Goal: Transaction & Acquisition: Book appointment/travel/reservation

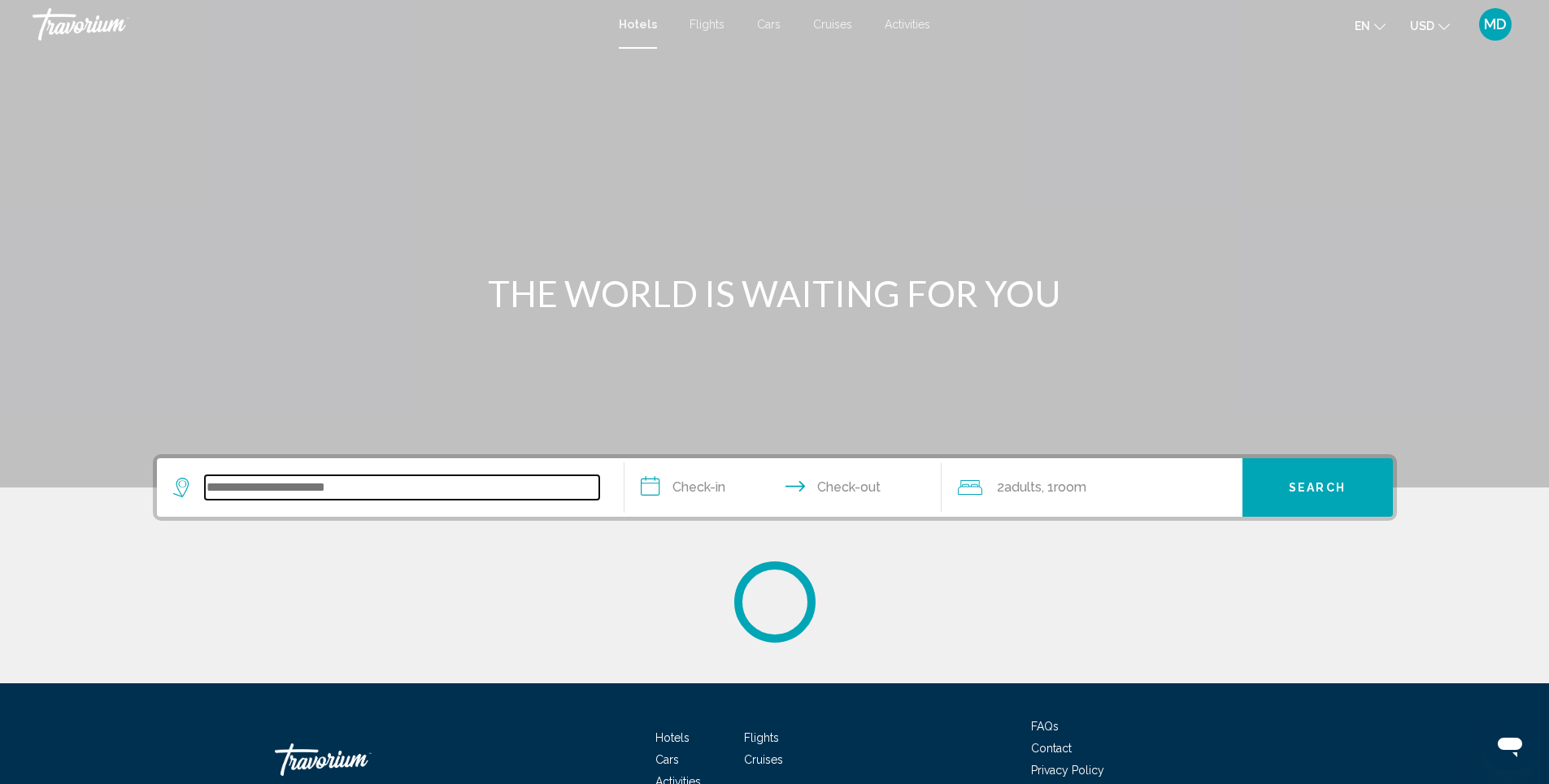
click at [378, 481] on input "Search widget" at bounding box center [402, 488] width 394 height 24
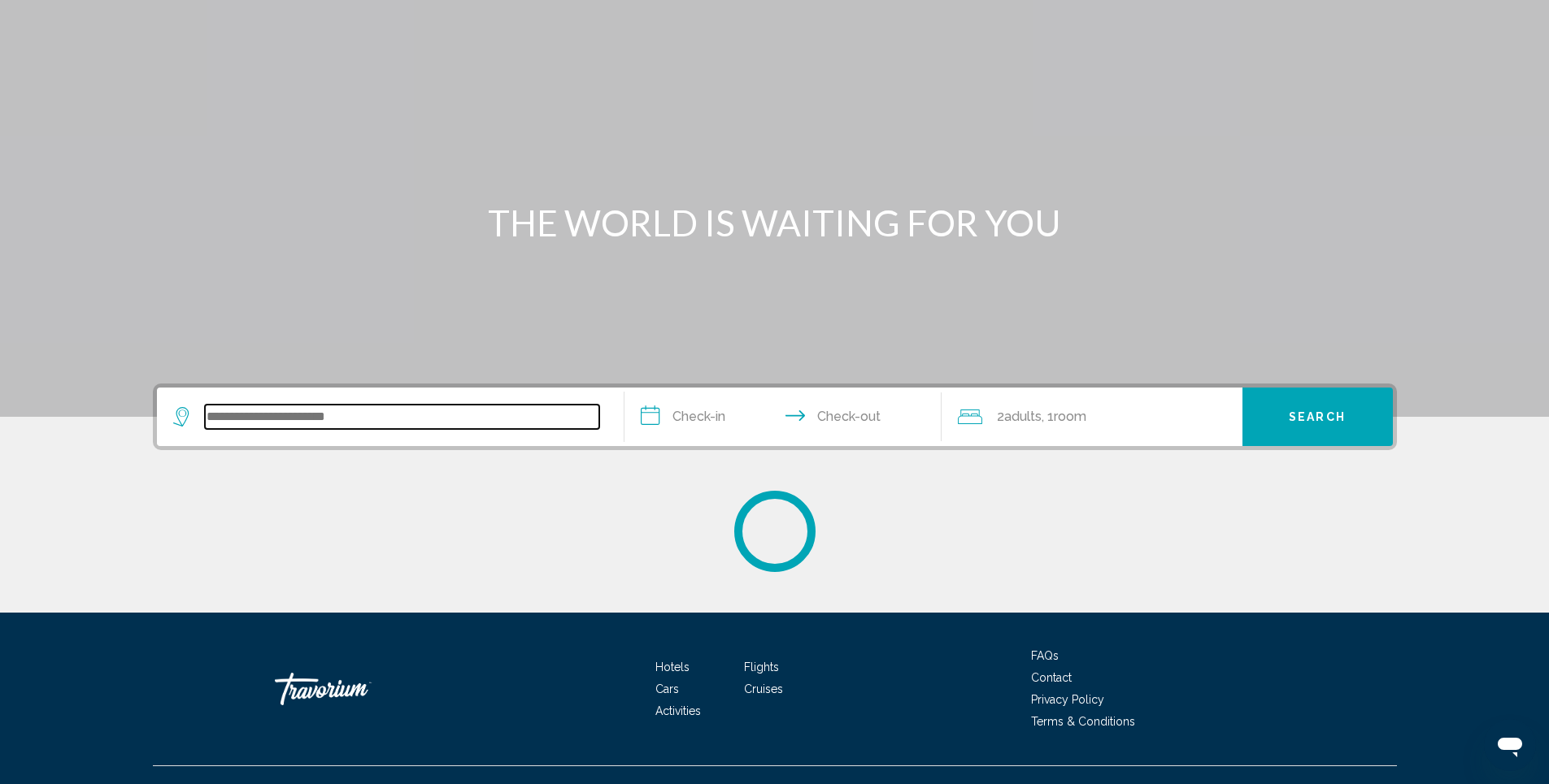
scroll to position [98, 0]
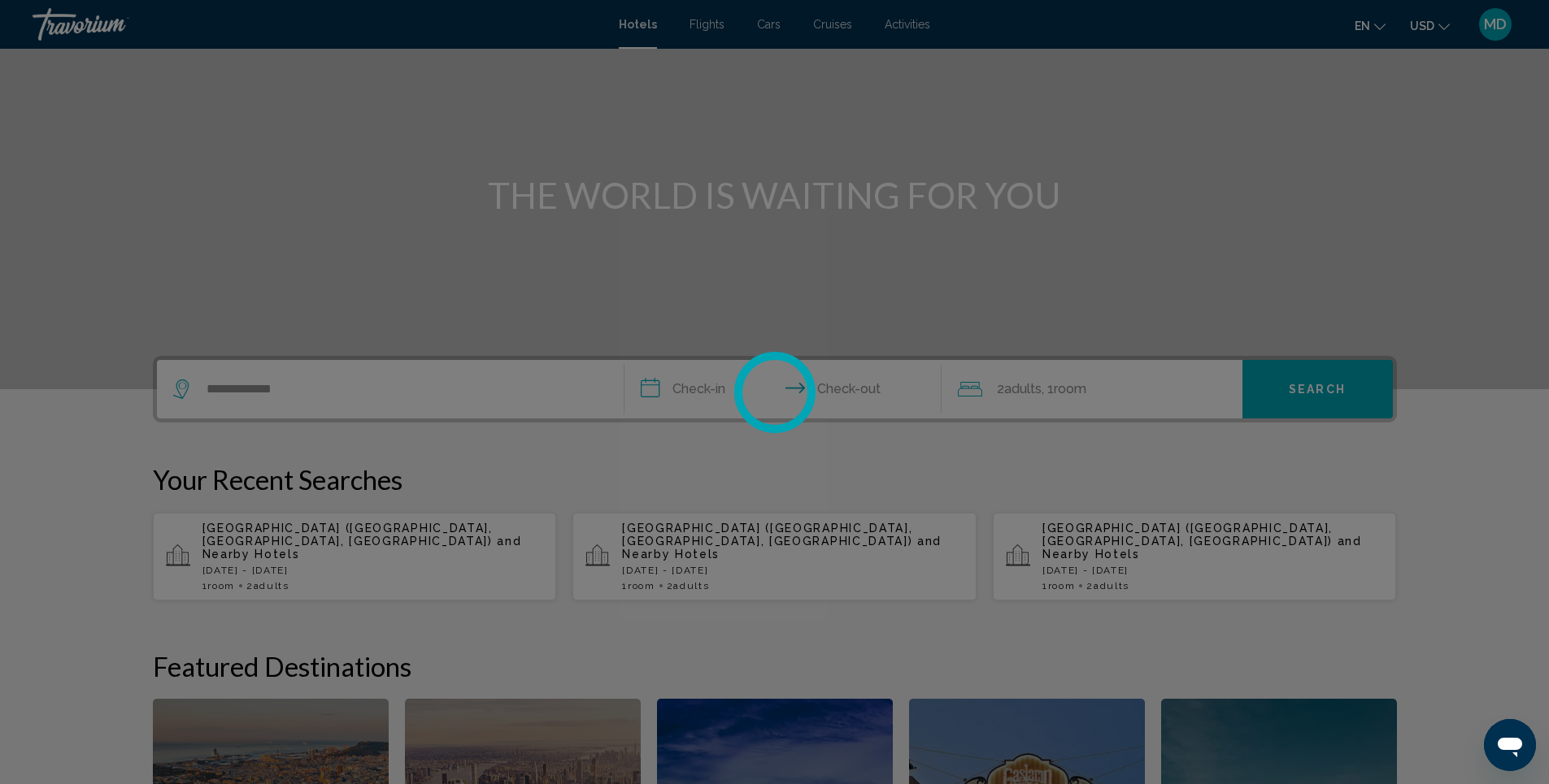
click at [294, 388] on div at bounding box center [774, 392] width 1549 height 784
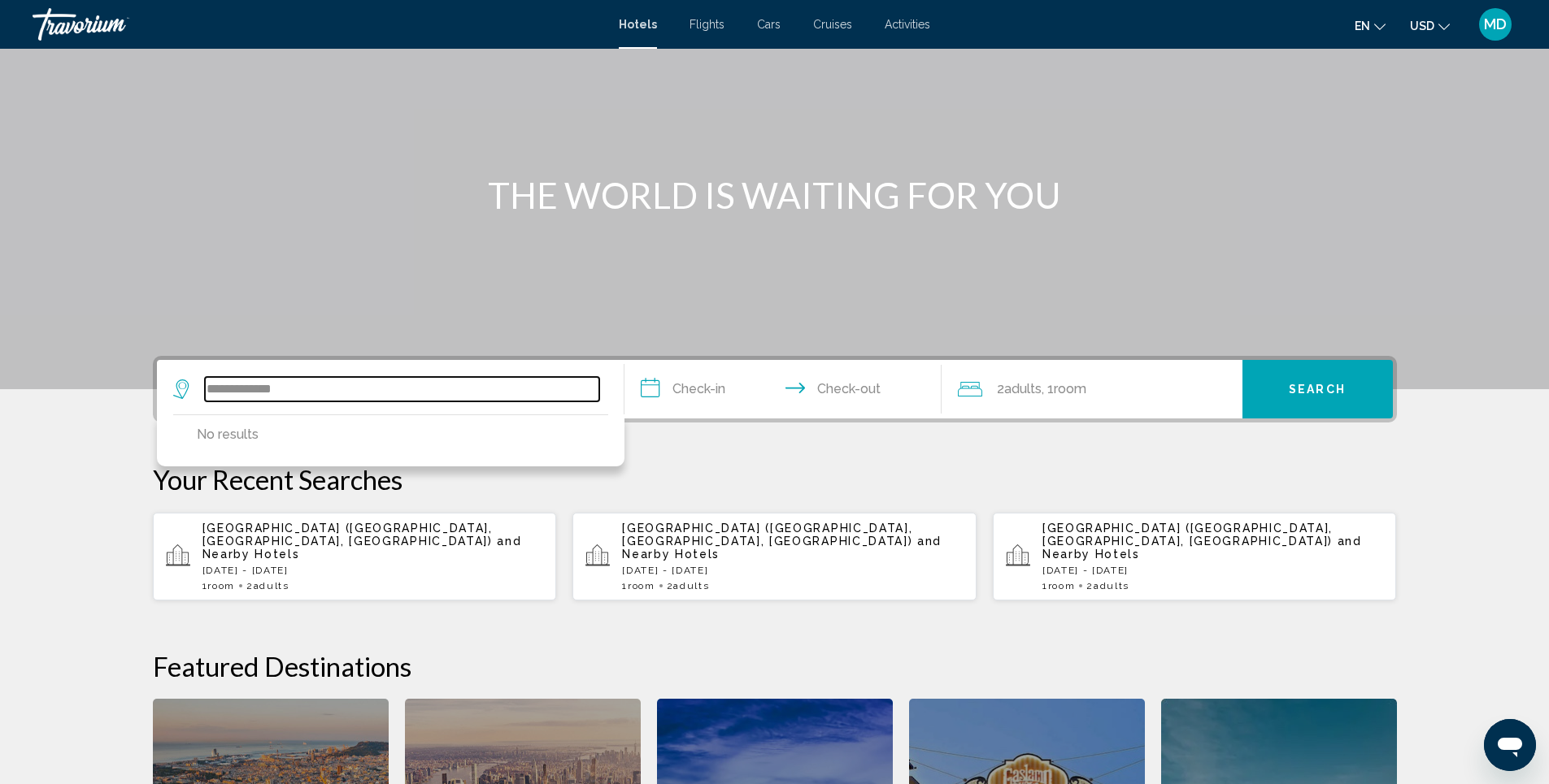
click at [299, 388] on input "**********" at bounding box center [402, 389] width 394 height 24
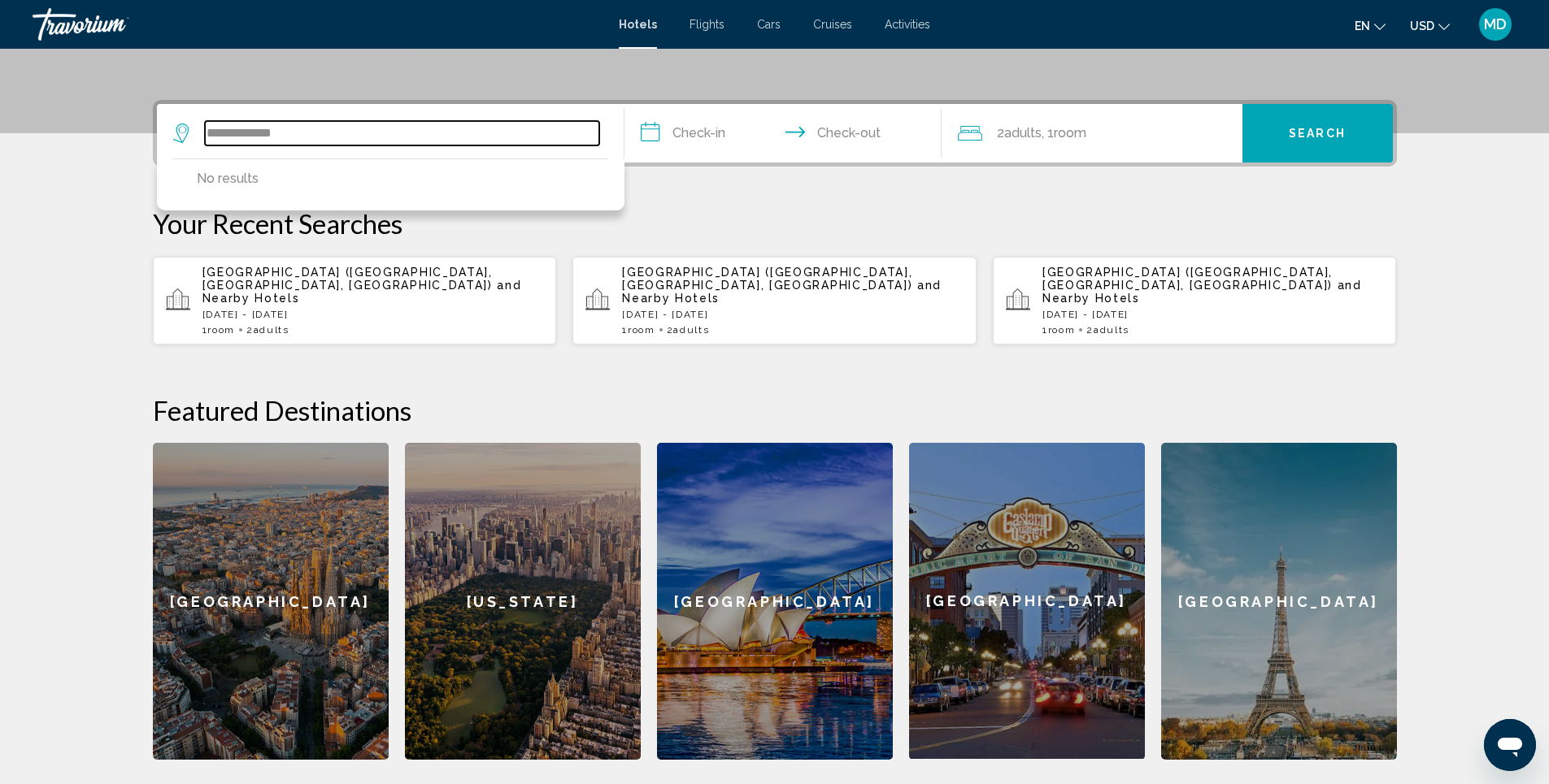
scroll to position [401, 0]
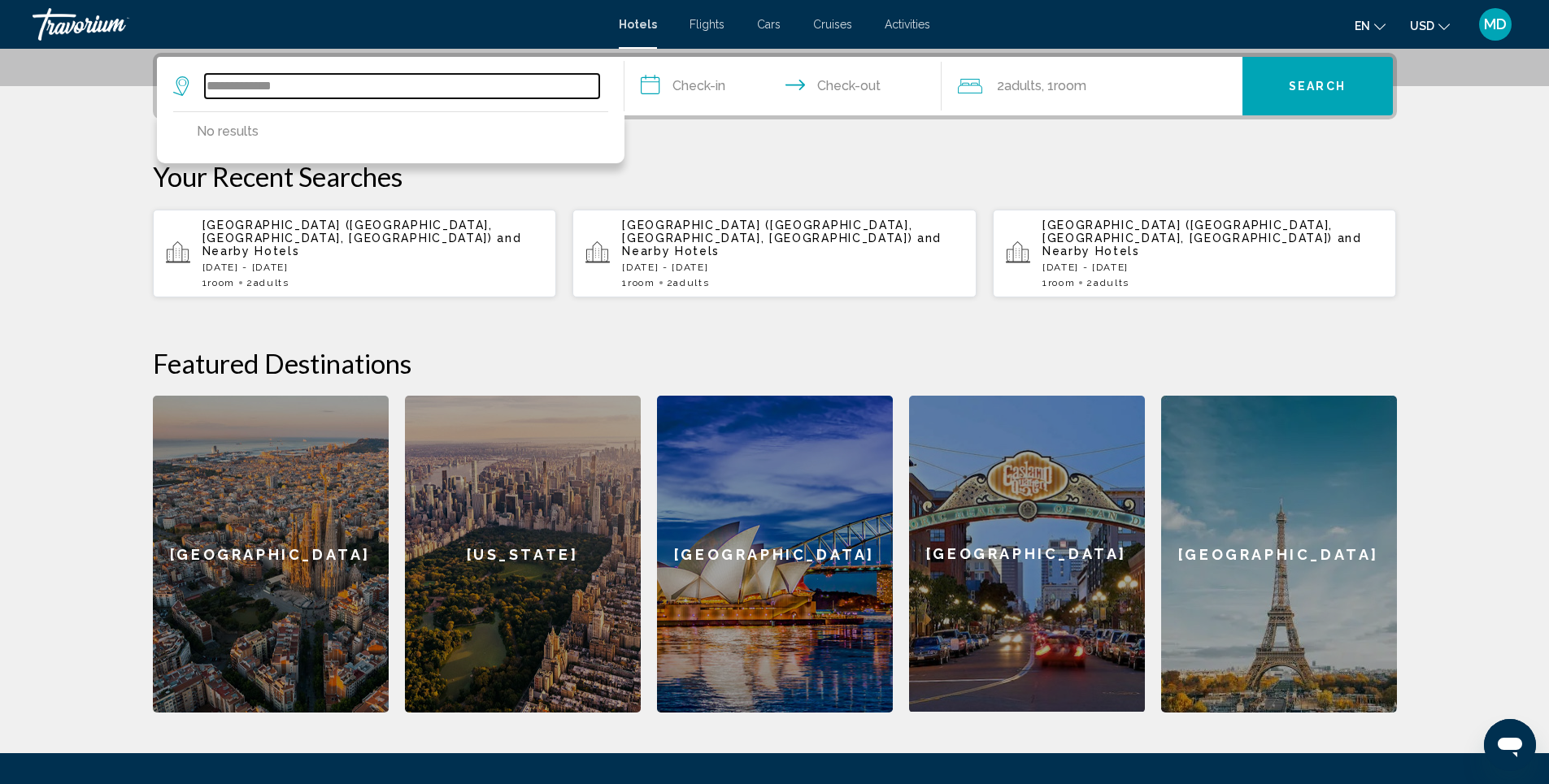
click at [214, 90] on input "**********" at bounding box center [402, 86] width 394 height 24
click at [272, 87] on input "**********" at bounding box center [402, 86] width 394 height 24
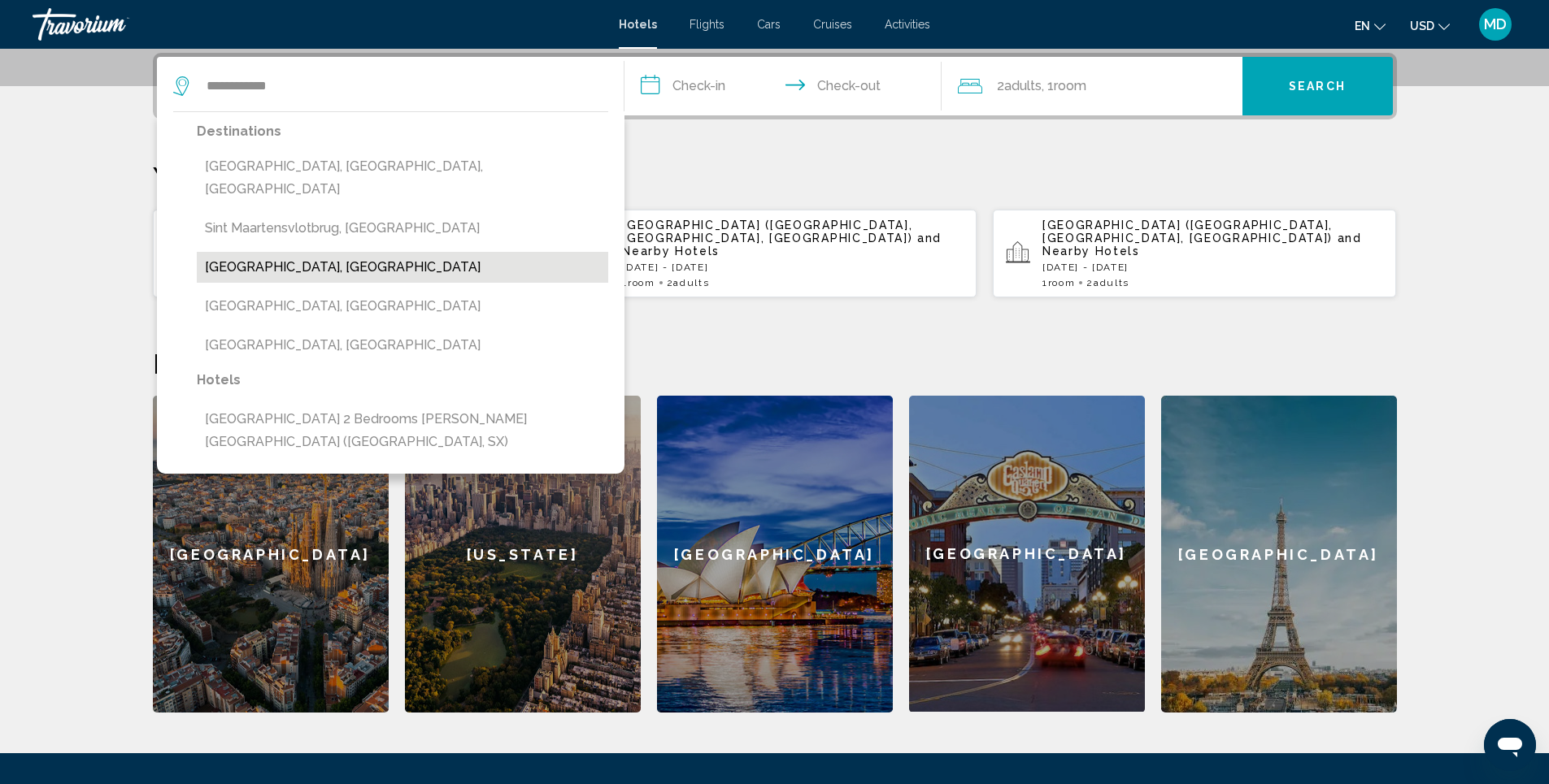
click at [321, 252] on button "[GEOGRAPHIC_DATA], [GEOGRAPHIC_DATA]" at bounding box center [403, 267] width 412 height 31
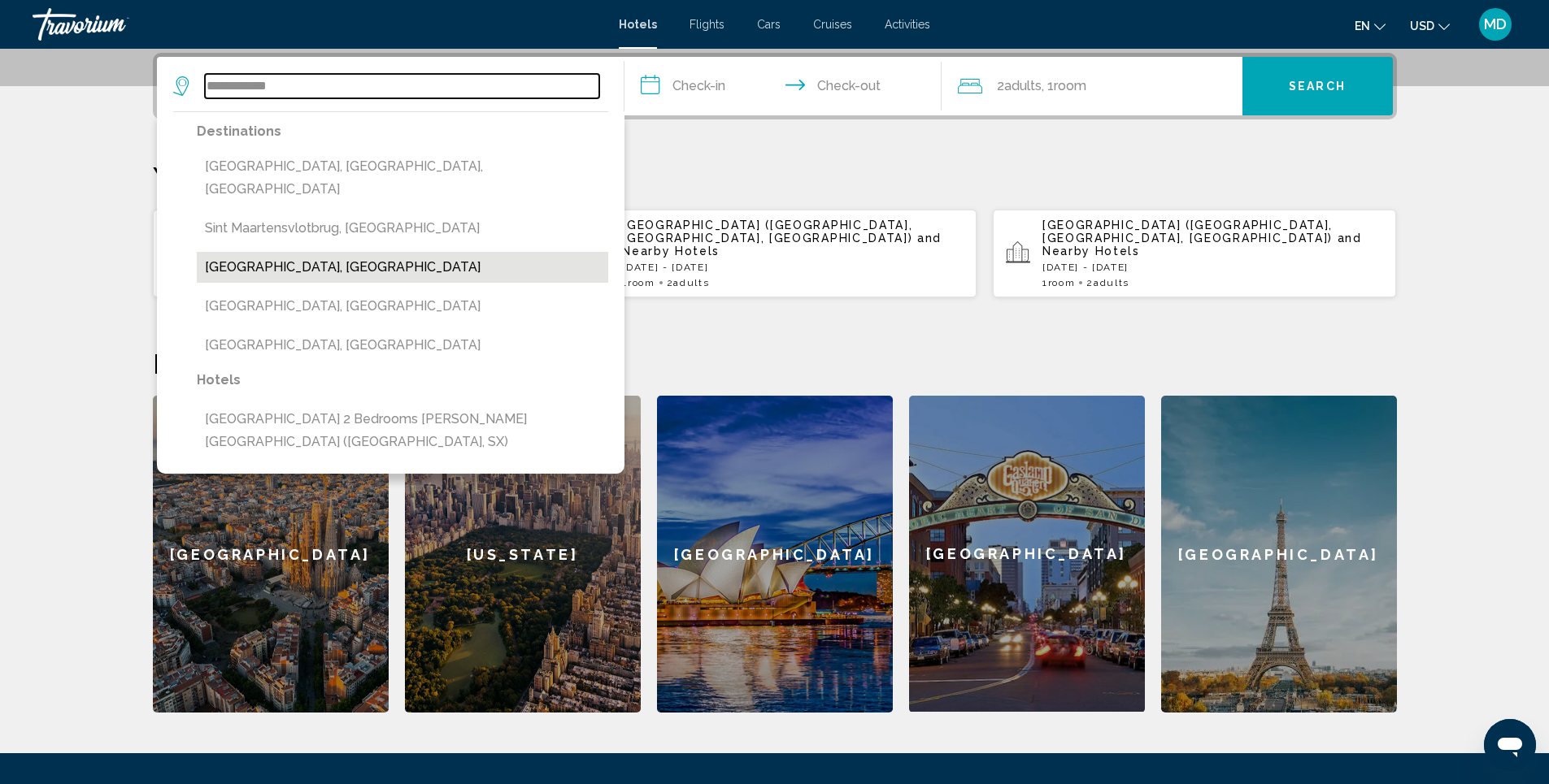
type input "**********"
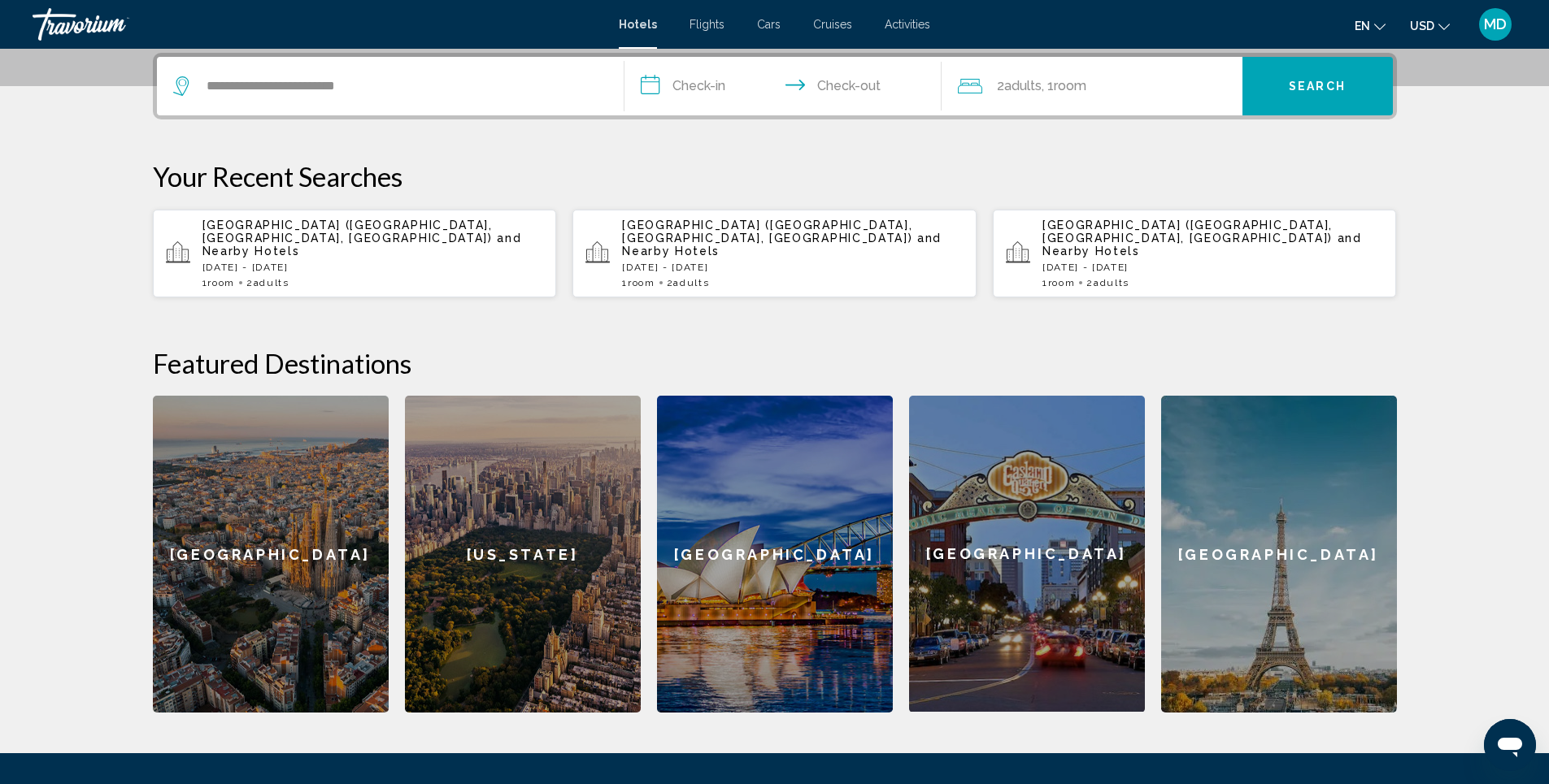
click at [709, 89] on input "**********" at bounding box center [786, 89] width 324 height 63
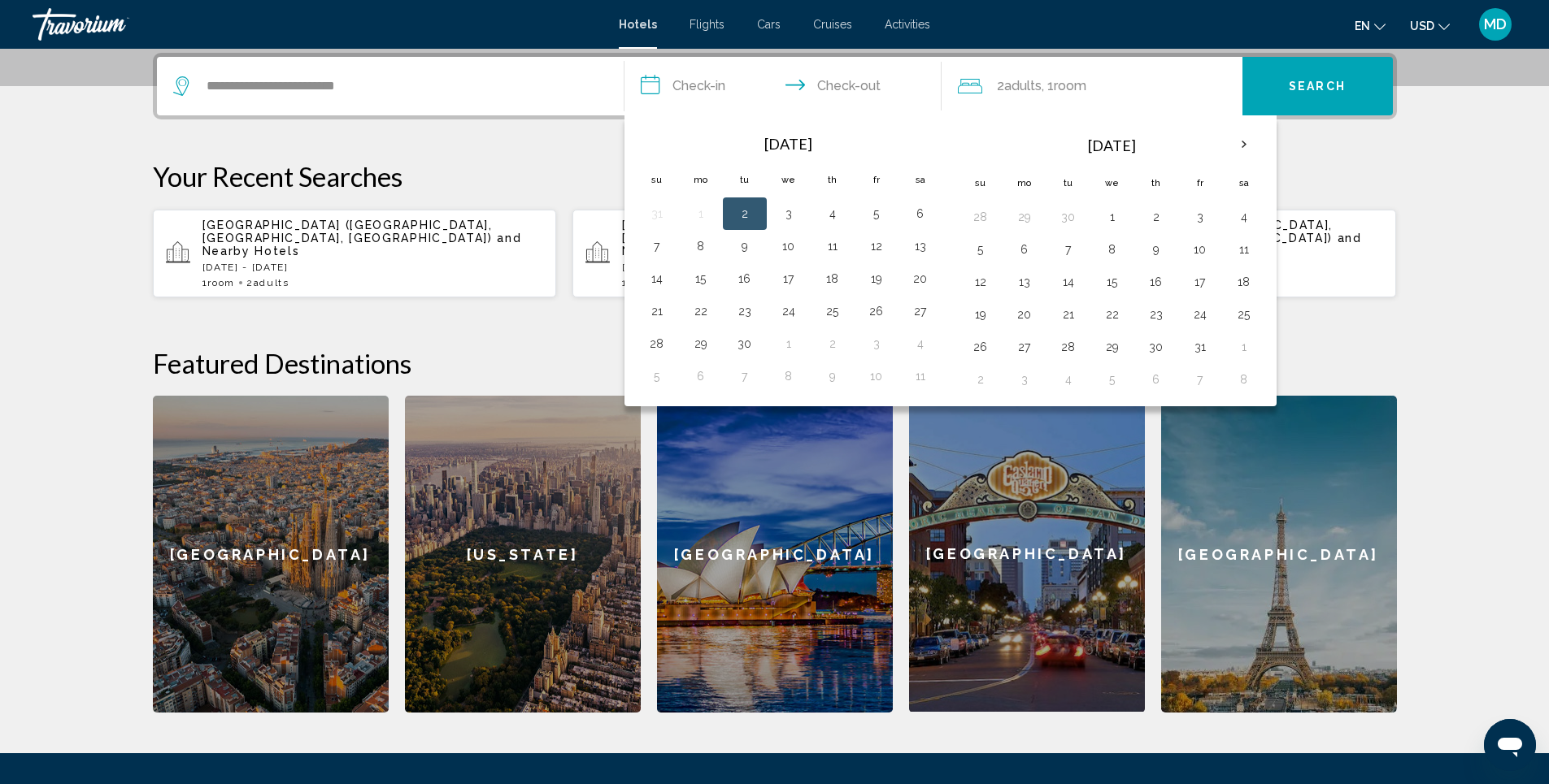
click at [798, 83] on input "**********" at bounding box center [786, 89] width 324 height 63
click at [1240, 146] on th "Next month" at bounding box center [1244, 144] width 44 height 36
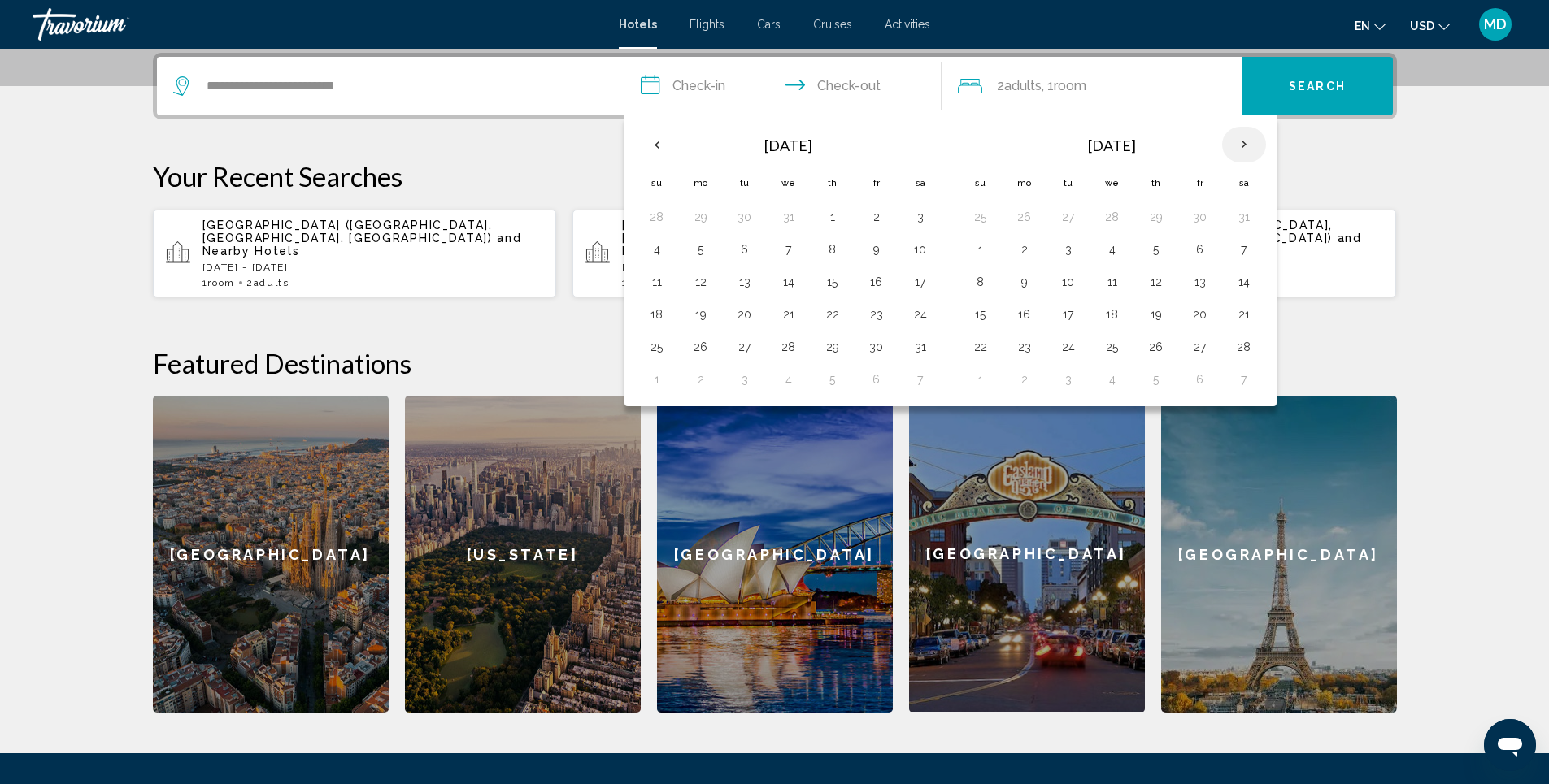
click at [1240, 146] on th "Next month" at bounding box center [1244, 144] width 44 height 36
click at [874, 315] on button "22" at bounding box center [877, 314] width 26 height 23
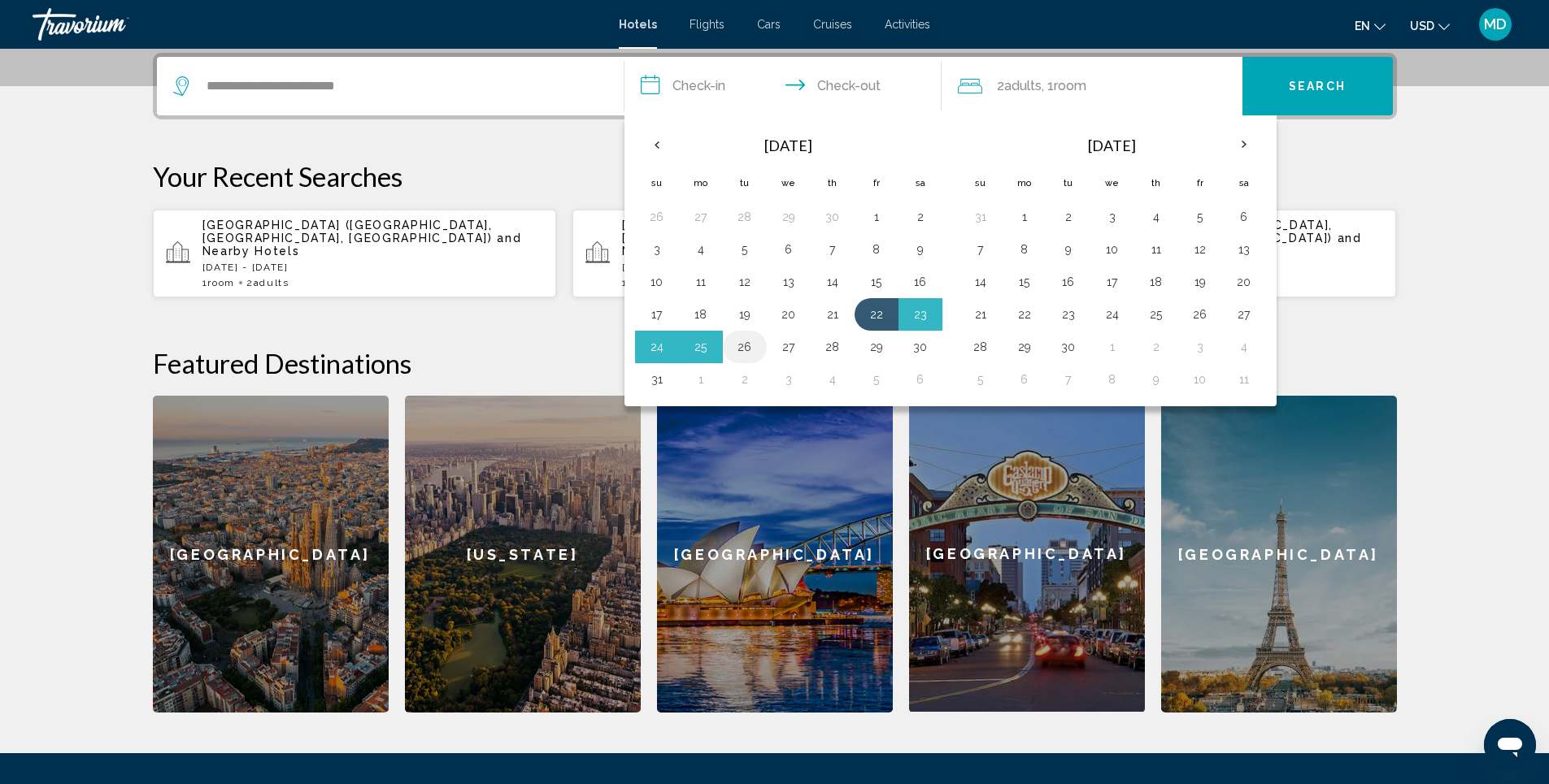
click at [745, 346] on button "26" at bounding box center [745, 347] width 26 height 23
type input "**********"
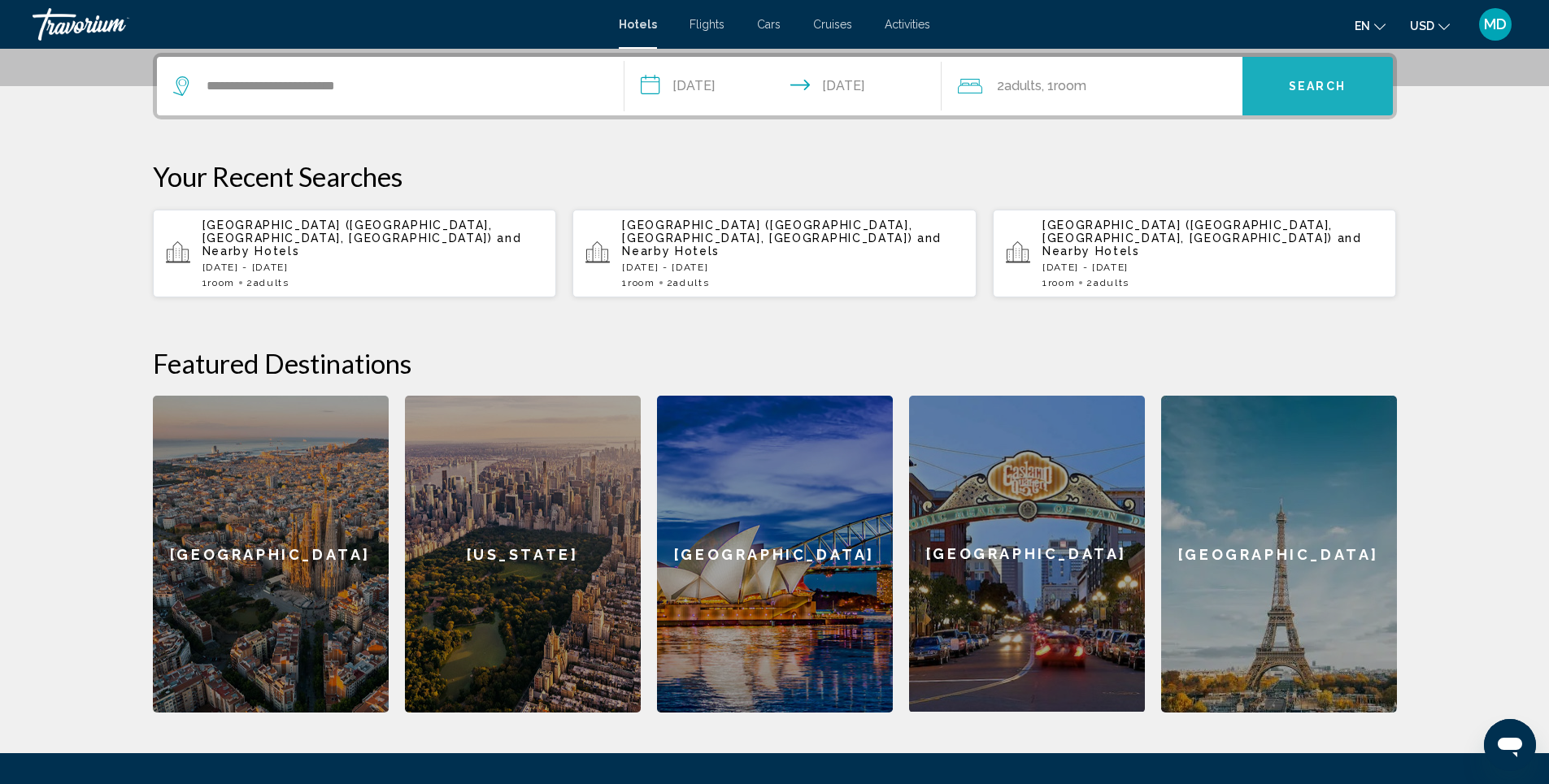
click at [1320, 88] on span "Search" at bounding box center [1318, 87] width 57 height 13
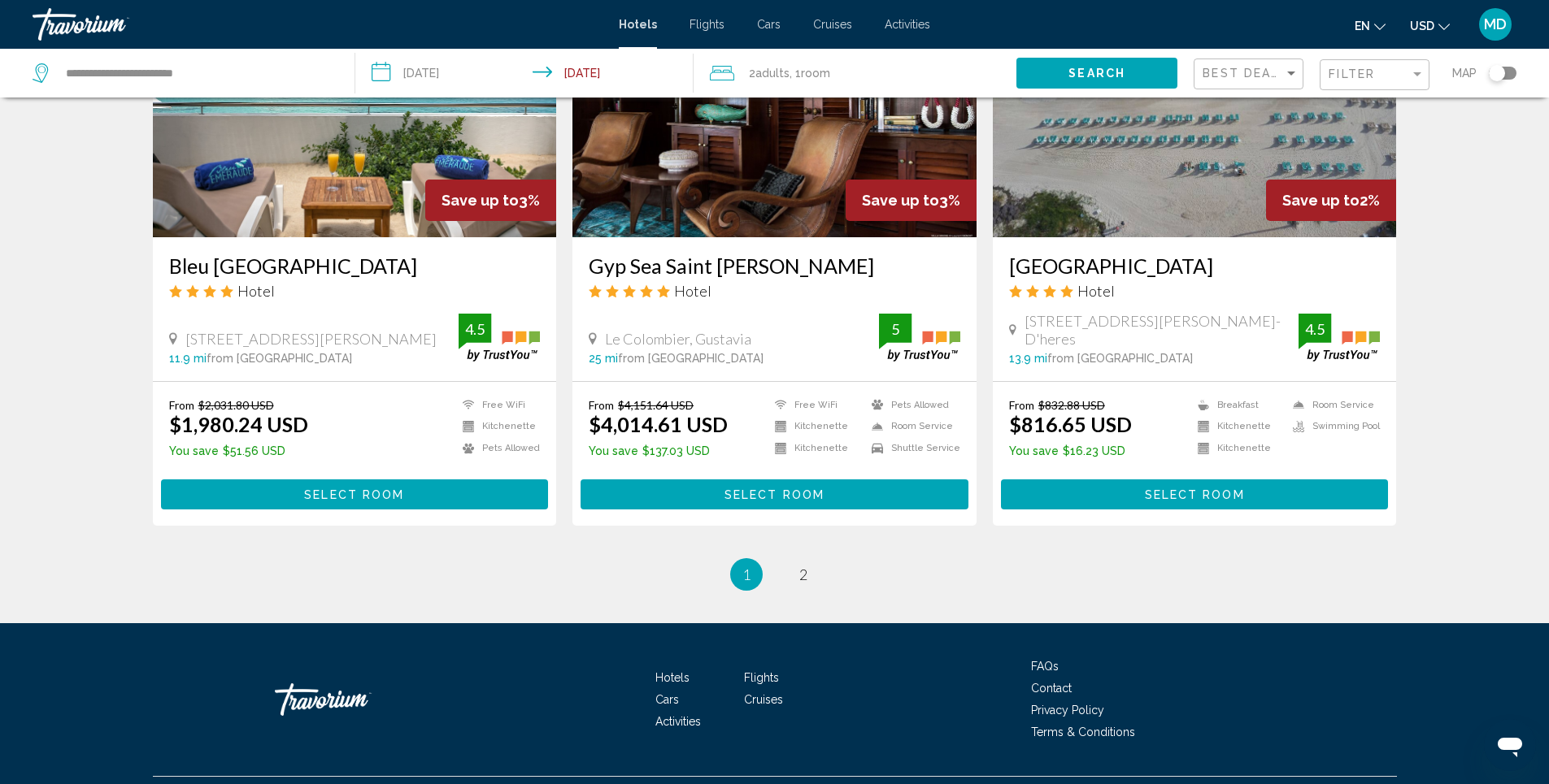
scroll to position [1959, 0]
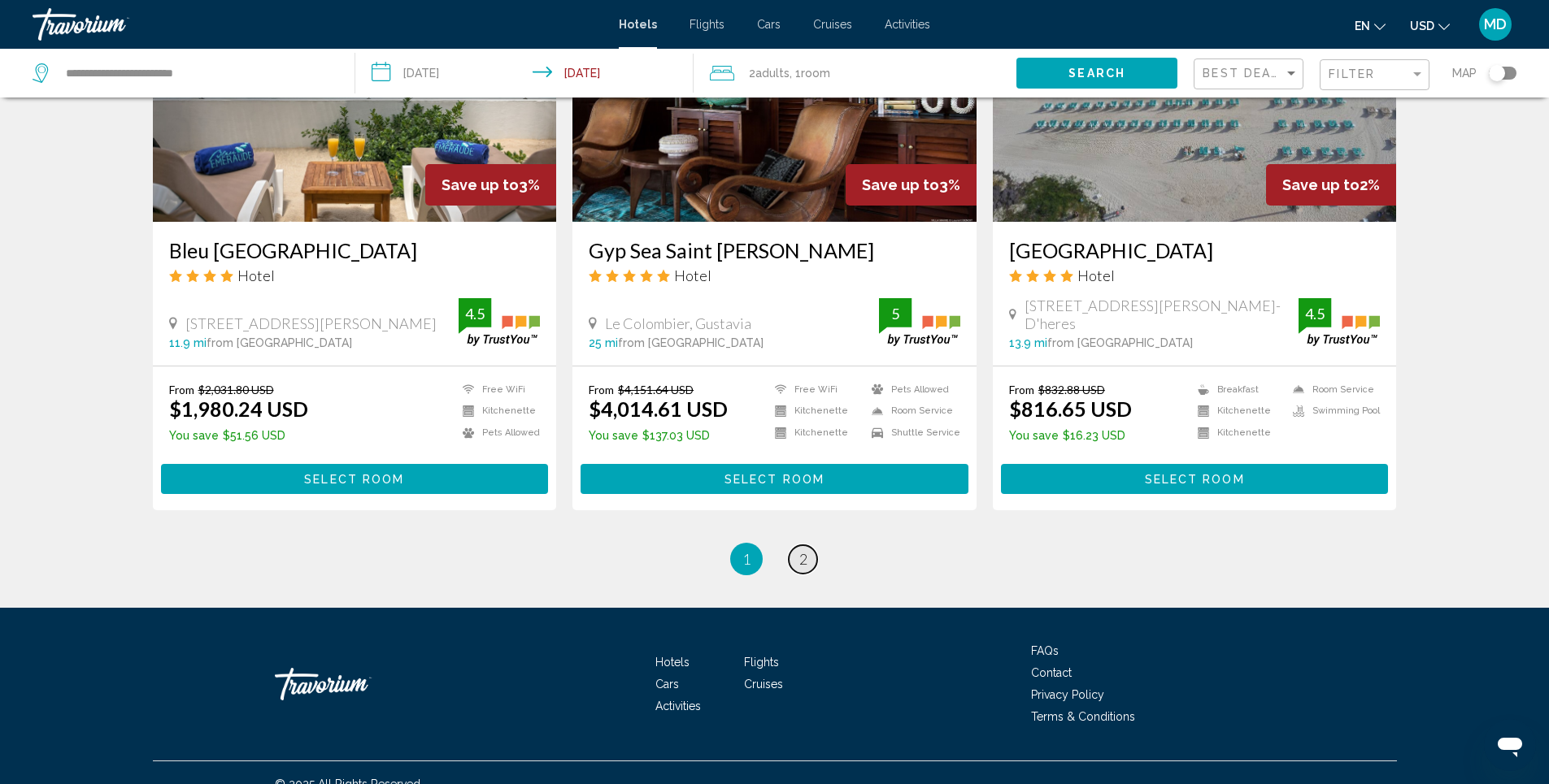
click at [804, 550] on span "2" at bounding box center [803, 559] width 8 height 18
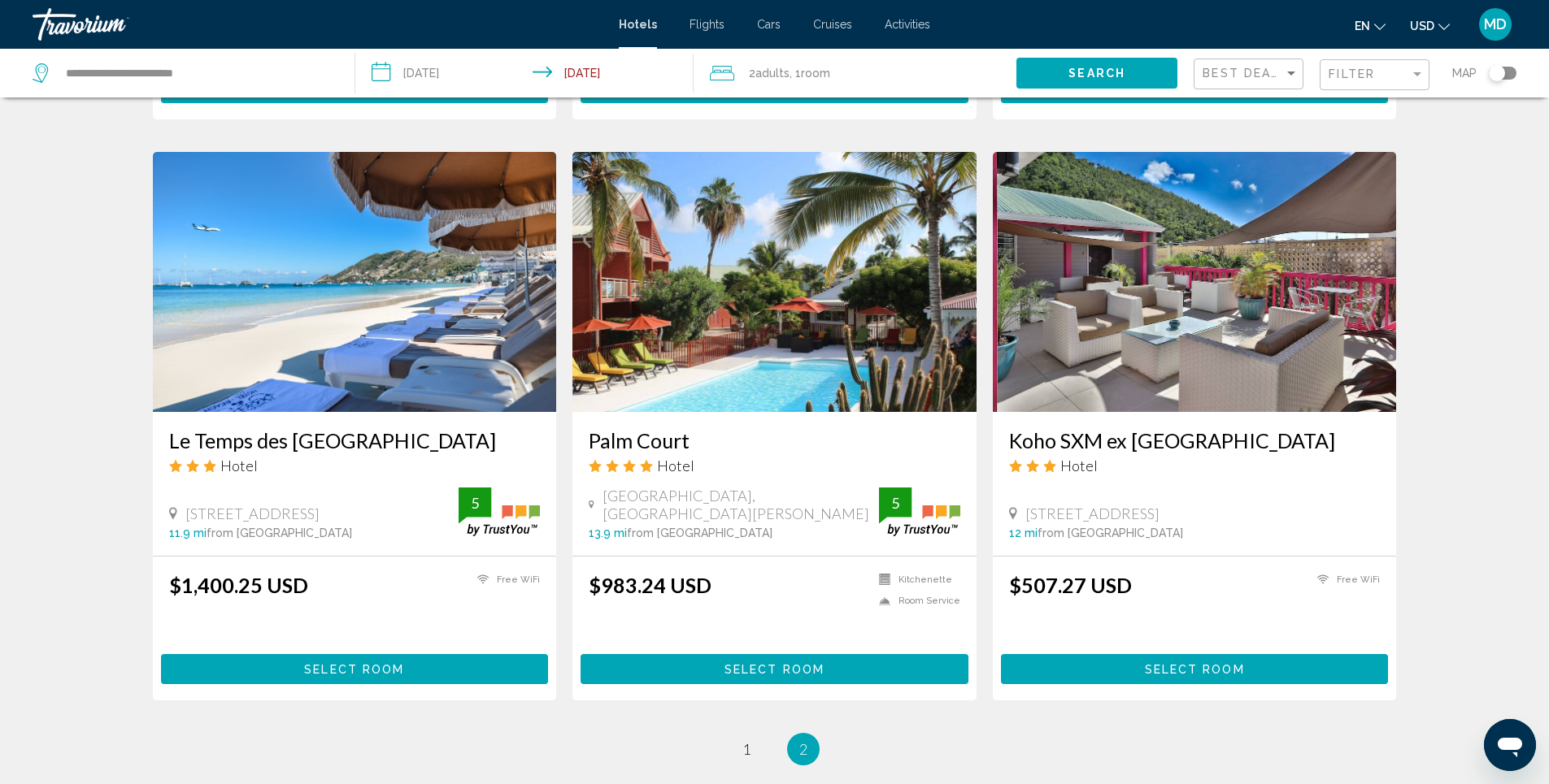
scroll to position [732, 0]
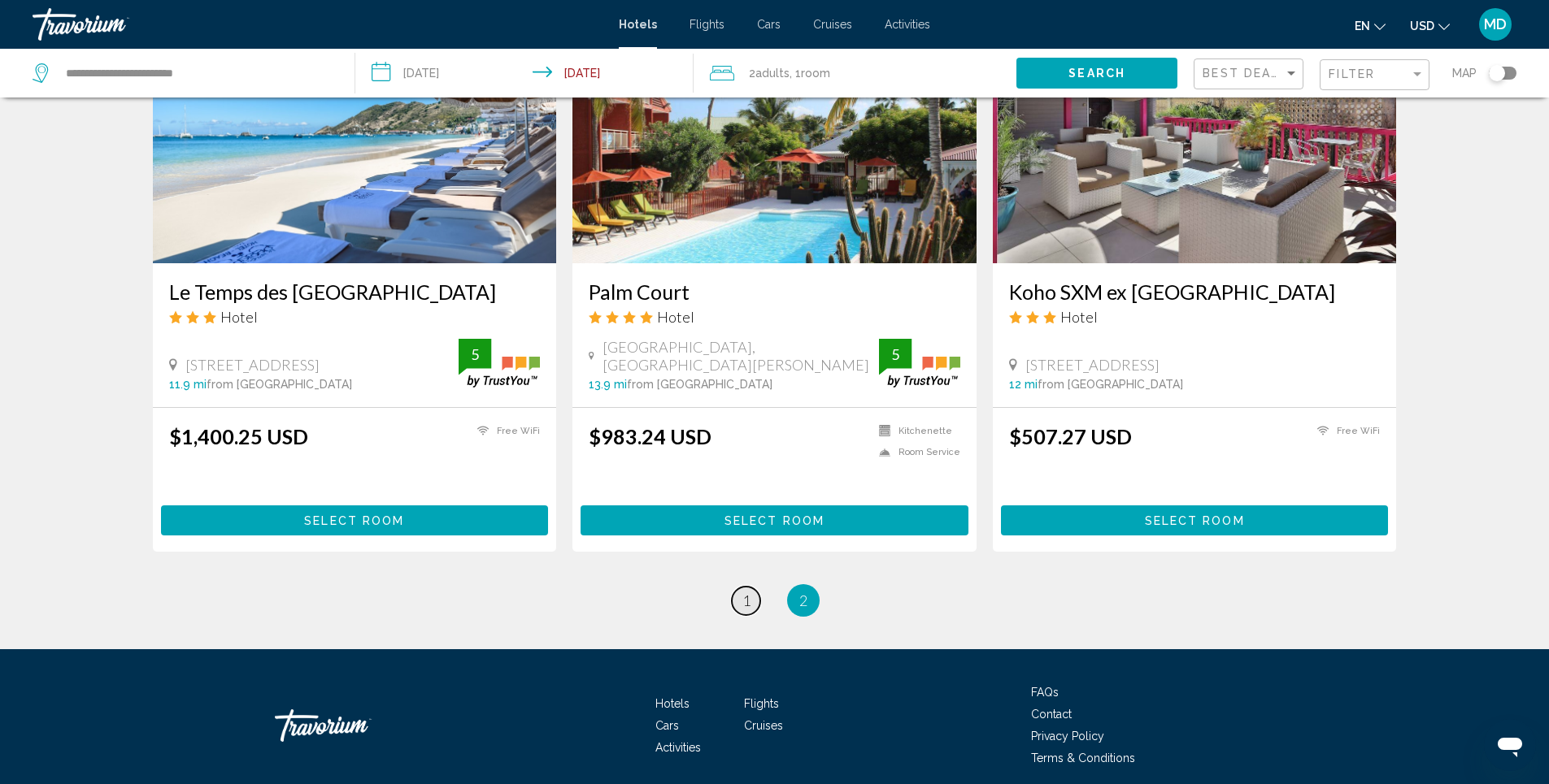
click at [745, 603] on span "1" at bounding box center [746, 600] width 8 height 18
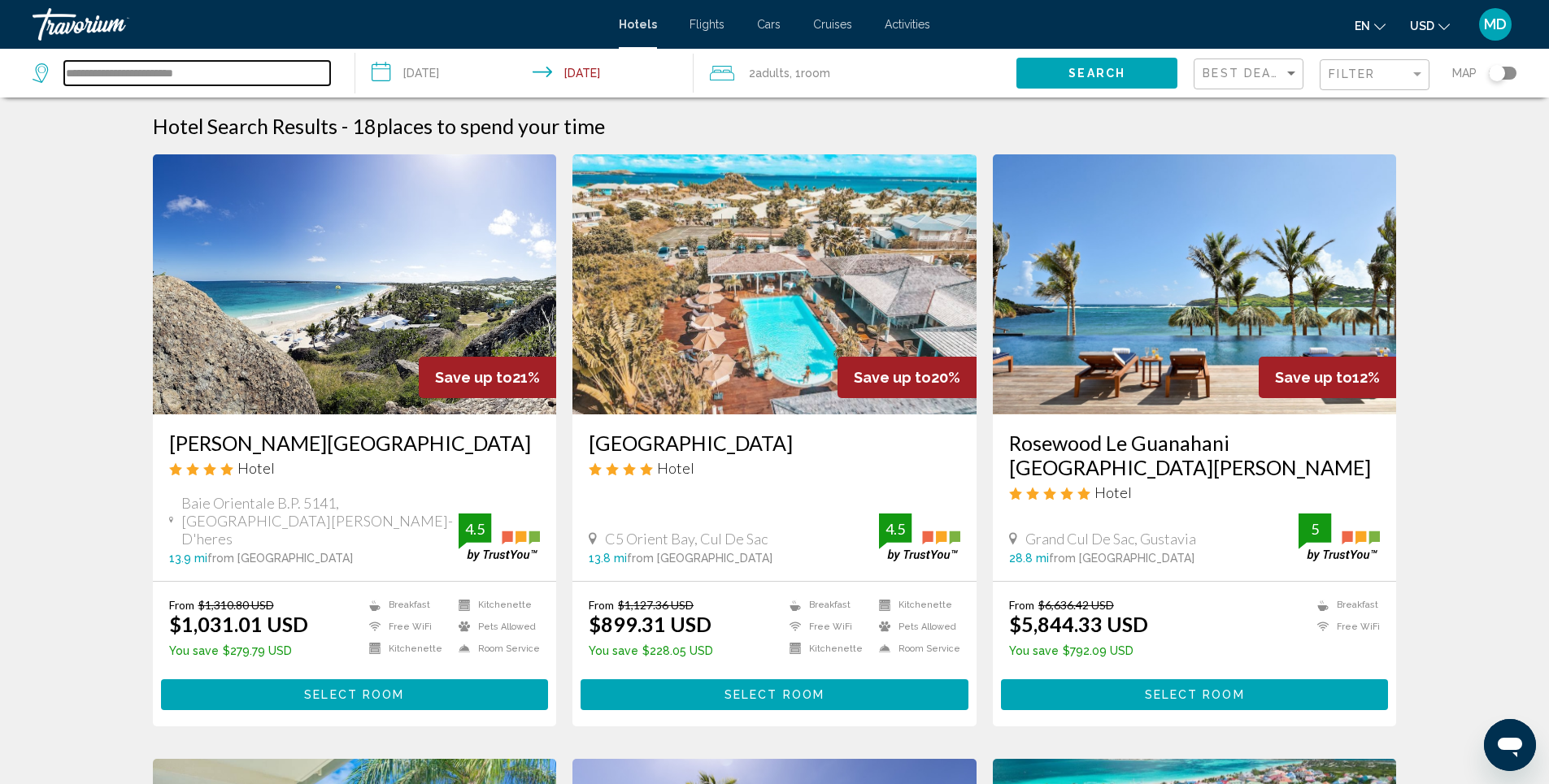
click at [216, 70] on input "**********" at bounding box center [197, 73] width 266 height 24
type input "*"
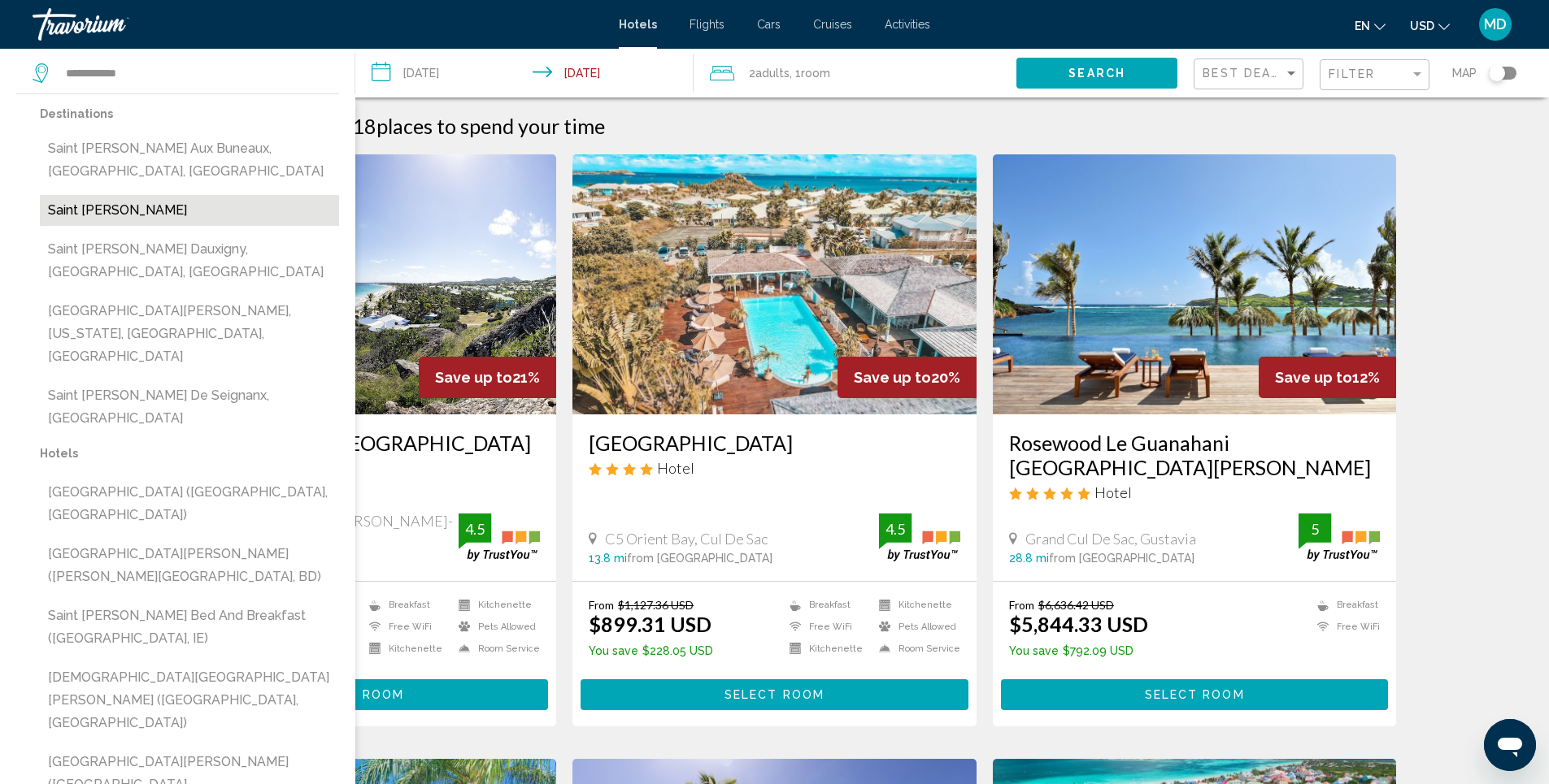
click at [106, 212] on button "Saint [PERSON_NAME]" at bounding box center [189, 211] width 299 height 31
type input "**********"
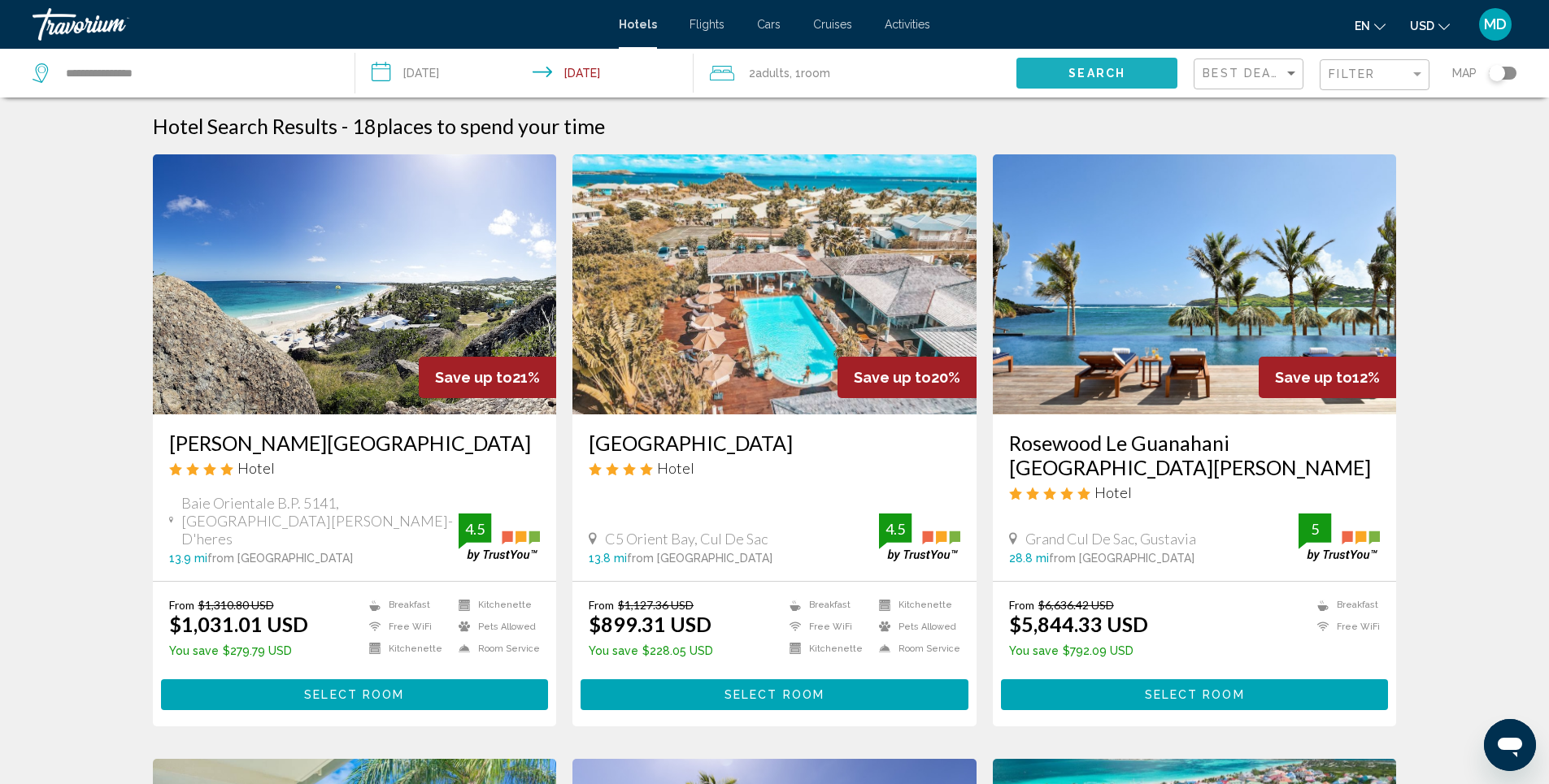
click at [1085, 74] on span "Search" at bounding box center [1097, 74] width 57 height 13
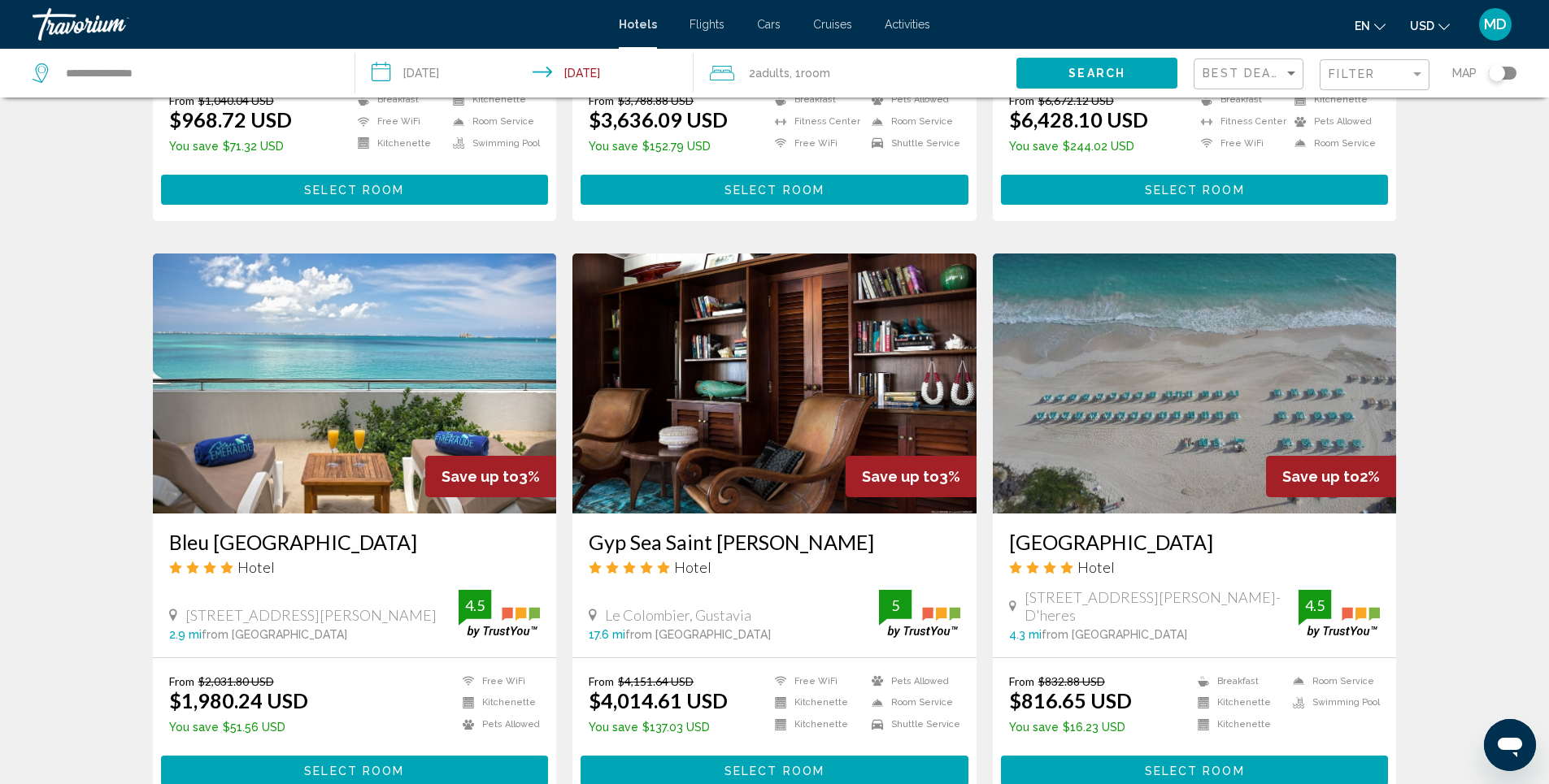
scroll to position [1707, 0]
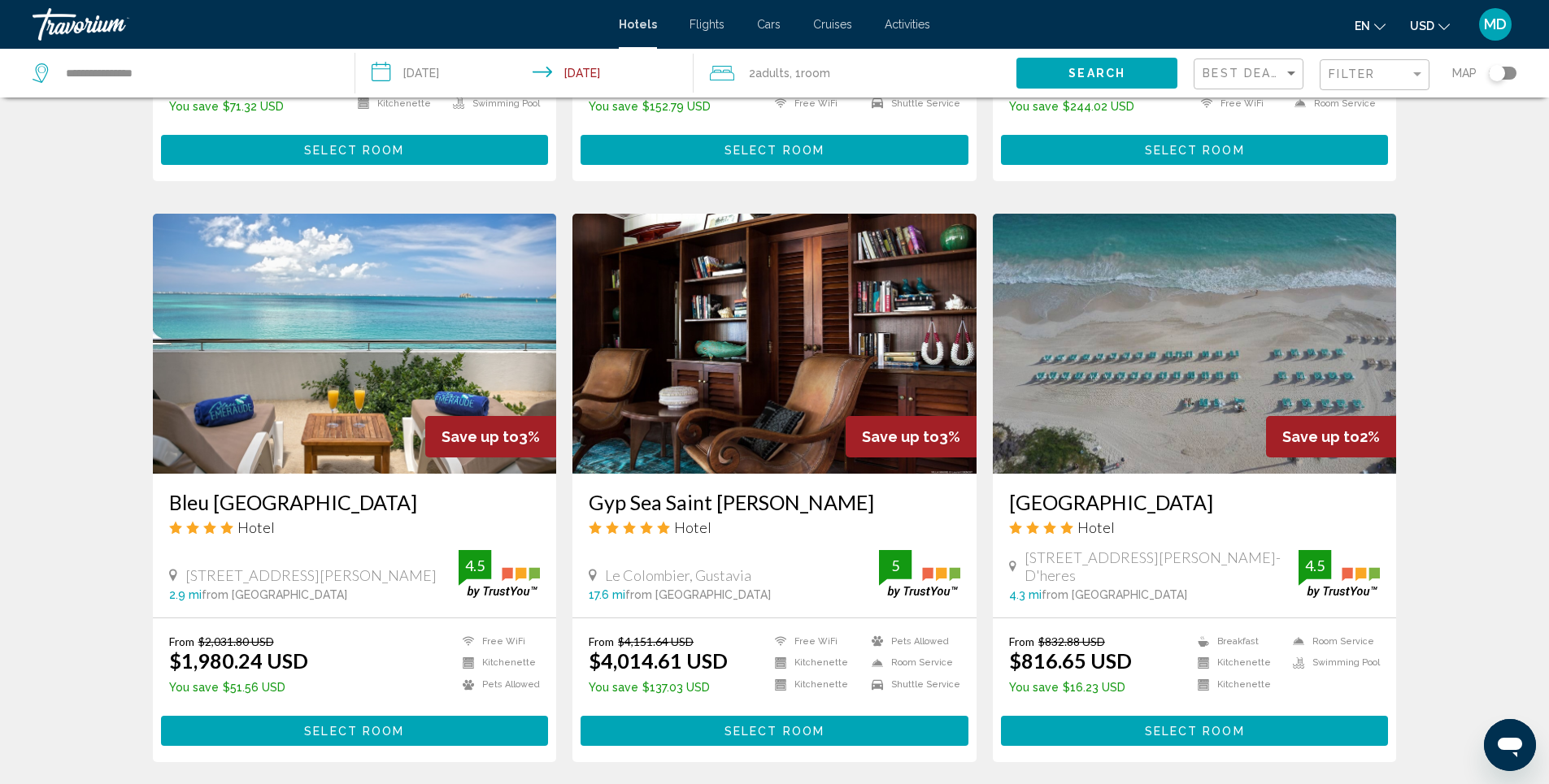
click at [1247, 303] on img "Main content" at bounding box center [1195, 344] width 404 height 260
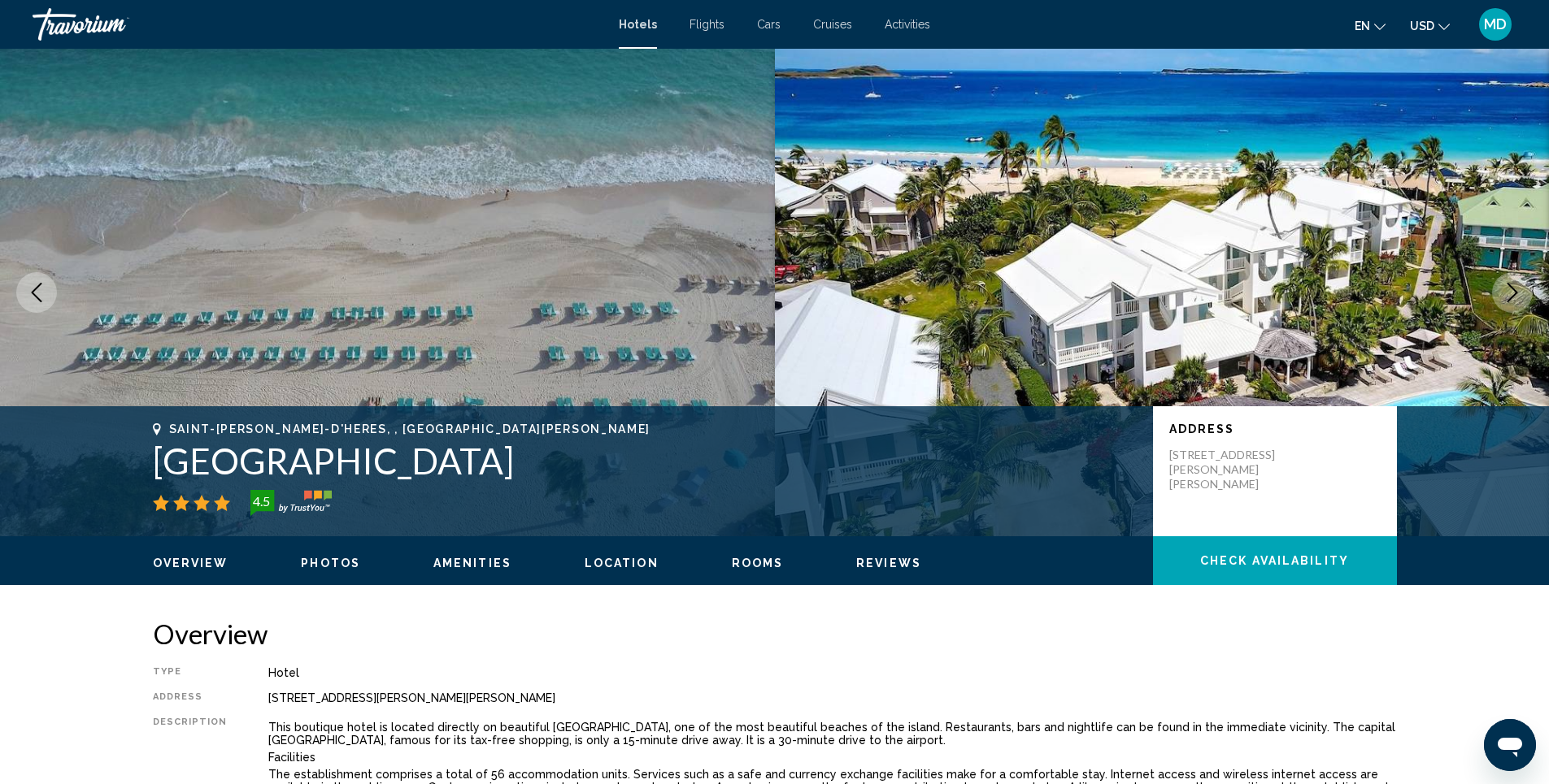
click at [1511, 294] on icon "Next image" at bounding box center [1513, 293] width 19 height 19
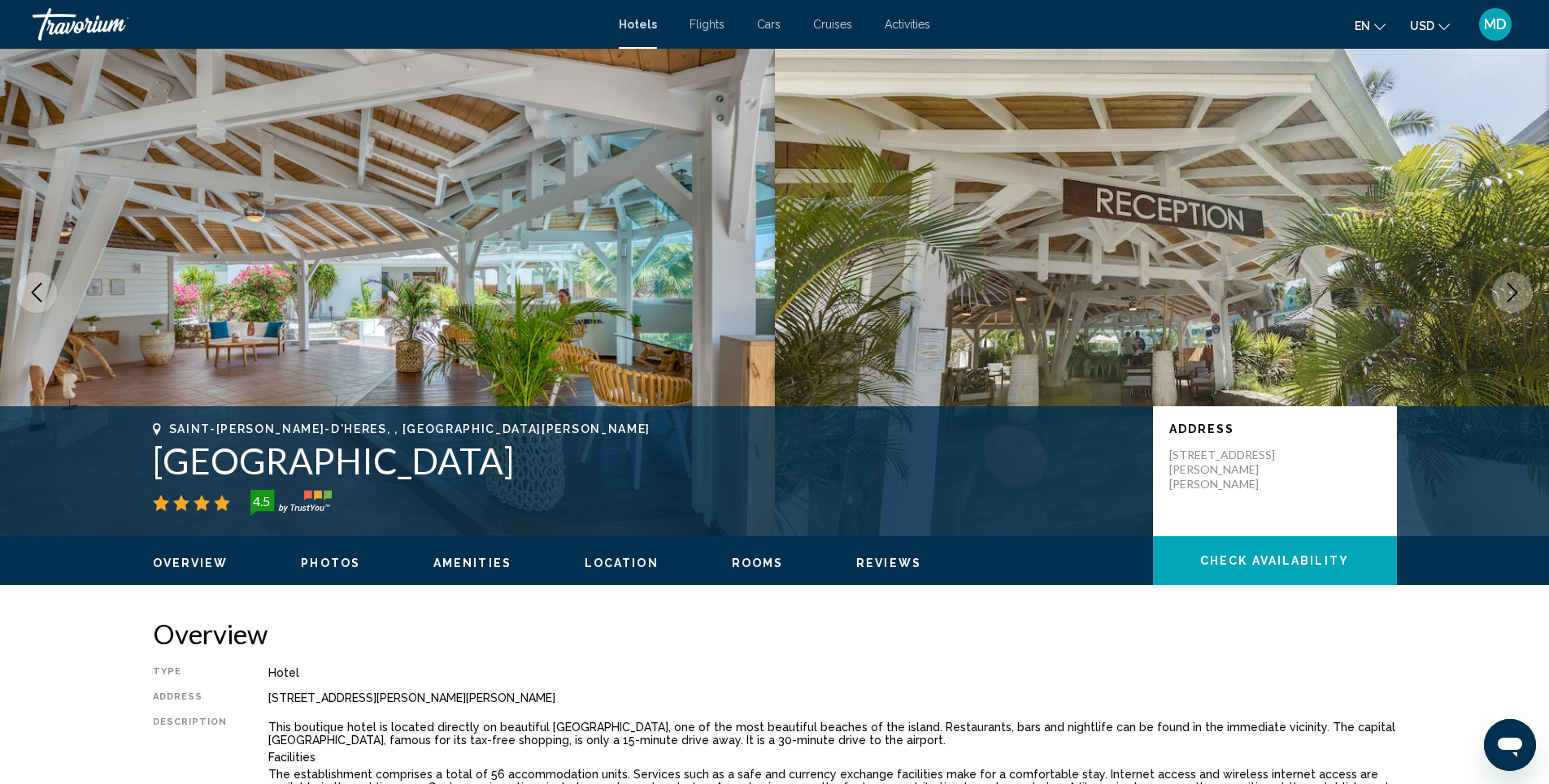
click at [1511, 294] on icon "Next image" at bounding box center [1513, 293] width 19 height 19
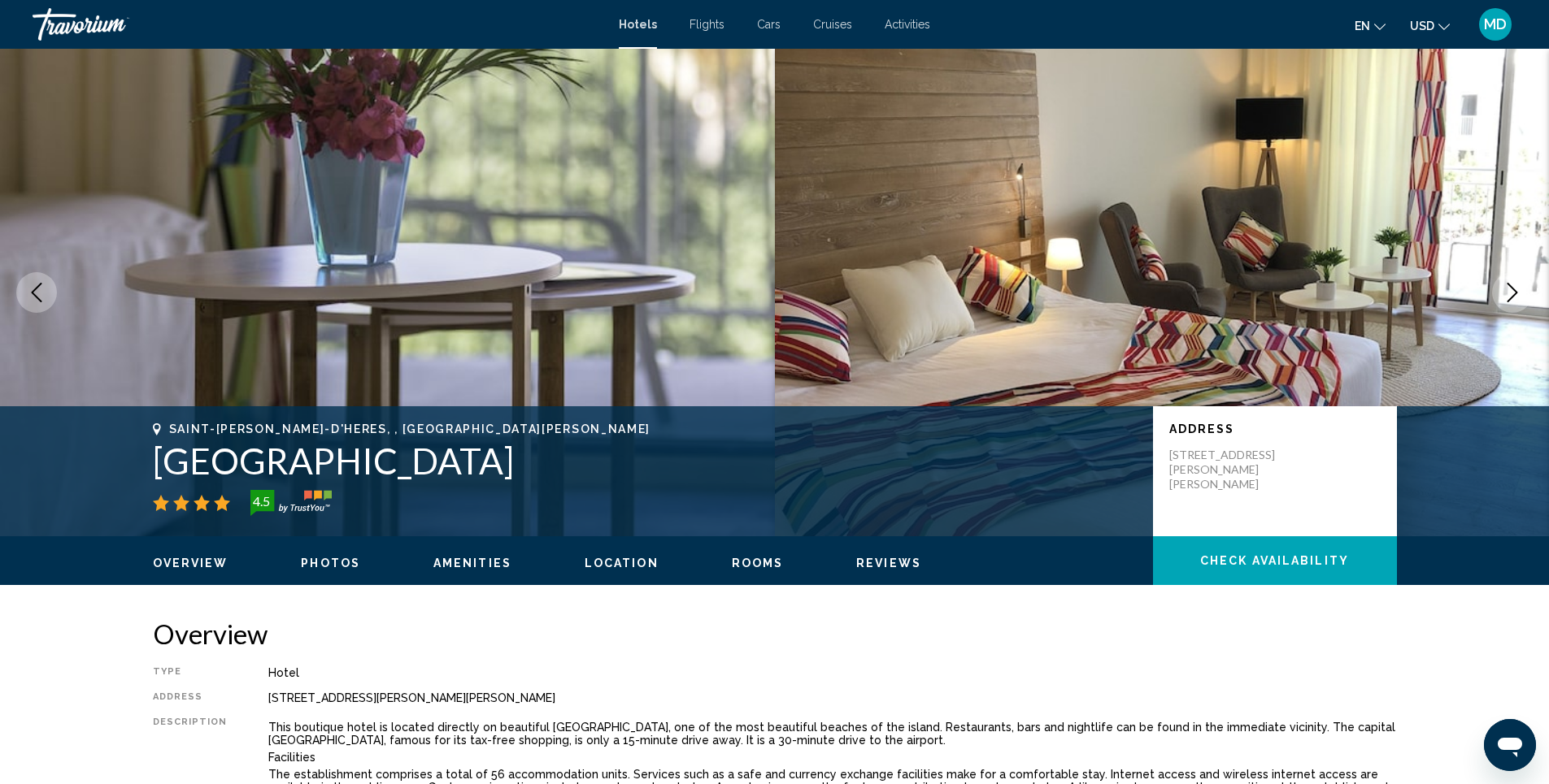
click at [1511, 294] on icon "Next image" at bounding box center [1513, 293] width 19 height 19
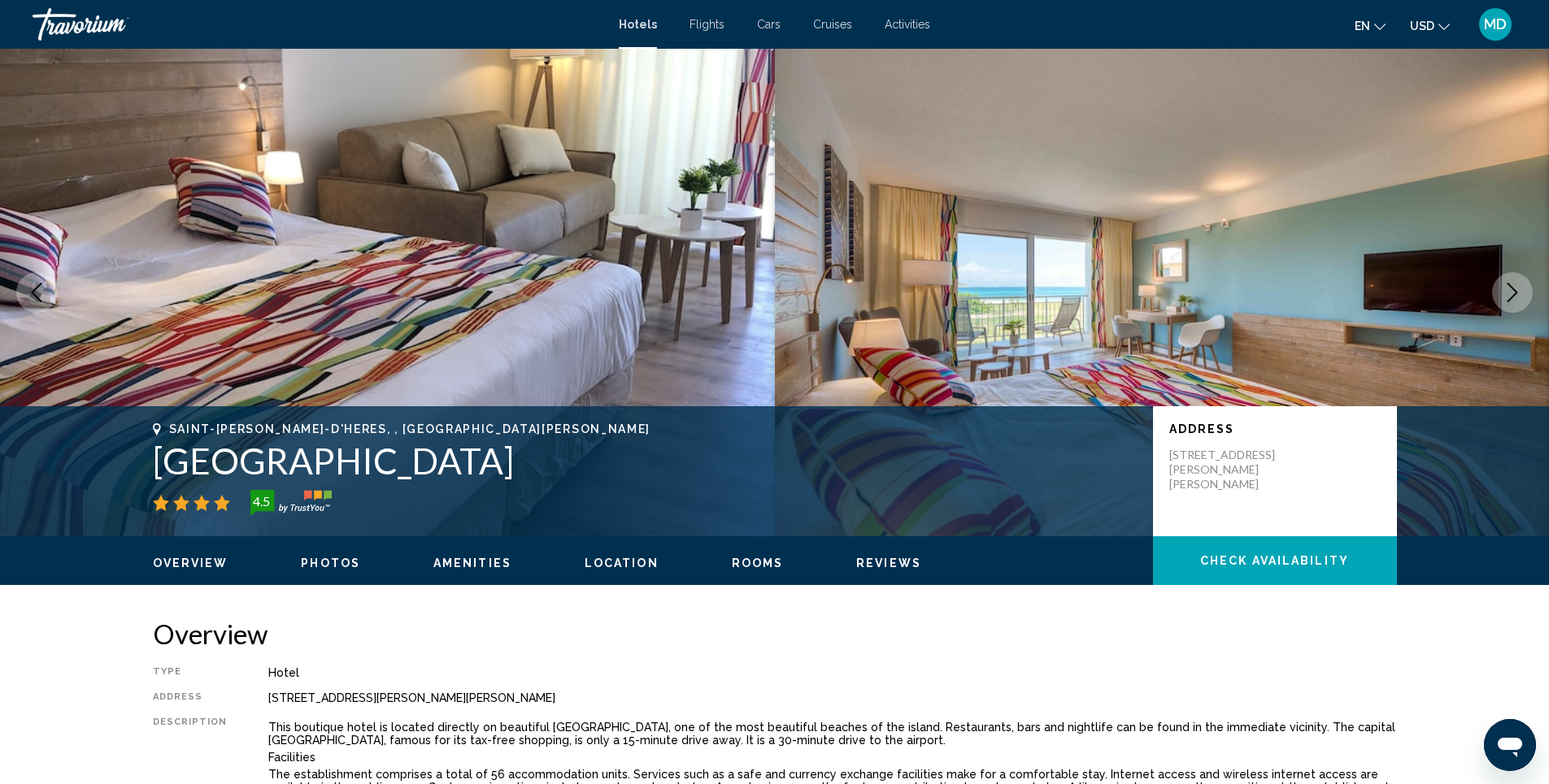
click at [331, 566] on span "Photos" at bounding box center [330, 563] width 59 height 13
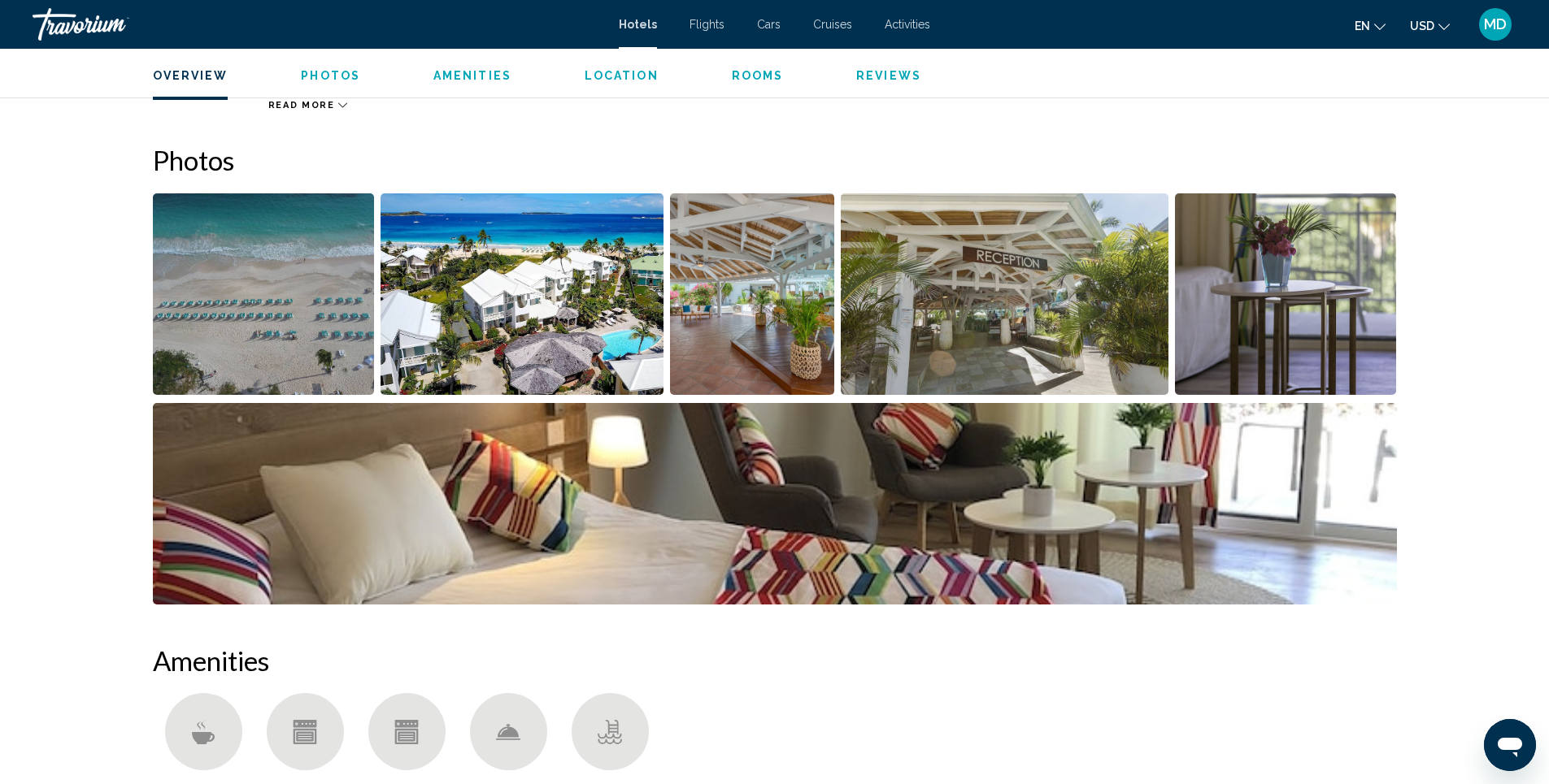
scroll to position [794, 0]
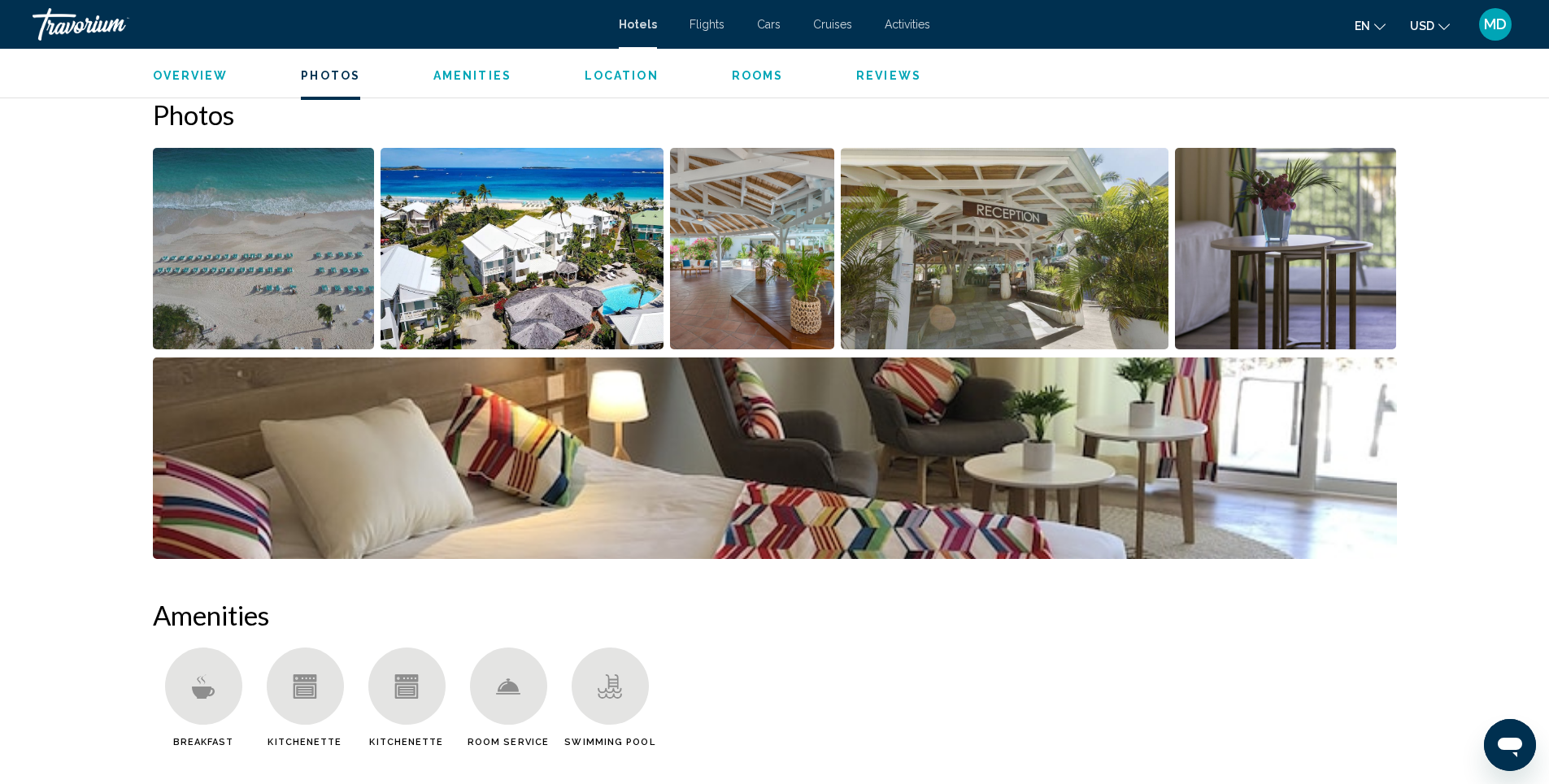
click at [540, 300] on img "Open full-screen image slider" at bounding box center [522, 248] width 283 height 201
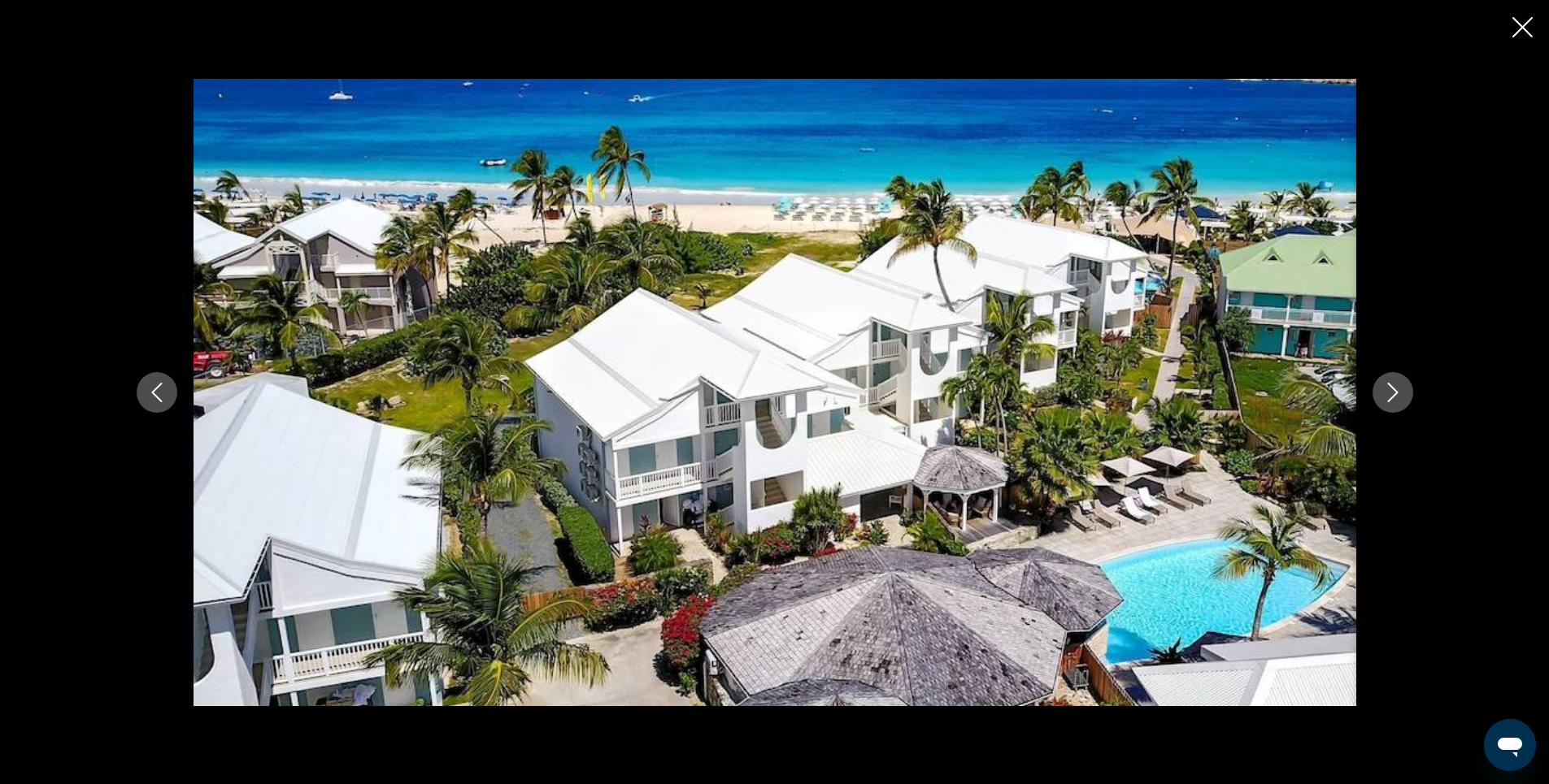
click at [1386, 394] on icon "Next image" at bounding box center [1393, 392] width 19 height 19
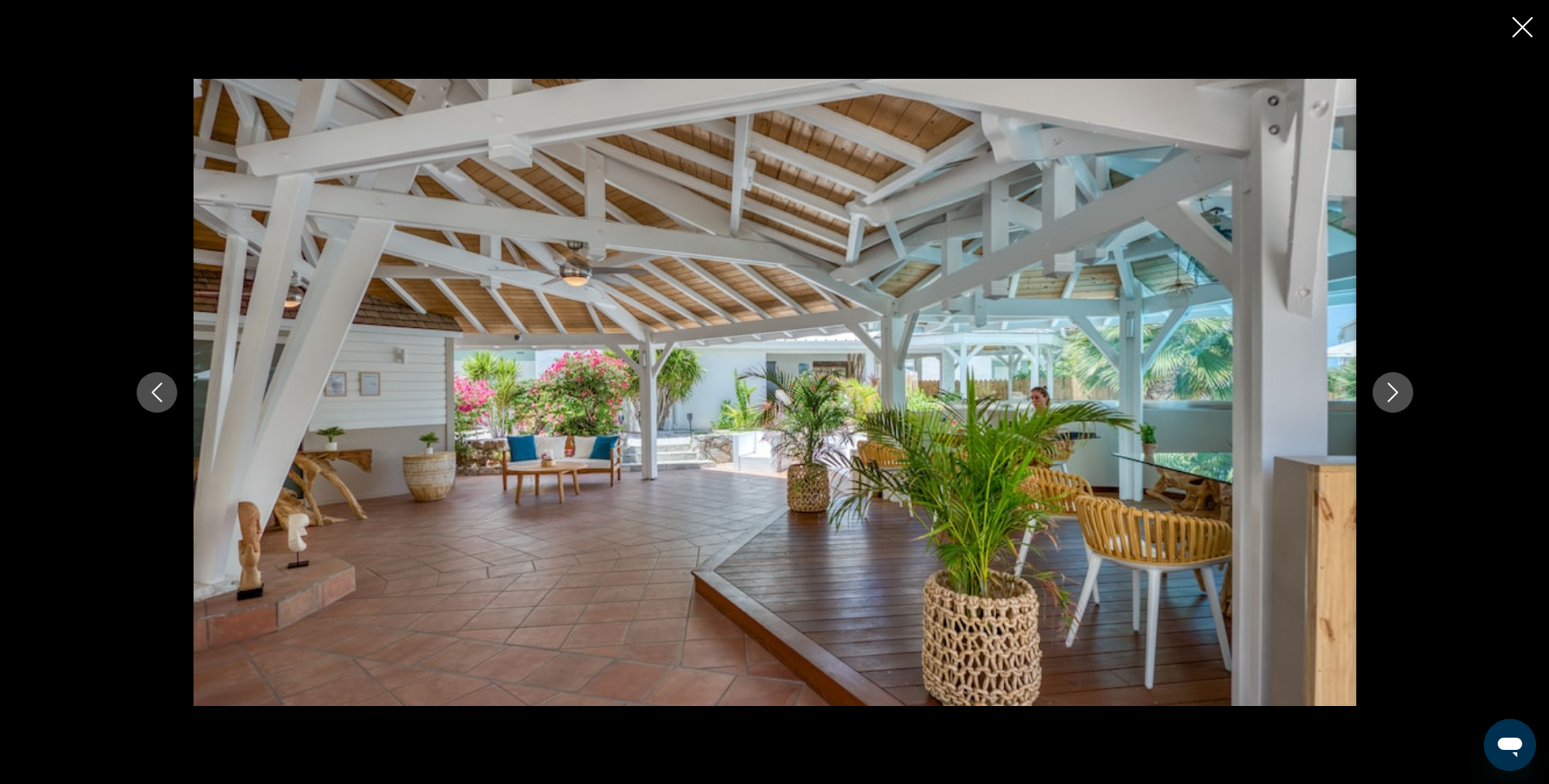
click at [1386, 394] on icon "Next image" at bounding box center [1393, 392] width 19 height 19
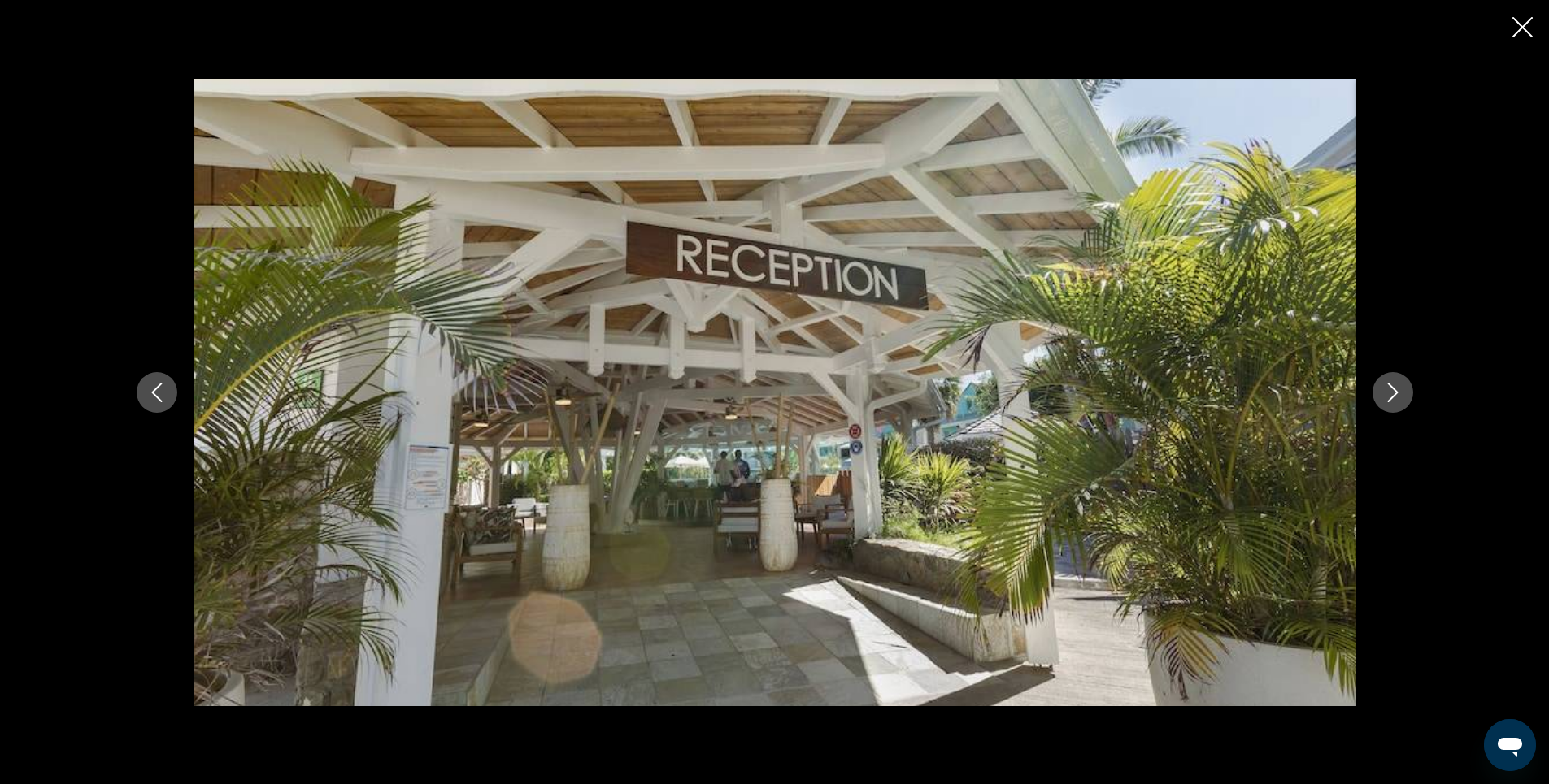
click at [1386, 394] on icon "Next image" at bounding box center [1393, 392] width 19 height 19
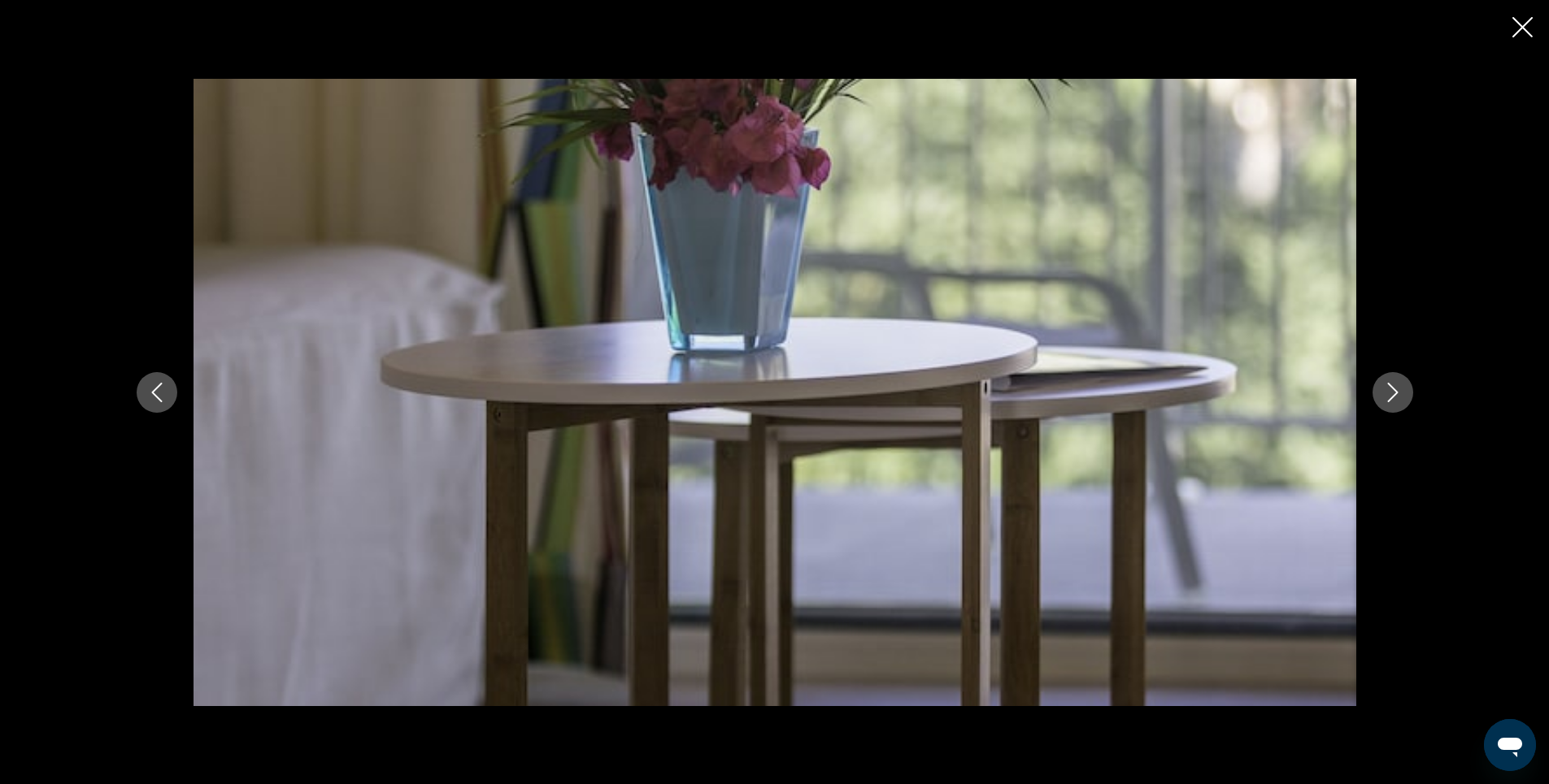
click at [1386, 394] on icon "Next image" at bounding box center [1393, 392] width 19 height 19
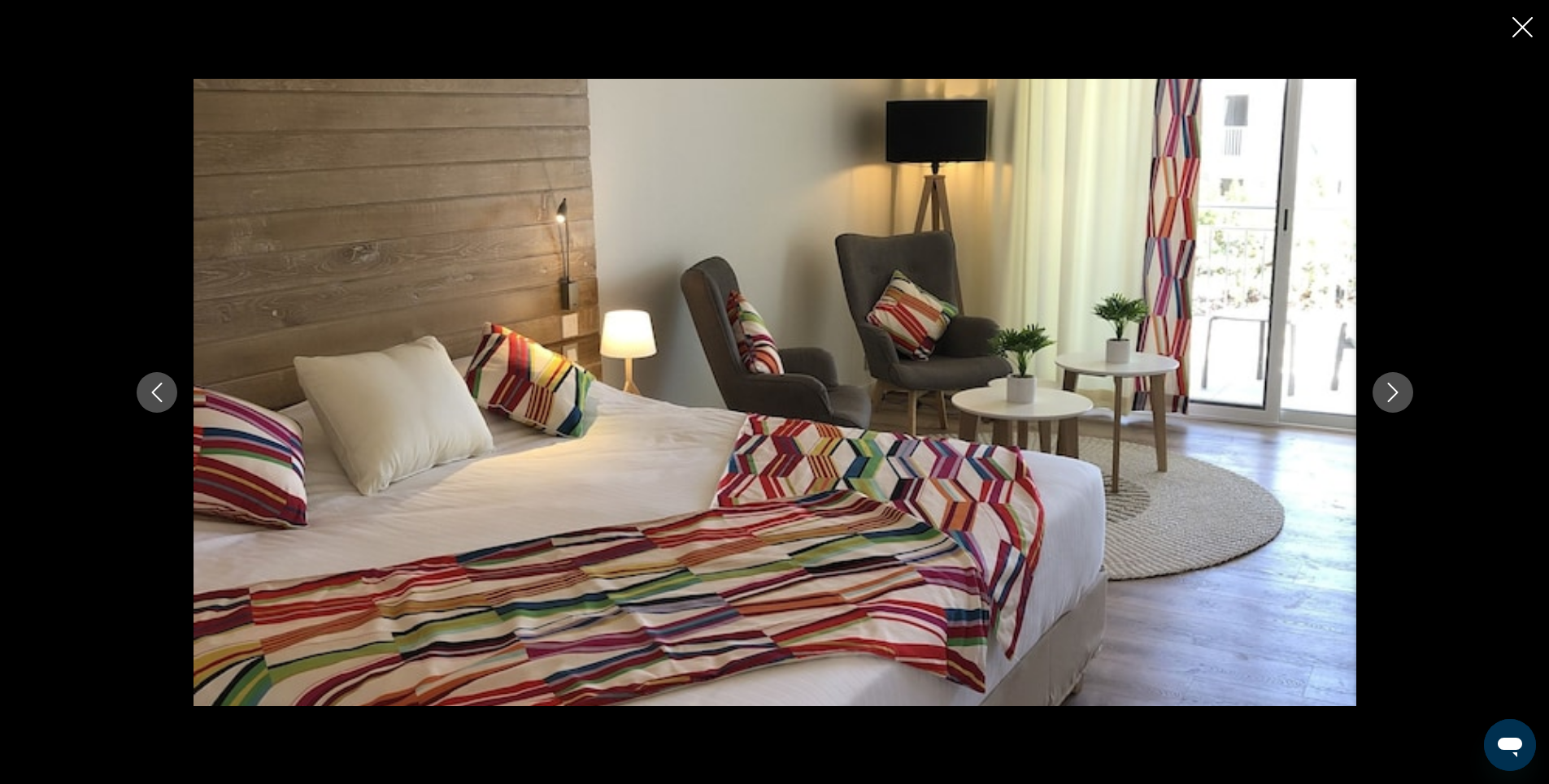
click at [1389, 394] on icon "Next image" at bounding box center [1393, 392] width 19 height 19
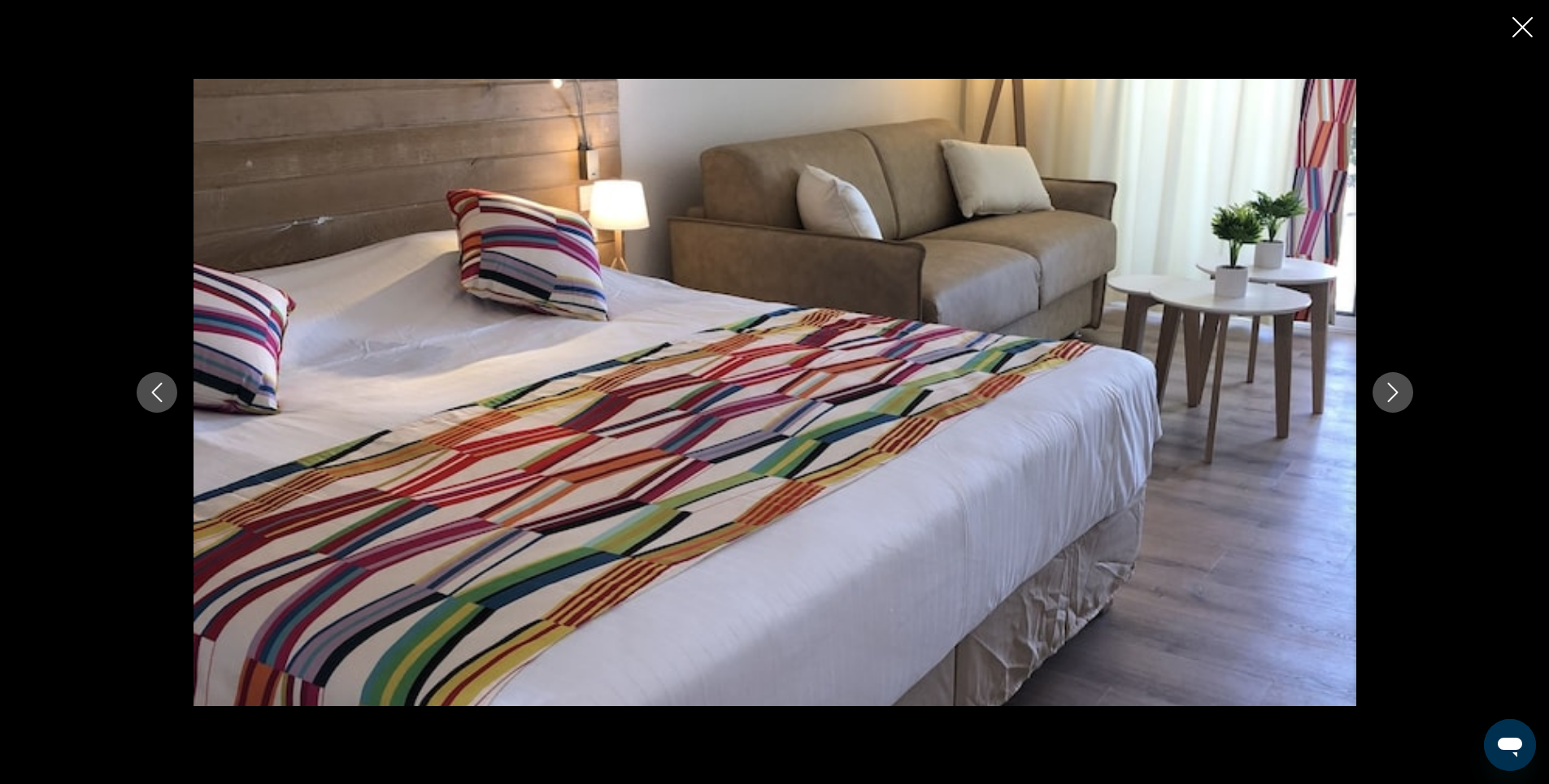
click at [1389, 394] on icon "Next image" at bounding box center [1393, 392] width 19 height 19
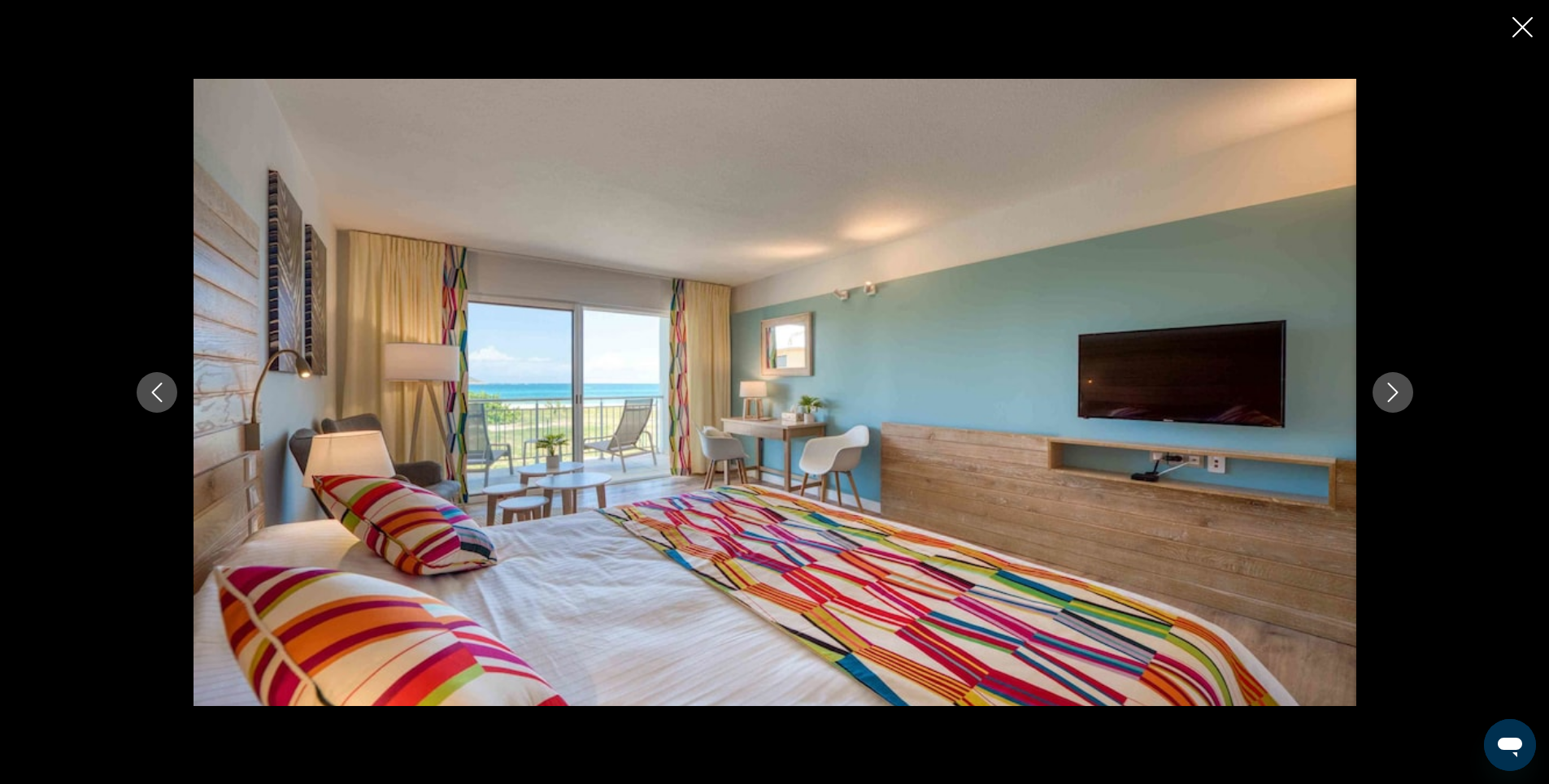
click at [1389, 394] on icon "Next image" at bounding box center [1393, 392] width 19 height 19
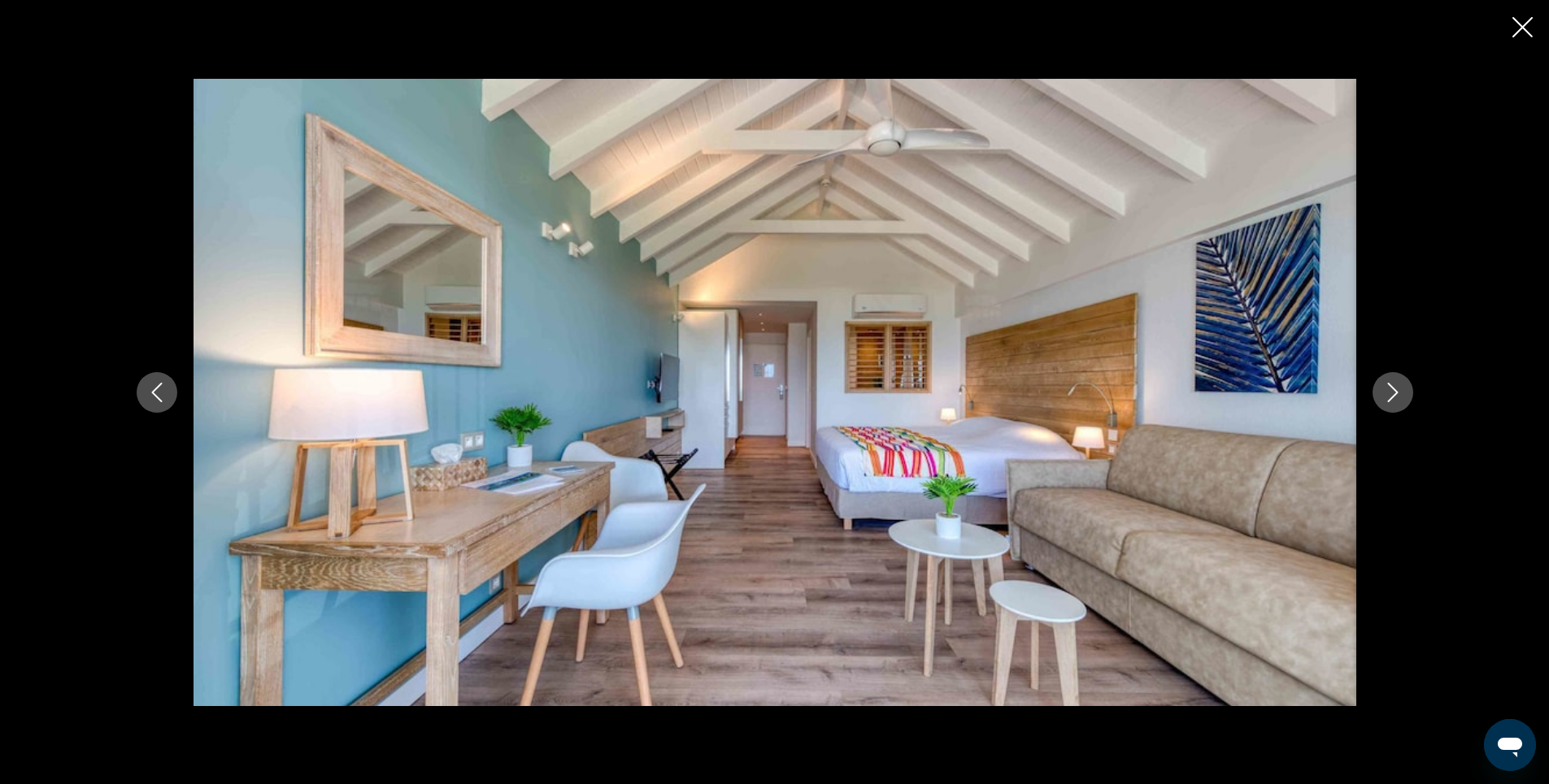
click at [1389, 394] on icon "Next image" at bounding box center [1393, 392] width 19 height 19
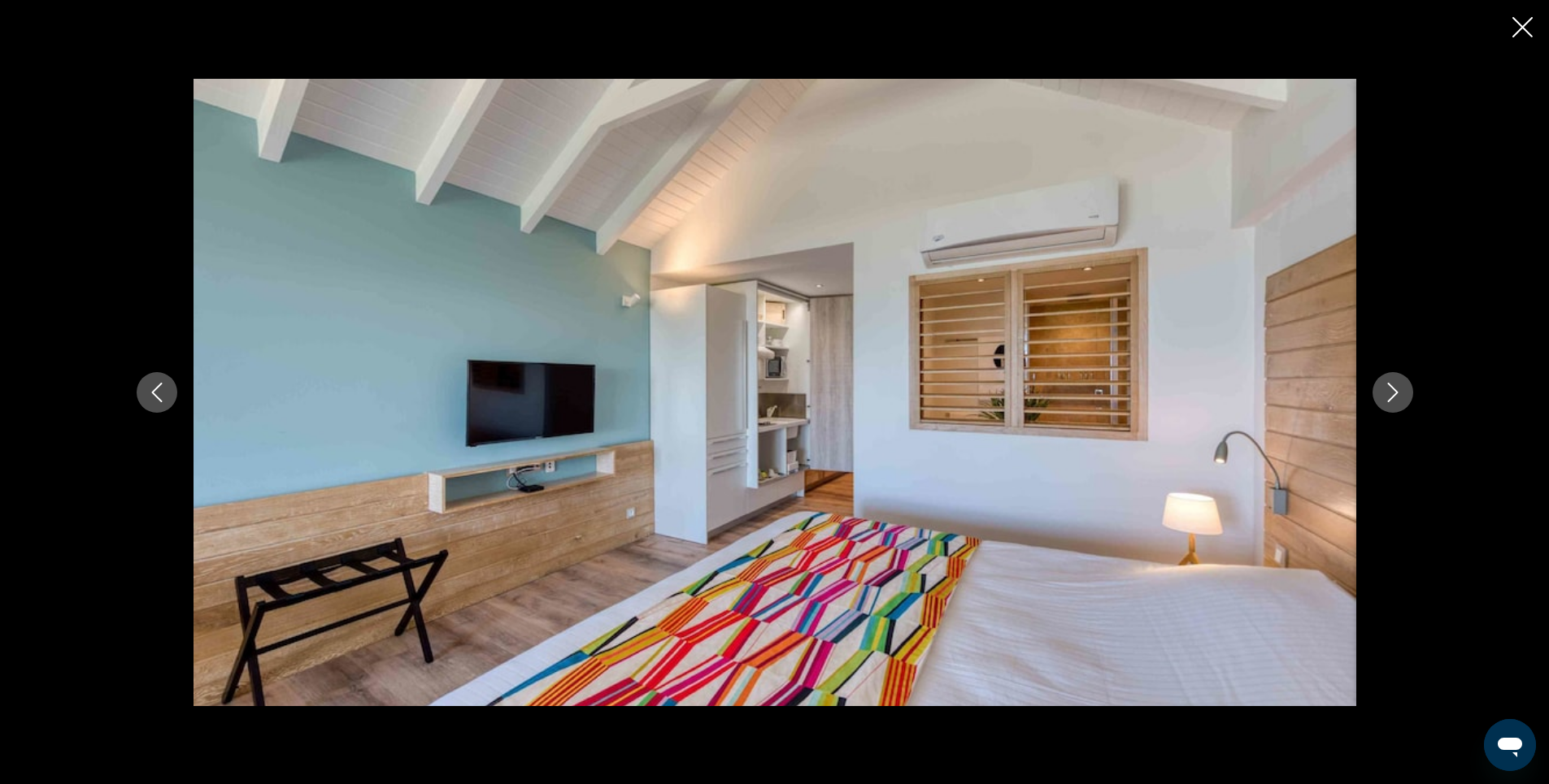
click at [1389, 394] on icon "Next image" at bounding box center [1393, 392] width 19 height 19
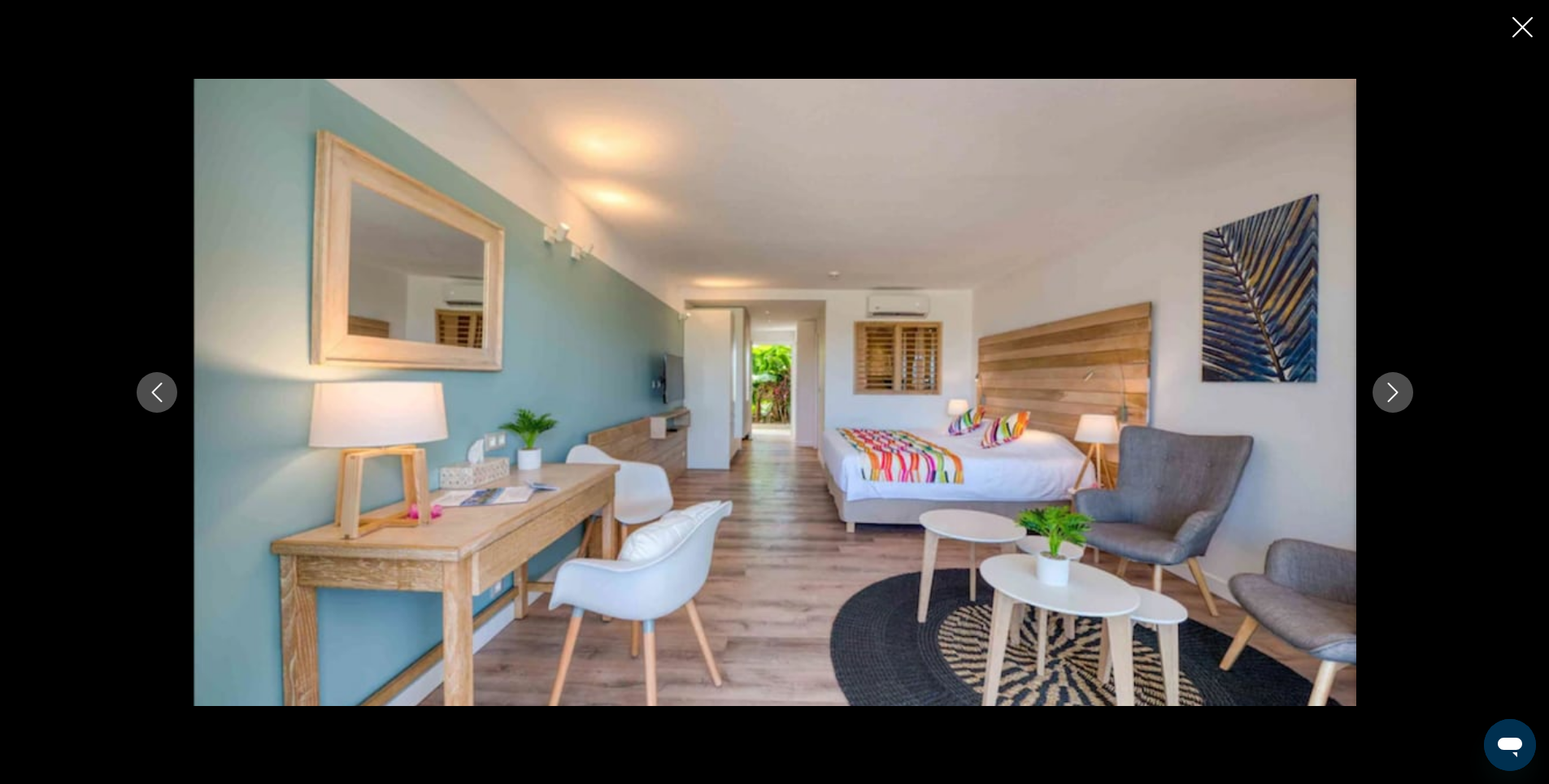
click at [1389, 394] on icon "Next image" at bounding box center [1393, 392] width 19 height 19
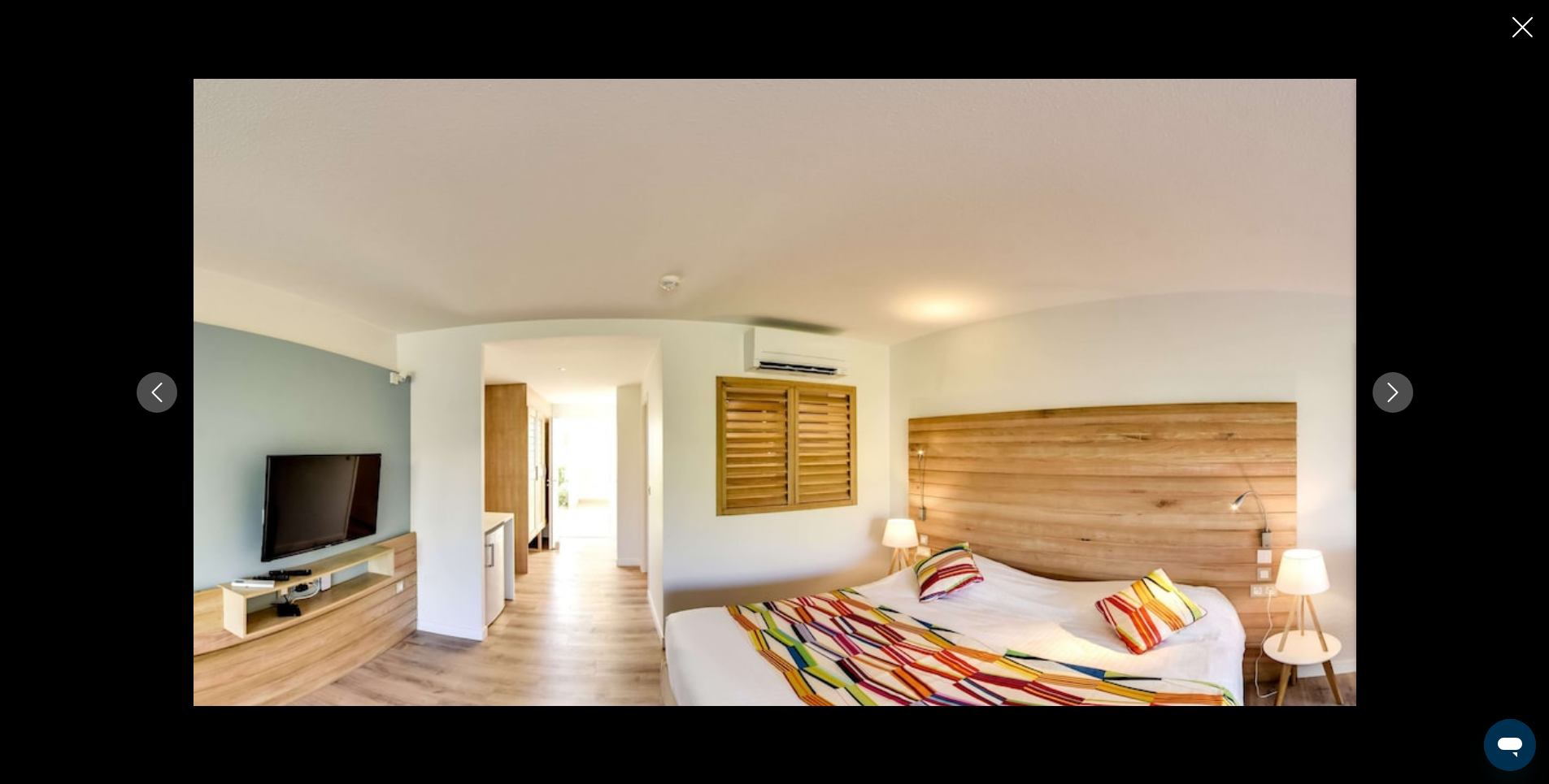
click at [1389, 394] on icon "Next image" at bounding box center [1393, 392] width 19 height 19
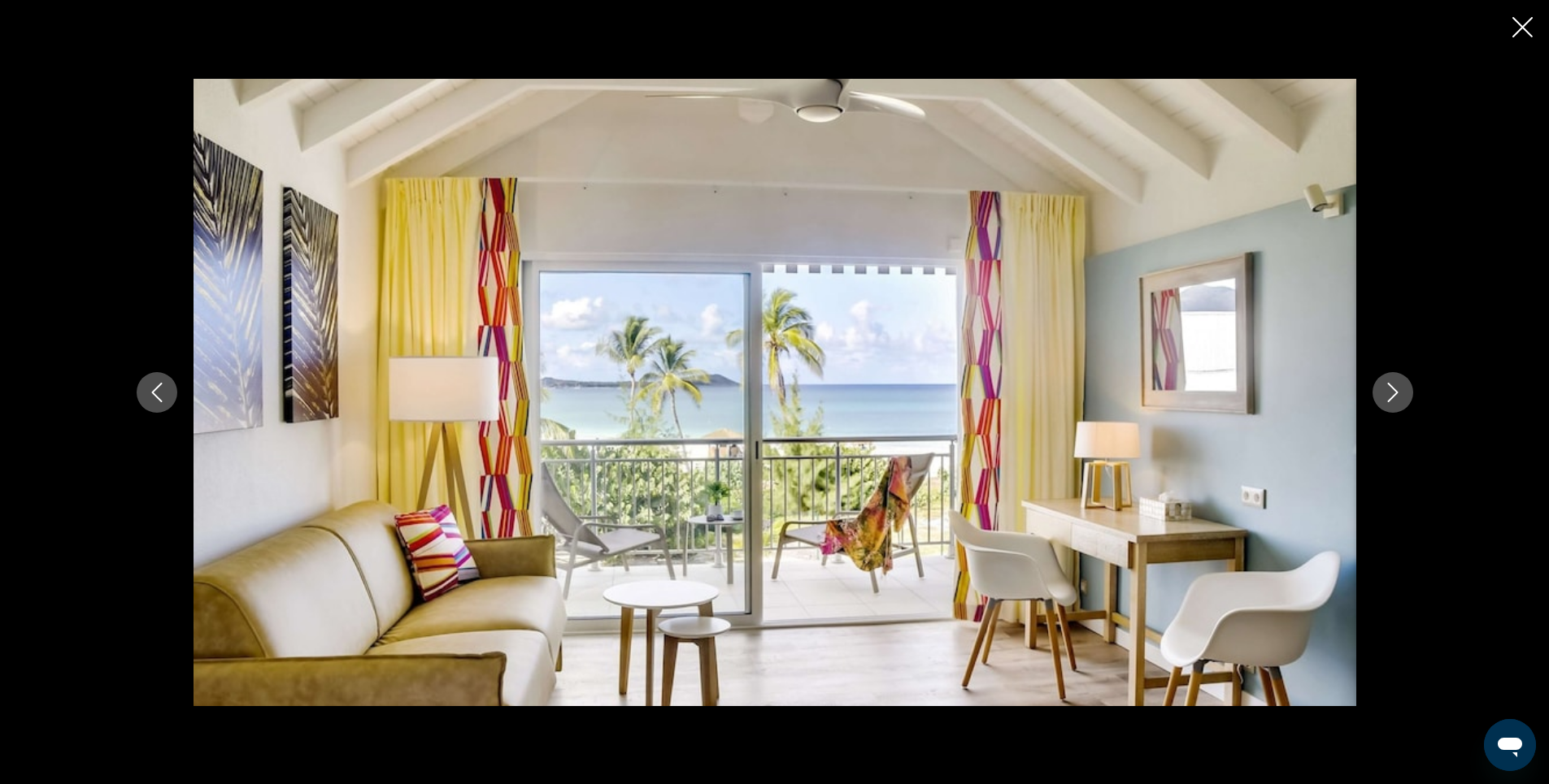
click at [1389, 394] on icon "Next image" at bounding box center [1393, 392] width 19 height 19
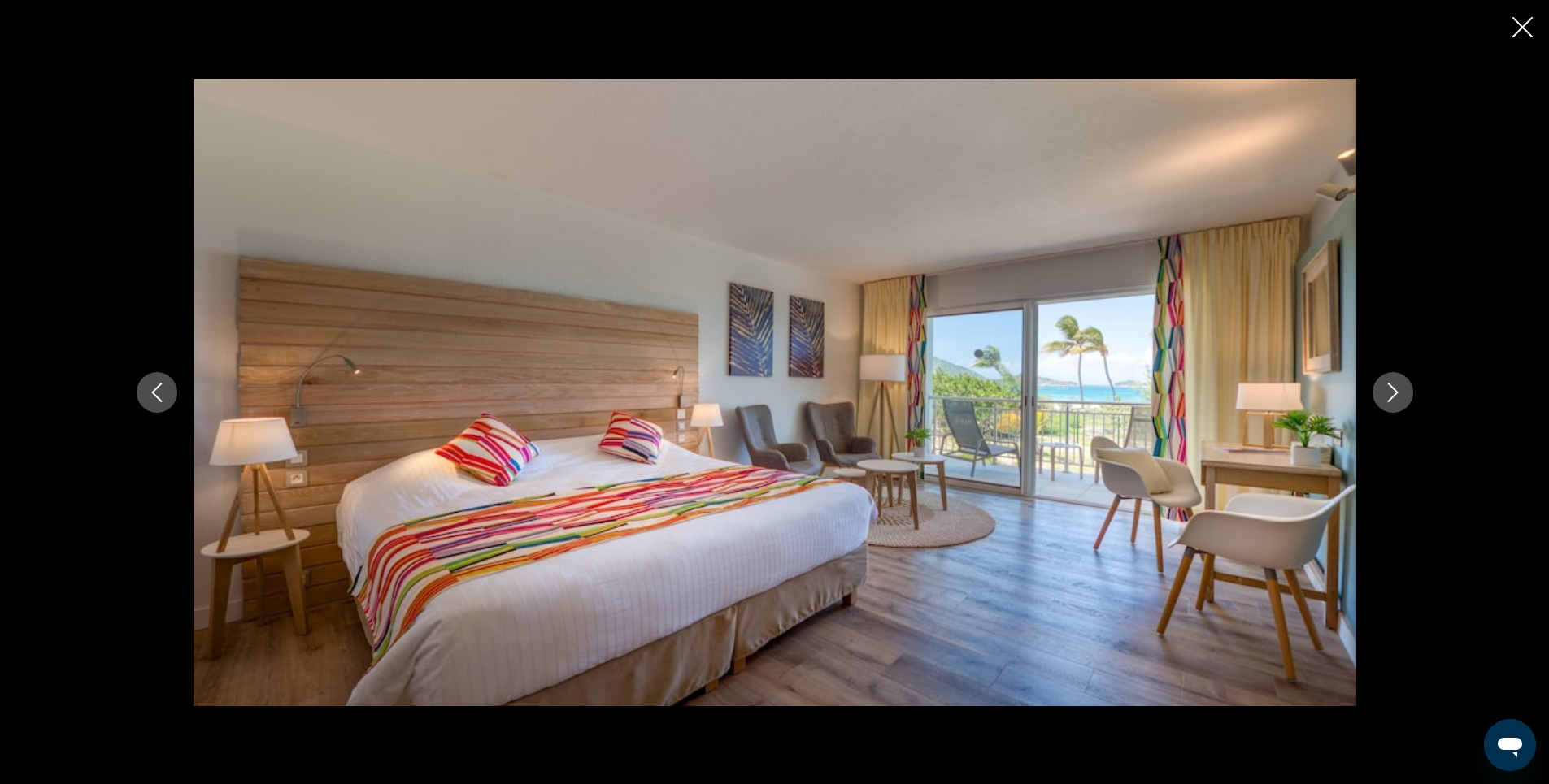
click at [1389, 394] on icon "Next image" at bounding box center [1393, 392] width 19 height 19
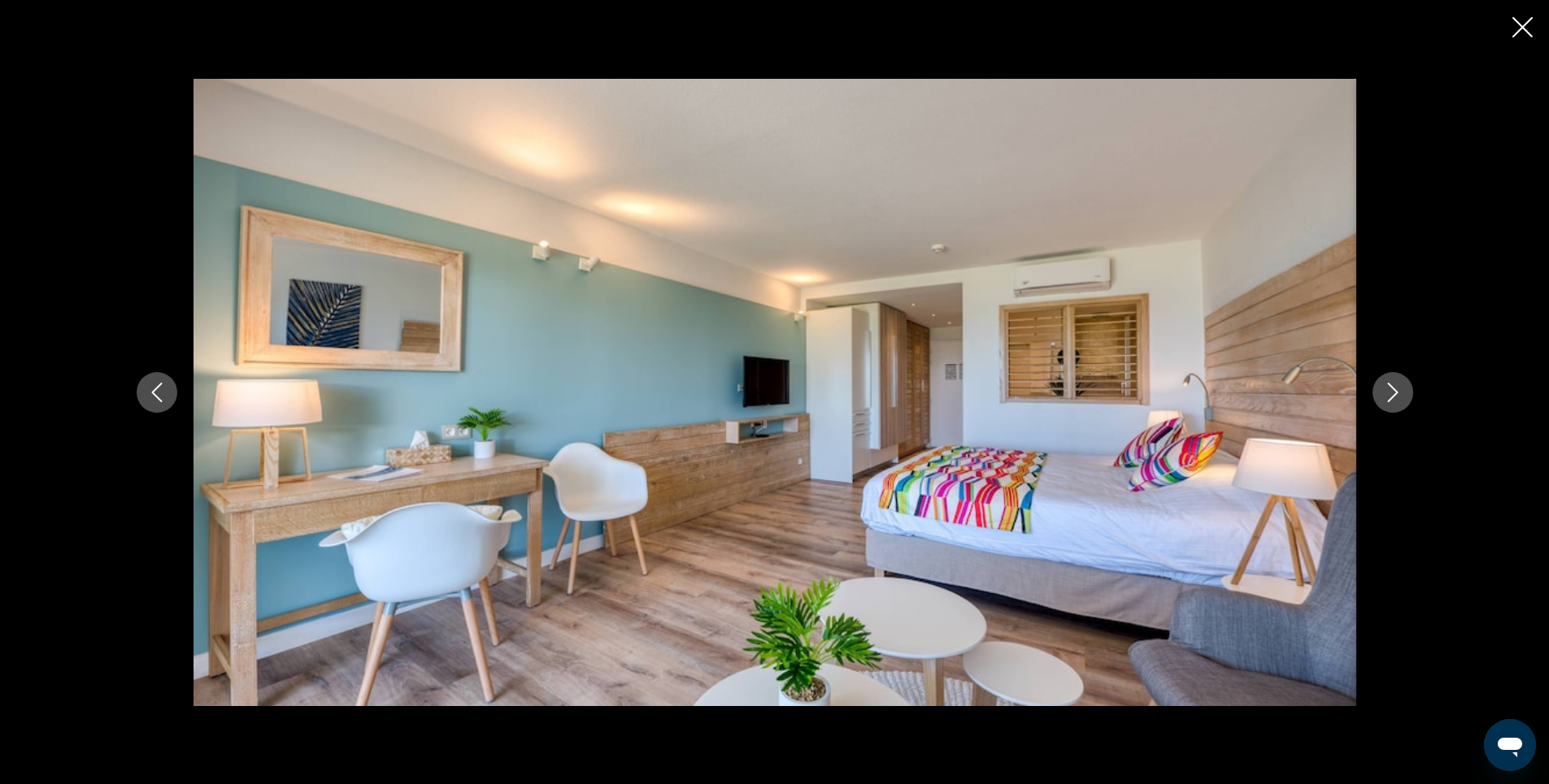
click at [1389, 394] on icon "Next image" at bounding box center [1393, 392] width 19 height 19
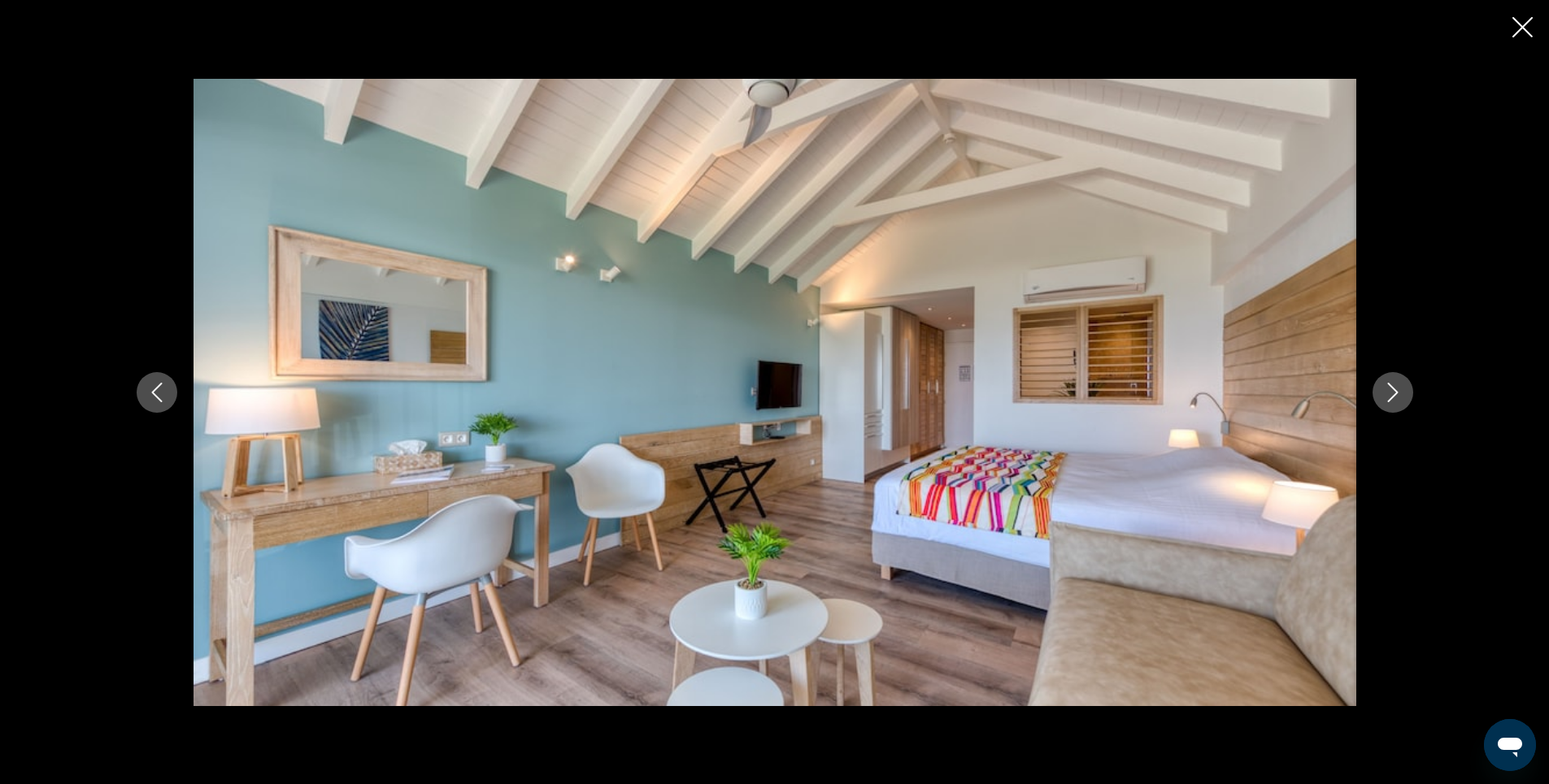
click at [1519, 25] on icon "Close slideshow" at bounding box center [1522, 27] width 20 height 20
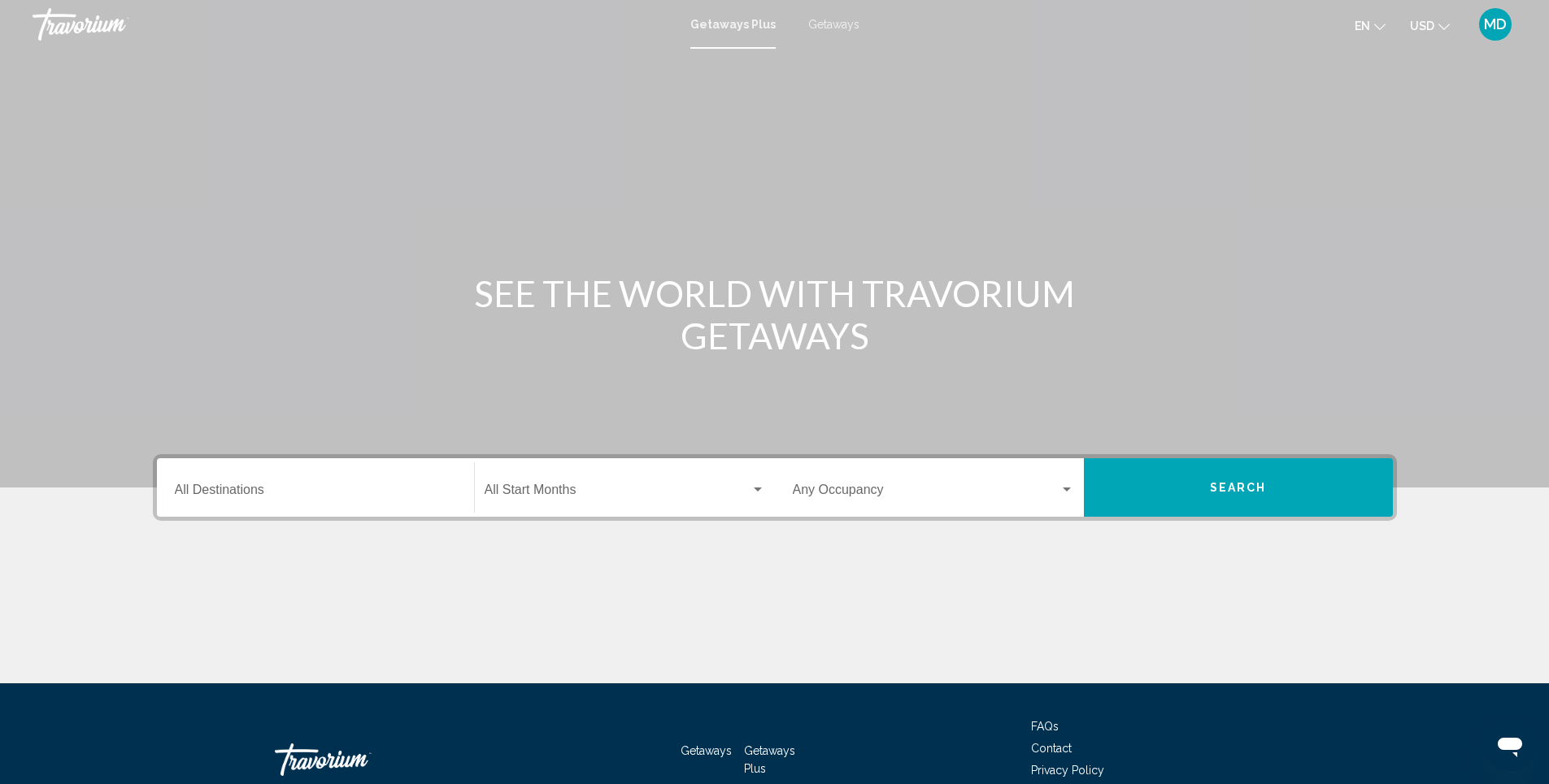
click at [313, 492] on input "Destination All Destinations" at bounding box center [315, 493] width 281 height 15
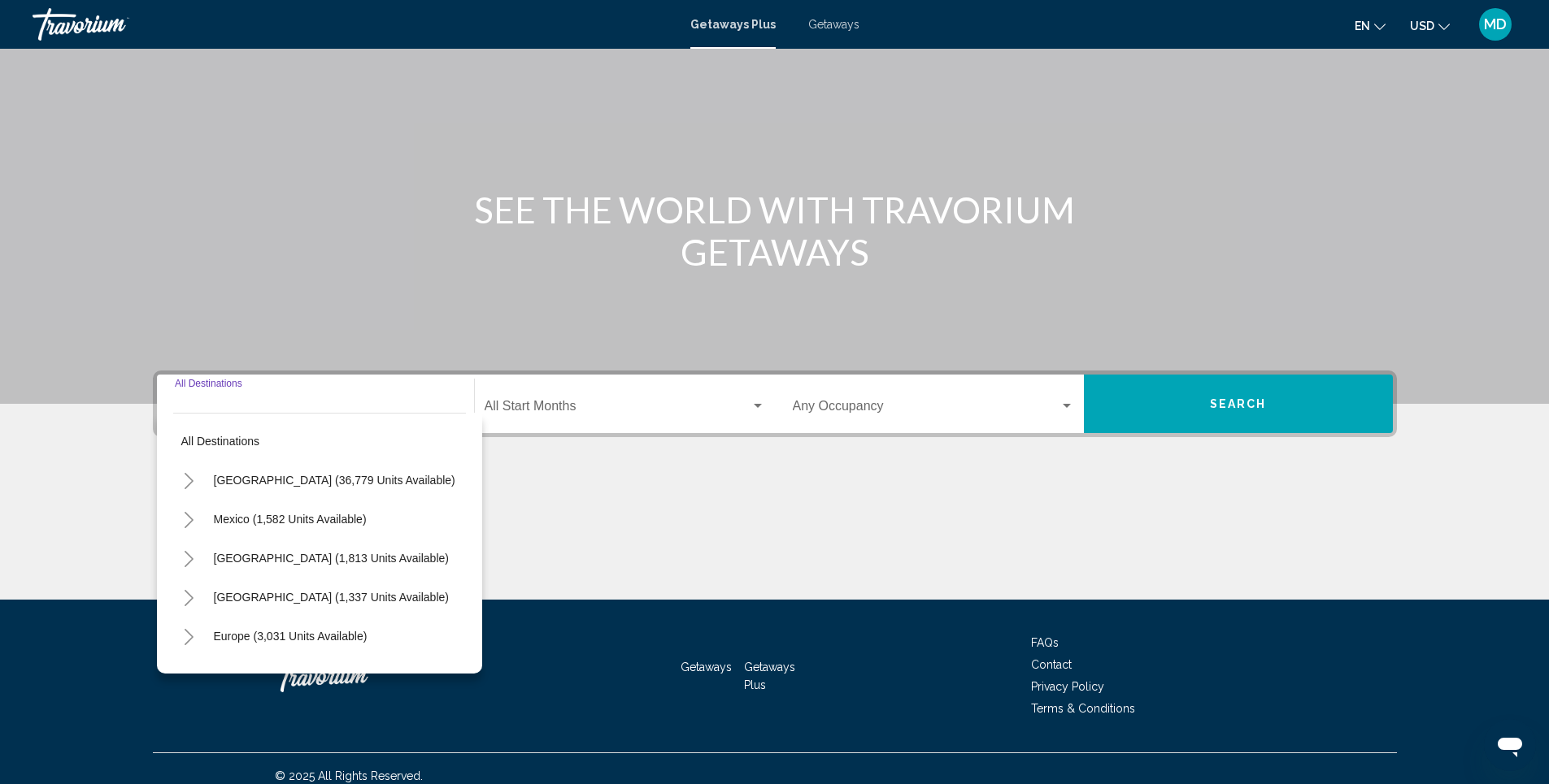
scroll to position [98, 0]
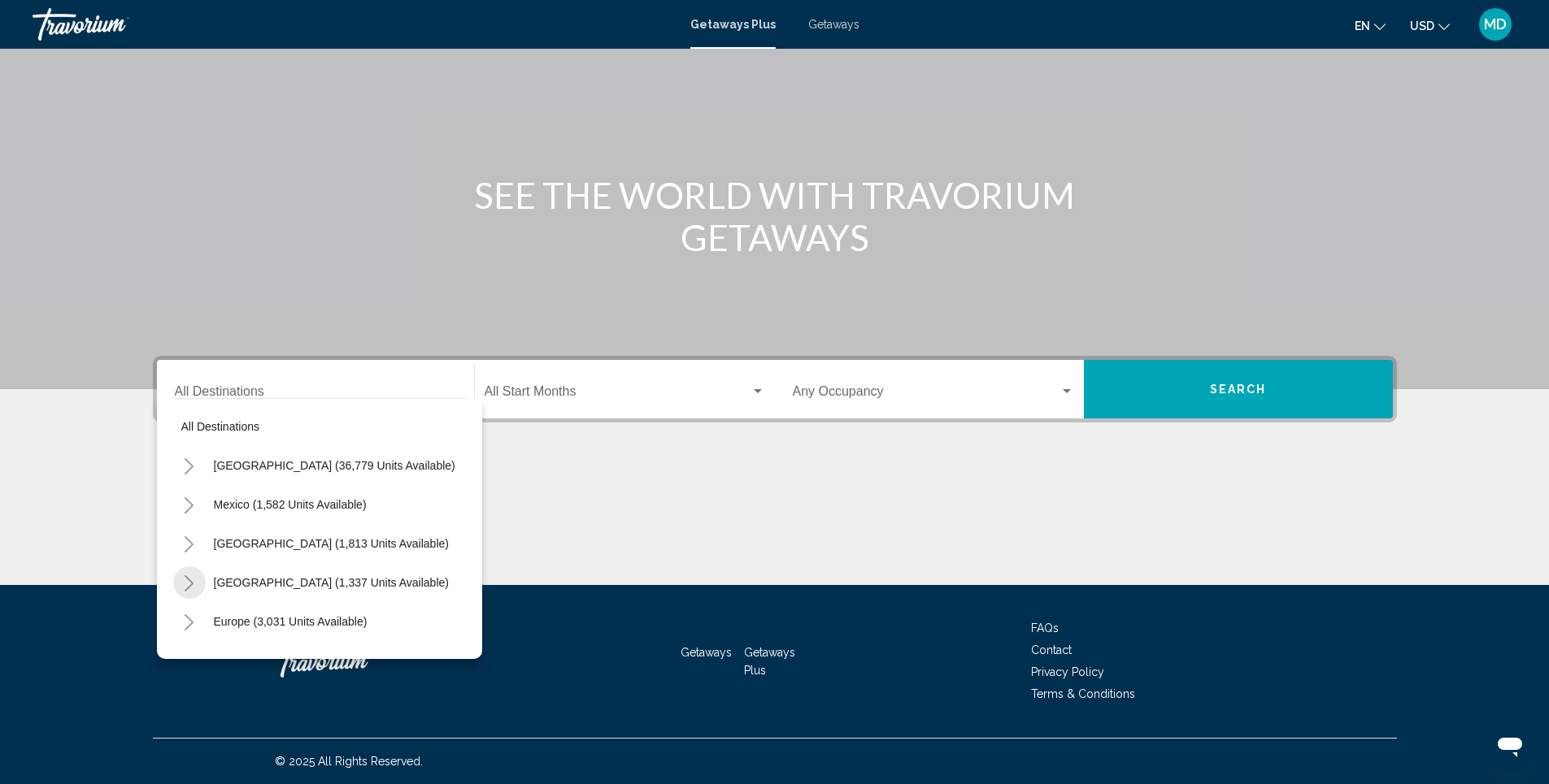
click at [189, 581] on icon "Toggle Caribbean & Atlantic Islands (1,337 units available)" at bounding box center [189, 583] width 9 height 16
click at [191, 585] on icon "Toggle Caribbean & Atlantic Islands (1,337 units available)" at bounding box center [189, 583] width 12 height 6
click at [191, 585] on icon "Toggle Caribbean & Atlantic Islands (1,337 units available)" at bounding box center [189, 583] width 9 height 16
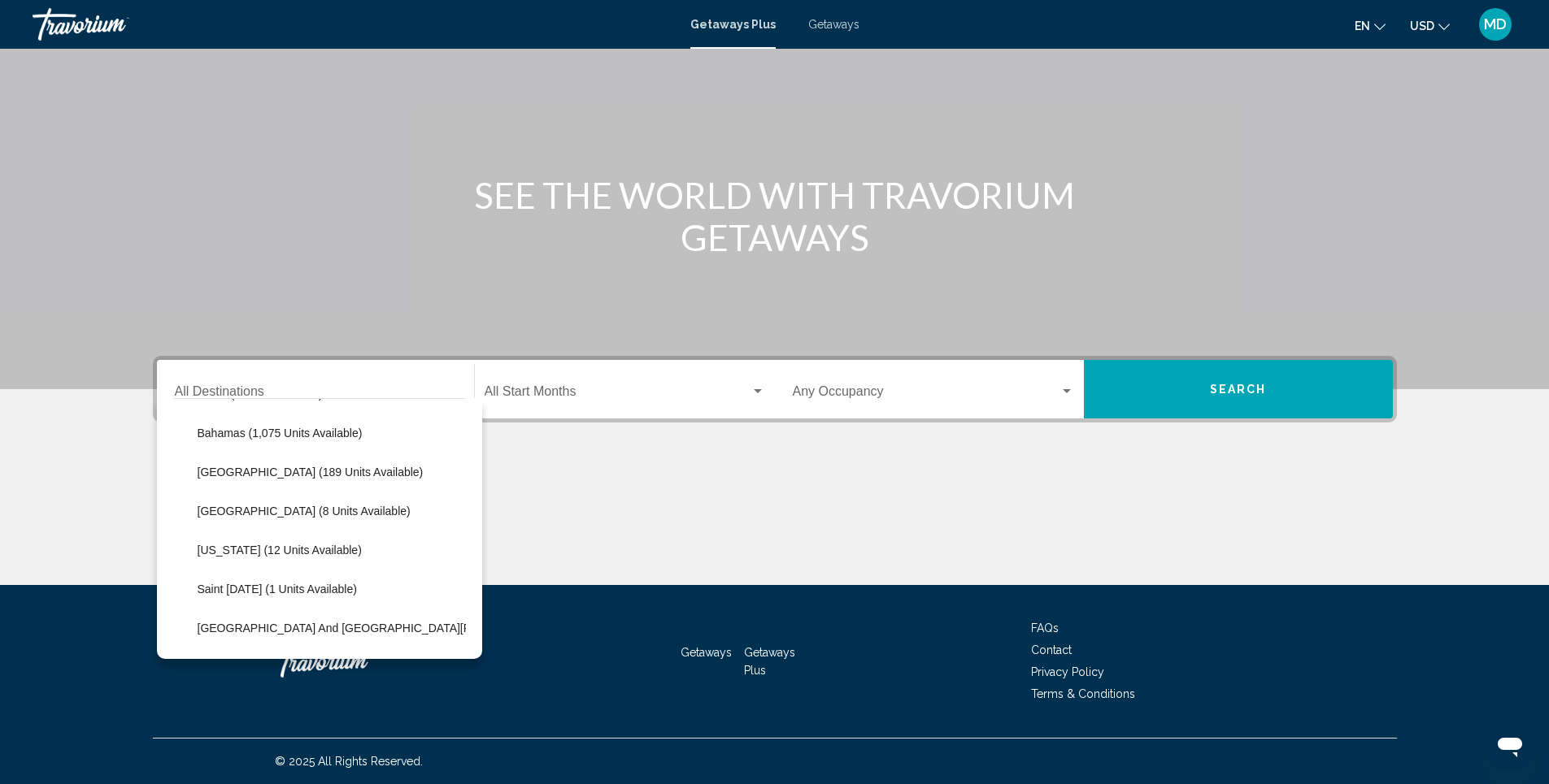
scroll to position [260, 0]
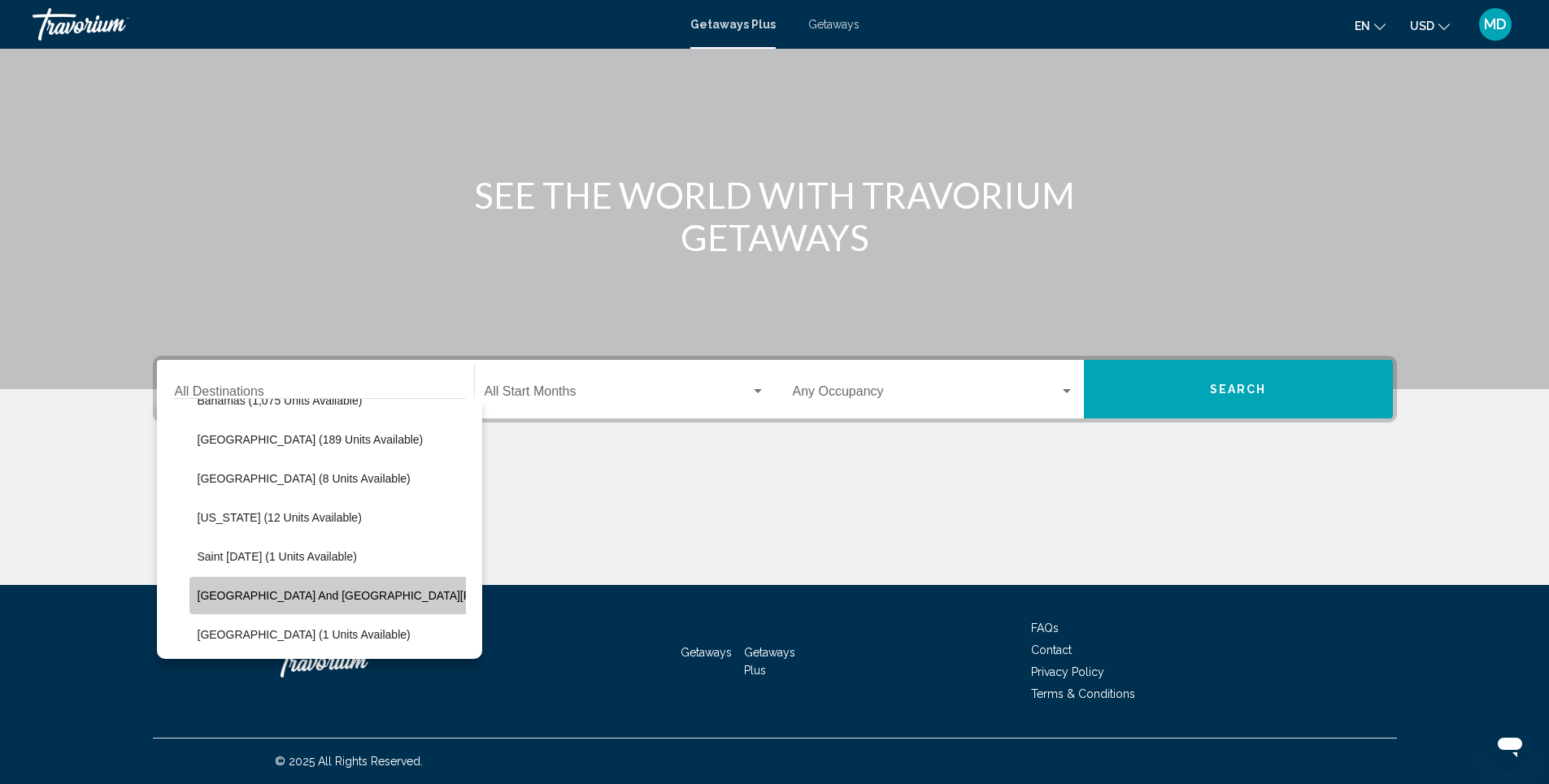
click at [386, 590] on span "Sint Maarten and Saint Martin (48 units available)" at bounding box center [426, 596] width 458 height 13
type input "**********"
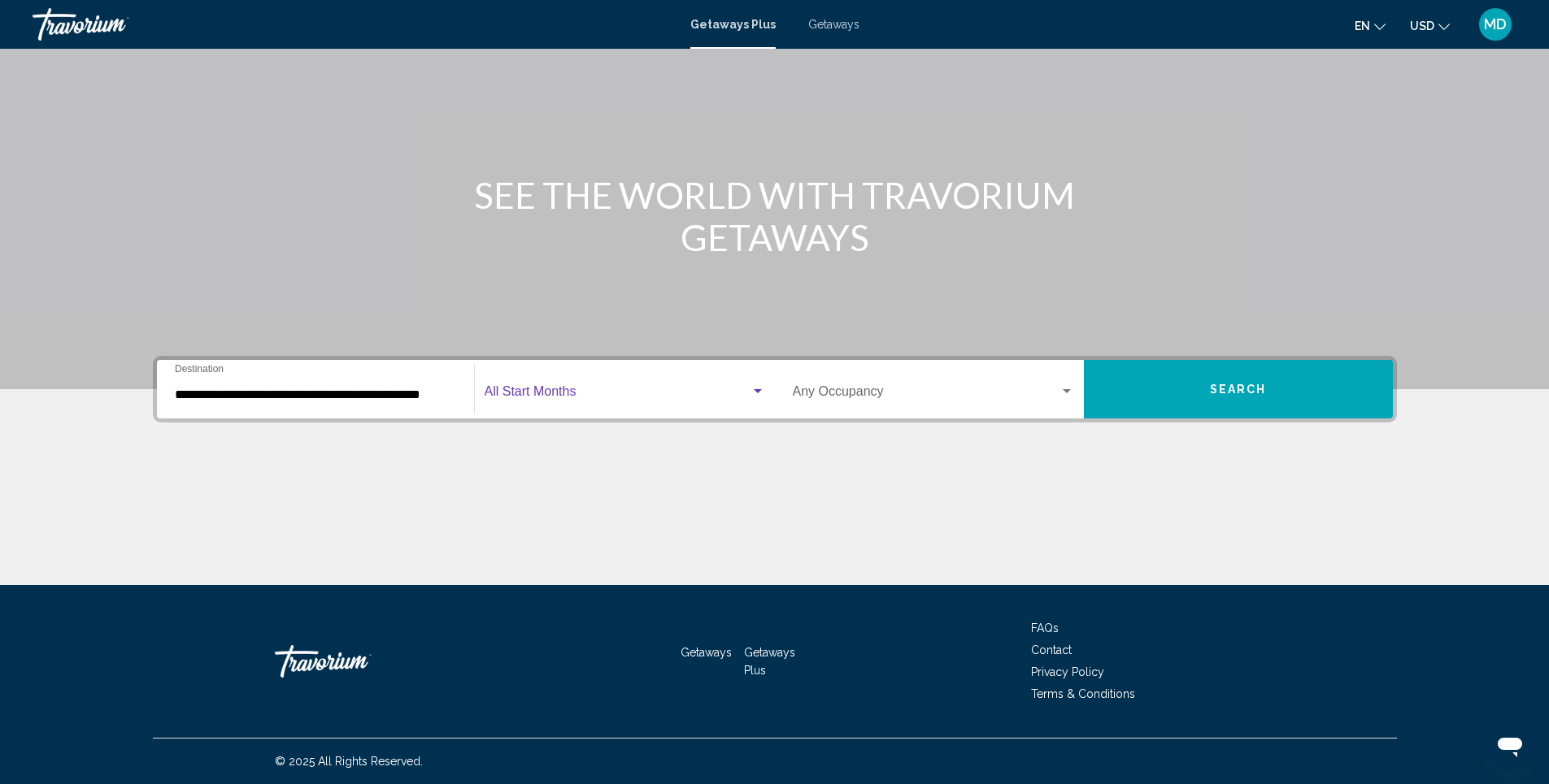
click at [650, 390] on span "Search widget" at bounding box center [618, 395] width 266 height 15
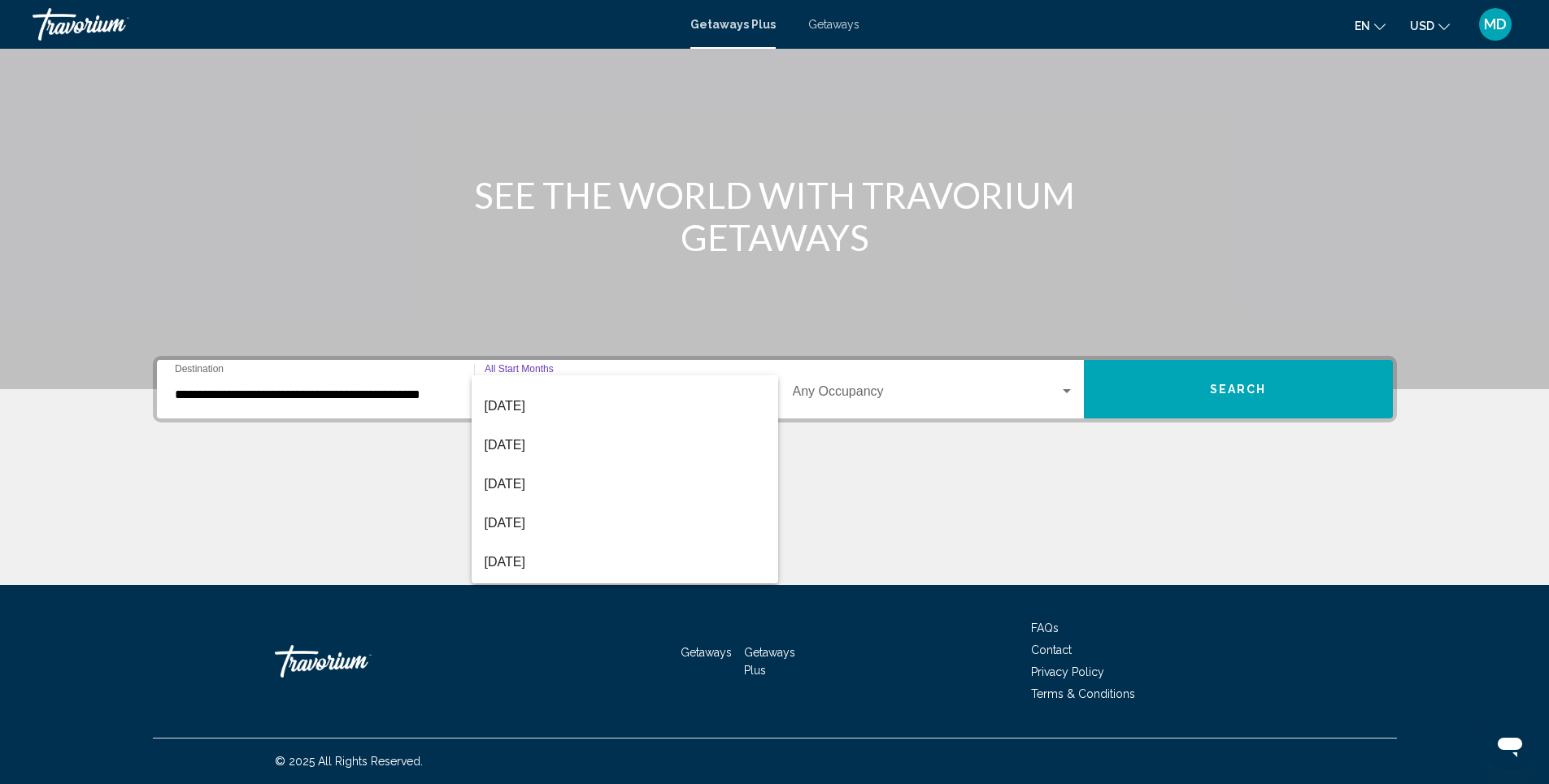
scroll to position [204, 0]
click at [538, 546] on span "May 2026" at bounding box center [625, 542] width 281 height 39
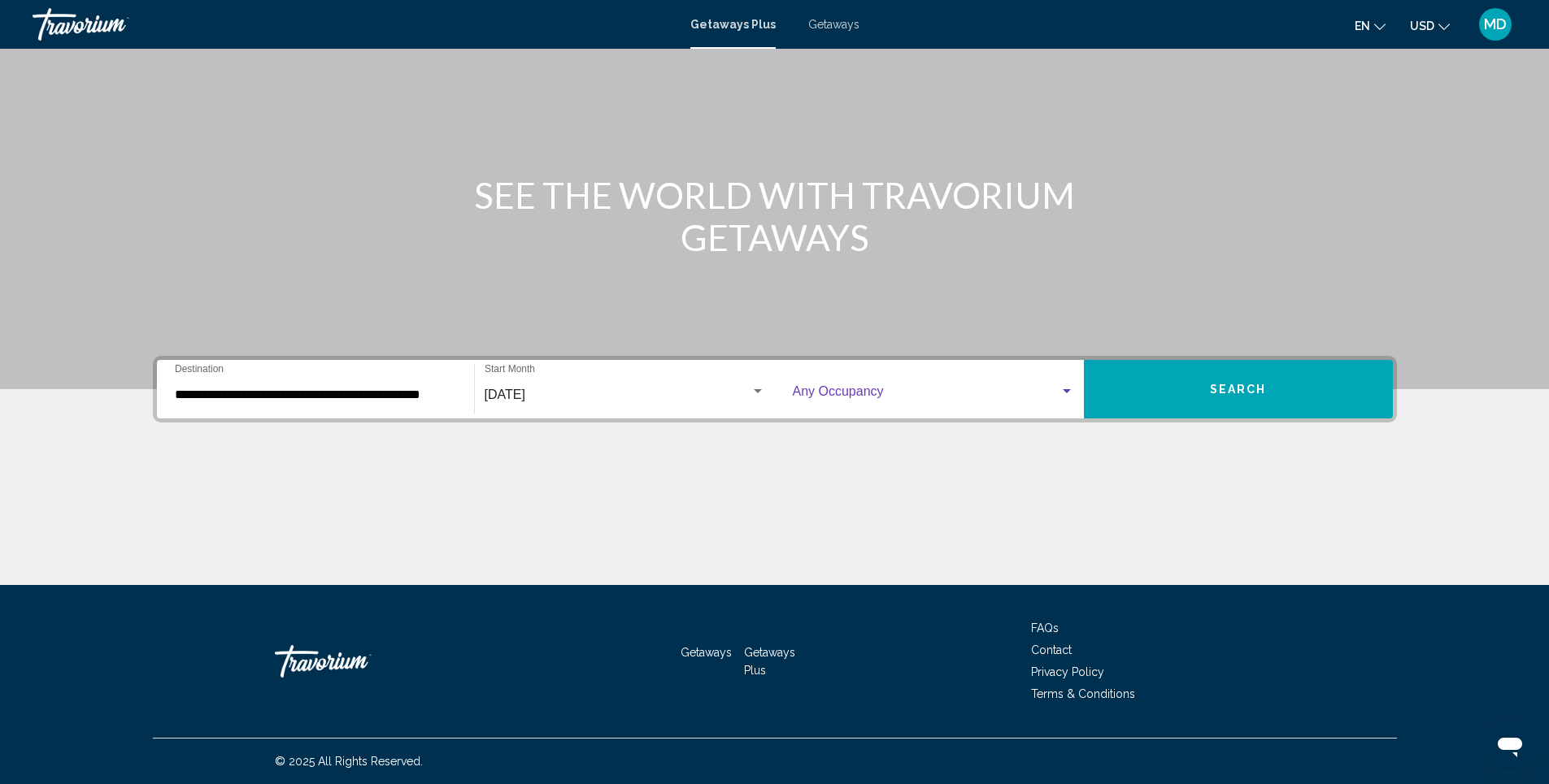
click at [1055, 388] on span "Search widget" at bounding box center [926, 395] width 267 height 15
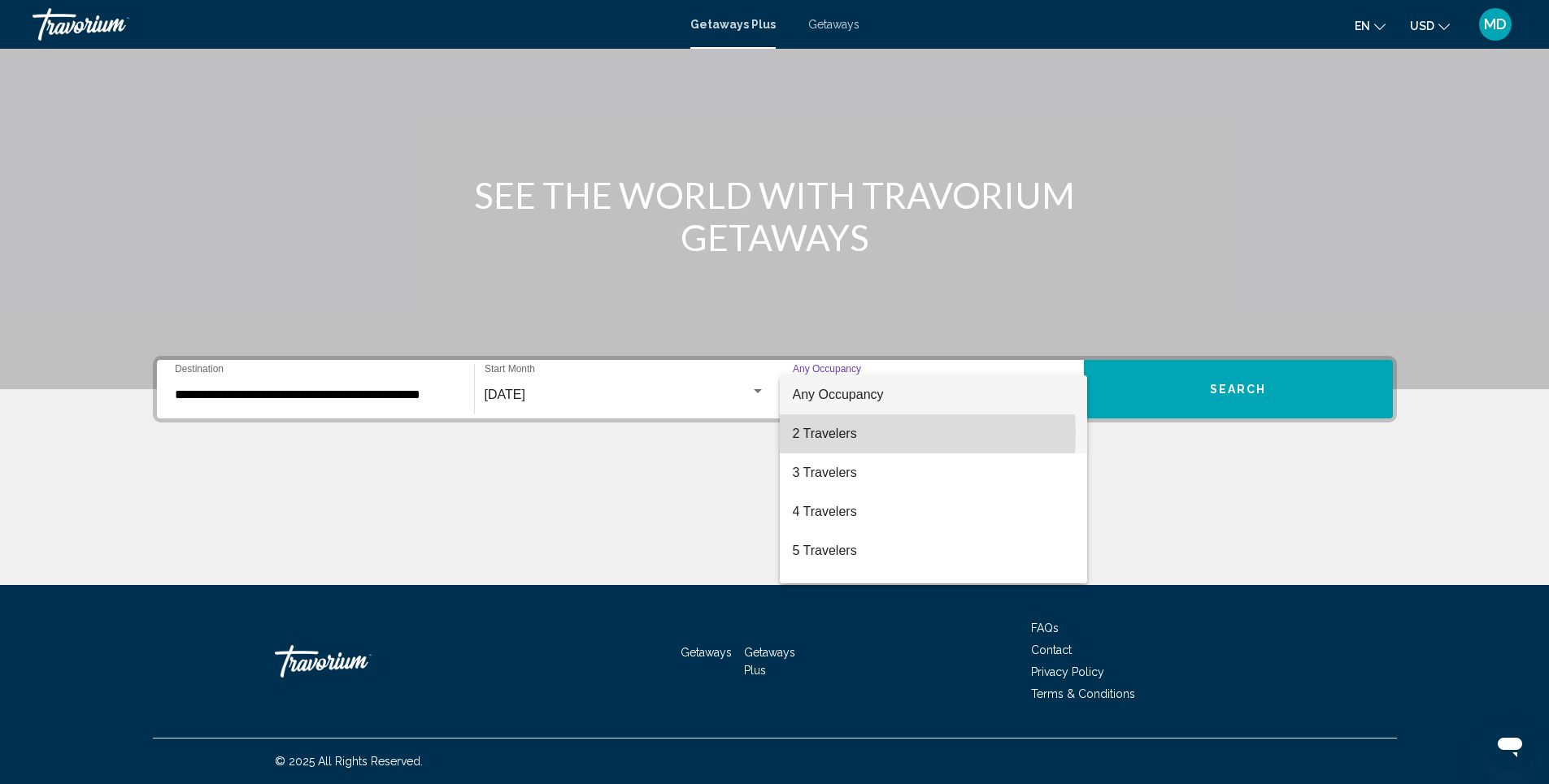
click at [847, 434] on span "2 Travelers" at bounding box center [934, 433] width 281 height 39
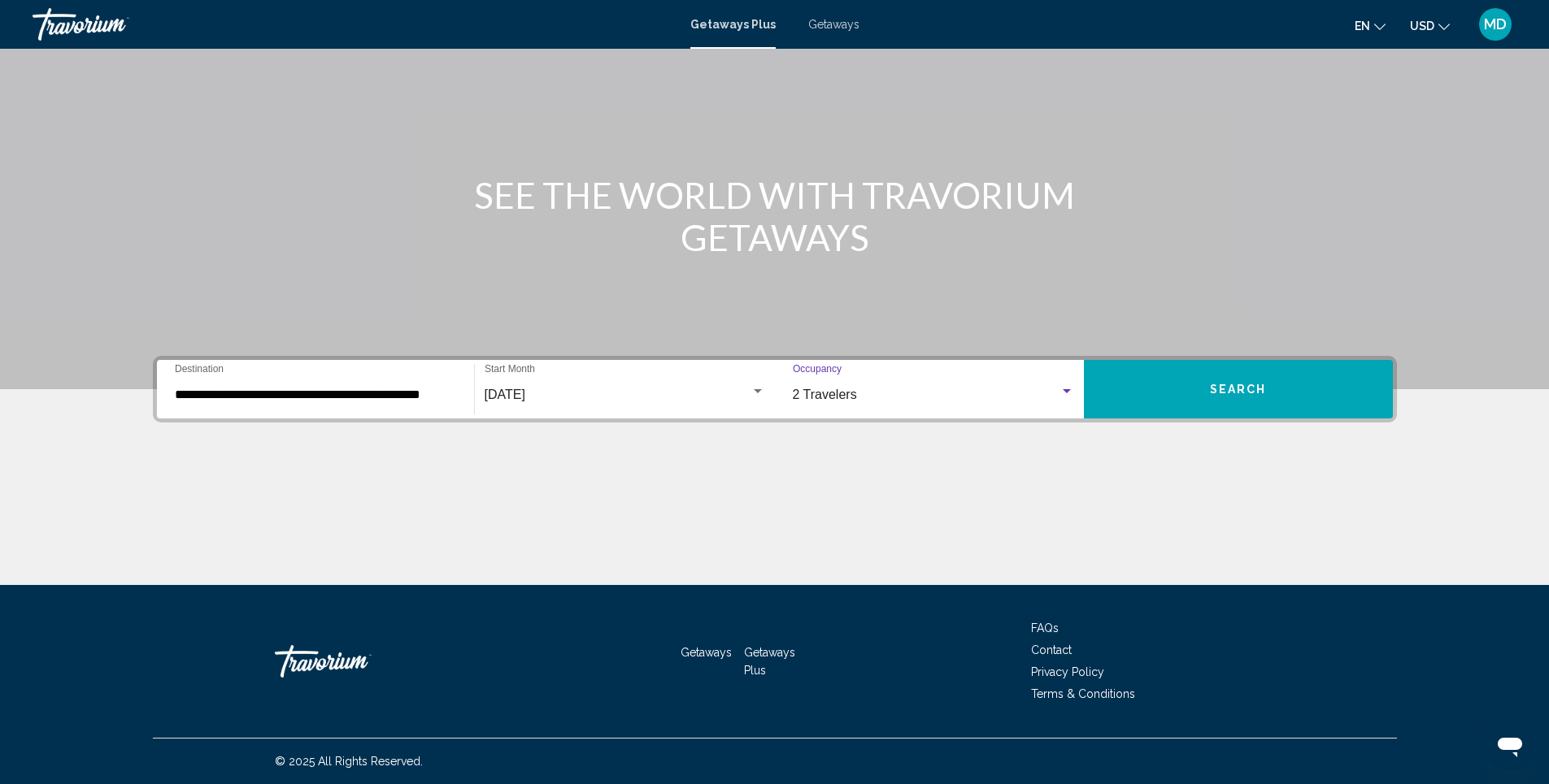
click at [1228, 392] on span "Search" at bounding box center [1239, 390] width 57 height 13
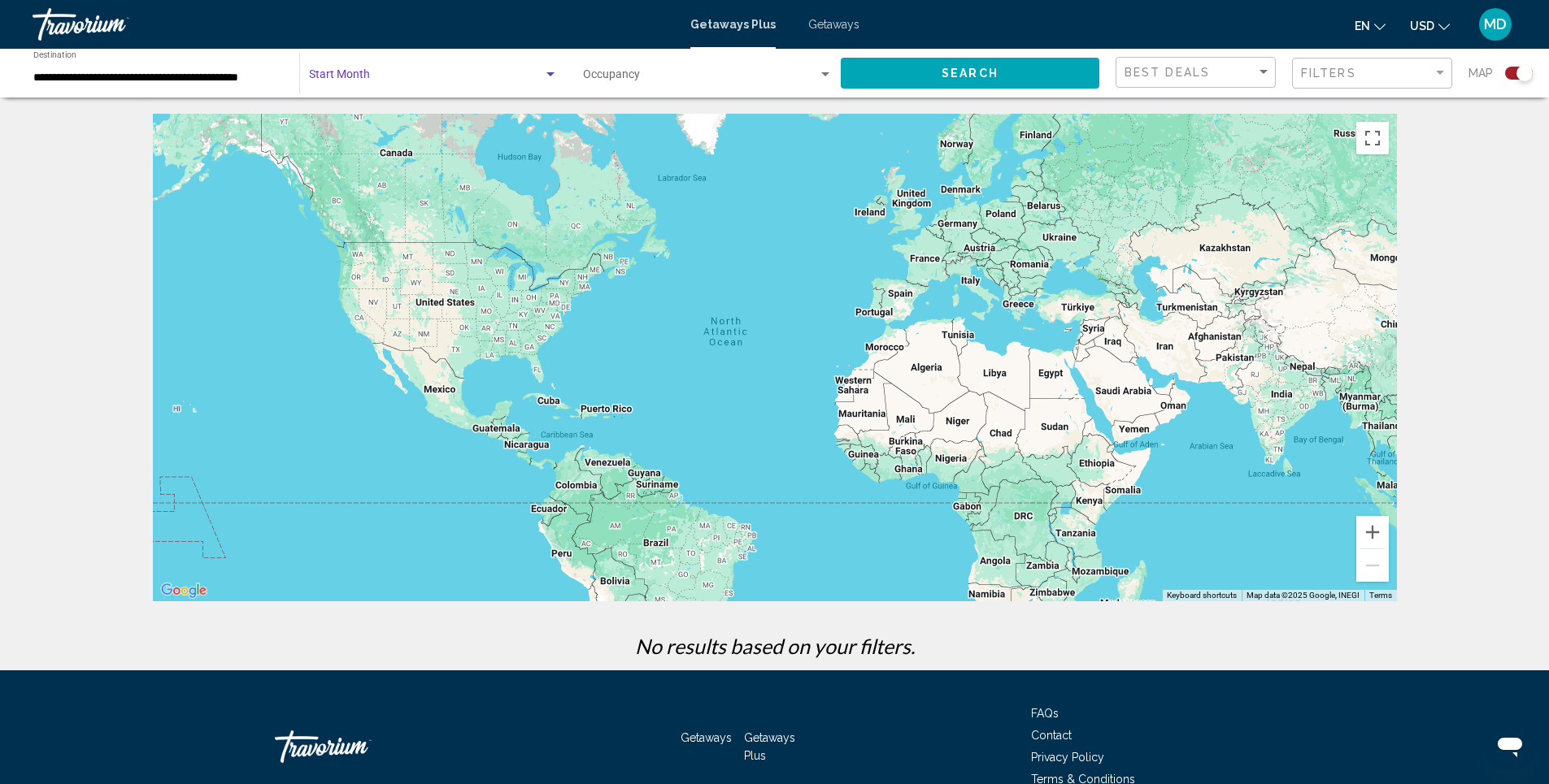
click at [534, 73] on span "Search widget" at bounding box center [427, 77] width 235 height 13
click at [349, 72] on span "All Start Months" at bounding box center [349, 77] width 82 height 13
click at [349, 72] on span "Search widget" at bounding box center [427, 77] width 235 height 13
click at [349, 72] on span "All Start Months" at bounding box center [349, 77] width 82 height 13
click at [550, 75] on div "Search widget" at bounding box center [550, 74] width 8 height 4
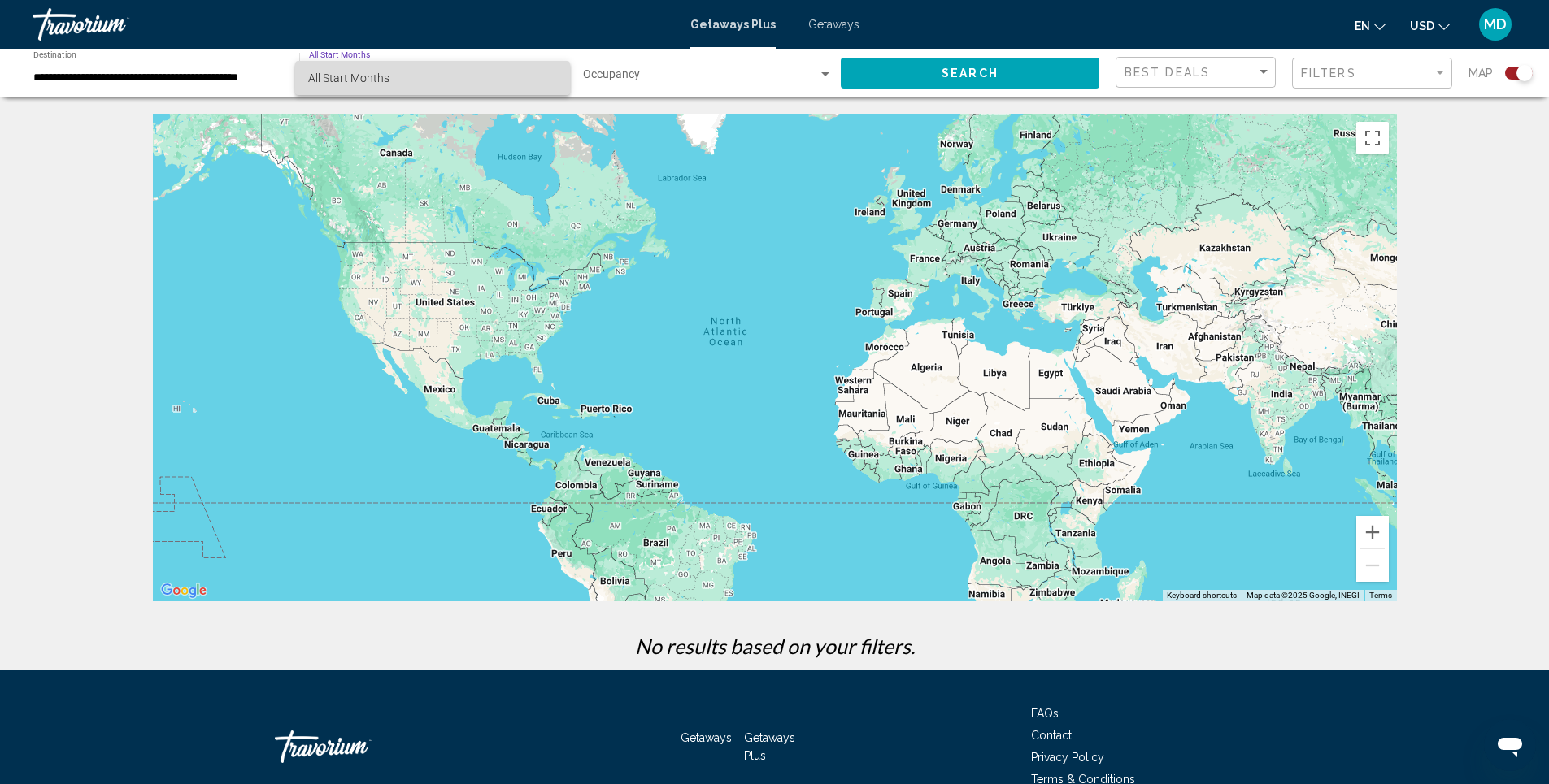
click at [449, 80] on span "All Start Months" at bounding box center [433, 77] width 248 height 34
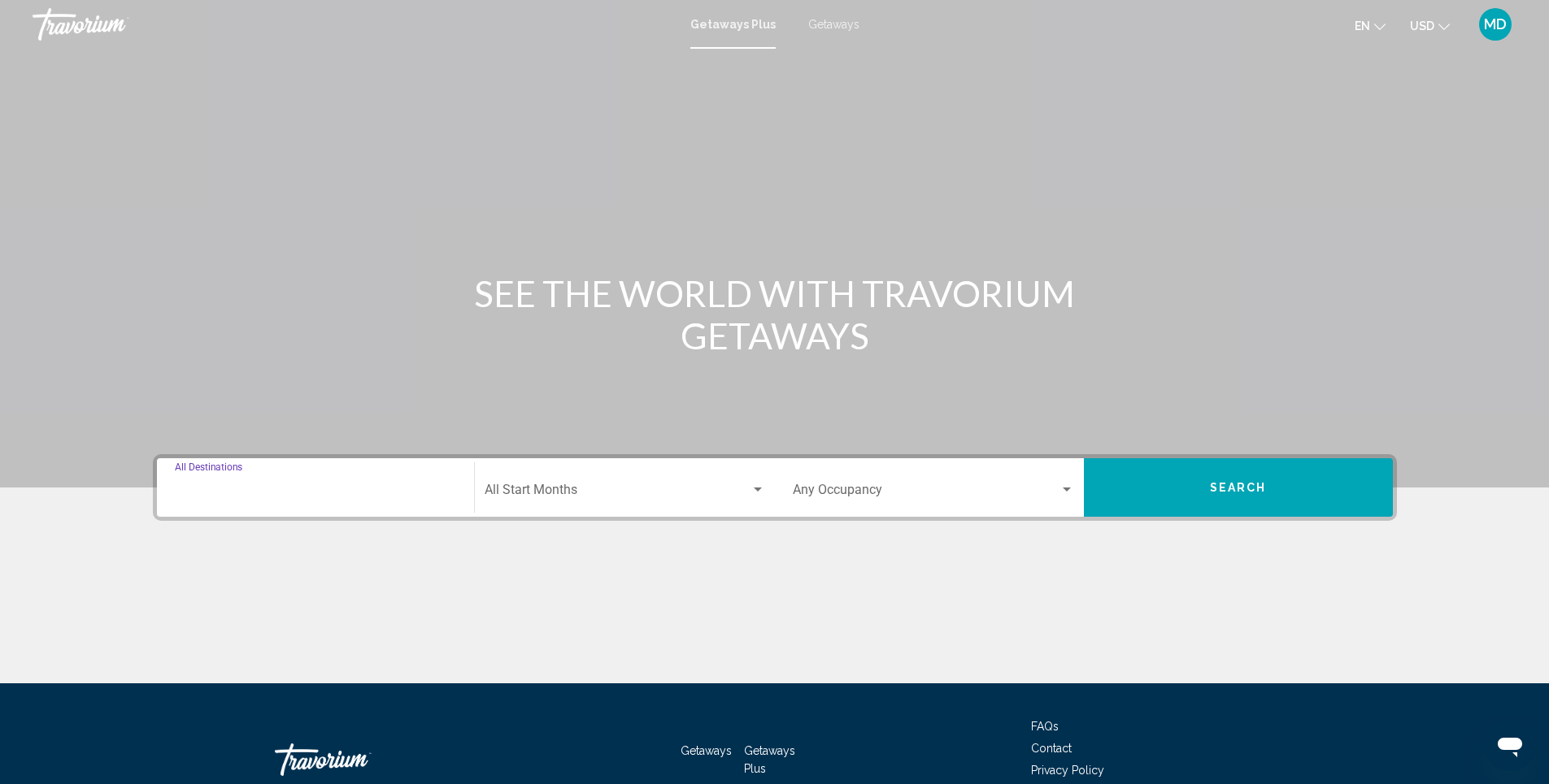
click at [280, 492] on input "Destination All Destinations" at bounding box center [315, 493] width 281 height 15
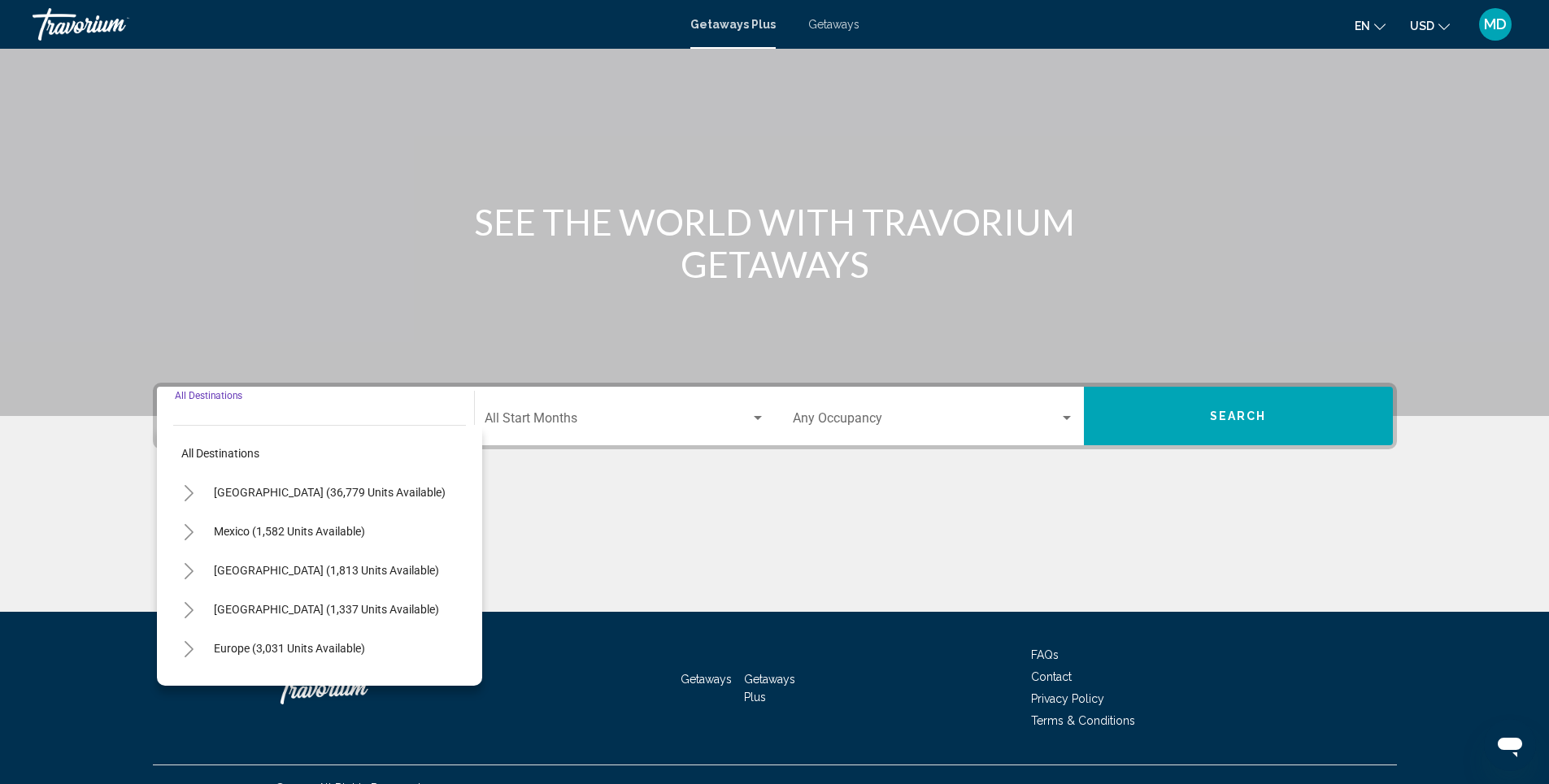
scroll to position [98, 0]
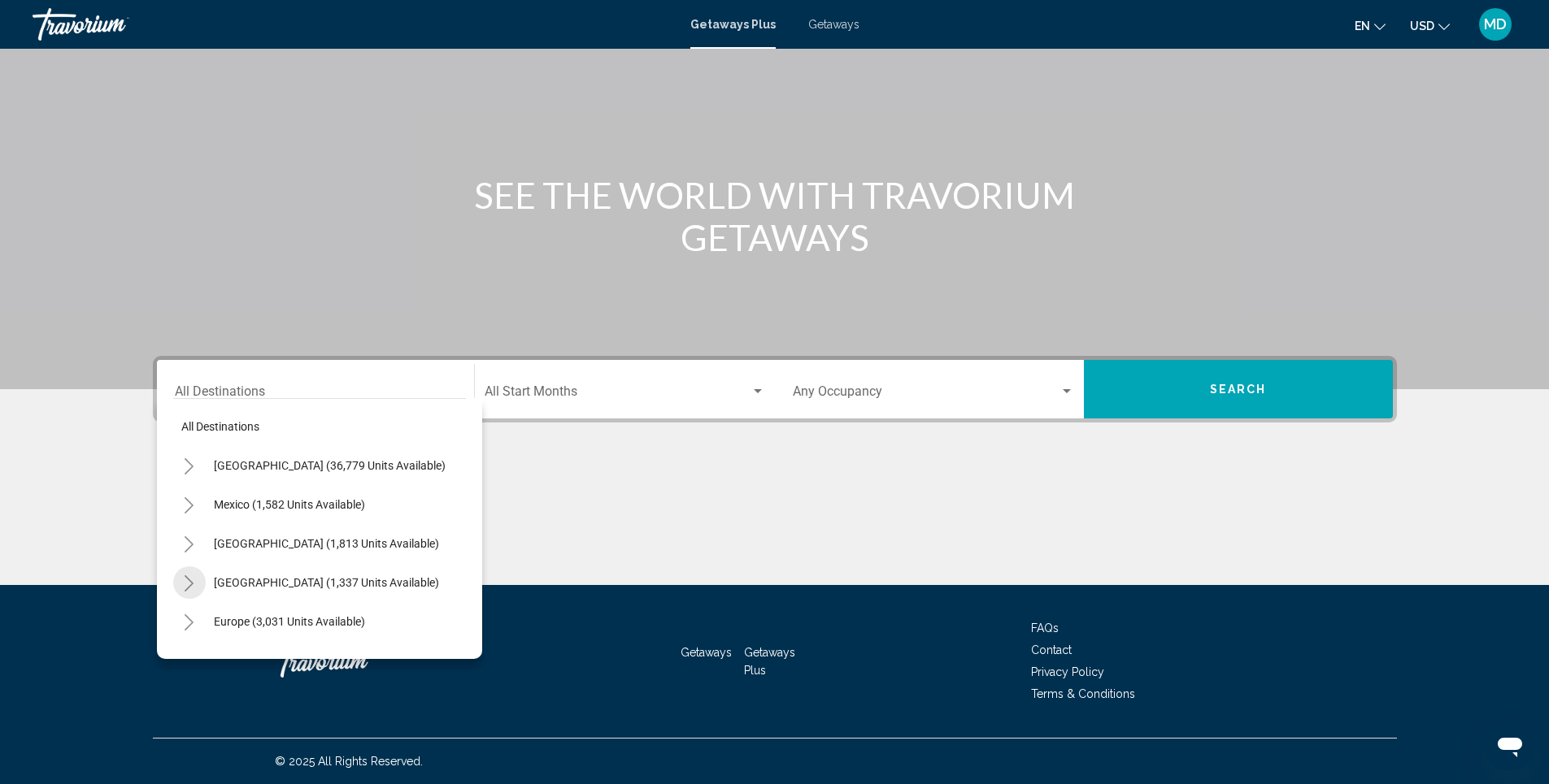
click at [189, 583] on icon "Toggle Caribbean & Atlantic Islands (1,337 units available)" at bounding box center [189, 583] width 12 height 16
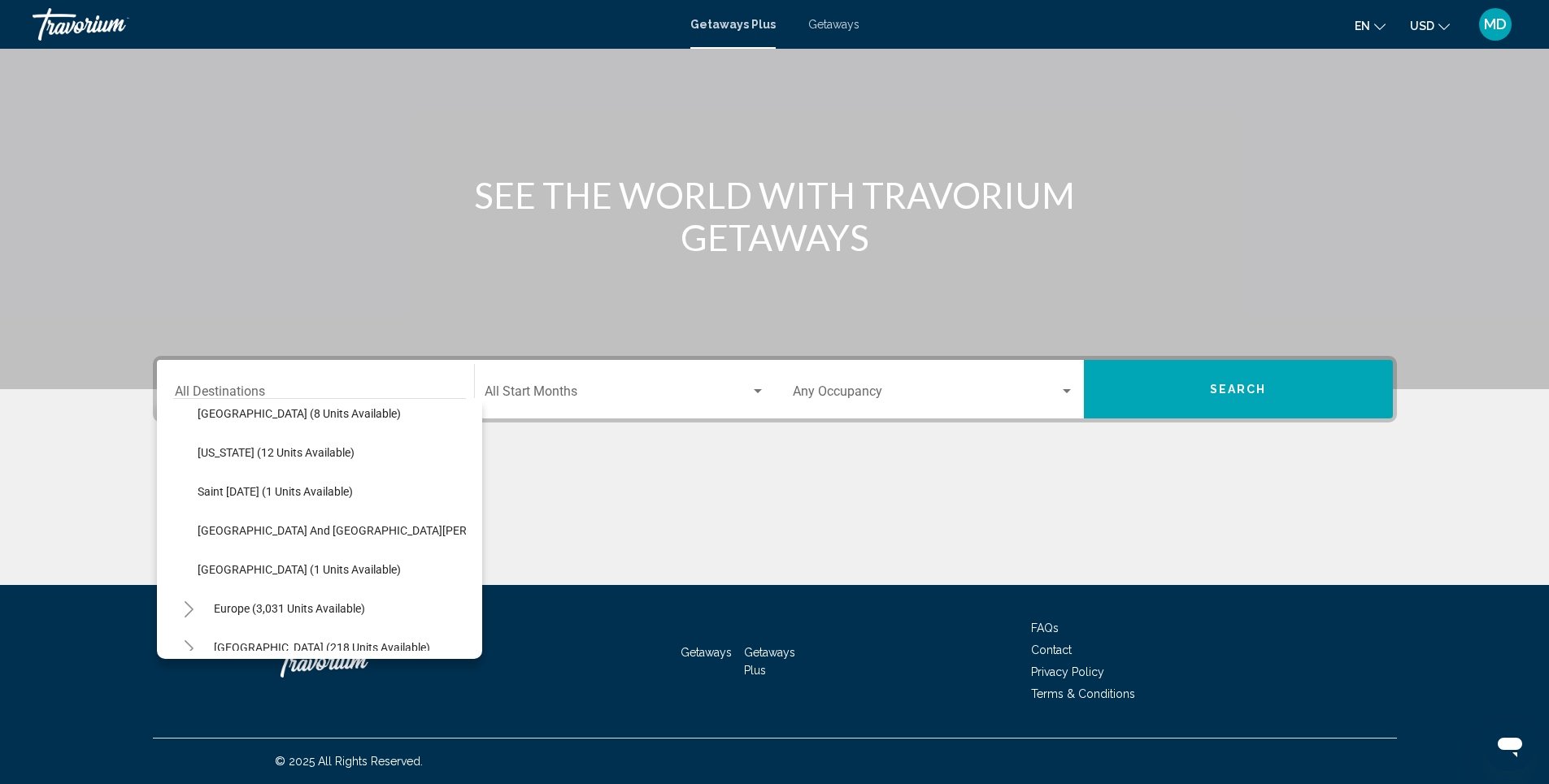
scroll to position [358, 0]
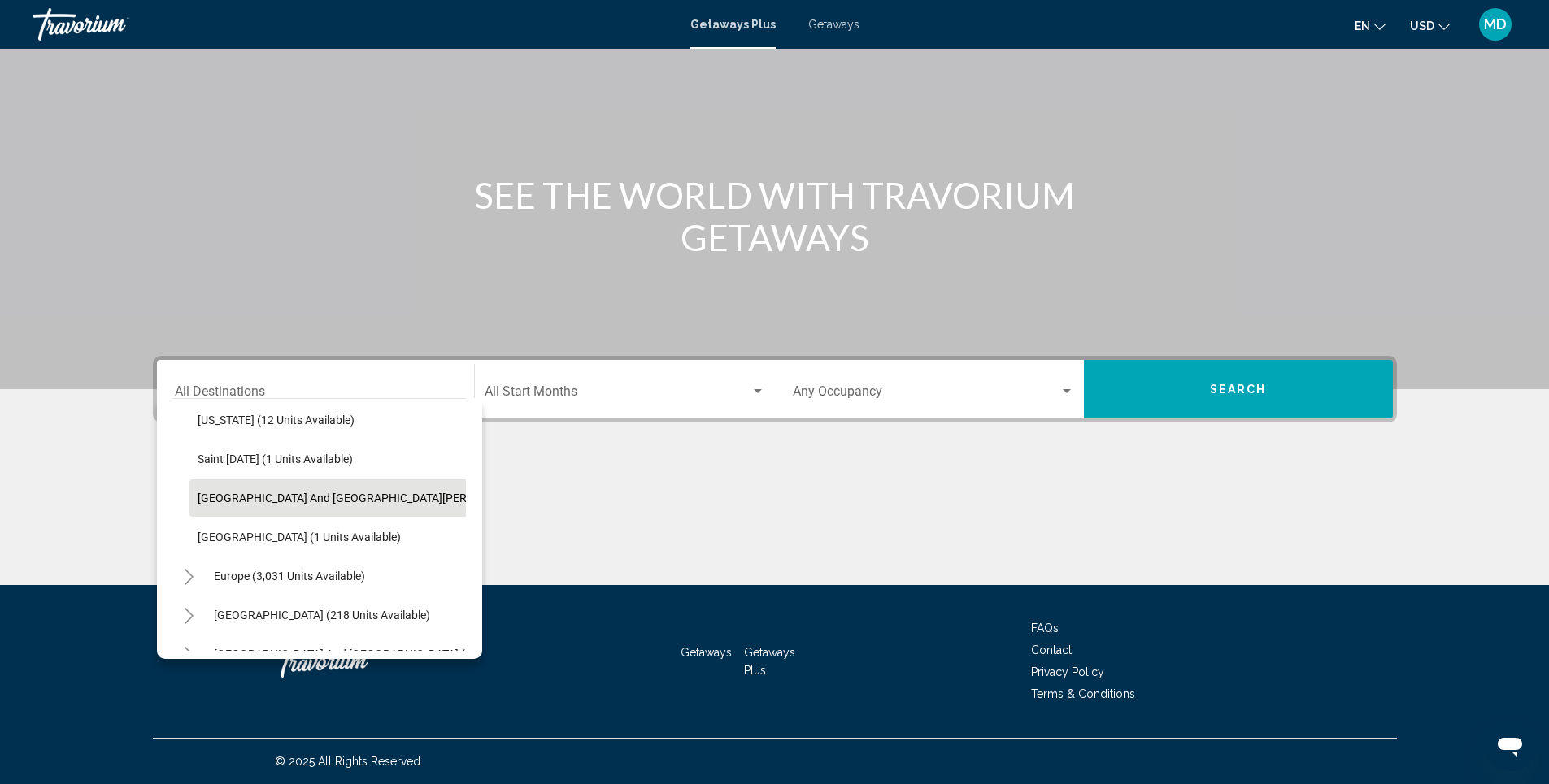
click at [401, 495] on span "Sint Maarten and Saint Martin (48 units available)" at bounding box center [413, 497] width 432 height 13
type input "**********"
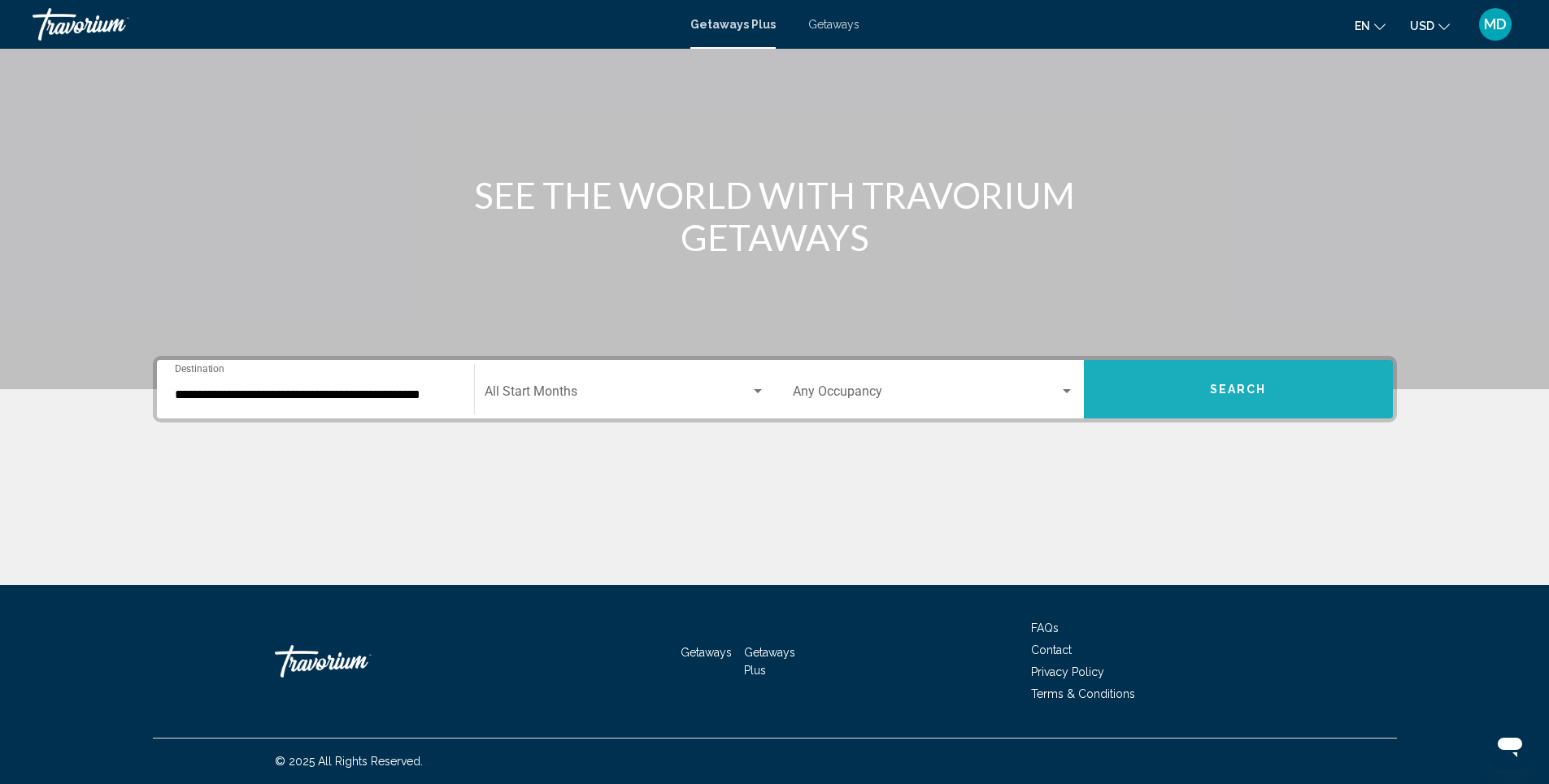
click at [1227, 392] on span "Search" at bounding box center [1239, 390] width 57 height 13
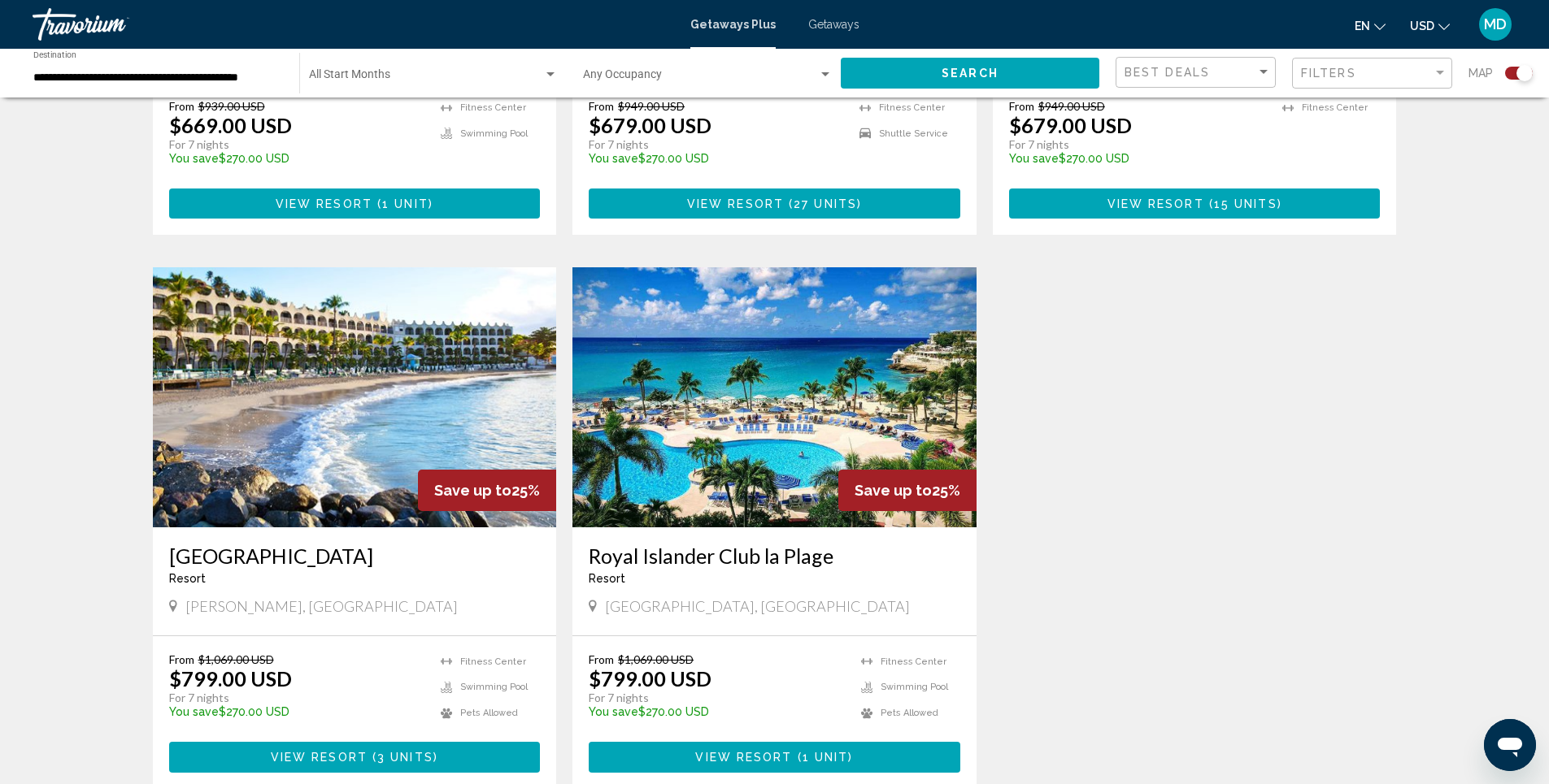
scroll to position [1138, 0]
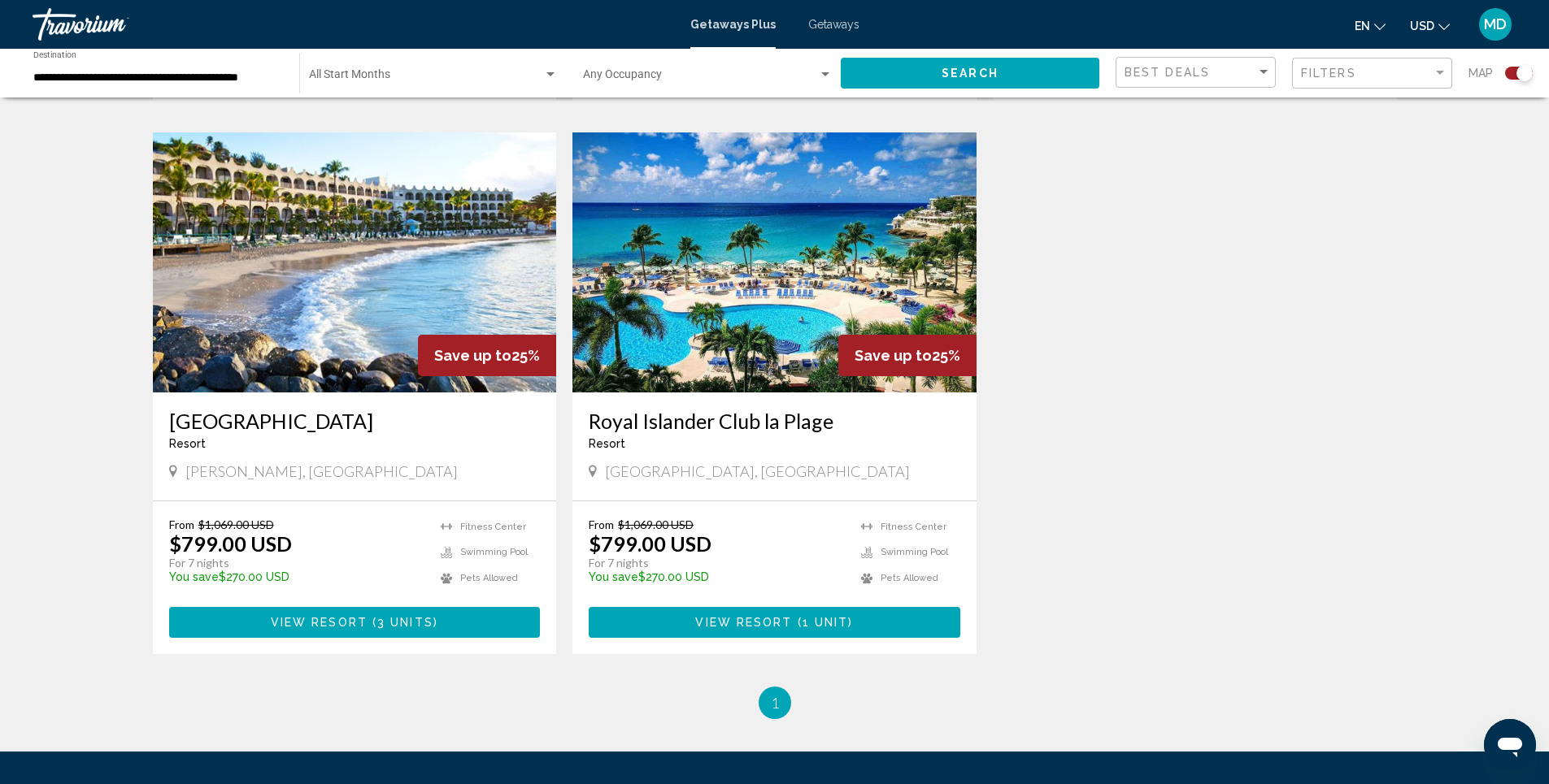
click at [768, 250] on img "Main content" at bounding box center [774, 263] width 404 height 260
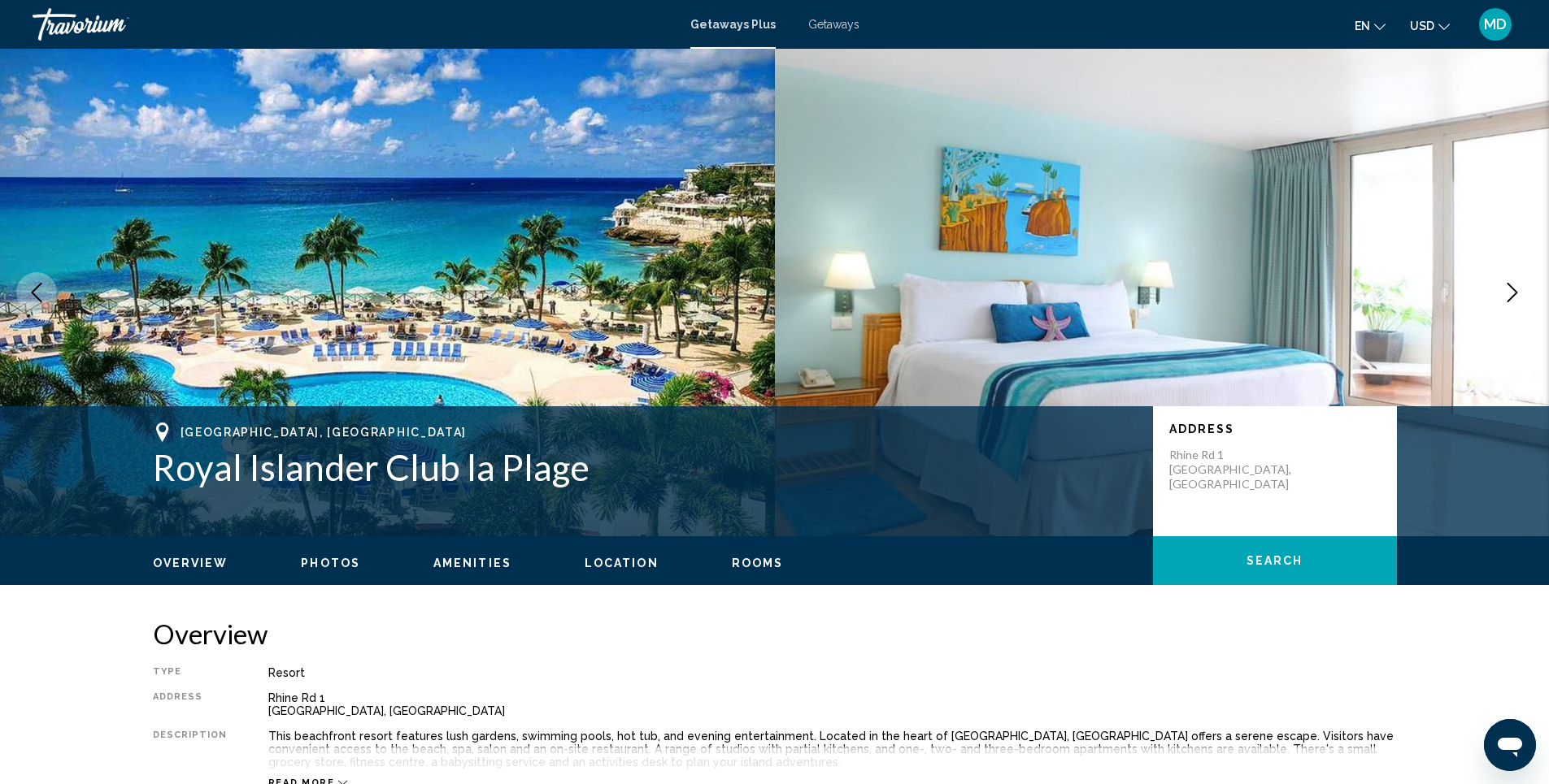
click at [325, 564] on span "Photos" at bounding box center [330, 563] width 59 height 13
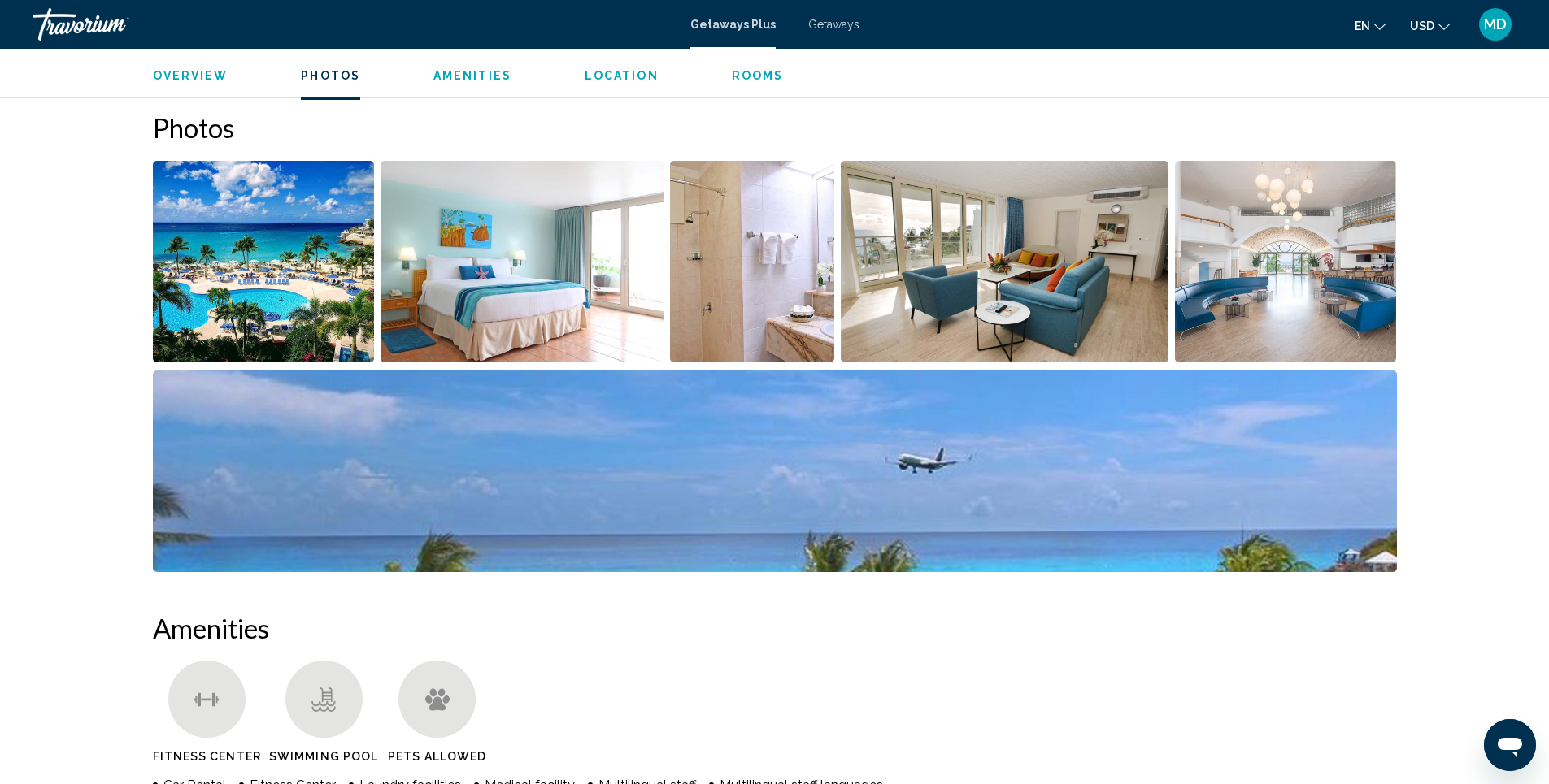
scroll to position [724, 0]
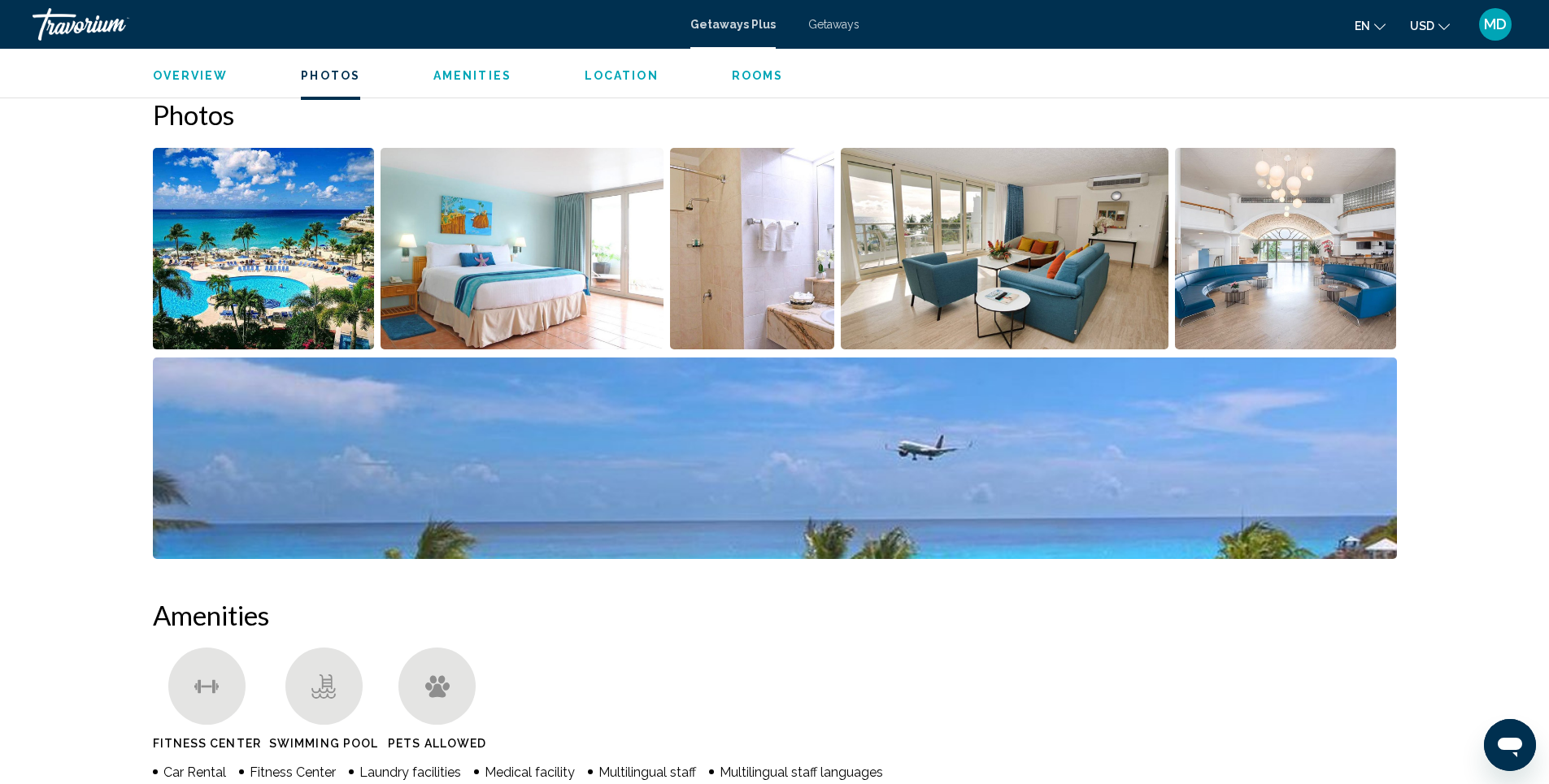
click at [527, 279] on img "Open full-screen image slider" at bounding box center [522, 248] width 283 height 201
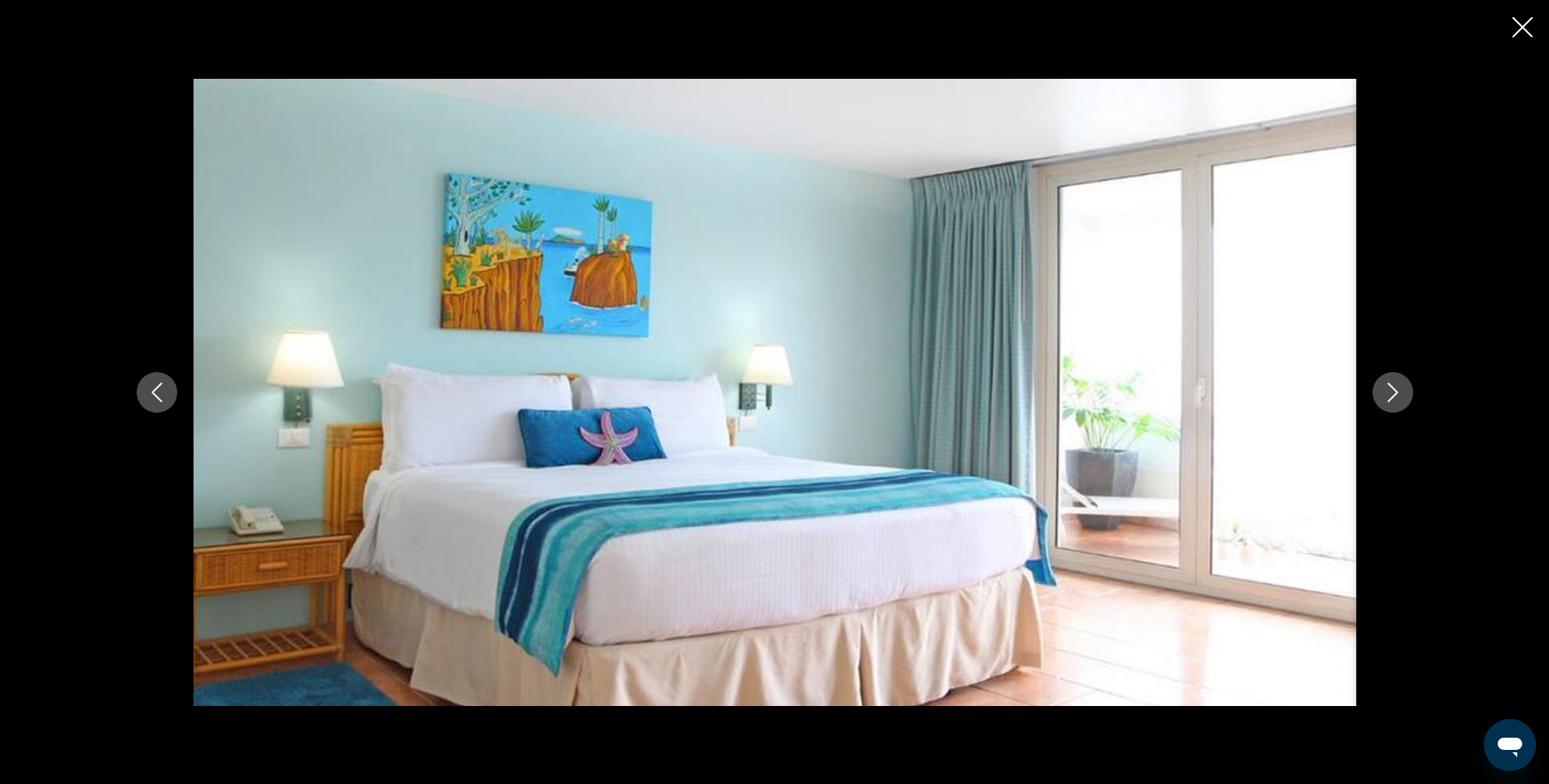
click at [1386, 387] on icon "Next image" at bounding box center [1393, 392] width 19 height 19
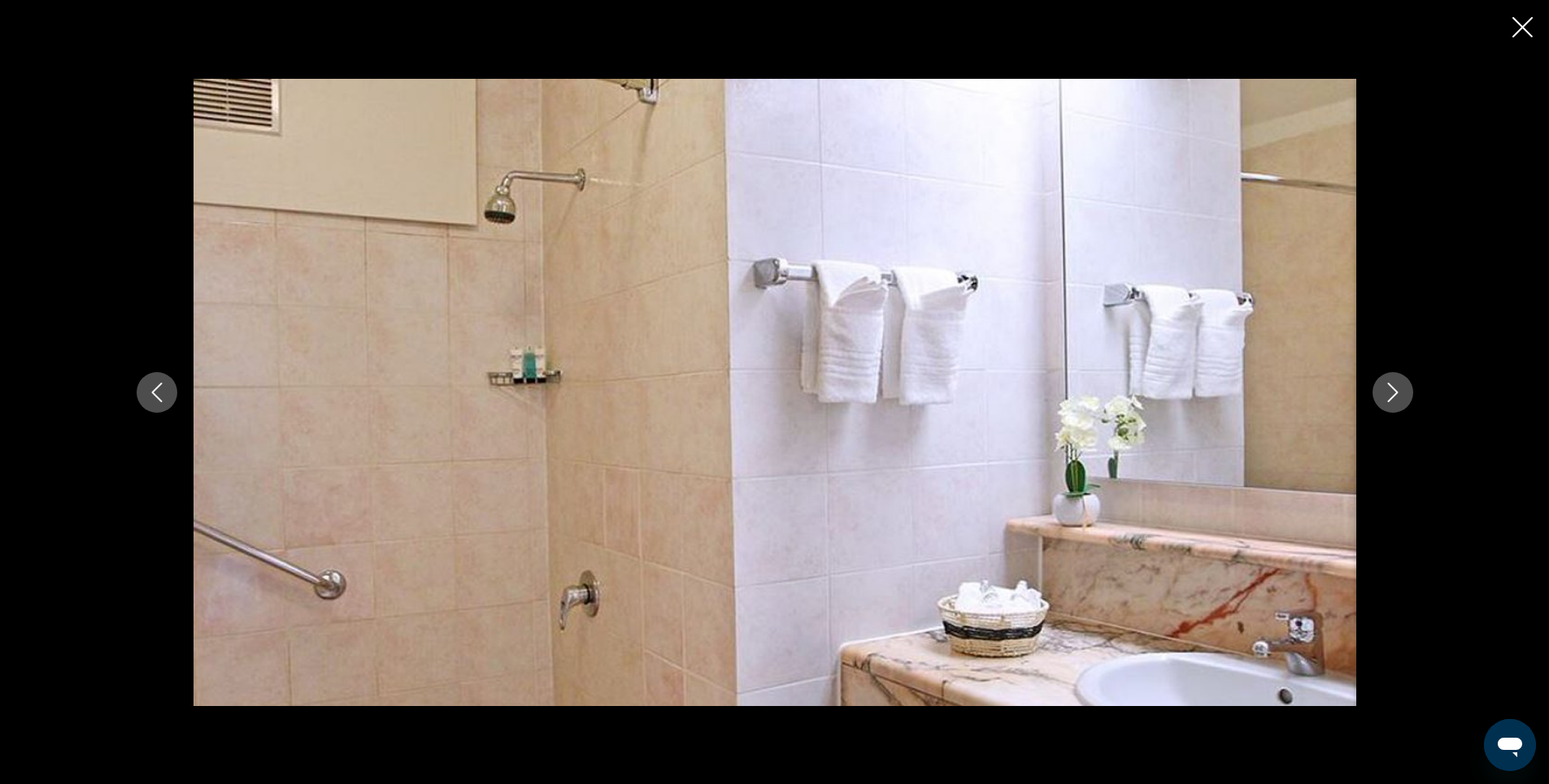
click at [1386, 387] on icon "Next image" at bounding box center [1393, 392] width 19 height 19
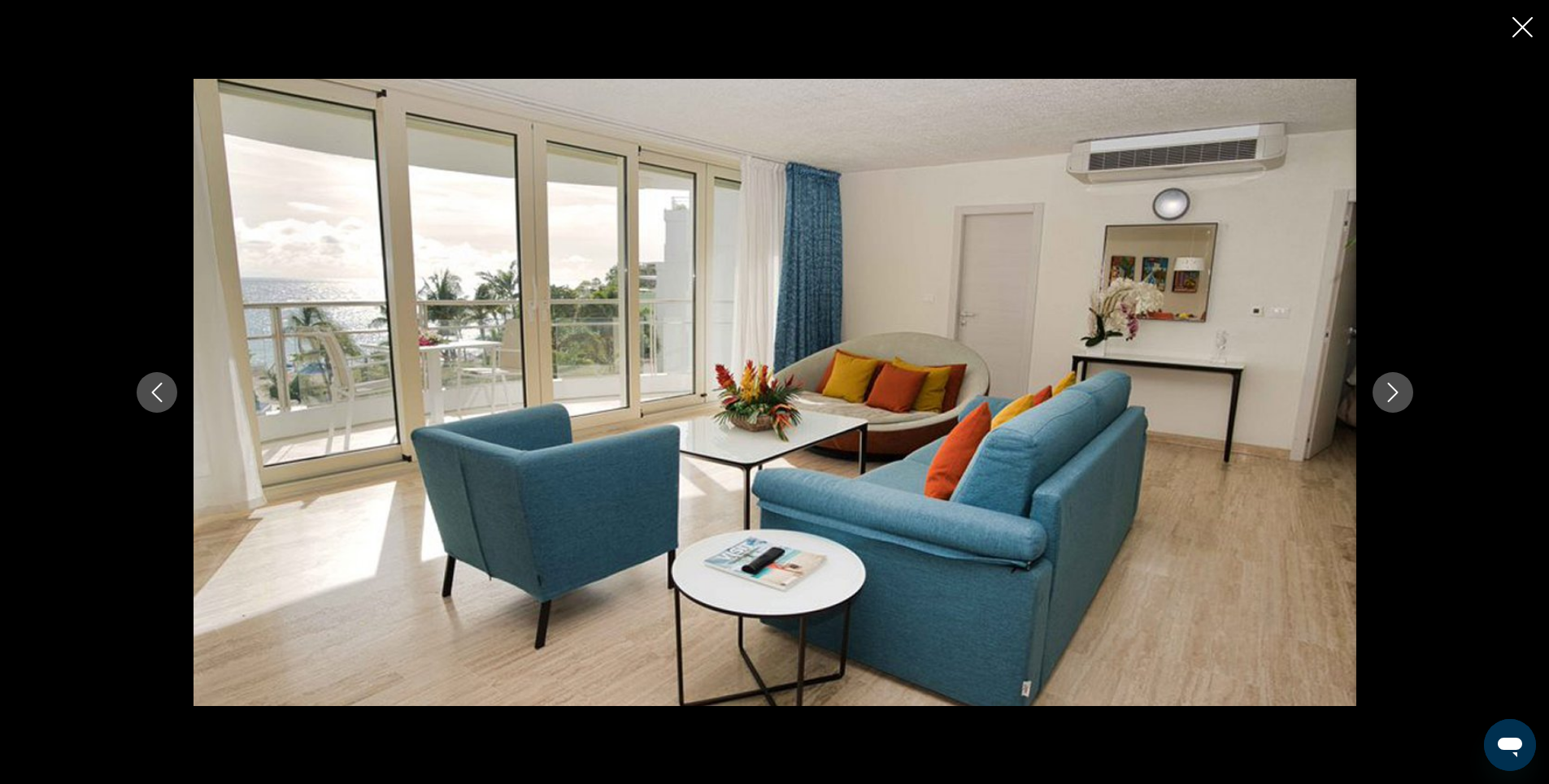
click at [1386, 387] on icon "Next image" at bounding box center [1393, 392] width 19 height 19
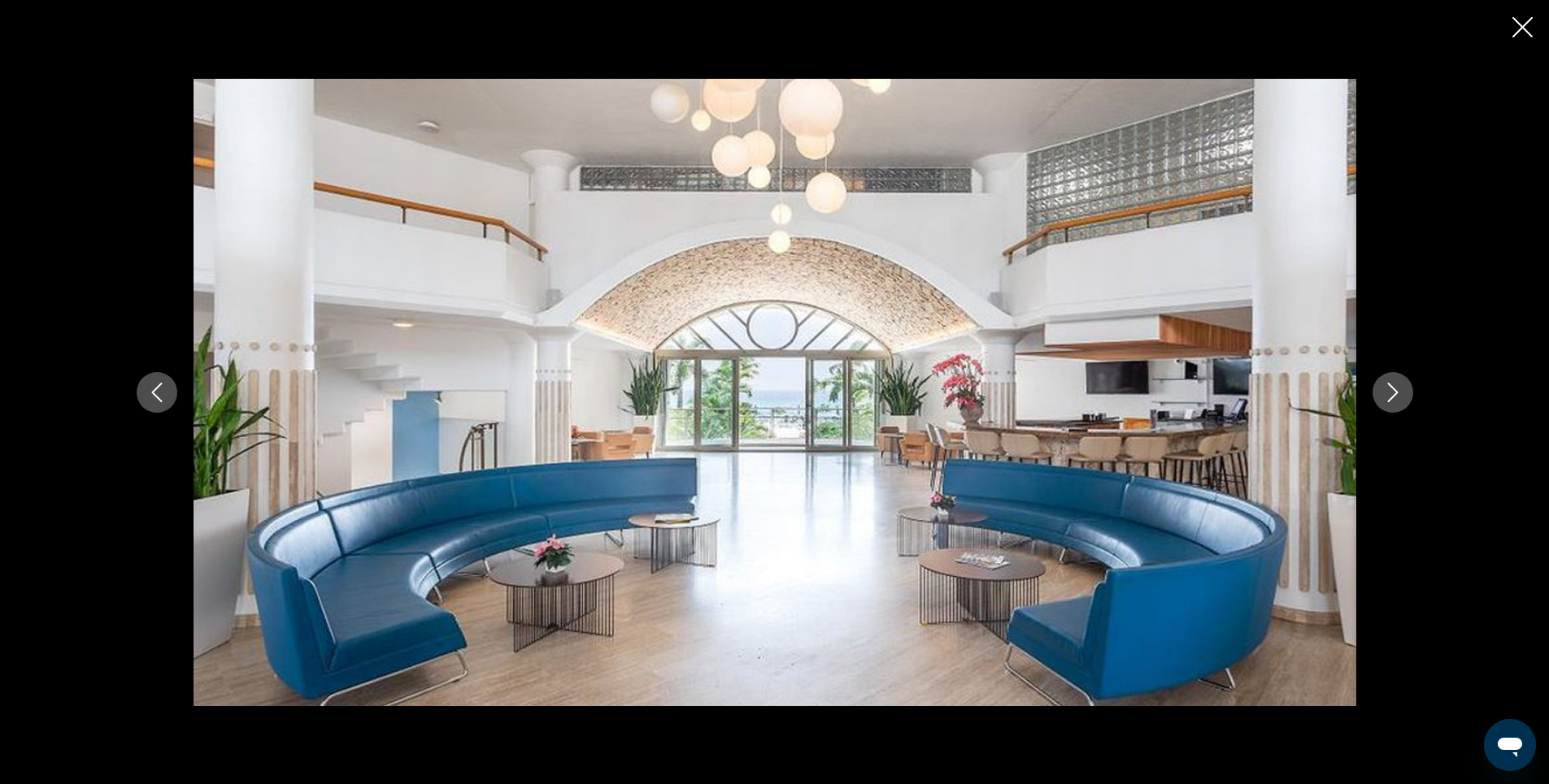
click at [1390, 390] on icon "Next image" at bounding box center [1393, 392] width 19 height 19
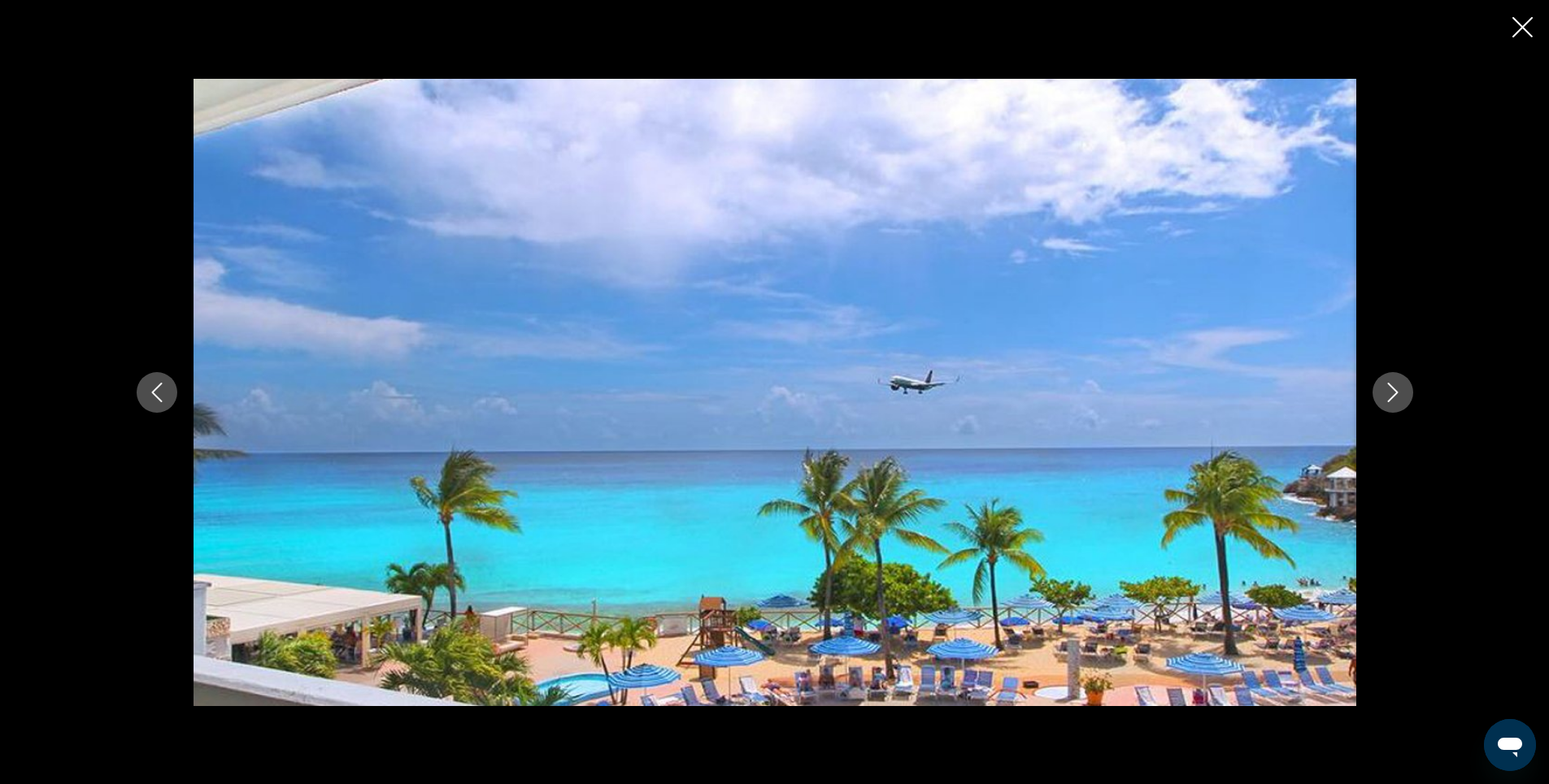
click at [1395, 392] on icon "Next image" at bounding box center [1393, 392] width 19 height 19
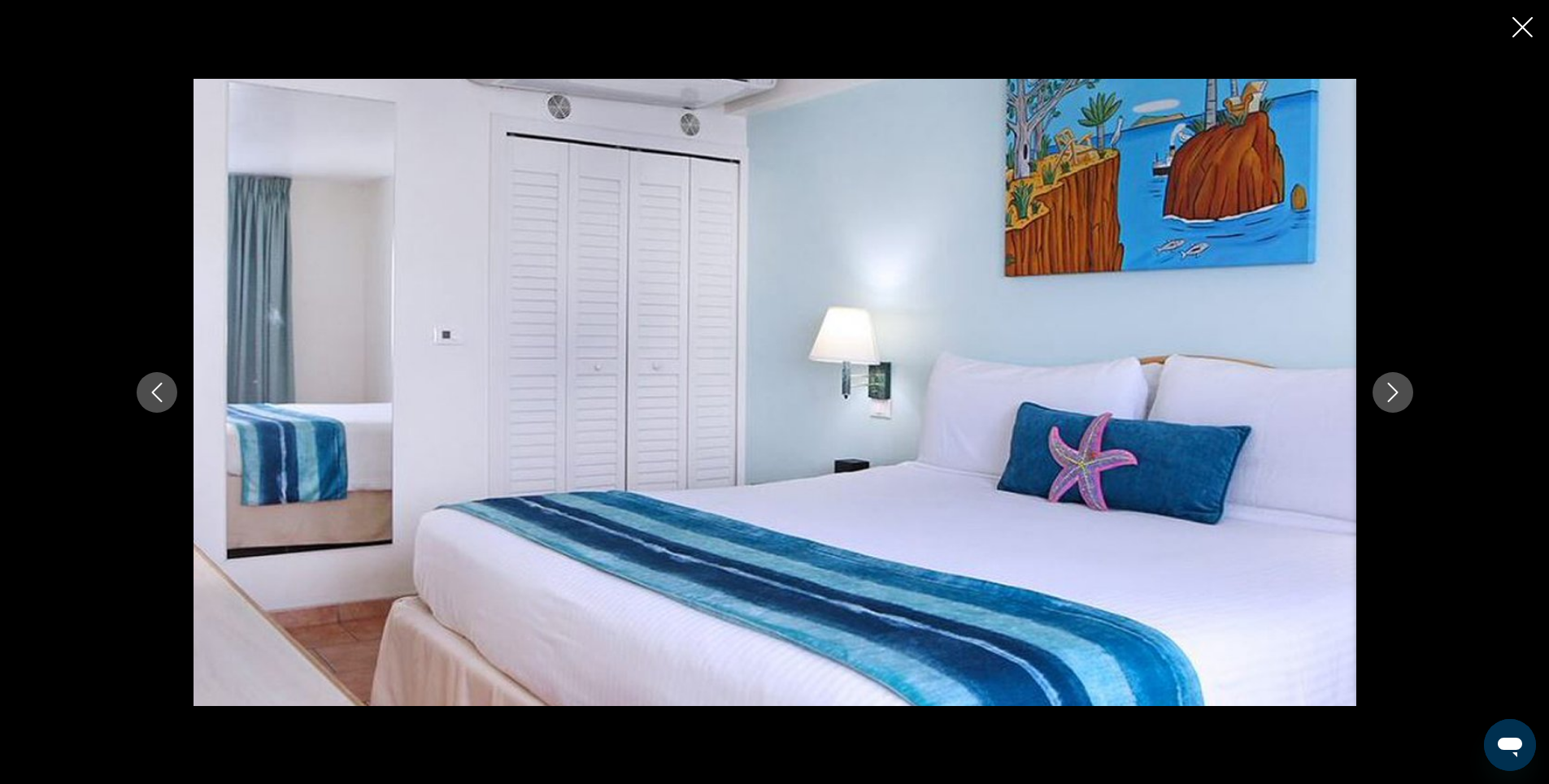
click at [1395, 392] on icon "Next image" at bounding box center [1393, 392] width 19 height 19
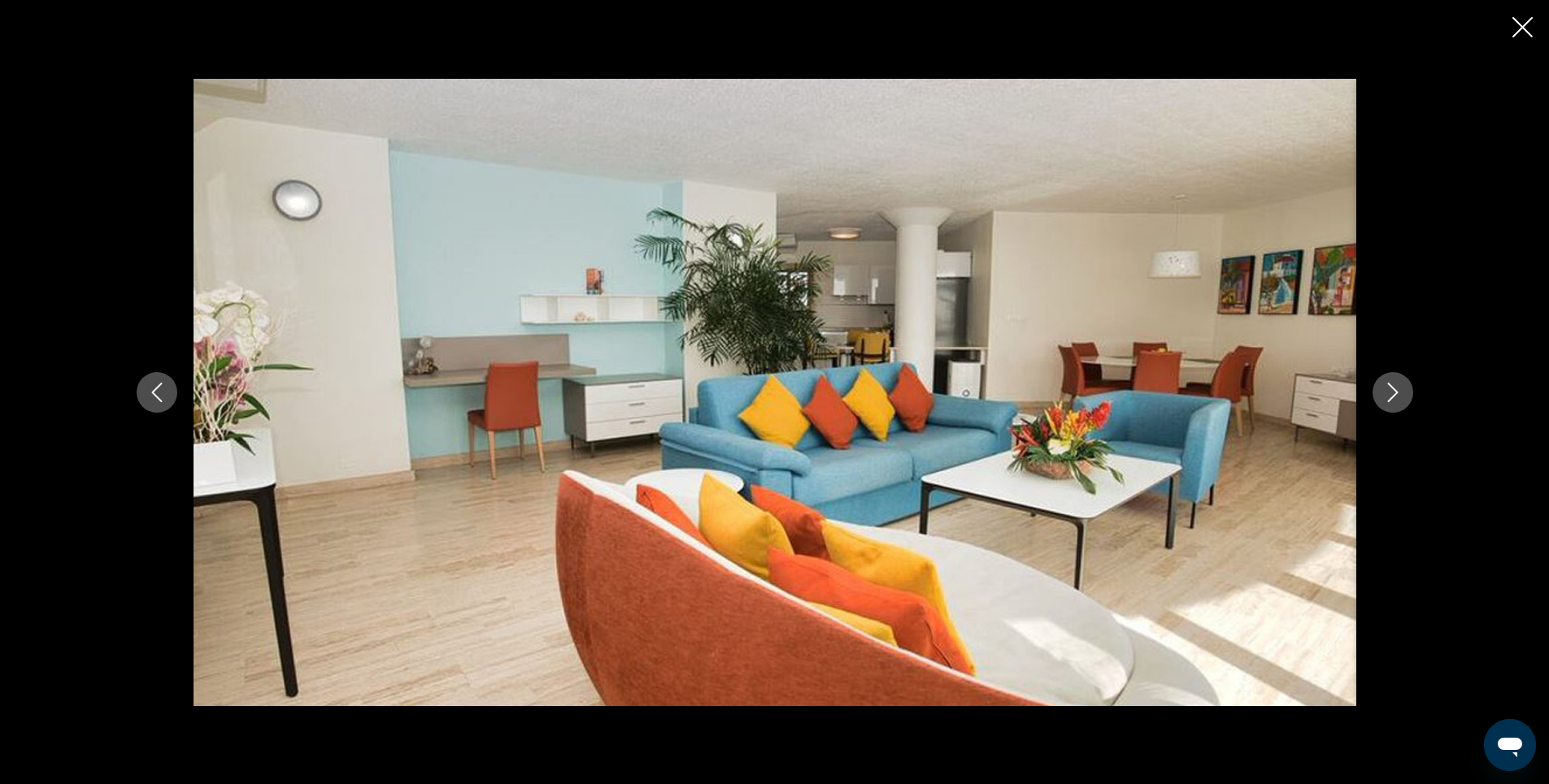
click at [1395, 392] on icon "Next image" at bounding box center [1393, 392] width 19 height 19
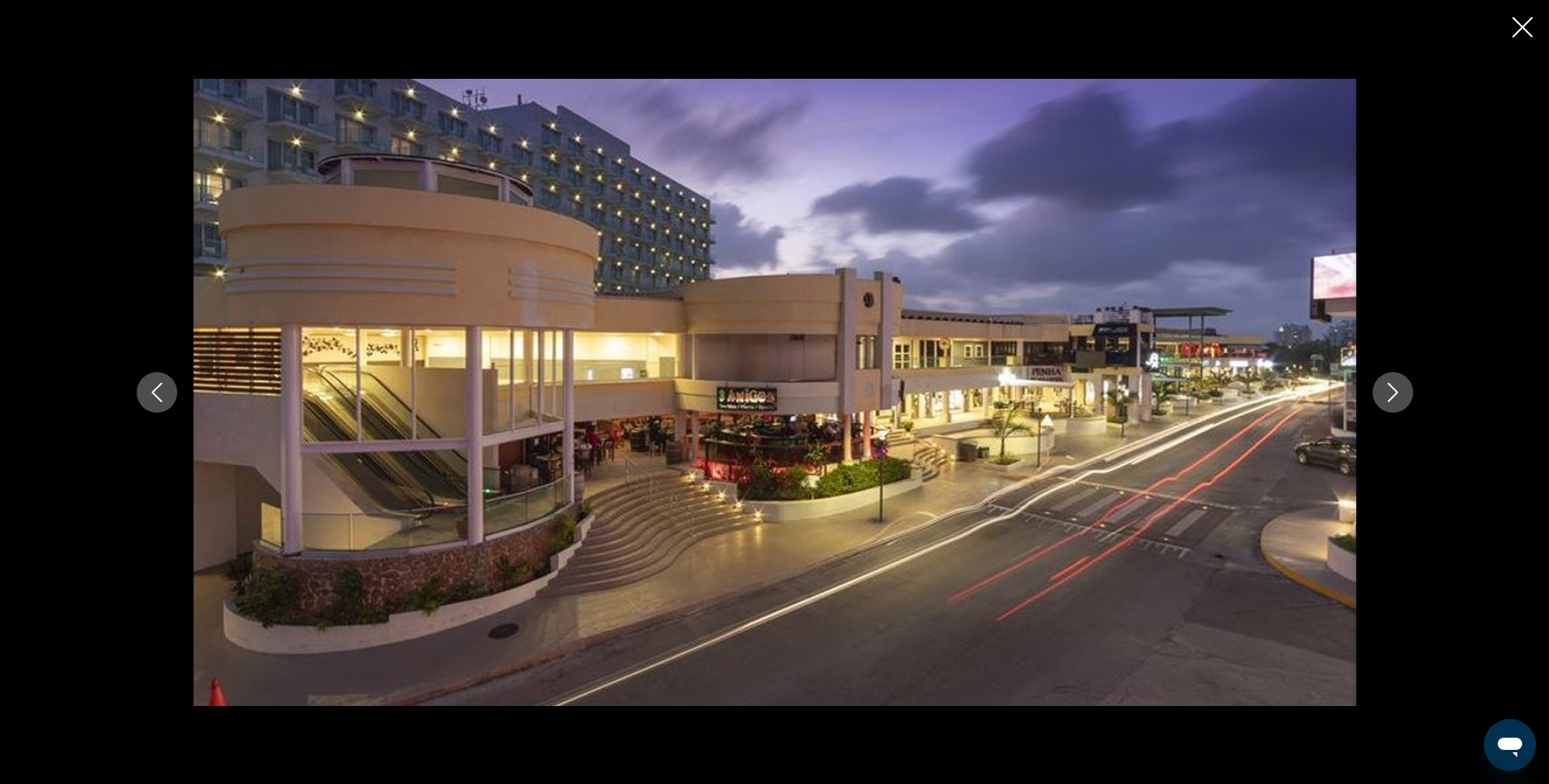
click at [1395, 392] on icon "Next image" at bounding box center [1393, 392] width 19 height 19
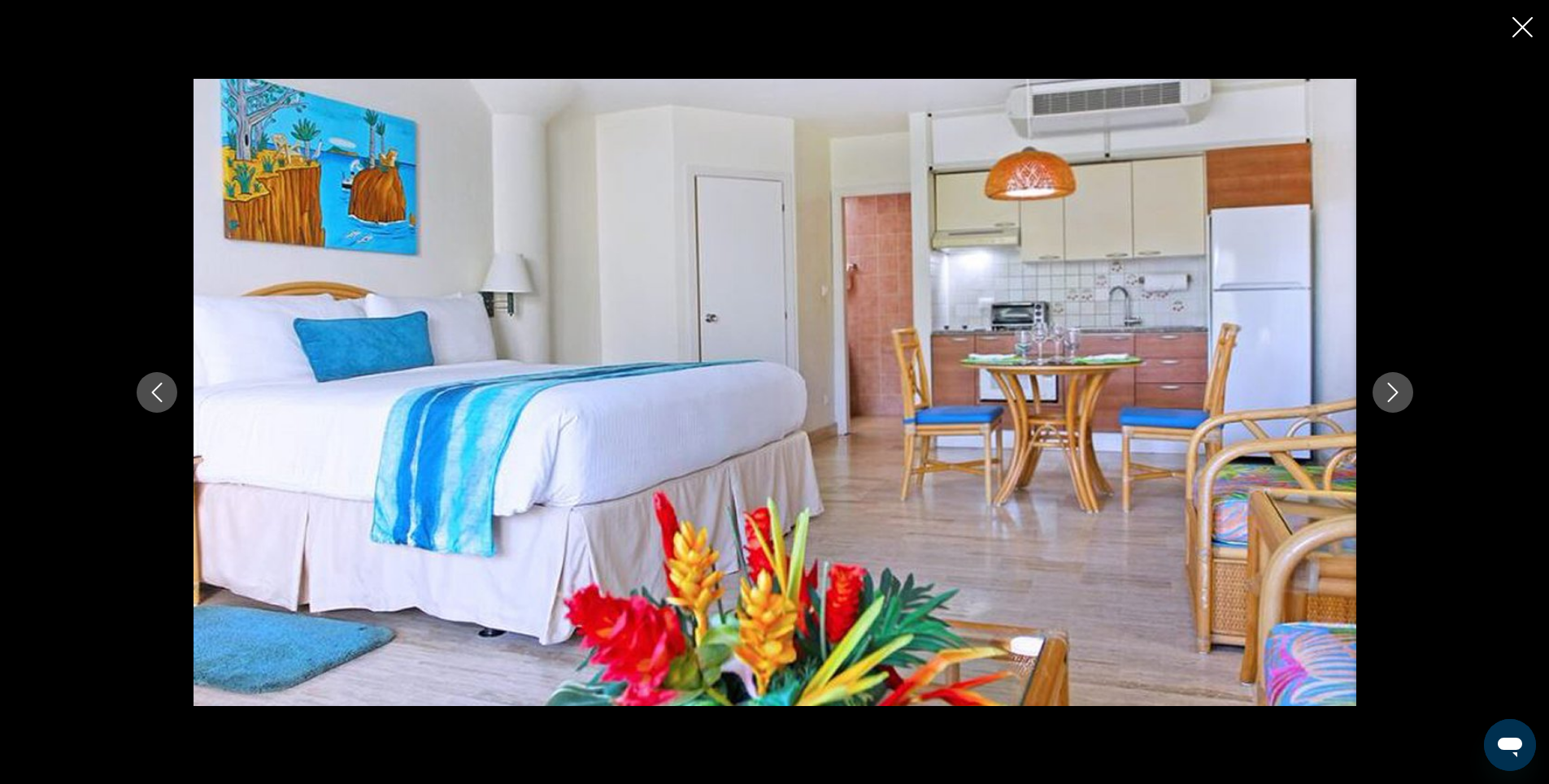
click at [1395, 392] on icon "Next image" at bounding box center [1393, 392] width 19 height 19
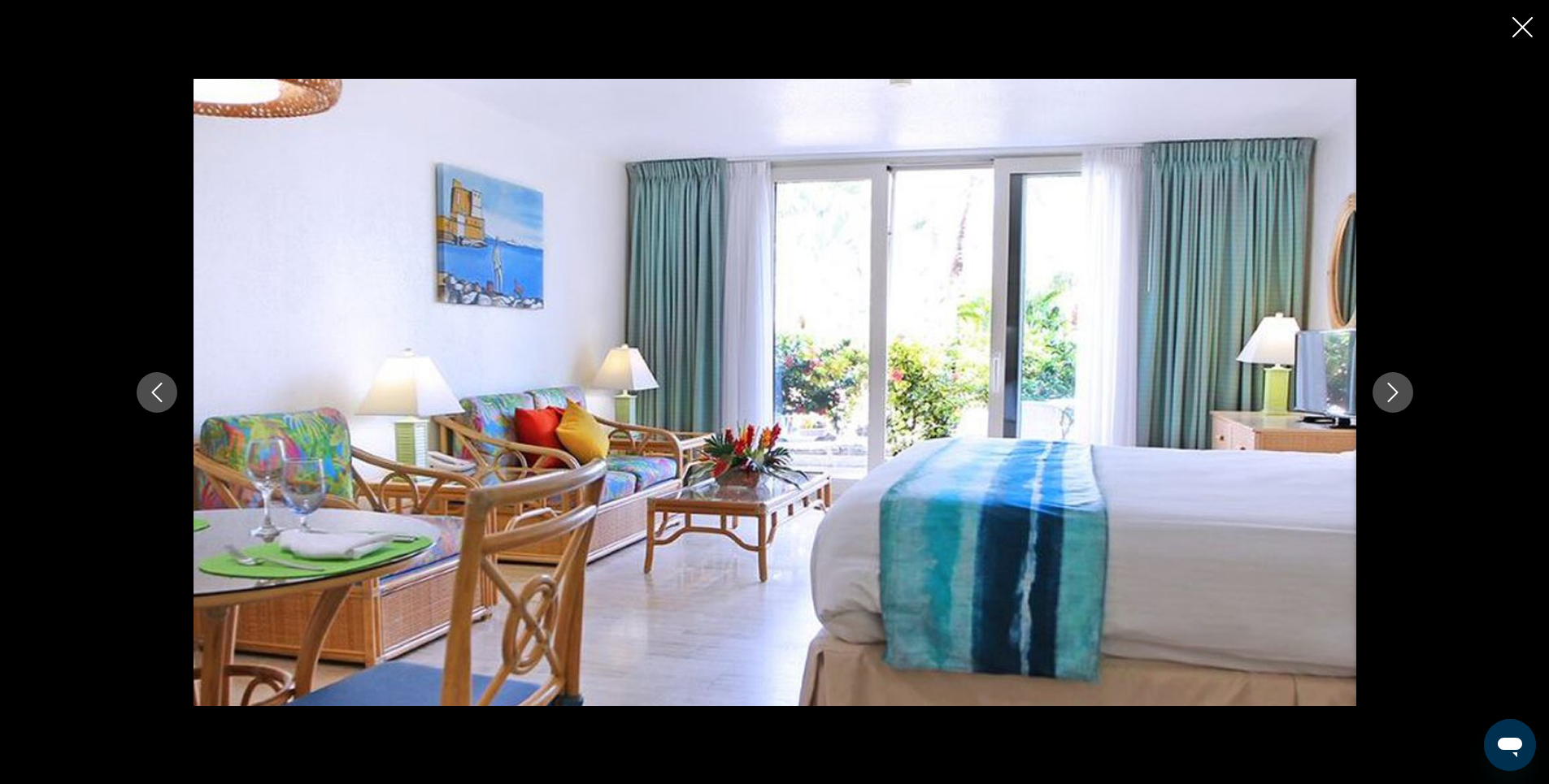
click at [1395, 392] on icon "Next image" at bounding box center [1393, 392] width 19 height 19
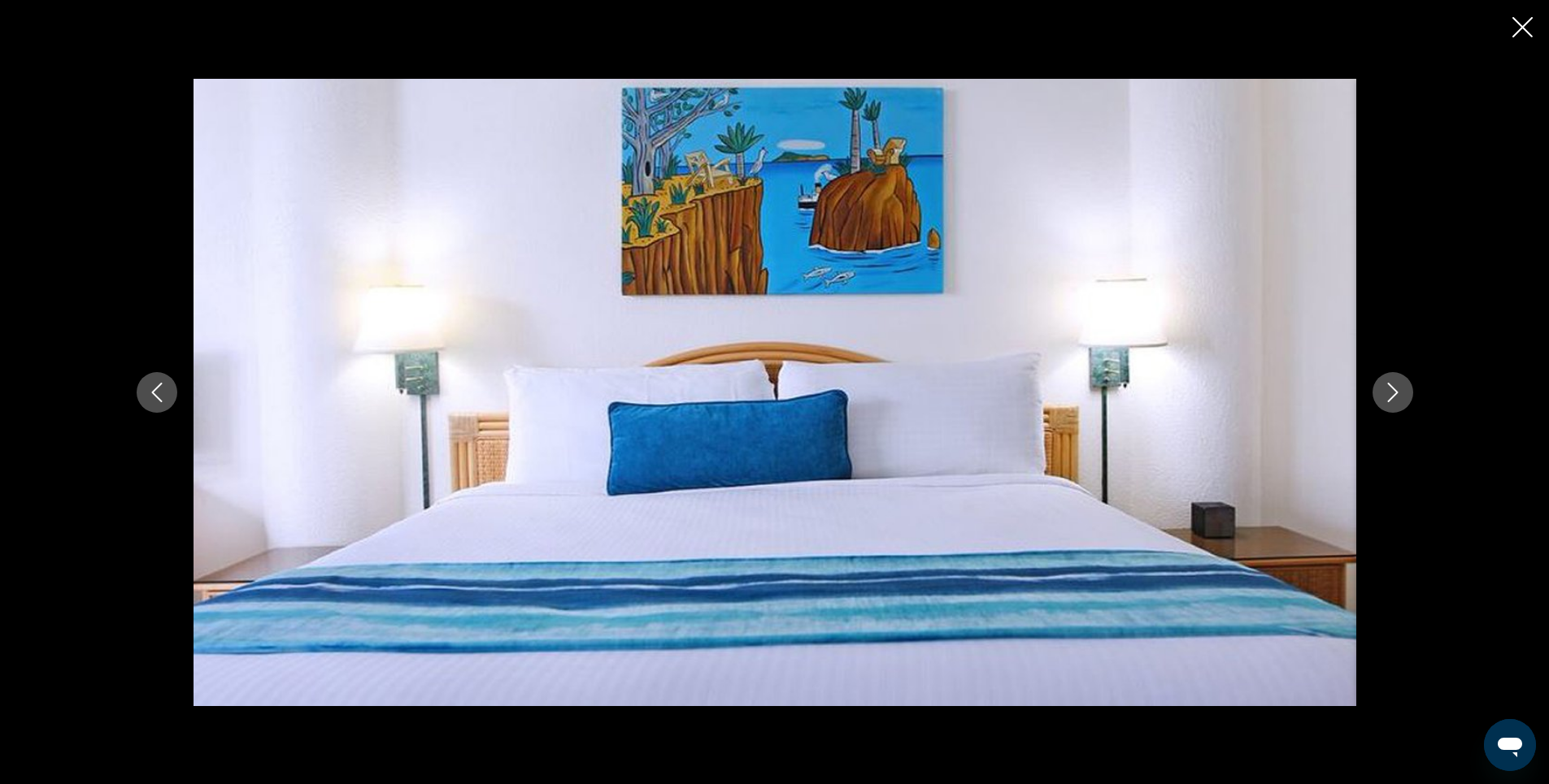
click at [1395, 392] on icon "Next image" at bounding box center [1393, 392] width 19 height 19
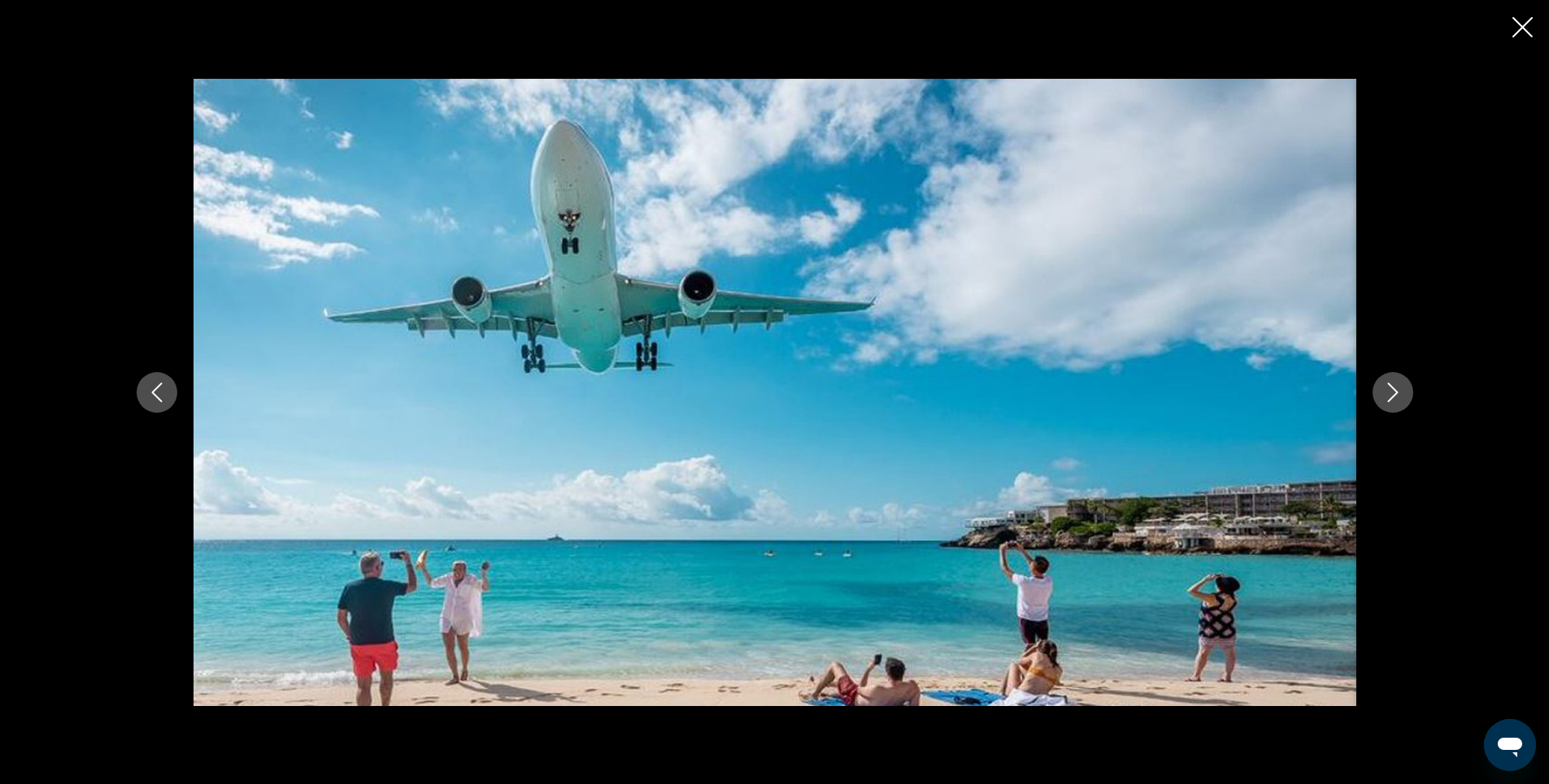
click at [1388, 394] on icon "Next image" at bounding box center [1393, 392] width 19 height 19
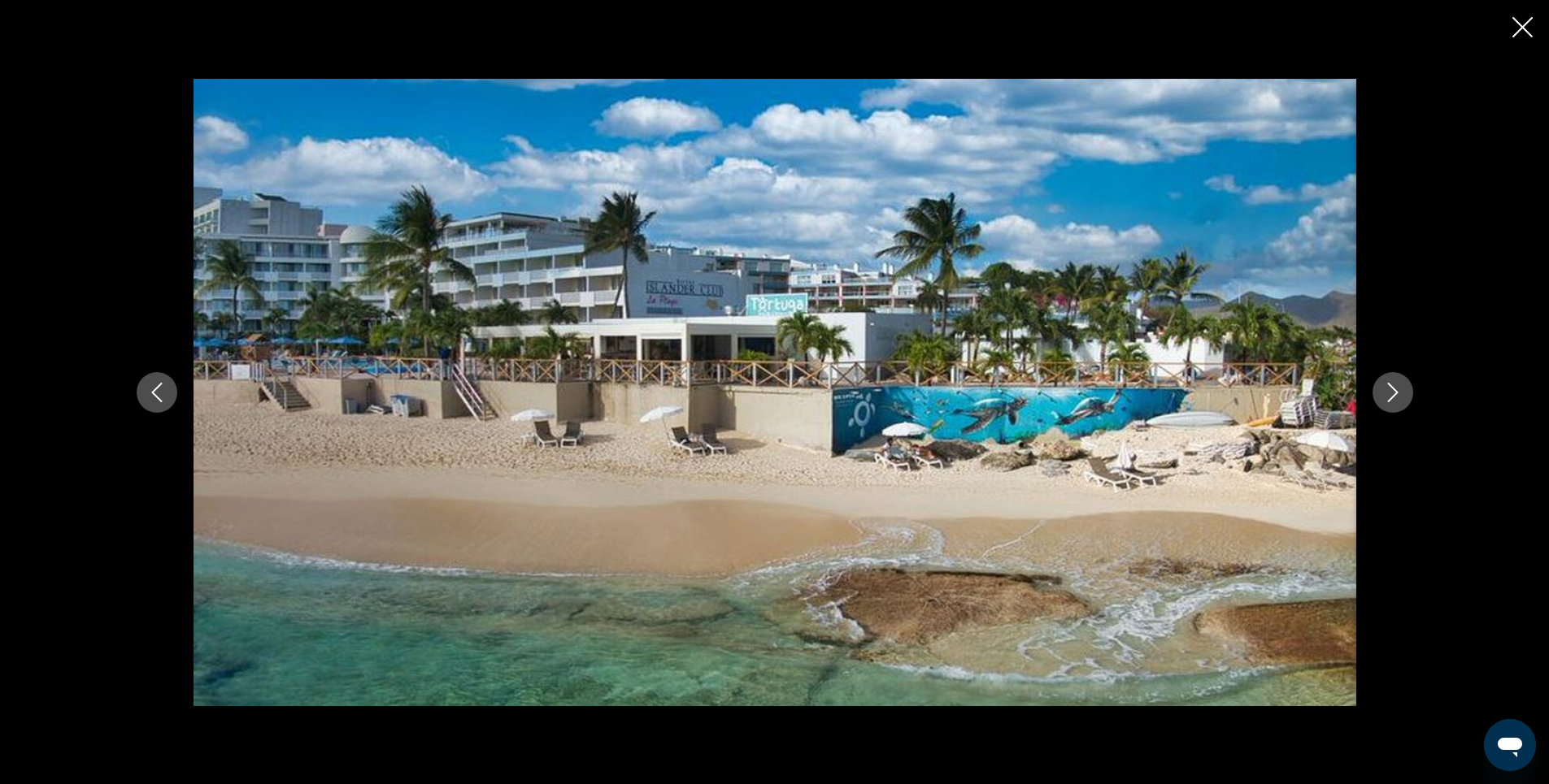
click at [1388, 394] on icon "Next image" at bounding box center [1393, 392] width 19 height 19
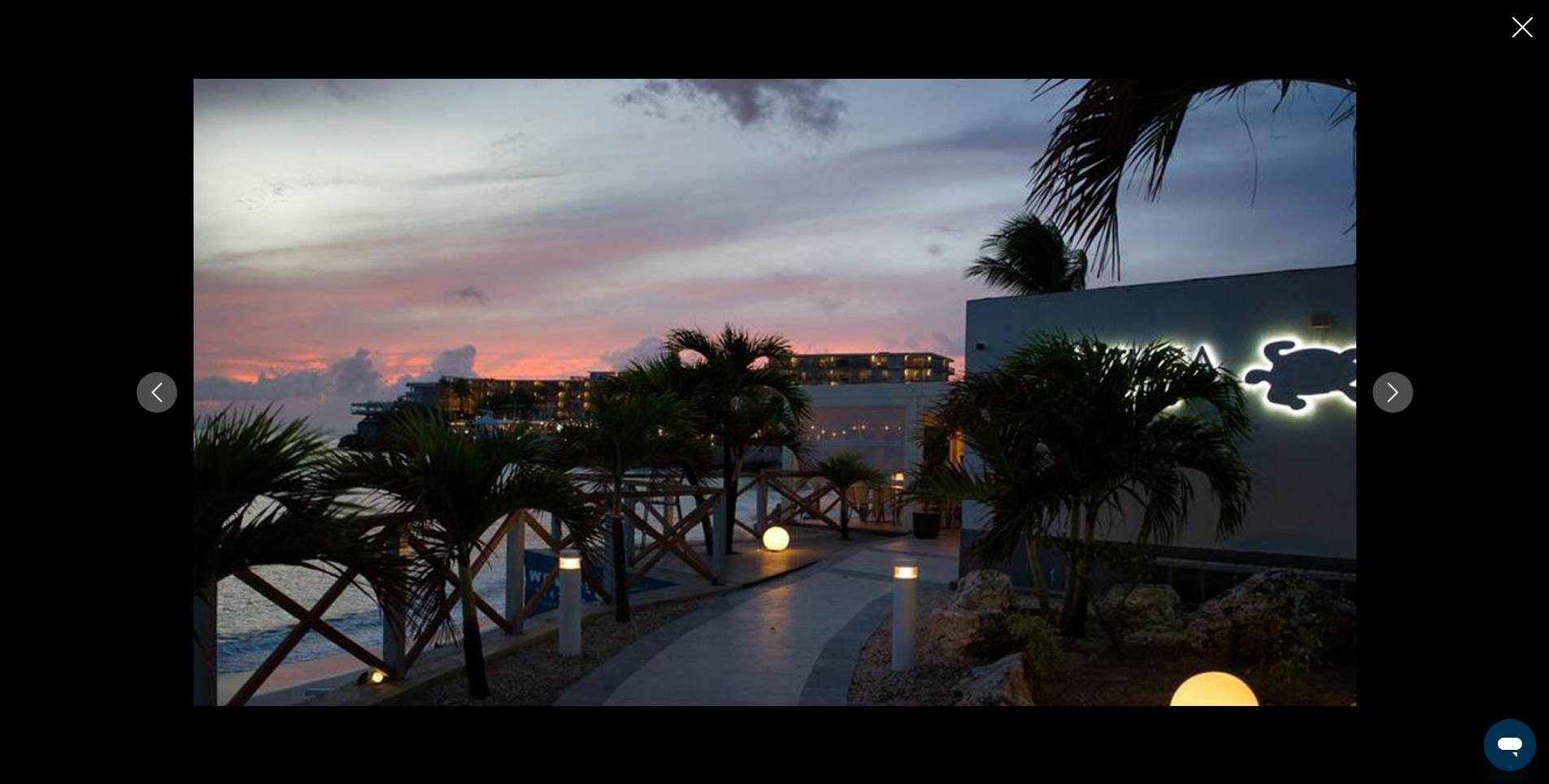
click at [1388, 394] on icon "Next image" at bounding box center [1393, 392] width 19 height 19
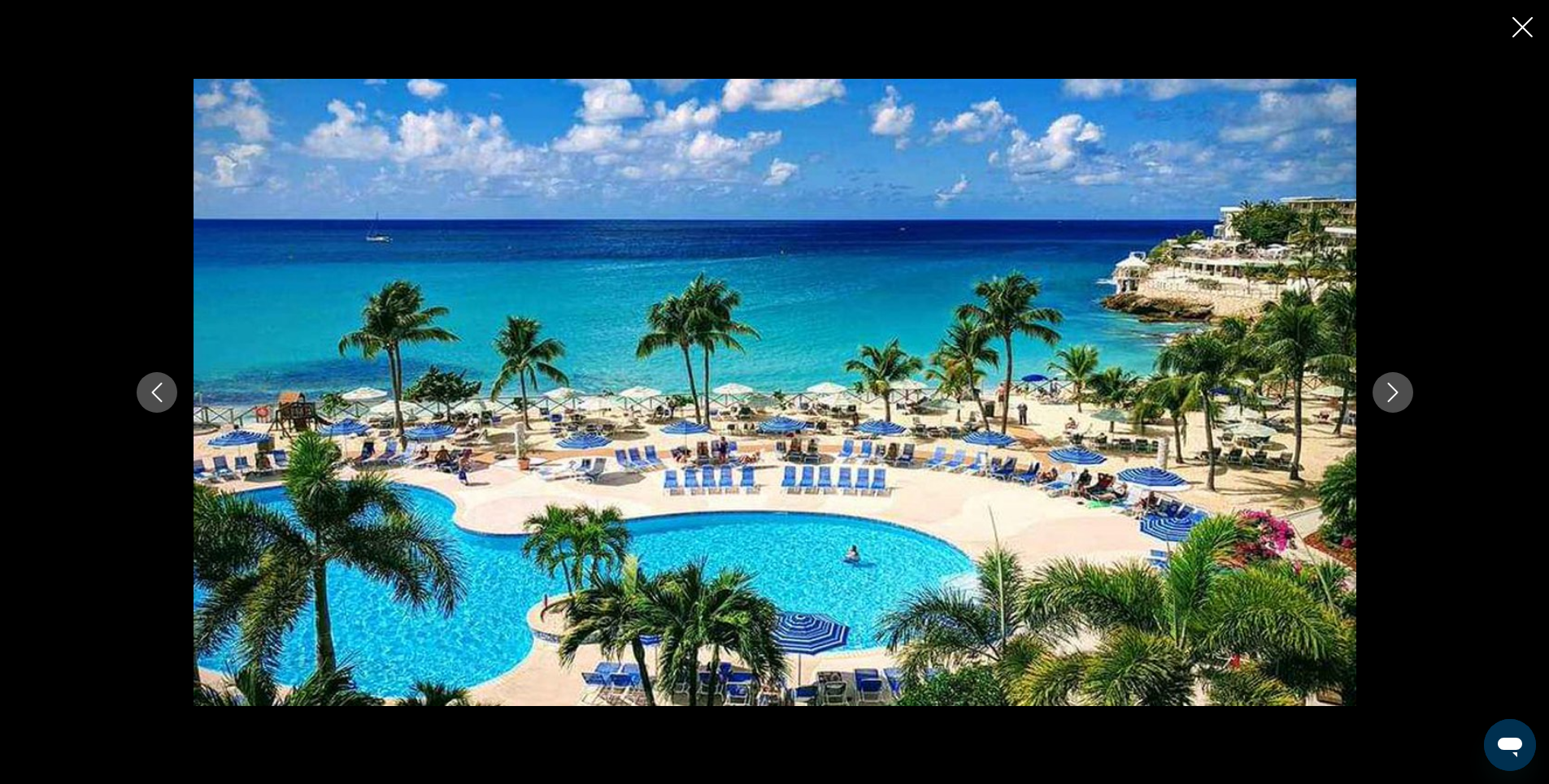
click at [1522, 24] on icon "Close slideshow" at bounding box center [1522, 27] width 20 height 20
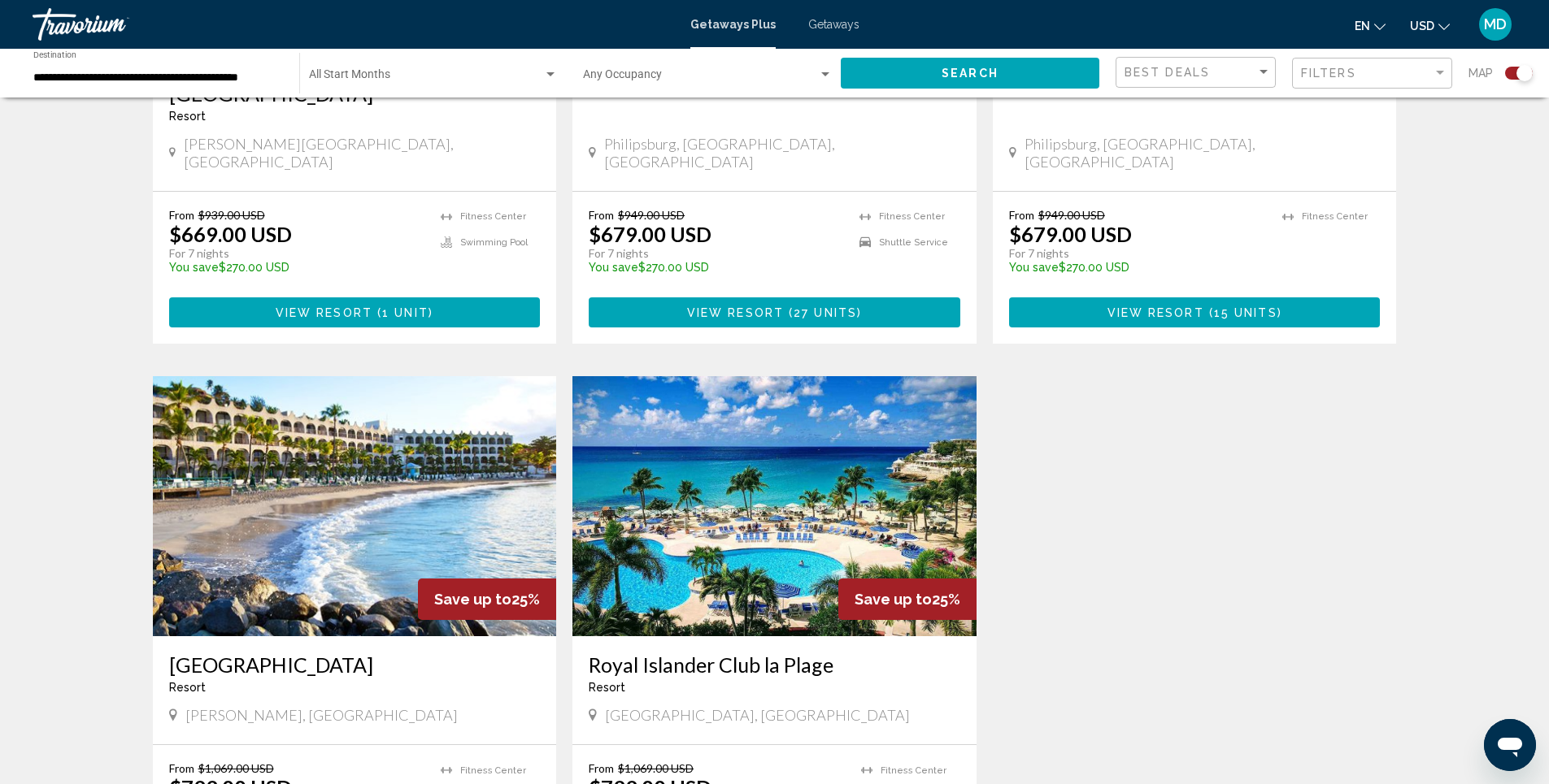
scroll to position [488, 0]
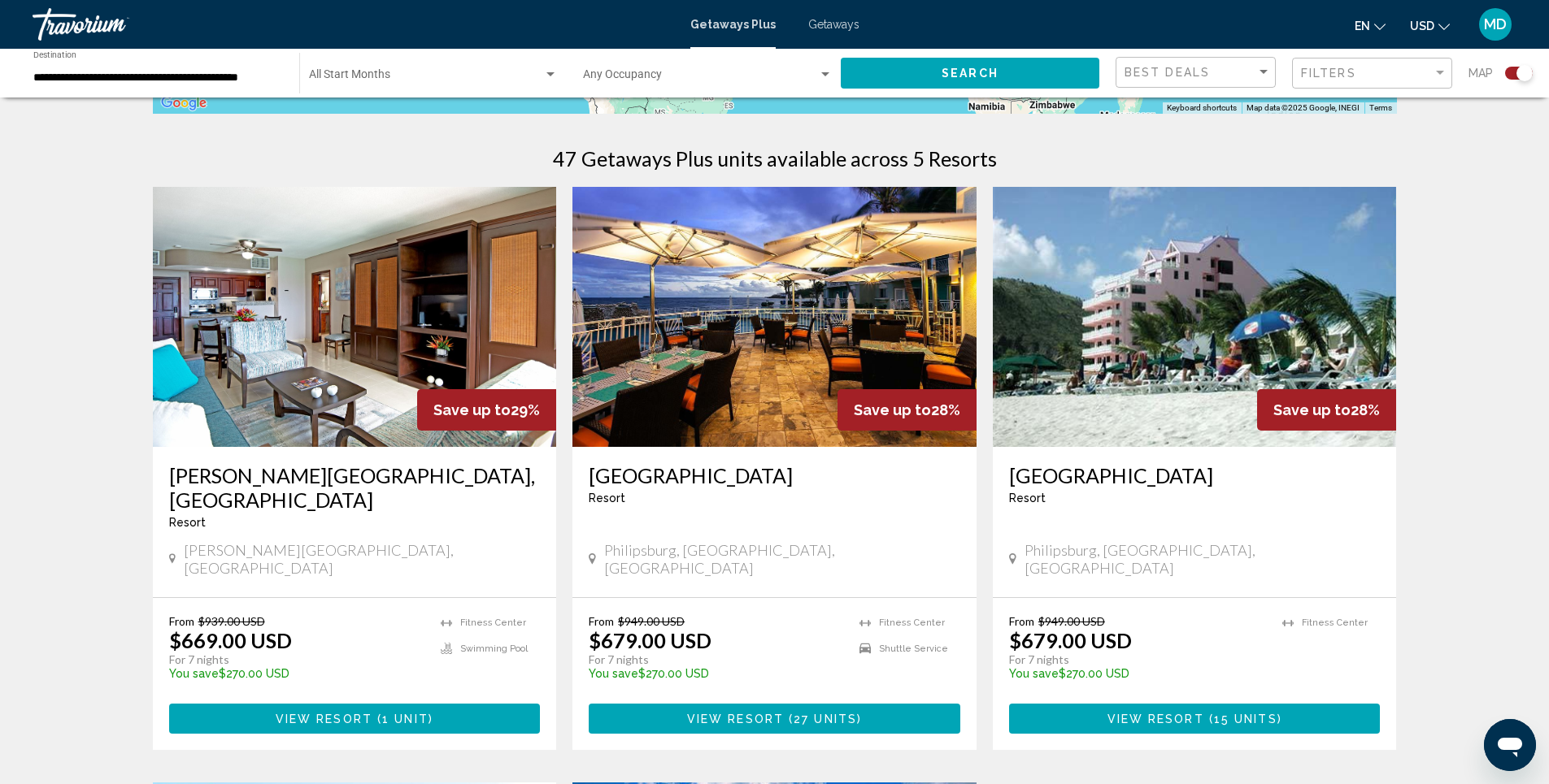
click at [287, 323] on img "Main content" at bounding box center [354, 317] width 404 height 260
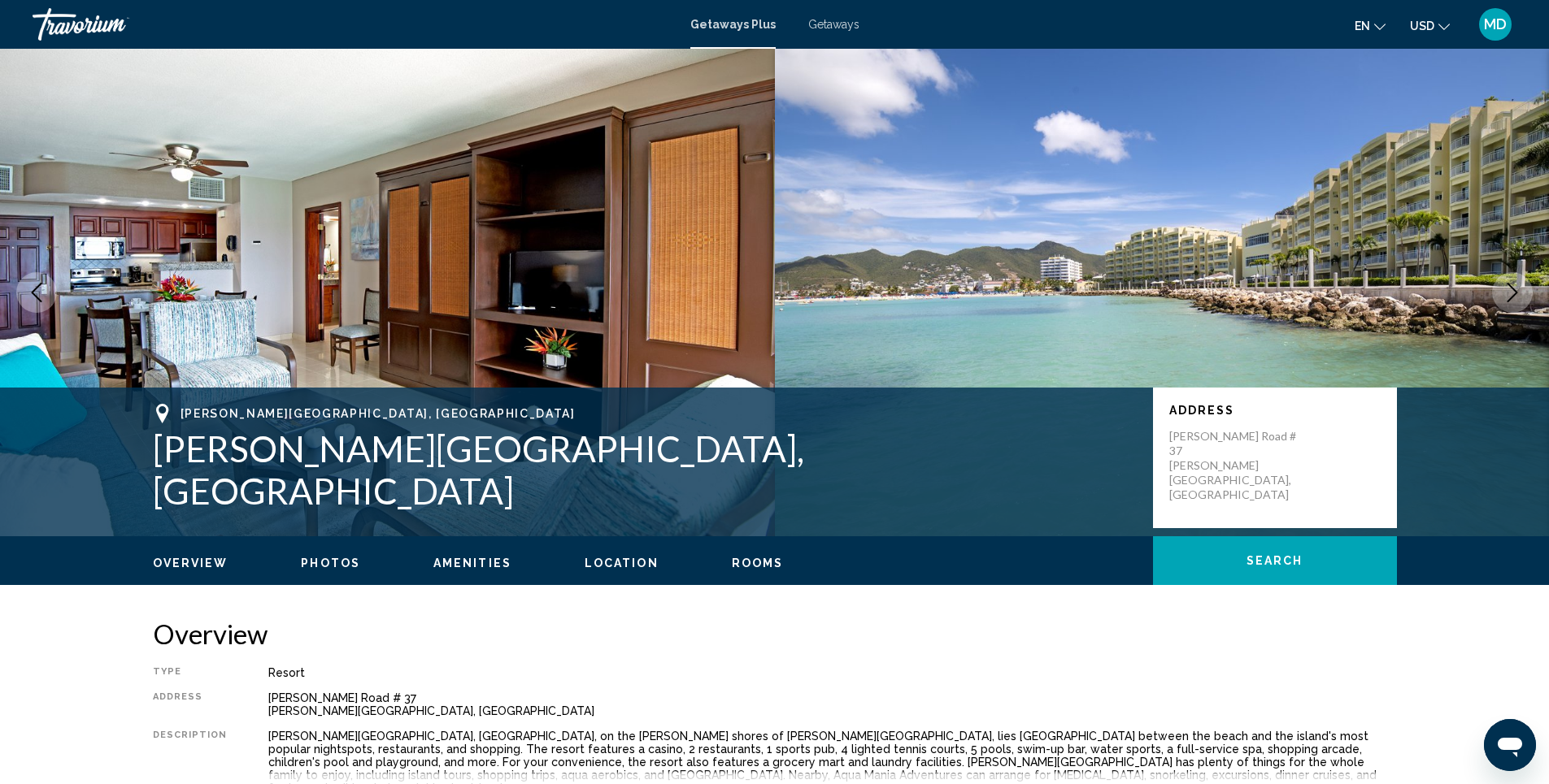
click at [331, 566] on span "Photos" at bounding box center [330, 563] width 59 height 13
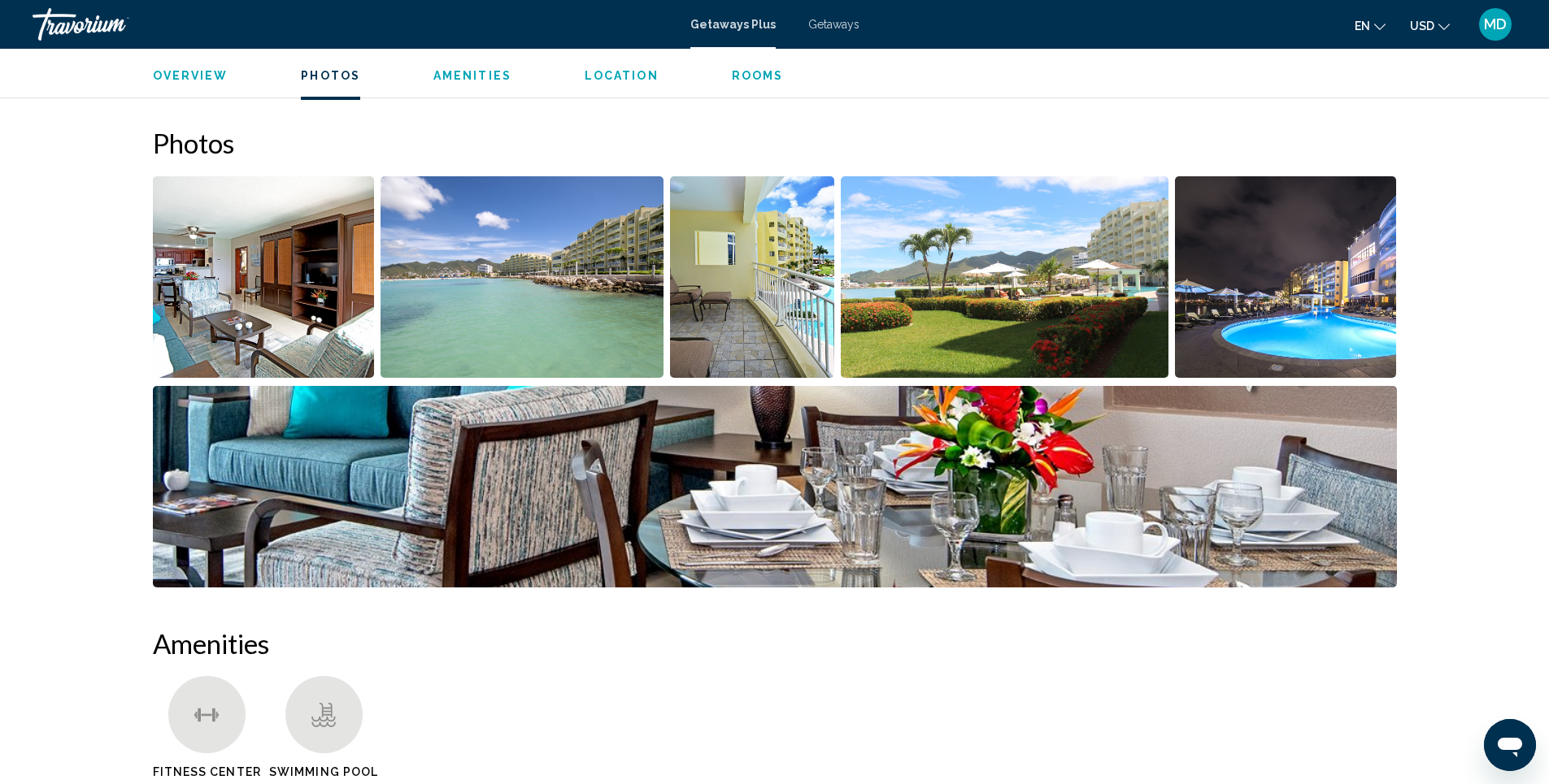
scroll to position [737, 0]
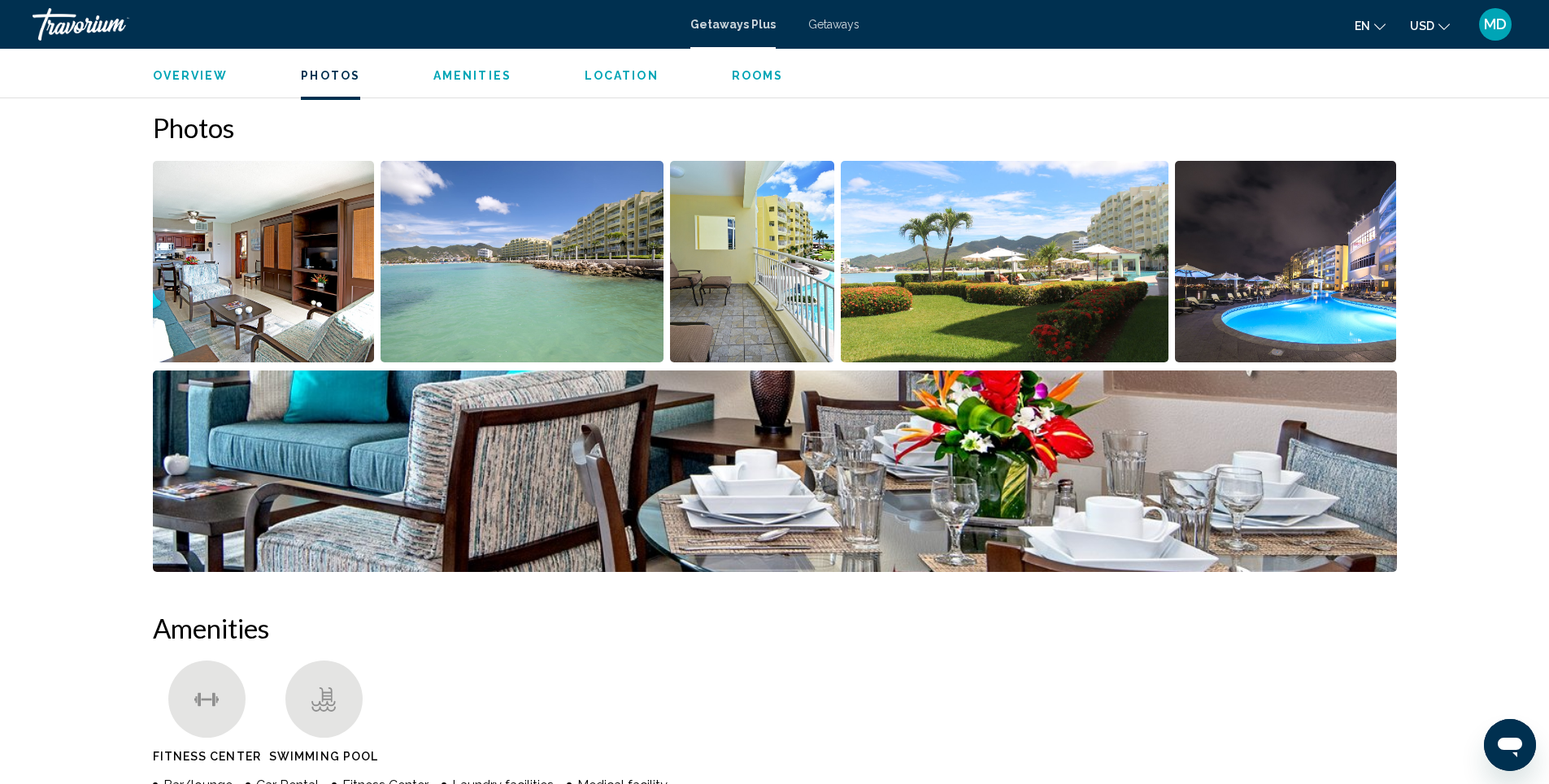
click at [546, 264] on img "Open full-screen image slider" at bounding box center [522, 261] width 283 height 201
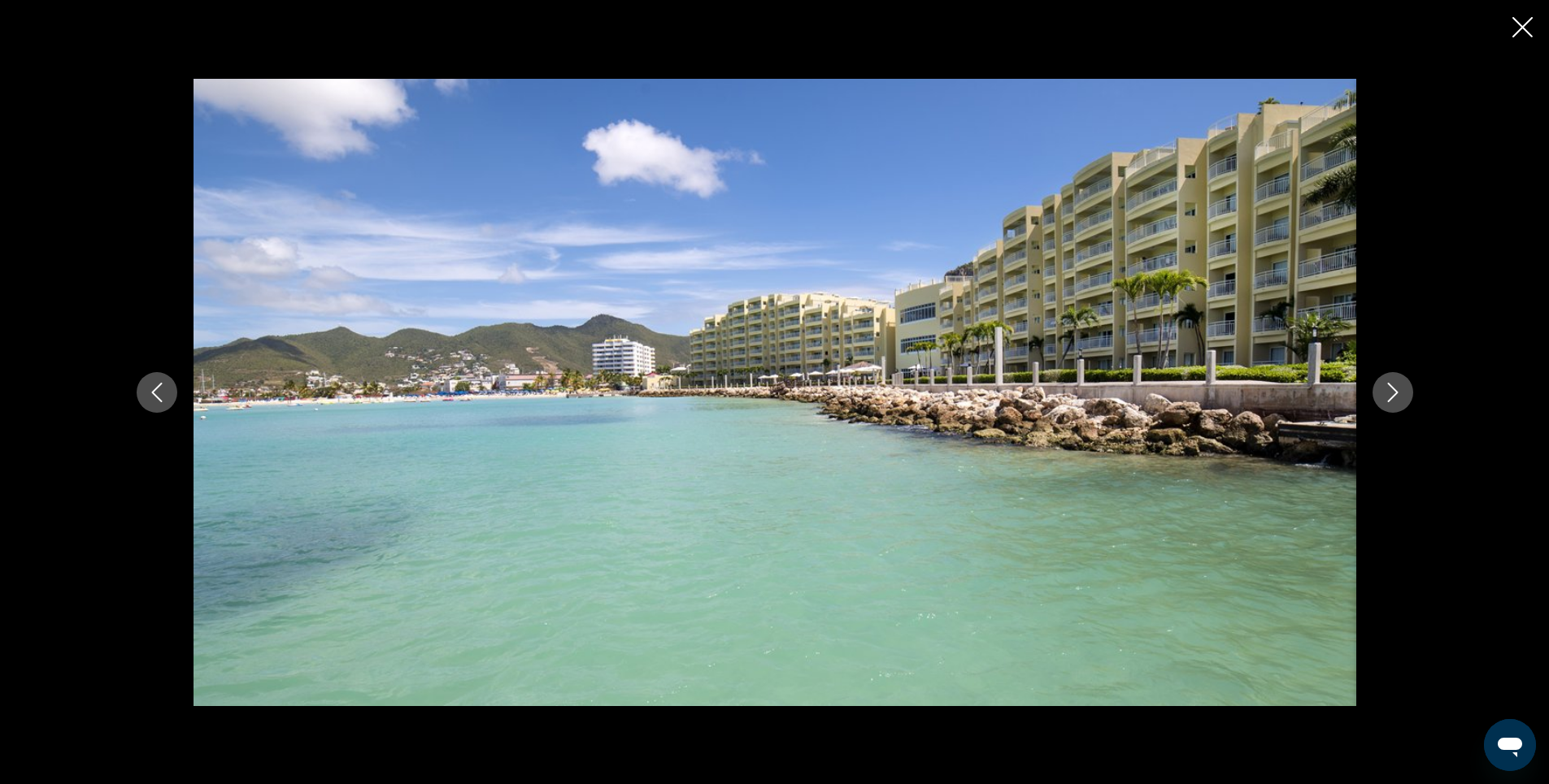
click at [1389, 395] on icon "Next image" at bounding box center [1393, 392] width 19 height 19
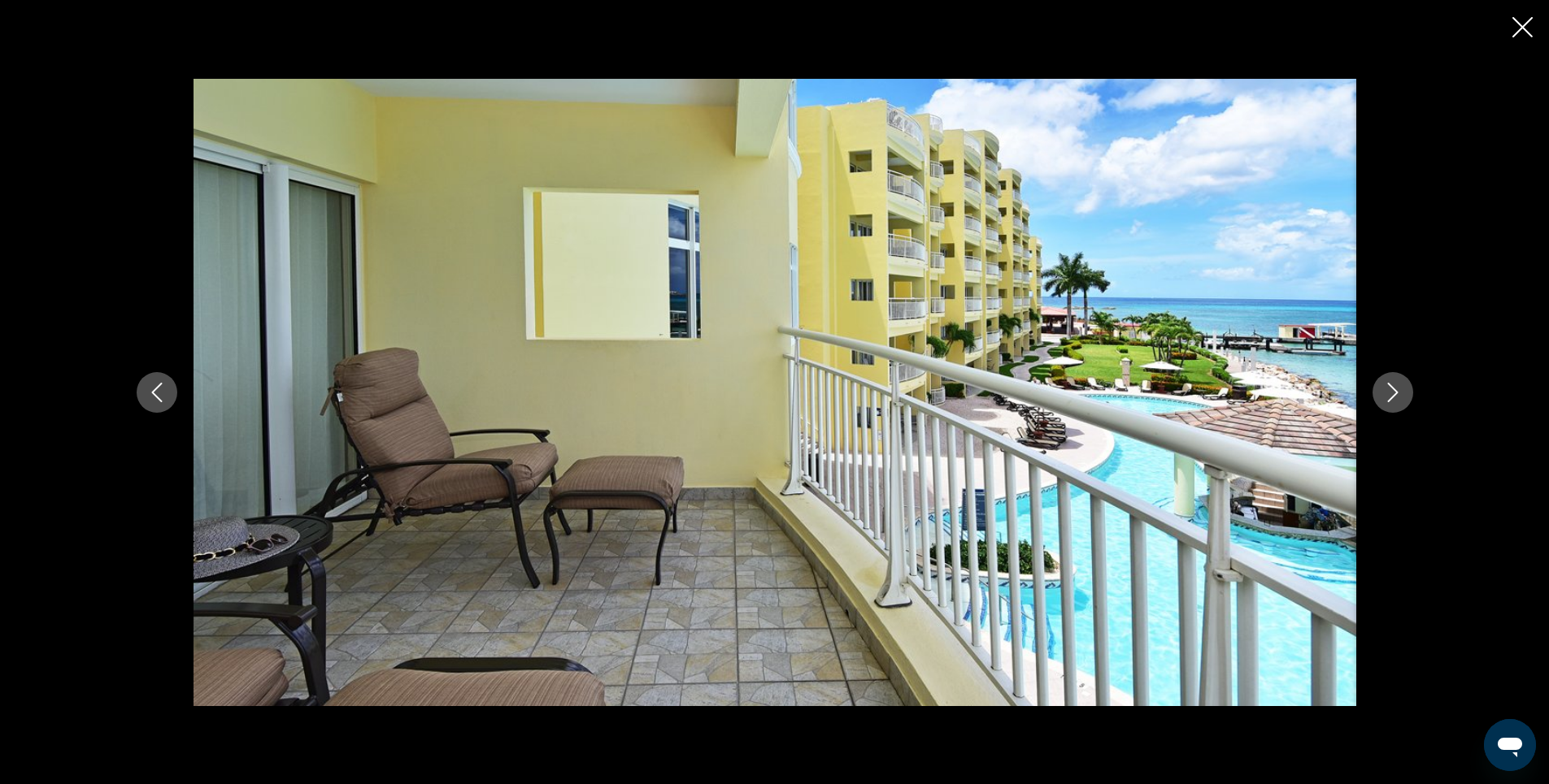
click at [1389, 395] on icon "Next image" at bounding box center [1393, 392] width 19 height 19
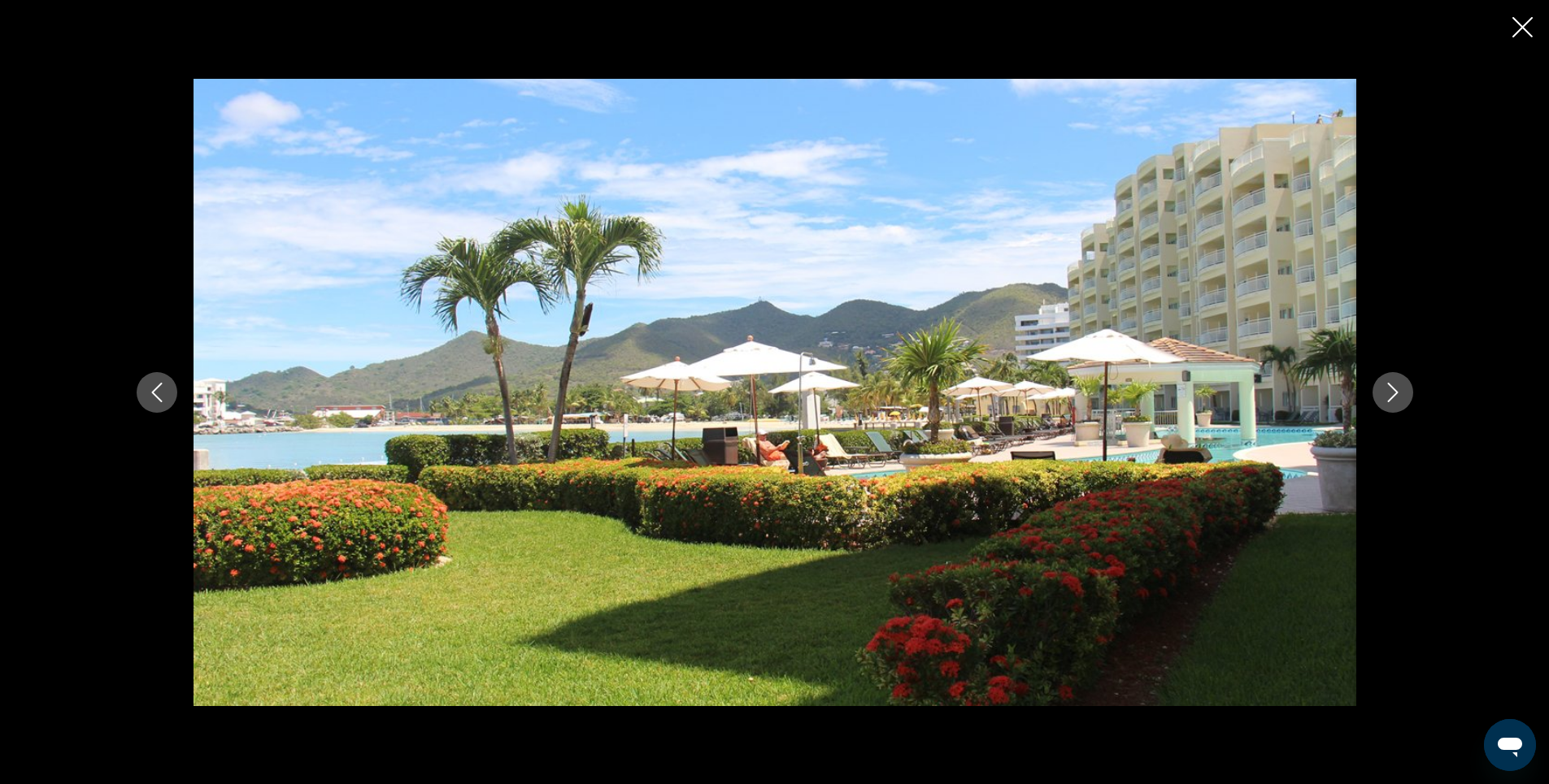
click at [1389, 395] on icon "Next image" at bounding box center [1393, 392] width 19 height 19
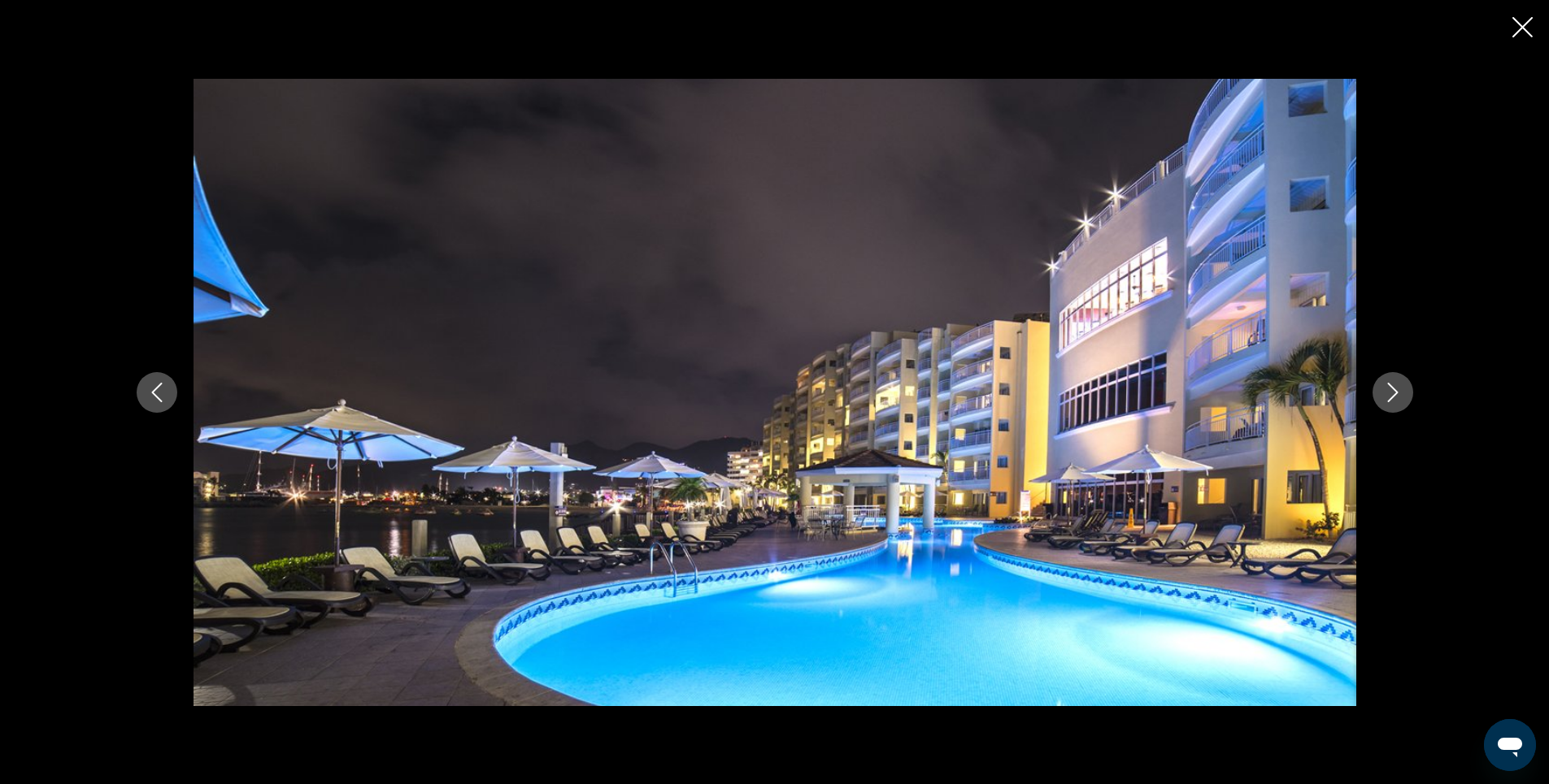
click at [1389, 395] on icon "Next image" at bounding box center [1393, 392] width 19 height 19
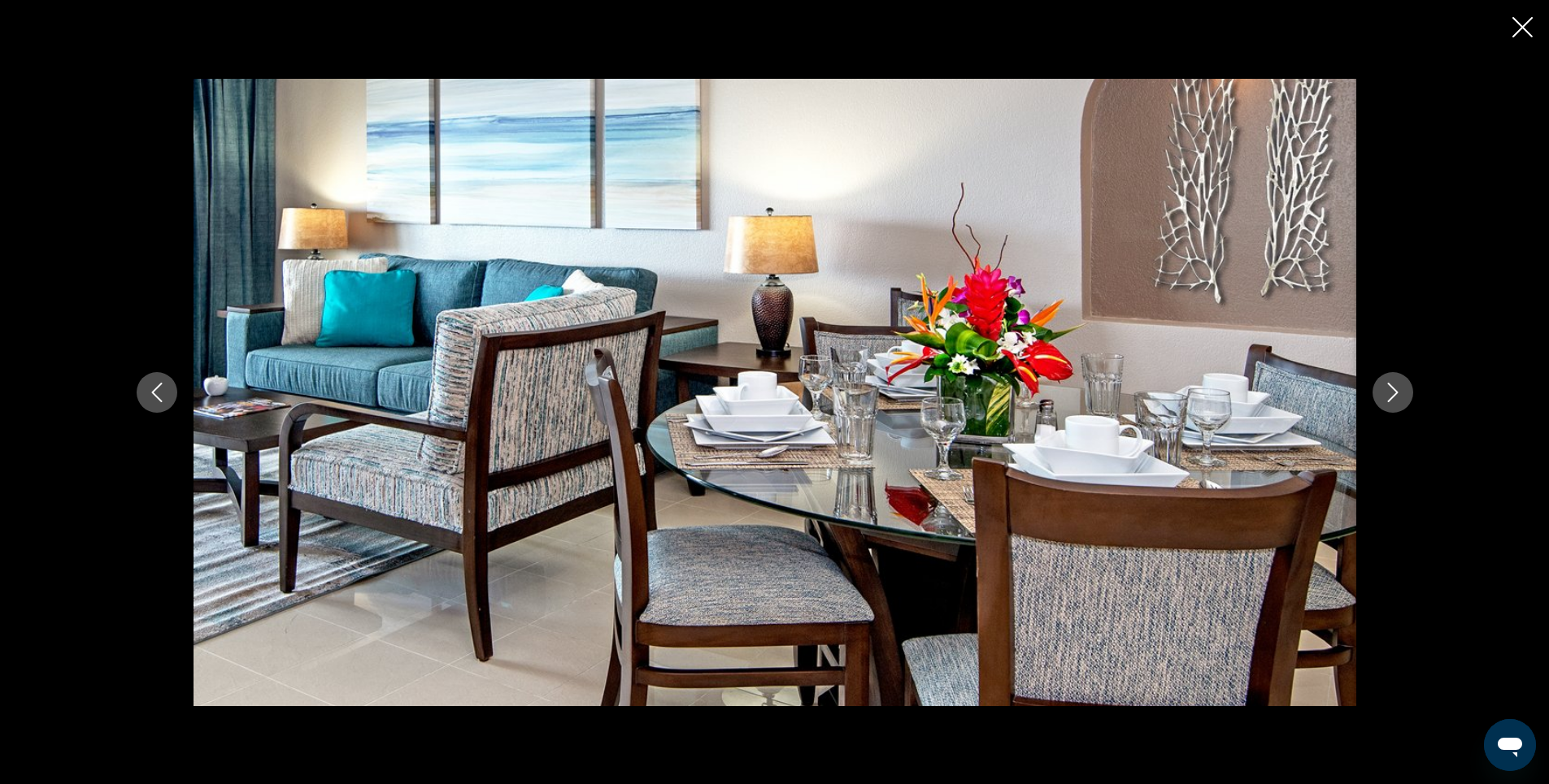
click at [1389, 395] on icon "Next image" at bounding box center [1393, 392] width 19 height 19
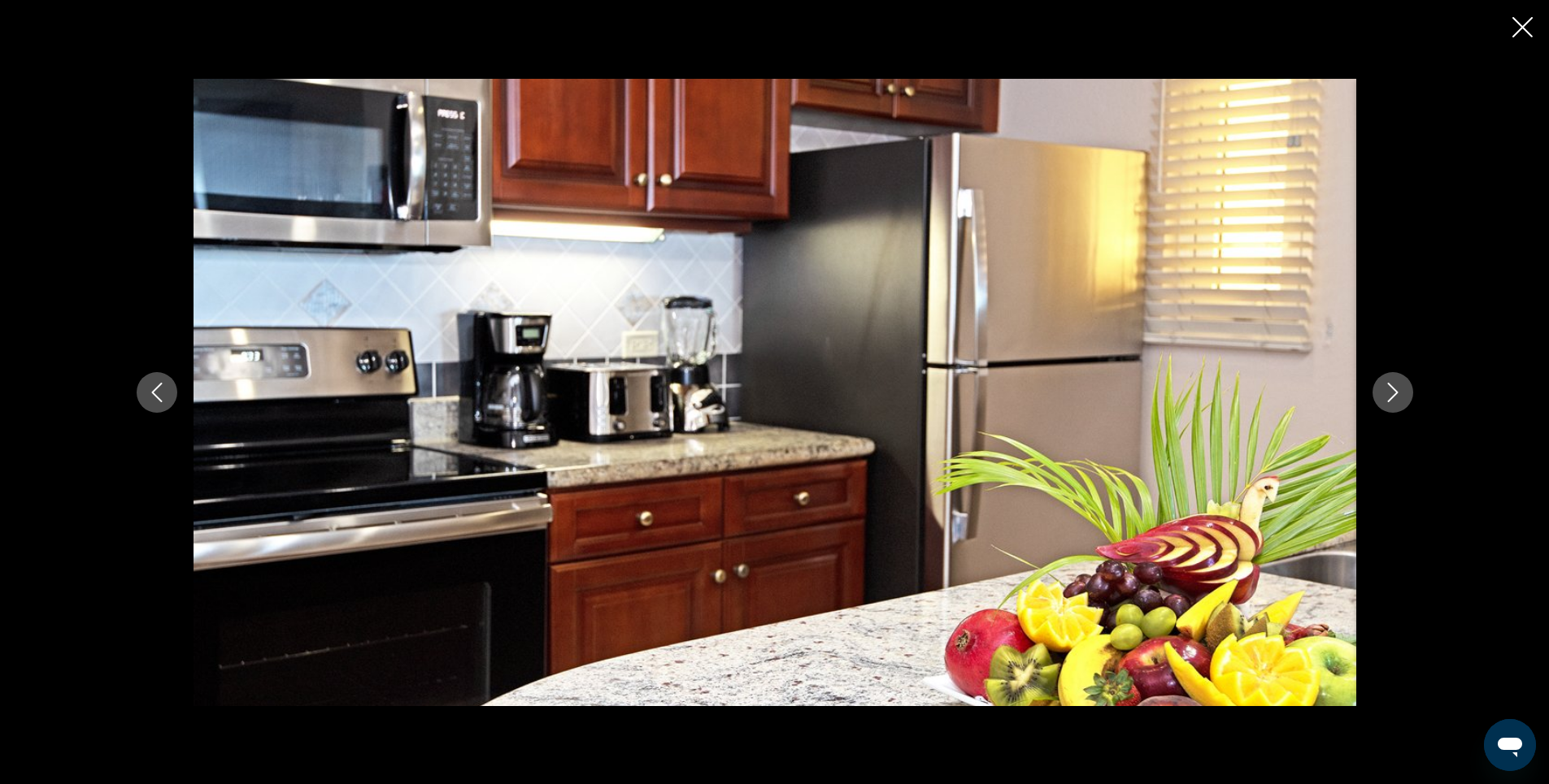
click at [1389, 395] on icon "Next image" at bounding box center [1393, 392] width 19 height 19
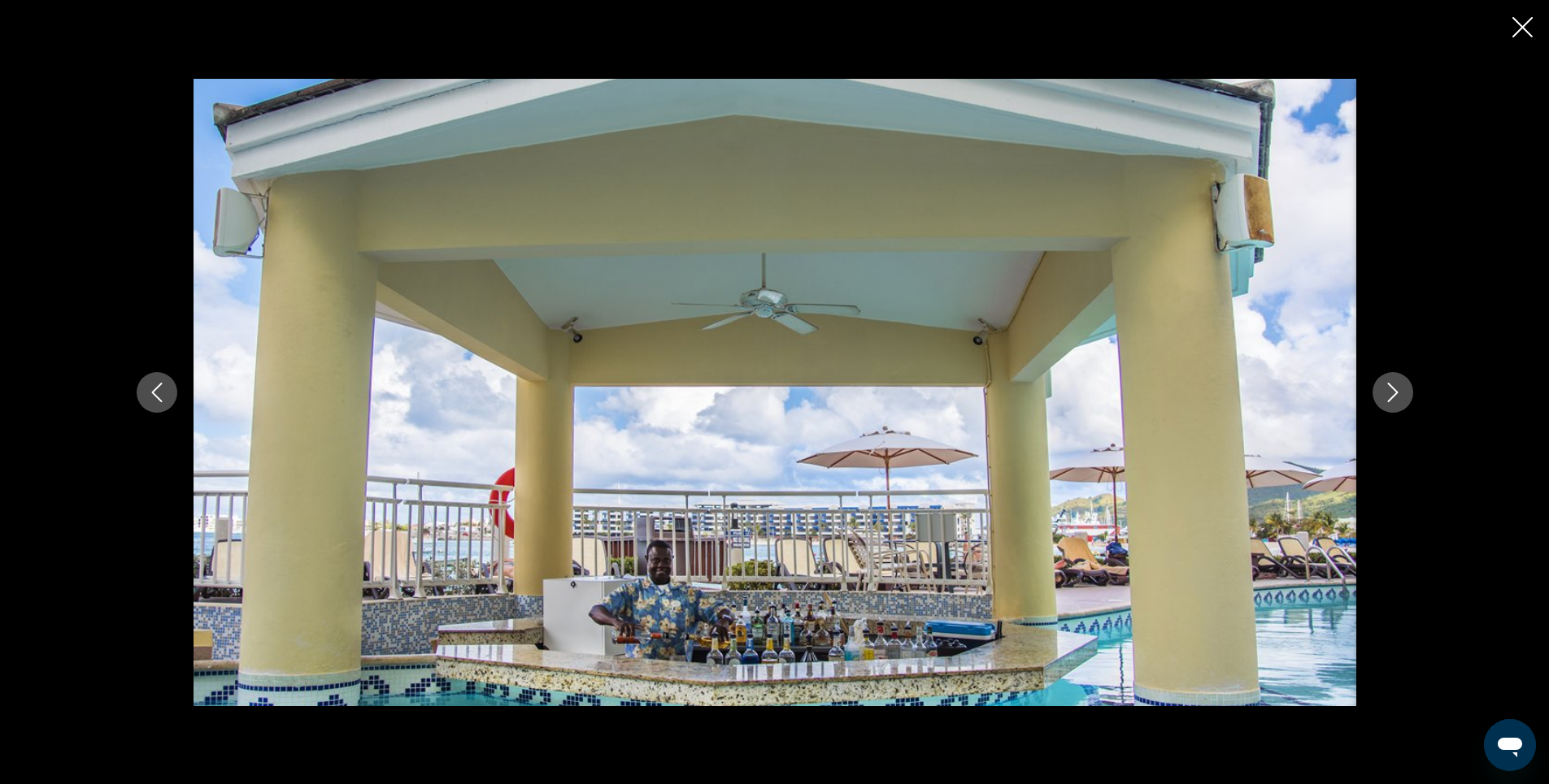
click at [1389, 393] on icon "Next image" at bounding box center [1393, 392] width 19 height 19
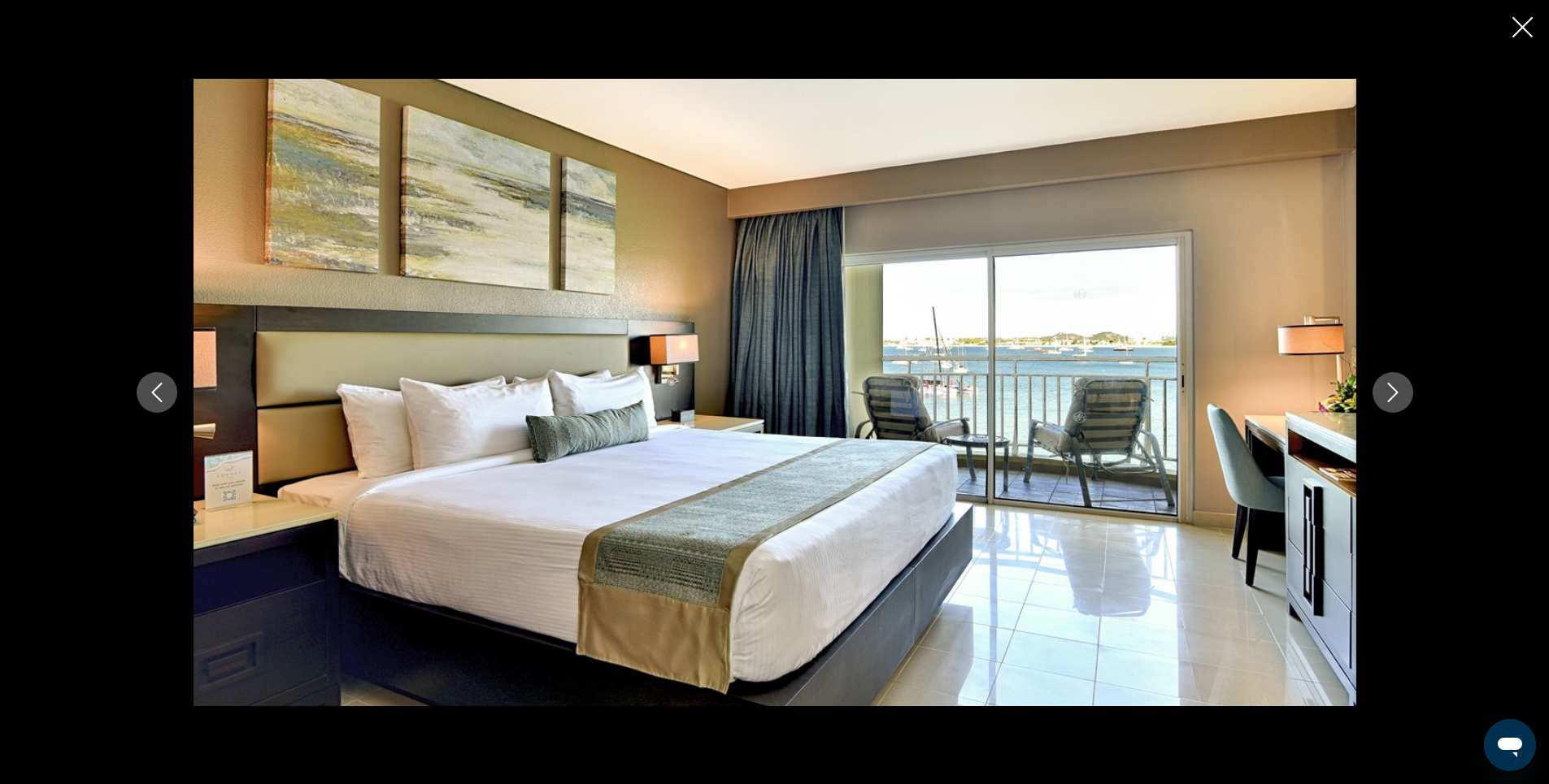
click at [1389, 393] on icon "Next image" at bounding box center [1393, 392] width 19 height 19
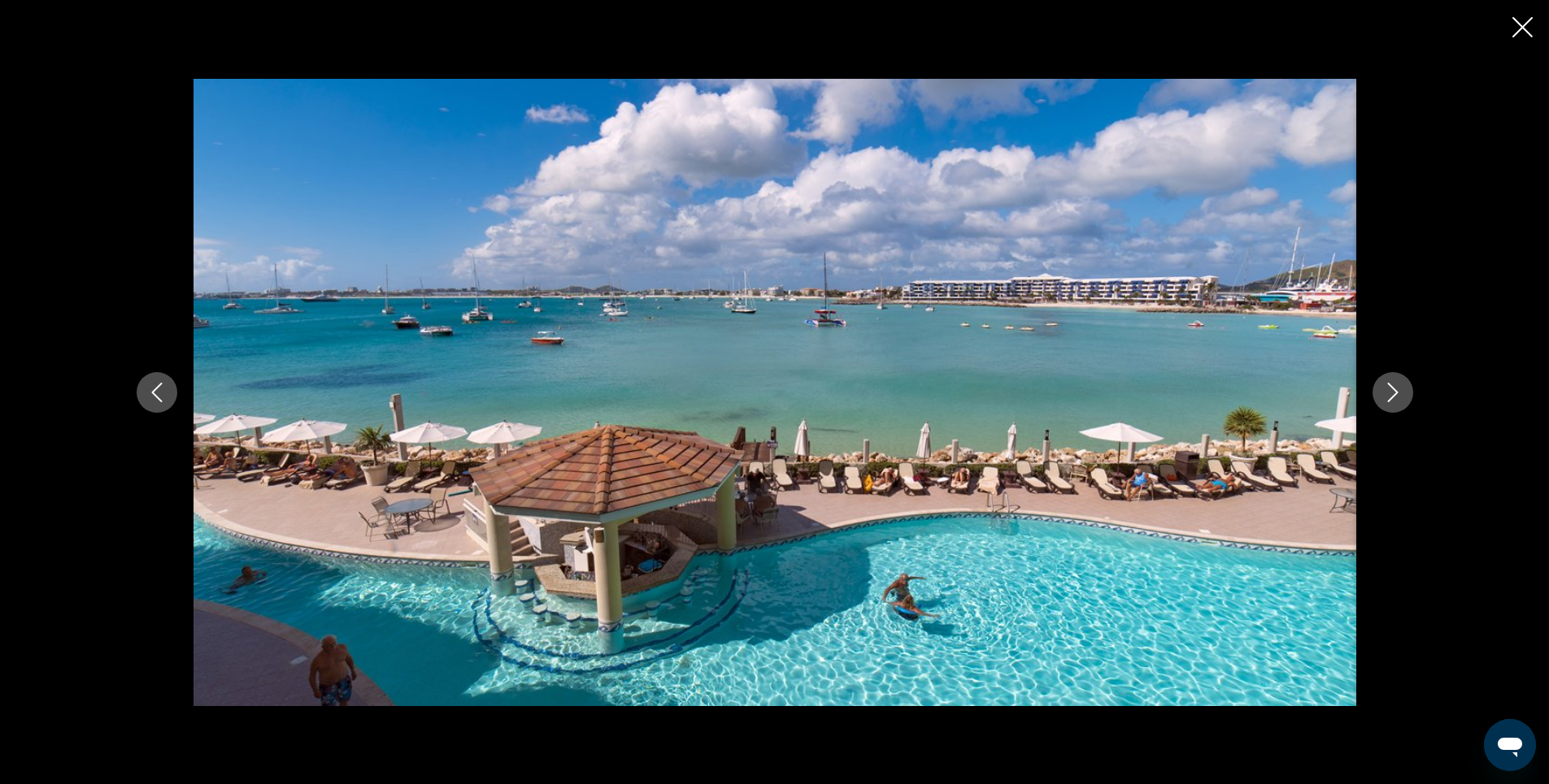
click at [1386, 388] on icon "Next image" at bounding box center [1393, 392] width 19 height 19
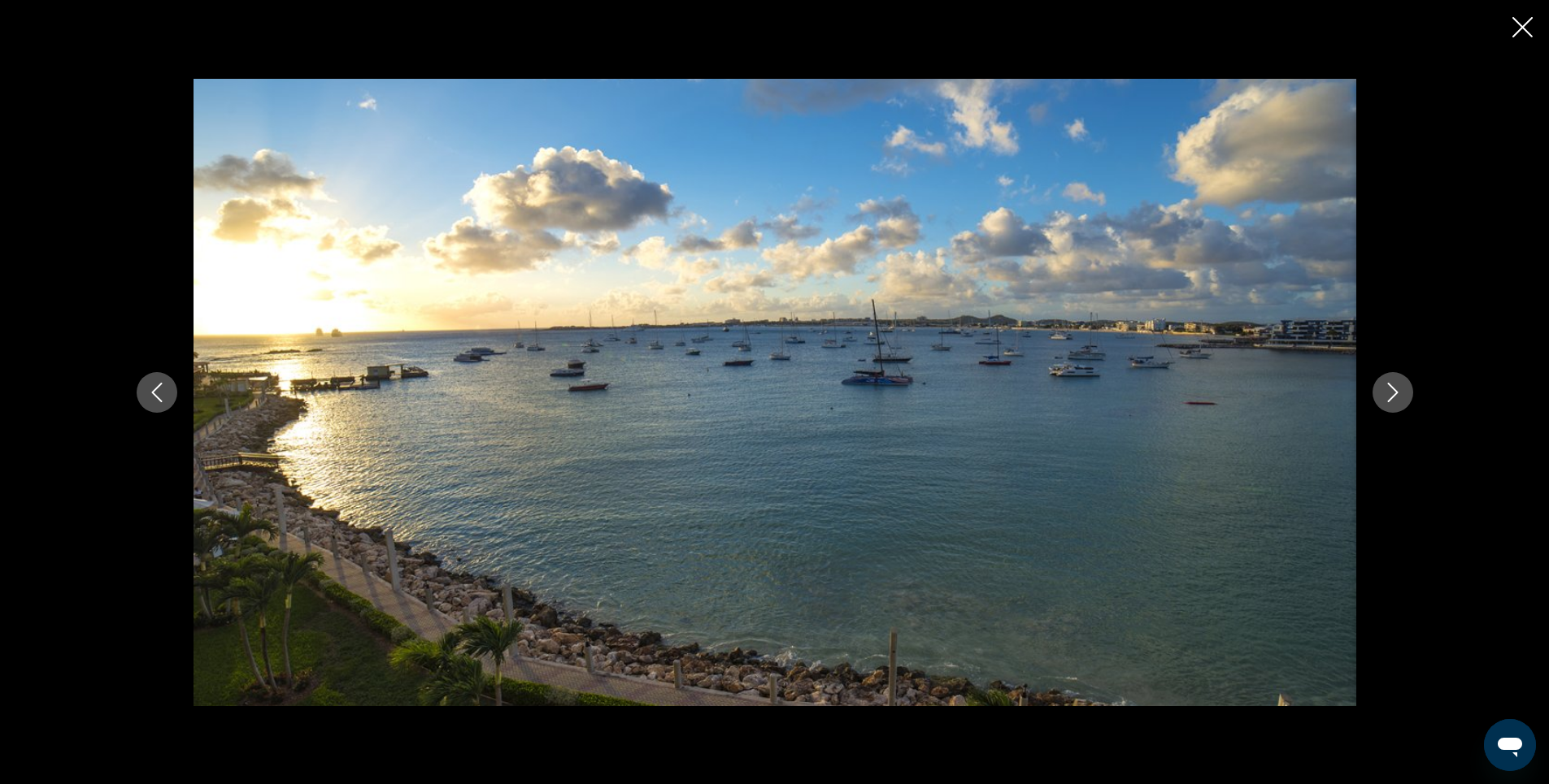
click at [1524, 32] on icon "Close slideshow" at bounding box center [1522, 27] width 20 height 20
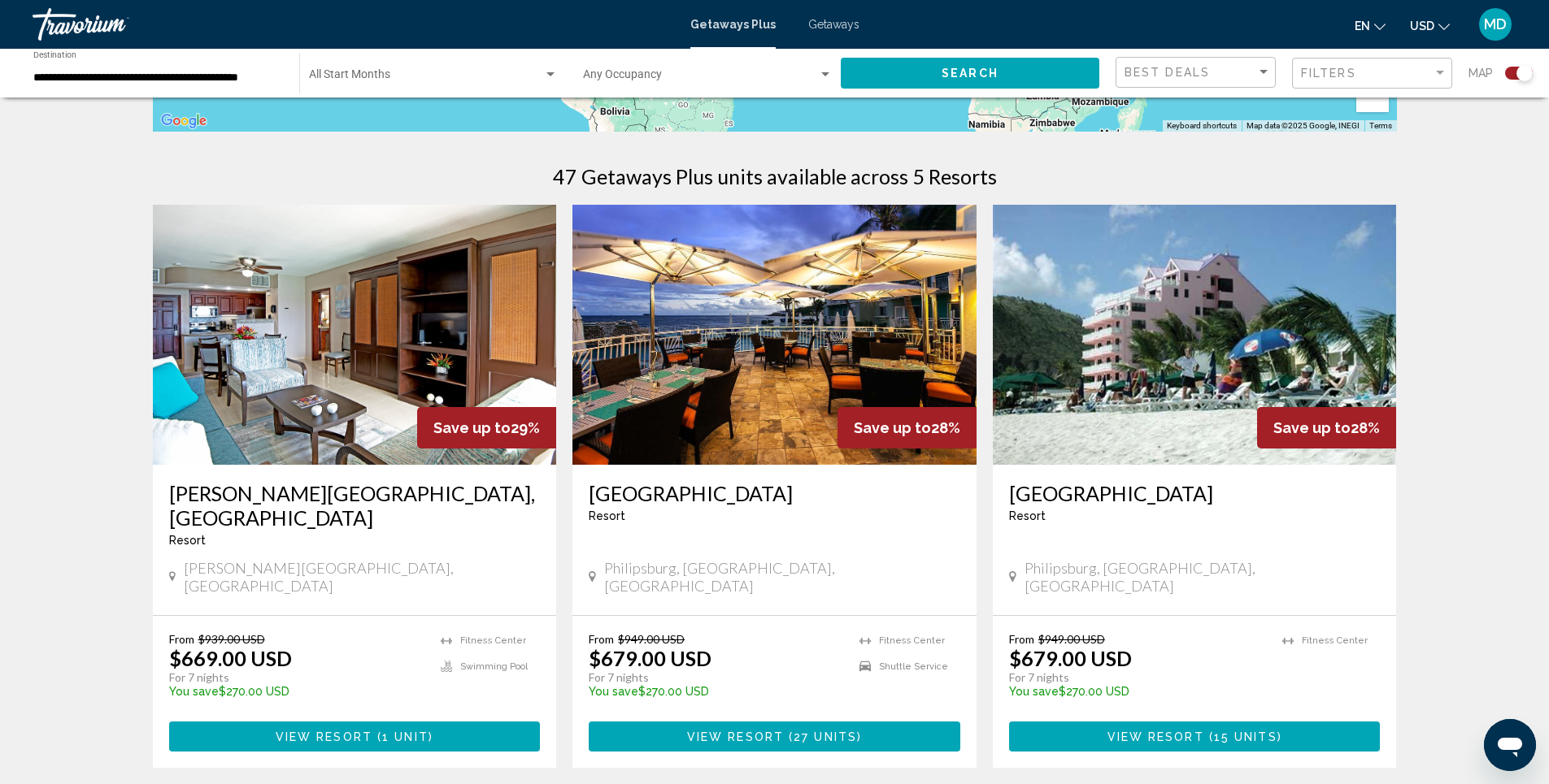
scroll to position [488, 0]
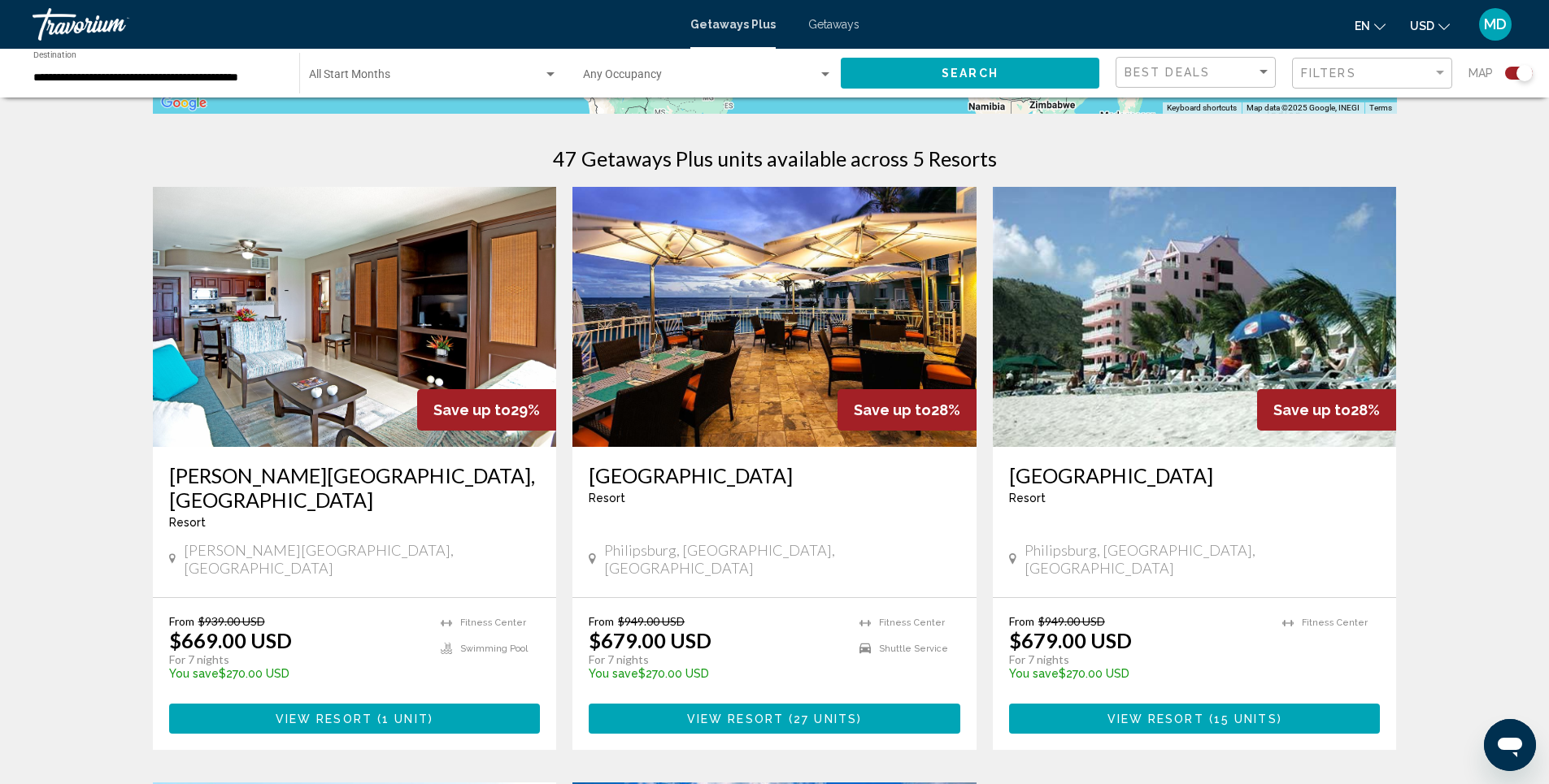
click at [788, 316] on img "Main content" at bounding box center [774, 317] width 404 height 260
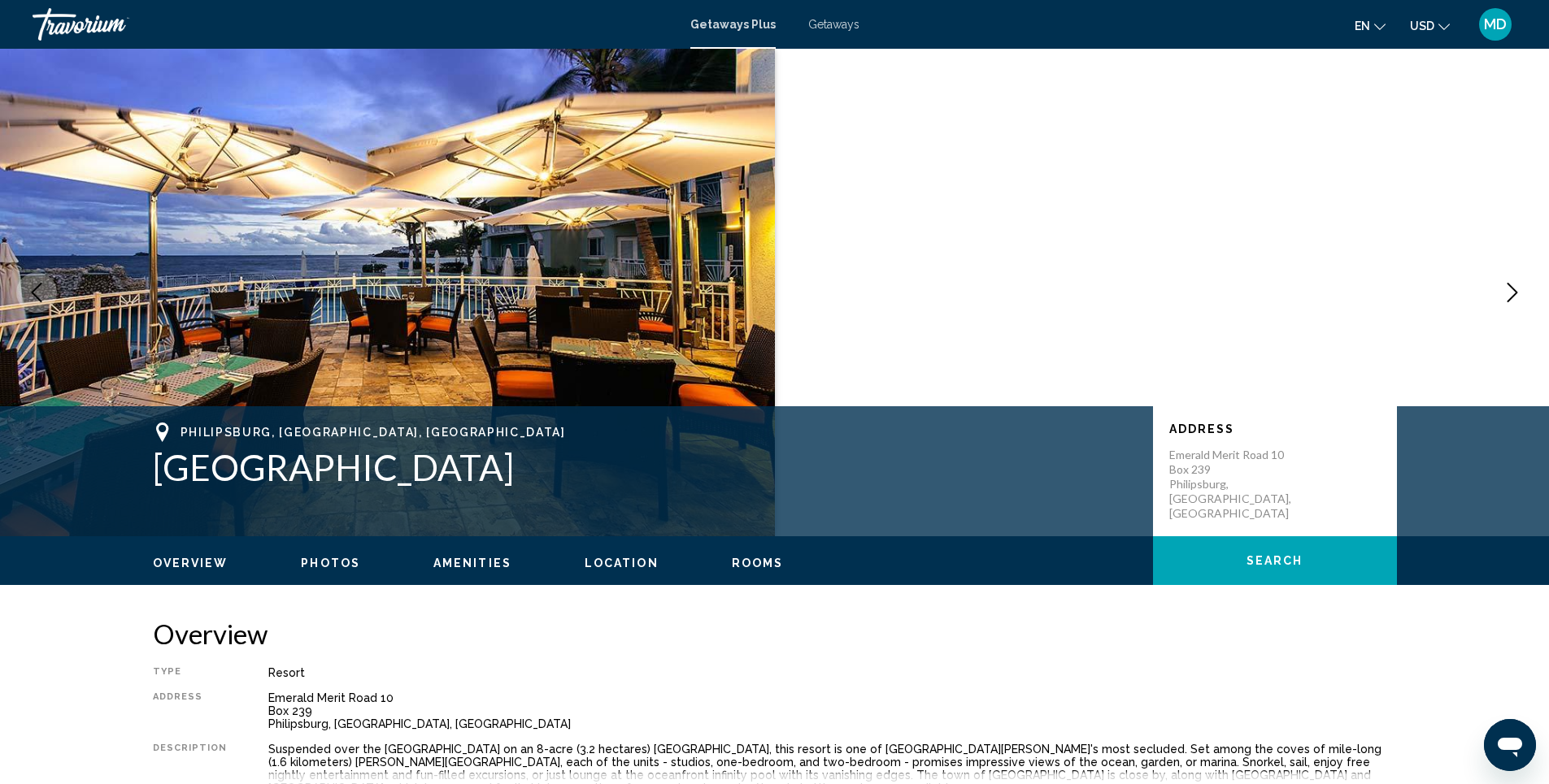
click at [337, 559] on span "Photos" at bounding box center [330, 563] width 59 height 13
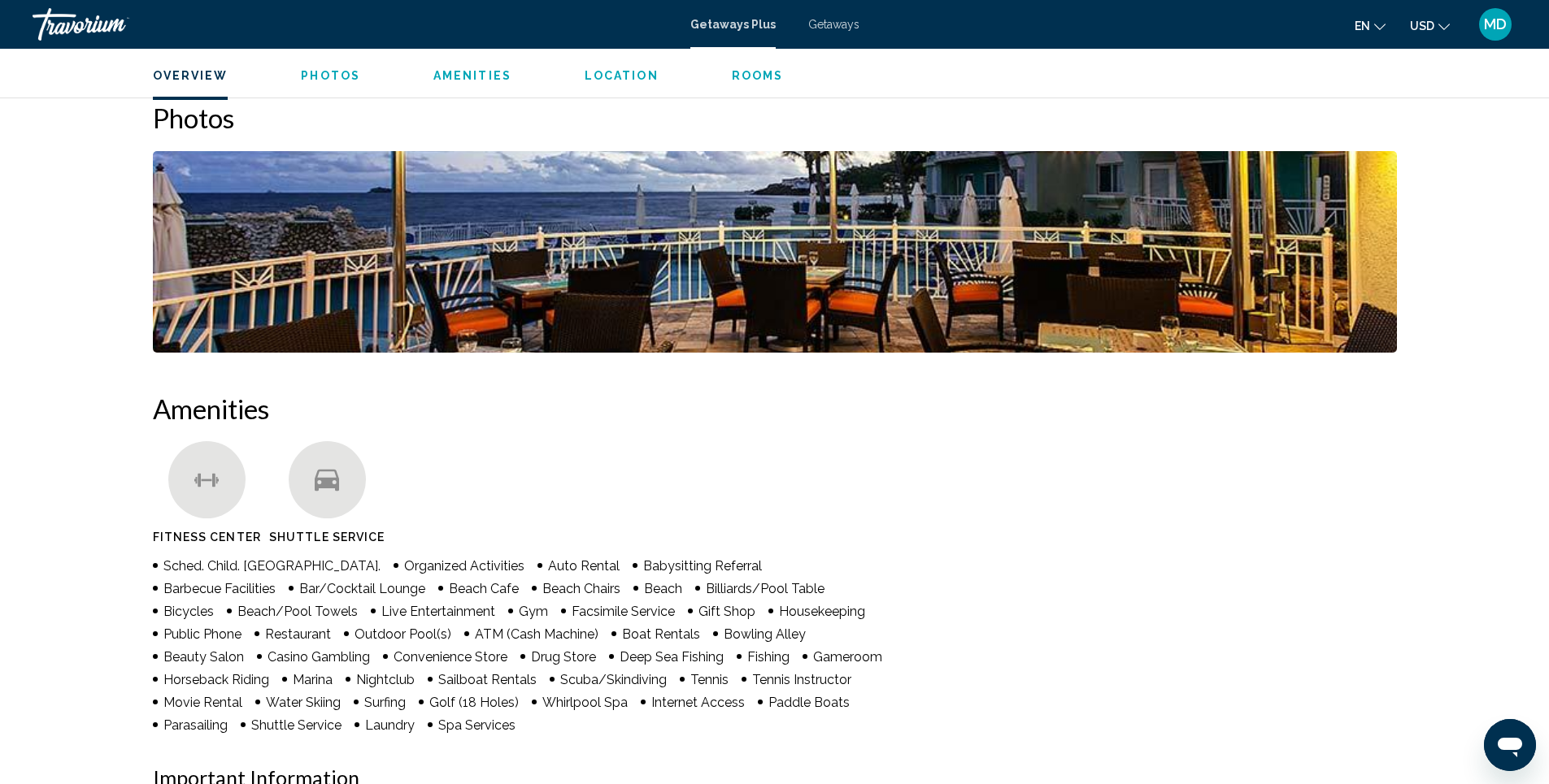
scroll to position [750, 0]
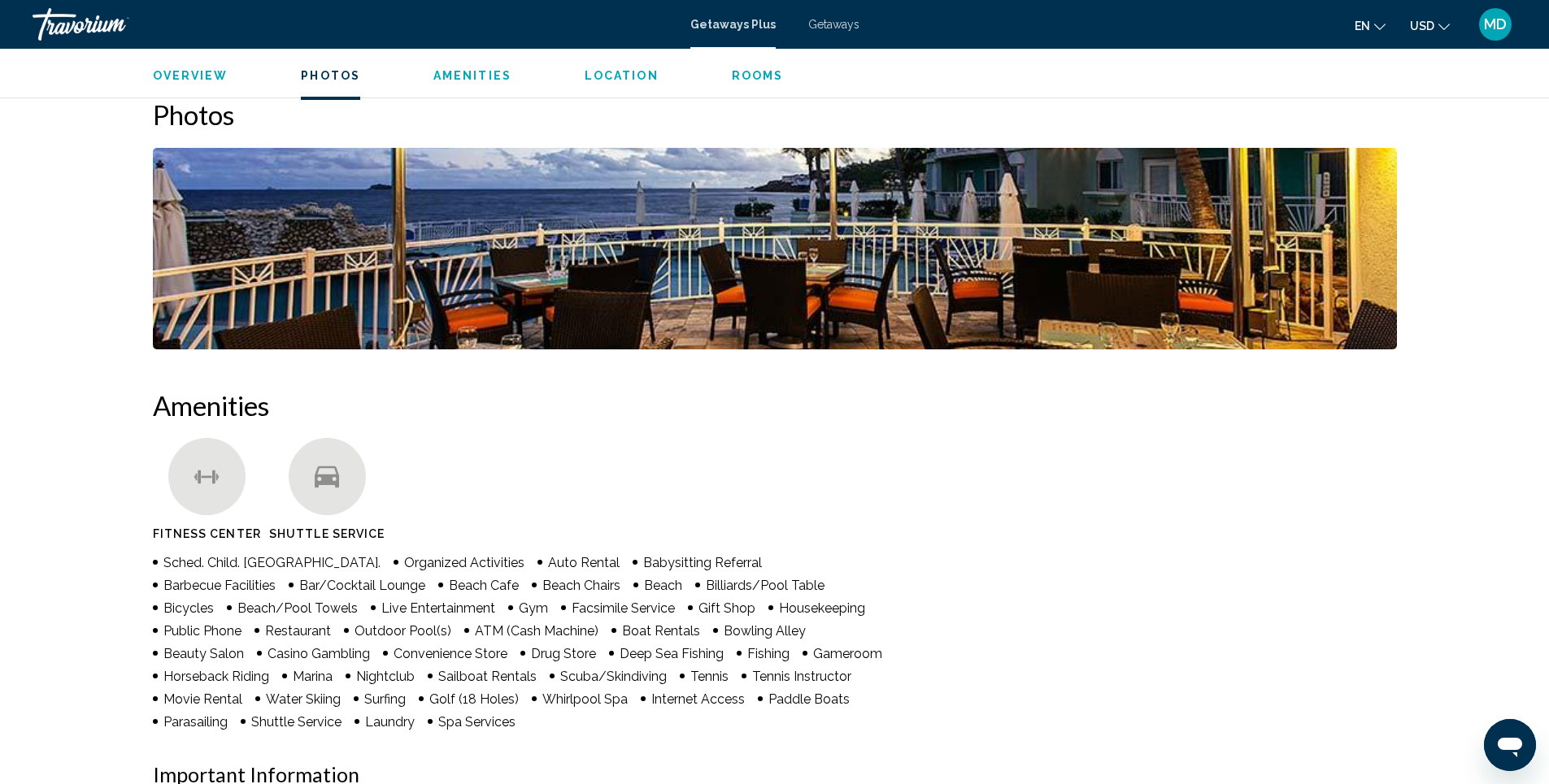
click at [328, 69] on span "Photos" at bounding box center [330, 76] width 59 height 13
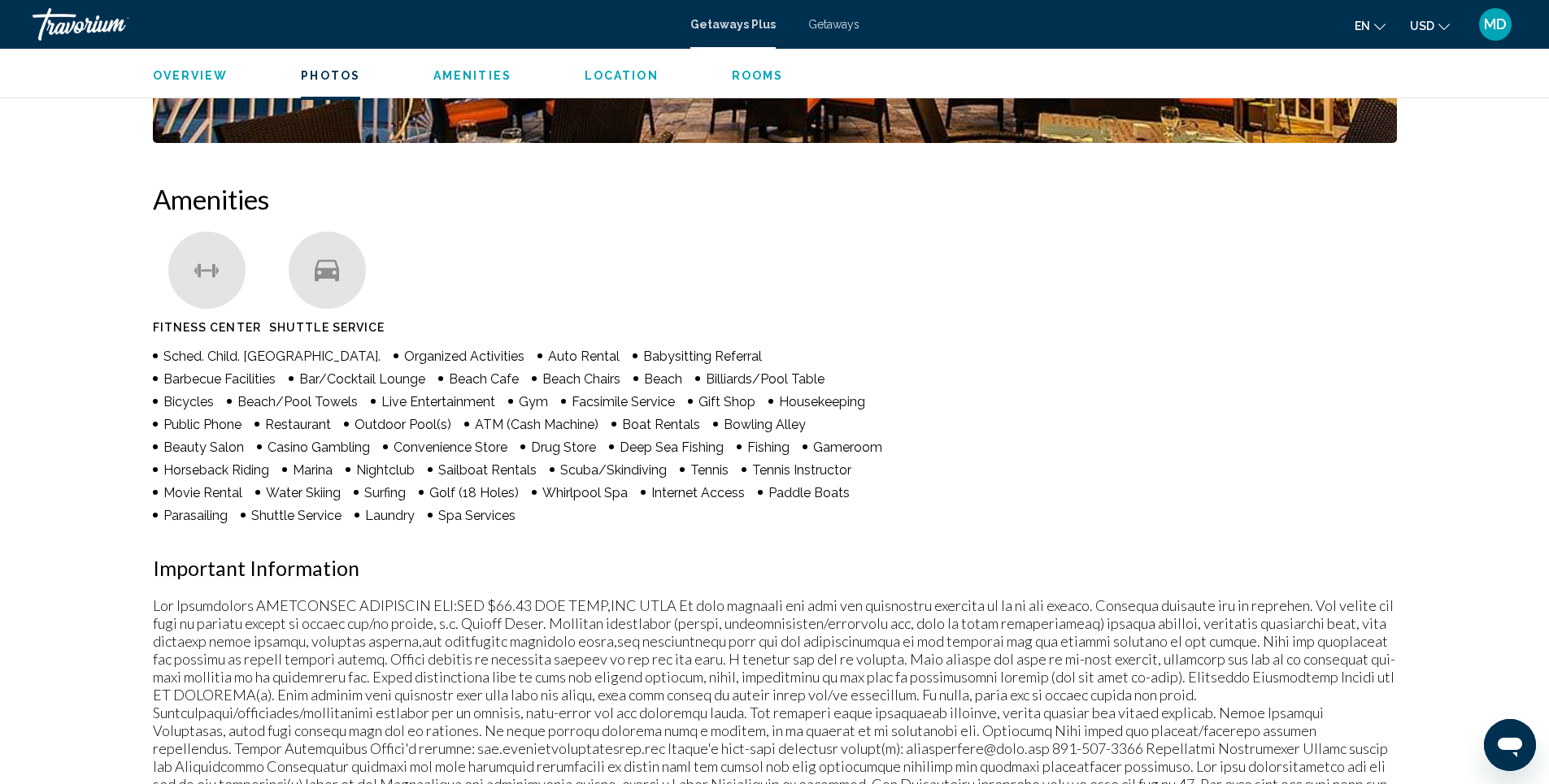
scroll to position [833, 0]
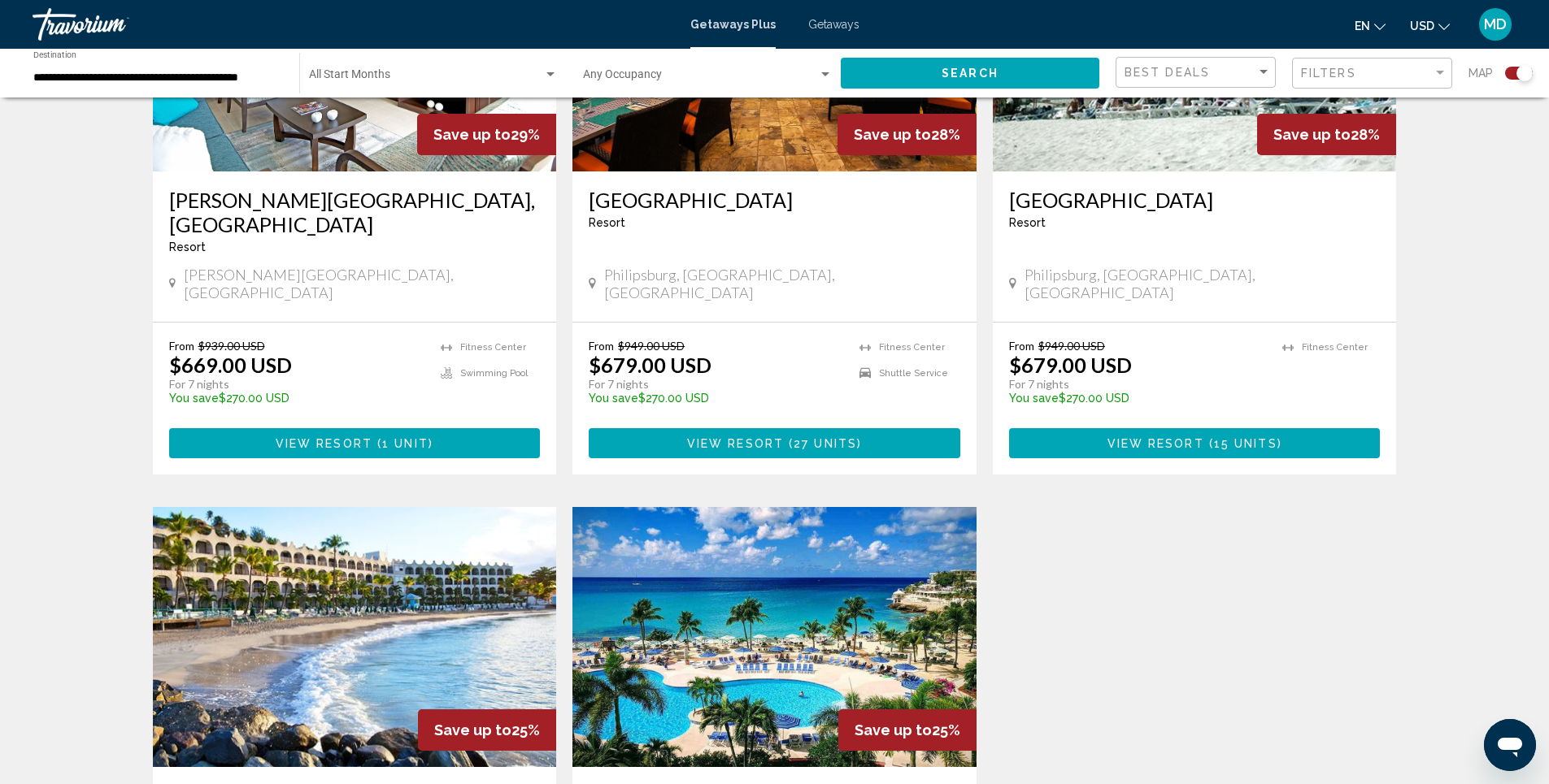
scroll to position [894, 0]
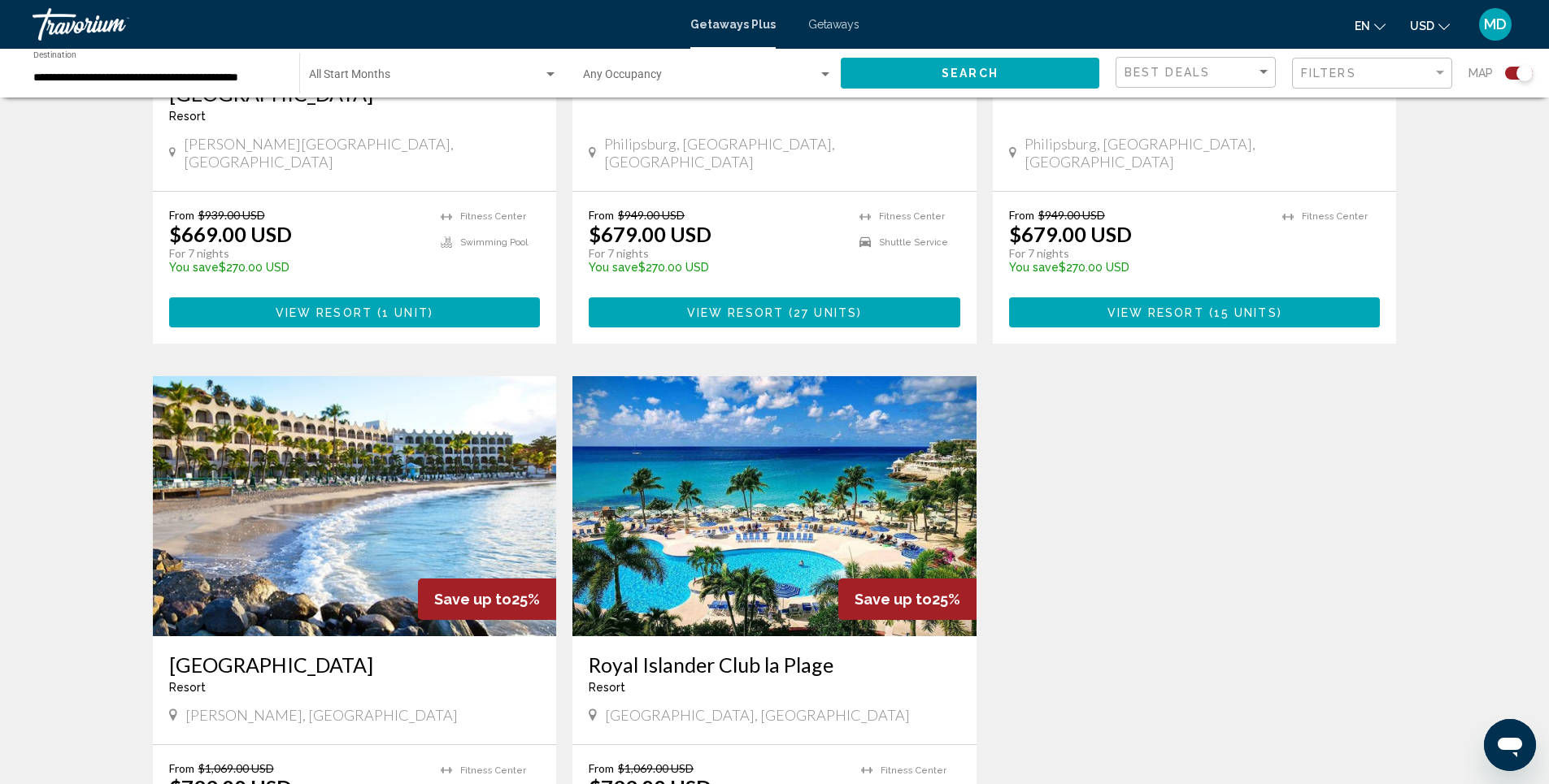
click at [338, 441] on img "Main content" at bounding box center [354, 506] width 404 height 260
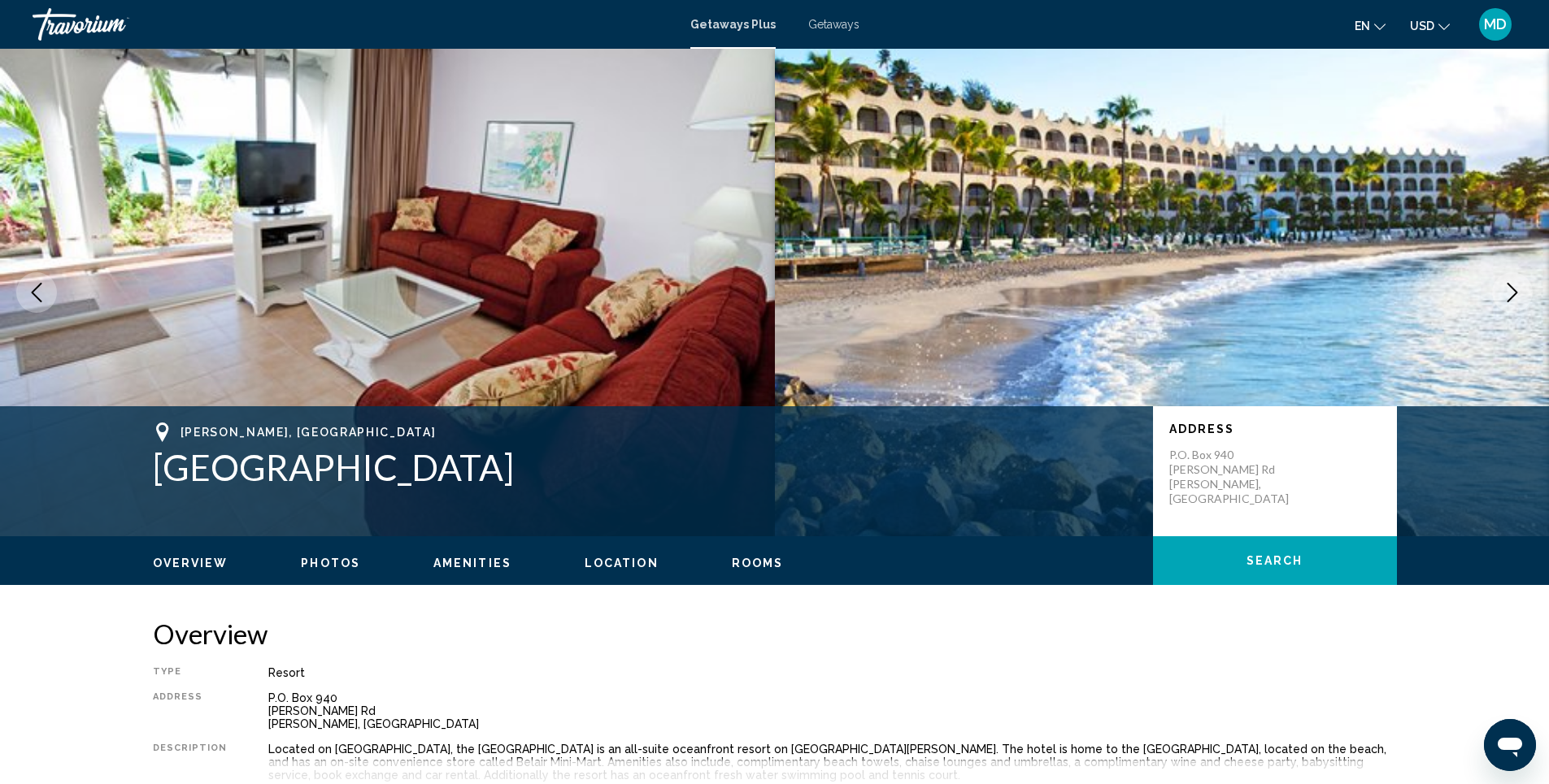
click at [308, 560] on span "Photos" at bounding box center [330, 563] width 59 height 13
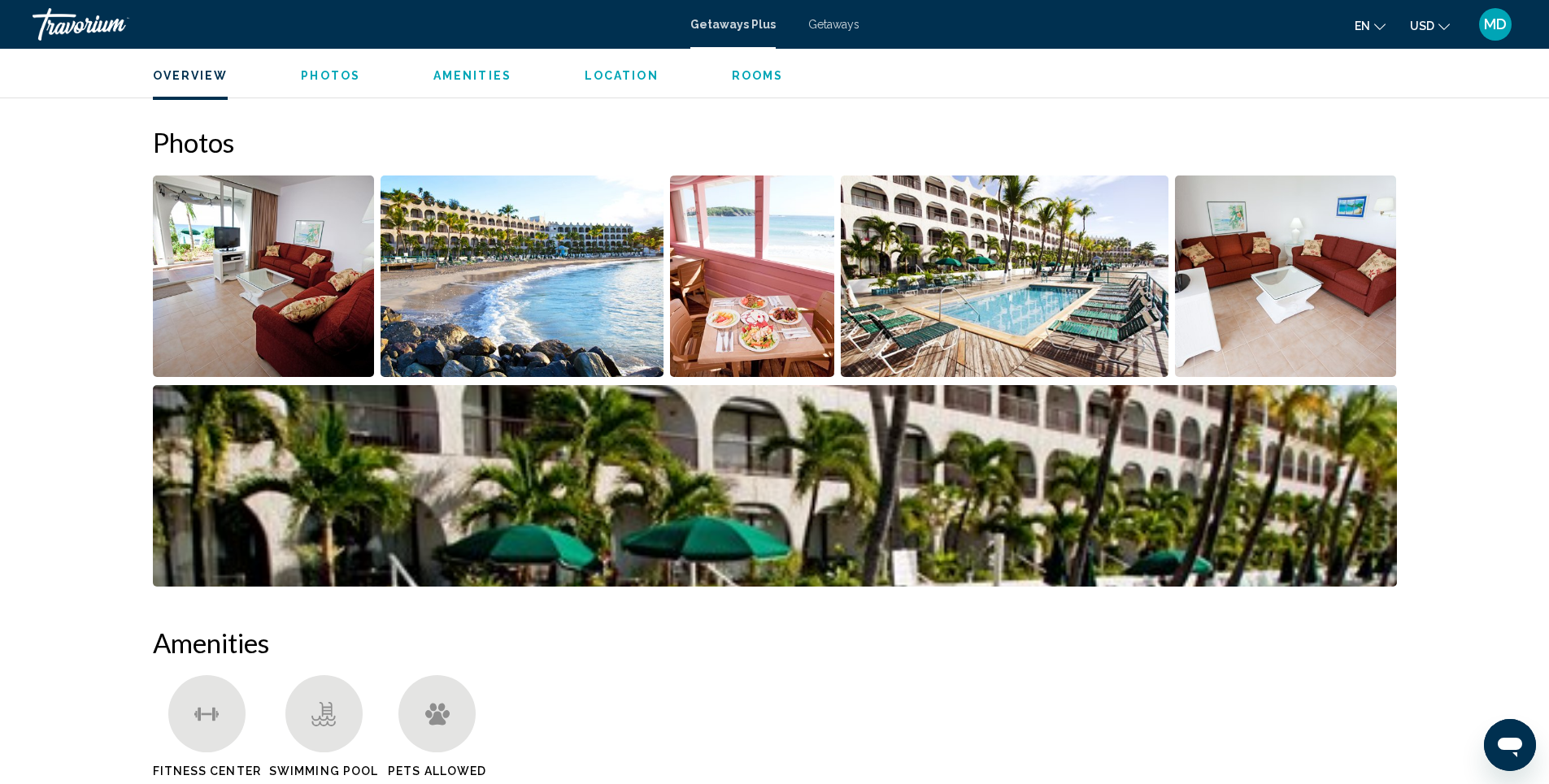
scroll to position [737, 0]
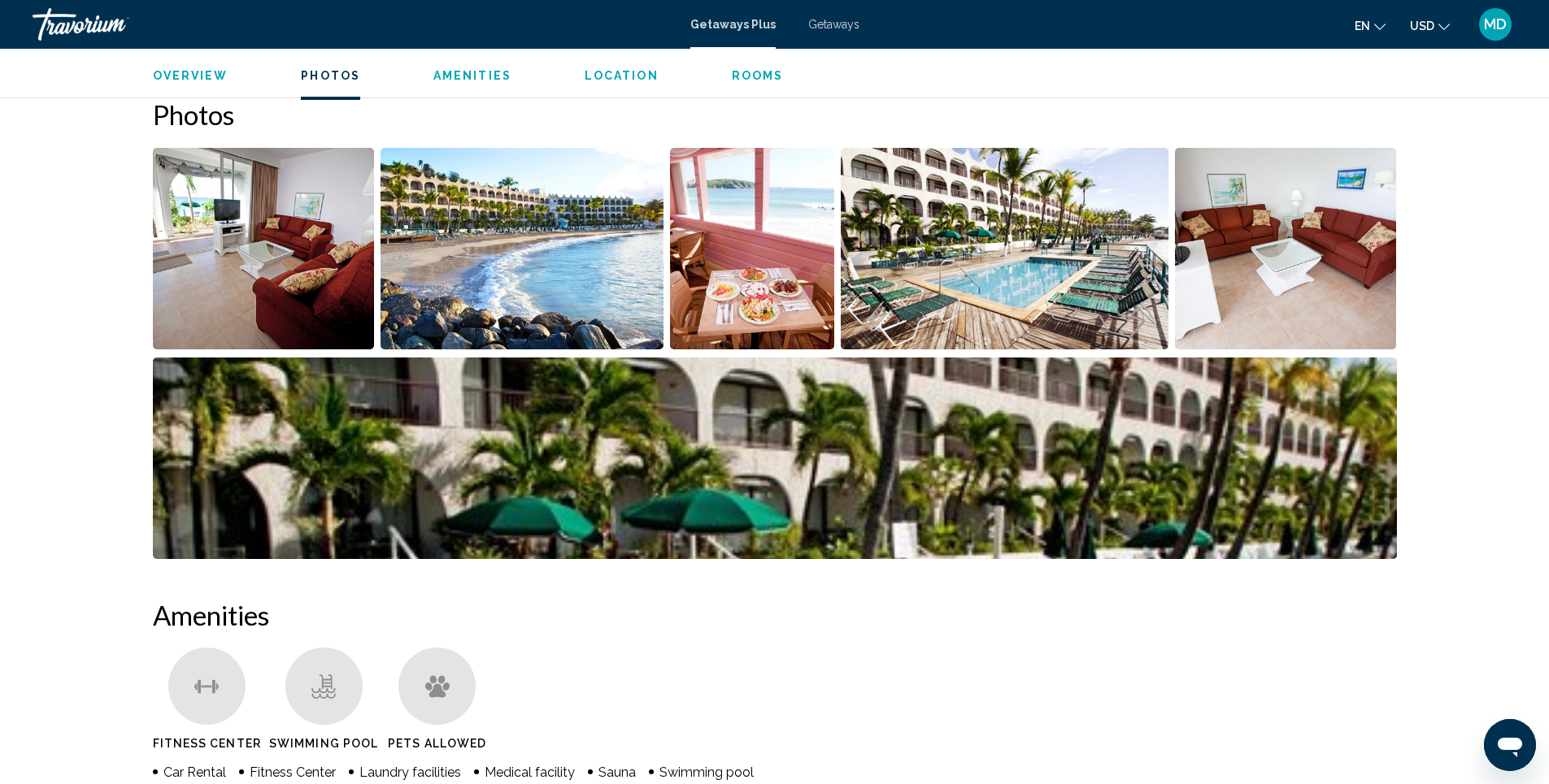
click at [555, 297] on img "Open full-screen image slider" at bounding box center [522, 248] width 283 height 201
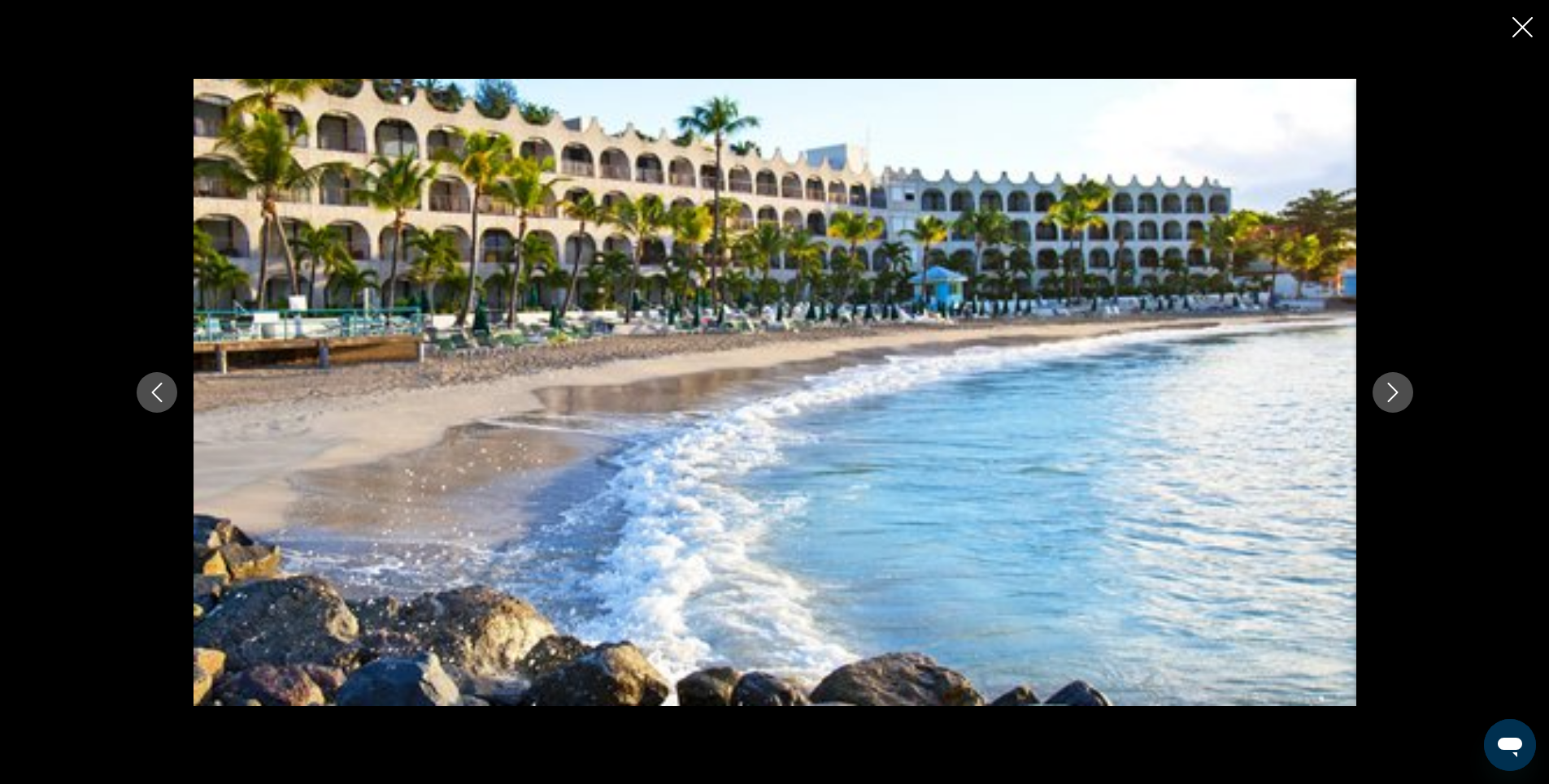
click at [1394, 397] on icon "Next image" at bounding box center [1393, 392] width 19 height 19
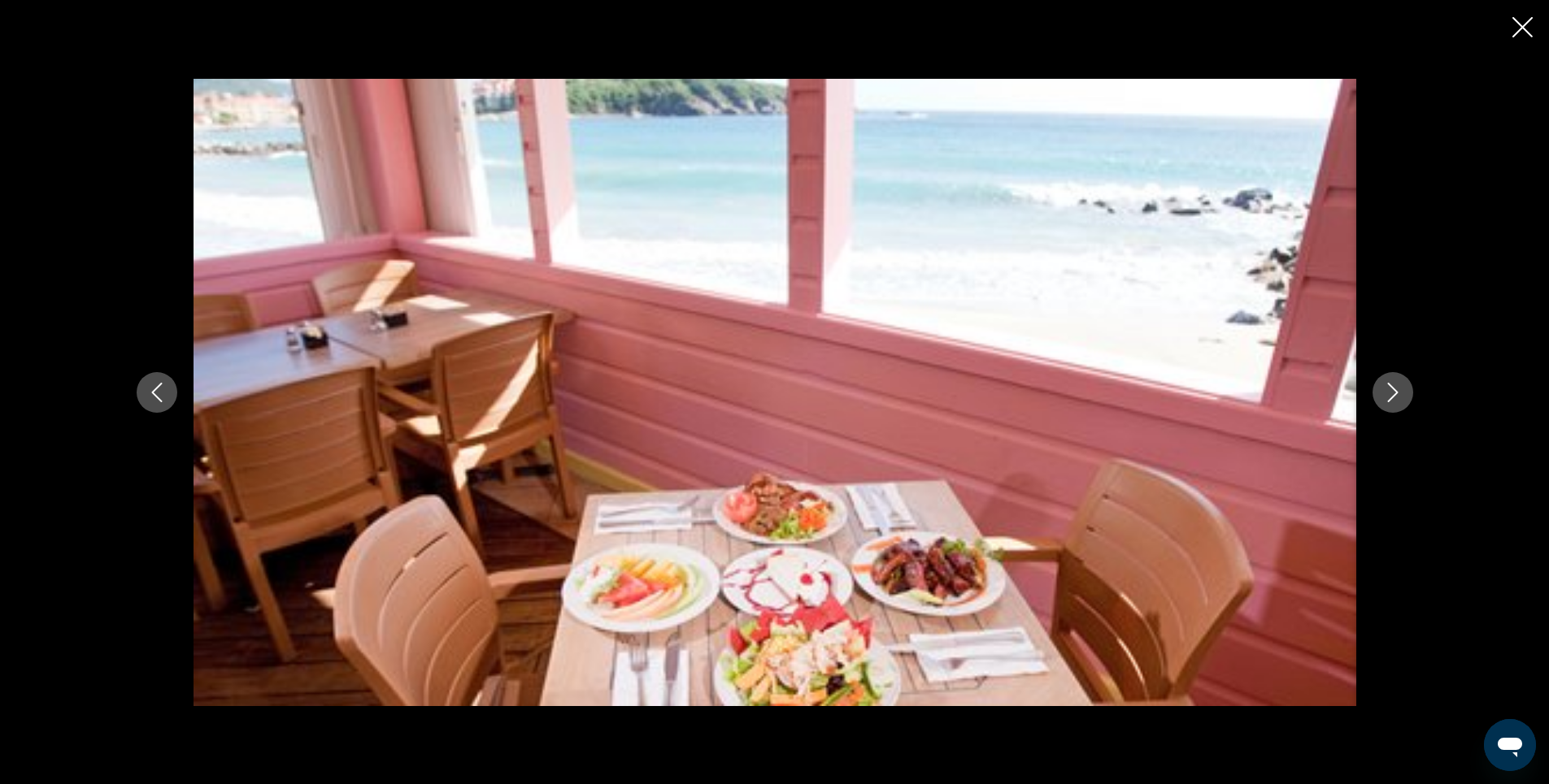
click at [1394, 397] on icon "Next image" at bounding box center [1393, 392] width 19 height 19
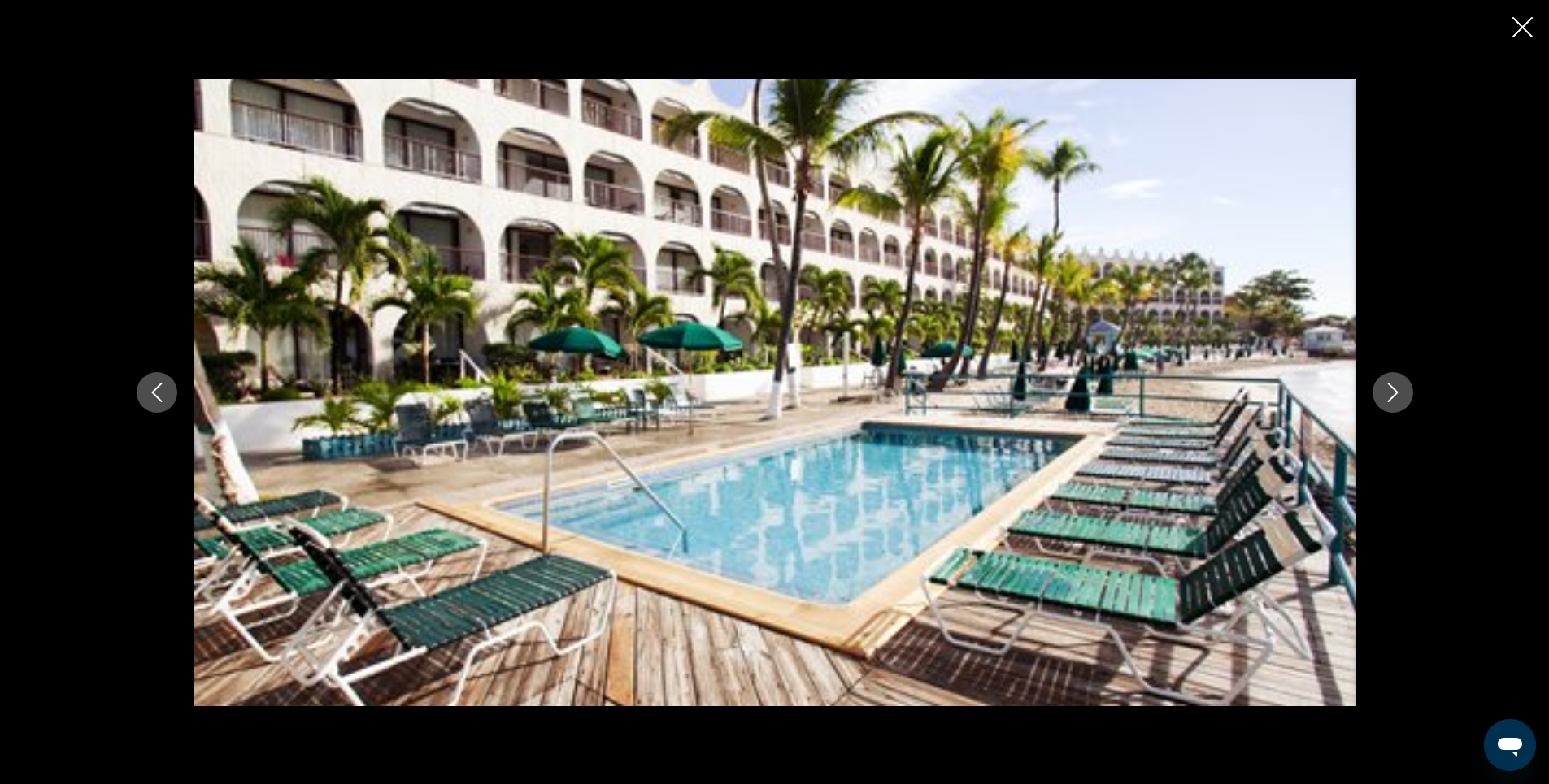
click at [1394, 397] on icon "Next image" at bounding box center [1393, 392] width 19 height 19
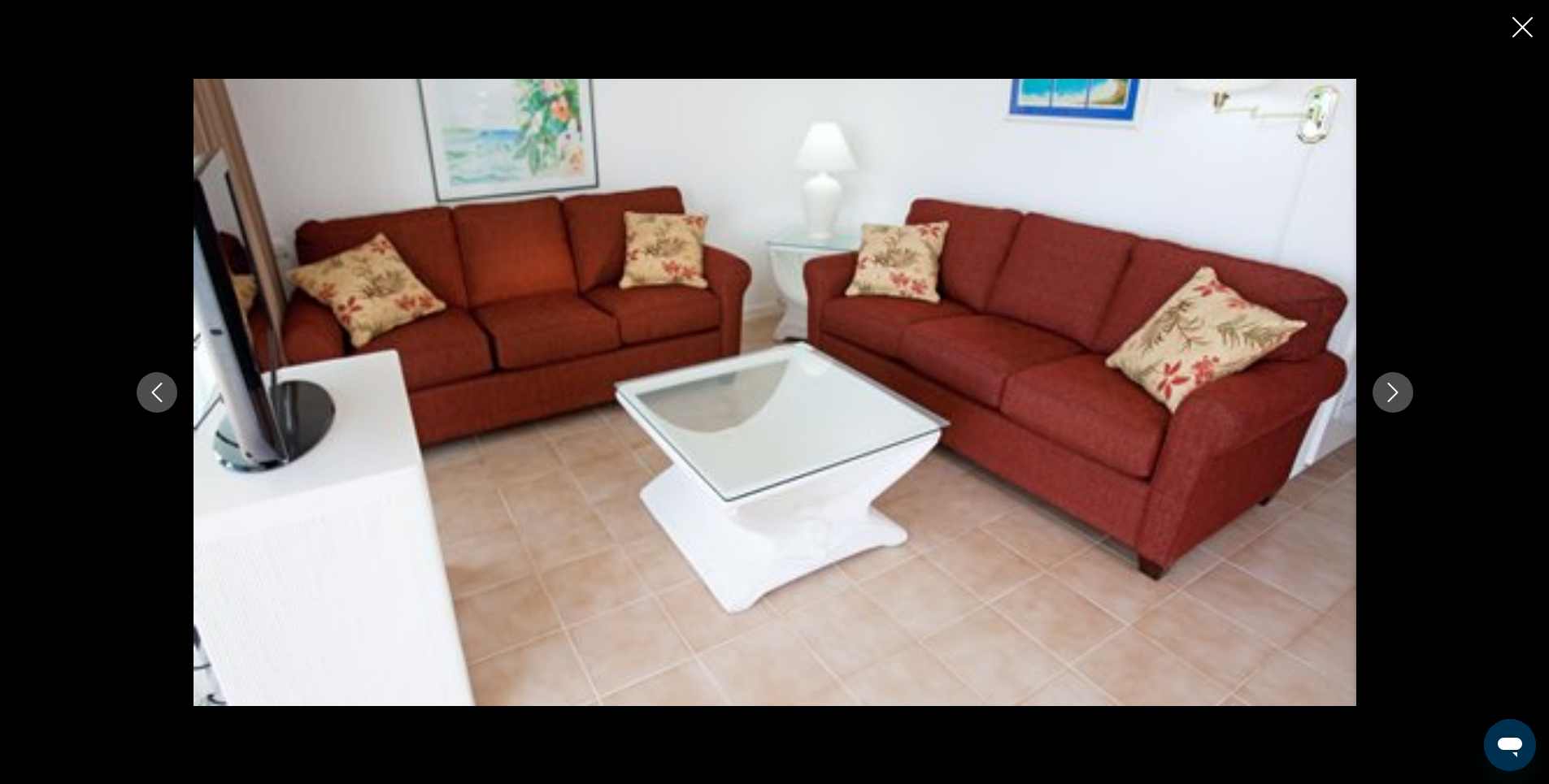
click at [1394, 397] on icon "Next image" at bounding box center [1393, 392] width 19 height 19
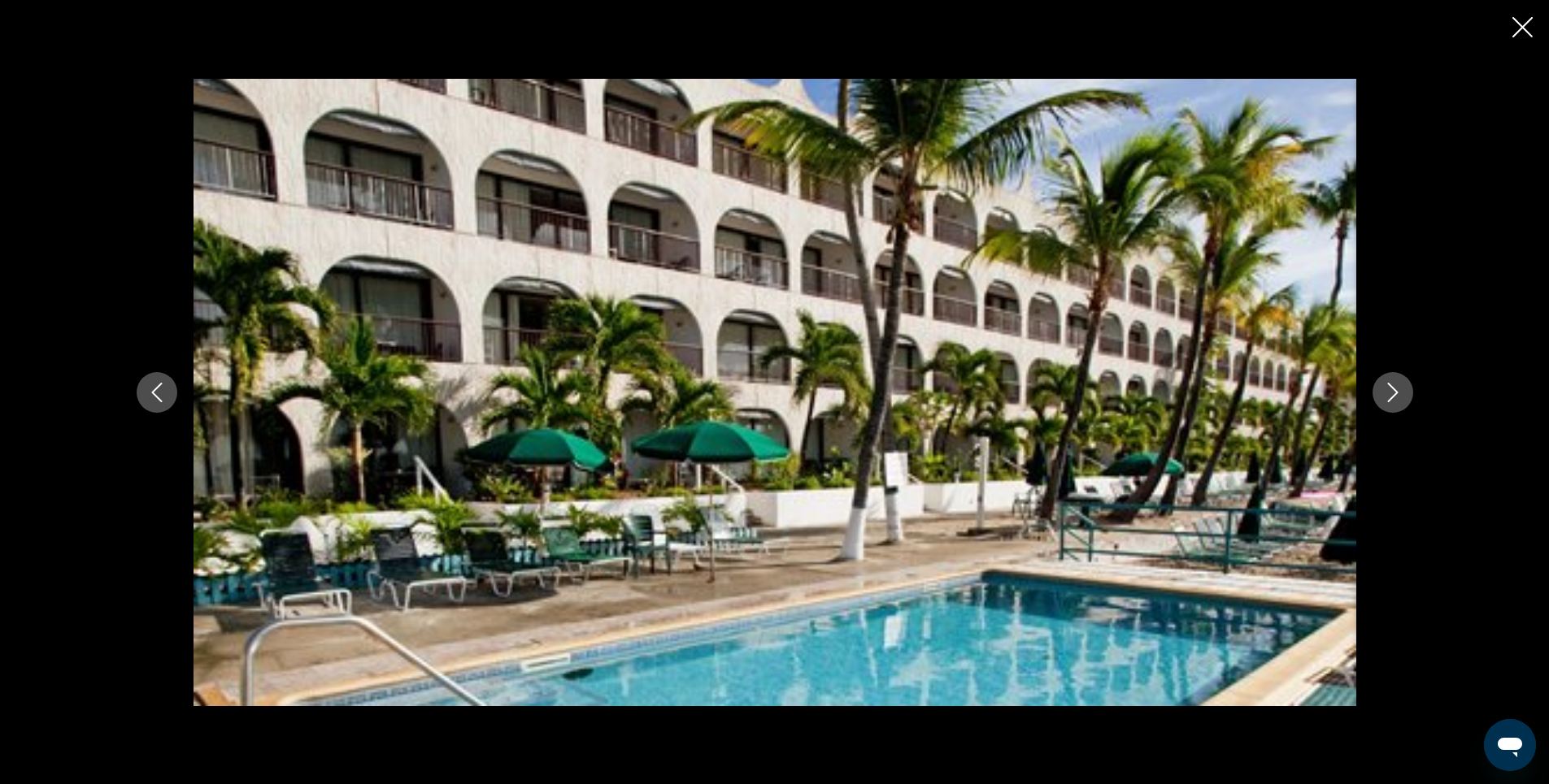
click at [1394, 397] on icon "Next image" at bounding box center [1393, 392] width 19 height 19
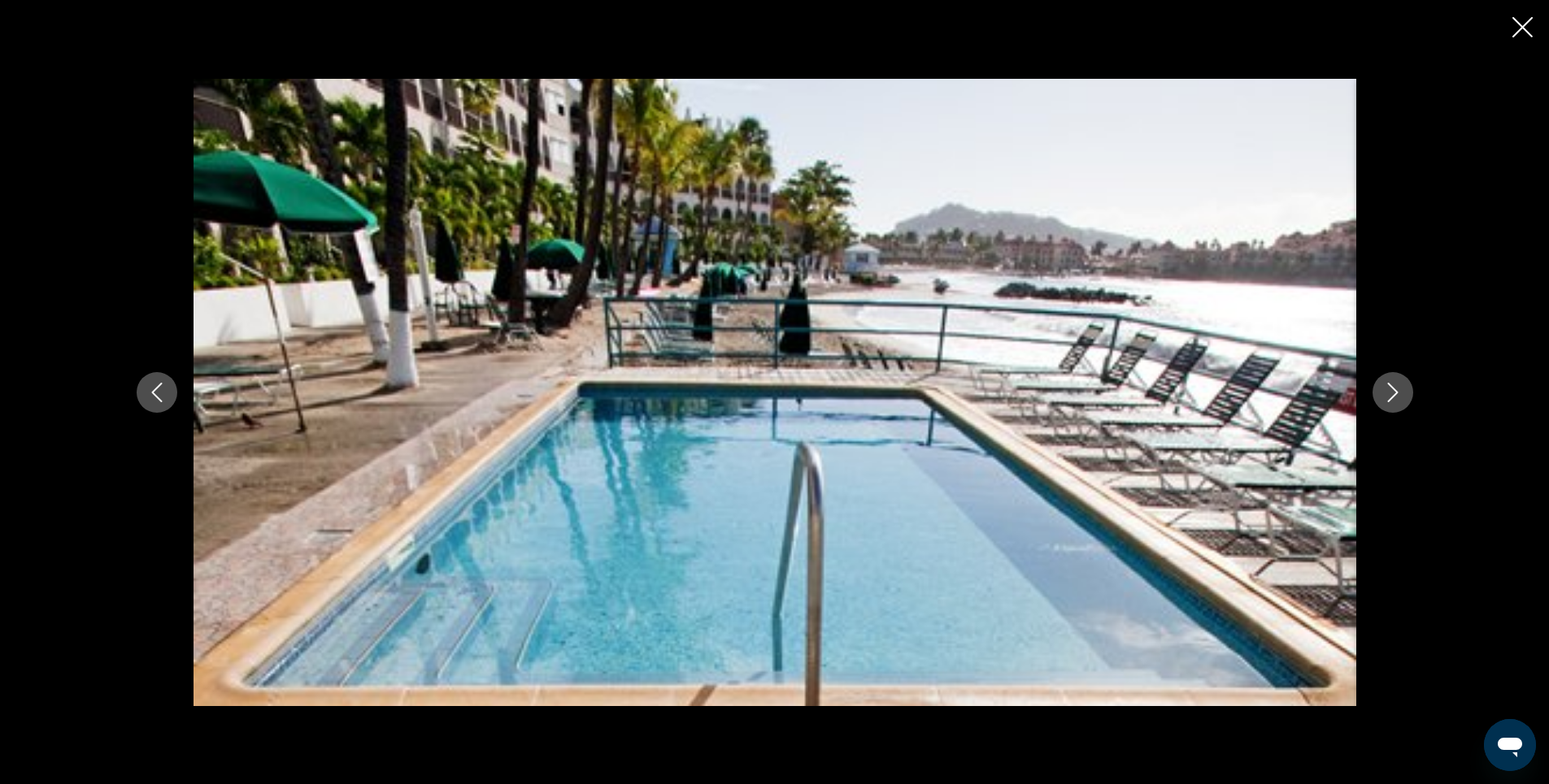
click at [1394, 397] on icon "Next image" at bounding box center [1393, 392] width 19 height 19
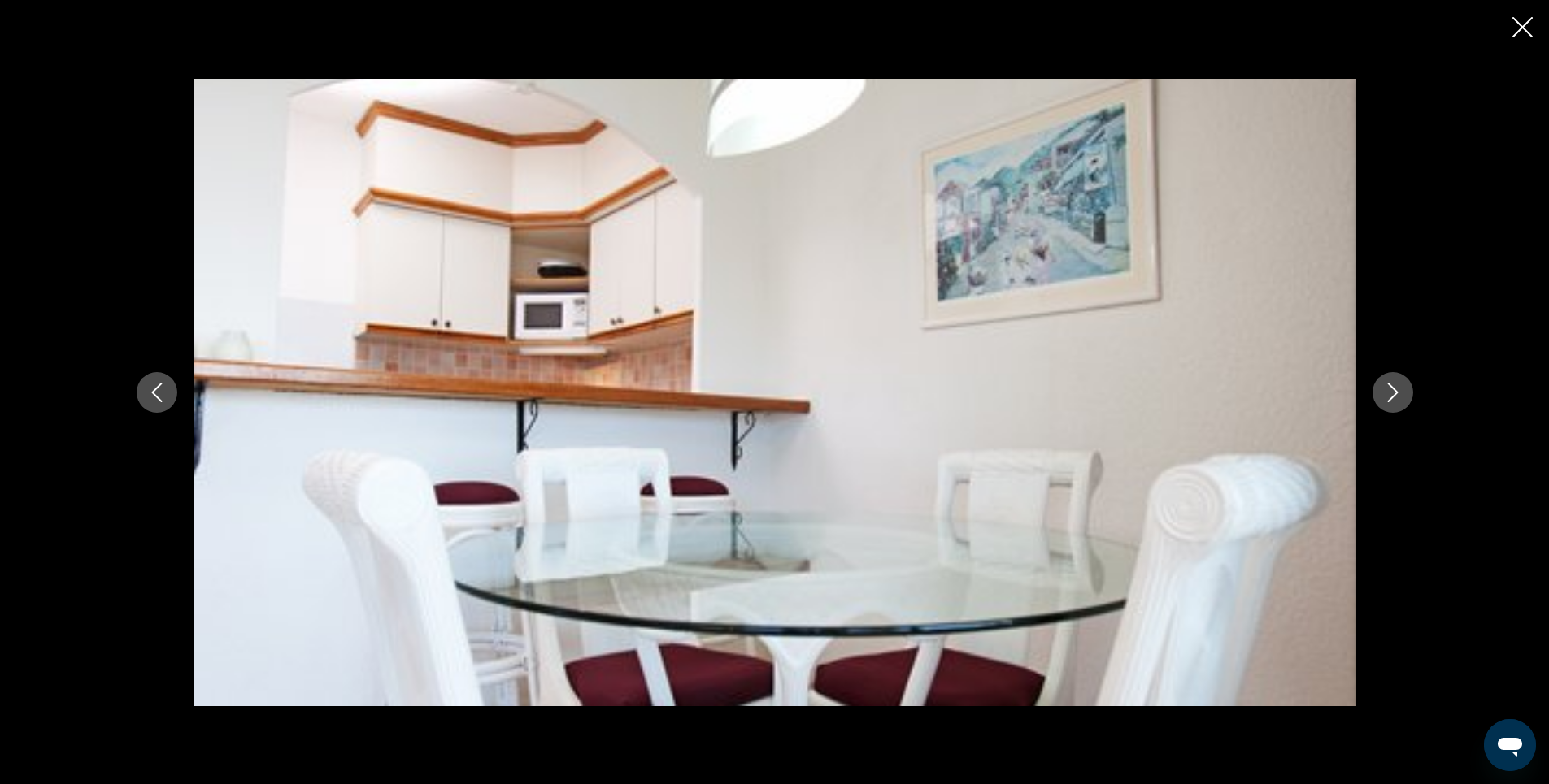
click at [1394, 397] on icon "Next image" at bounding box center [1393, 392] width 19 height 19
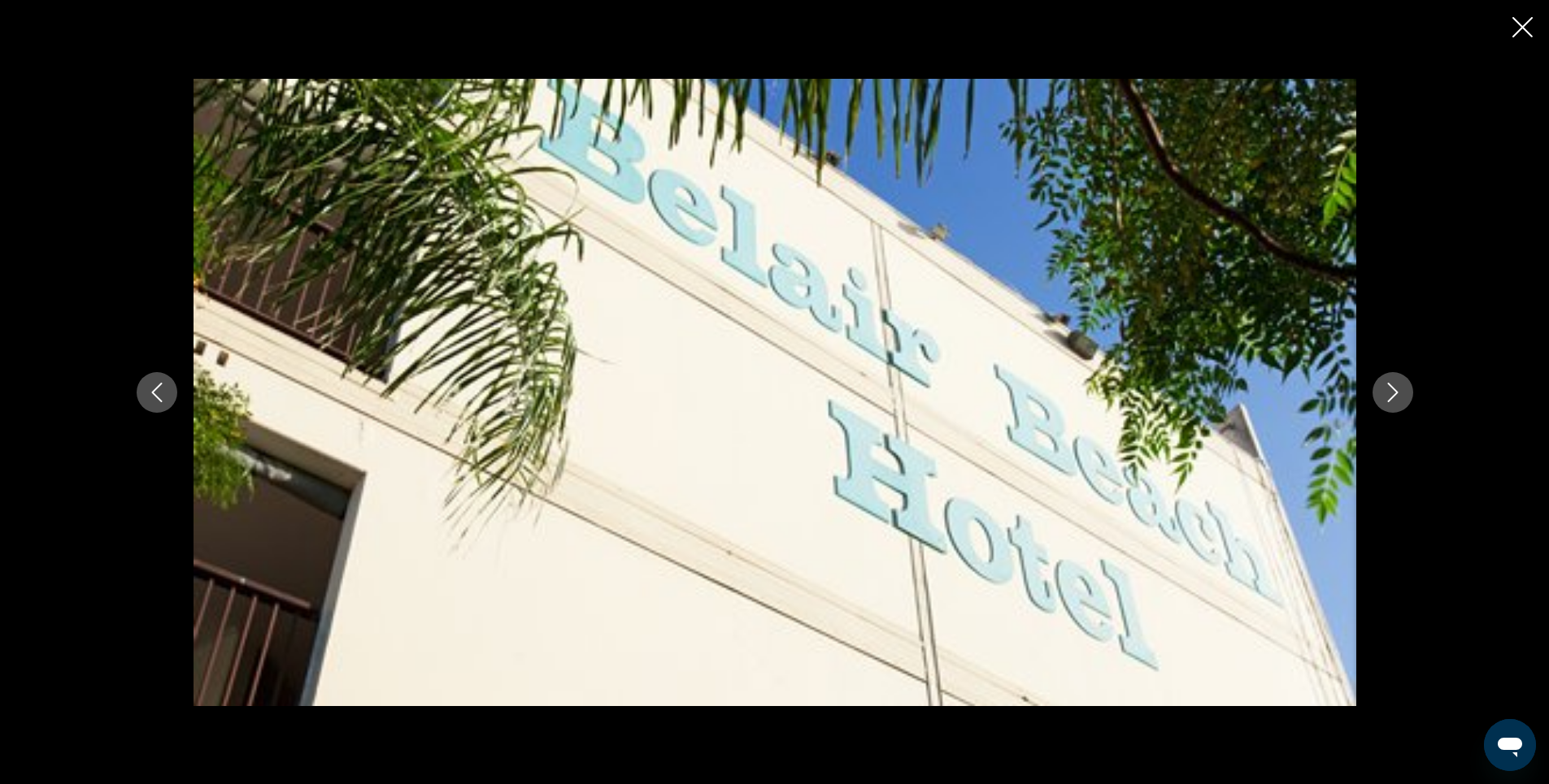
click at [1394, 397] on icon "Next image" at bounding box center [1393, 392] width 19 height 19
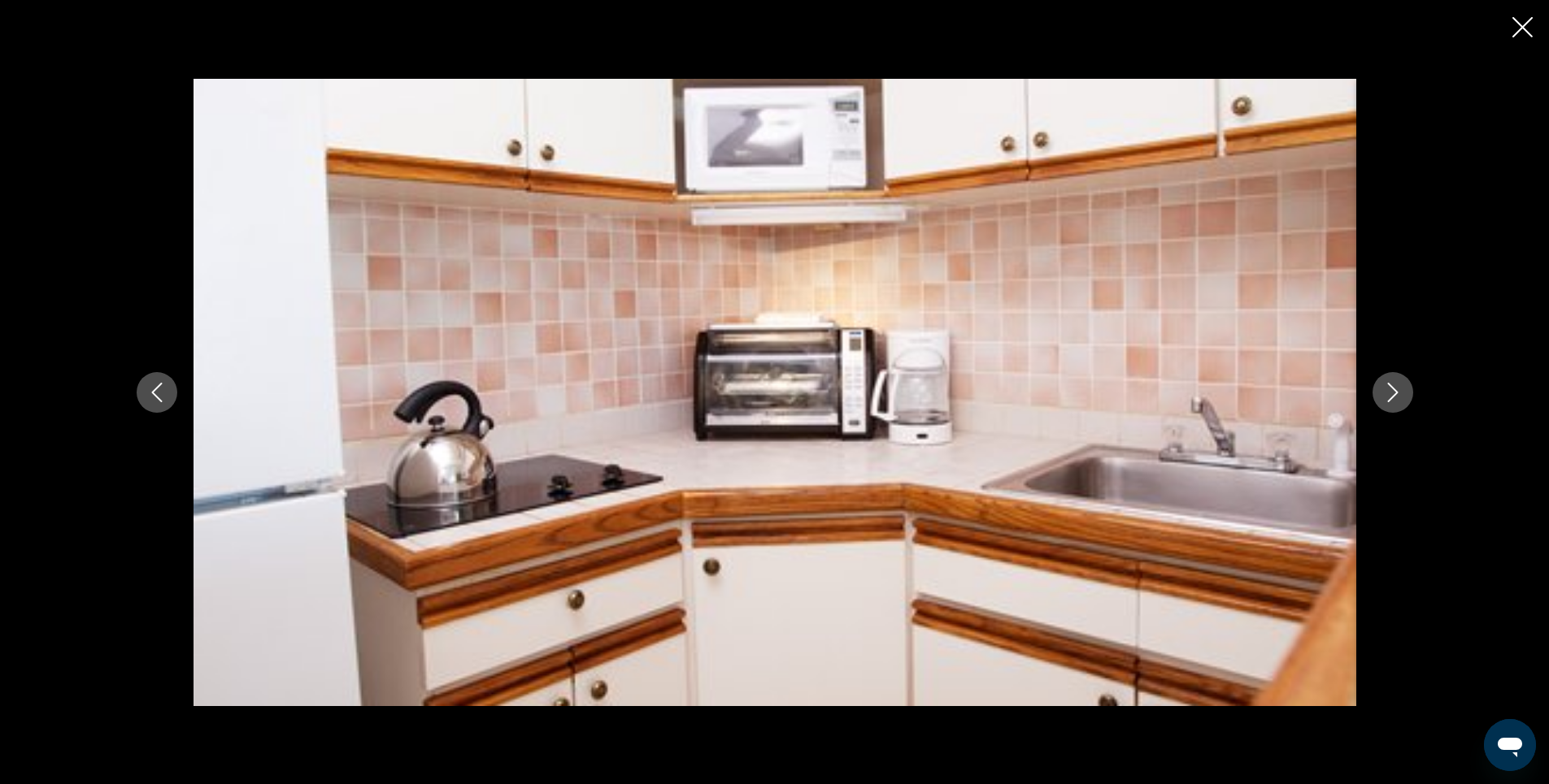
click at [1520, 25] on icon "Close slideshow" at bounding box center [1522, 27] width 20 height 20
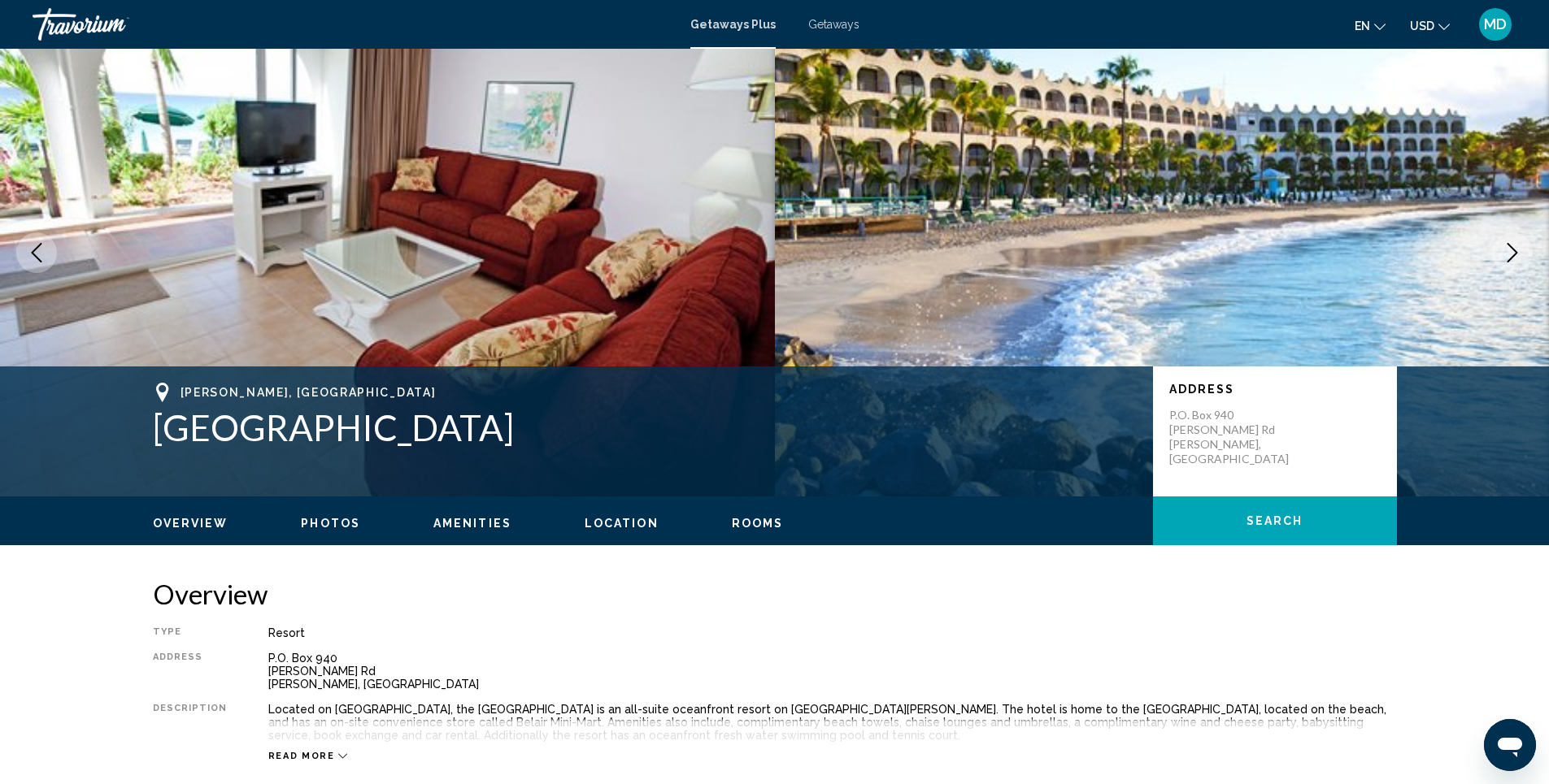
scroll to position [0, 0]
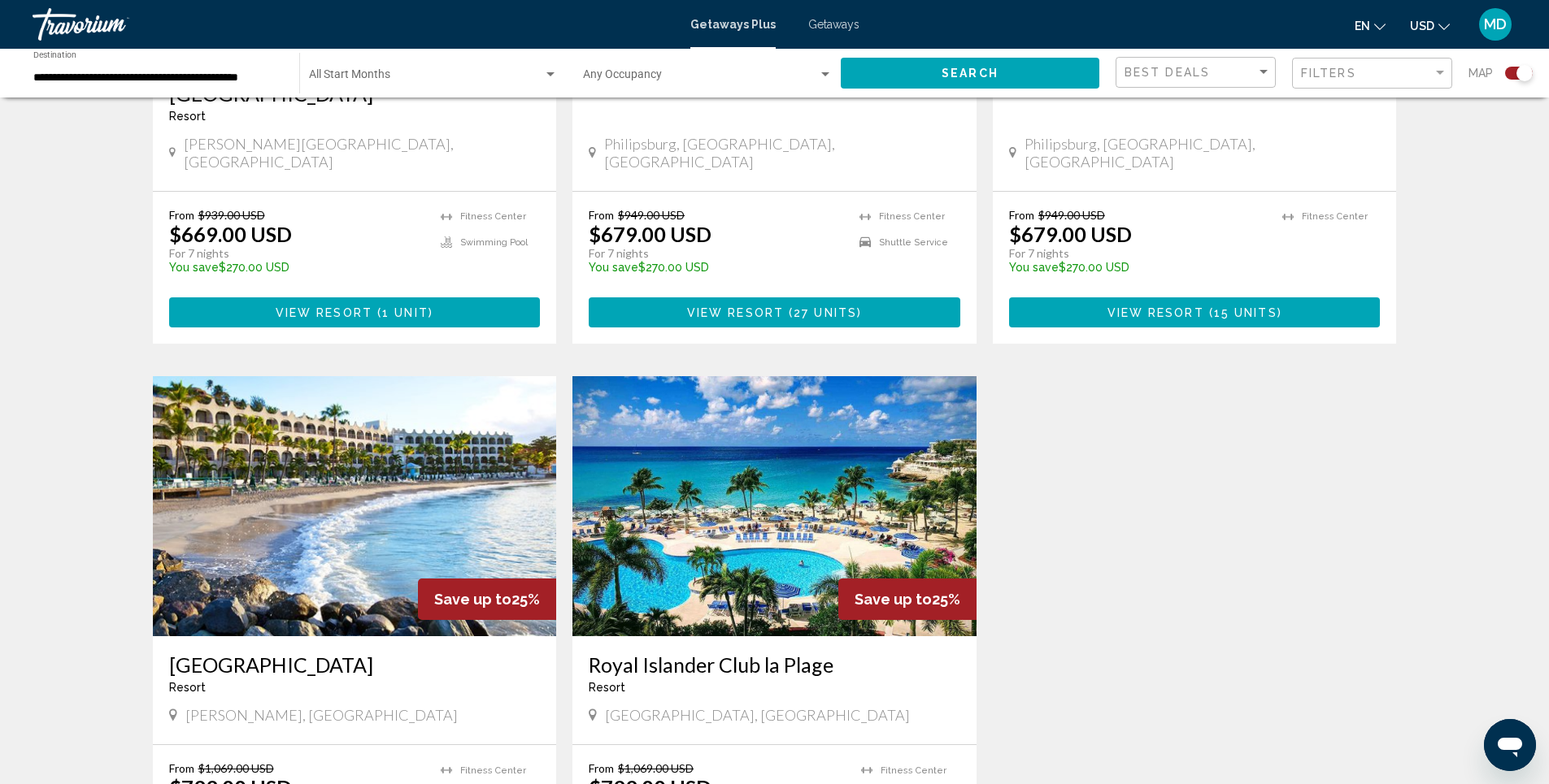
scroll to position [1057, 0]
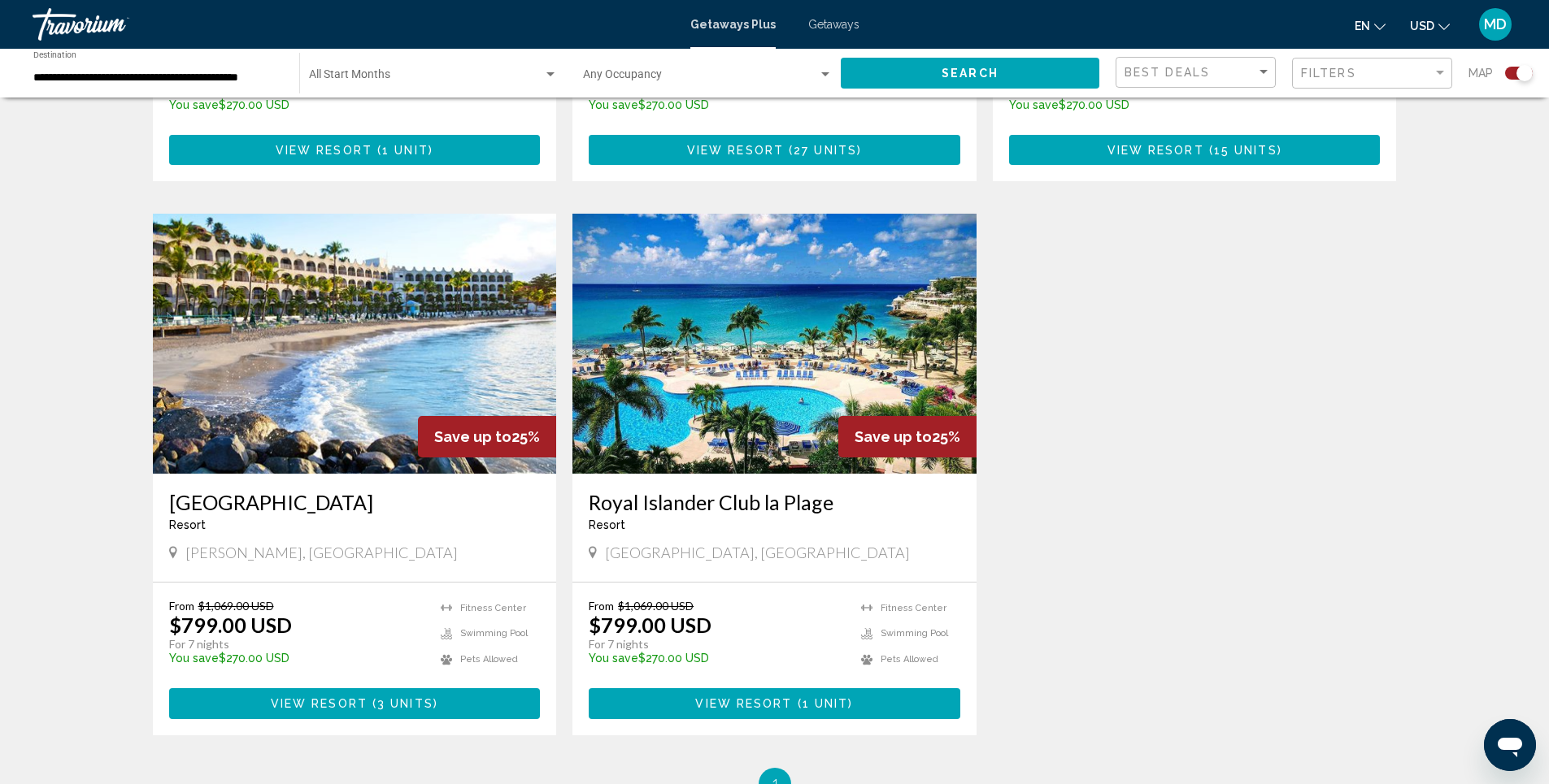
click at [732, 328] on img "Main content" at bounding box center [774, 344] width 404 height 260
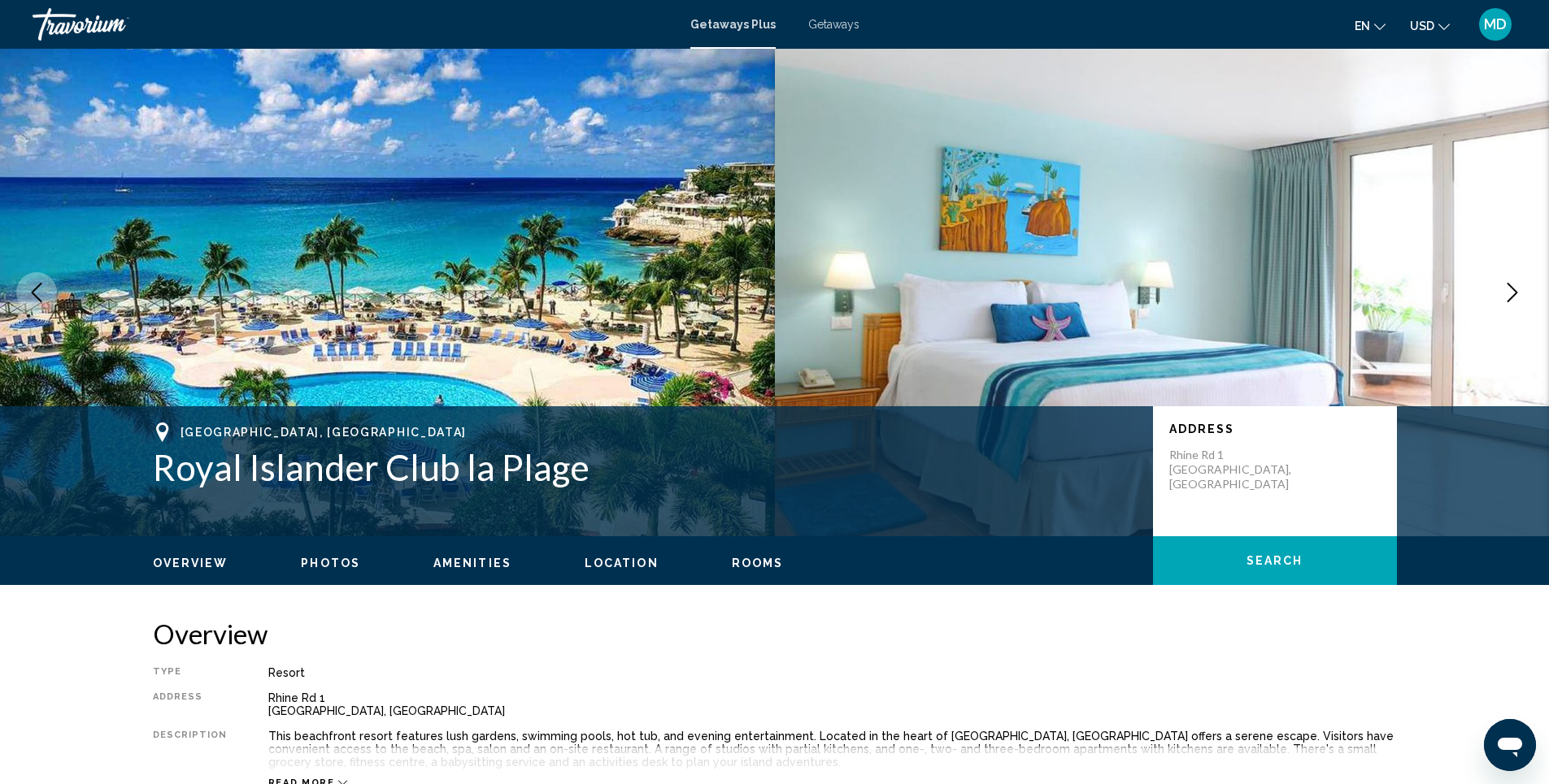
click at [315, 559] on span "Photos" at bounding box center [330, 563] width 59 height 13
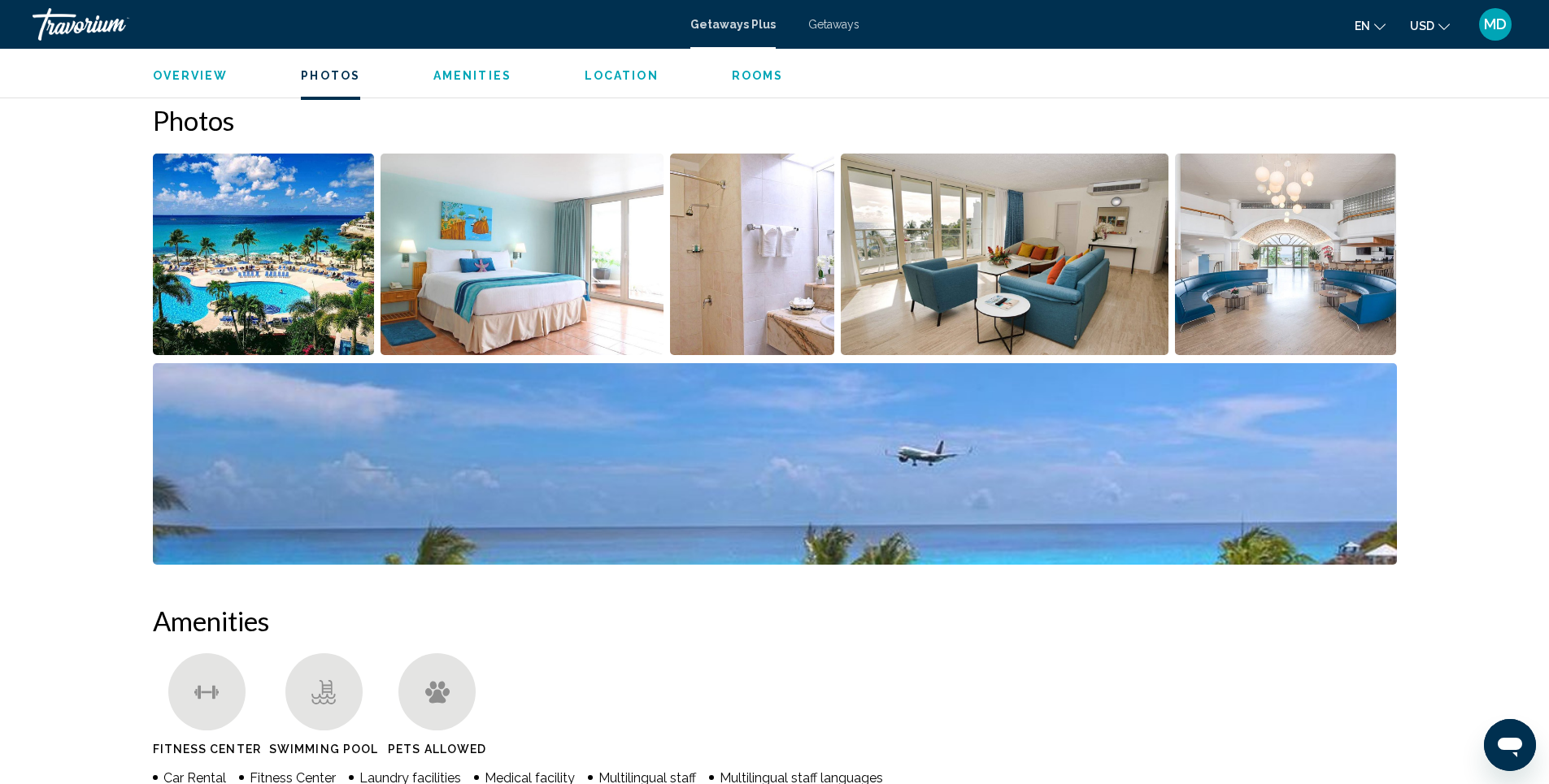
scroll to position [724, 0]
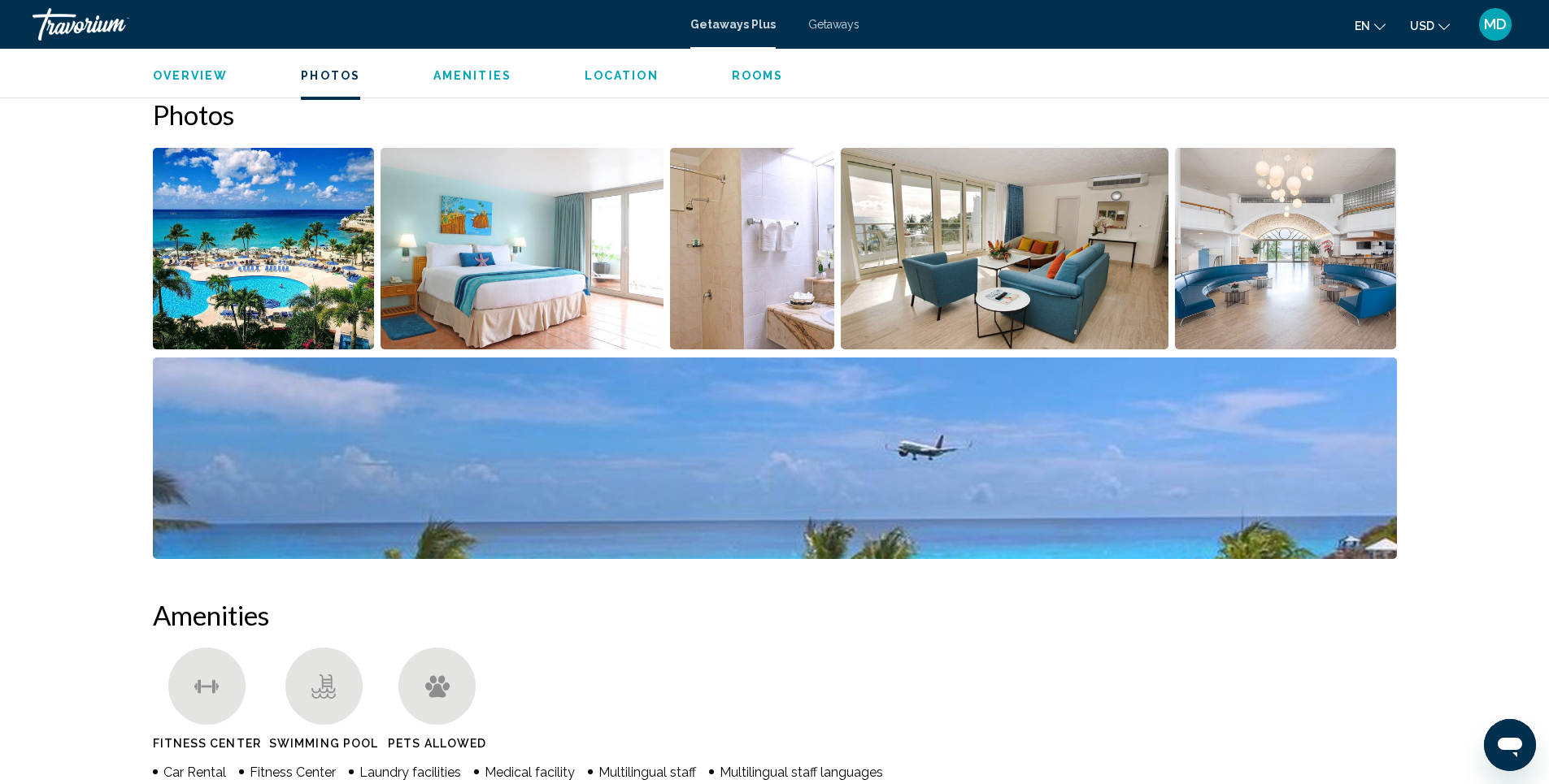
click at [293, 273] on img "Open full-screen image slider" at bounding box center [264, 248] width 222 height 201
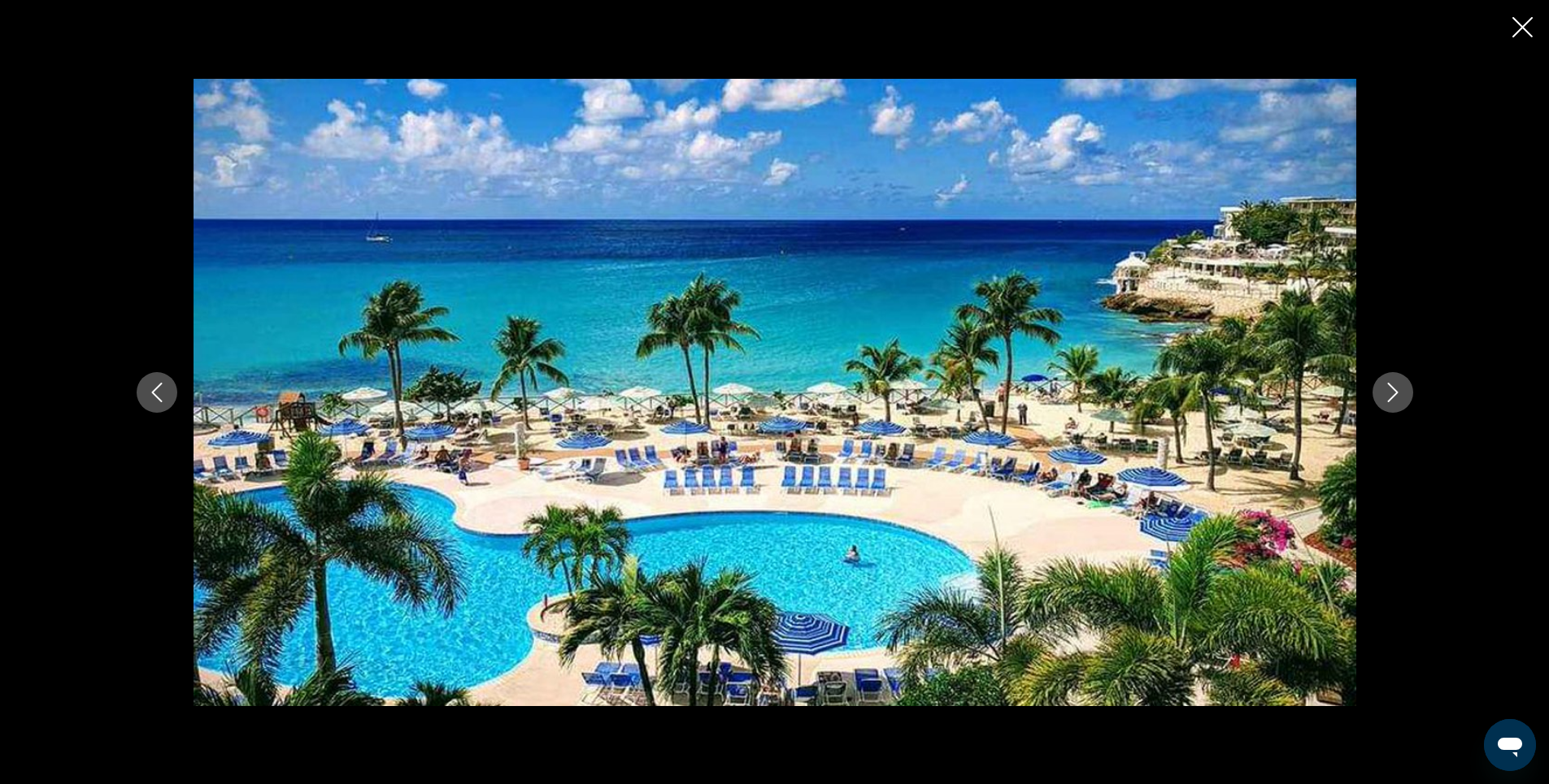
click at [1397, 393] on icon "Next image" at bounding box center [1393, 392] width 19 height 19
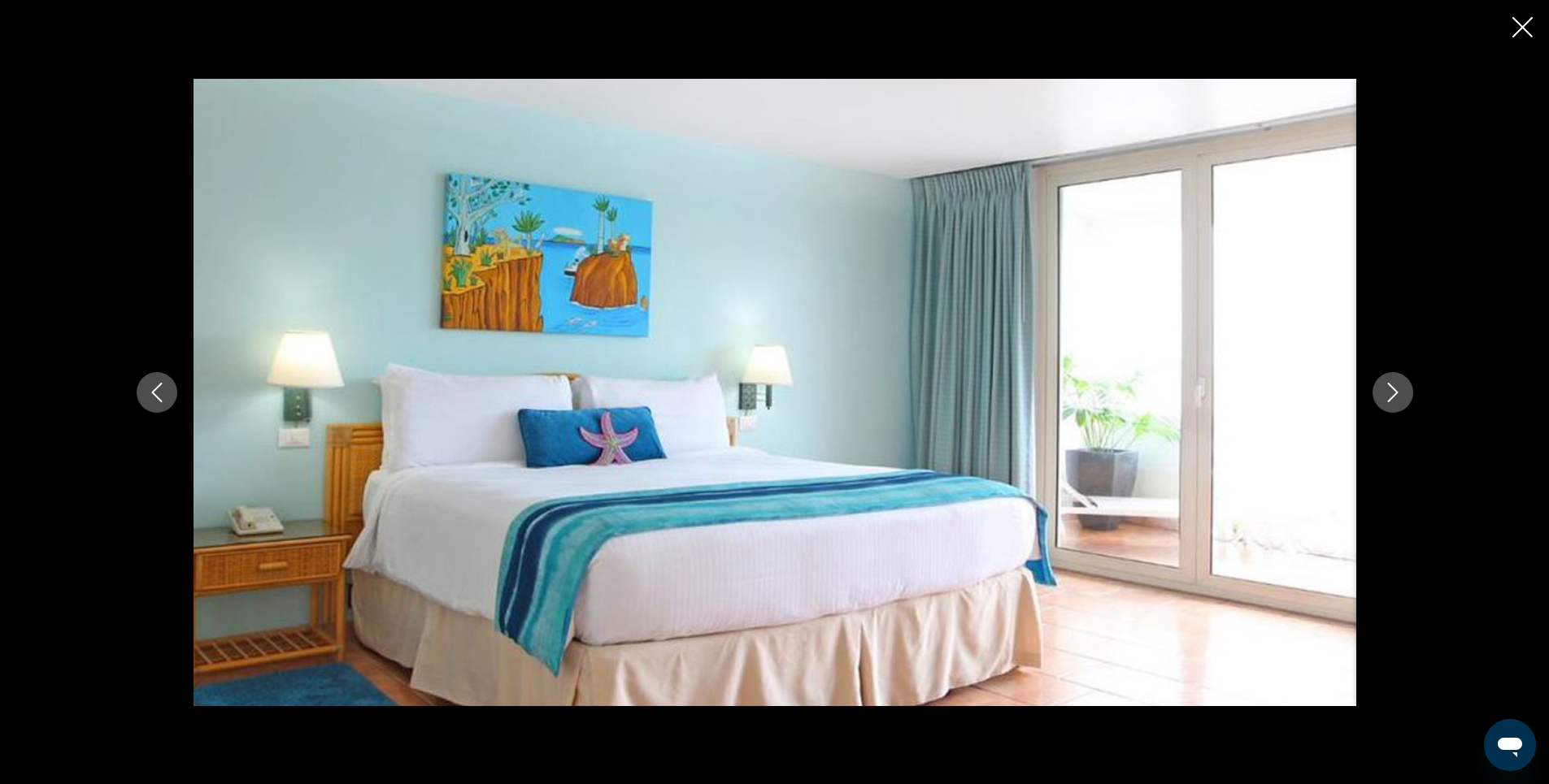
click at [1397, 393] on icon "Next image" at bounding box center [1393, 392] width 19 height 19
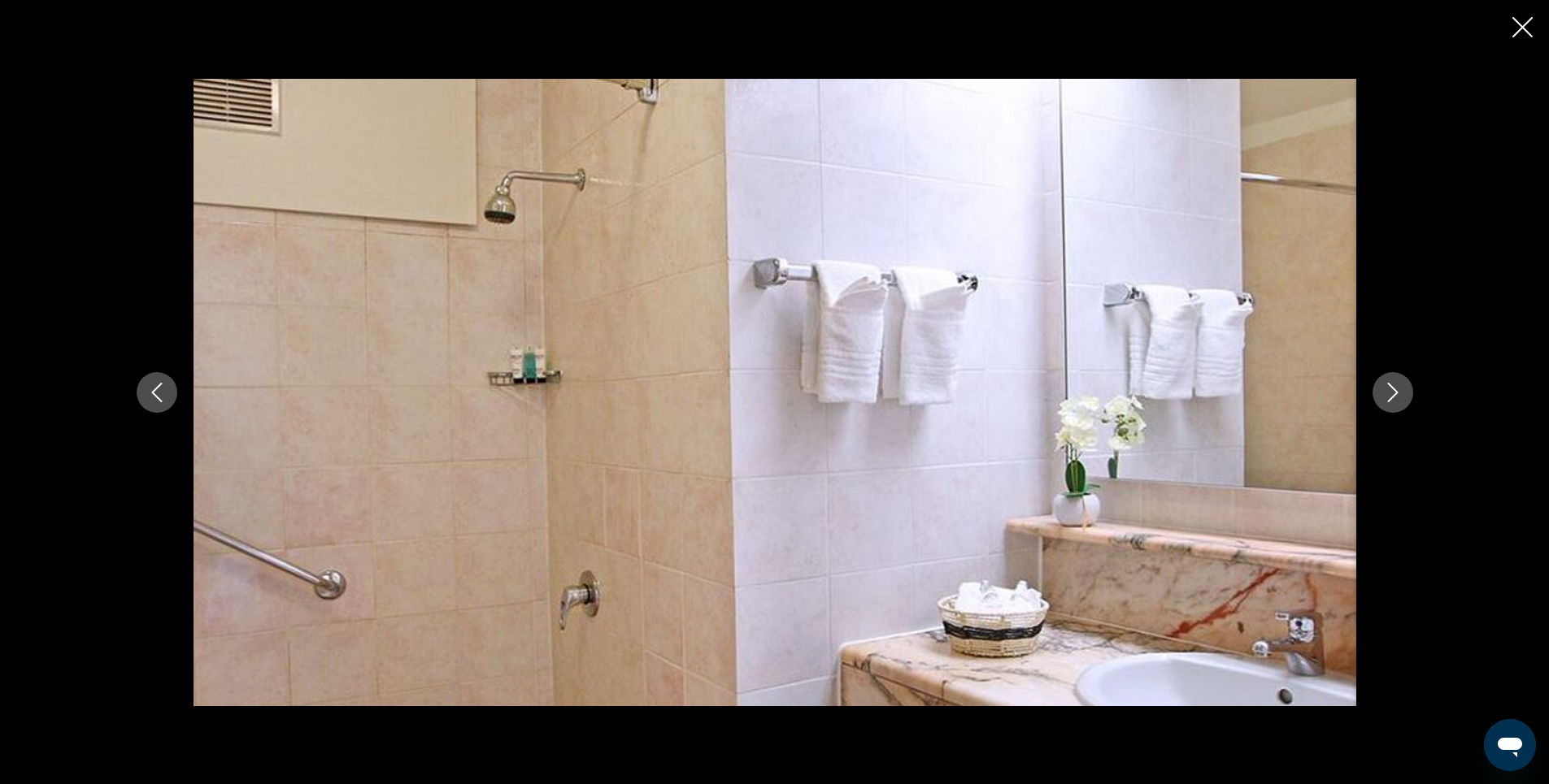
click at [1397, 393] on icon "Next image" at bounding box center [1393, 392] width 19 height 19
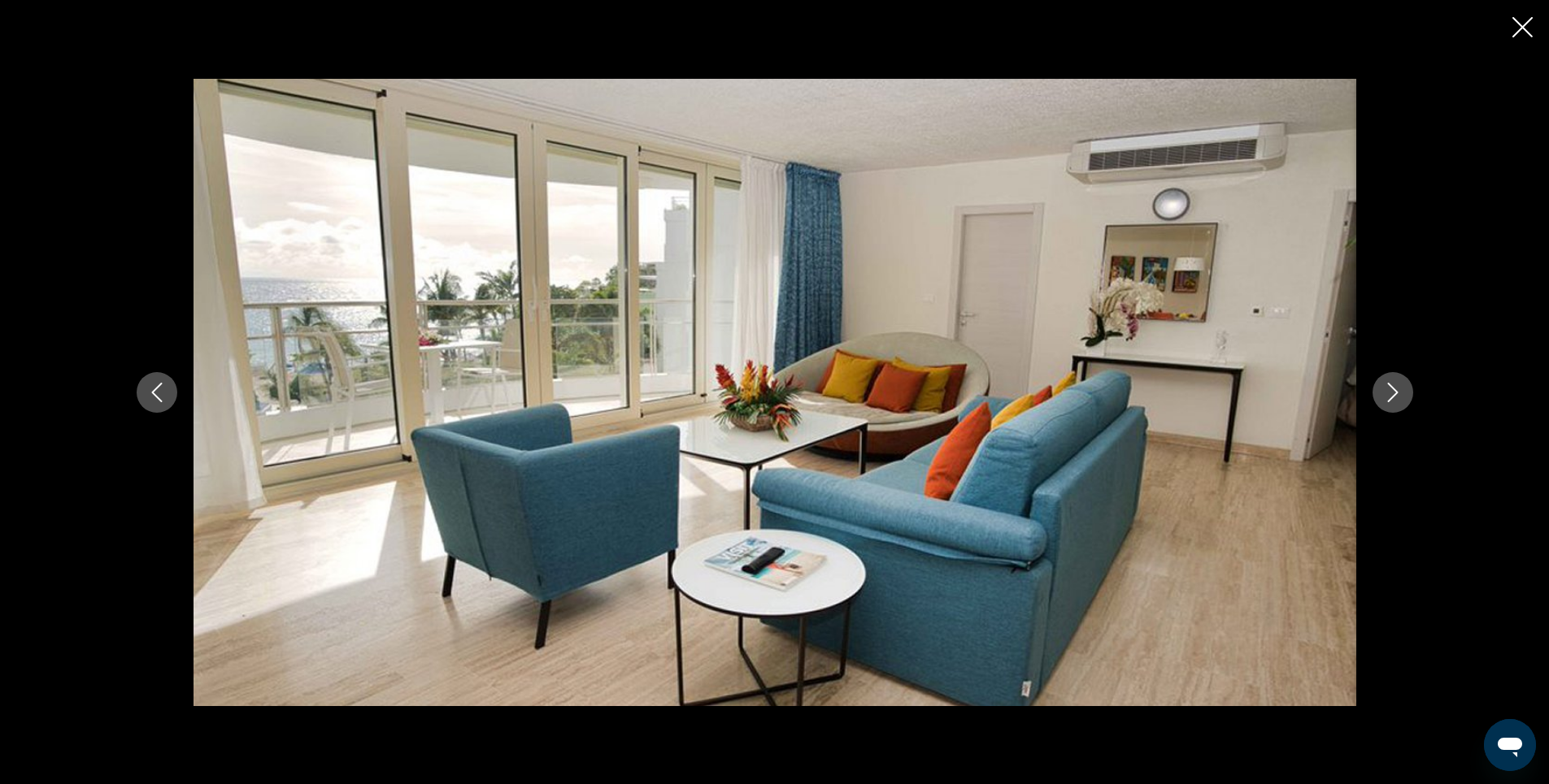
click at [1397, 393] on icon "Next image" at bounding box center [1393, 392] width 19 height 19
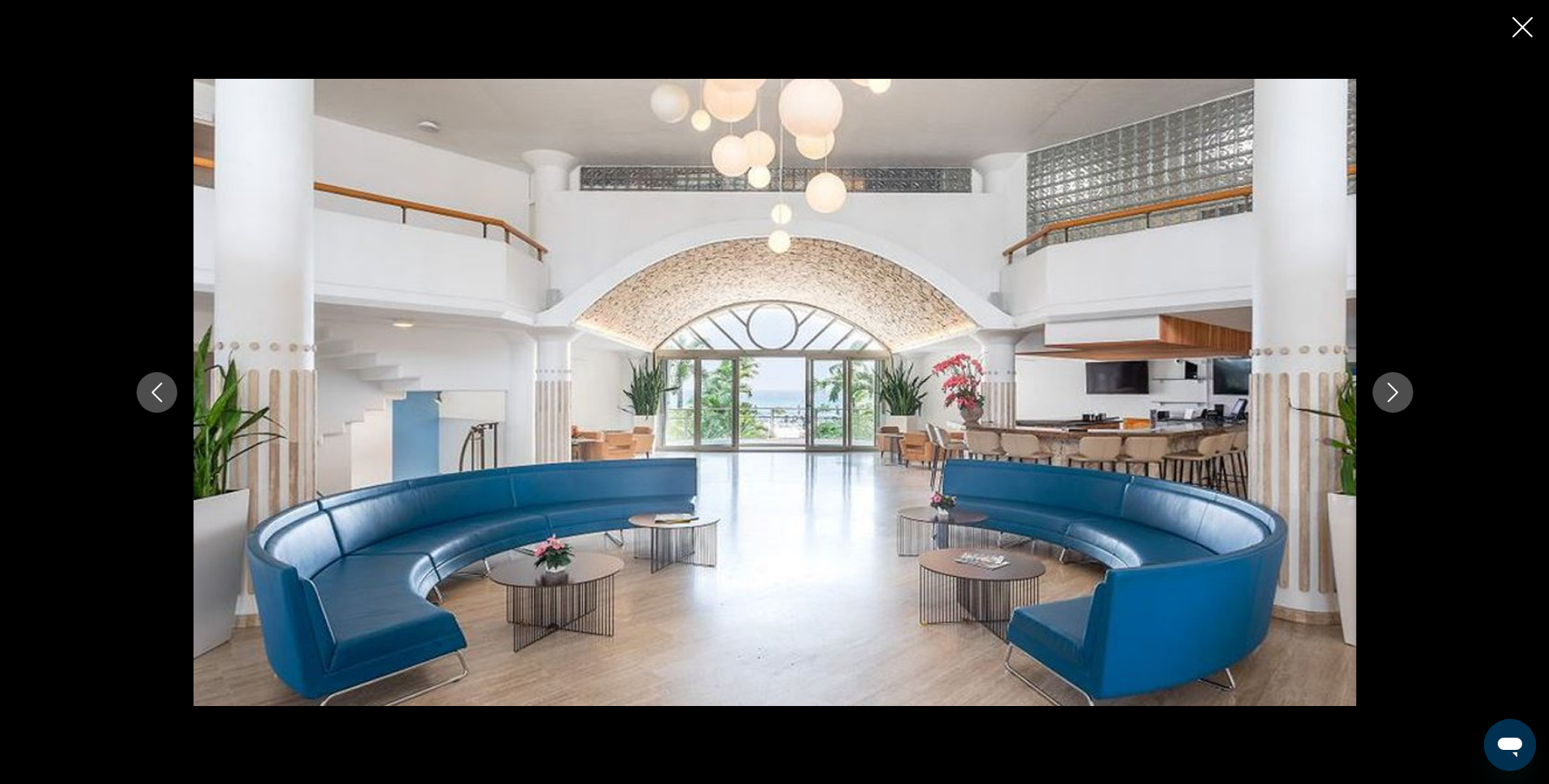
click at [1387, 392] on icon "Next image" at bounding box center [1393, 392] width 19 height 19
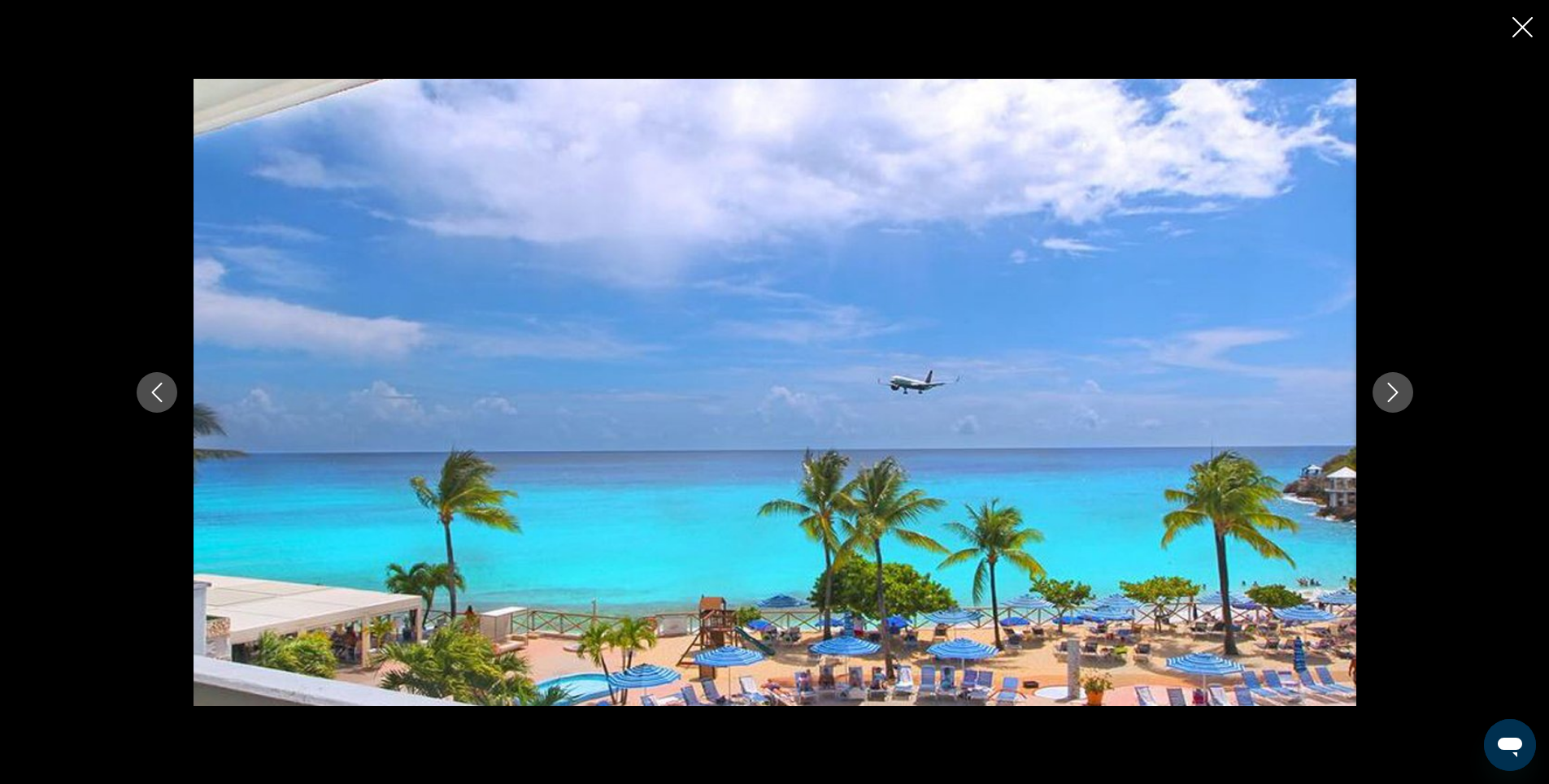
click at [1397, 392] on icon "Next image" at bounding box center [1393, 392] width 10 height 19
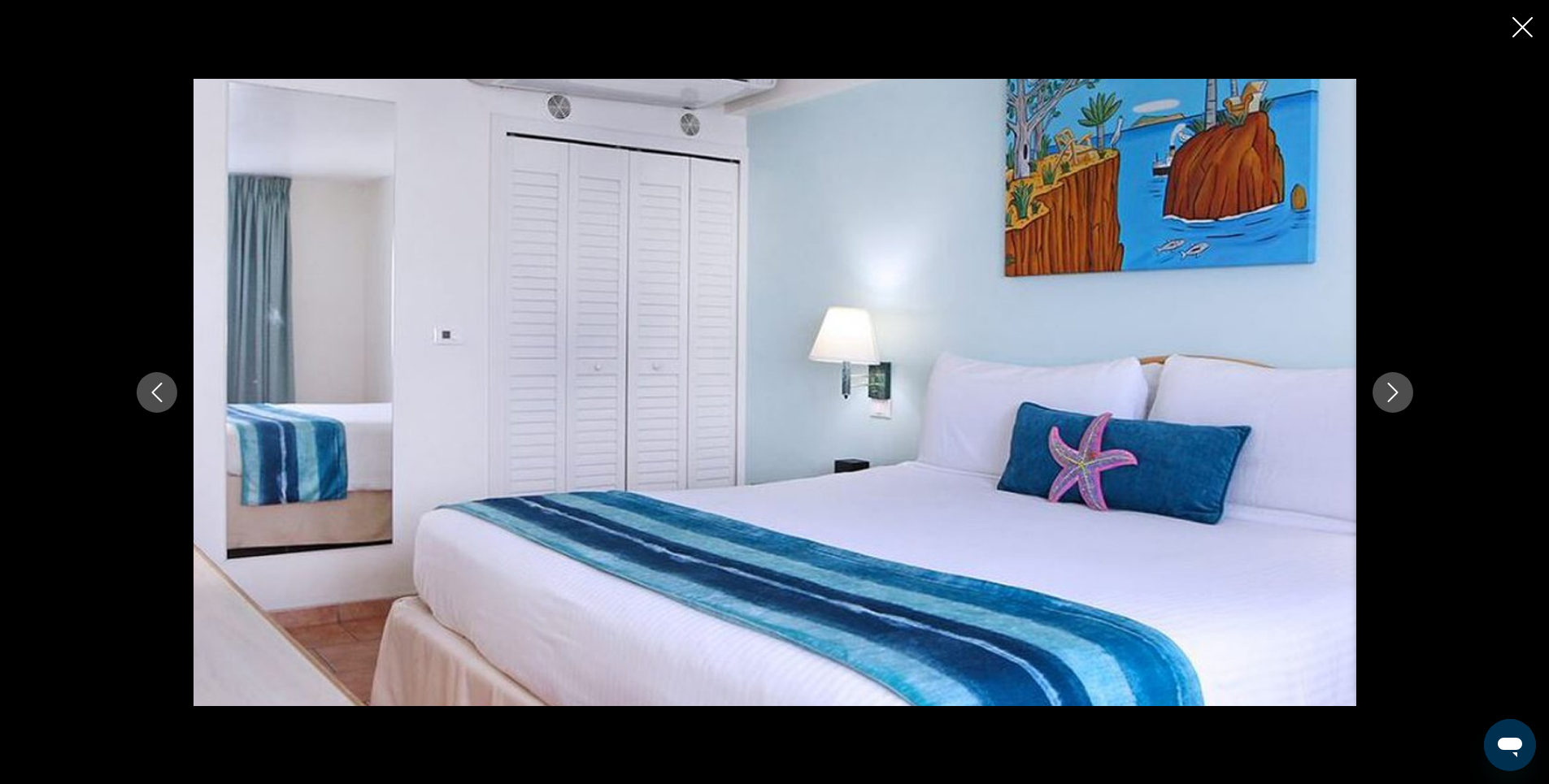
click at [1397, 392] on icon "Next image" at bounding box center [1393, 392] width 10 height 19
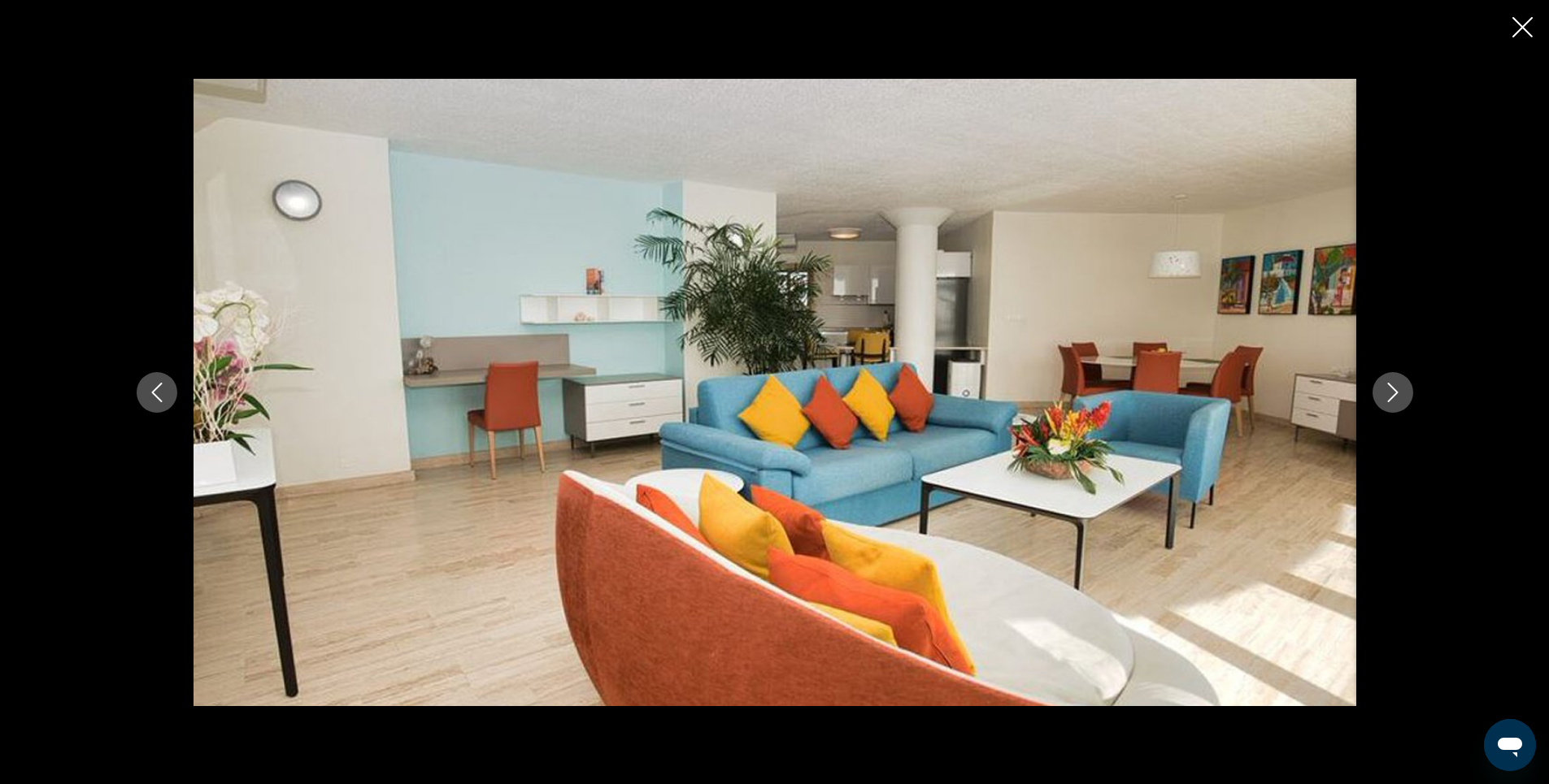
click at [1397, 392] on icon "Next image" at bounding box center [1393, 392] width 10 height 19
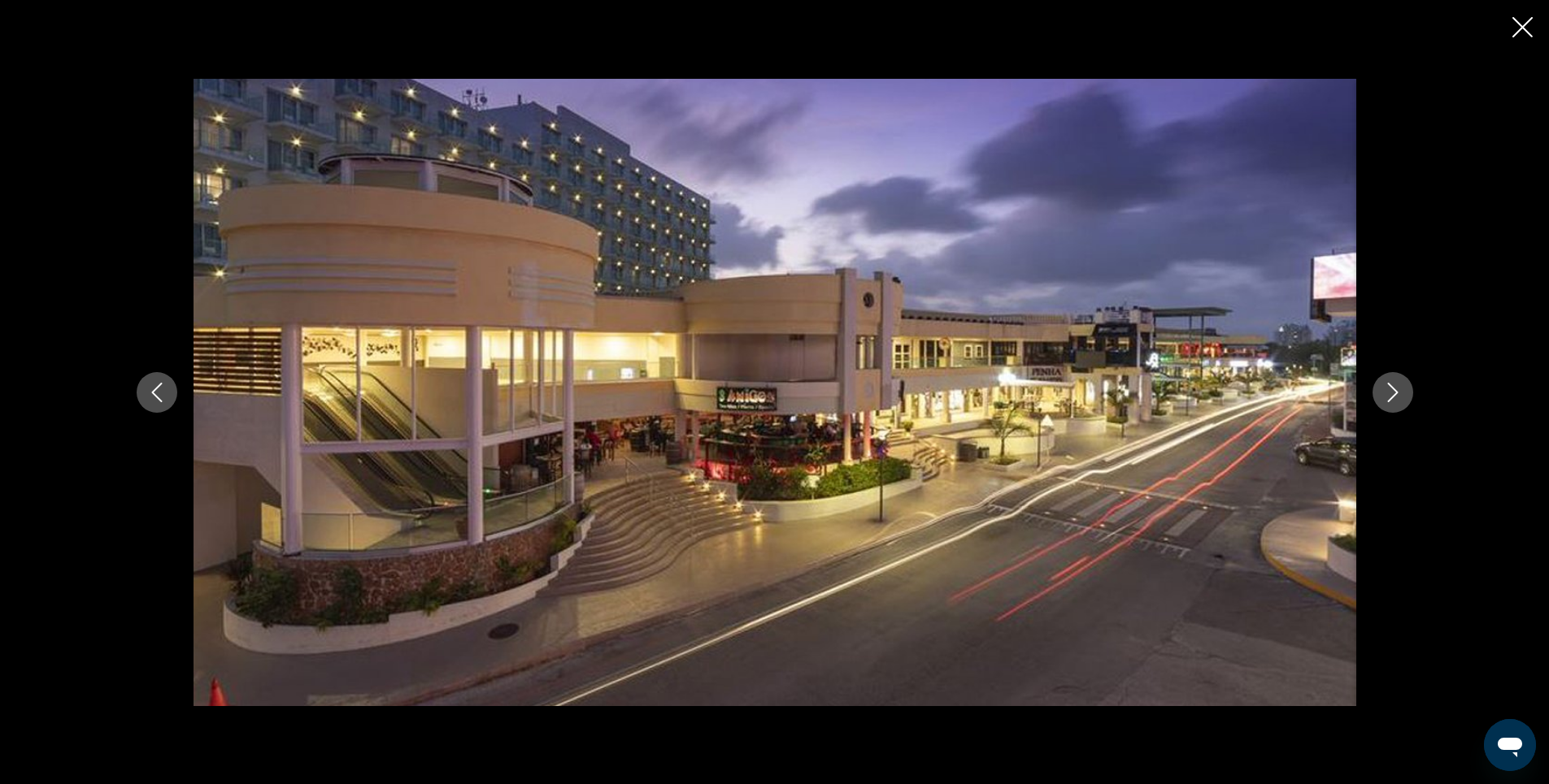
click at [1394, 386] on icon "Next image" at bounding box center [1393, 392] width 19 height 19
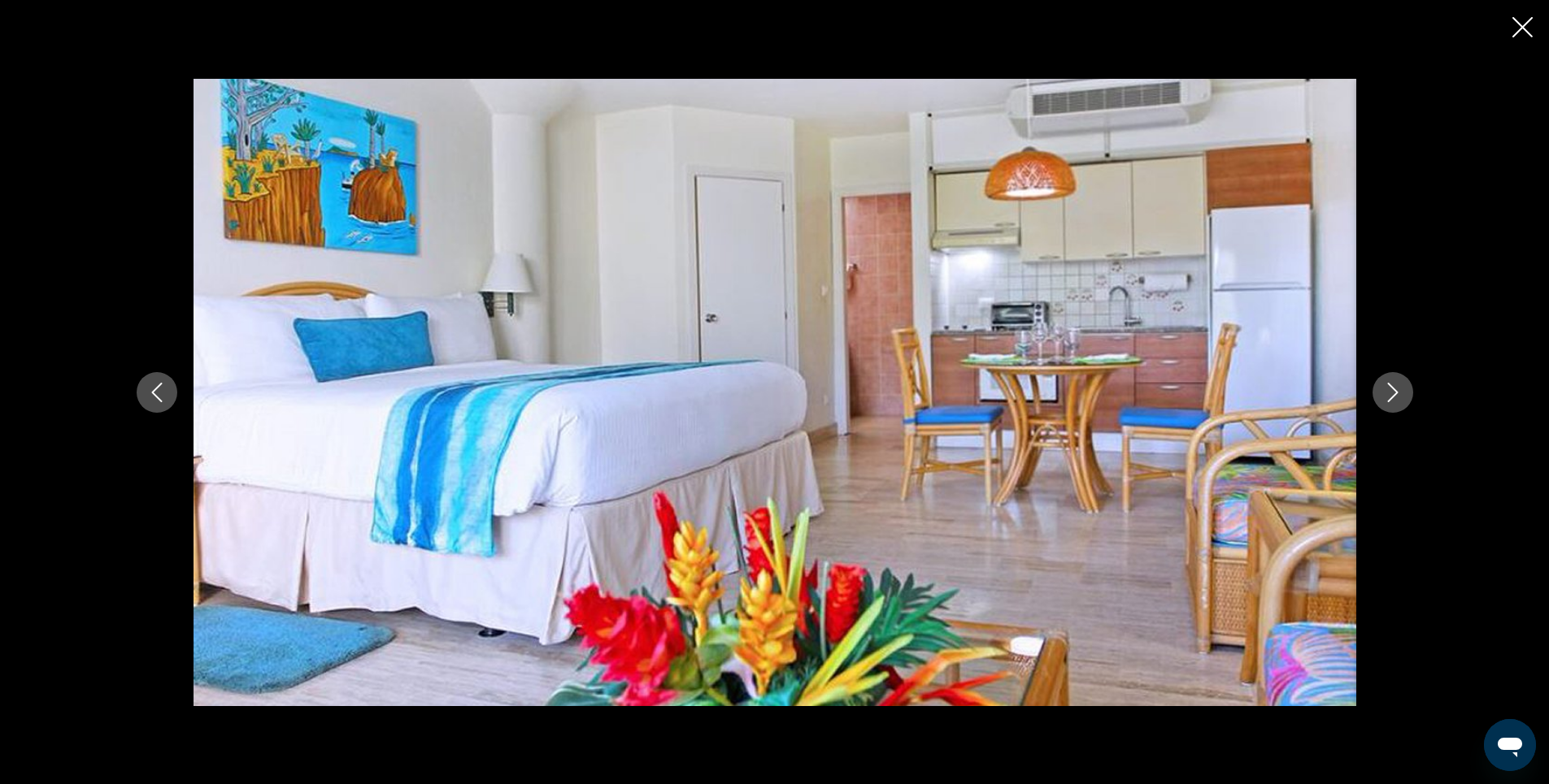
click at [1394, 386] on icon "Next image" at bounding box center [1393, 392] width 19 height 19
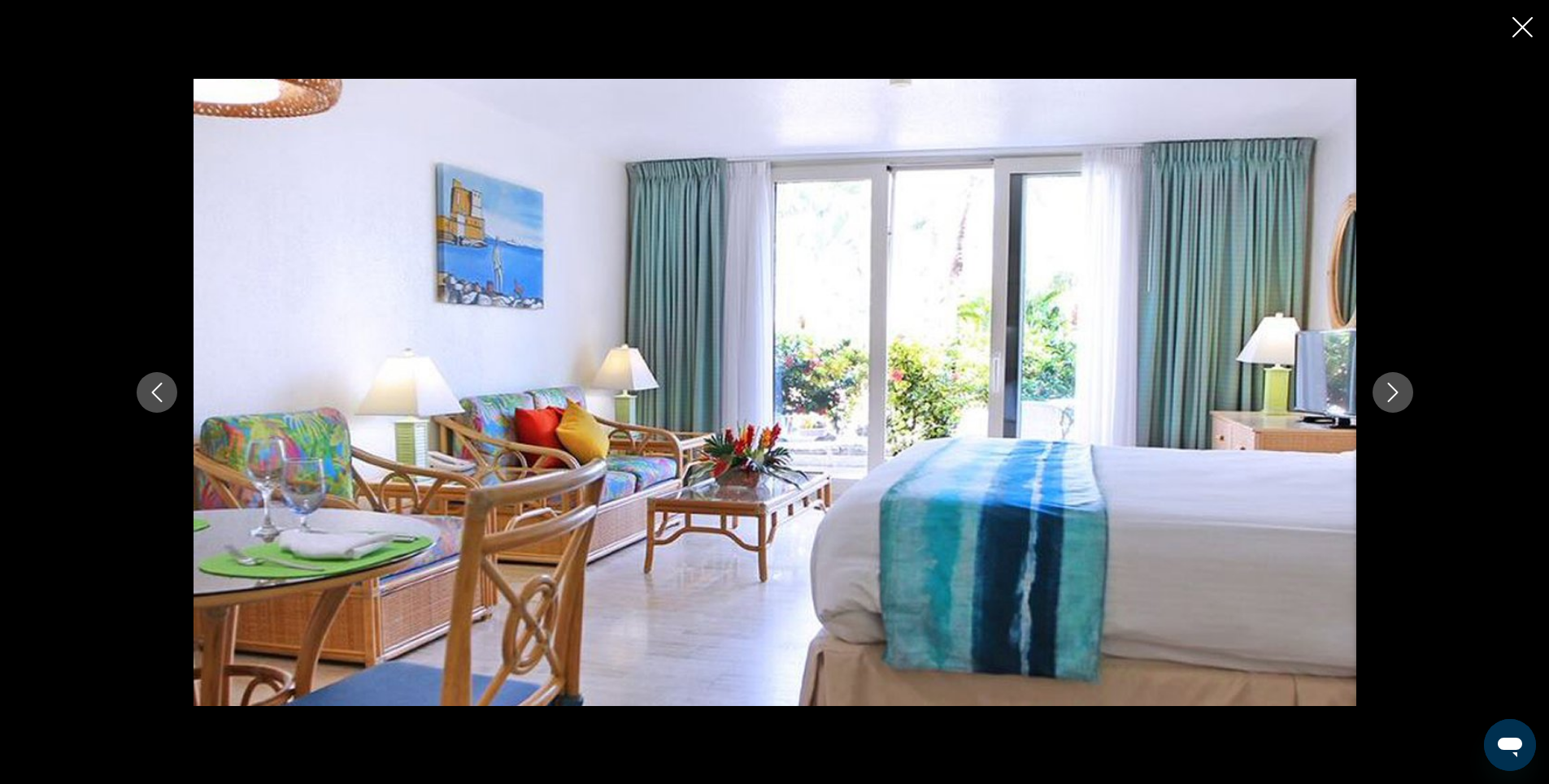
click at [1393, 392] on icon "Next image" at bounding box center [1393, 392] width 19 height 19
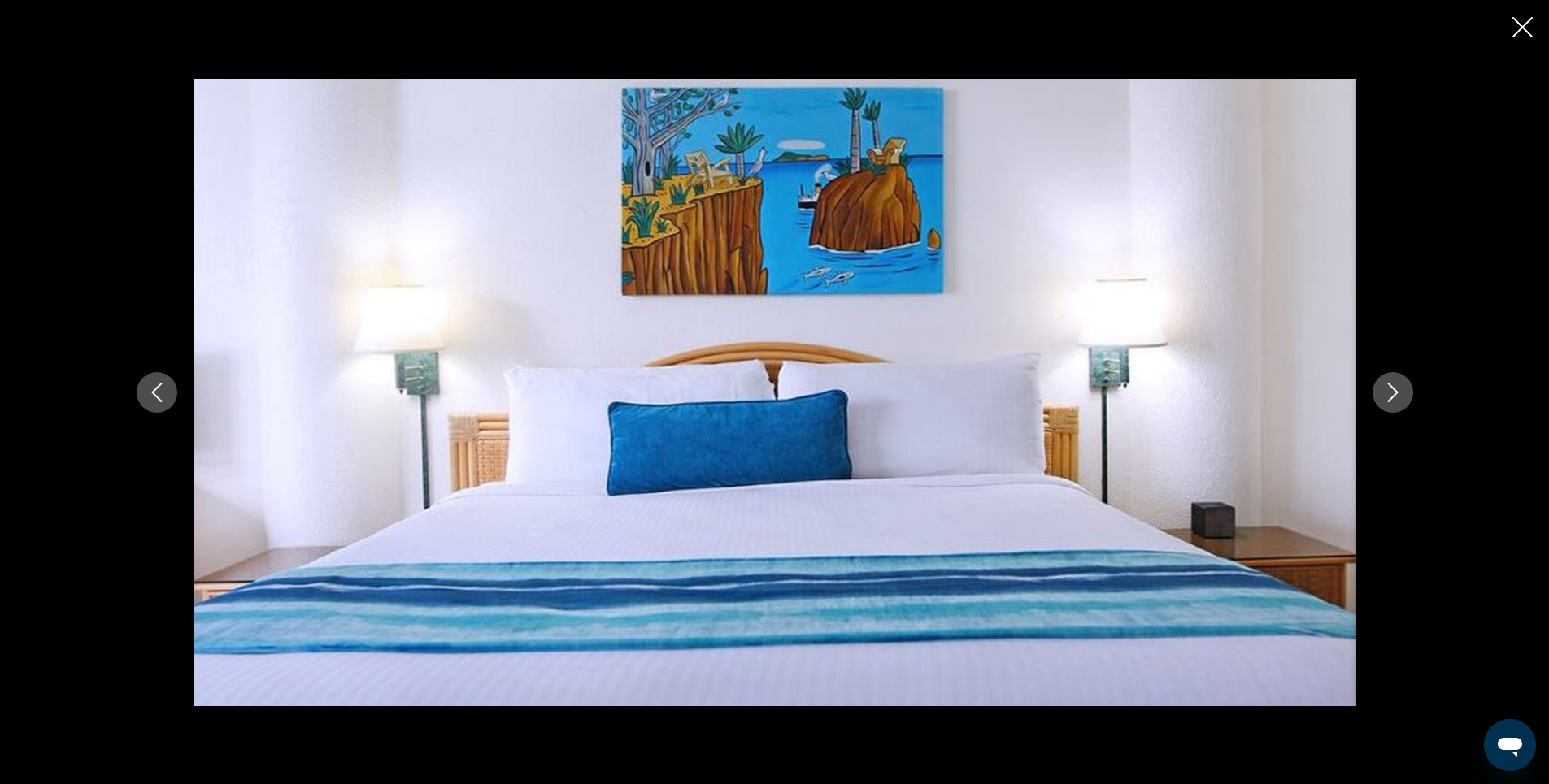
click at [1515, 24] on icon "Close slideshow" at bounding box center [1522, 27] width 20 height 20
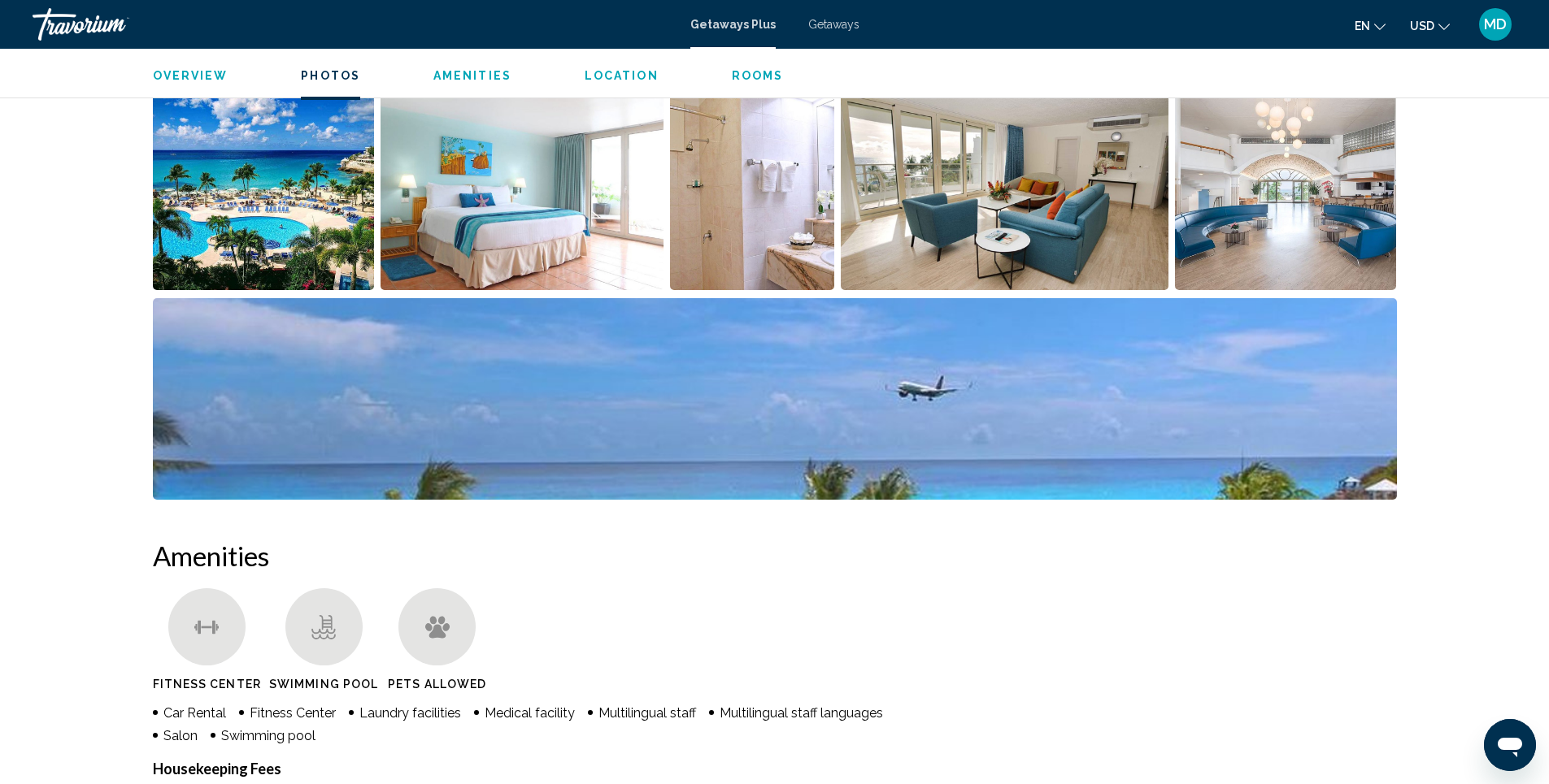
scroll to position [480, 0]
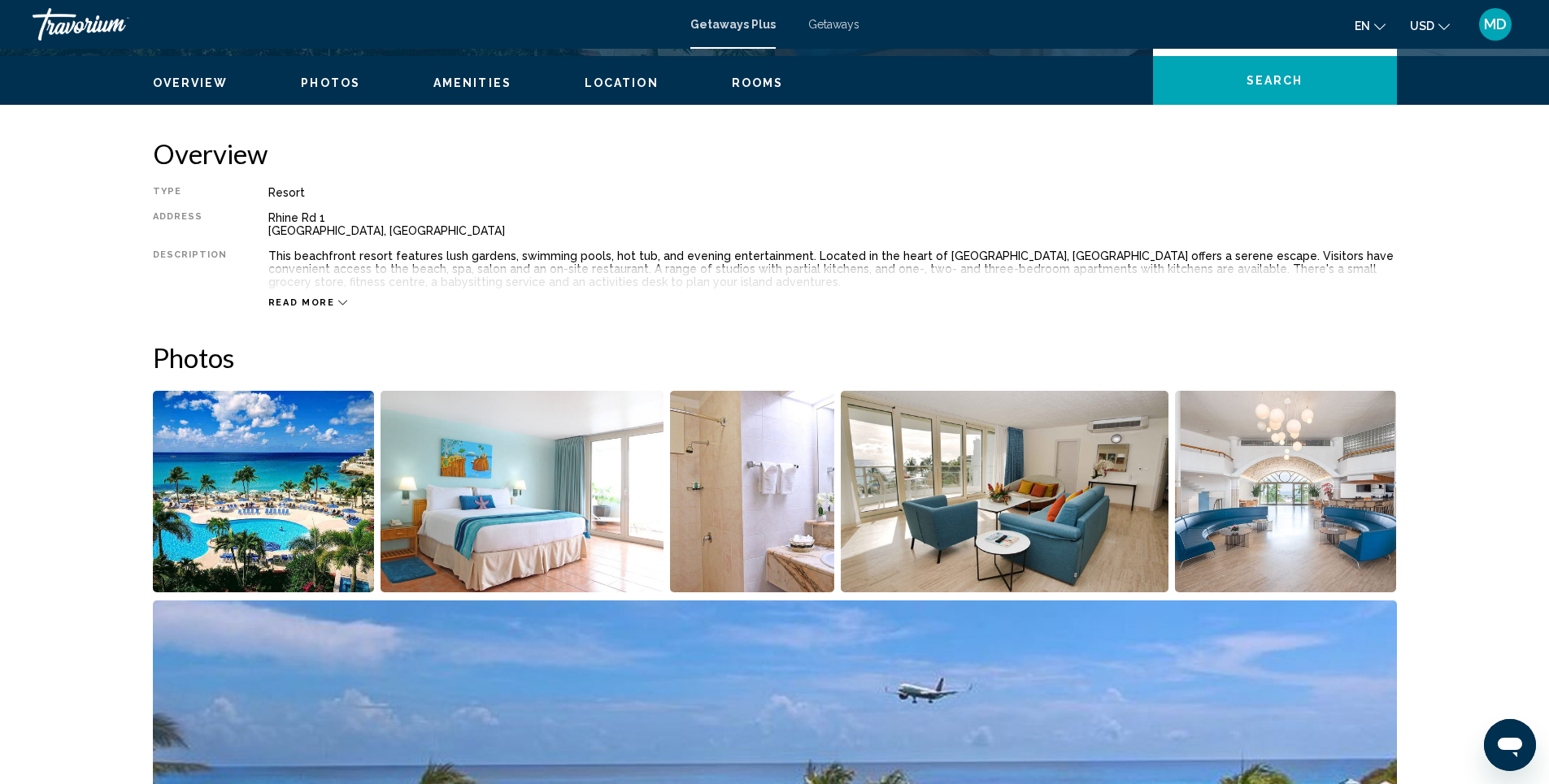
click at [831, 22] on span "Getaways" at bounding box center [834, 24] width 51 height 13
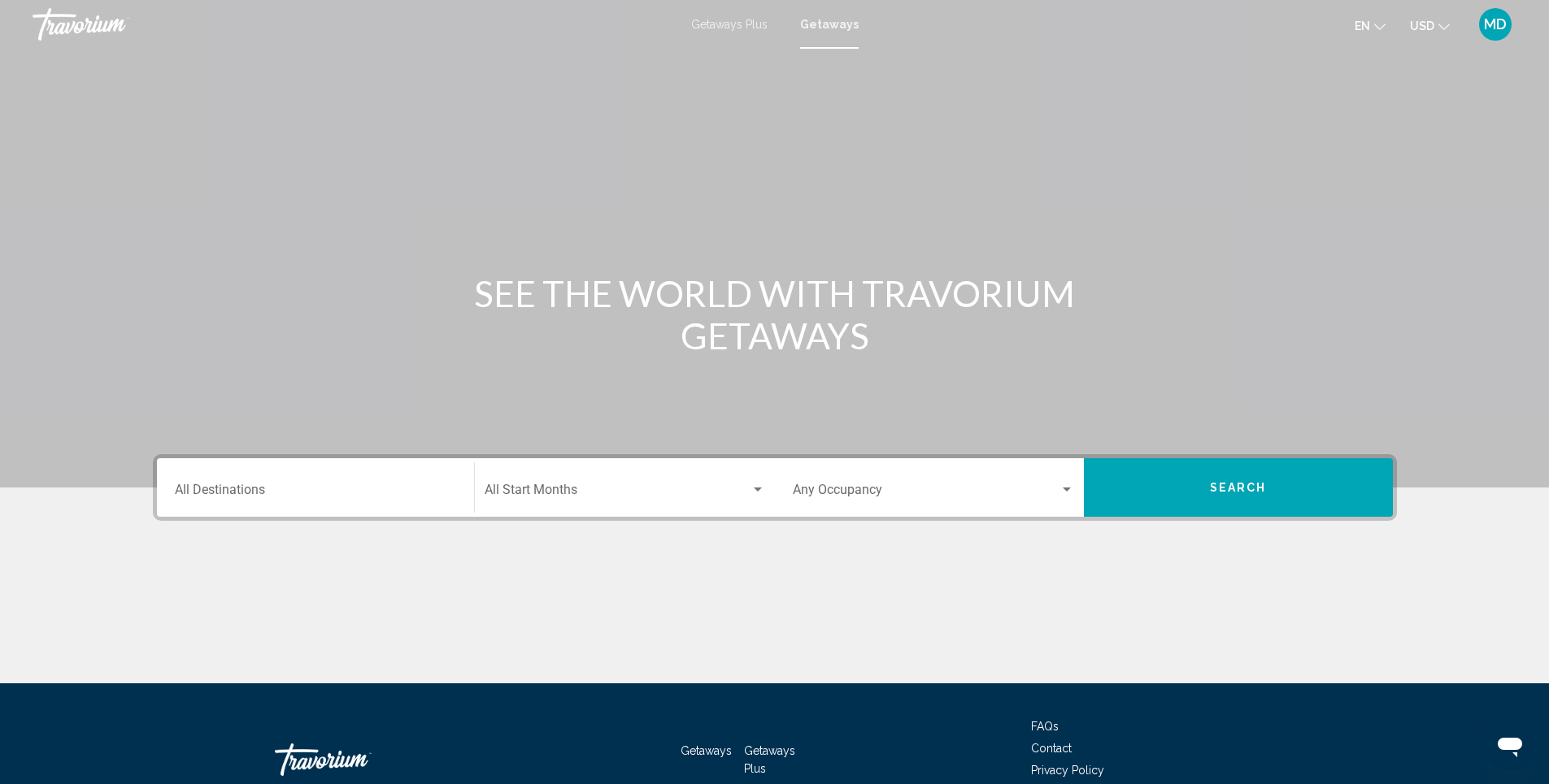
click at [306, 478] on div "Destination All Destinations" at bounding box center [315, 488] width 281 height 51
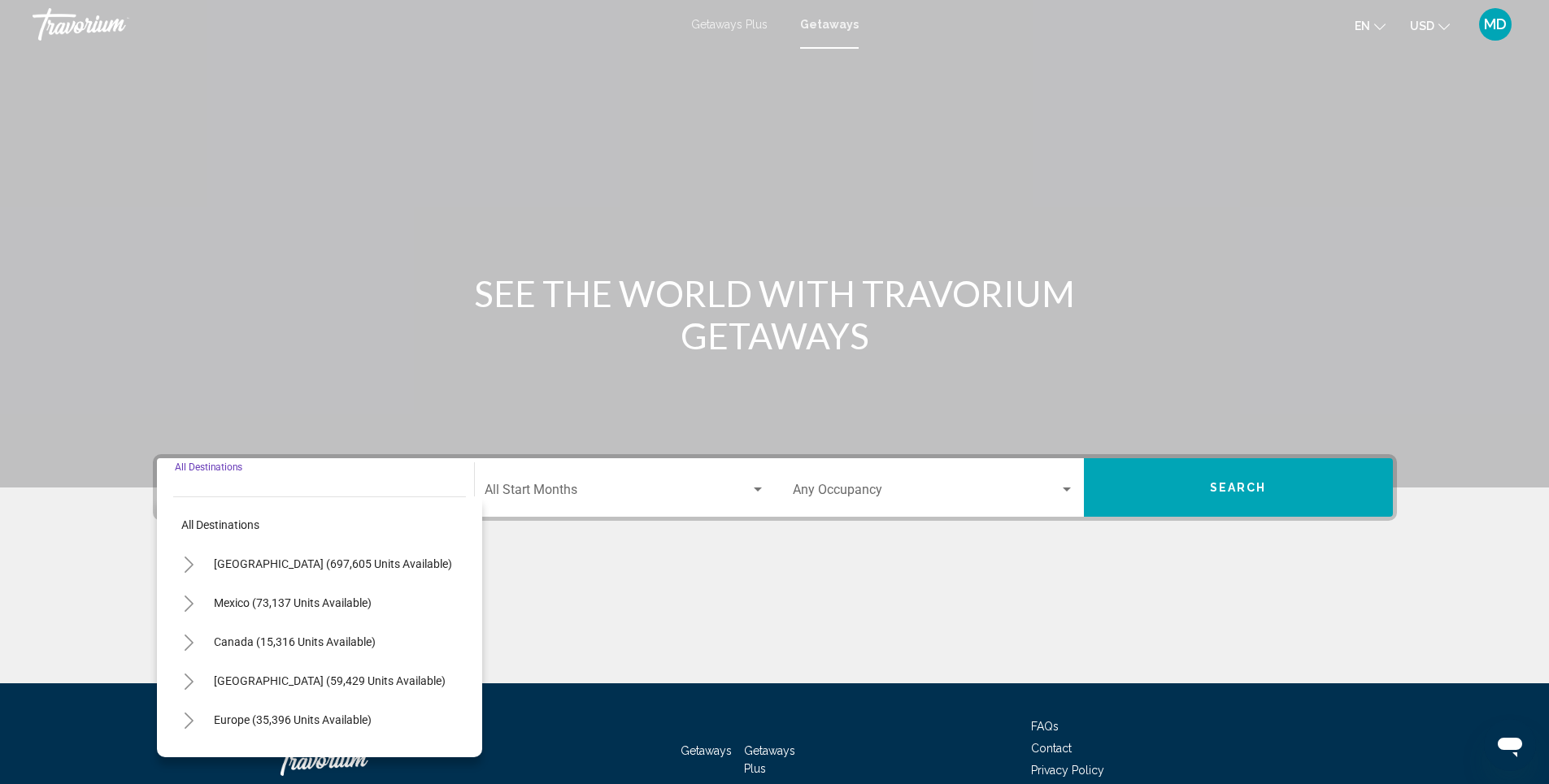
scroll to position [98, 0]
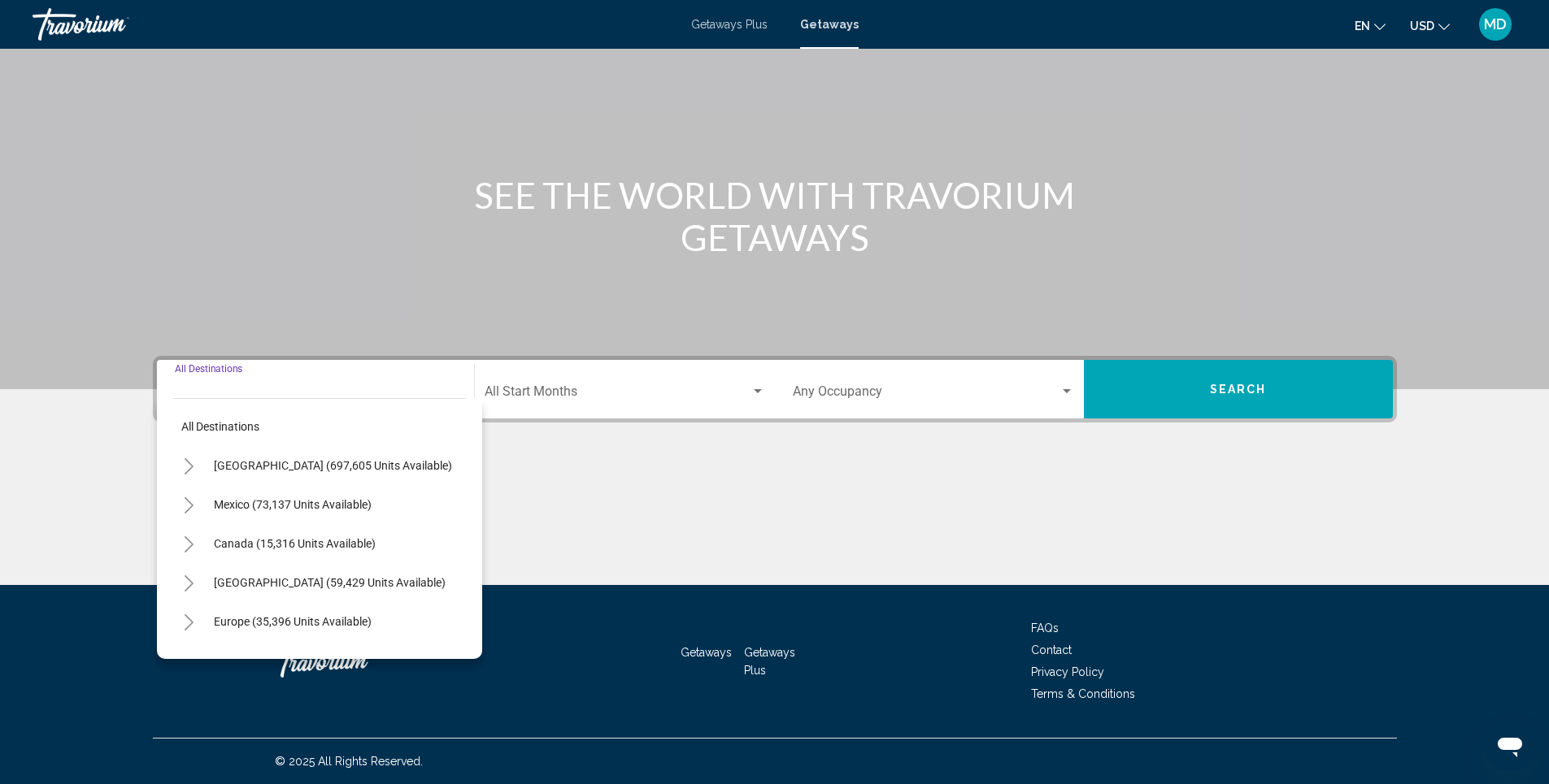
click at [190, 581] on icon "Toggle Caribbean & Atlantic Islands (59,429 units available)" at bounding box center [189, 583] width 9 height 16
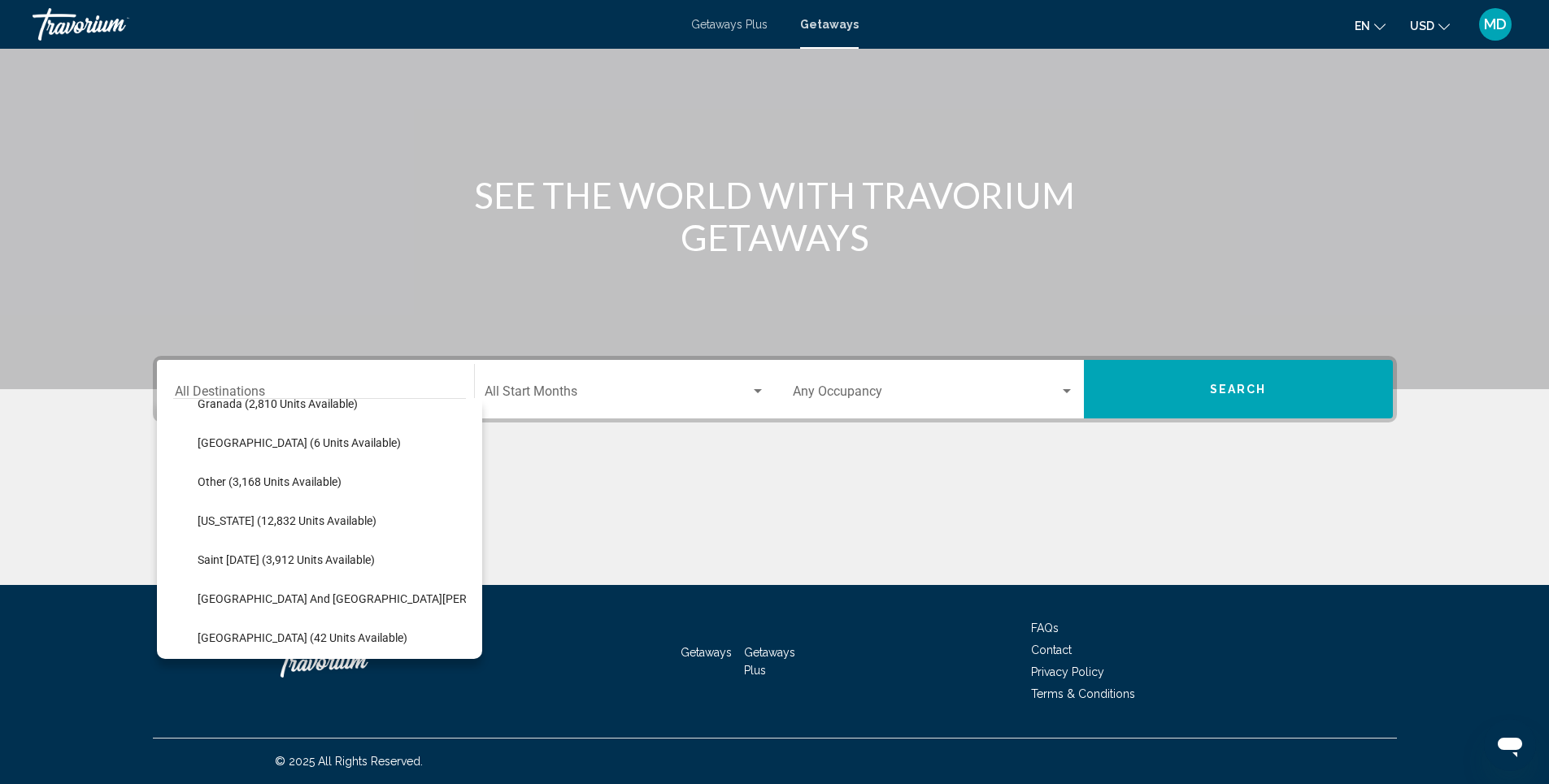
scroll to position [423, 0]
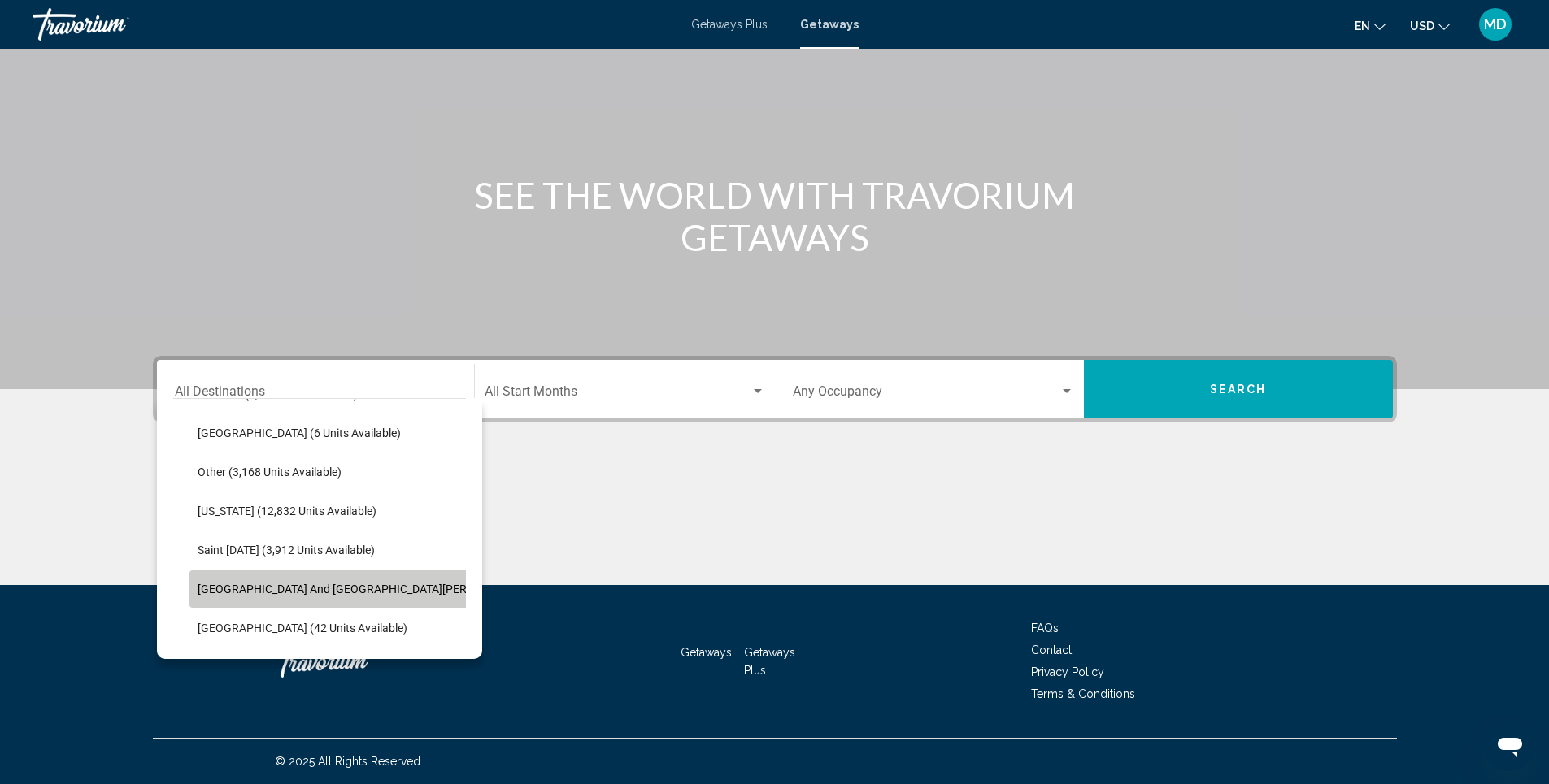
click at [394, 588] on span "Sint Maarten and Saint Martin (108 units available)" at bounding box center [416, 589] width 439 height 13
type input "**********"
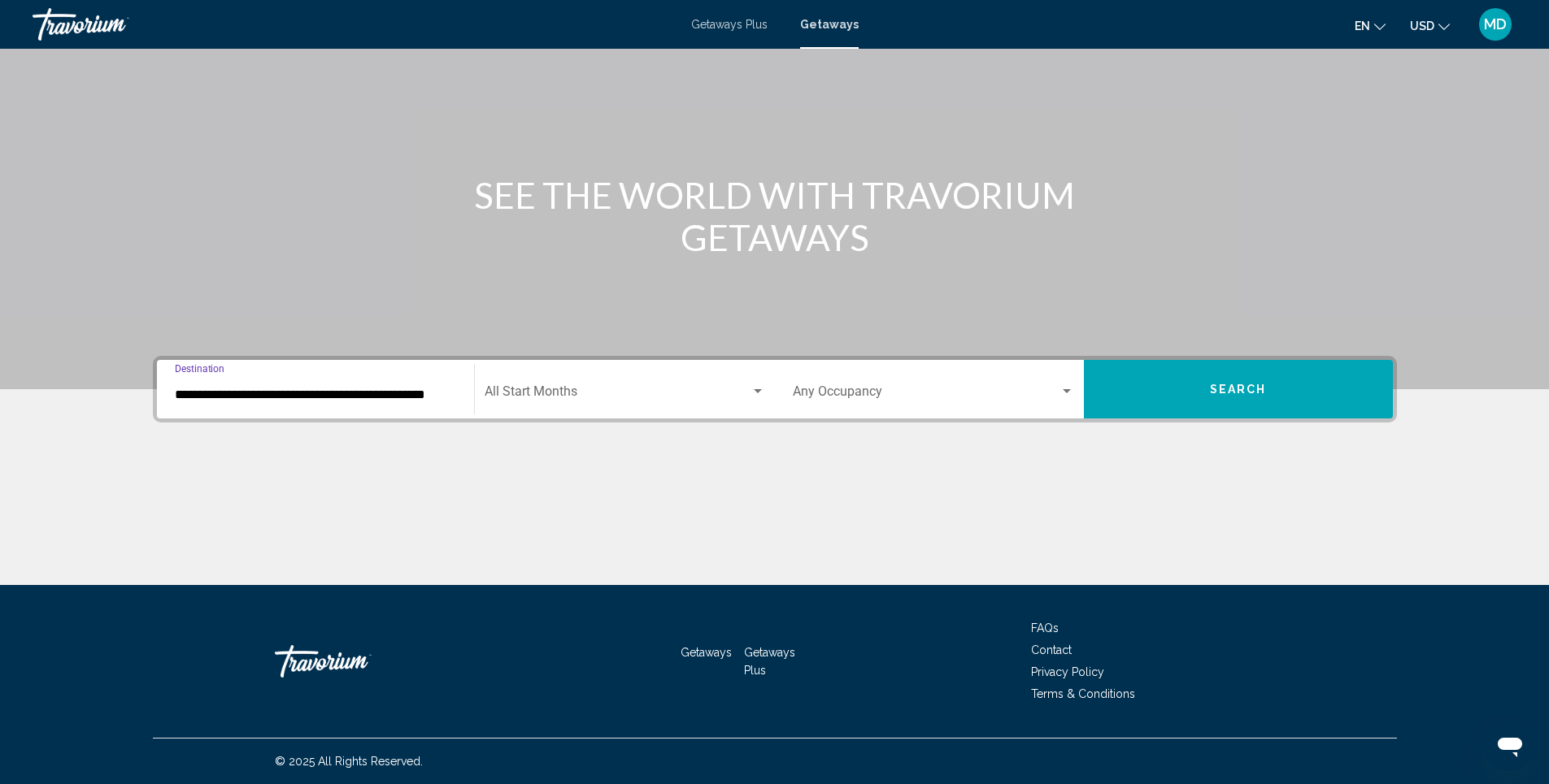
click at [1256, 388] on span "Search" at bounding box center [1239, 390] width 57 height 13
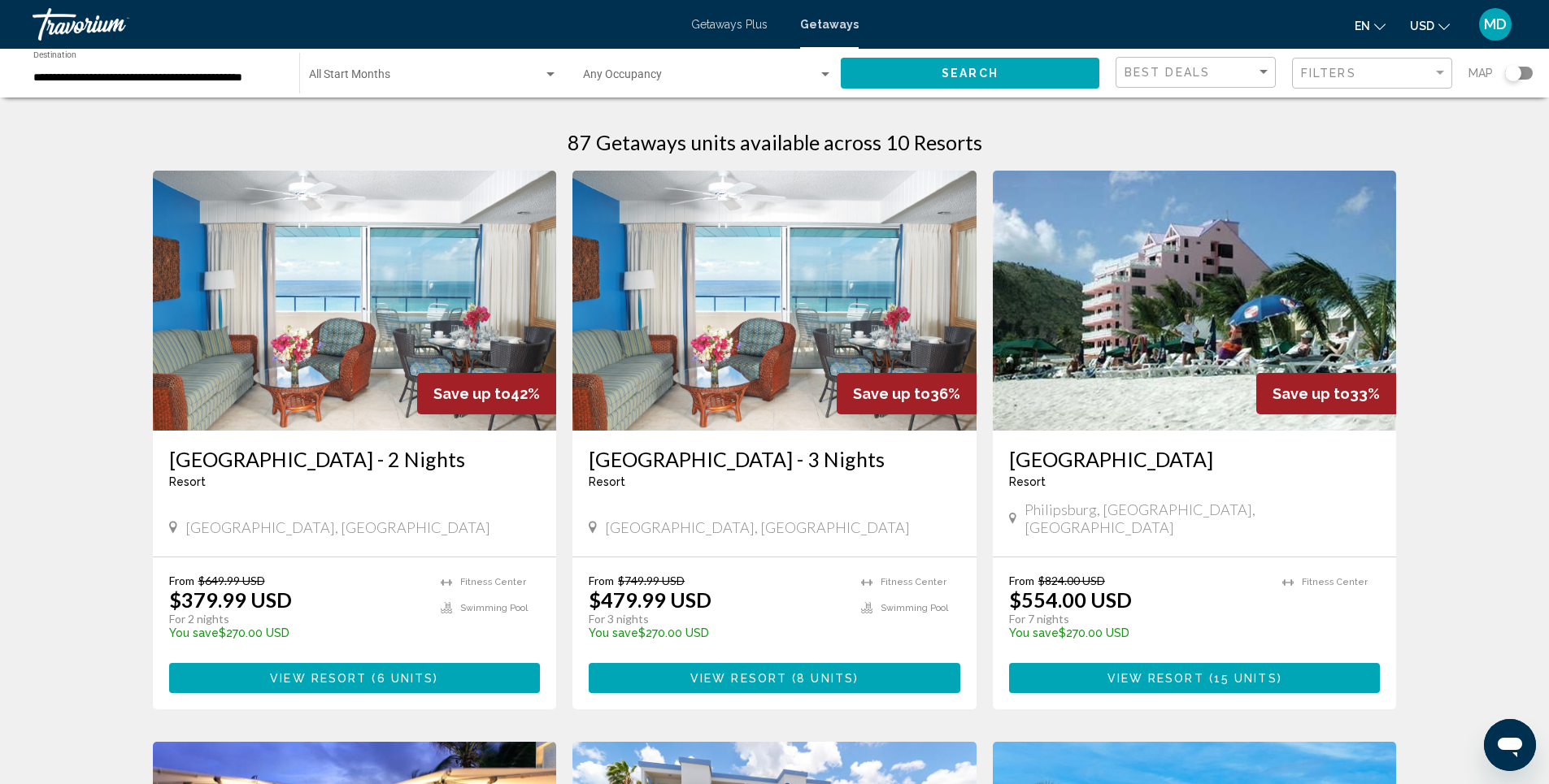
click at [754, 315] on img "Main content" at bounding box center [774, 301] width 404 height 260
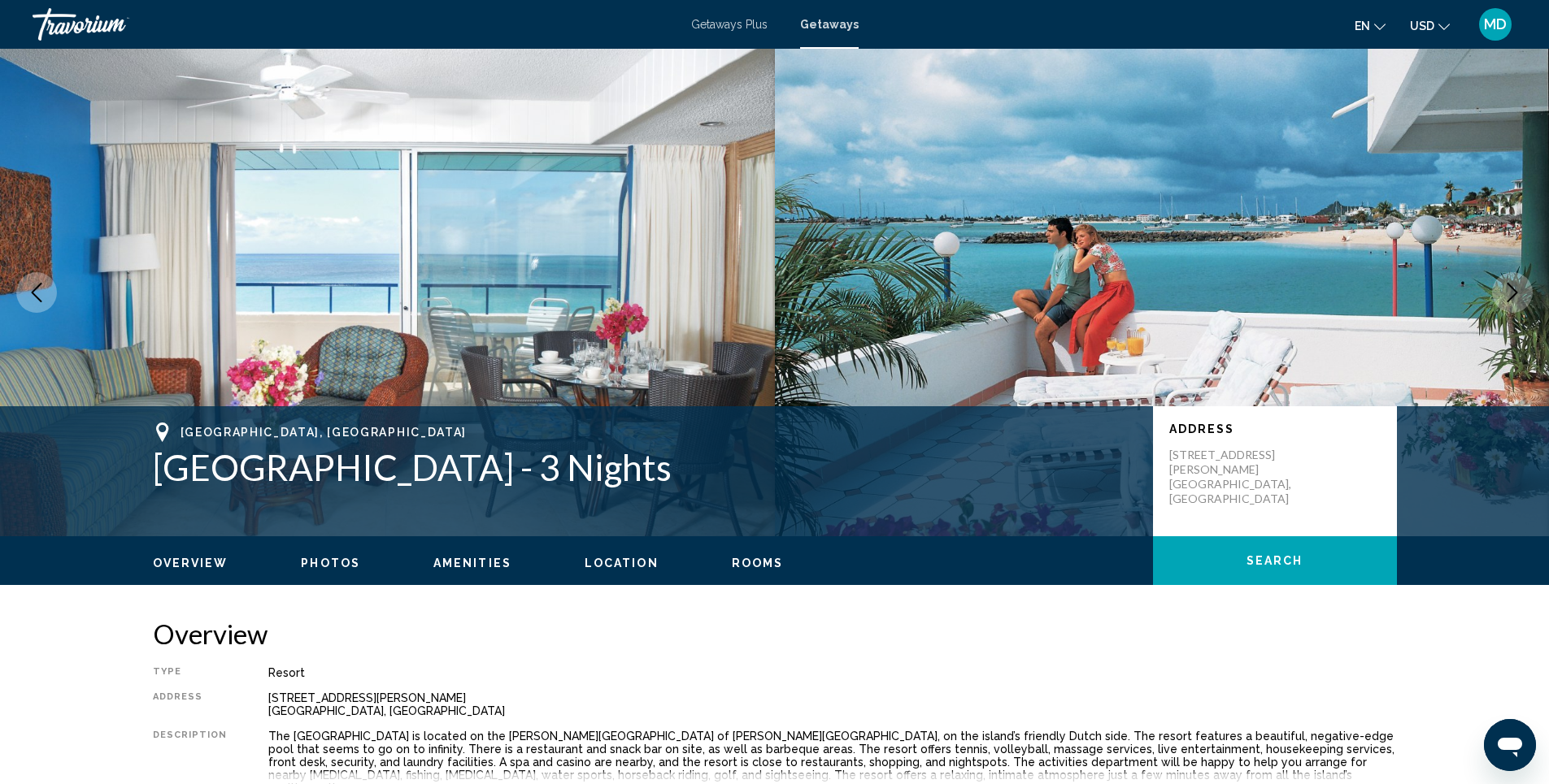
click at [314, 564] on span "Photos" at bounding box center [330, 563] width 59 height 13
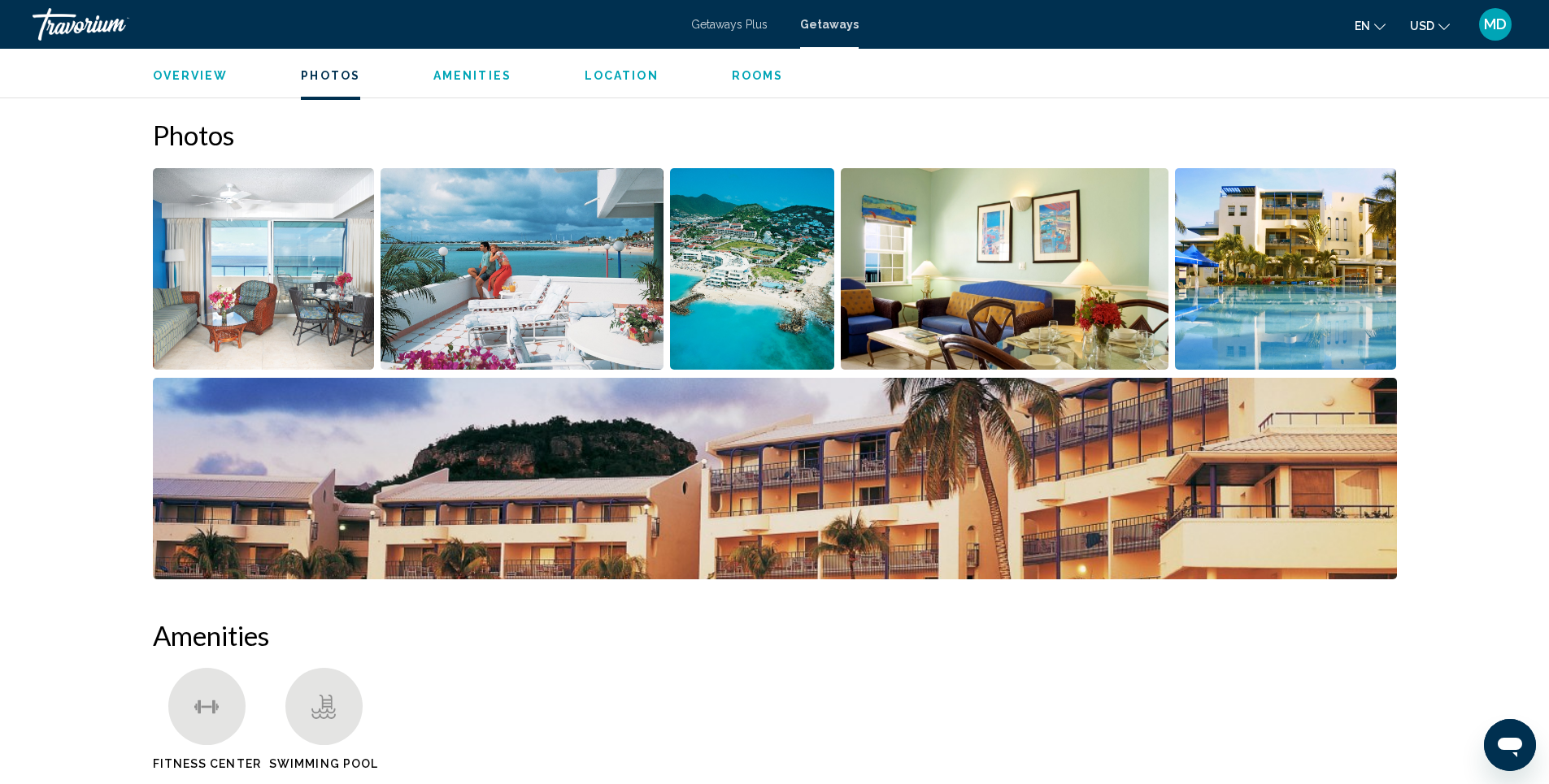
scroll to position [737, 0]
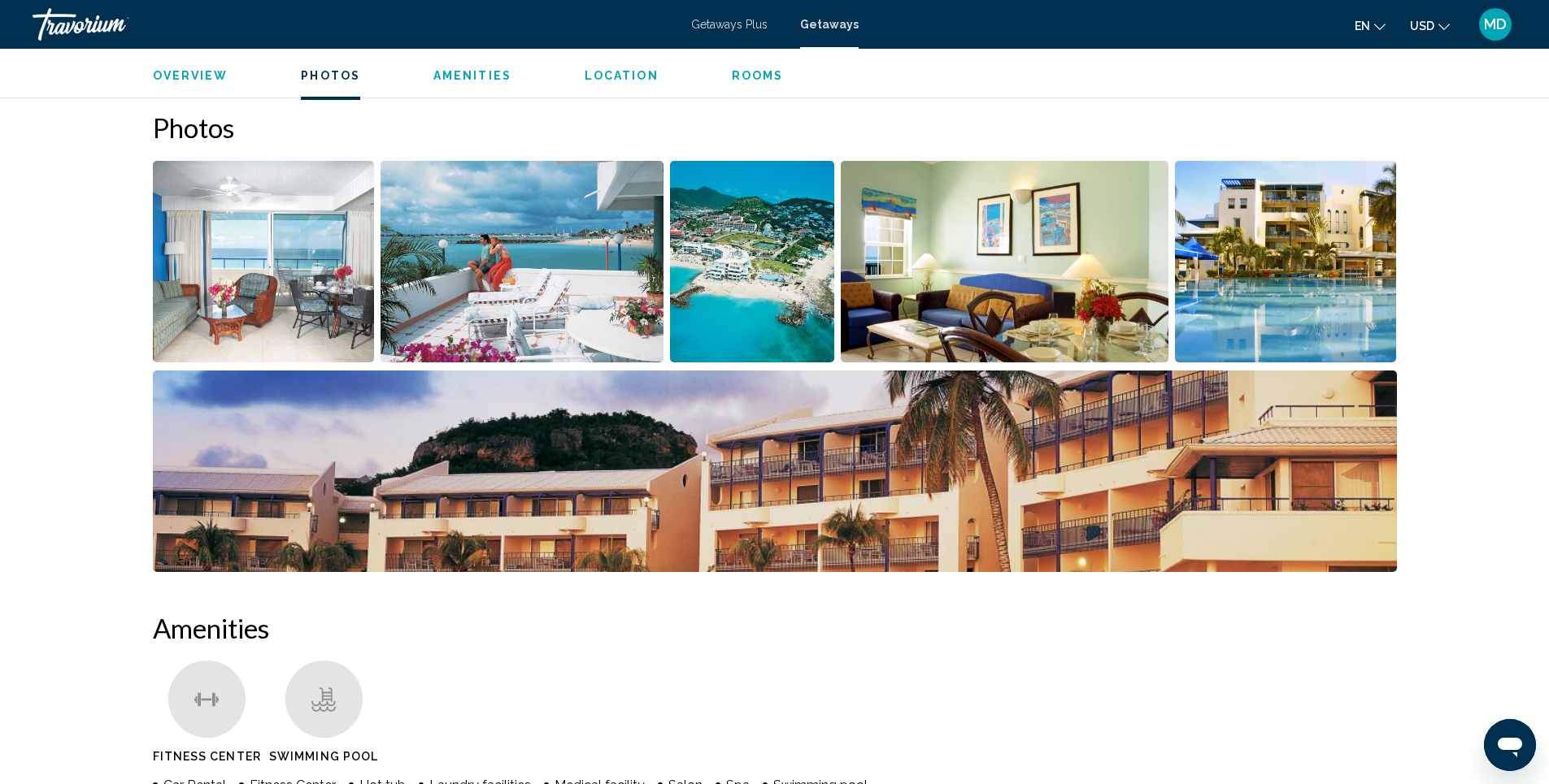
click at [272, 293] on img "Open full-screen image slider" at bounding box center [264, 261] width 222 height 201
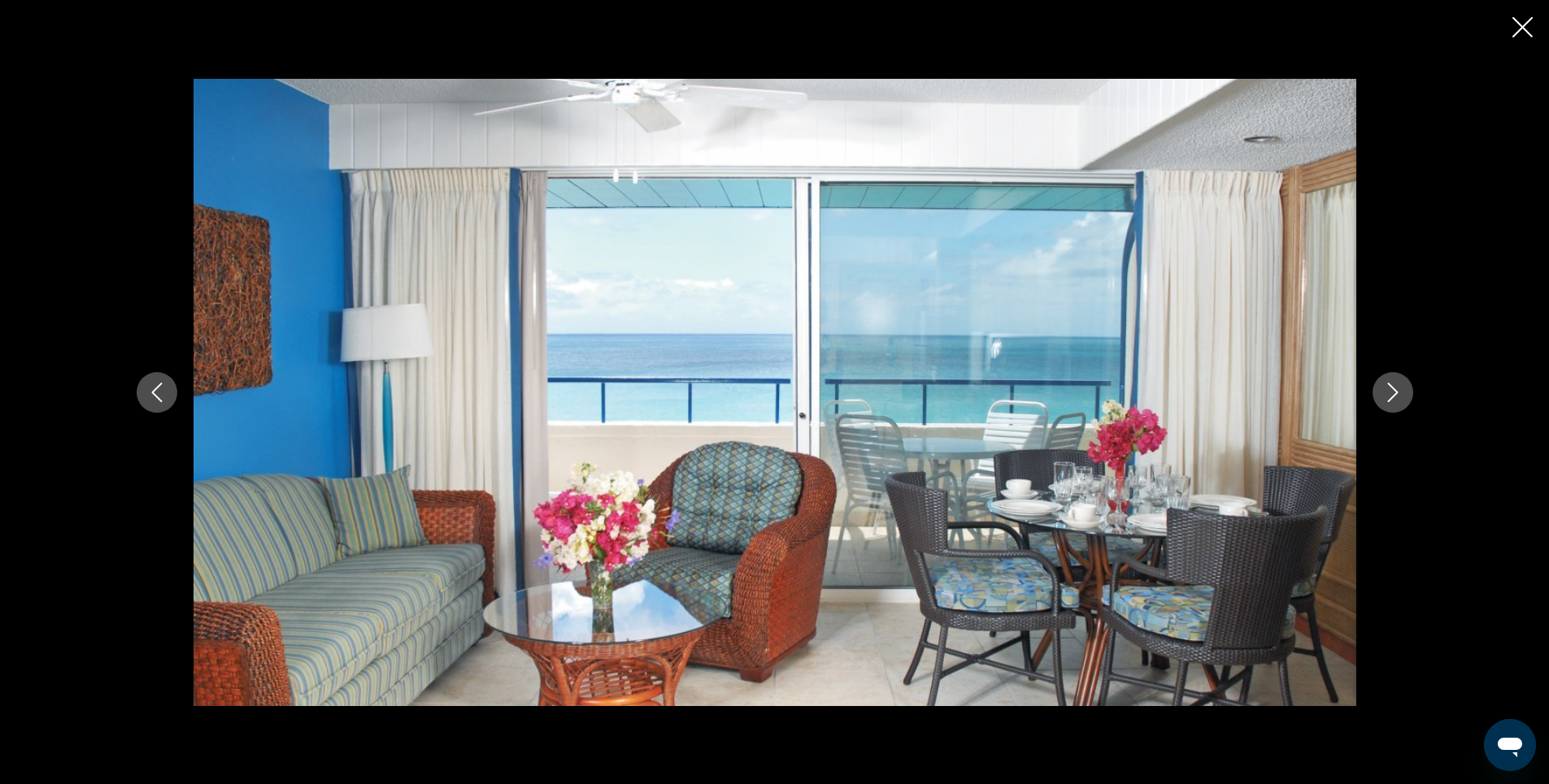
click at [1399, 396] on icon "Next image" at bounding box center [1393, 392] width 19 height 19
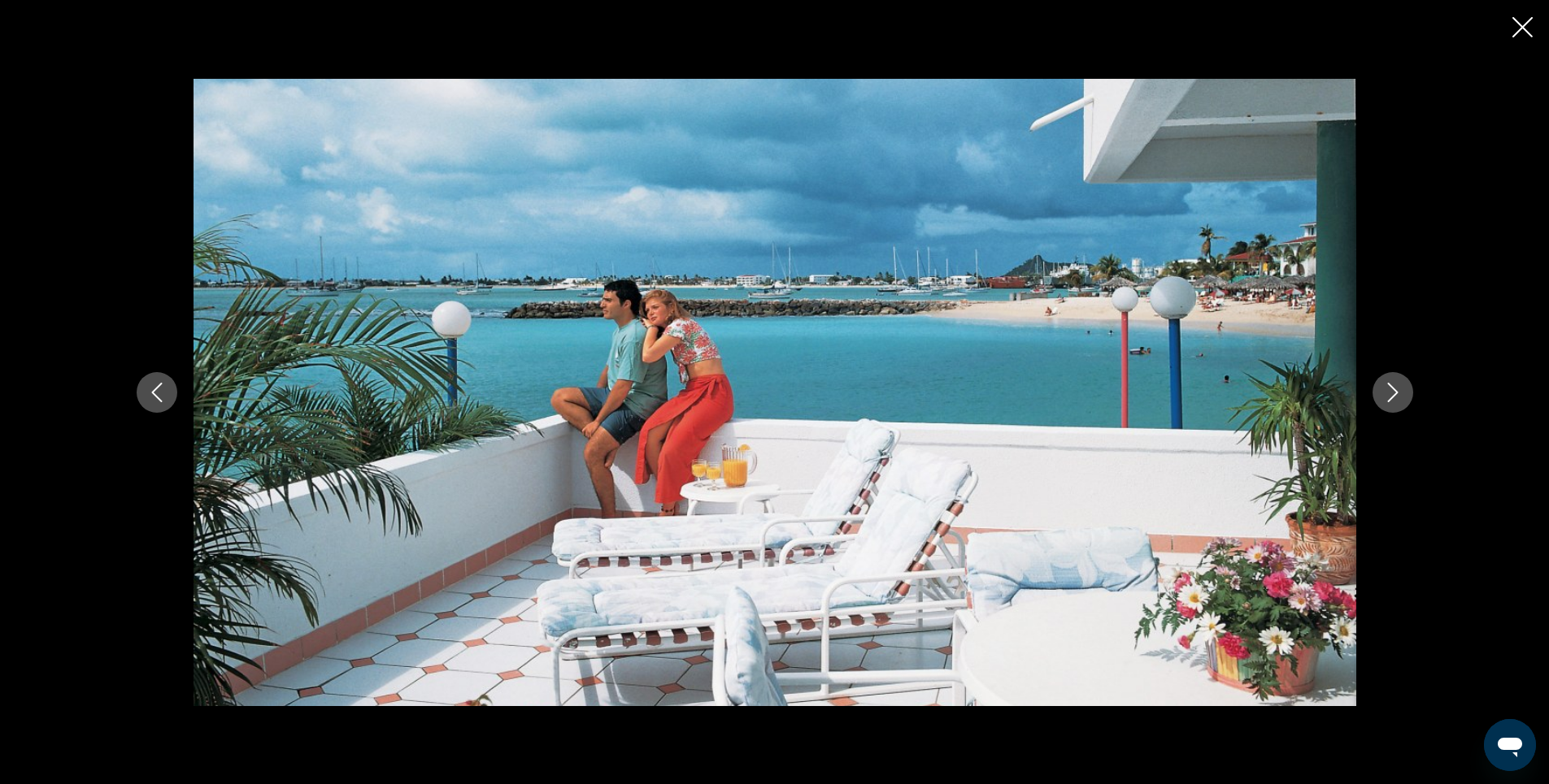
click at [1393, 392] on icon "Next image" at bounding box center [1393, 392] width 19 height 19
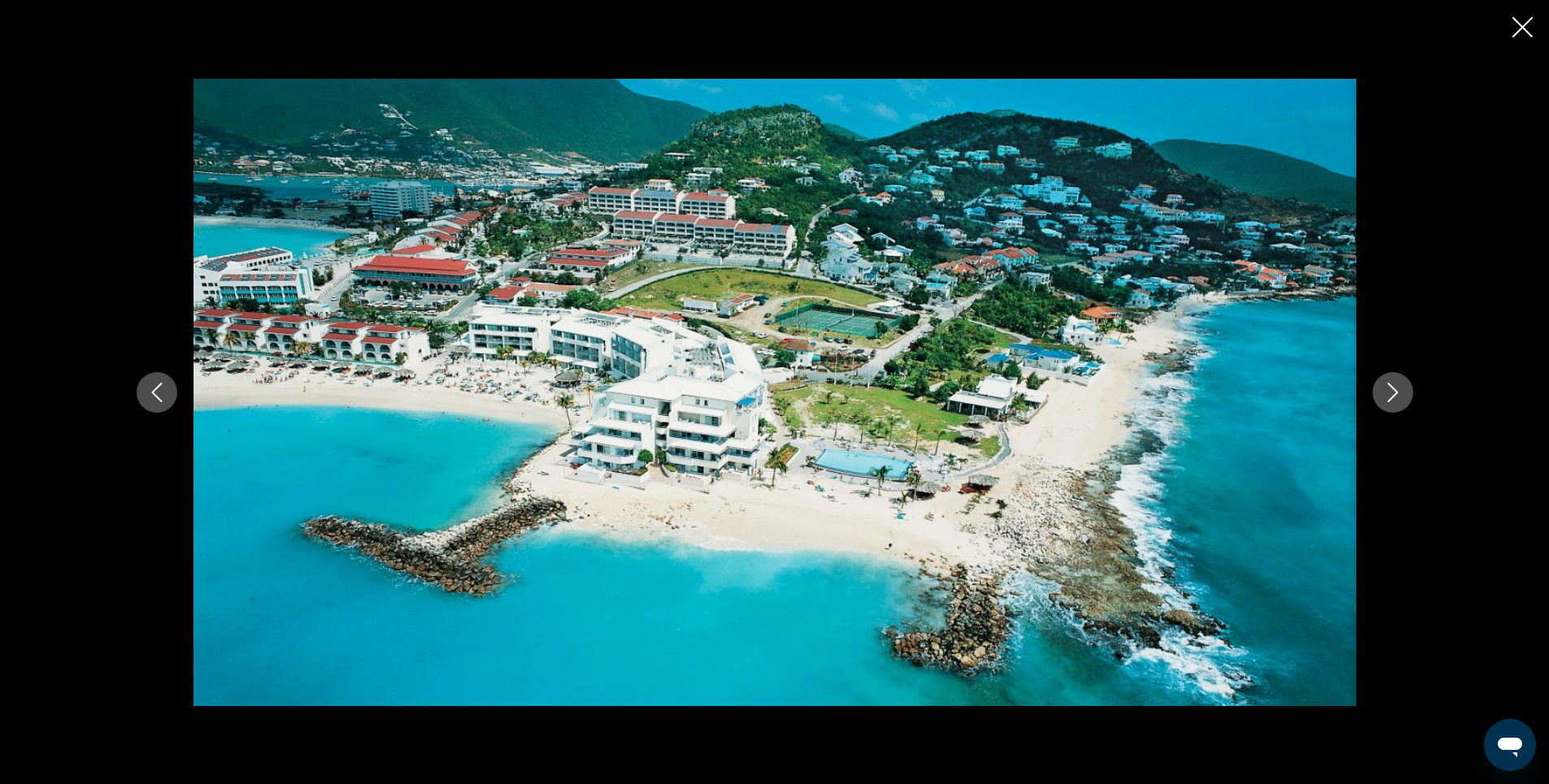
click at [1393, 392] on icon "Next image" at bounding box center [1393, 392] width 19 height 19
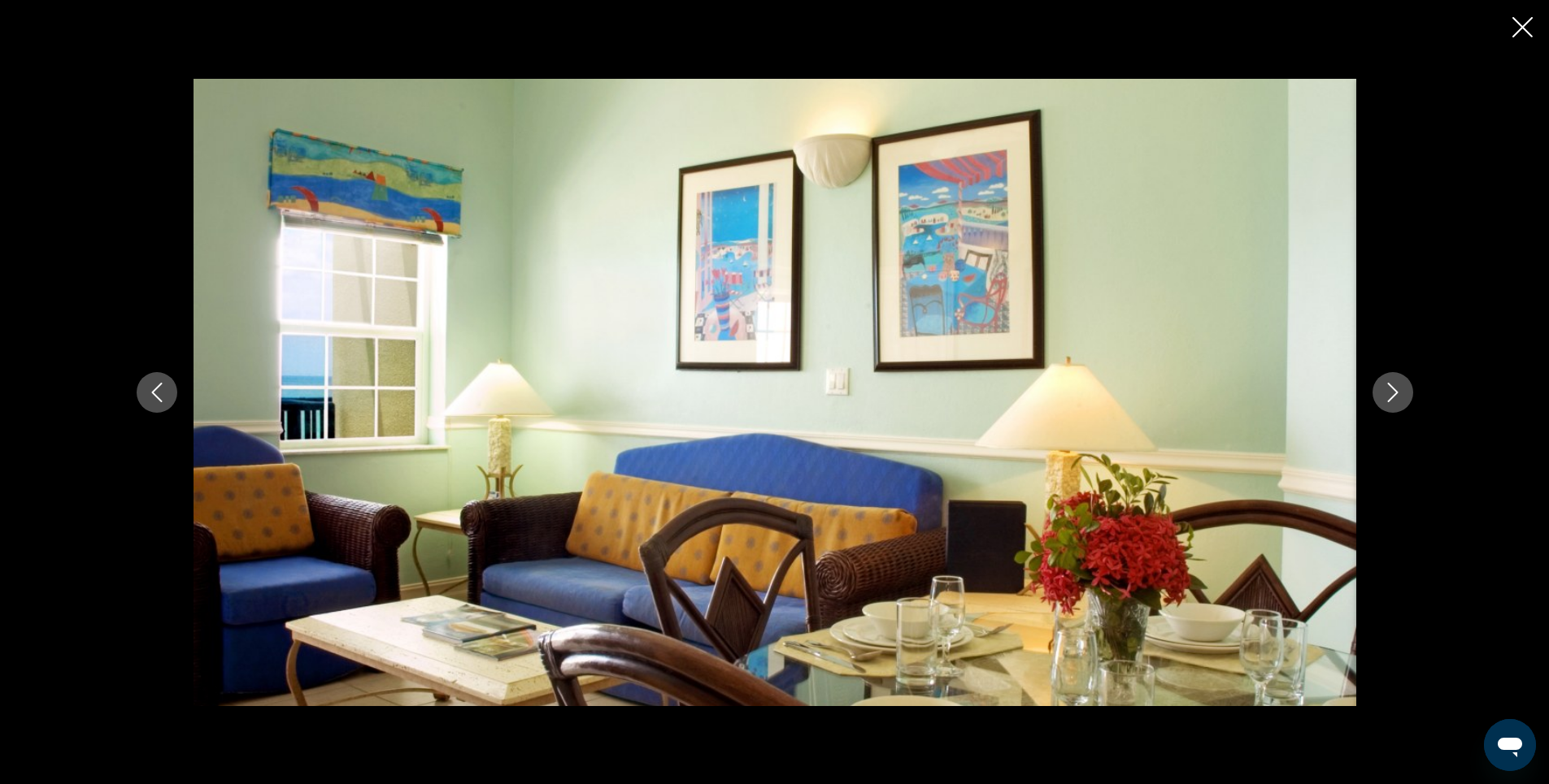
click at [1393, 392] on icon "Next image" at bounding box center [1393, 392] width 19 height 19
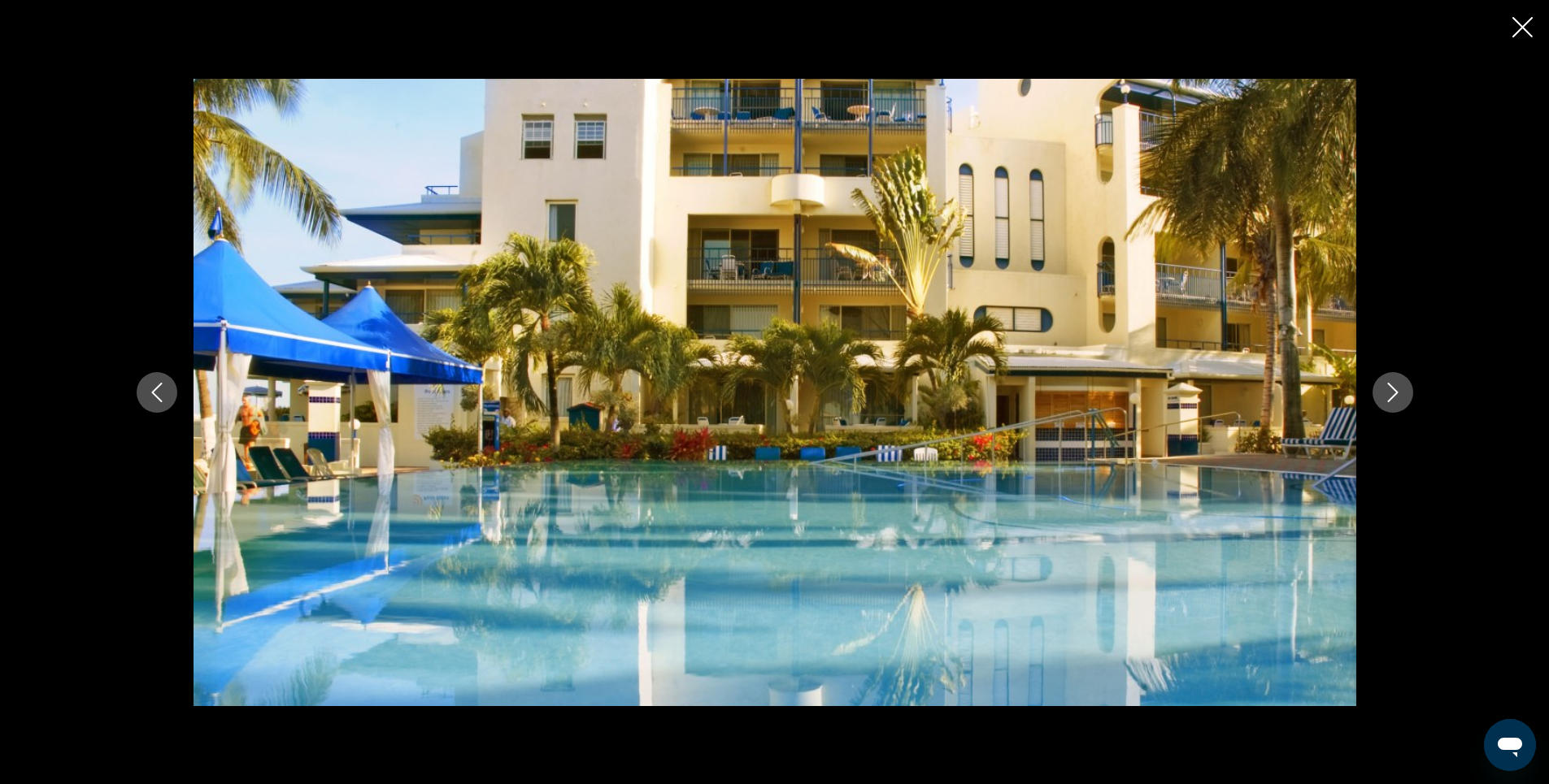
click at [1393, 392] on icon "Next image" at bounding box center [1393, 392] width 19 height 19
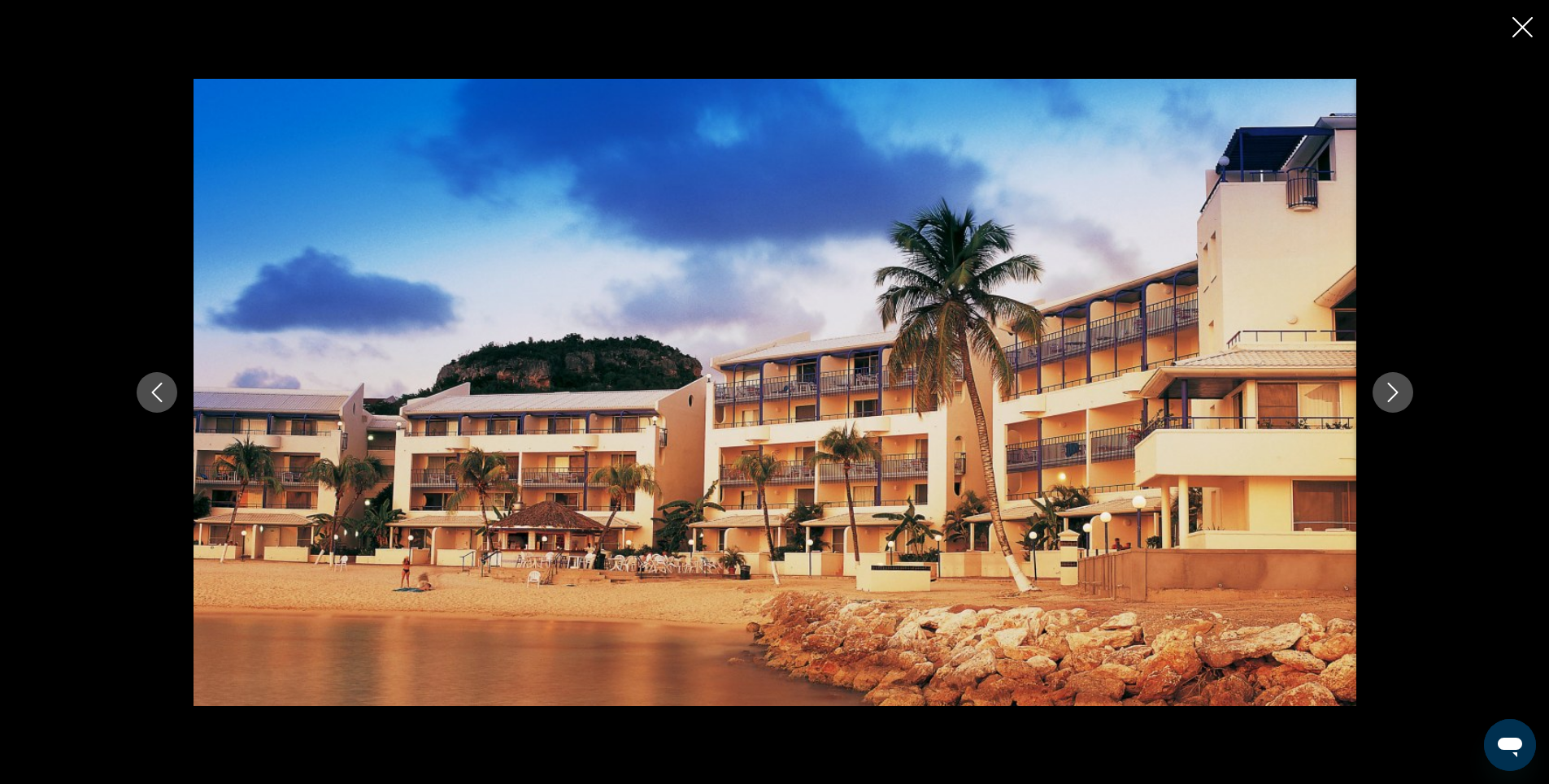
click at [1393, 392] on icon "Next image" at bounding box center [1393, 392] width 19 height 19
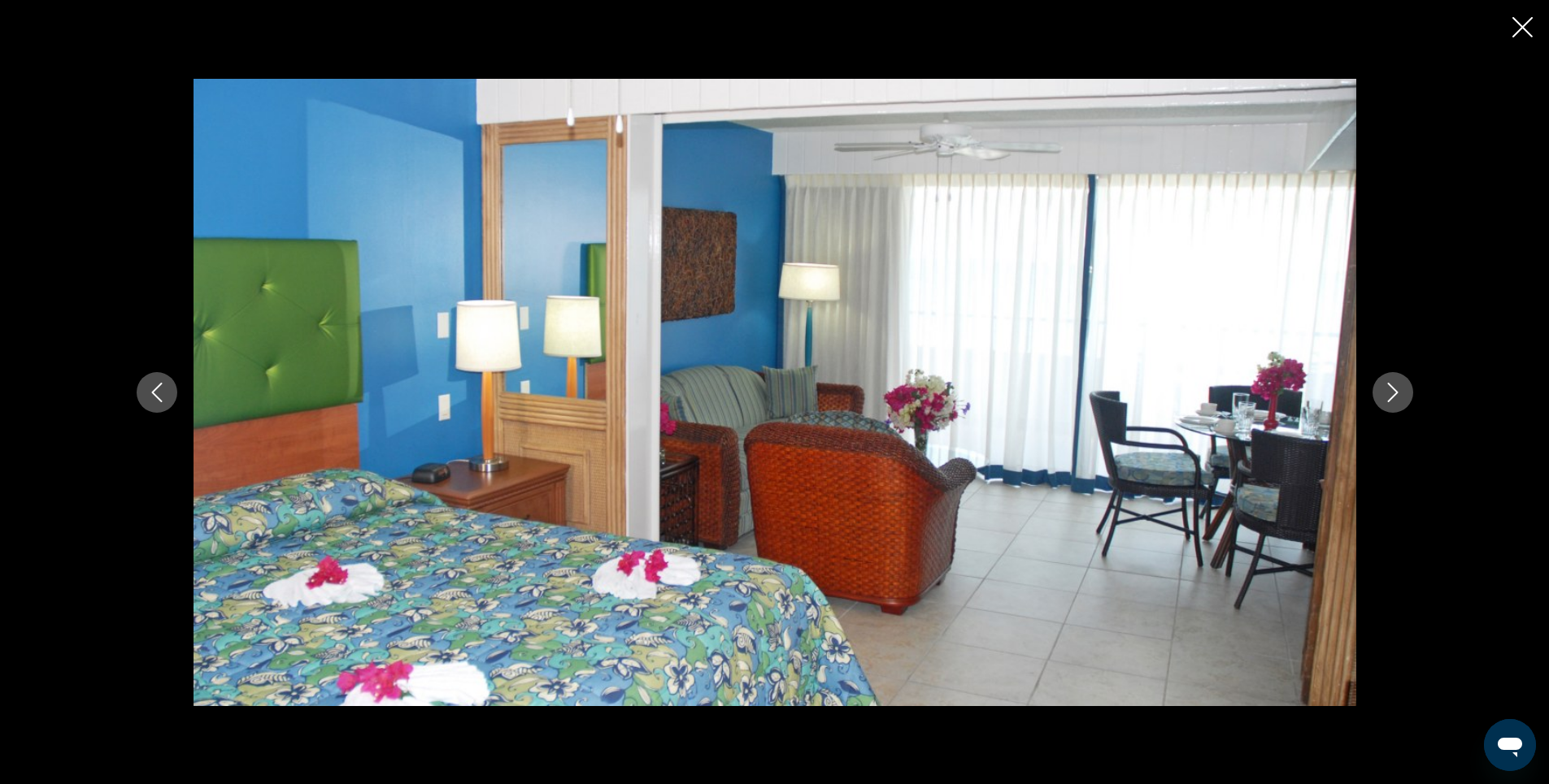
click at [1393, 392] on icon "Next image" at bounding box center [1393, 392] width 19 height 19
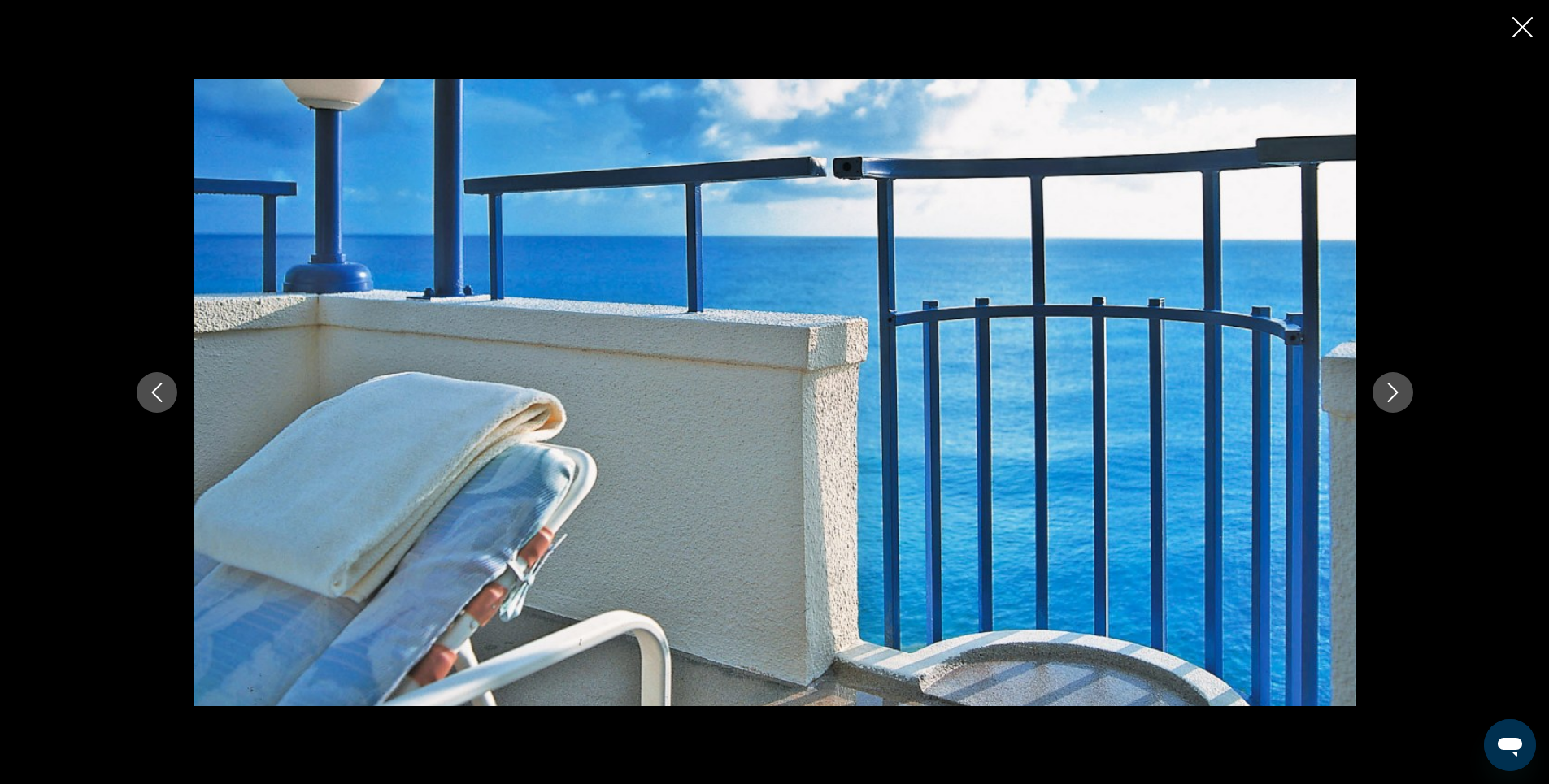
click at [1391, 392] on icon "Next image" at bounding box center [1393, 392] width 19 height 19
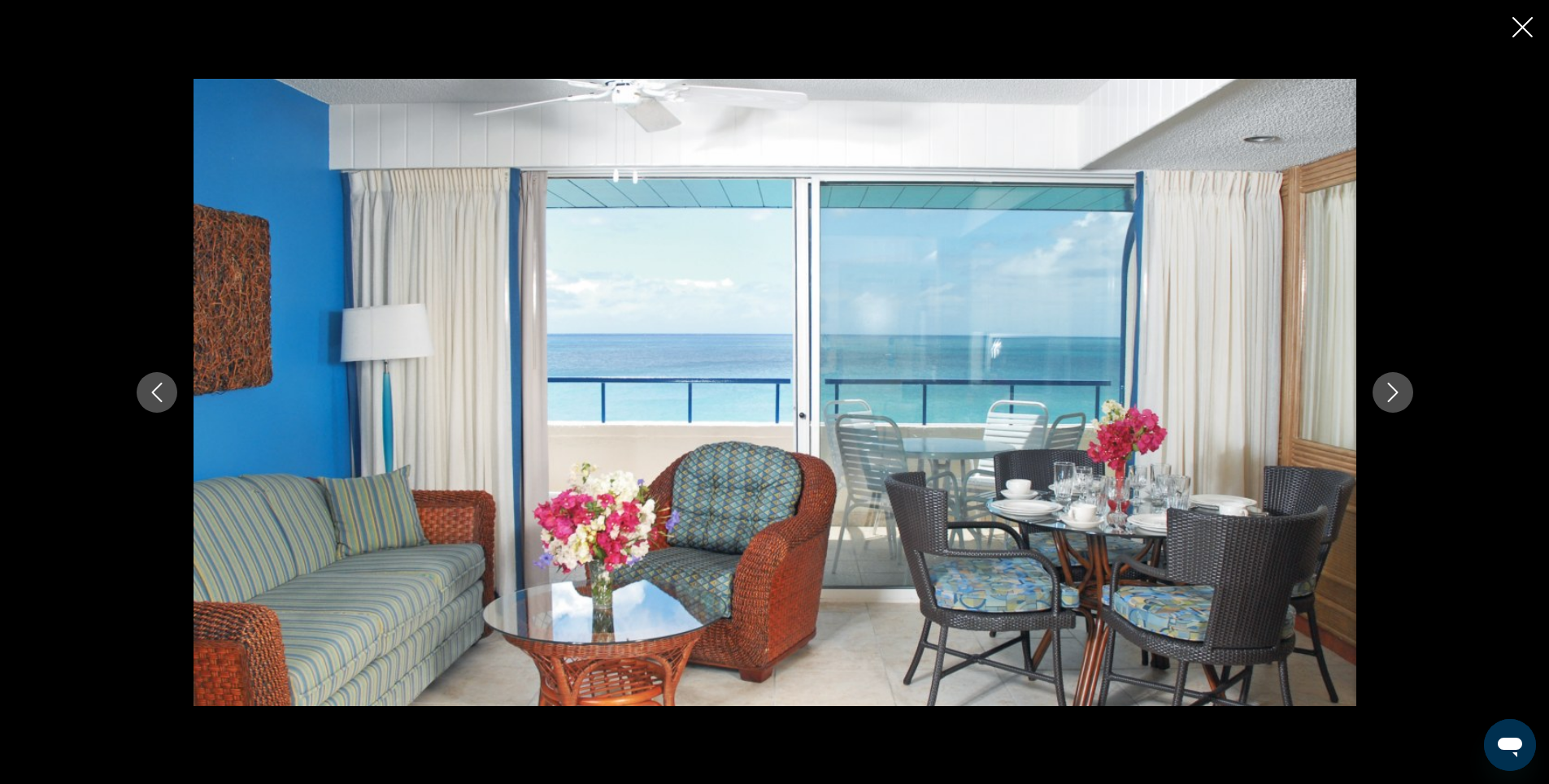
click at [1391, 392] on icon "Next image" at bounding box center [1393, 392] width 19 height 19
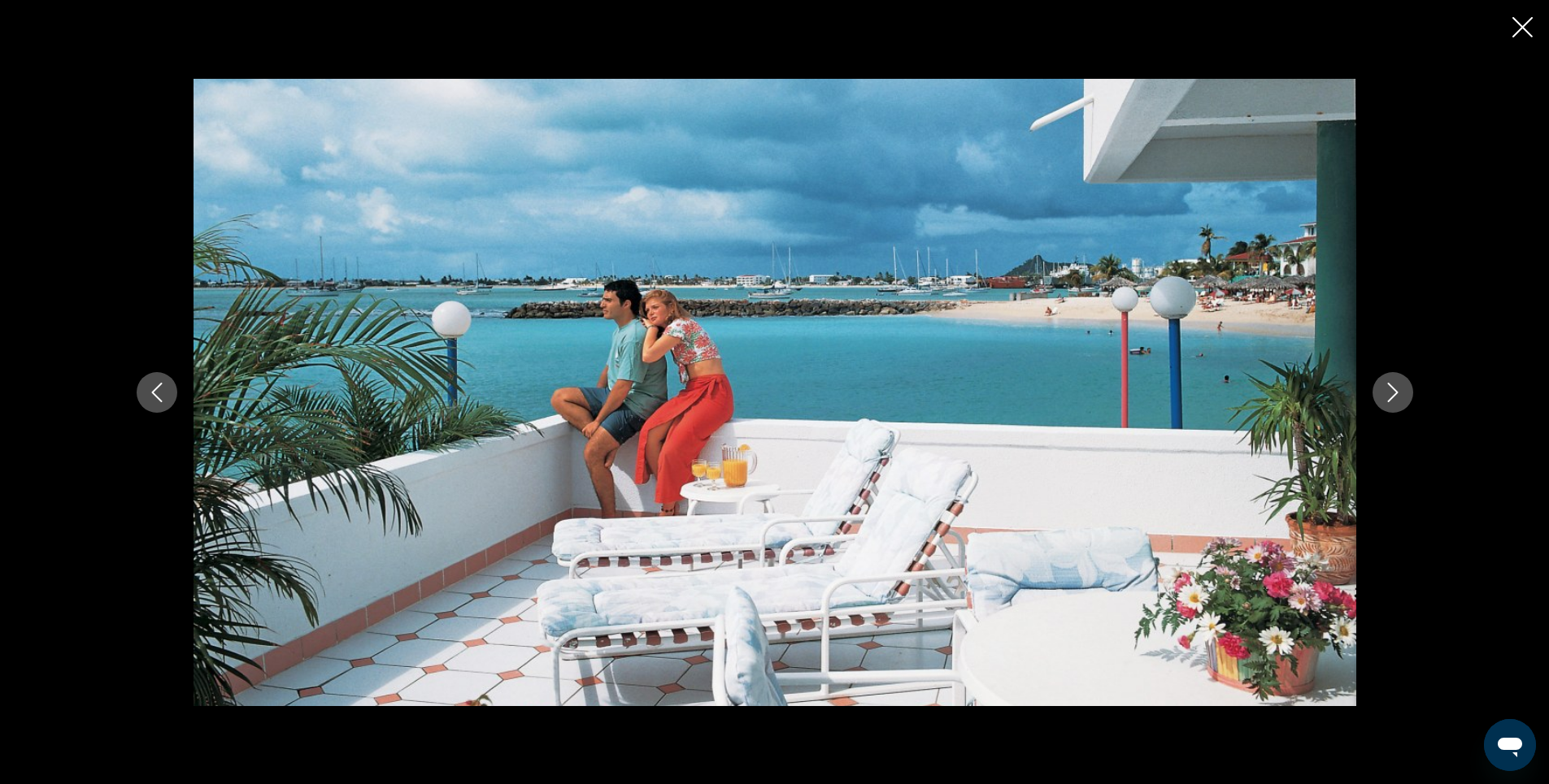
click at [1391, 392] on icon "Next image" at bounding box center [1393, 392] width 19 height 19
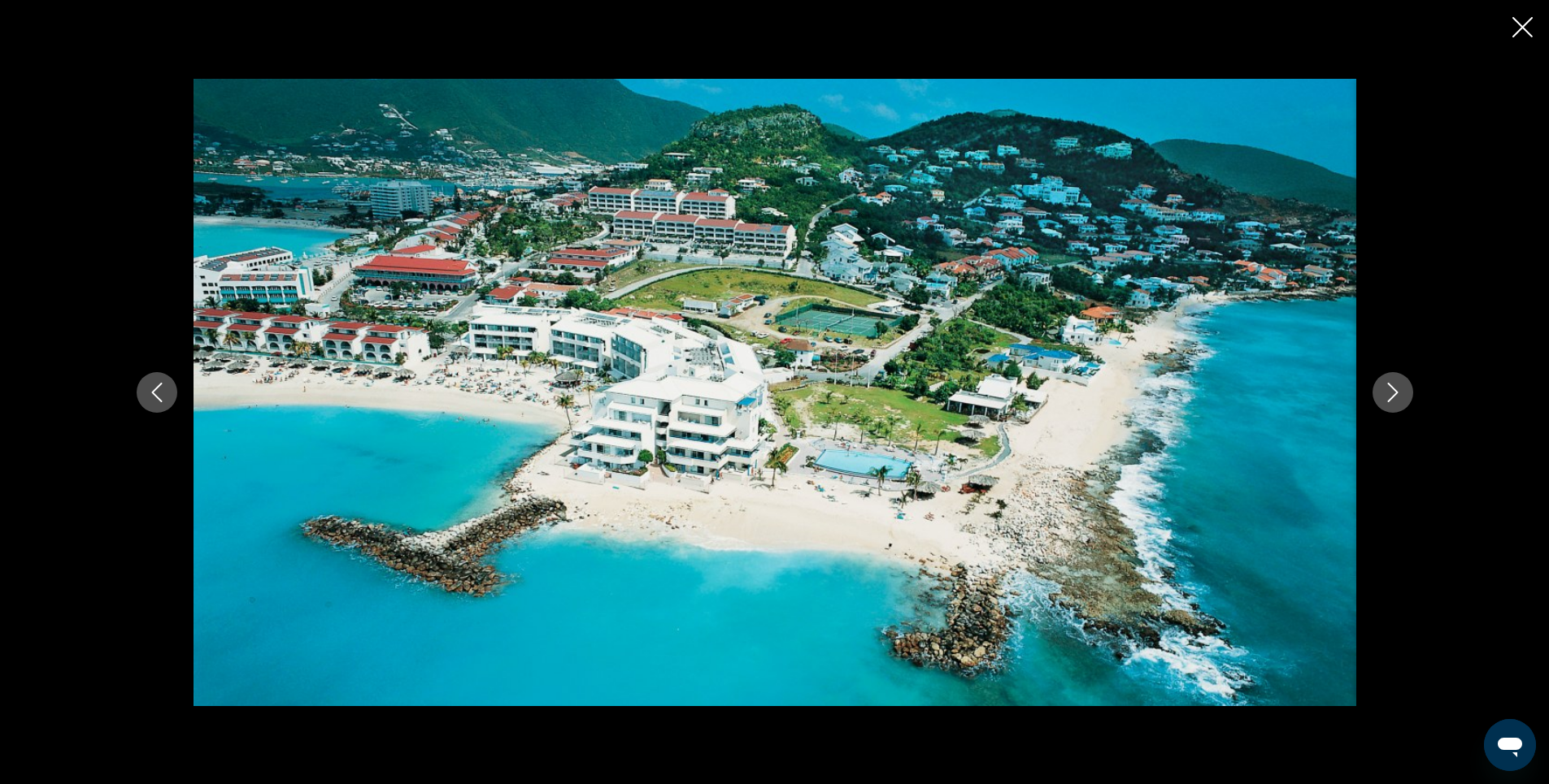
click at [1391, 392] on icon "Next image" at bounding box center [1393, 392] width 19 height 19
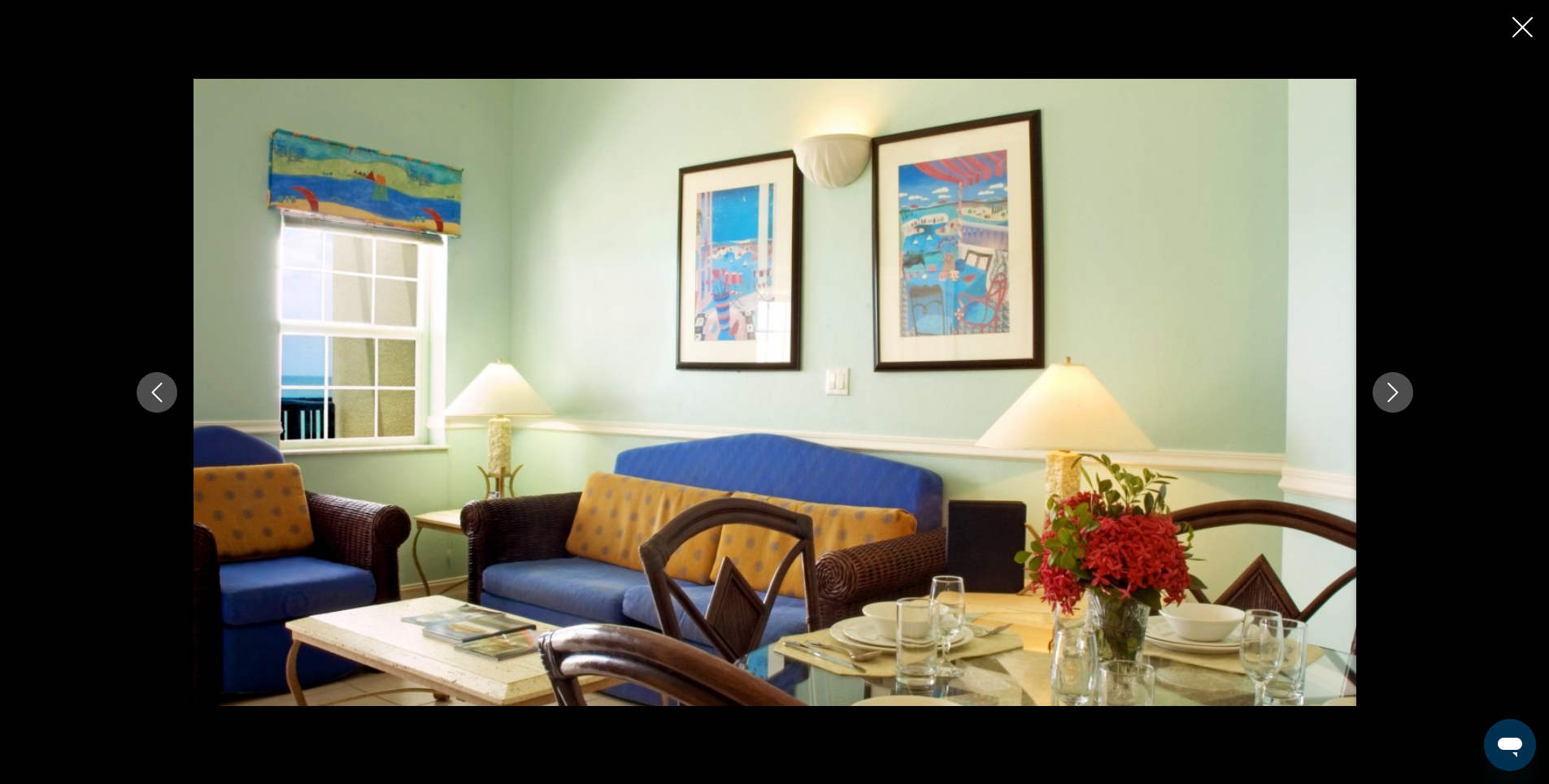
click at [1527, 24] on icon "Close slideshow" at bounding box center [1522, 27] width 20 height 20
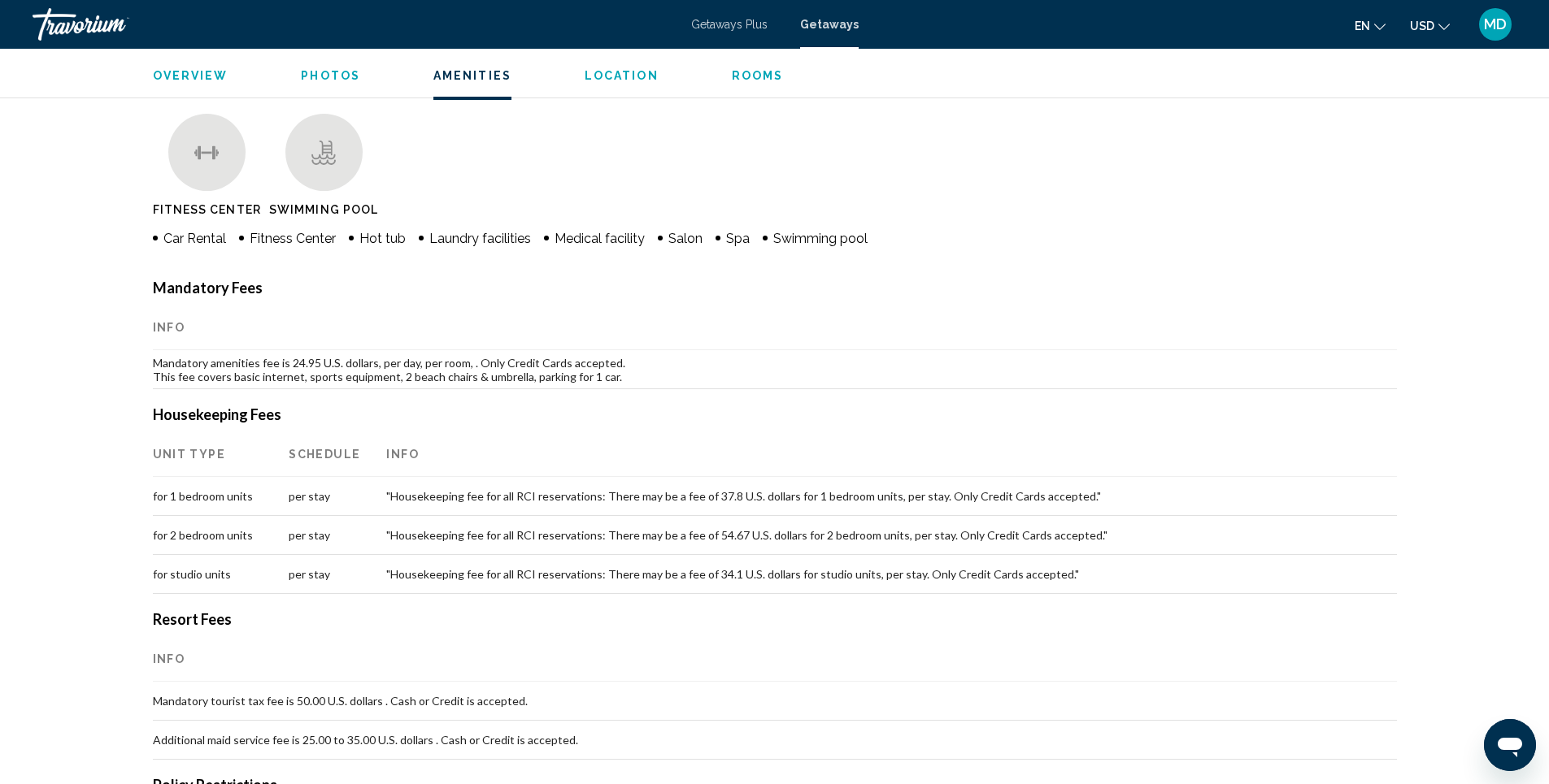
scroll to position [1225, 0]
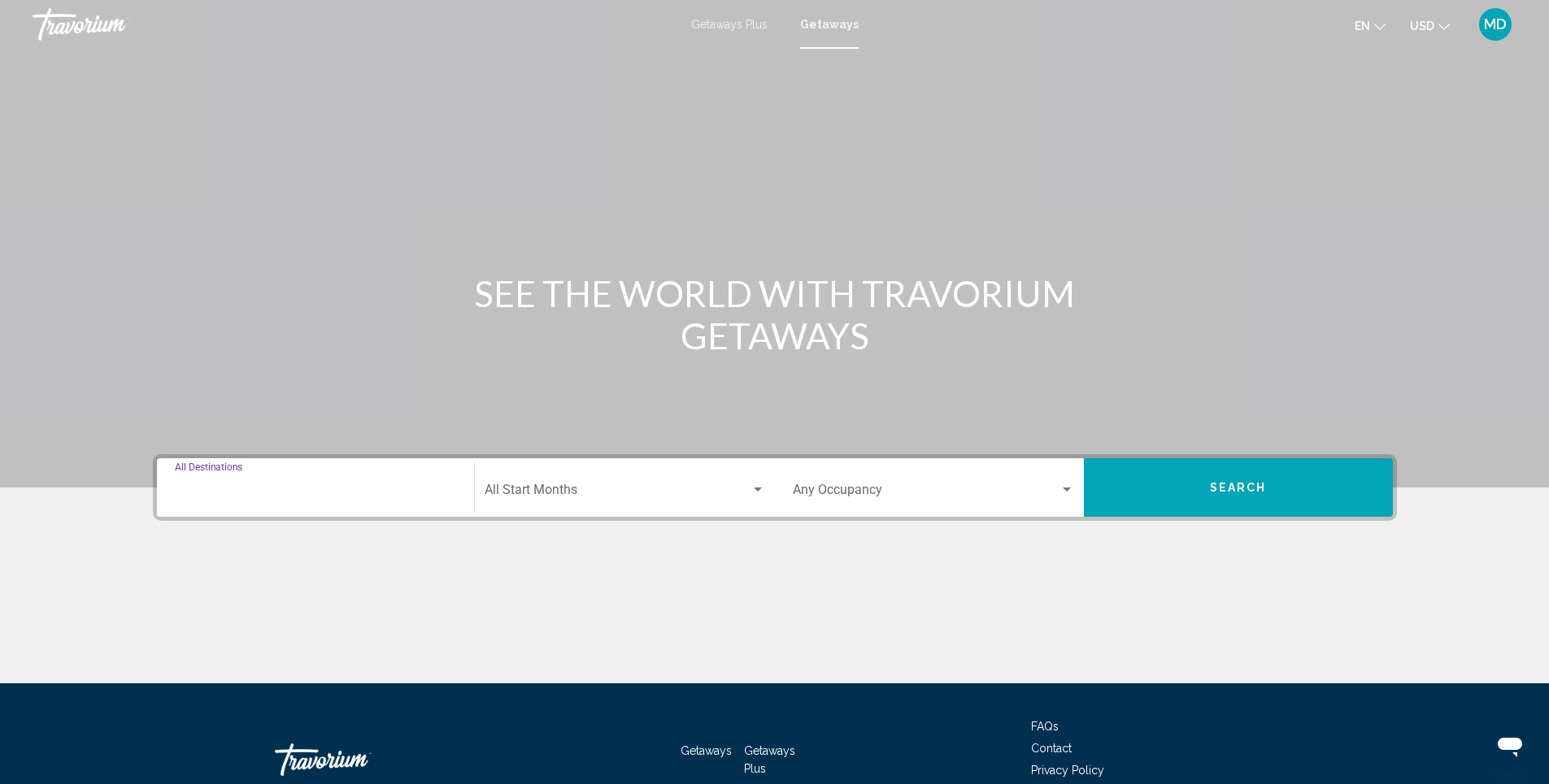
click at [336, 495] on input "Destination All Destinations" at bounding box center [315, 493] width 281 height 15
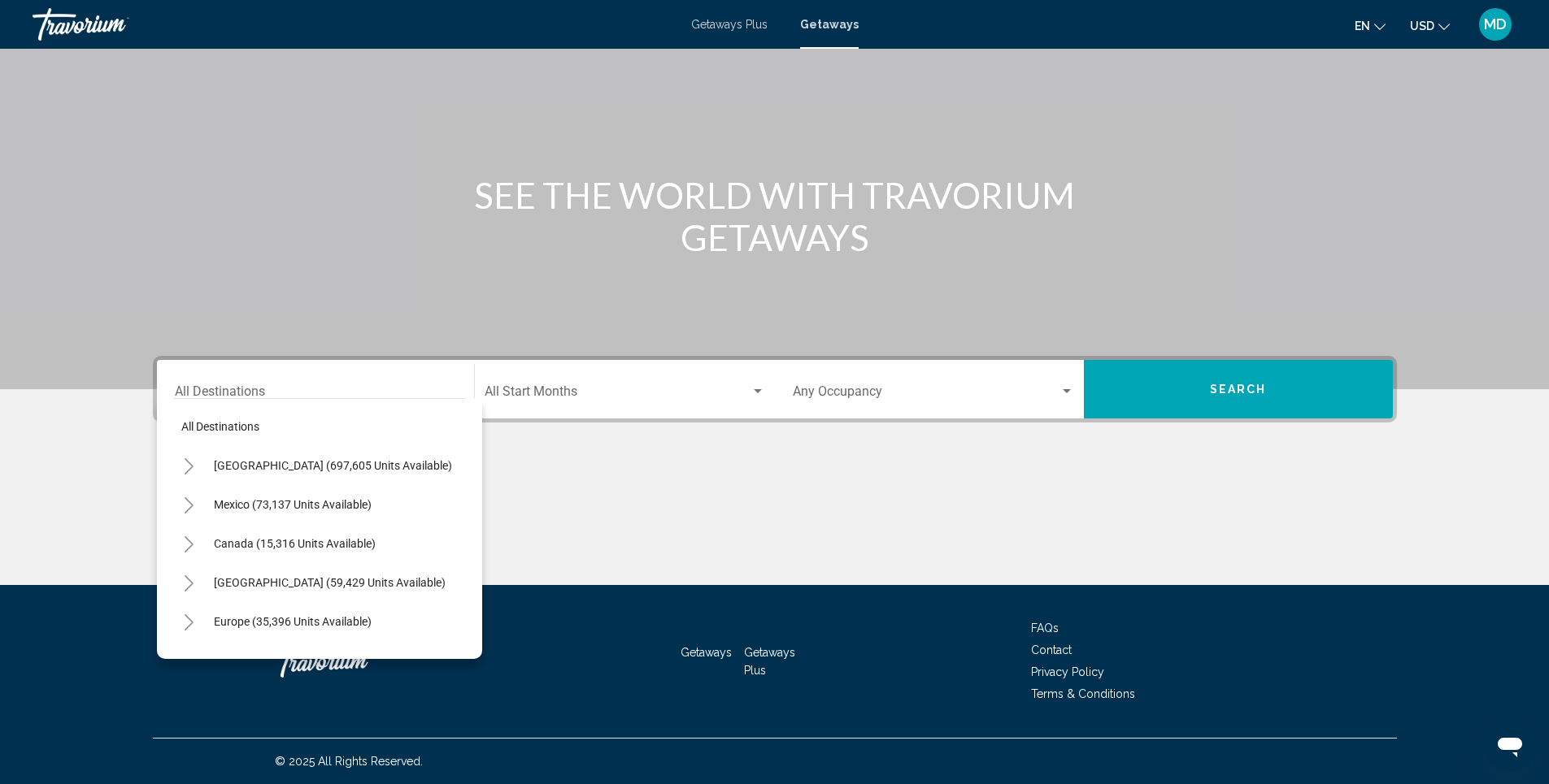
scroll to position [32, 0]
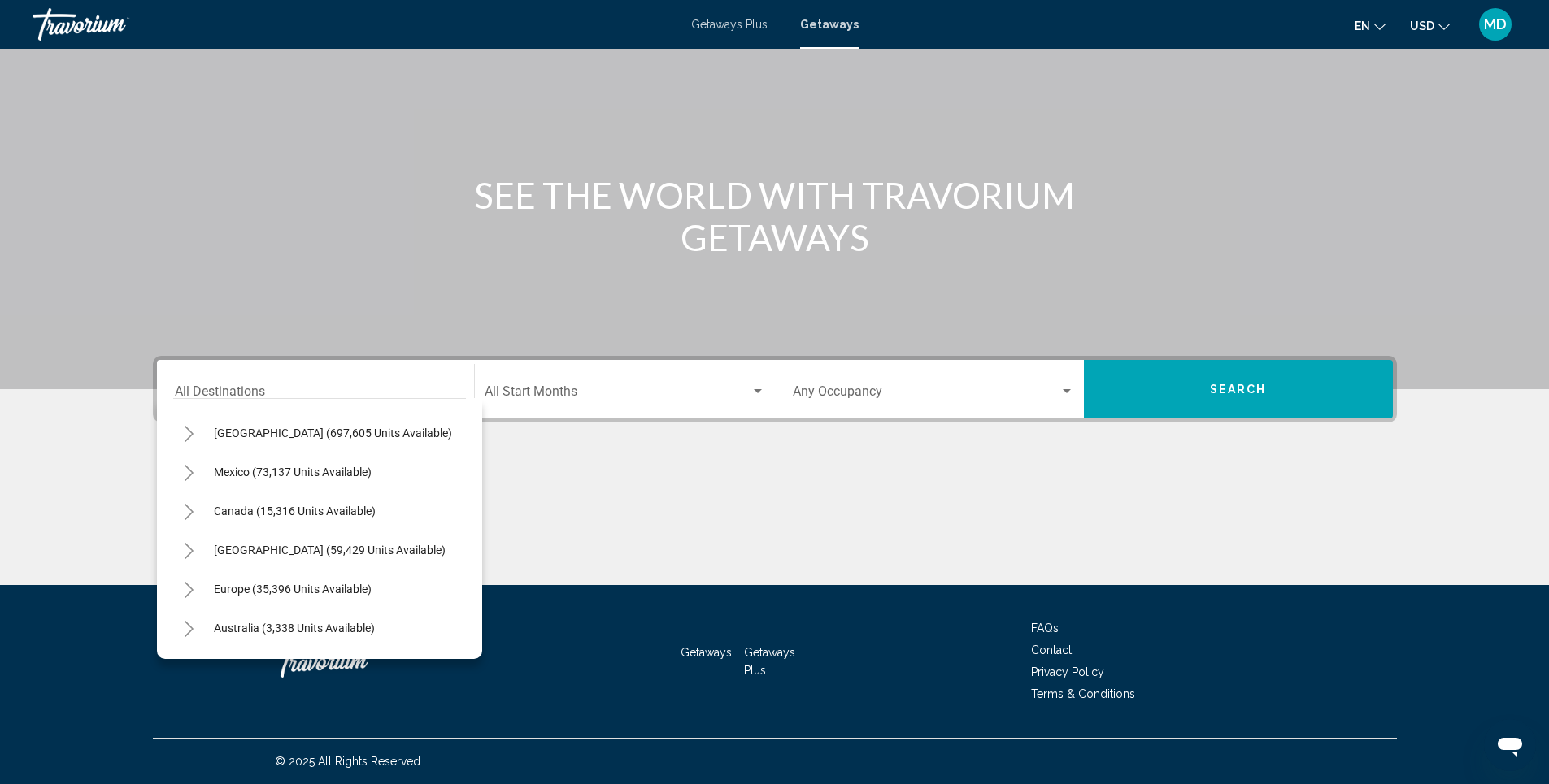
click at [187, 548] on icon "Toggle Caribbean & Atlantic Islands (59,429 units available)" at bounding box center [189, 550] width 12 height 16
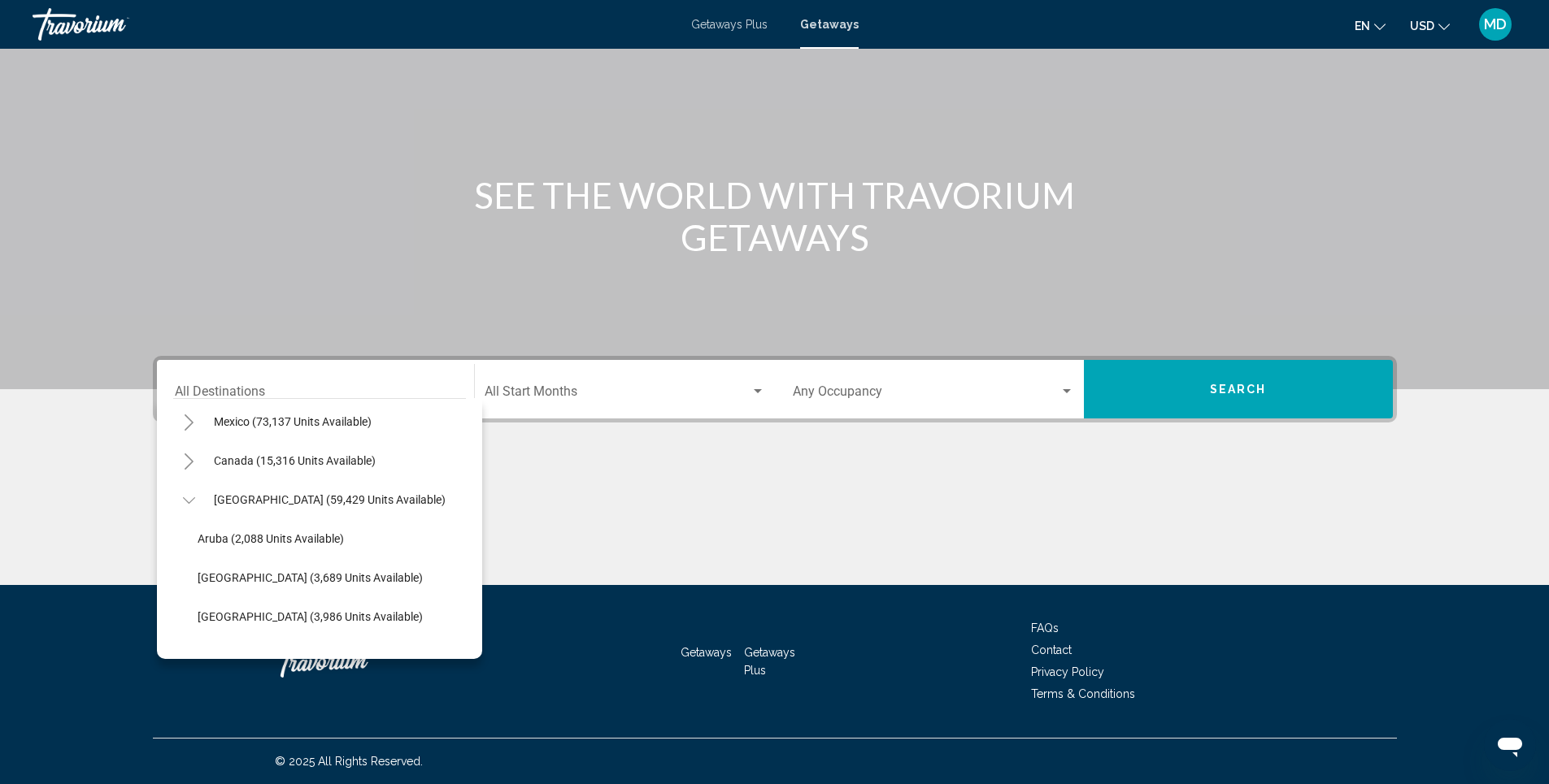
scroll to position [97, 0]
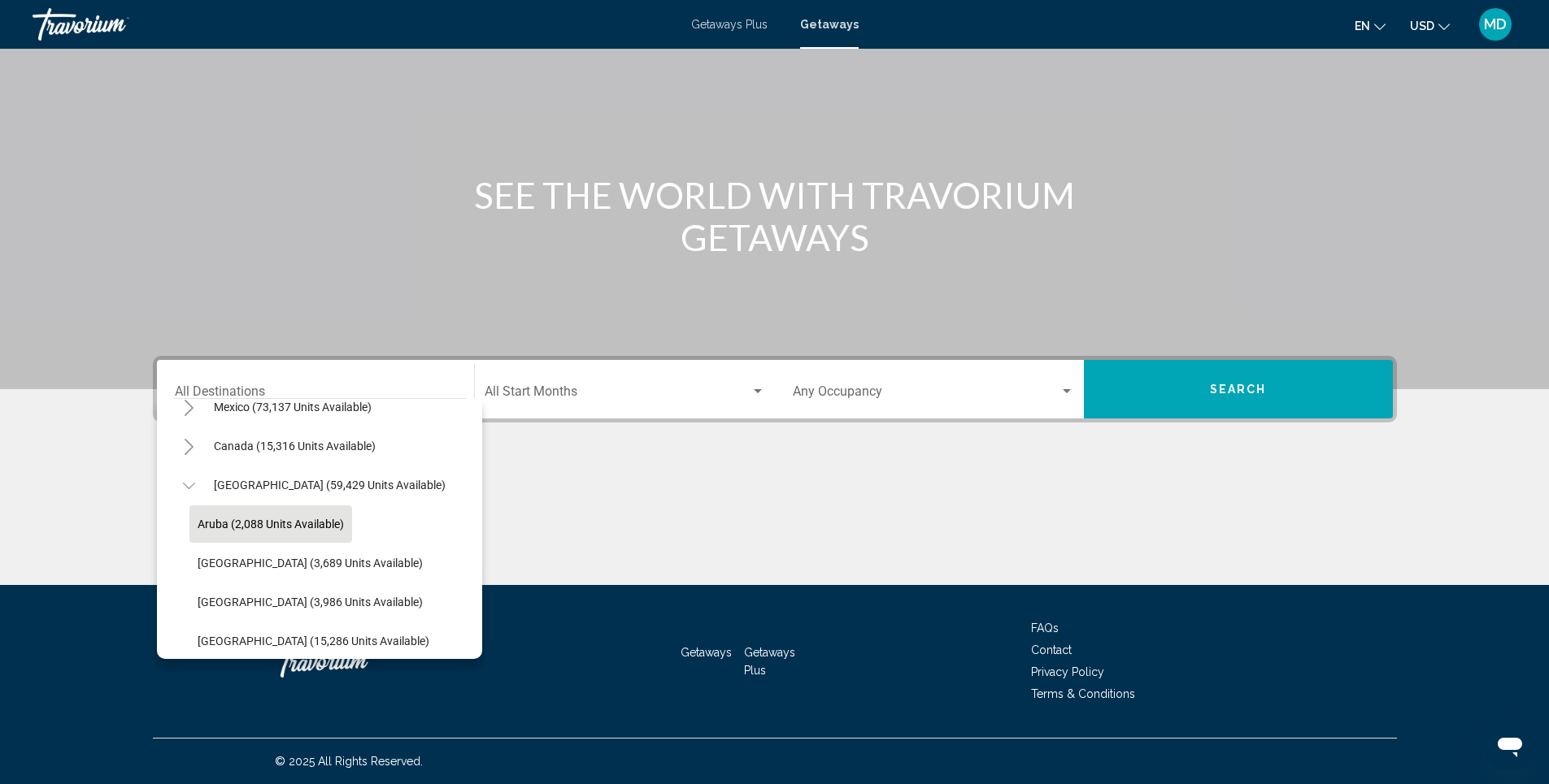
click at [301, 526] on span "Aruba (2,088 units available)" at bounding box center [270, 524] width 147 height 13
type input "**********"
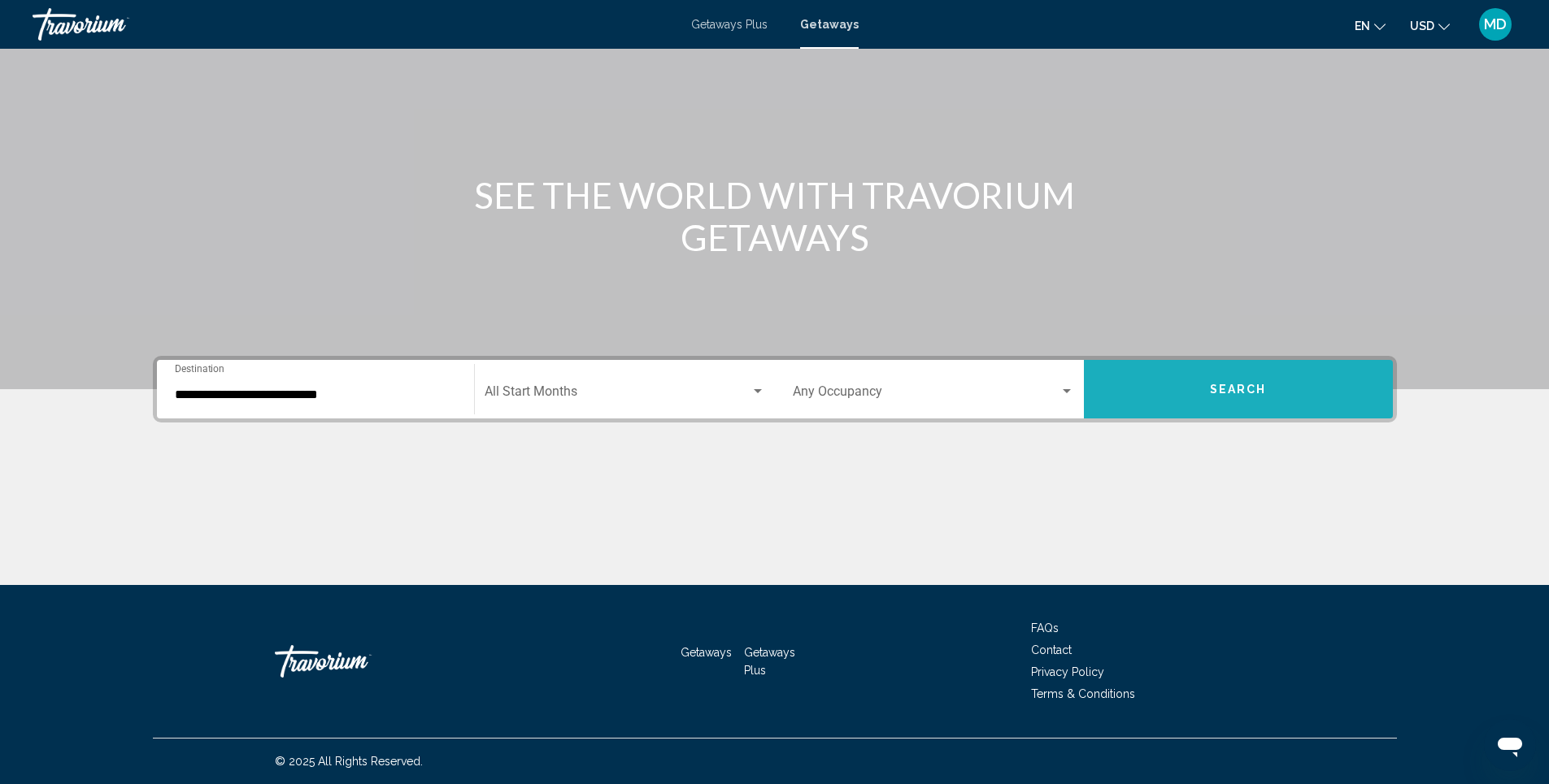
click at [1250, 392] on span "Search" at bounding box center [1239, 390] width 57 height 13
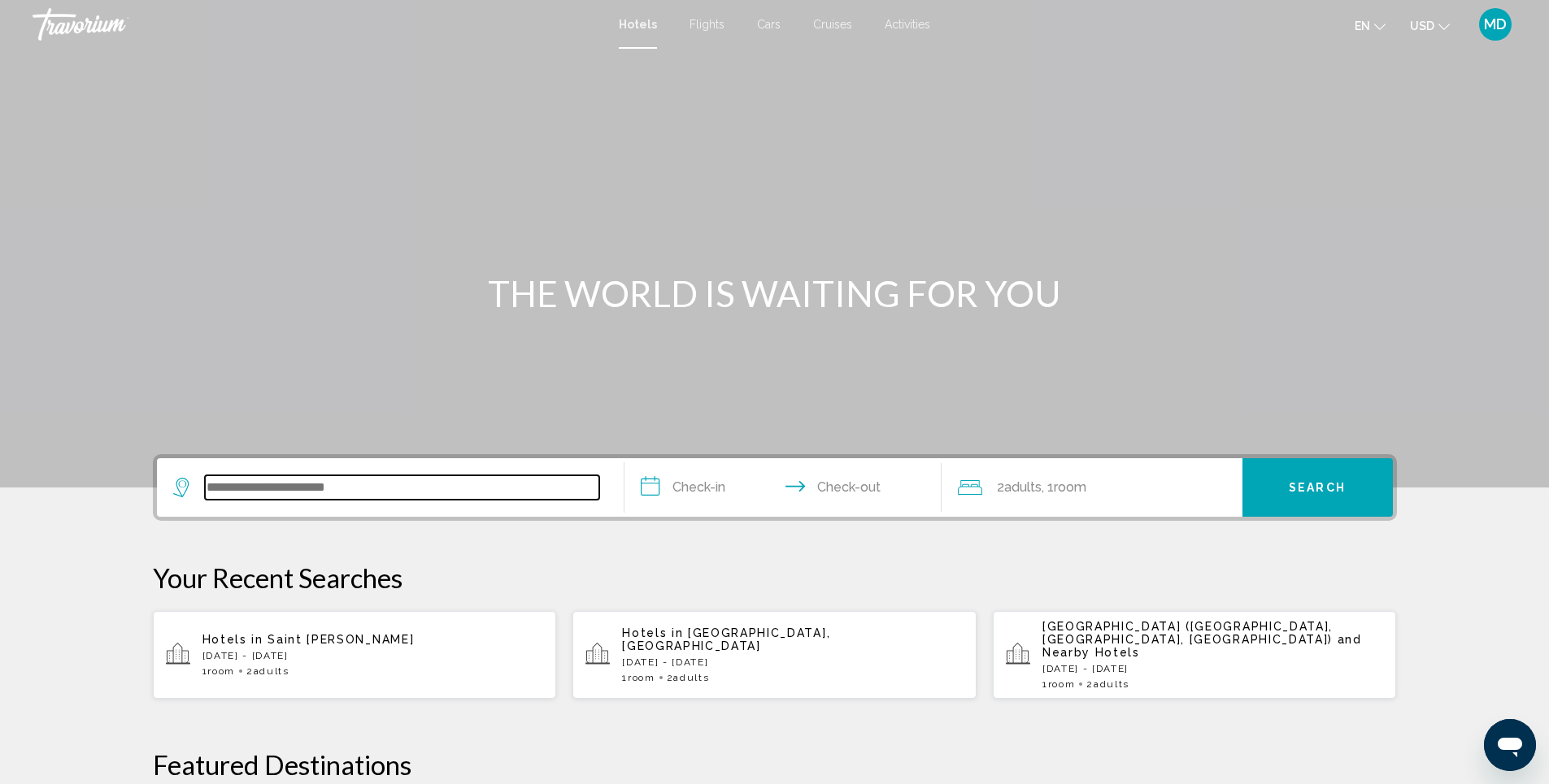
click at [401, 497] on input "Search widget" at bounding box center [402, 488] width 394 height 24
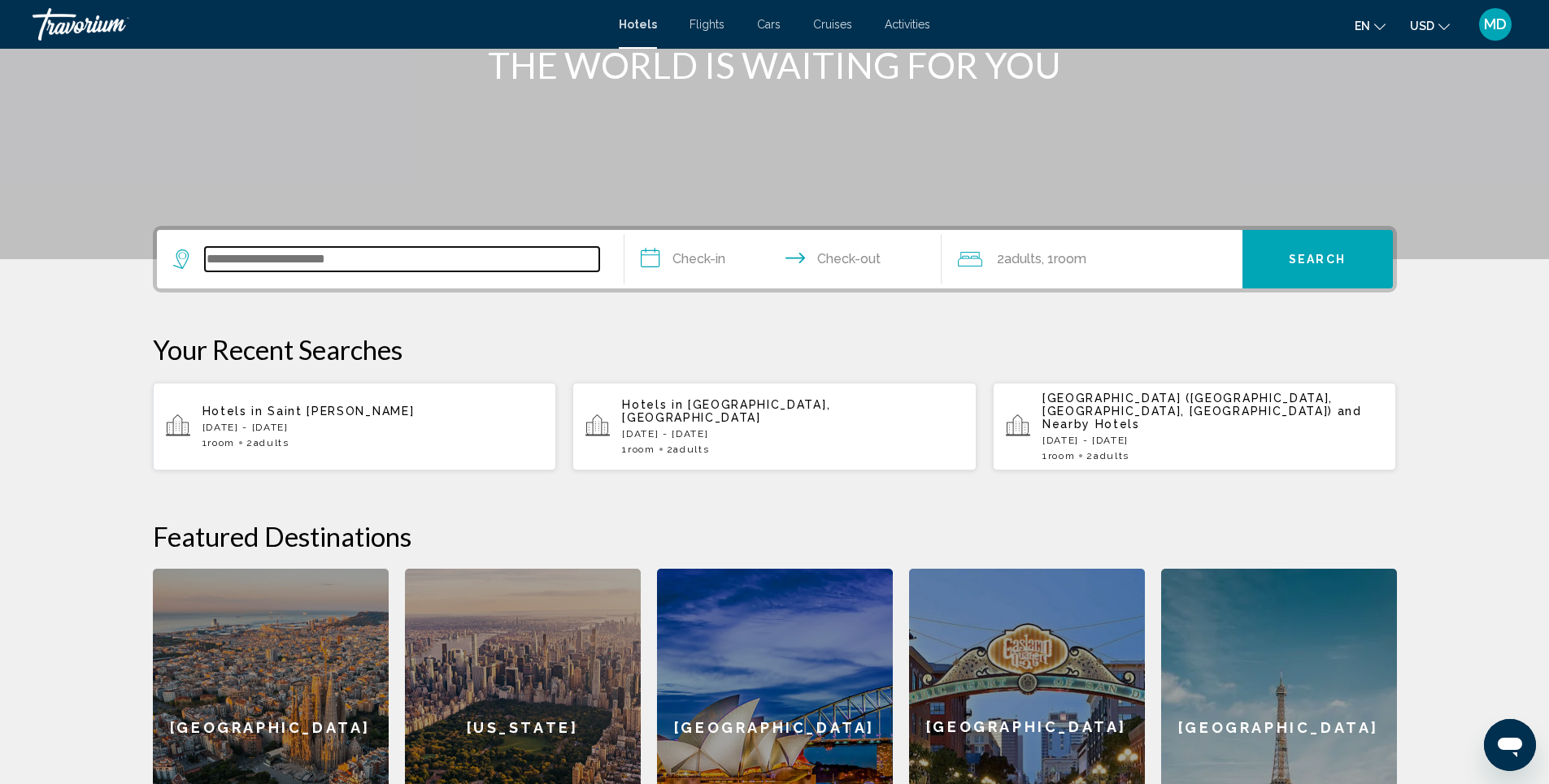
scroll to position [401, 0]
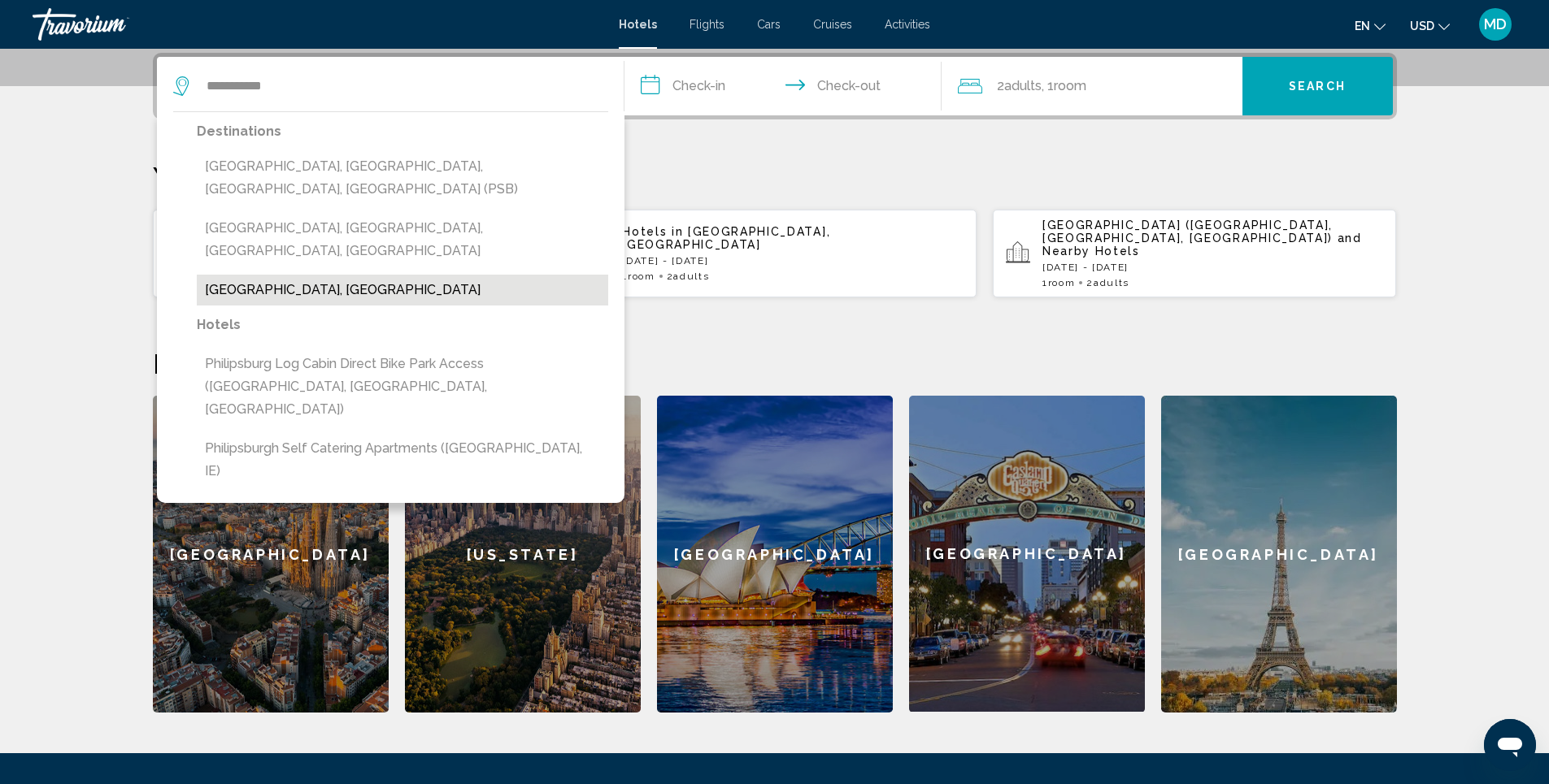
click at [316, 274] on button "[GEOGRAPHIC_DATA], [GEOGRAPHIC_DATA]" at bounding box center [403, 290] width 412 height 31
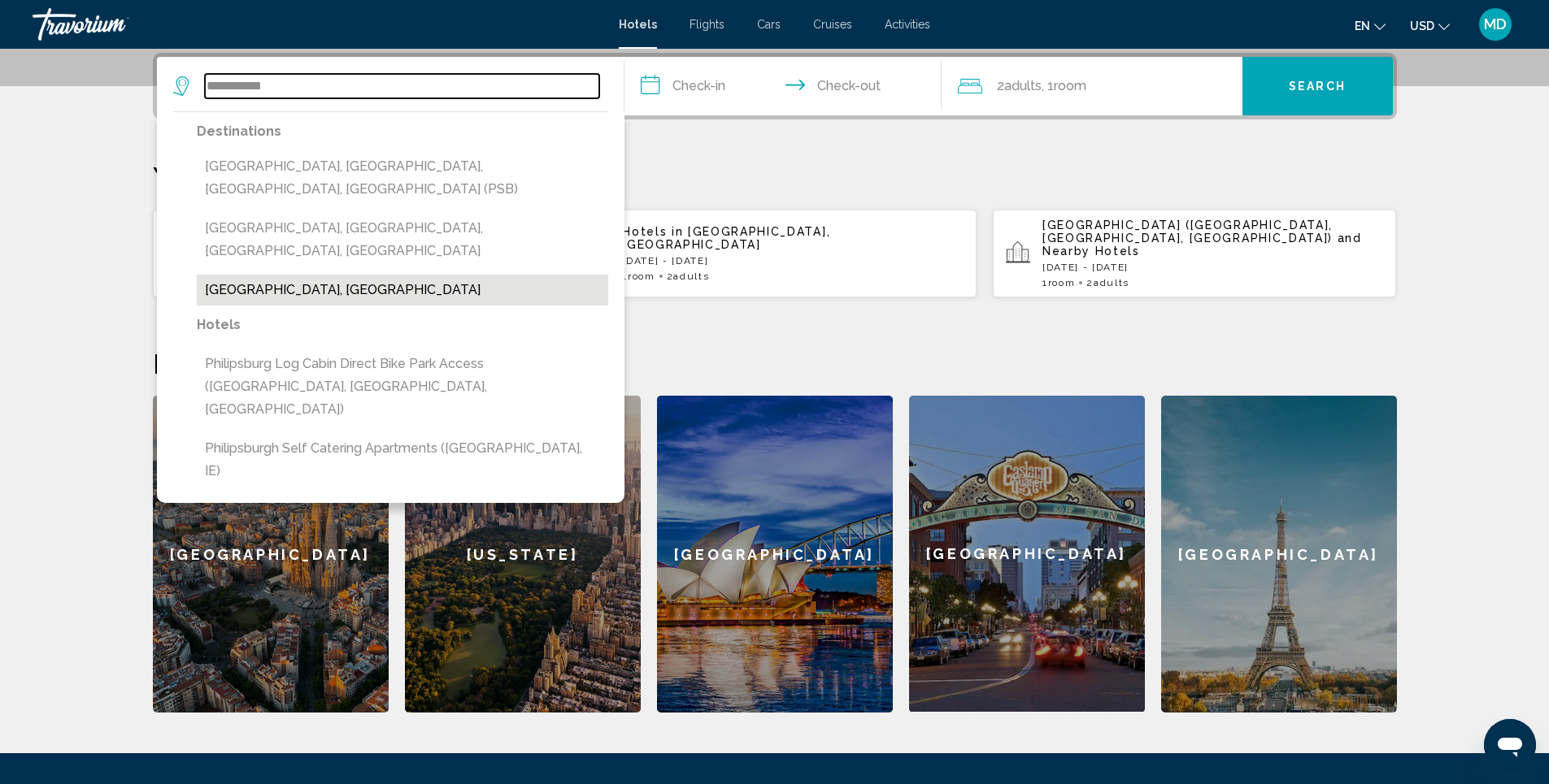
type input "**********"
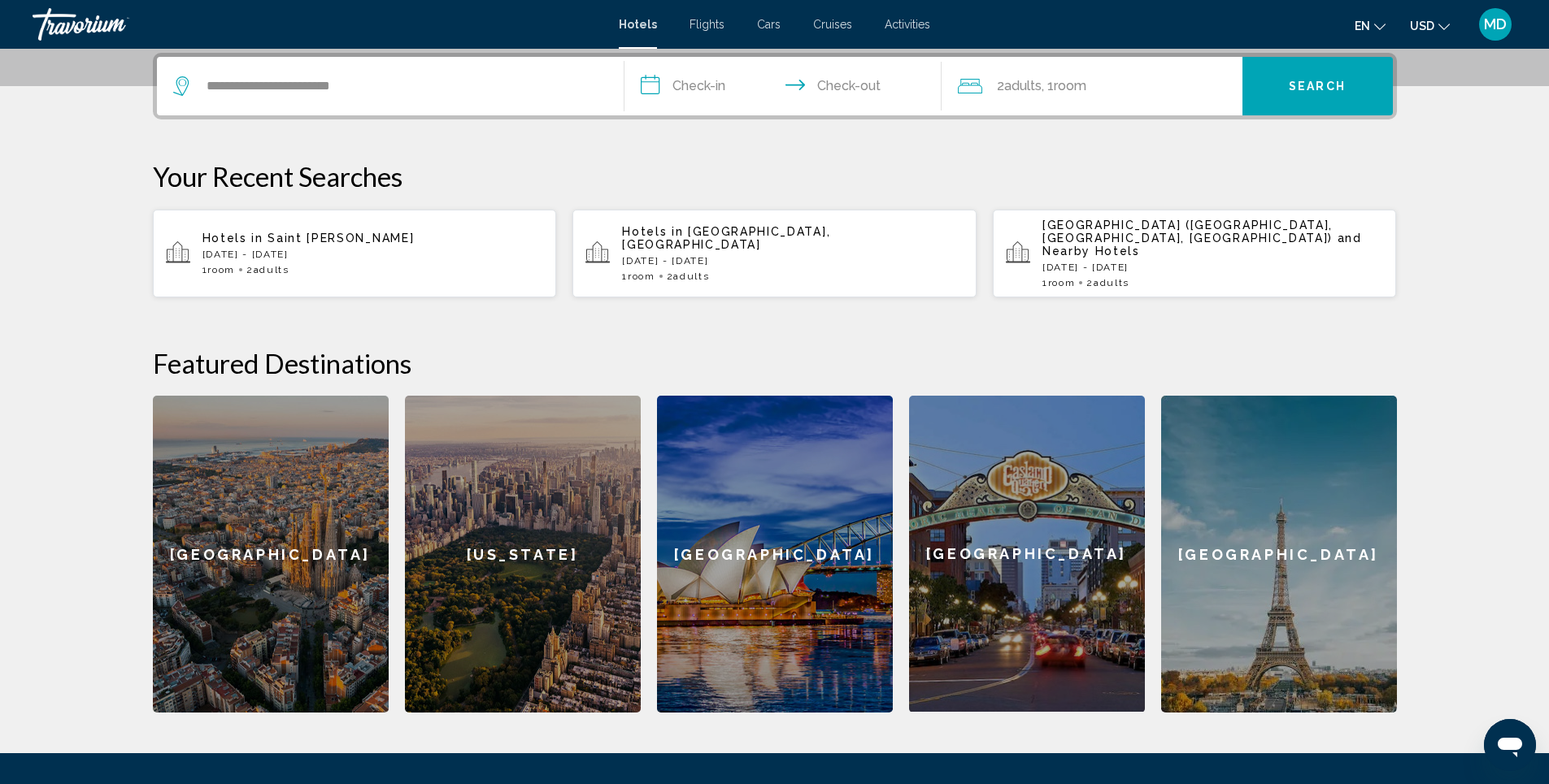
click at [715, 86] on input "**********" at bounding box center [786, 89] width 324 height 63
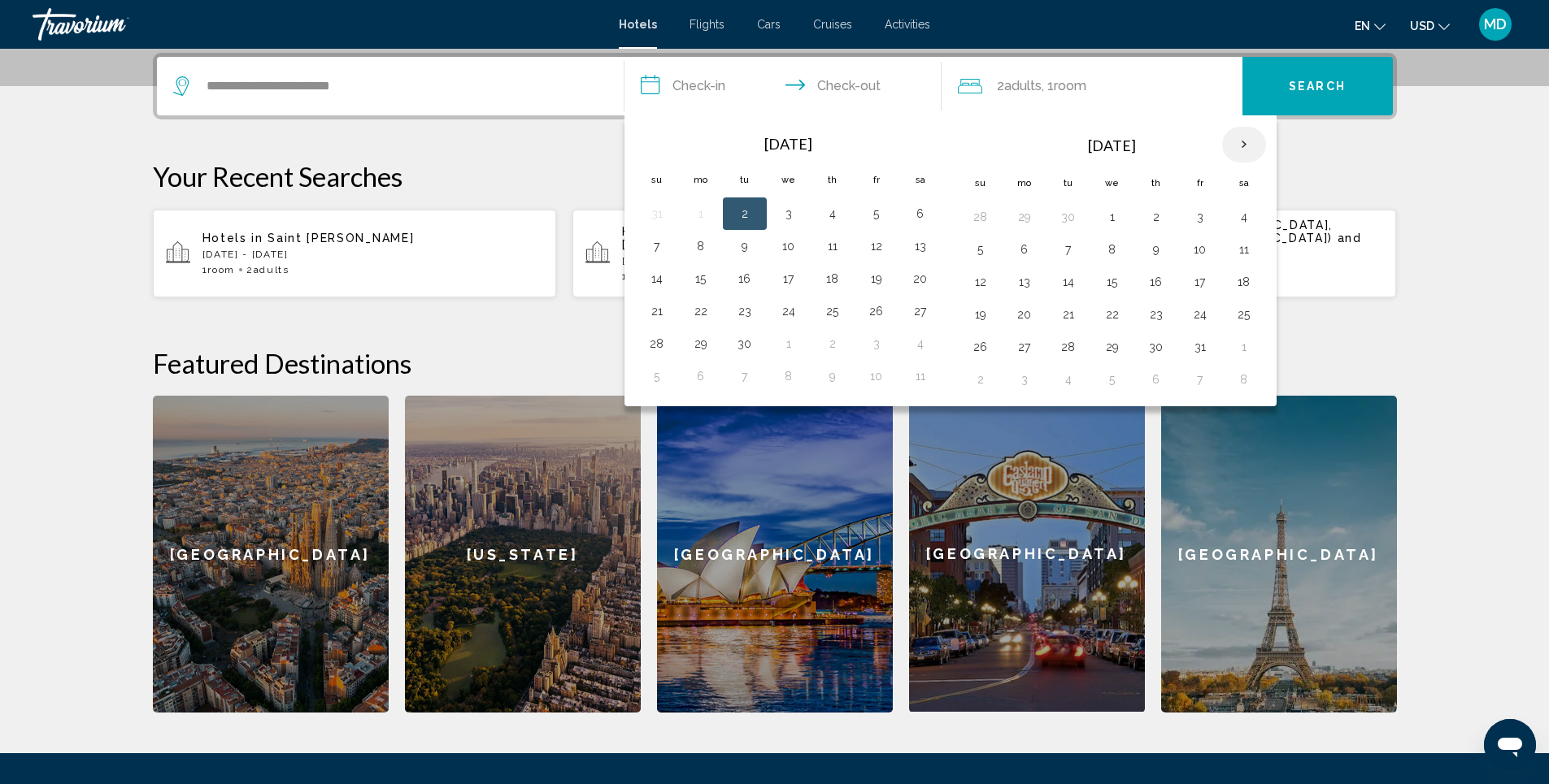
click at [1243, 144] on th "Next month" at bounding box center [1244, 144] width 44 height 36
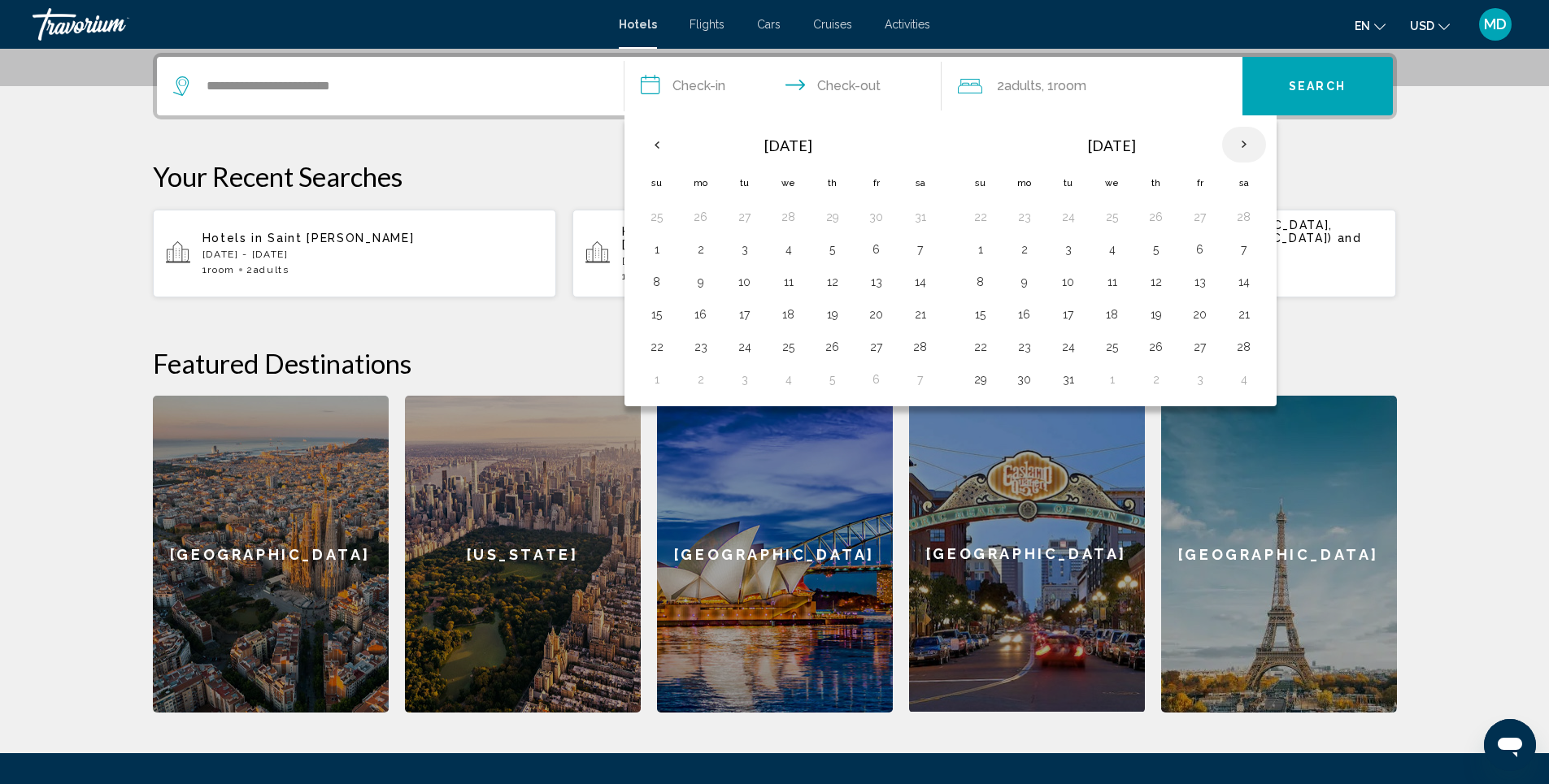
click at [1243, 144] on th "Next month" at bounding box center [1244, 144] width 44 height 36
click at [659, 147] on th "Previous month" at bounding box center [657, 144] width 44 height 36
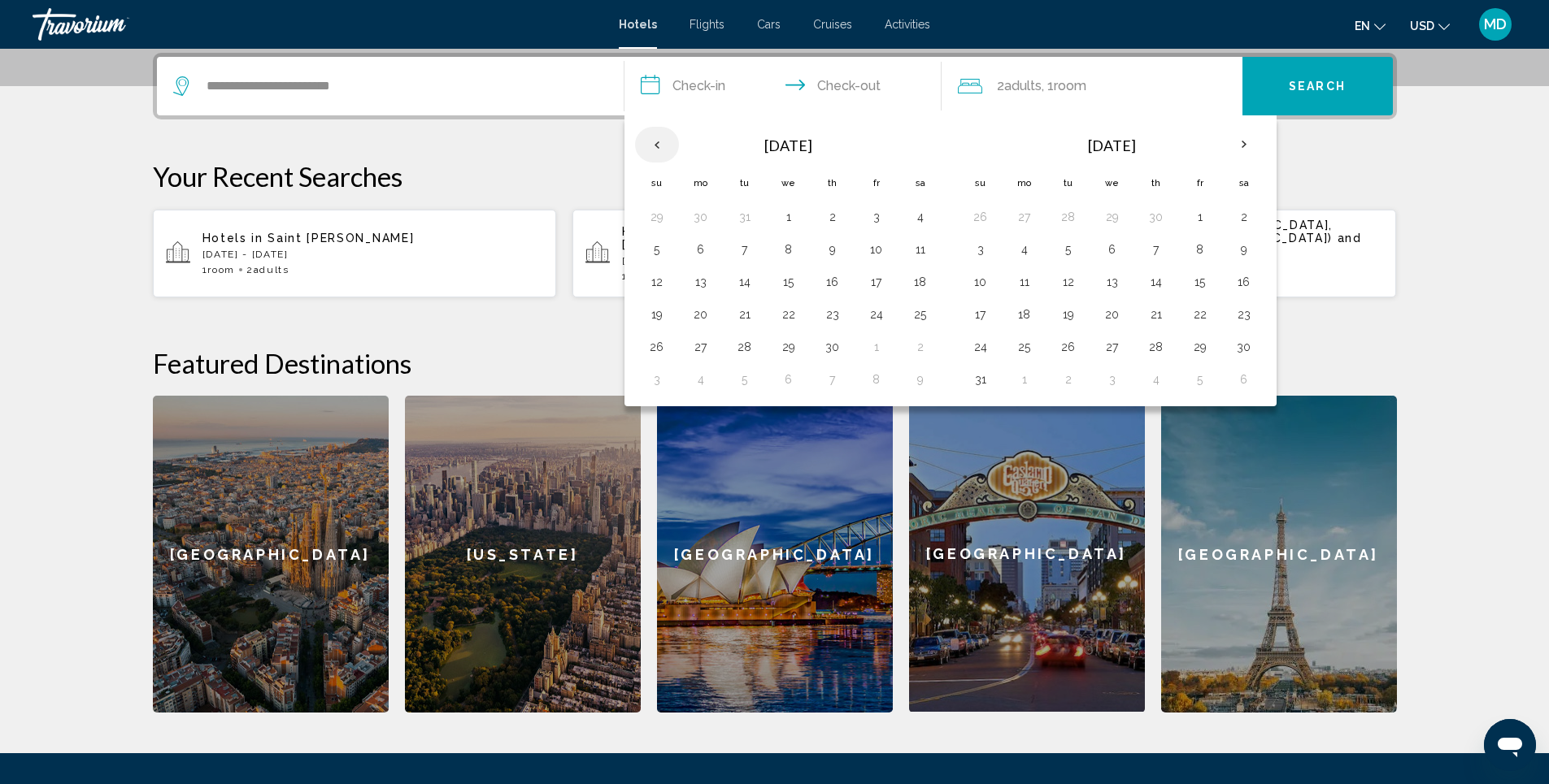
click at [659, 147] on th "Previous month" at bounding box center [657, 144] width 44 height 36
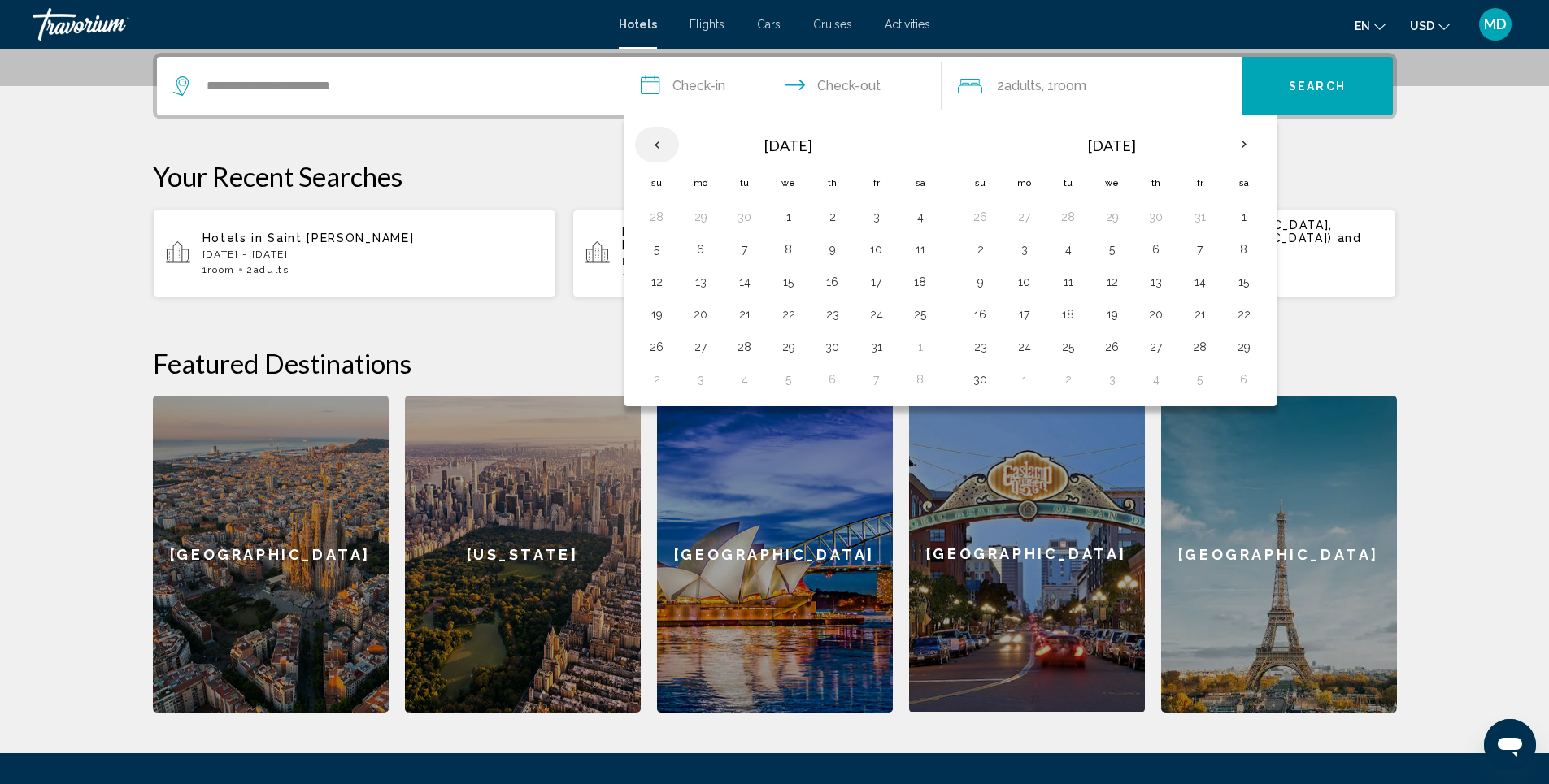
click at [659, 147] on th "Previous month" at bounding box center [657, 144] width 44 height 36
click at [1238, 251] on button "11" at bounding box center [1244, 249] width 26 height 23
click at [1110, 285] on button "15" at bounding box center [1113, 282] width 26 height 23
type input "**********"
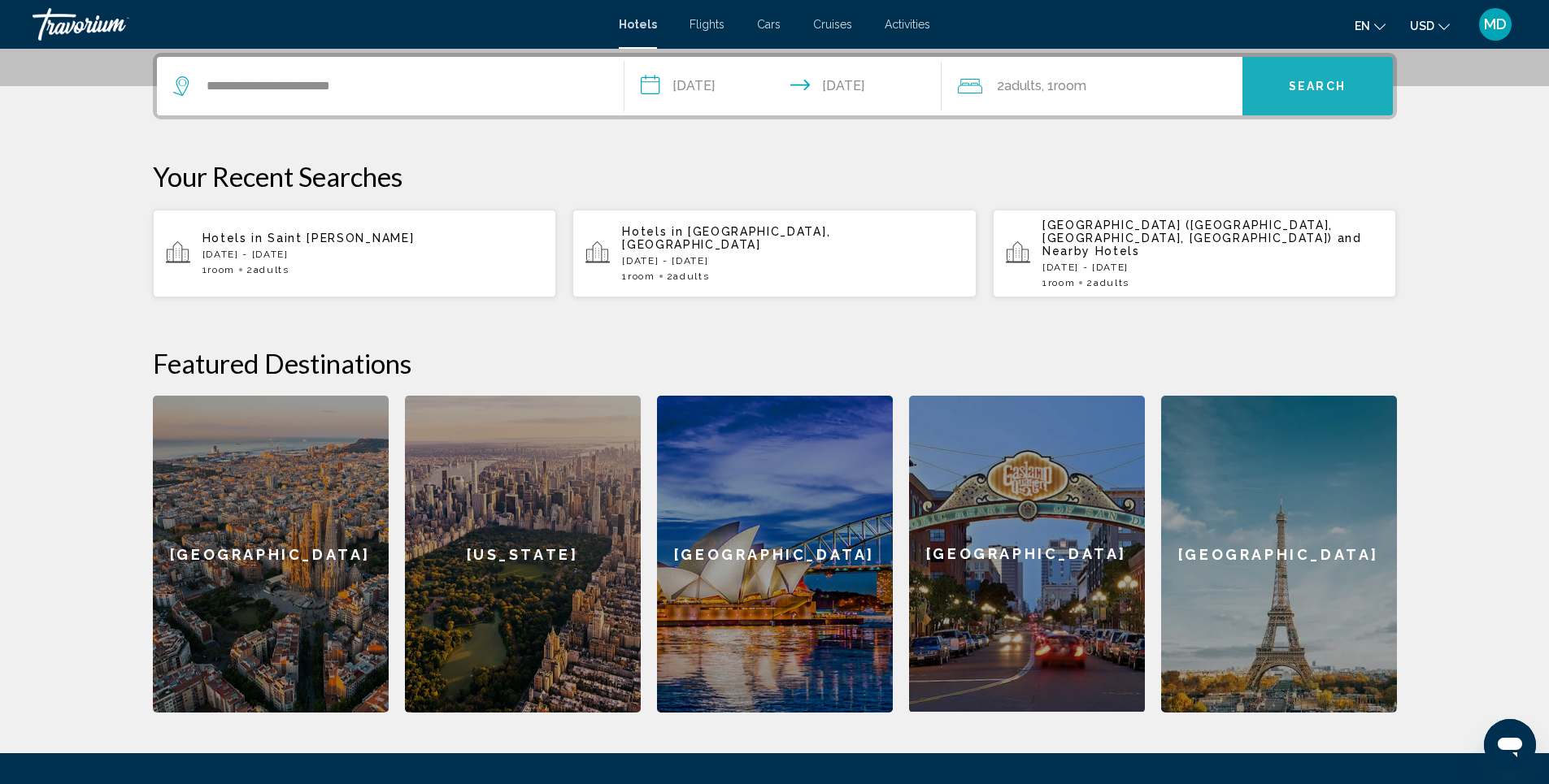
click at [1323, 81] on span "Search" at bounding box center [1318, 87] width 57 height 13
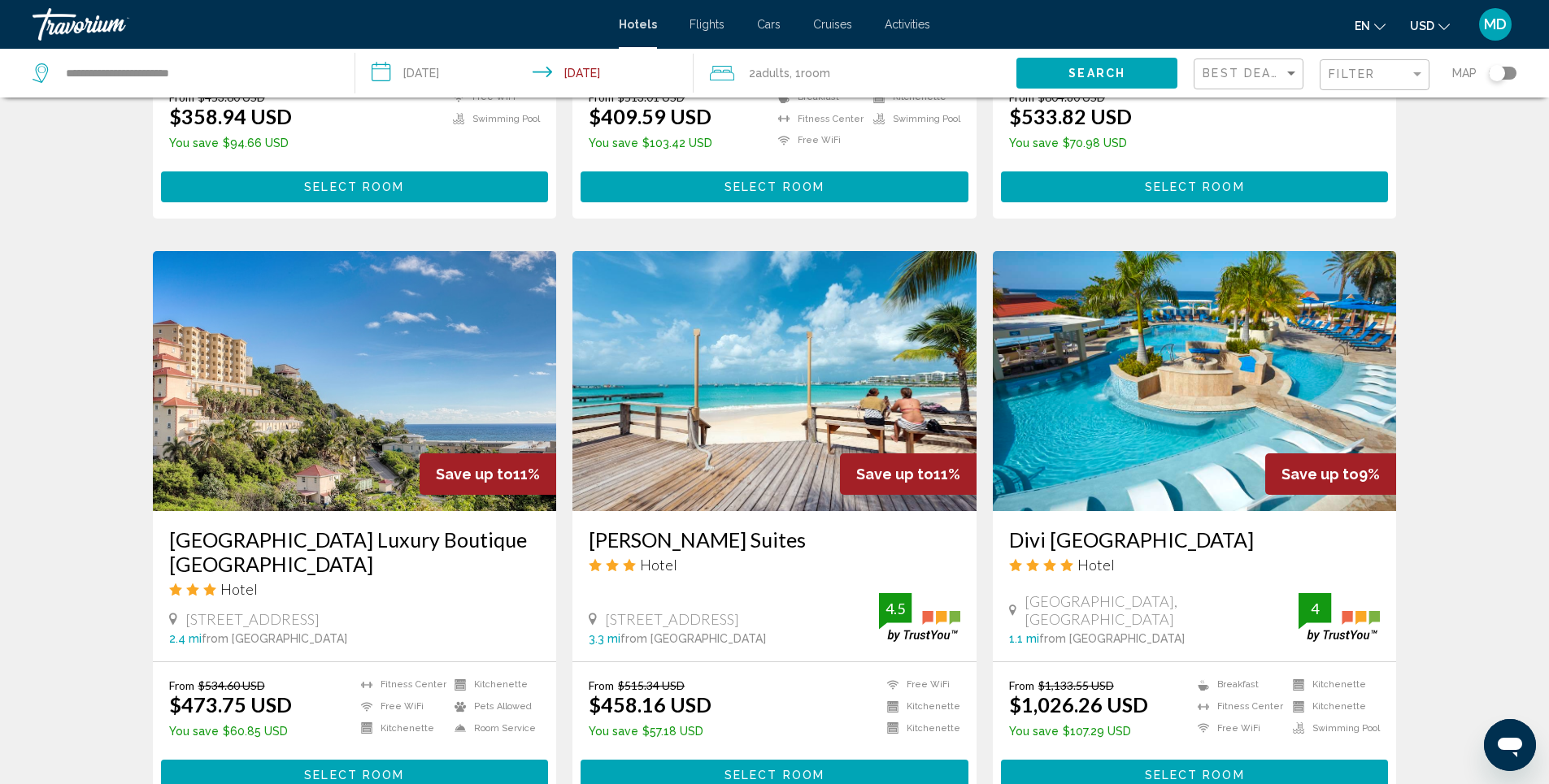
scroll to position [1138, 0]
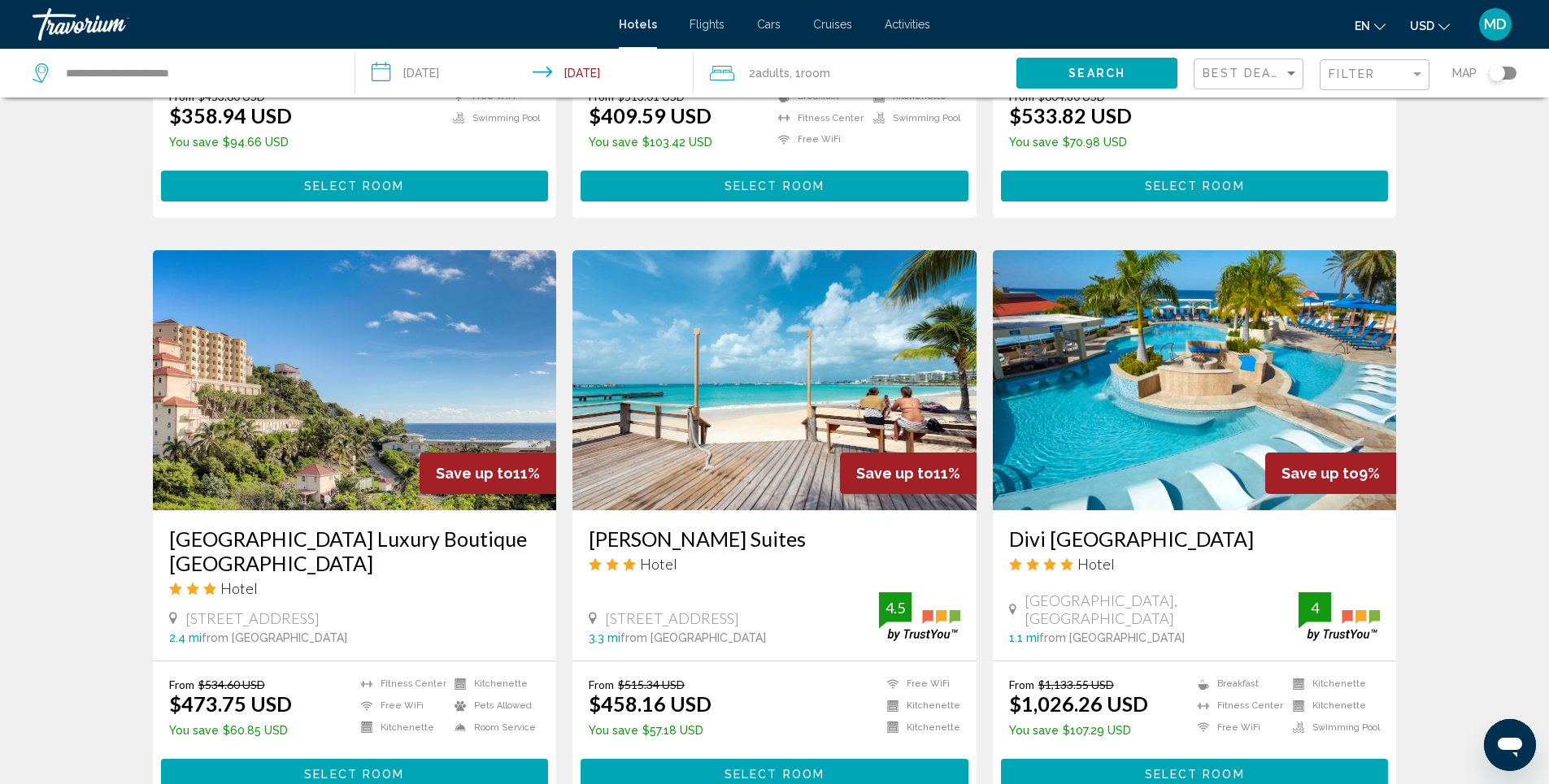
click at [325, 344] on img "Main content" at bounding box center [354, 380] width 404 height 260
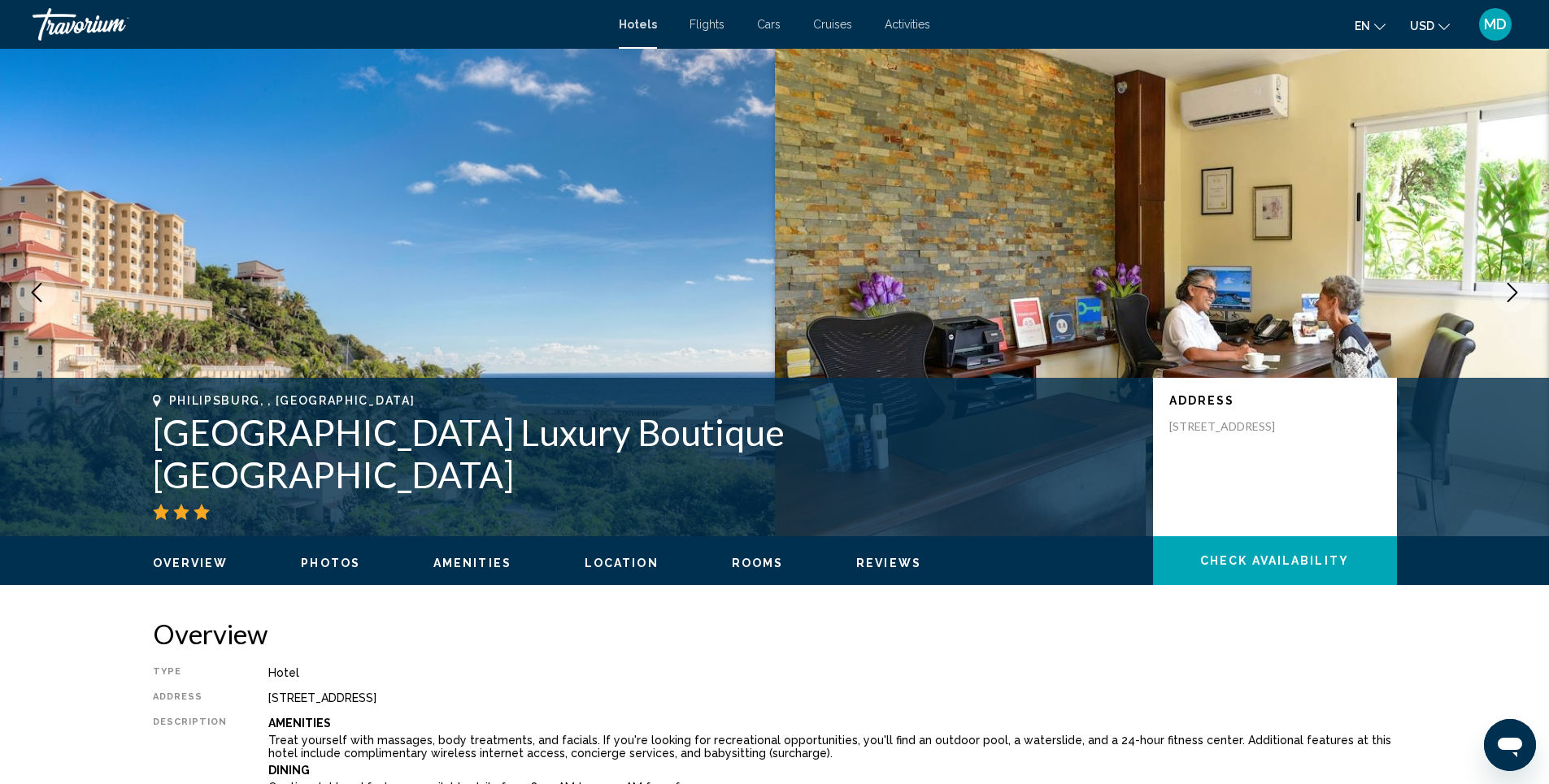
click at [325, 563] on span "Photos" at bounding box center [330, 563] width 59 height 13
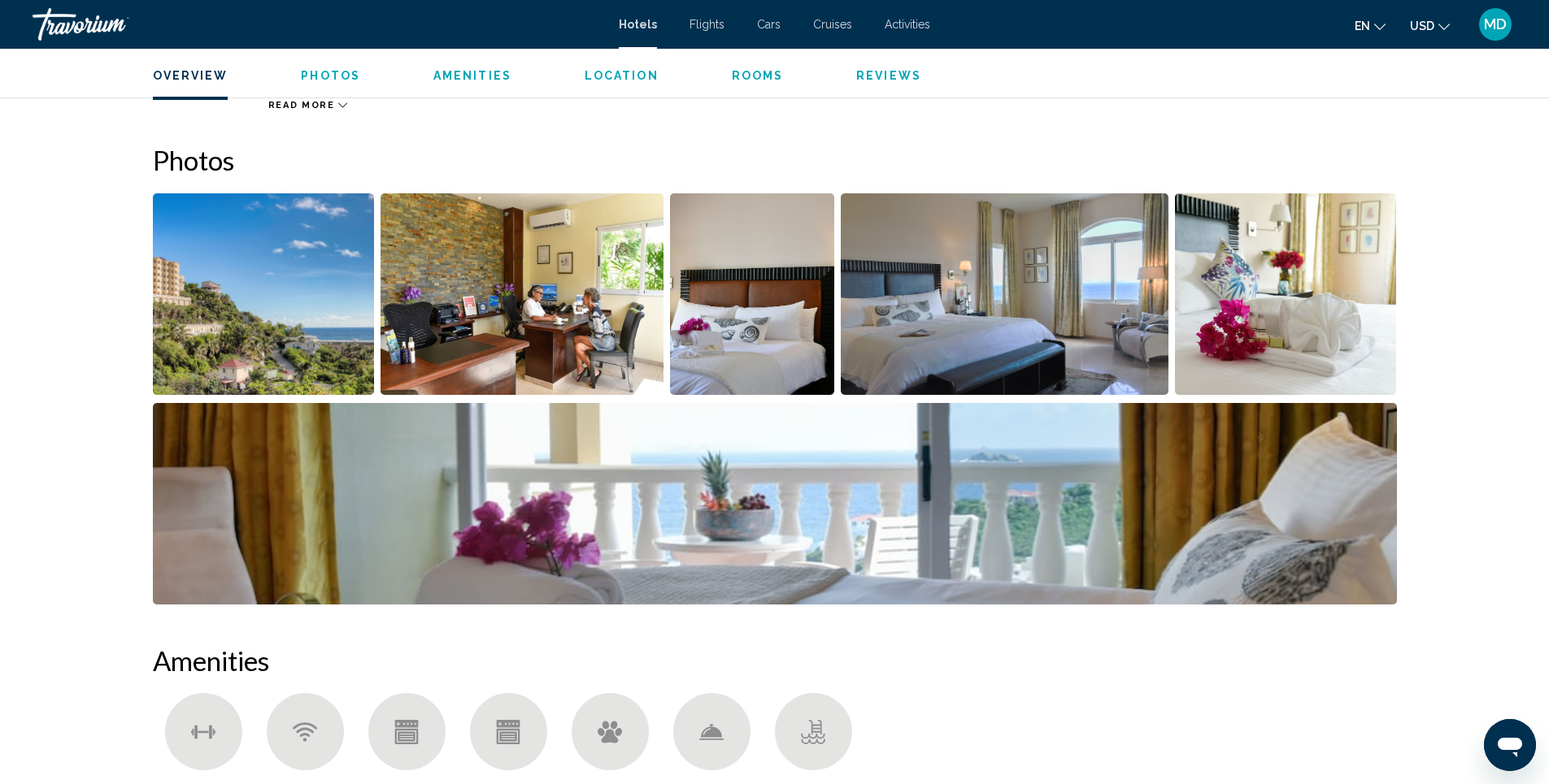
scroll to position [794, 0]
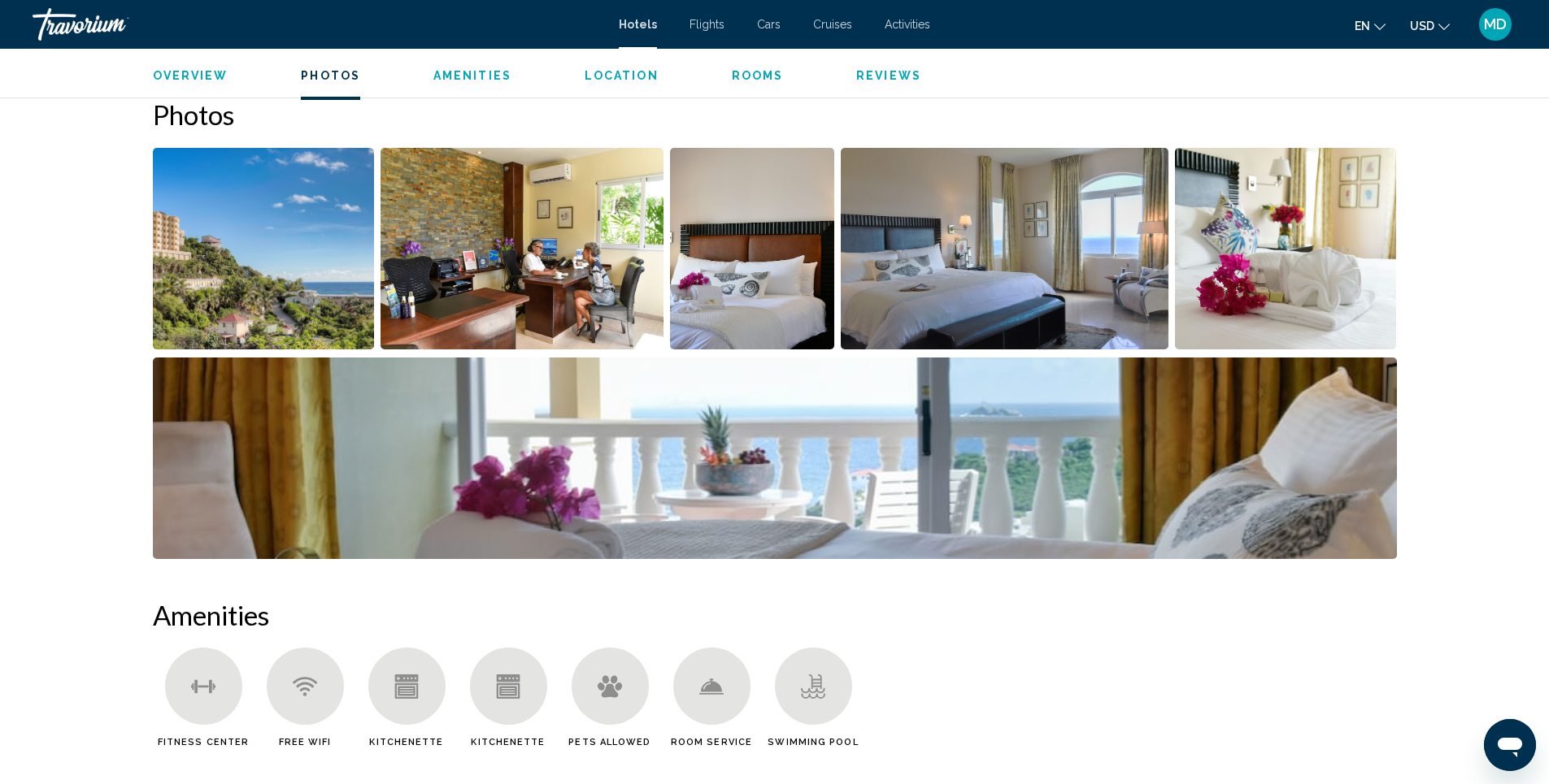
click at [543, 287] on img "Open full-screen image slider" at bounding box center [522, 248] width 283 height 201
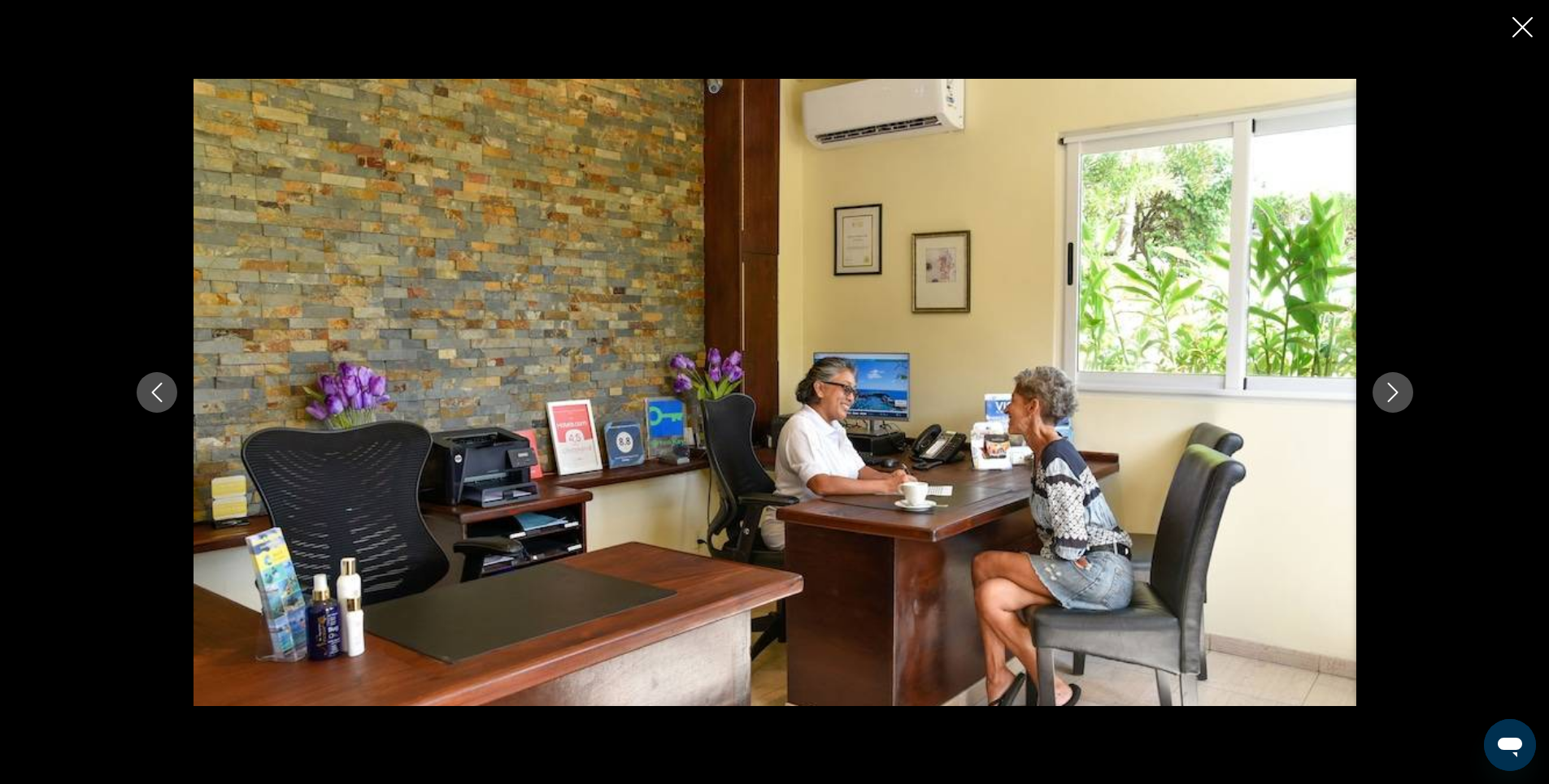
click at [1388, 391] on icon "Next image" at bounding box center [1393, 392] width 19 height 19
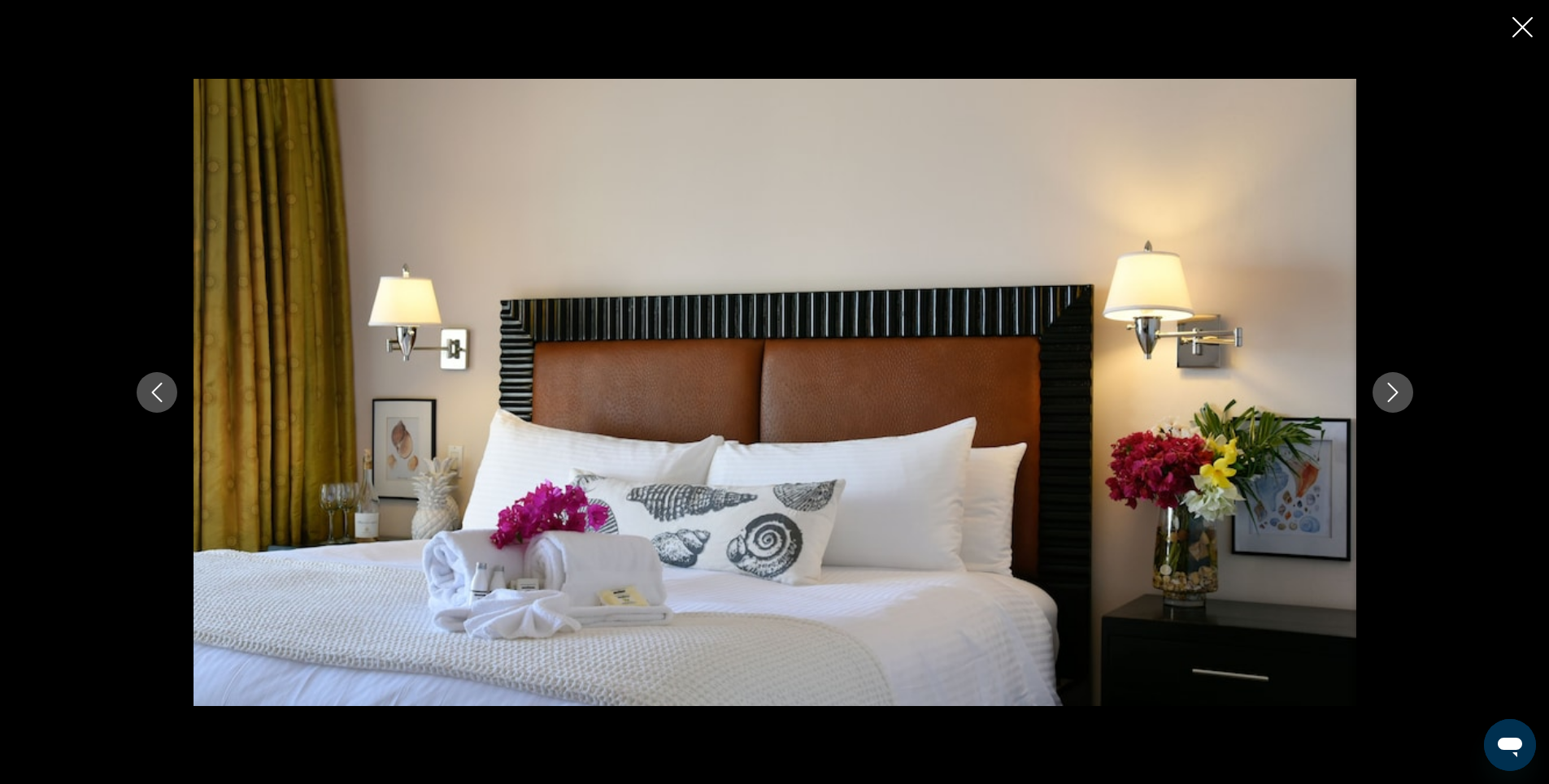
click at [1388, 391] on icon "Next image" at bounding box center [1393, 392] width 19 height 19
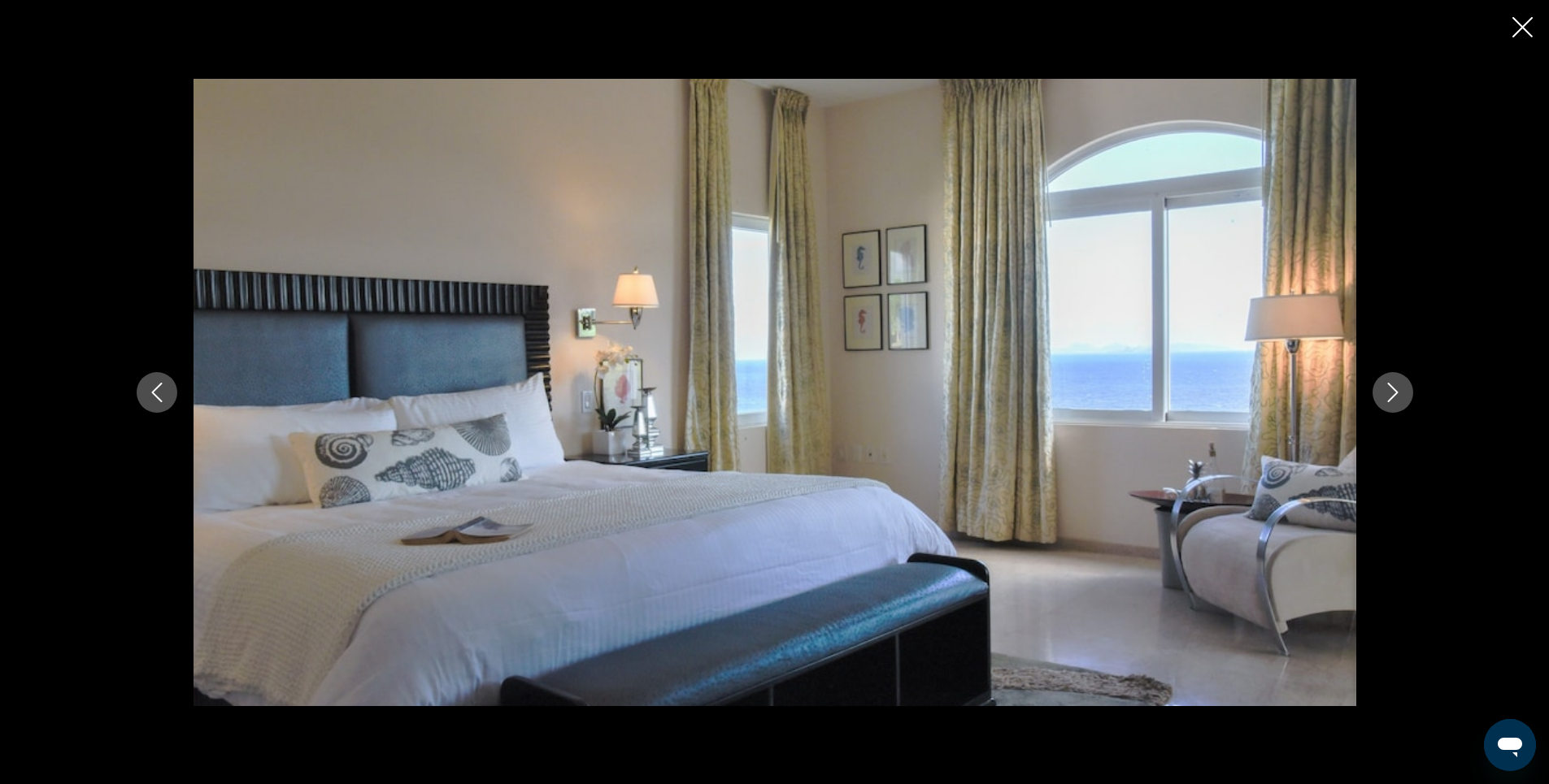
click at [1388, 391] on icon "Next image" at bounding box center [1393, 392] width 19 height 19
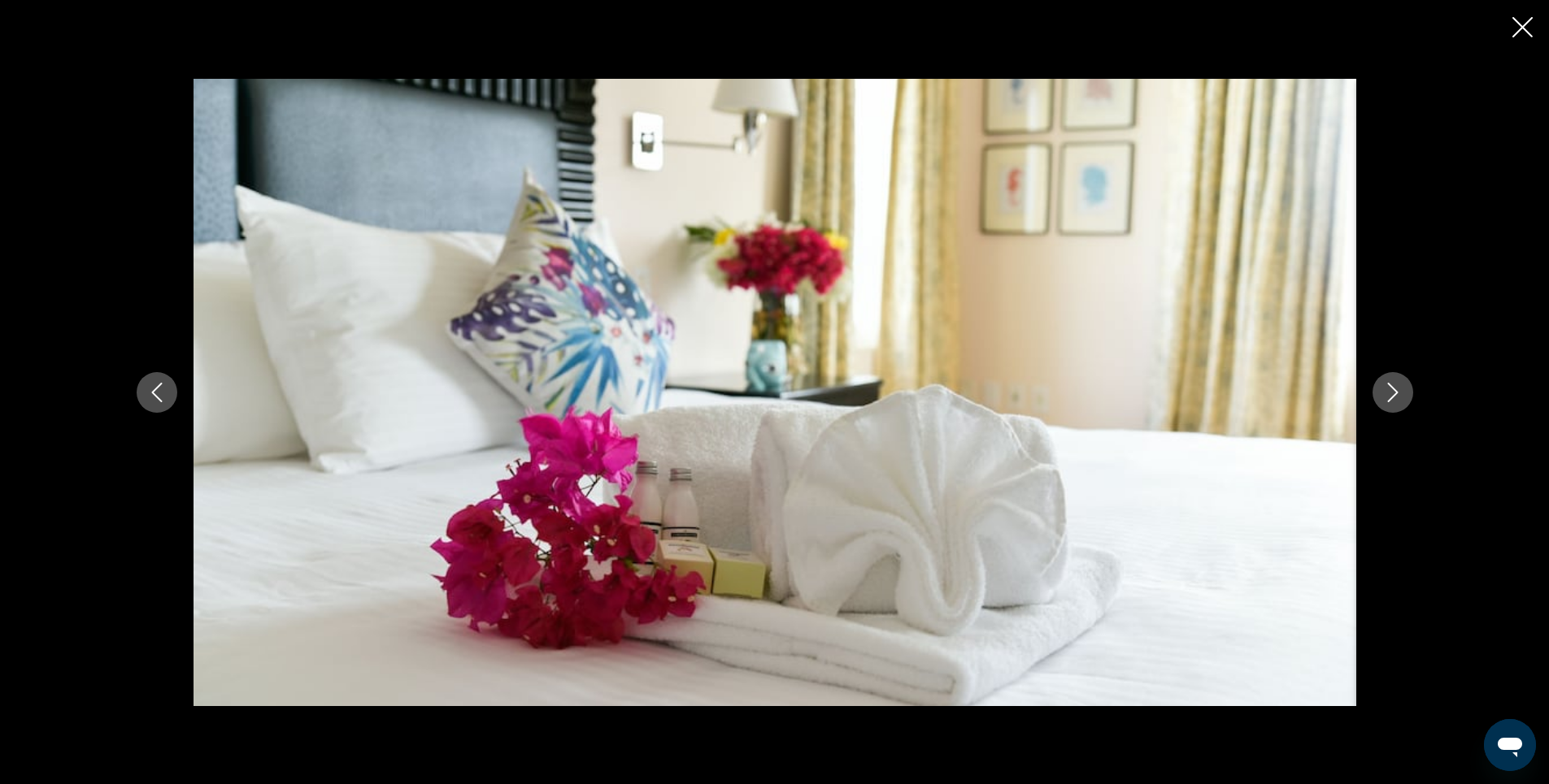
click at [1388, 391] on icon "Next image" at bounding box center [1393, 392] width 19 height 19
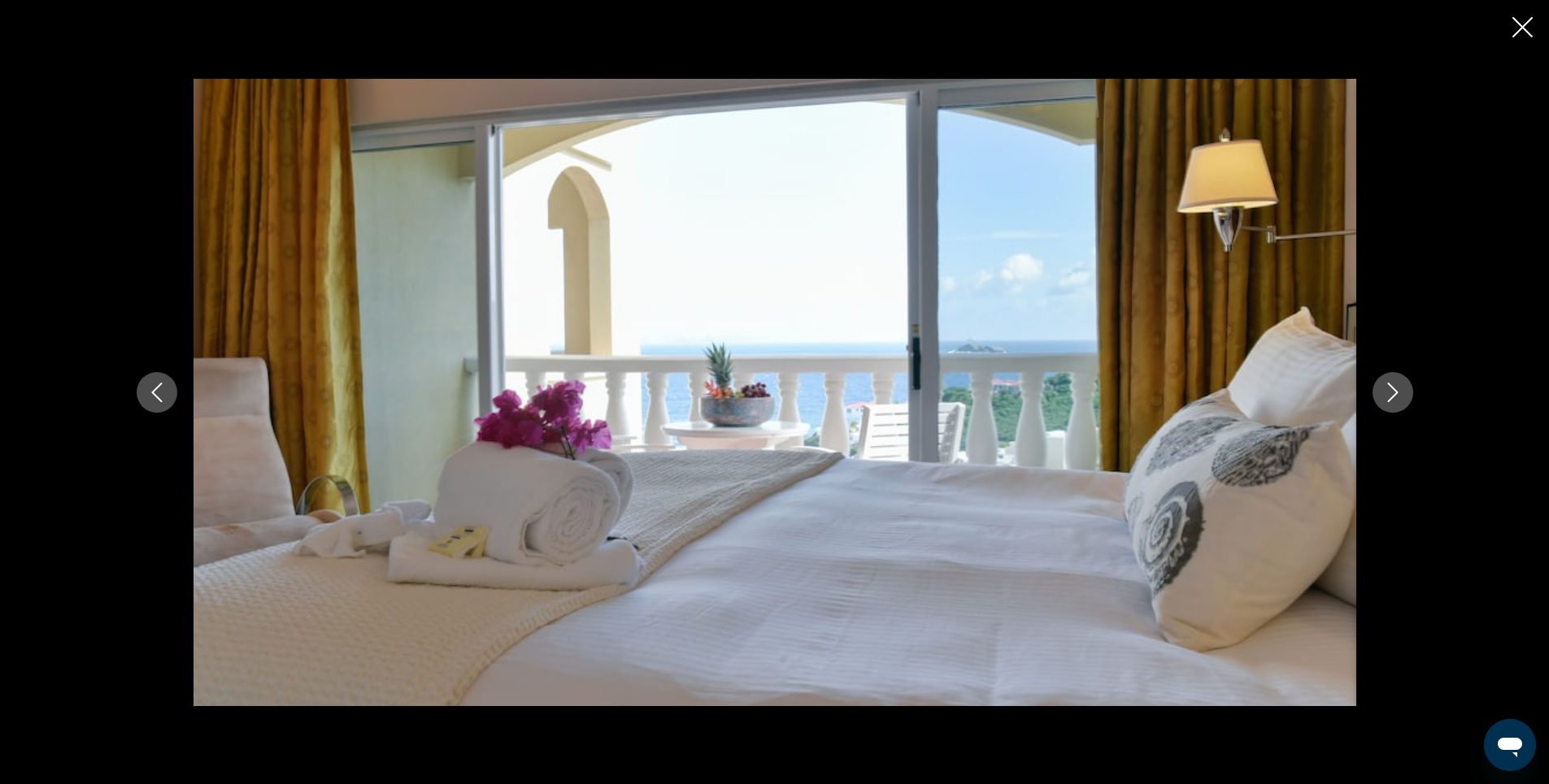
click at [1394, 393] on icon "Next image" at bounding box center [1393, 392] width 19 height 19
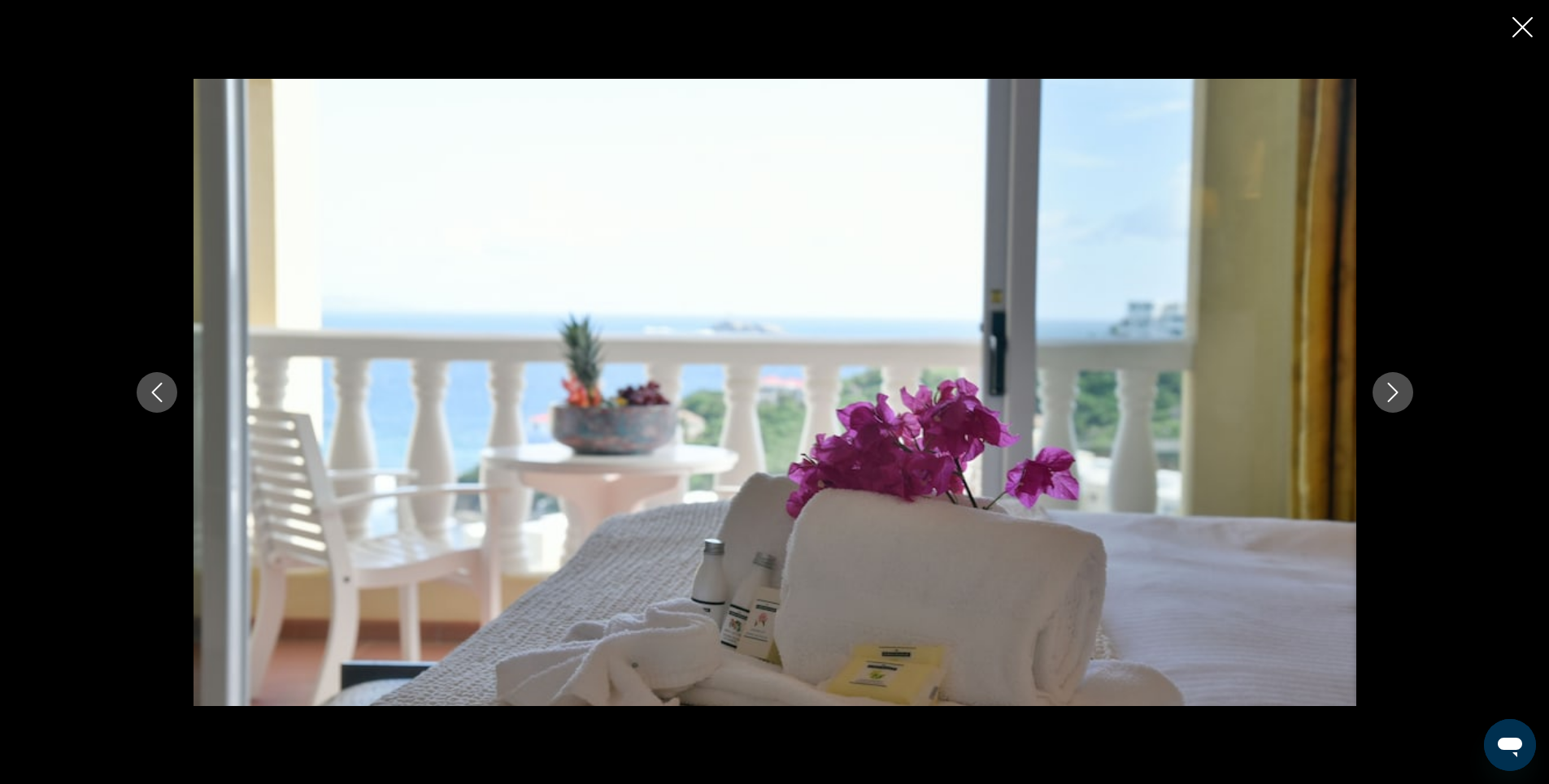
click at [1394, 393] on icon "Next image" at bounding box center [1393, 392] width 19 height 19
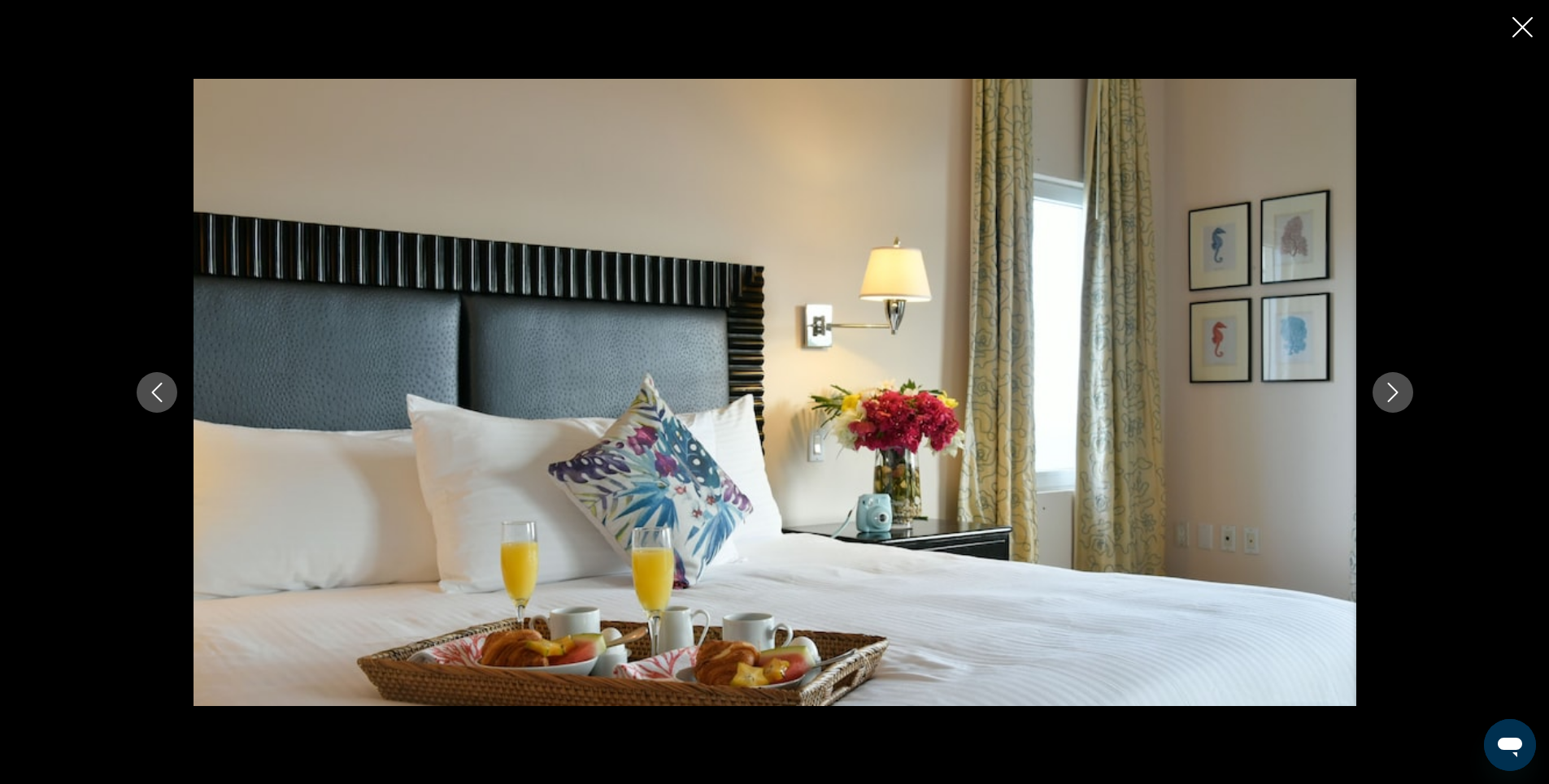
click at [1394, 393] on icon "Next image" at bounding box center [1393, 392] width 19 height 19
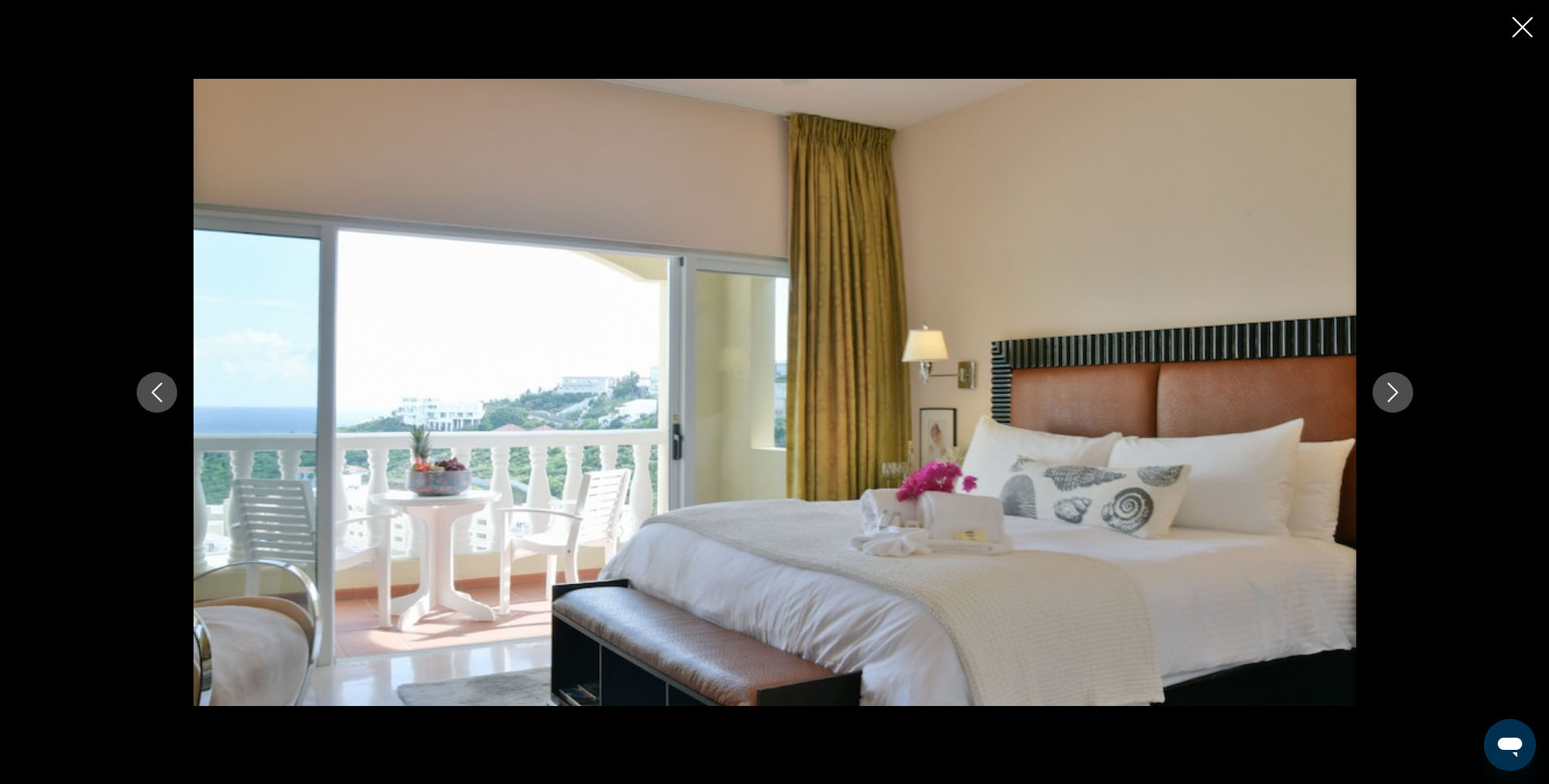
click at [1394, 393] on icon "Next image" at bounding box center [1393, 392] width 19 height 19
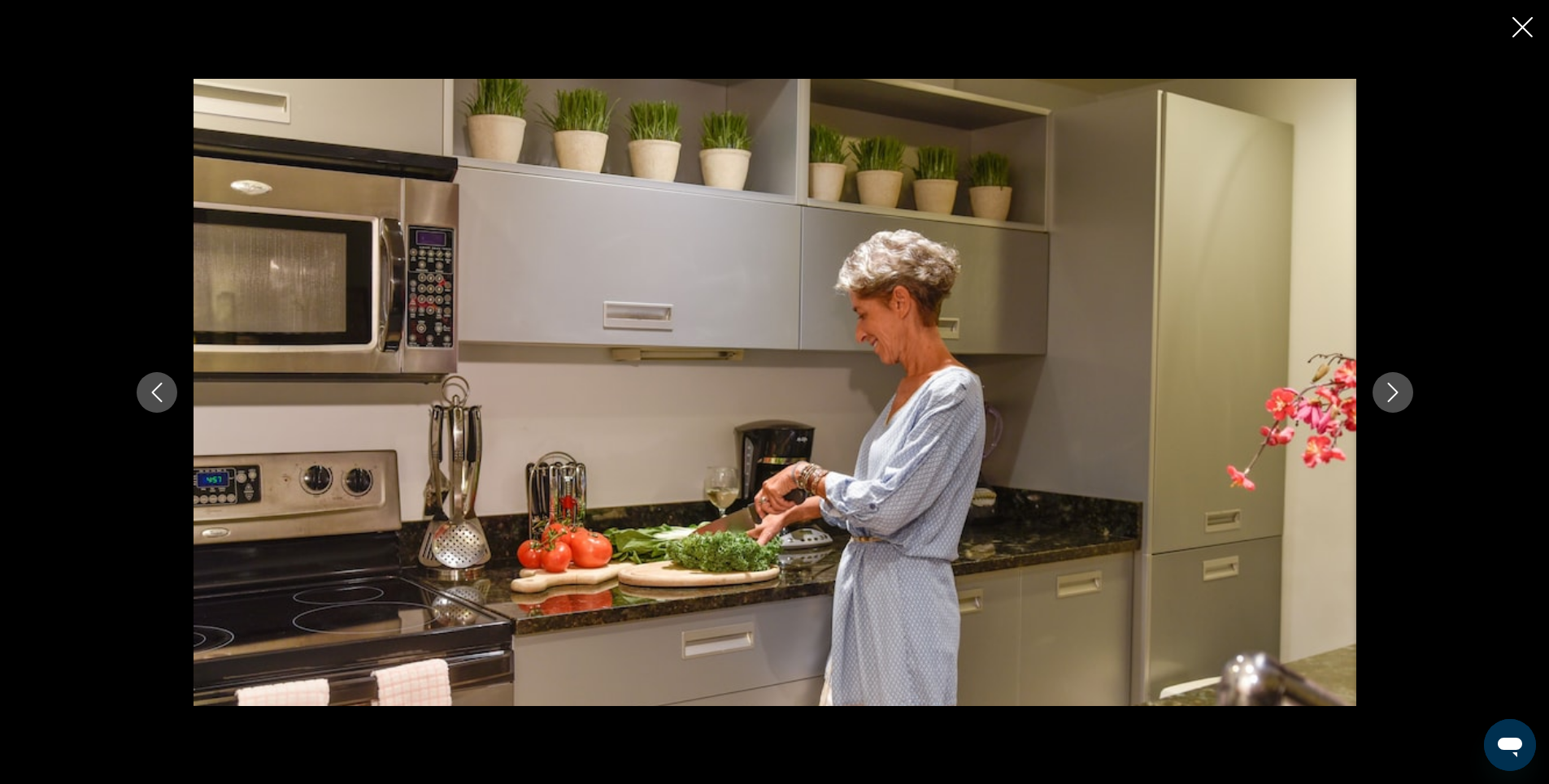
click at [1394, 393] on icon "Next image" at bounding box center [1393, 392] width 19 height 19
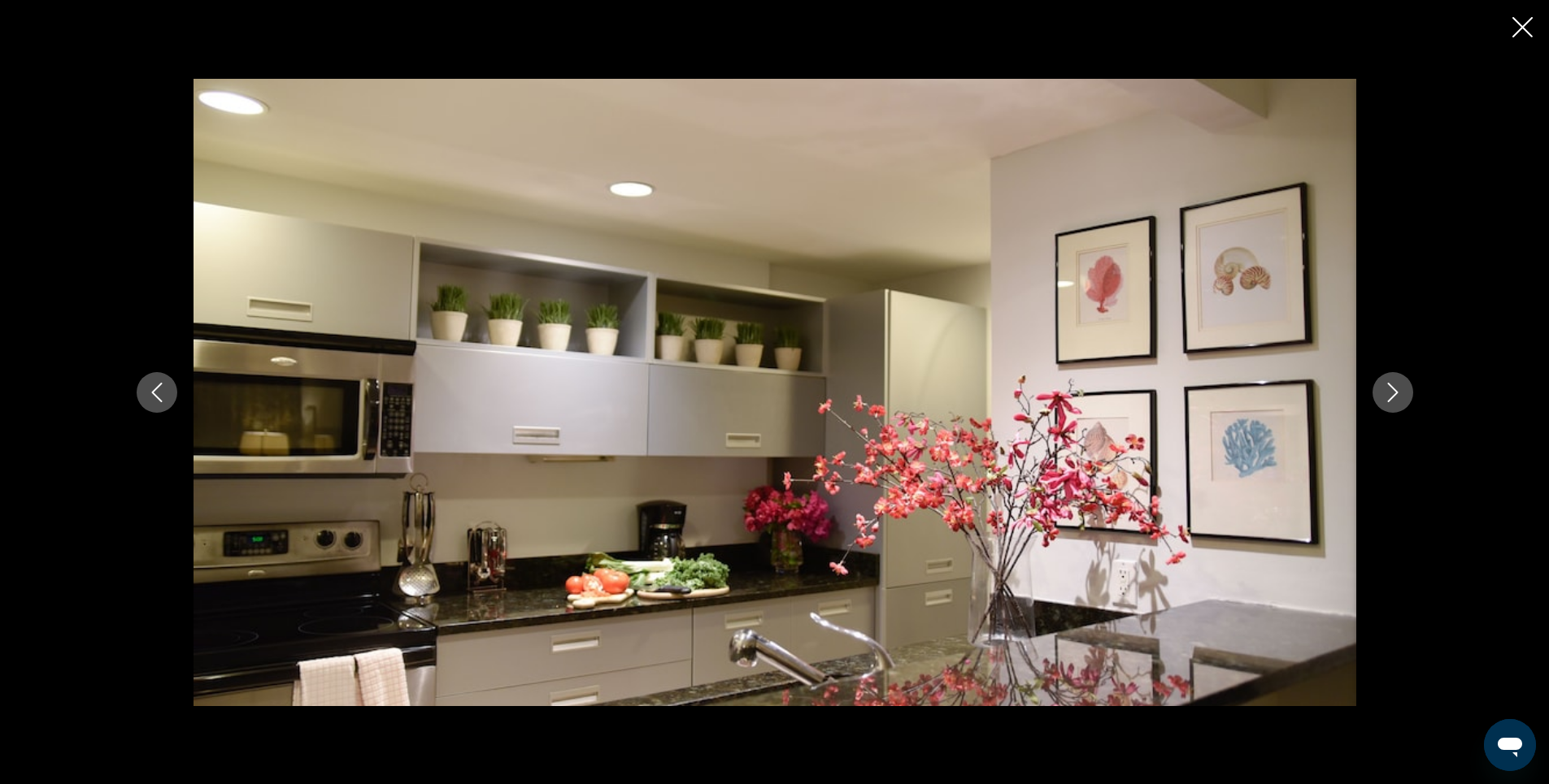
click at [1394, 393] on icon "Next image" at bounding box center [1393, 392] width 19 height 19
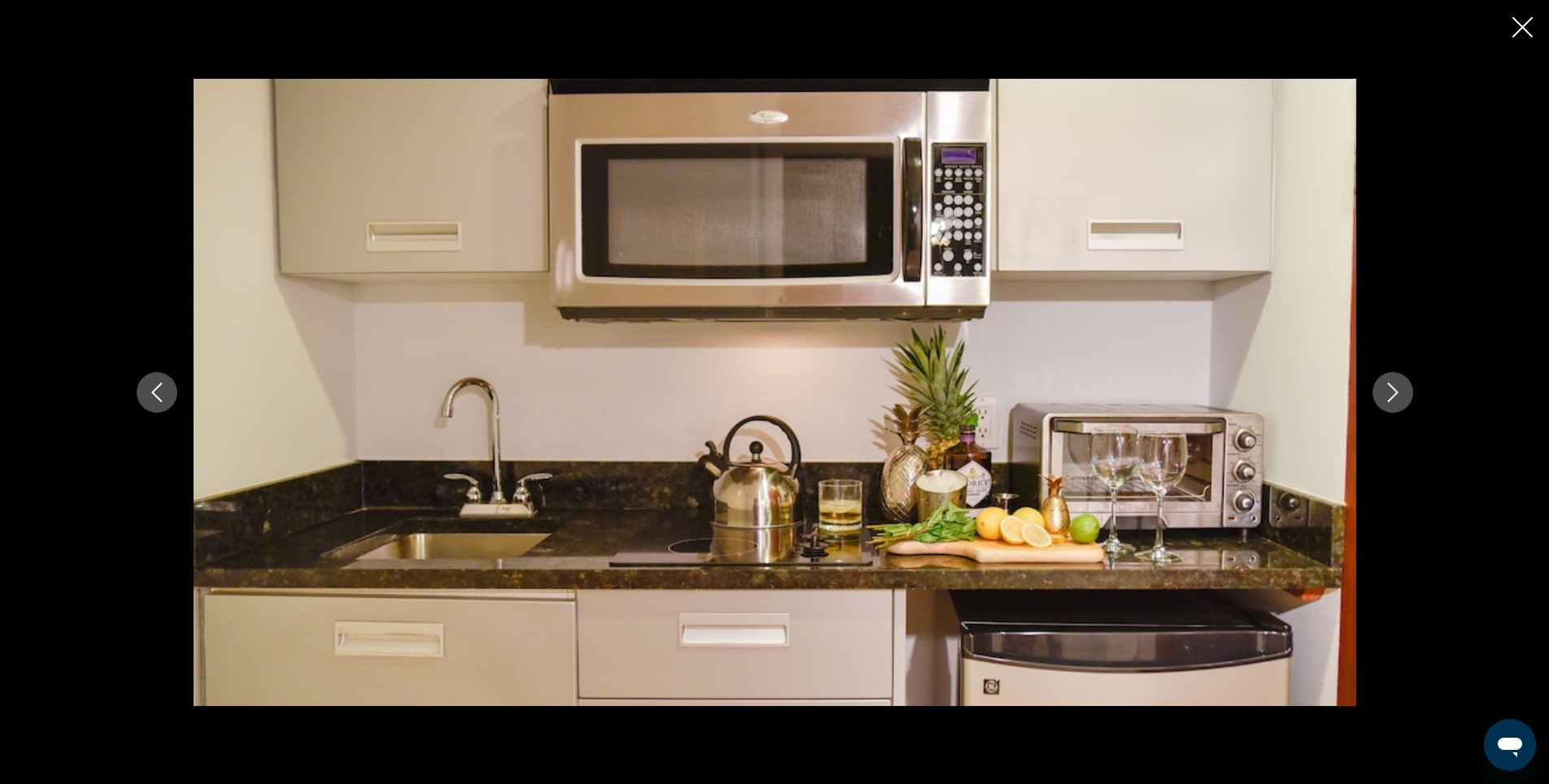
click at [1394, 393] on icon "Next image" at bounding box center [1393, 392] width 19 height 19
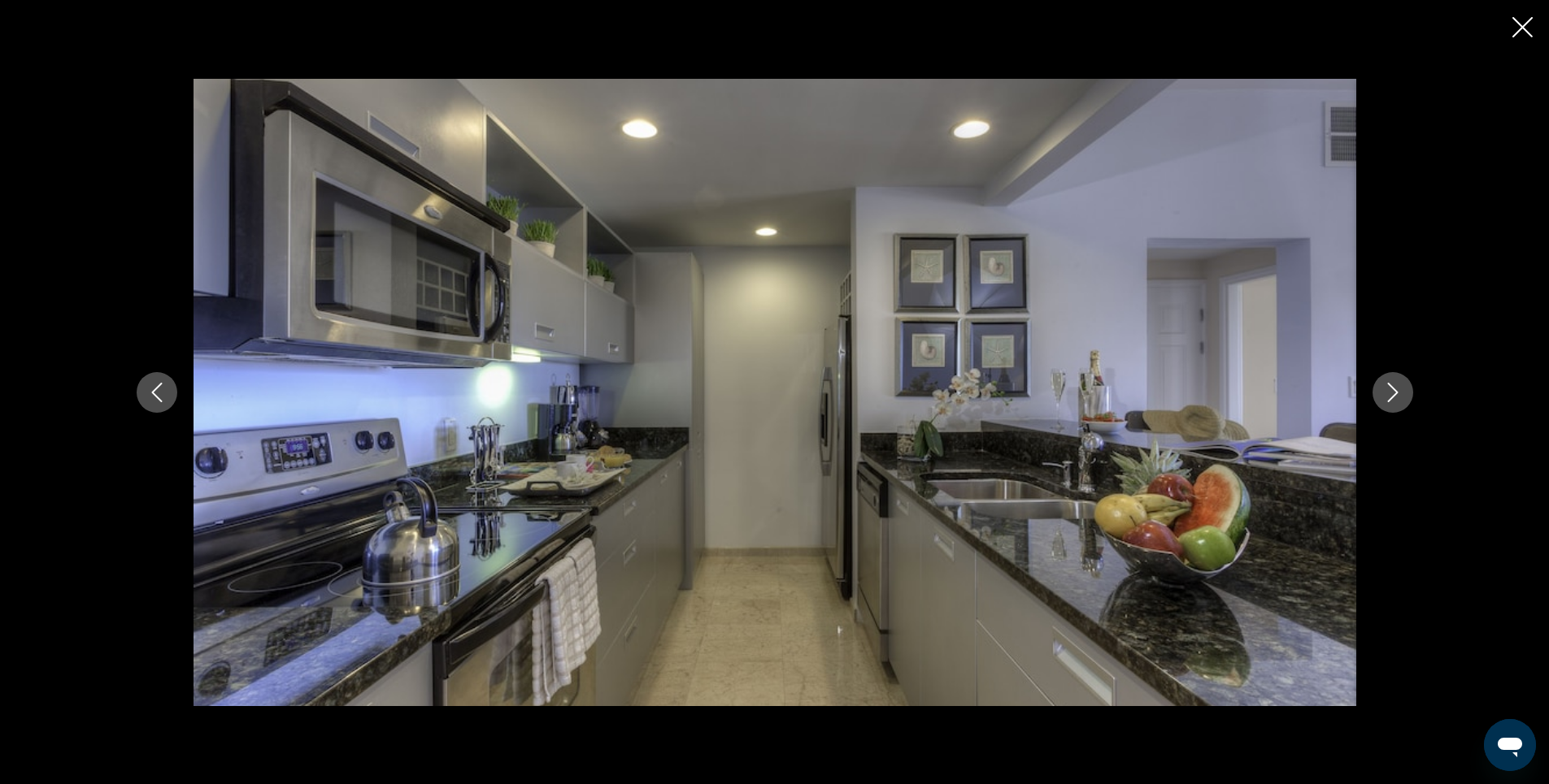
click at [1394, 393] on icon "Next image" at bounding box center [1393, 392] width 19 height 19
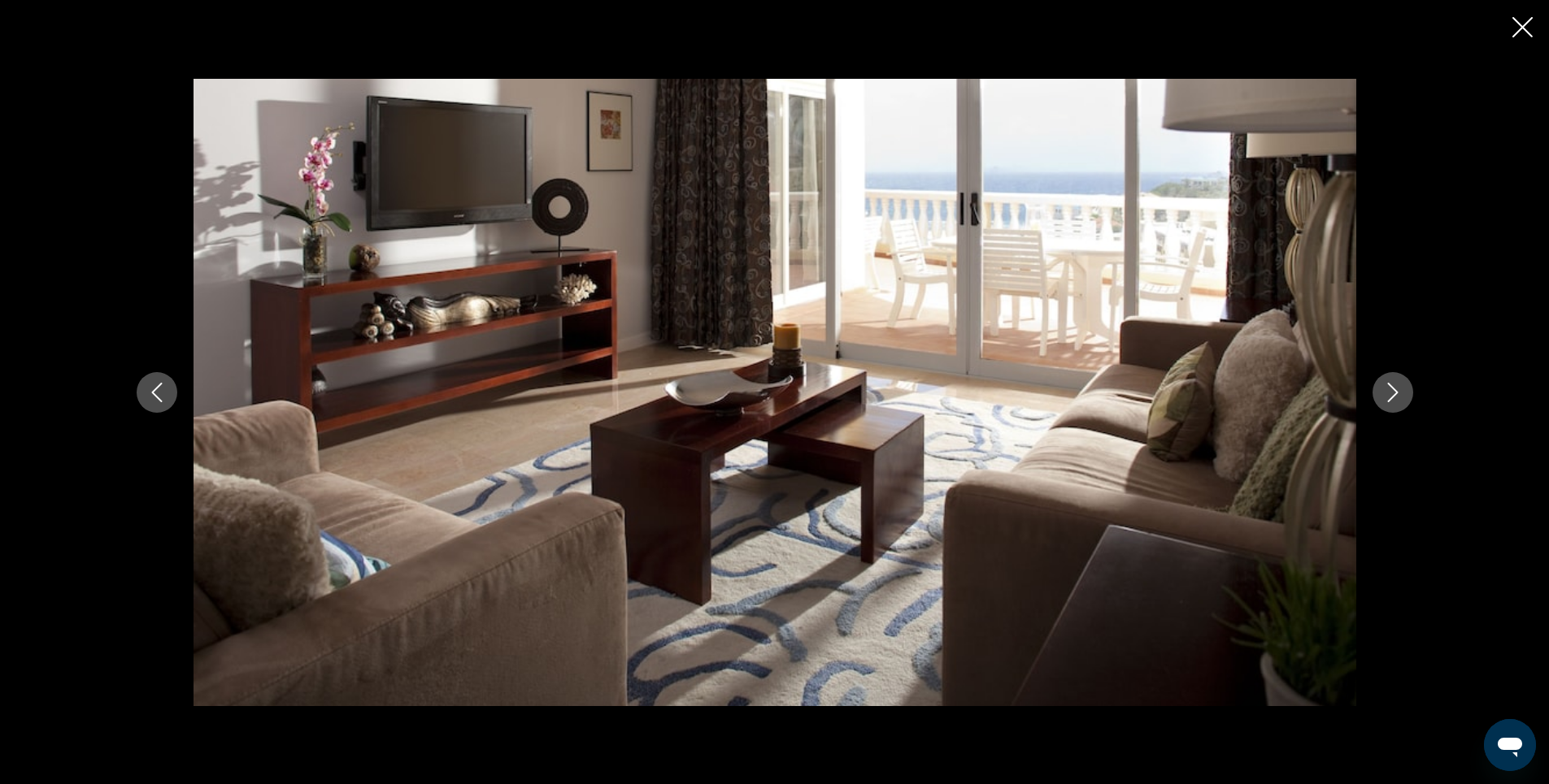
click at [1394, 393] on icon "Next image" at bounding box center [1393, 392] width 19 height 19
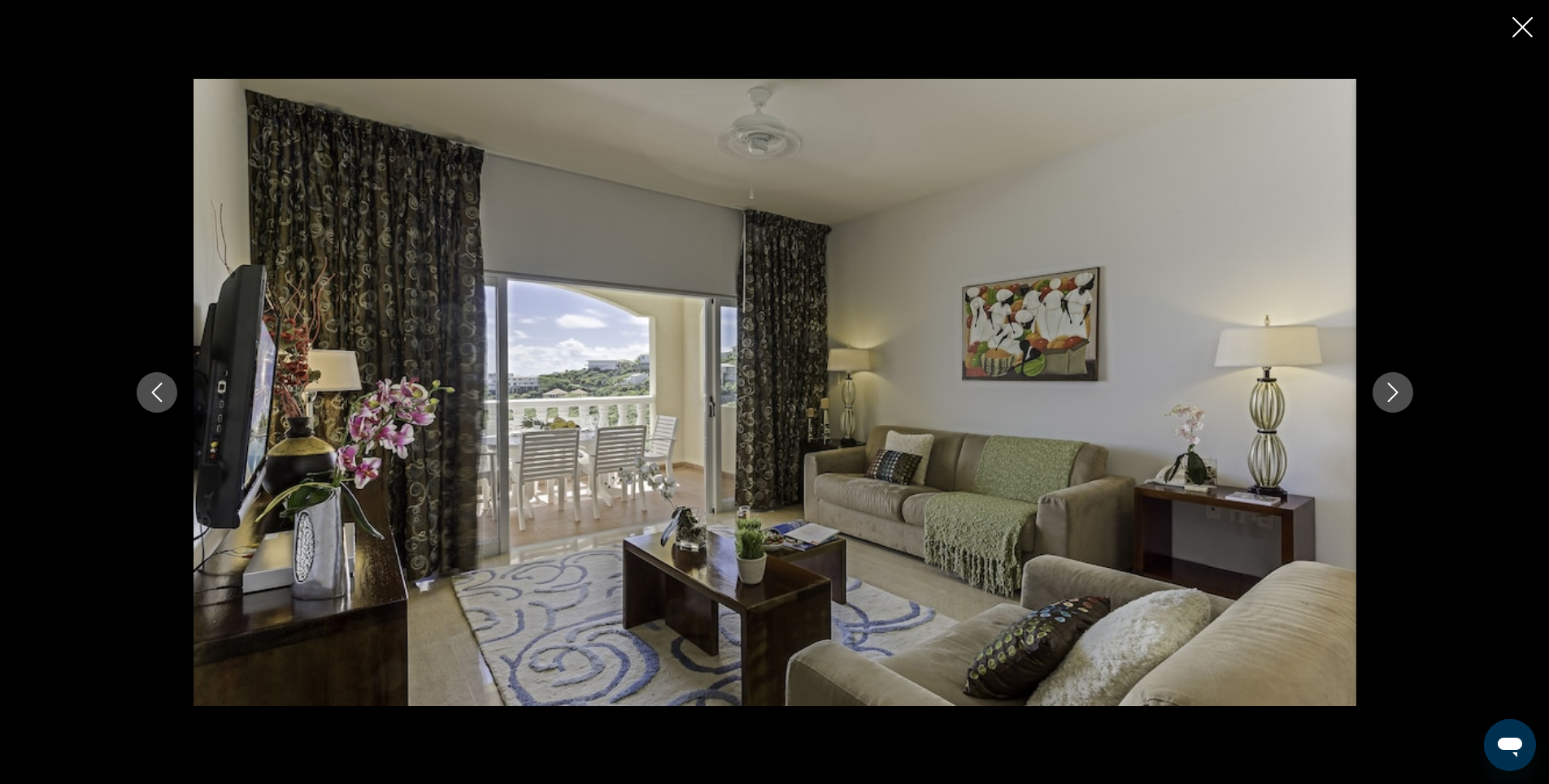
click at [1394, 393] on icon "Next image" at bounding box center [1393, 392] width 19 height 19
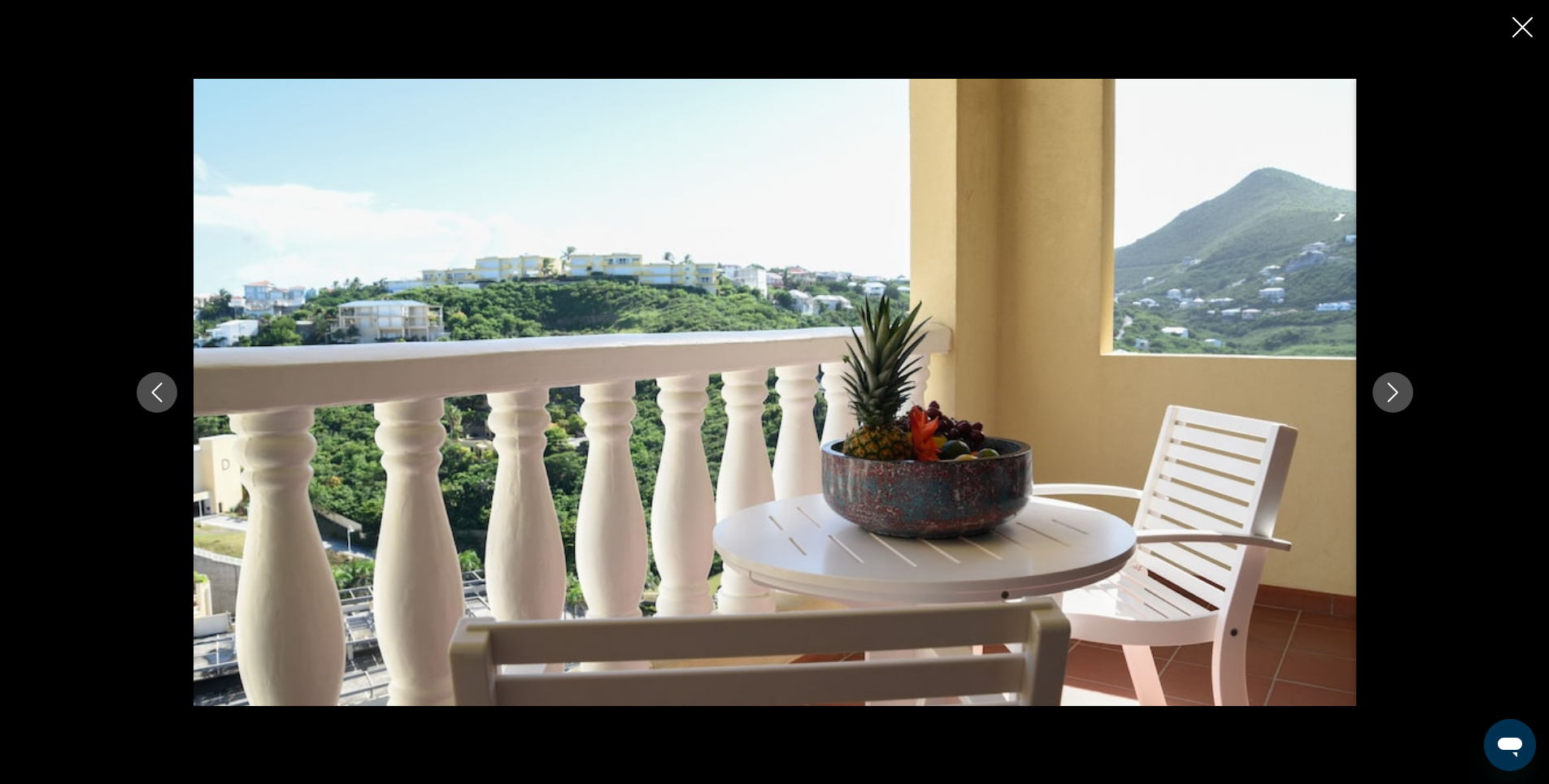
click at [1394, 393] on icon "Next image" at bounding box center [1393, 392] width 19 height 19
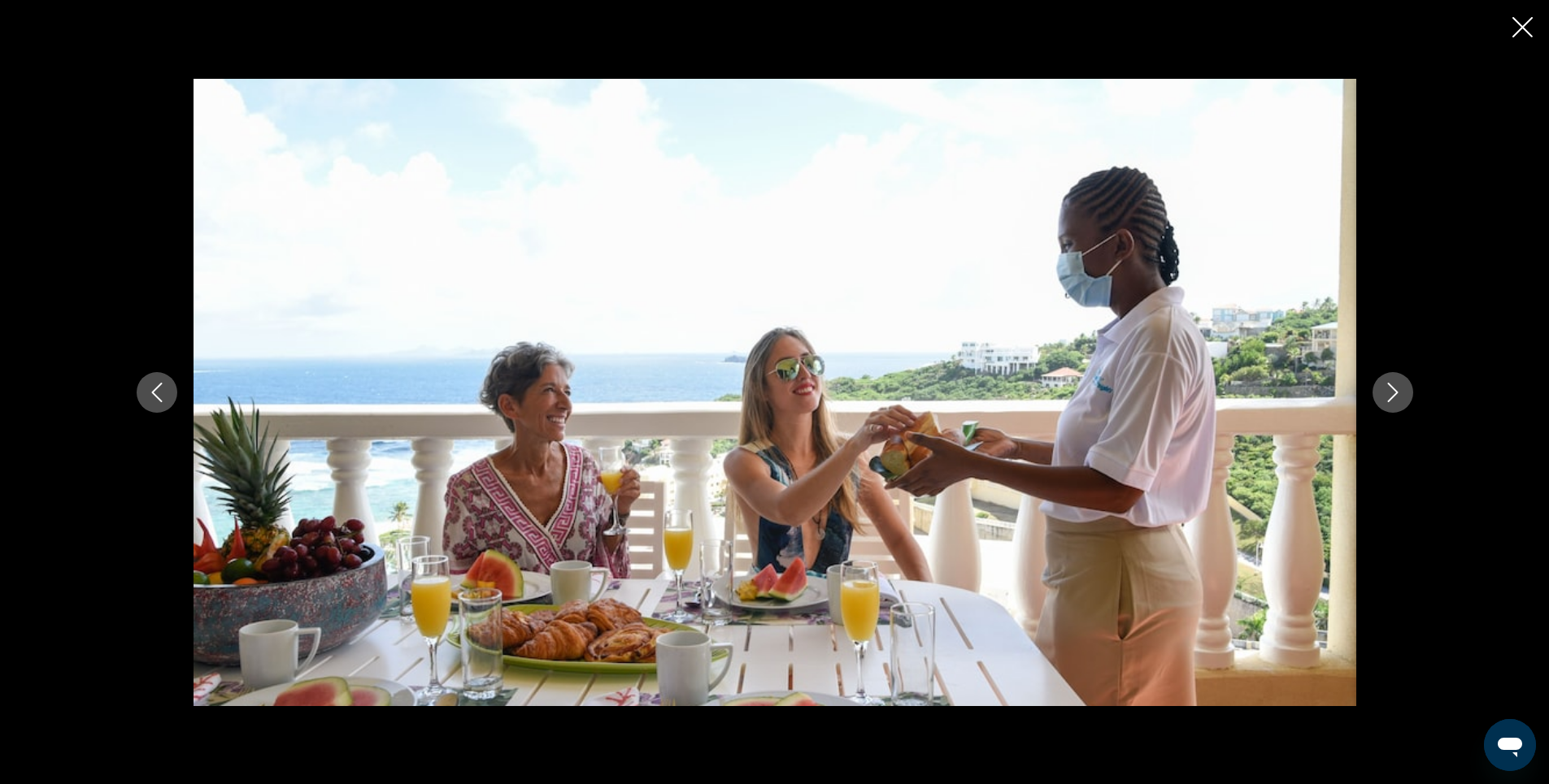
click at [1394, 393] on icon "Next image" at bounding box center [1393, 392] width 19 height 19
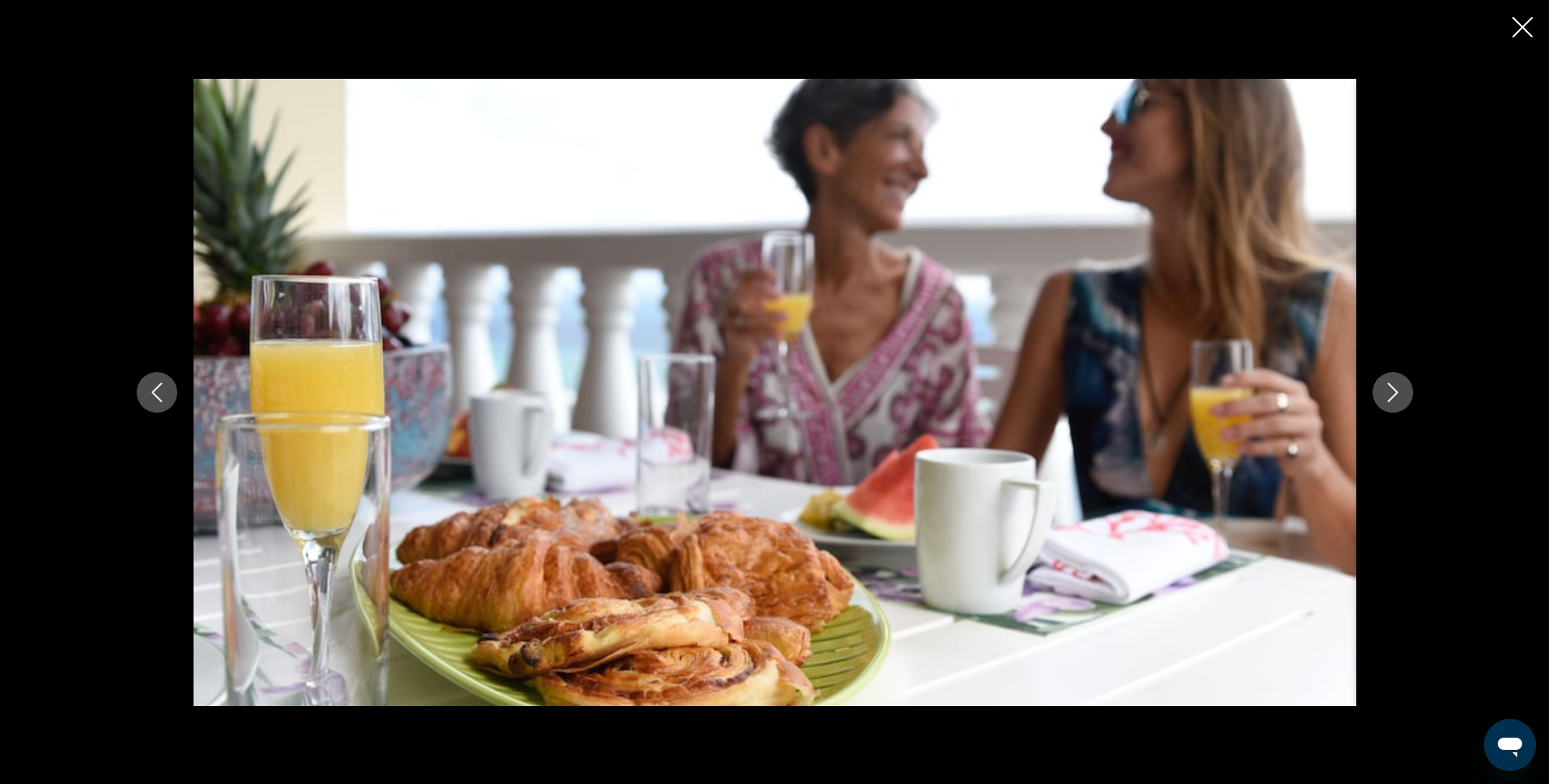
click at [1394, 393] on icon "Next image" at bounding box center [1393, 392] width 19 height 19
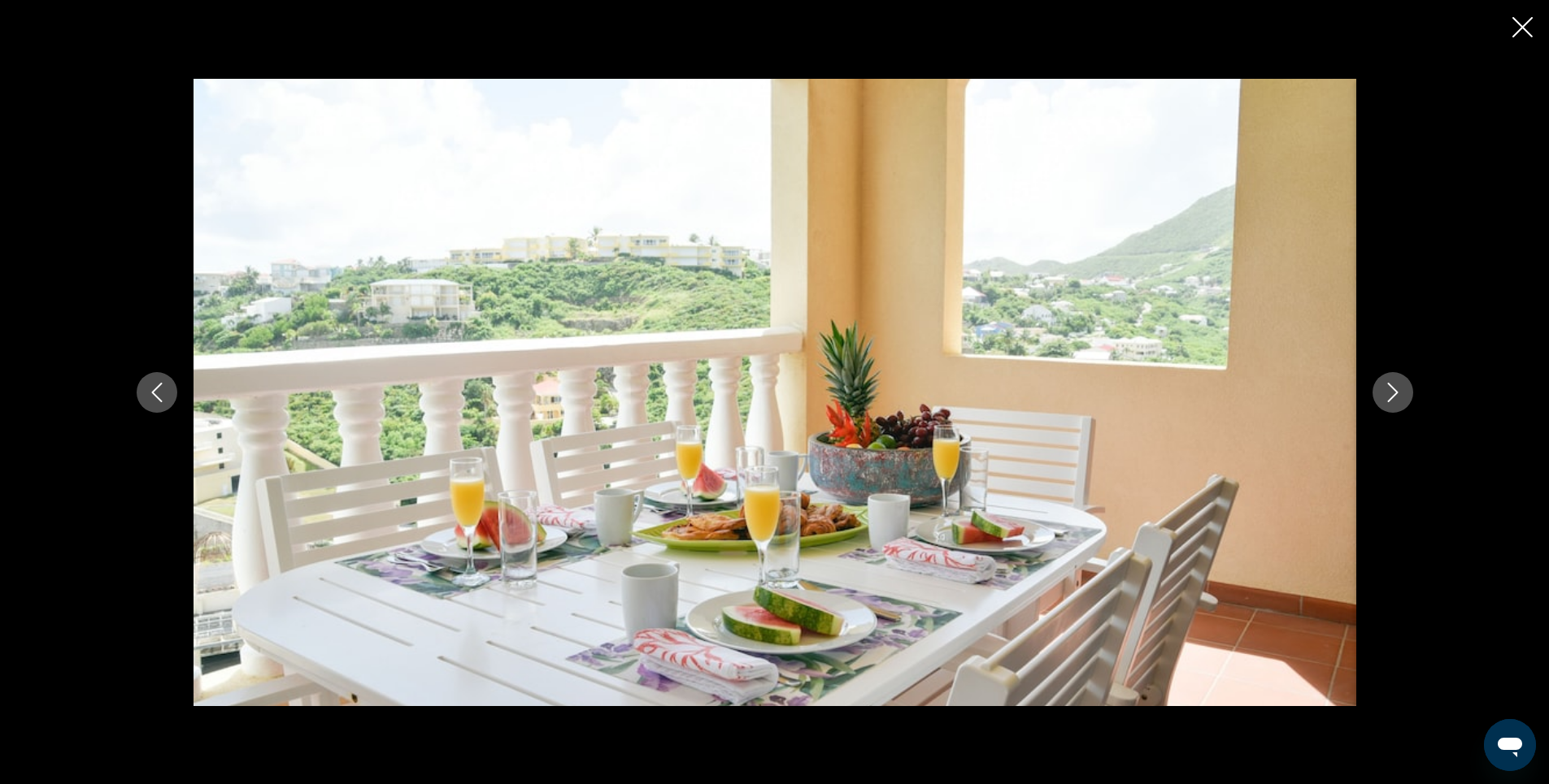
click at [1394, 393] on icon "Next image" at bounding box center [1393, 392] width 19 height 19
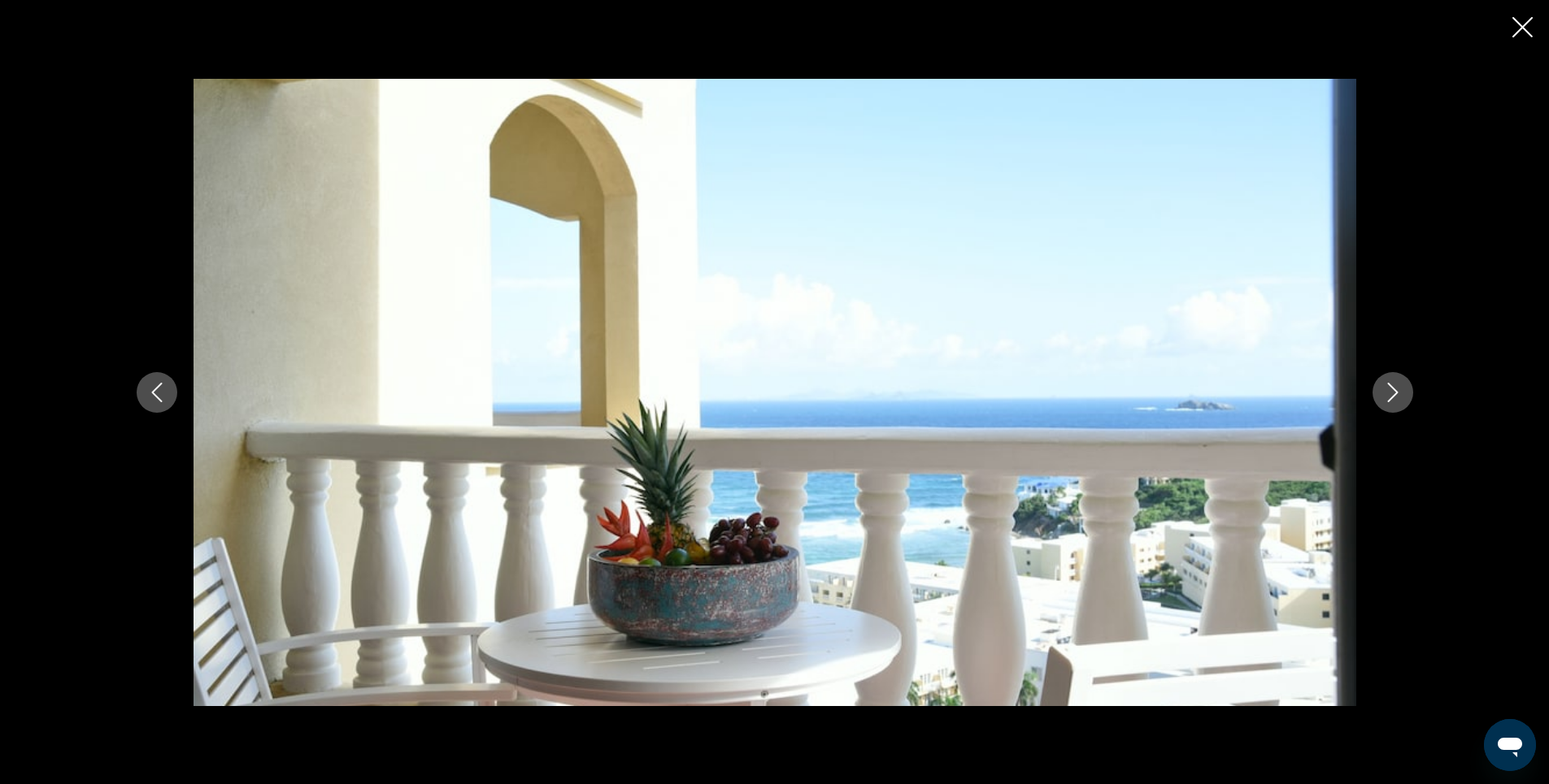
click at [1394, 393] on icon "Next image" at bounding box center [1393, 392] width 19 height 19
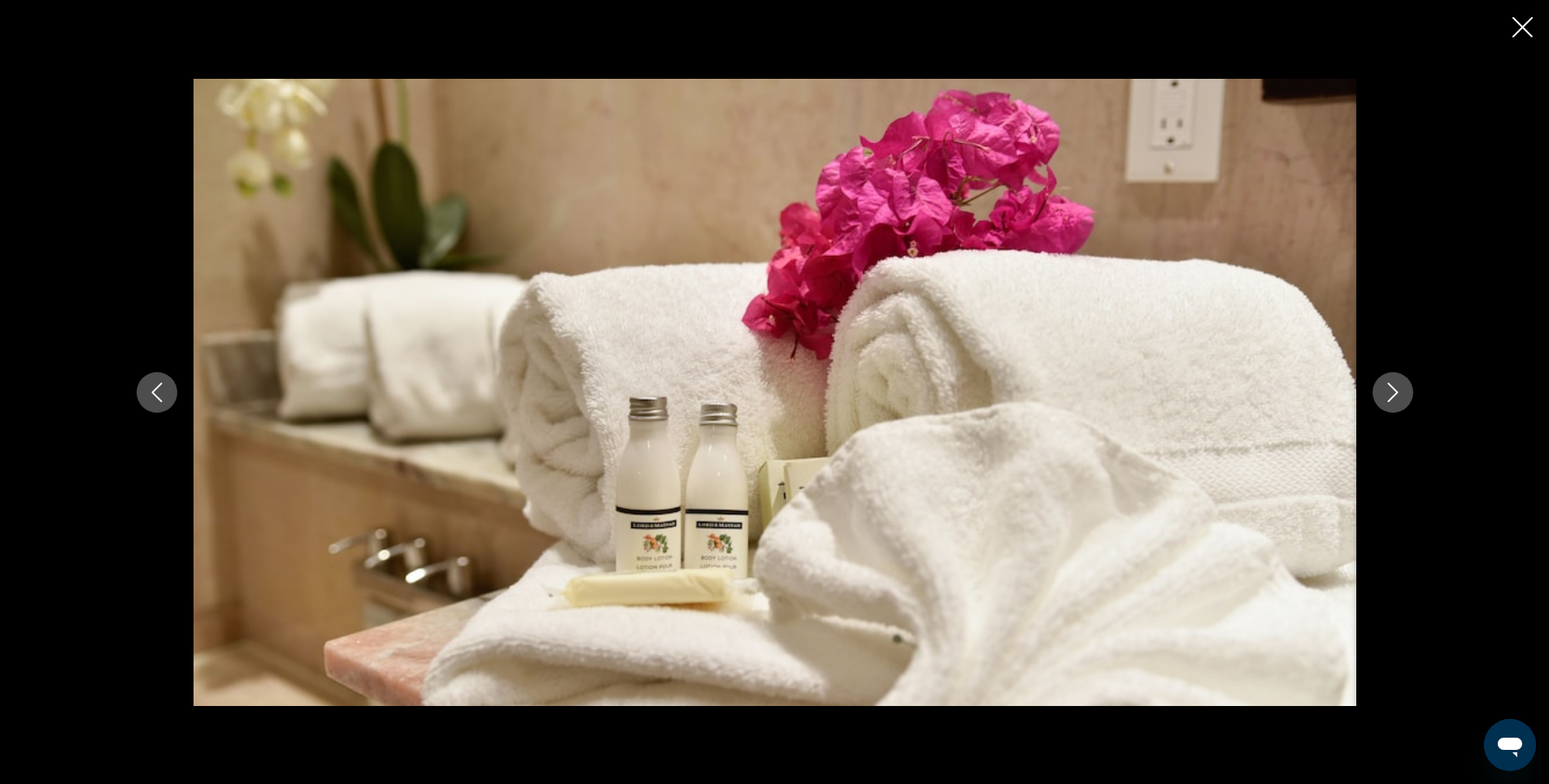
click at [1394, 393] on icon "Next image" at bounding box center [1393, 392] width 19 height 19
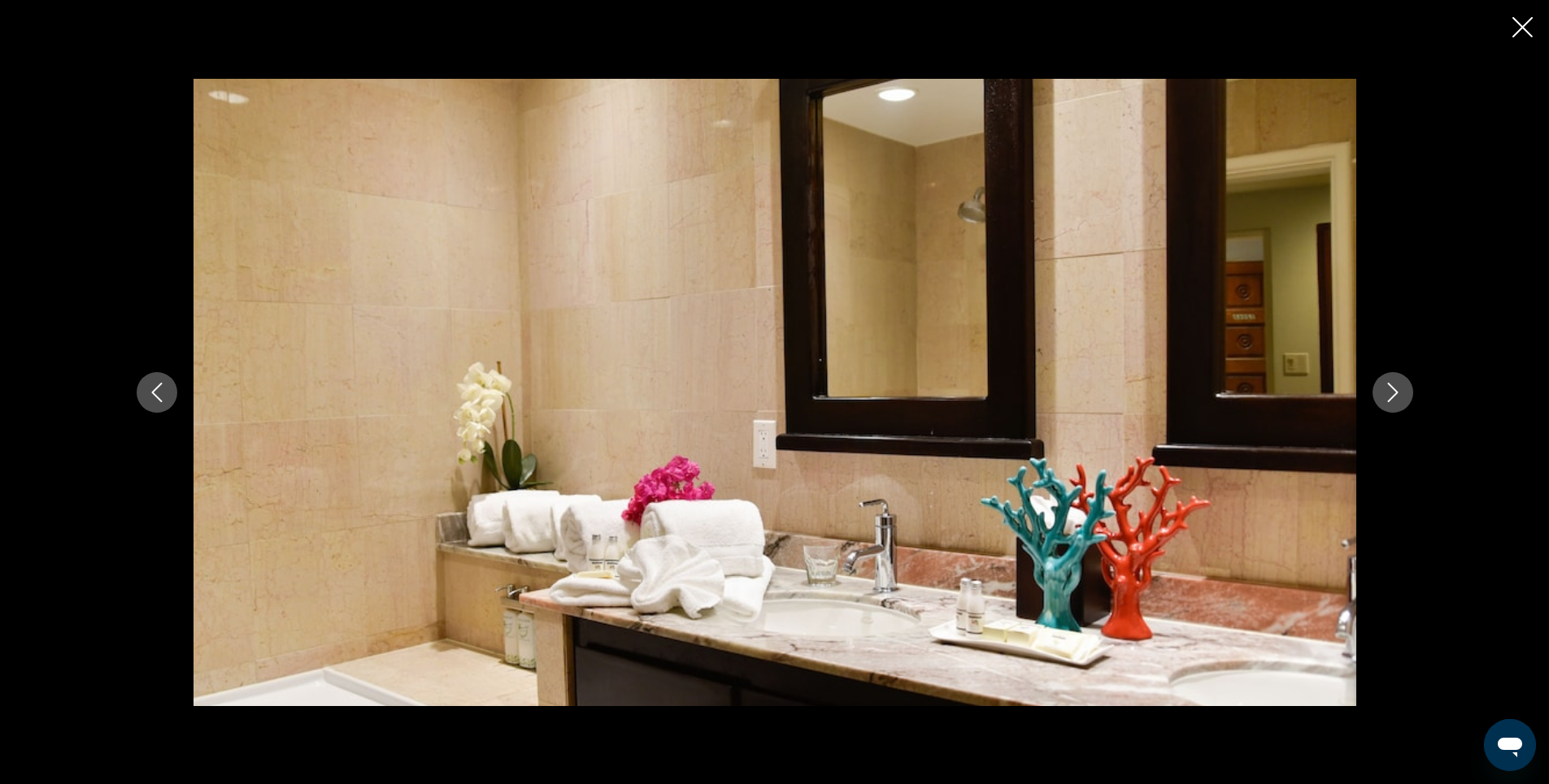
click at [1394, 393] on icon "Next image" at bounding box center [1393, 392] width 19 height 19
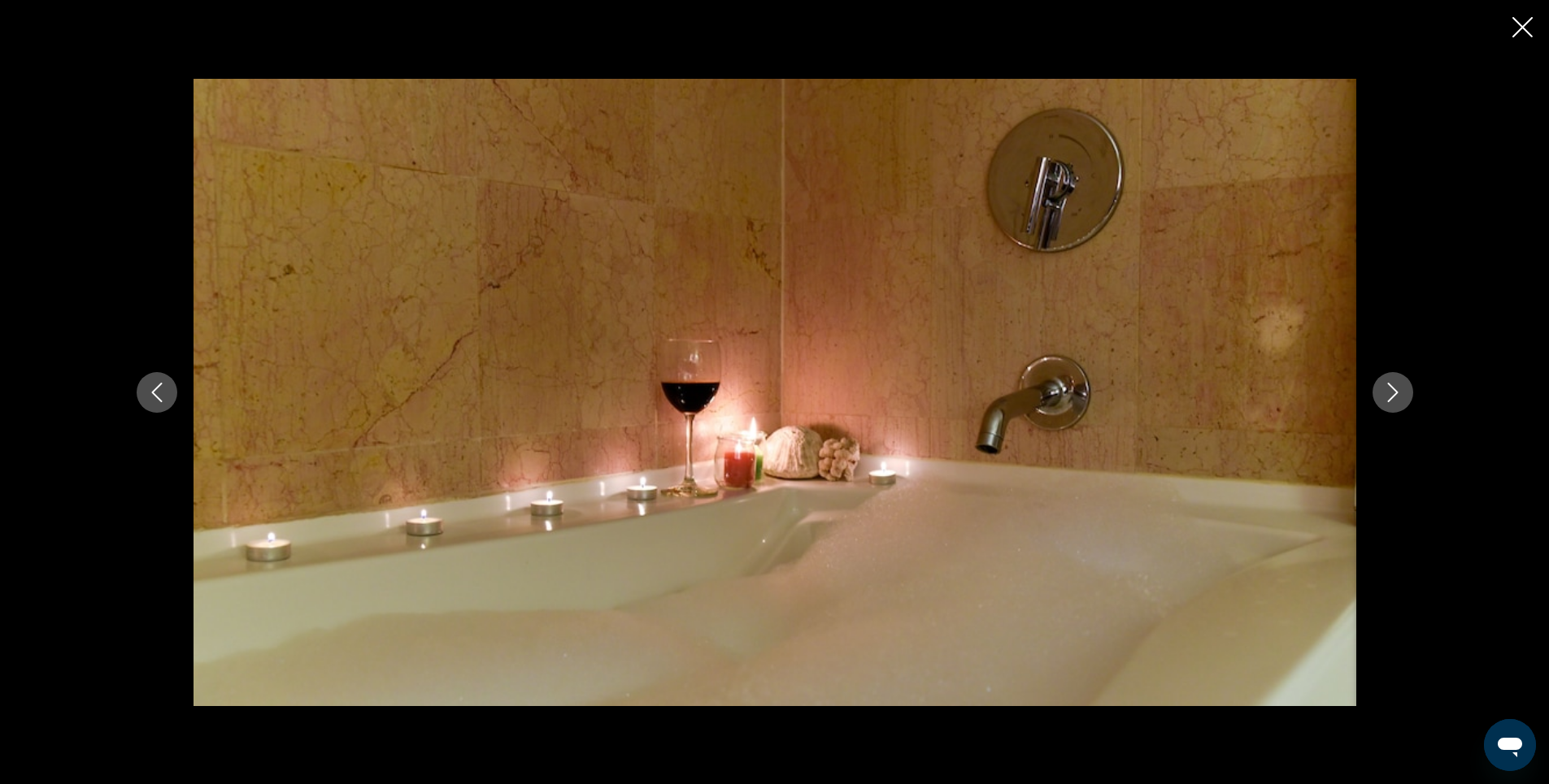
click at [1394, 393] on icon "Next image" at bounding box center [1393, 392] width 19 height 19
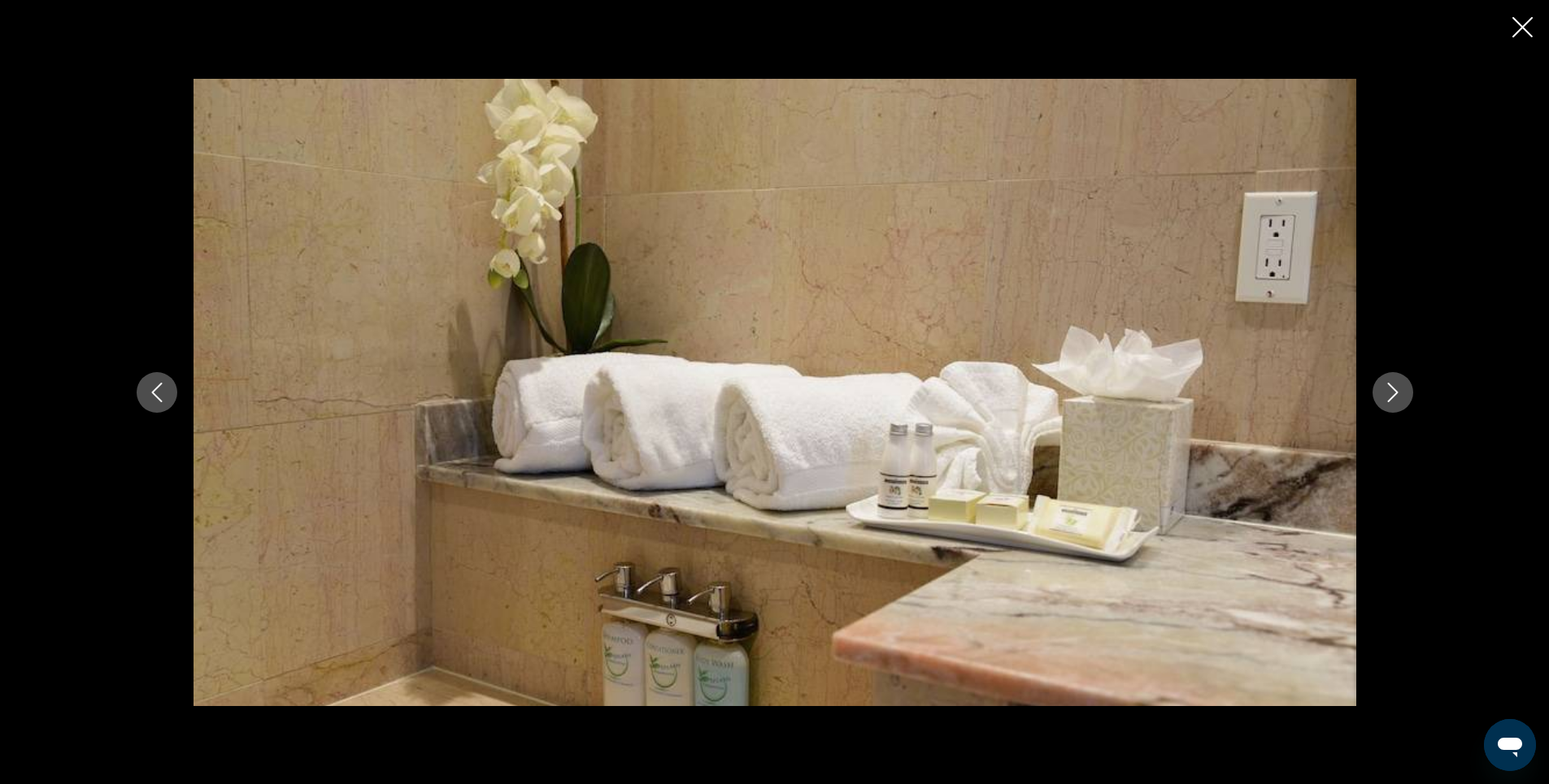
click at [1394, 393] on icon "Next image" at bounding box center [1393, 392] width 19 height 19
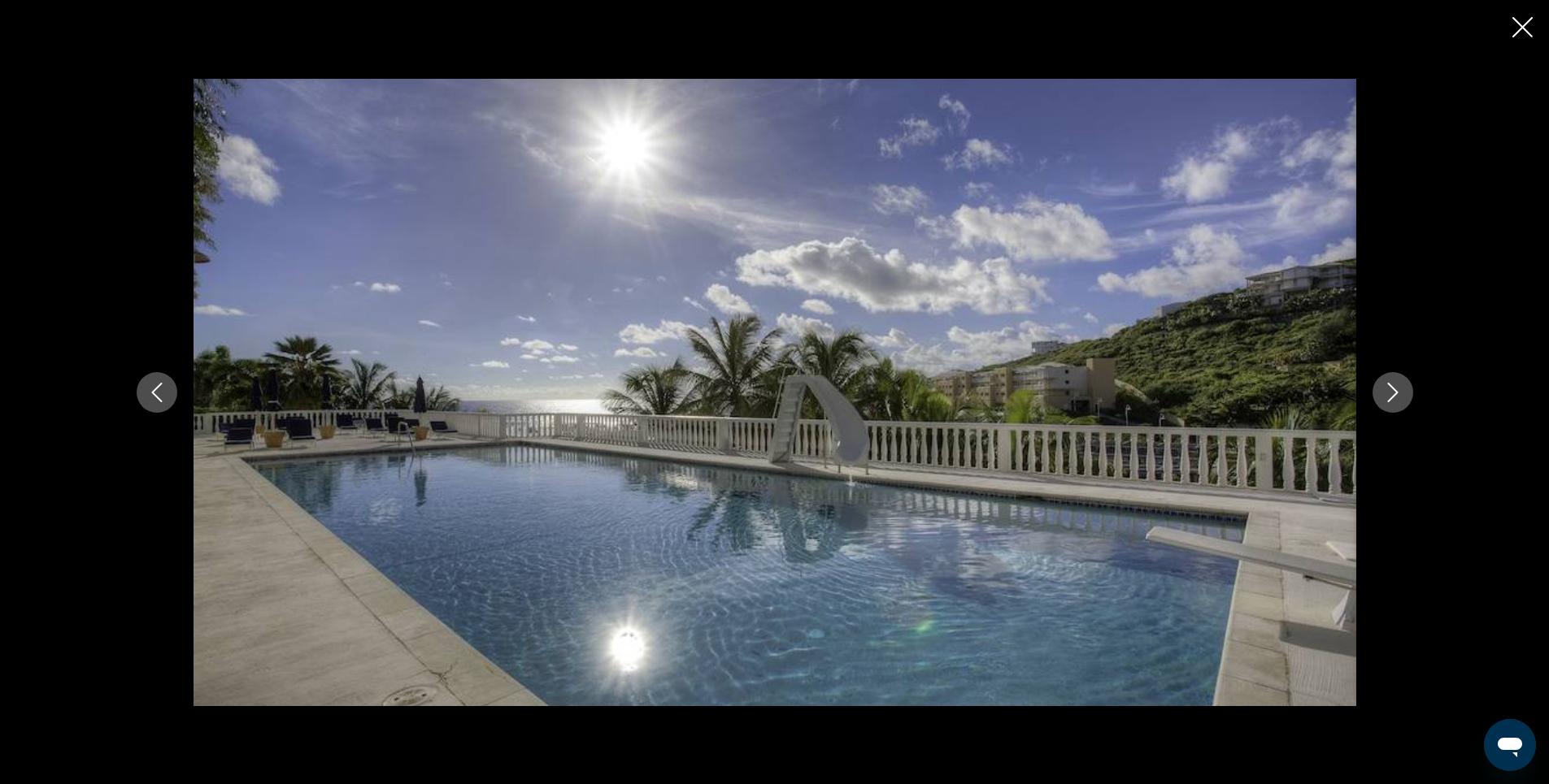
click at [1394, 393] on icon "Next image" at bounding box center [1393, 392] width 19 height 19
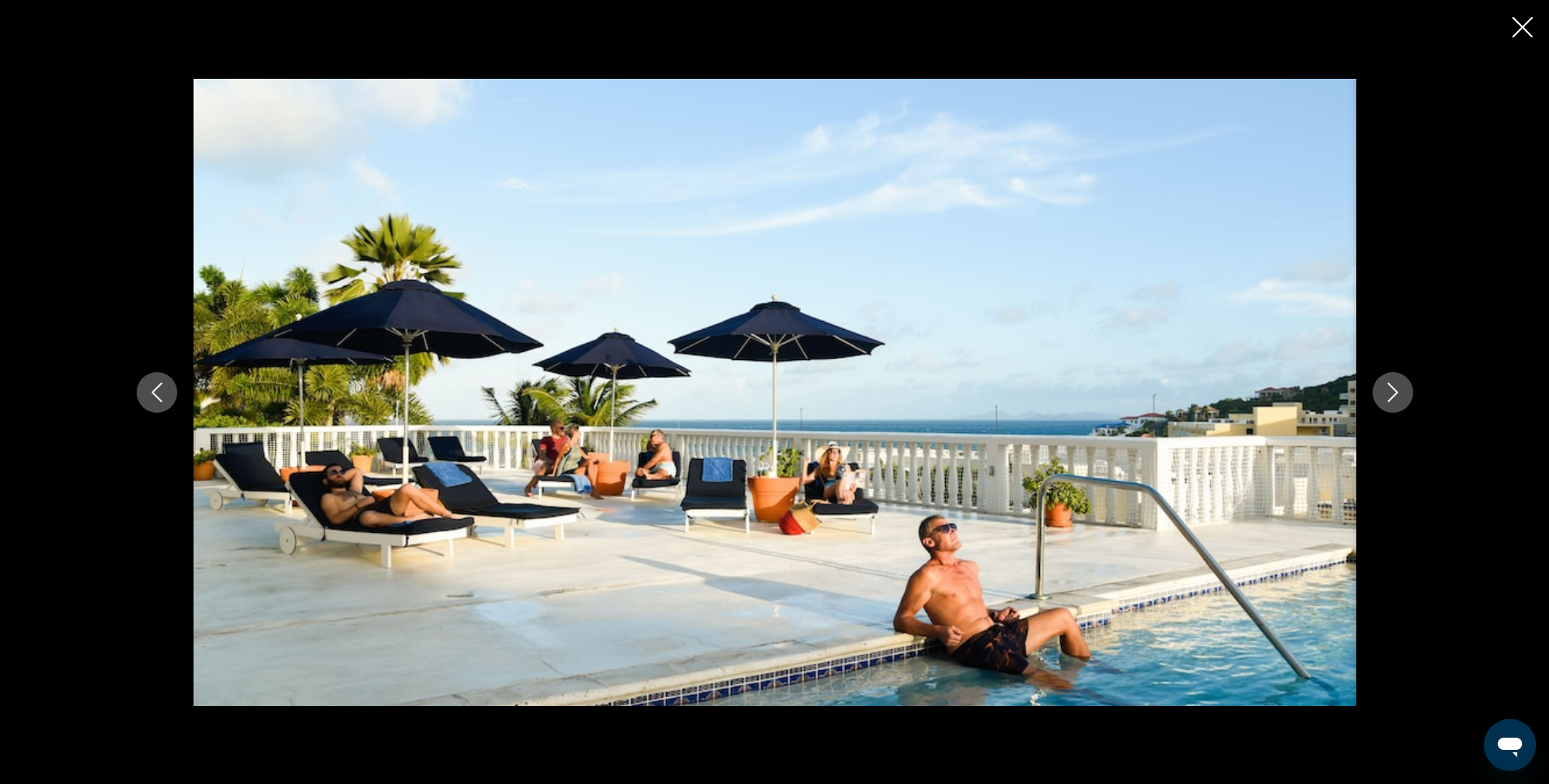
click at [1394, 393] on icon "Next image" at bounding box center [1393, 392] width 19 height 19
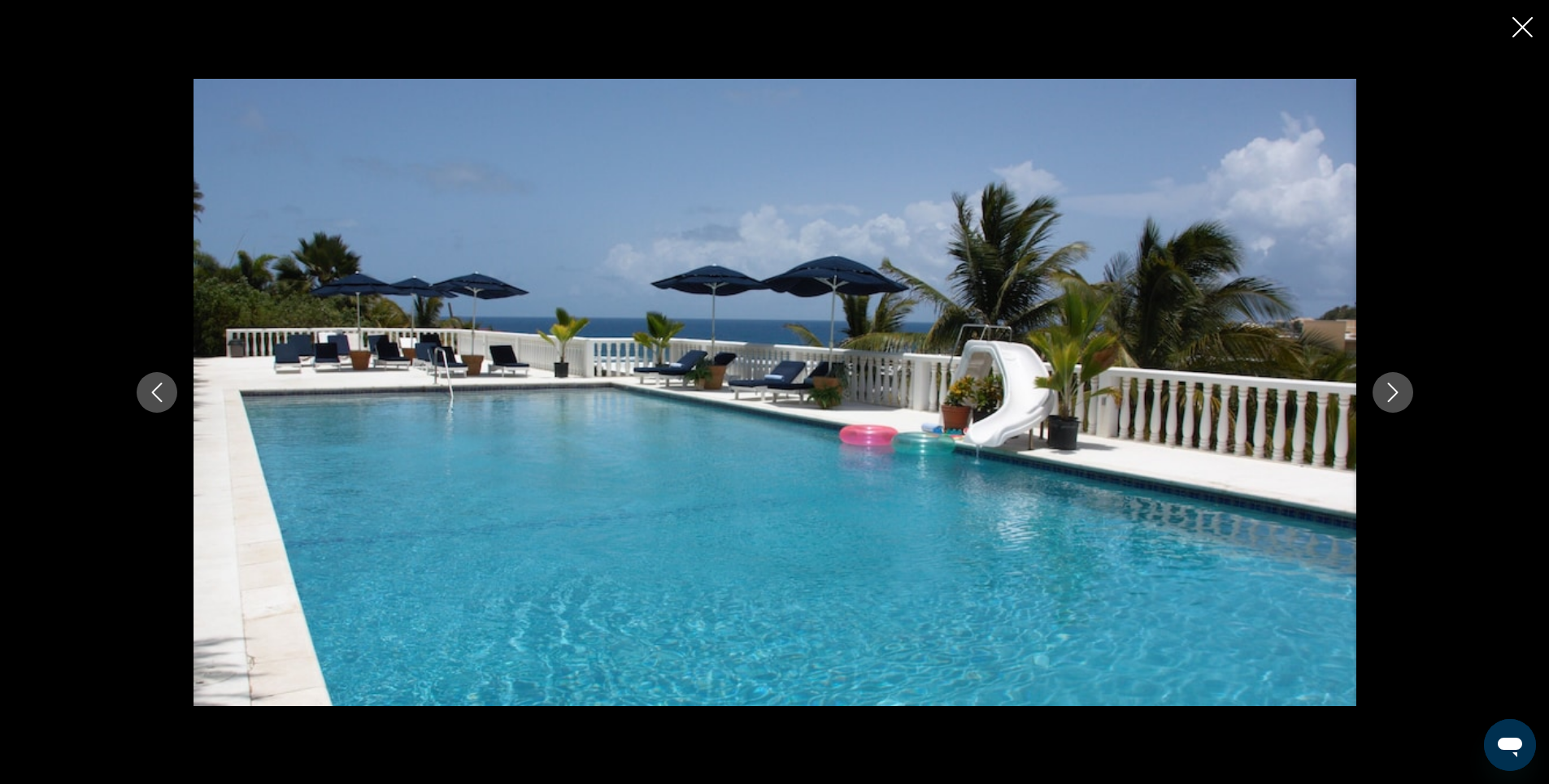
click at [1394, 393] on icon "Next image" at bounding box center [1393, 392] width 19 height 19
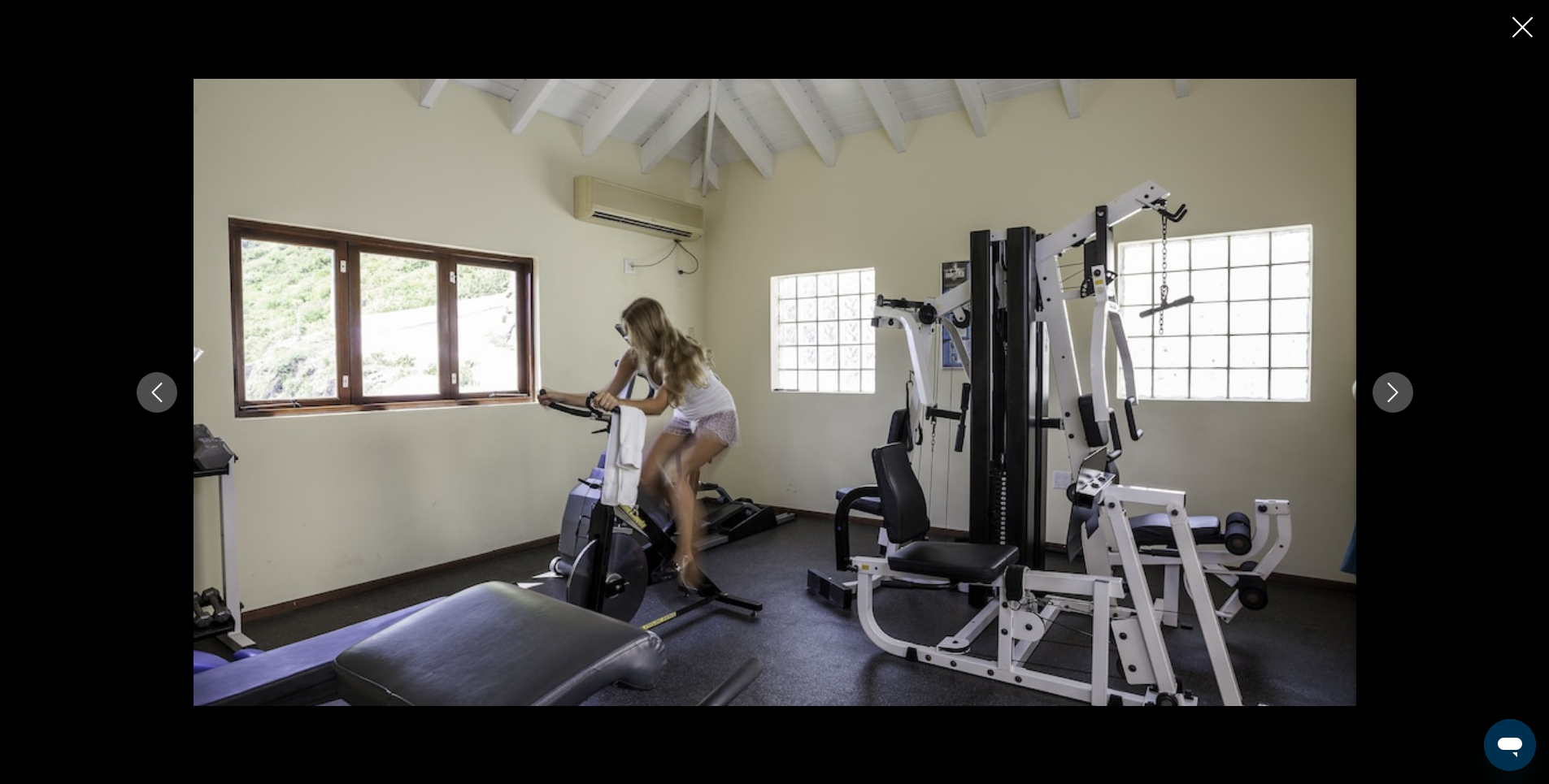
click at [1394, 393] on icon "Next image" at bounding box center [1393, 392] width 19 height 19
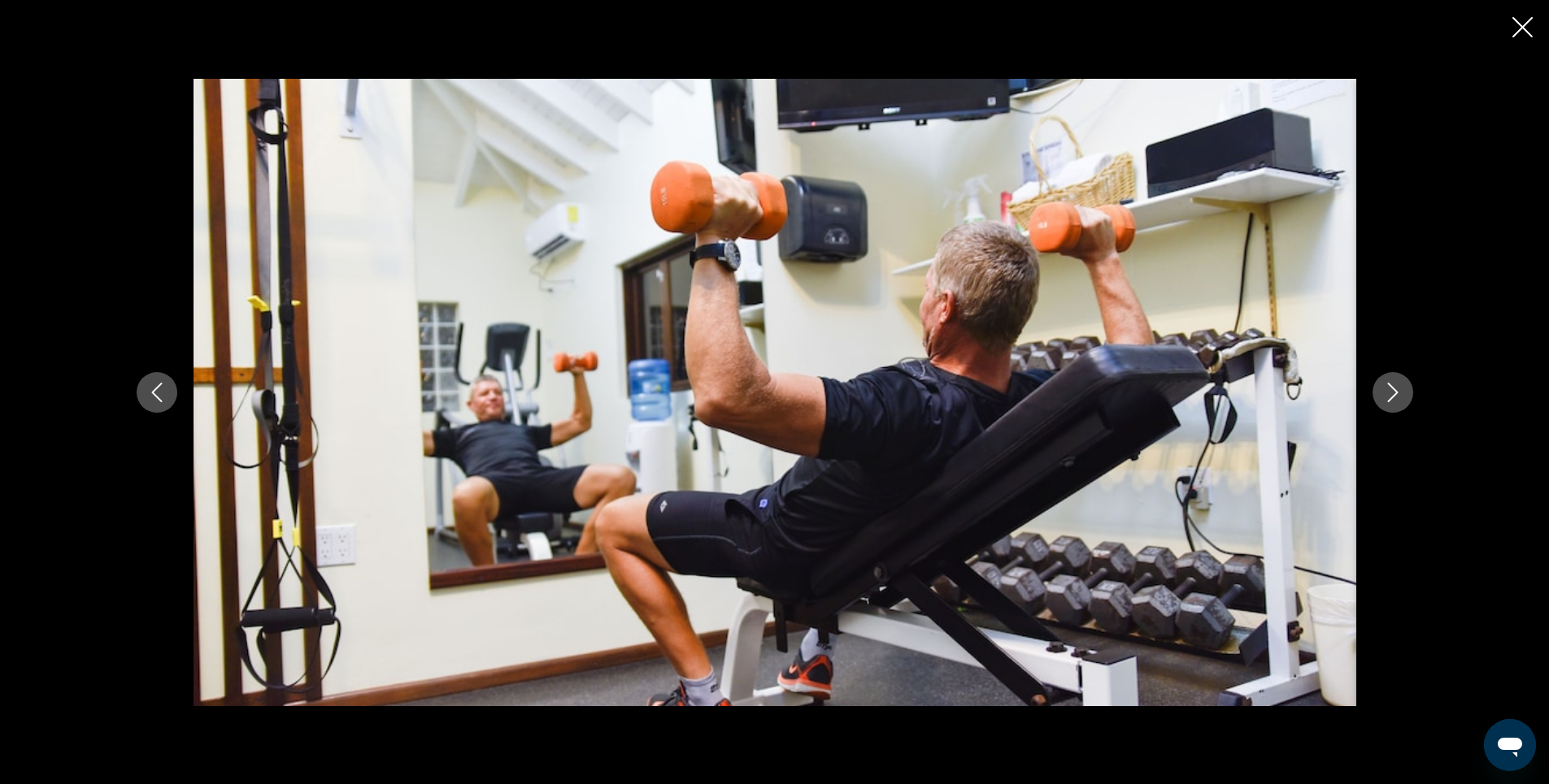
click at [1394, 393] on icon "Next image" at bounding box center [1393, 392] width 19 height 19
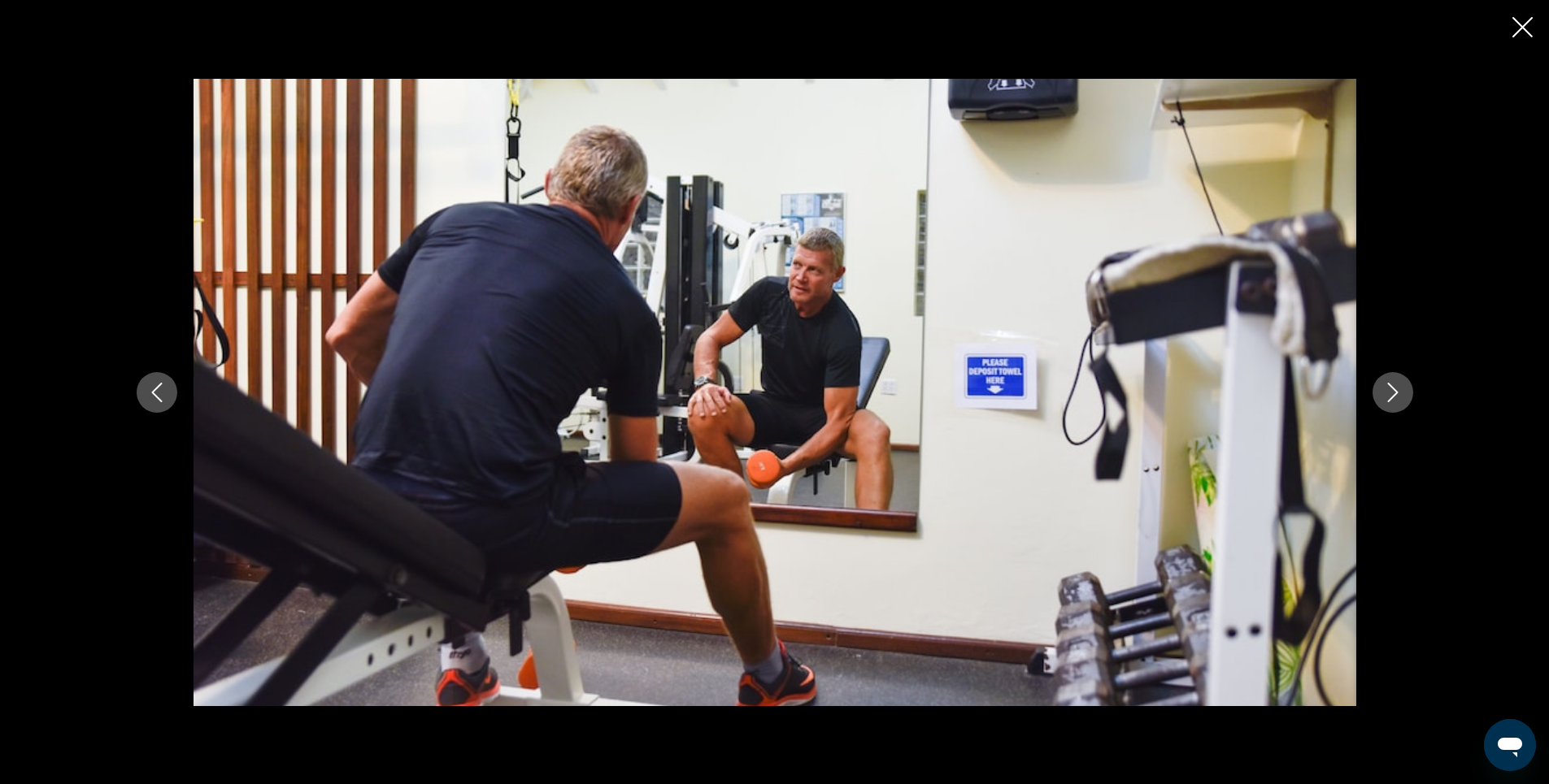
click at [1394, 393] on icon "Next image" at bounding box center [1393, 392] width 19 height 19
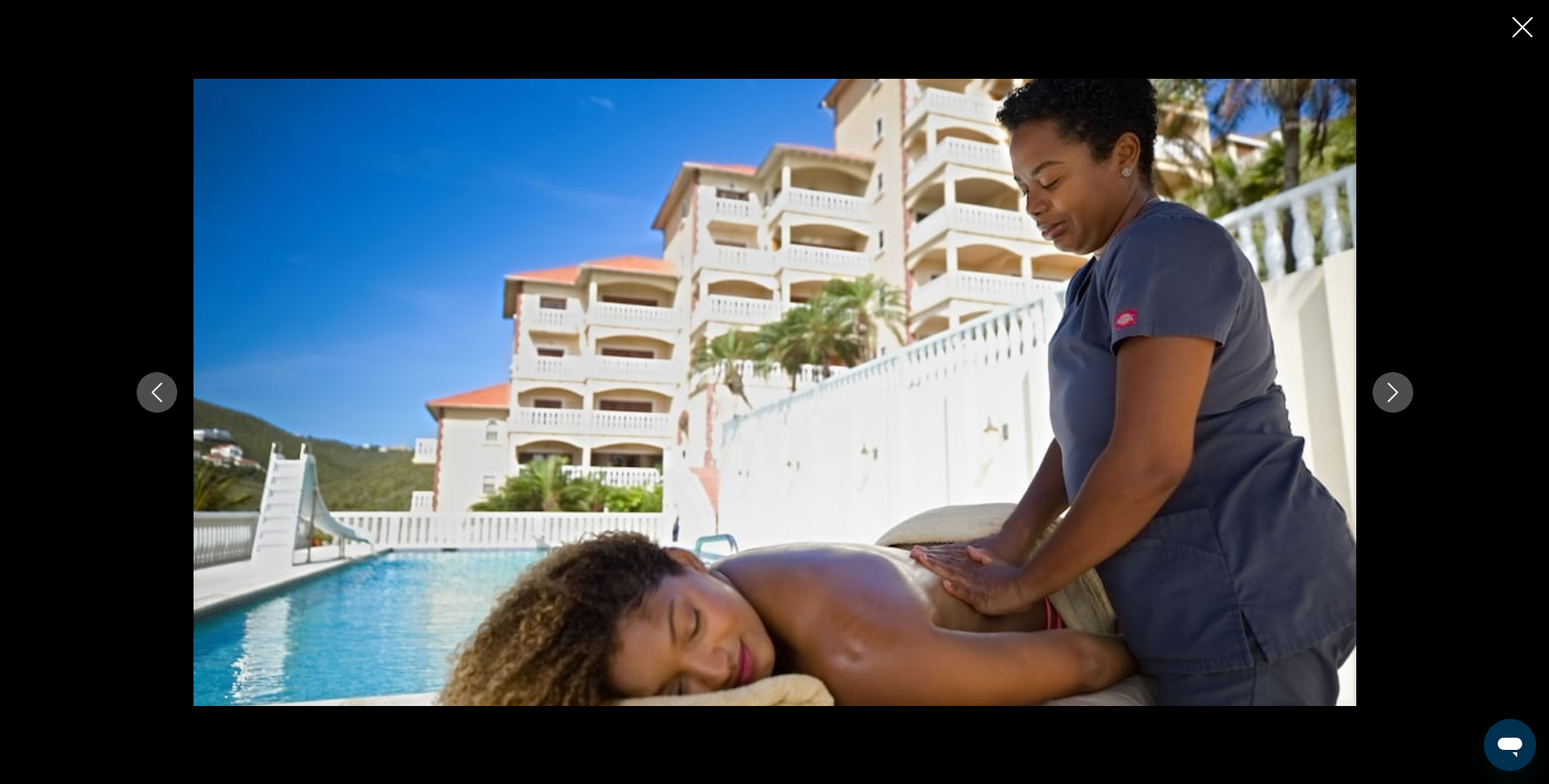
click at [1394, 393] on icon "Next image" at bounding box center [1393, 392] width 19 height 19
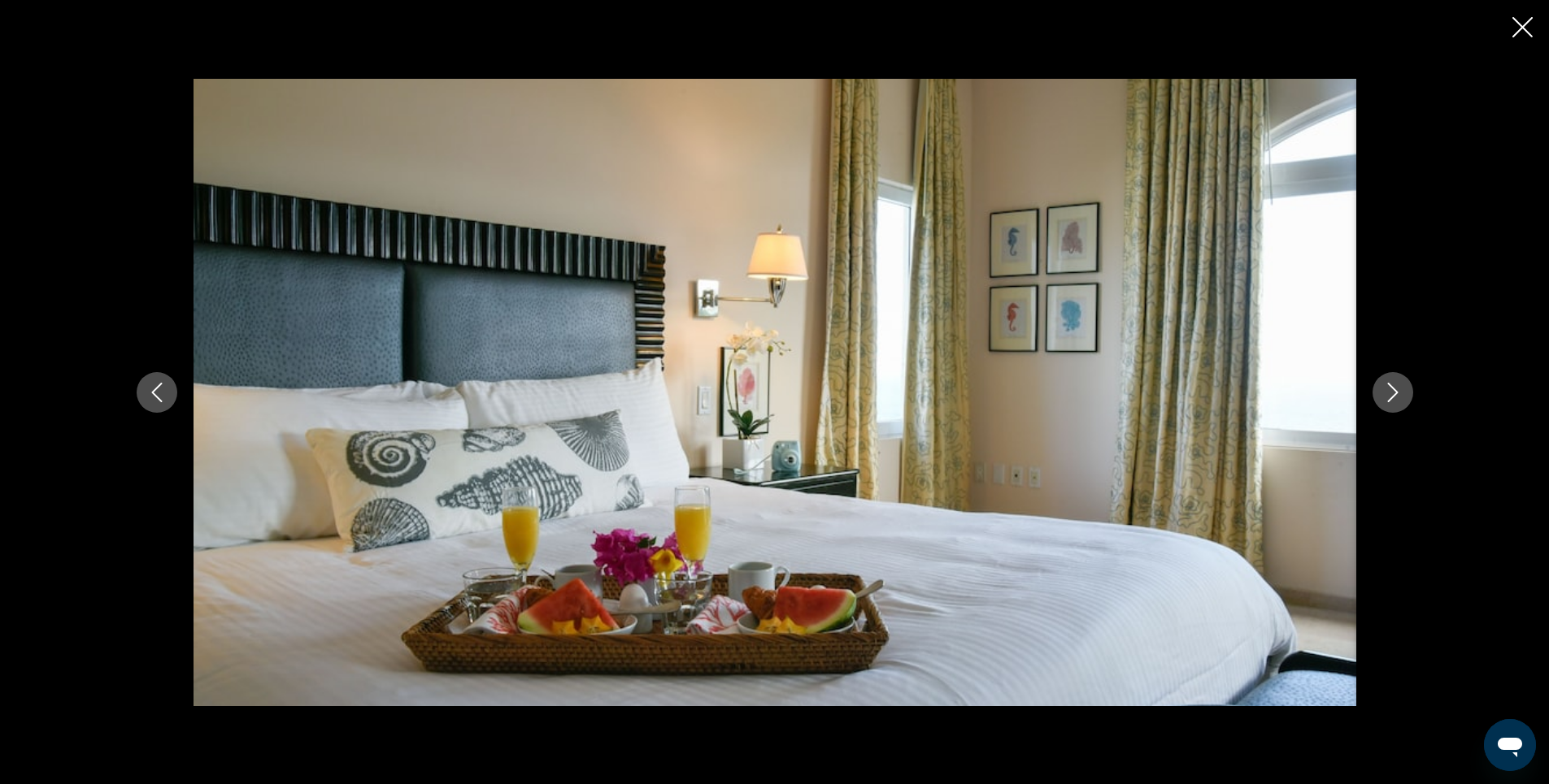
click at [1394, 393] on icon "Next image" at bounding box center [1393, 392] width 19 height 19
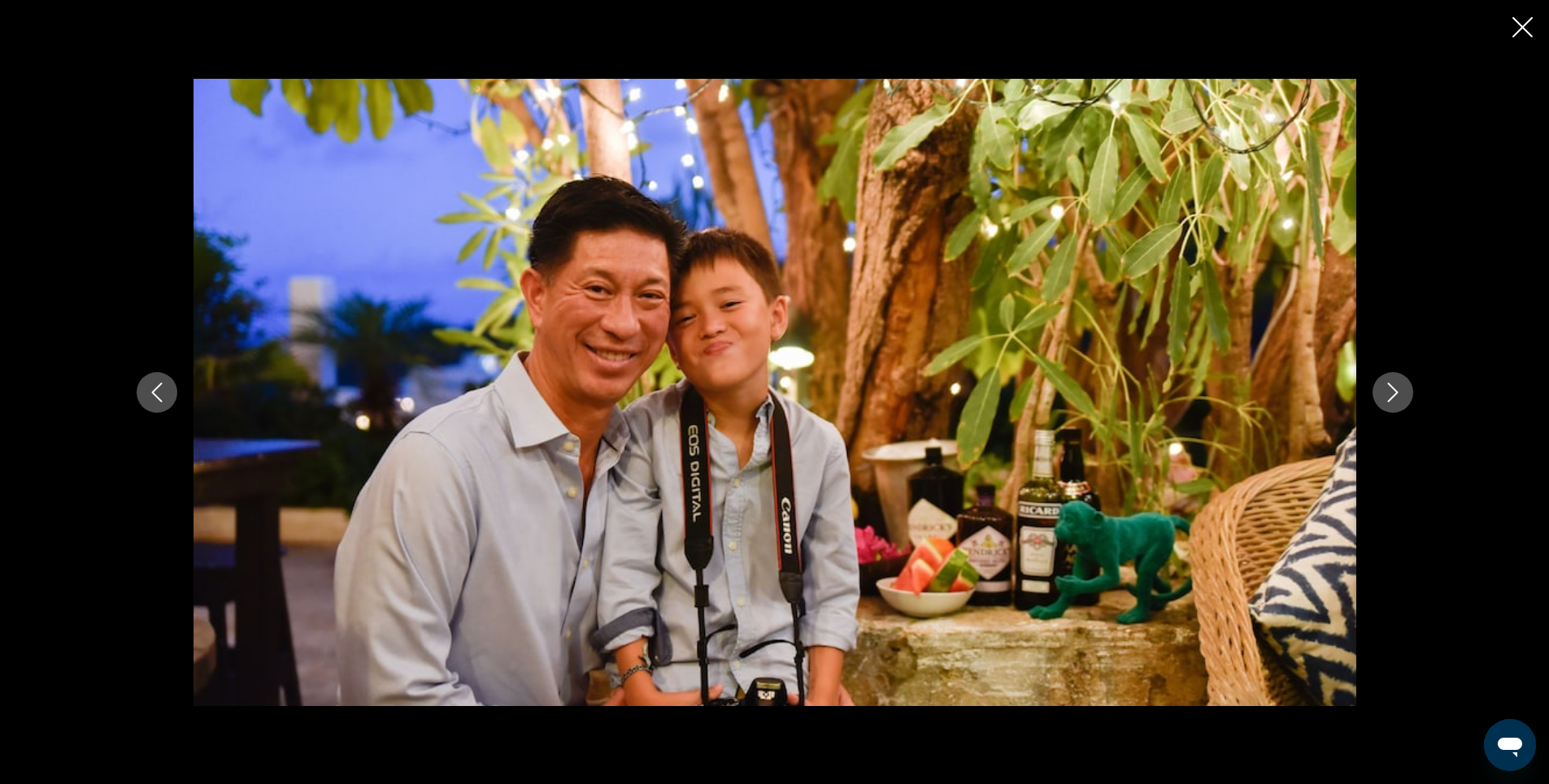
click at [1394, 393] on icon "Next image" at bounding box center [1393, 392] width 19 height 19
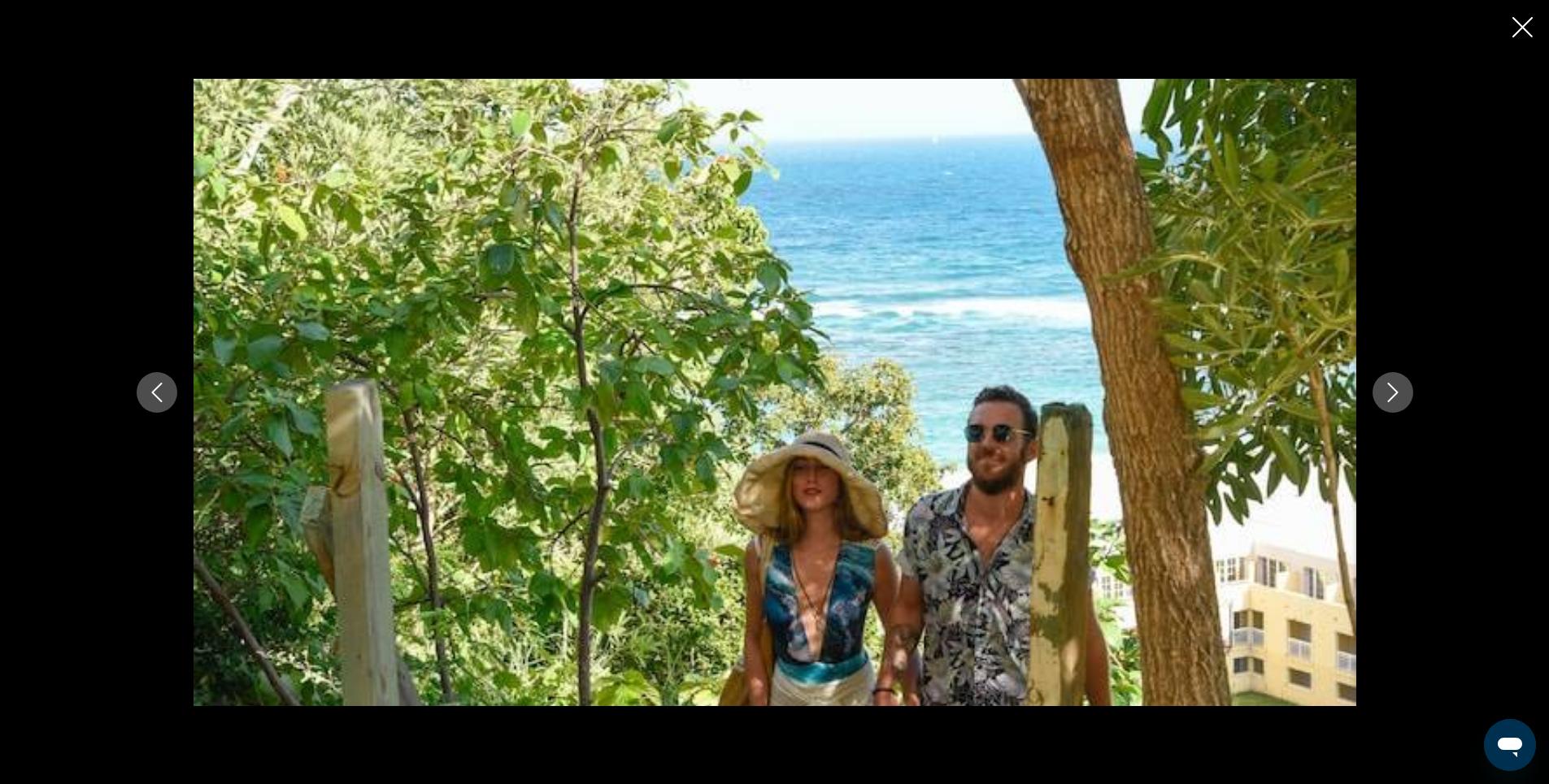
click at [1394, 393] on icon "Next image" at bounding box center [1393, 392] width 19 height 19
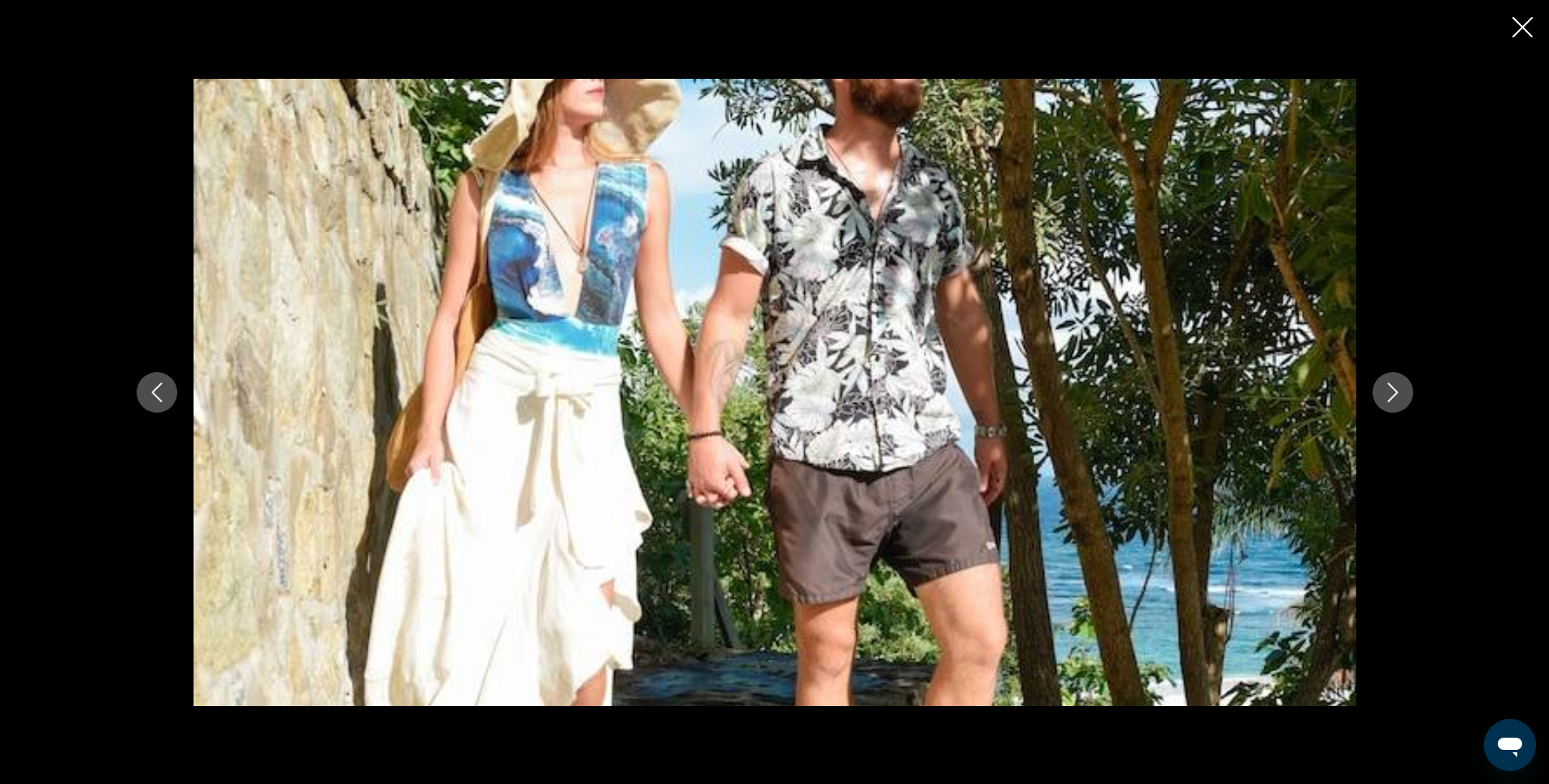
click at [1394, 393] on icon "Next image" at bounding box center [1393, 392] width 19 height 19
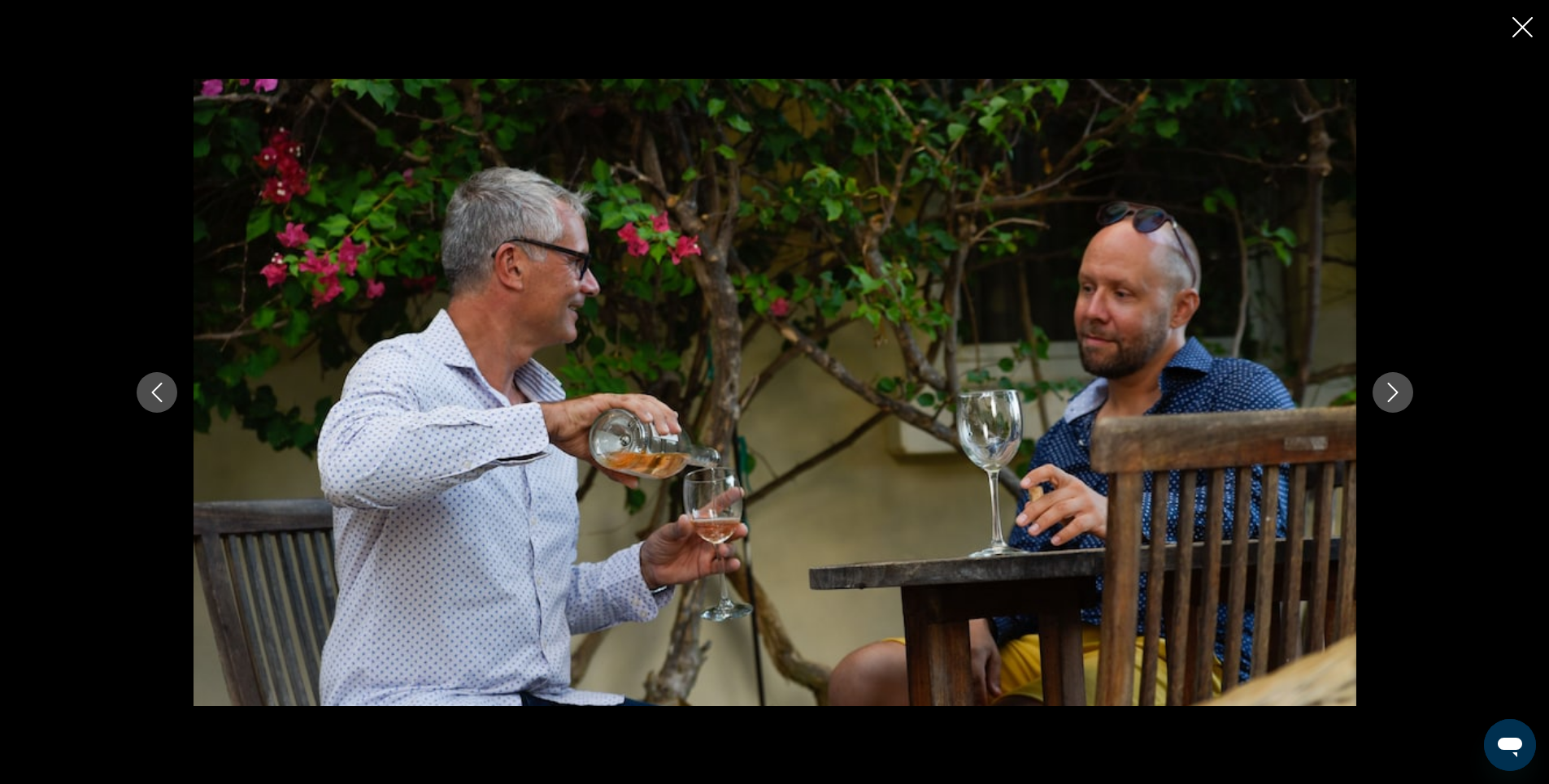
click at [1394, 393] on icon "Next image" at bounding box center [1393, 392] width 19 height 19
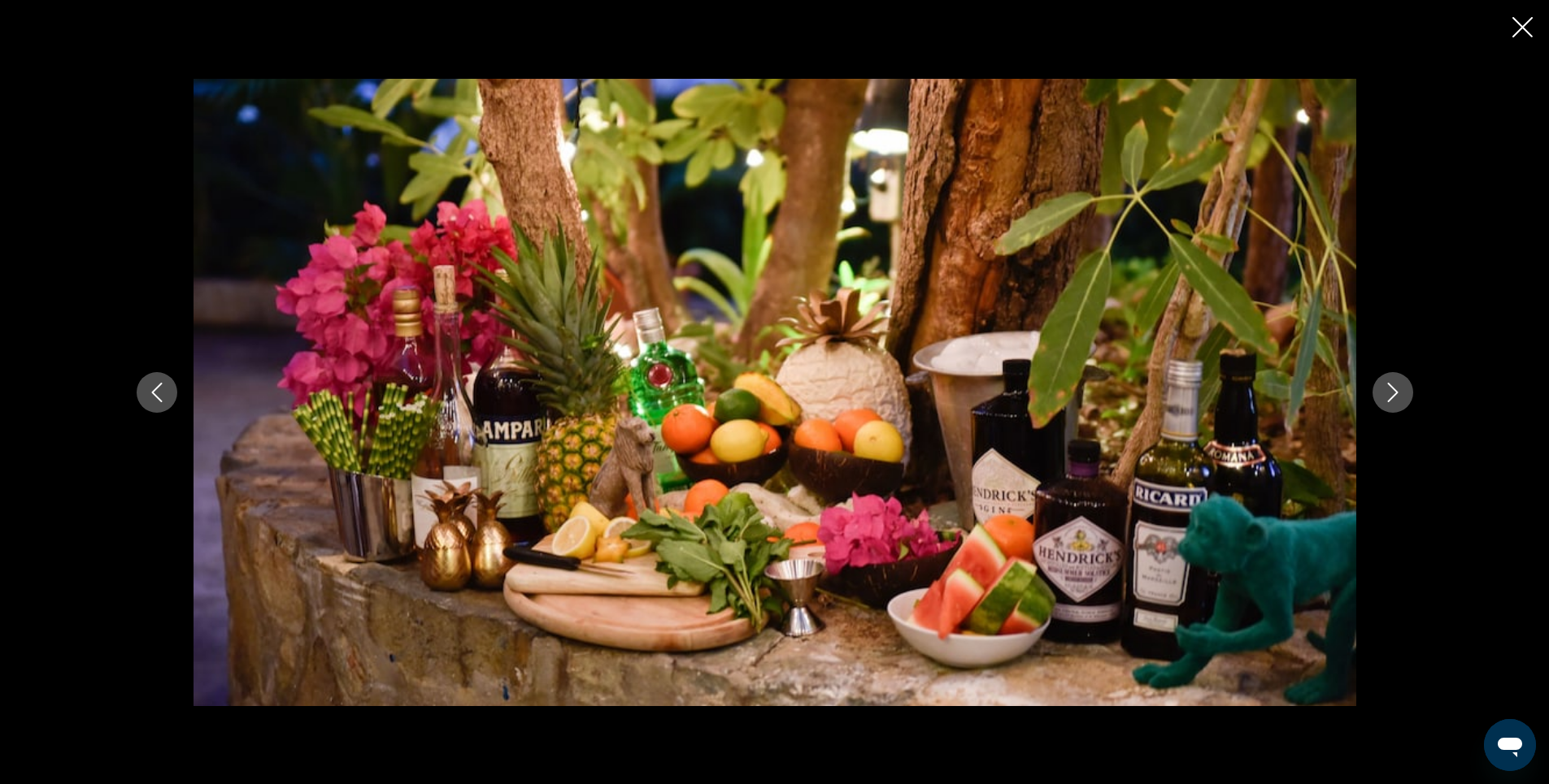
click at [1394, 393] on icon "Next image" at bounding box center [1393, 392] width 19 height 19
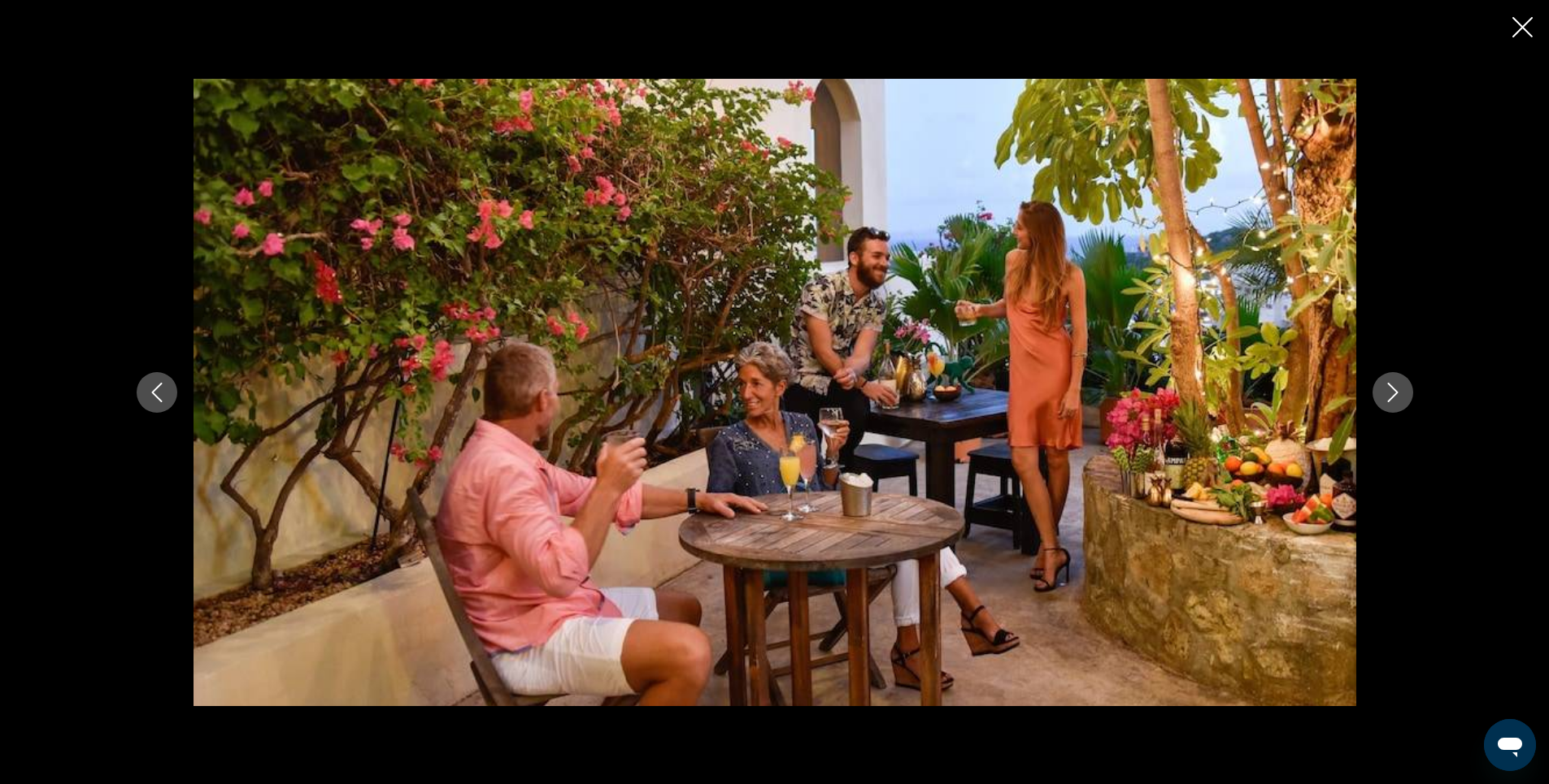
click at [1394, 393] on icon "Next image" at bounding box center [1393, 392] width 19 height 19
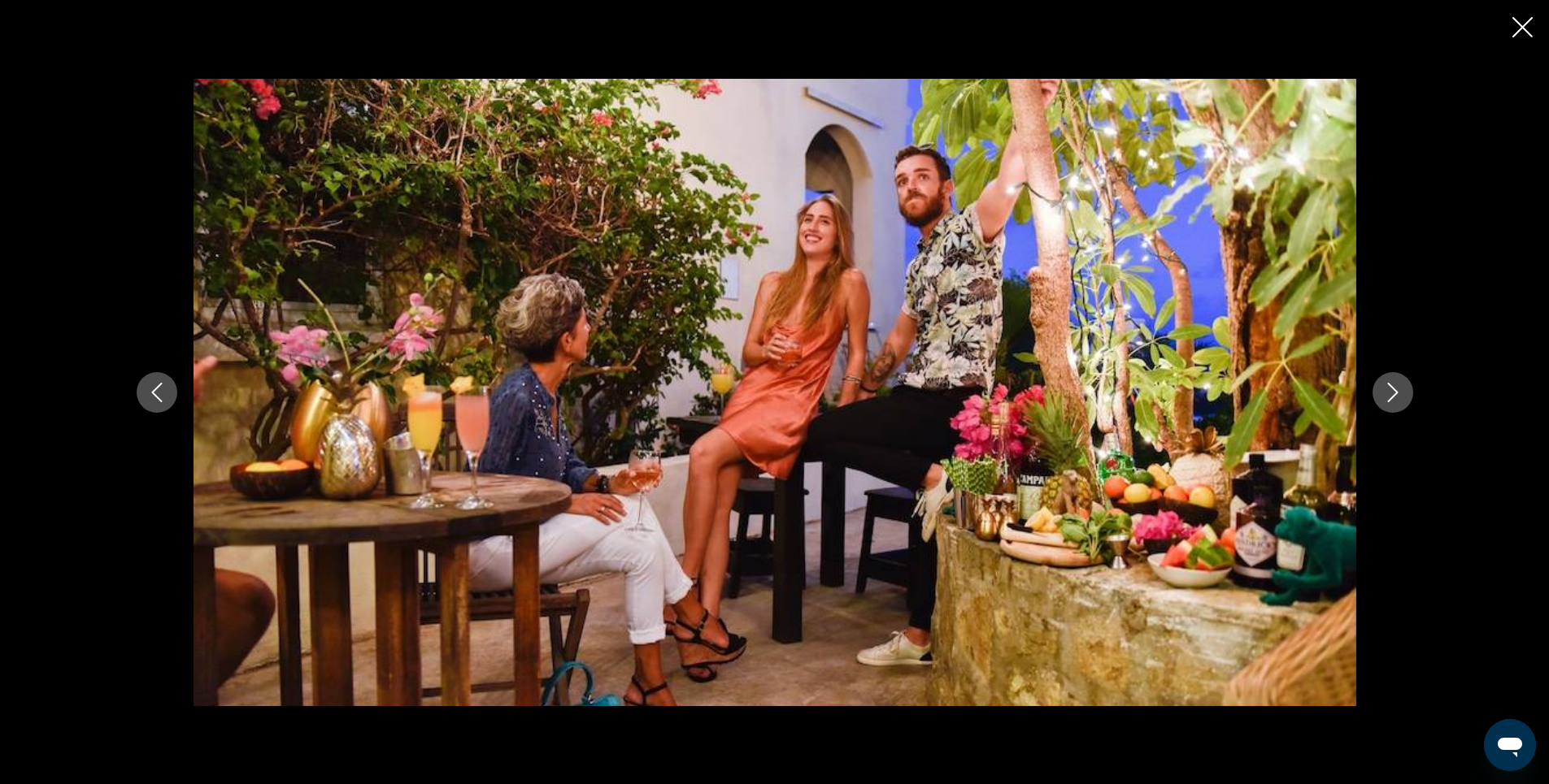
click at [1394, 393] on icon "Next image" at bounding box center [1393, 392] width 19 height 19
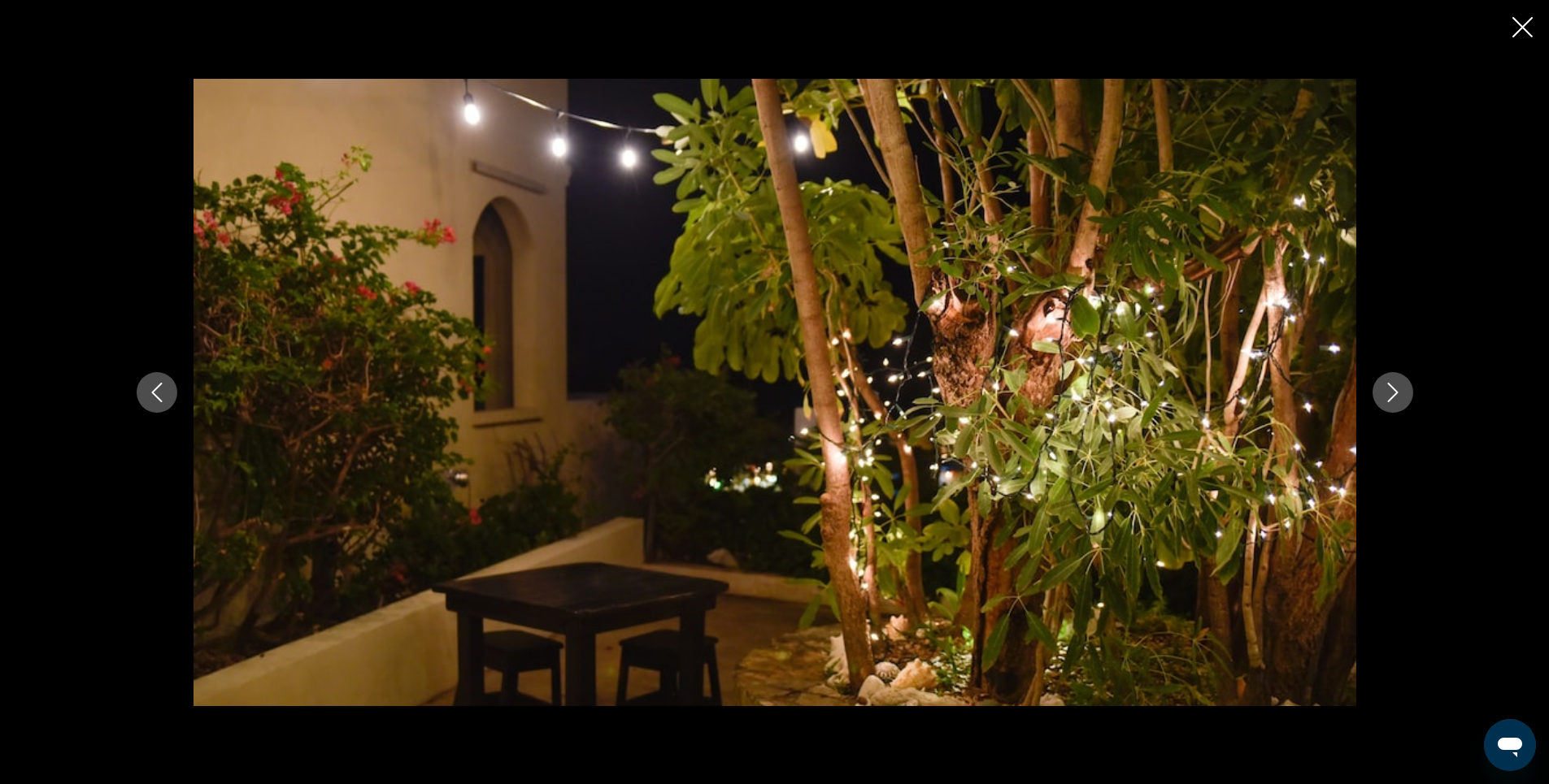
click at [1394, 393] on icon "Next image" at bounding box center [1393, 392] width 19 height 19
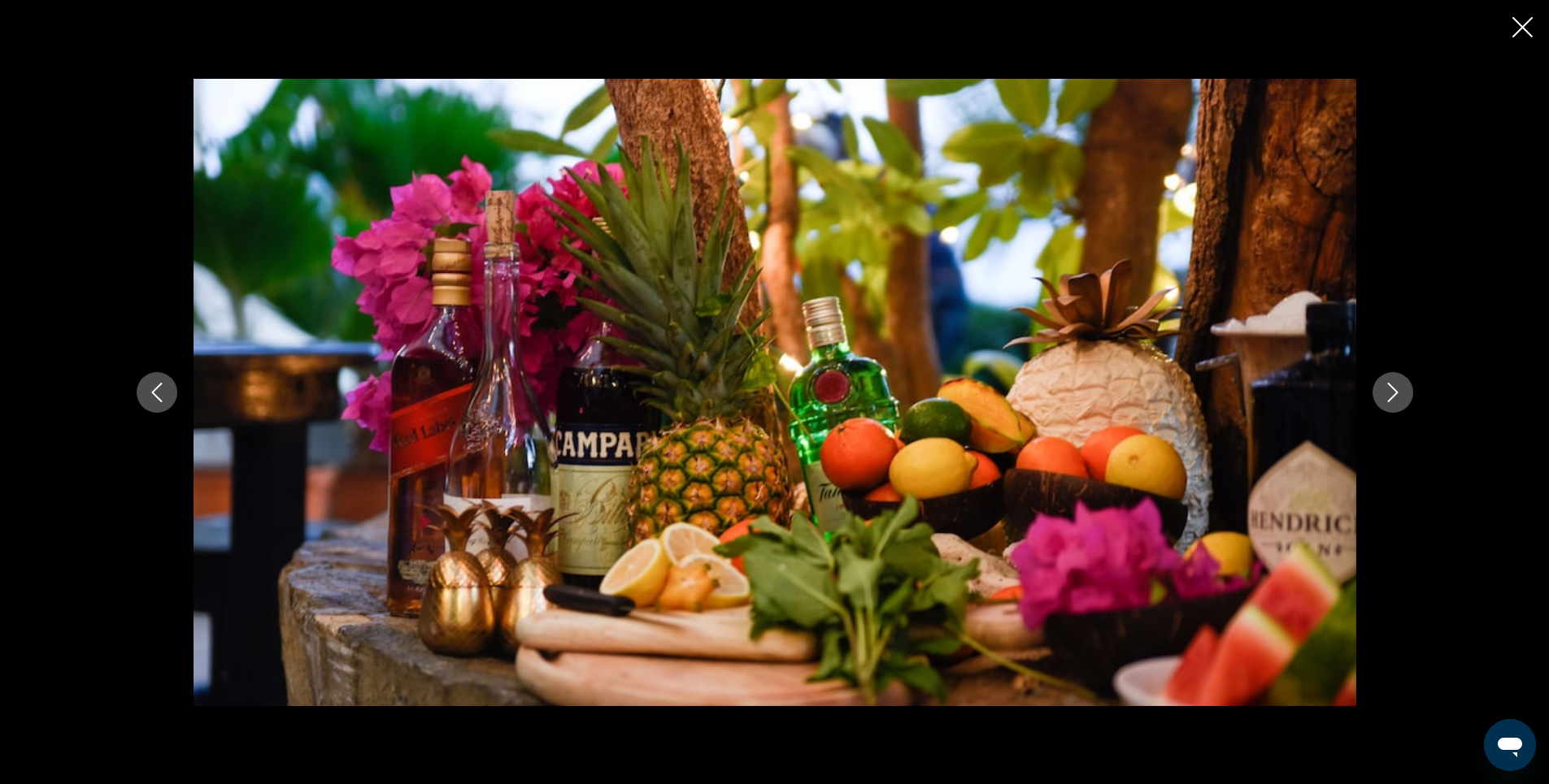
click at [1394, 393] on icon "Next image" at bounding box center [1393, 392] width 19 height 19
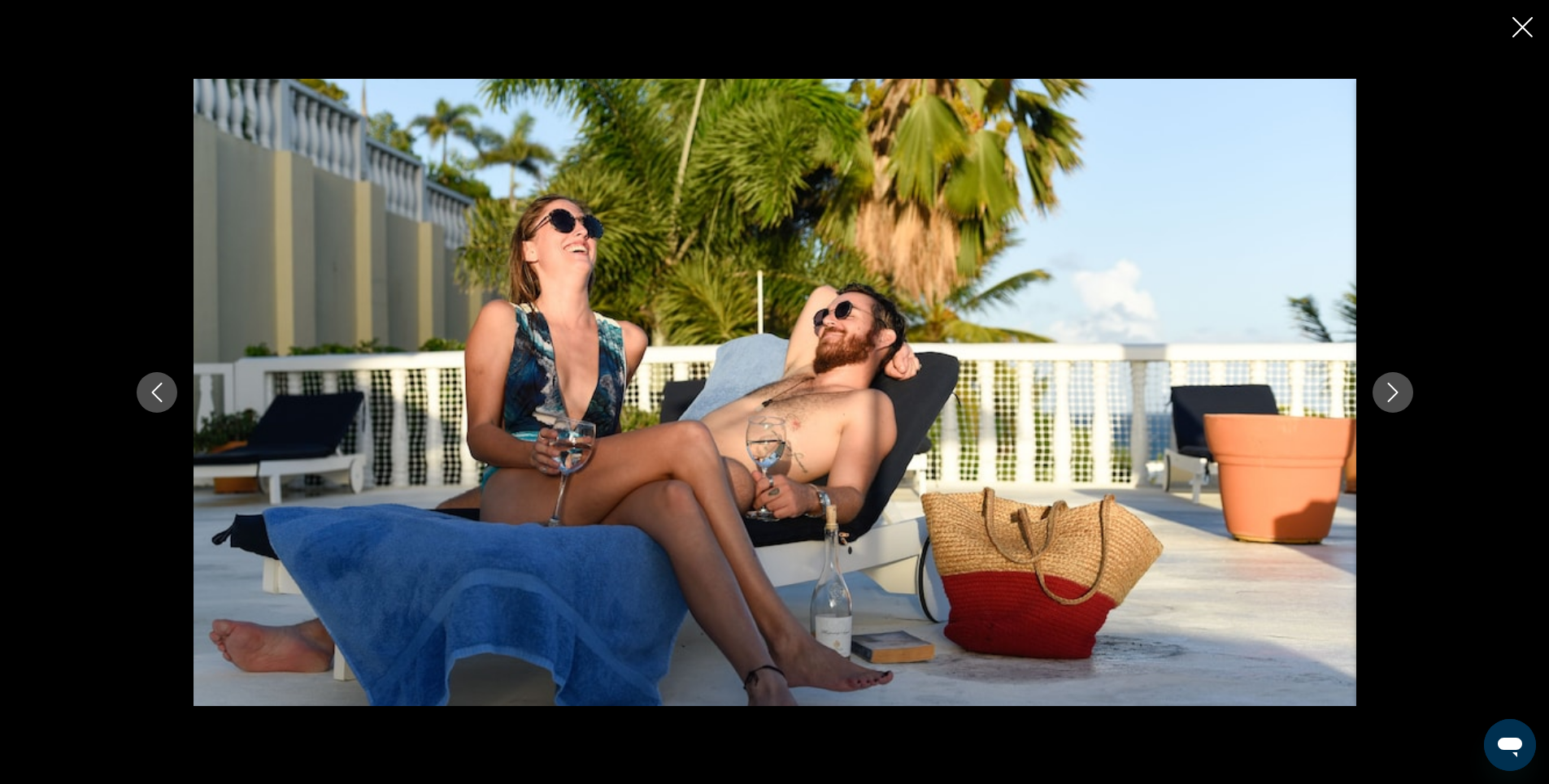
click at [1394, 393] on icon "Next image" at bounding box center [1393, 392] width 19 height 19
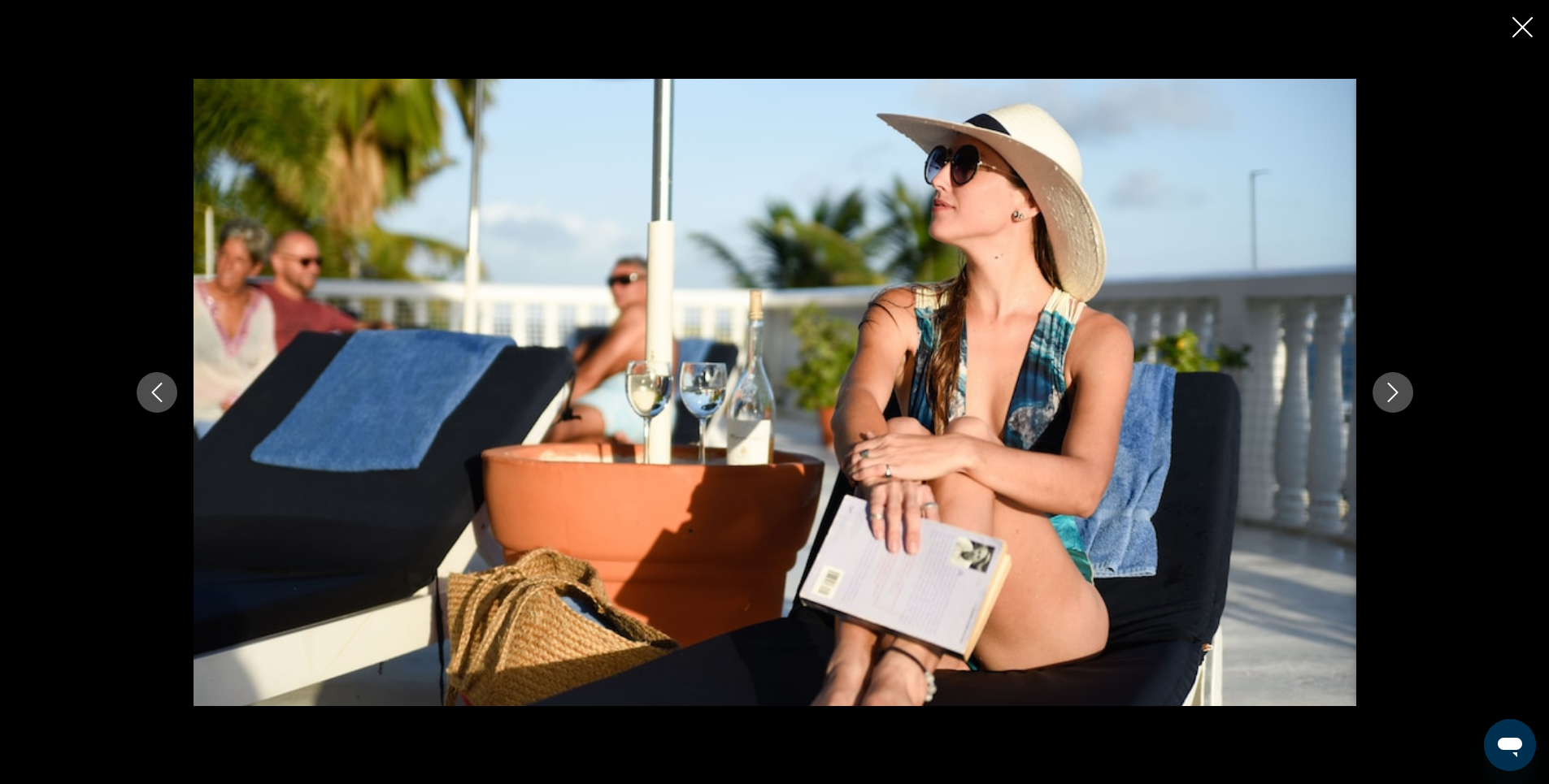
click at [1394, 393] on icon "Next image" at bounding box center [1393, 392] width 19 height 19
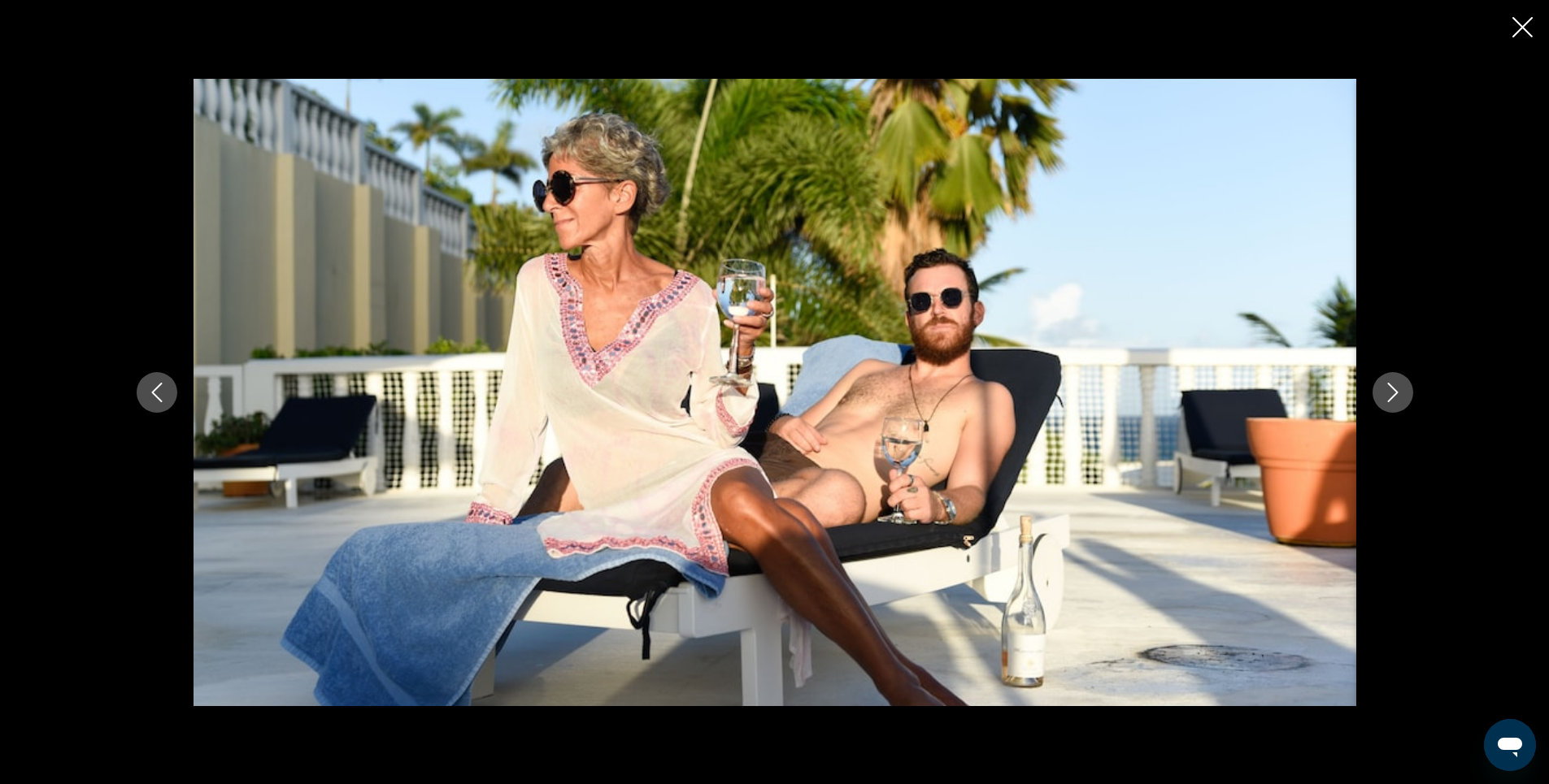
click at [1394, 393] on icon "Next image" at bounding box center [1393, 392] width 19 height 19
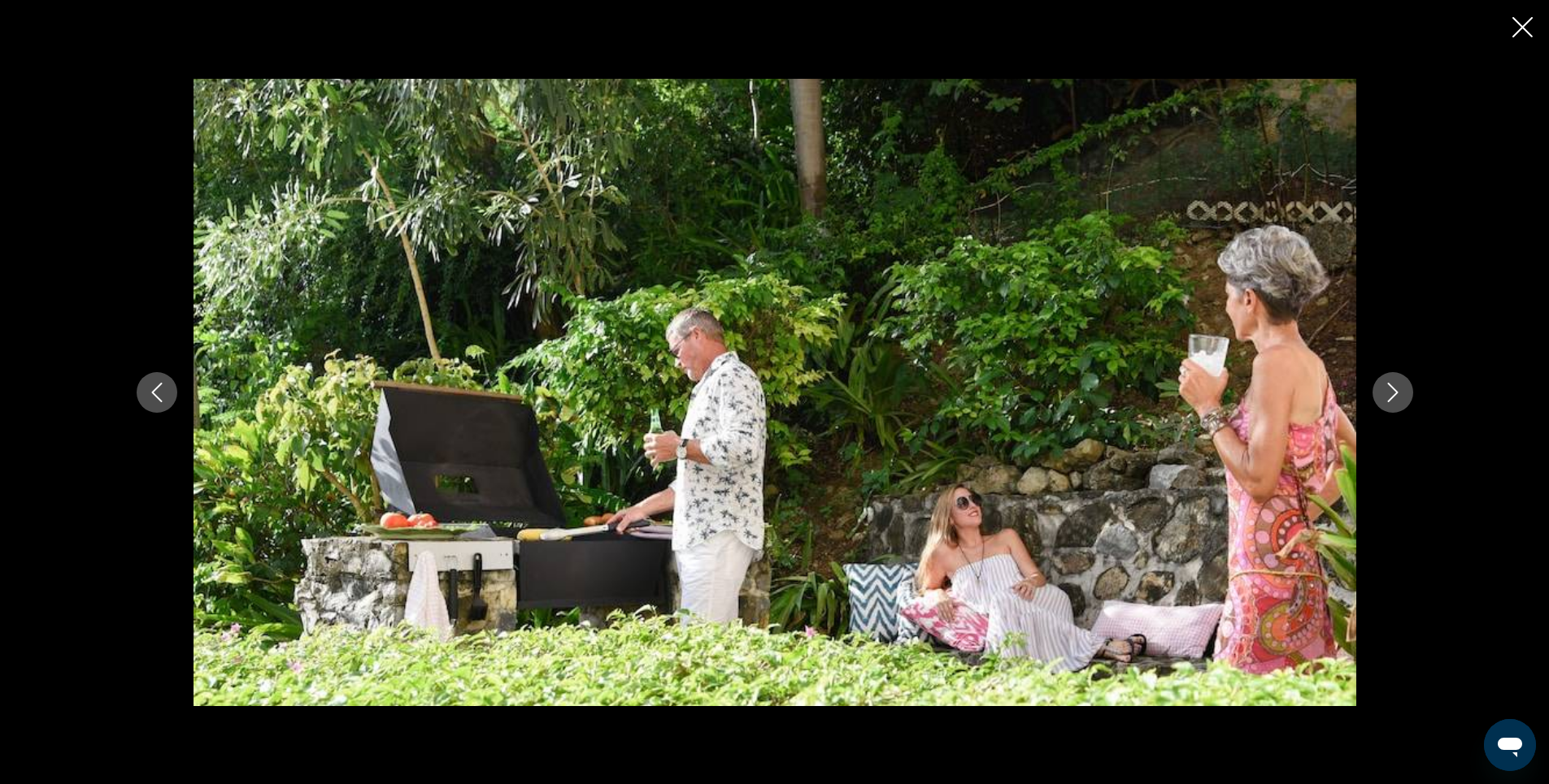
click at [1394, 393] on icon "Next image" at bounding box center [1393, 392] width 19 height 19
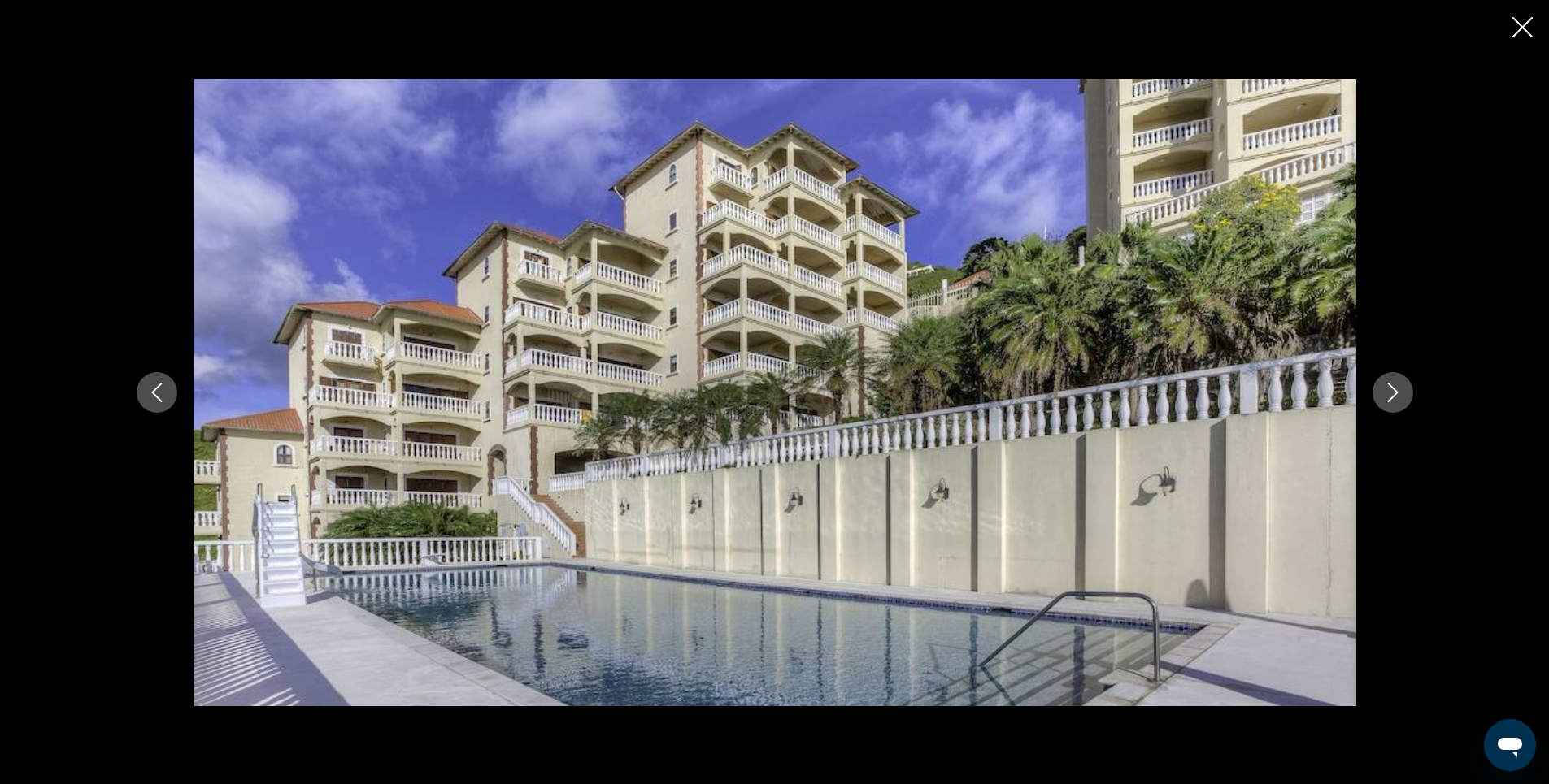
click at [1519, 27] on icon "Close slideshow" at bounding box center [1522, 27] width 20 height 20
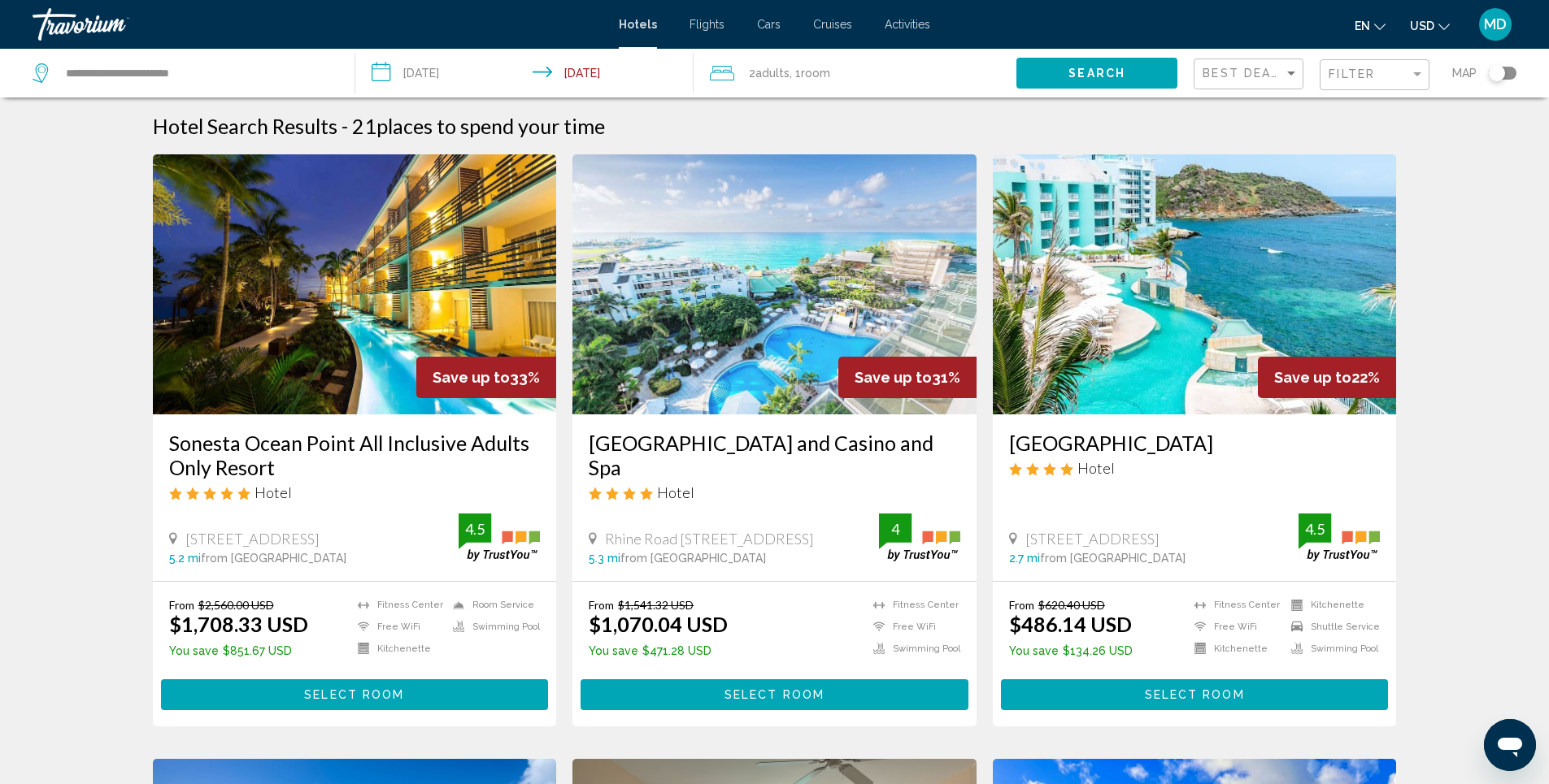
scroll to position [82, 0]
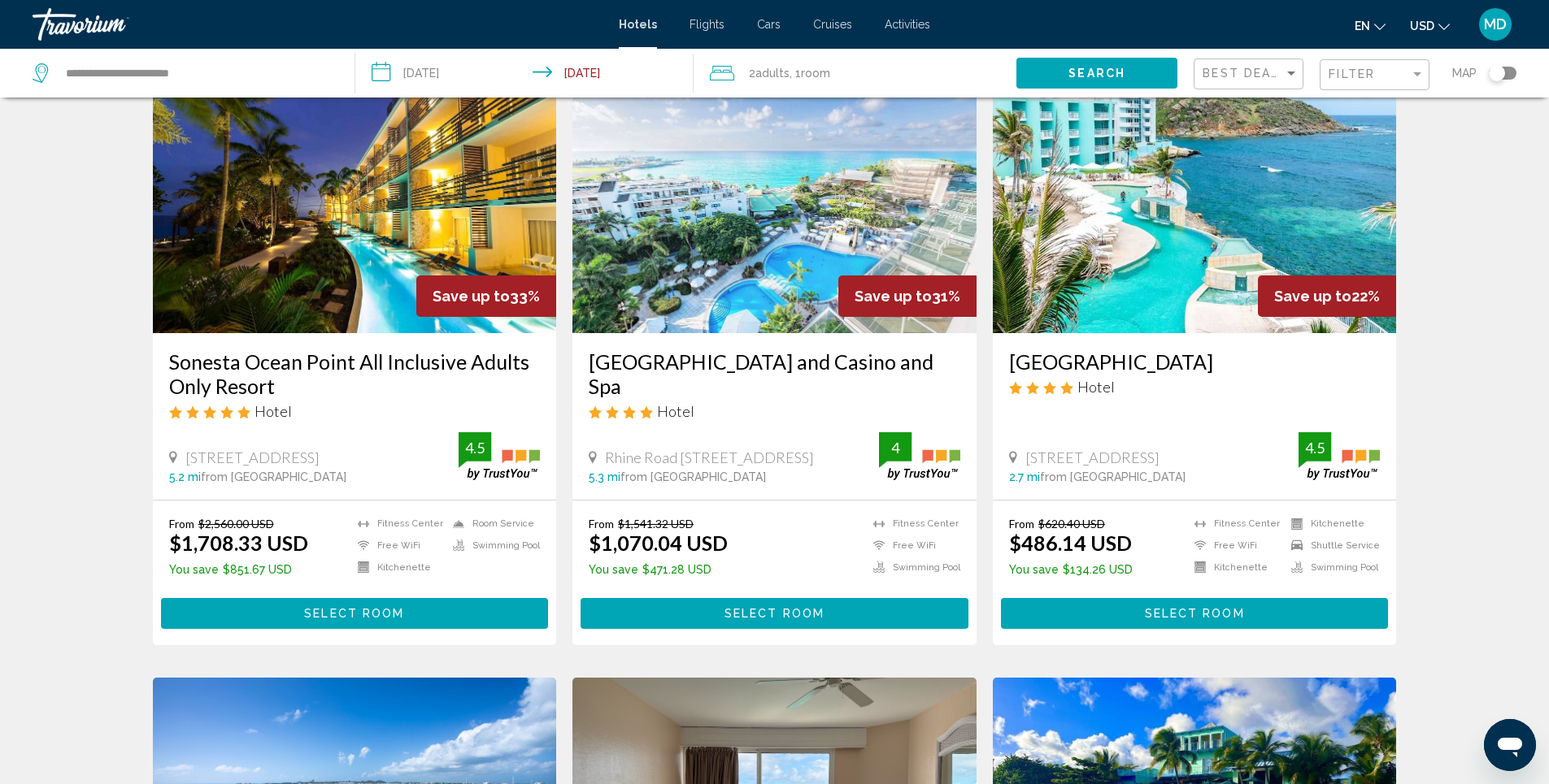
click at [1199, 204] on img "Main content" at bounding box center [1195, 203] width 404 height 260
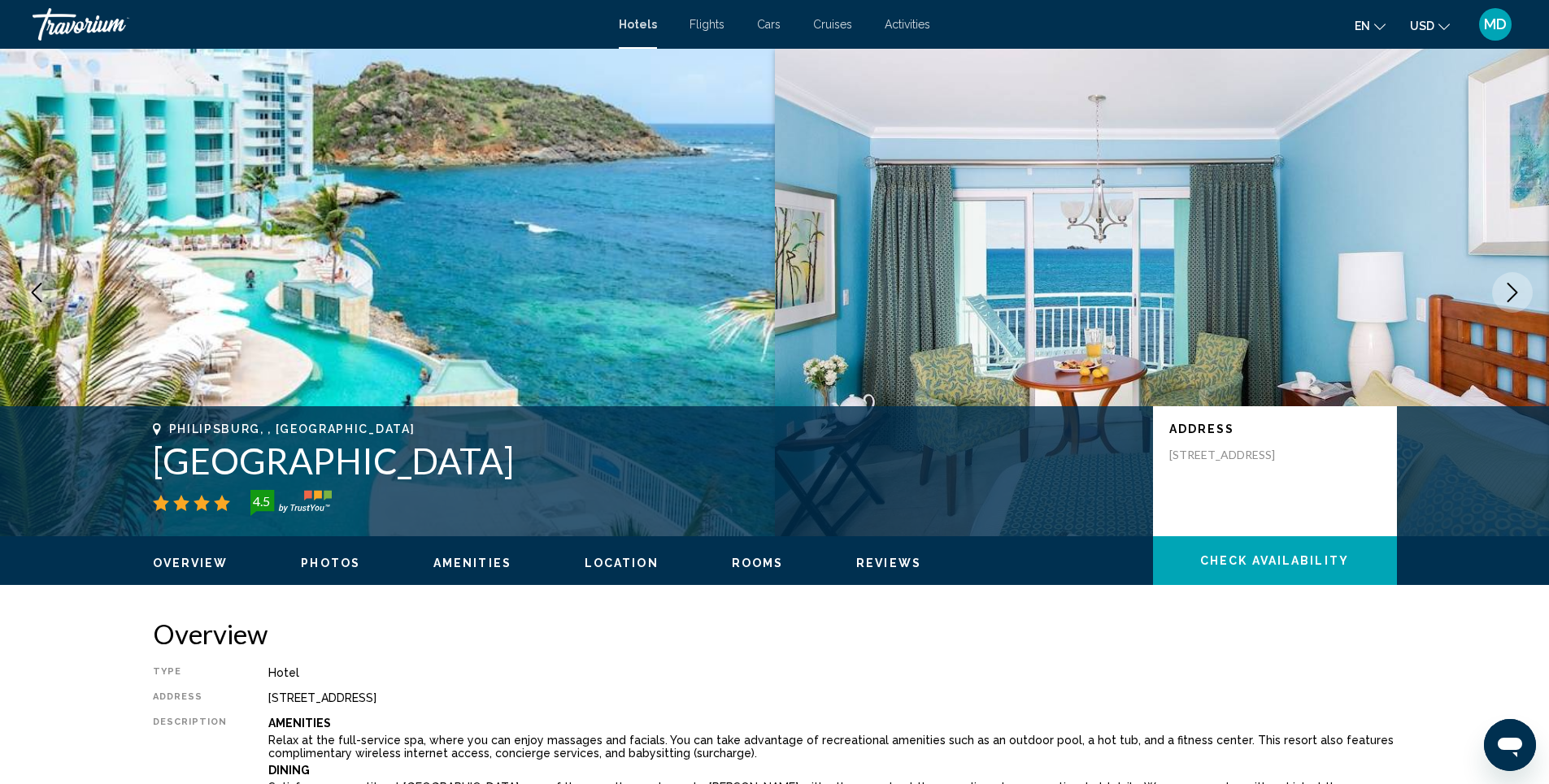
click at [325, 563] on span "Photos" at bounding box center [330, 563] width 59 height 13
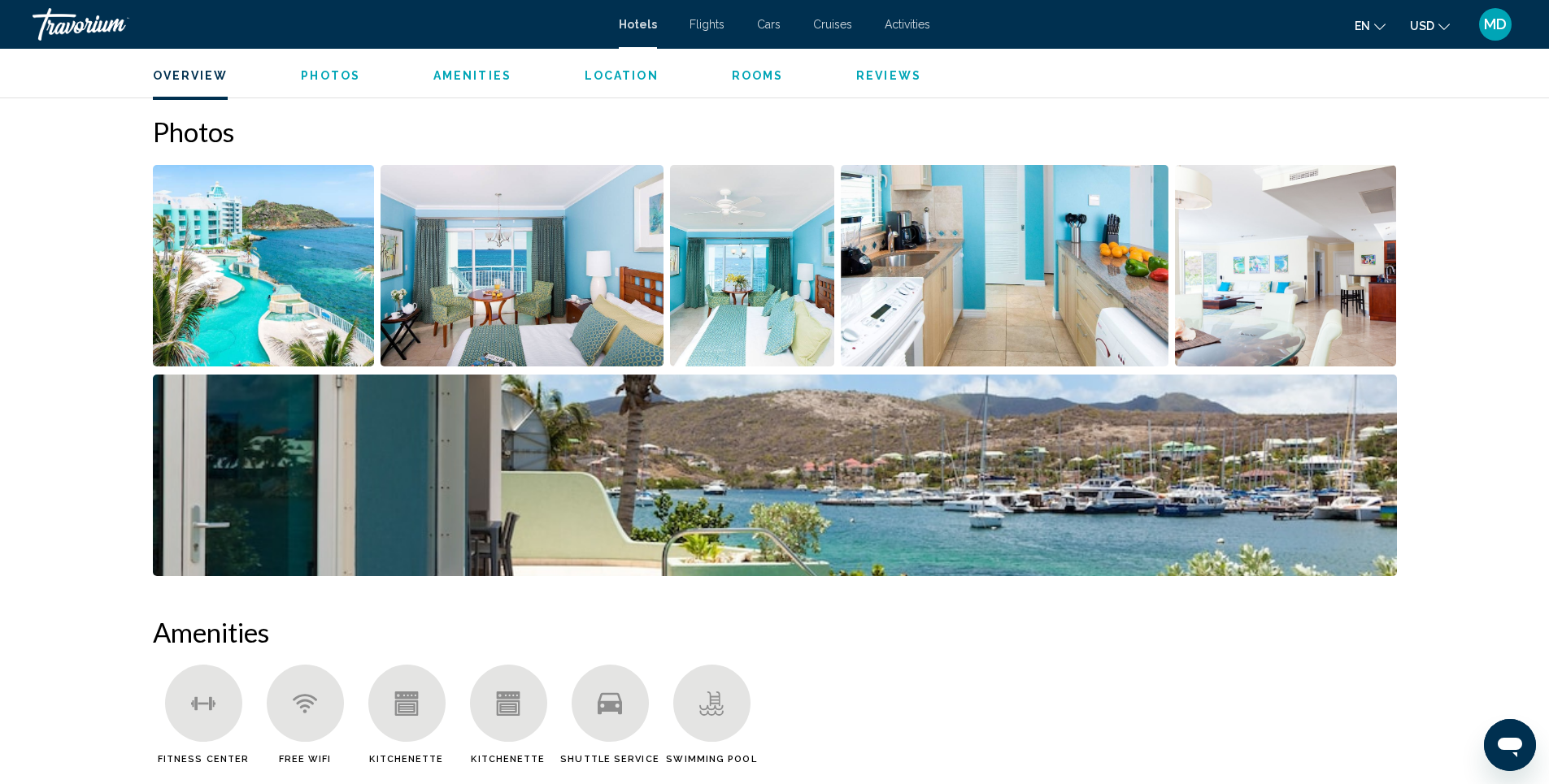
scroll to position [794, 0]
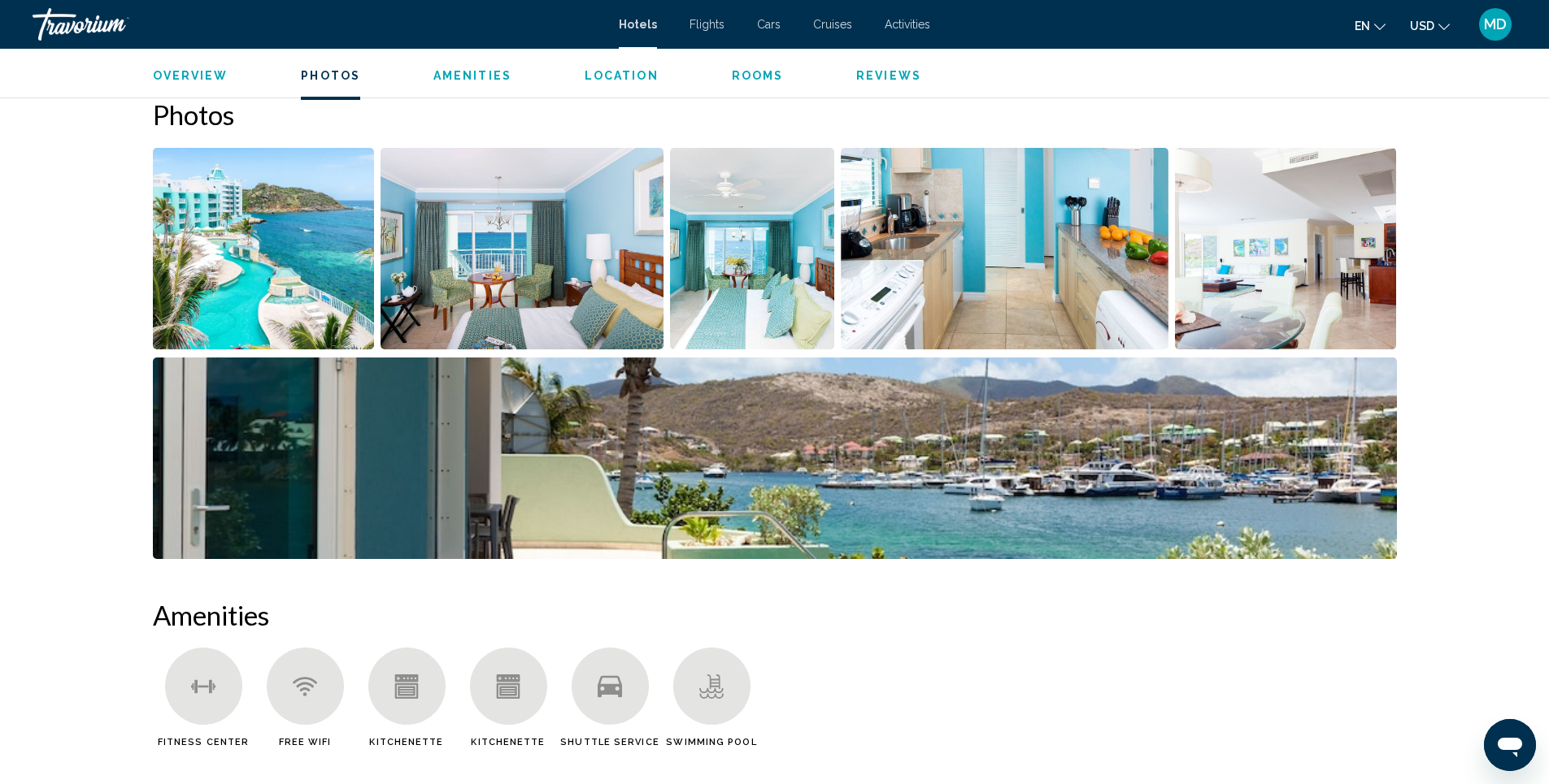
click at [264, 282] on img "Open full-screen image slider" at bounding box center [264, 248] width 222 height 201
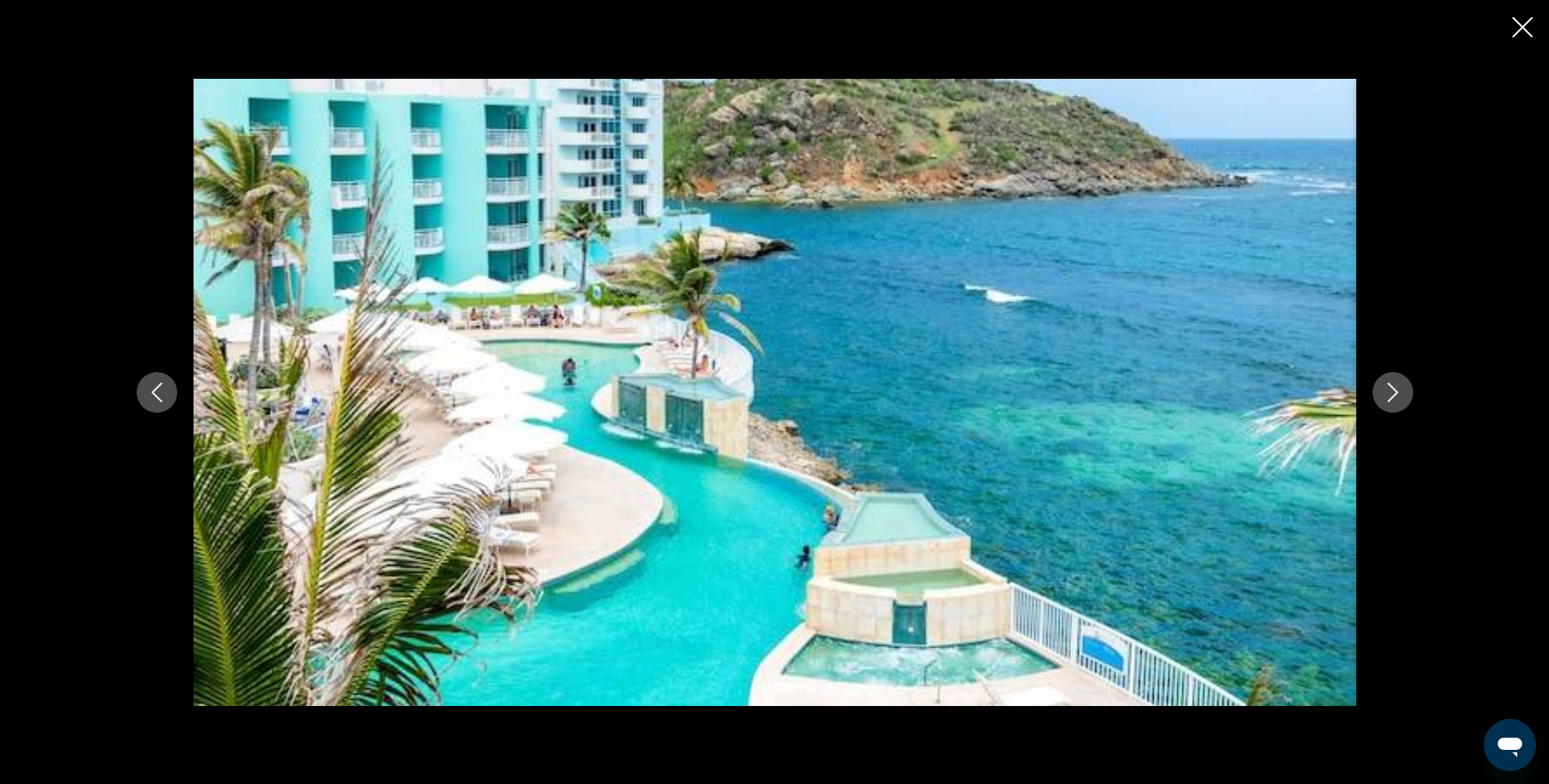
click at [1397, 397] on icon "Next image" at bounding box center [1393, 392] width 19 height 19
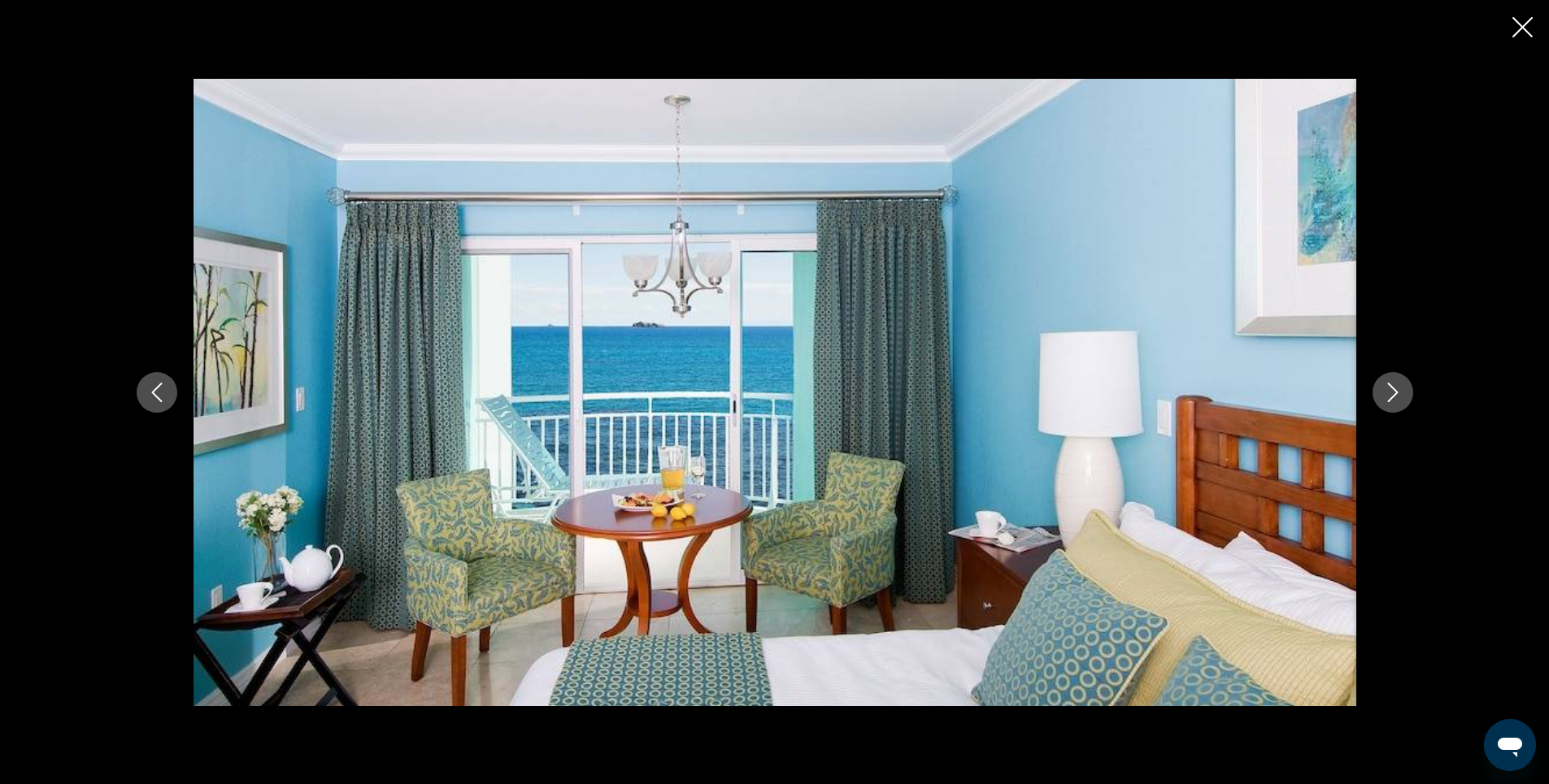
click at [1397, 397] on icon "Next image" at bounding box center [1393, 392] width 19 height 19
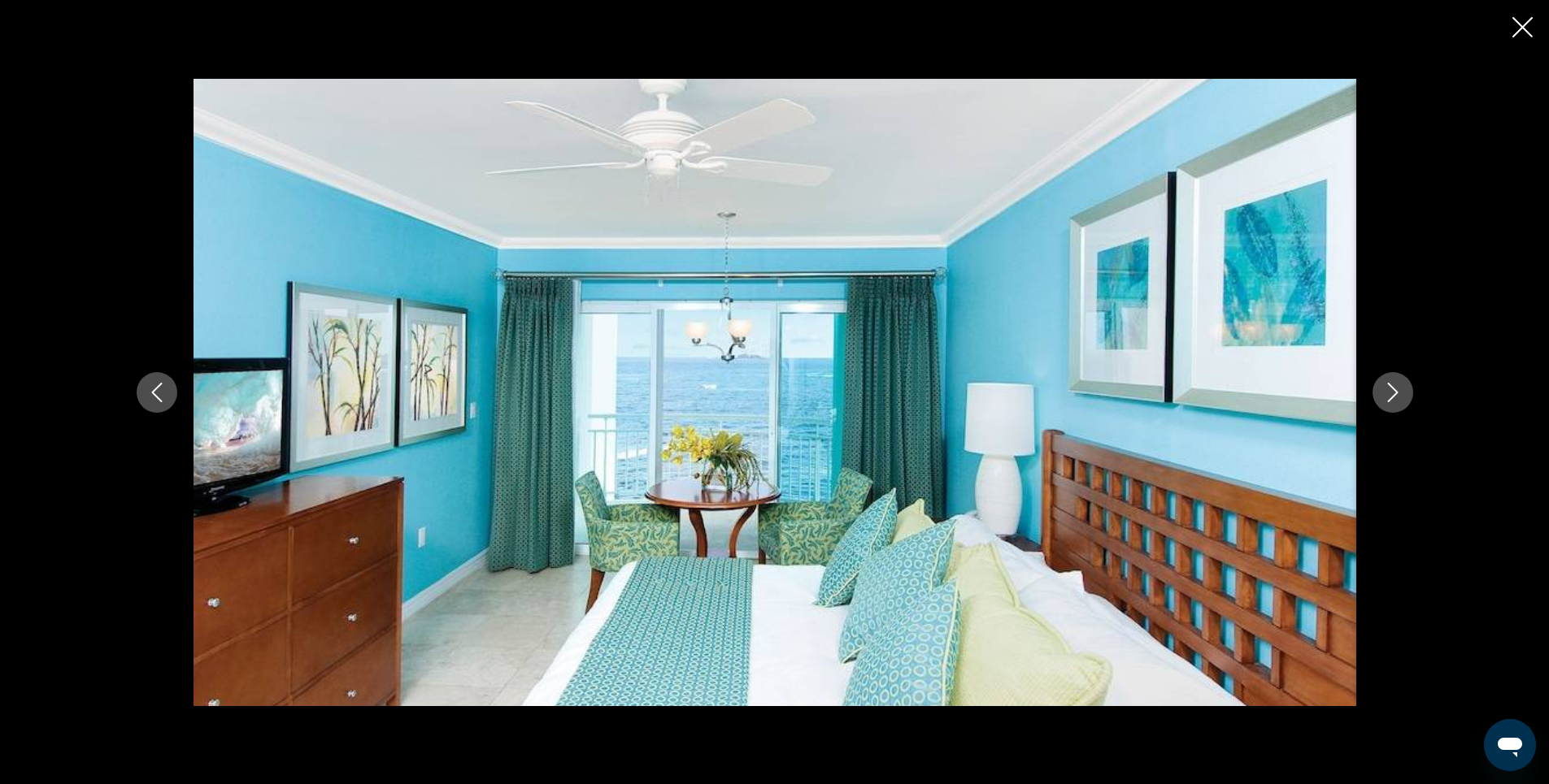
click at [1397, 397] on icon "Next image" at bounding box center [1393, 392] width 19 height 19
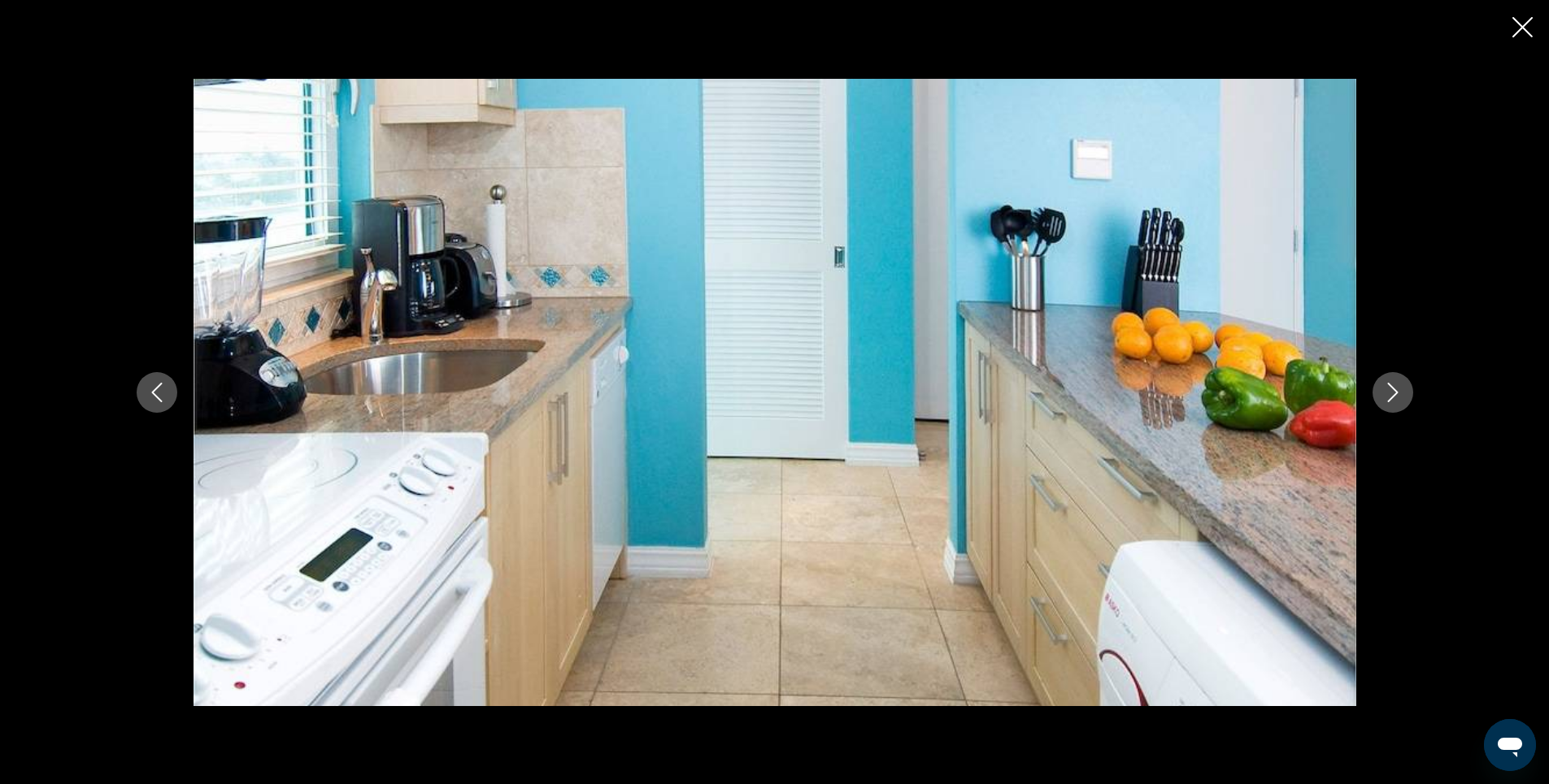
click at [1397, 397] on icon "Next image" at bounding box center [1393, 392] width 19 height 19
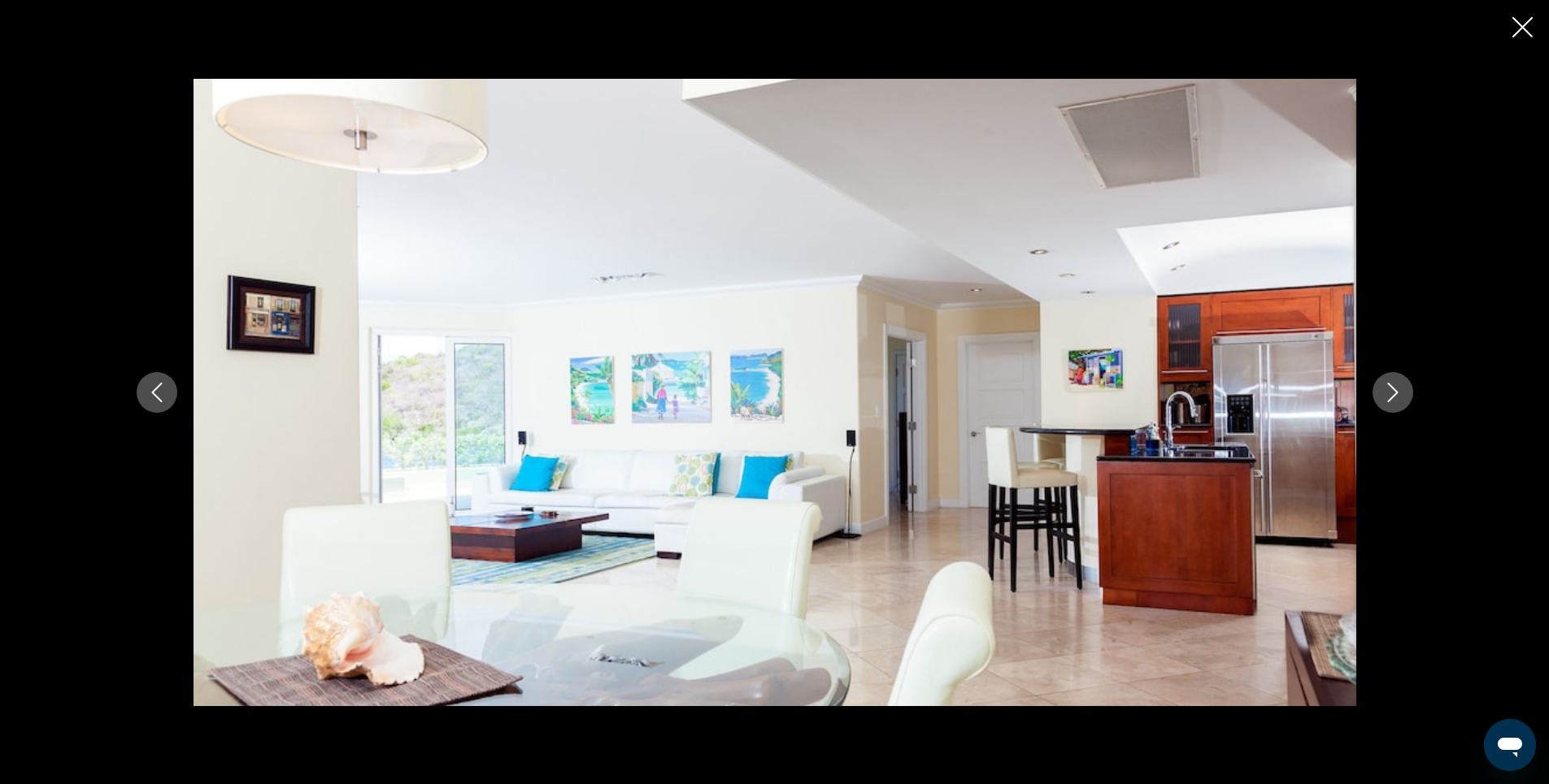
click at [1397, 397] on icon "Next image" at bounding box center [1393, 392] width 19 height 19
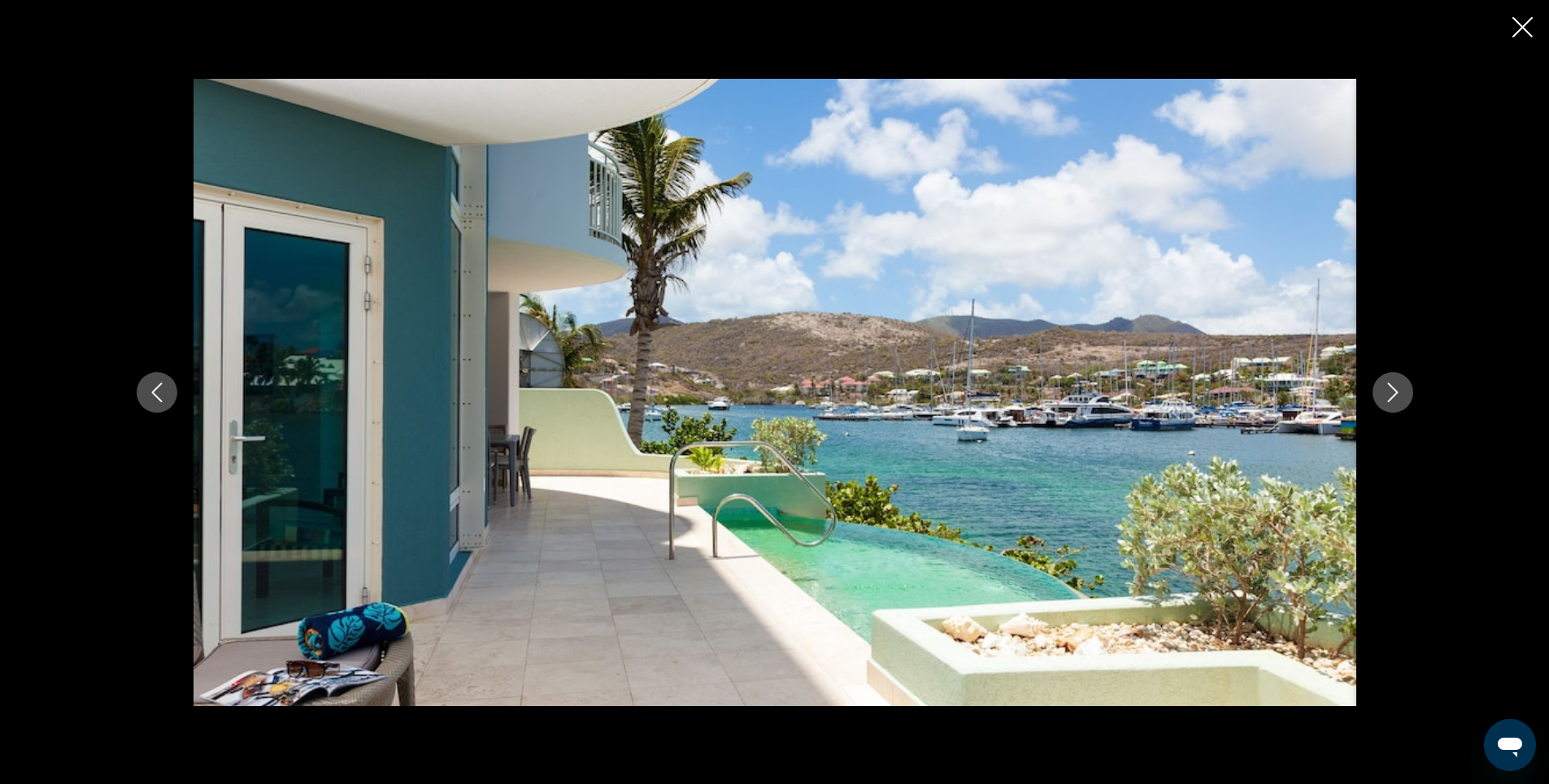
click at [1392, 394] on icon "Next image" at bounding box center [1393, 392] width 19 height 19
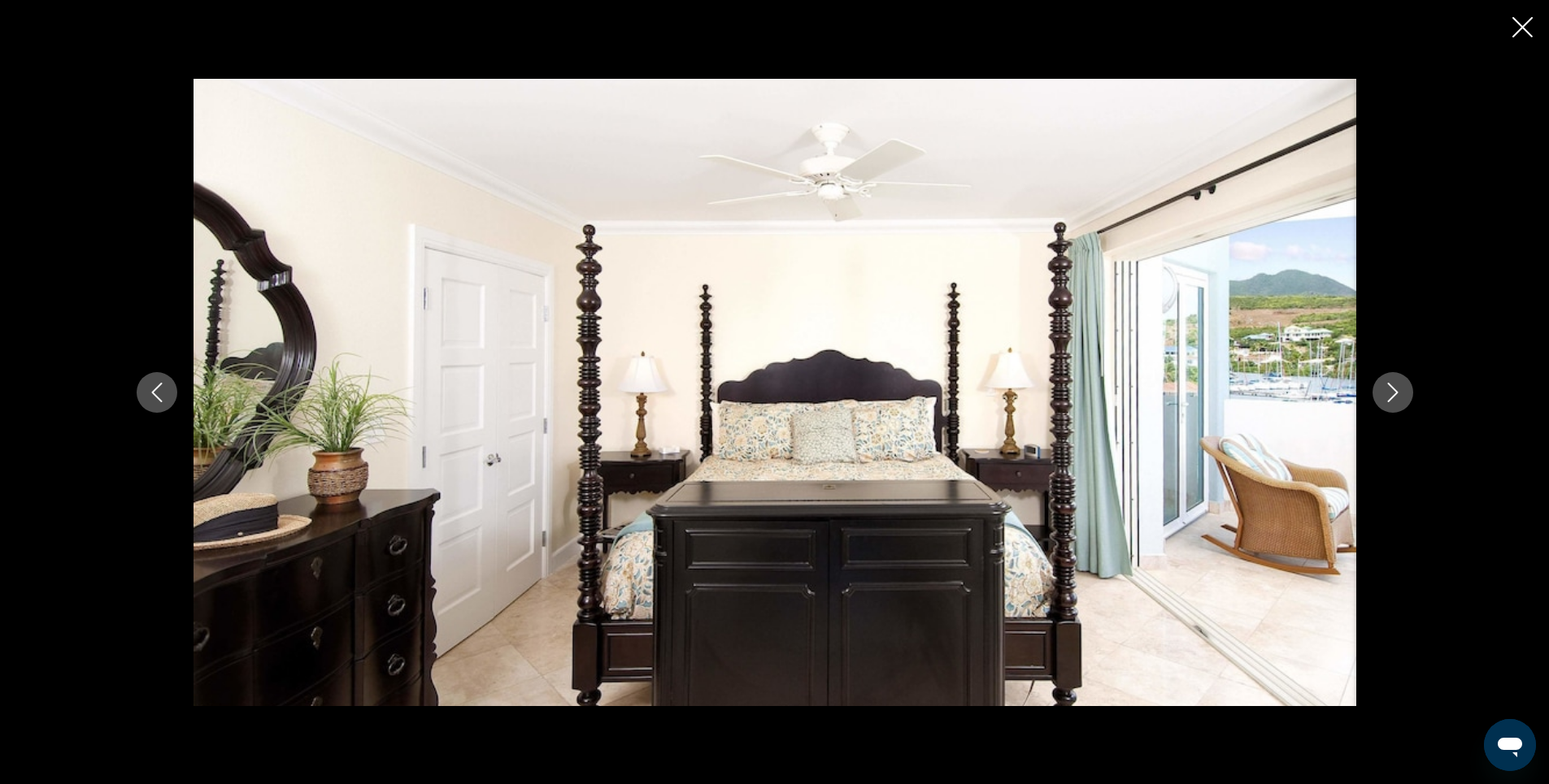
click at [1392, 394] on icon "Next image" at bounding box center [1393, 392] width 19 height 19
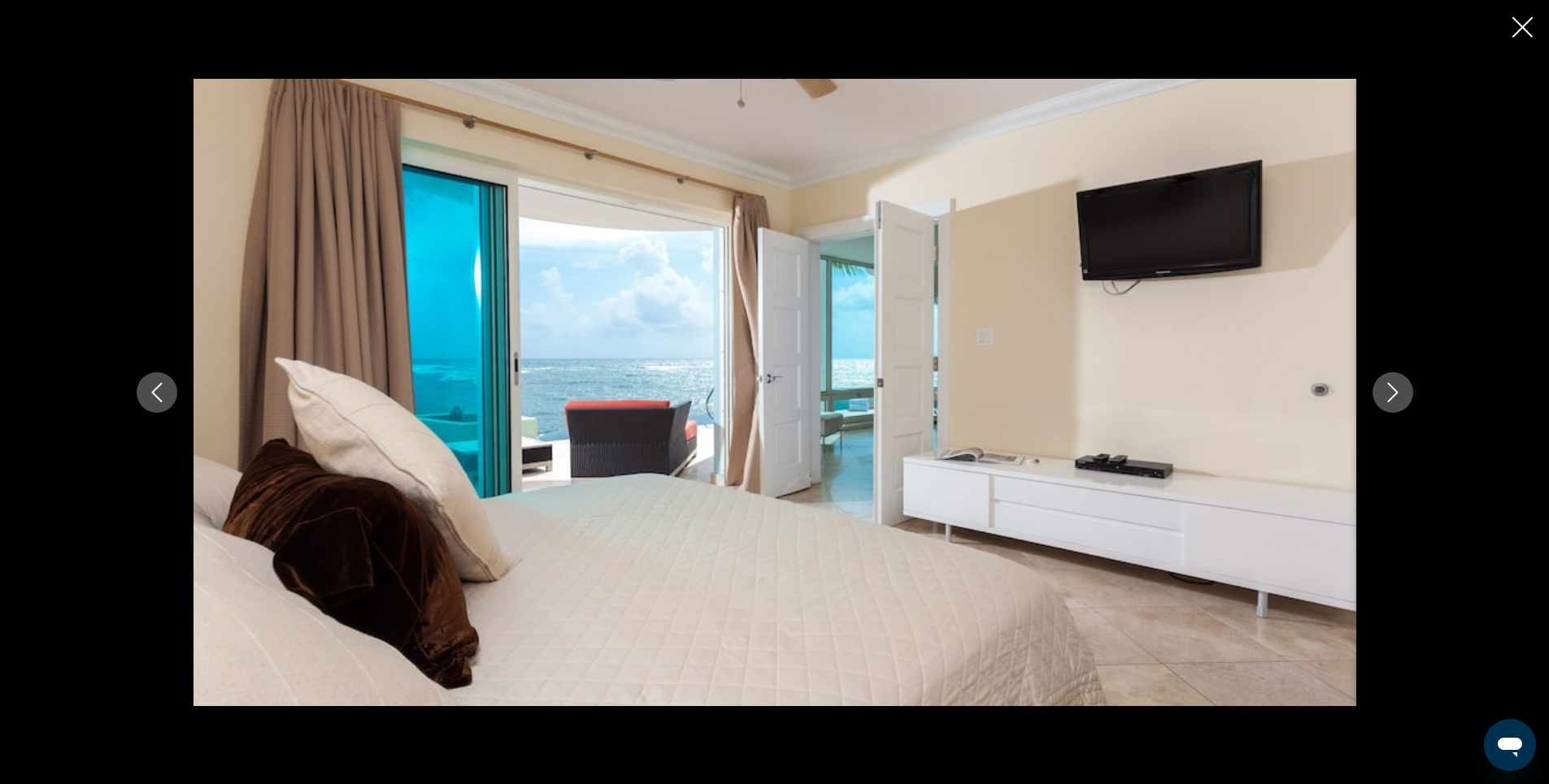
click at [1392, 394] on icon "Next image" at bounding box center [1393, 392] width 19 height 19
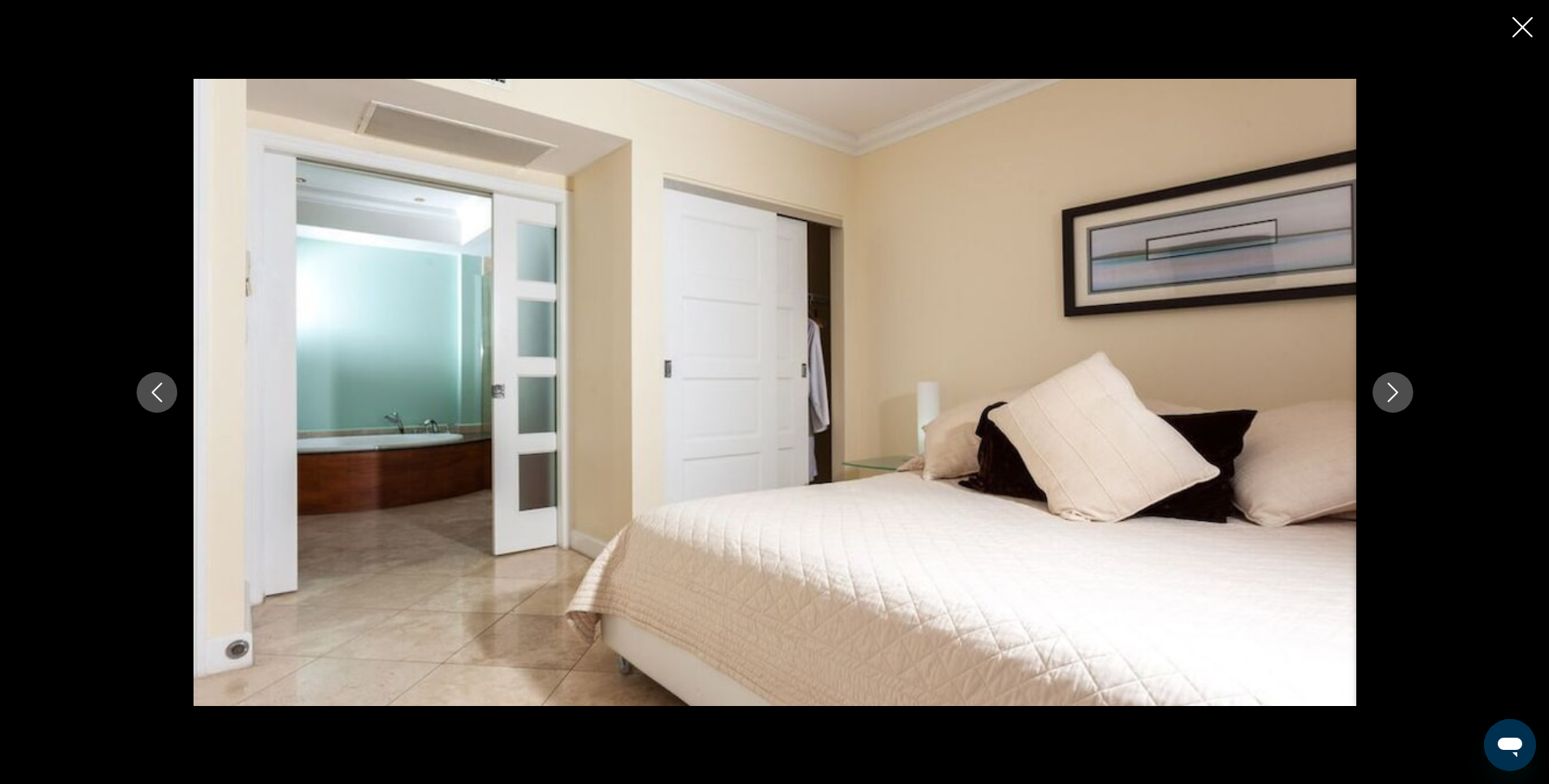
click at [1392, 394] on icon "Next image" at bounding box center [1393, 392] width 19 height 19
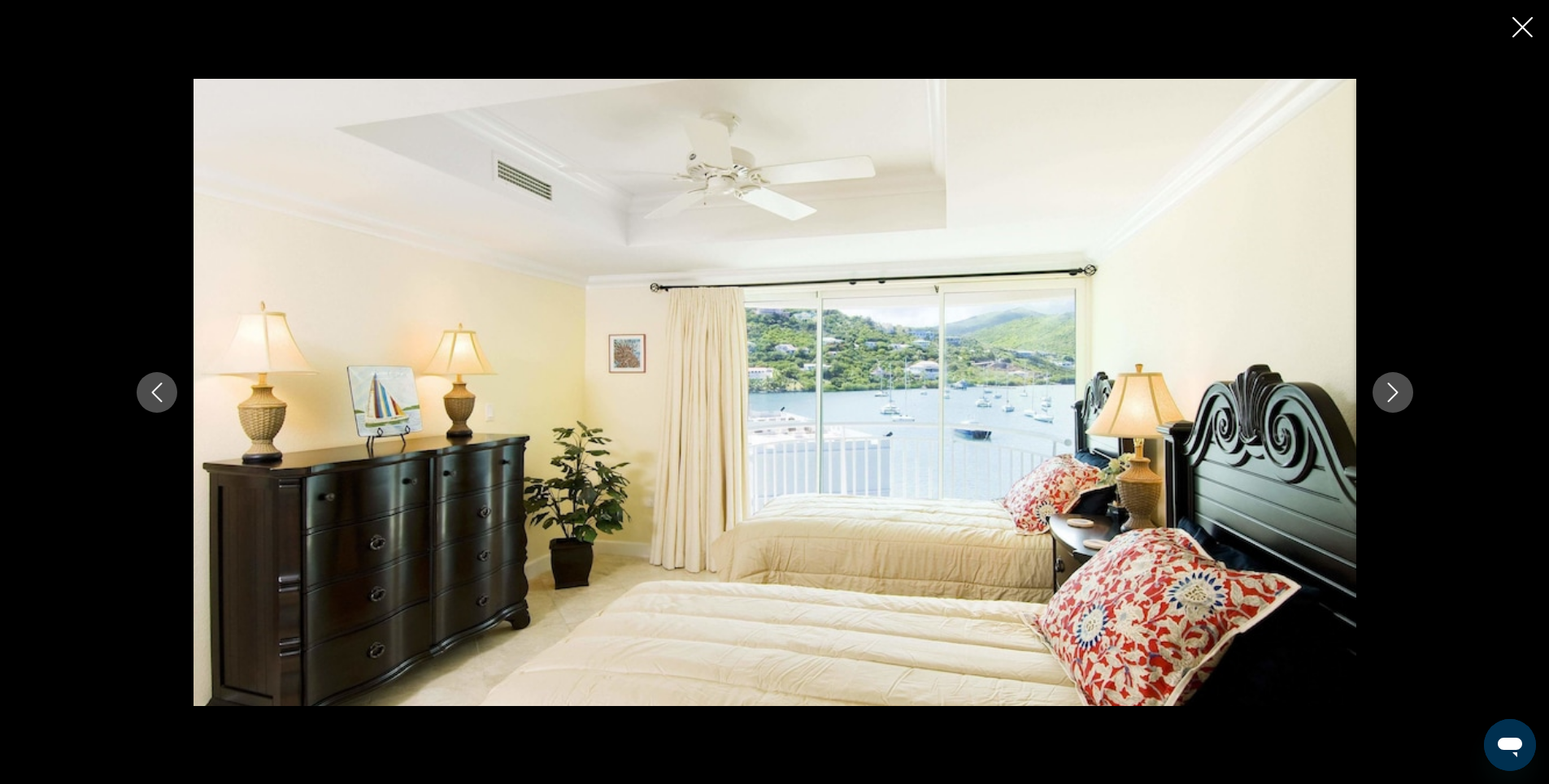
click at [1392, 394] on icon "Next image" at bounding box center [1393, 392] width 19 height 19
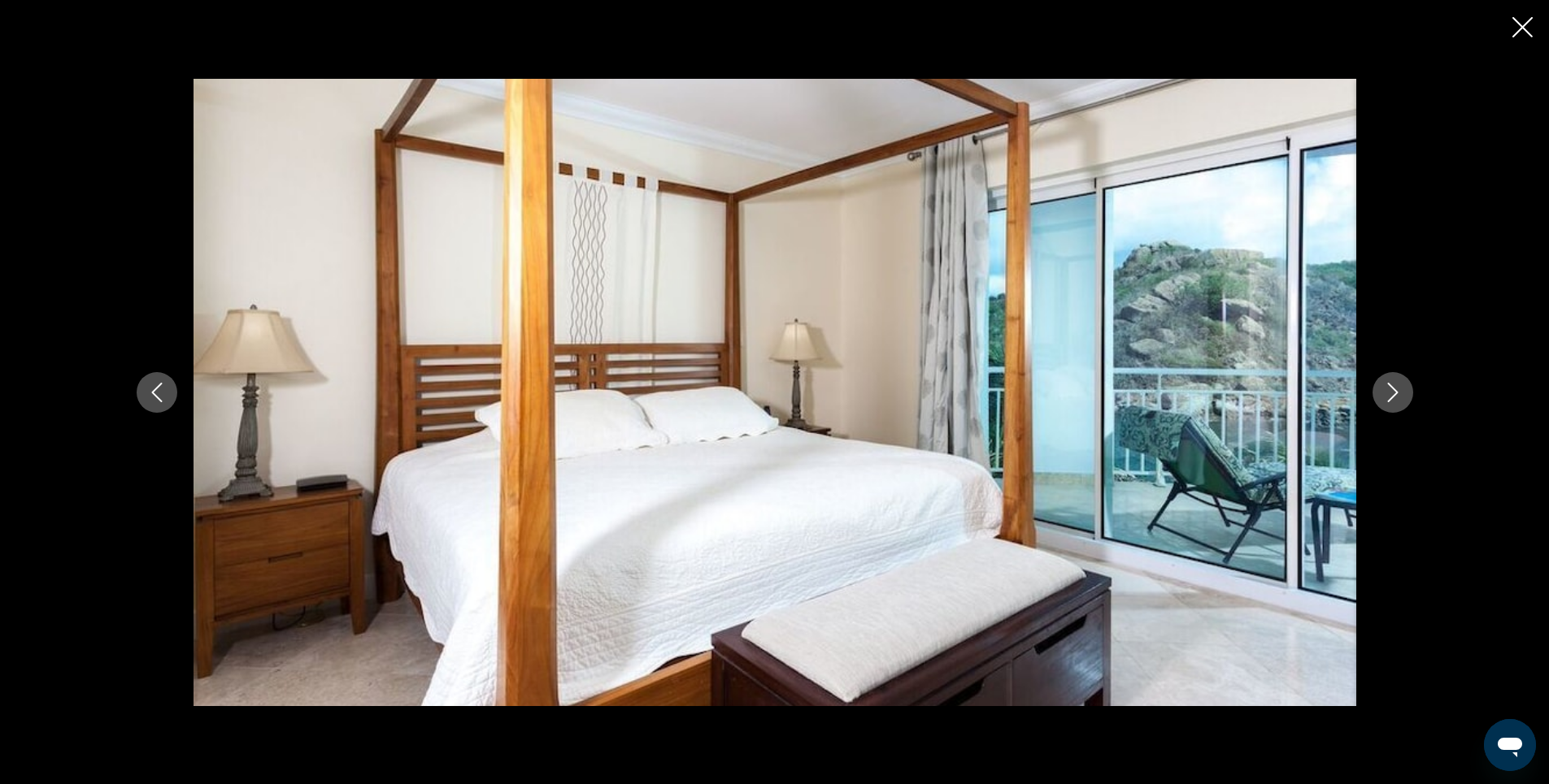
click at [1392, 394] on icon "Next image" at bounding box center [1393, 392] width 19 height 19
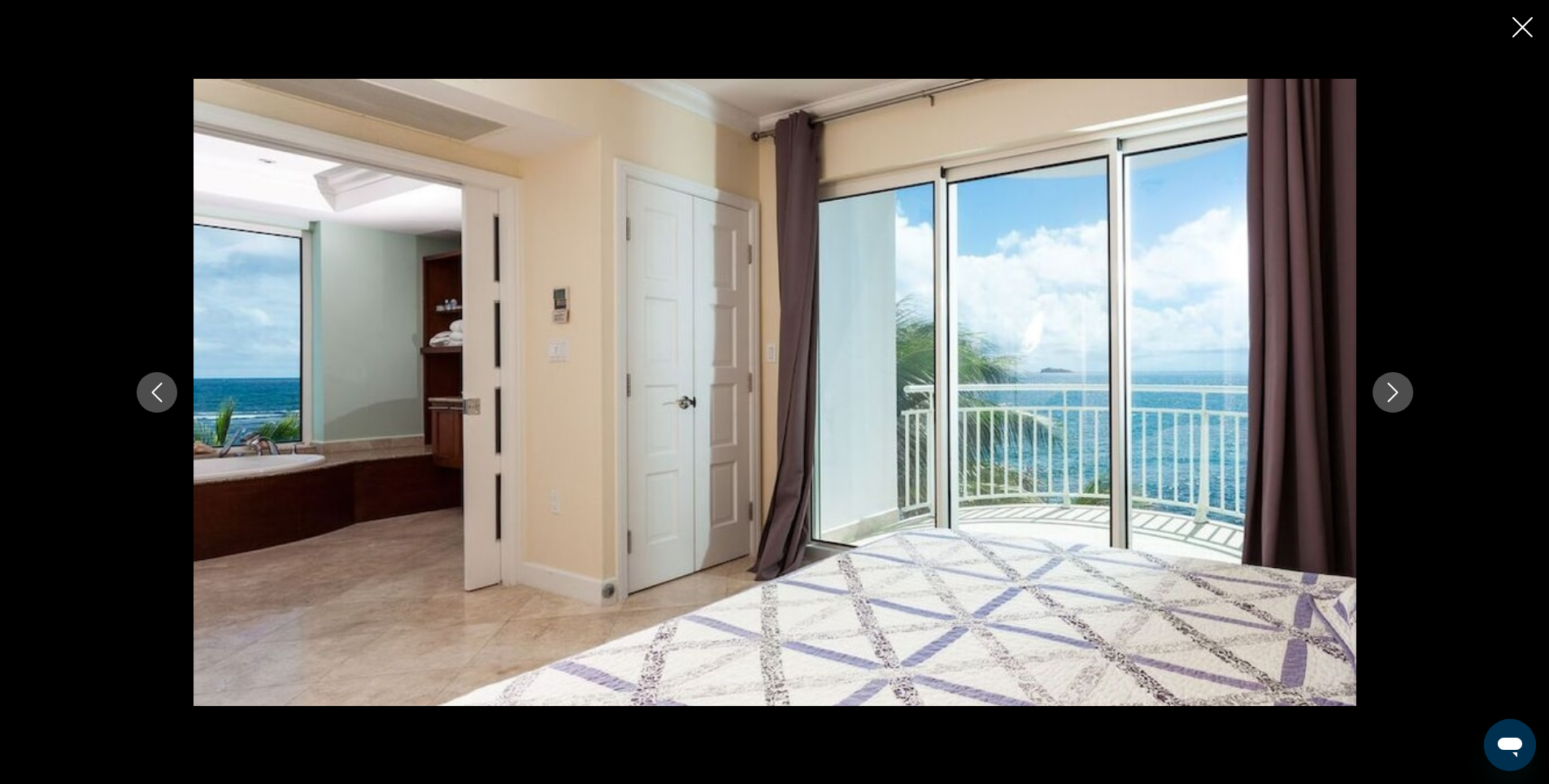
click at [1392, 394] on icon "Next image" at bounding box center [1393, 392] width 19 height 19
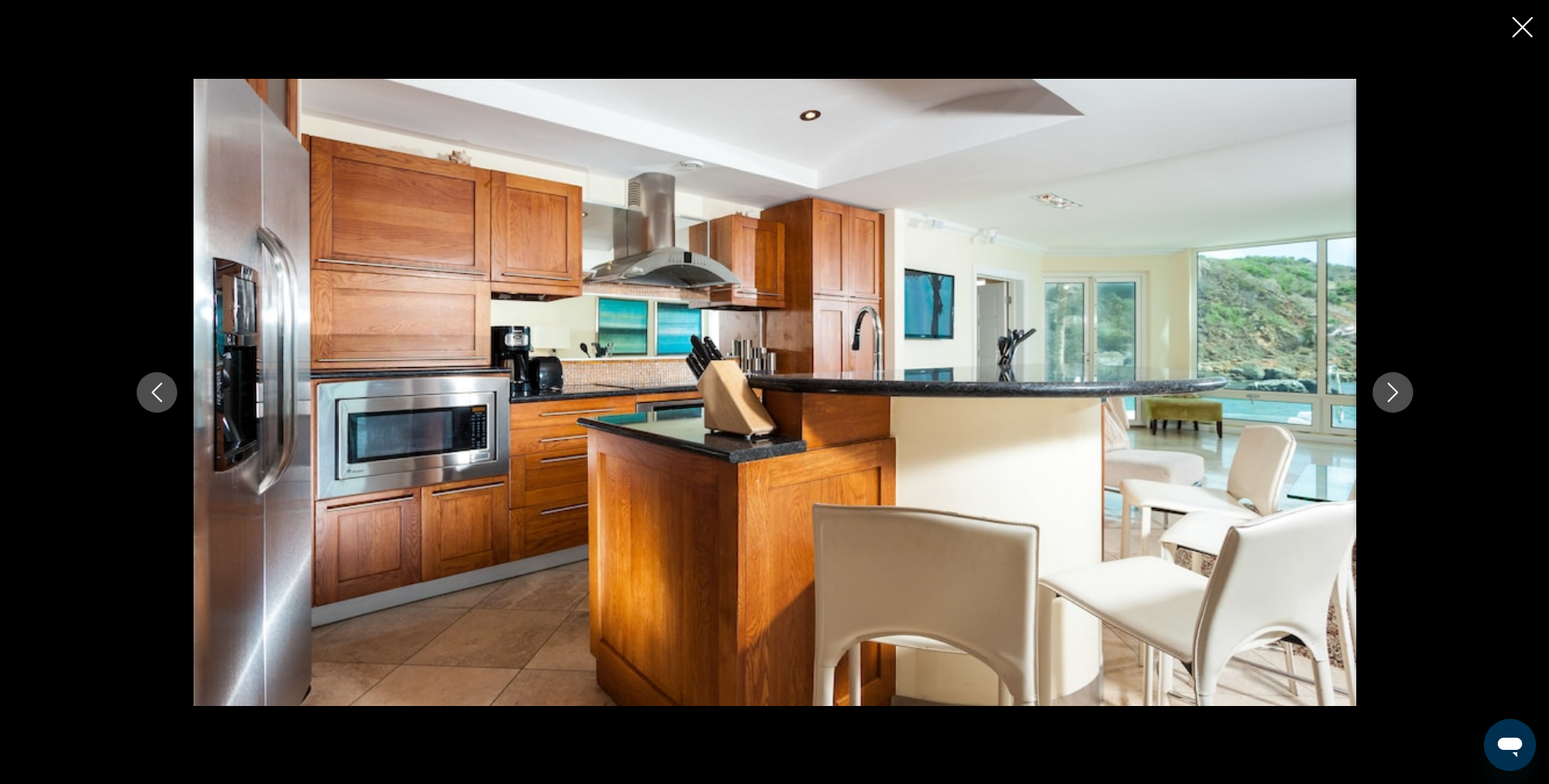
click at [1392, 394] on icon "Next image" at bounding box center [1393, 392] width 19 height 19
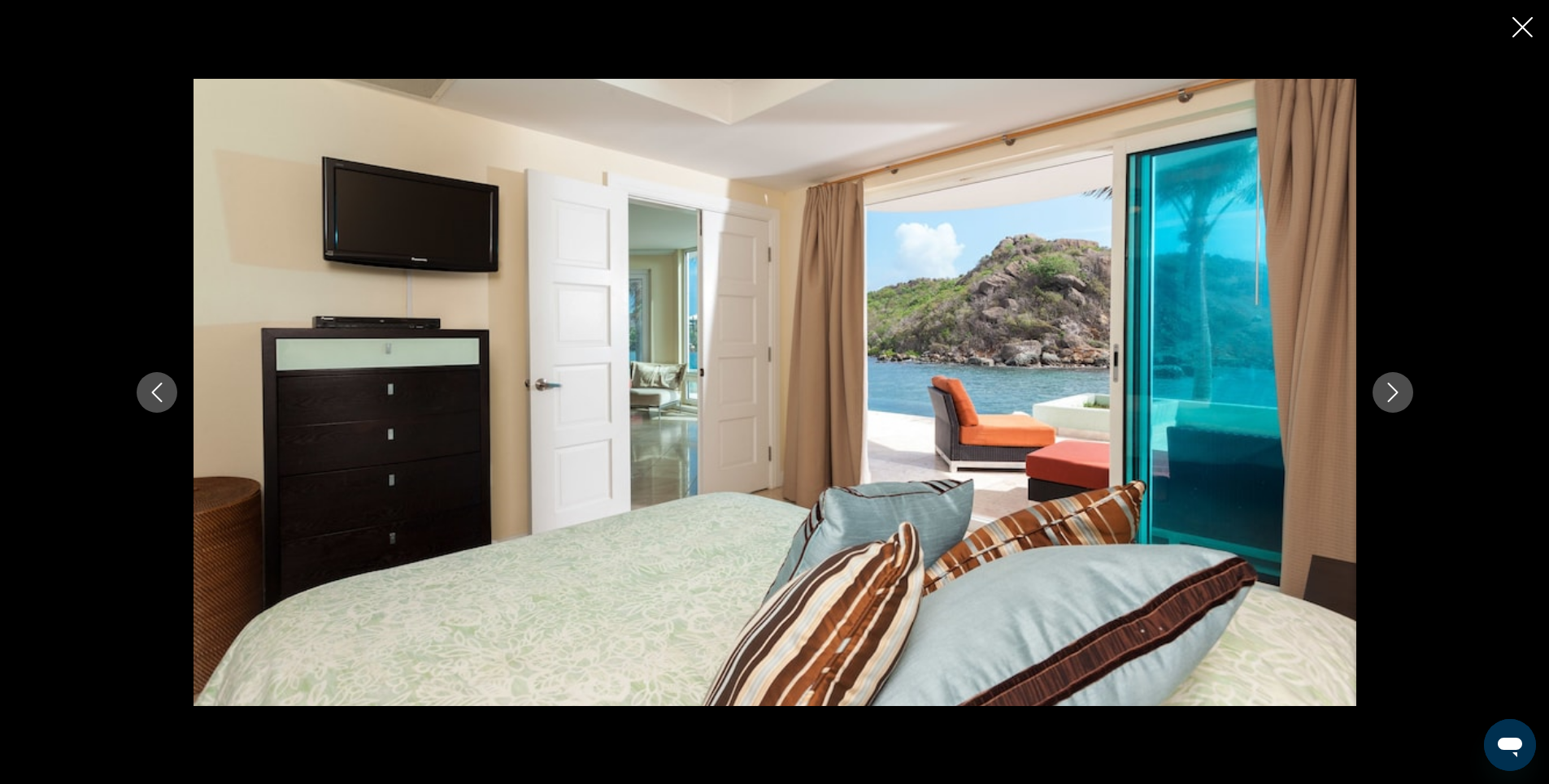
click at [1392, 394] on icon "Next image" at bounding box center [1393, 392] width 19 height 19
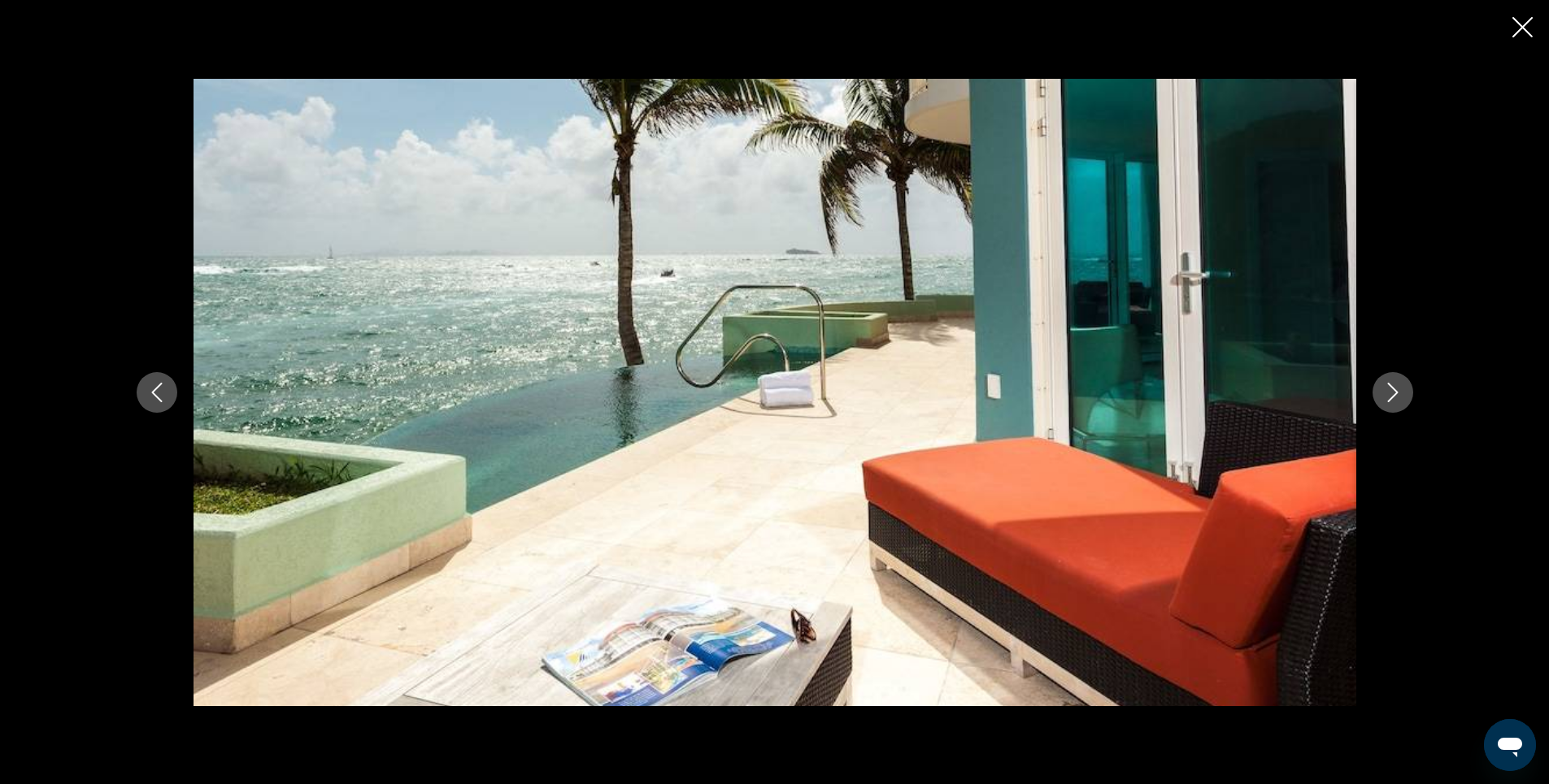
click at [1518, 27] on icon "Close slideshow" at bounding box center [1522, 27] width 20 height 20
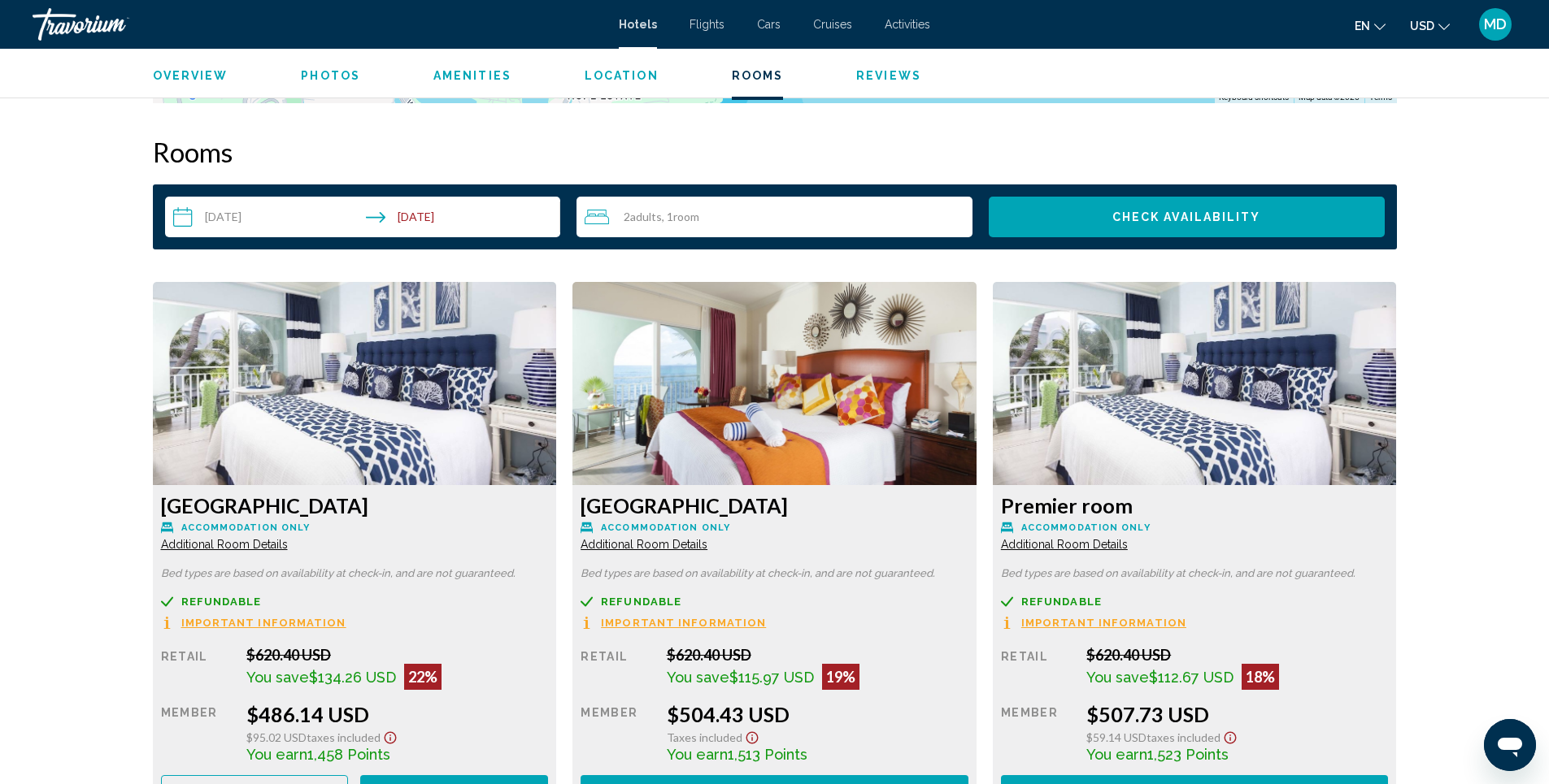
scroll to position [2013, 0]
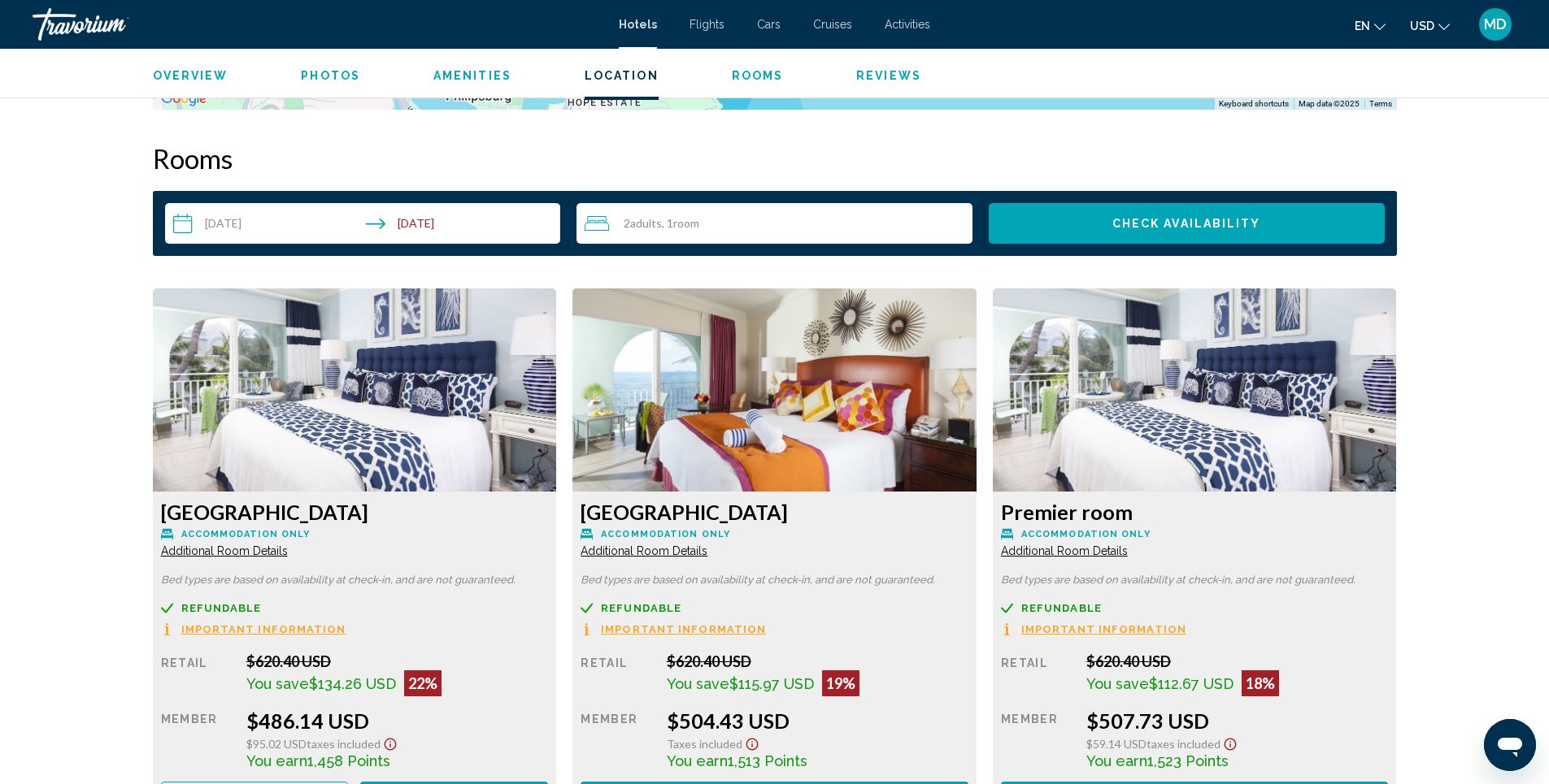
click at [557, 395] on img "Main content" at bounding box center [354, 390] width 404 height 203
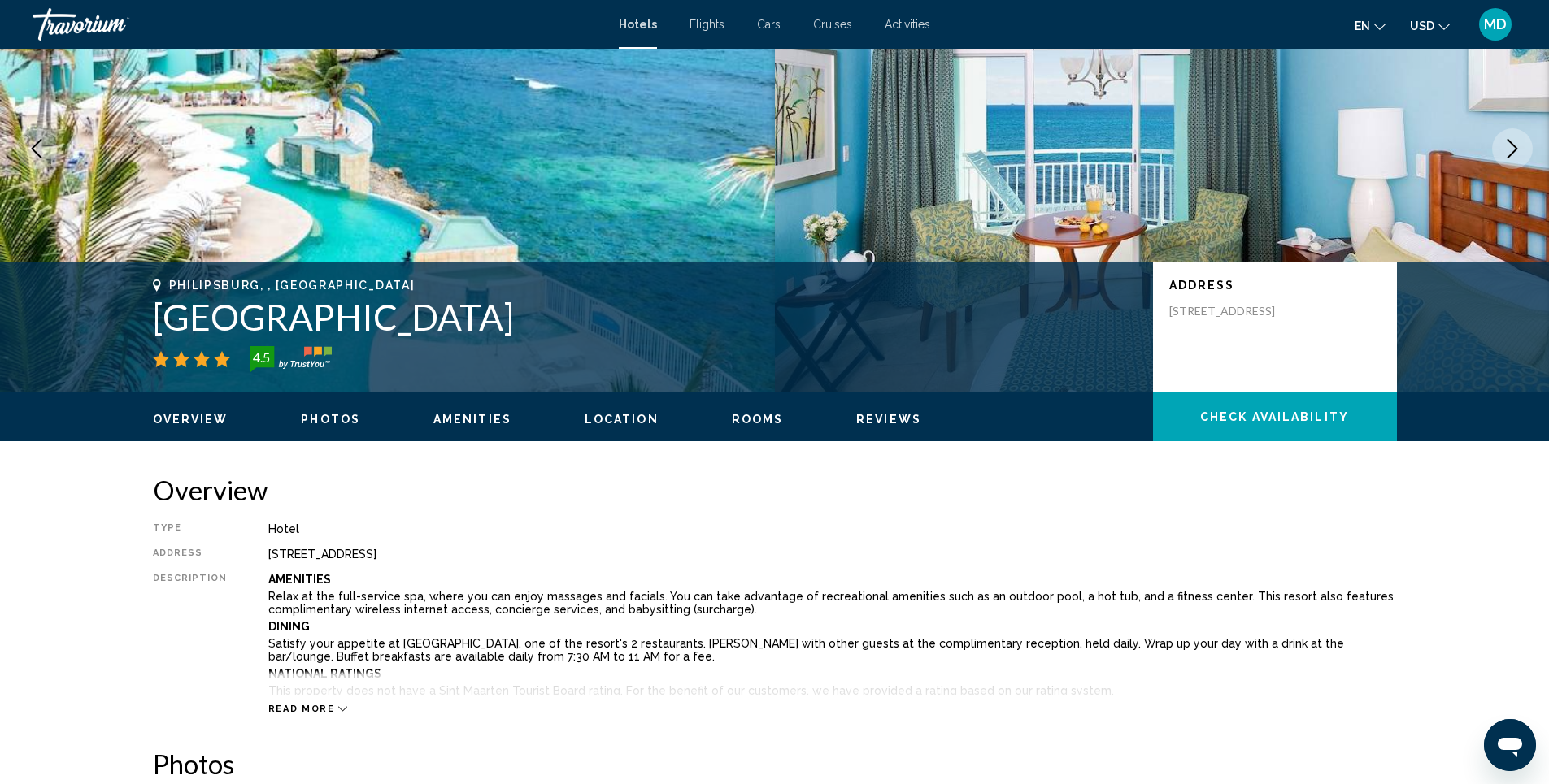
scroll to position [0, 0]
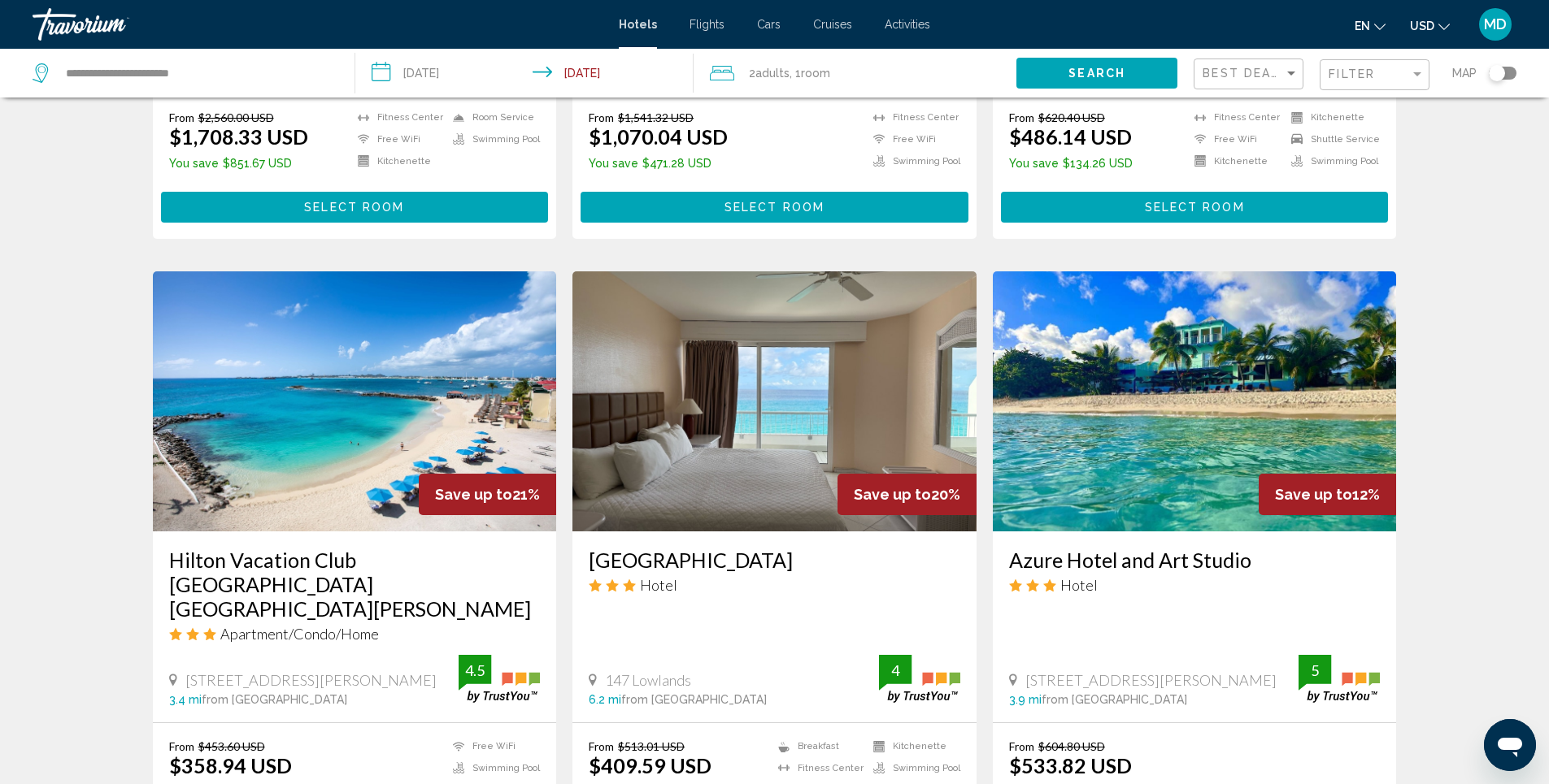
scroll to position [650, 0]
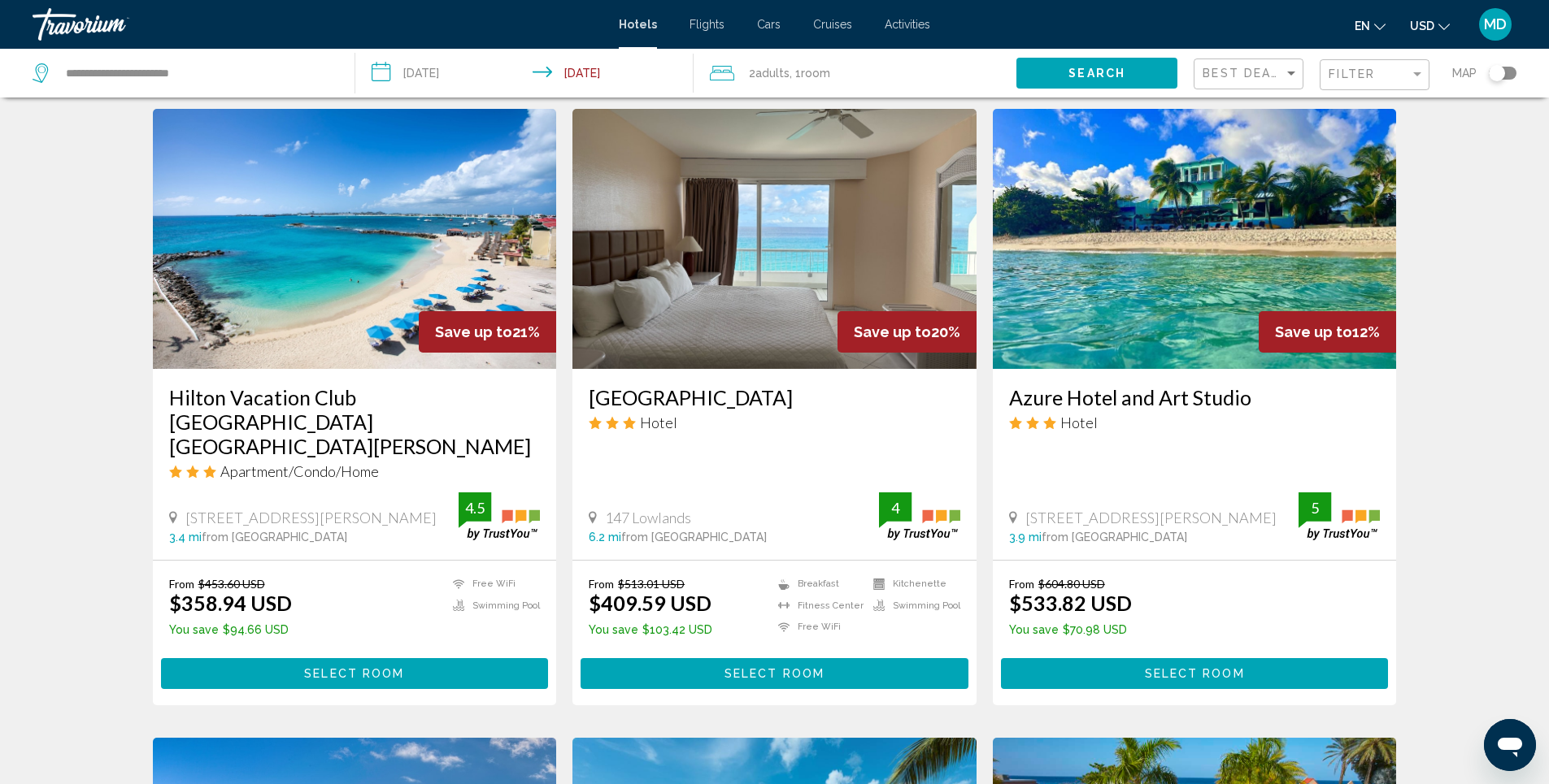
click at [334, 221] on img "Main content" at bounding box center [354, 239] width 404 height 260
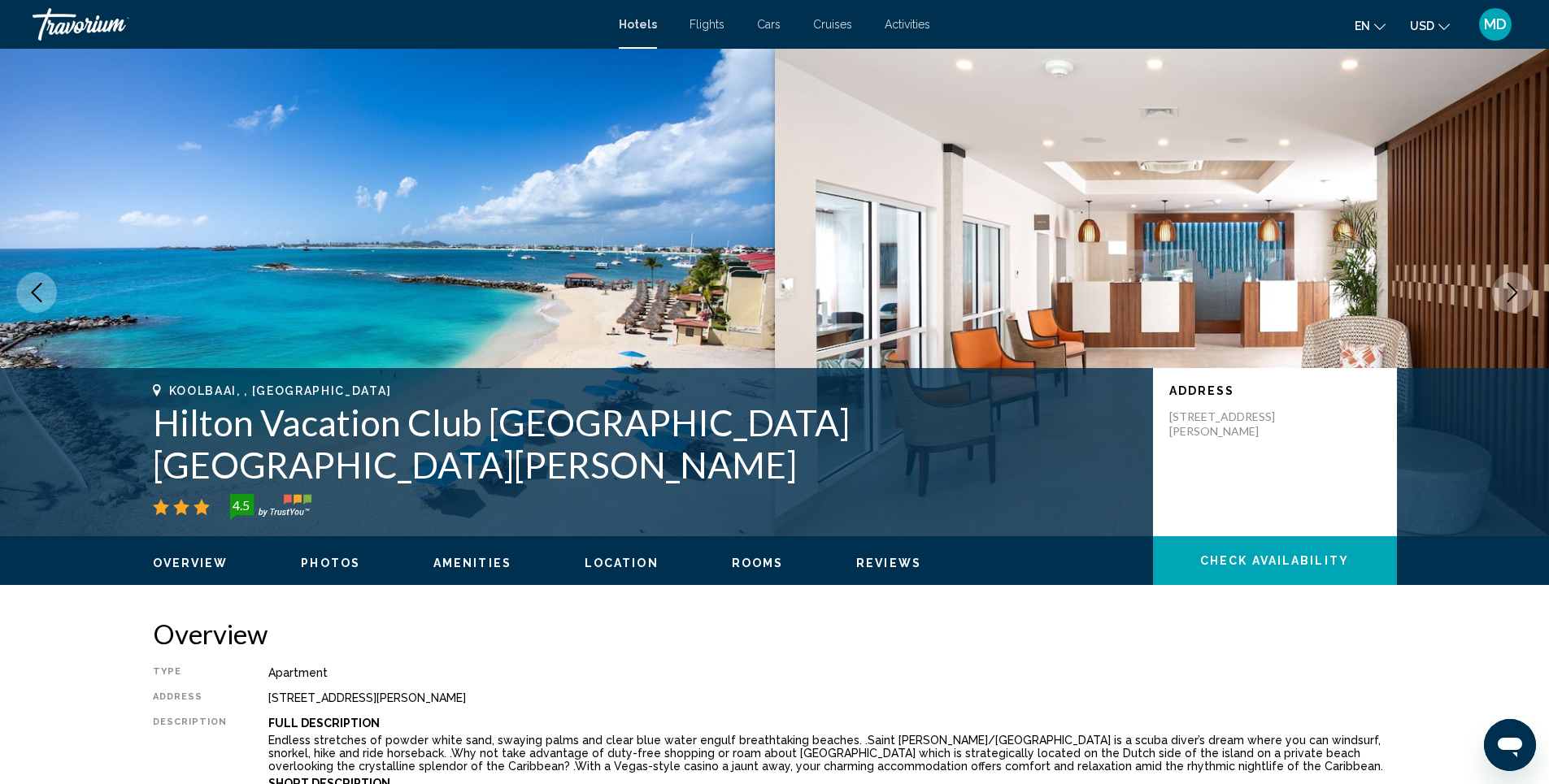
click at [333, 566] on span "Photos" at bounding box center [330, 563] width 59 height 13
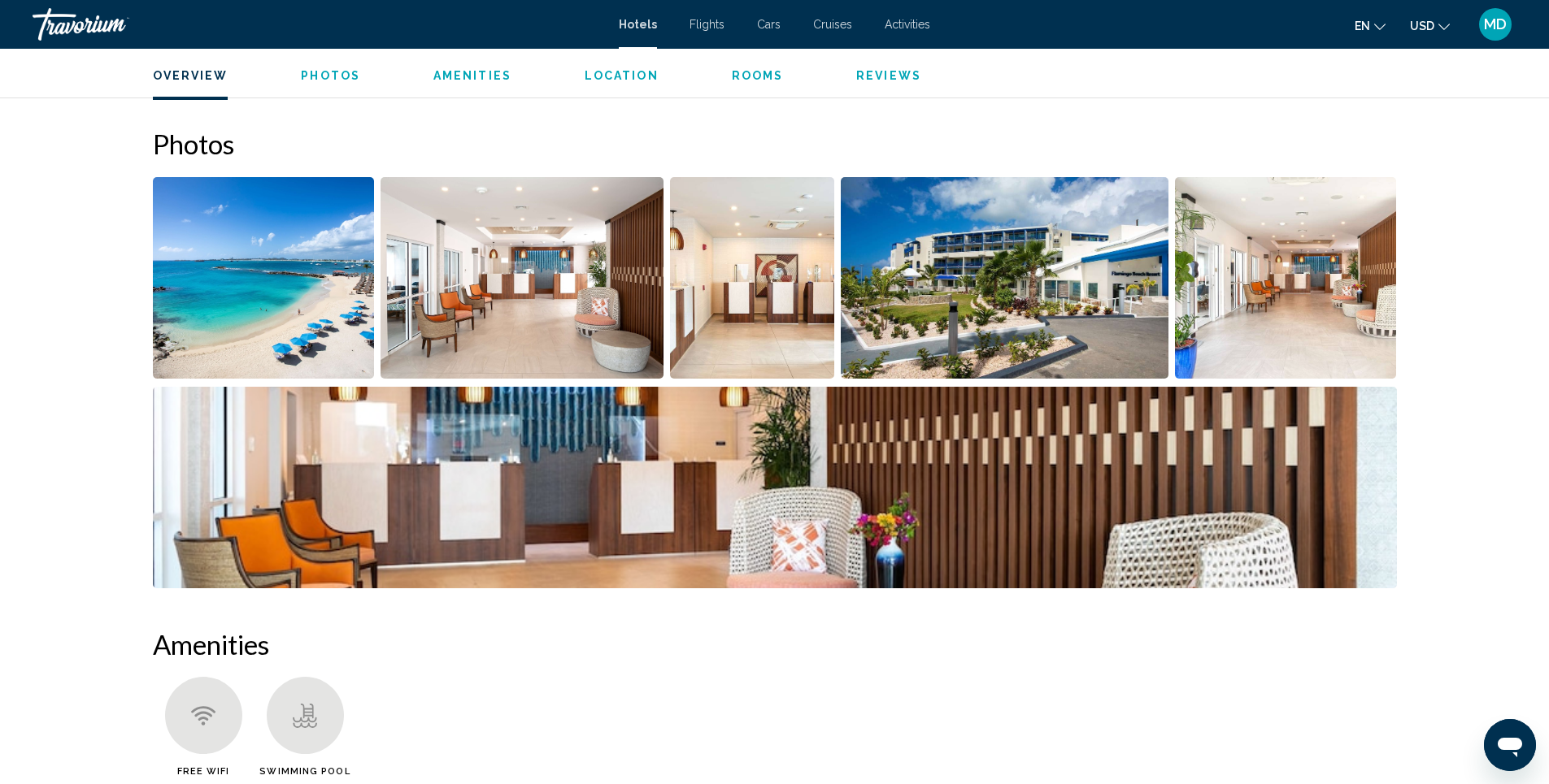
scroll to position [794, 0]
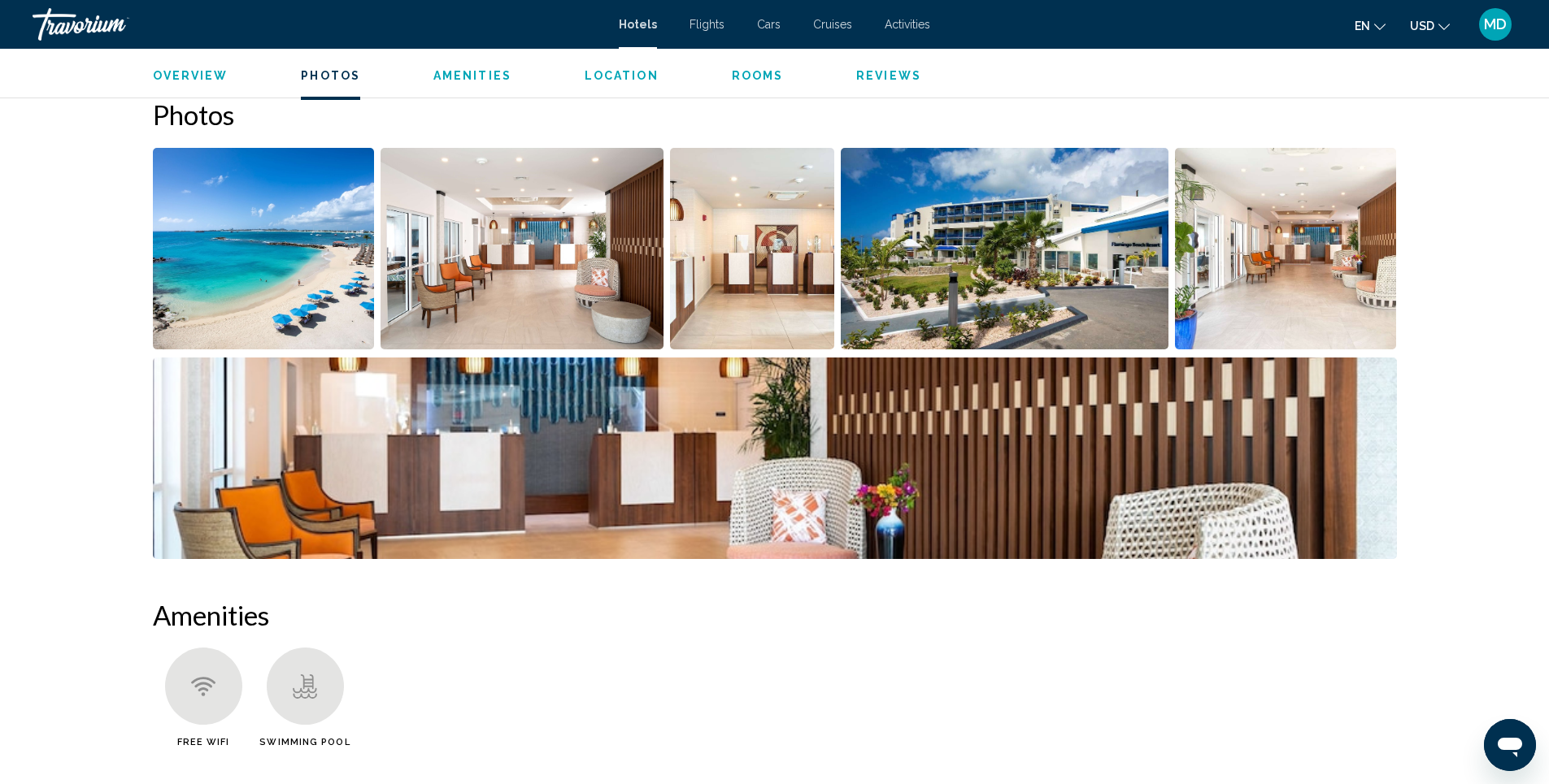
click at [533, 277] on img "Open full-screen image slider" at bounding box center [522, 248] width 283 height 201
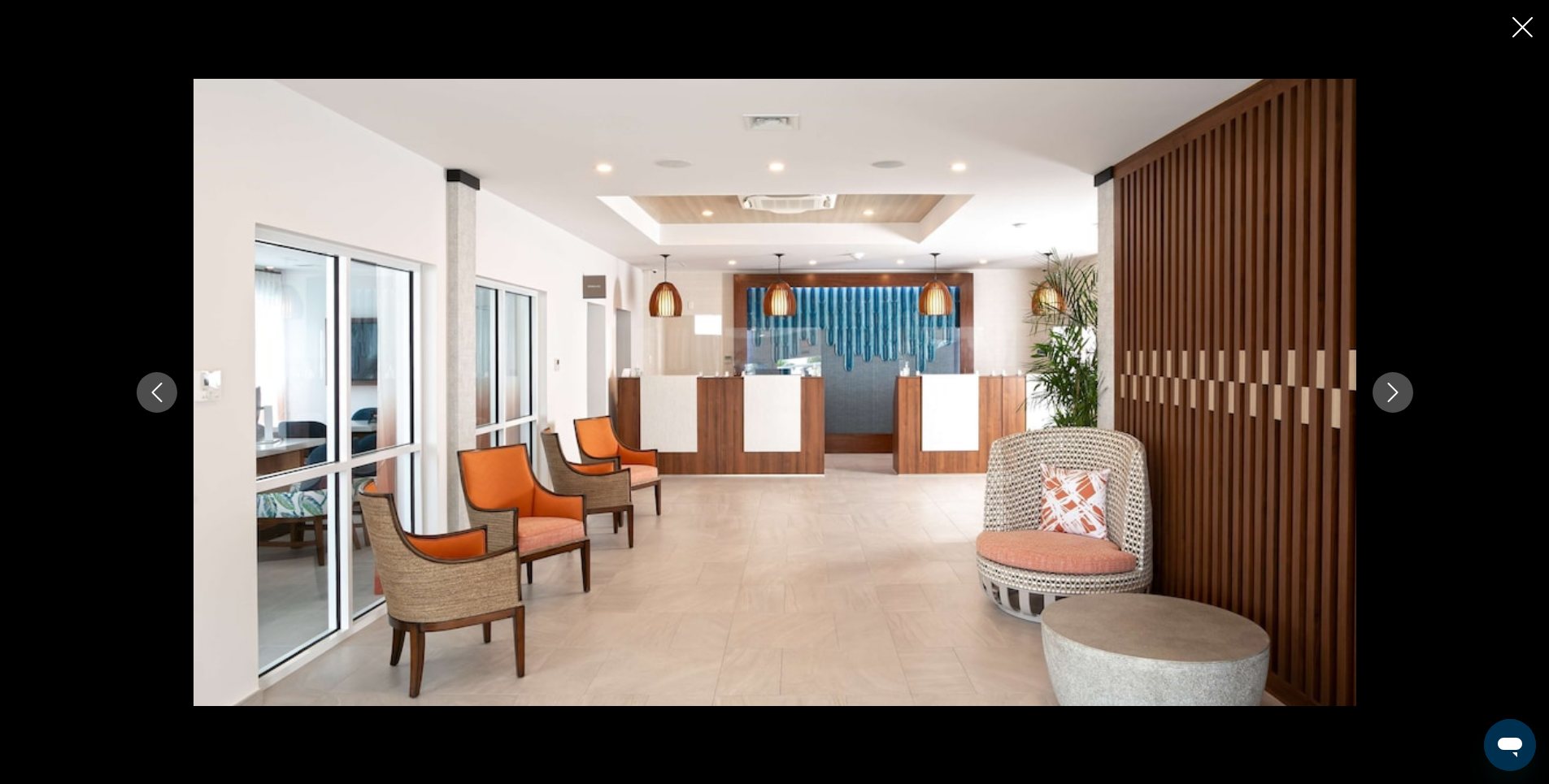
click at [1389, 393] on icon "Next image" at bounding box center [1393, 392] width 19 height 19
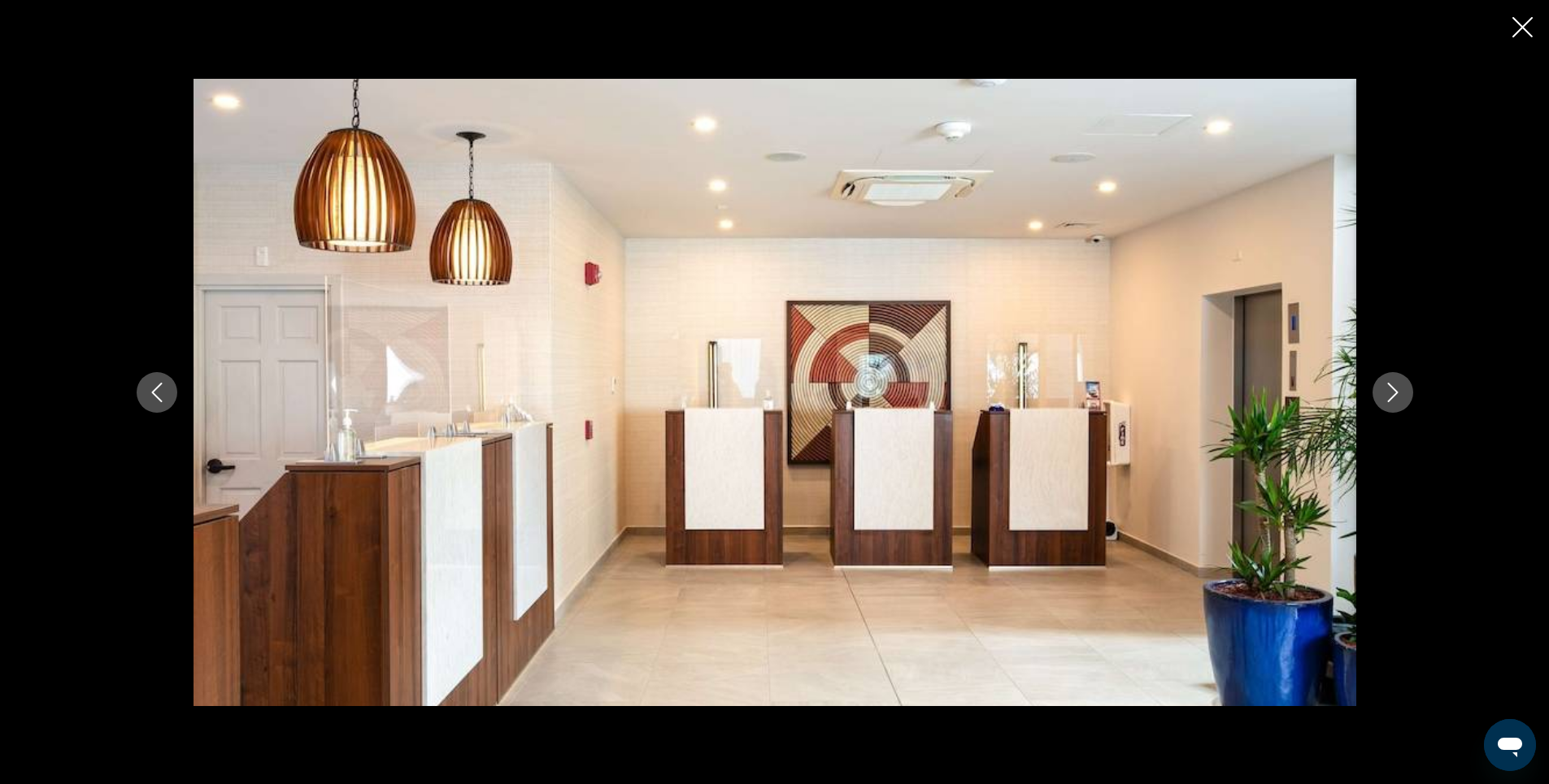
click at [1389, 393] on icon "Next image" at bounding box center [1393, 392] width 19 height 19
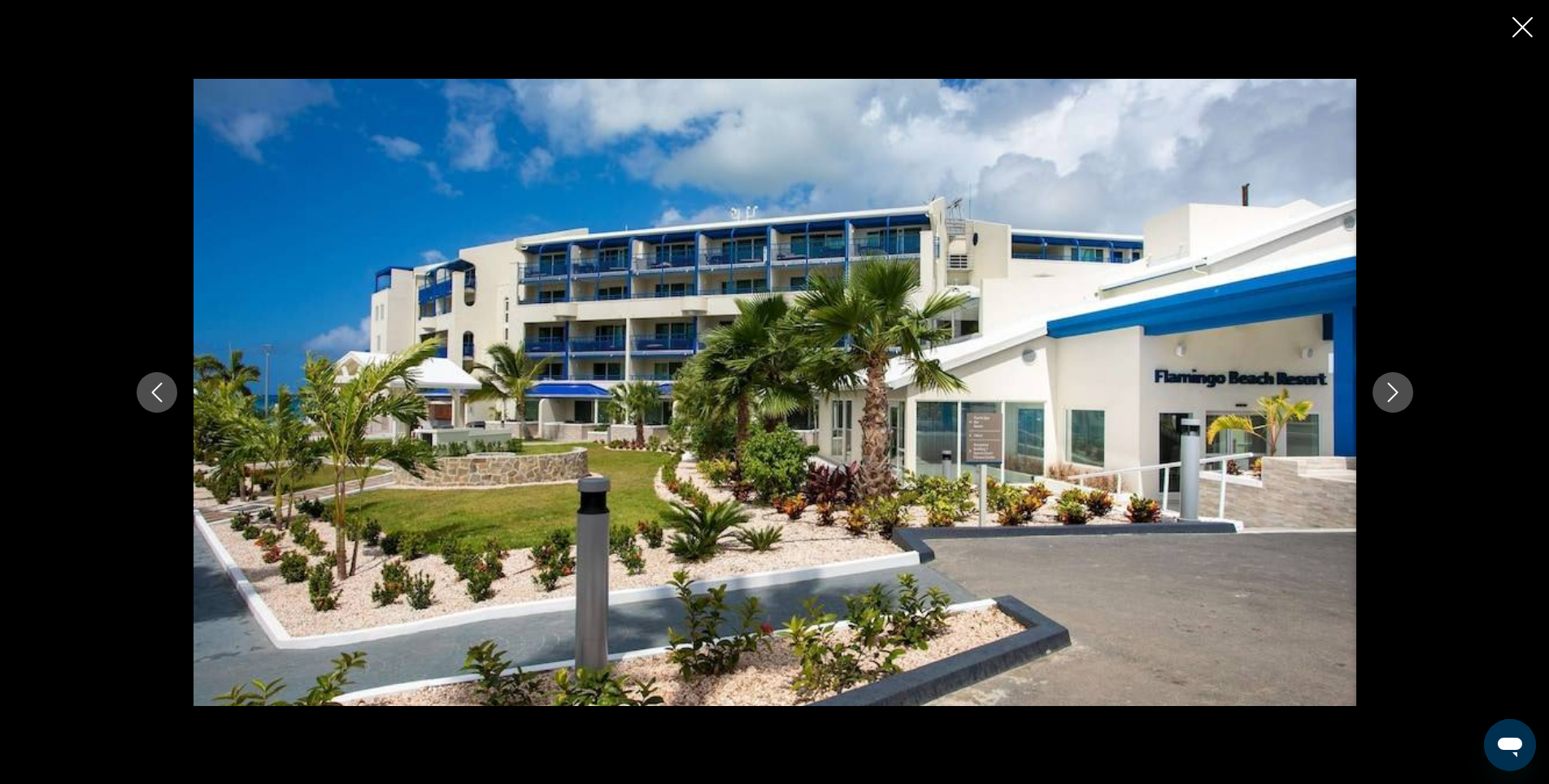
click at [1389, 393] on icon "Next image" at bounding box center [1393, 392] width 19 height 19
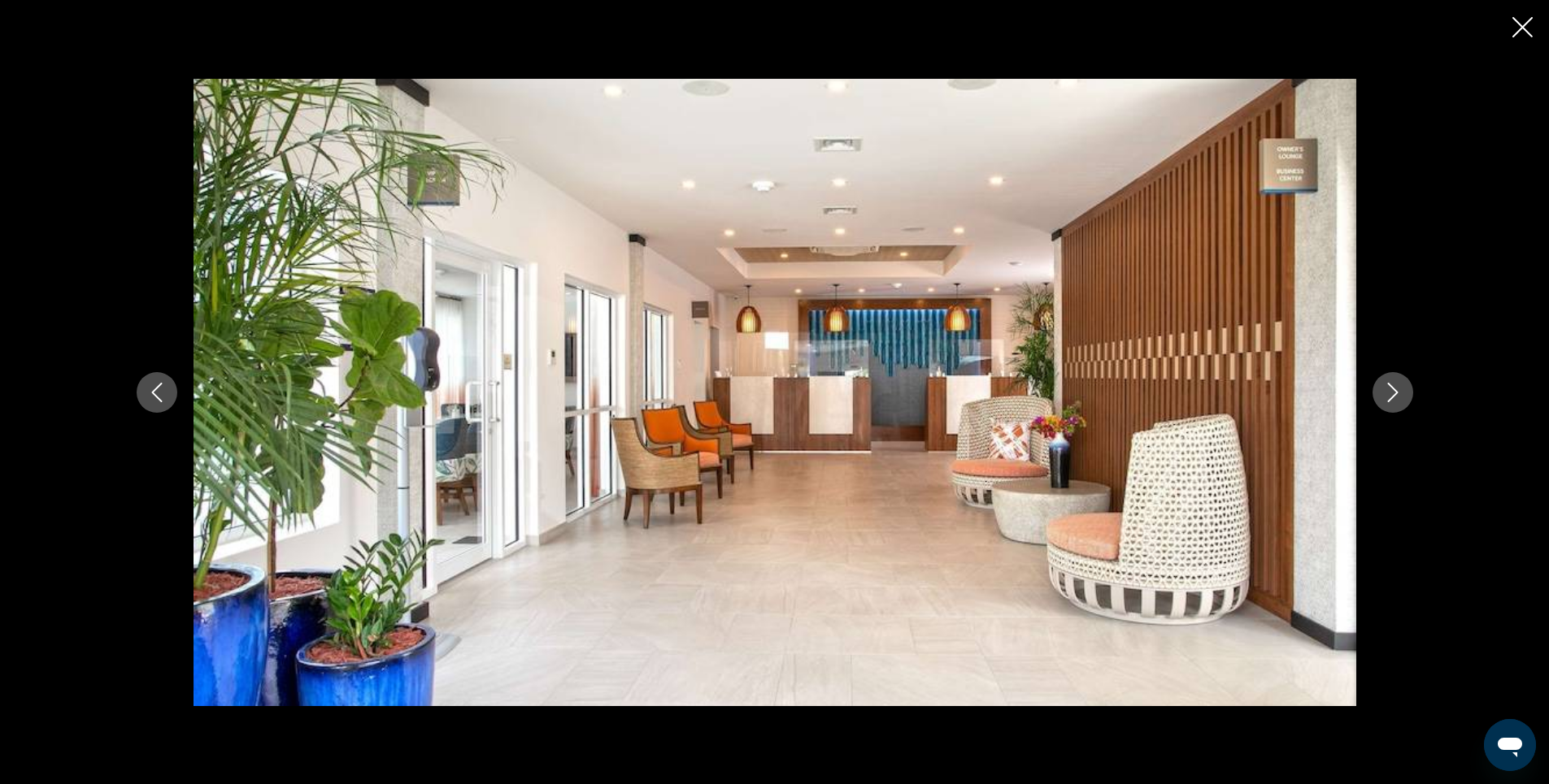
click at [1389, 393] on icon "Next image" at bounding box center [1393, 392] width 19 height 19
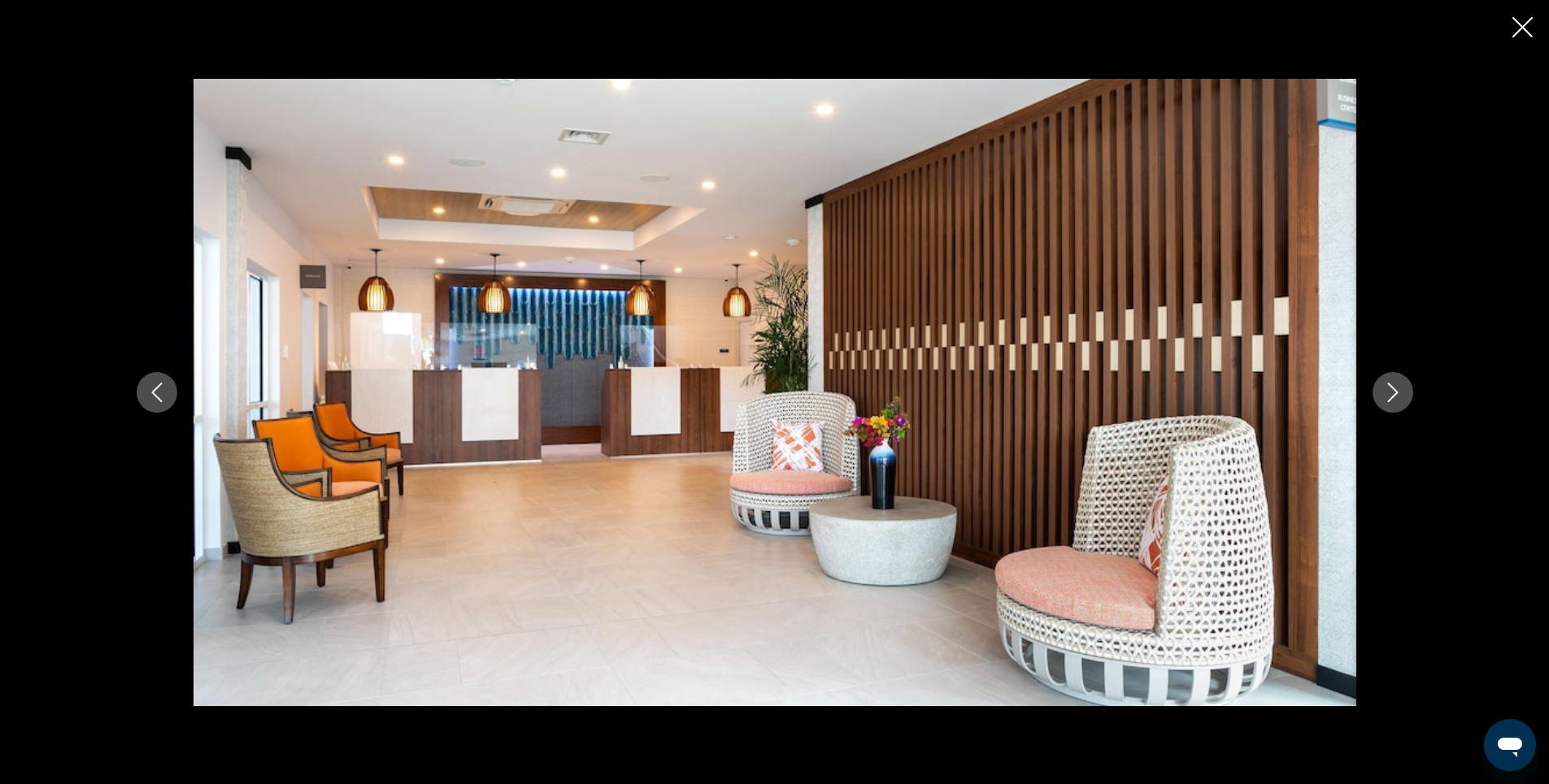
click at [1389, 393] on icon "Next image" at bounding box center [1393, 392] width 19 height 19
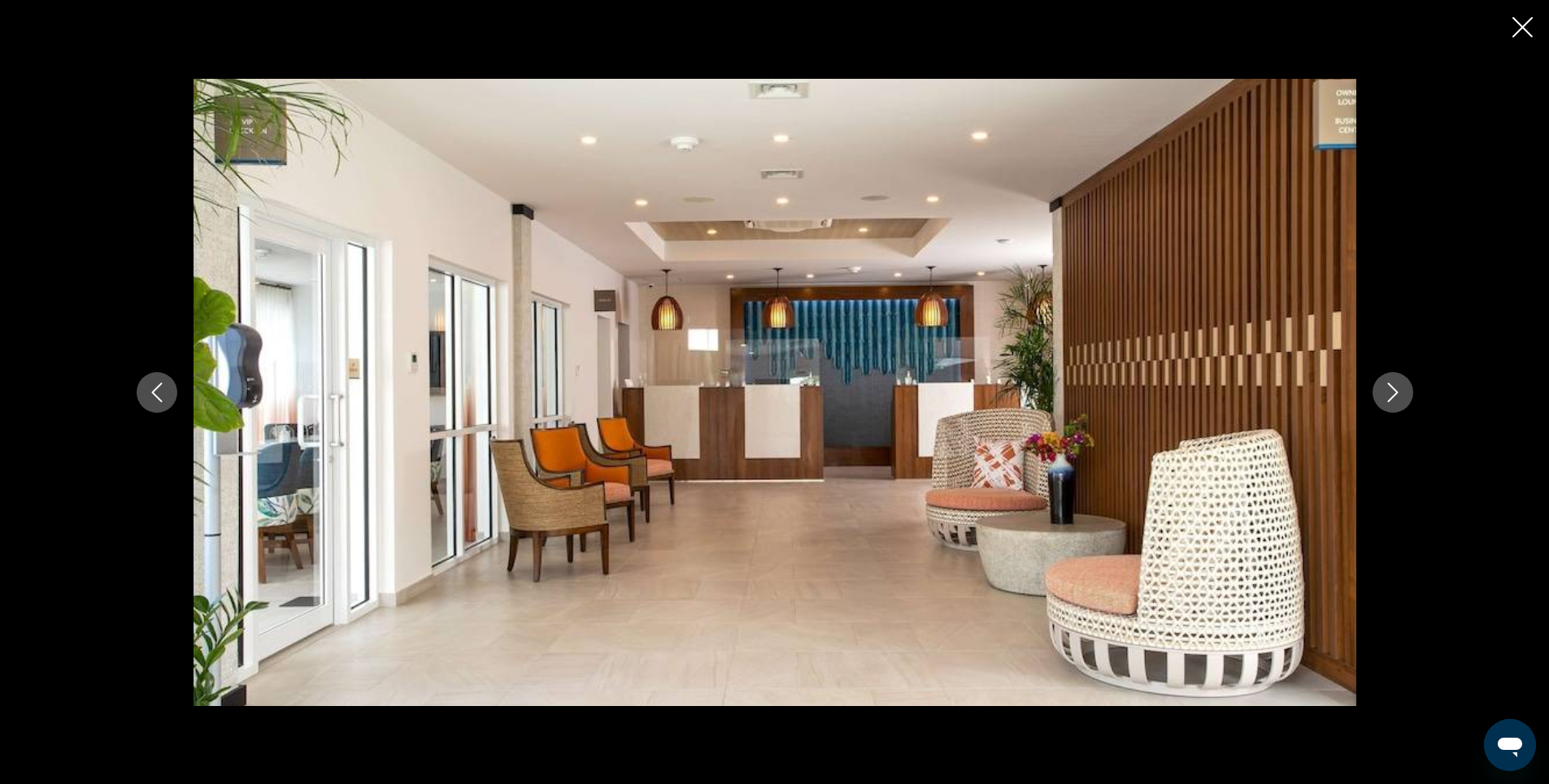
click at [1389, 393] on icon "Next image" at bounding box center [1393, 392] width 19 height 19
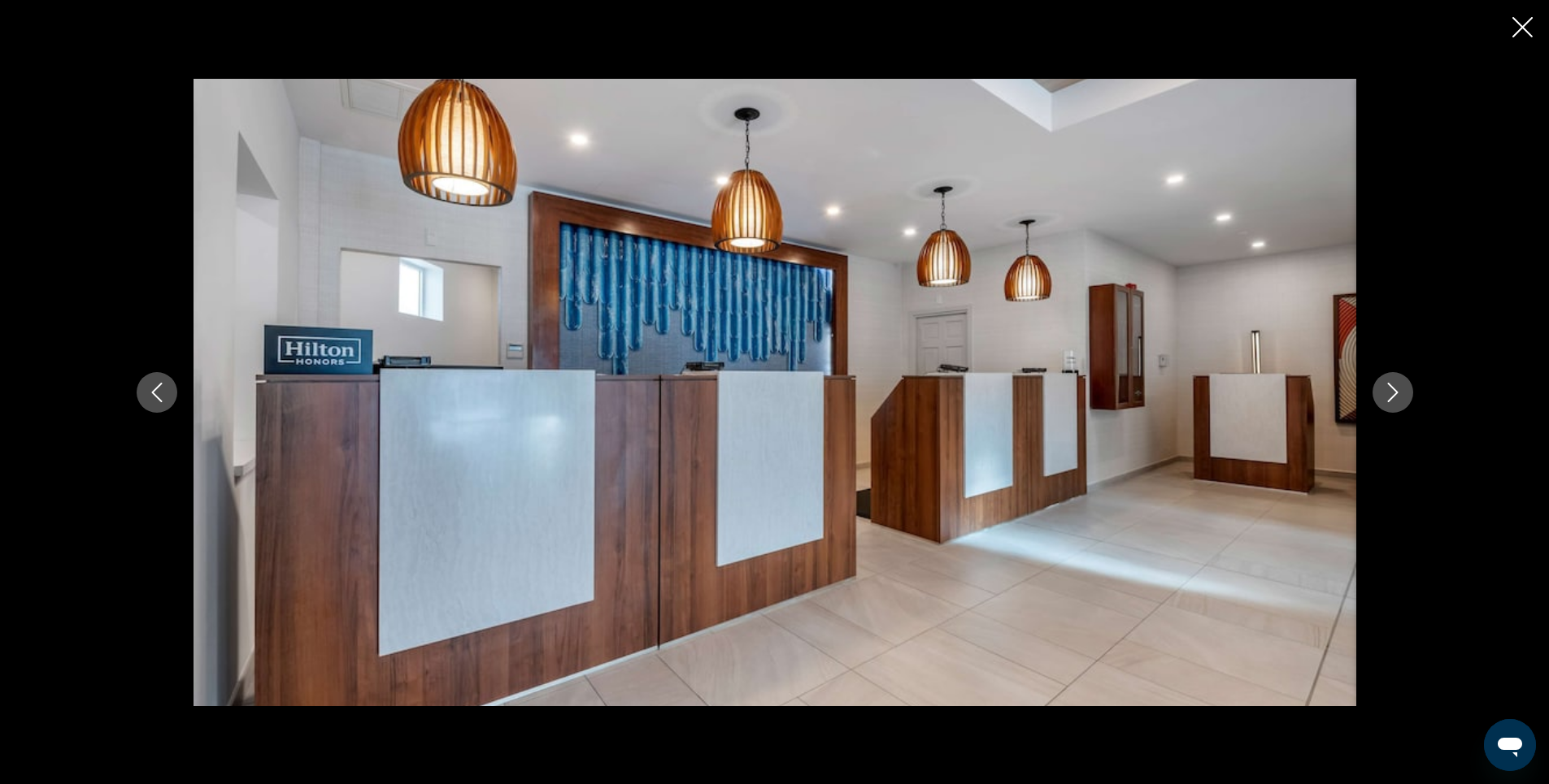
click at [1389, 393] on icon "Next image" at bounding box center [1393, 392] width 19 height 19
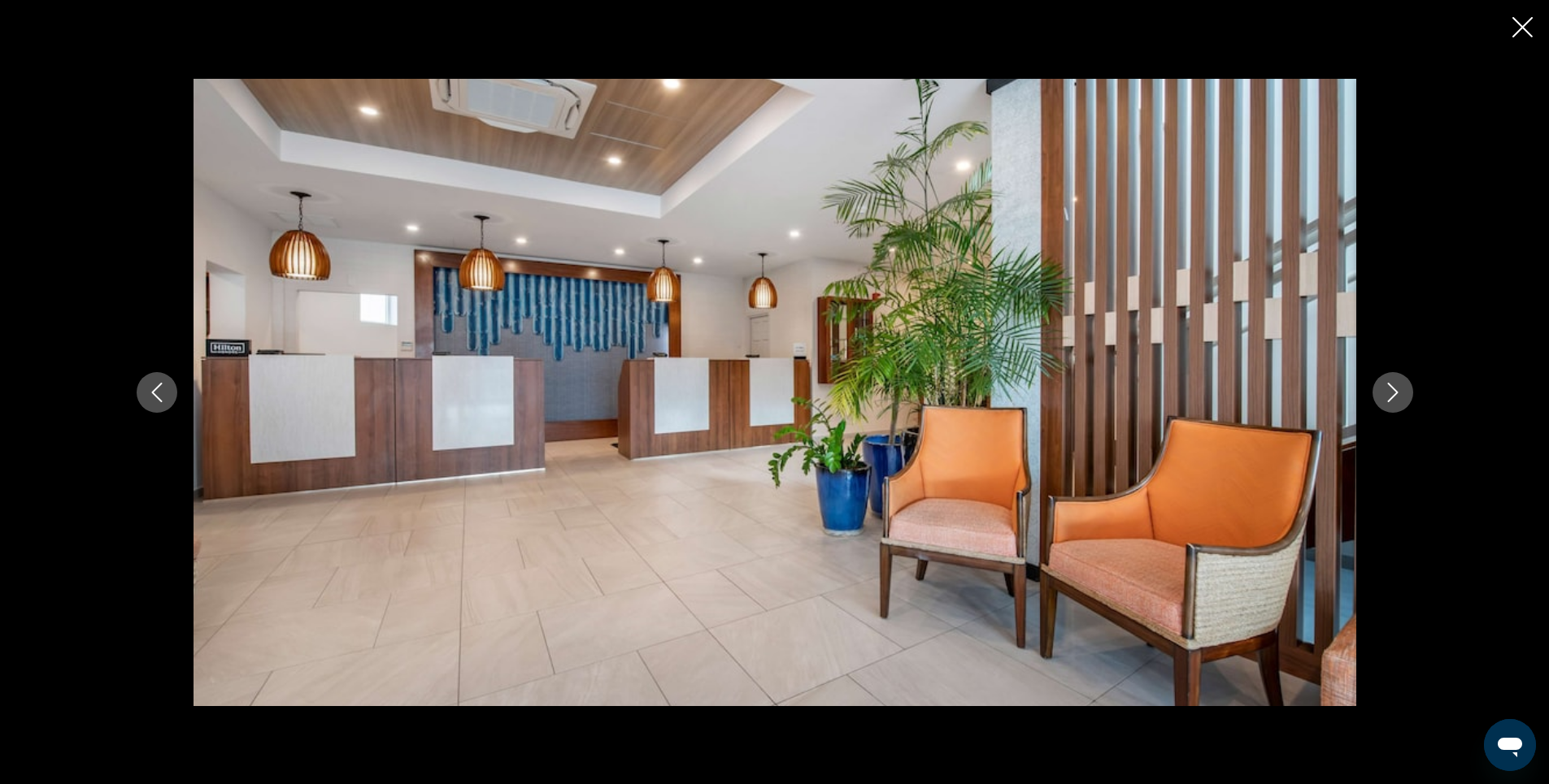
click at [1389, 393] on icon "Next image" at bounding box center [1393, 392] width 19 height 19
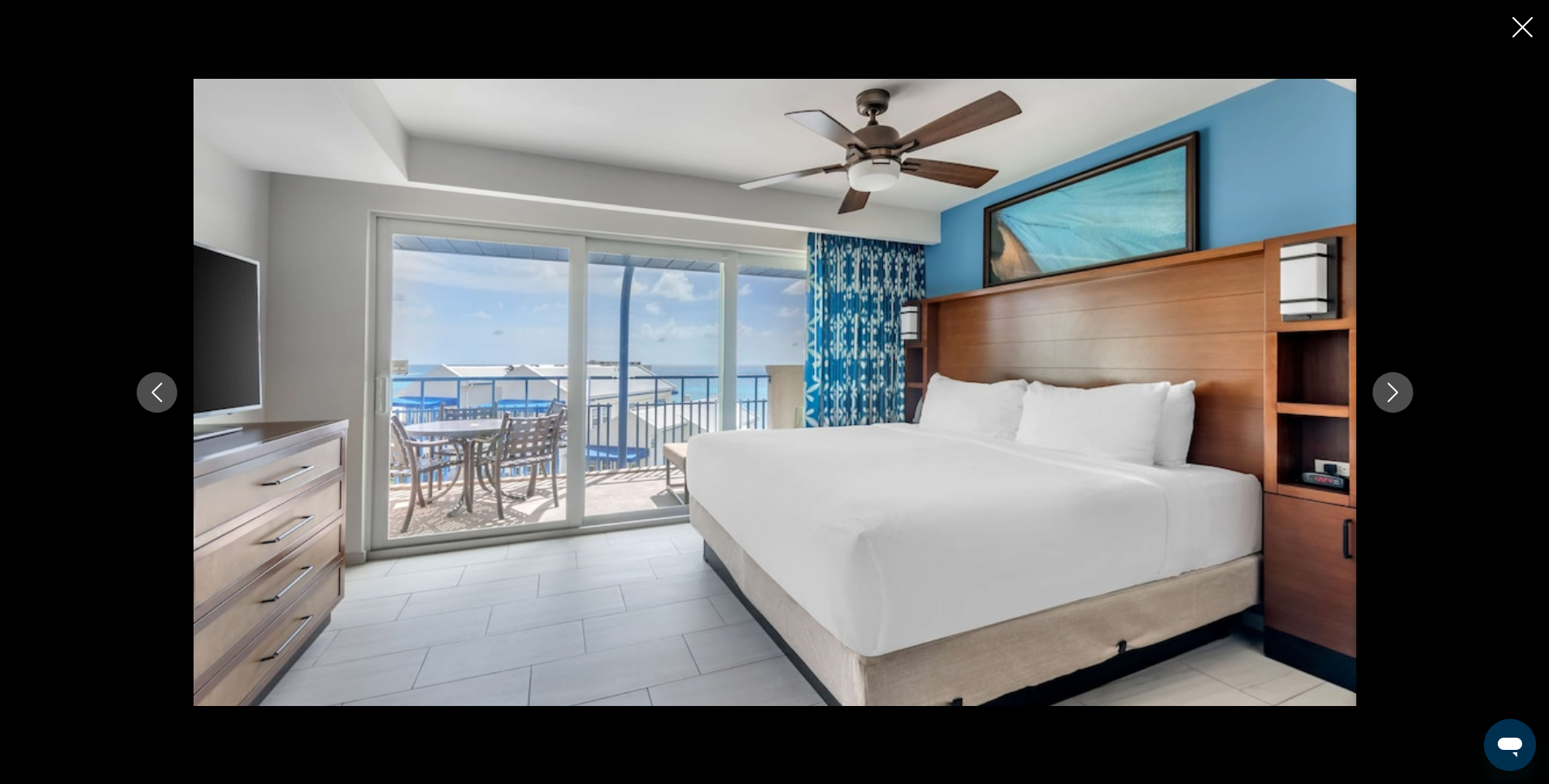
click at [1389, 393] on icon "Next image" at bounding box center [1393, 392] width 19 height 19
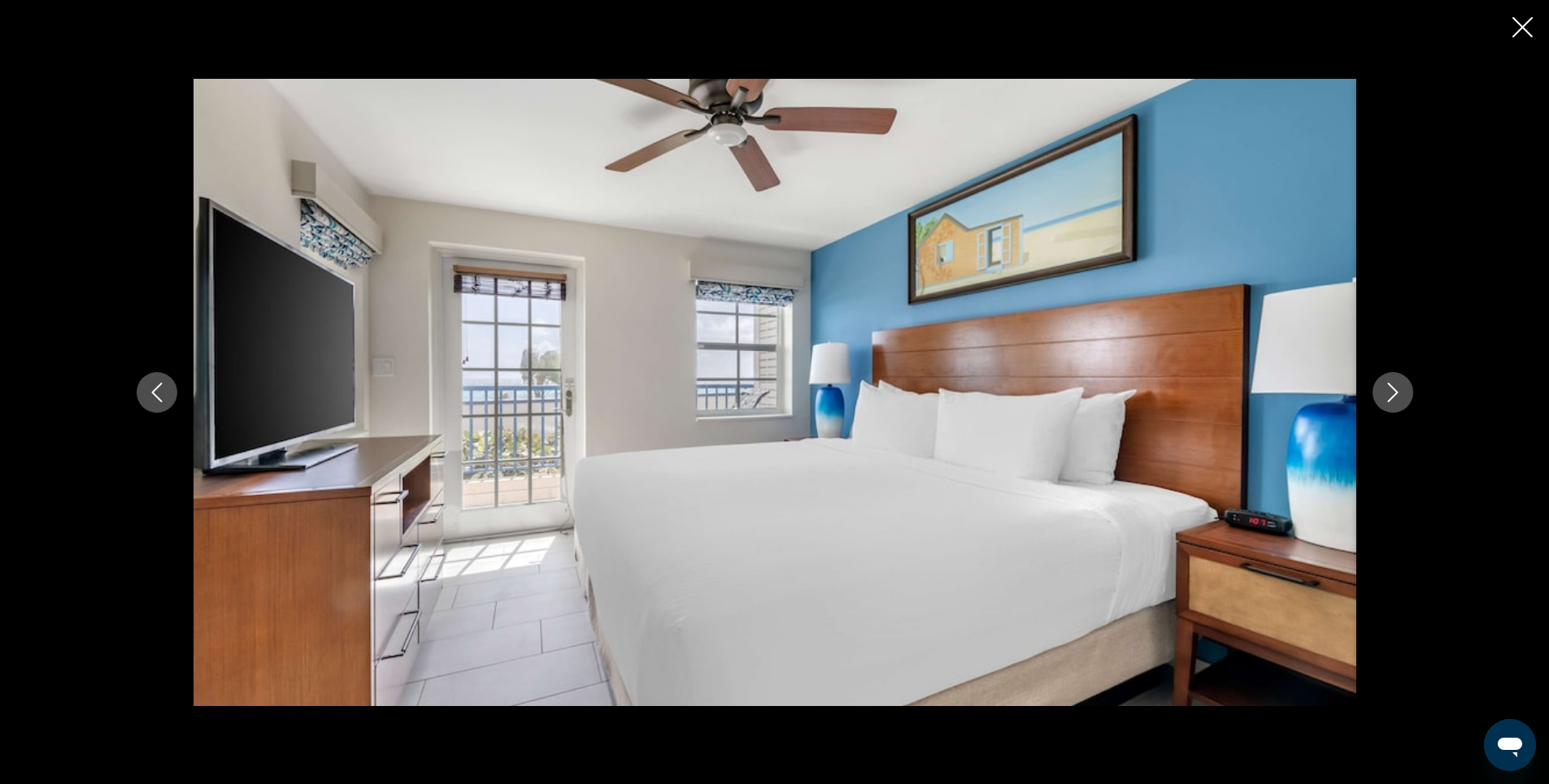
click at [161, 392] on icon "Previous image" at bounding box center [156, 392] width 19 height 19
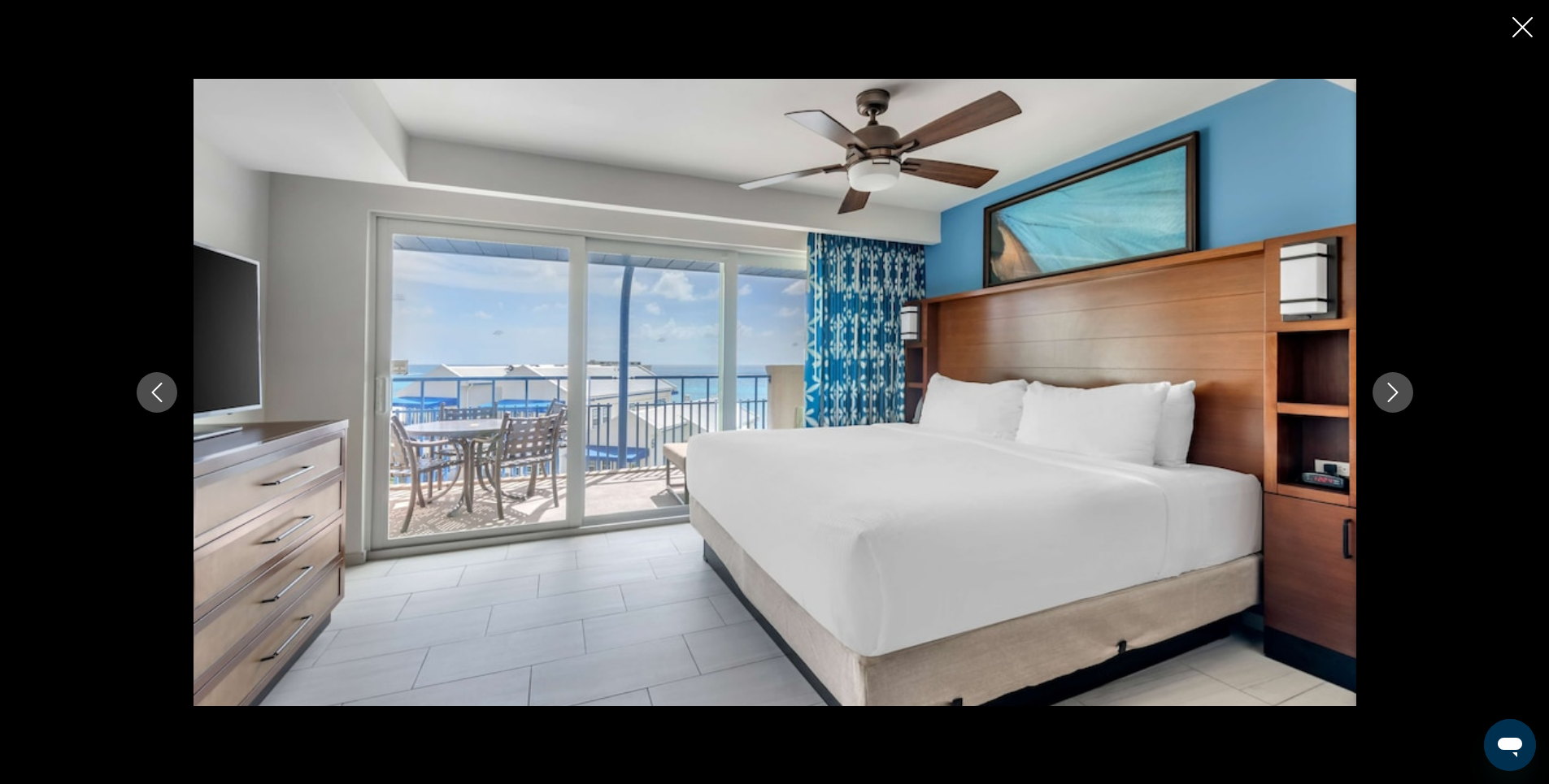
click at [1393, 401] on icon "Next image" at bounding box center [1393, 392] width 19 height 19
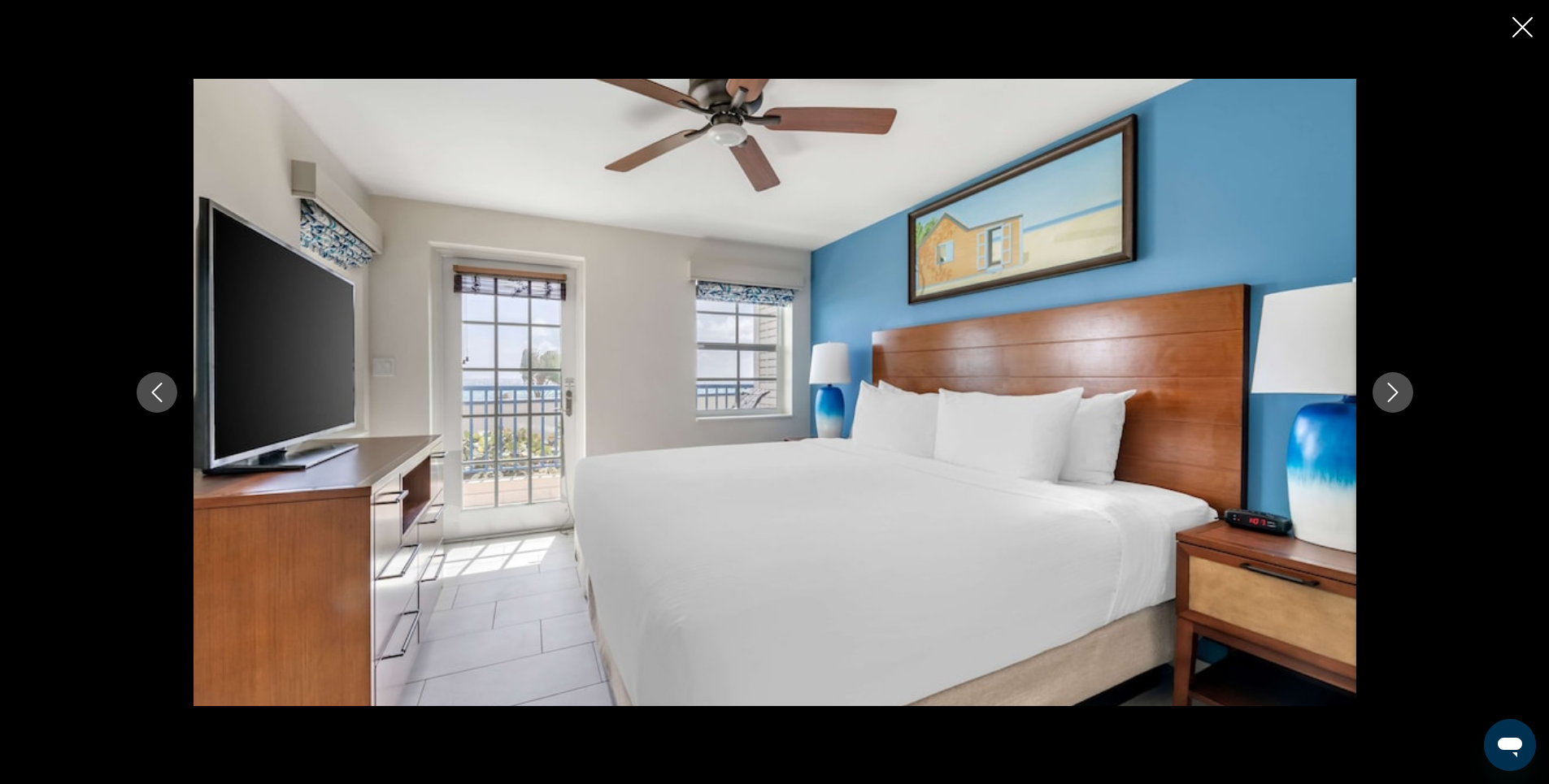
click at [1393, 401] on icon "Next image" at bounding box center [1393, 392] width 19 height 19
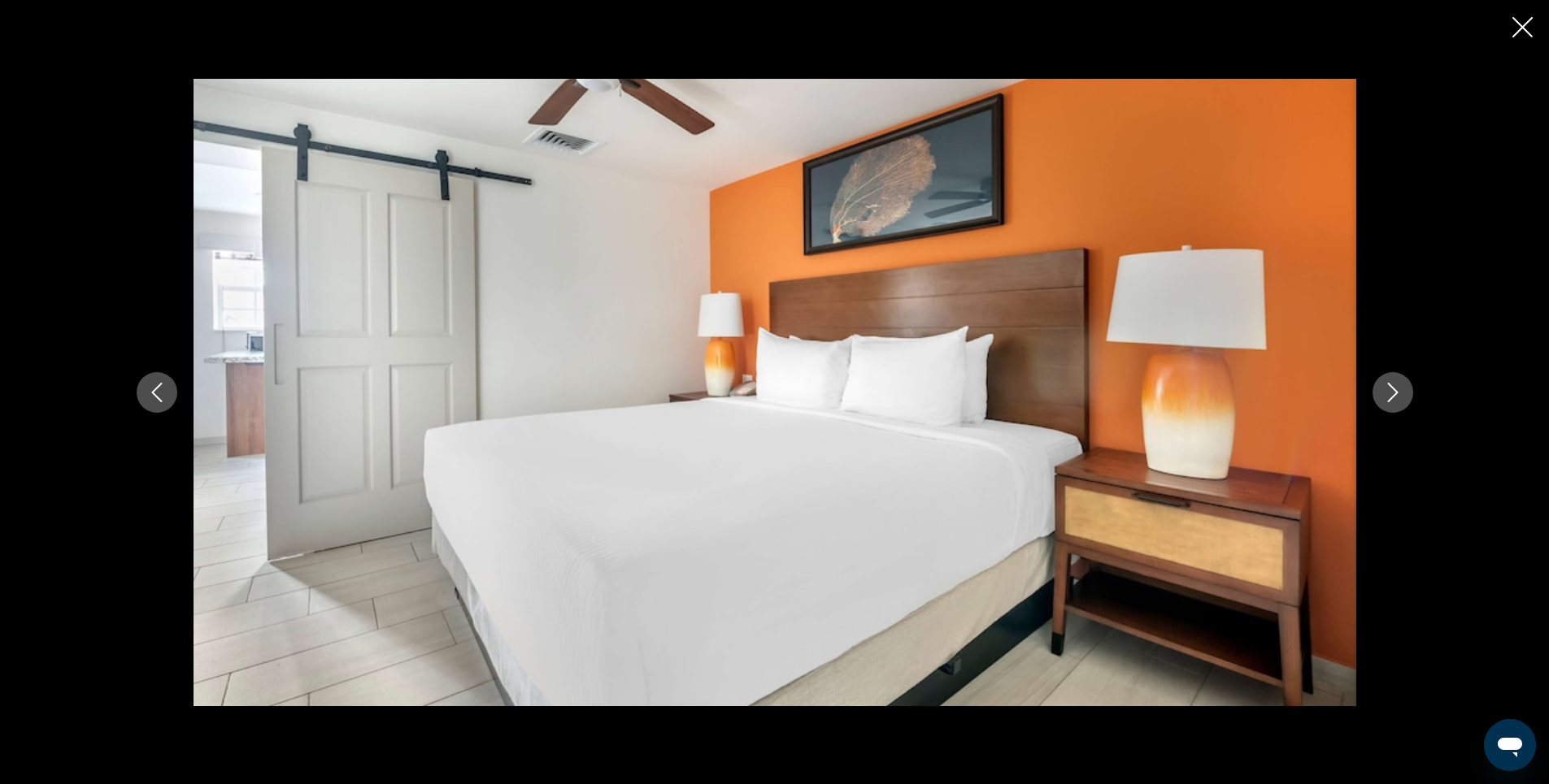
click at [1393, 401] on icon "Next image" at bounding box center [1393, 392] width 19 height 19
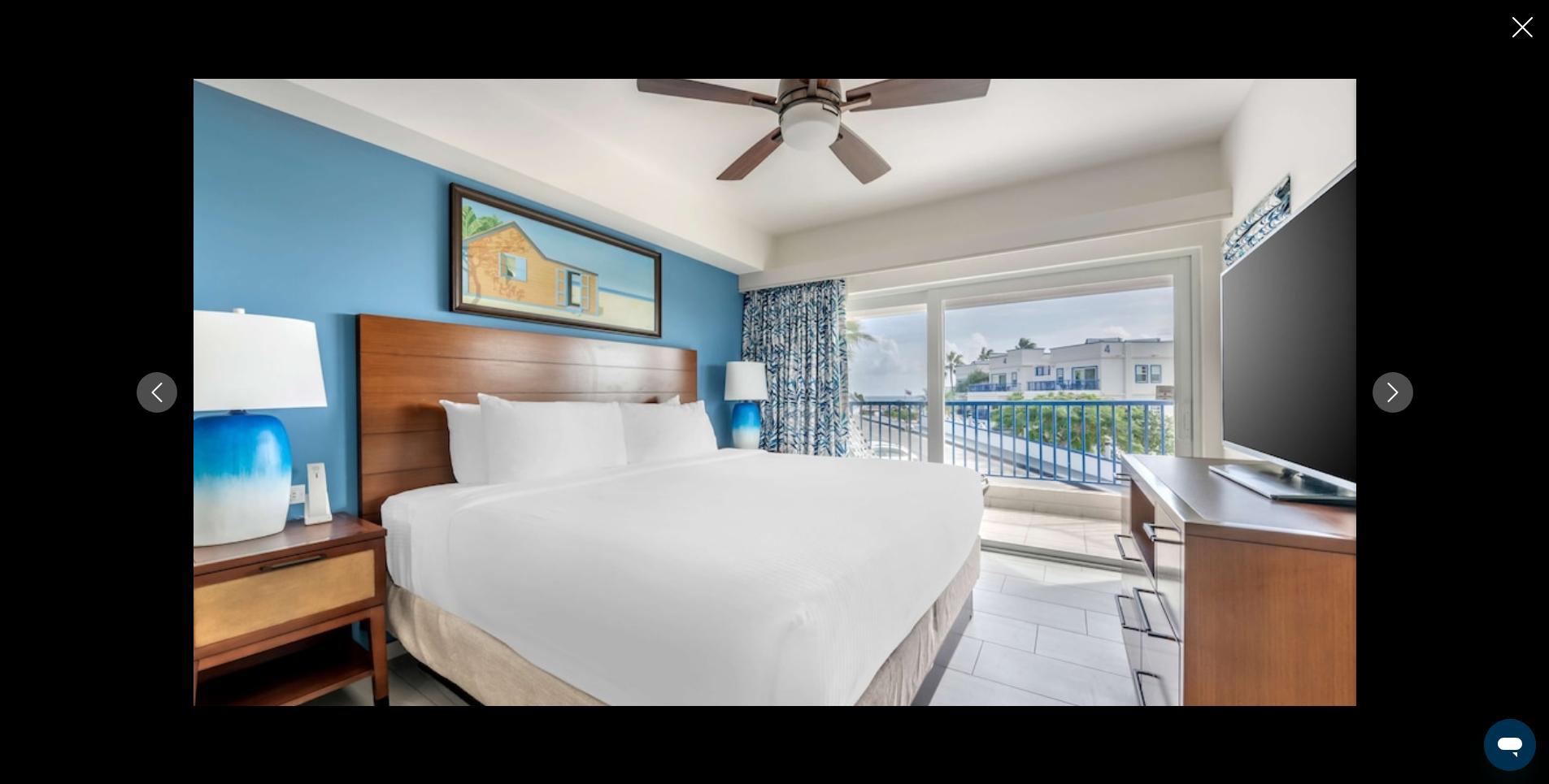
click at [1393, 401] on icon "Next image" at bounding box center [1393, 392] width 19 height 19
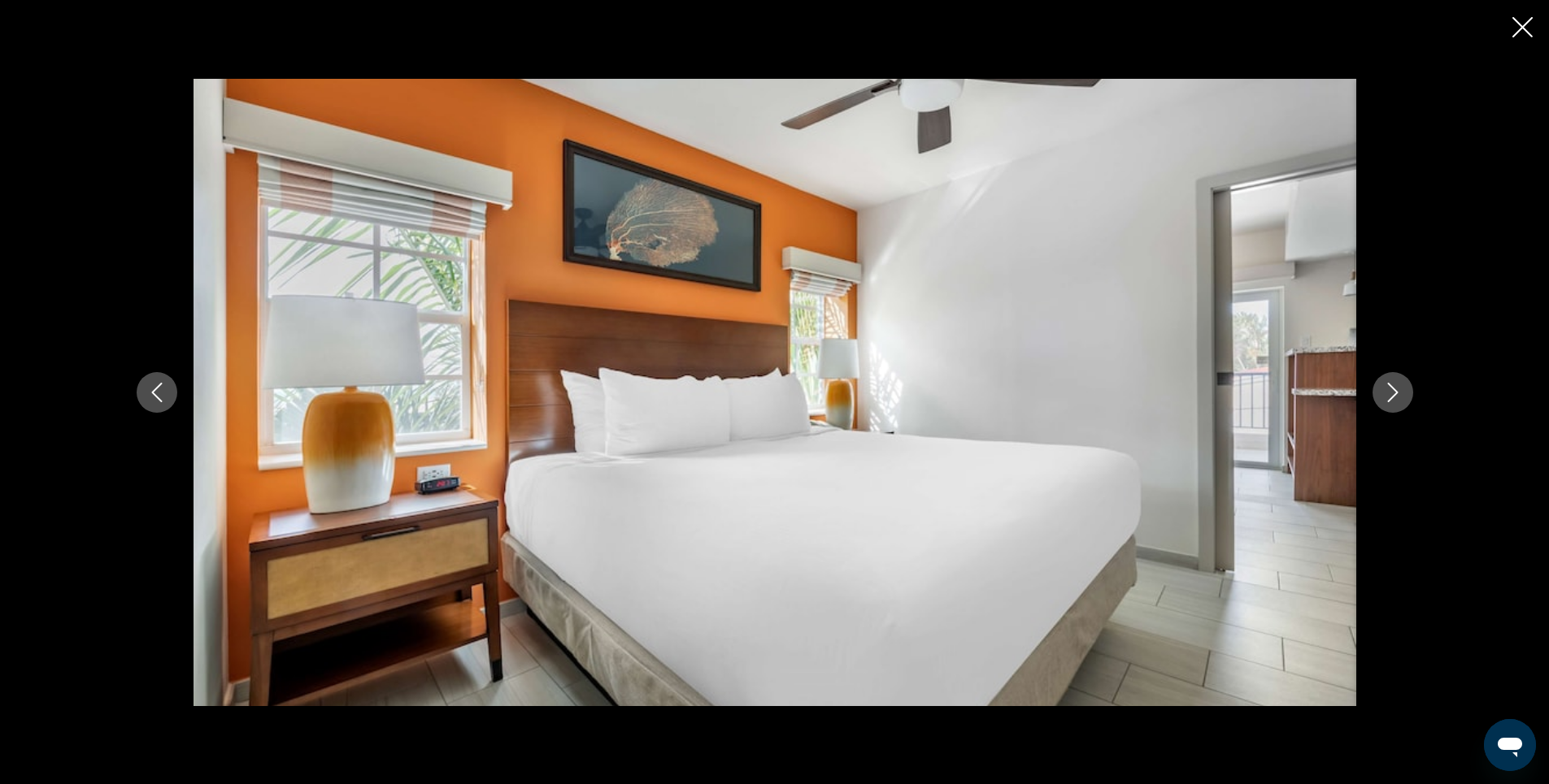
click at [1393, 401] on icon "Next image" at bounding box center [1393, 392] width 19 height 19
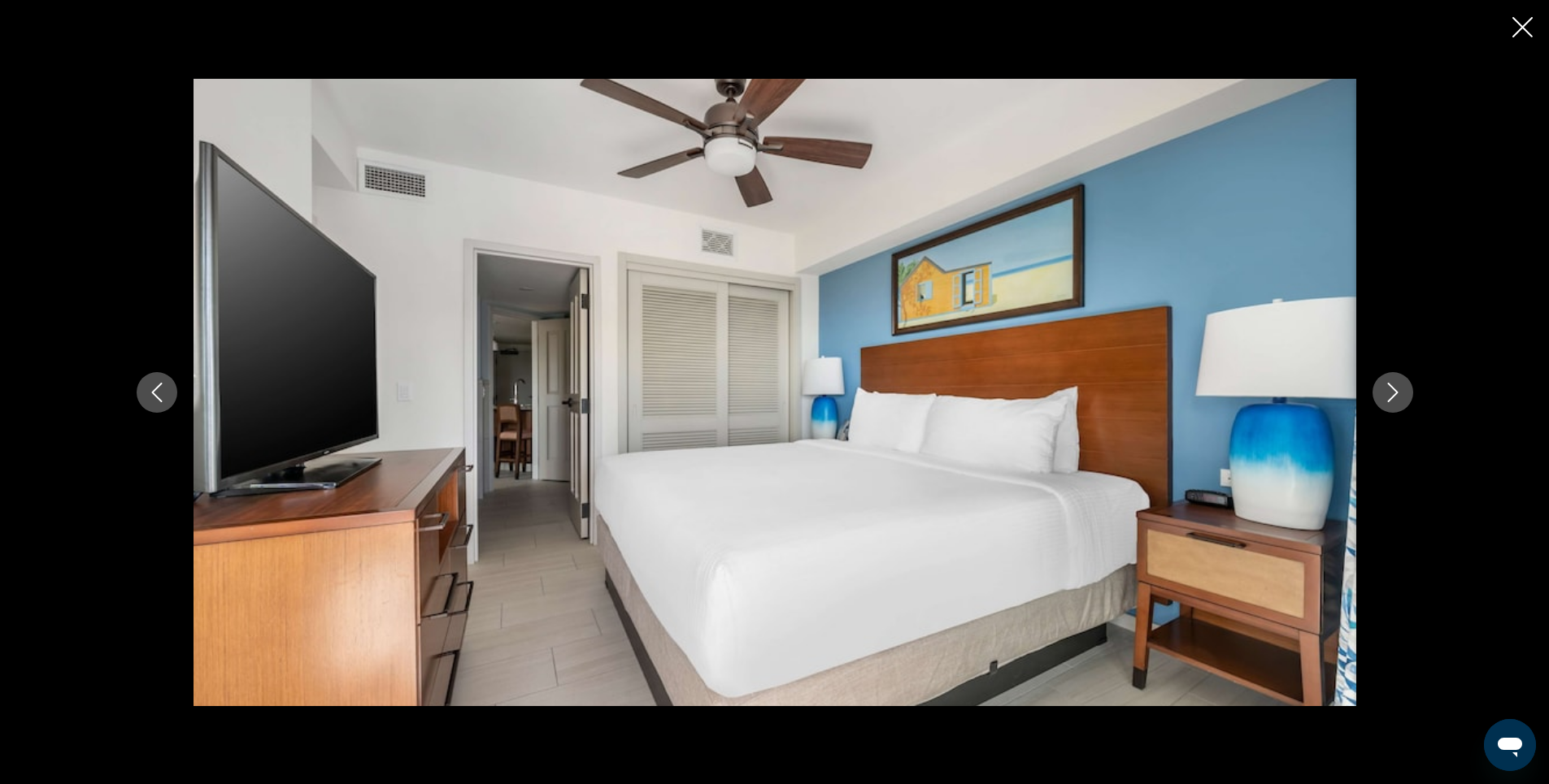
click at [1393, 401] on icon "Next image" at bounding box center [1393, 392] width 19 height 19
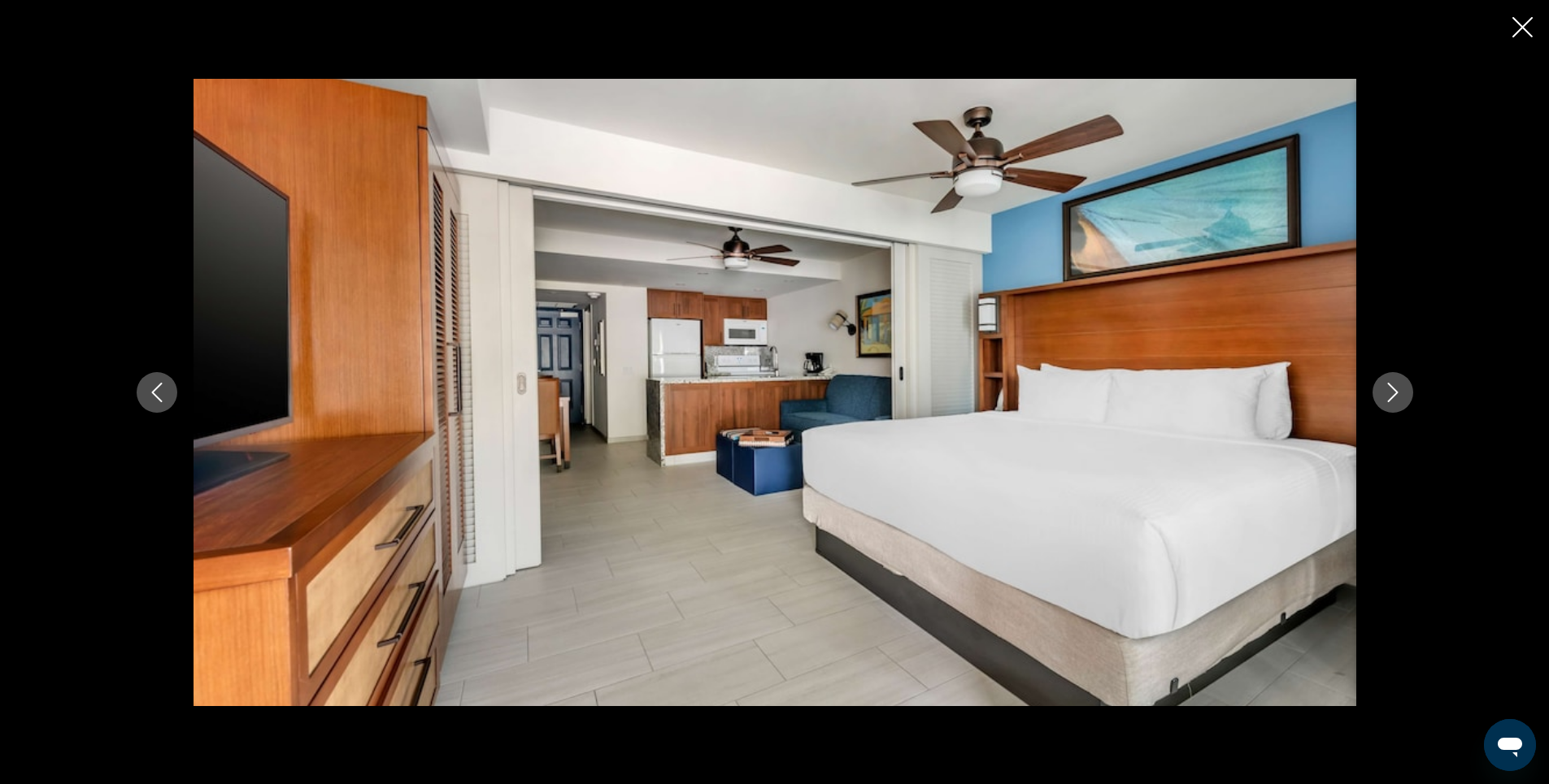
click at [1393, 398] on icon "Next image" at bounding box center [1393, 392] width 19 height 19
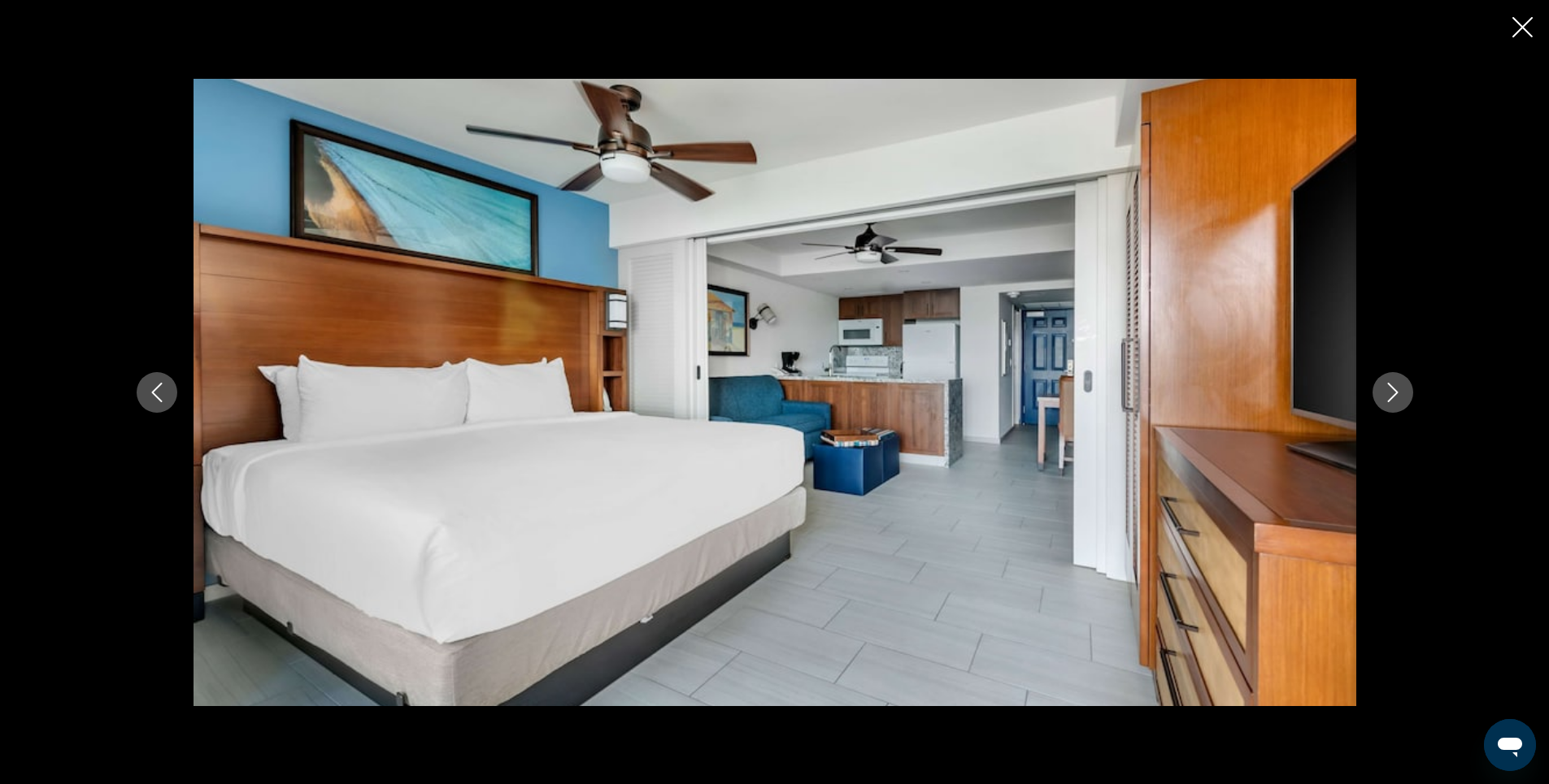
click at [1523, 25] on icon "Close slideshow" at bounding box center [1522, 27] width 20 height 20
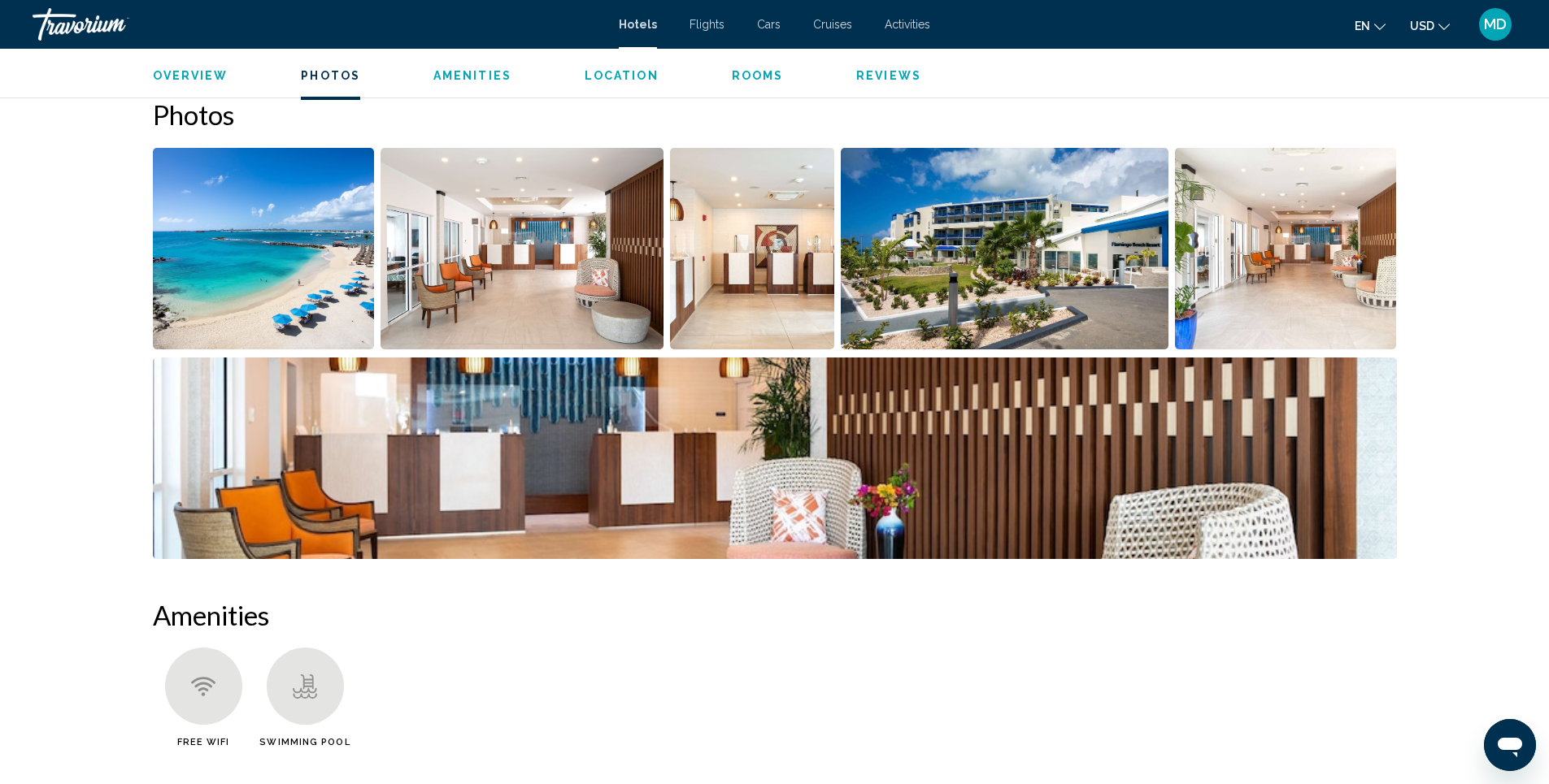
click at [260, 260] on img "Open full-screen image slider" at bounding box center [264, 248] width 222 height 201
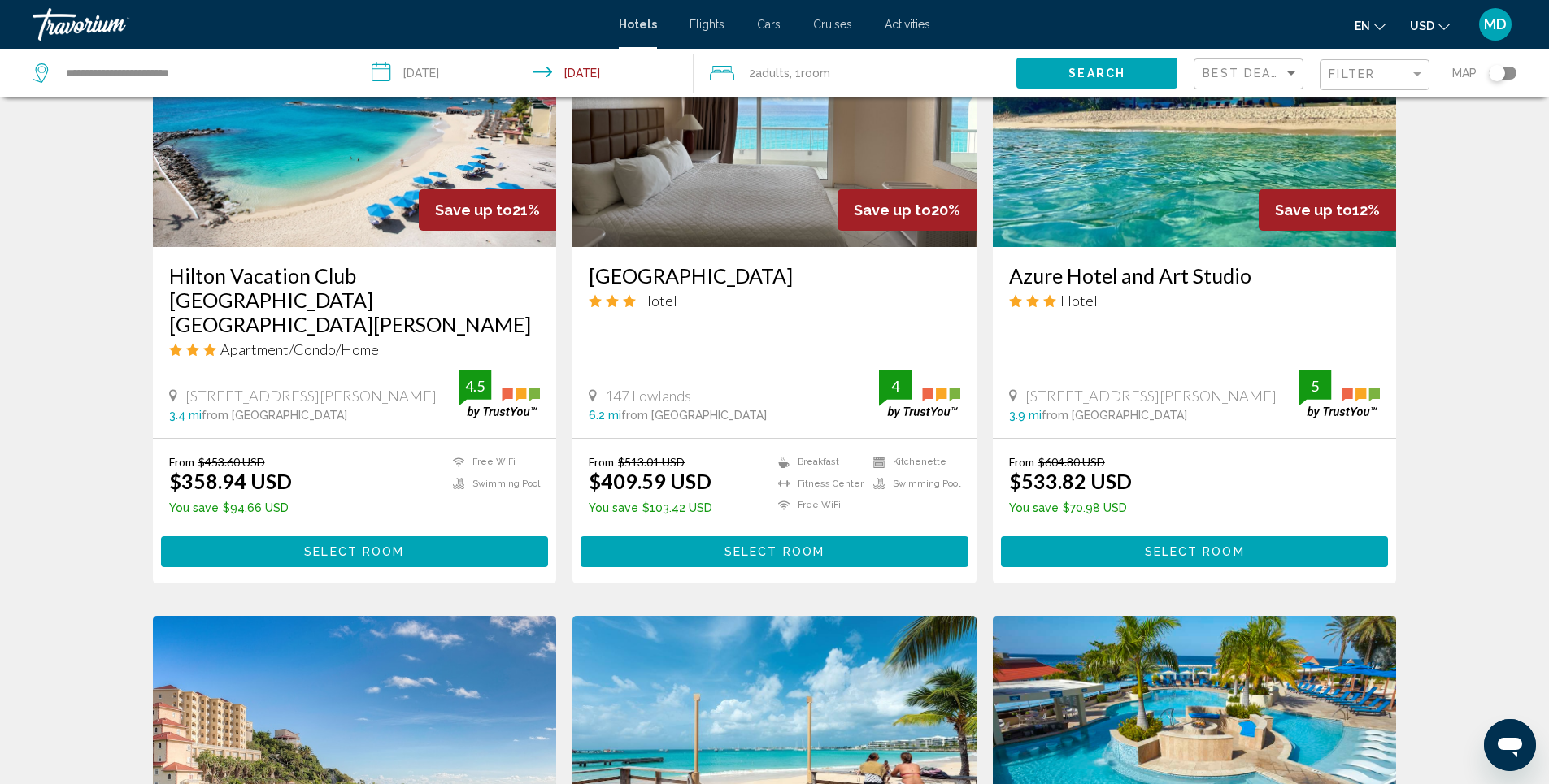
scroll to position [650, 0]
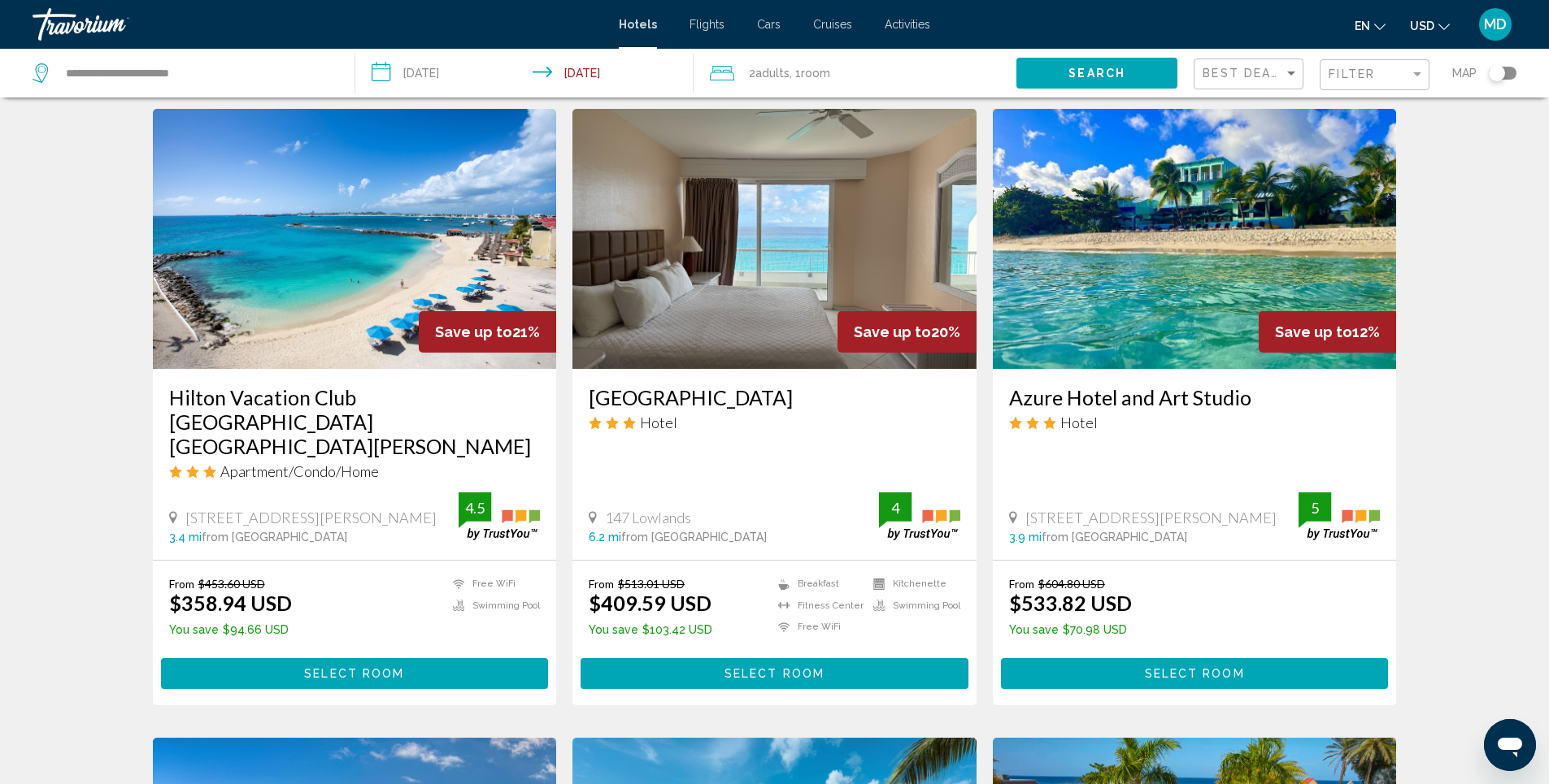
click at [1155, 284] on img "Main content" at bounding box center [1195, 239] width 404 height 260
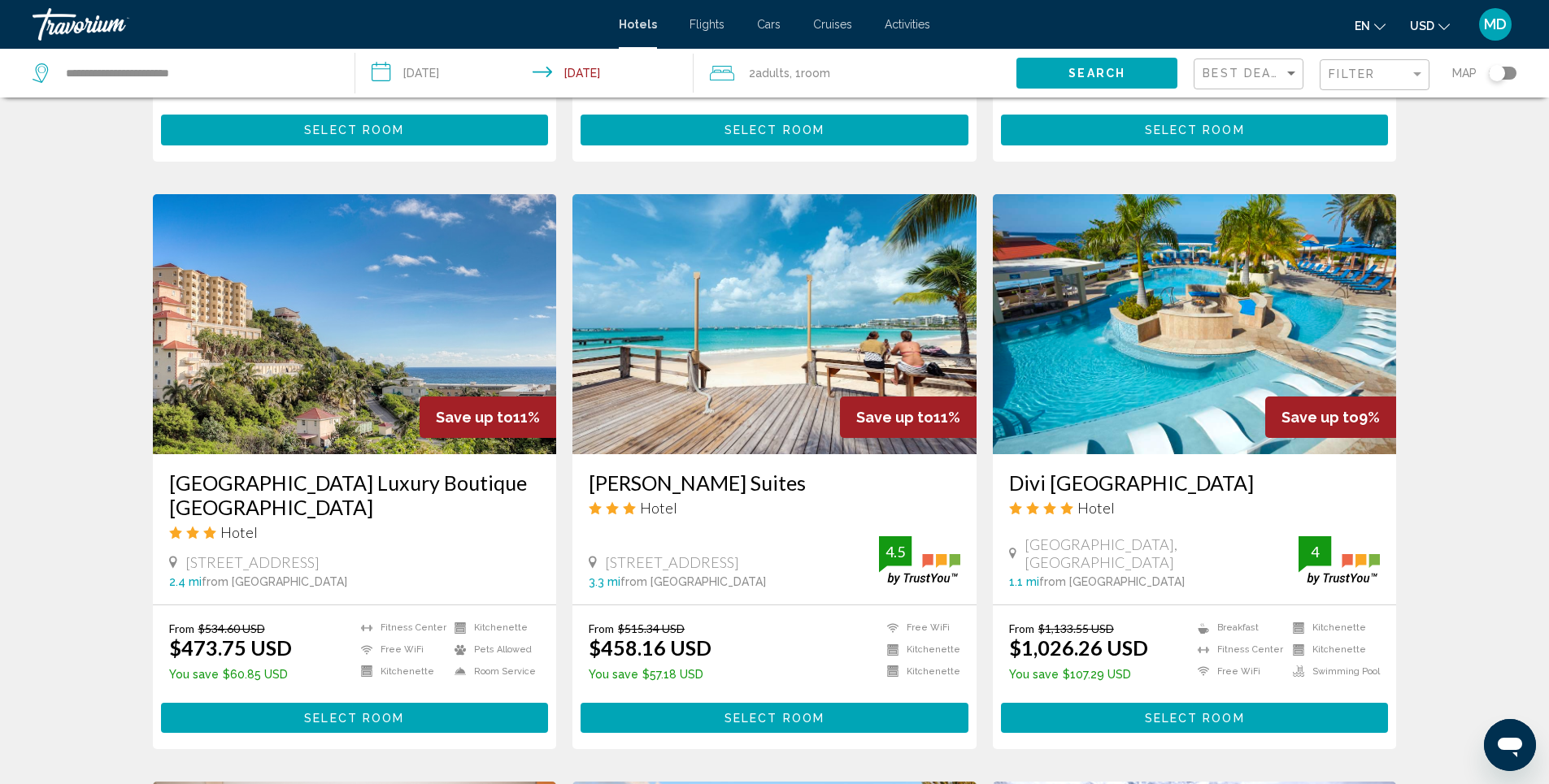
scroll to position [1219, 0]
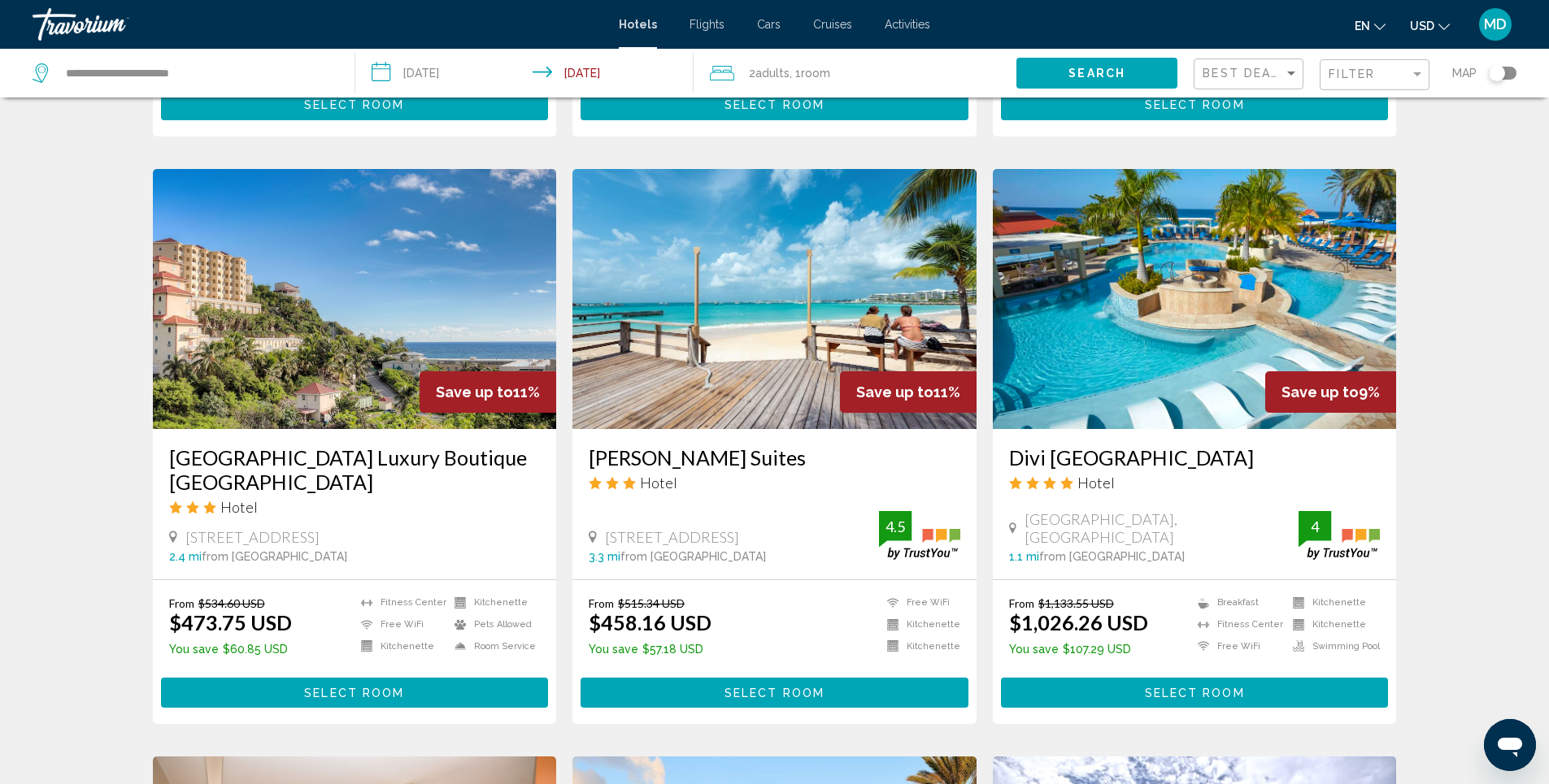
click at [735, 294] on img "Main content" at bounding box center [774, 300] width 404 height 260
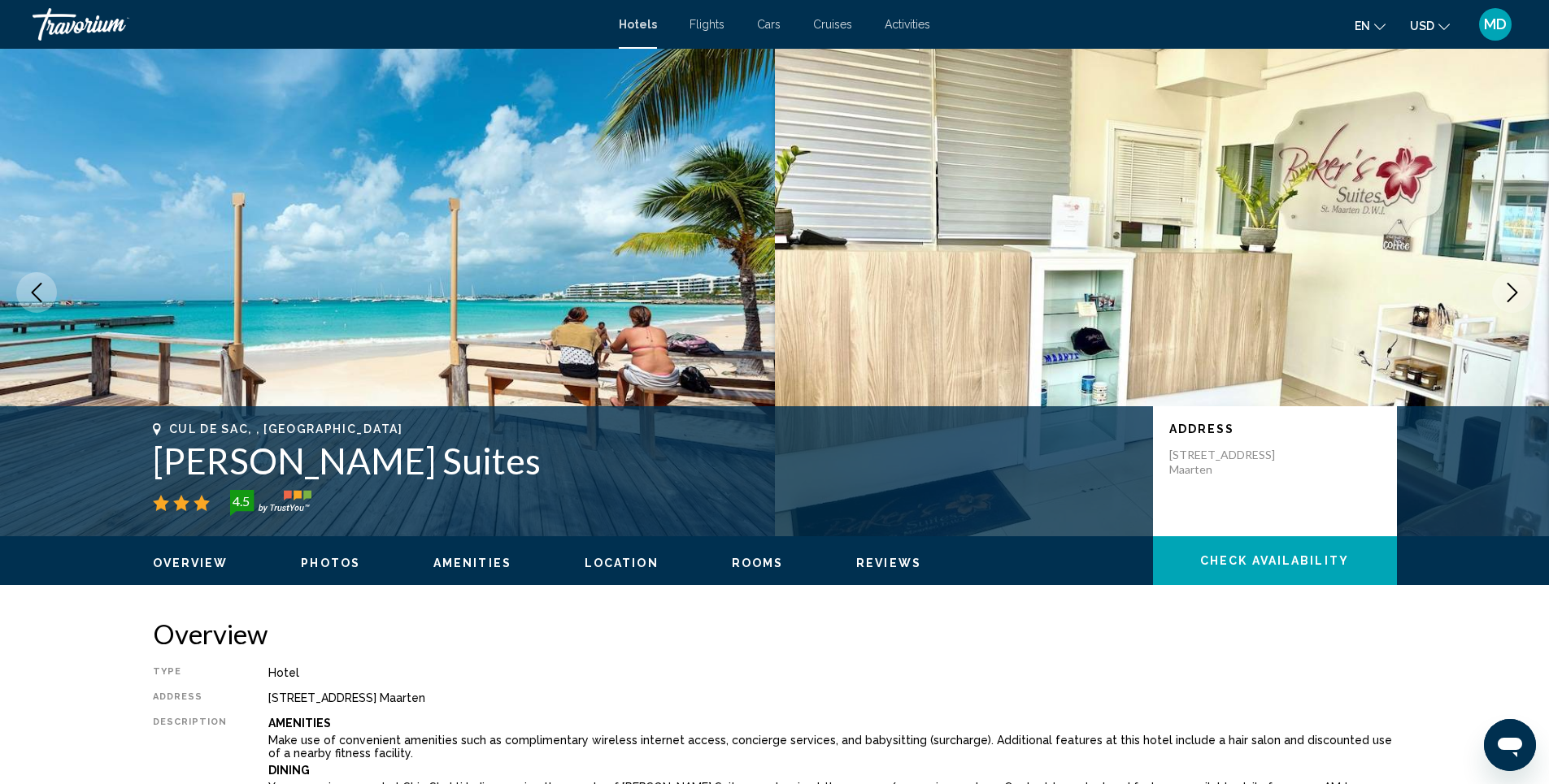
click at [1509, 289] on icon "Next image" at bounding box center [1513, 293] width 19 height 19
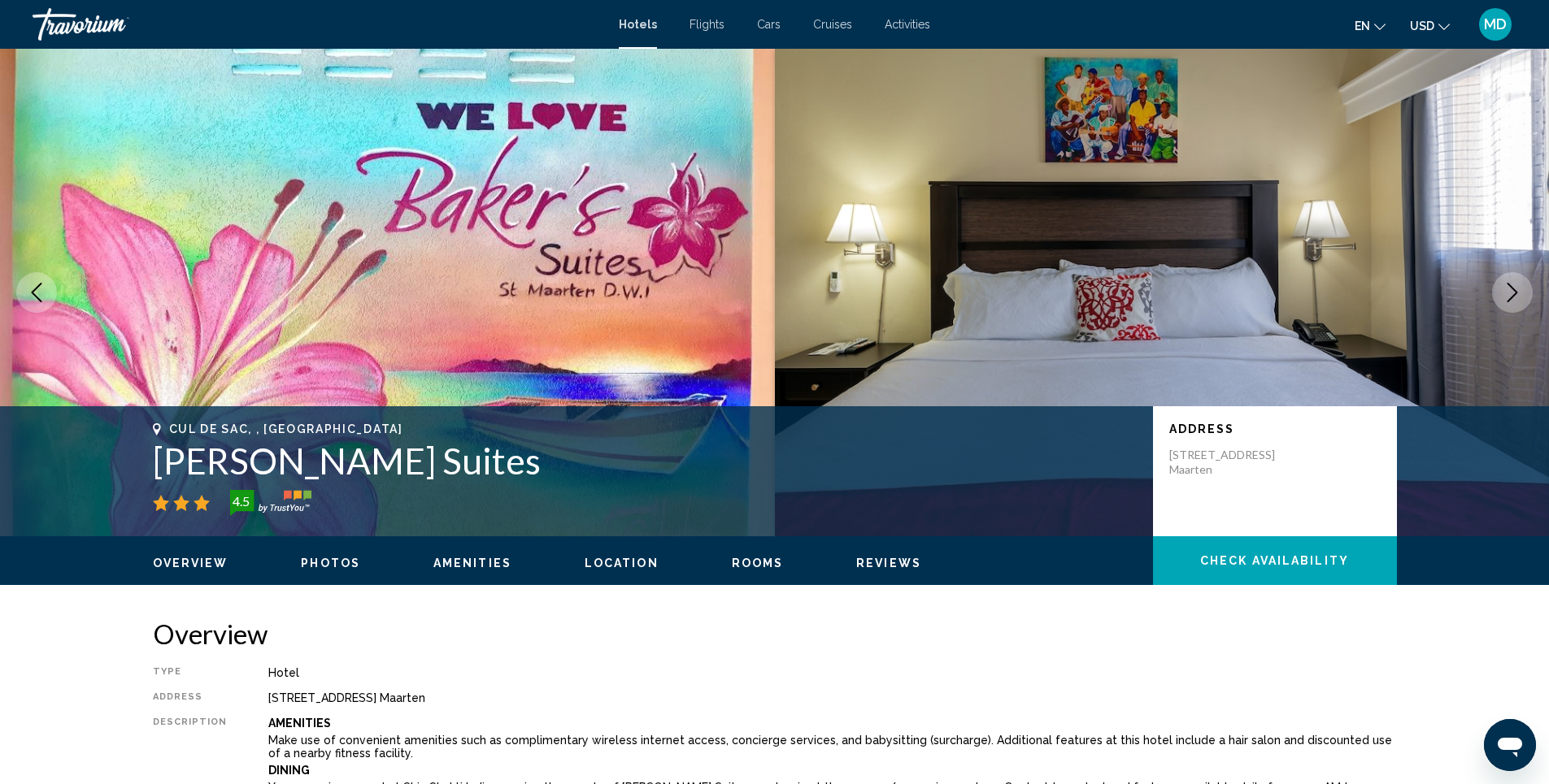
click at [1509, 289] on icon "Next image" at bounding box center [1513, 293] width 19 height 19
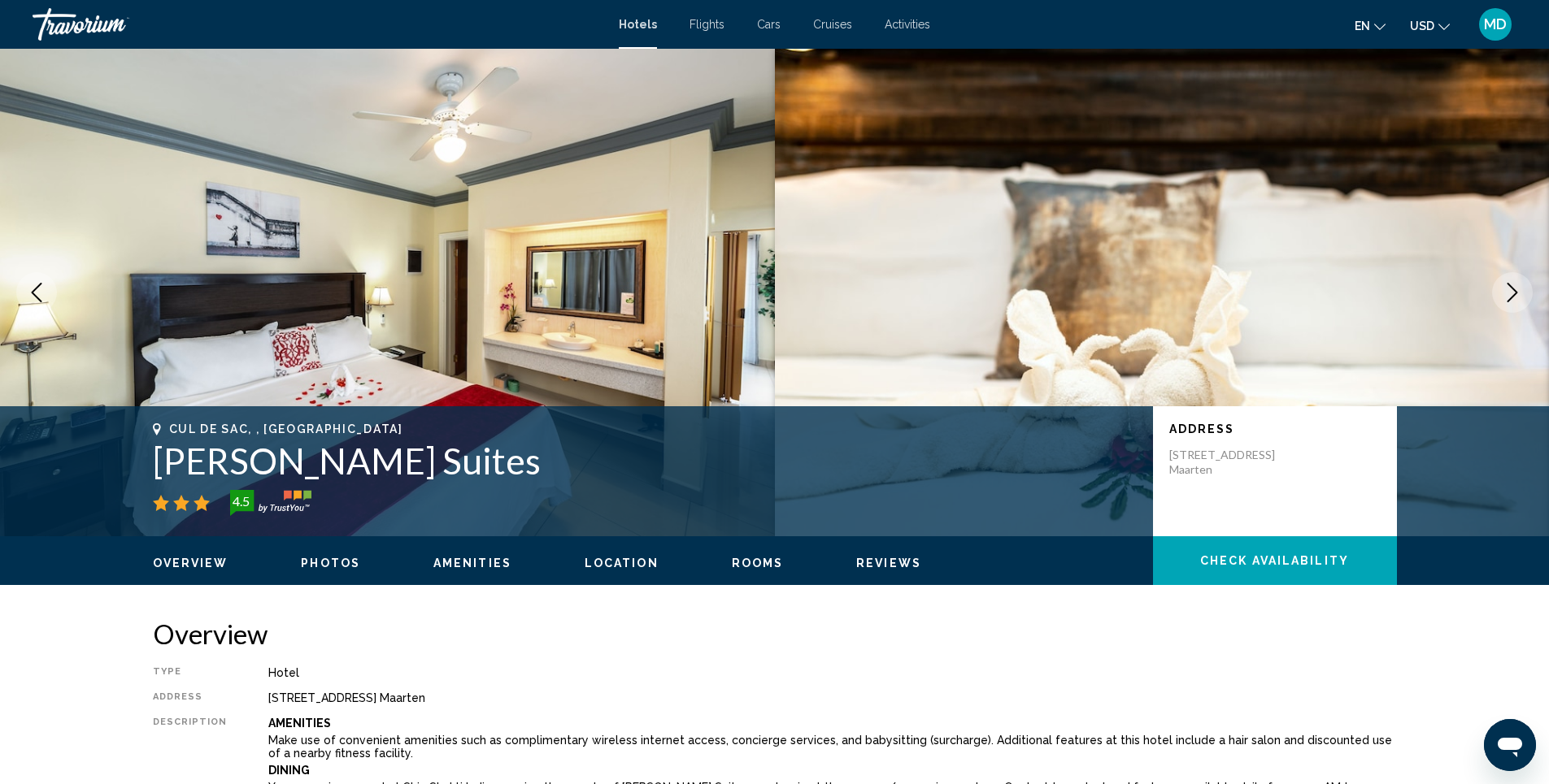
click at [1509, 289] on icon "Next image" at bounding box center [1513, 293] width 19 height 19
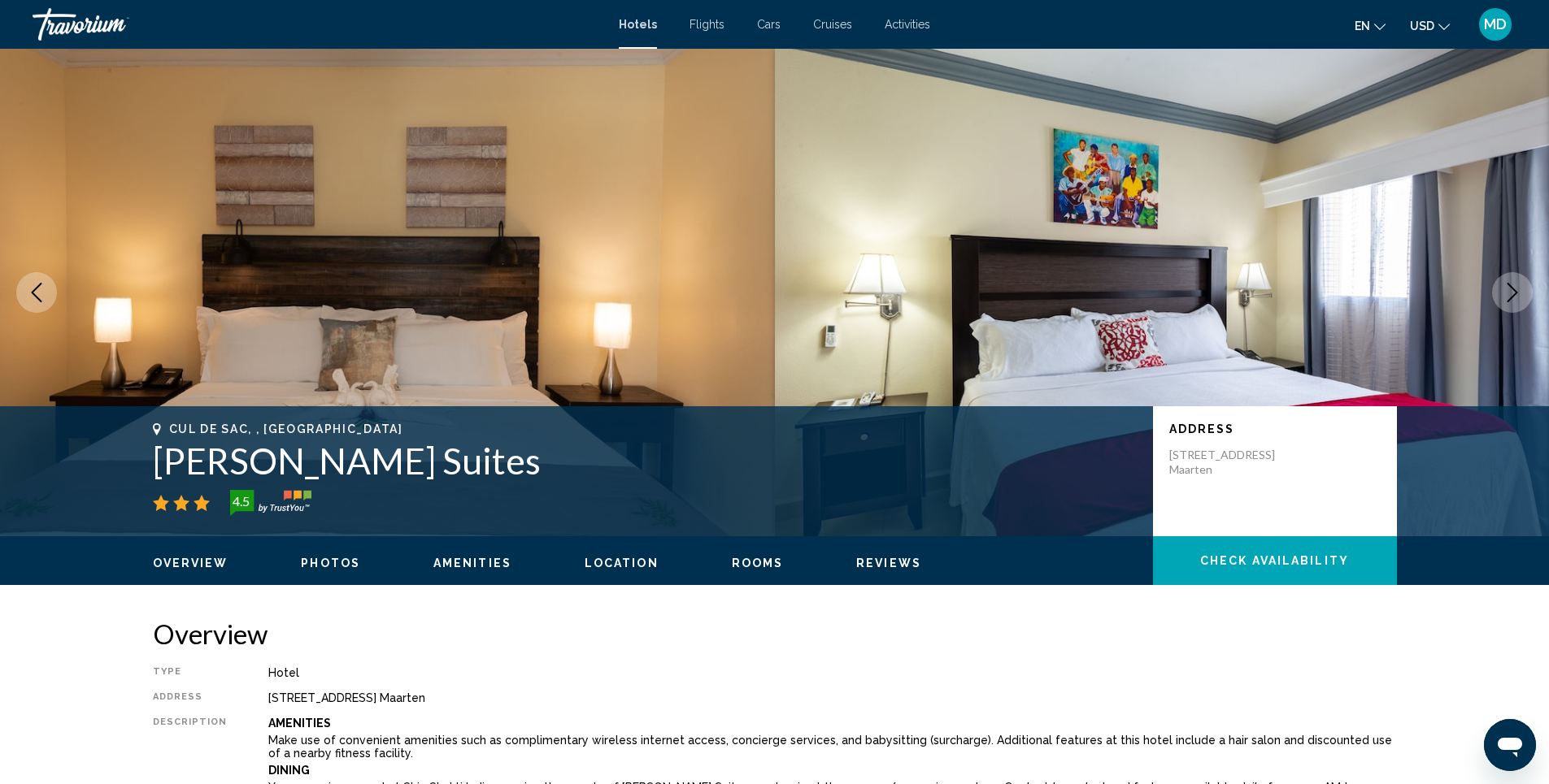
click at [1509, 289] on icon "Next image" at bounding box center [1513, 293] width 19 height 19
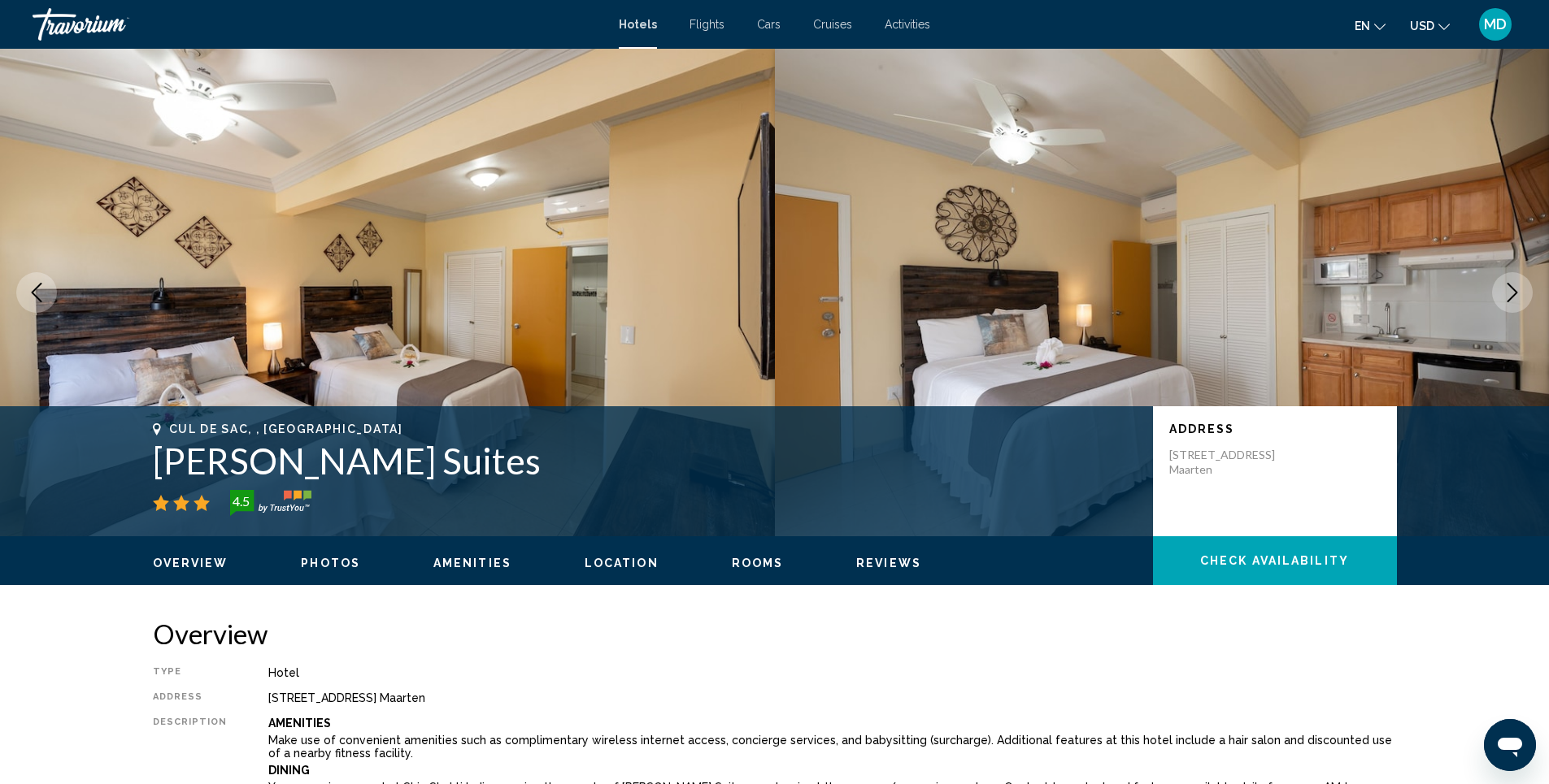
click at [1509, 289] on icon "Next image" at bounding box center [1513, 293] width 19 height 19
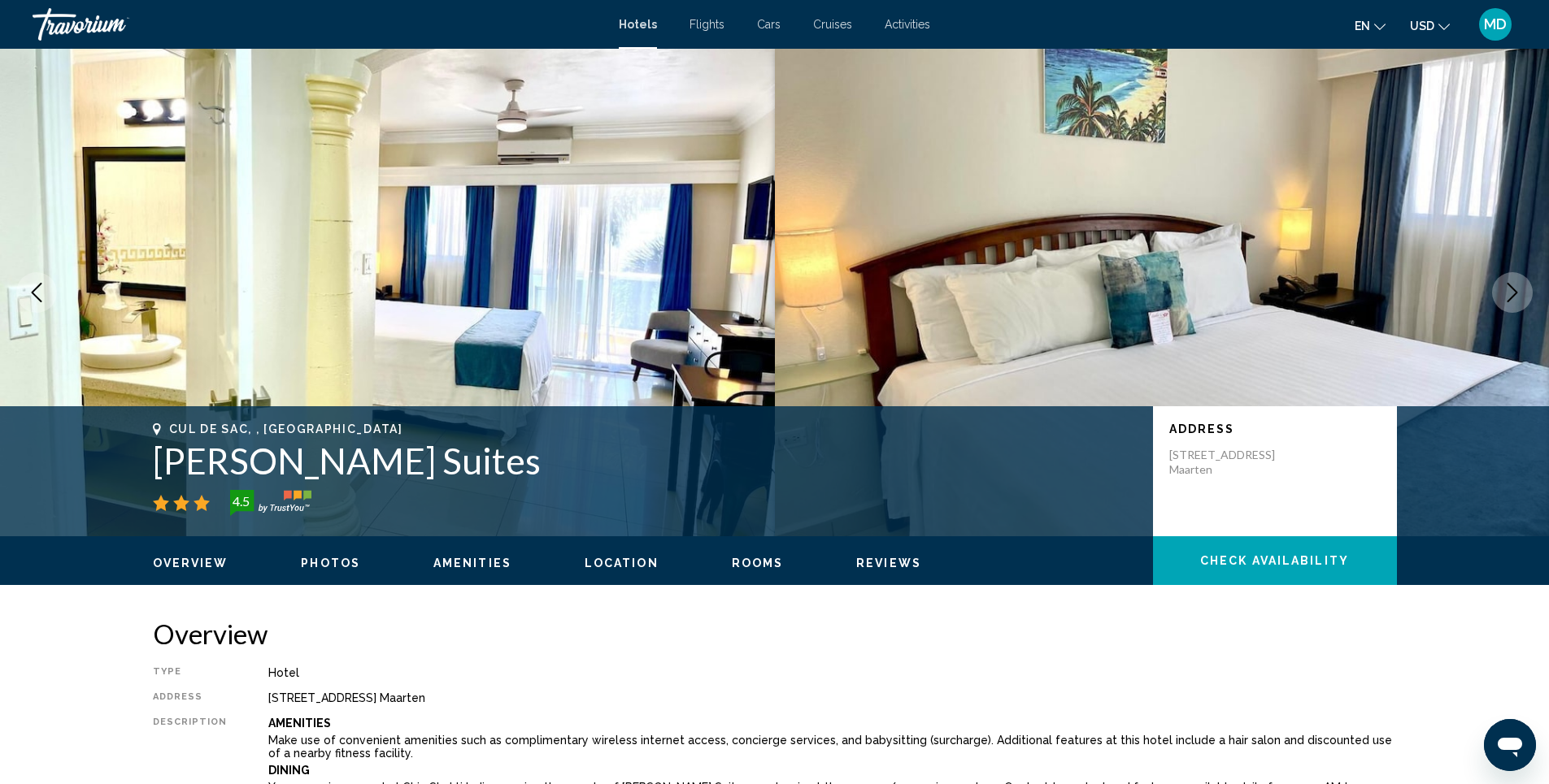
click at [1509, 287] on icon "Next image" at bounding box center [1513, 293] width 19 height 19
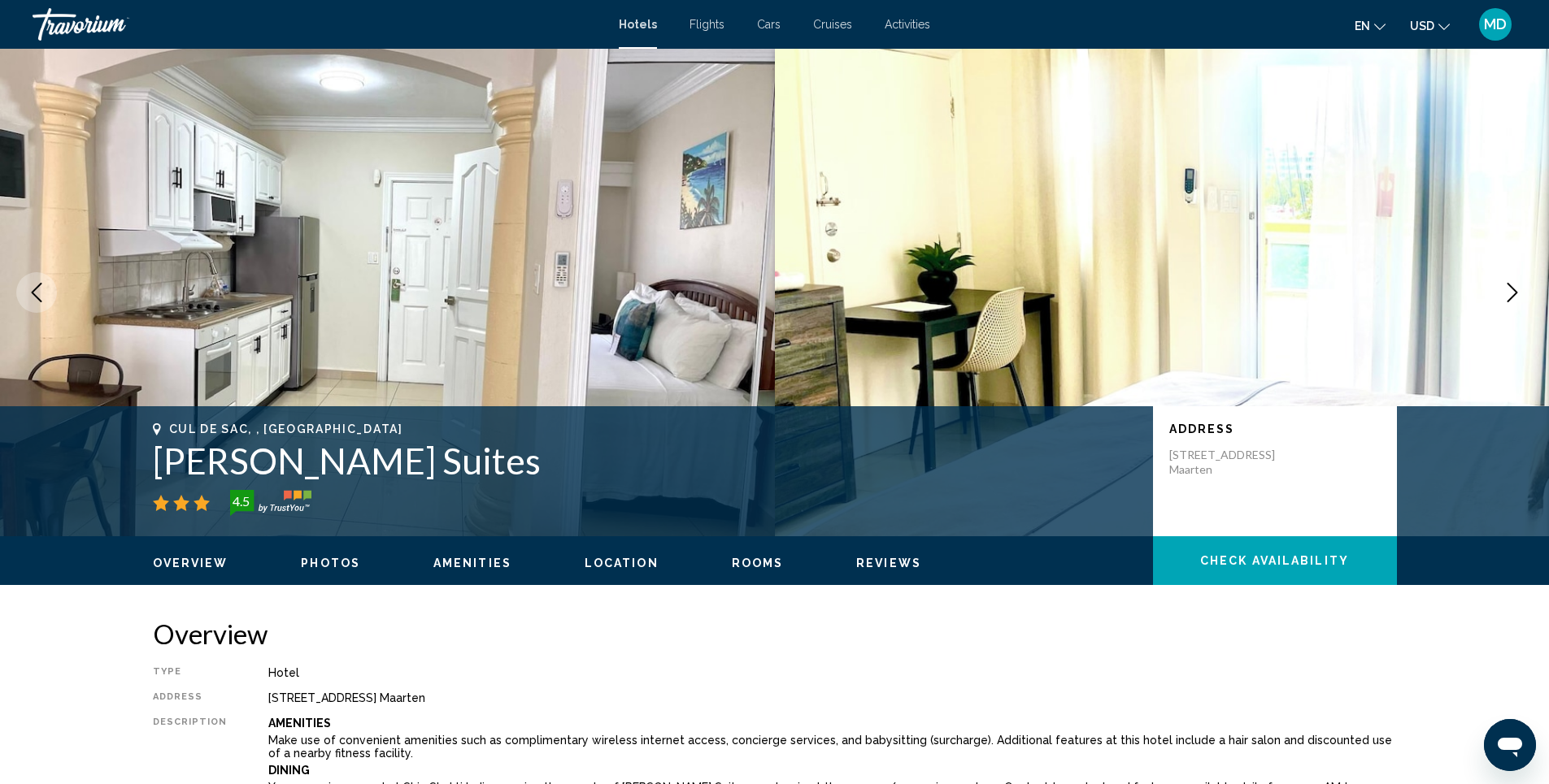
click at [1509, 287] on icon "Next image" at bounding box center [1513, 293] width 19 height 19
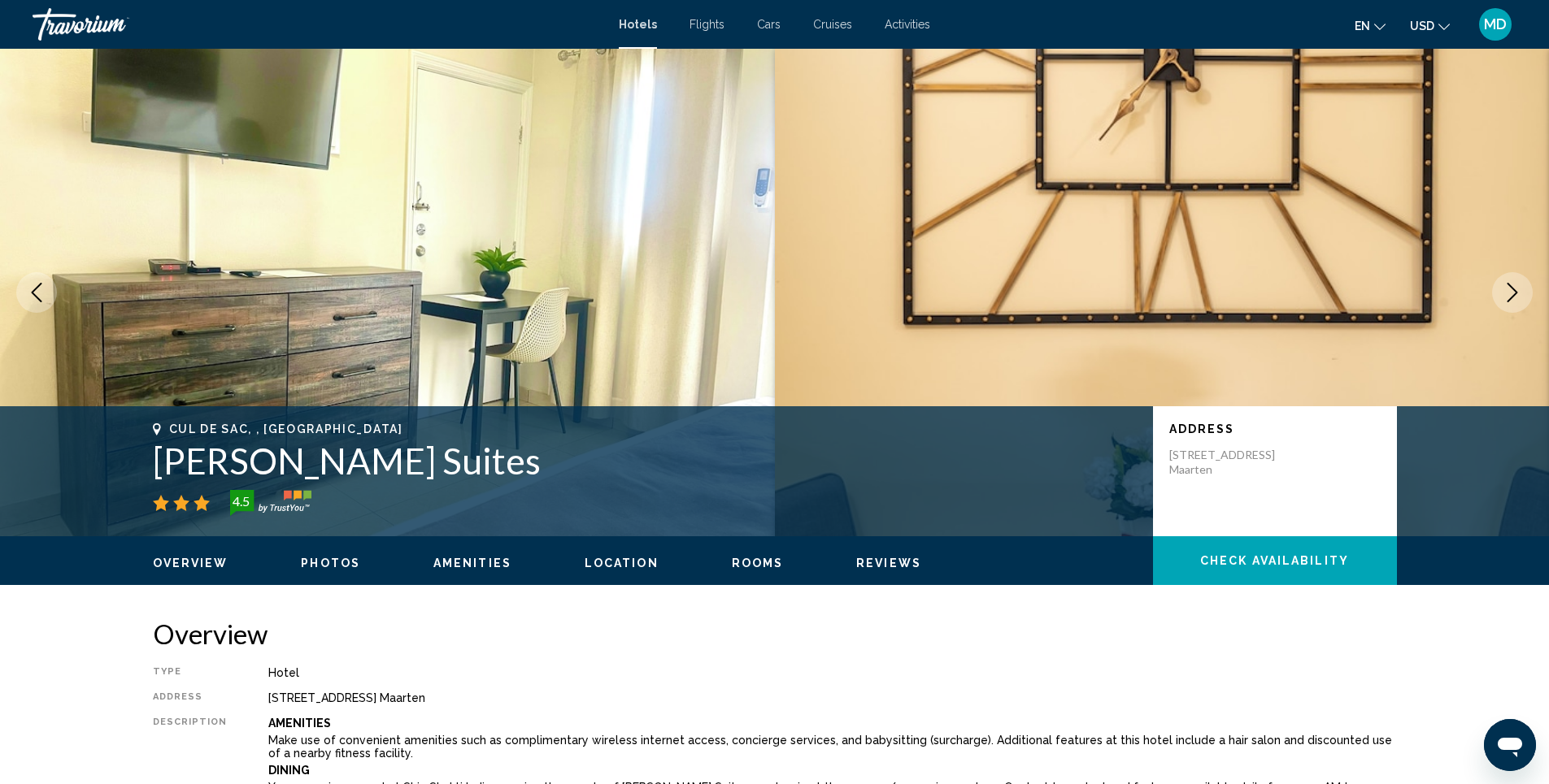
click at [1509, 287] on icon "Next image" at bounding box center [1513, 293] width 19 height 19
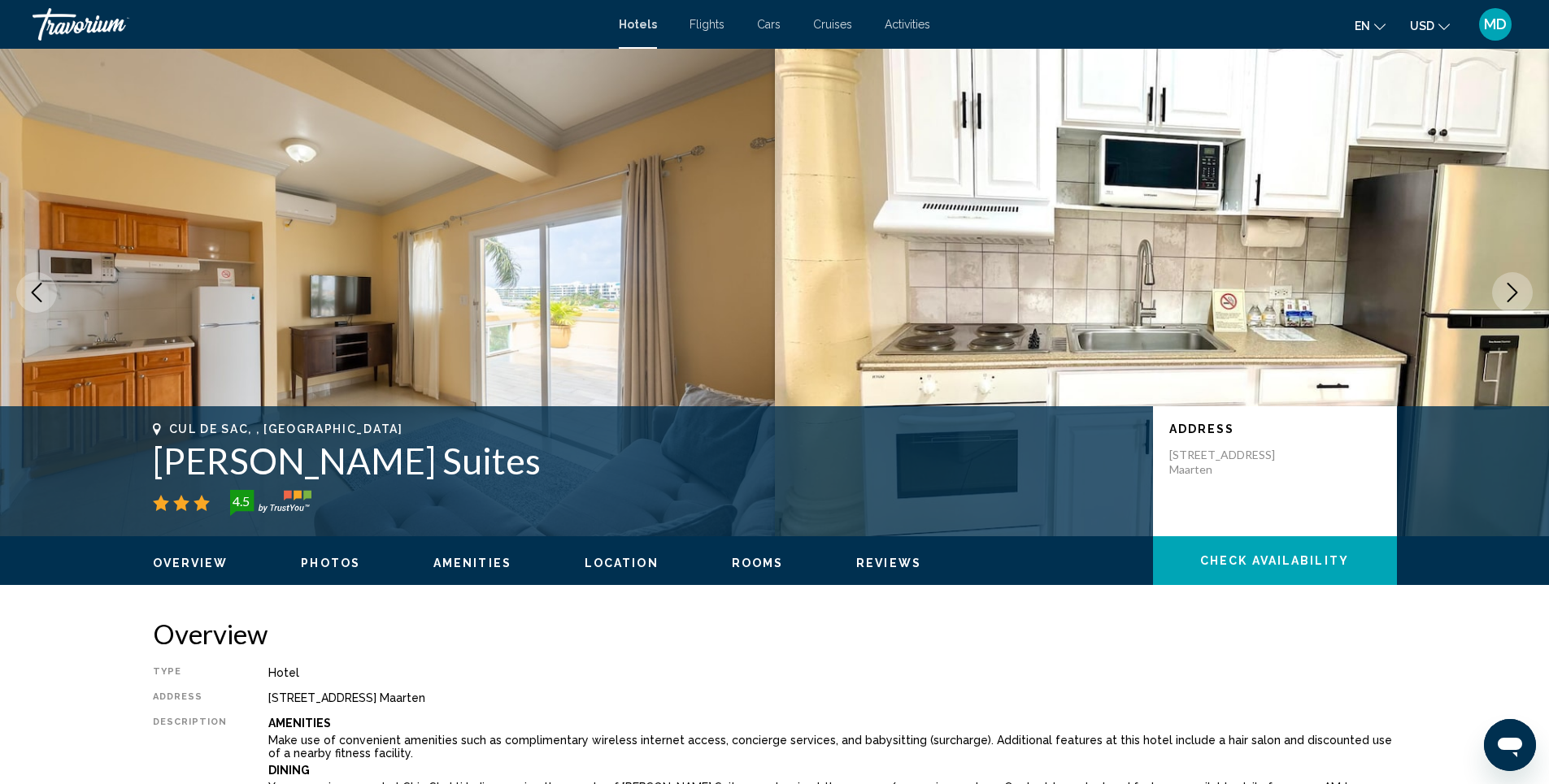
click at [1509, 287] on icon "Next image" at bounding box center [1513, 293] width 19 height 19
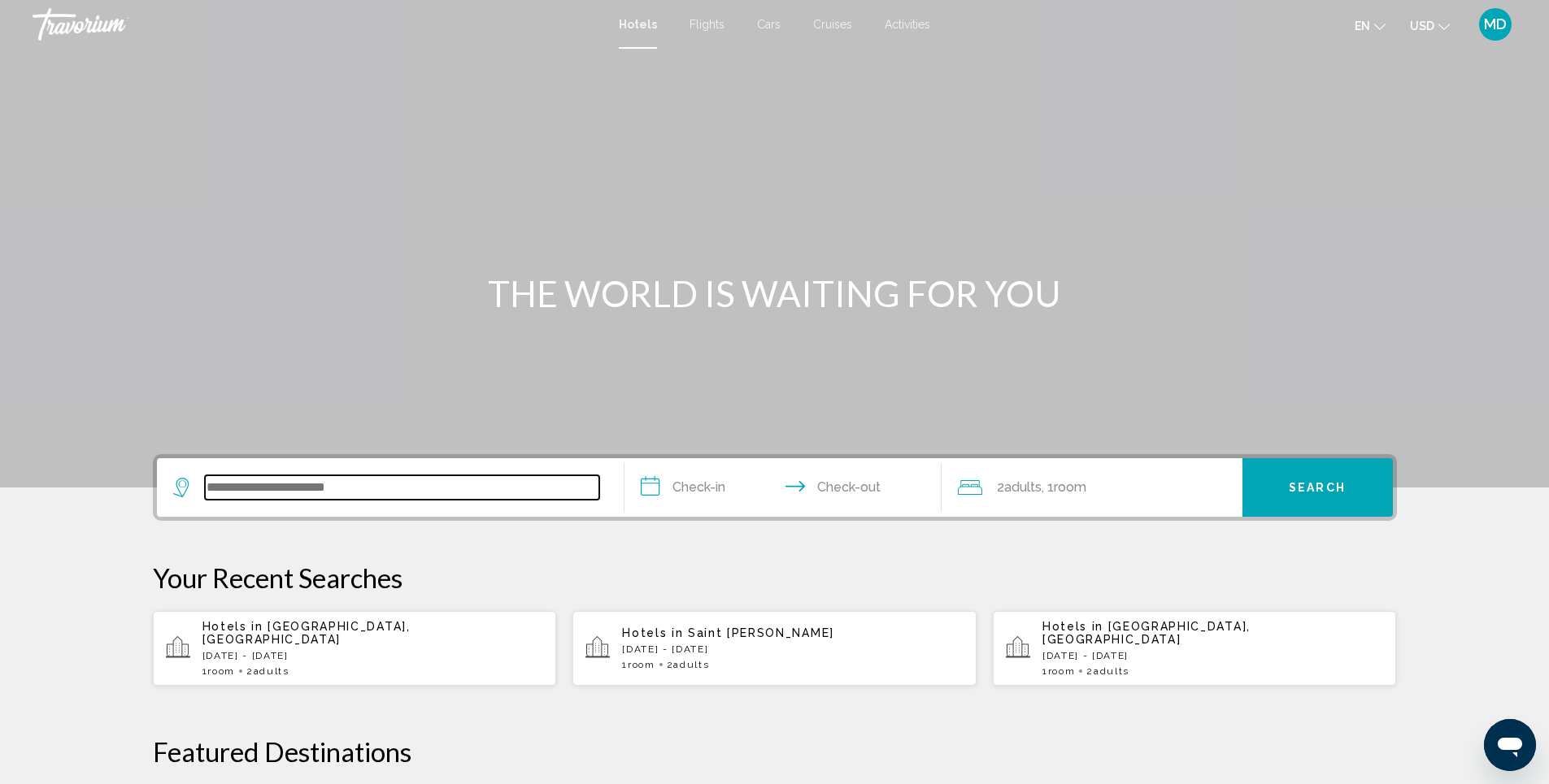
click at [396, 484] on input "Search widget" at bounding box center [402, 488] width 394 height 24
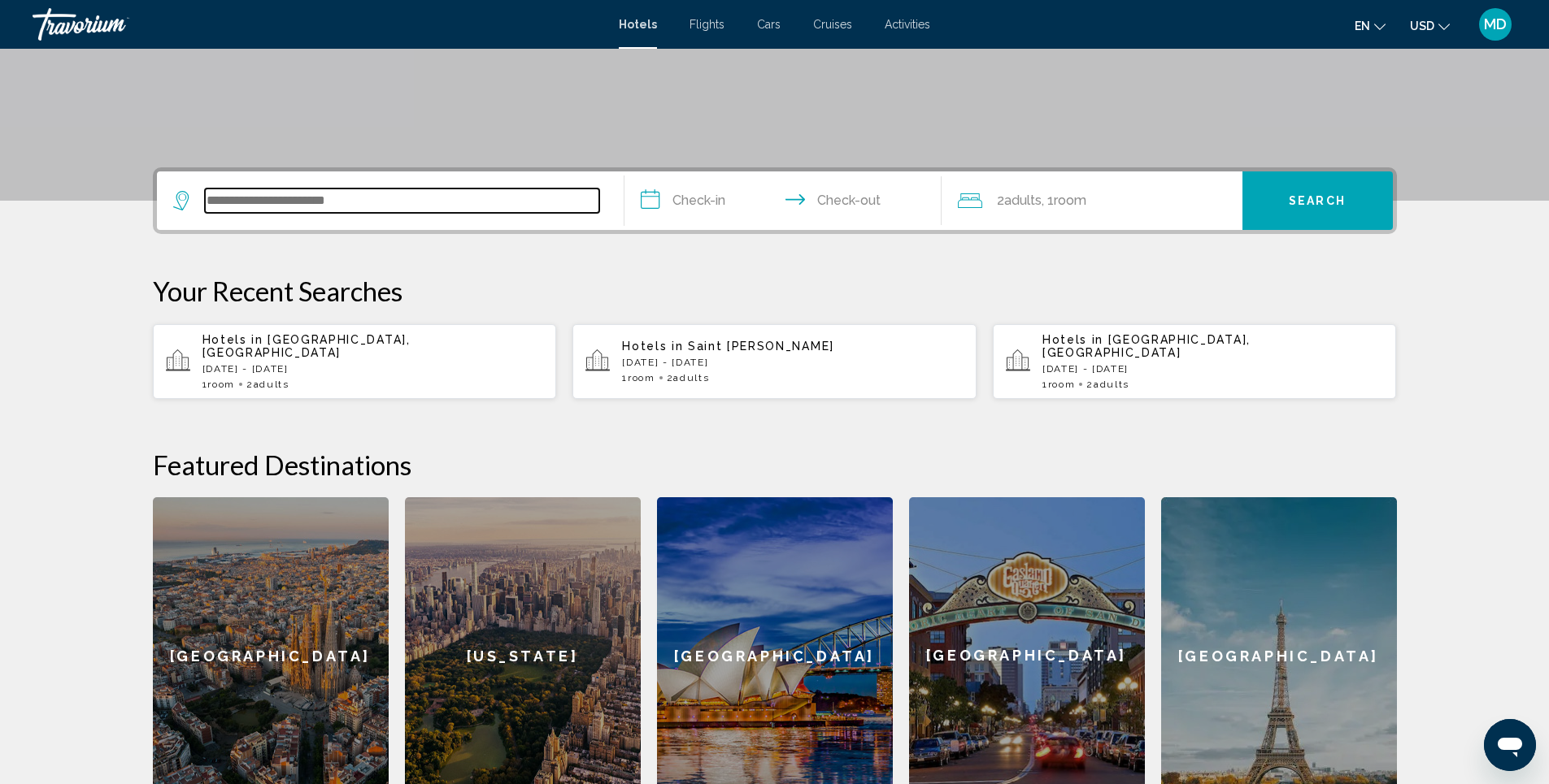
scroll to position [401, 0]
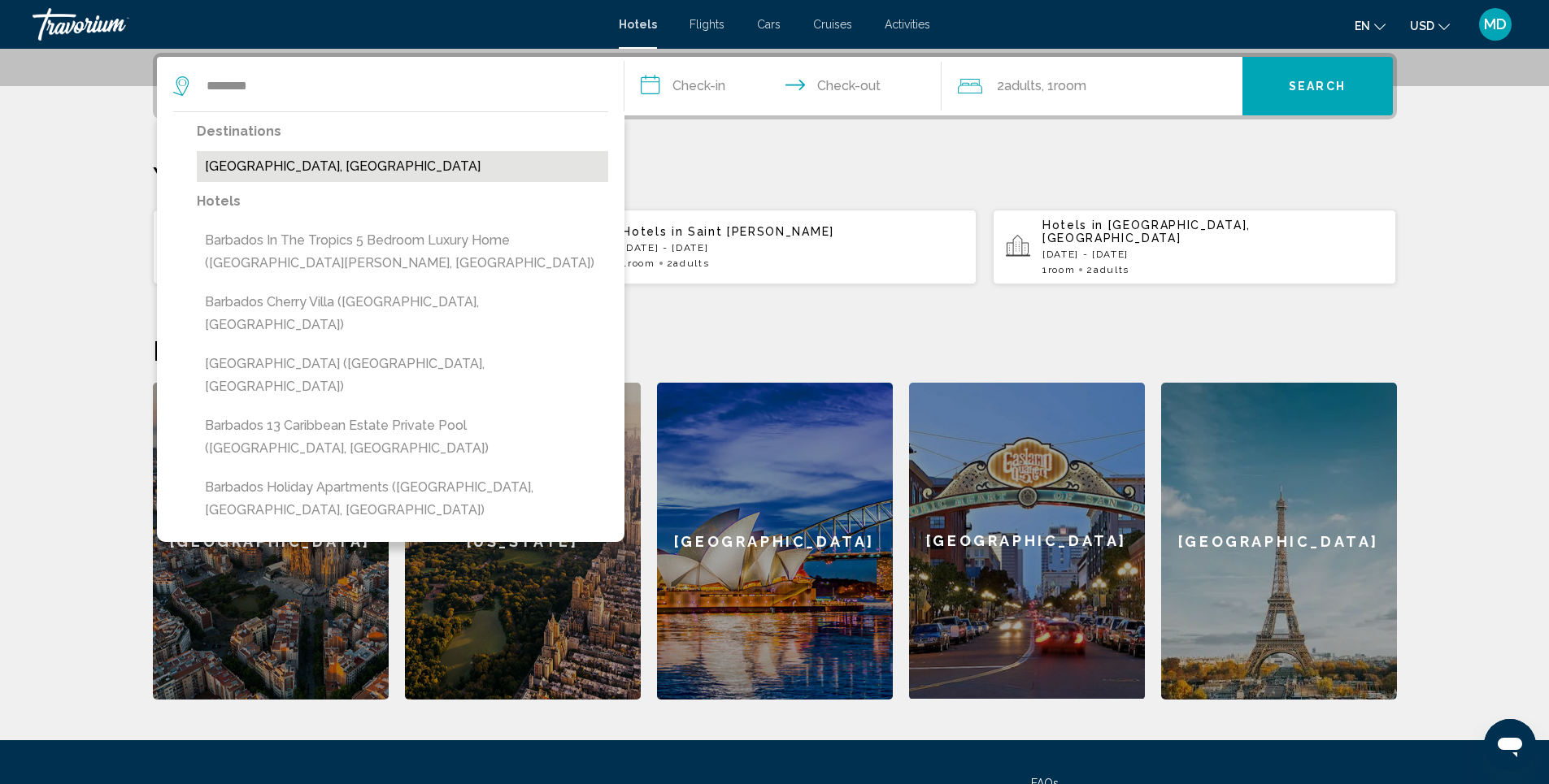
click at [310, 162] on button "[GEOGRAPHIC_DATA], [GEOGRAPHIC_DATA]" at bounding box center [403, 167] width 412 height 31
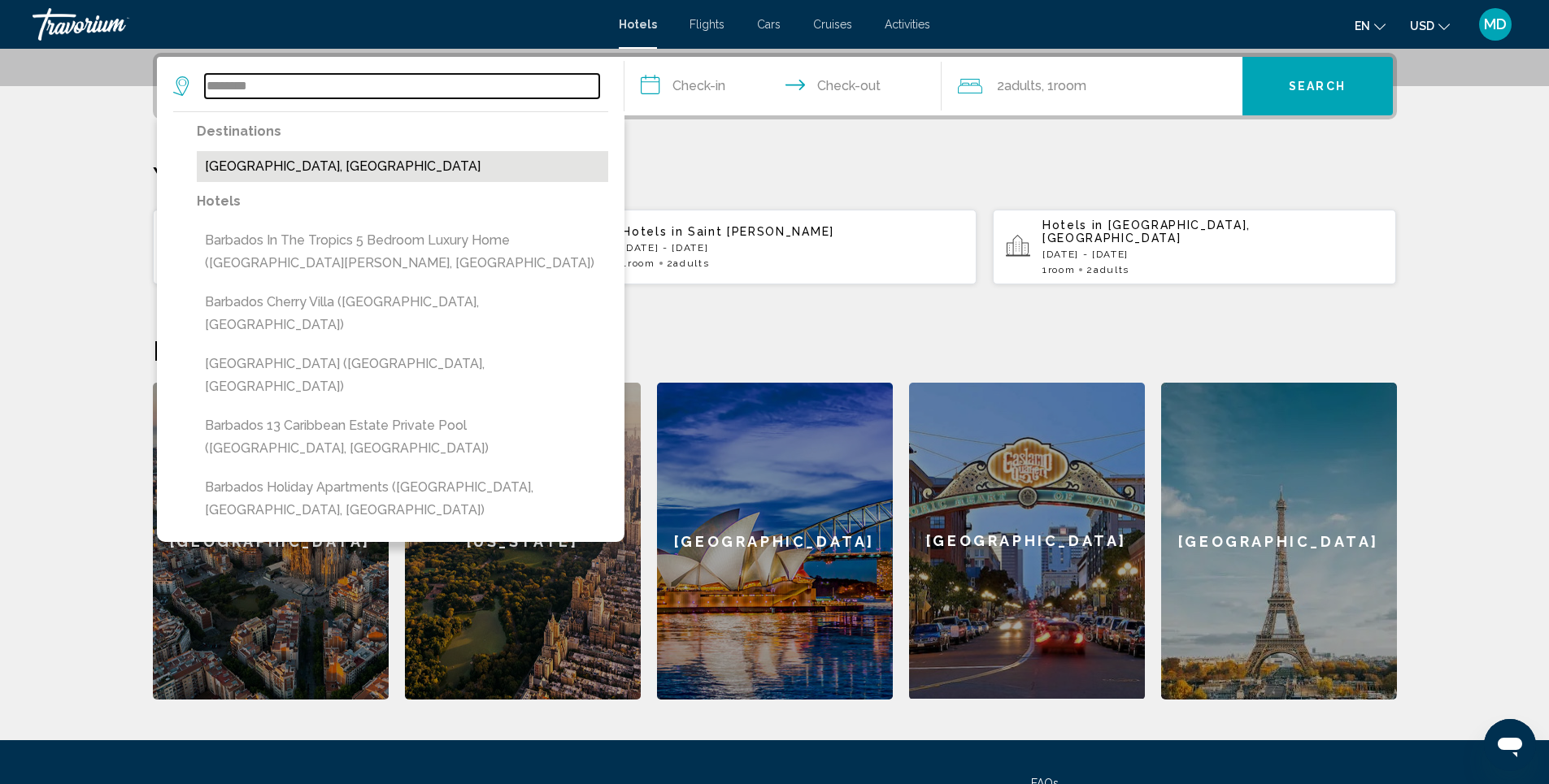
type input "**********"
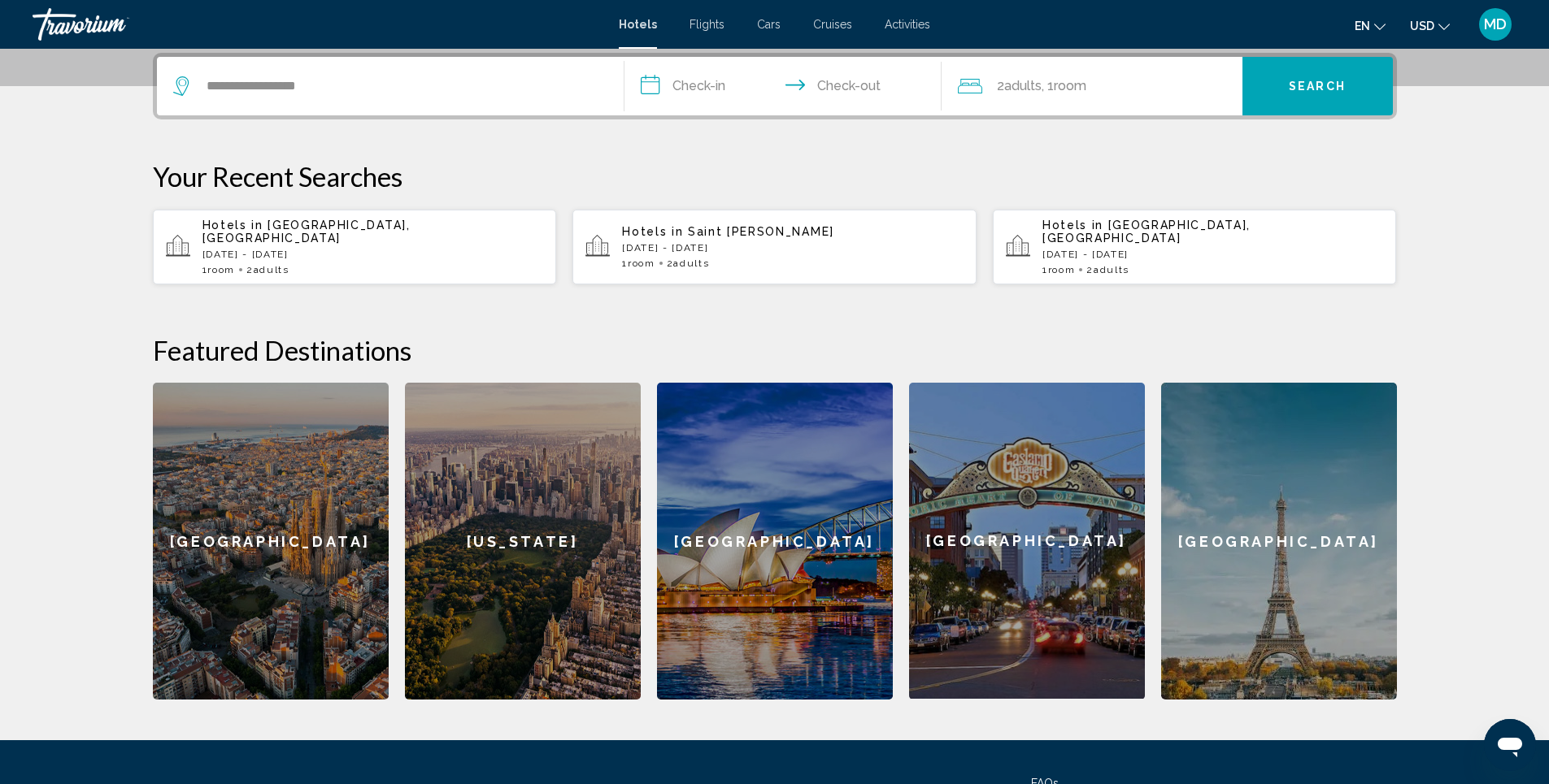
click at [694, 89] on input "**********" at bounding box center [786, 89] width 324 height 63
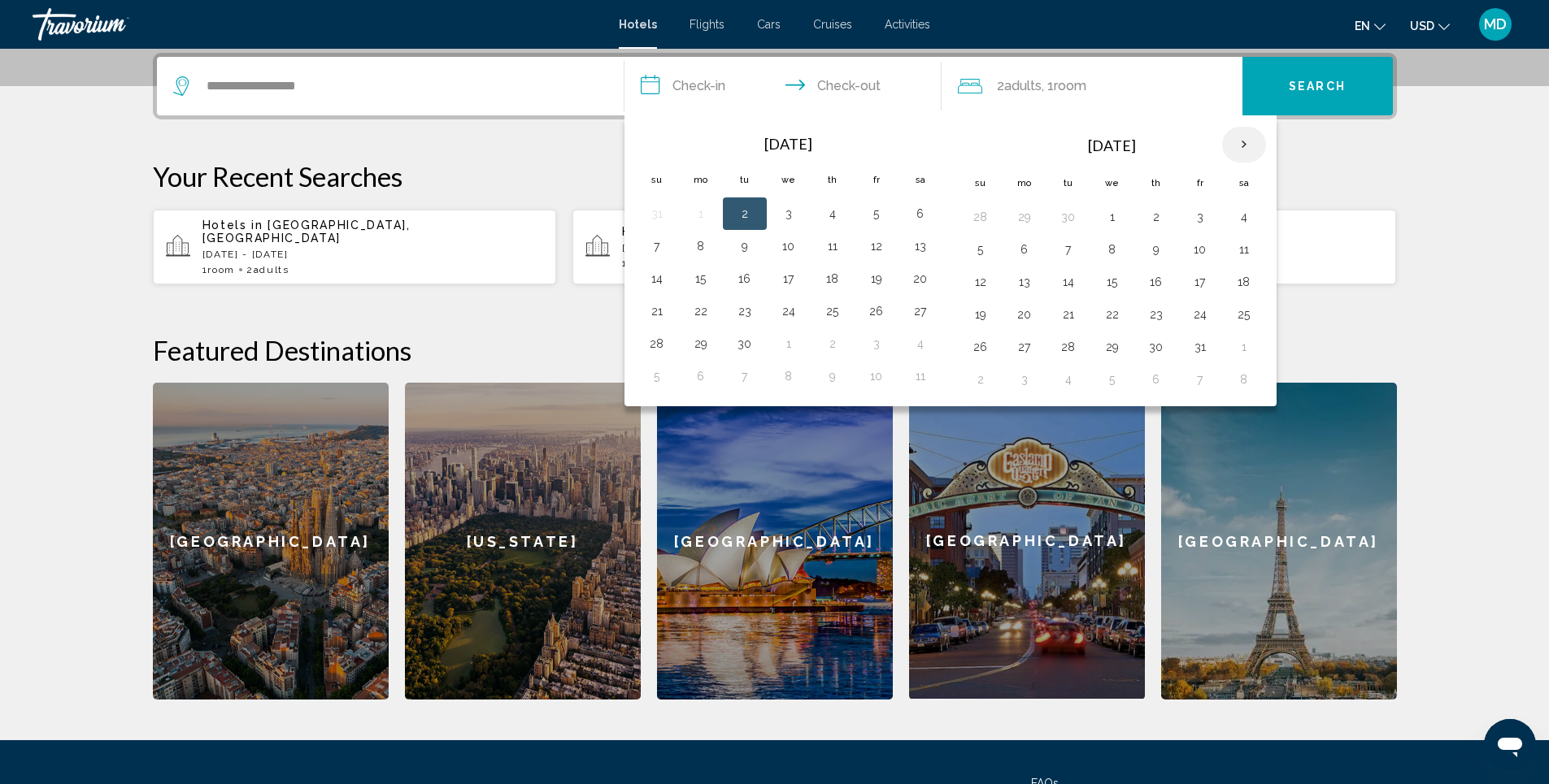
click at [1244, 142] on th "Next month" at bounding box center [1244, 144] width 44 height 36
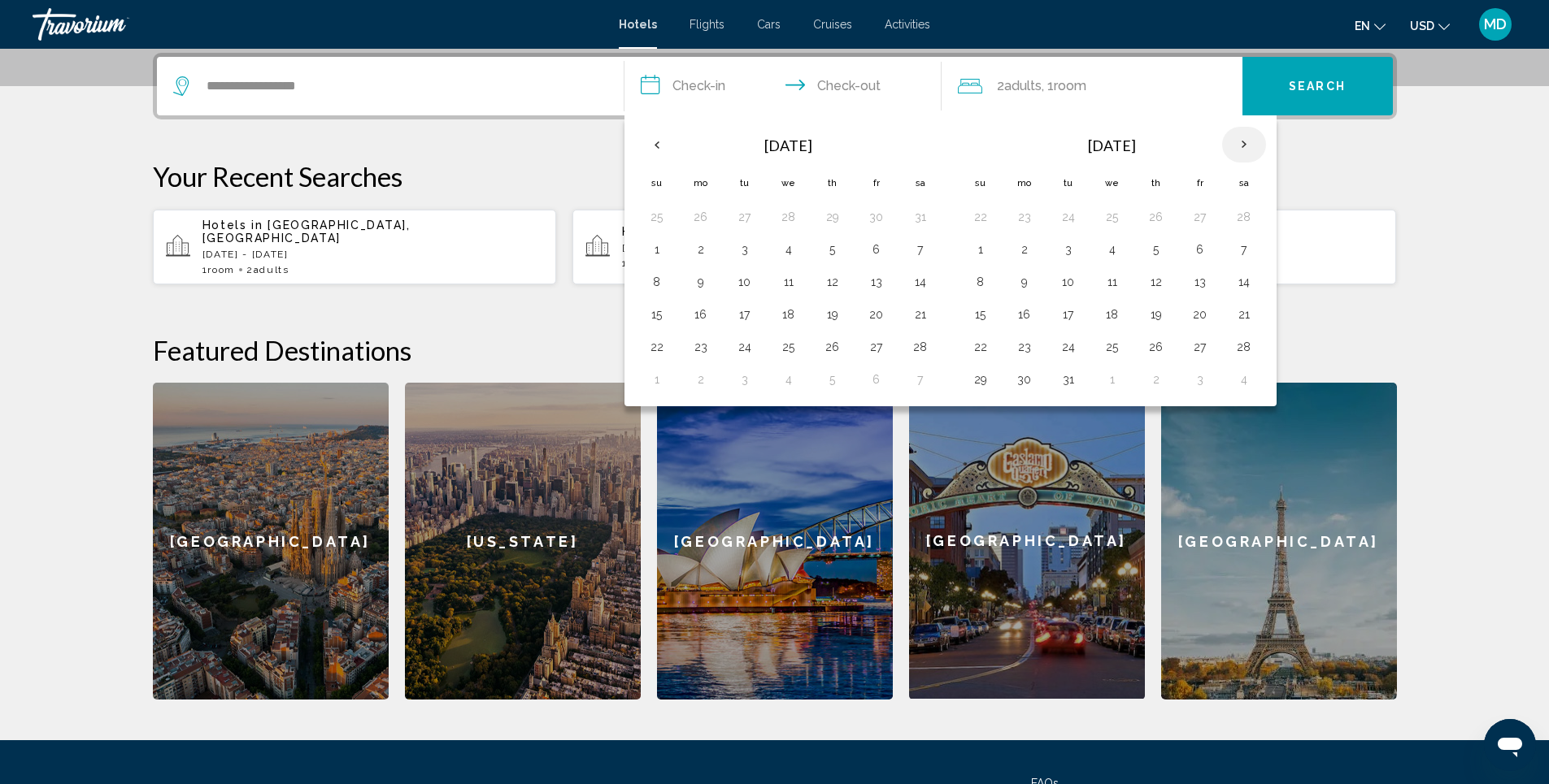
click at [1244, 142] on th "Next month" at bounding box center [1244, 144] width 44 height 36
click at [1242, 251] on button "9" at bounding box center [1244, 249] width 26 height 23
click at [1109, 280] on button "13" at bounding box center [1113, 282] width 26 height 23
type input "**********"
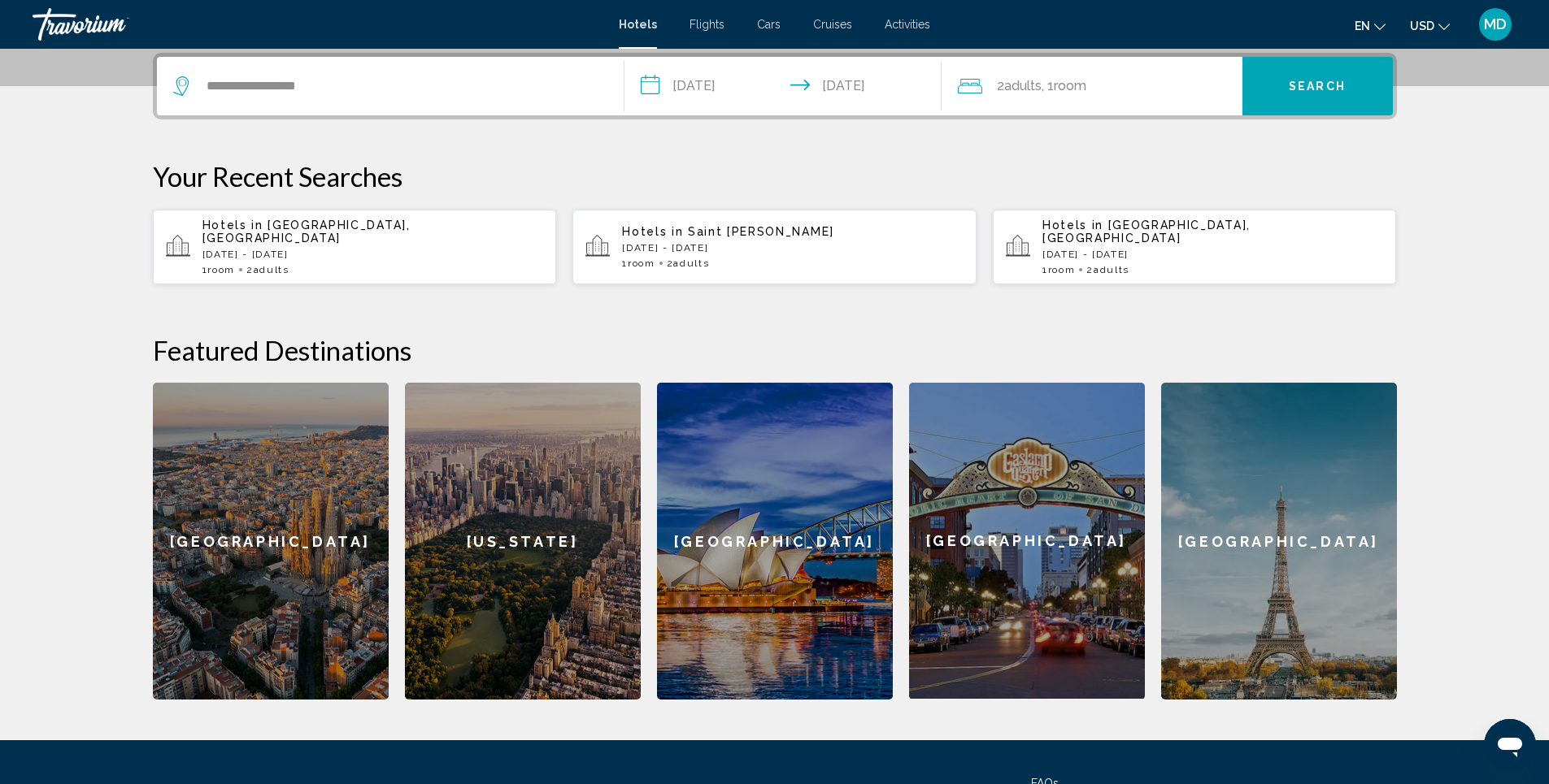
click at [1316, 89] on span "Search" at bounding box center [1318, 87] width 57 height 13
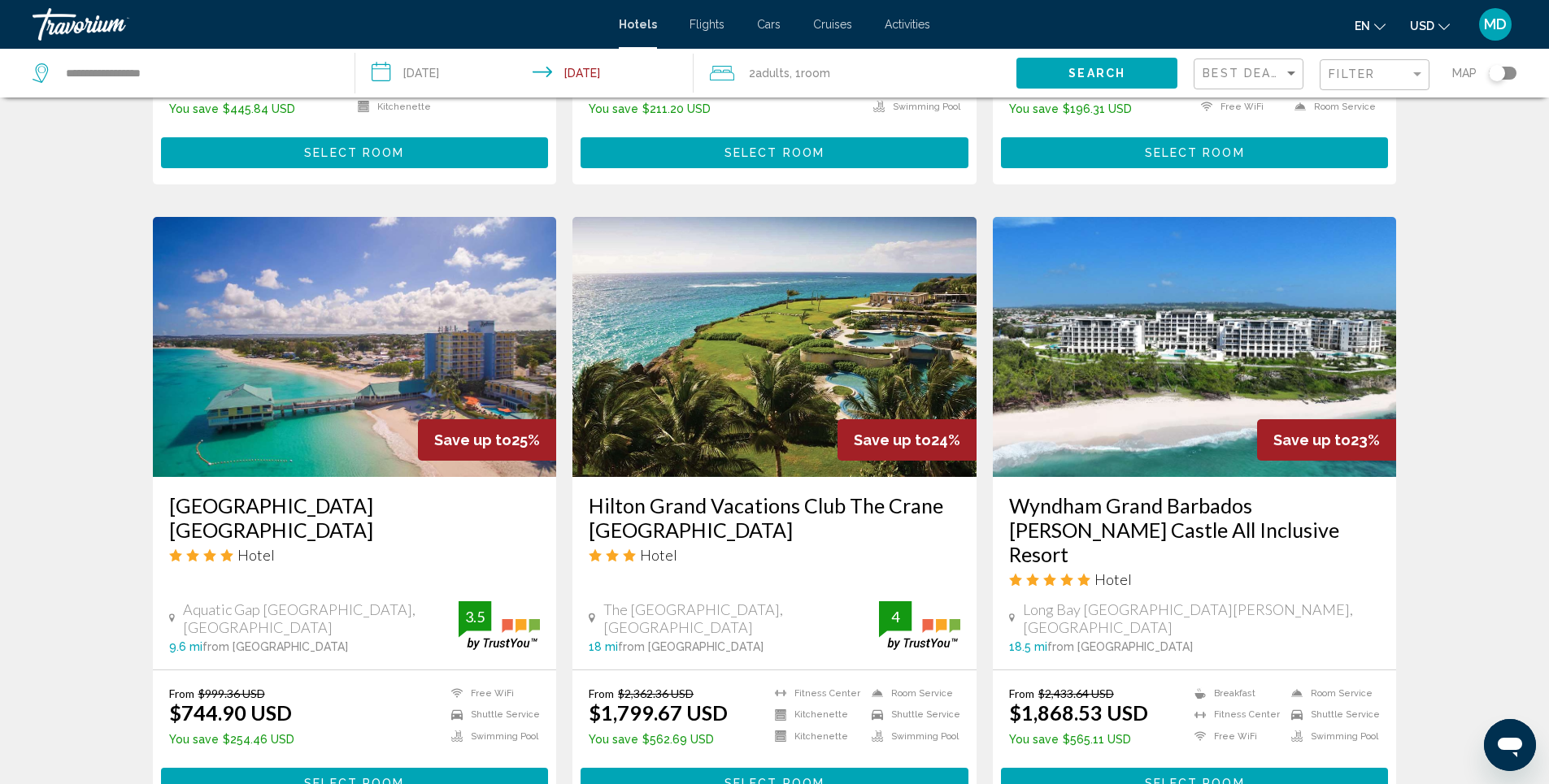
scroll to position [1138, 0]
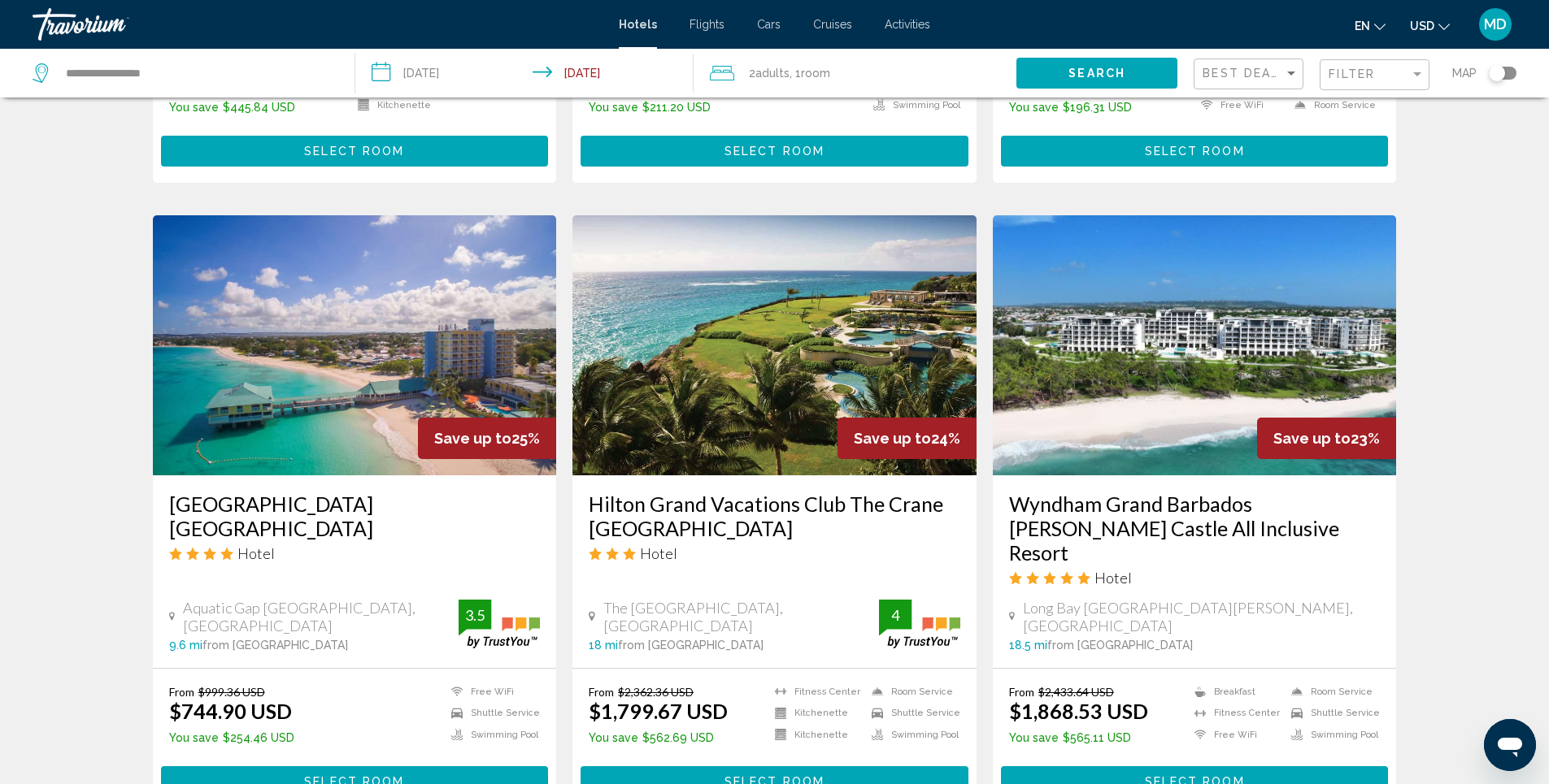
click at [310, 307] on img "Main content" at bounding box center [354, 346] width 404 height 260
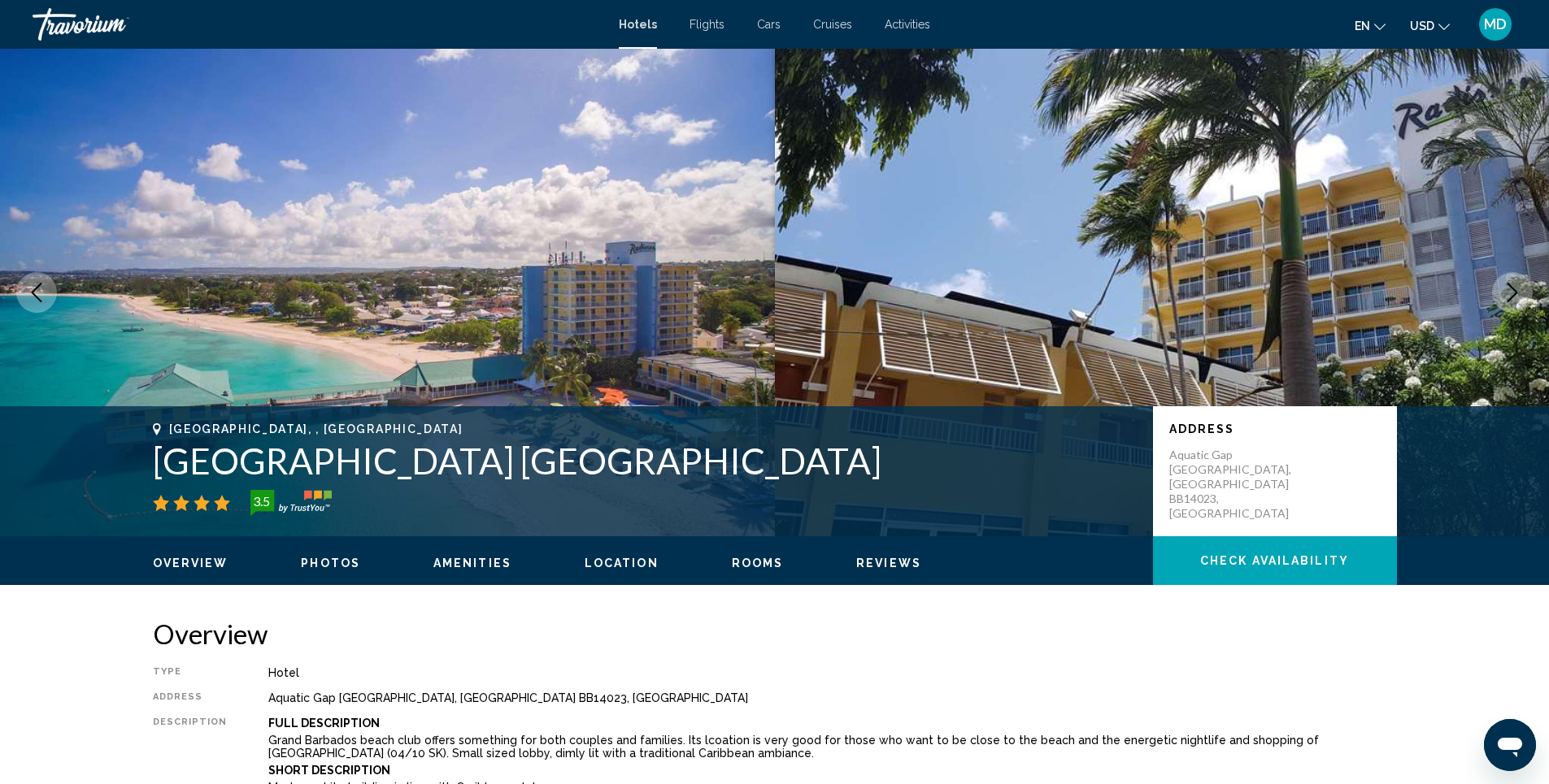
click at [343, 560] on span "Photos" at bounding box center [330, 563] width 59 height 13
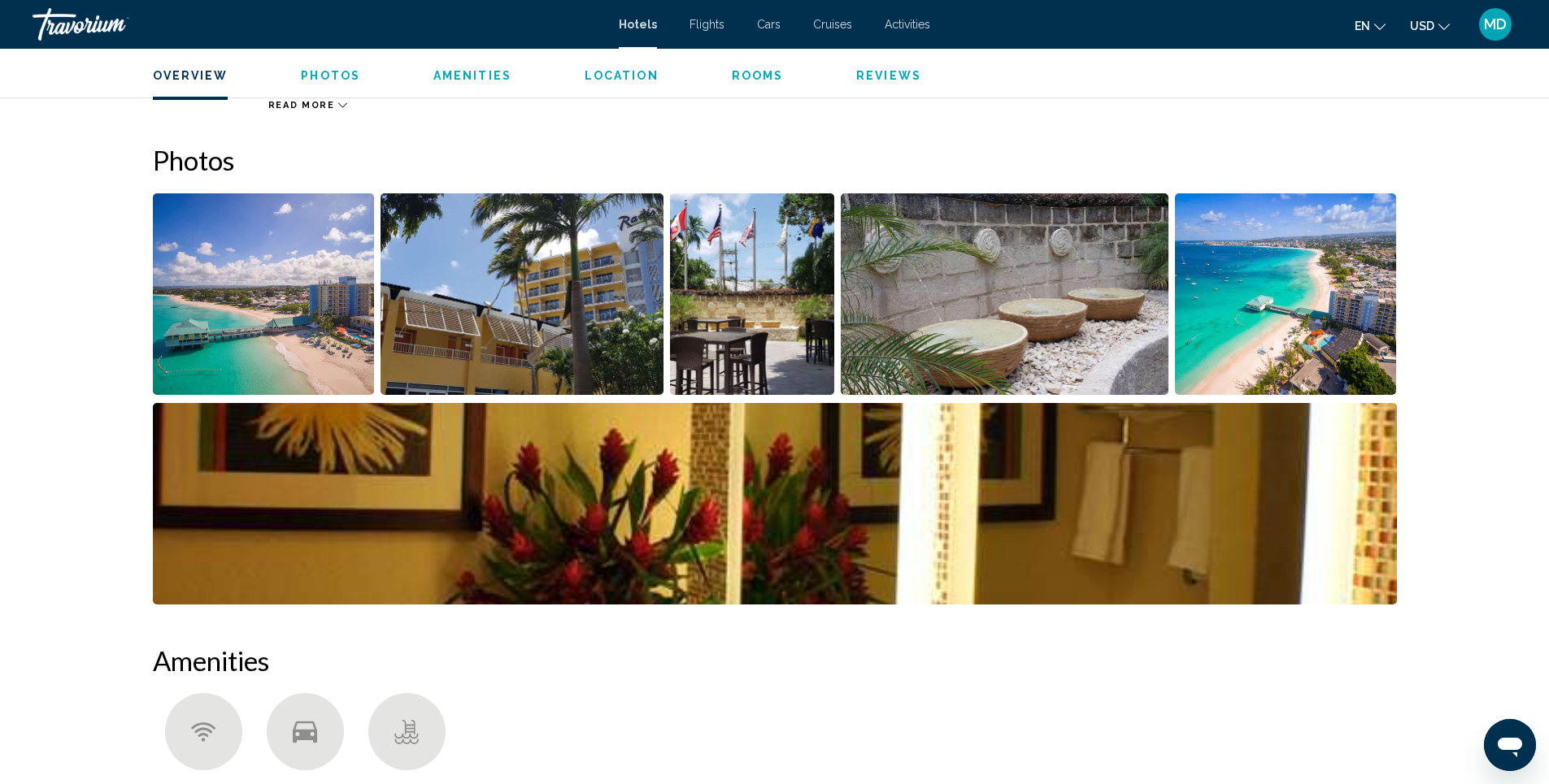
scroll to position [794, 0]
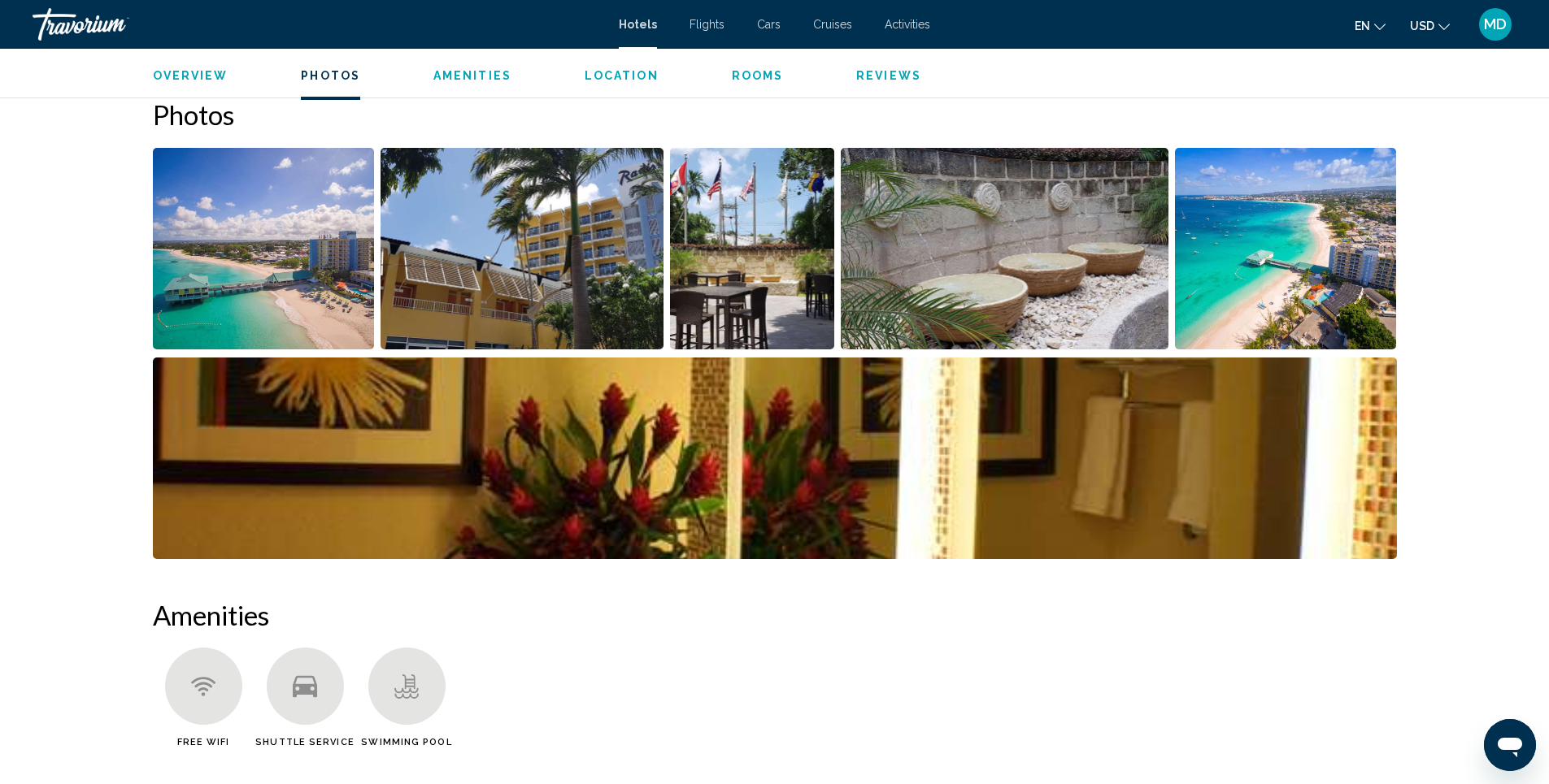
click at [546, 280] on img "Open full-screen image slider" at bounding box center [522, 248] width 283 height 201
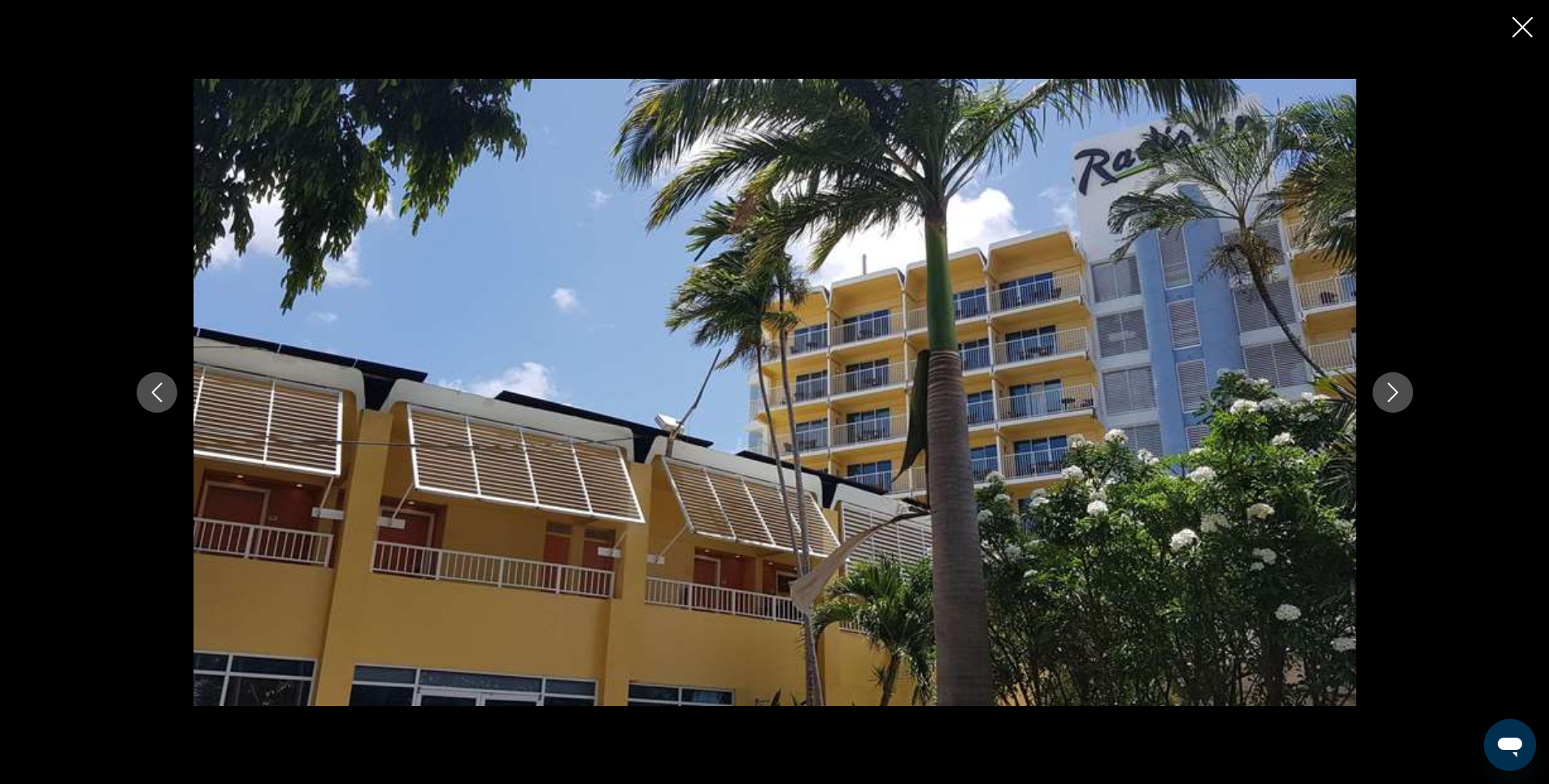
click at [1393, 390] on icon "Next image" at bounding box center [1393, 392] width 19 height 19
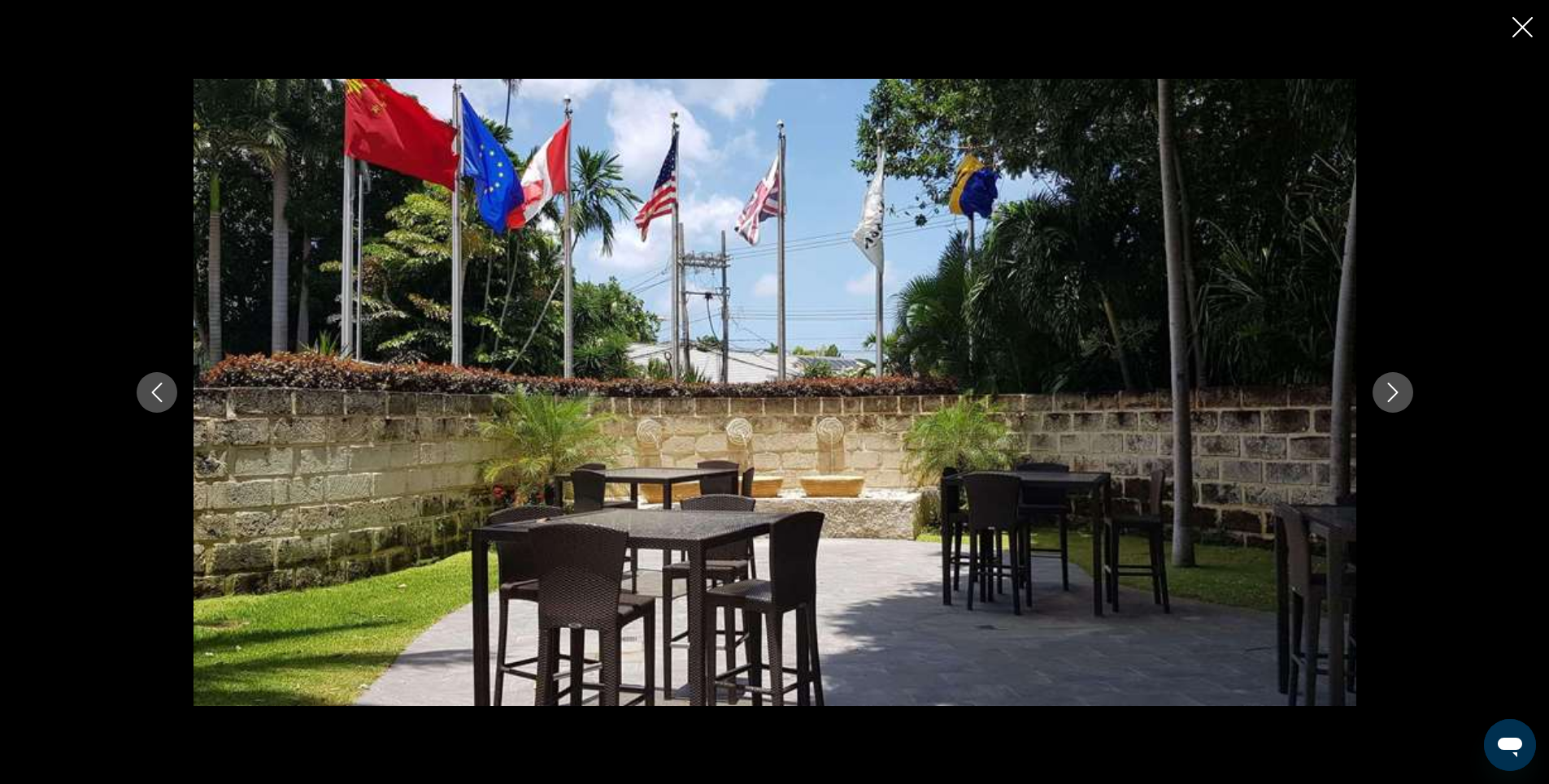
click at [1393, 390] on icon "Next image" at bounding box center [1393, 392] width 19 height 19
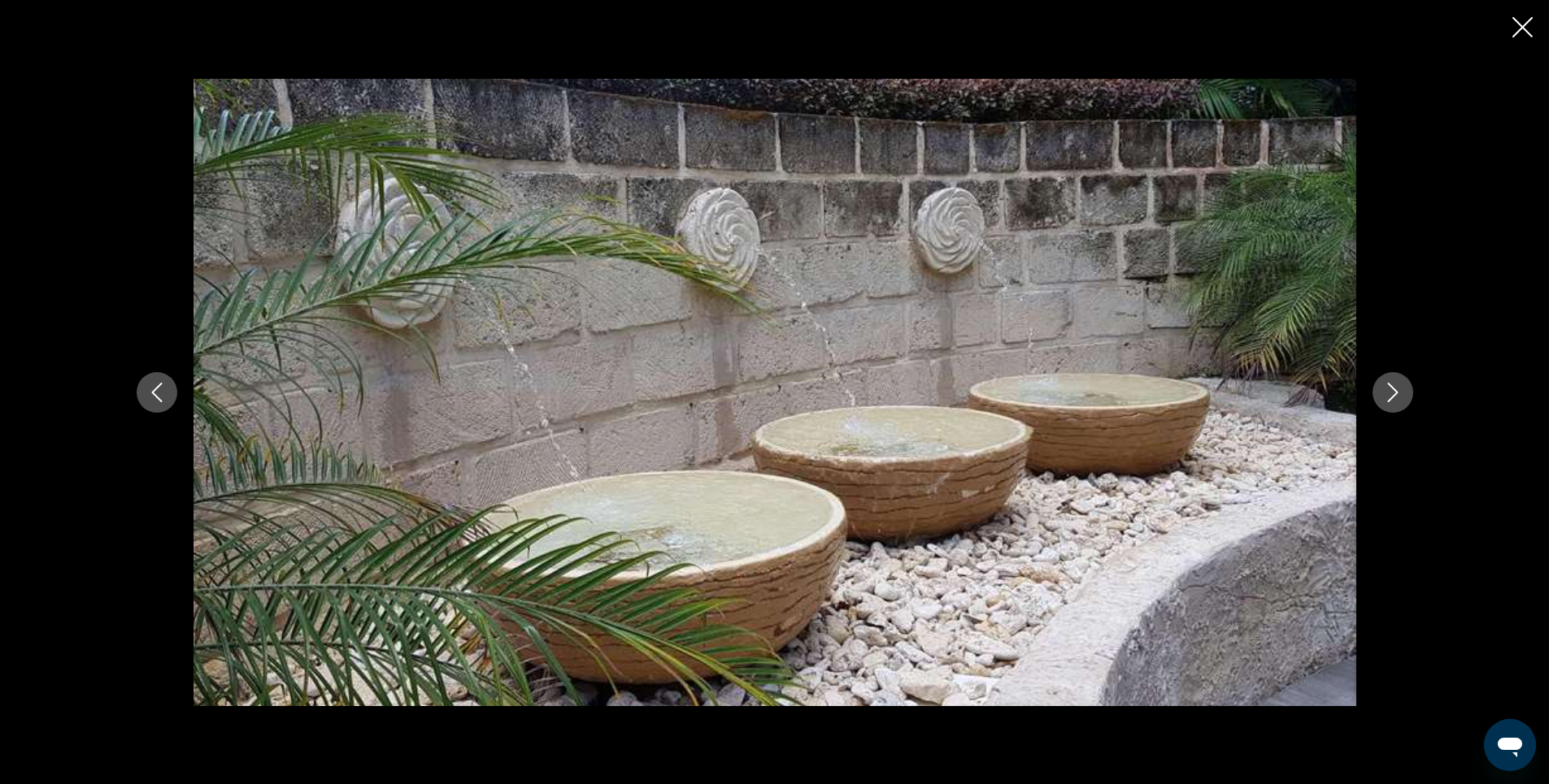
click at [1393, 390] on icon "Next image" at bounding box center [1393, 392] width 19 height 19
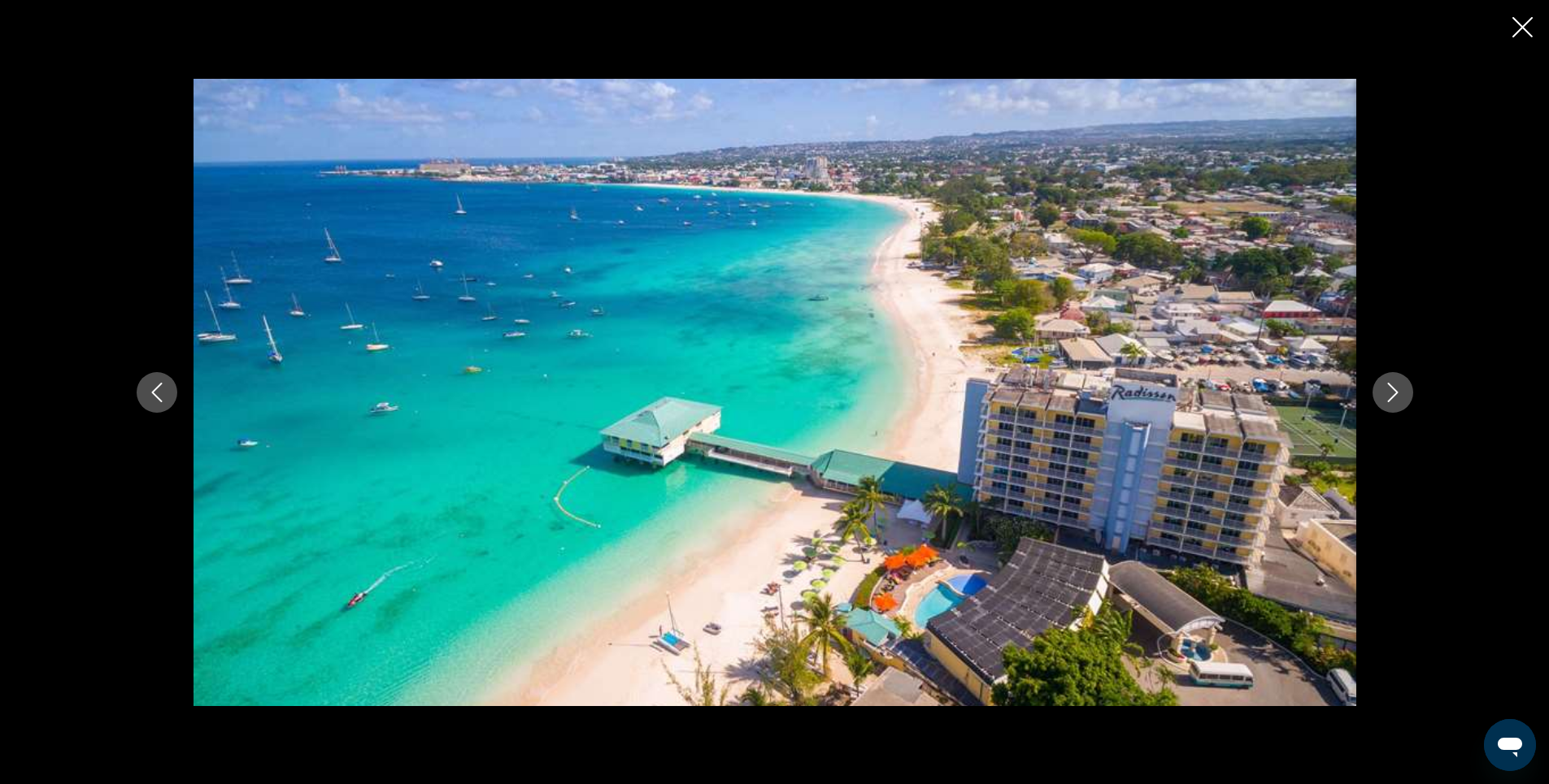
click at [1393, 390] on icon "Next image" at bounding box center [1393, 392] width 19 height 19
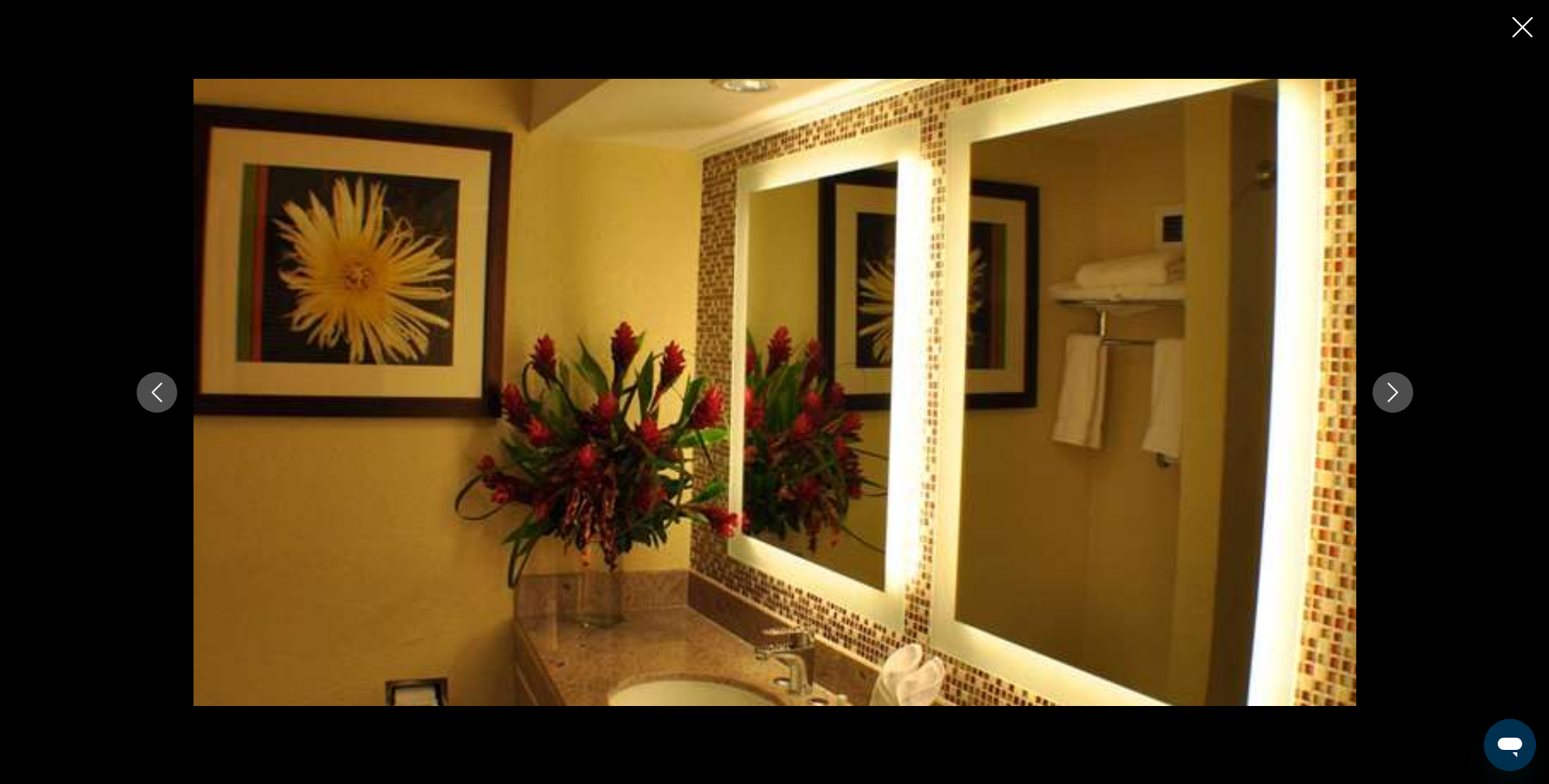
click at [1393, 390] on icon "Next image" at bounding box center [1393, 392] width 19 height 19
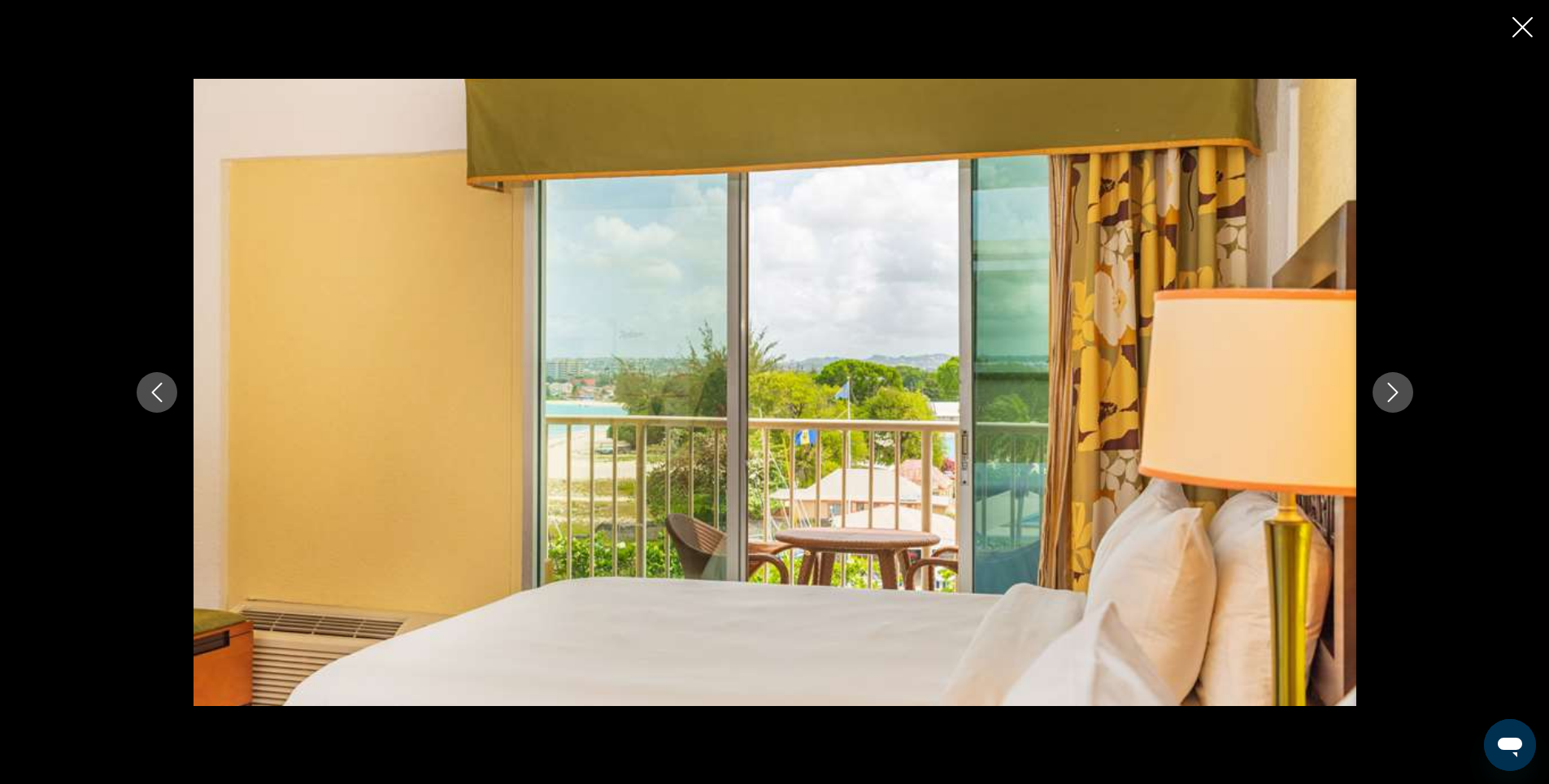
click at [1393, 390] on icon "Next image" at bounding box center [1393, 392] width 19 height 19
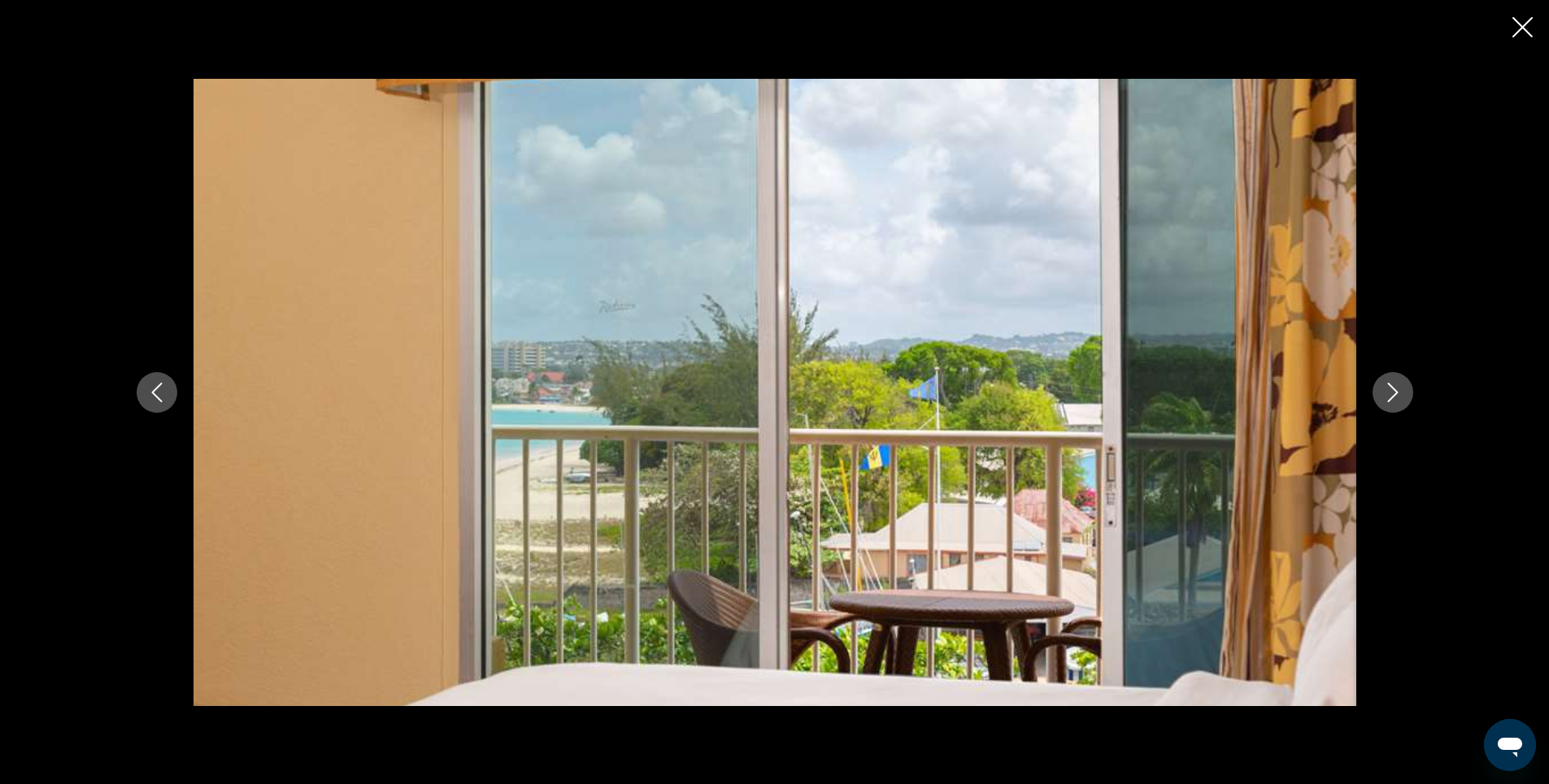
click at [1393, 390] on icon "Next image" at bounding box center [1393, 392] width 19 height 19
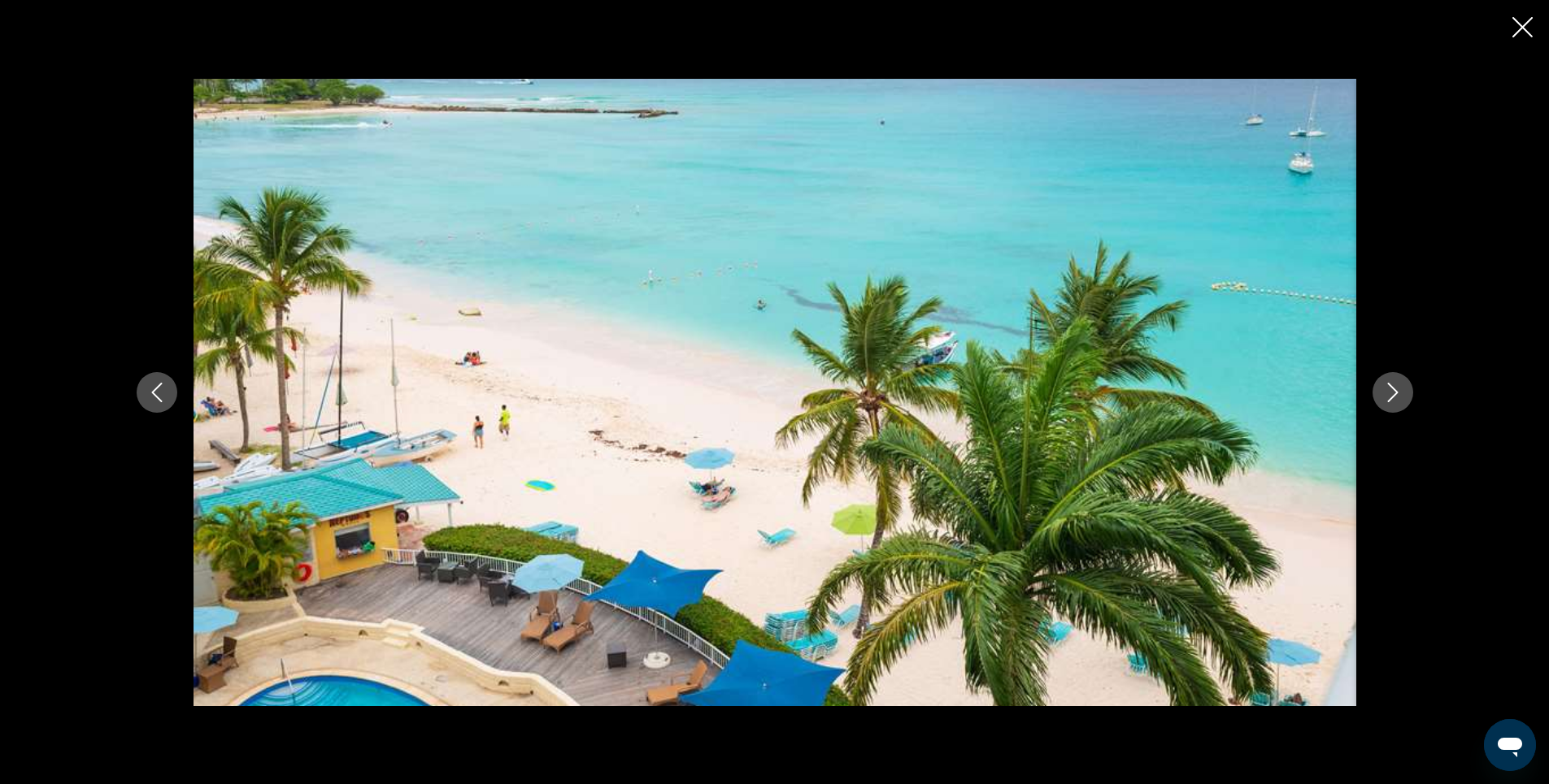
click at [1393, 390] on icon "Next image" at bounding box center [1393, 392] width 19 height 19
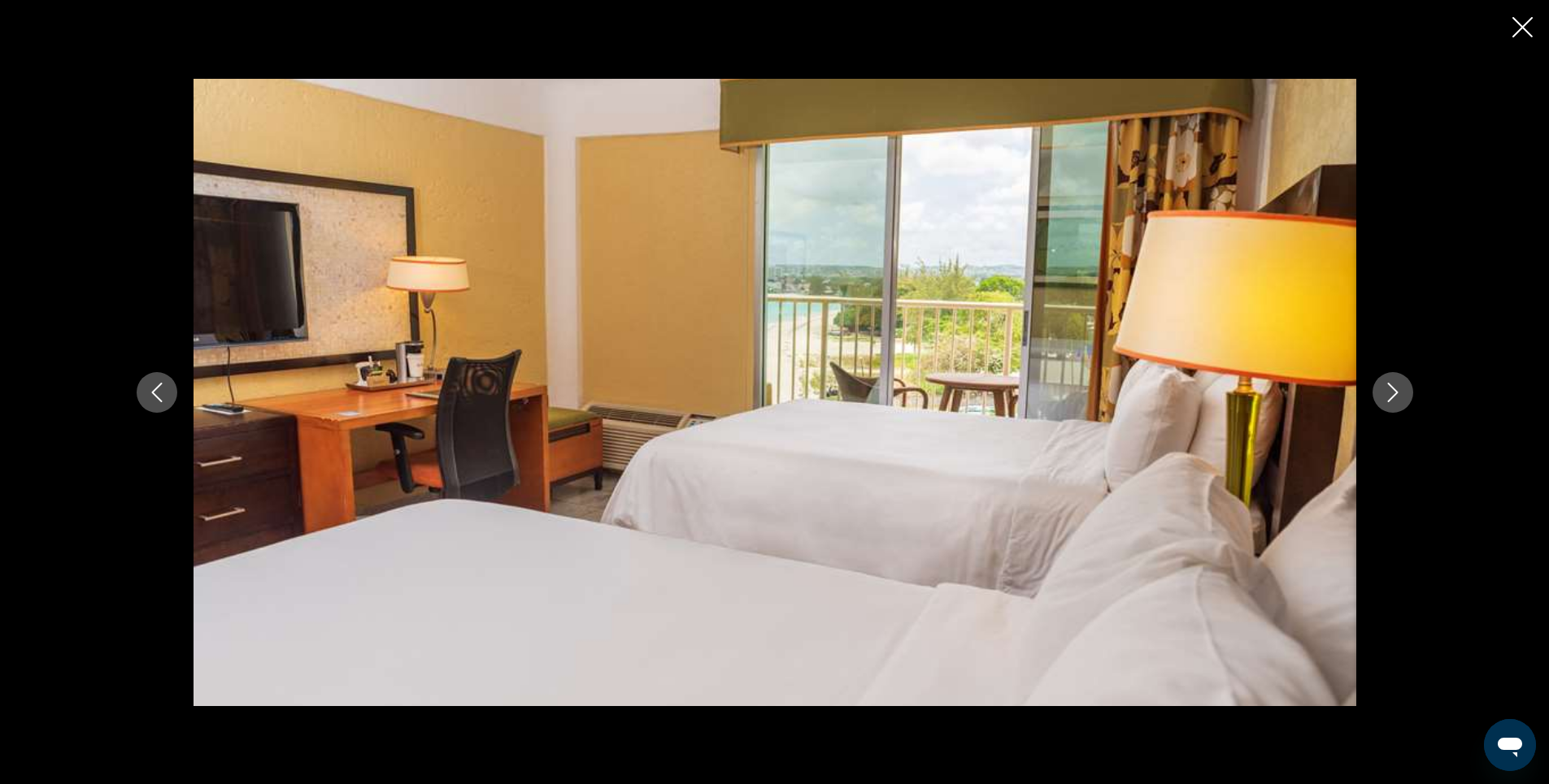
click at [1393, 390] on icon "Next image" at bounding box center [1393, 392] width 19 height 19
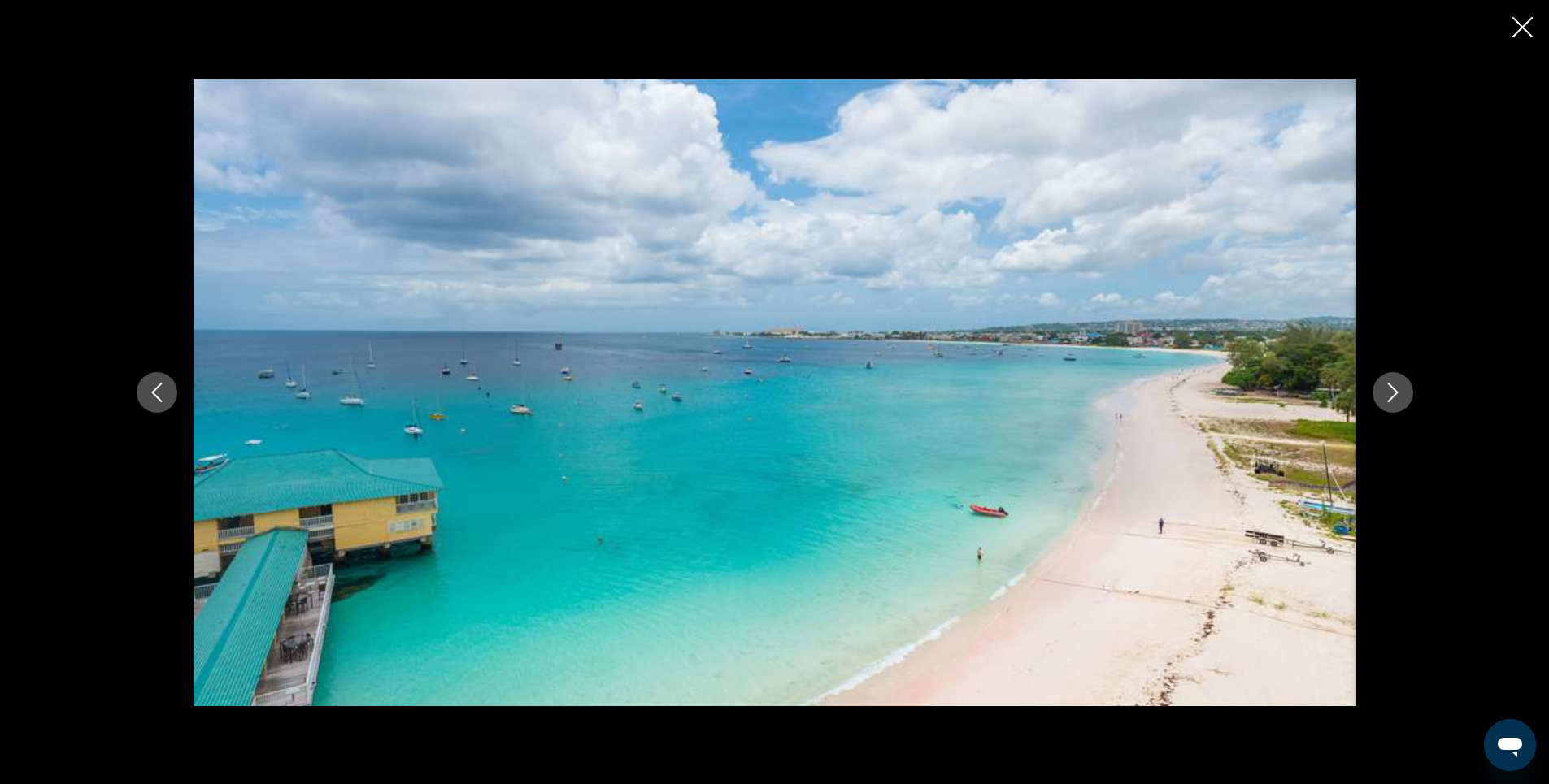
click at [1393, 390] on icon "Next image" at bounding box center [1393, 392] width 19 height 19
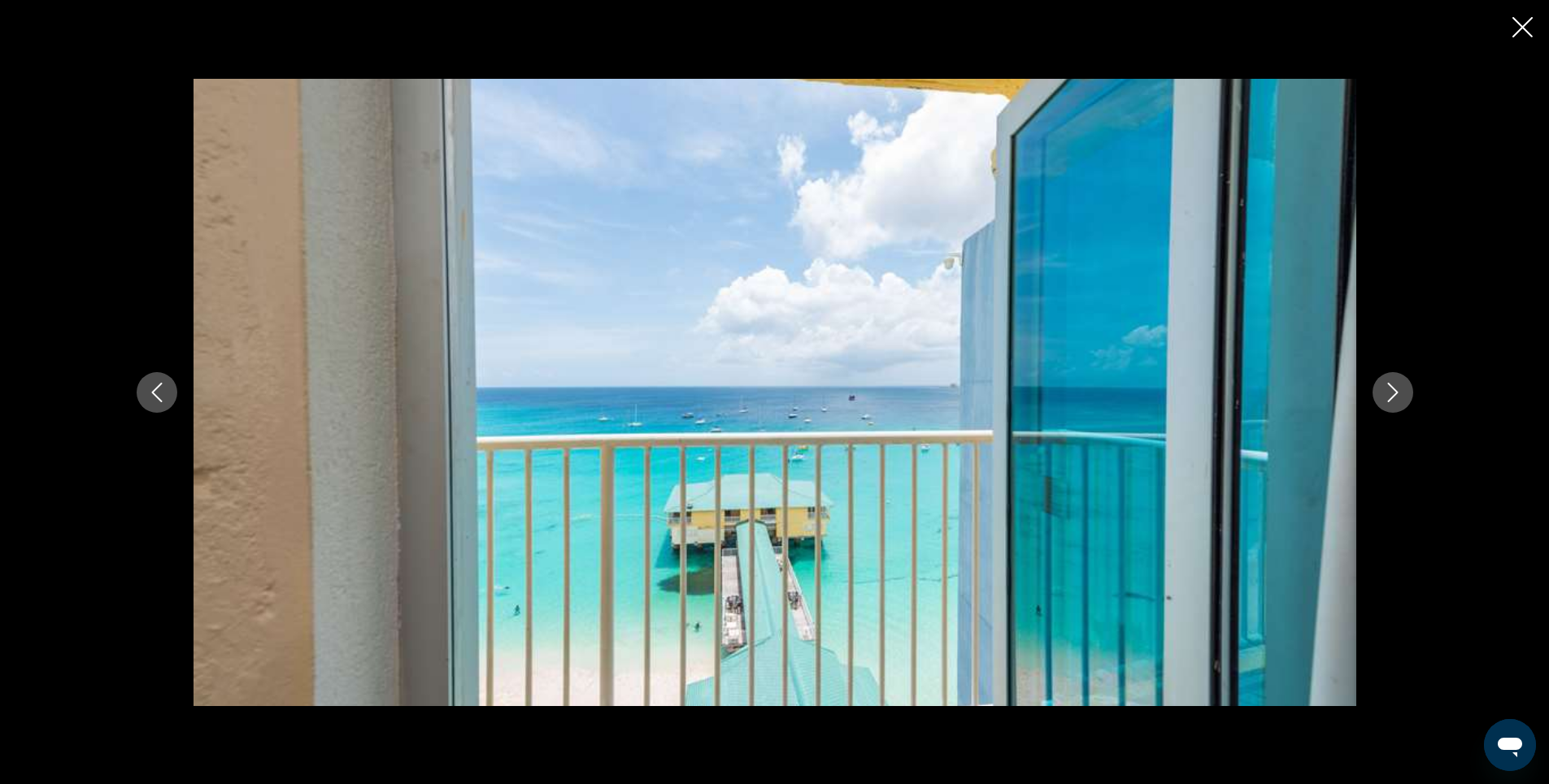
click at [1393, 390] on icon "Next image" at bounding box center [1393, 392] width 19 height 19
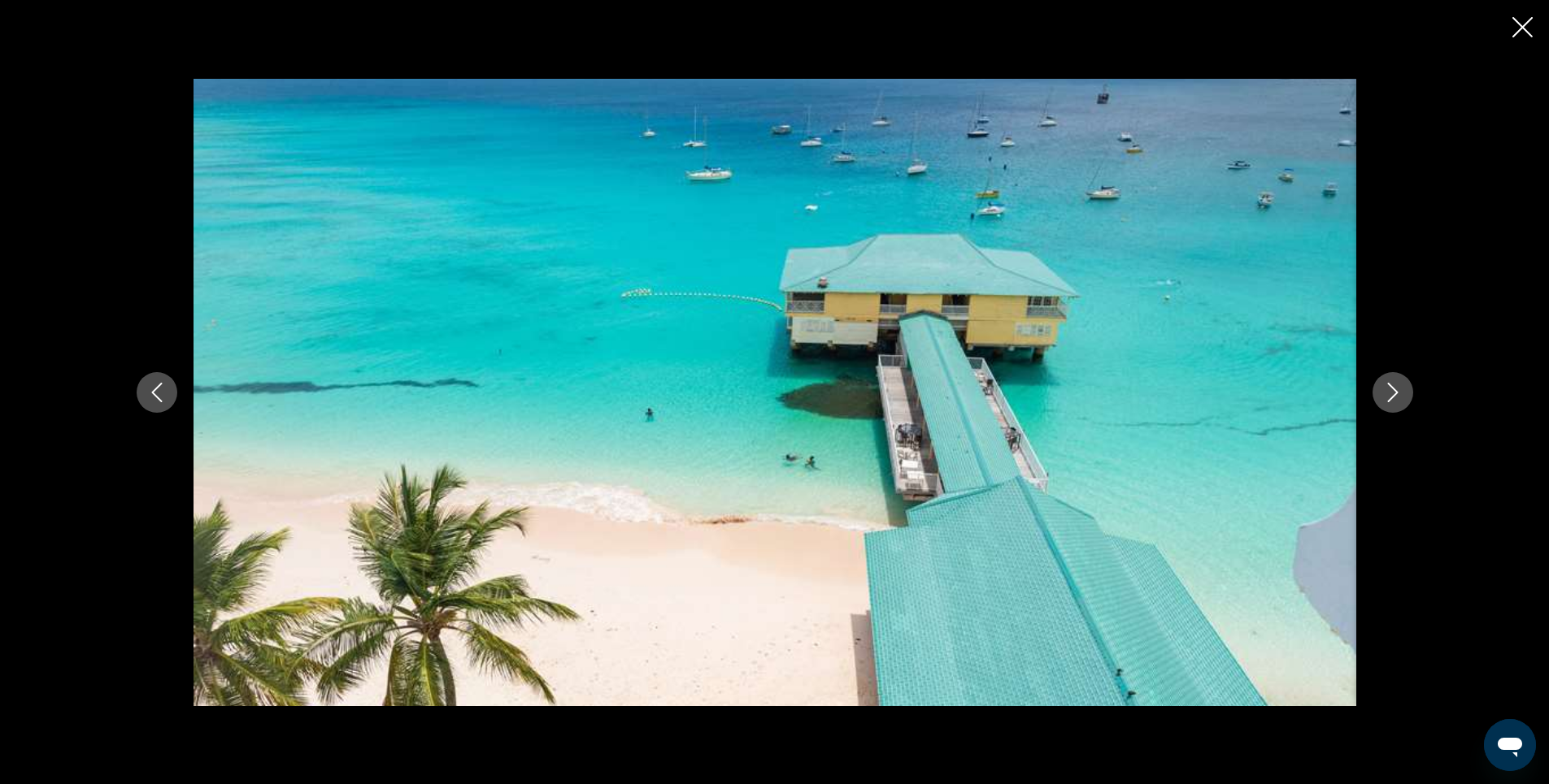
click at [1393, 390] on icon "Next image" at bounding box center [1393, 392] width 19 height 19
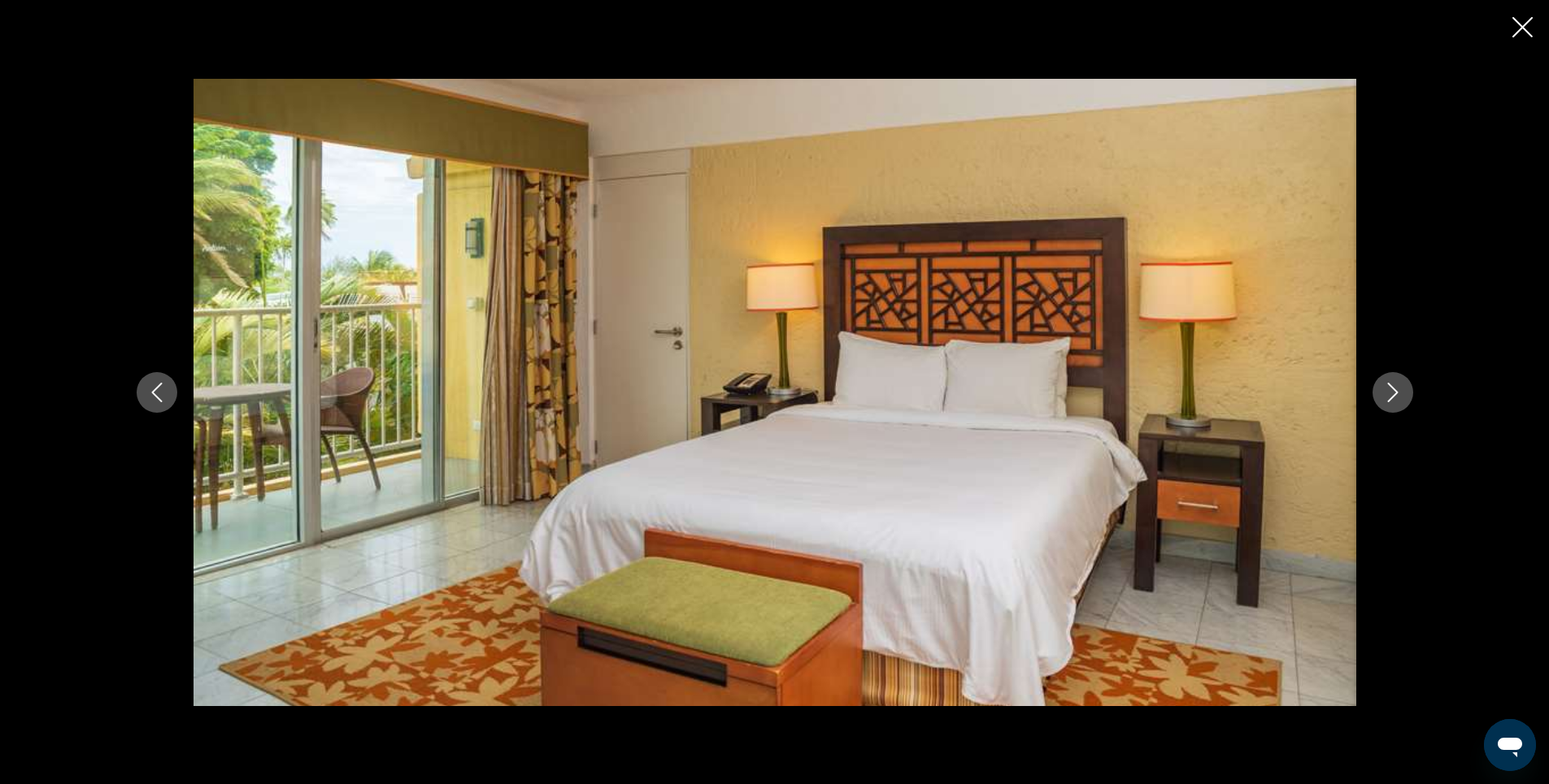
click at [1393, 390] on icon "Next image" at bounding box center [1393, 392] width 19 height 19
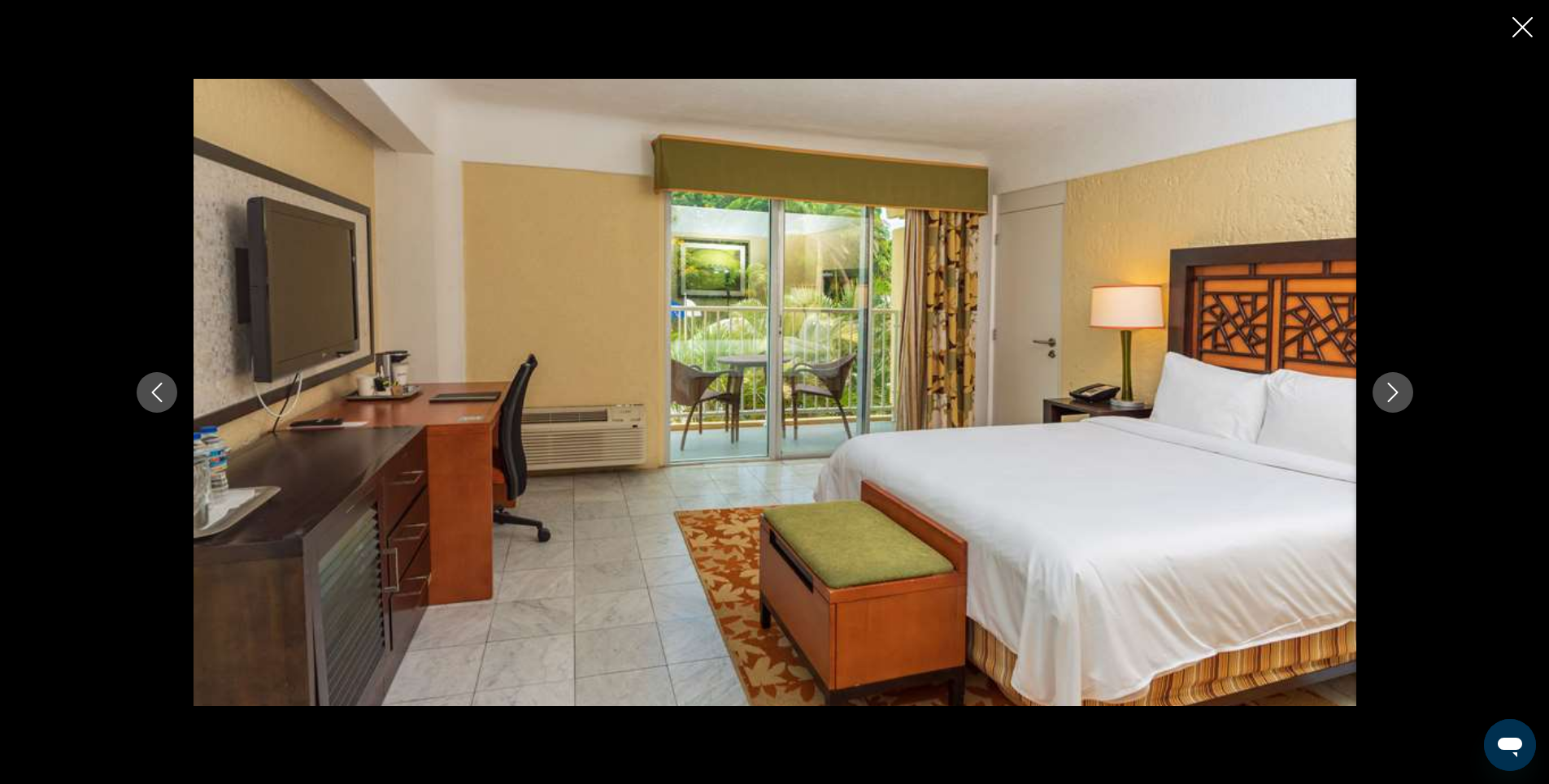
click at [1393, 390] on icon "Next image" at bounding box center [1393, 392] width 19 height 19
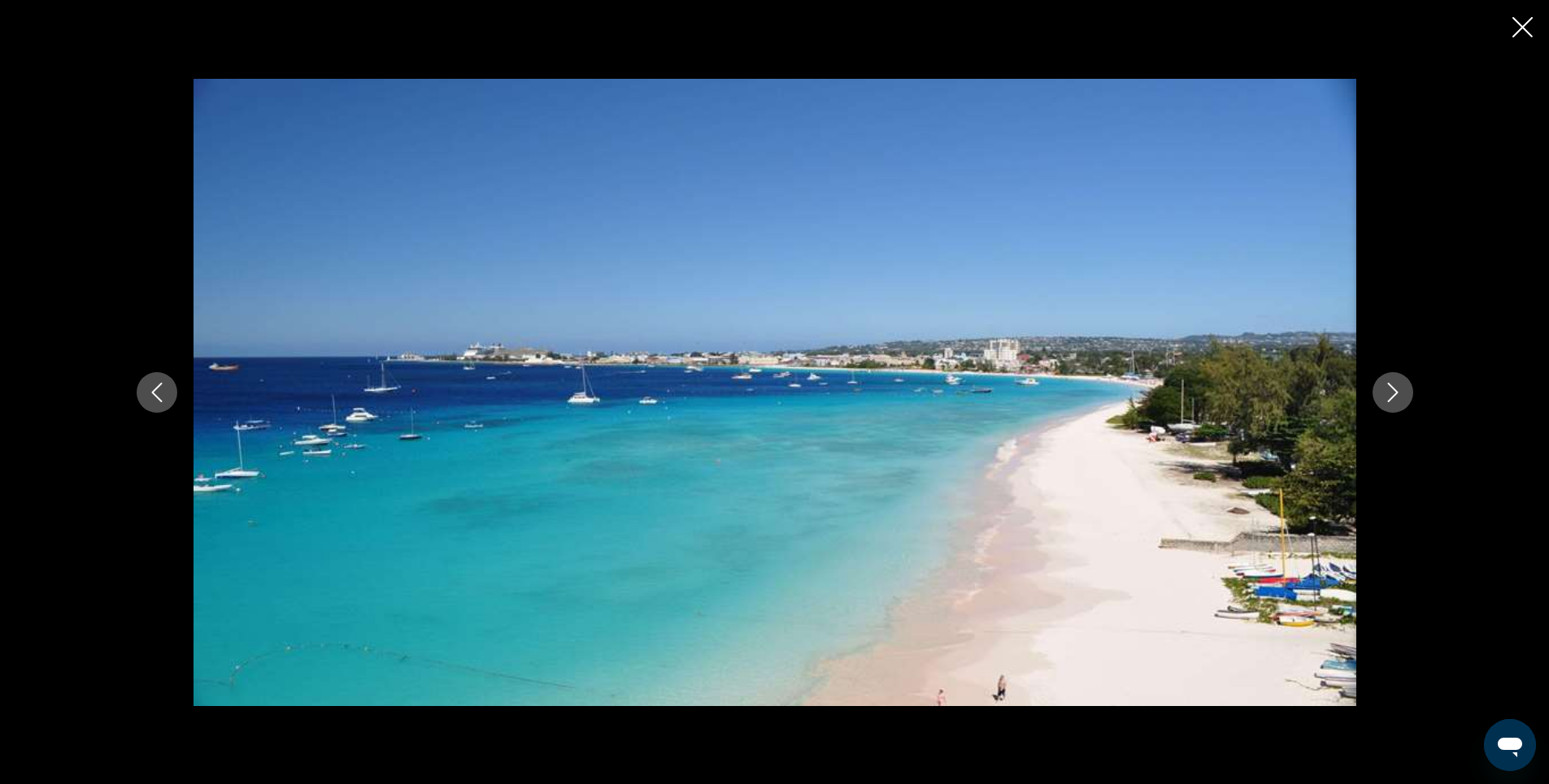
click at [1393, 390] on icon "Next image" at bounding box center [1393, 392] width 19 height 19
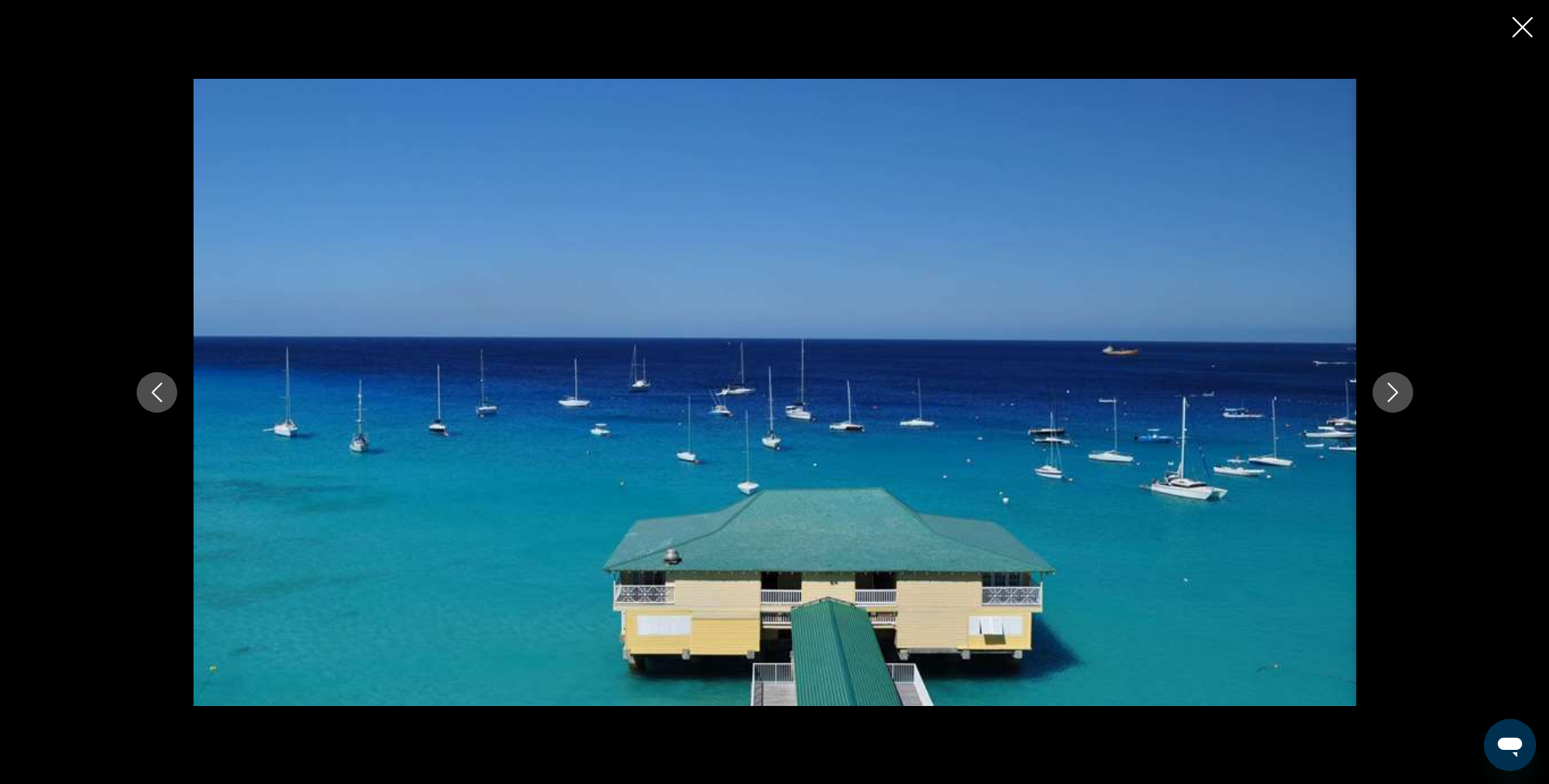
click at [1526, 32] on icon "Close slideshow" at bounding box center [1522, 27] width 20 height 20
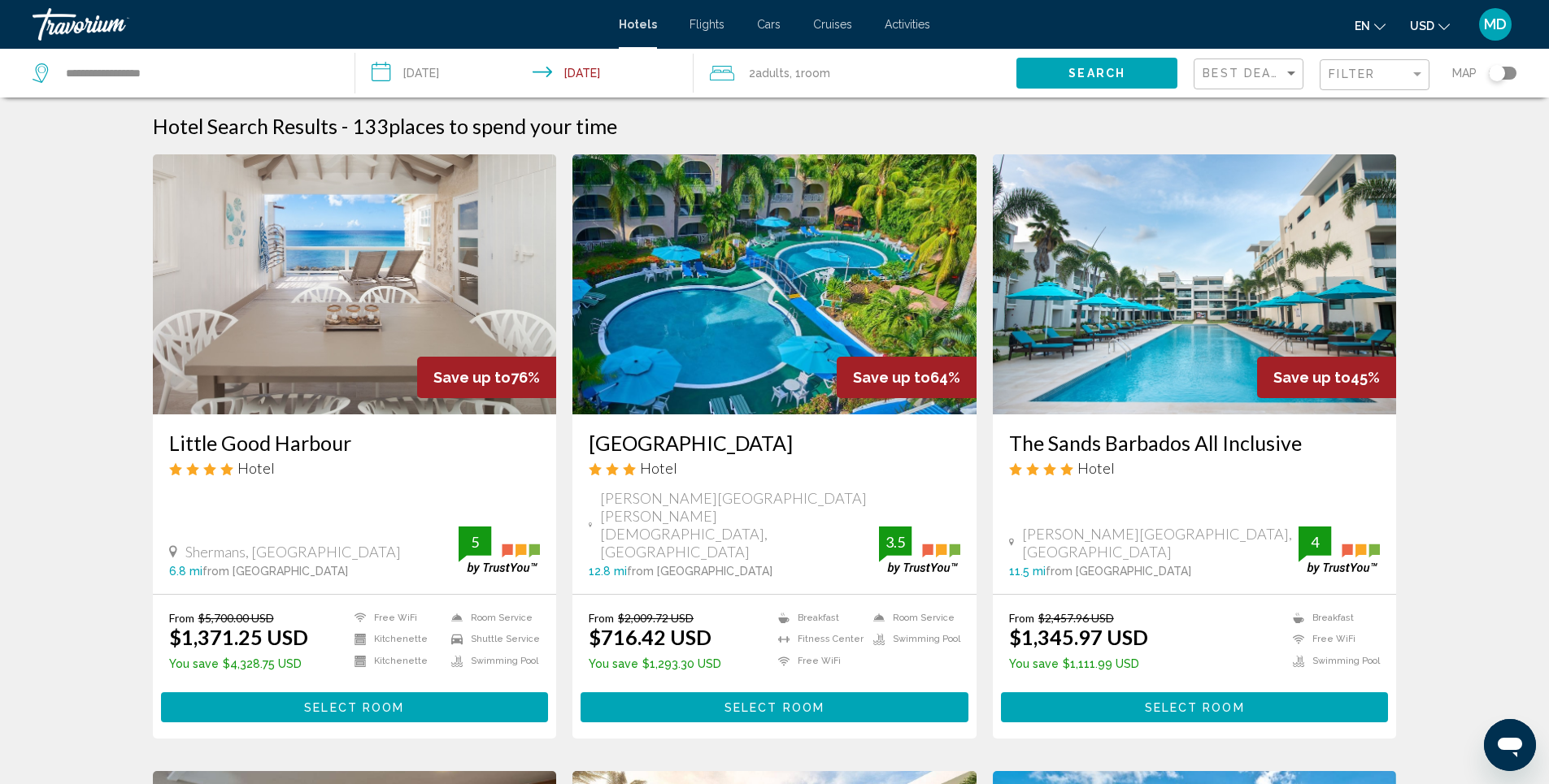
click at [1217, 324] on img "Main content" at bounding box center [1195, 285] width 404 height 260
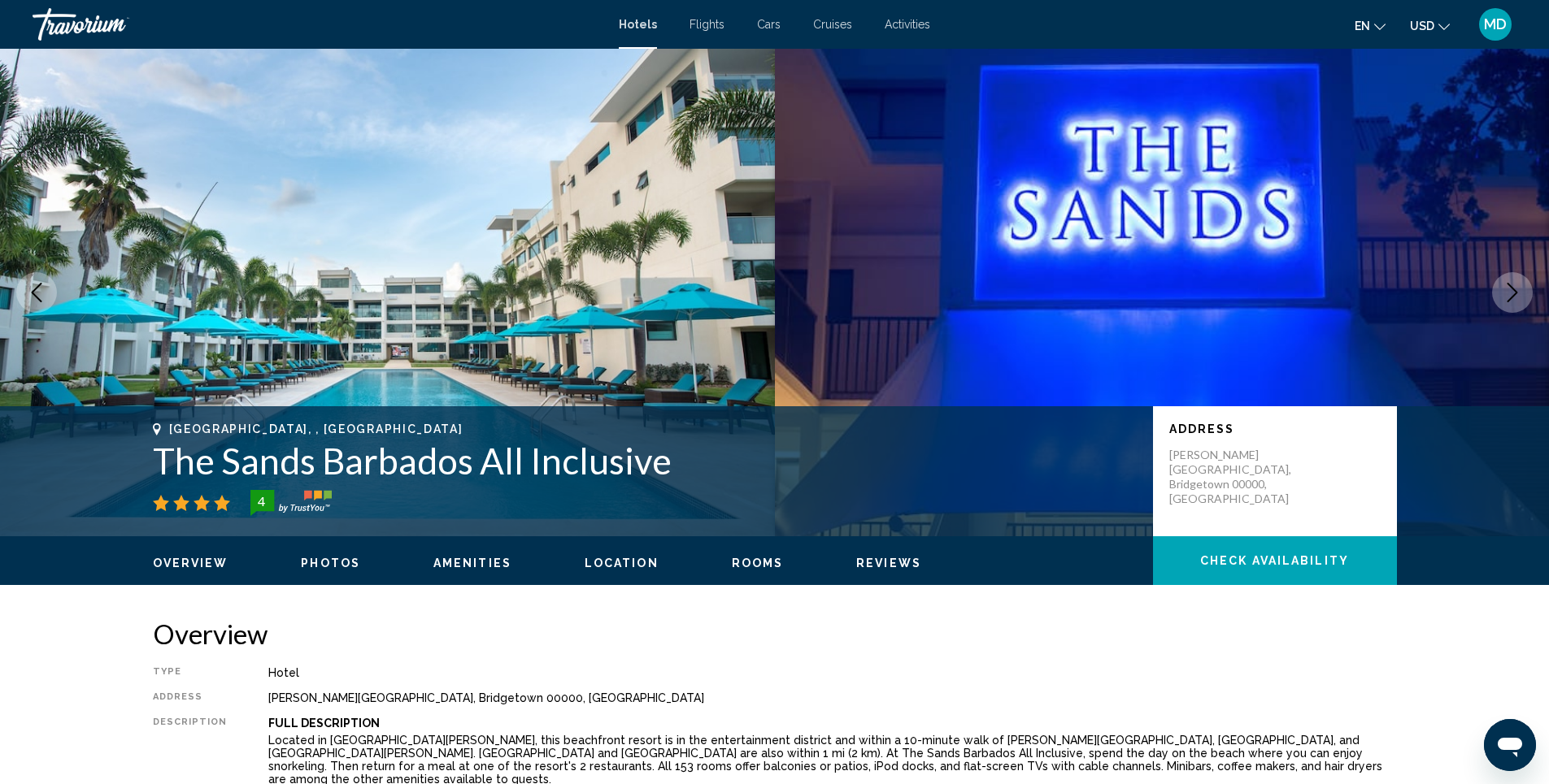
click at [326, 566] on span "Photos" at bounding box center [330, 563] width 59 height 13
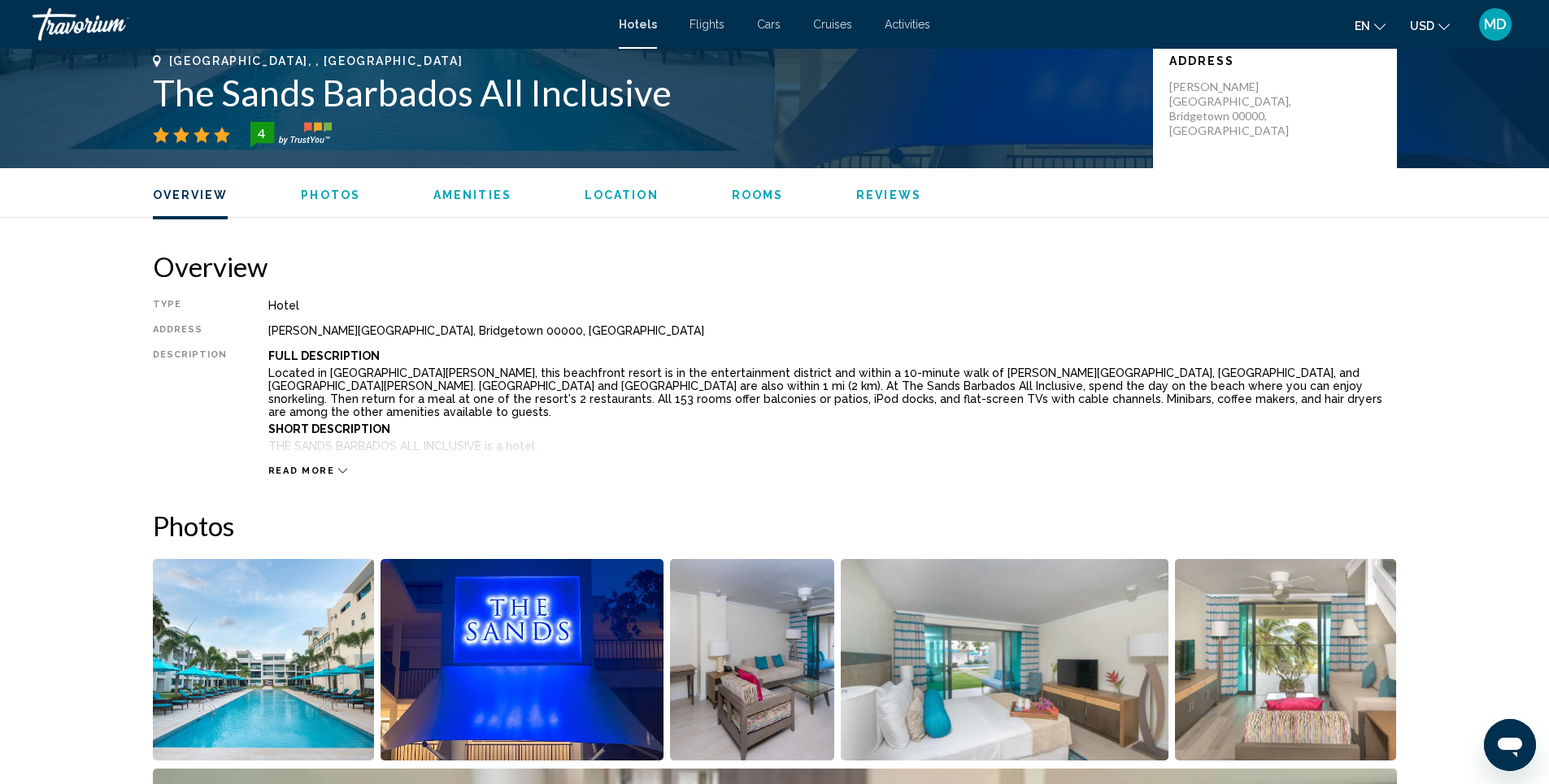
scroll to position [767, 0]
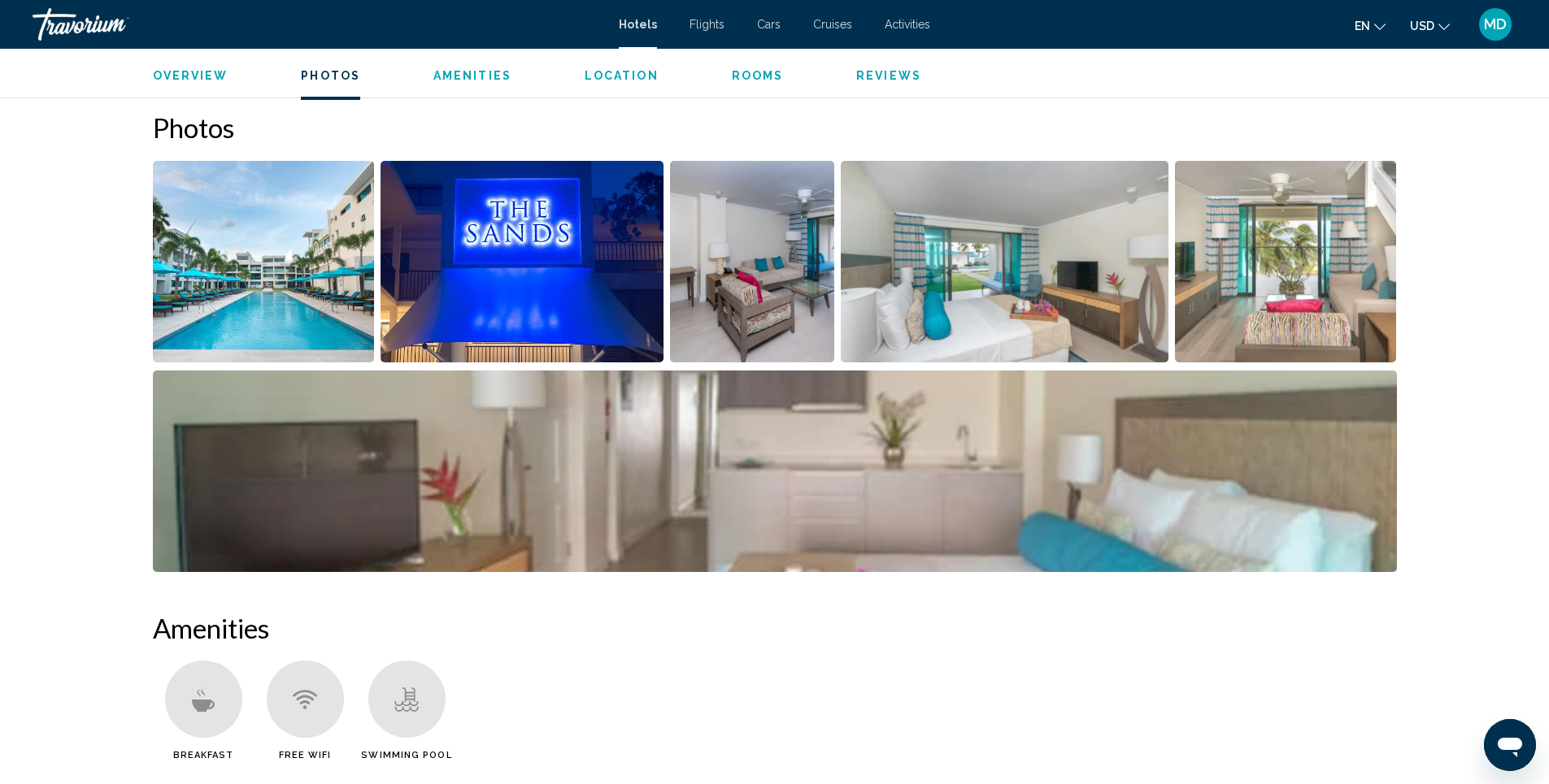
click at [758, 281] on img "Open full-screen image slider" at bounding box center [752, 261] width 165 height 201
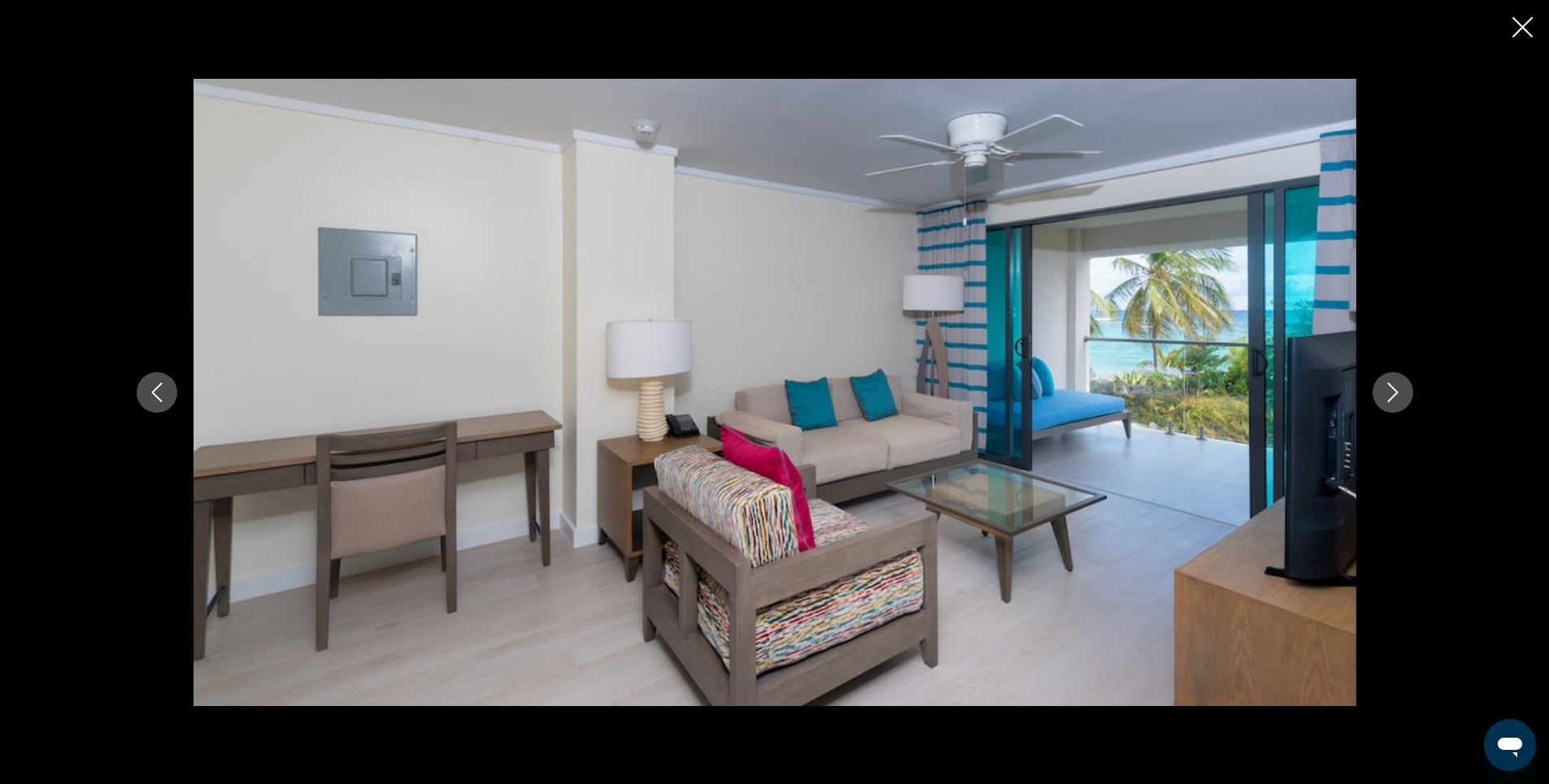
click at [1400, 392] on icon "Next image" at bounding box center [1393, 392] width 19 height 19
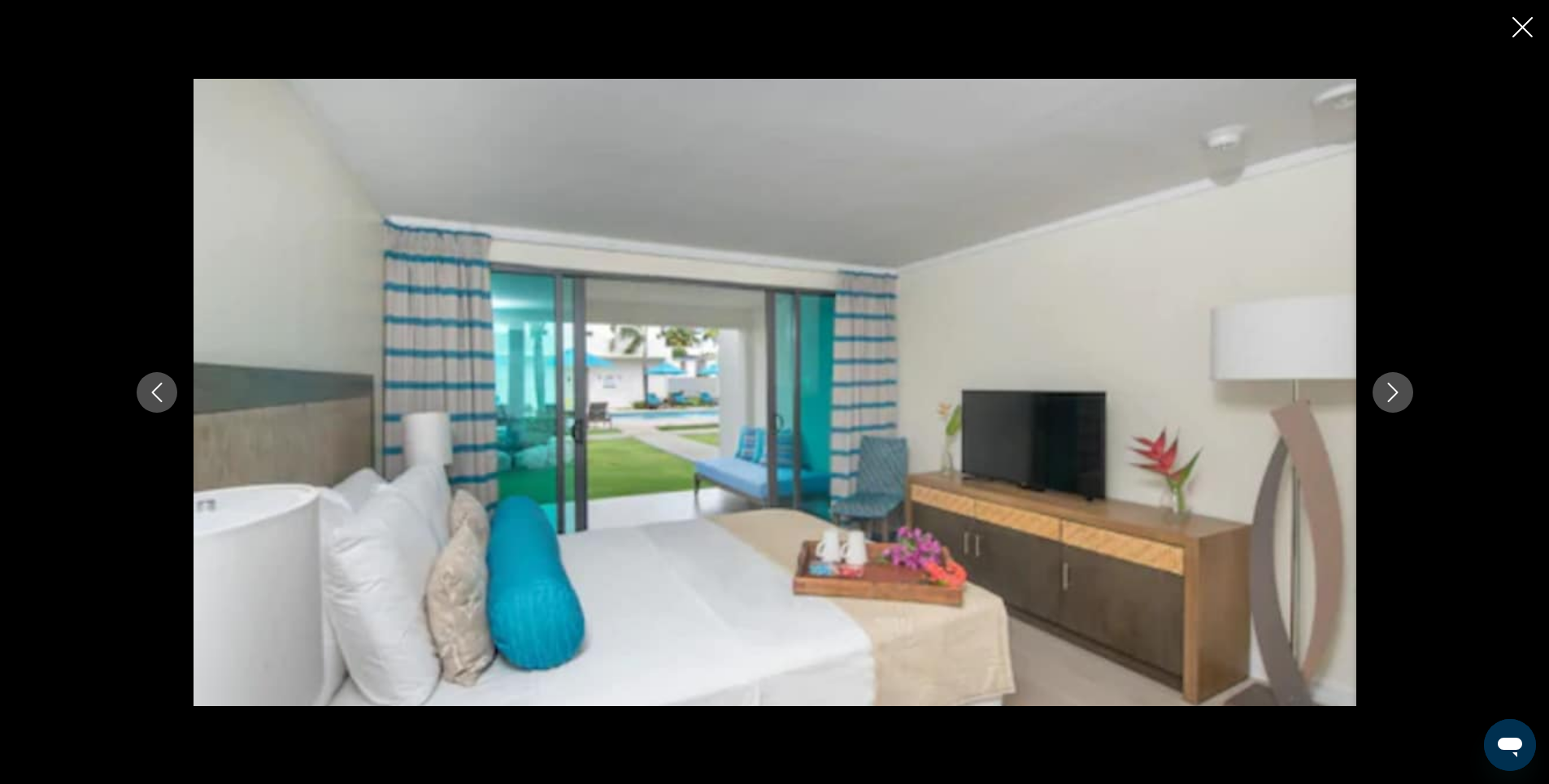
click at [1400, 392] on icon "Next image" at bounding box center [1393, 392] width 19 height 19
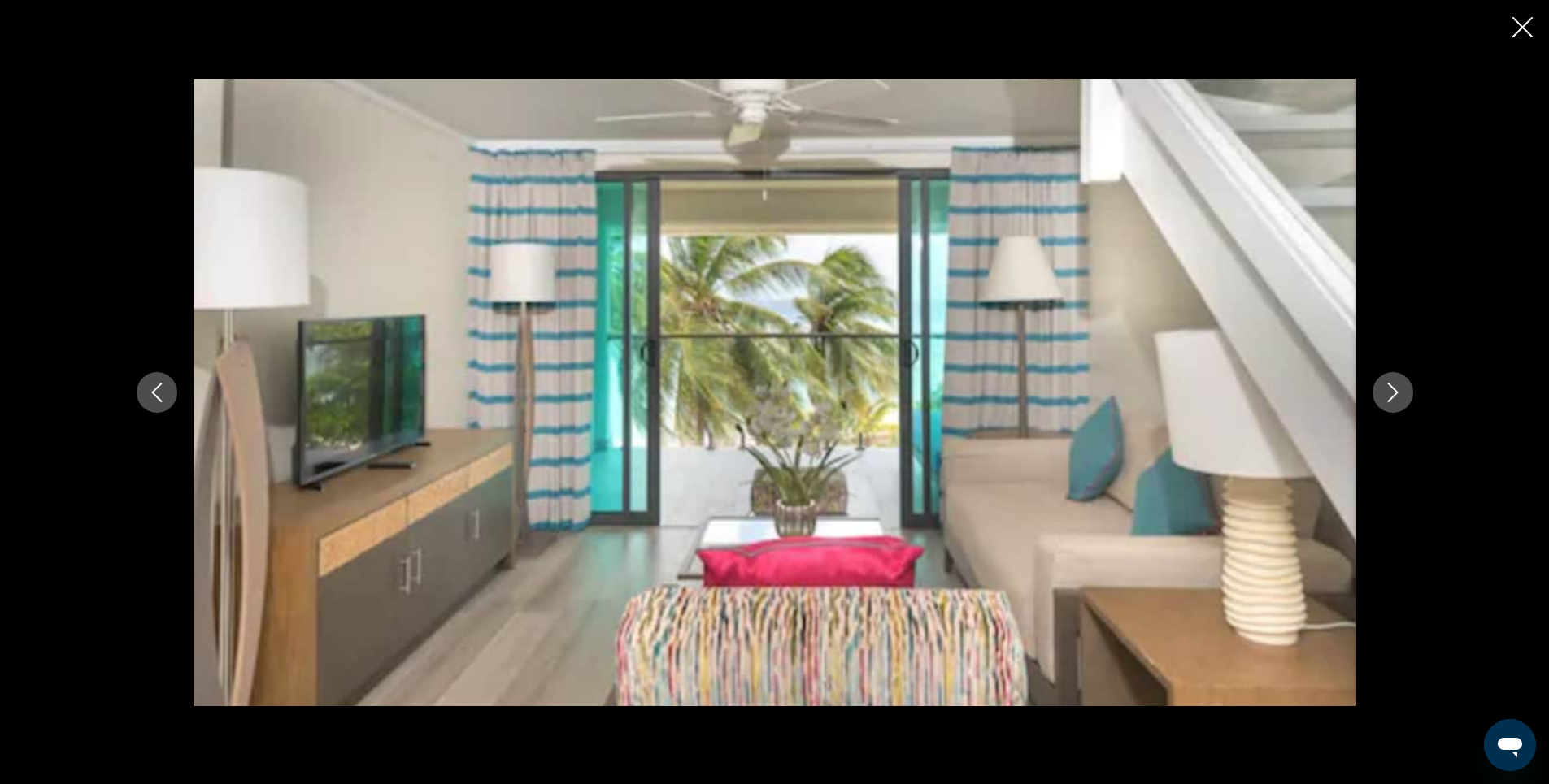
click at [1400, 392] on icon "Next image" at bounding box center [1393, 392] width 19 height 19
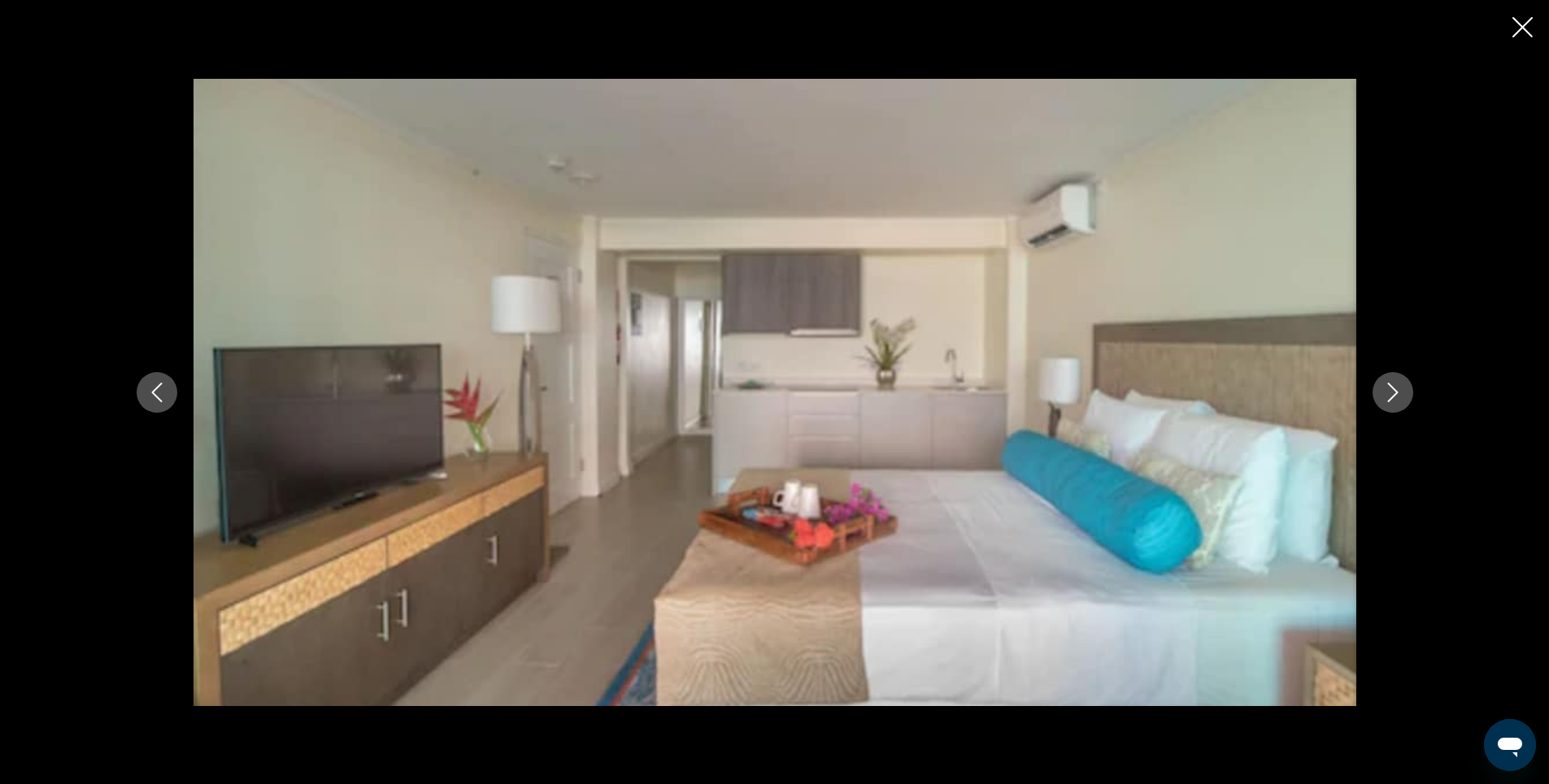
click at [1400, 392] on icon "Next image" at bounding box center [1393, 392] width 19 height 19
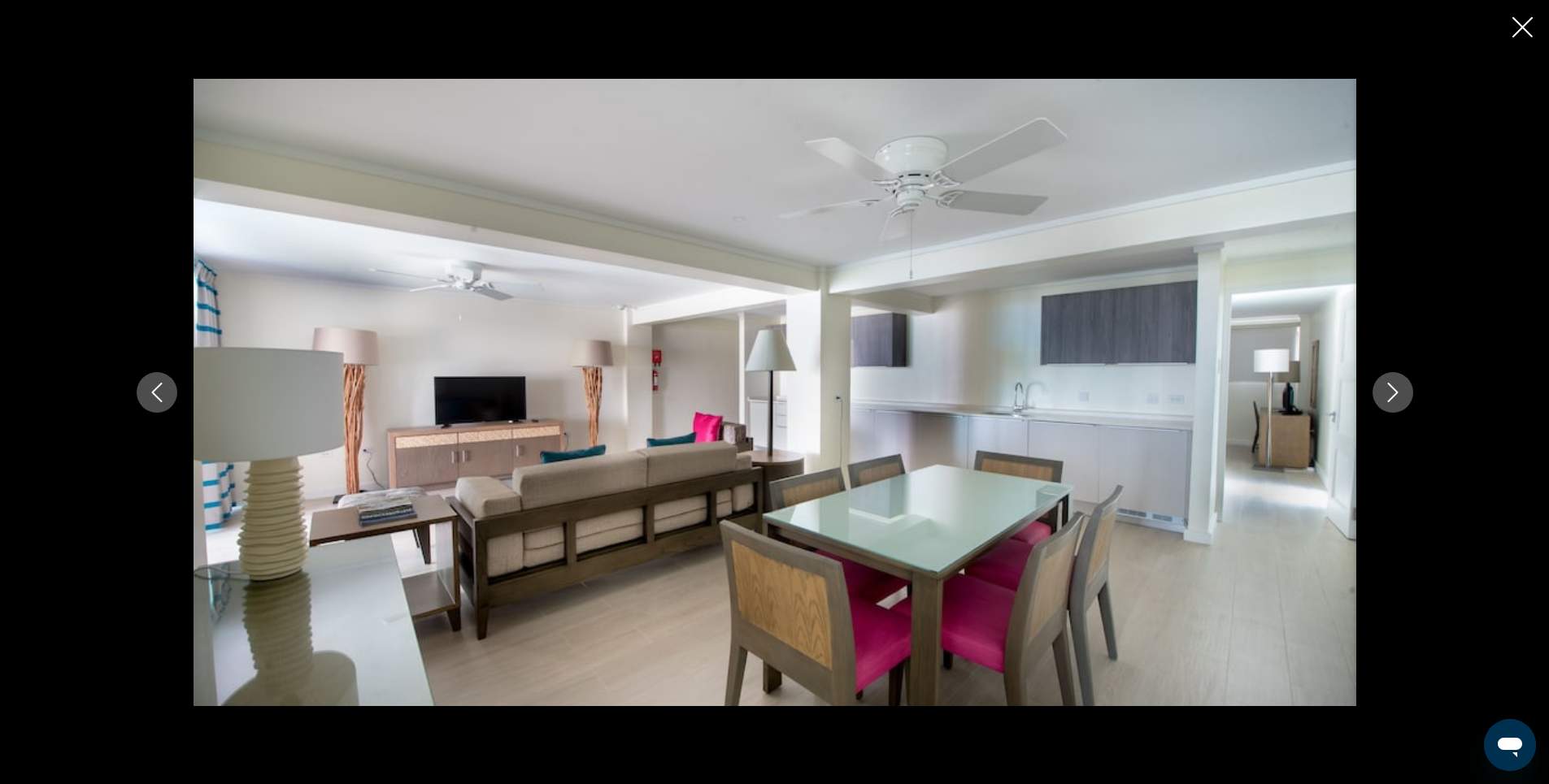
click at [1400, 392] on icon "Next image" at bounding box center [1393, 392] width 19 height 19
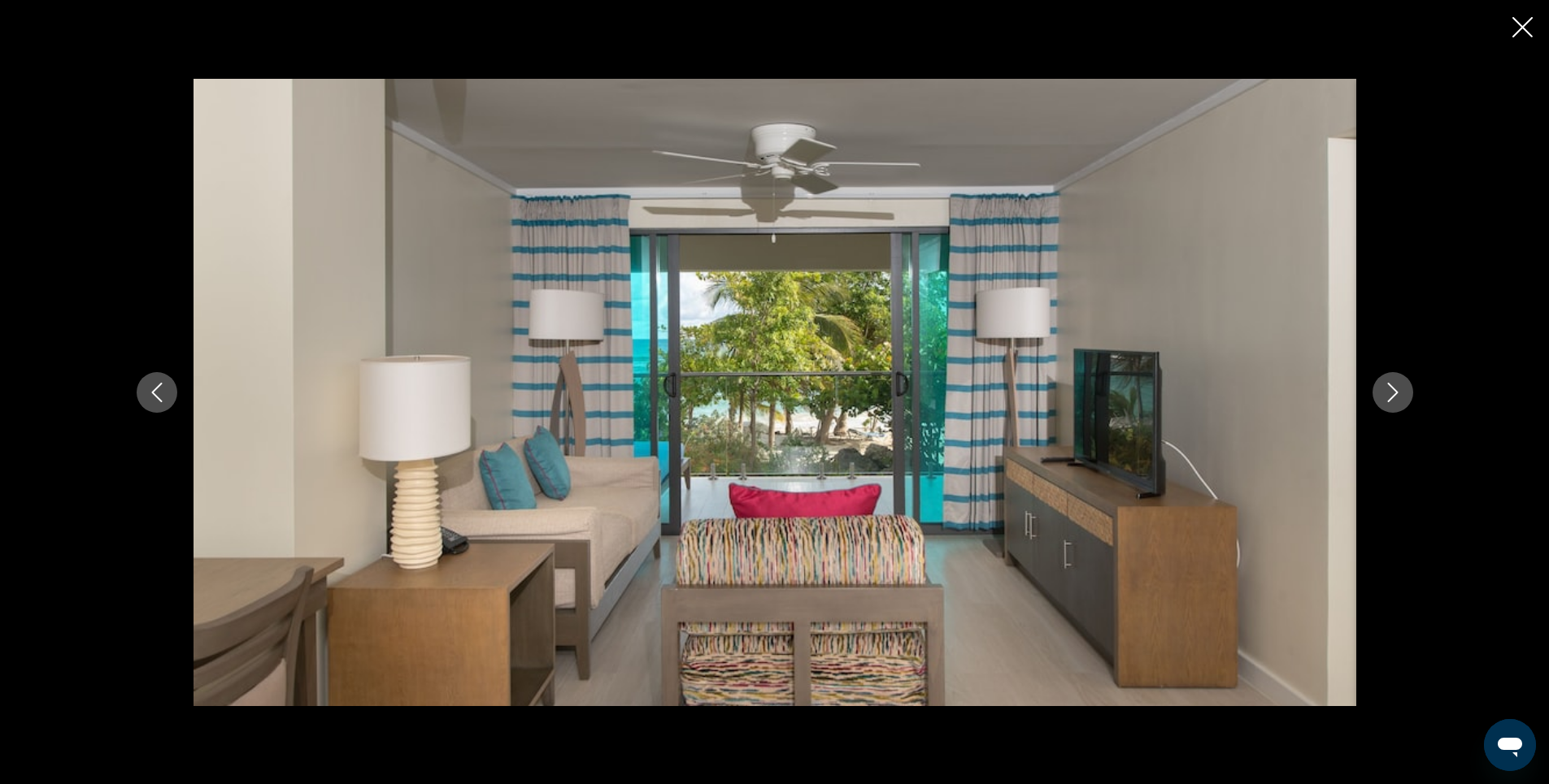
click at [1394, 391] on icon "Next image" at bounding box center [1393, 392] width 19 height 19
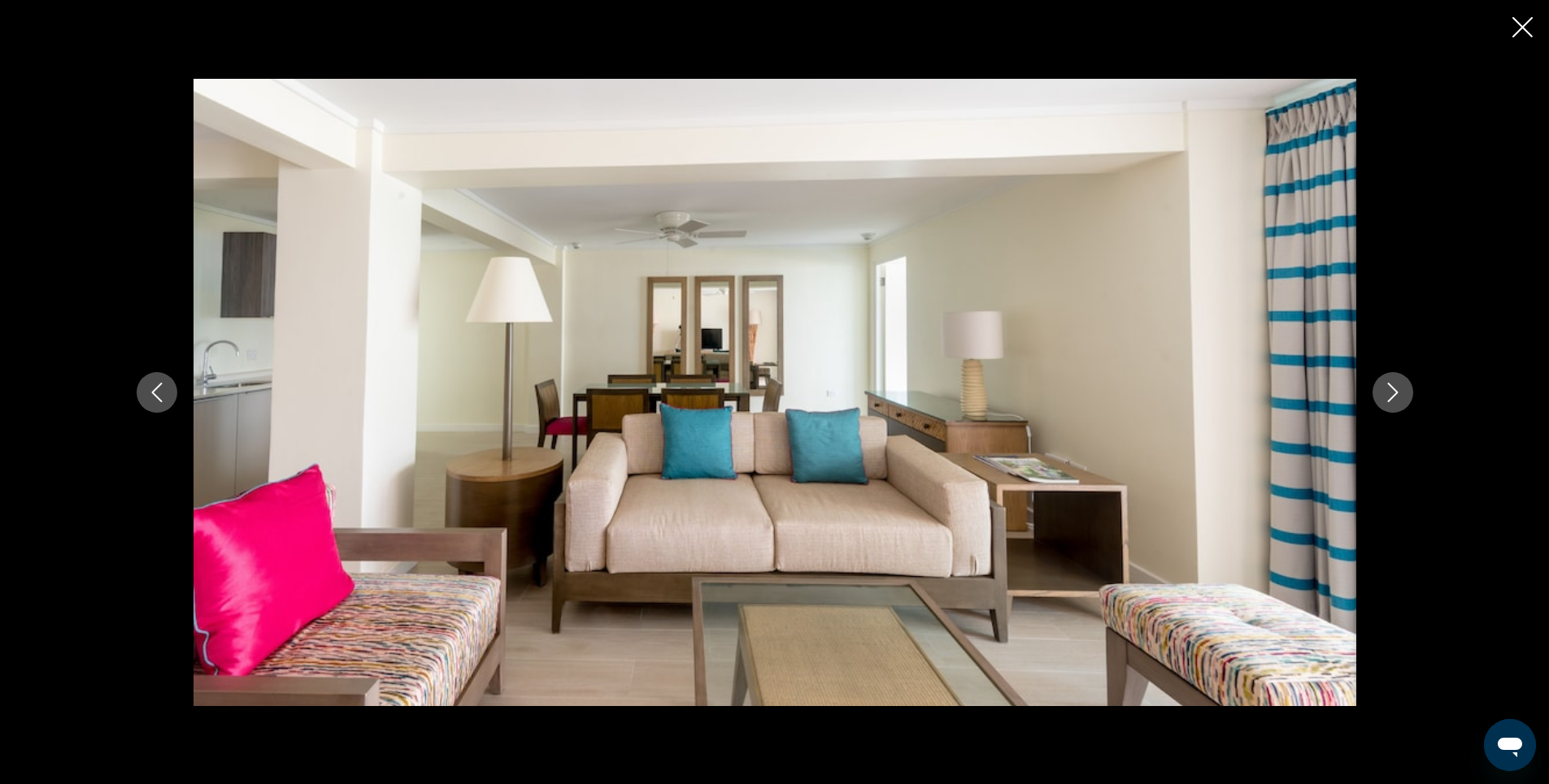
click at [1394, 391] on icon "Next image" at bounding box center [1393, 392] width 19 height 19
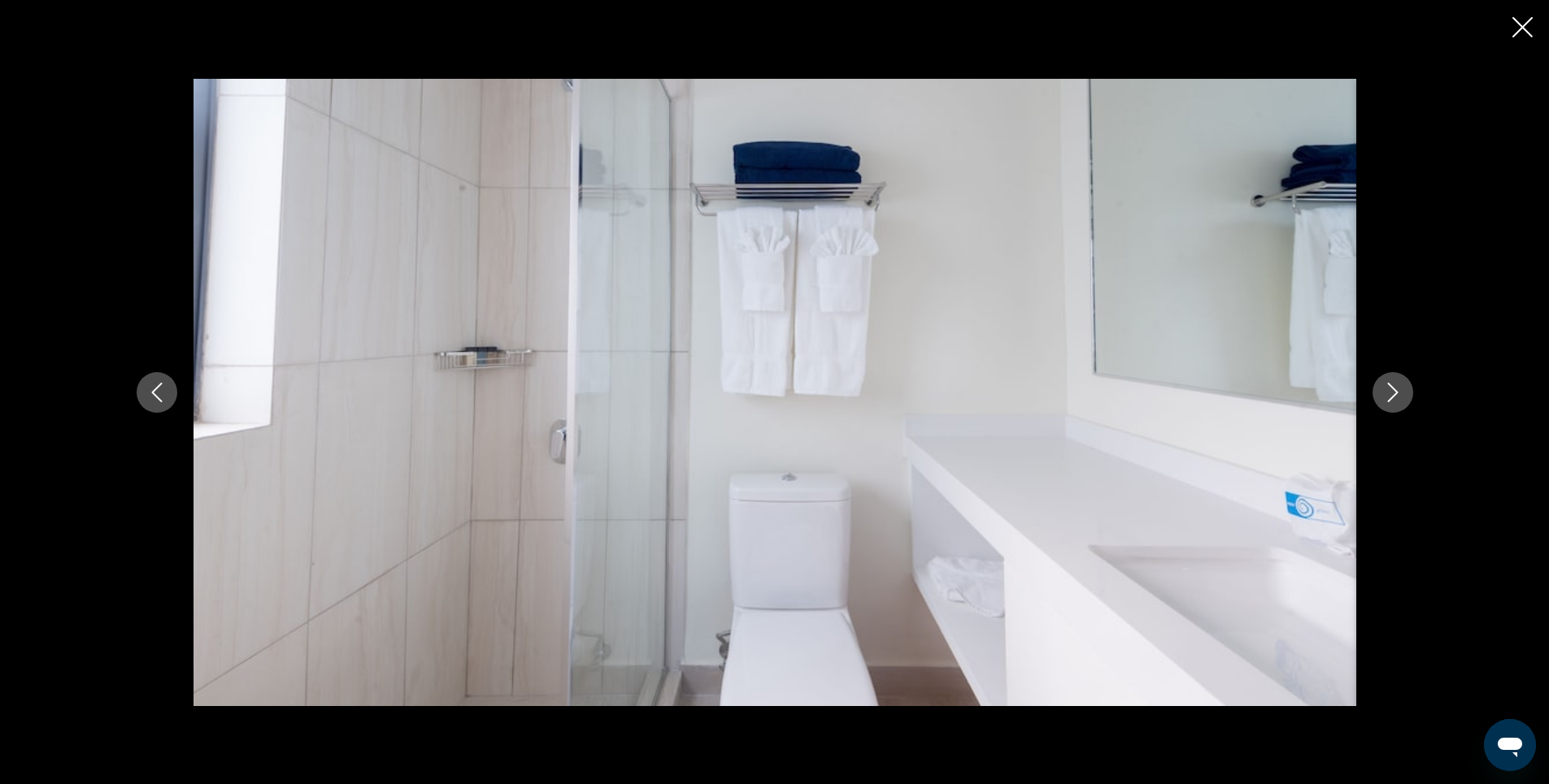
click at [1394, 391] on icon "Next image" at bounding box center [1393, 392] width 19 height 19
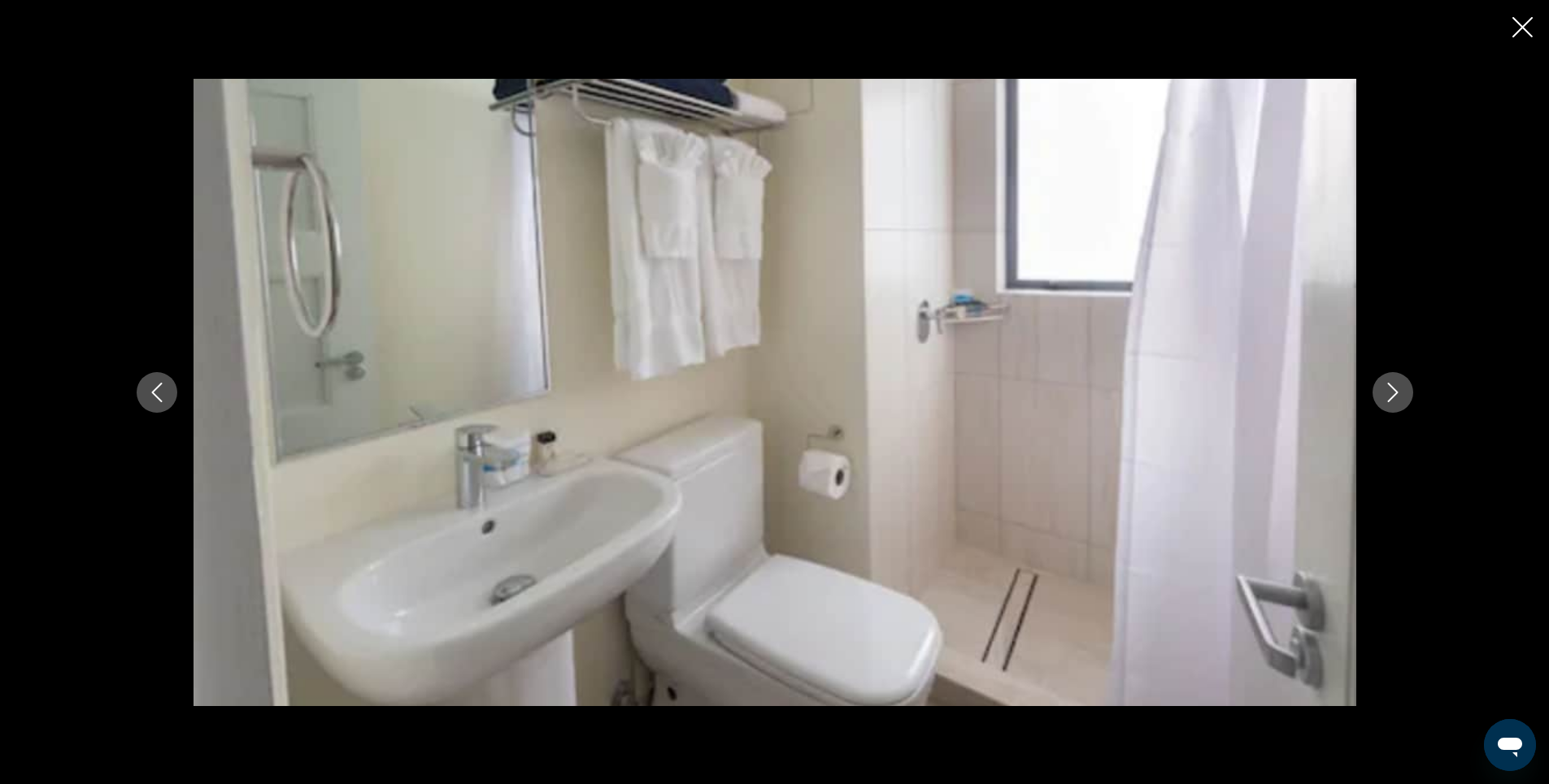
click at [1394, 391] on icon "Next image" at bounding box center [1393, 392] width 19 height 19
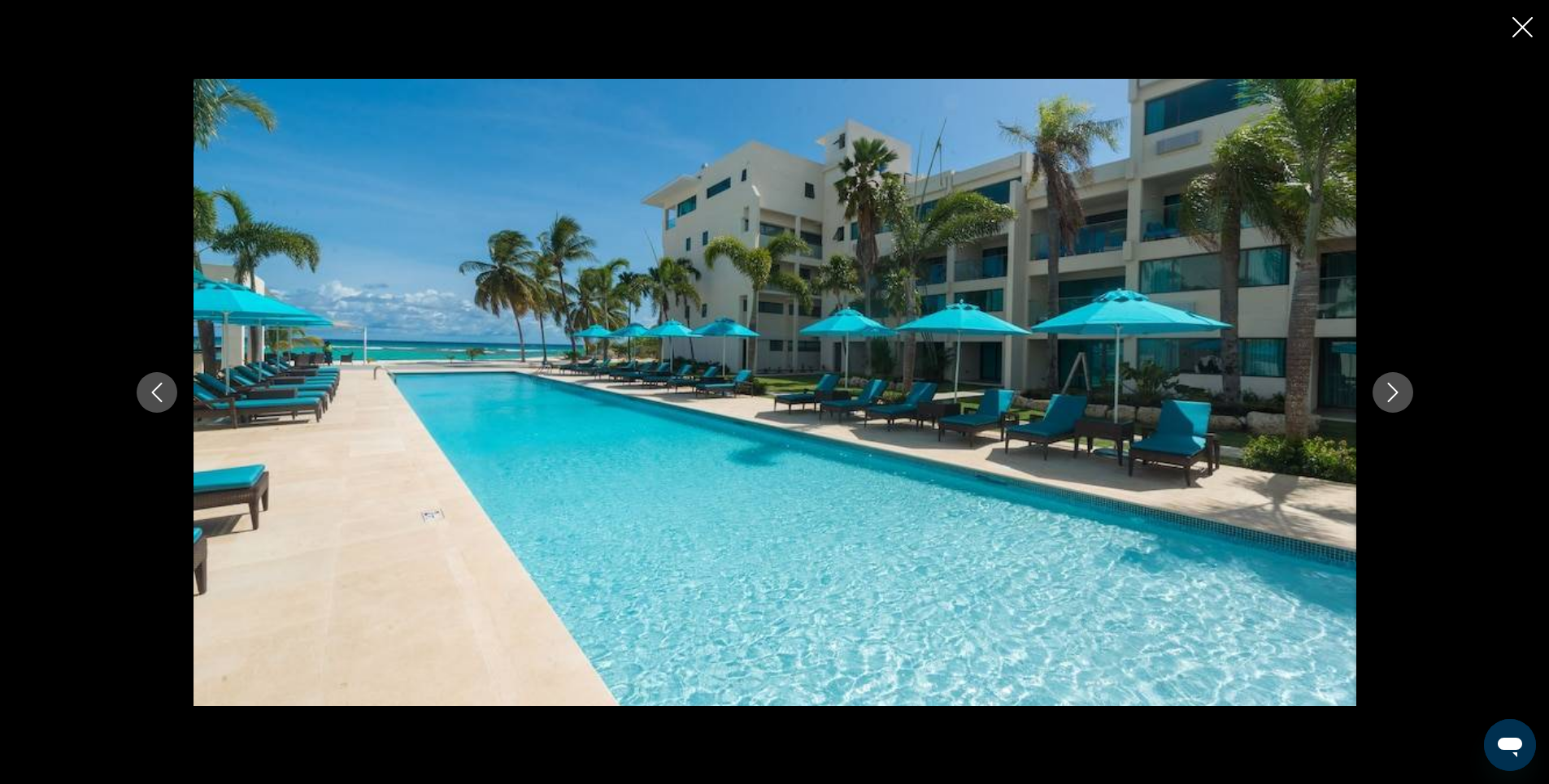
click at [1394, 391] on icon "Next image" at bounding box center [1393, 392] width 19 height 19
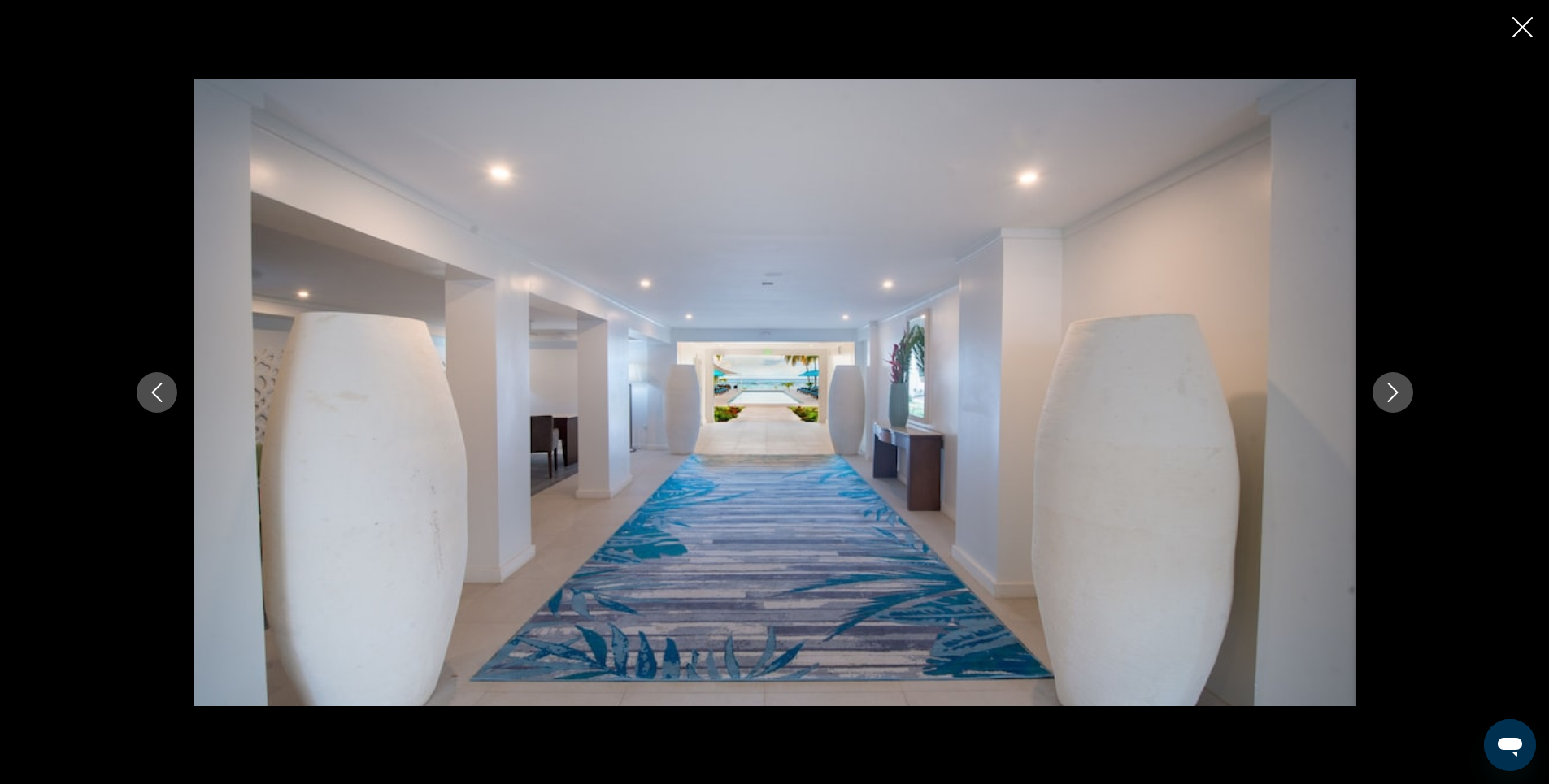
click at [1394, 391] on icon "Next image" at bounding box center [1393, 392] width 19 height 19
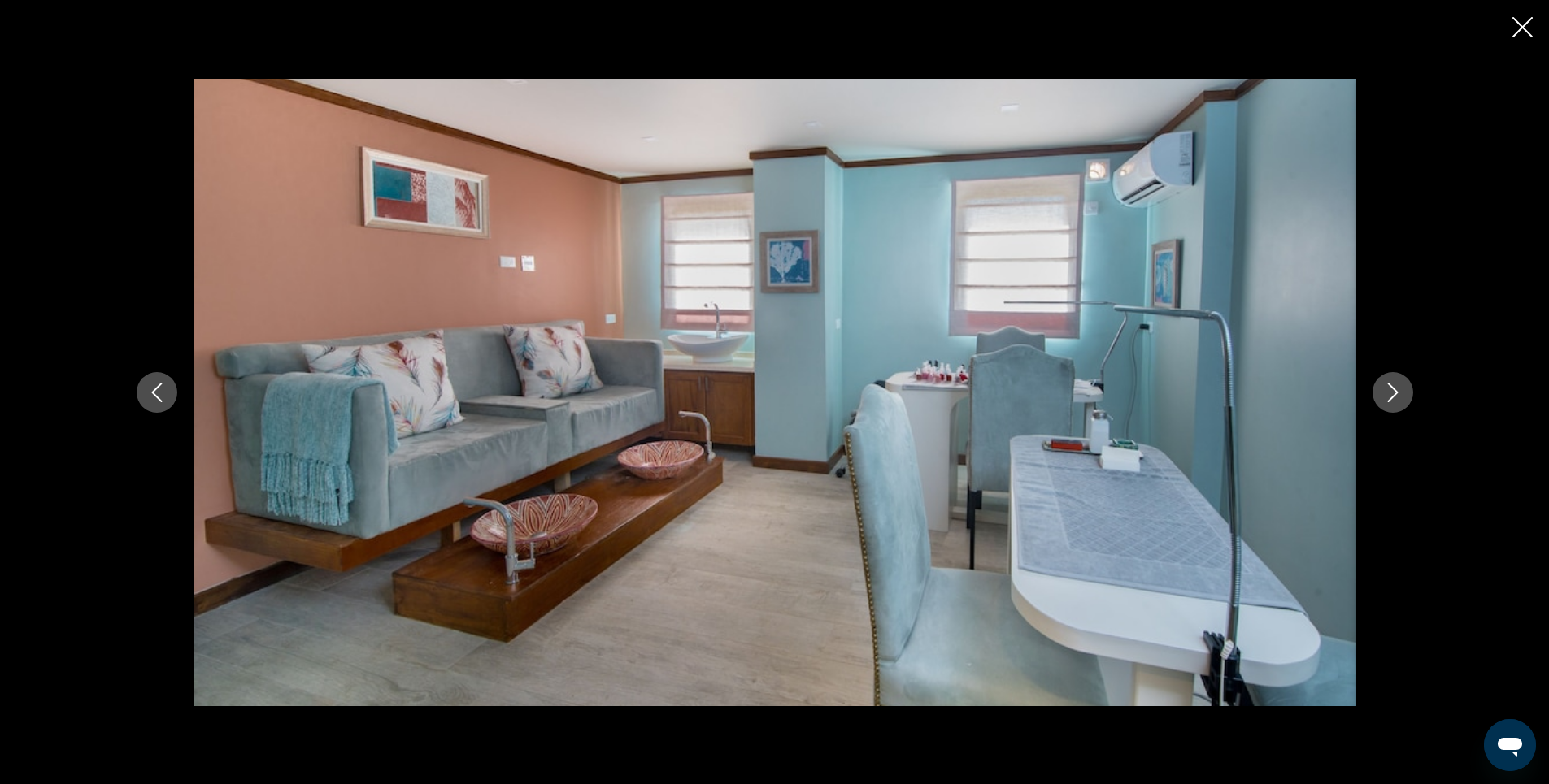
click at [1394, 391] on icon "Next image" at bounding box center [1393, 392] width 19 height 19
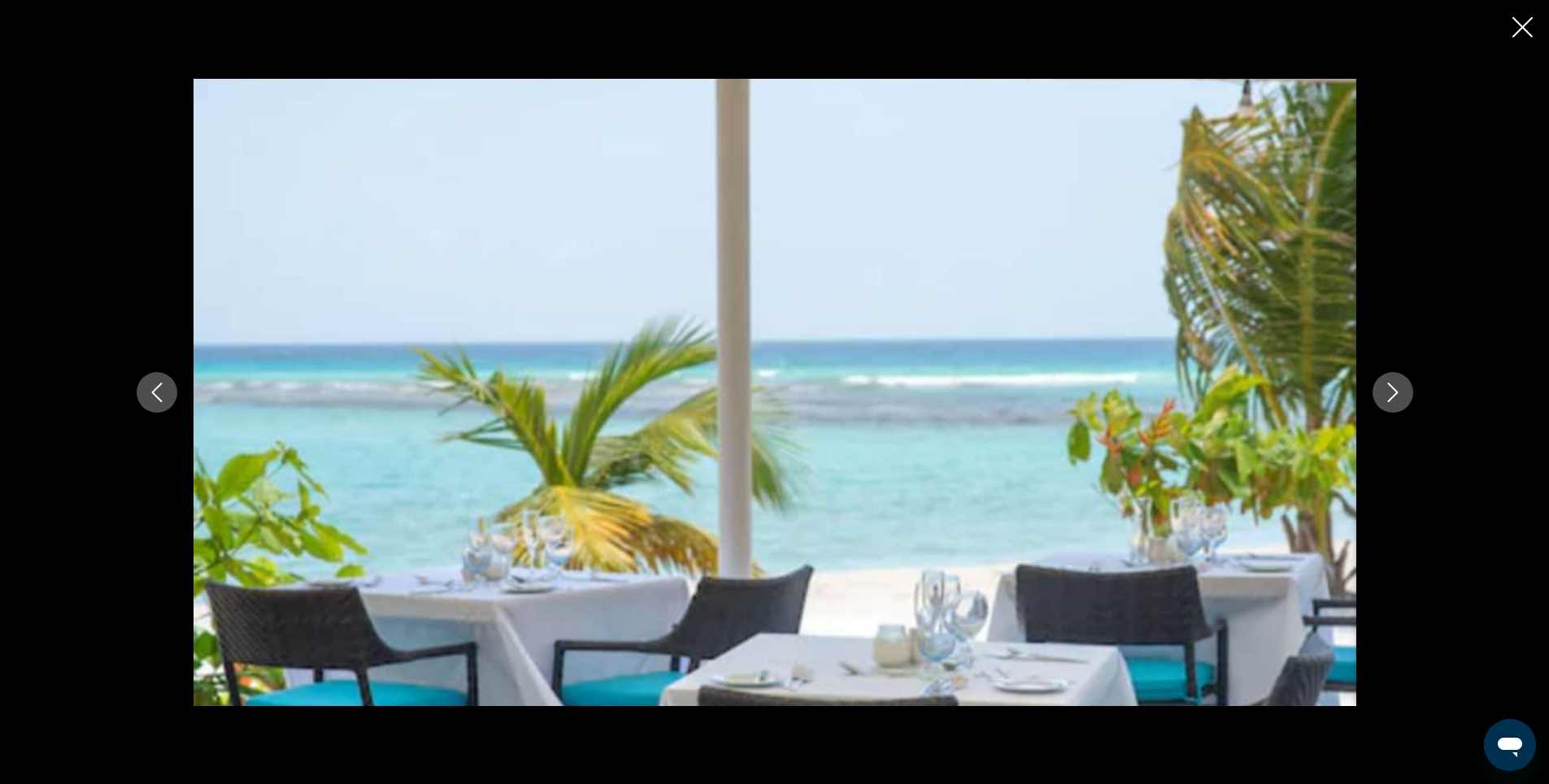
click at [1394, 391] on icon "Next image" at bounding box center [1393, 392] width 19 height 19
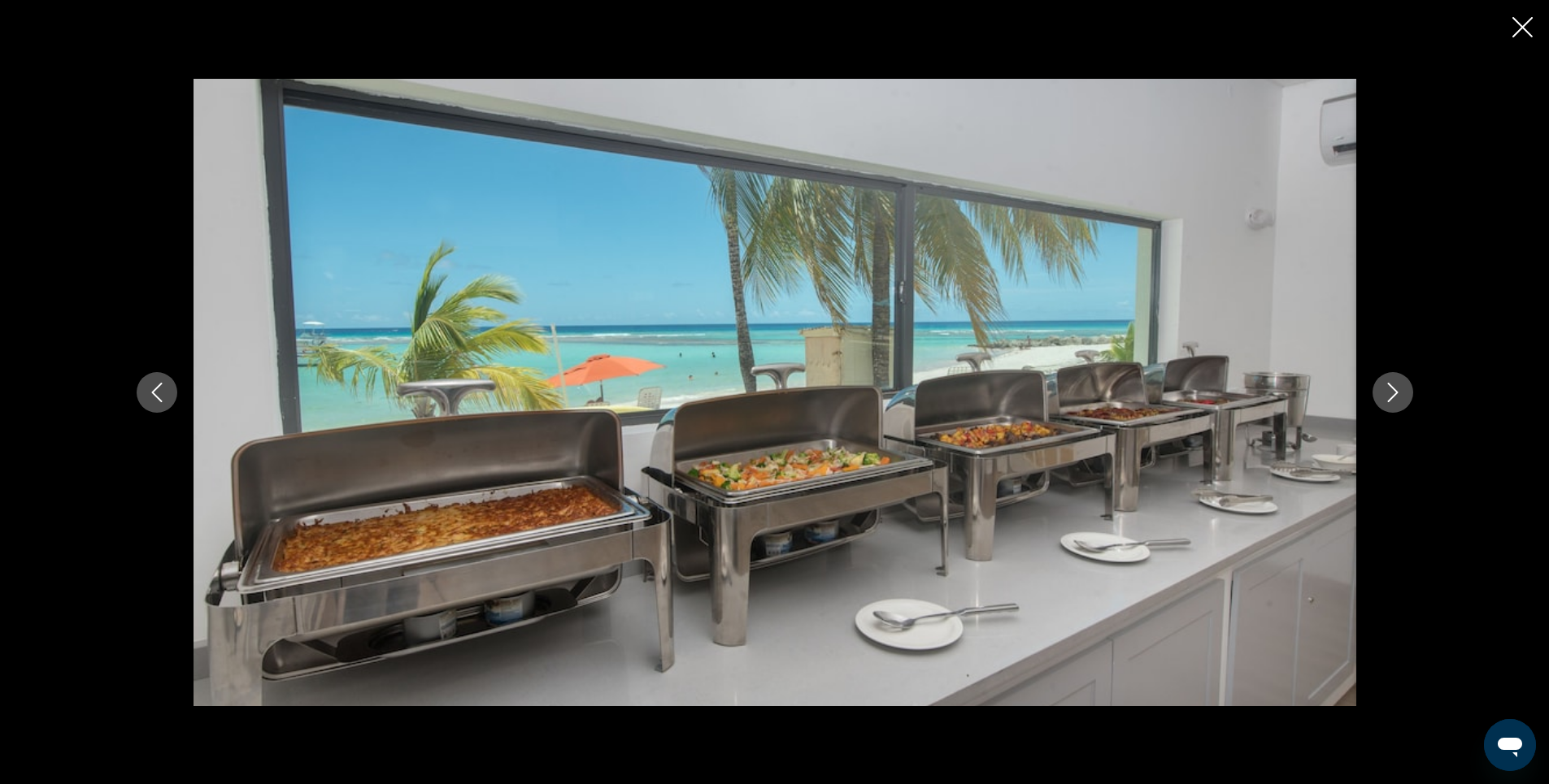
click at [1394, 391] on icon "Next image" at bounding box center [1393, 392] width 19 height 19
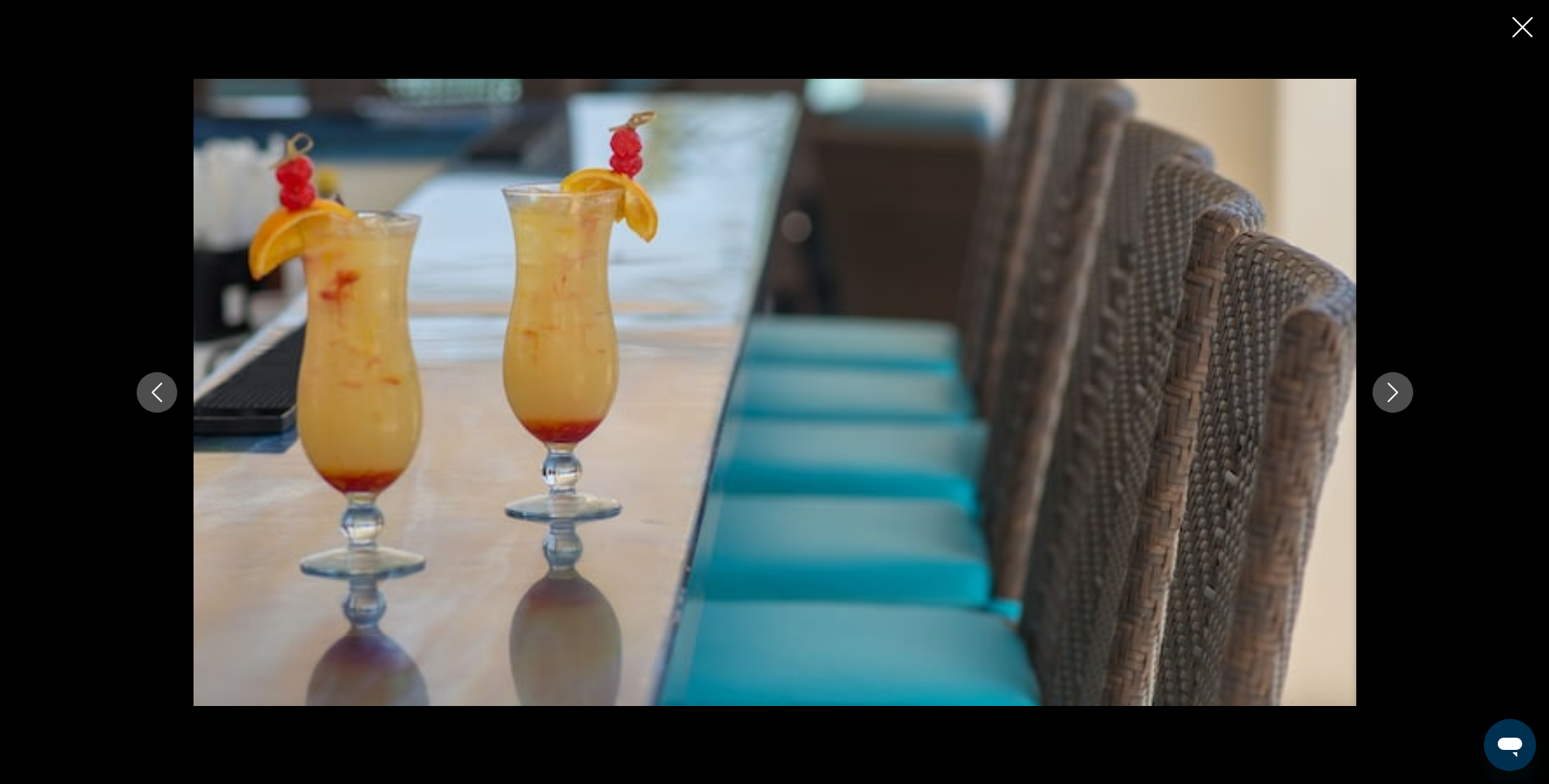
click at [1394, 391] on icon "Next image" at bounding box center [1393, 392] width 19 height 19
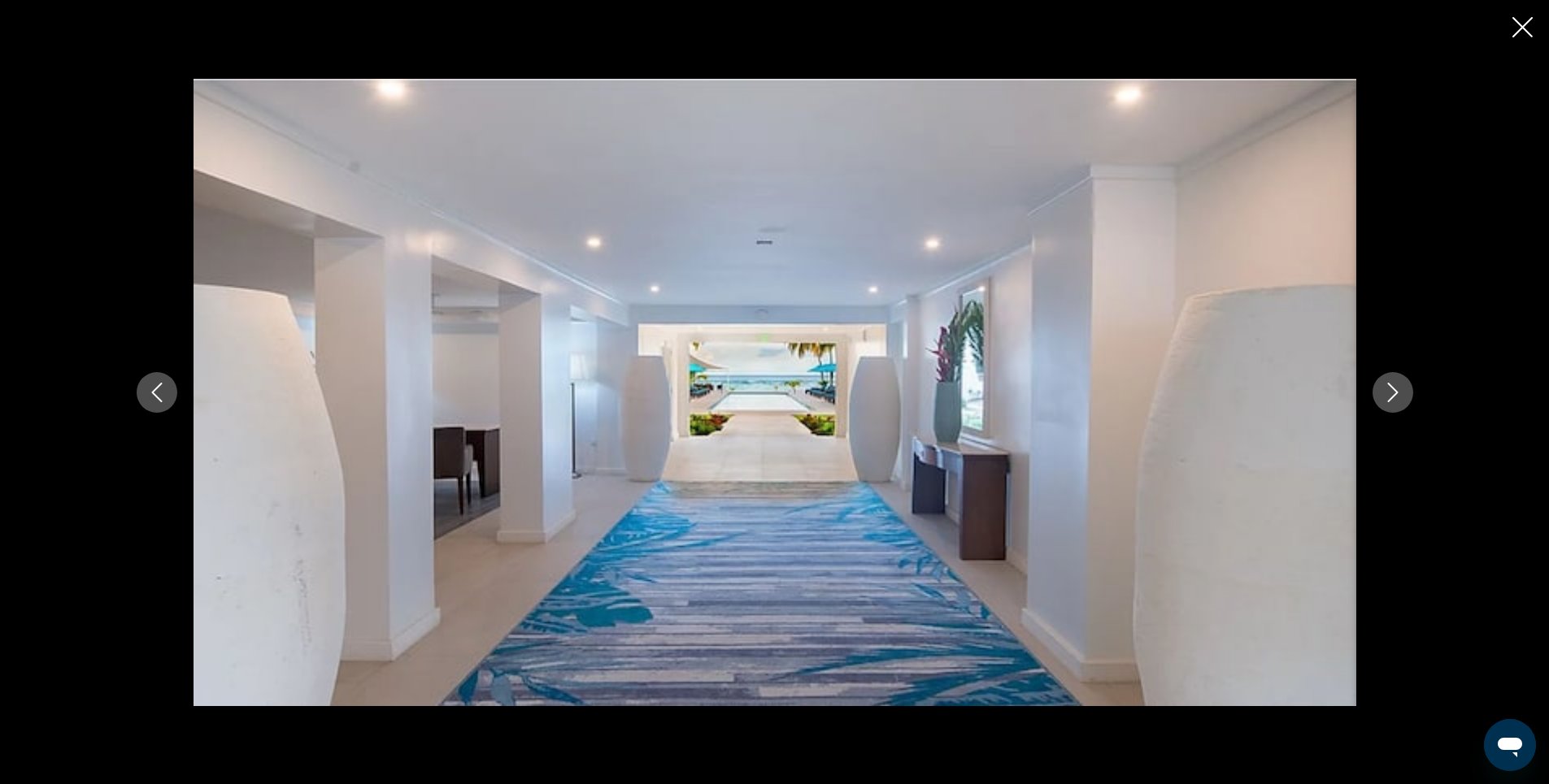
click at [1394, 391] on icon "Next image" at bounding box center [1393, 392] width 19 height 19
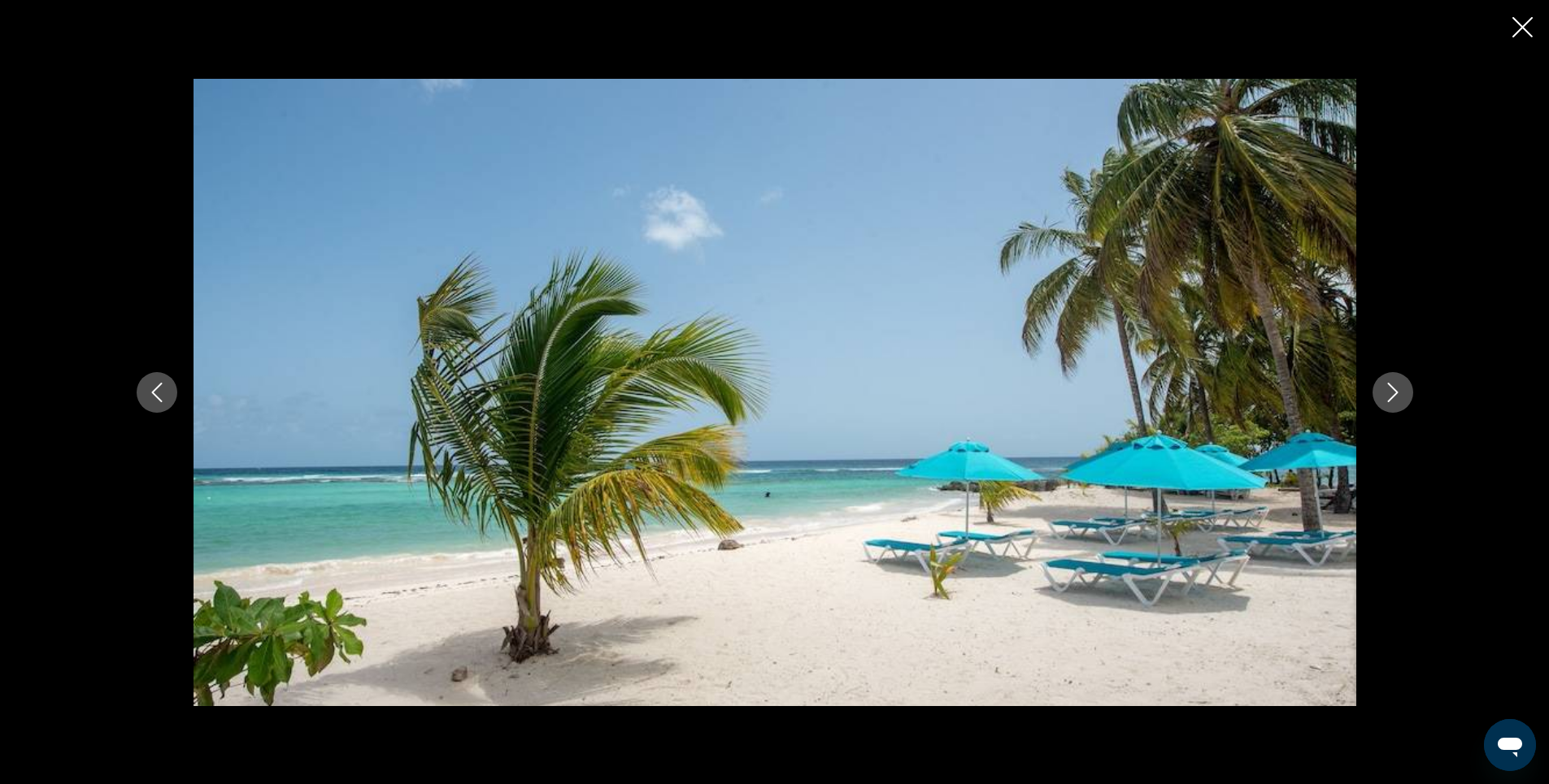
click at [1394, 391] on icon "Next image" at bounding box center [1393, 392] width 19 height 19
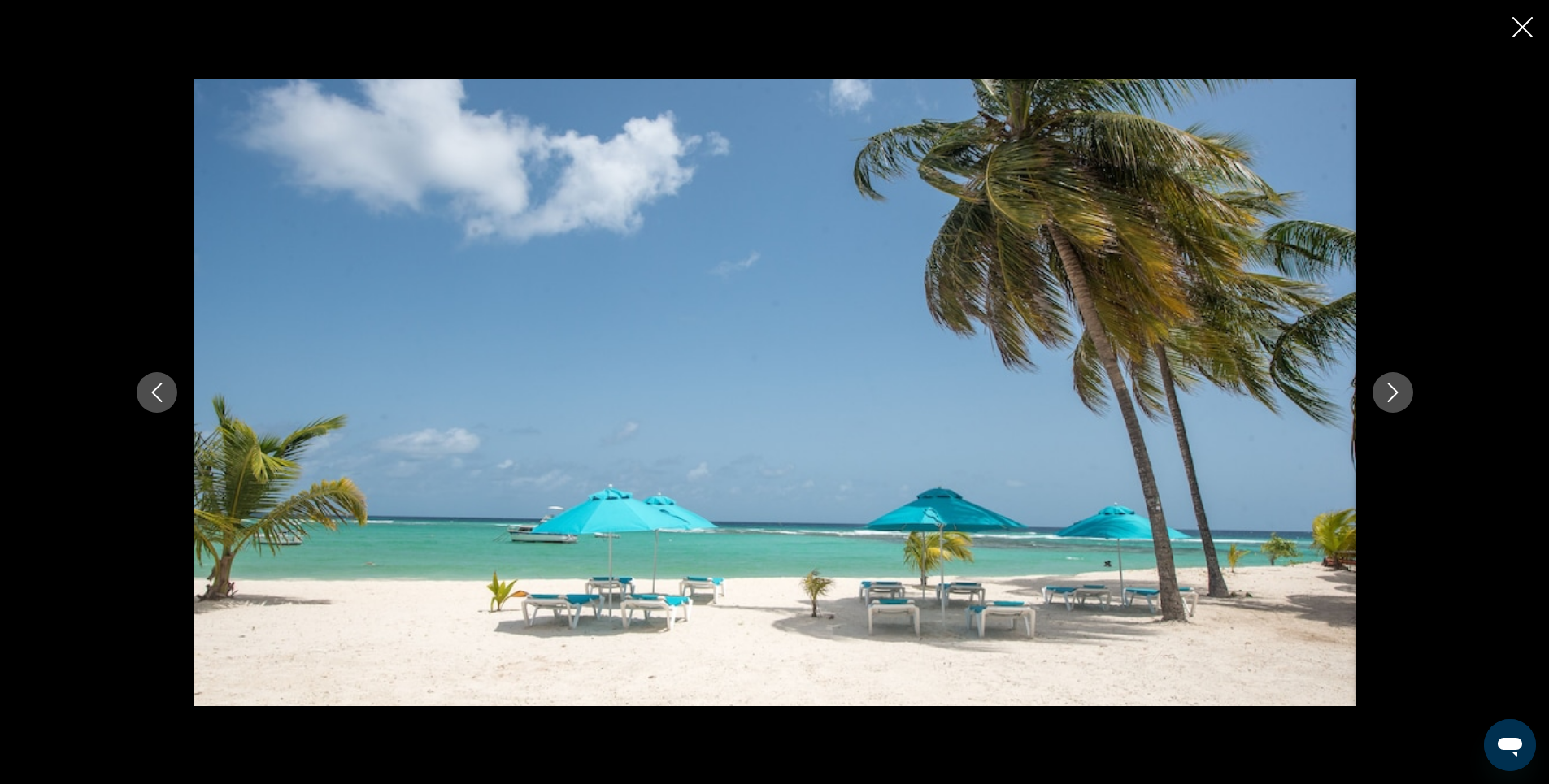
click at [1394, 391] on icon "Next image" at bounding box center [1393, 392] width 19 height 19
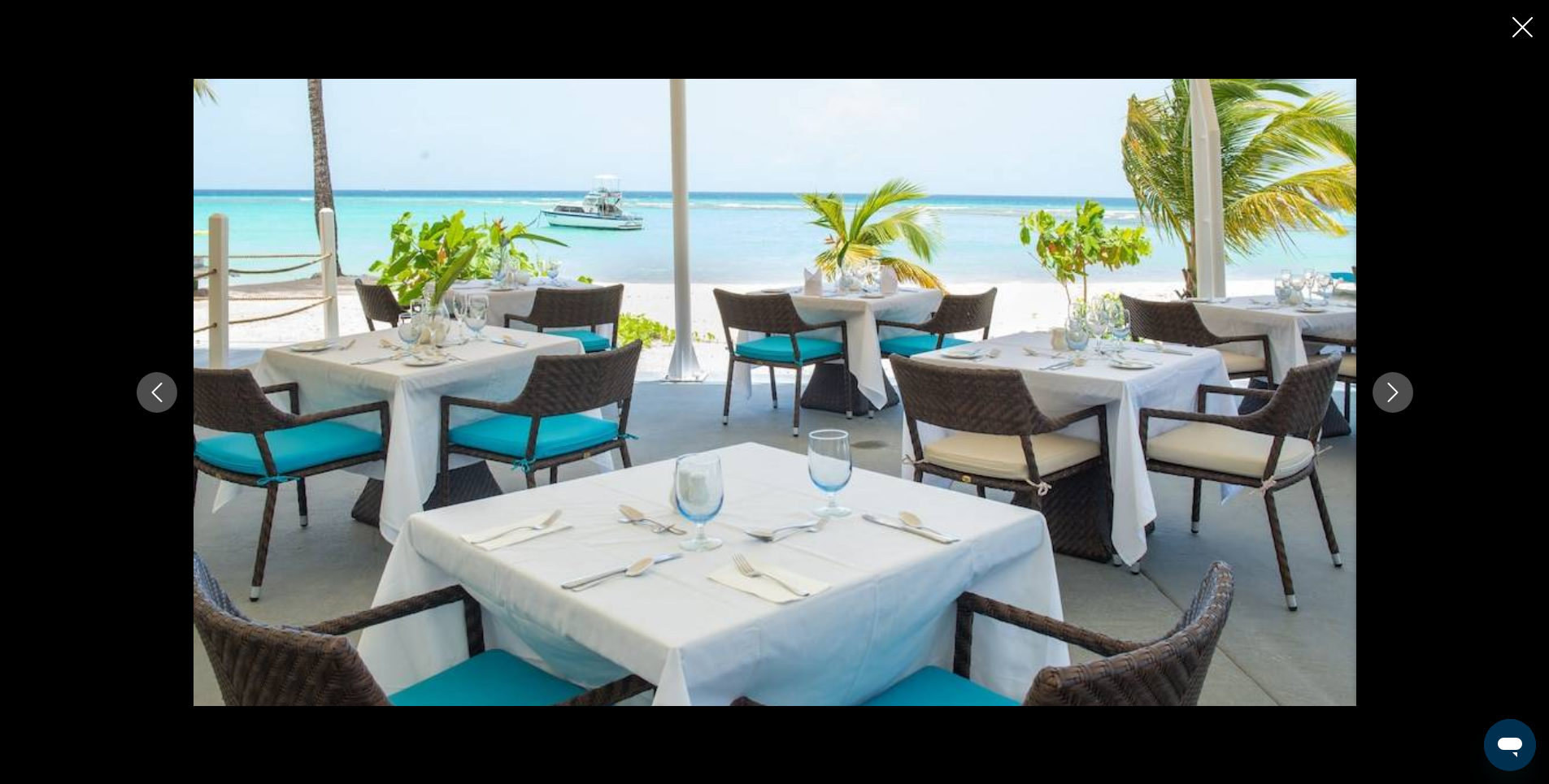
click at [1394, 391] on icon "Next image" at bounding box center [1393, 392] width 19 height 19
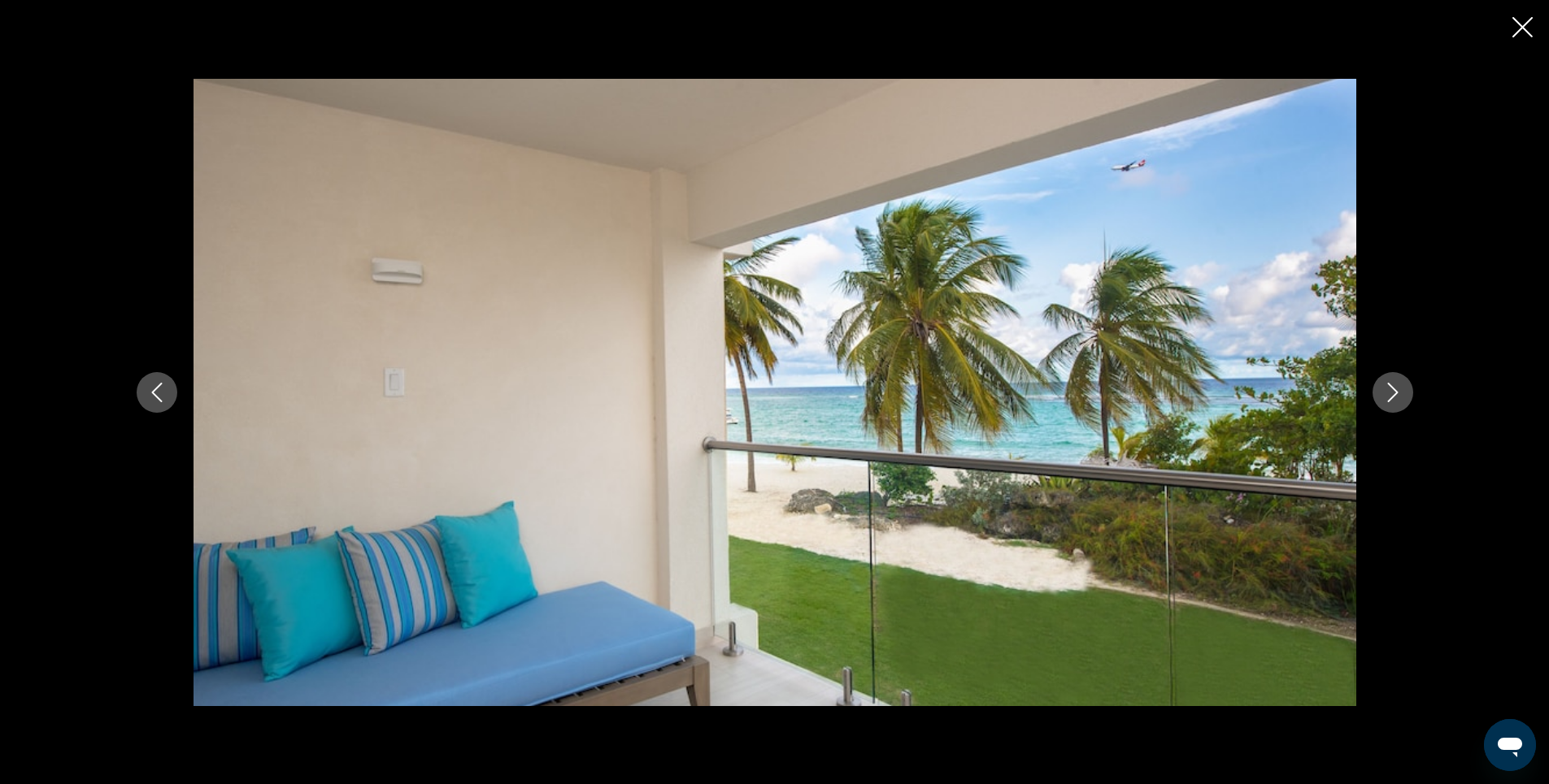
click at [1394, 391] on icon "Next image" at bounding box center [1393, 392] width 19 height 19
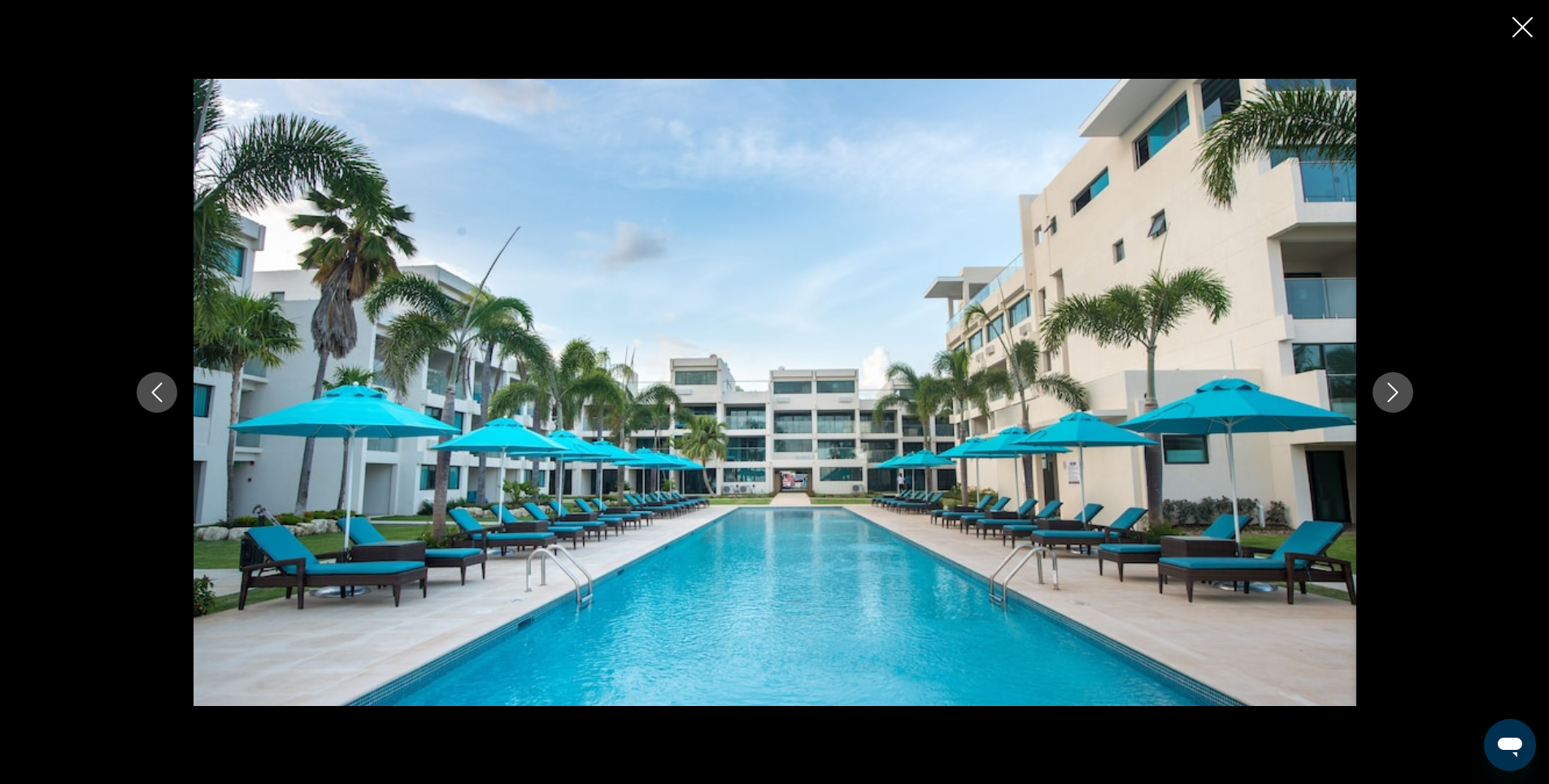
click at [1394, 391] on icon "Next image" at bounding box center [1393, 392] width 19 height 19
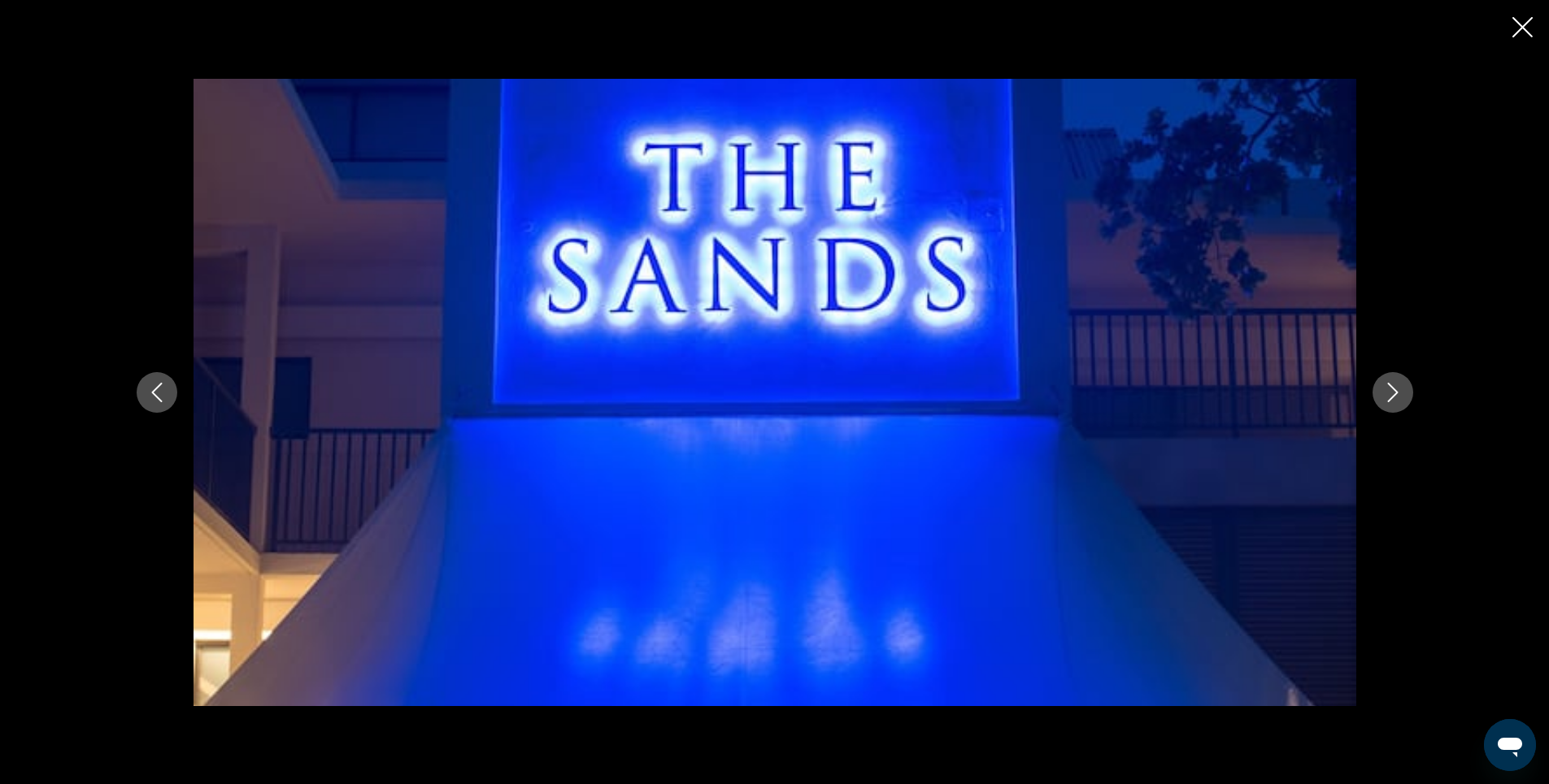
click at [1394, 391] on icon "Next image" at bounding box center [1393, 392] width 19 height 19
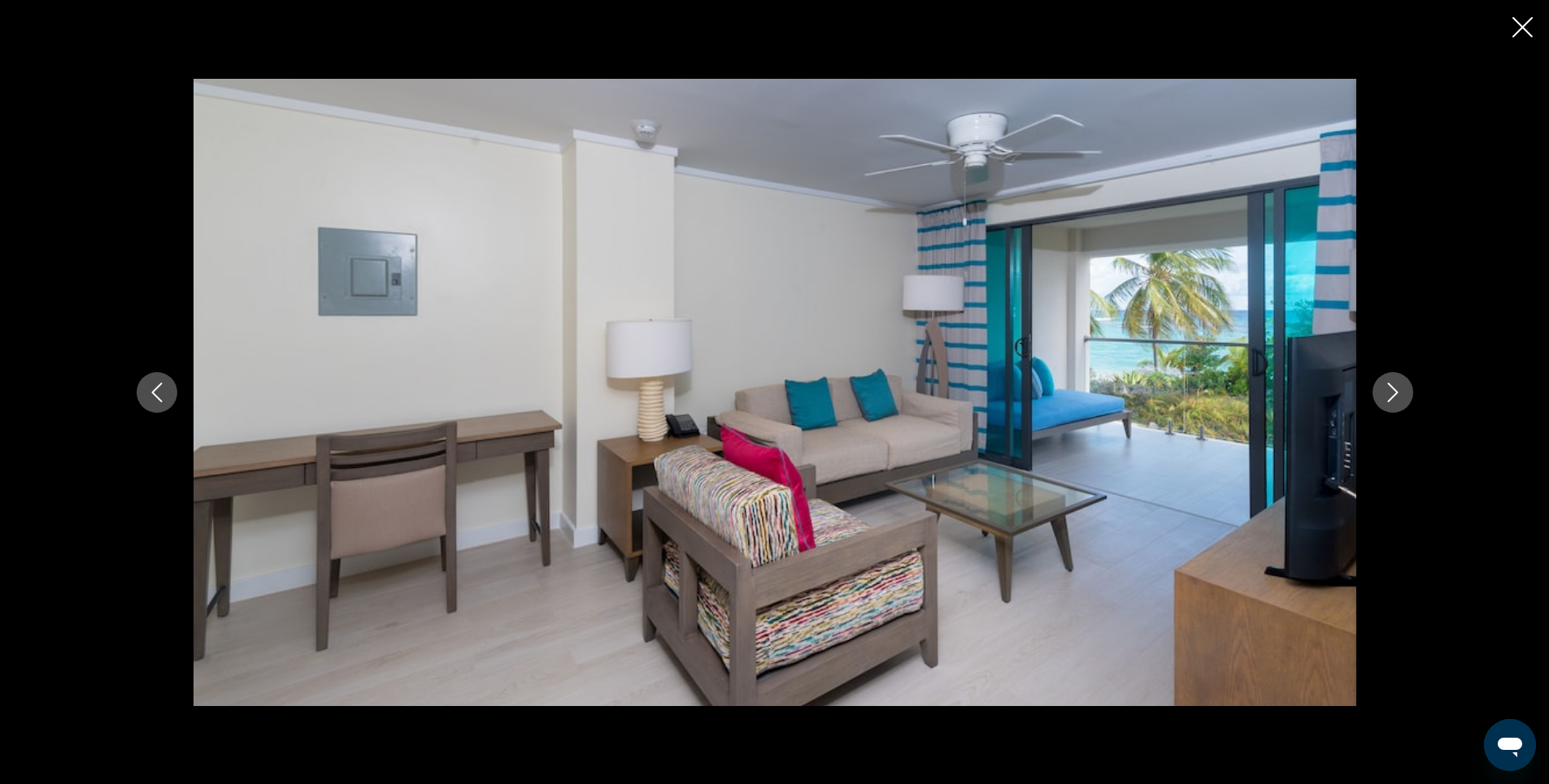
click at [1521, 23] on icon "Close slideshow" at bounding box center [1522, 27] width 20 height 20
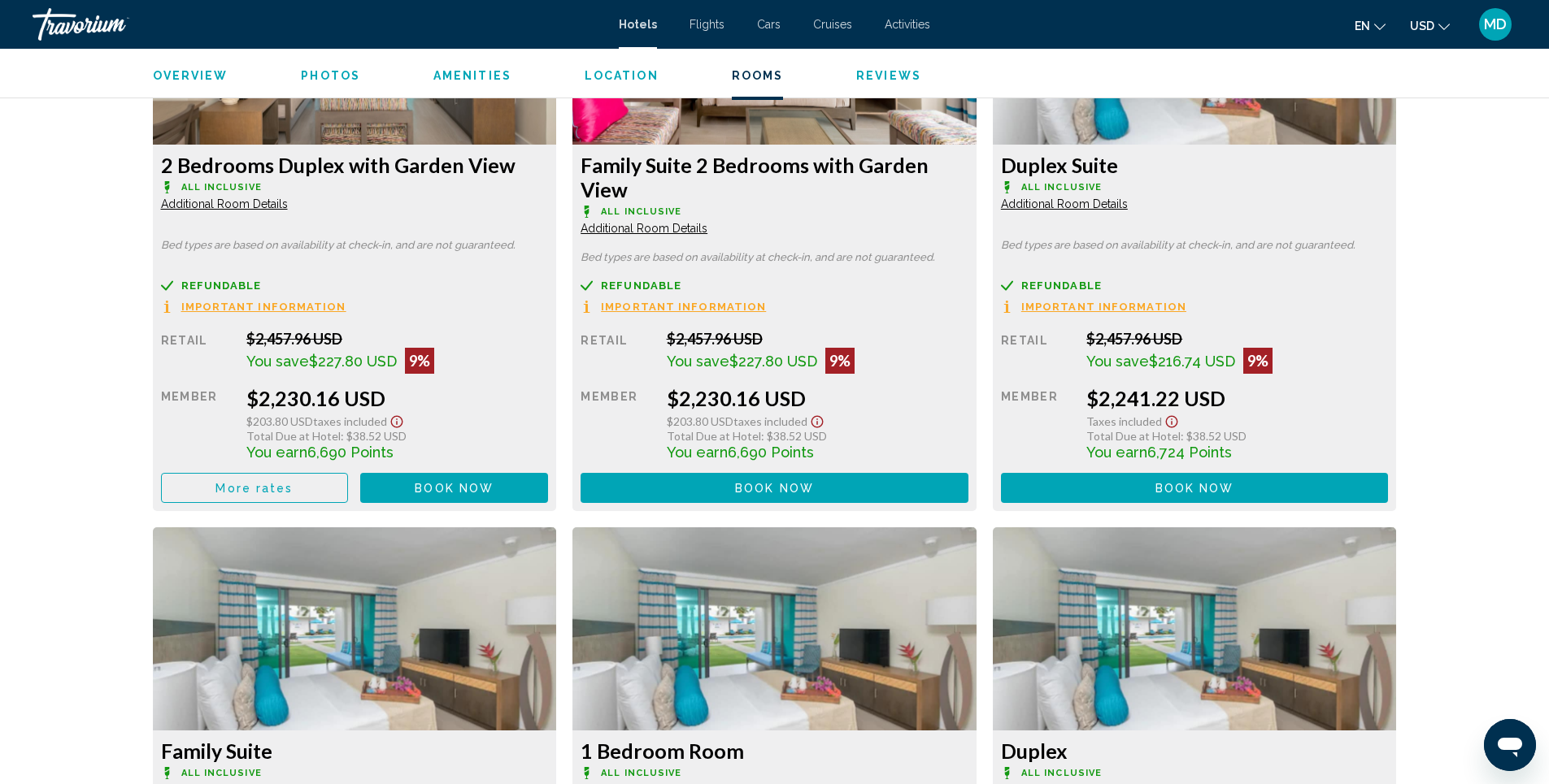
scroll to position [3855, 0]
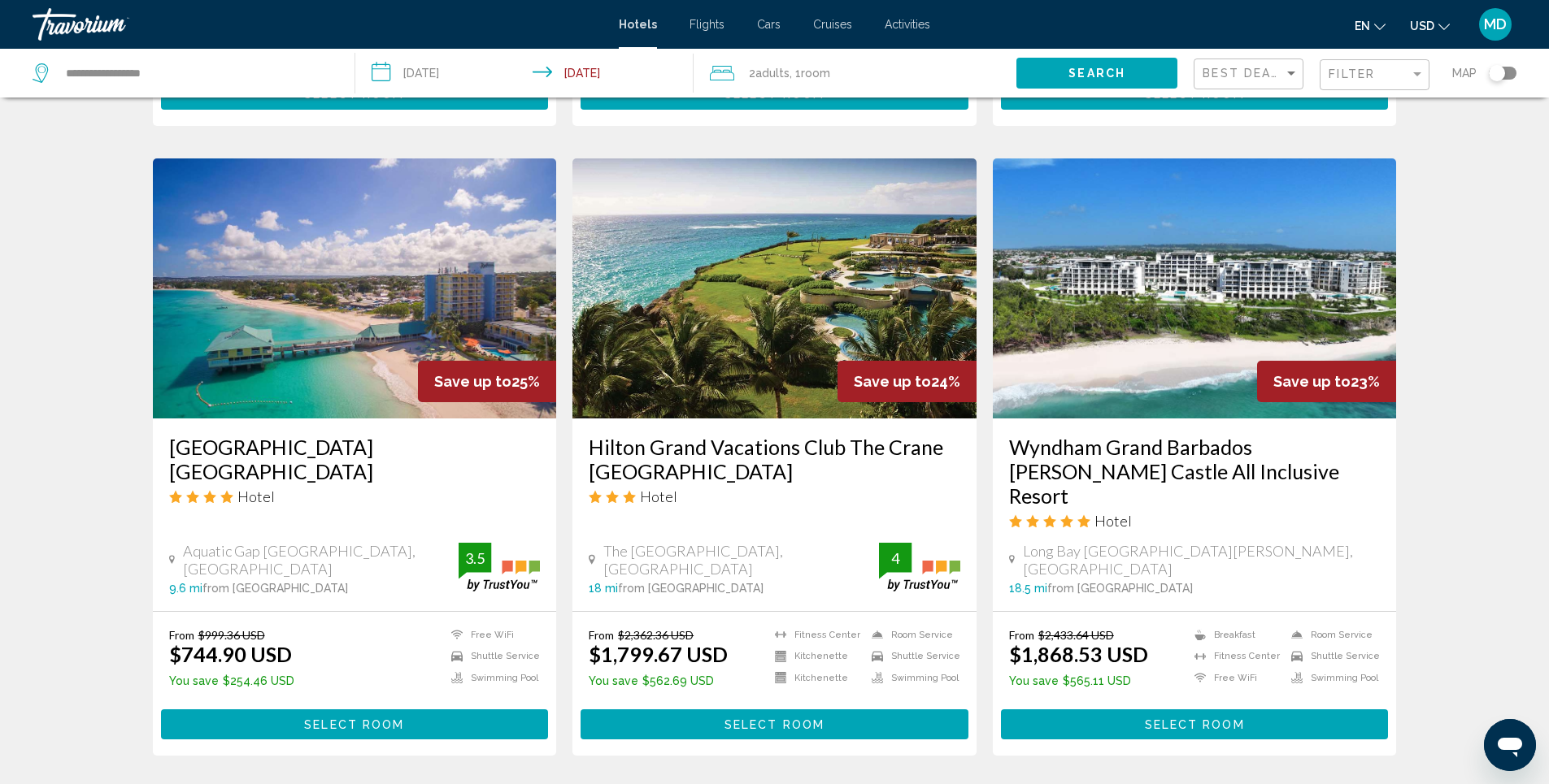
scroll to position [1219, 0]
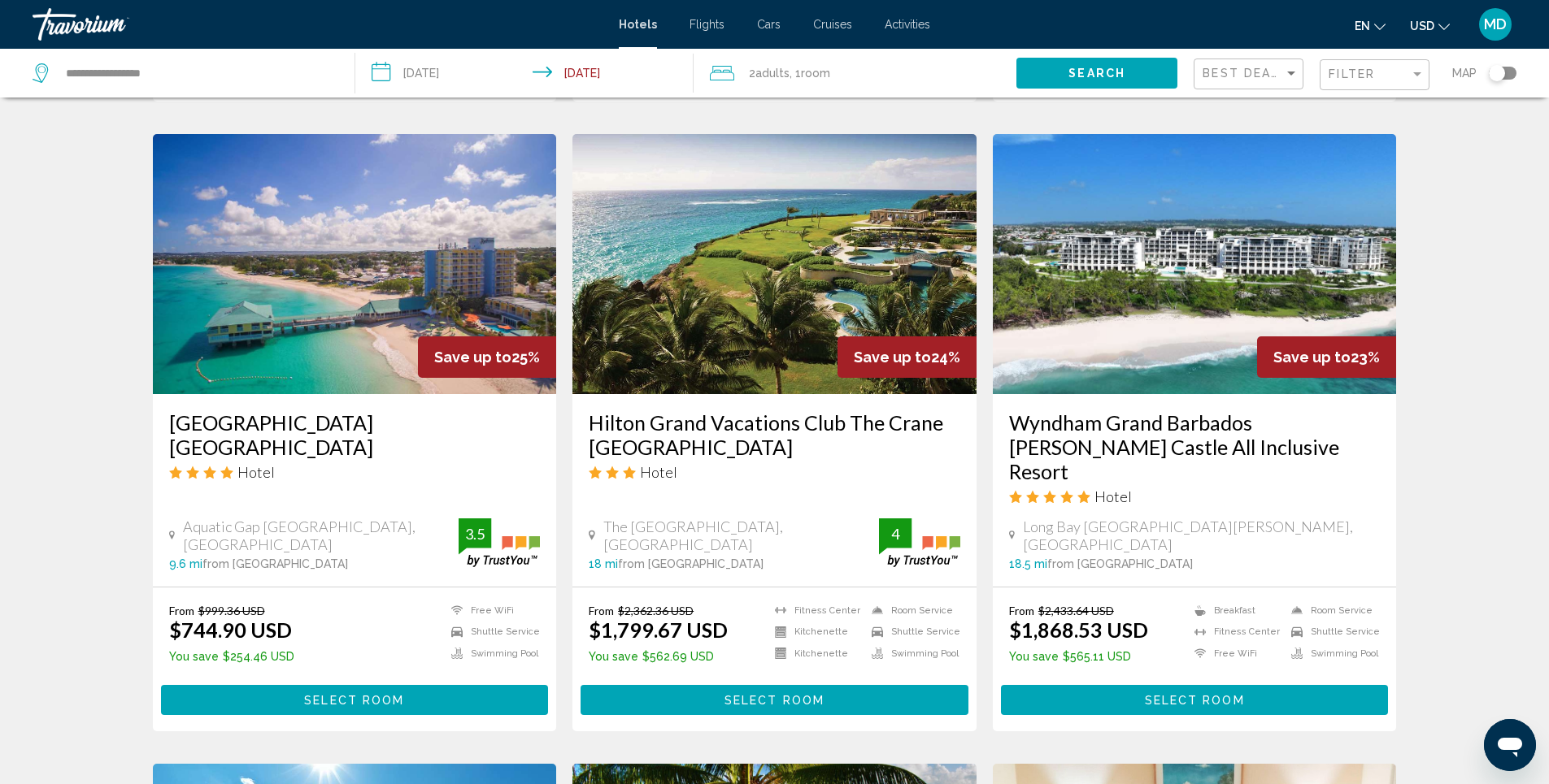
click at [1189, 249] on img "Main content" at bounding box center [1195, 264] width 404 height 260
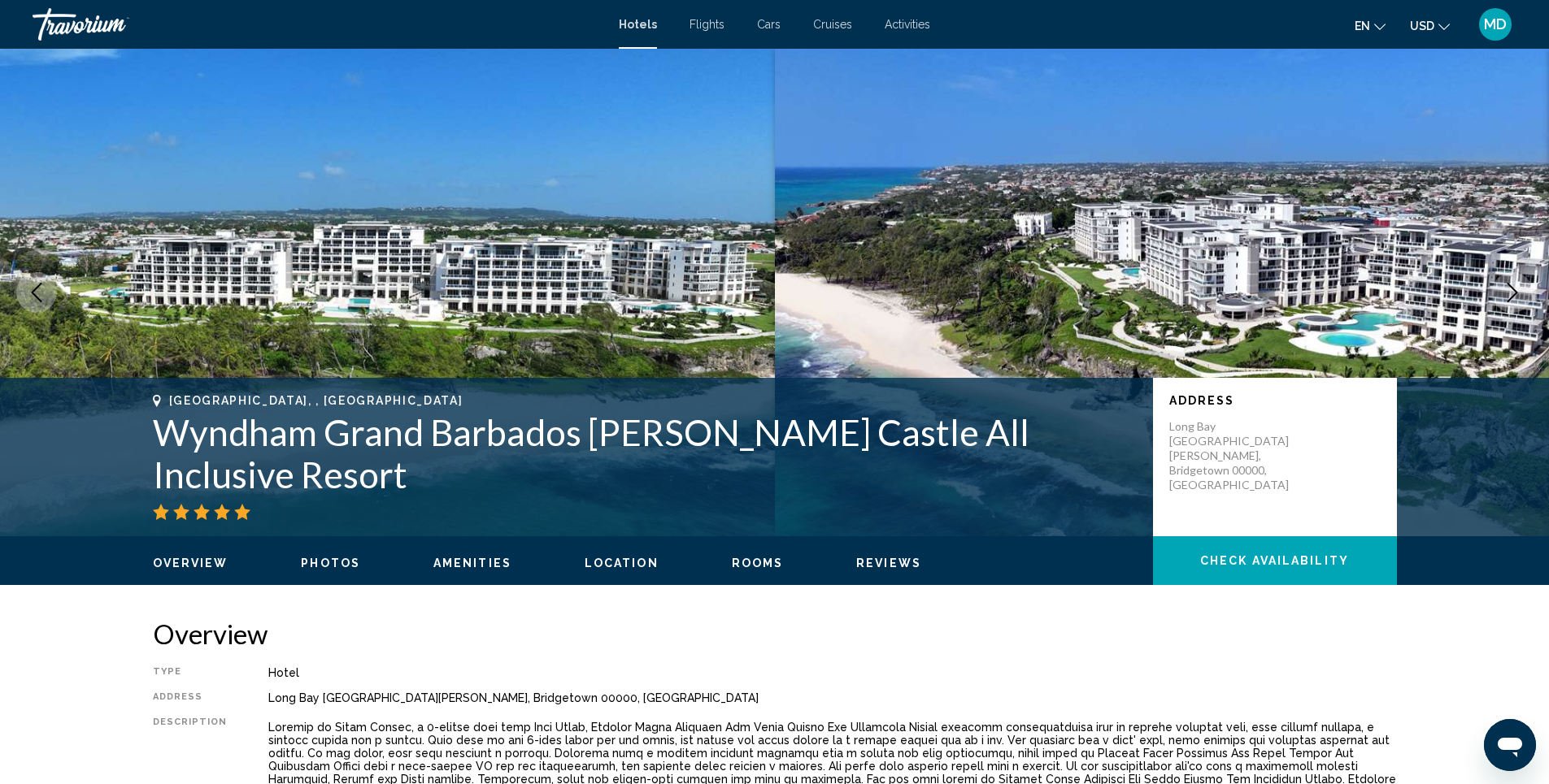
click at [329, 564] on span "Photos" at bounding box center [330, 563] width 59 height 13
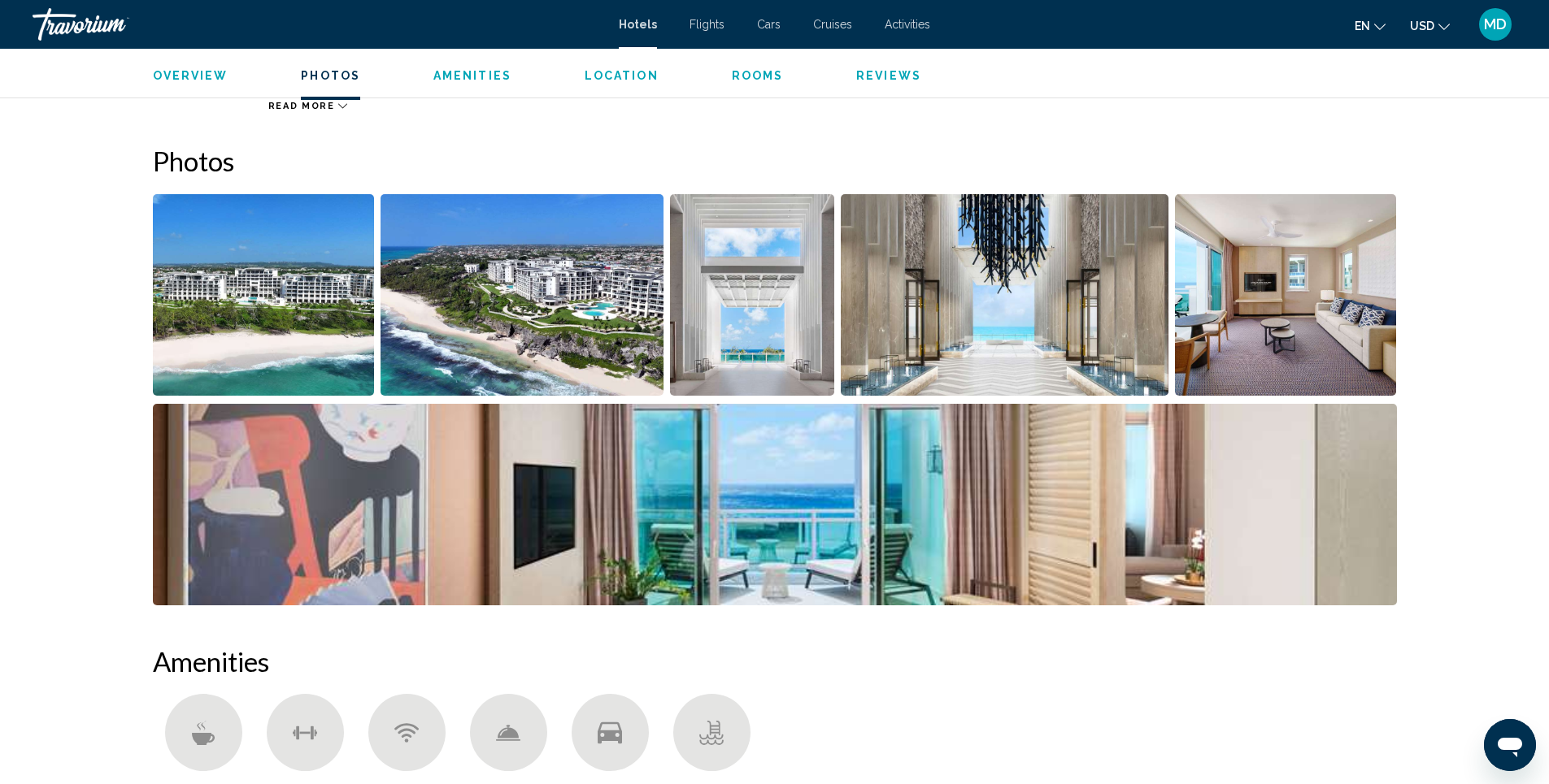
scroll to position [758, 0]
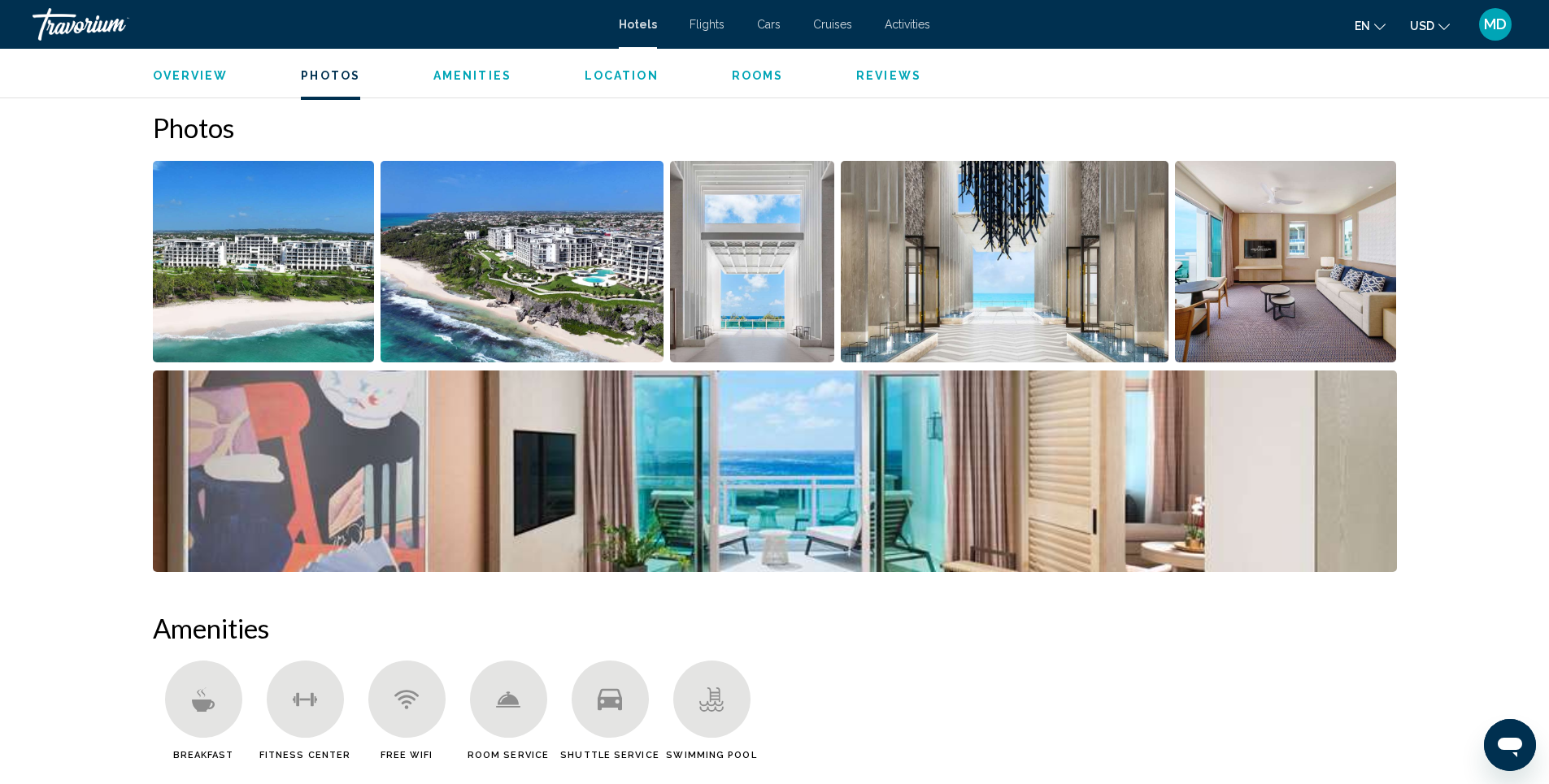
click at [271, 273] on img "Open full-screen image slider" at bounding box center [264, 261] width 222 height 201
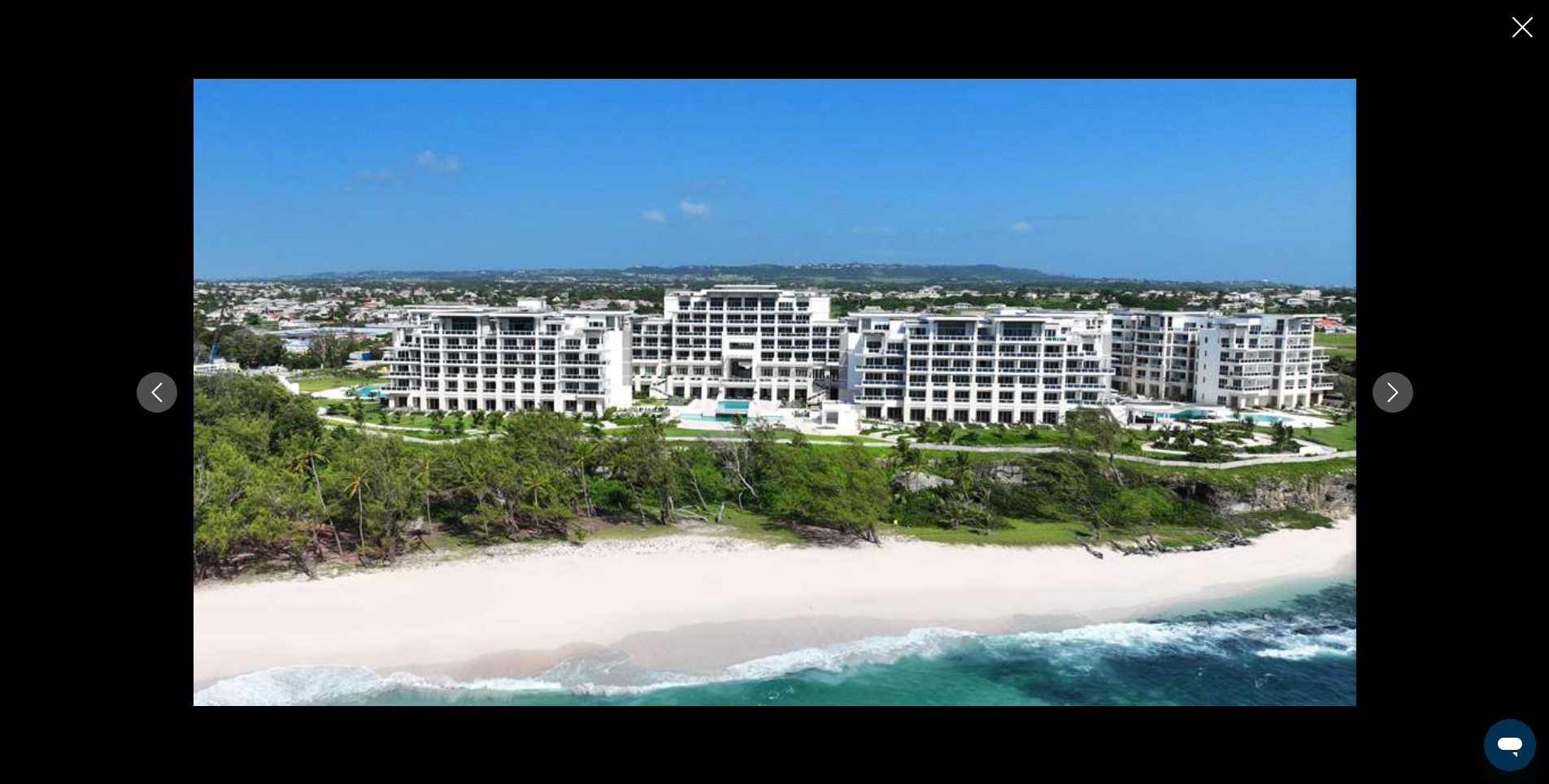
click at [1394, 394] on icon "Next image" at bounding box center [1393, 392] width 19 height 19
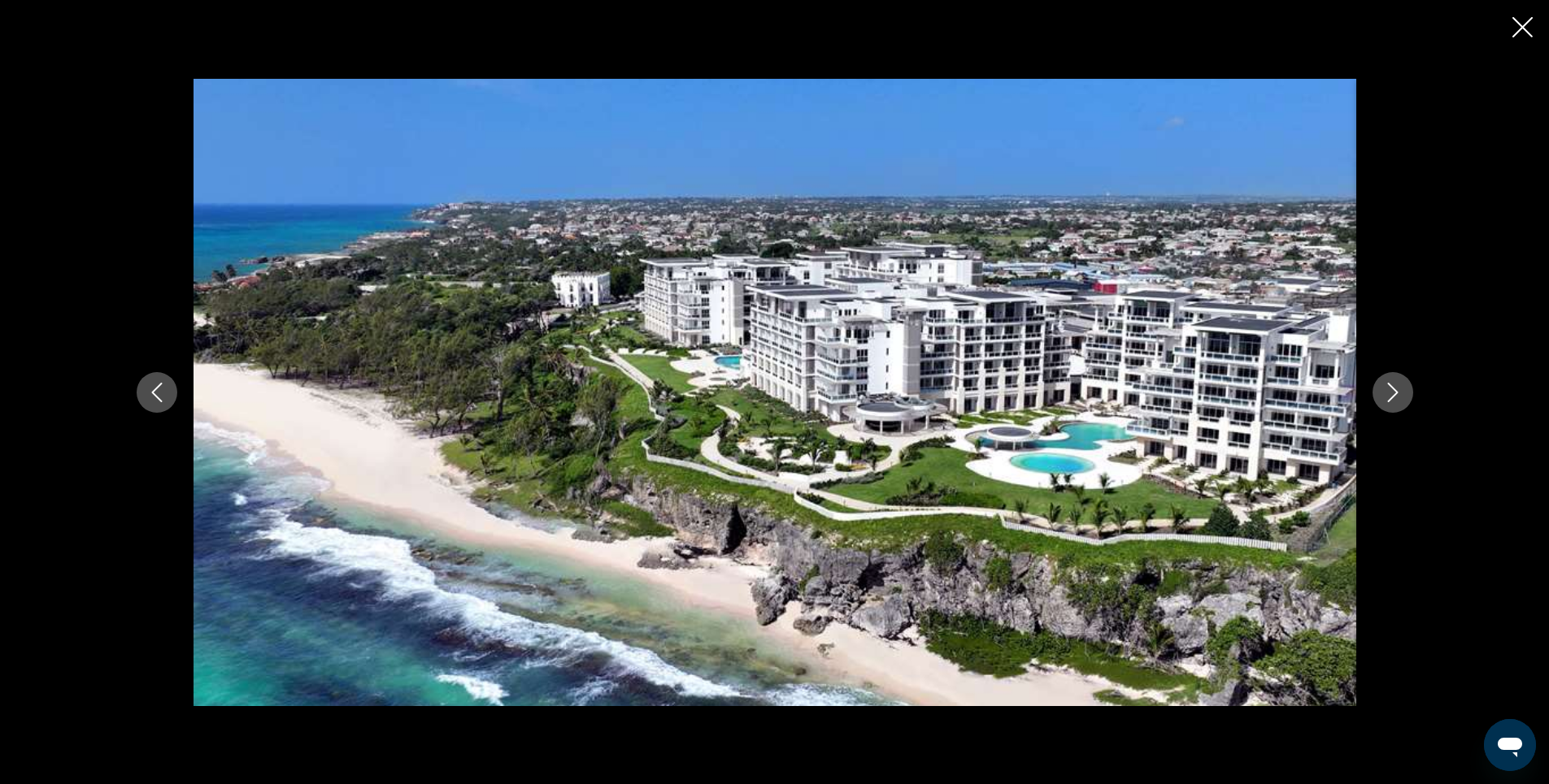
click at [1394, 394] on icon "Next image" at bounding box center [1393, 392] width 19 height 19
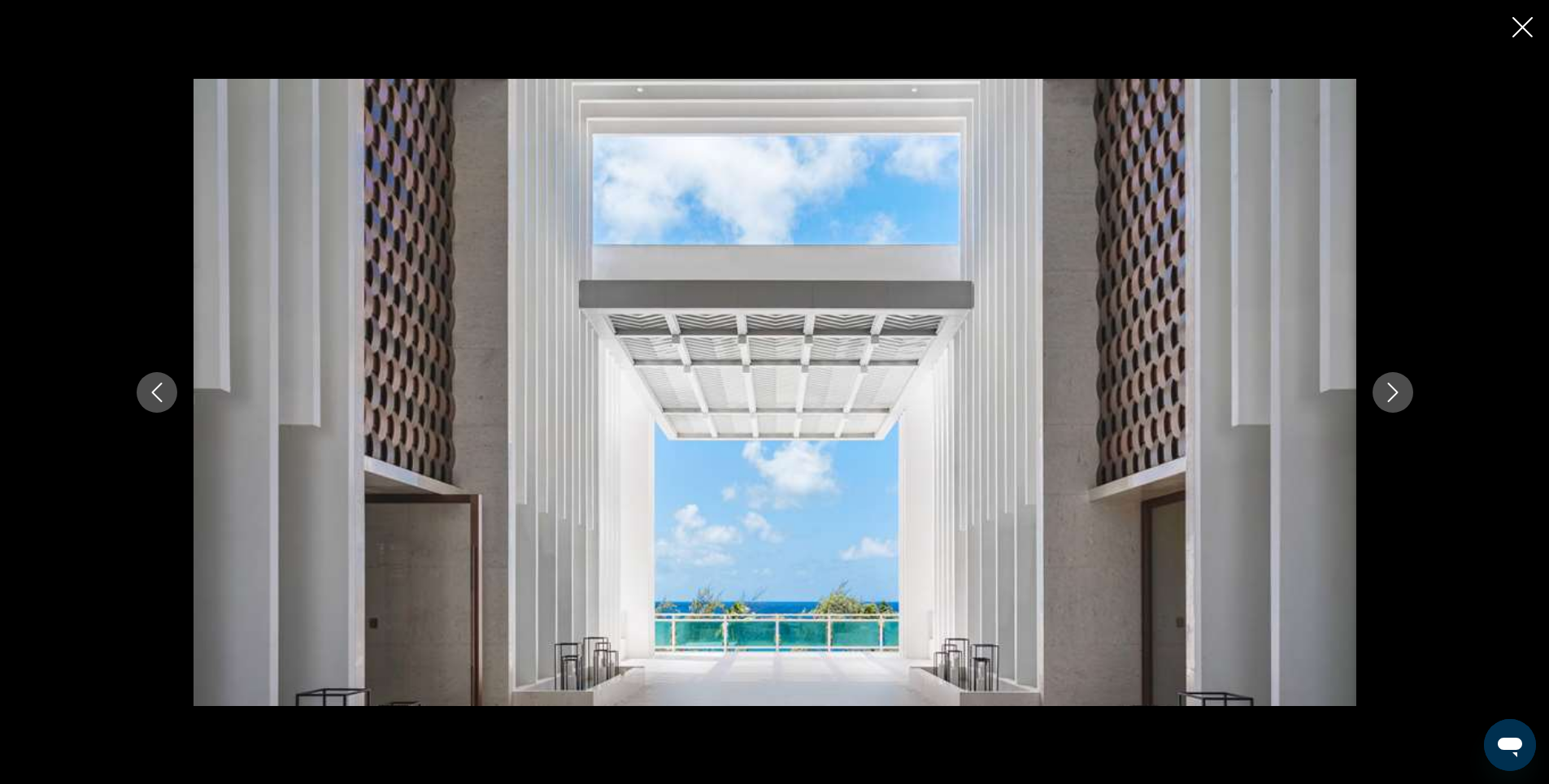
click at [1394, 394] on icon "Next image" at bounding box center [1393, 392] width 19 height 19
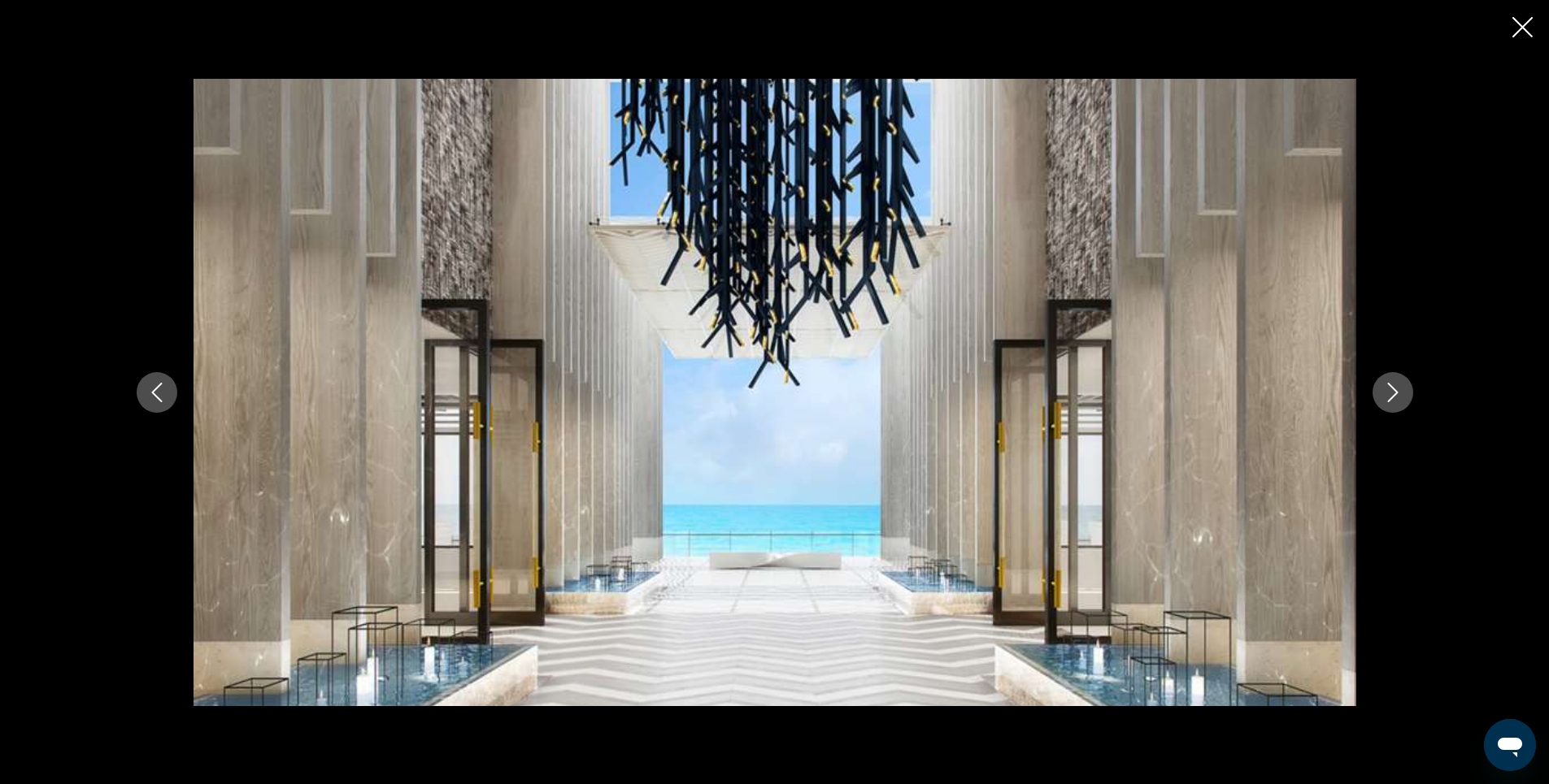
click at [1394, 394] on icon "Next image" at bounding box center [1393, 392] width 19 height 19
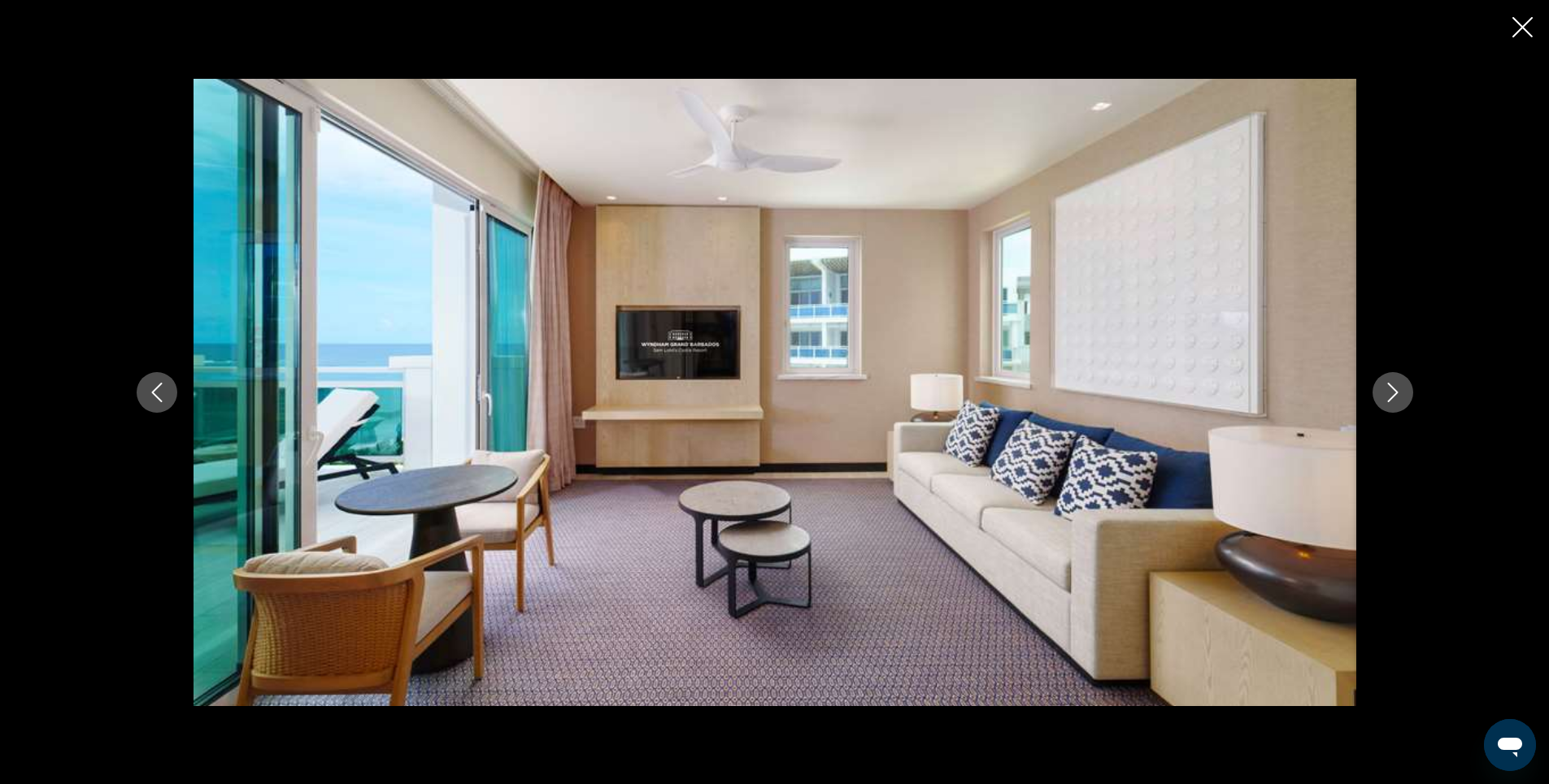
click at [1394, 394] on icon "Next image" at bounding box center [1393, 392] width 19 height 19
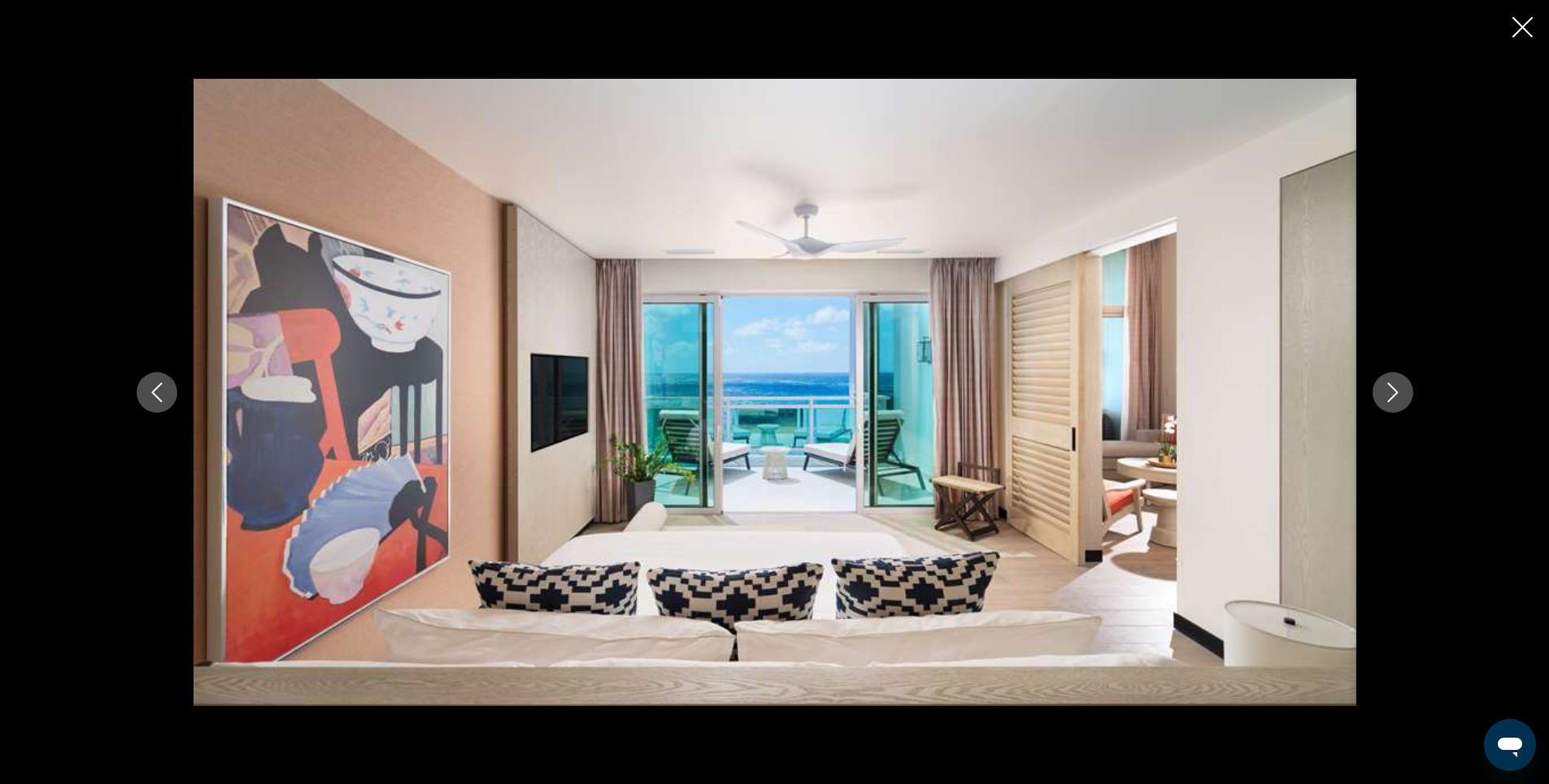
click at [1394, 394] on icon "Next image" at bounding box center [1393, 392] width 19 height 19
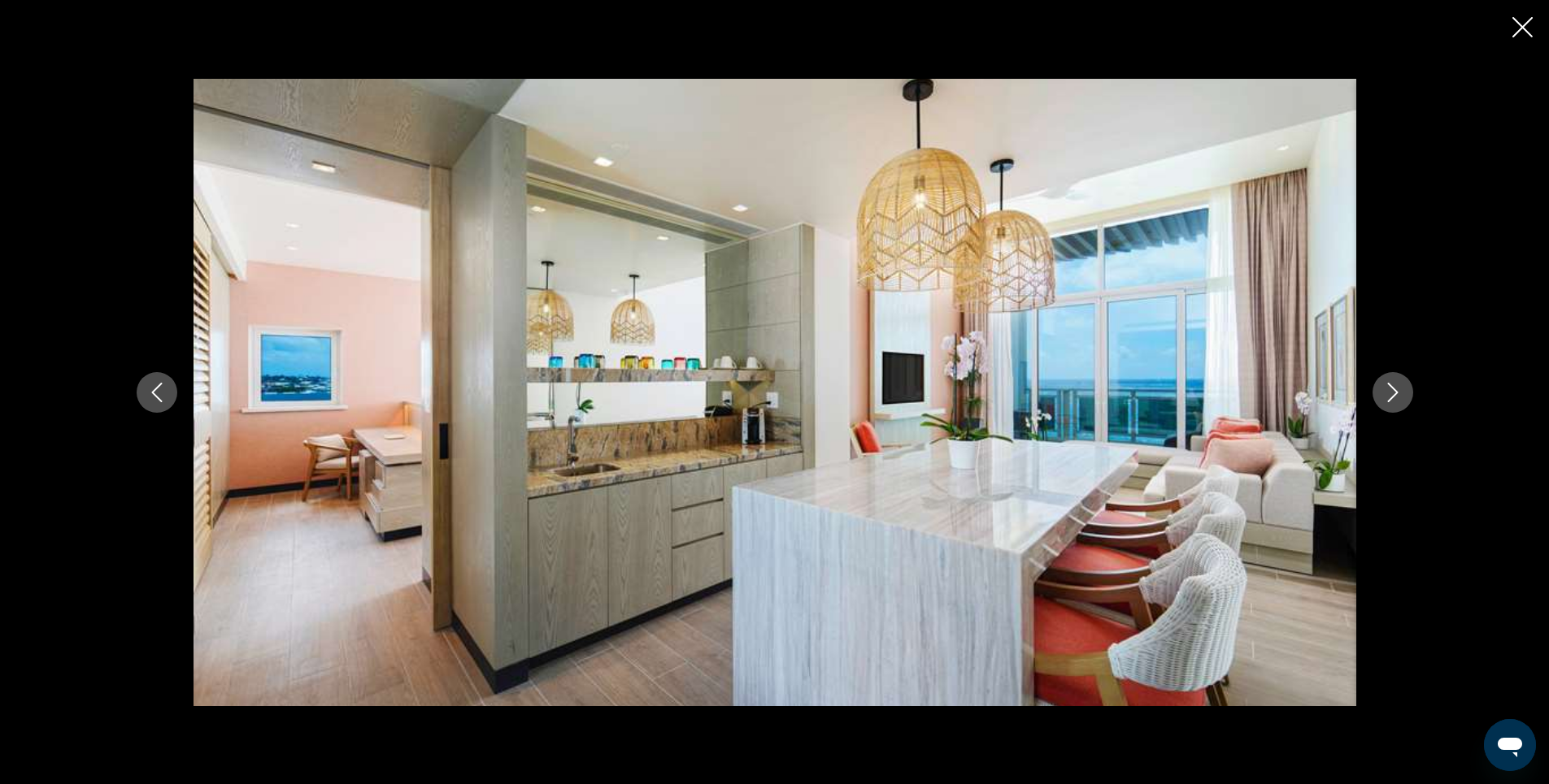
click at [1394, 394] on icon "Next image" at bounding box center [1393, 392] width 19 height 19
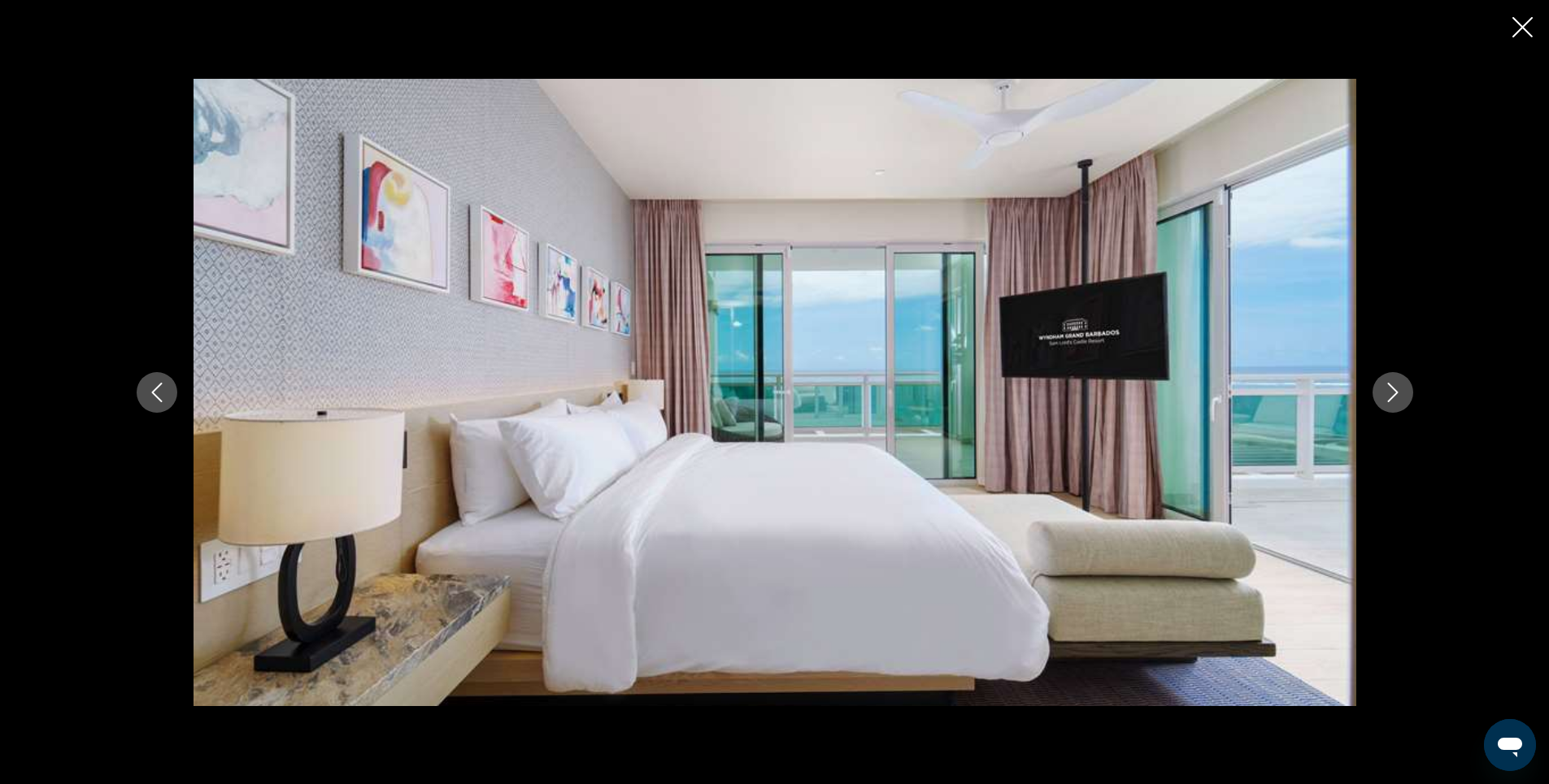
click at [1394, 394] on icon "Next image" at bounding box center [1393, 392] width 19 height 19
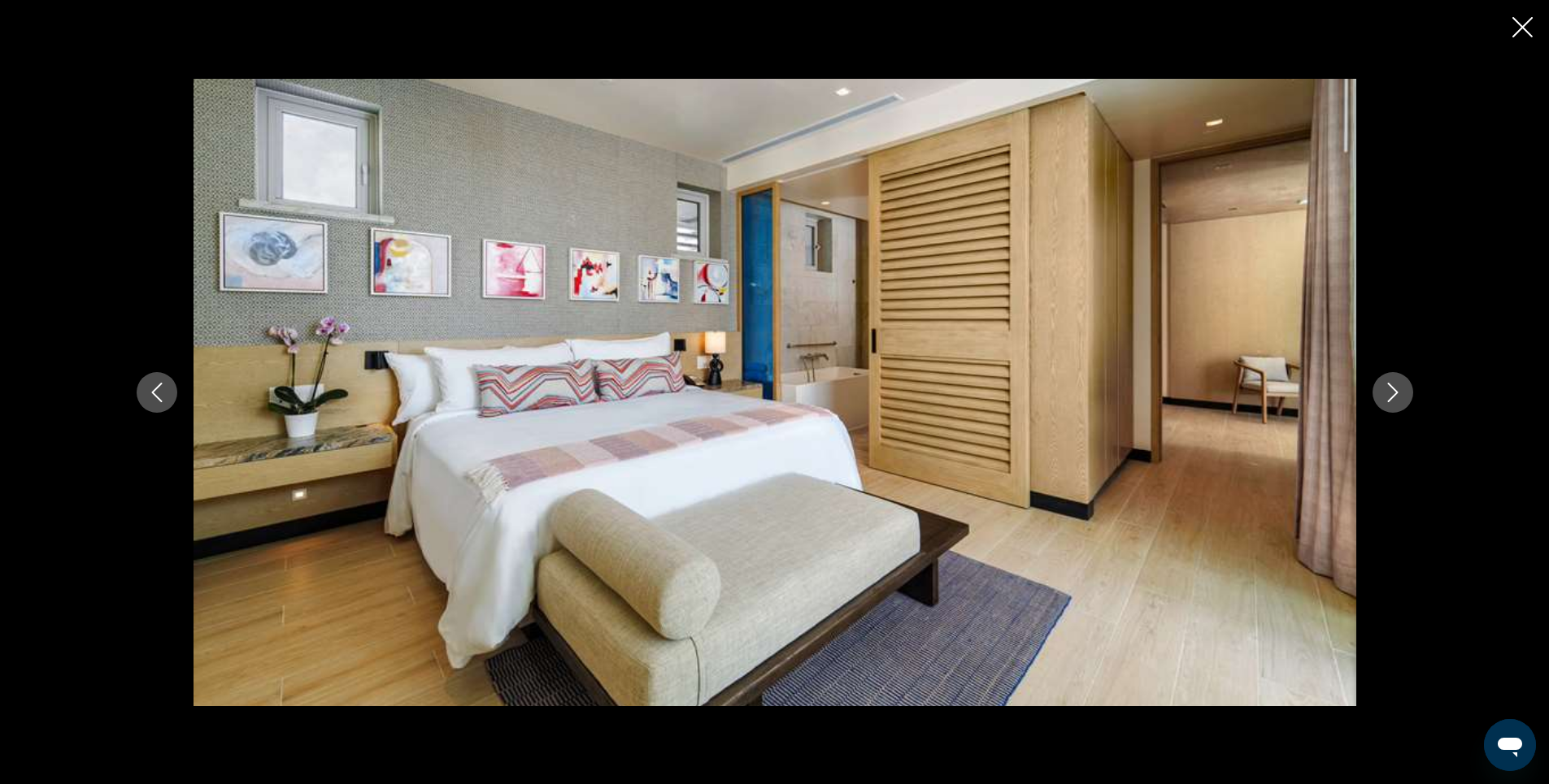
click at [1394, 394] on icon "Next image" at bounding box center [1393, 392] width 19 height 19
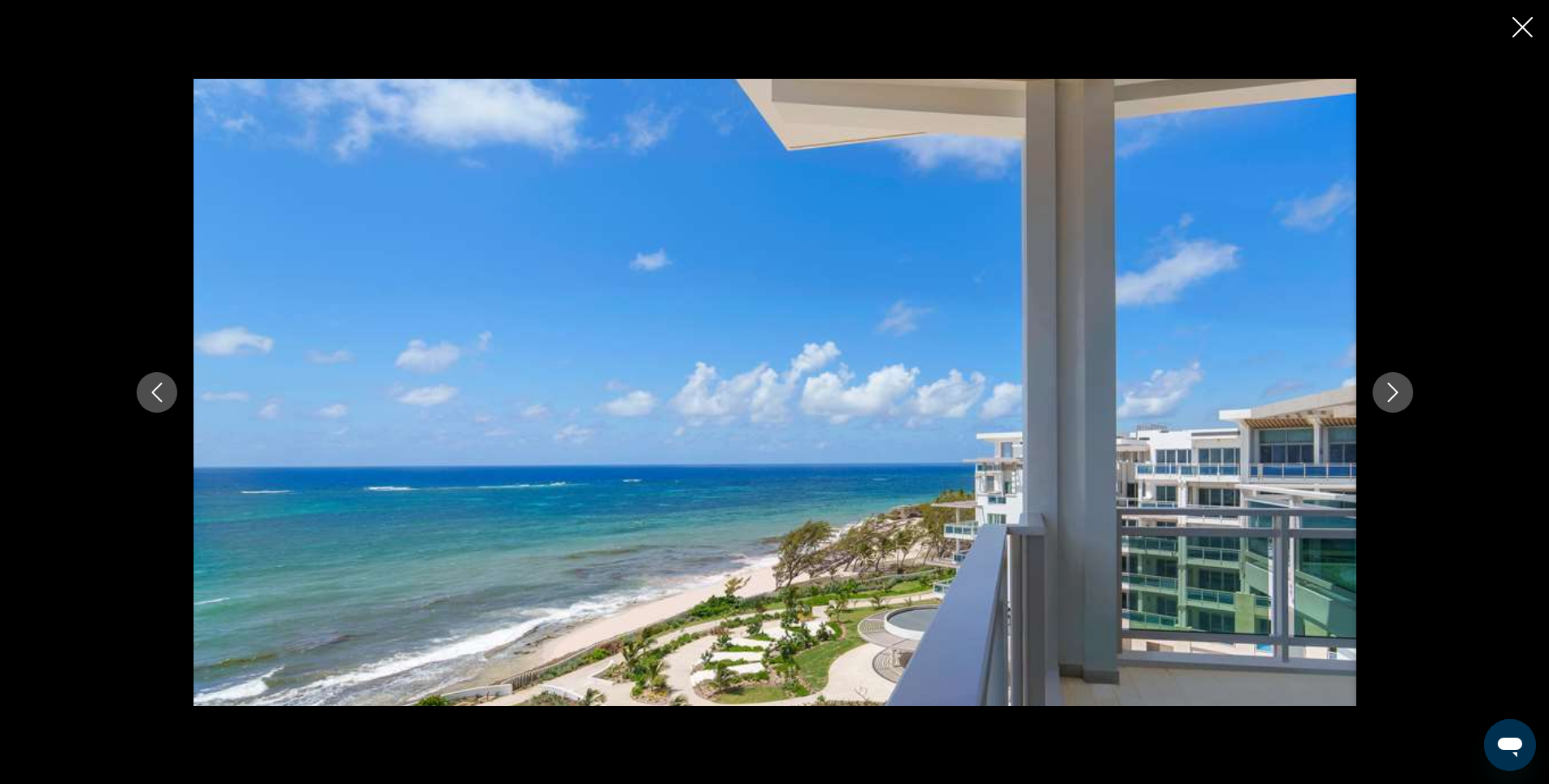
click at [1394, 394] on icon "Next image" at bounding box center [1393, 392] width 19 height 19
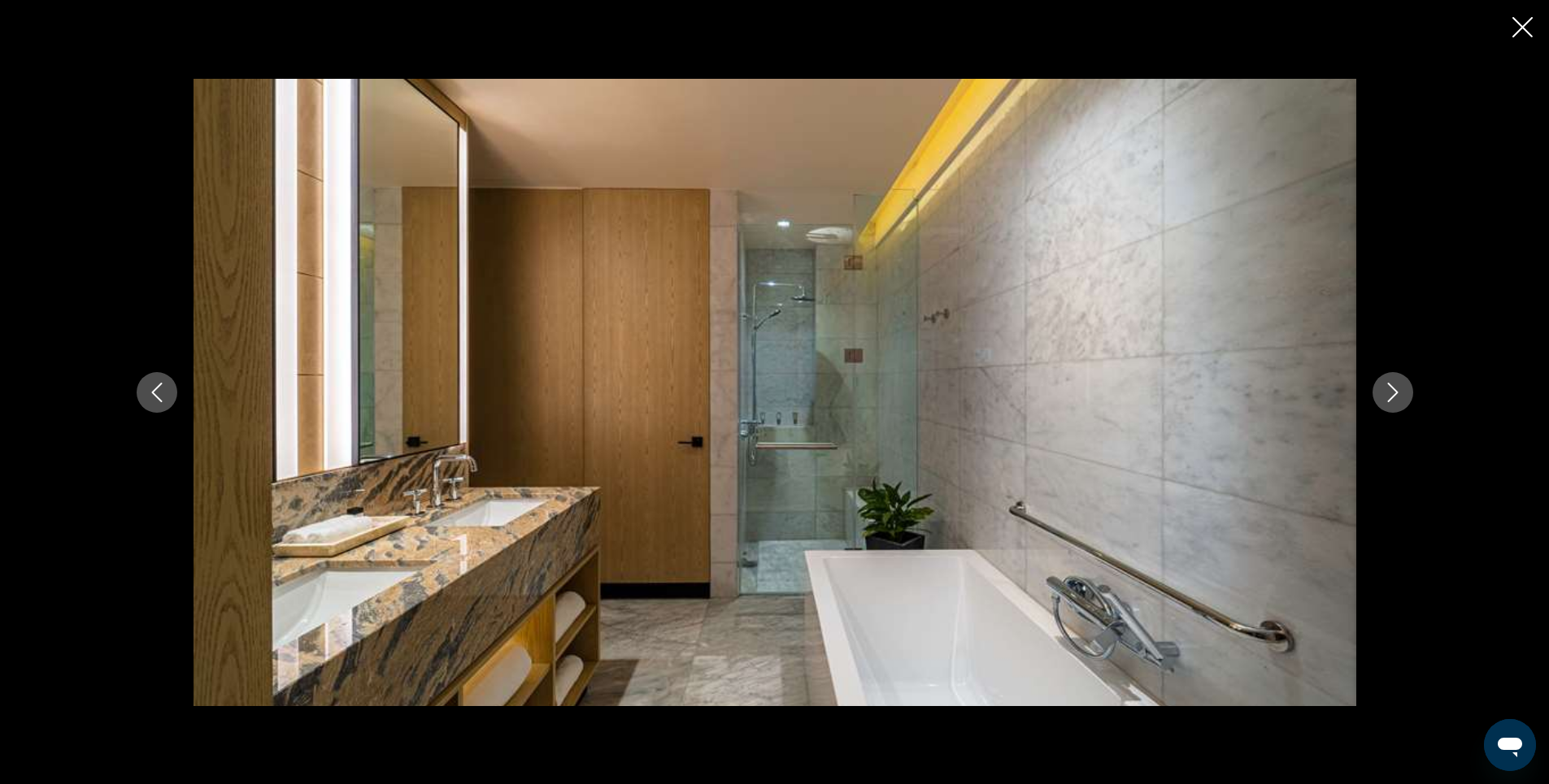
click at [1394, 394] on icon "Next image" at bounding box center [1393, 392] width 19 height 19
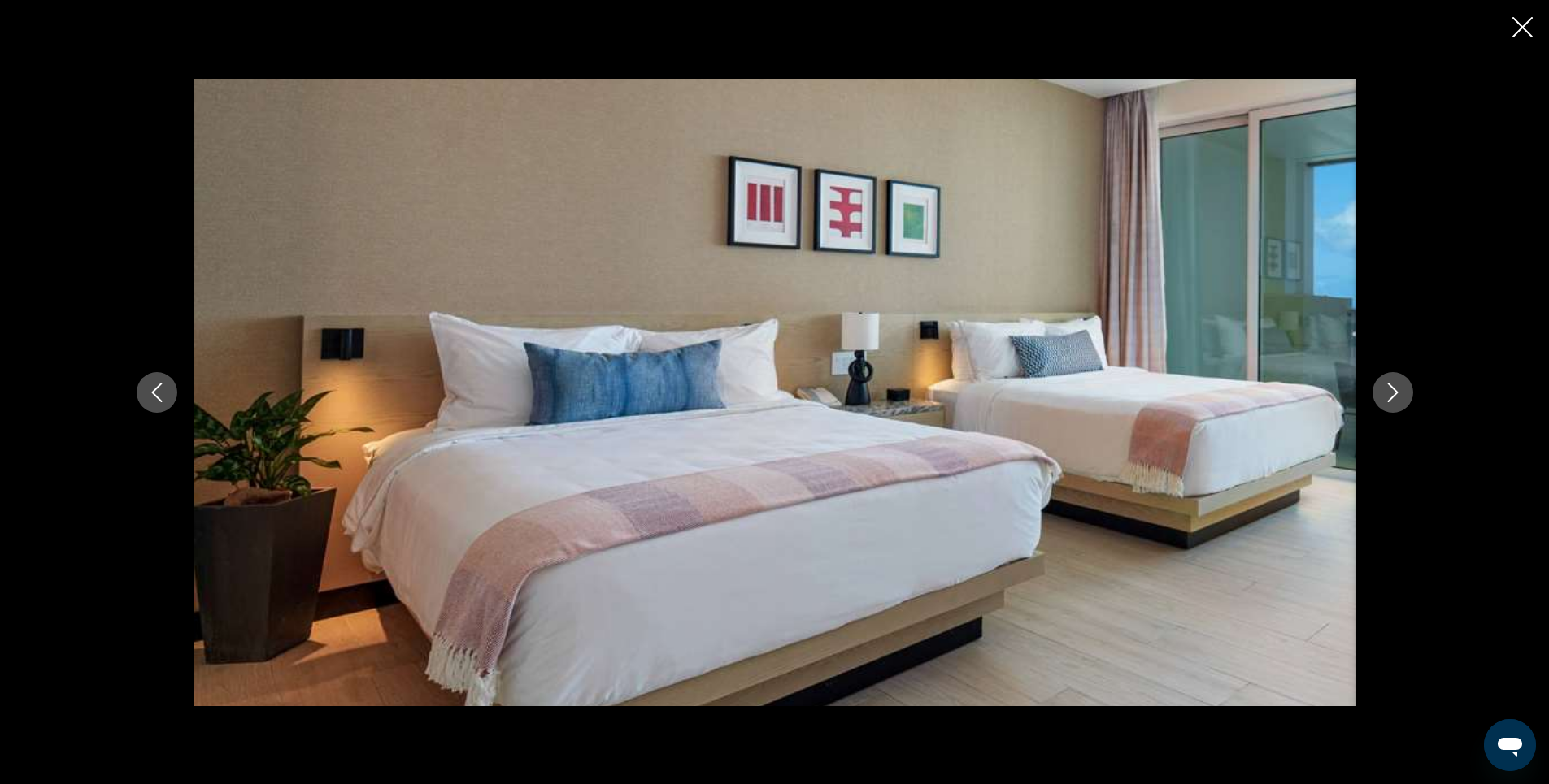
click at [1394, 394] on icon "Next image" at bounding box center [1393, 392] width 19 height 19
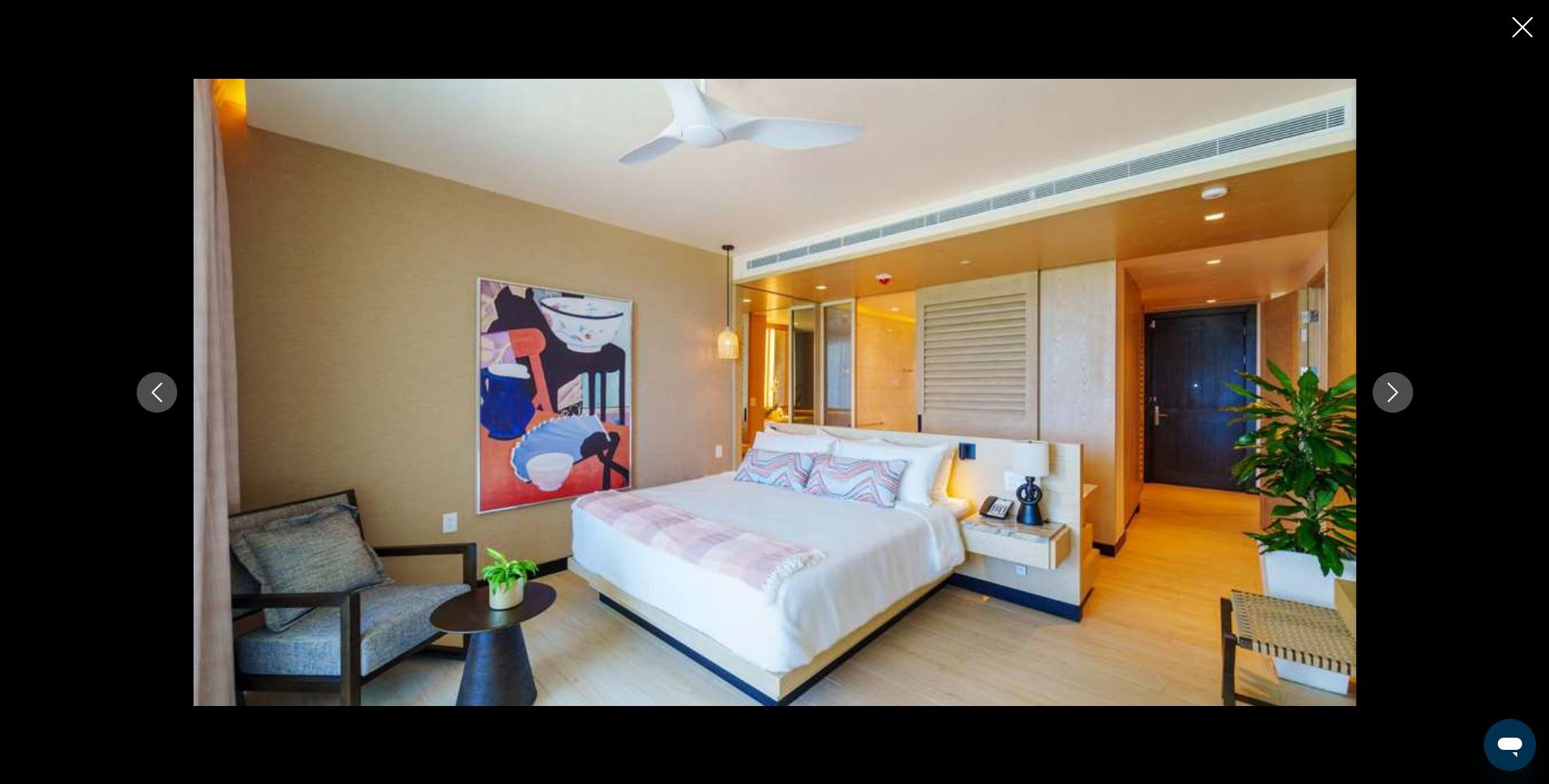
click at [1394, 394] on icon "Next image" at bounding box center [1393, 392] width 19 height 19
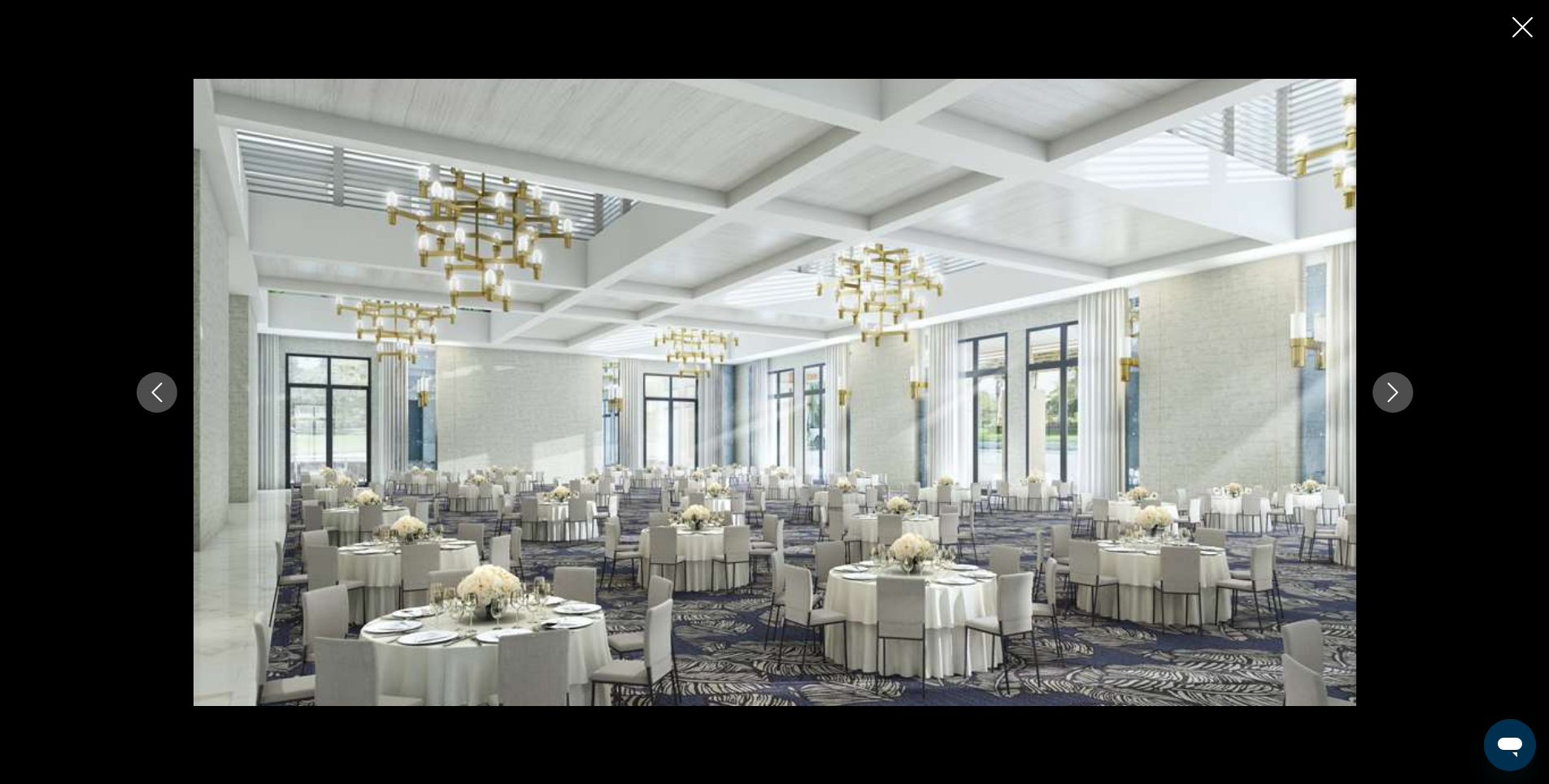
click at [1394, 394] on icon "Next image" at bounding box center [1393, 392] width 19 height 19
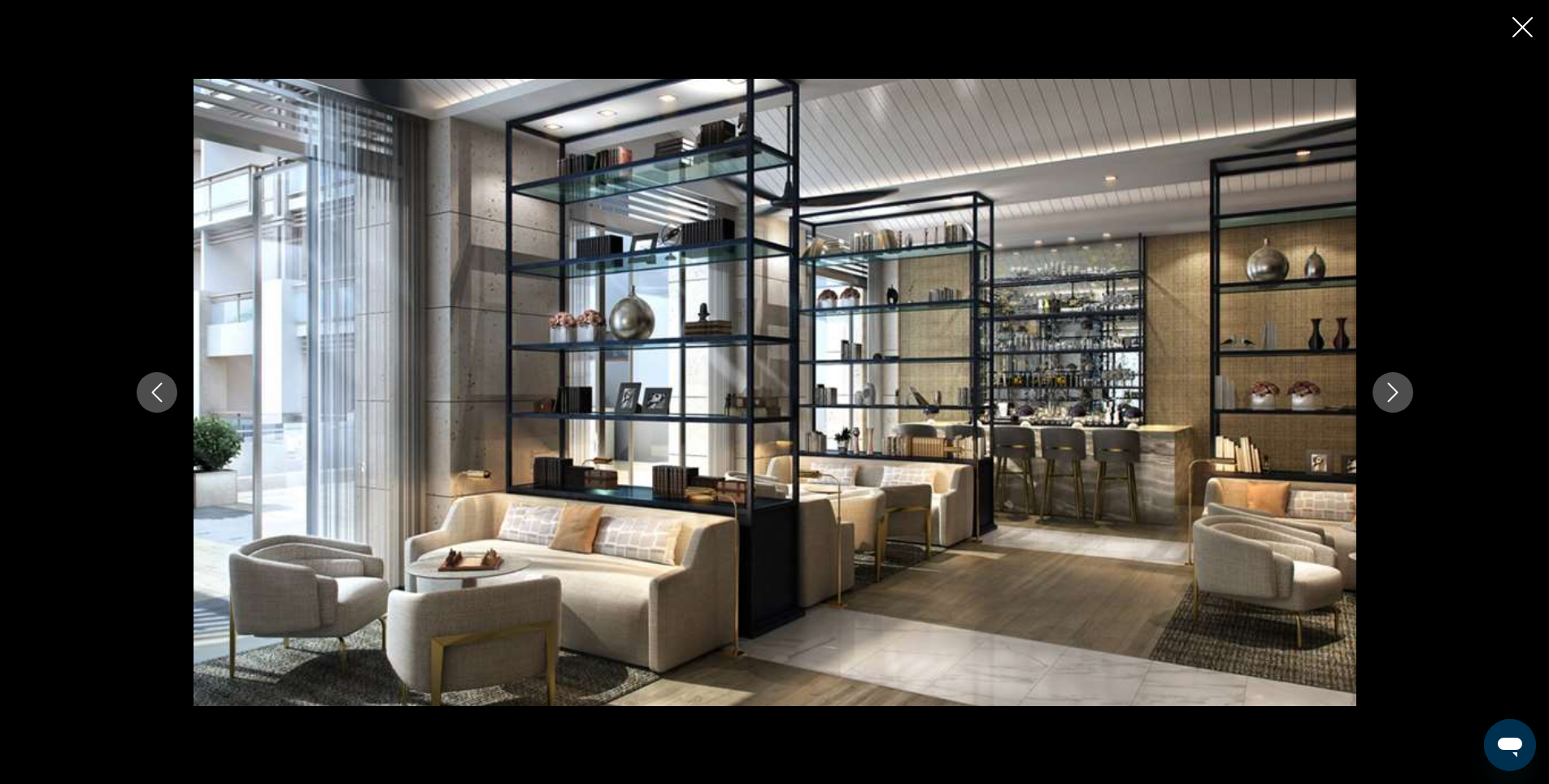
click at [1394, 394] on icon "Next image" at bounding box center [1393, 392] width 19 height 19
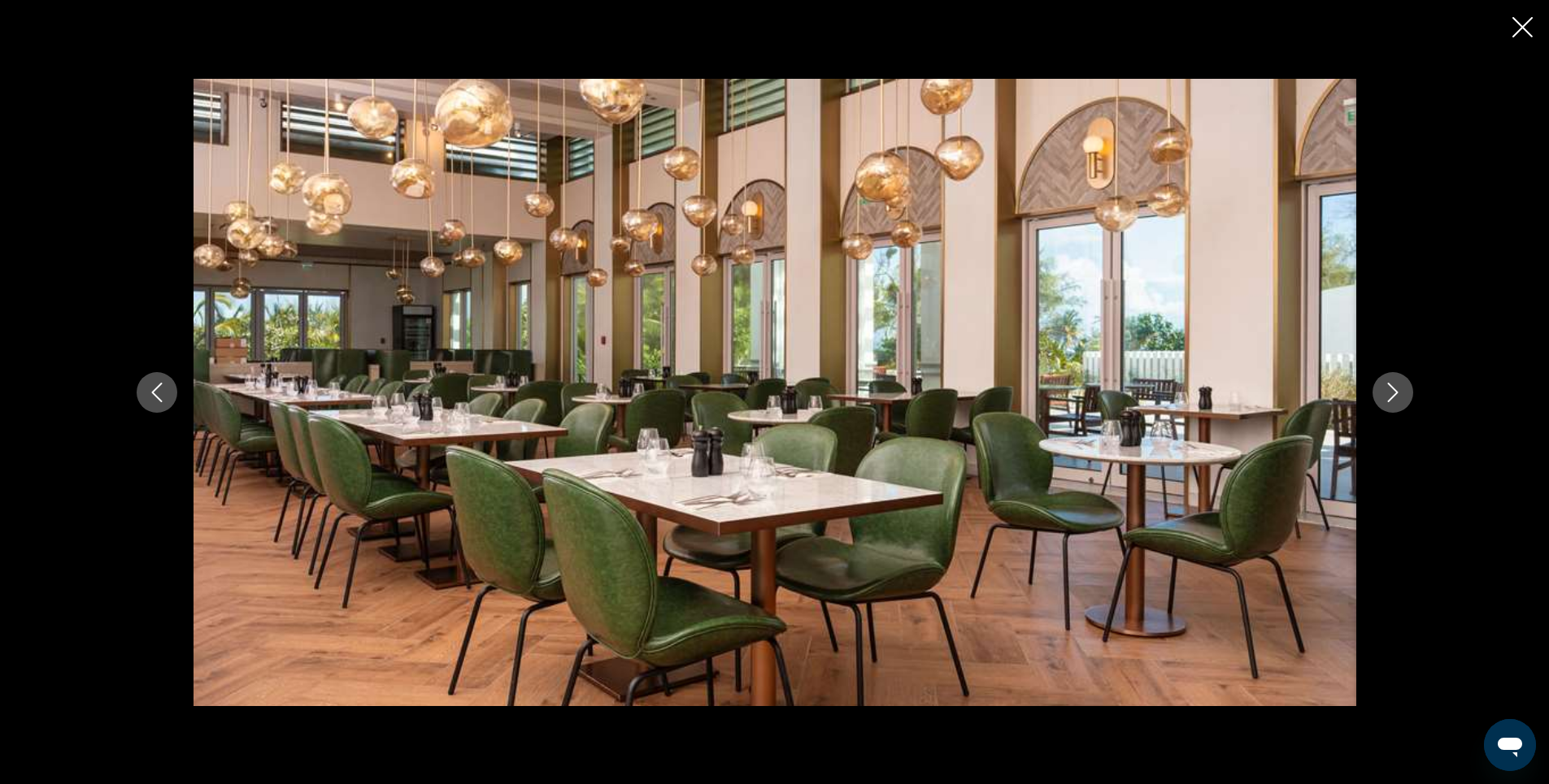
click at [1394, 394] on icon "Next image" at bounding box center [1393, 392] width 19 height 19
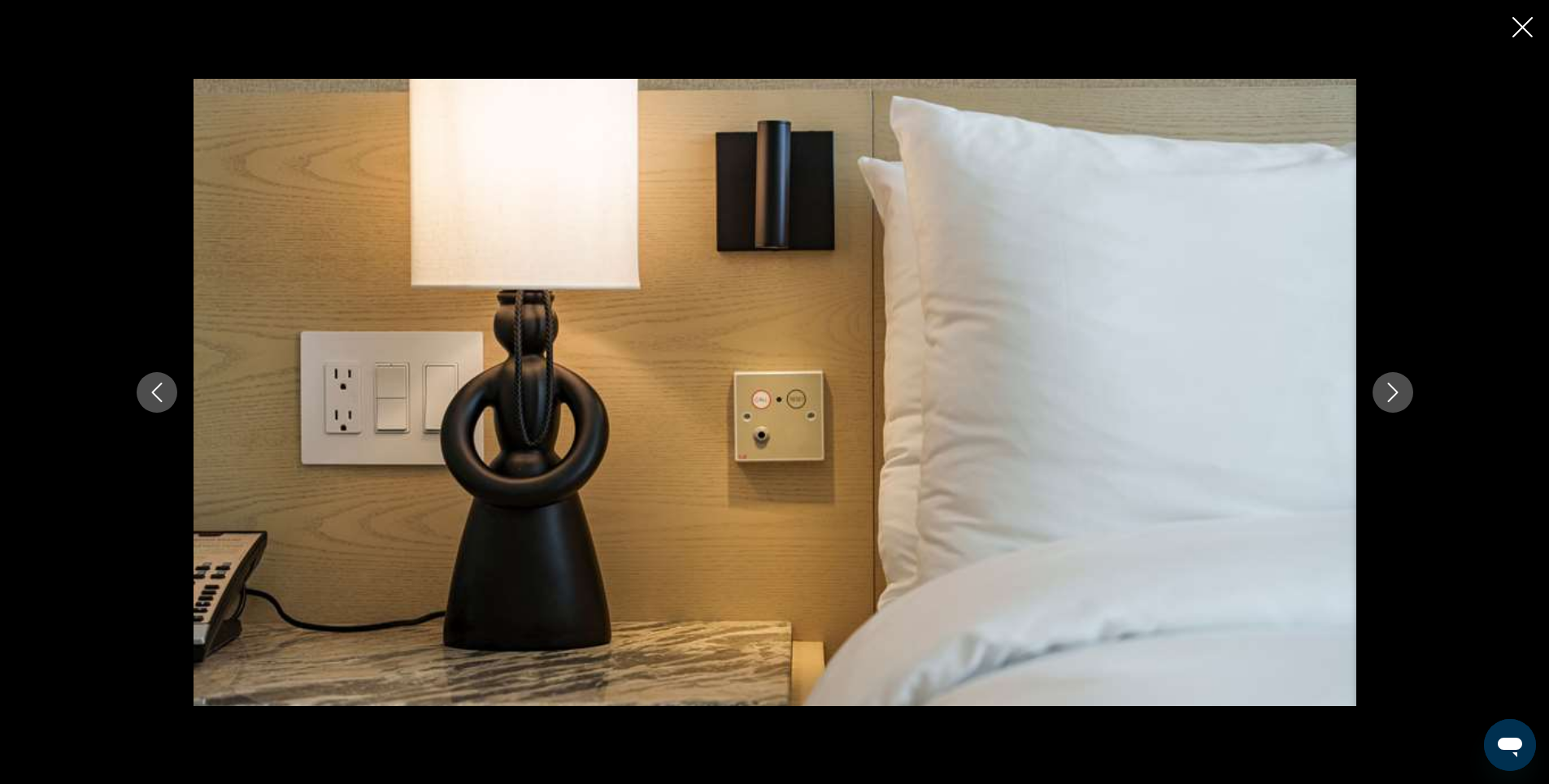
click at [1522, 27] on icon "Close slideshow" at bounding box center [1522, 27] width 20 height 20
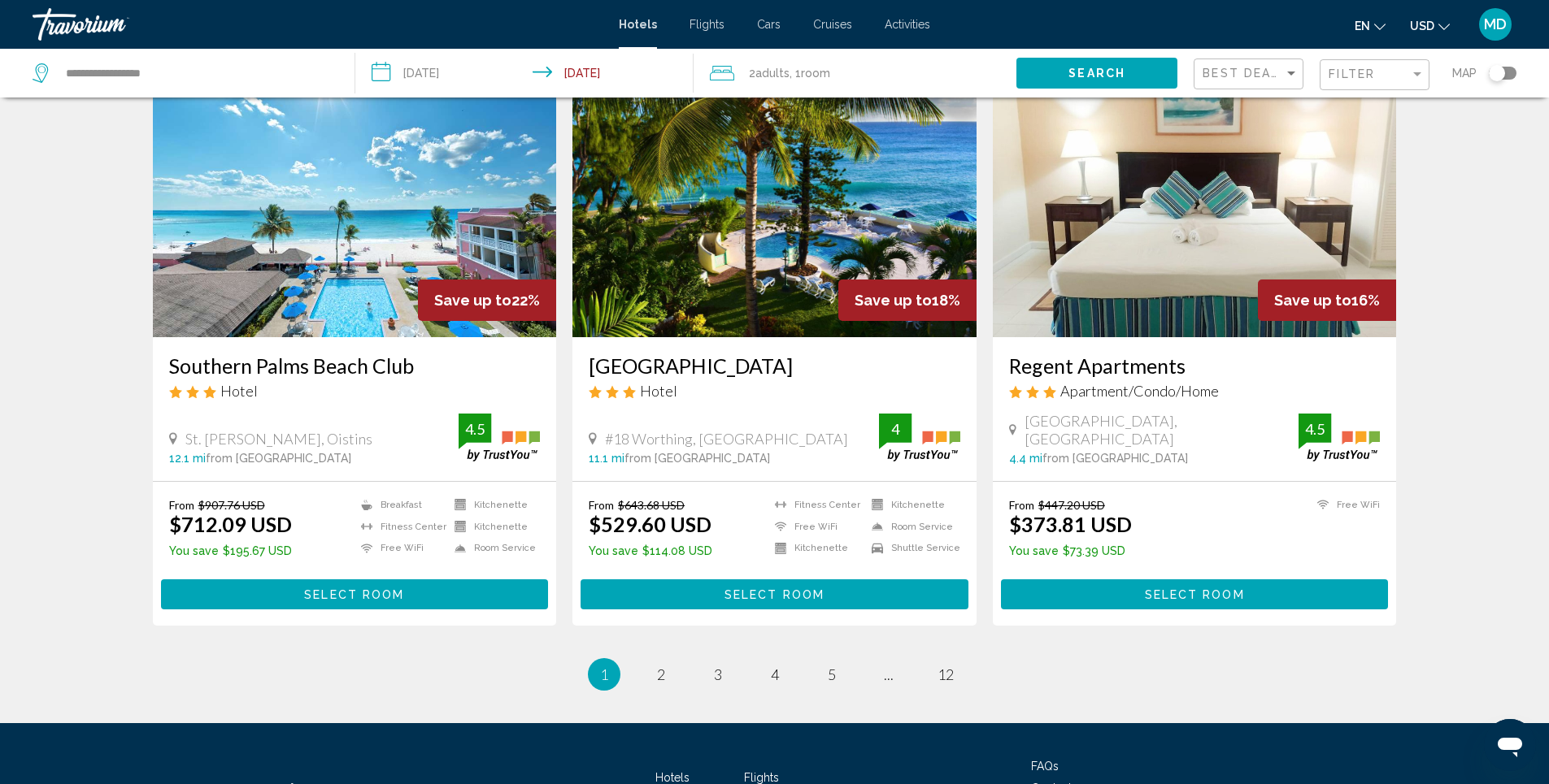
scroll to position [1951, 0]
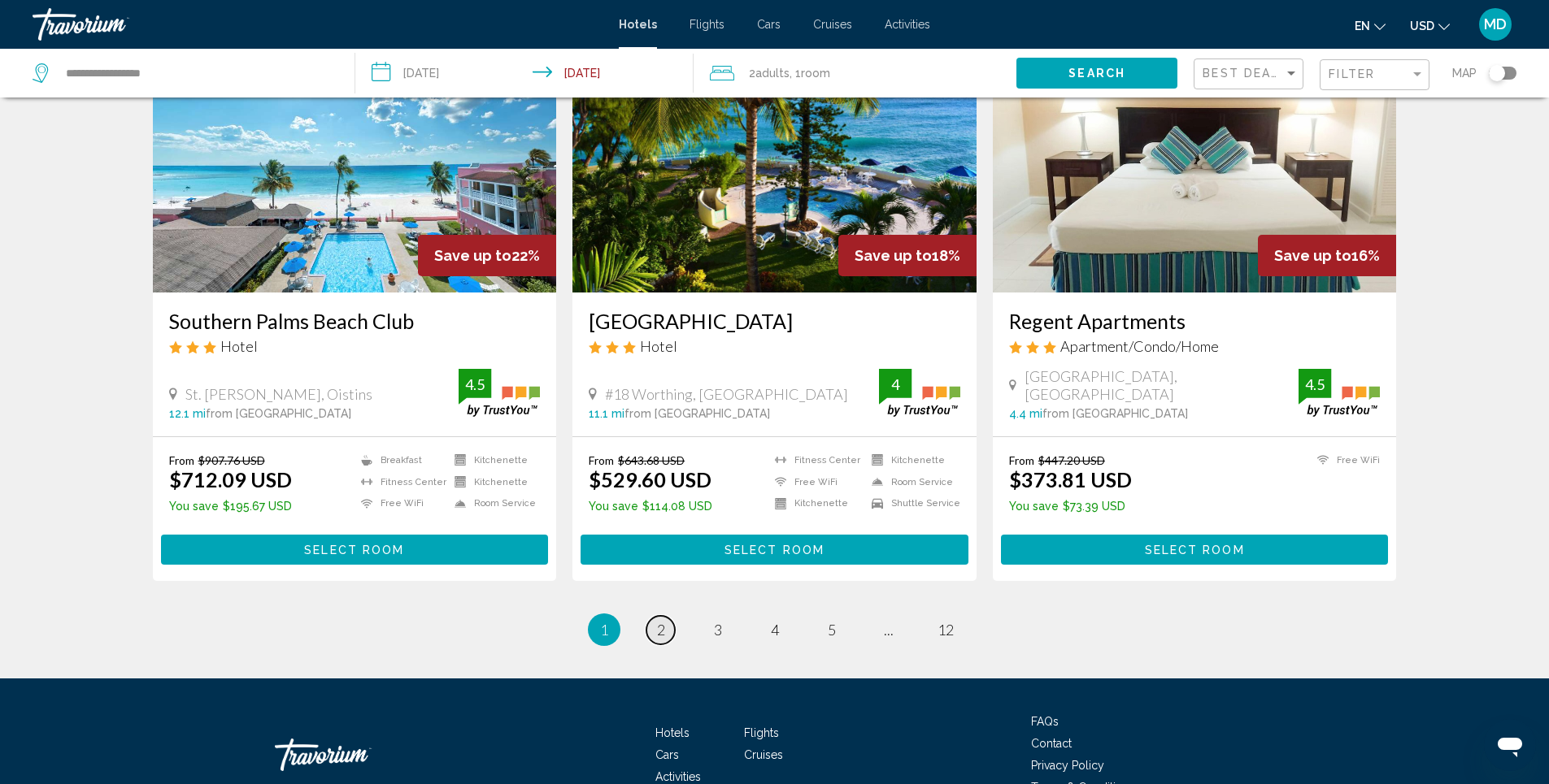
click at [660, 621] on span "2" at bounding box center [660, 629] width 8 height 18
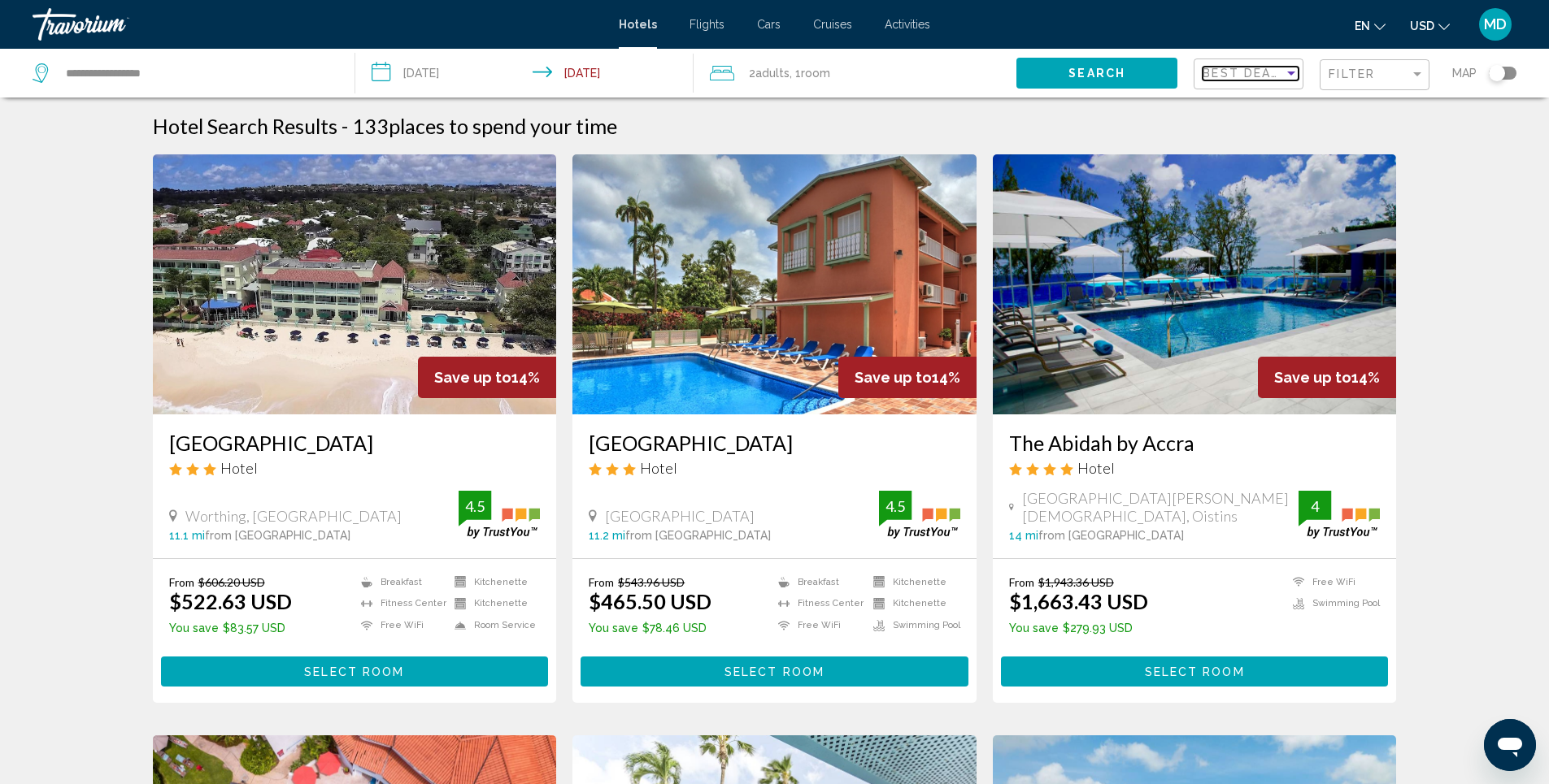
click at [1293, 72] on div "Sort by" at bounding box center [1291, 73] width 8 height 4
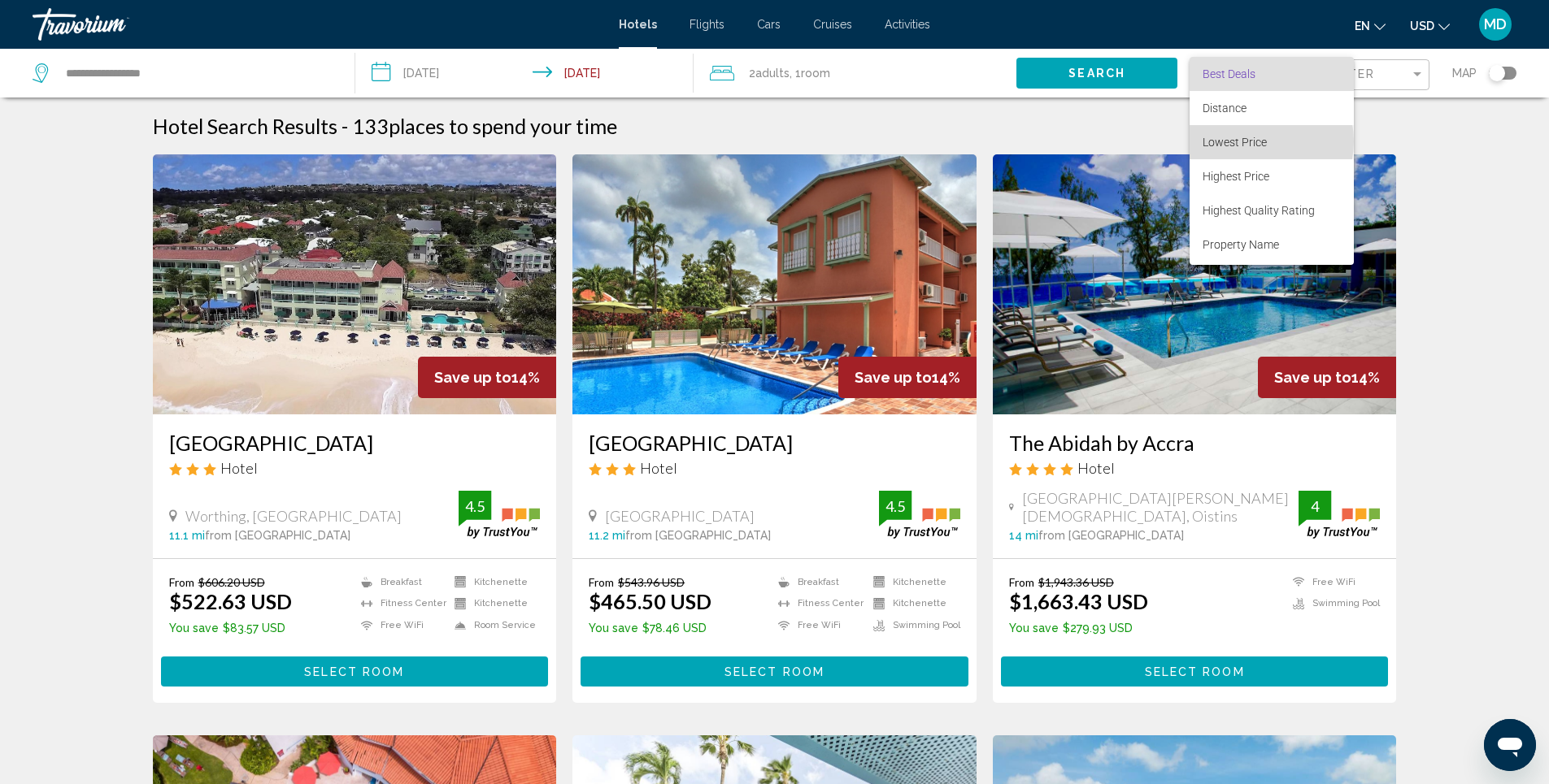
click at [1254, 142] on span "Lowest Price" at bounding box center [1235, 142] width 64 height 13
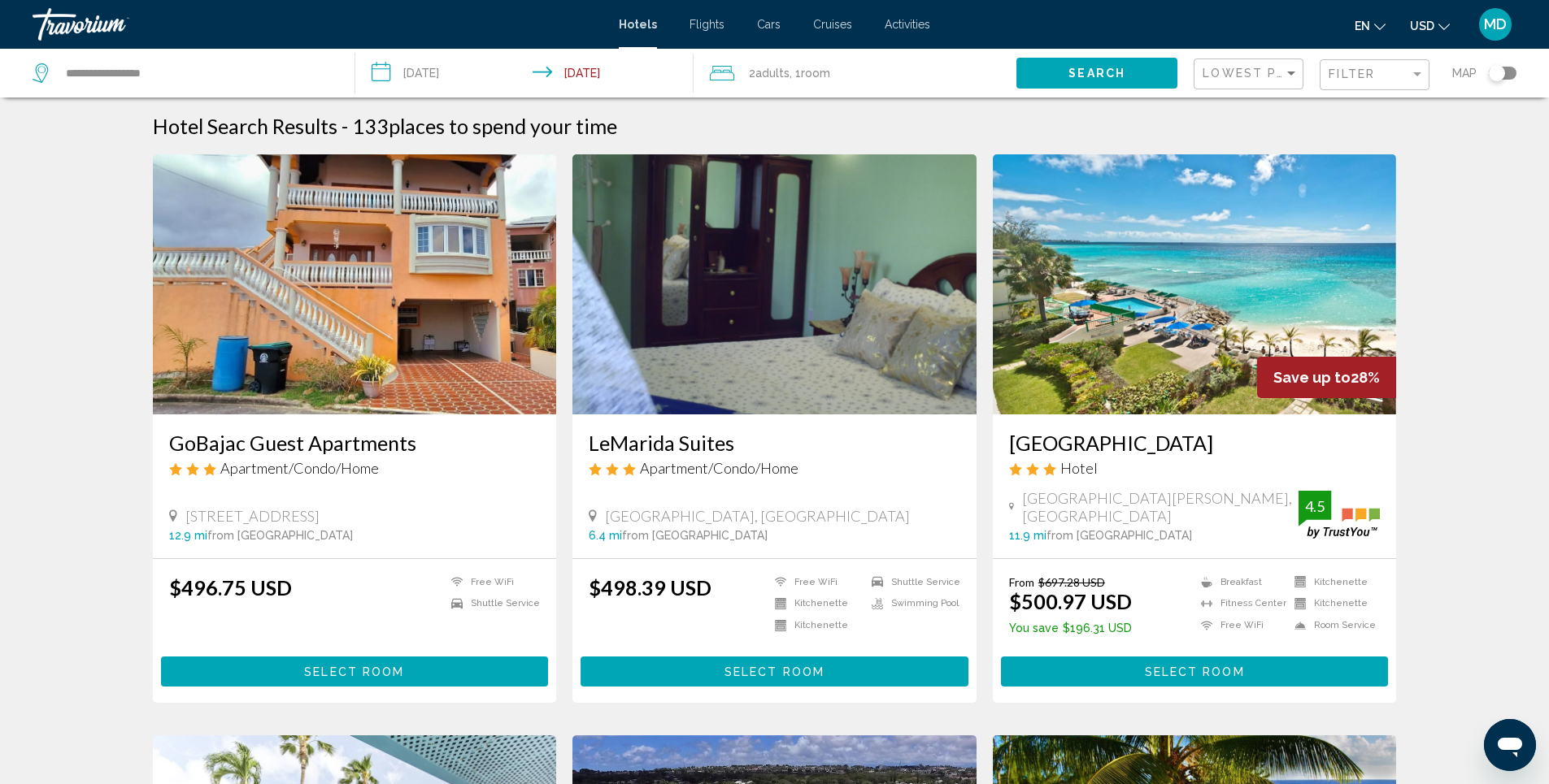
click at [1199, 296] on img "Main content" at bounding box center [1195, 285] width 404 height 260
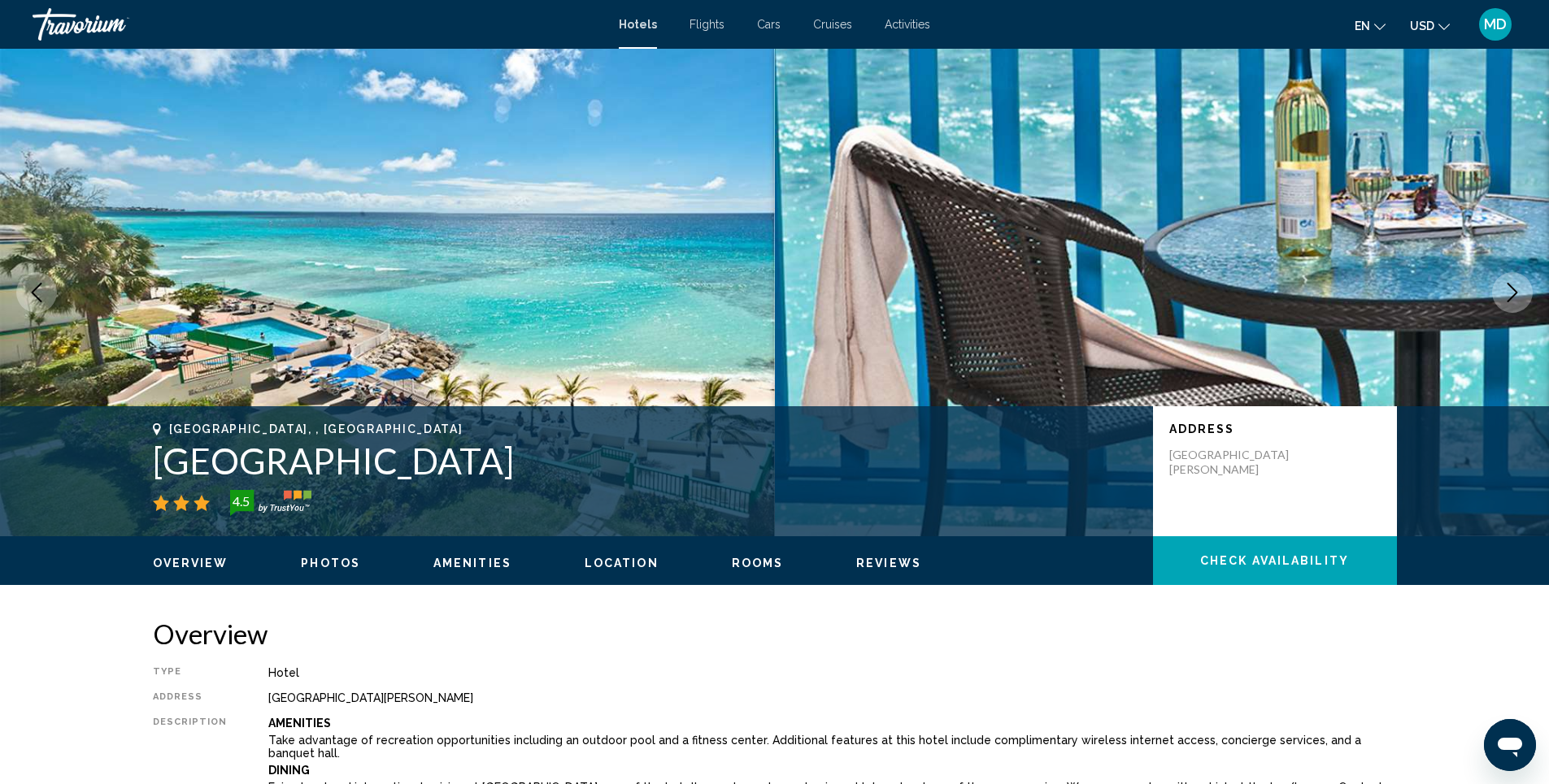
click at [326, 565] on span "Photos" at bounding box center [330, 563] width 59 height 13
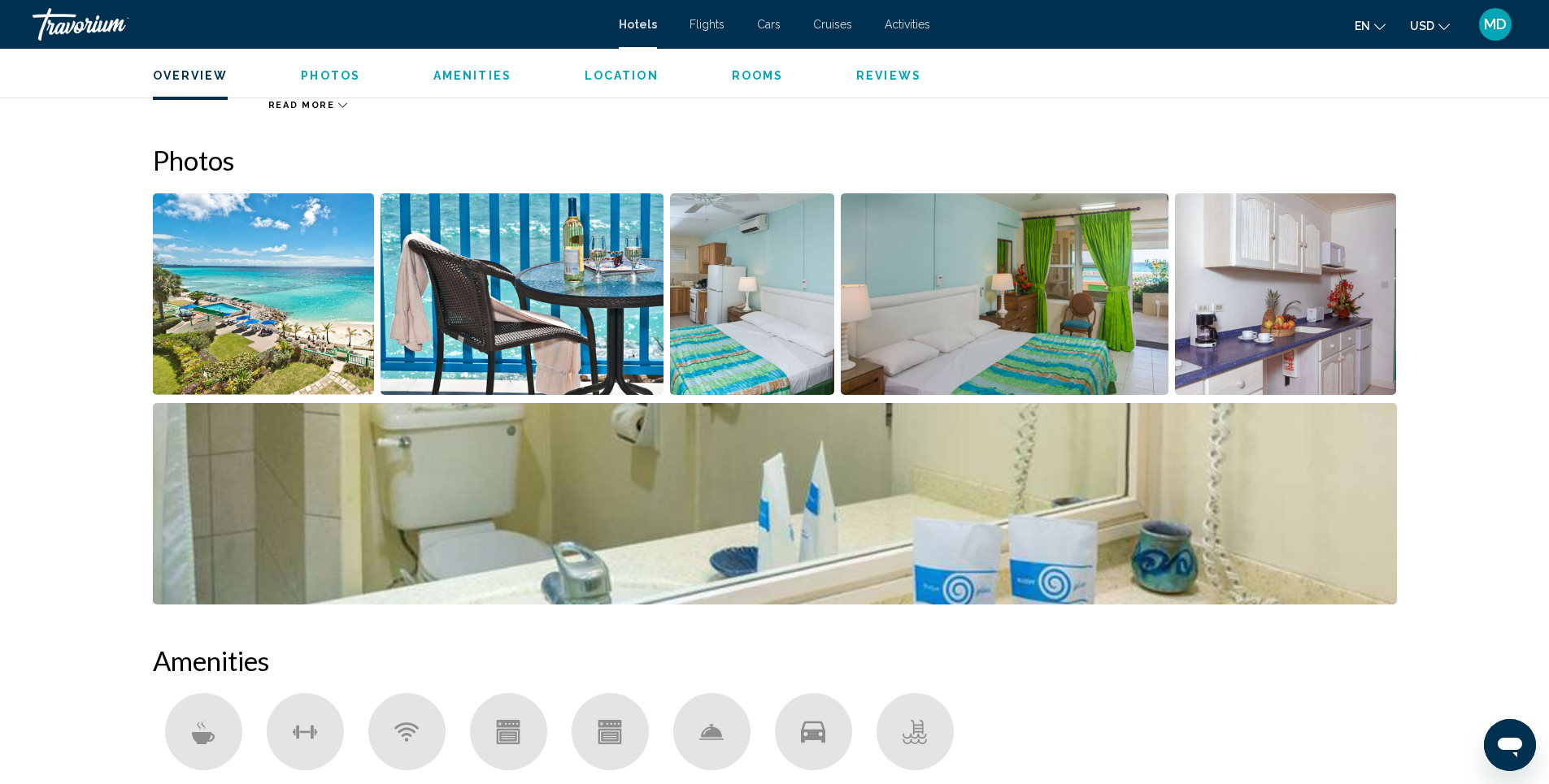
scroll to position [794, 0]
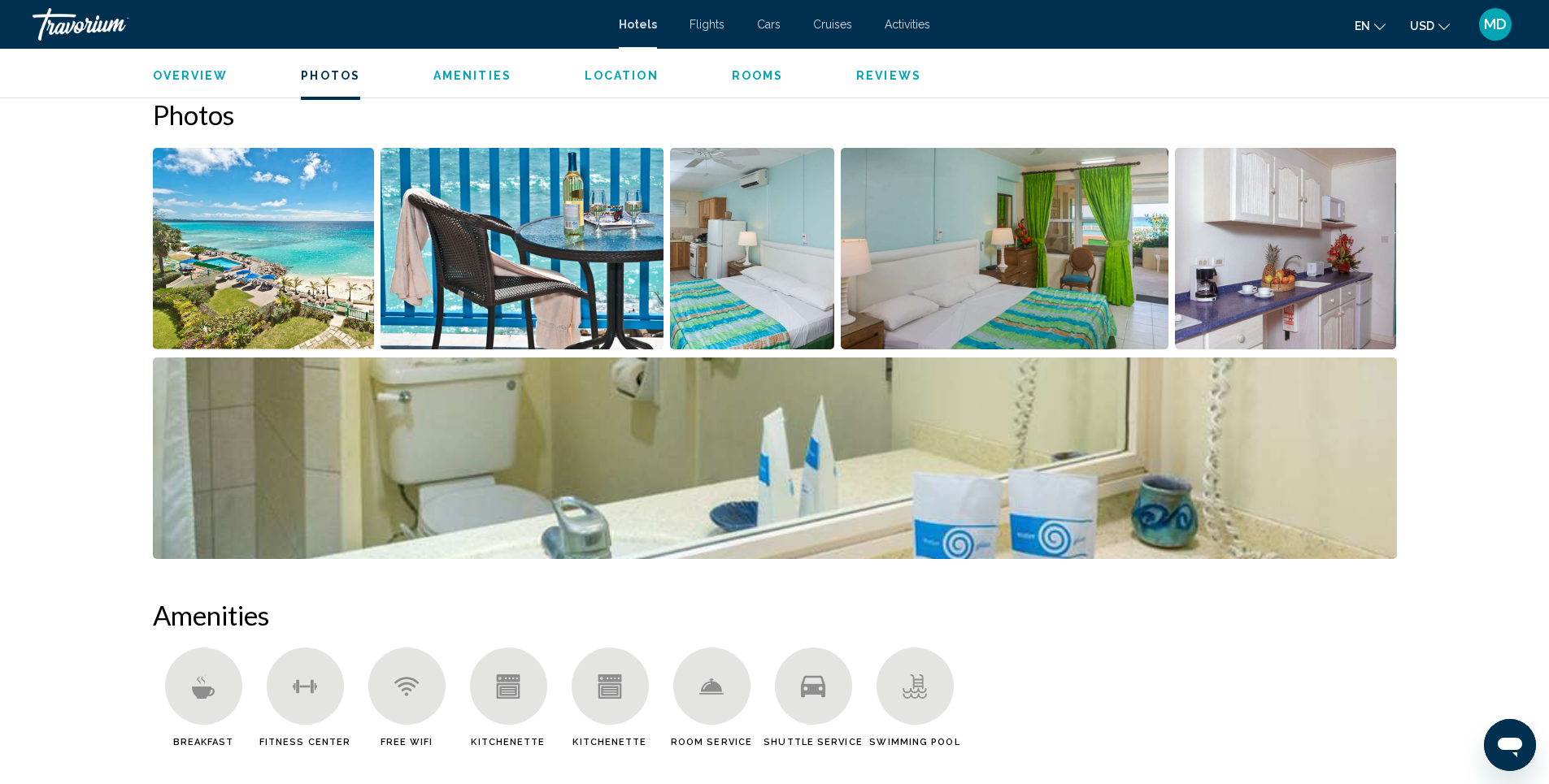
click at [549, 274] on img "Open full-screen image slider" at bounding box center [522, 248] width 283 height 201
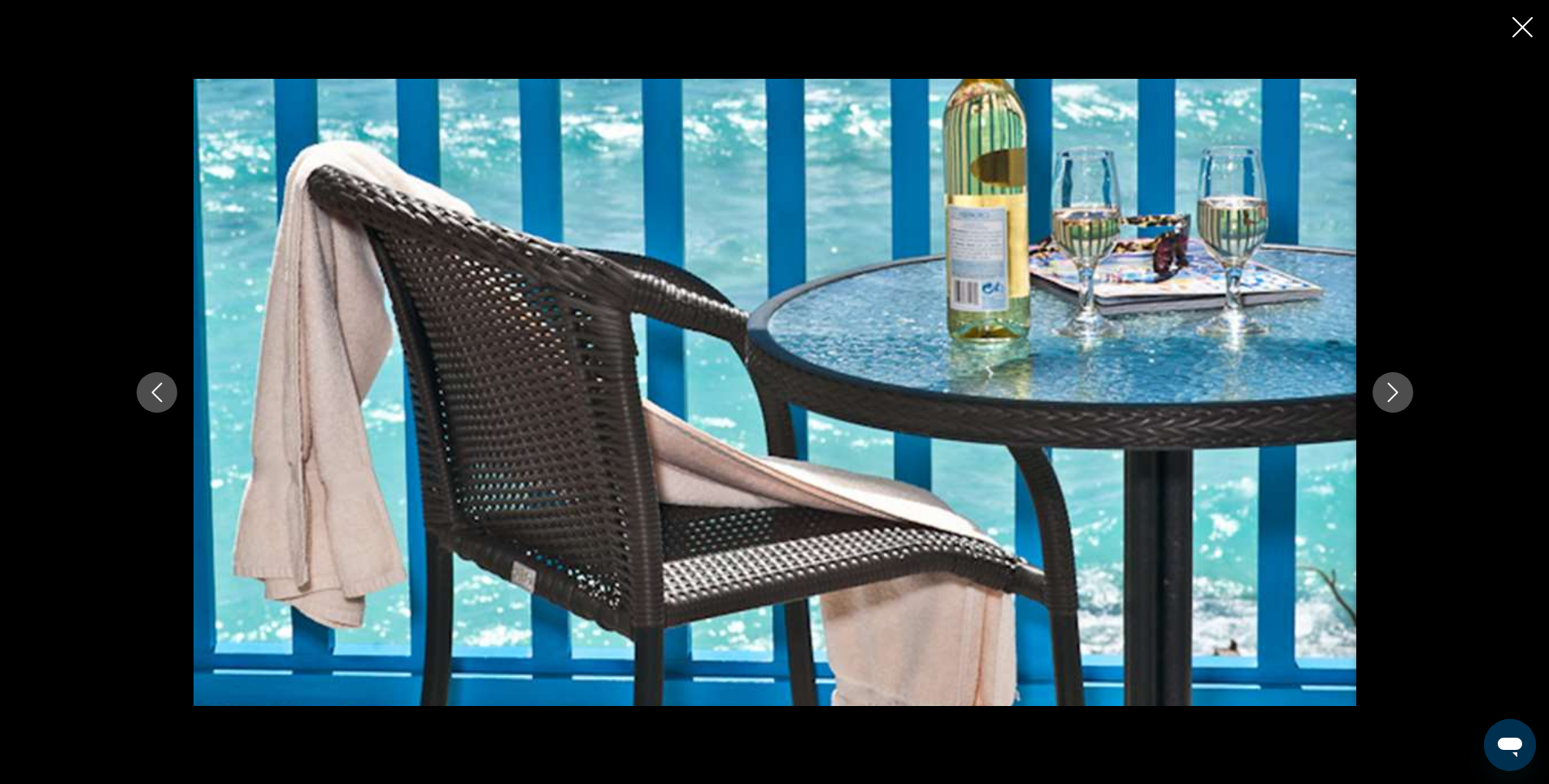
click at [1388, 397] on icon "Next image" at bounding box center [1393, 392] width 19 height 19
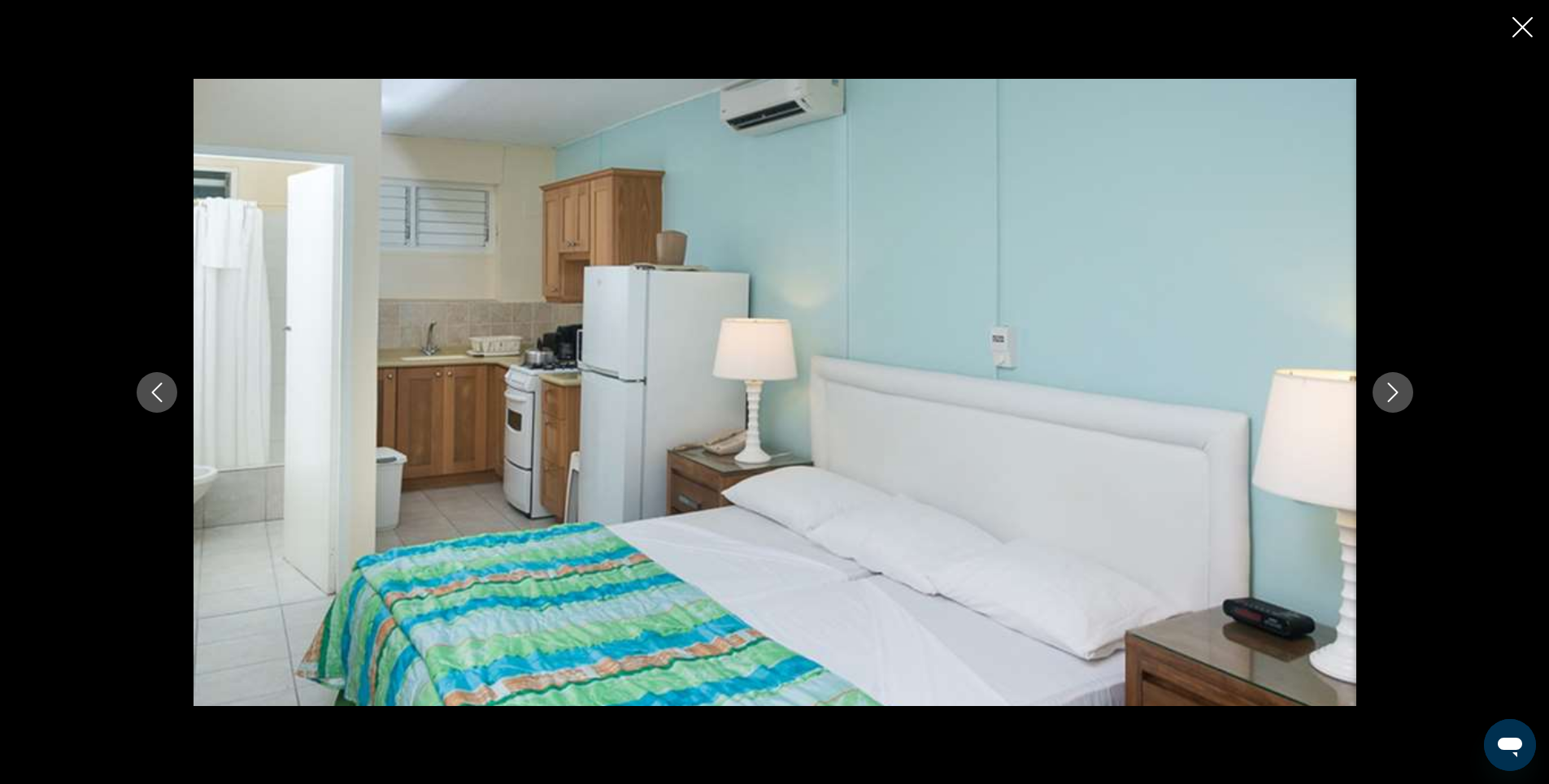
click at [1388, 397] on icon "Next image" at bounding box center [1393, 392] width 19 height 19
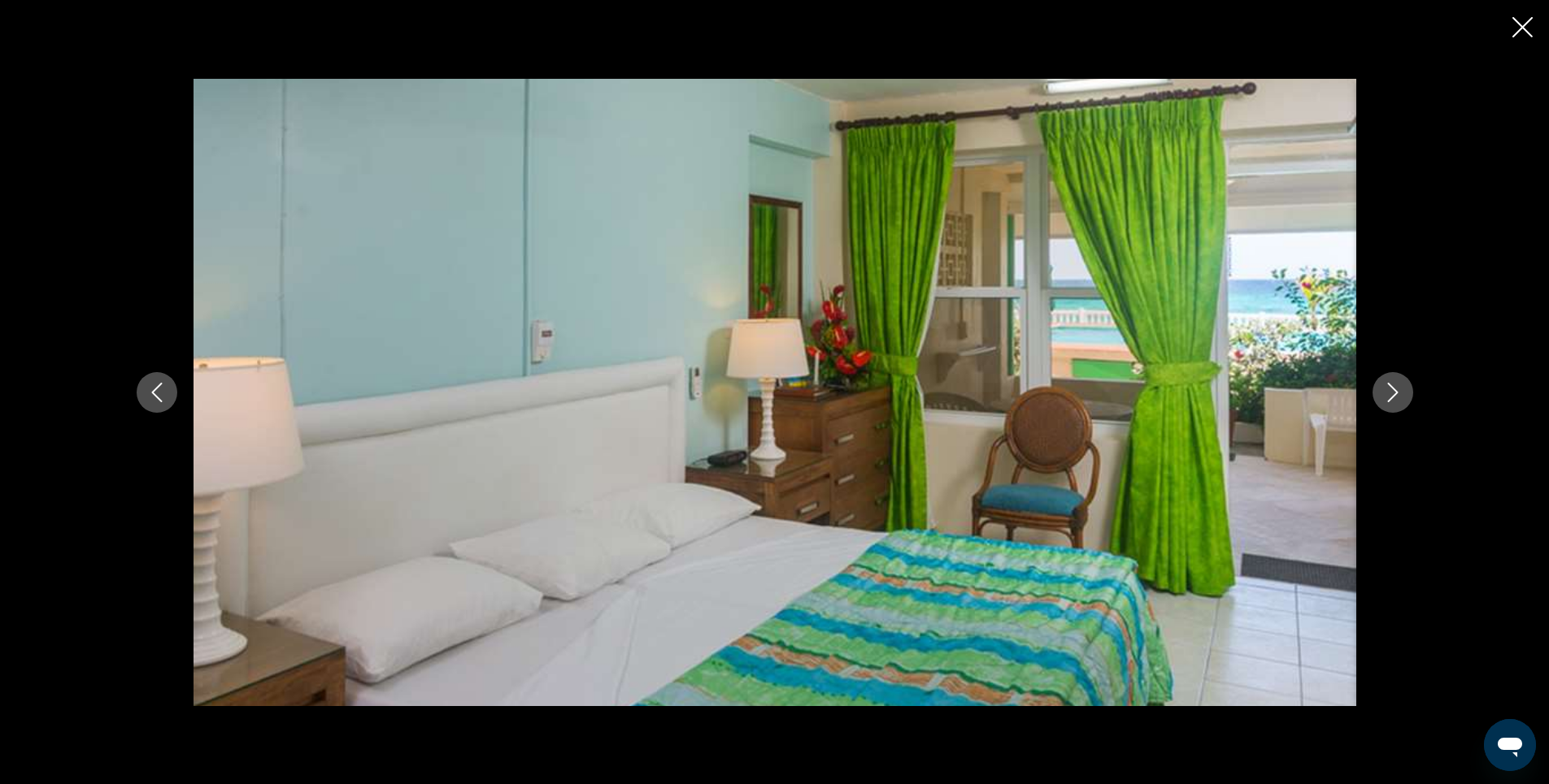
click at [1388, 397] on icon "Next image" at bounding box center [1393, 392] width 19 height 19
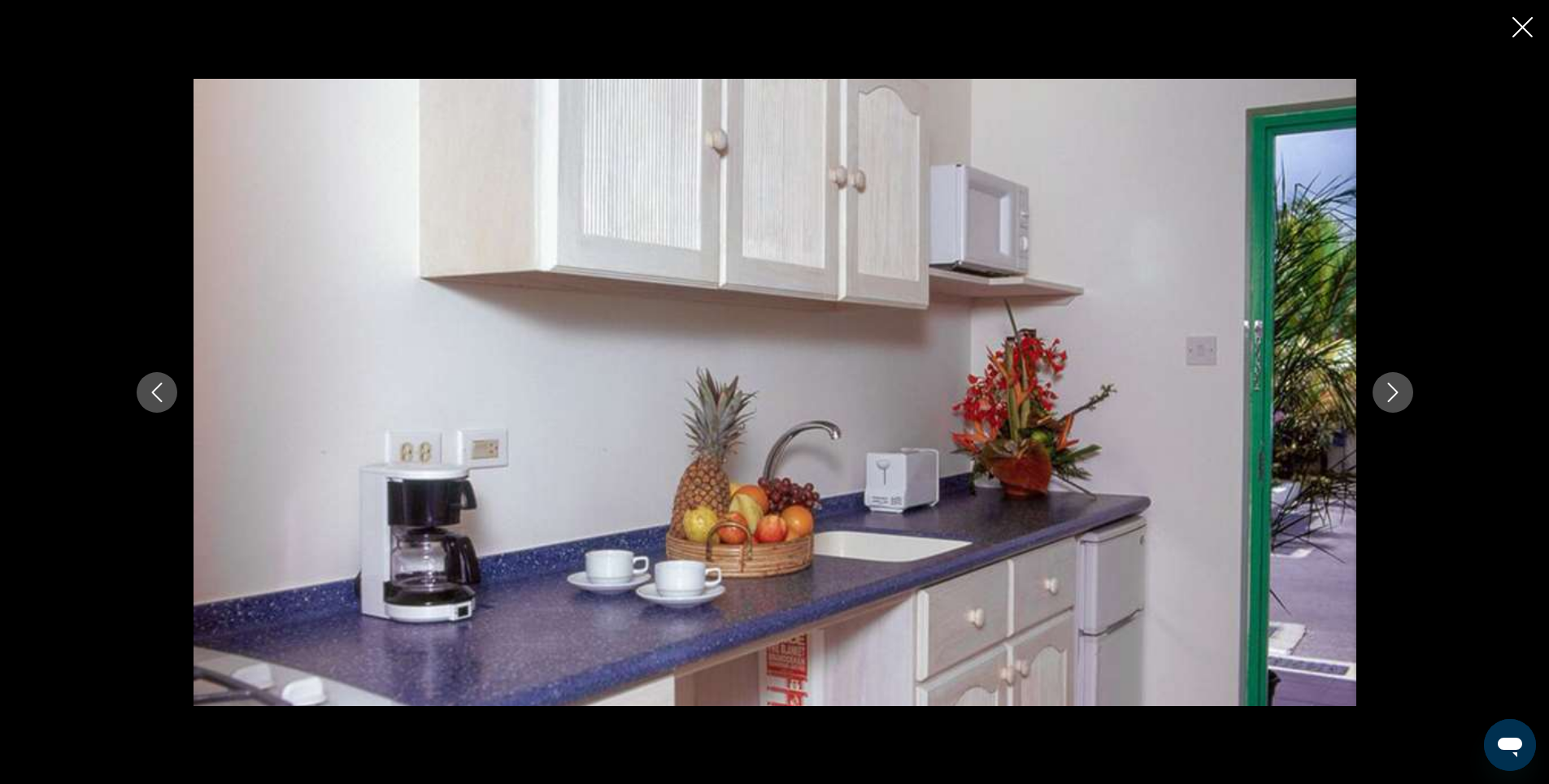
click at [1526, 32] on icon "Close slideshow" at bounding box center [1522, 27] width 20 height 20
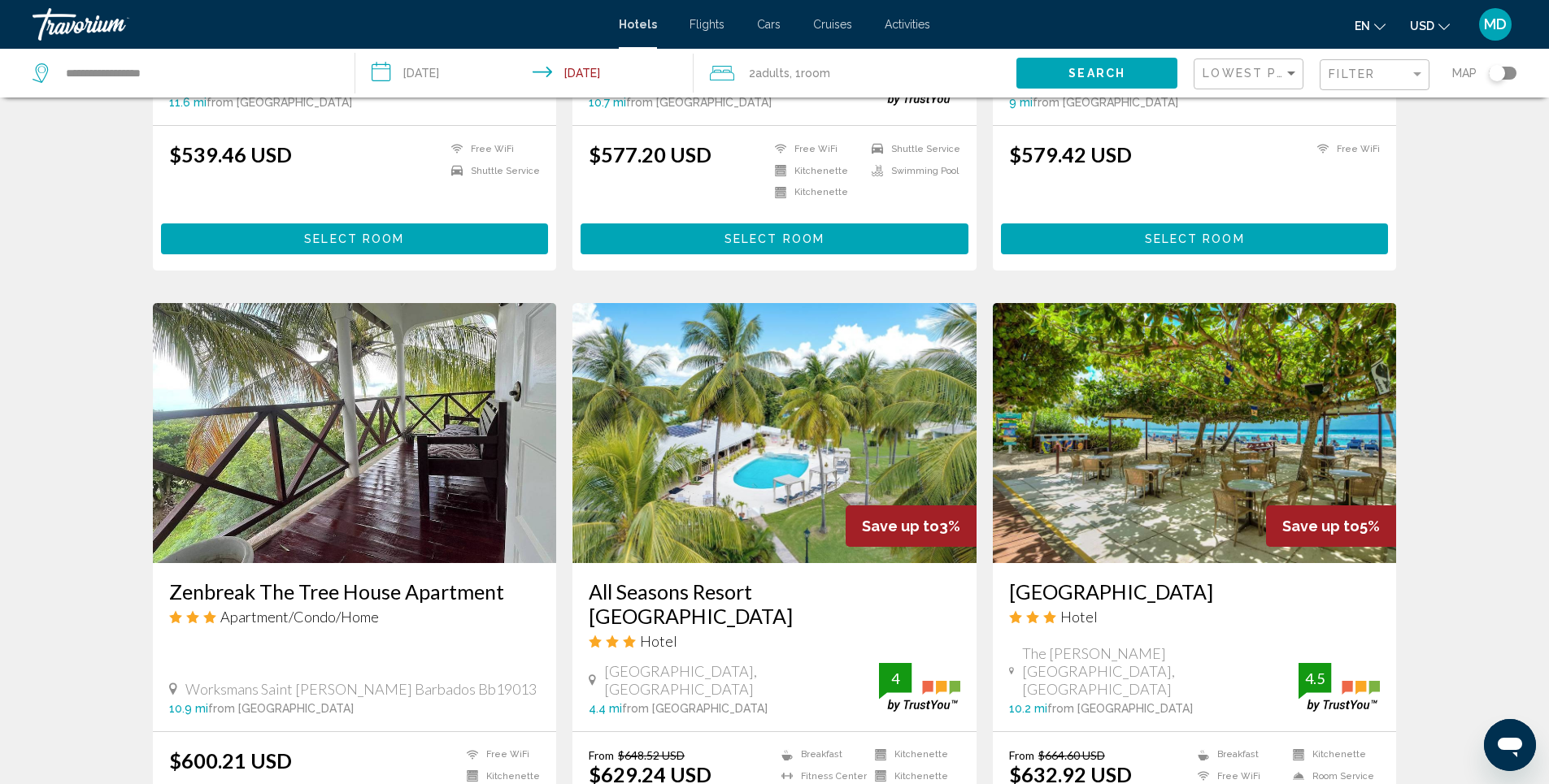
scroll to position [1707, 0]
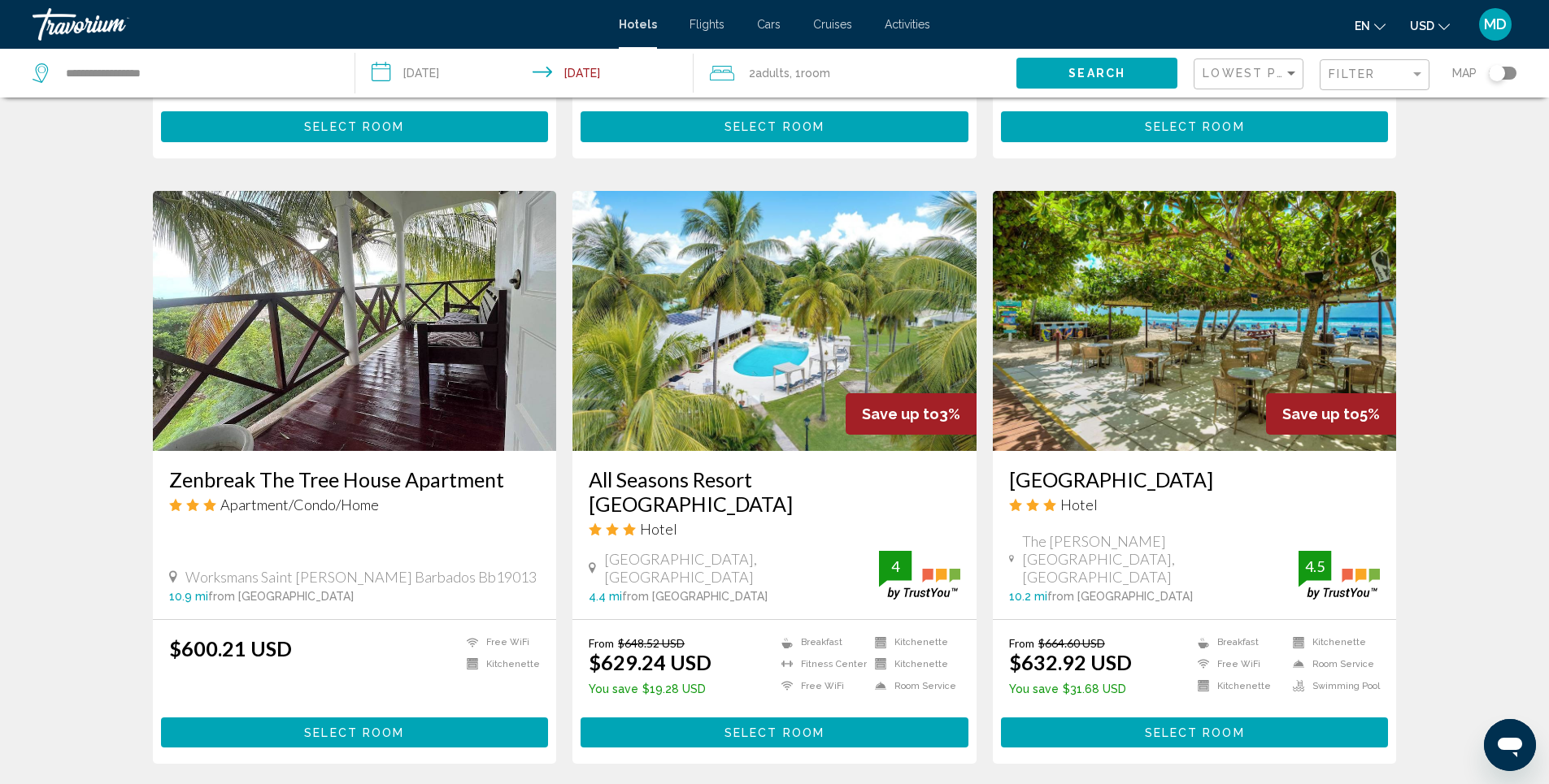
click at [1203, 363] on img "Main content" at bounding box center [1195, 321] width 404 height 260
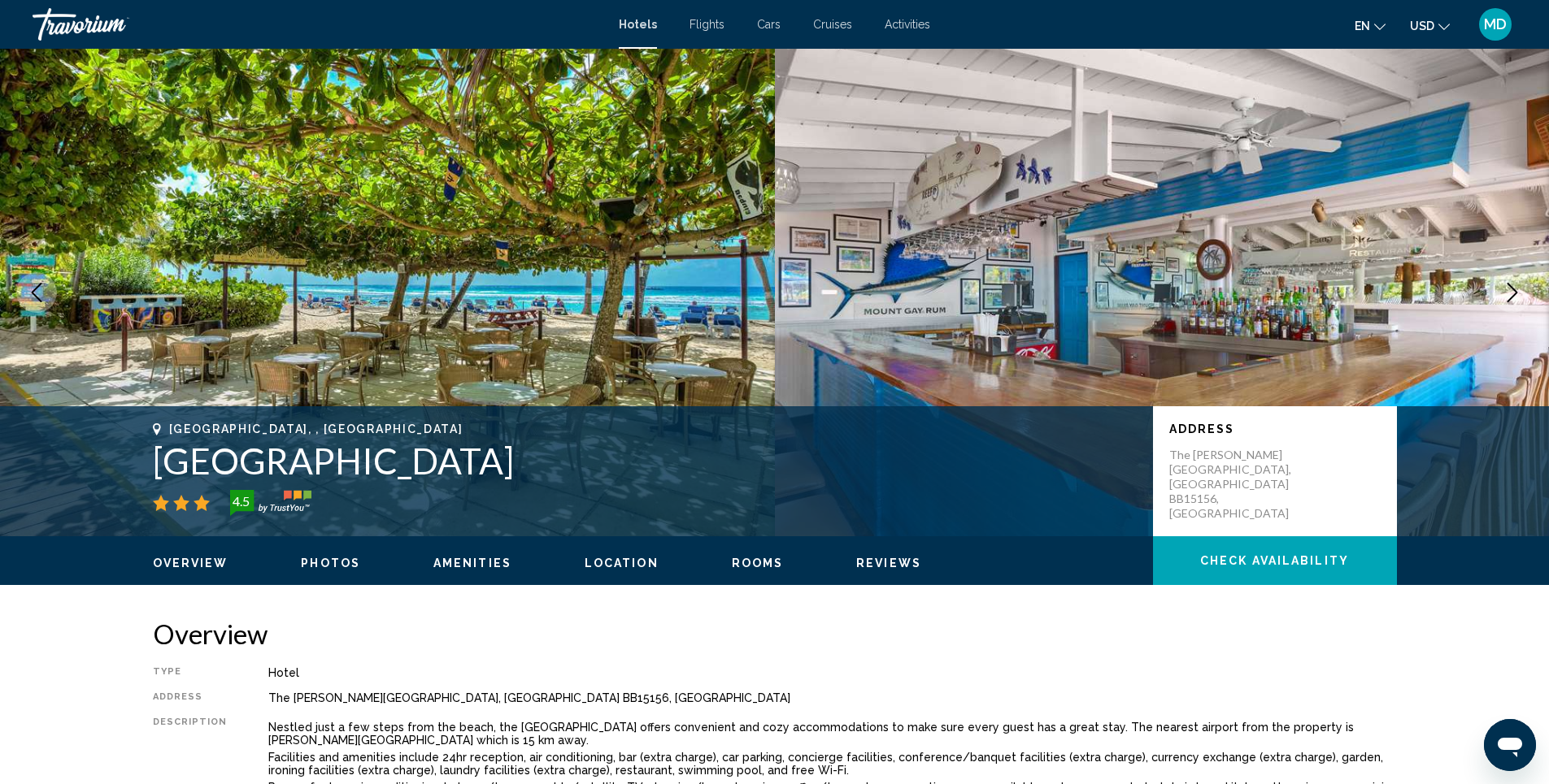
click at [339, 559] on span "Photos" at bounding box center [330, 563] width 59 height 13
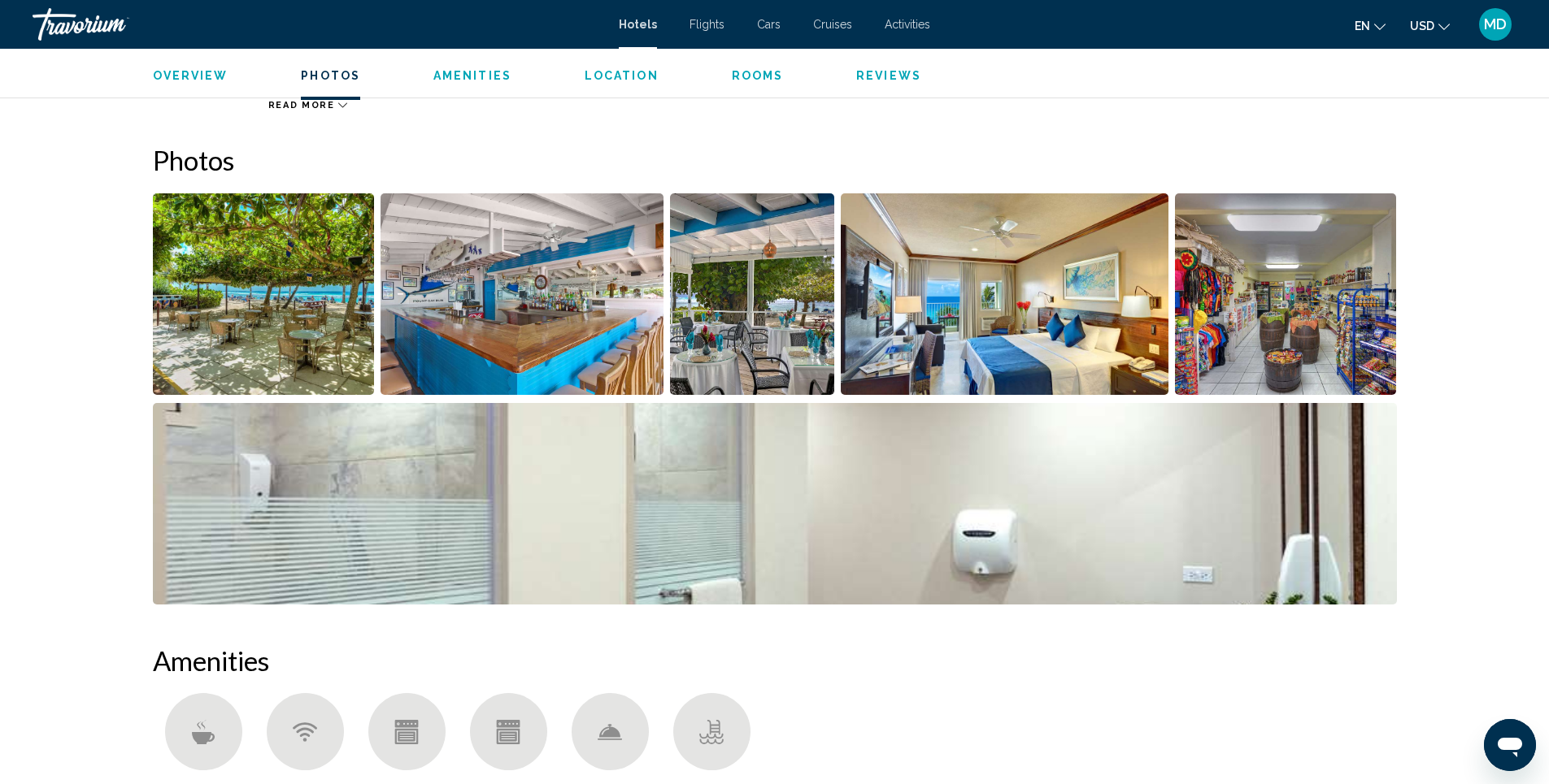
scroll to position [794, 0]
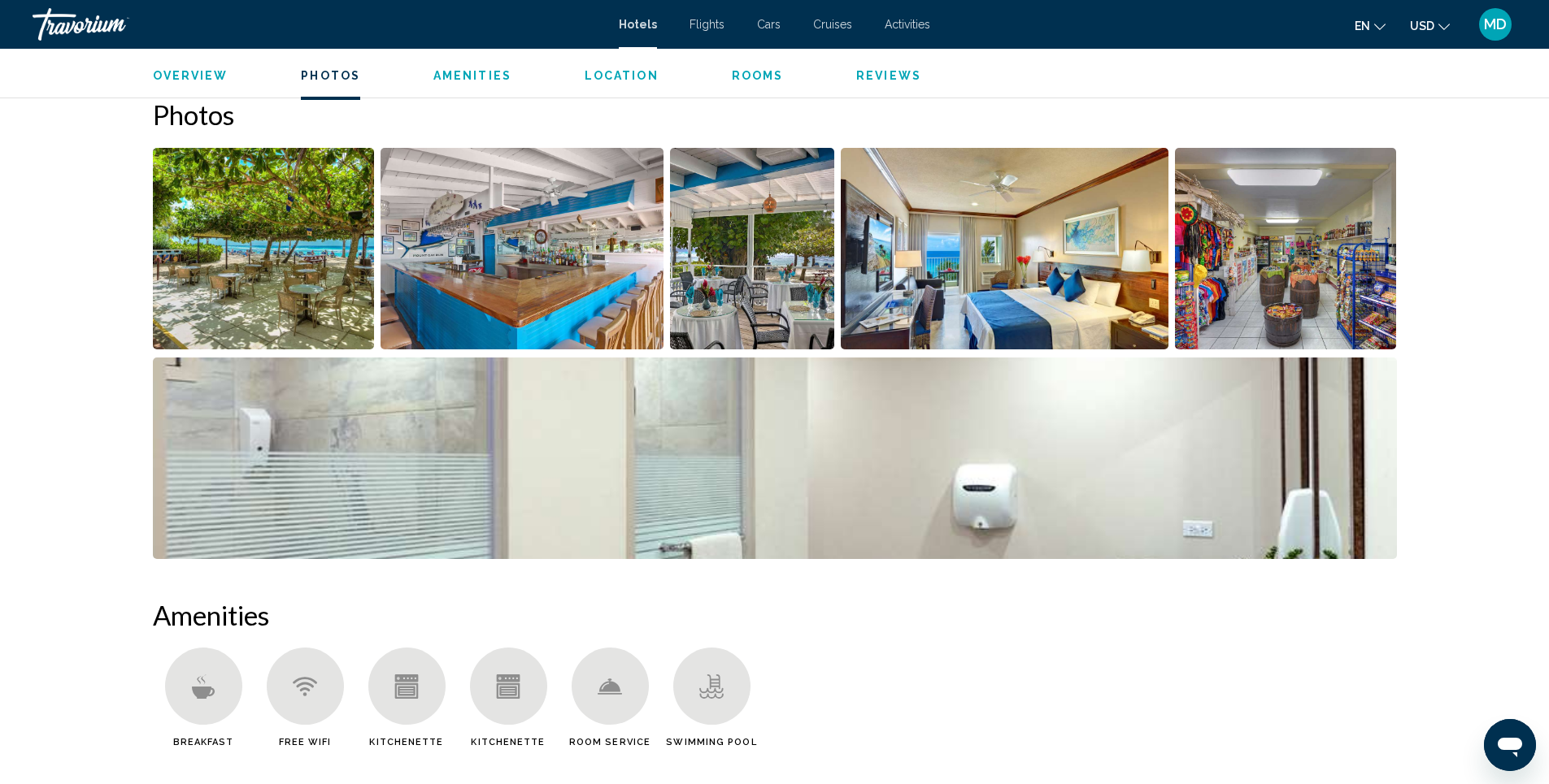
click at [516, 290] on img "Open full-screen image slider" at bounding box center [522, 248] width 283 height 201
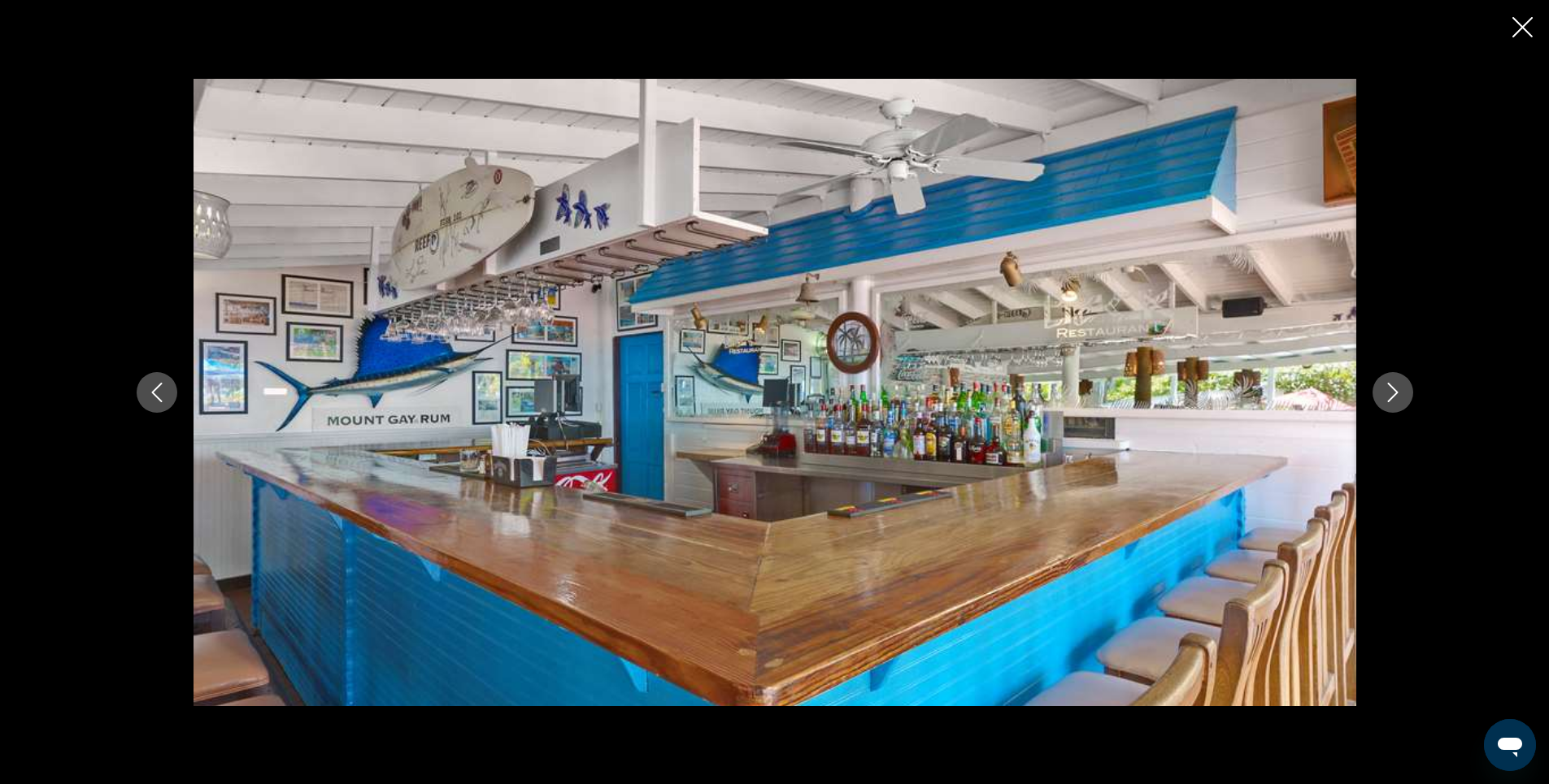
click at [1398, 394] on icon "Next image" at bounding box center [1393, 392] width 19 height 19
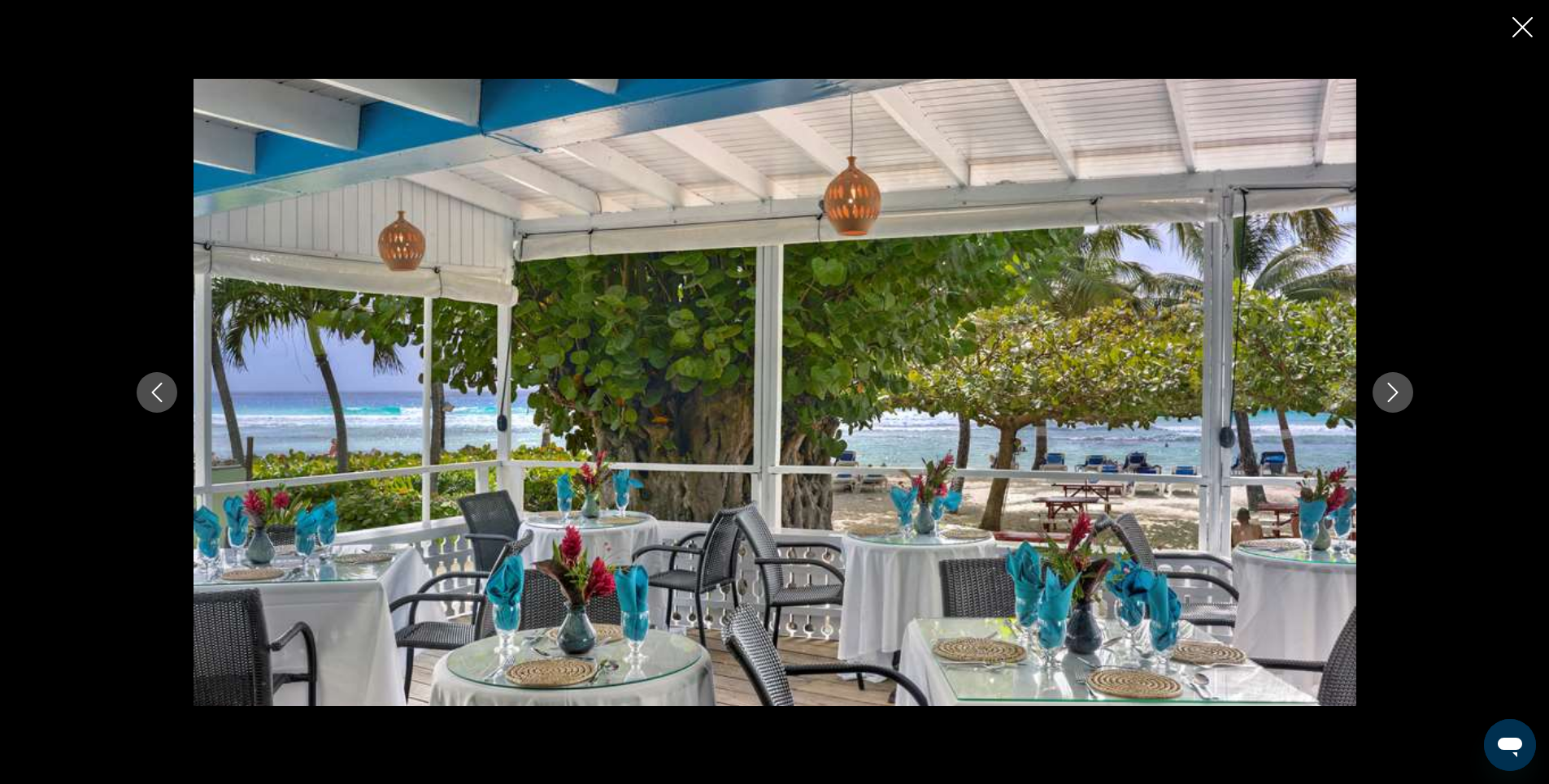
click at [1398, 394] on icon "Next image" at bounding box center [1393, 392] width 19 height 19
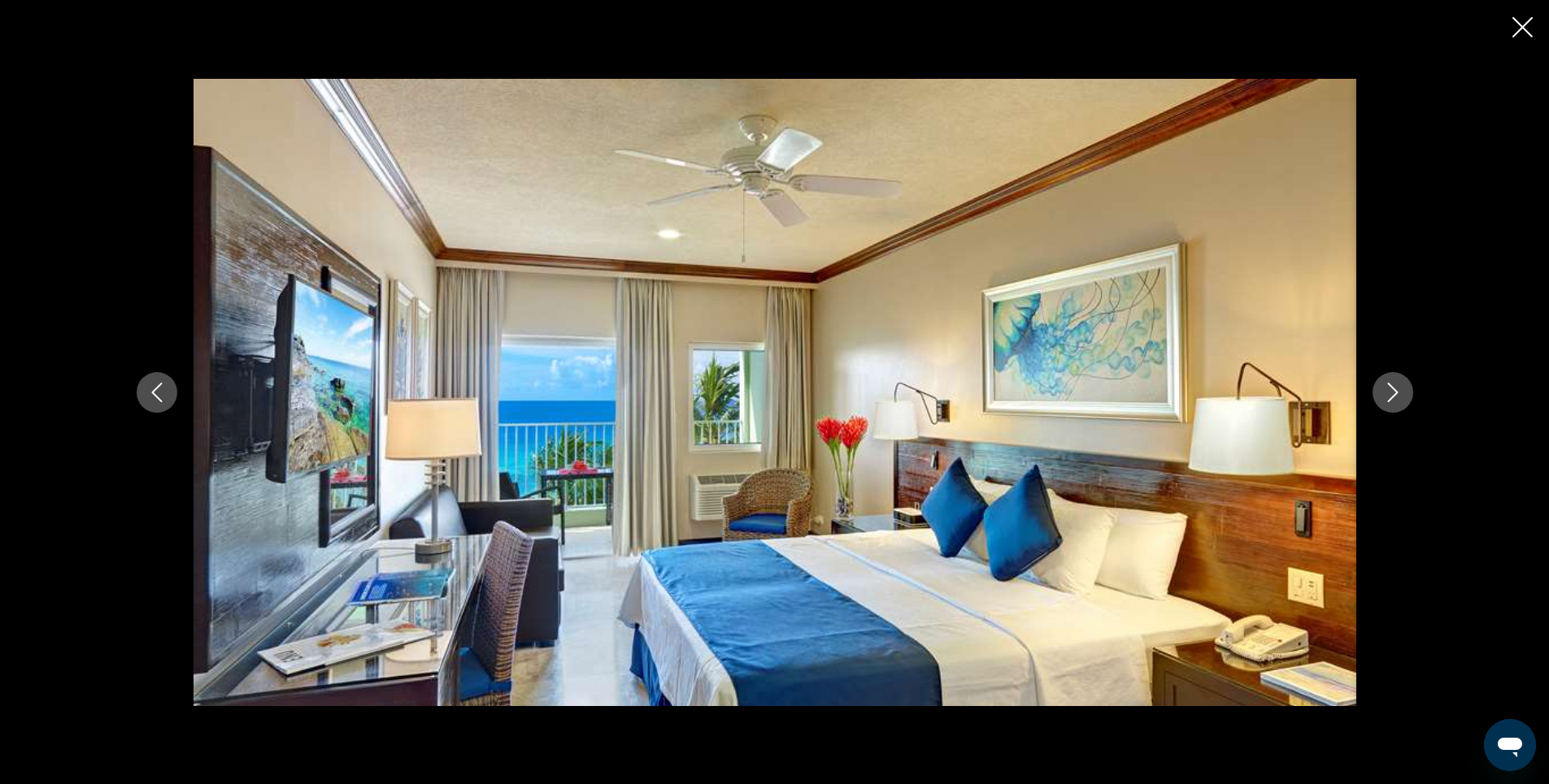
click at [1398, 394] on icon "Next image" at bounding box center [1393, 392] width 19 height 19
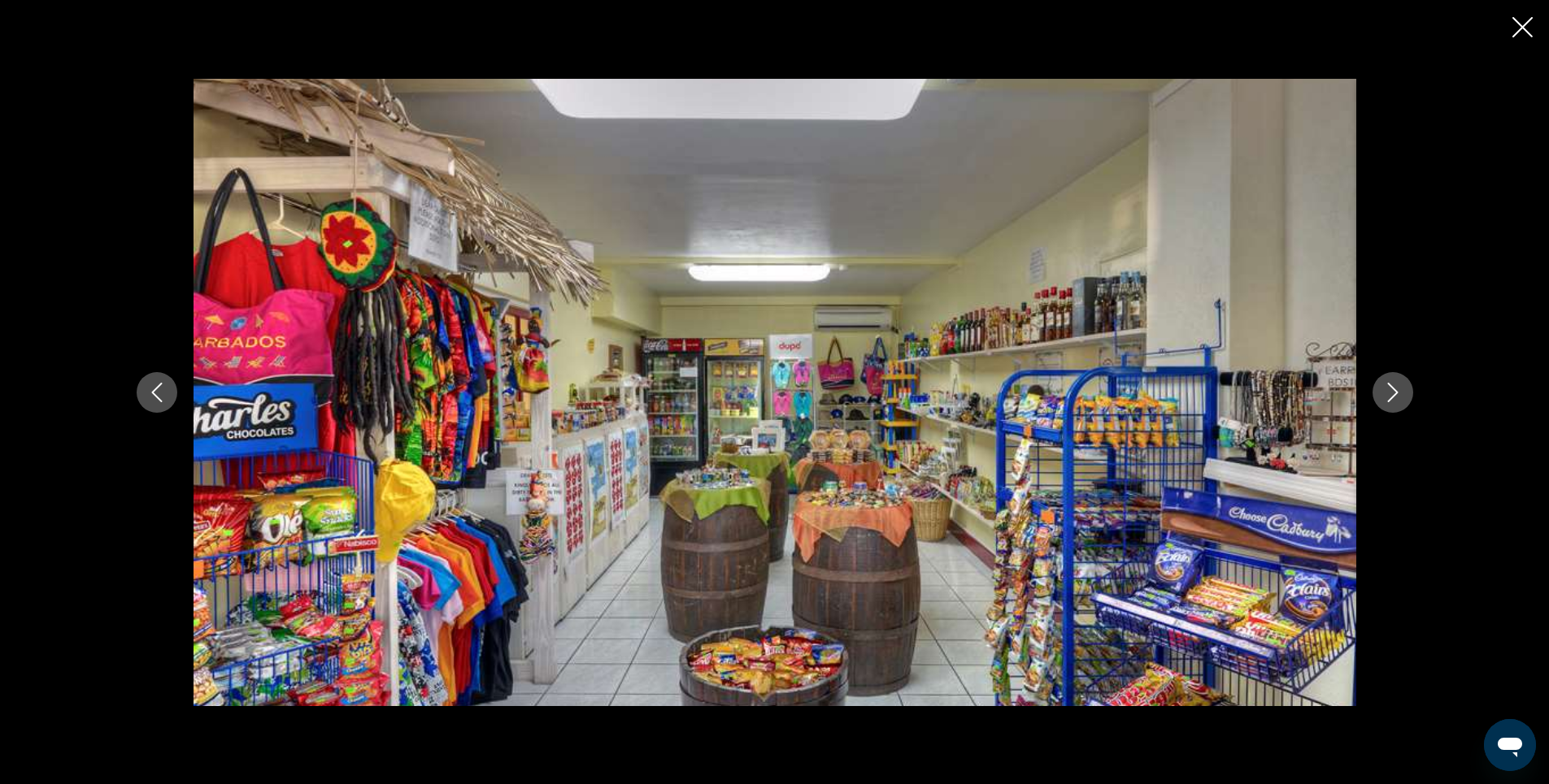
click at [1398, 394] on icon "Next image" at bounding box center [1393, 392] width 19 height 19
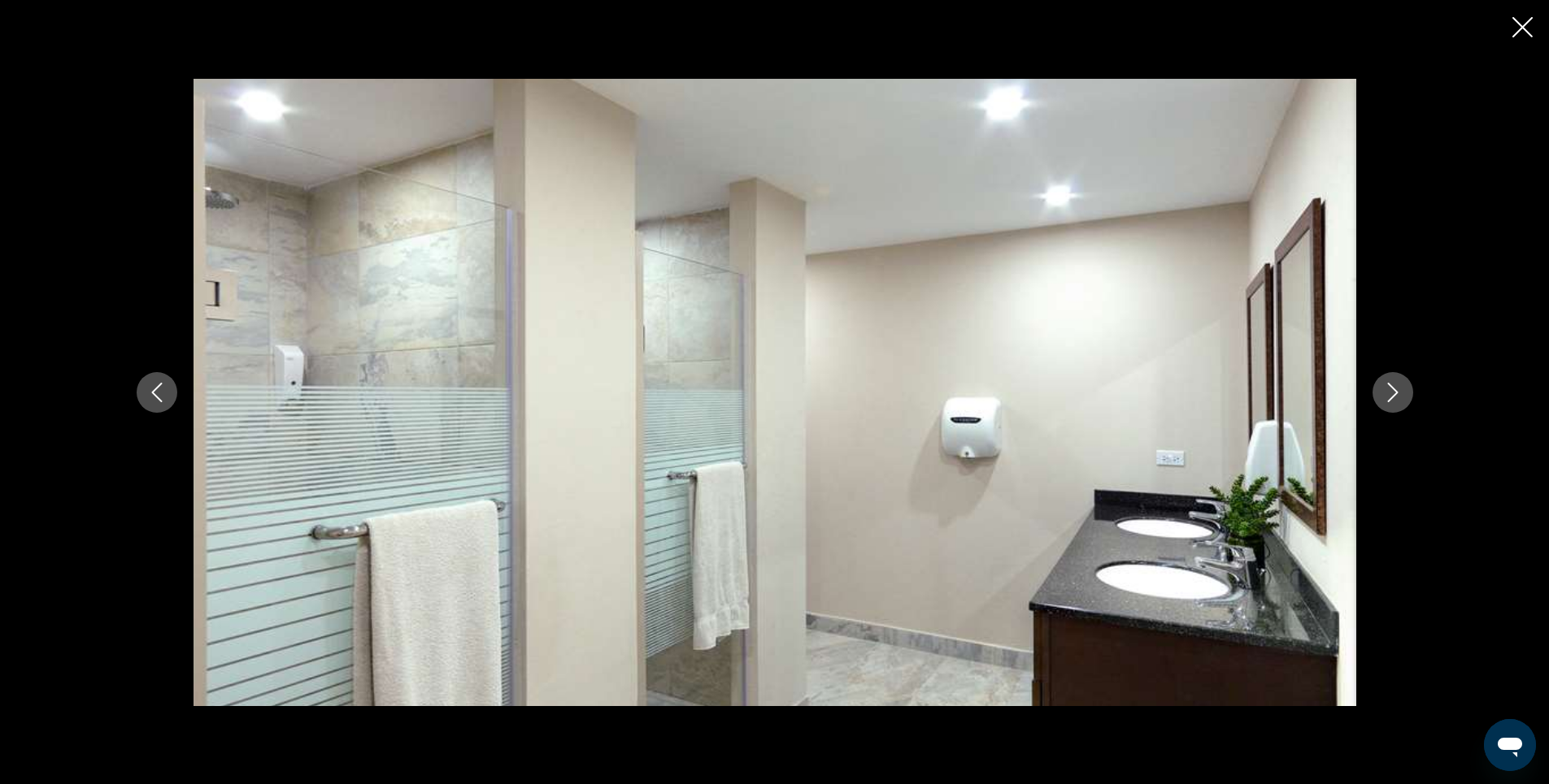
click at [1398, 394] on icon "Next image" at bounding box center [1393, 392] width 19 height 19
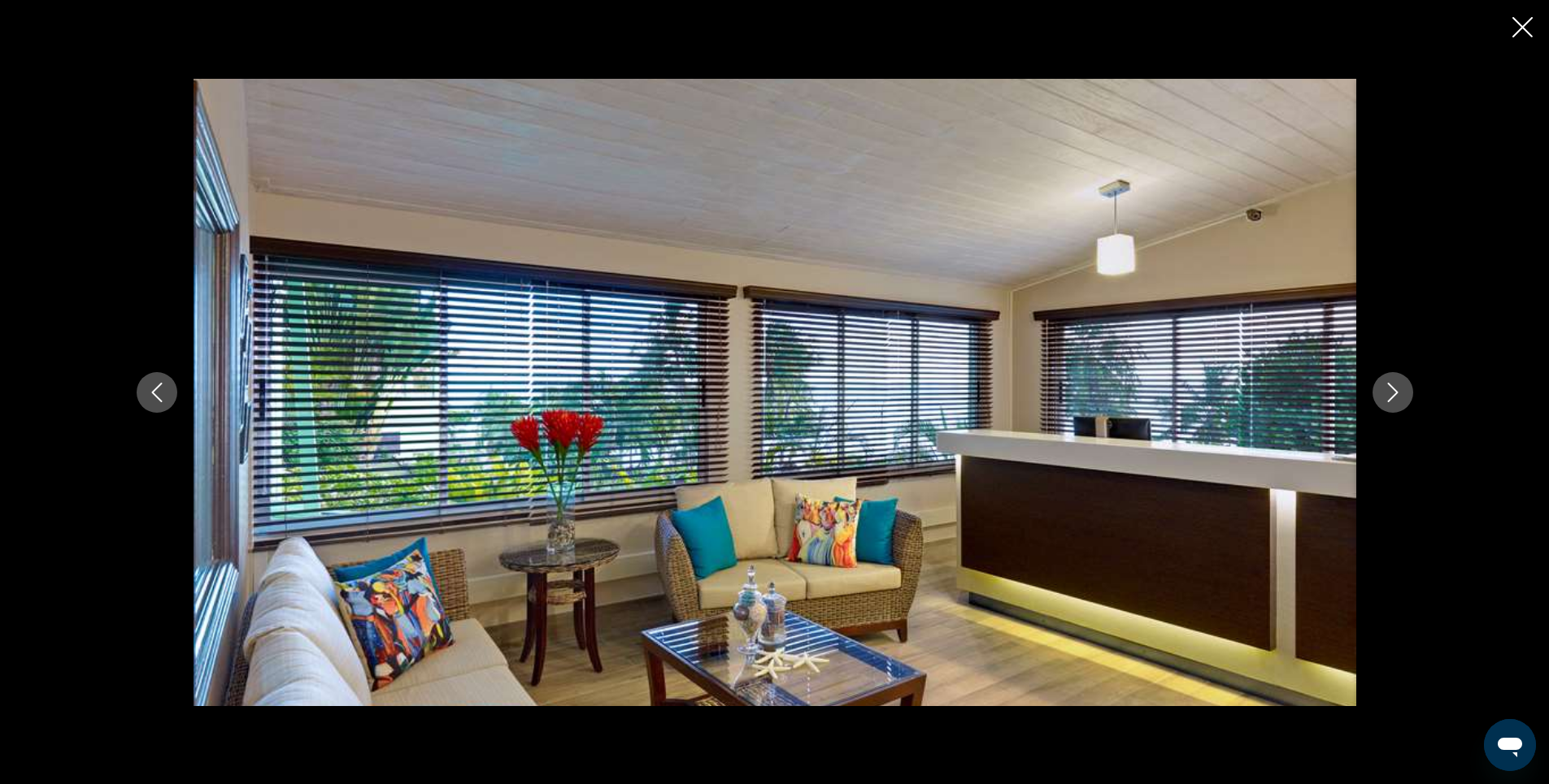
click at [1398, 394] on icon "Next image" at bounding box center [1393, 392] width 19 height 19
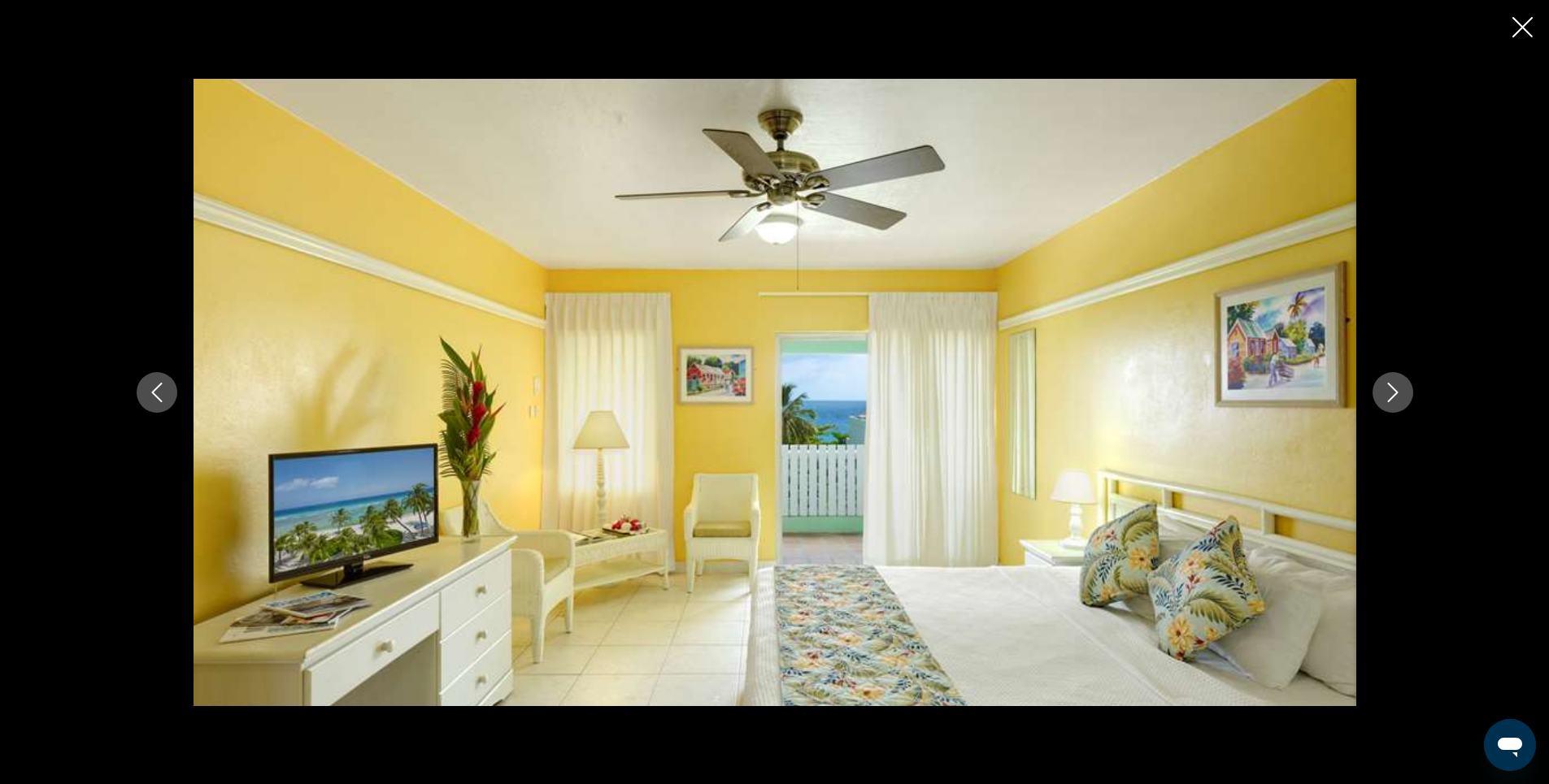
click at [1398, 394] on icon "Next image" at bounding box center [1393, 392] width 19 height 19
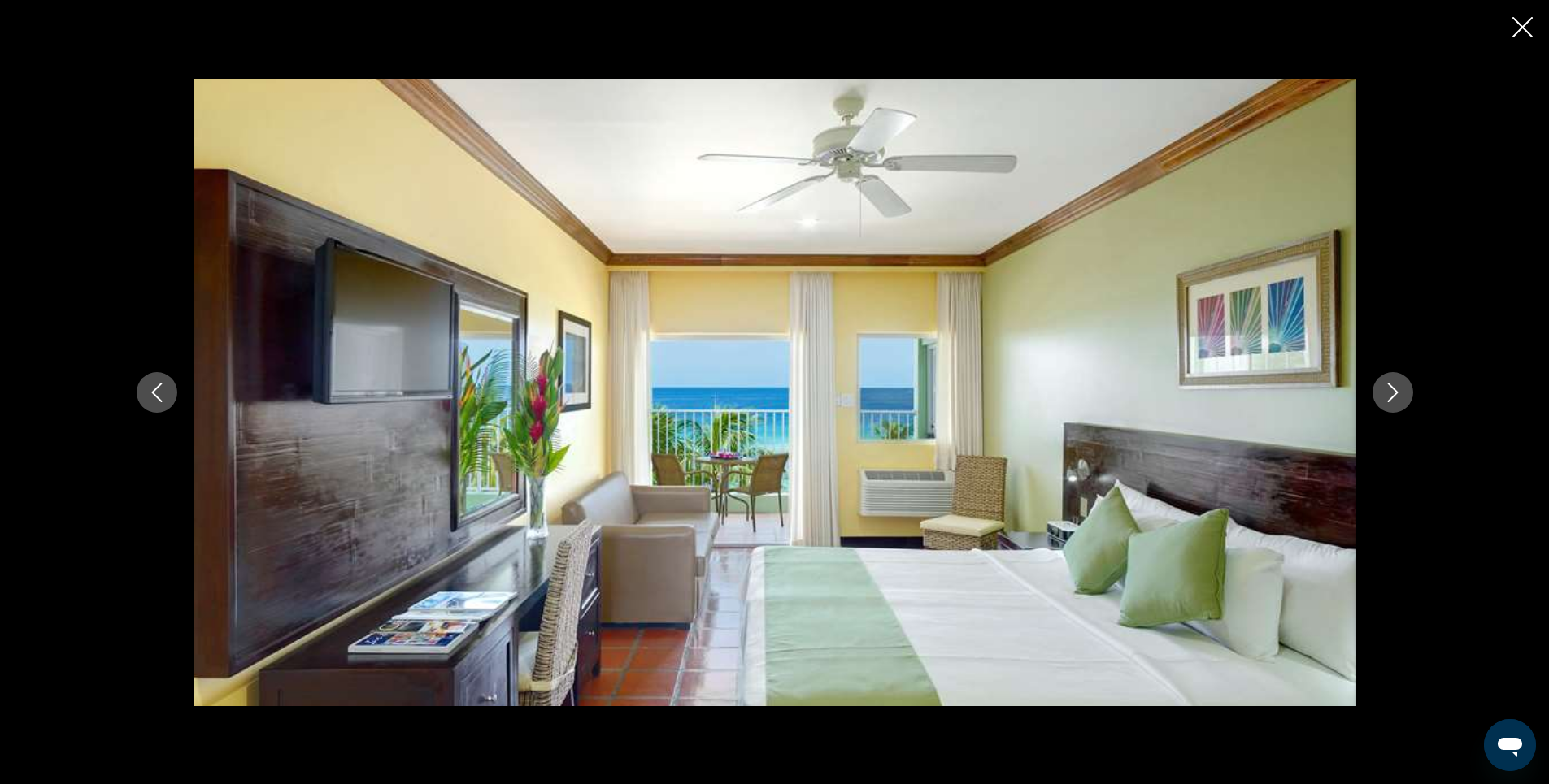
click at [1398, 394] on icon "Next image" at bounding box center [1393, 392] width 19 height 19
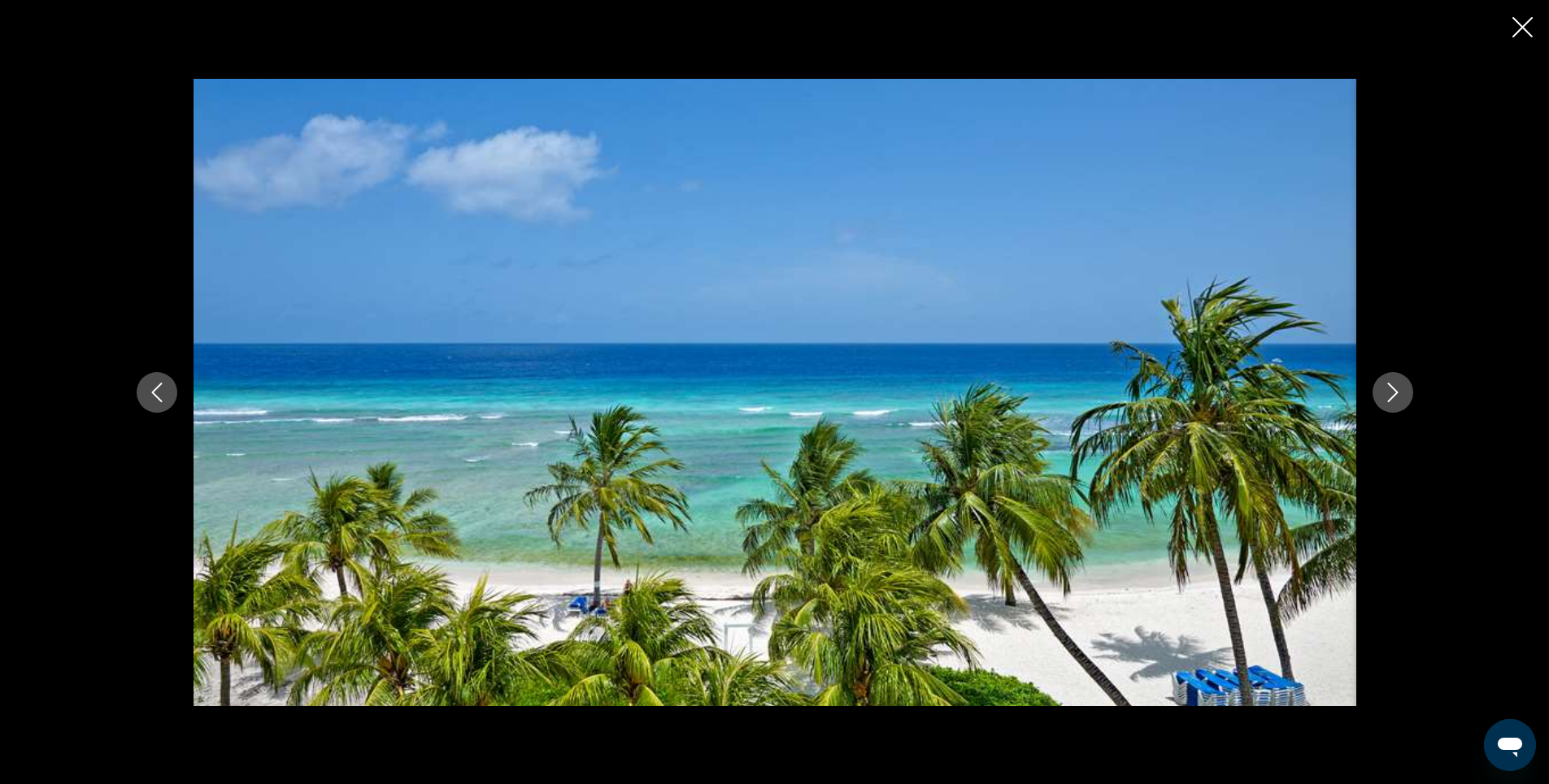
click at [1398, 394] on icon "Next image" at bounding box center [1393, 392] width 19 height 19
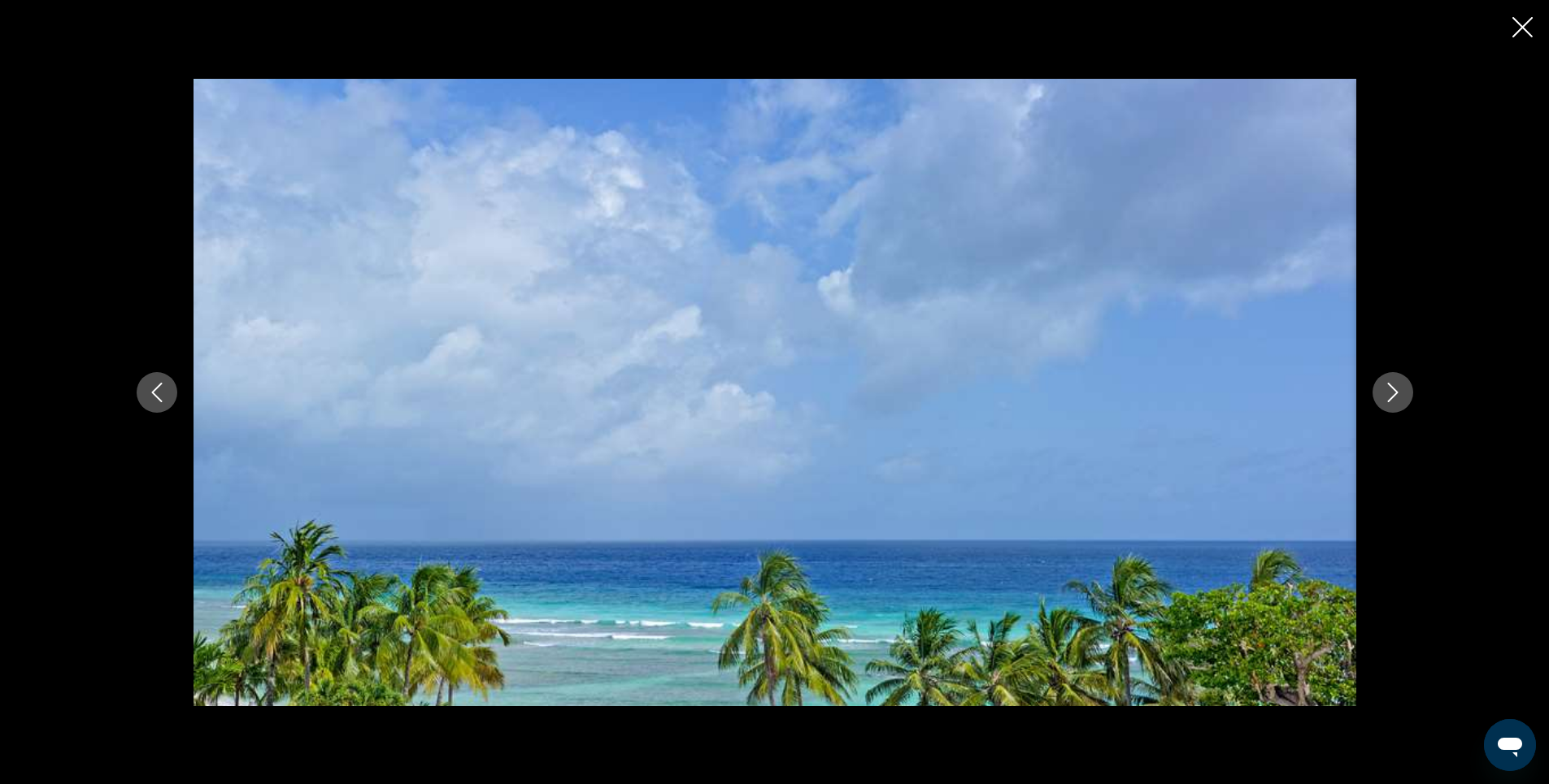
click at [1519, 23] on icon "Close slideshow" at bounding box center [1522, 27] width 20 height 20
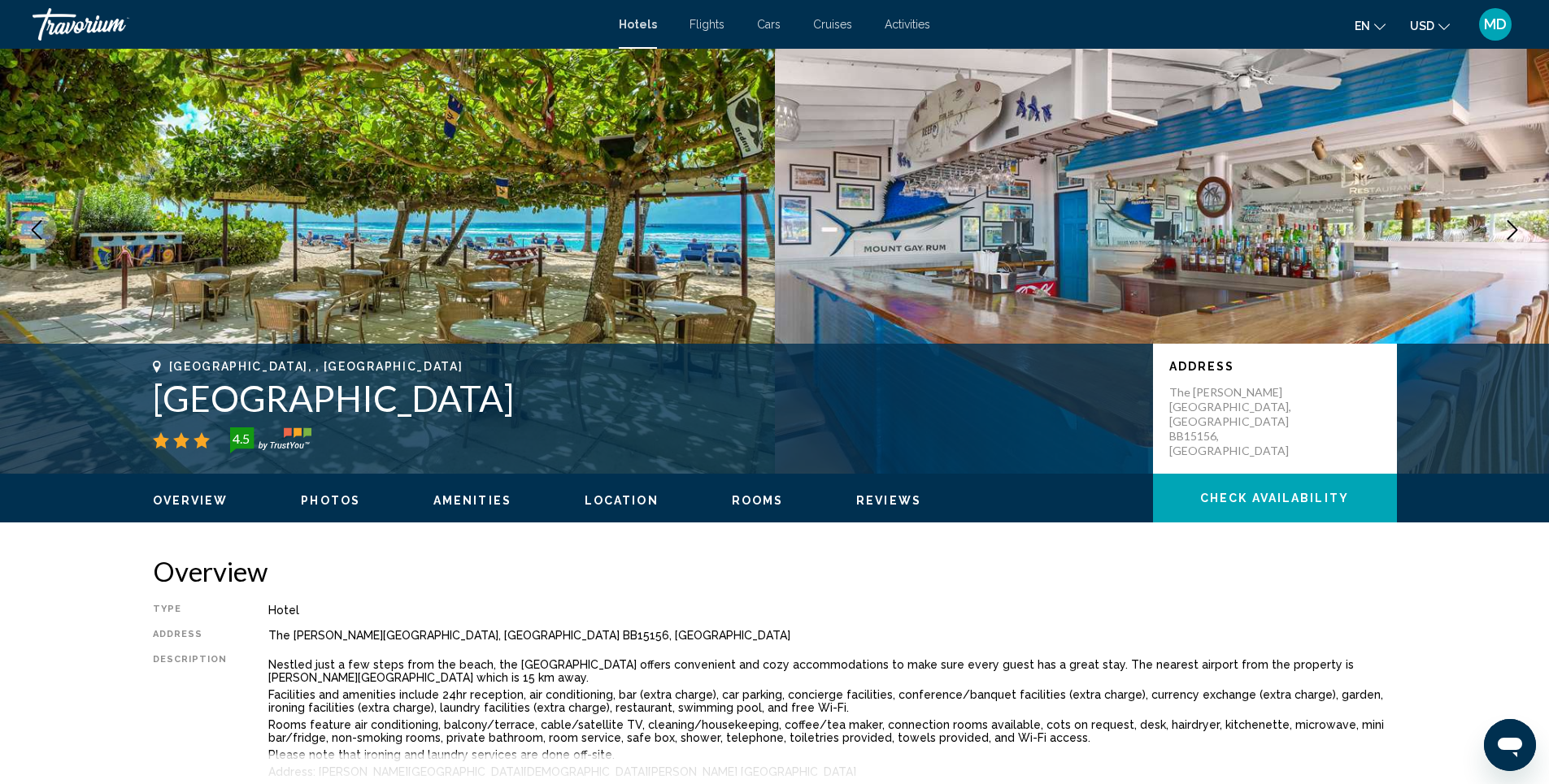
scroll to position [0, 0]
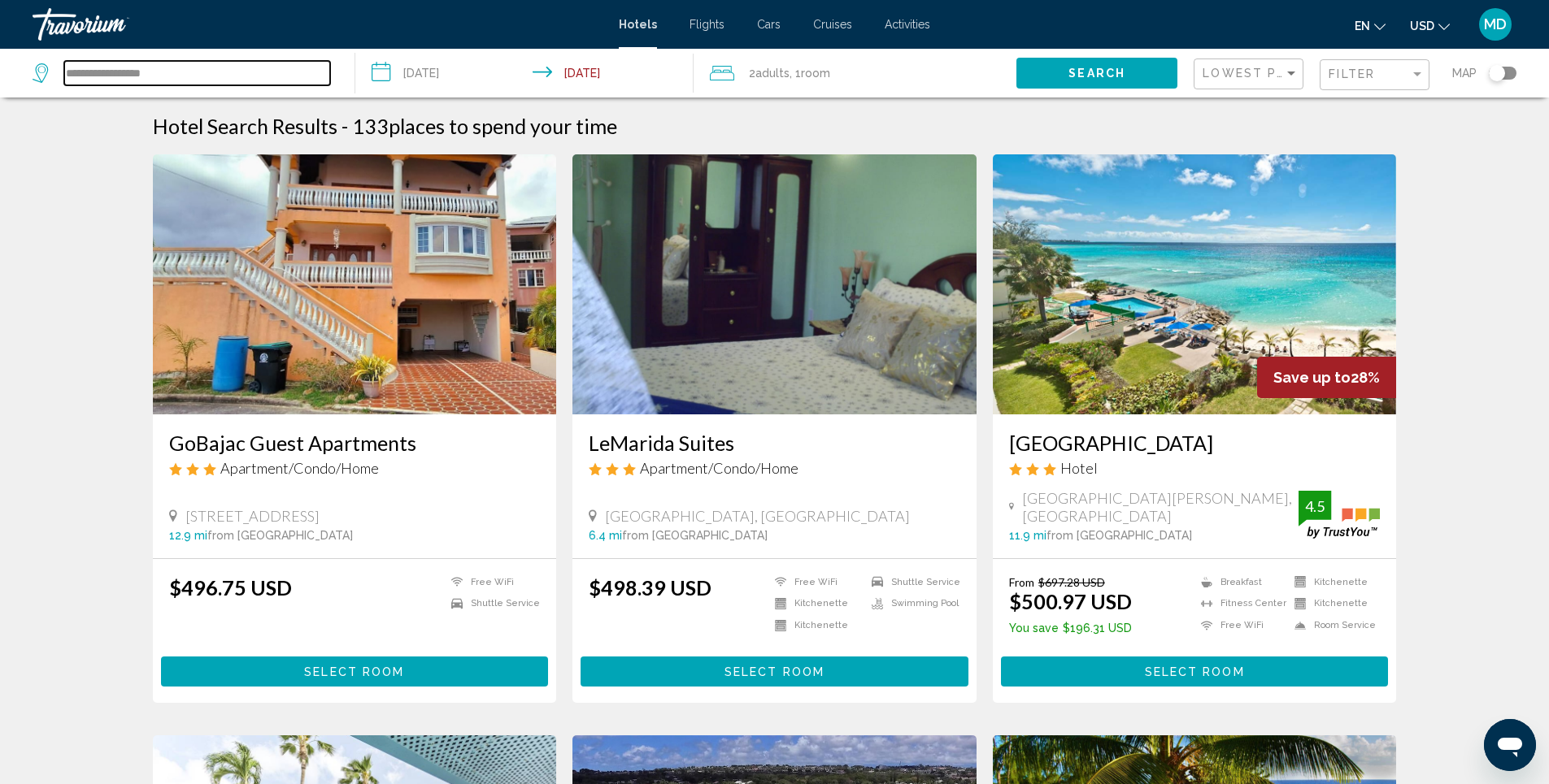
click at [241, 73] on input "**********" at bounding box center [197, 73] width 266 height 24
drag, startPoint x: 241, startPoint y: 73, endPoint x: 0, endPoint y: 47, distance: 242.4
click at [0, 47] on div "**********" at bounding box center [774, 392] width 1549 height 784
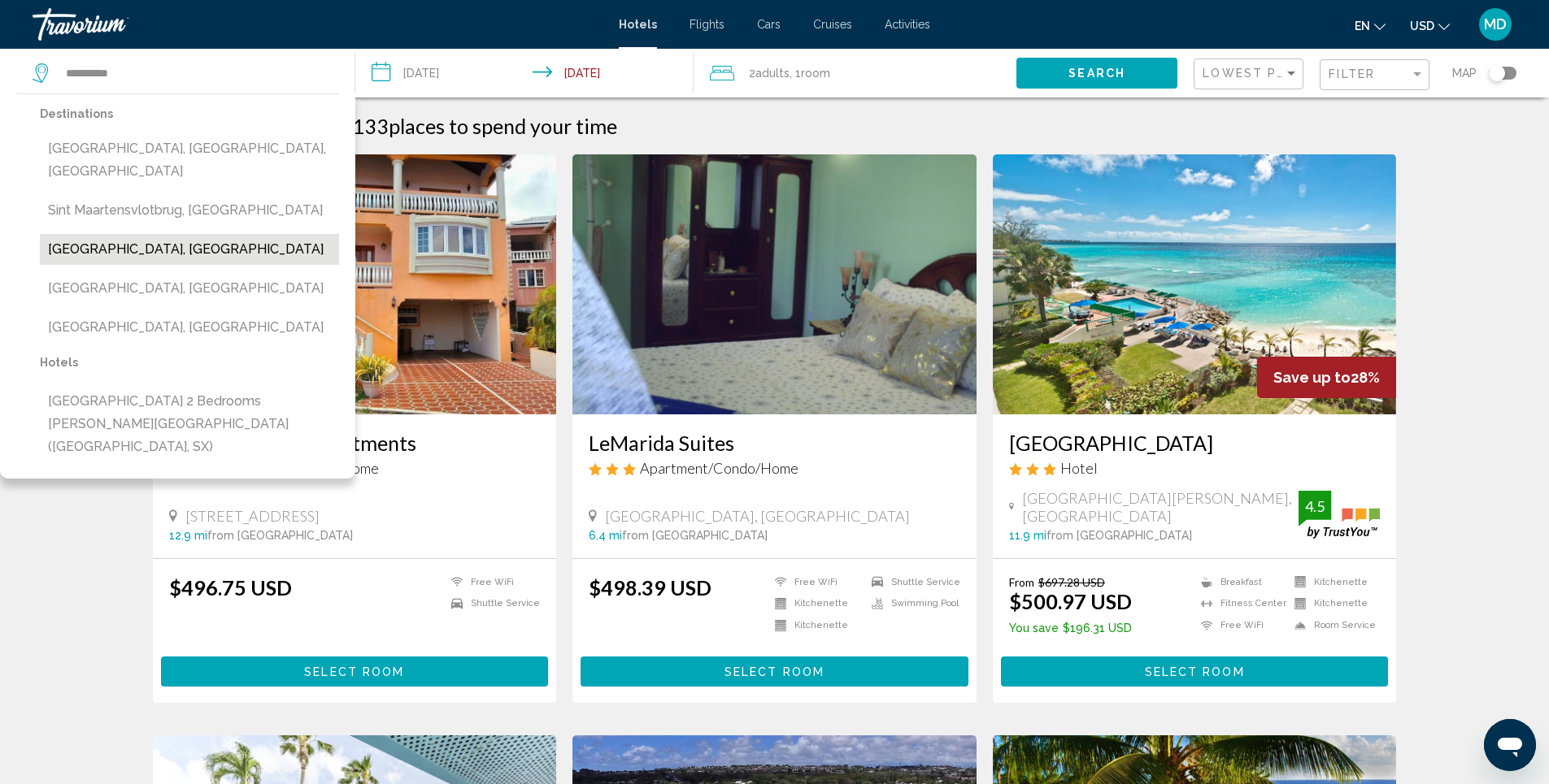
click at [147, 253] on button "[GEOGRAPHIC_DATA], [GEOGRAPHIC_DATA]" at bounding box center [189, 250] width 299 height 31
type input "**********"
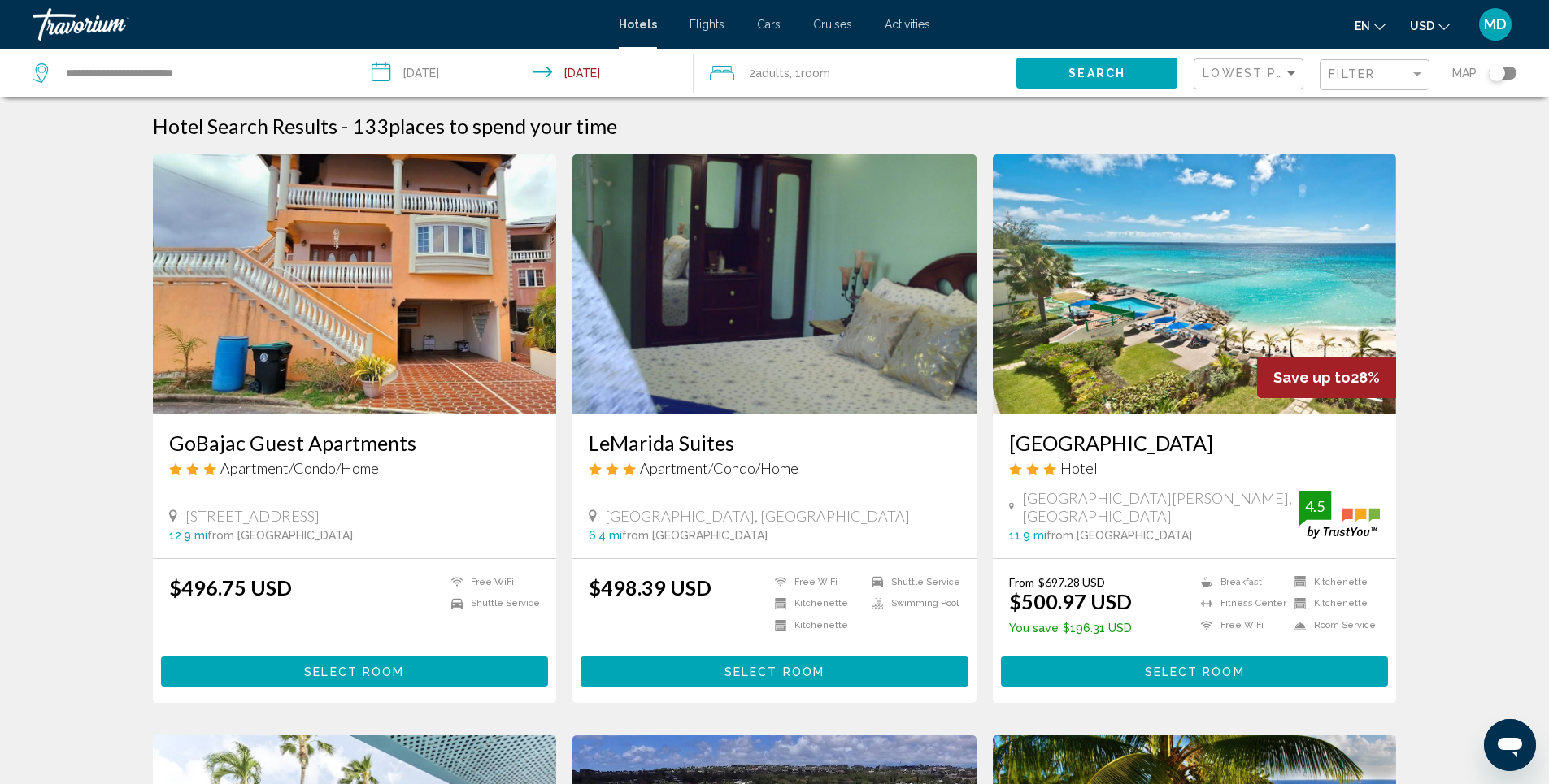
click at [1096, 70] on span "Search" at bounding box center [1097, 74] width 57 height 13
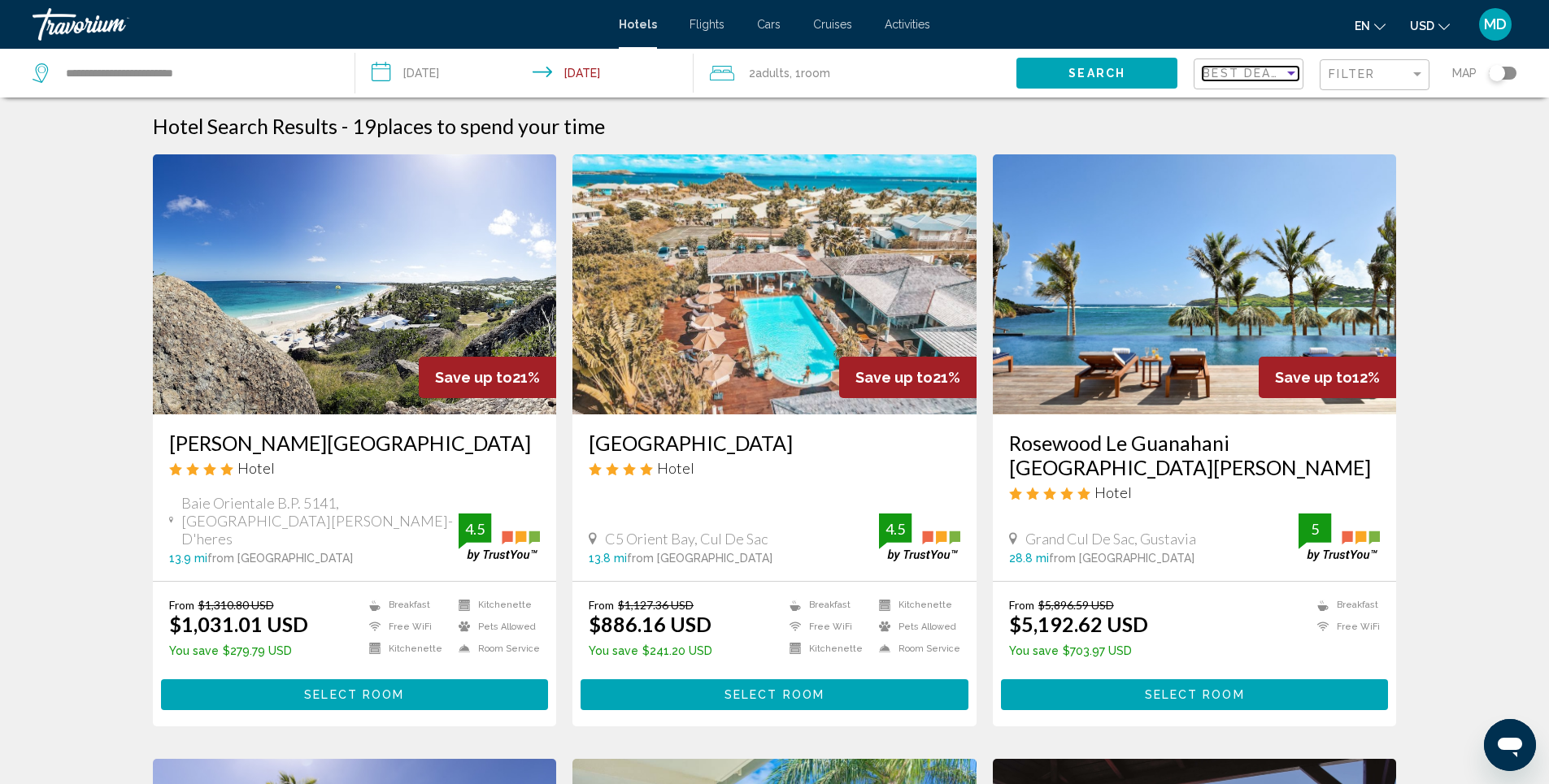
click at [1291, 73] on div "Sort by" at bounding box center [1291, 73] width 8 height 4
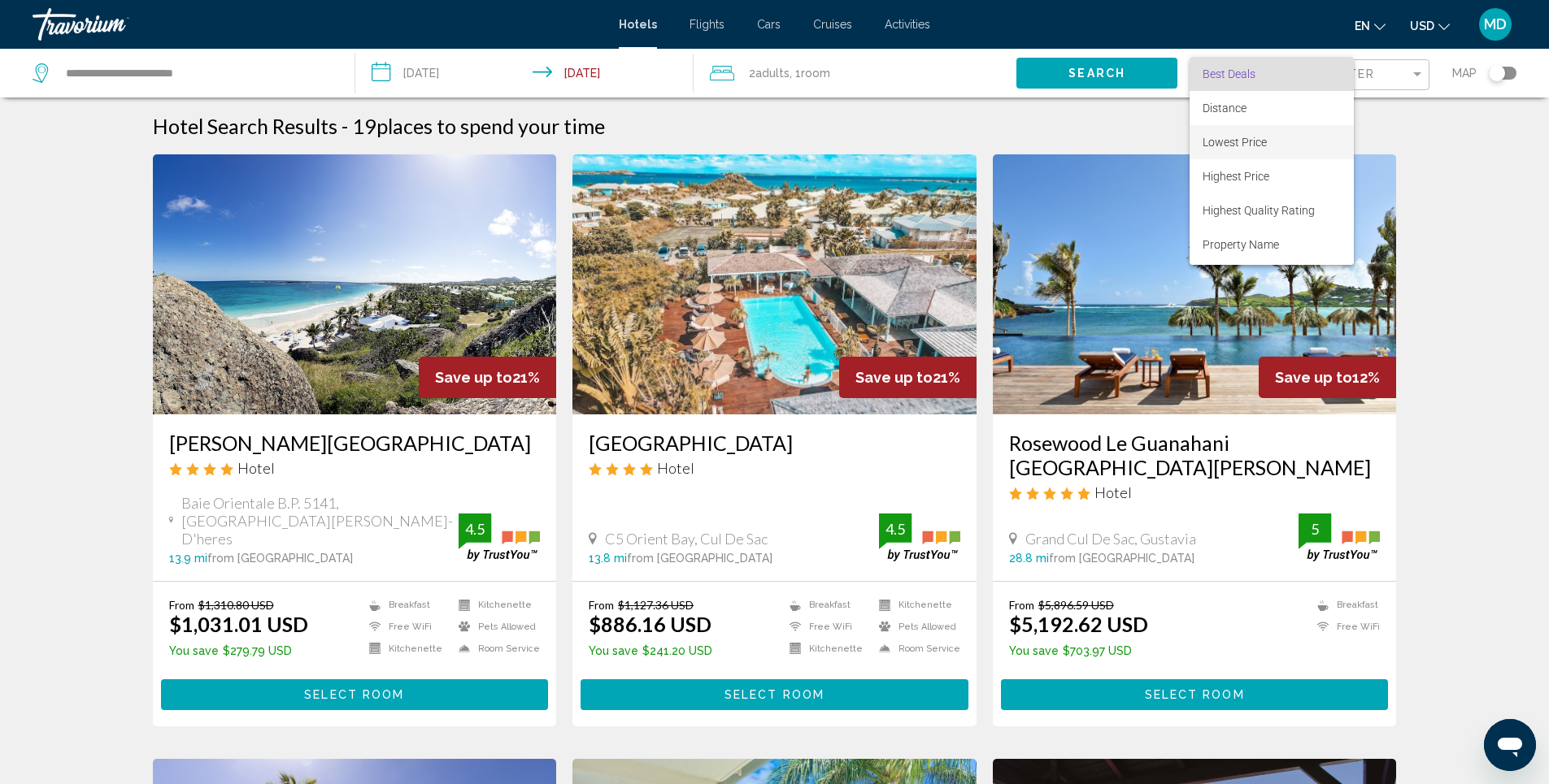
click at [1248, 139] on span "Lowest Price" at bounding box center [1235, 142] width 64 height 13
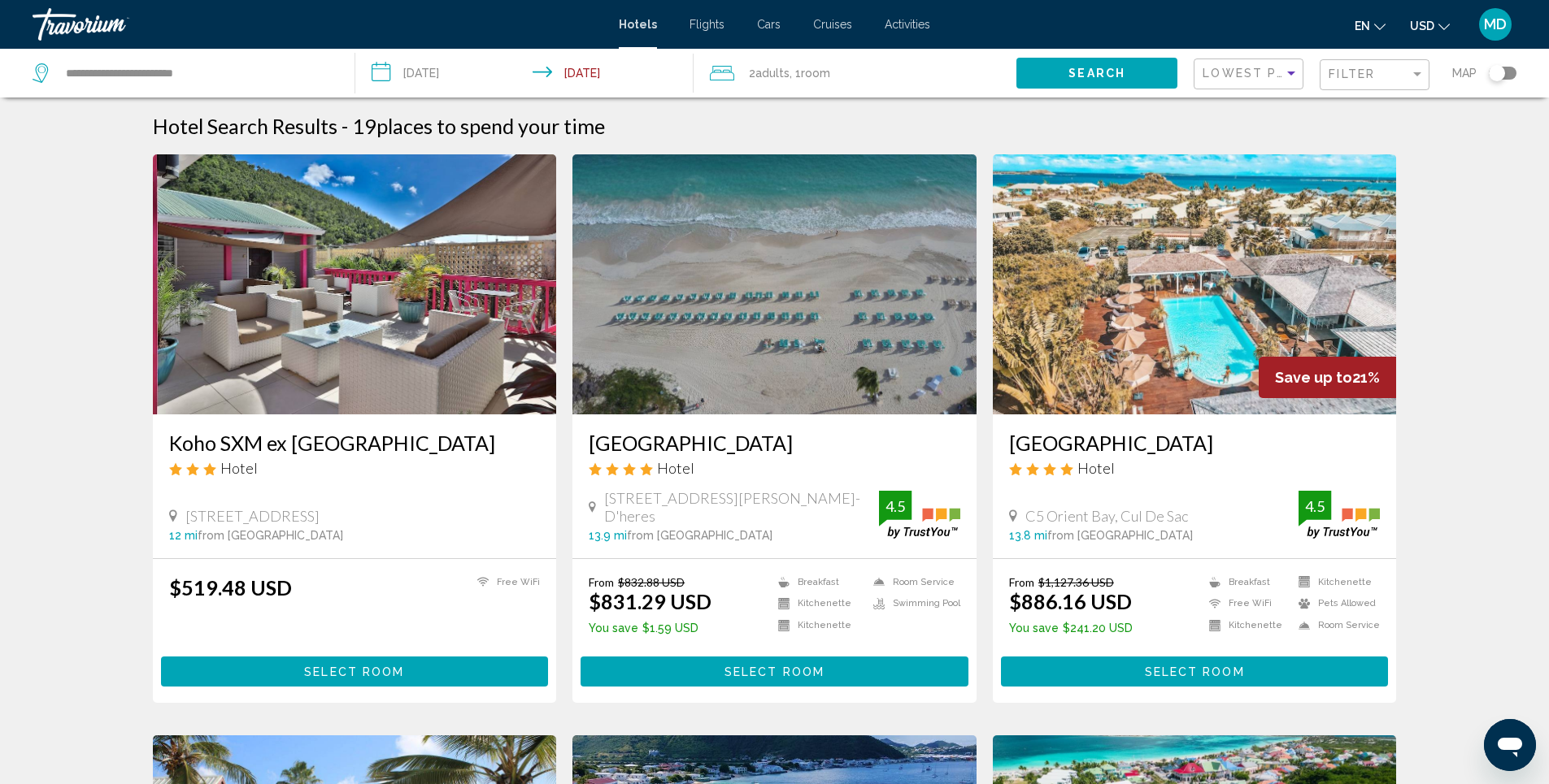
click at [746, 316] on img "Main content" at bounding box center [774, 285] width 404 height 260
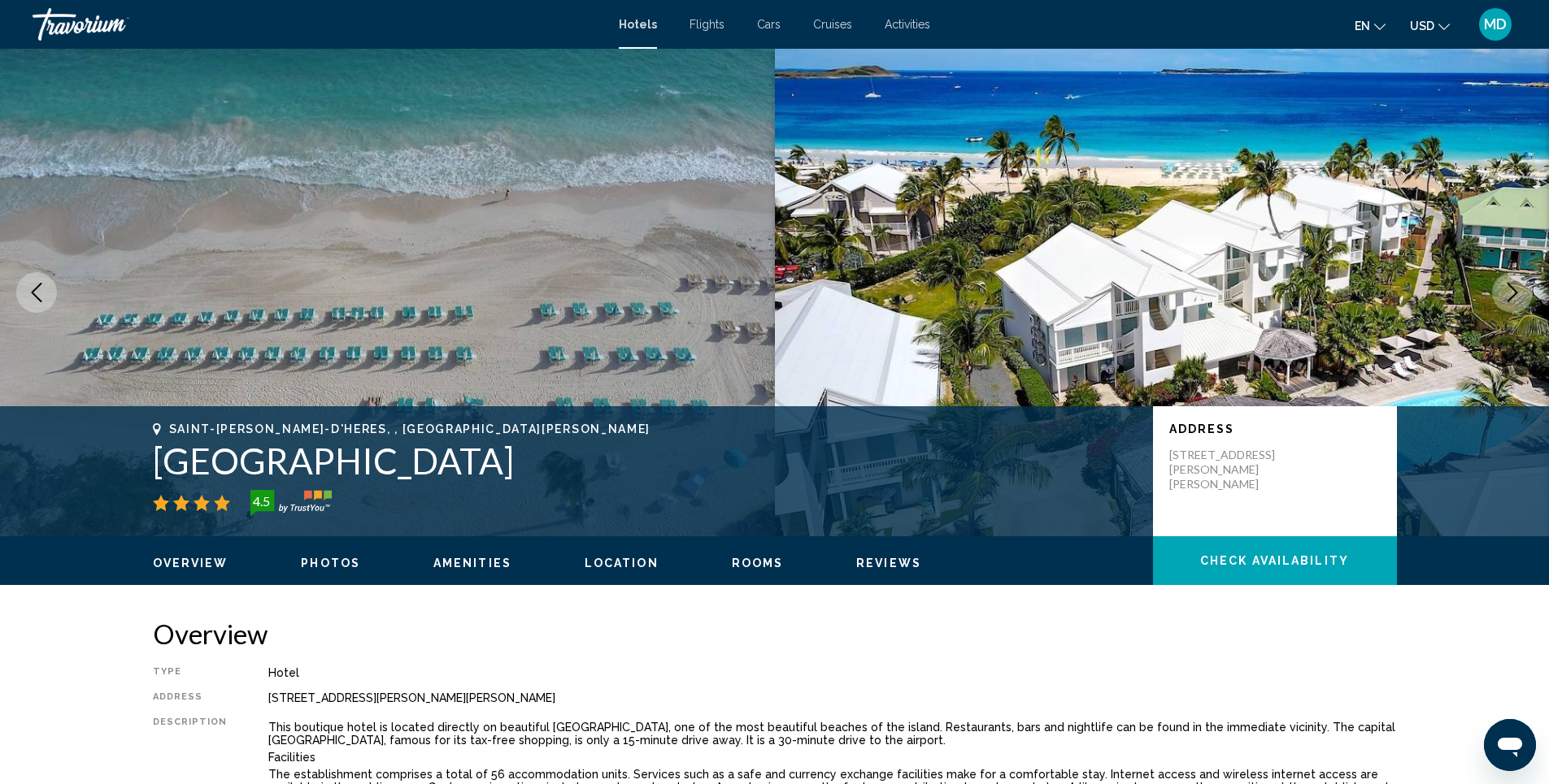
click at [328, 565] on span "Photos" at bounding box center [330, 563] width 59 height 13
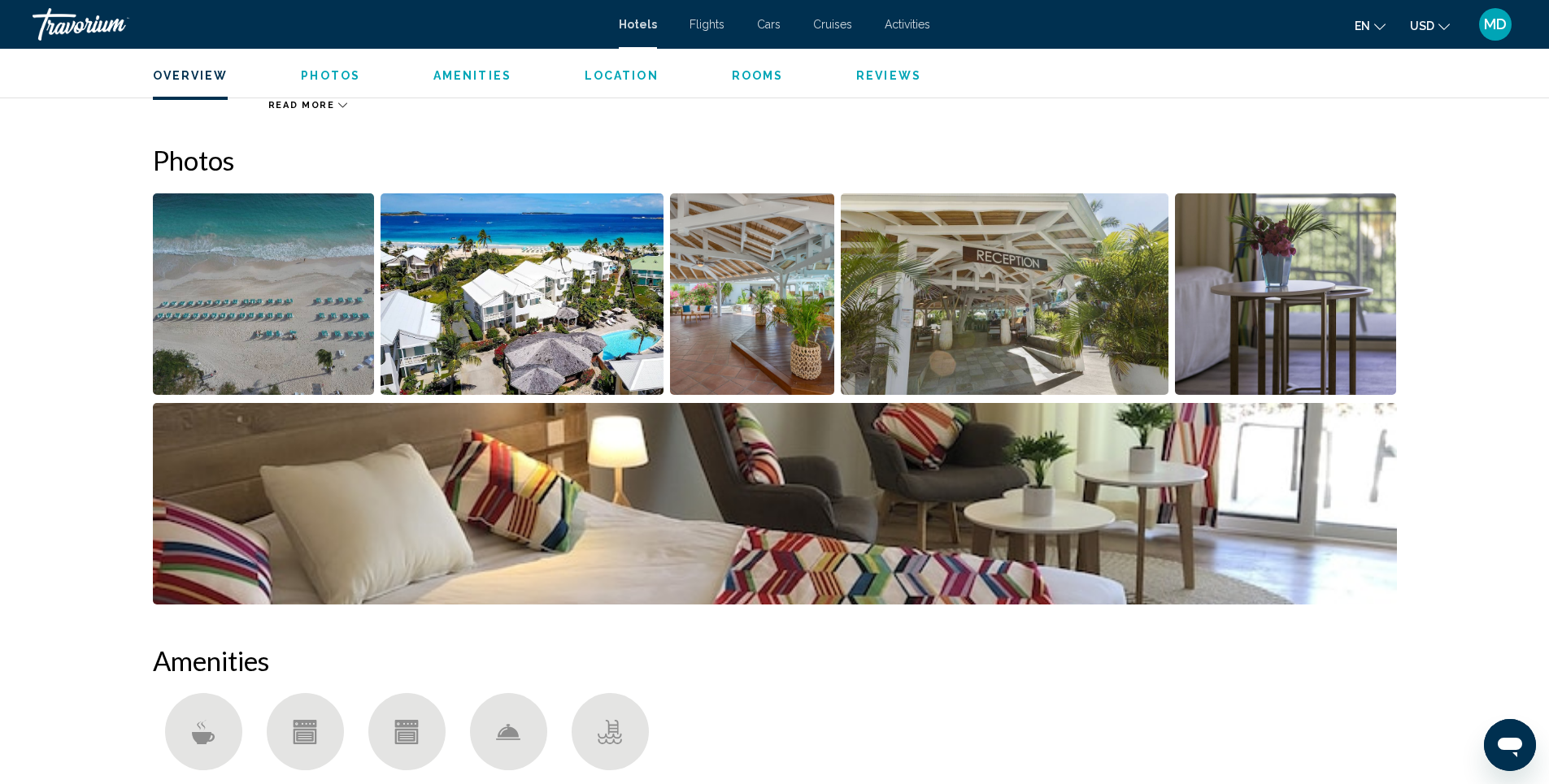
scroll to position [794, 0]
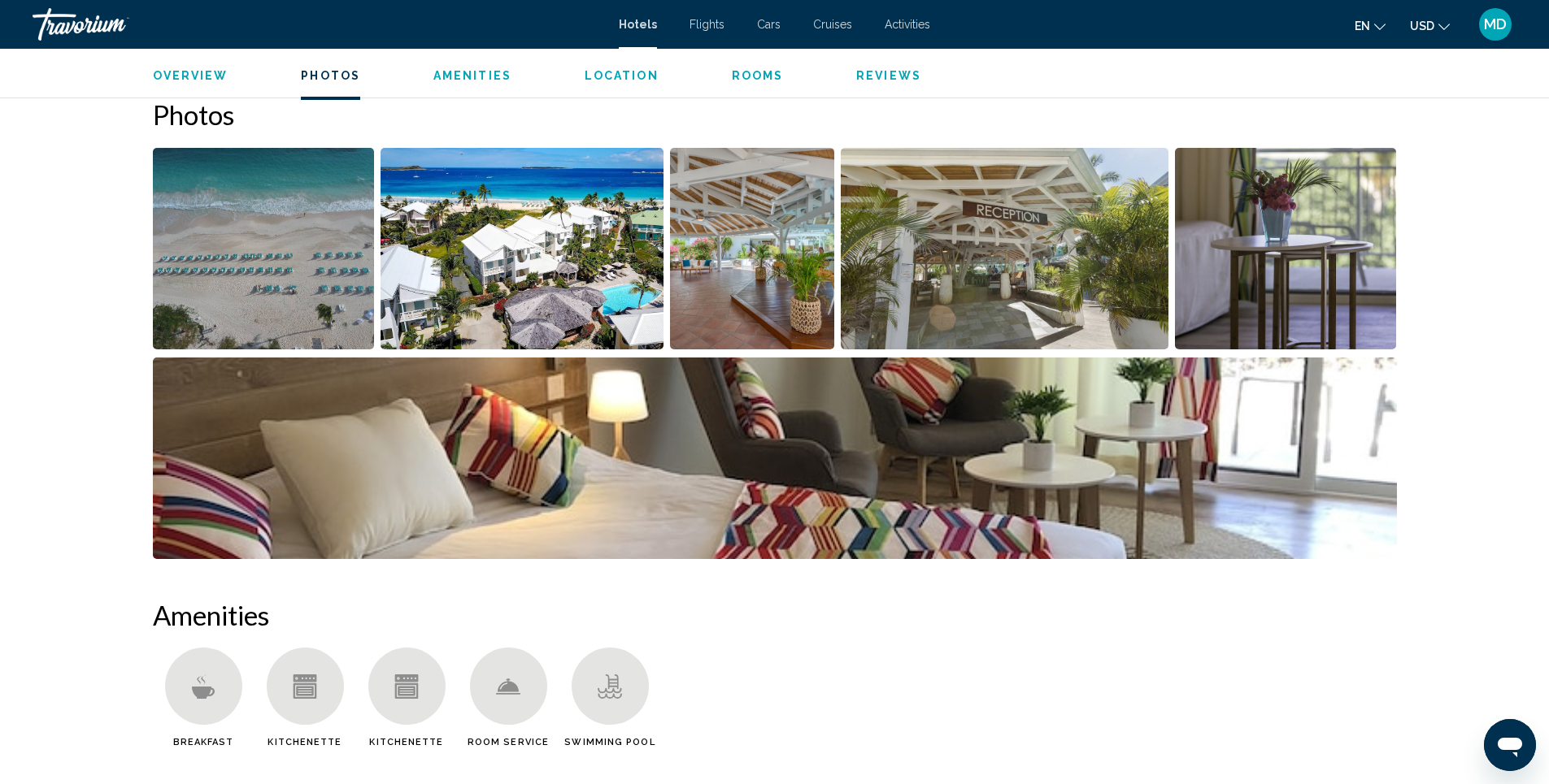
click at [481, 287] on img "Open full-screen image slider" at bounding box center [522, 248] width 283 height 201
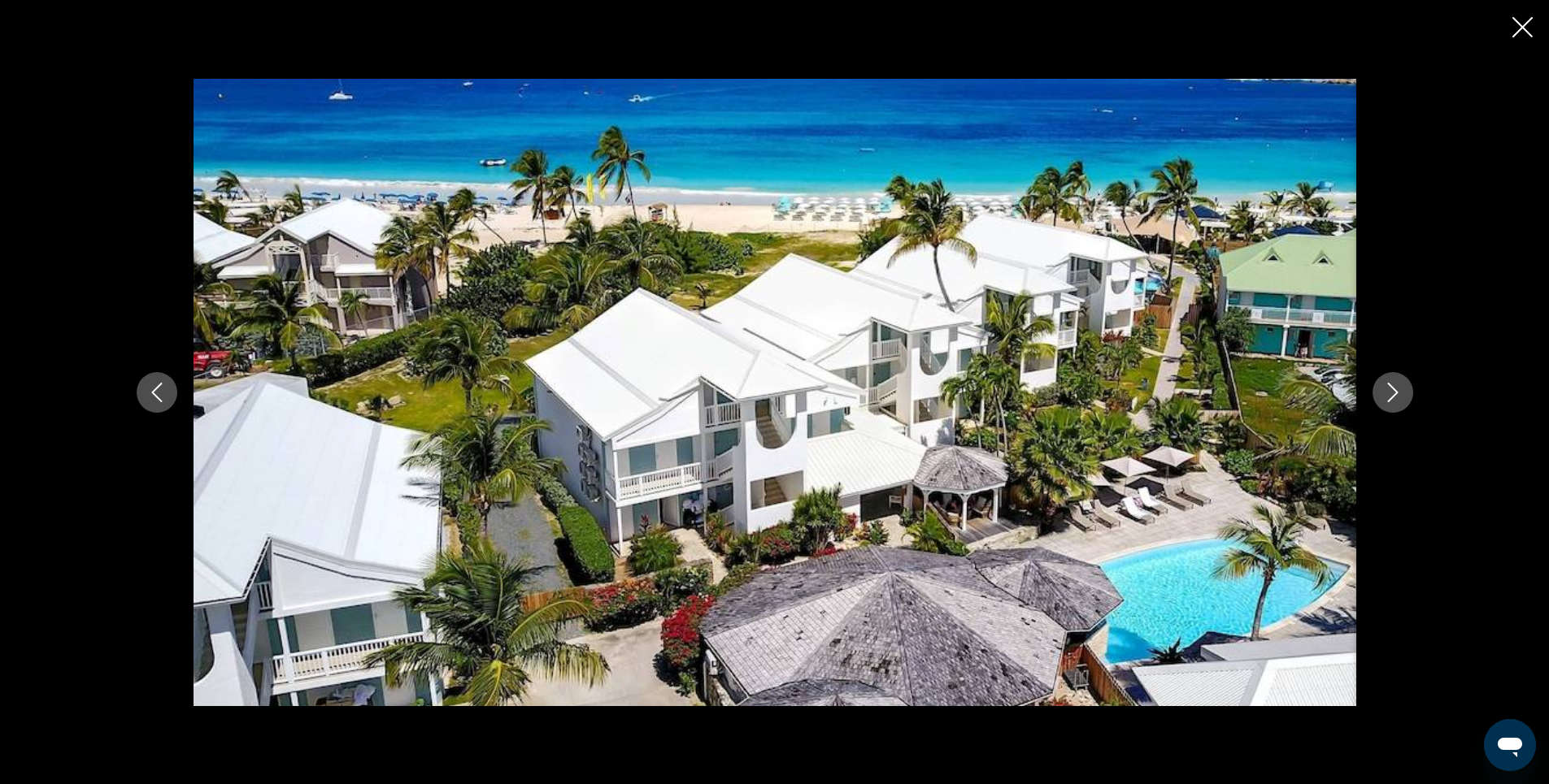
click at [1399, 388] on icon "Next image" at bounding box center [1393, 392] width 19 height 19
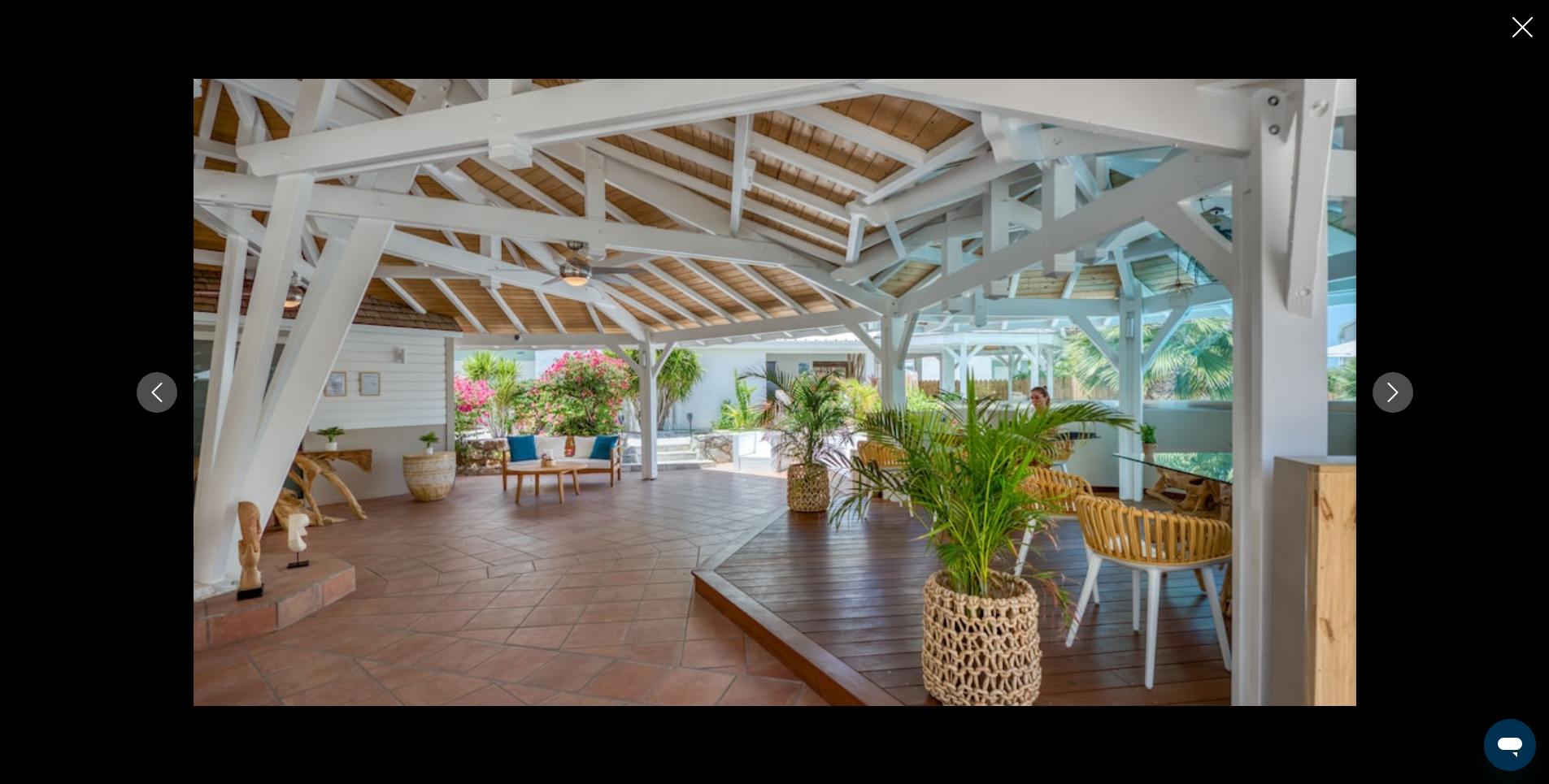
click at [1399, 388] on icon "Next image" at bounding box center [1393, 392] width 19 height 19
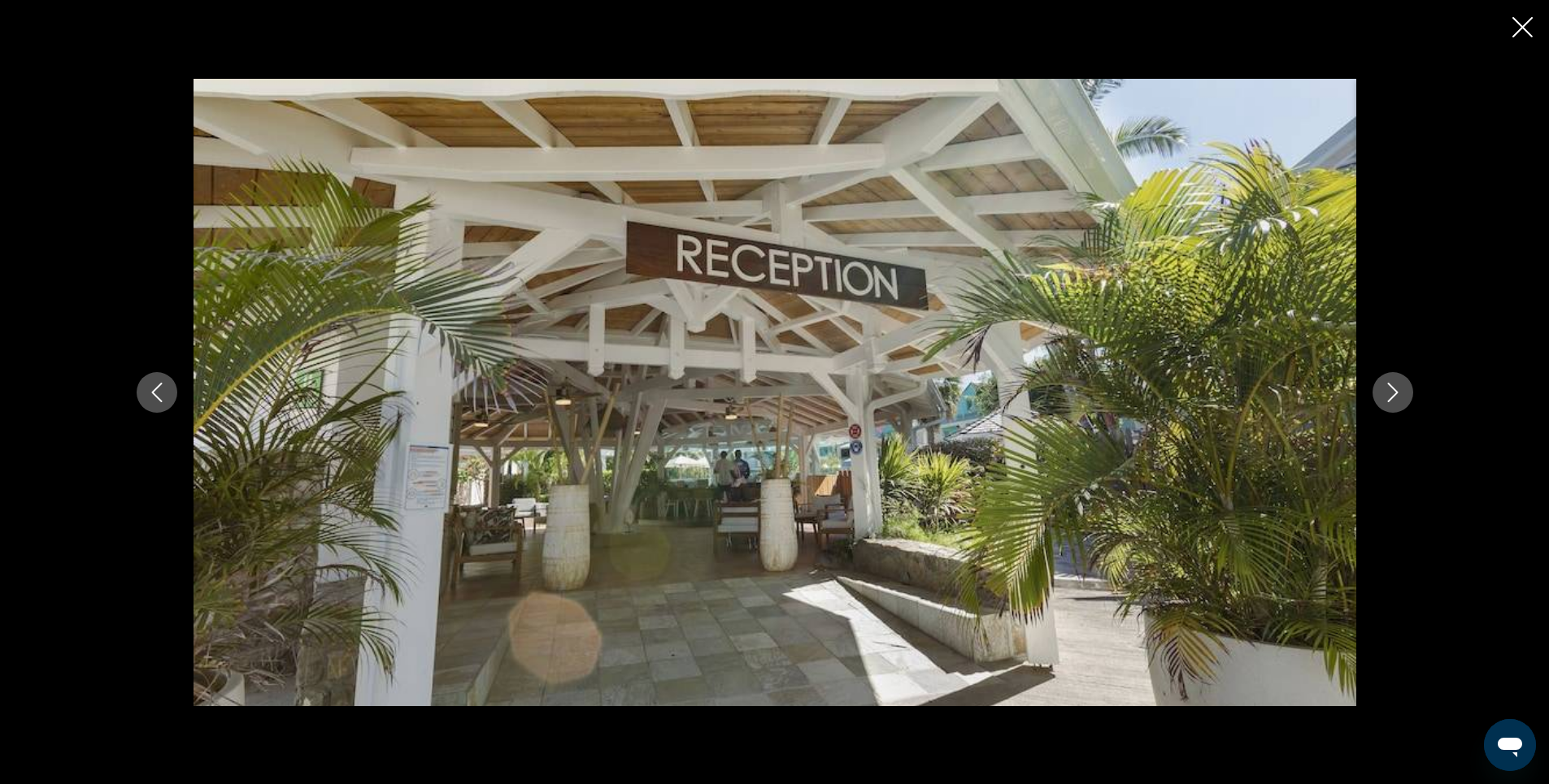
click at [1394, 390] on icon "Next image" at bounding box center [1393, 392] width 19 height 19
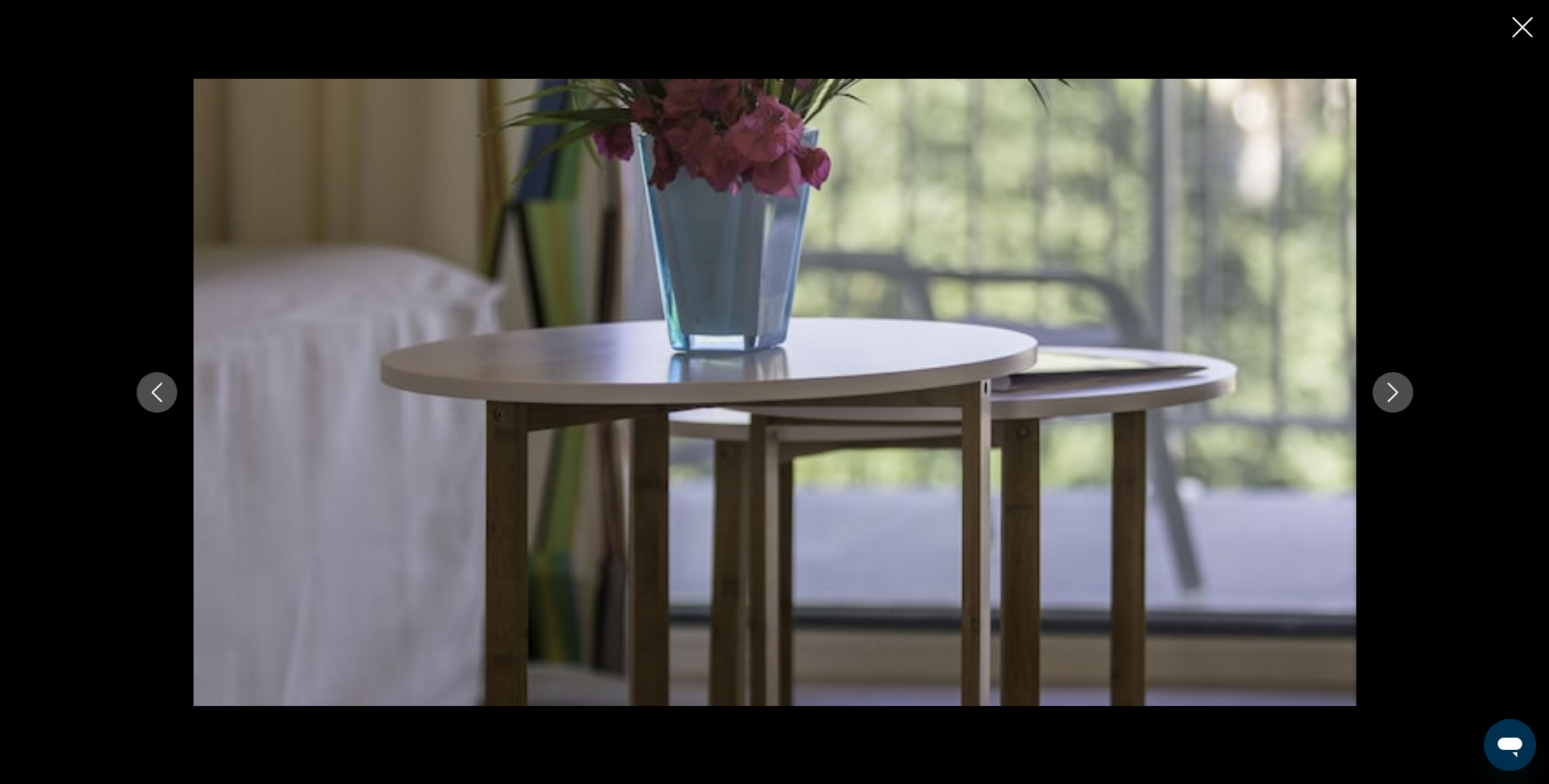
click at [1394, 390] on icon "Next image" at bounding box center [1393, 392] width 19 height 19
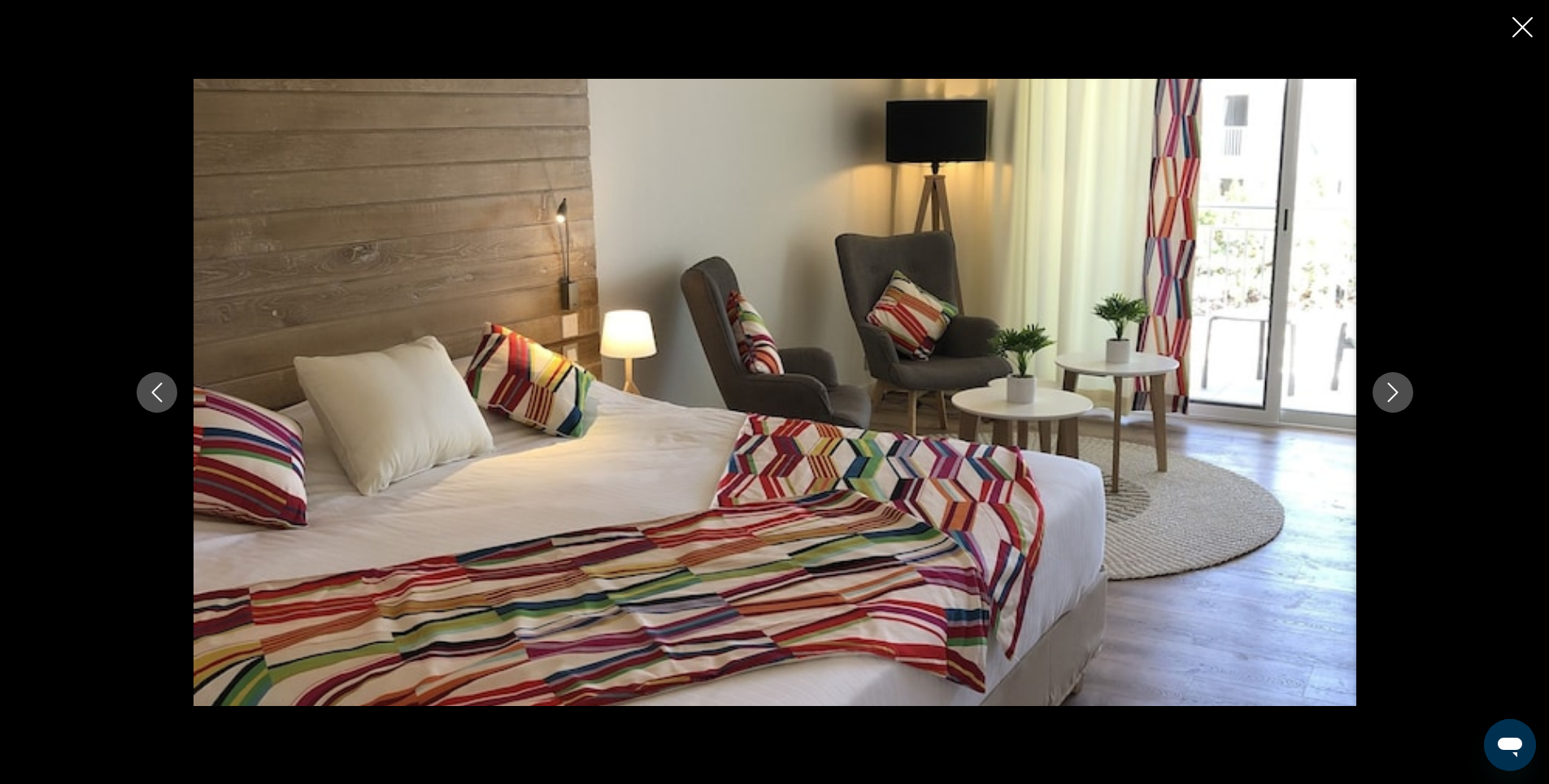
click at [1394, 390] on icon "Next image" at bounding box center [1393, 392] width 19 height 19
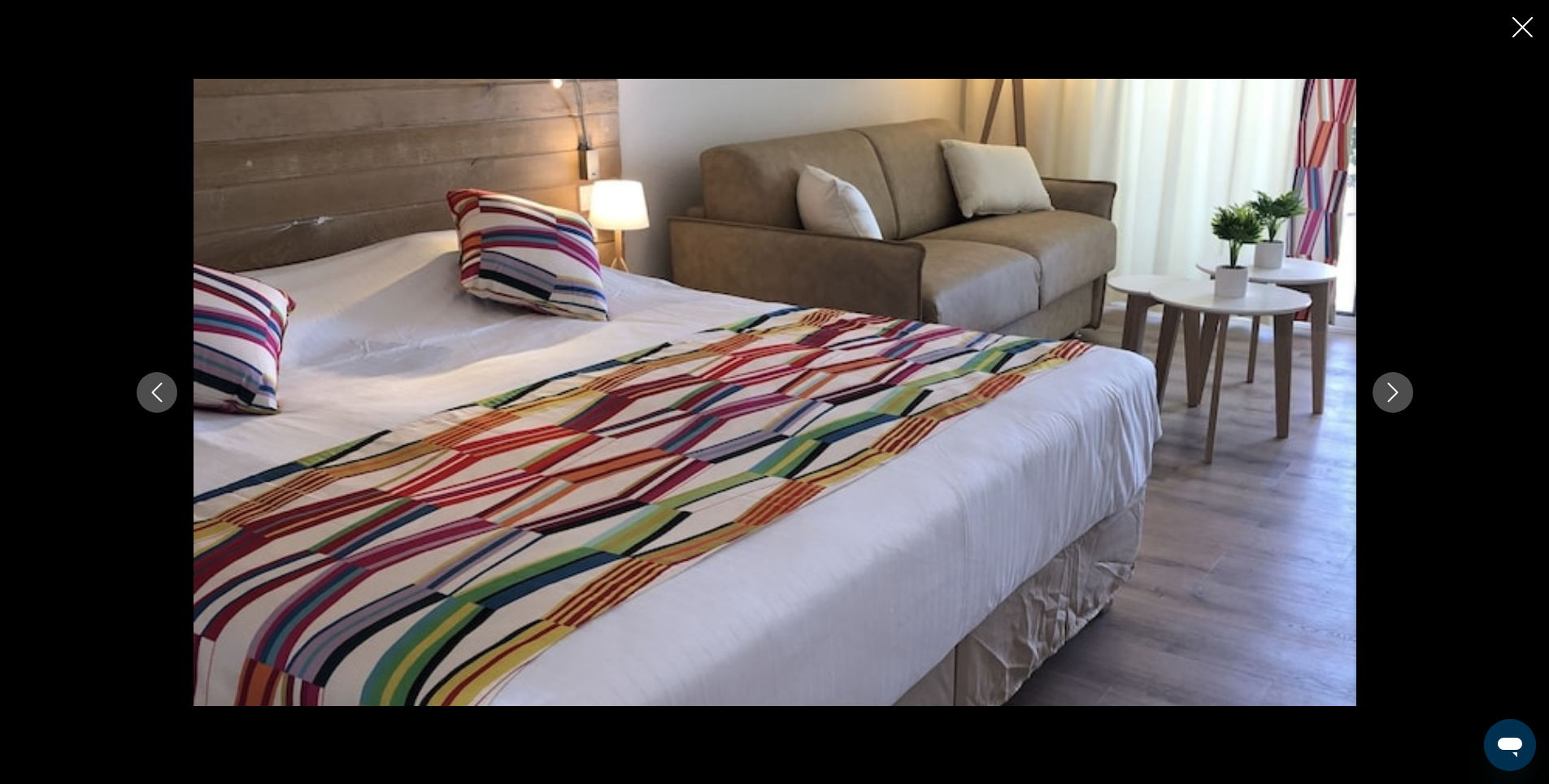
click at [1394, 390] on icon "Next image" at bounding box center [1393, 392] width 19 height 19
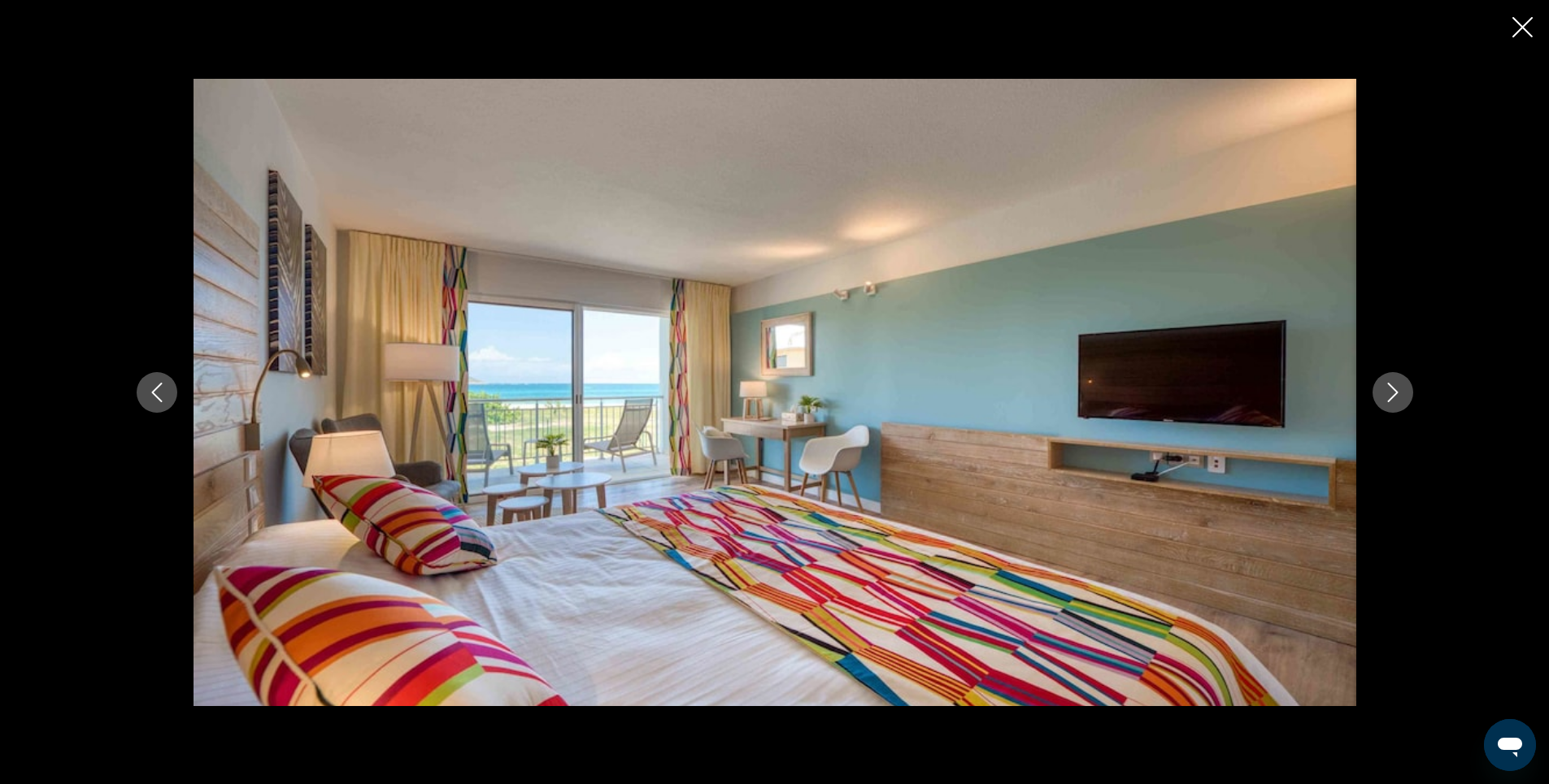
click at [1394, 390] on icon "Next image" at bounding box center [1393, 392] width 19 height 19
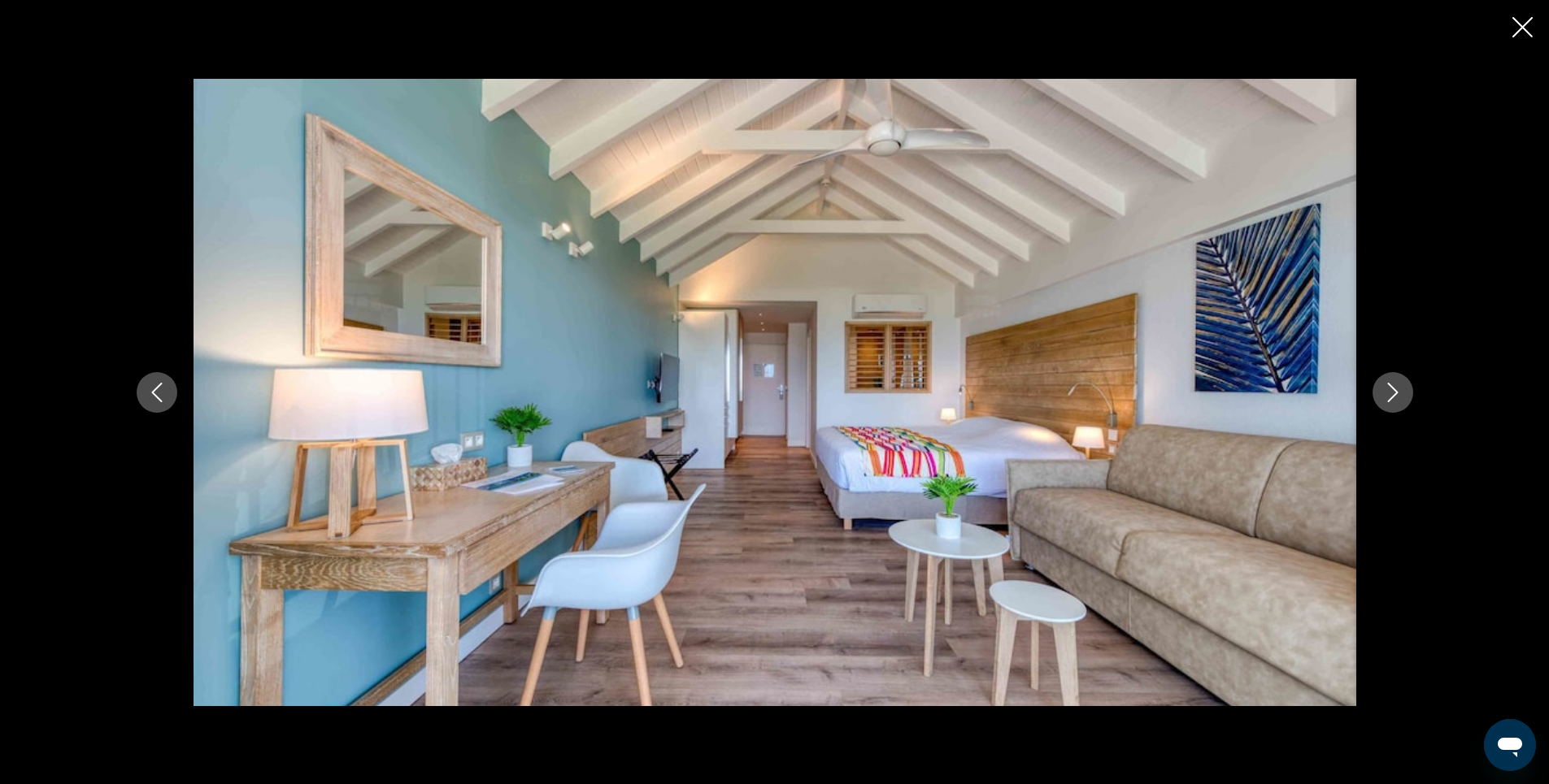
click at [1394, 390] on icon "Next image" at bounding box center [1393, 392] width 19 height 19
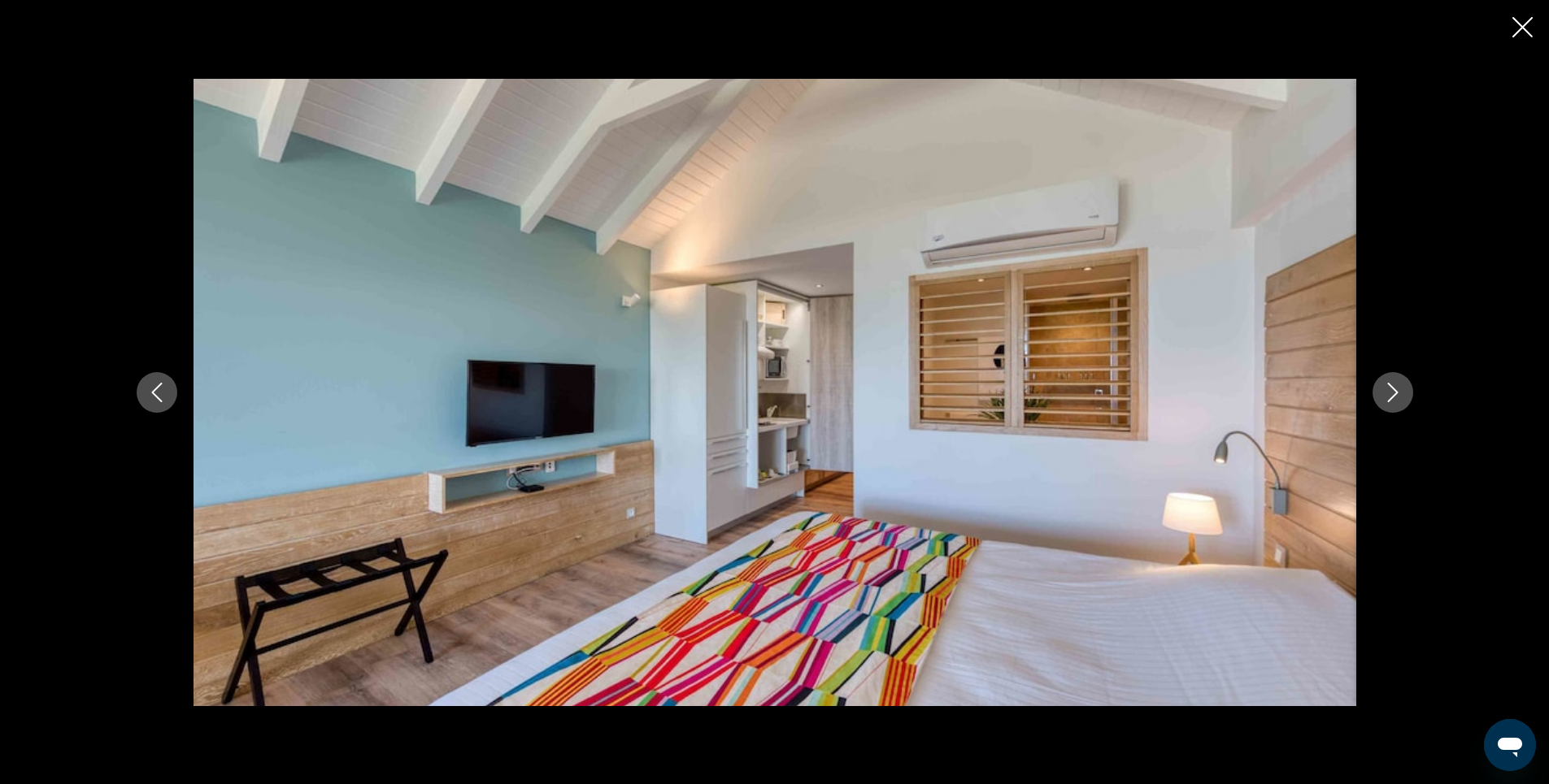
click at [1394, 390] on icon "Next image" at bounding box center [1393, 392] width 19 height 19
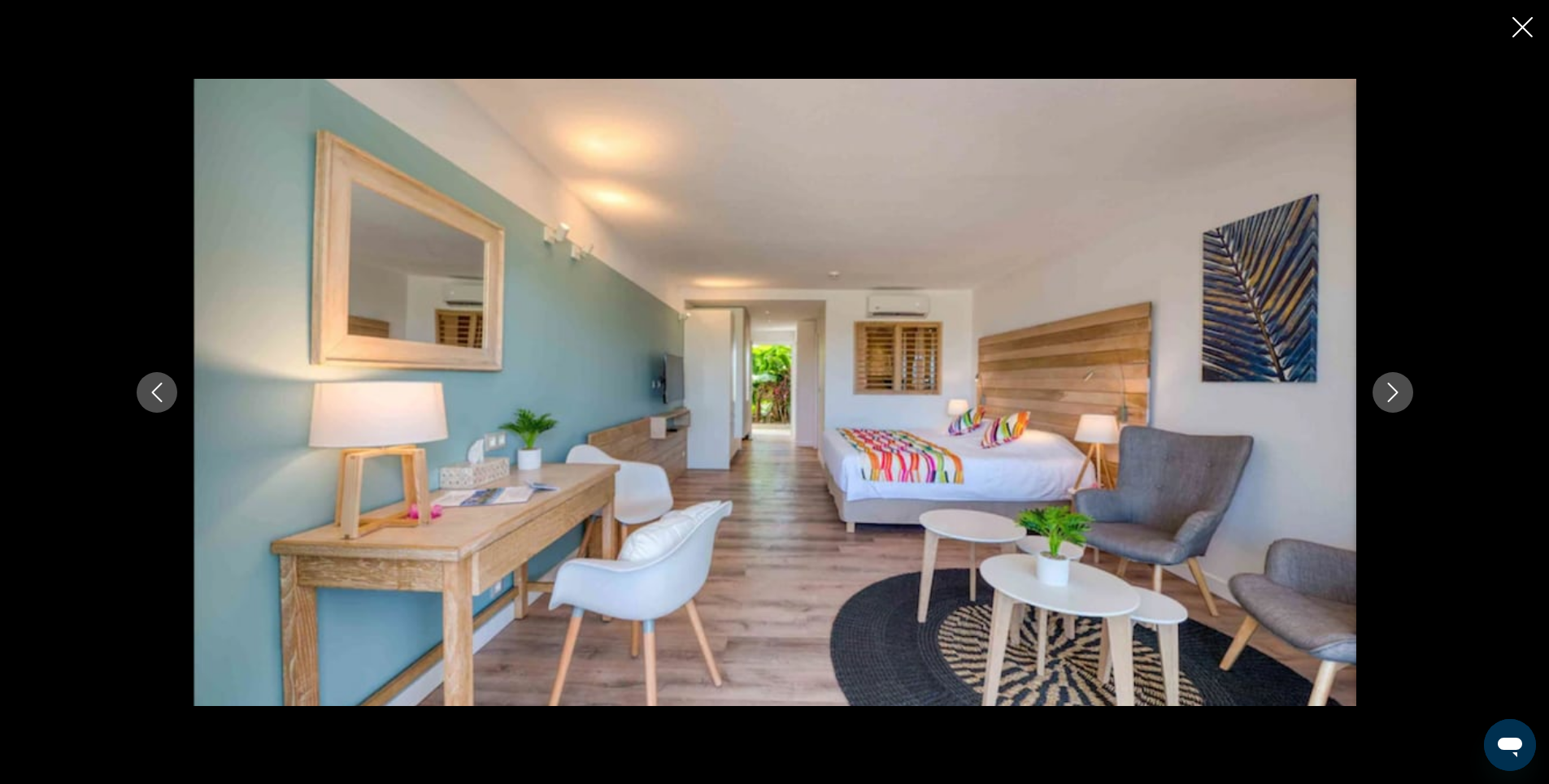
click at [1394, 390] on icon "Next image" at bounding box center [1393, 392] width 19 height 19
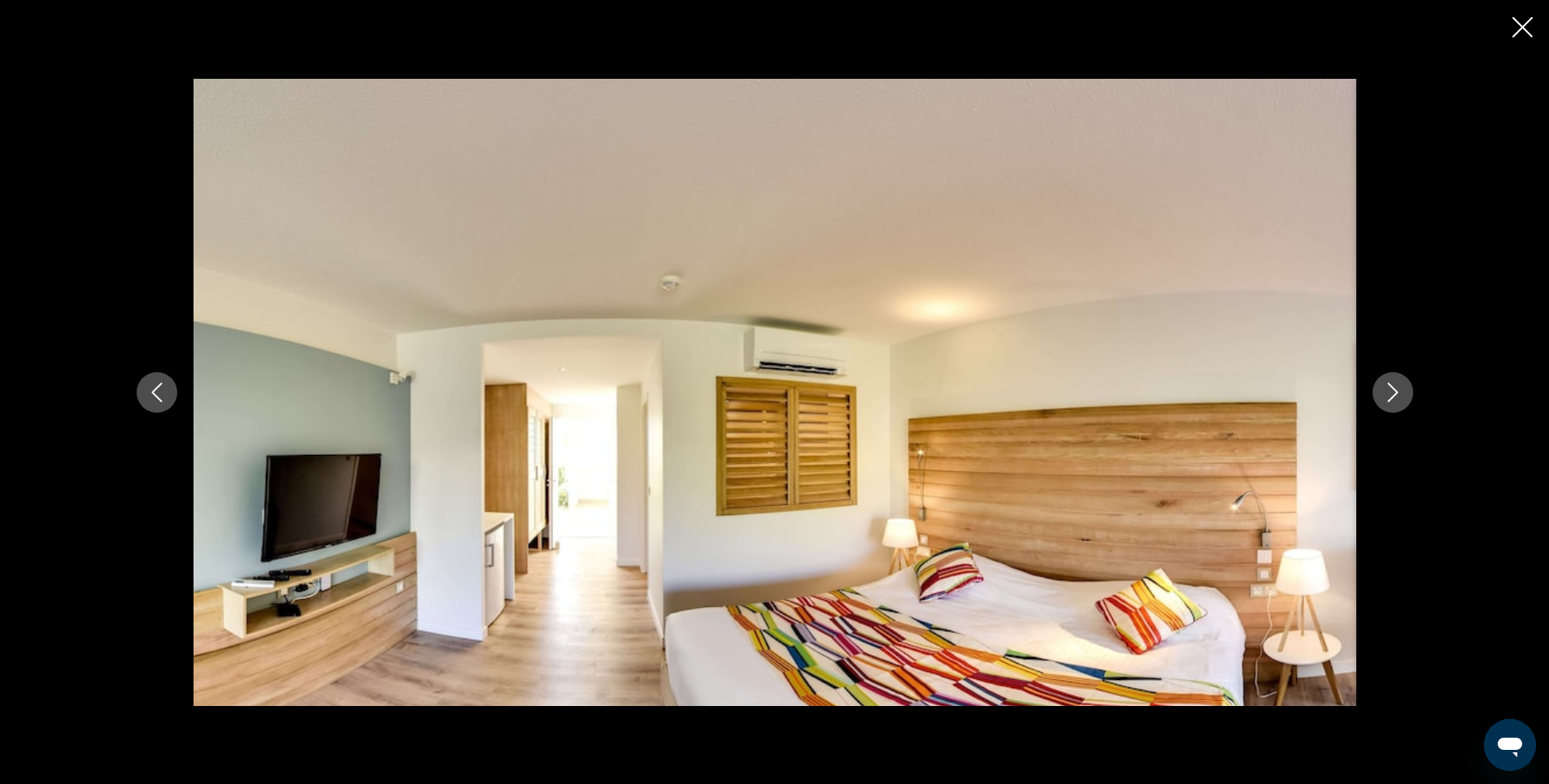
click at [1394, 390] on icon "Next image" at bounding box center [1393, 392] width 19 height 19
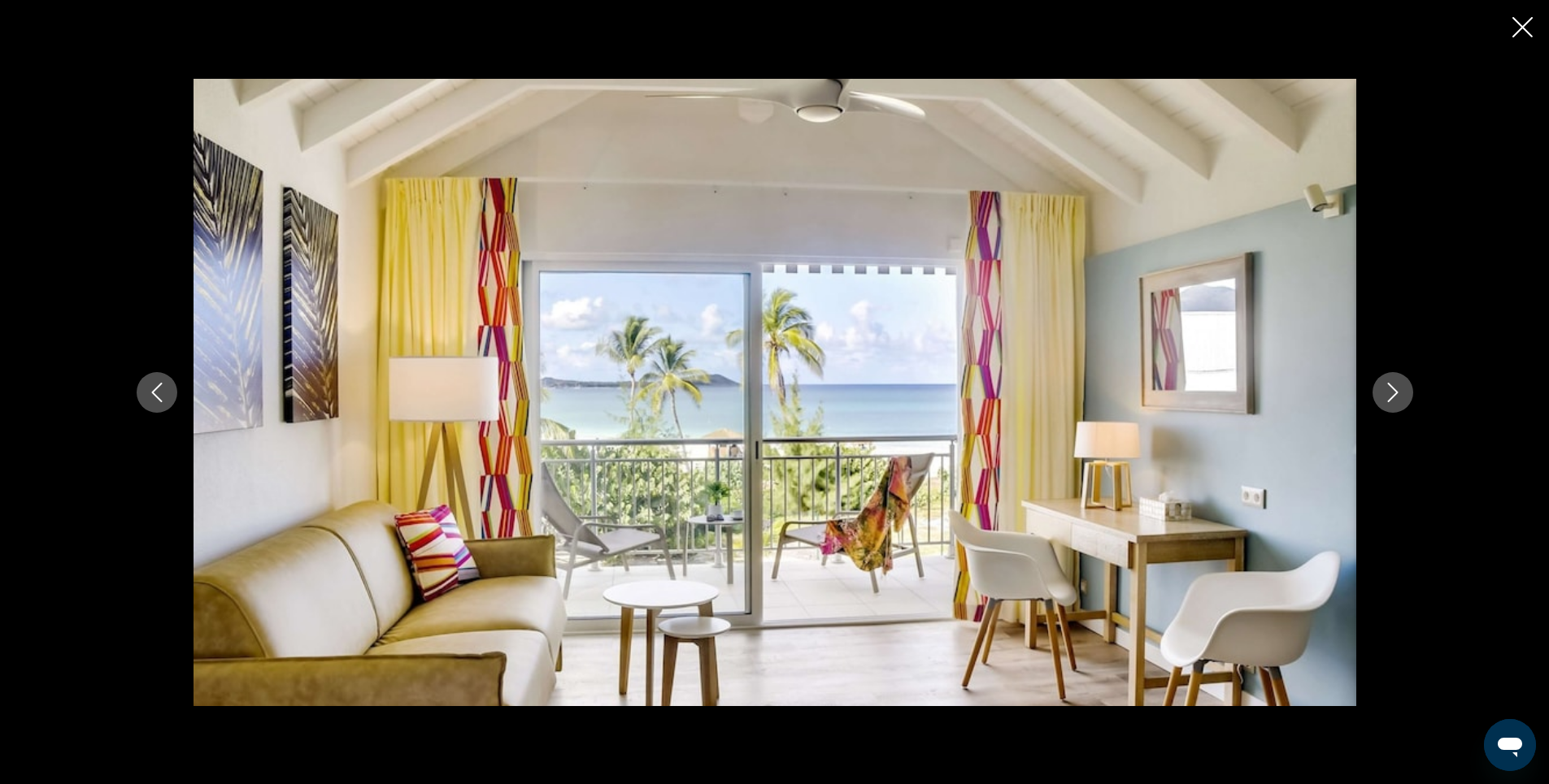
click at [1394, 390] on icon "Next image" at bounding box center [1393, 392] width 19 height 19
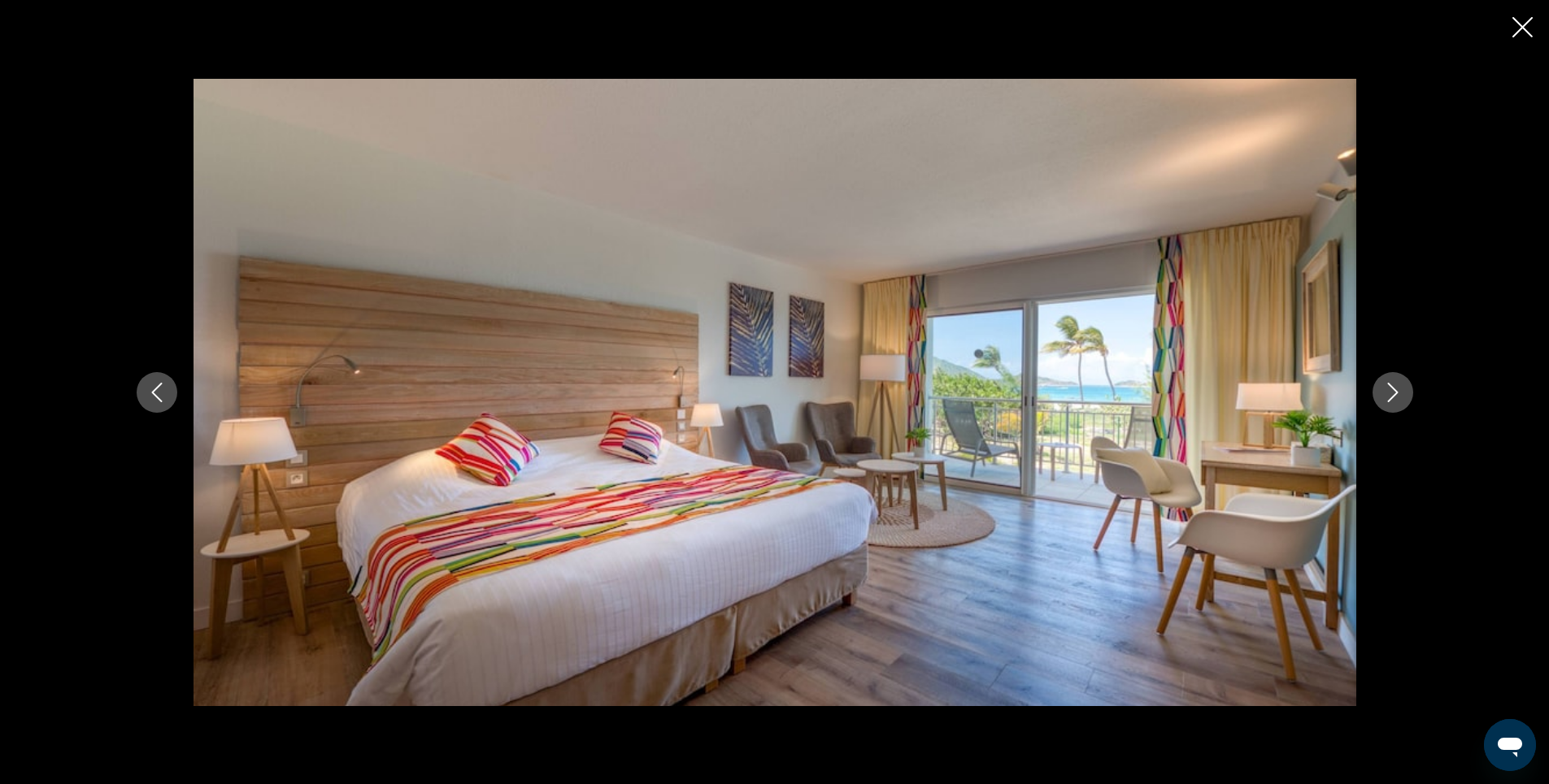
click at [1394, 390] on icon "Next image" at bounding box center [1393, 392] width 19 height 19
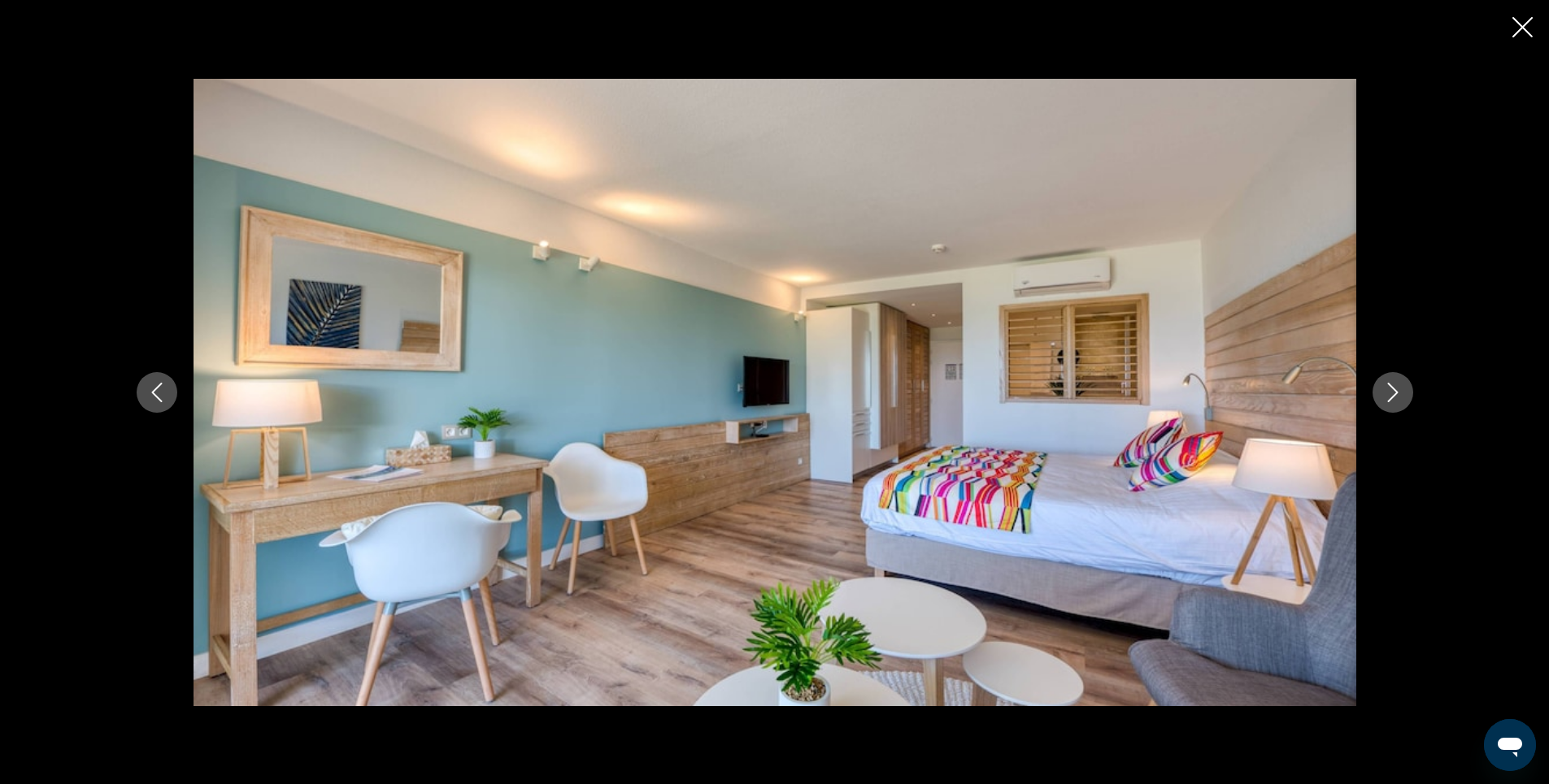
click at [1394, 390] on icon "Next image" at bounding box center [1393, 392] width 19 height 19
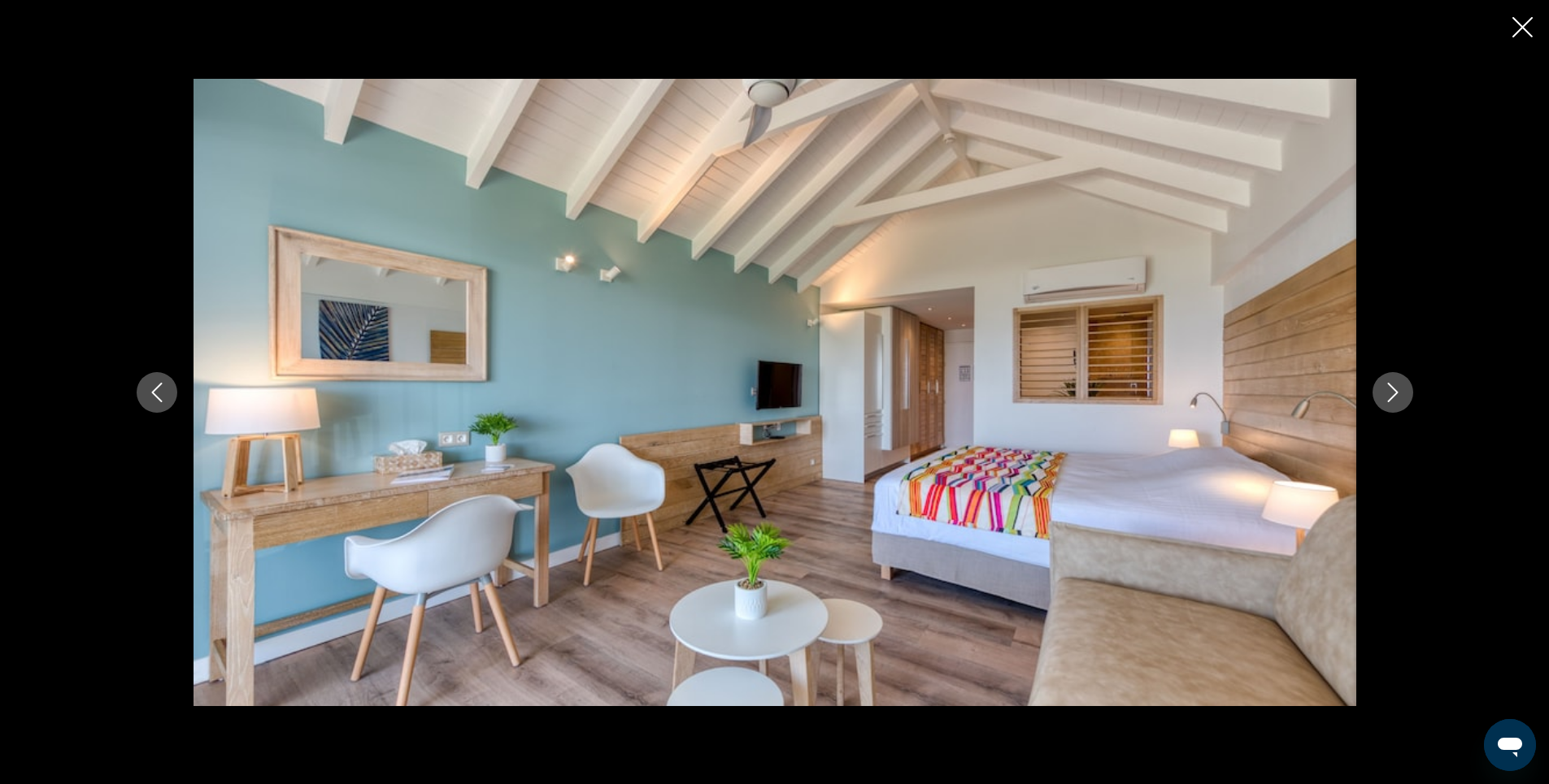
click at [1391, 392] on icon "Next image" at bounding box center [1393, 392] width 19 height 19
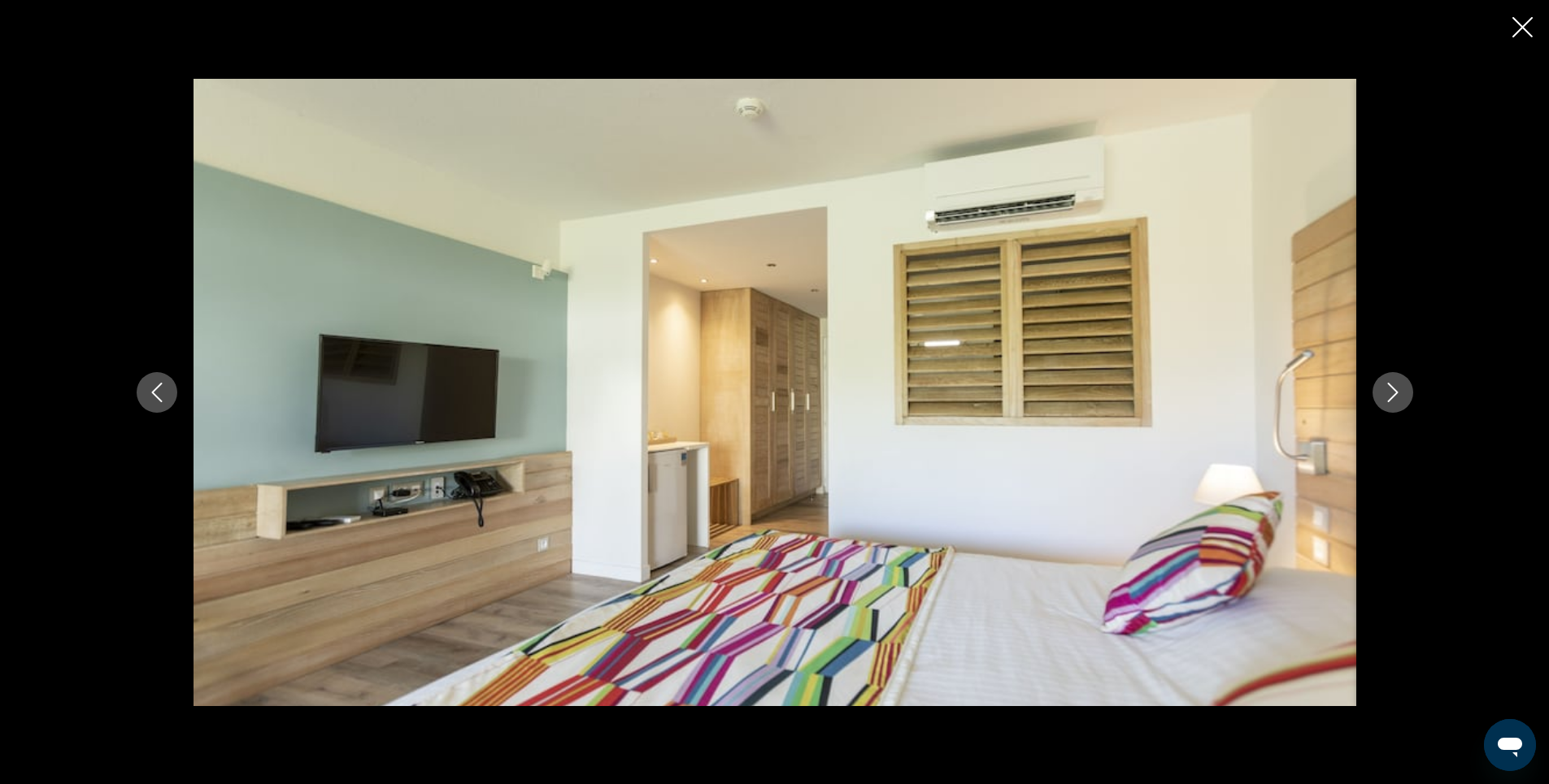
click at [1391, 392] on icon "Next image" at bounding box center [1393, 392] width 19 height 19
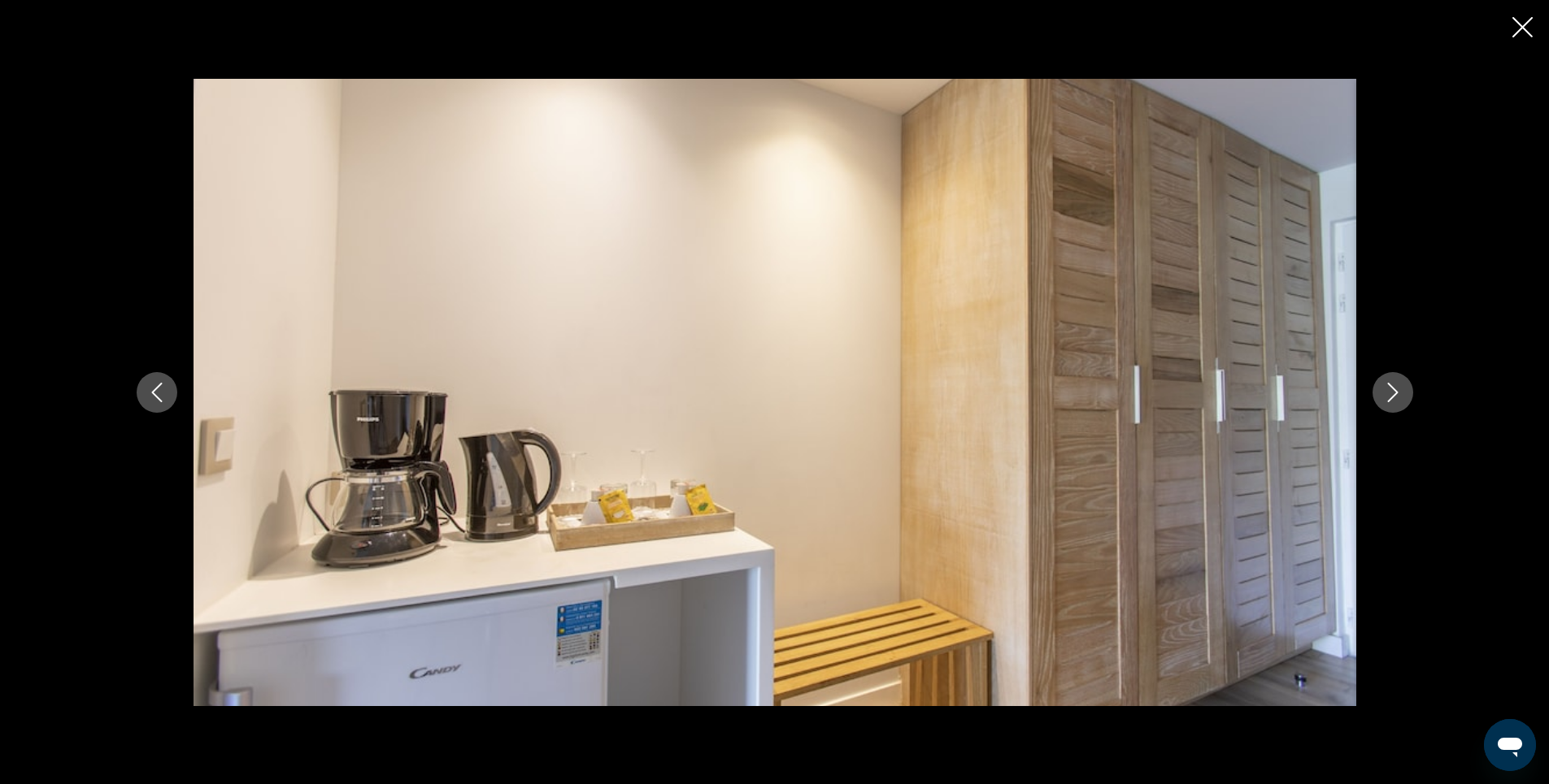
click at [1391, 392] on icon "Next image" at bounding box center [1393, 392] width 19 height 19
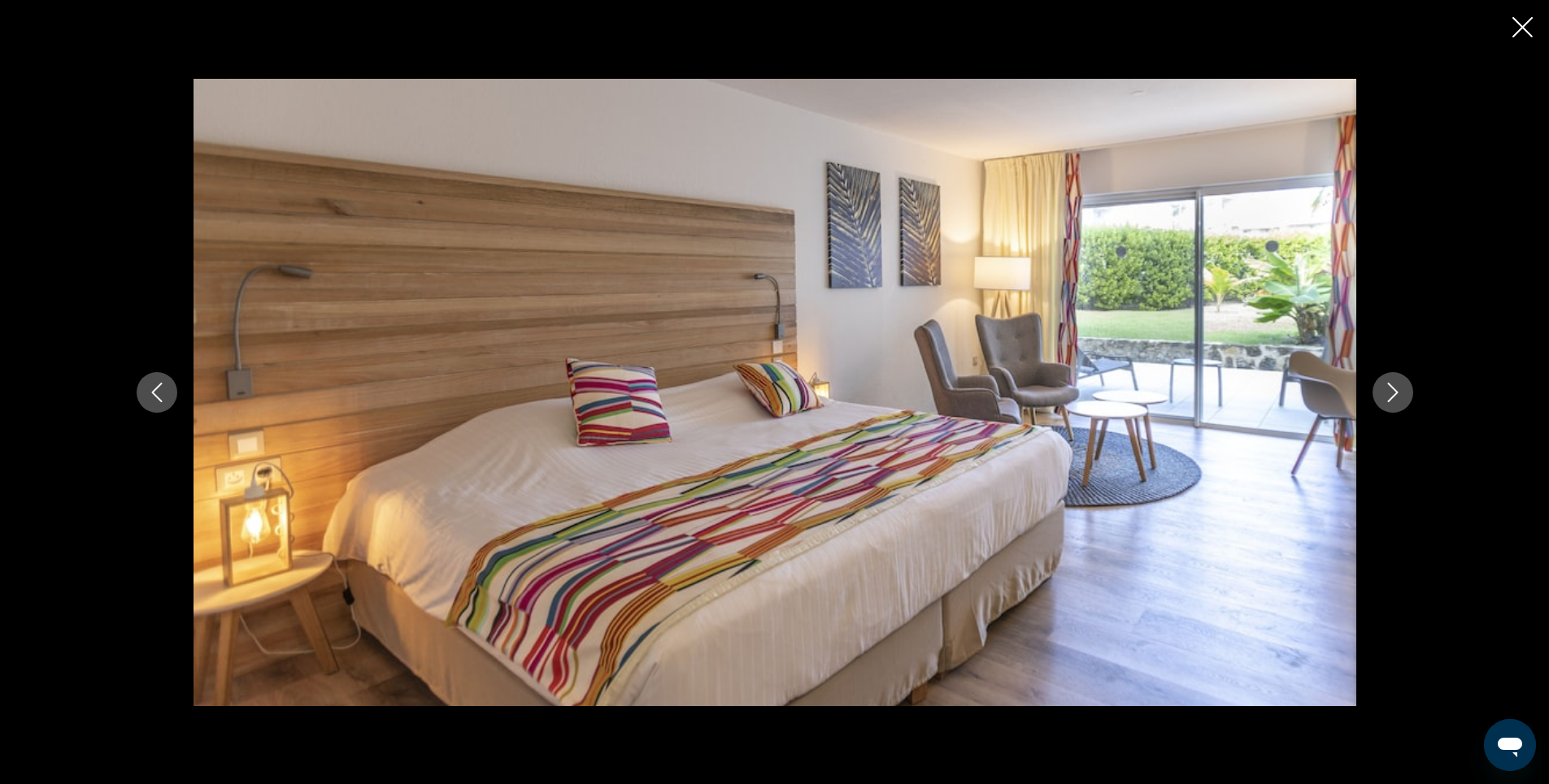
click at [1391, 392] on icon "Next image" at bounding box center [1393, 392] width 19 height 19
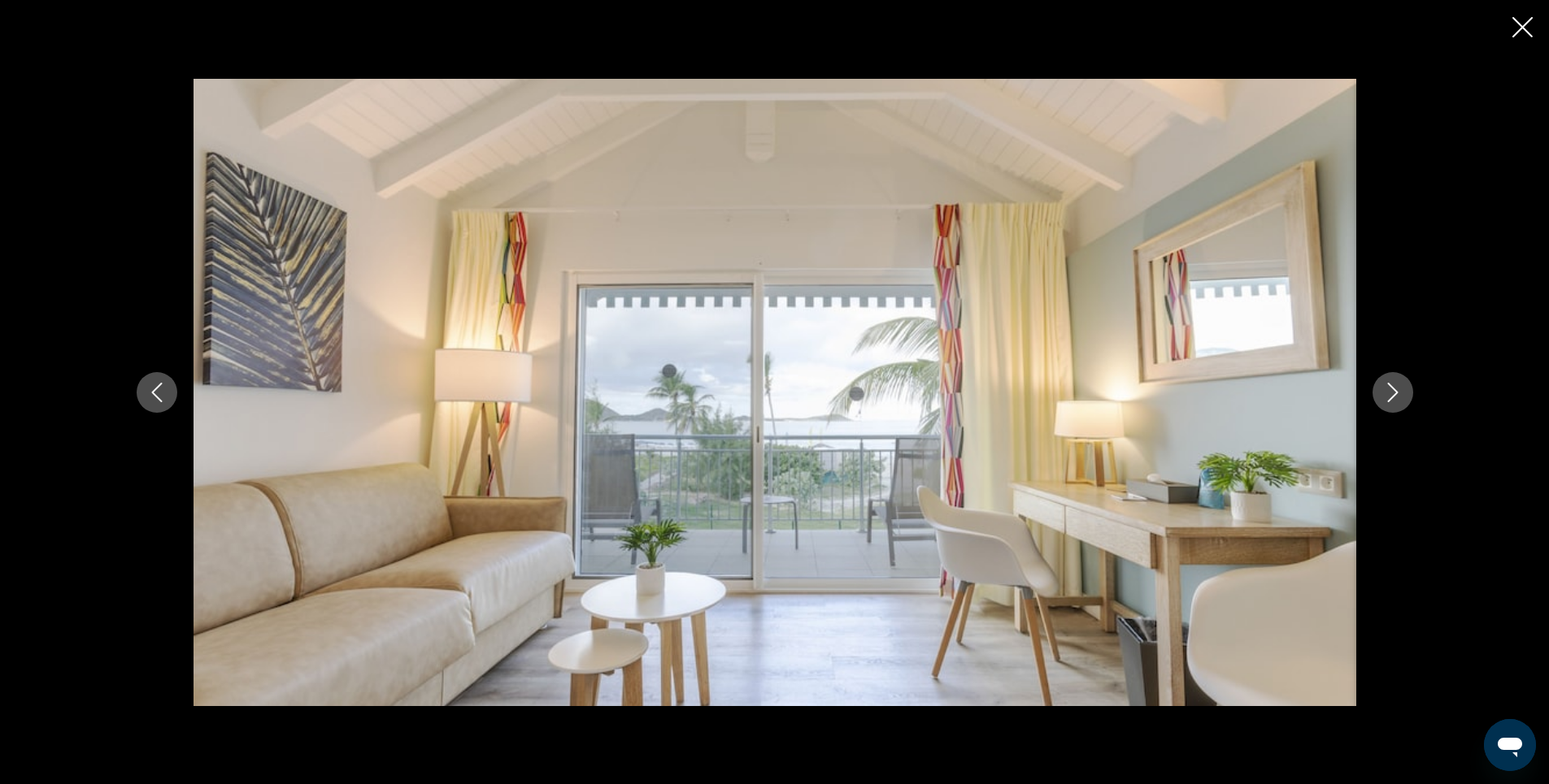
click at [1391, 392] on icon "Next image" at bounding box center [1393, 392] width 19 height 19
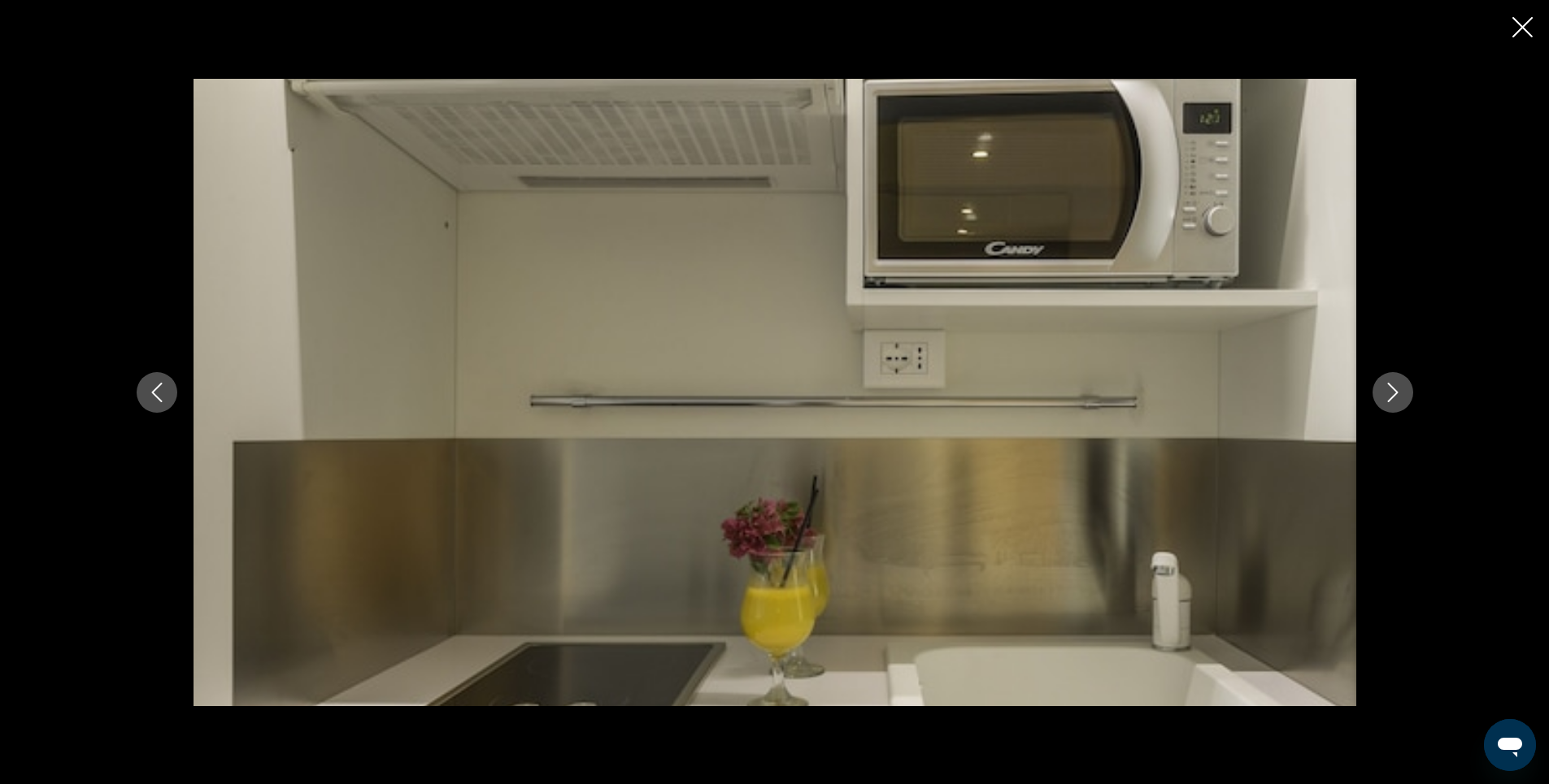
click at [1391, 392] on icon "Next image" at bounding box center [1393, 392] width 19 height 19
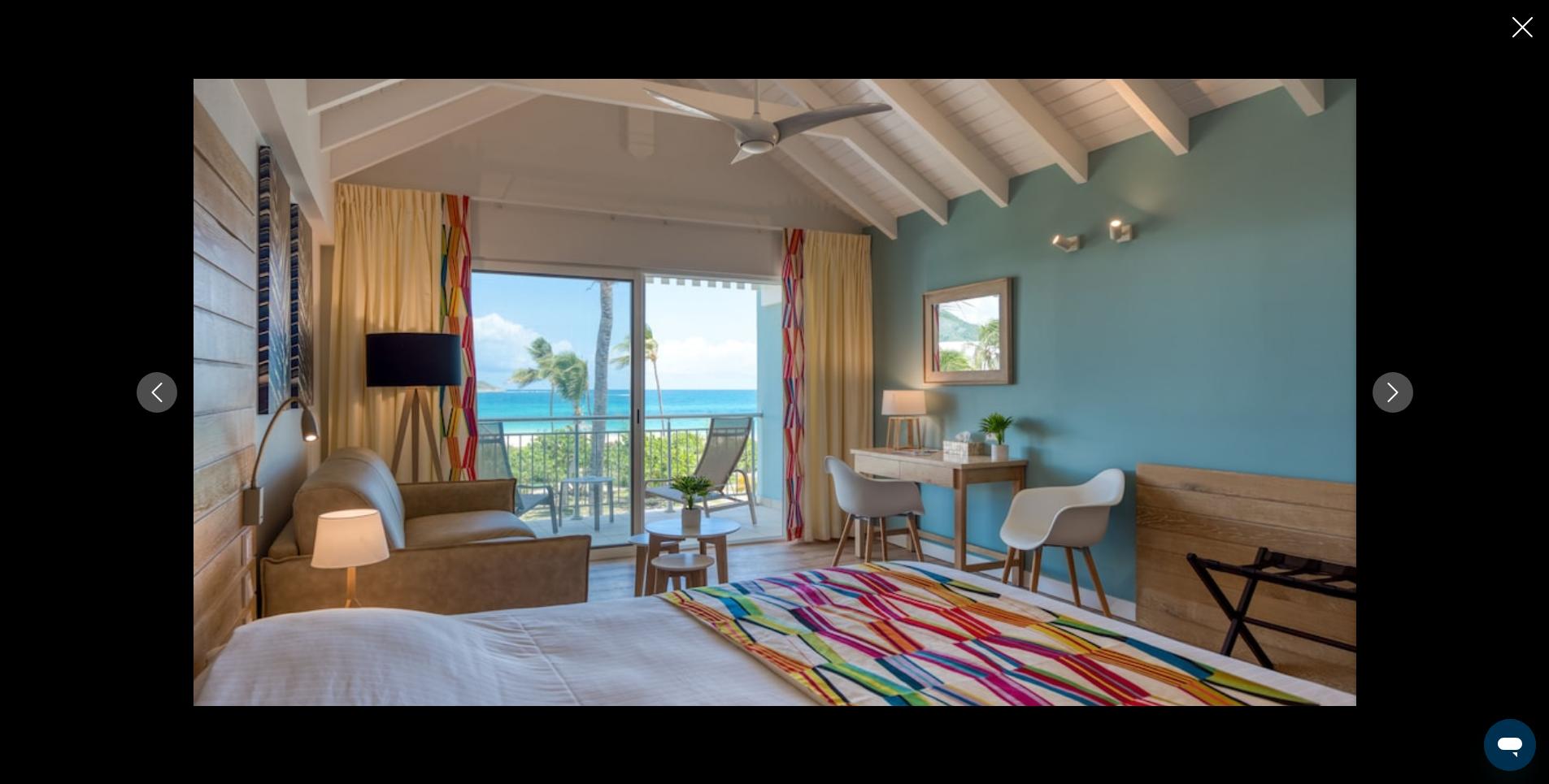
click at [1391, 392] on icon "Next image" at bounding box center [1393, 392] width 19 height 19
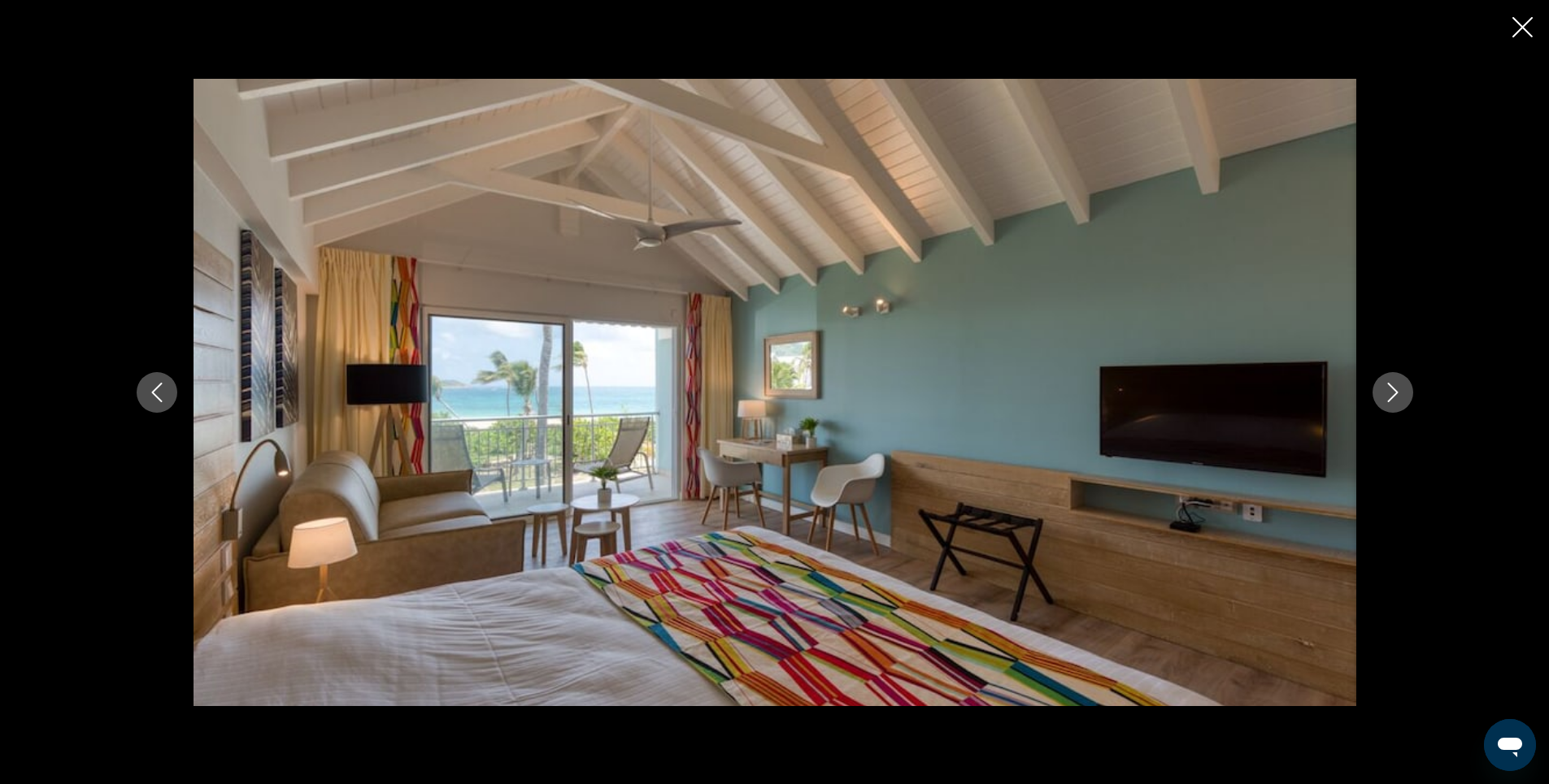
click at [1391, 392] on icon "Next image" at bounding box center [1393, 392] width 19 height 19
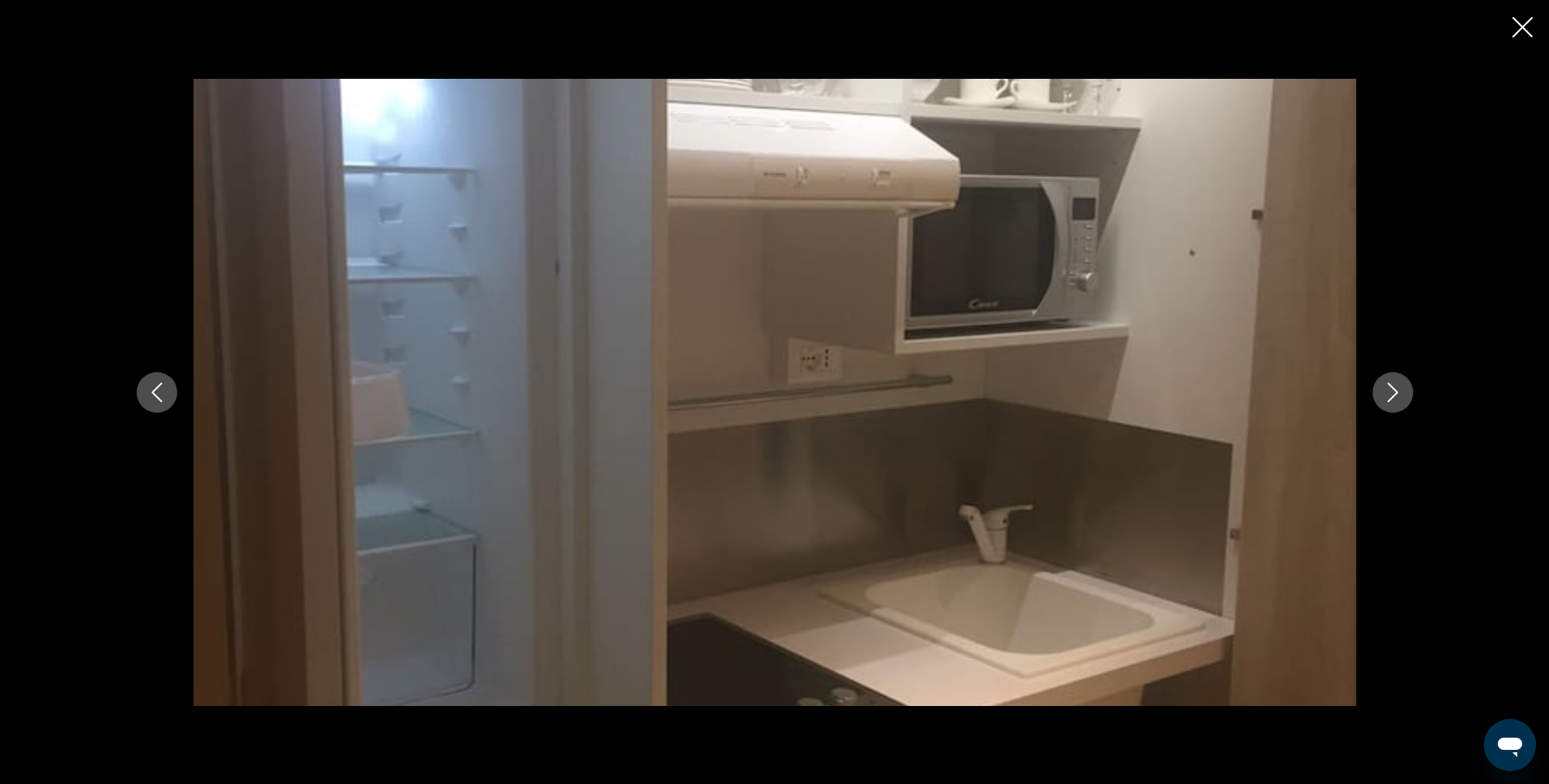
click at [1391, 392] on icon "Next image" at bounding box center [1393, 392] width 19 height 19
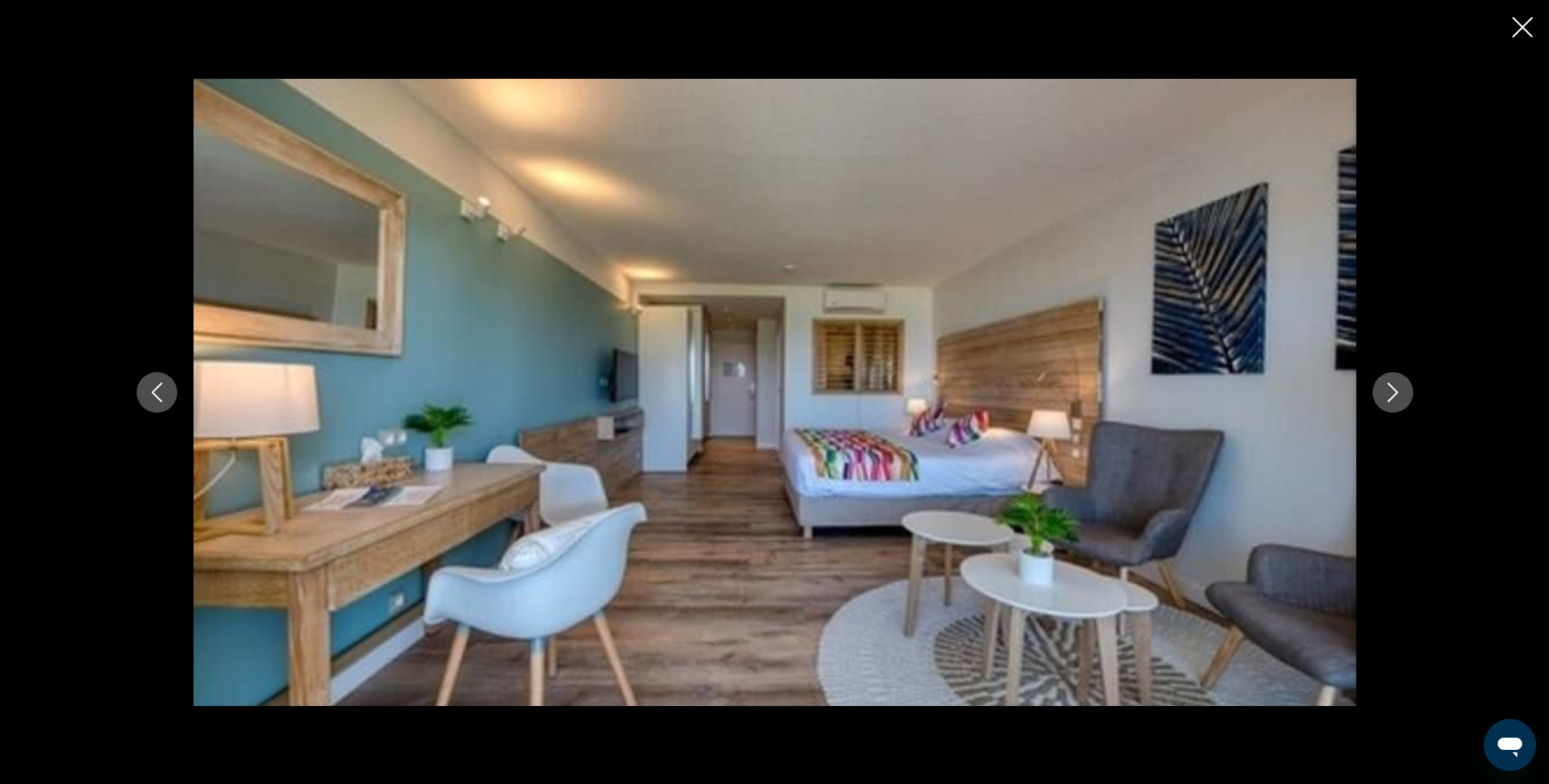
click at [1391, 392] on icon "Next image" at bounding box center [1393, 392] width 19 height 19
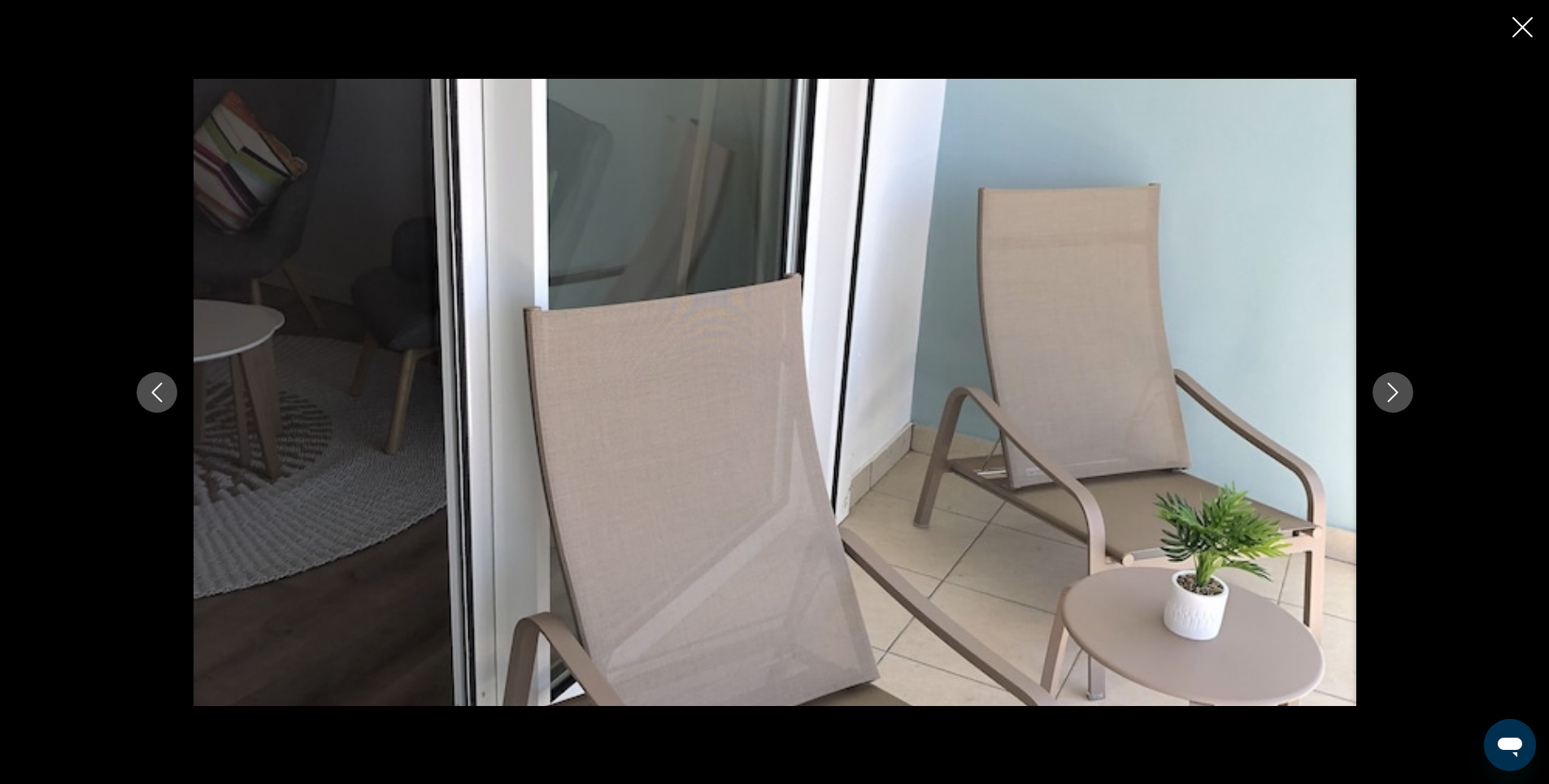
click at [1391, 392] on icon "Next image" at bounding box center [1393, 392] width 19 height 19
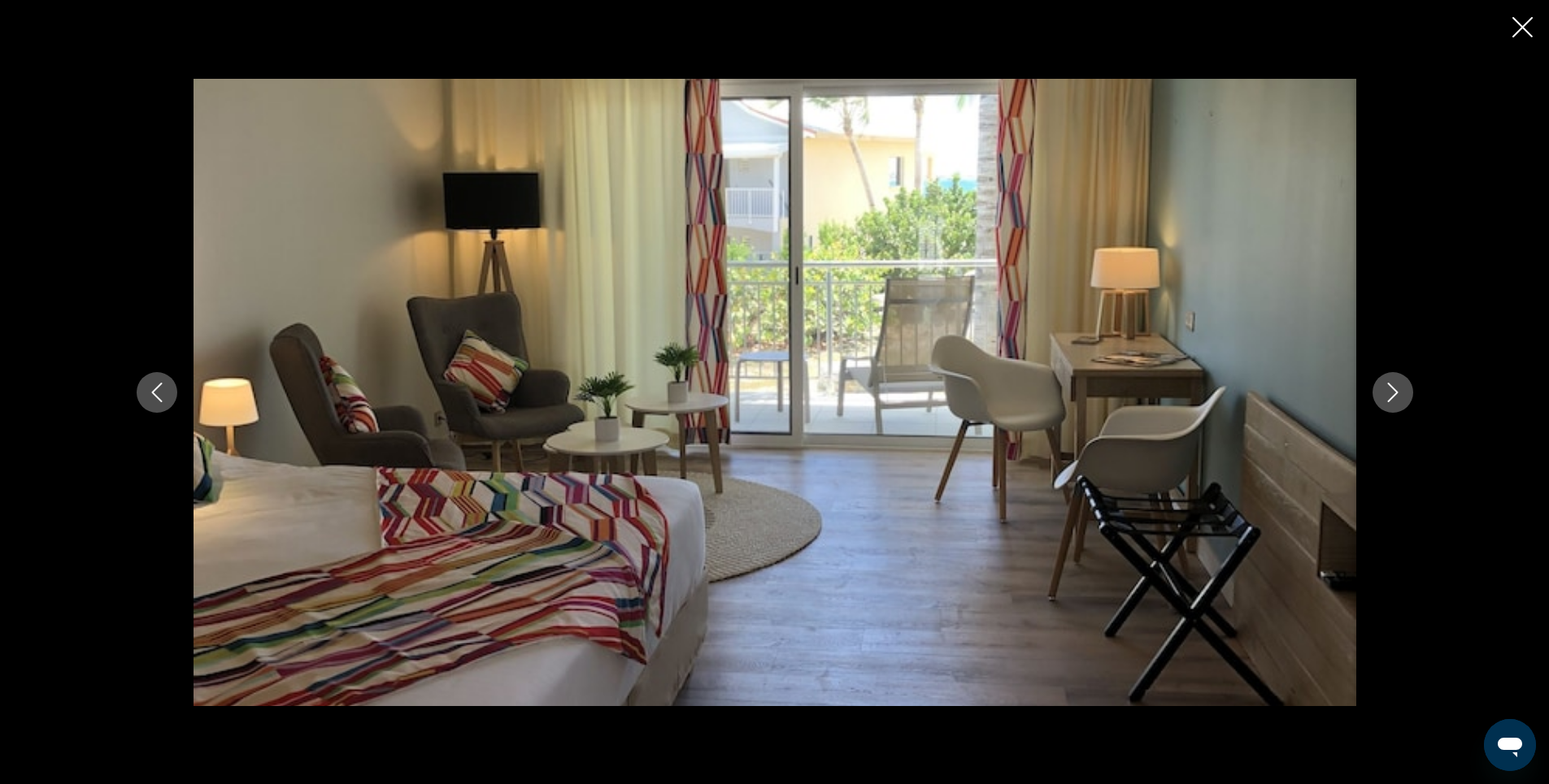
click at [1391, 392] on icon "Next image" at bounding box center [1393, 392] width 19 height 19
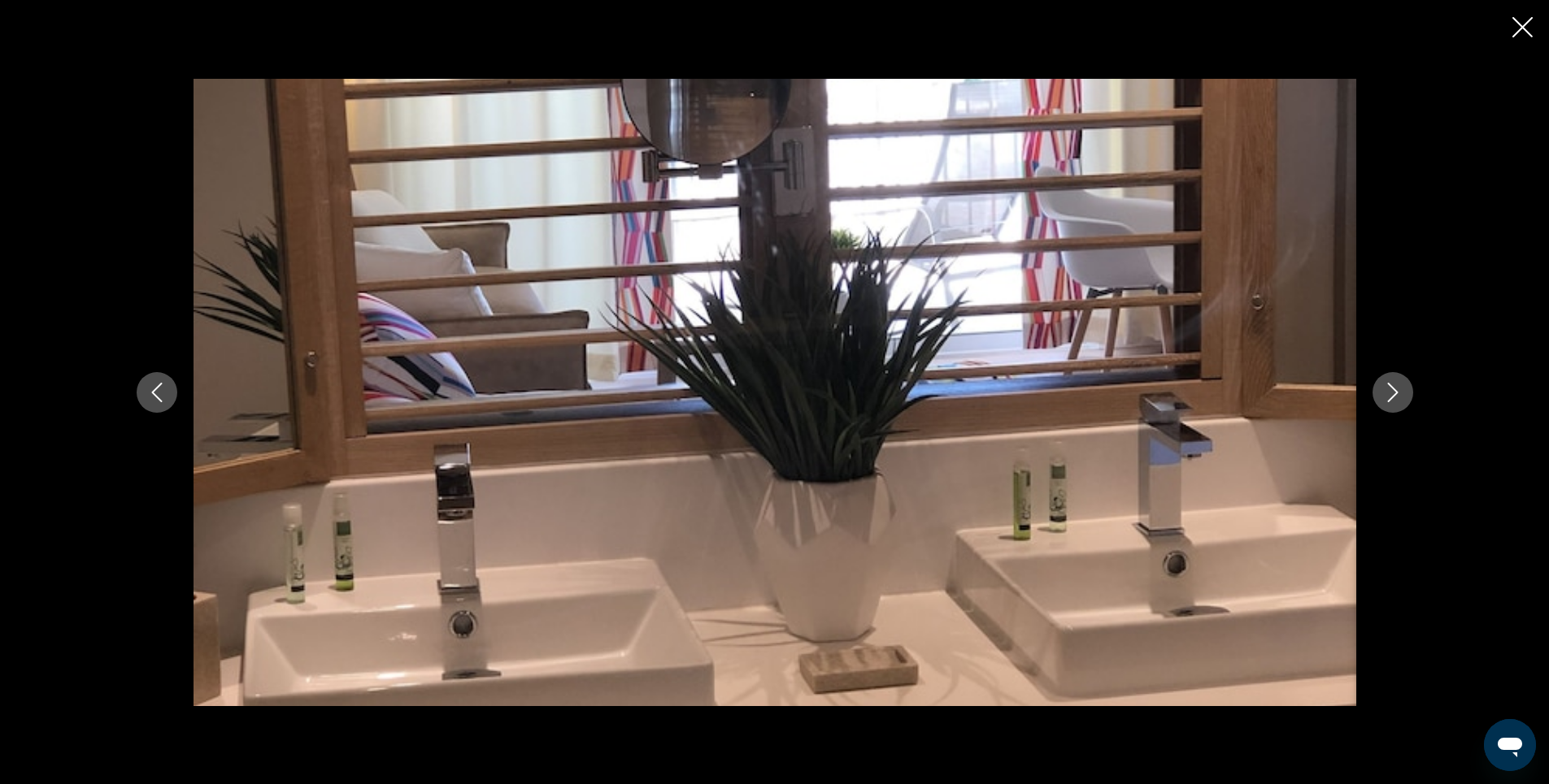
click at [1391, 392] on icon "Next image" at bounding box center [1393, 392] width 19 height 19
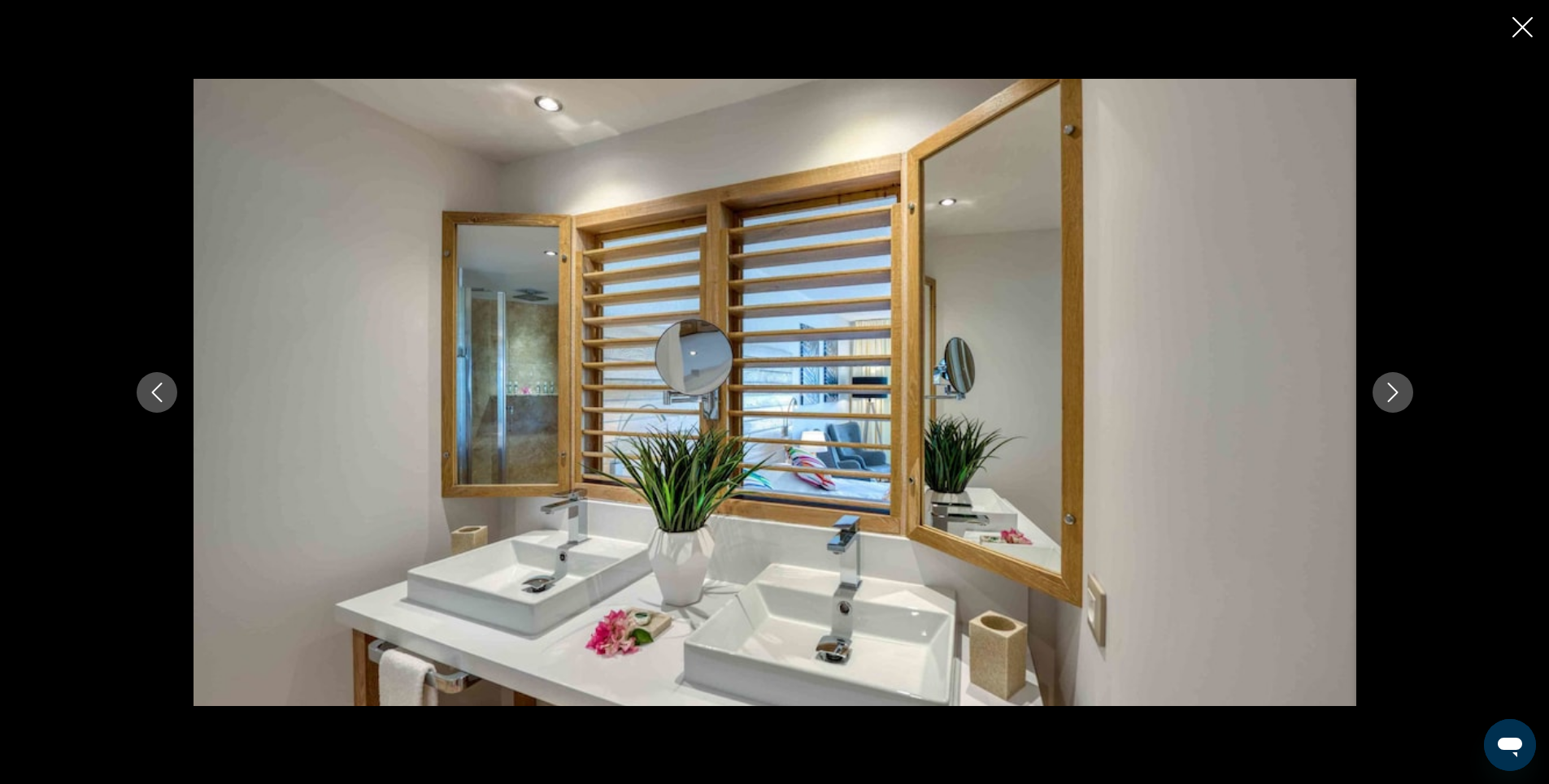
click at [1391, 392] on icon "Next image" at bounding box center [1393, 392] width 19 height 19
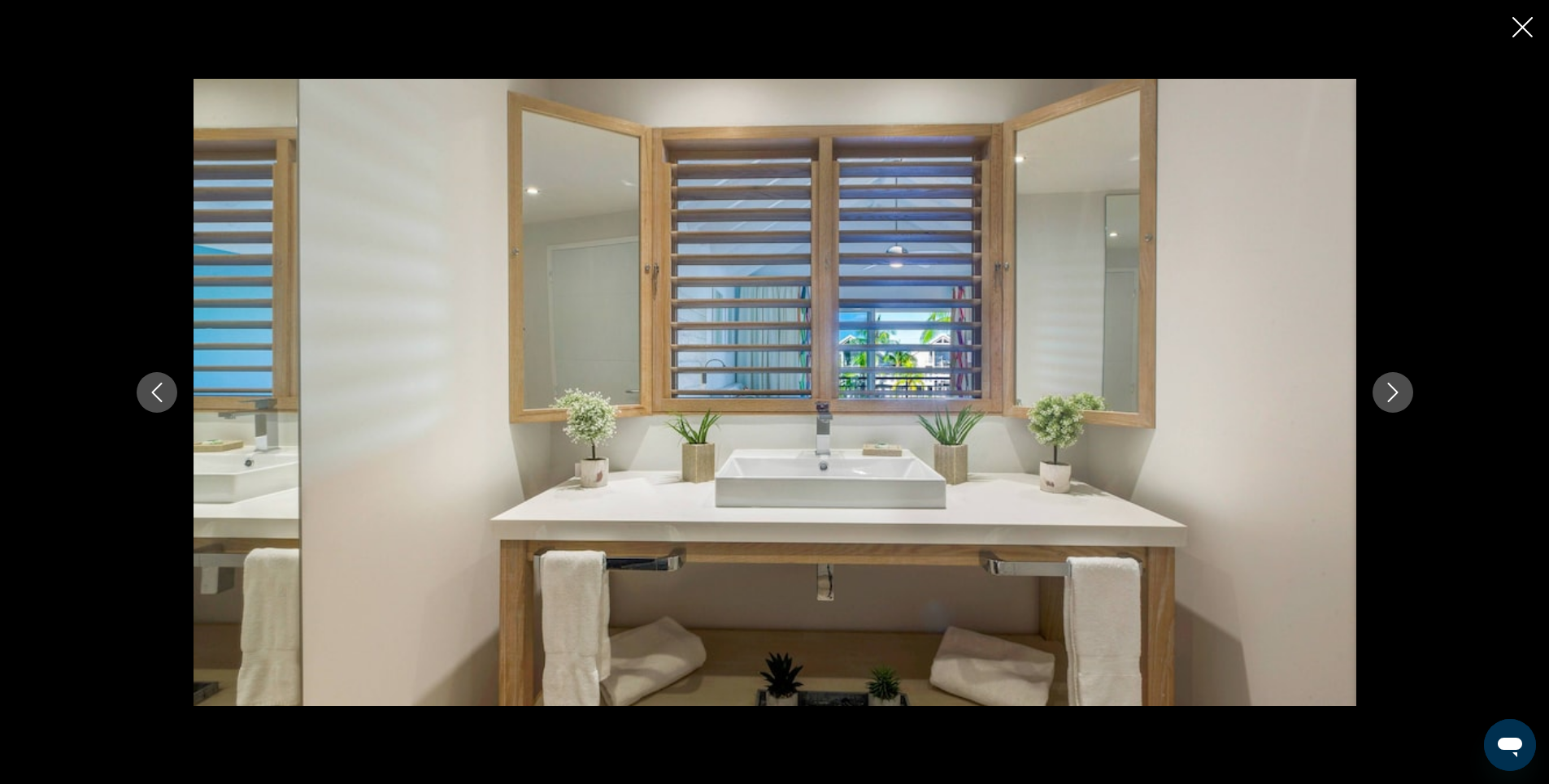
click at [1391, 392] on icon "Next image" at bounding box center [1393, 392] width 19 height 19
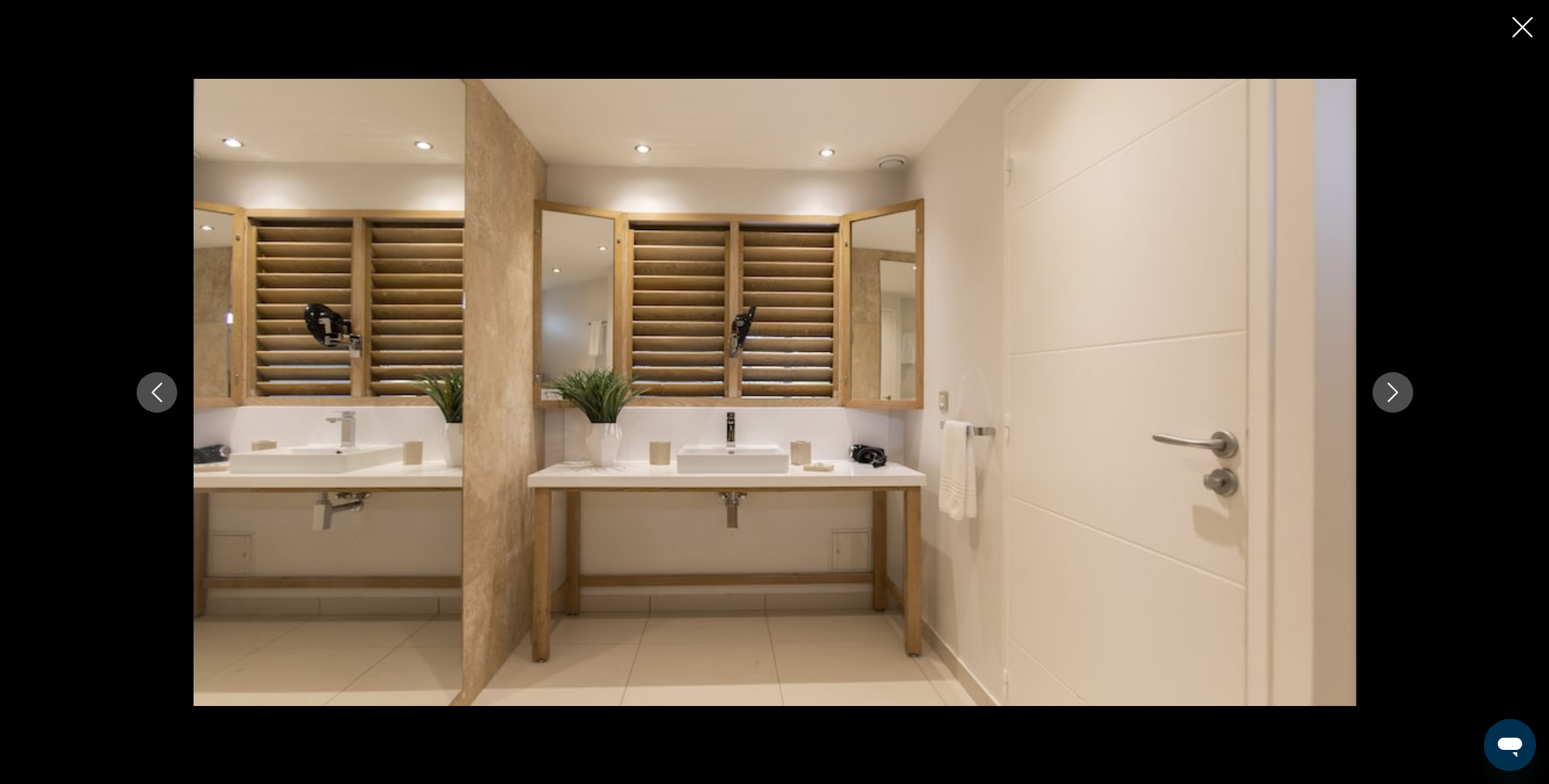
click at [1391, 392] on icon "Next image" at bounding box center [1393, 392] width 19 height 19
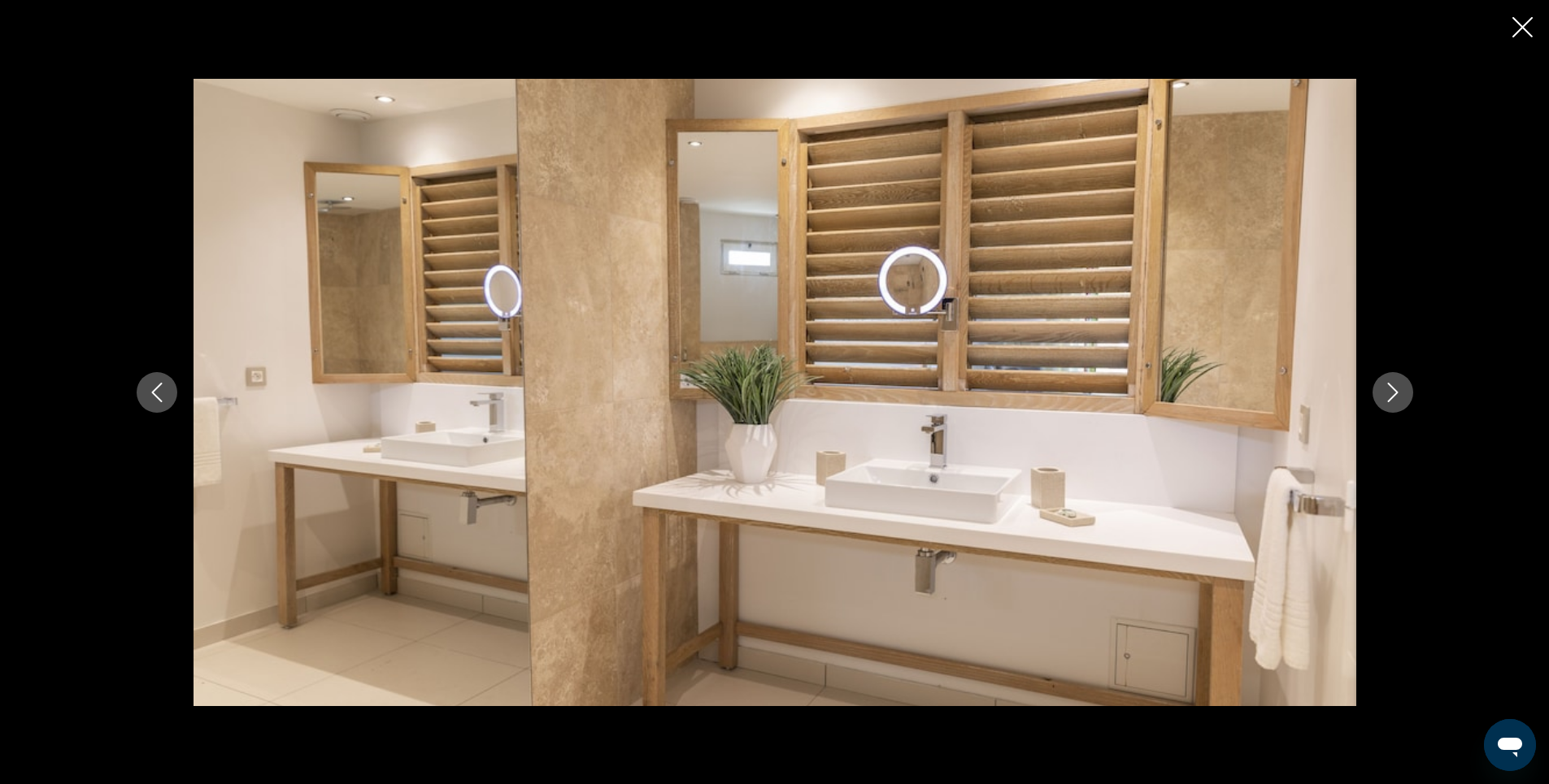
click at [1391, 392] on icon "Next image" at bounding box center [1393, 392] width 19 height 19
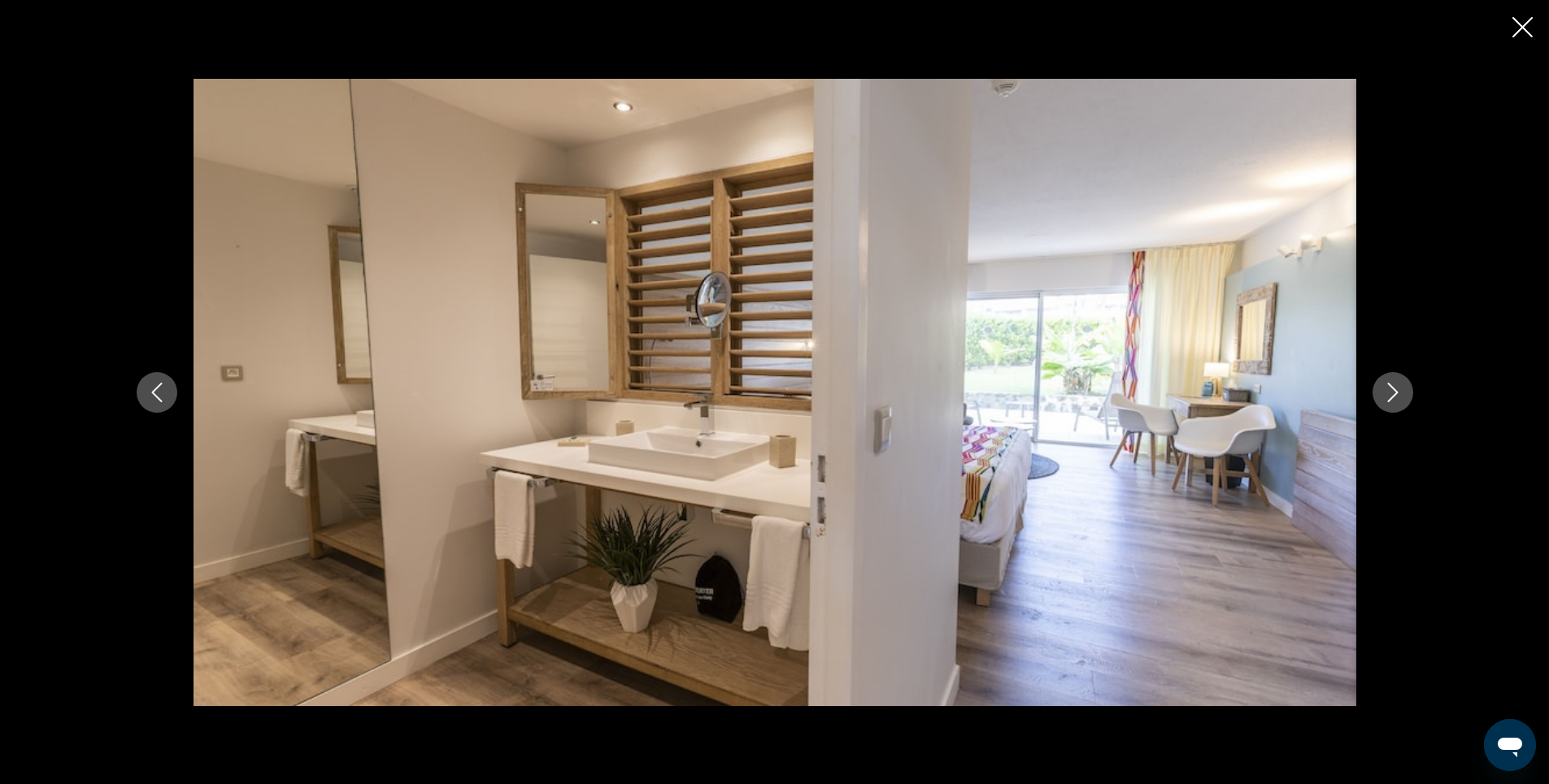
click at [1391, 392] on icon "Next image" at bounding box center [1393, 392] width 19 height 19
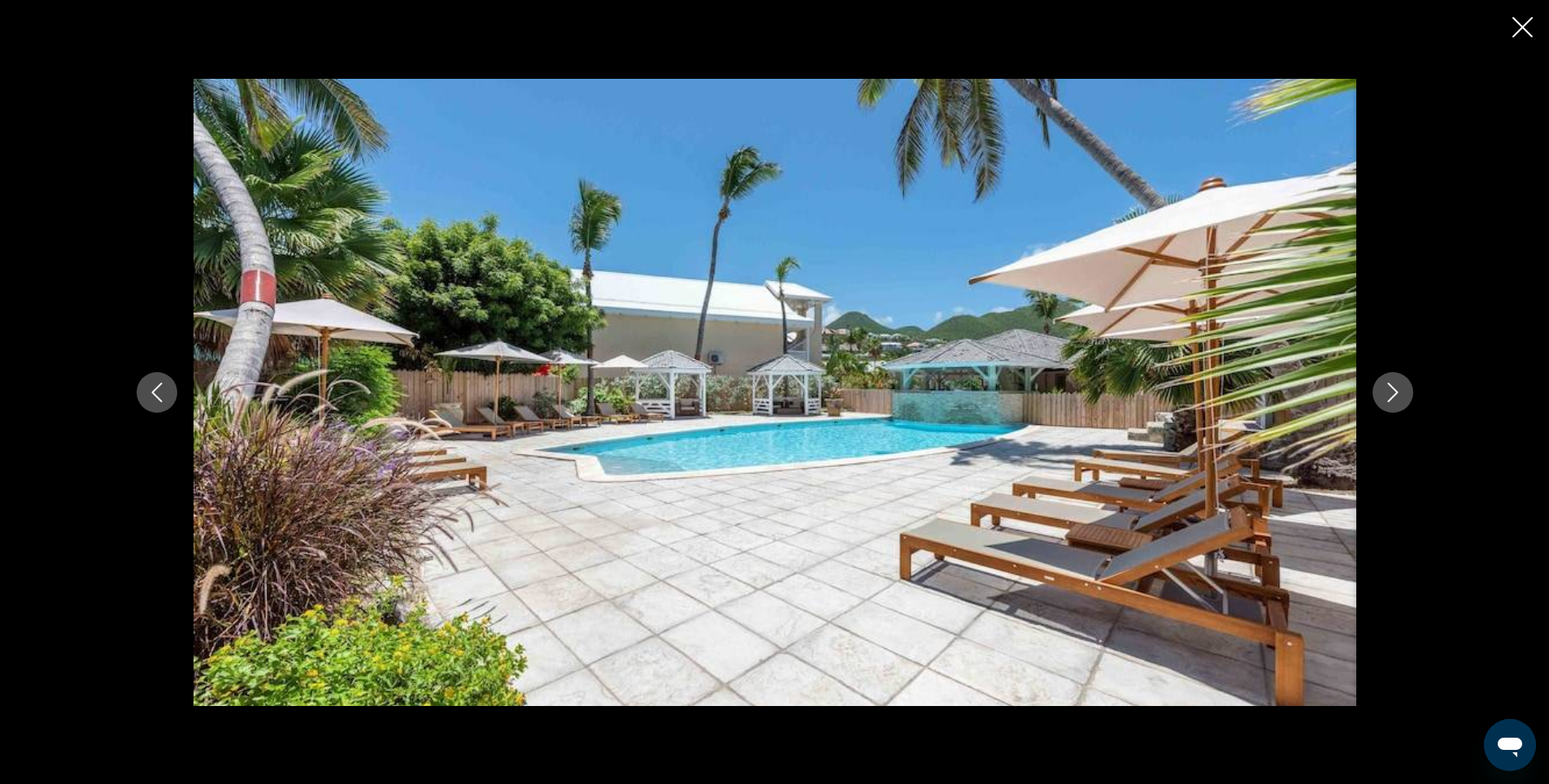
click at [1391, 392] on icon "Next image" at bounding box center [1393, 392] width 19 height 19
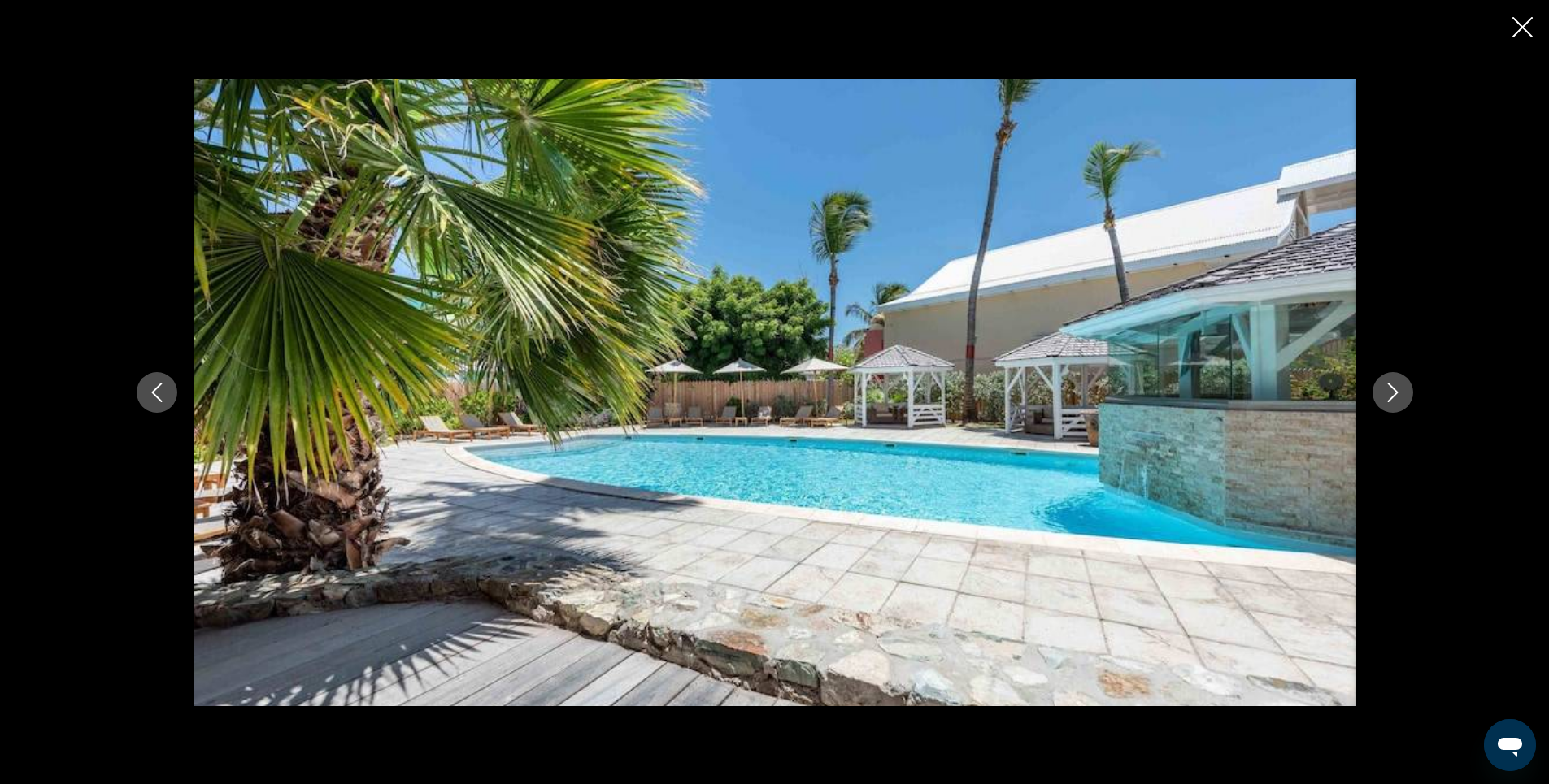
click at [1391, 392] on icon "Next image" at bounding box center [1393, 392] width 19 height 19
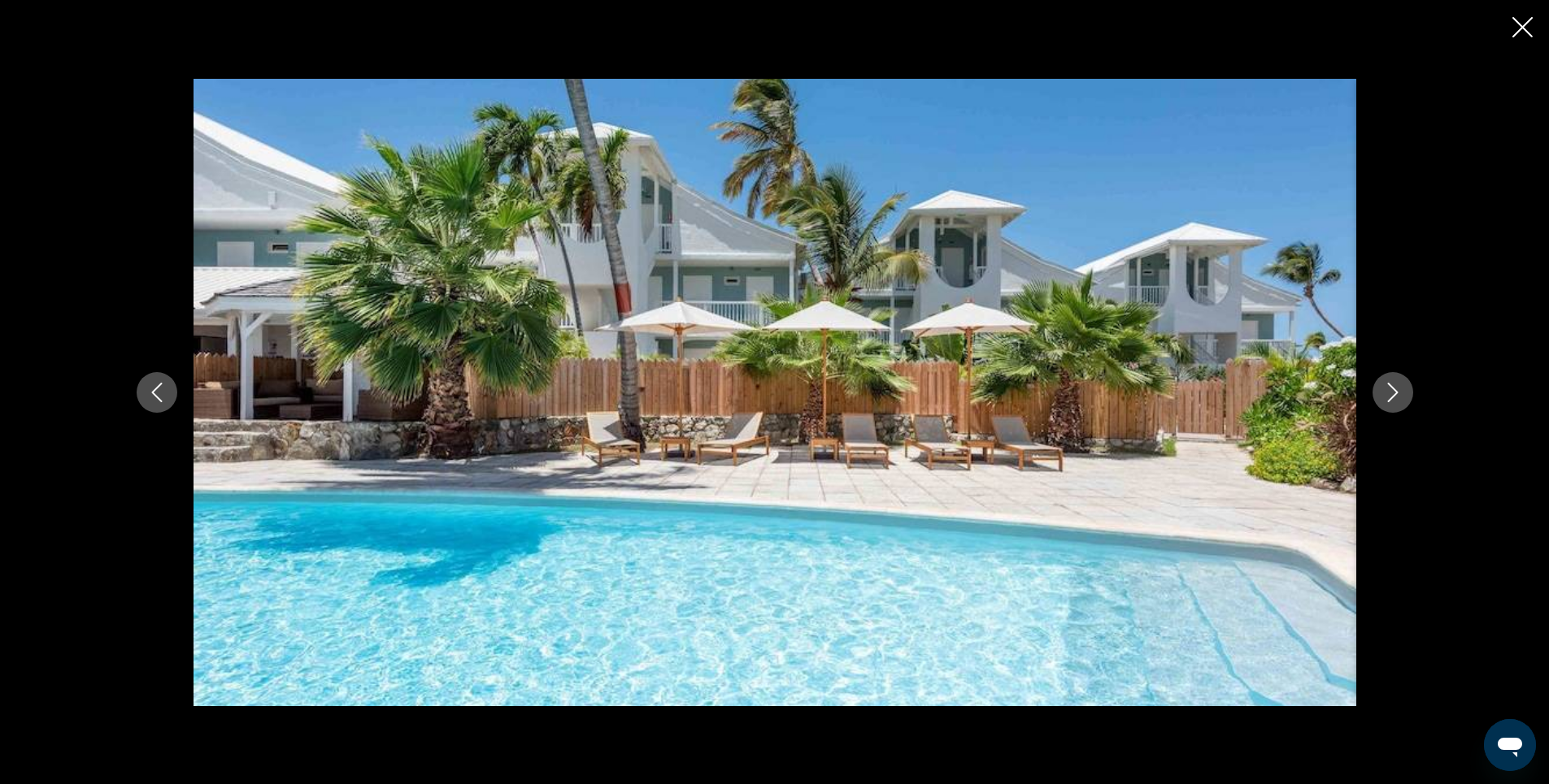
click at [1391, 392] on icon "Next image" at bounding box center [1393, 392] width 19 height 19
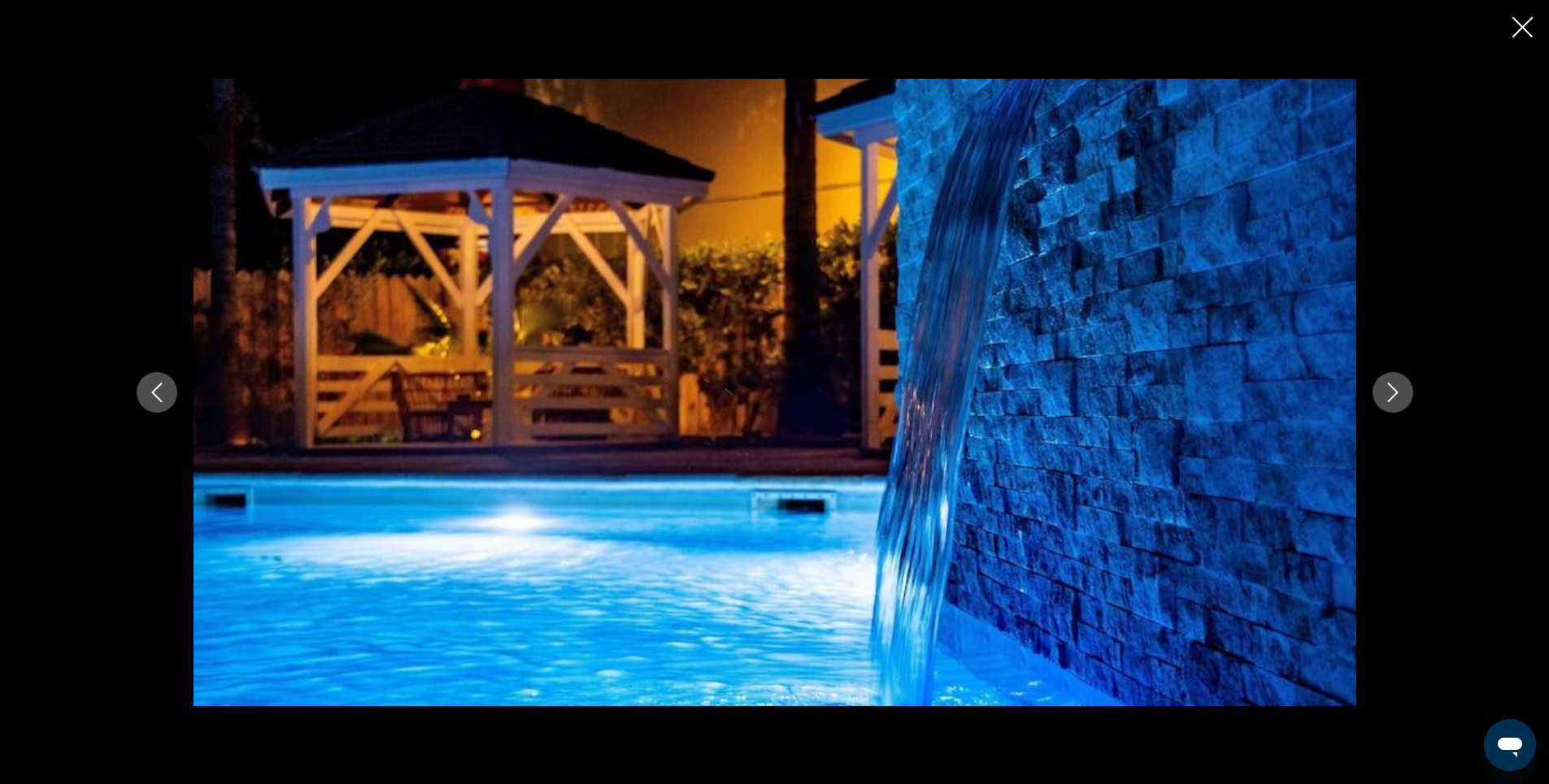
click at [1391, 392] on icon "Next image" at bounding box center [1393, 392] width 19 height 19
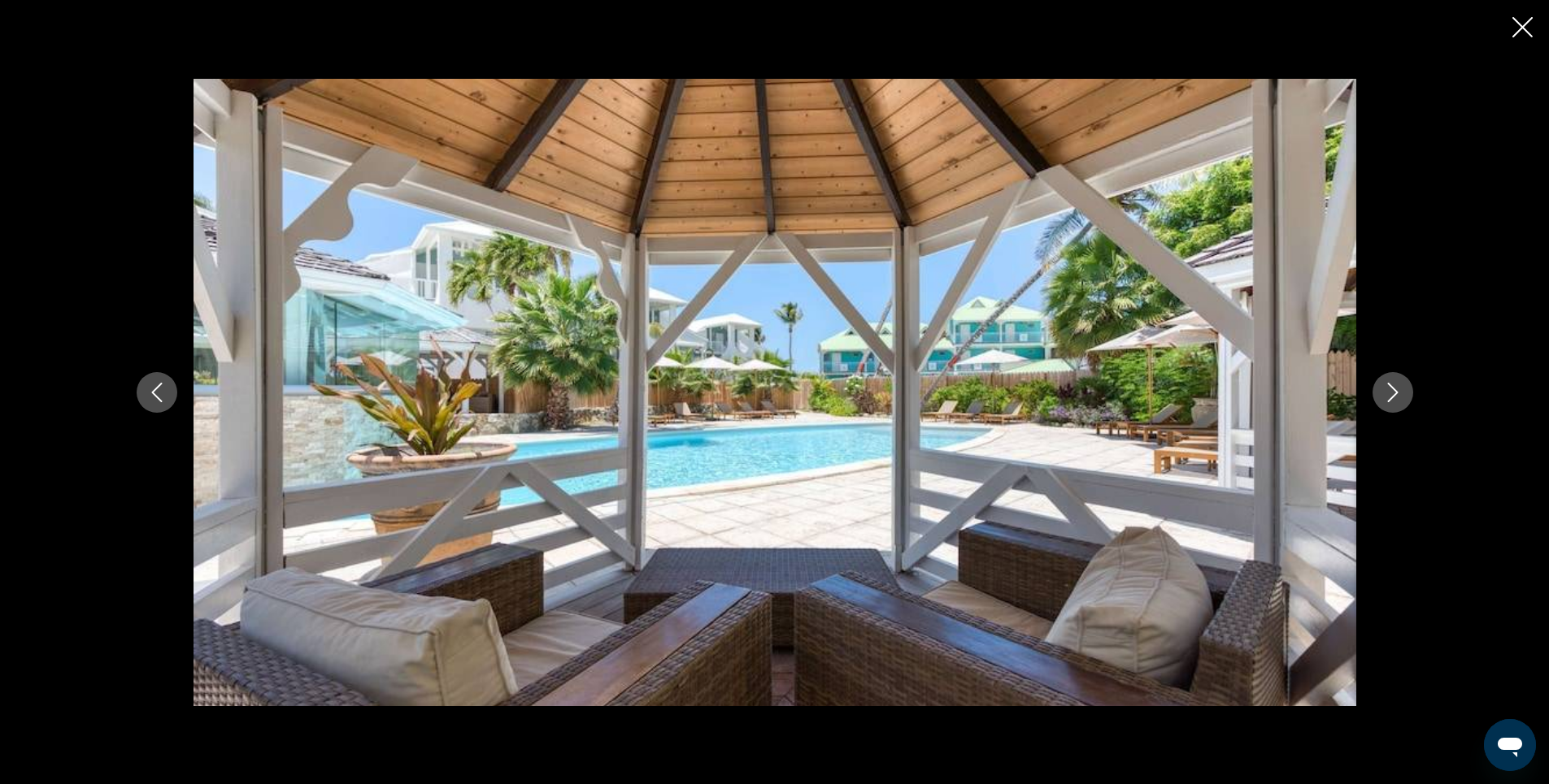
click at [1391, 392] on icon "Next image" at bounding box center [1393, 392] width 19 height 19
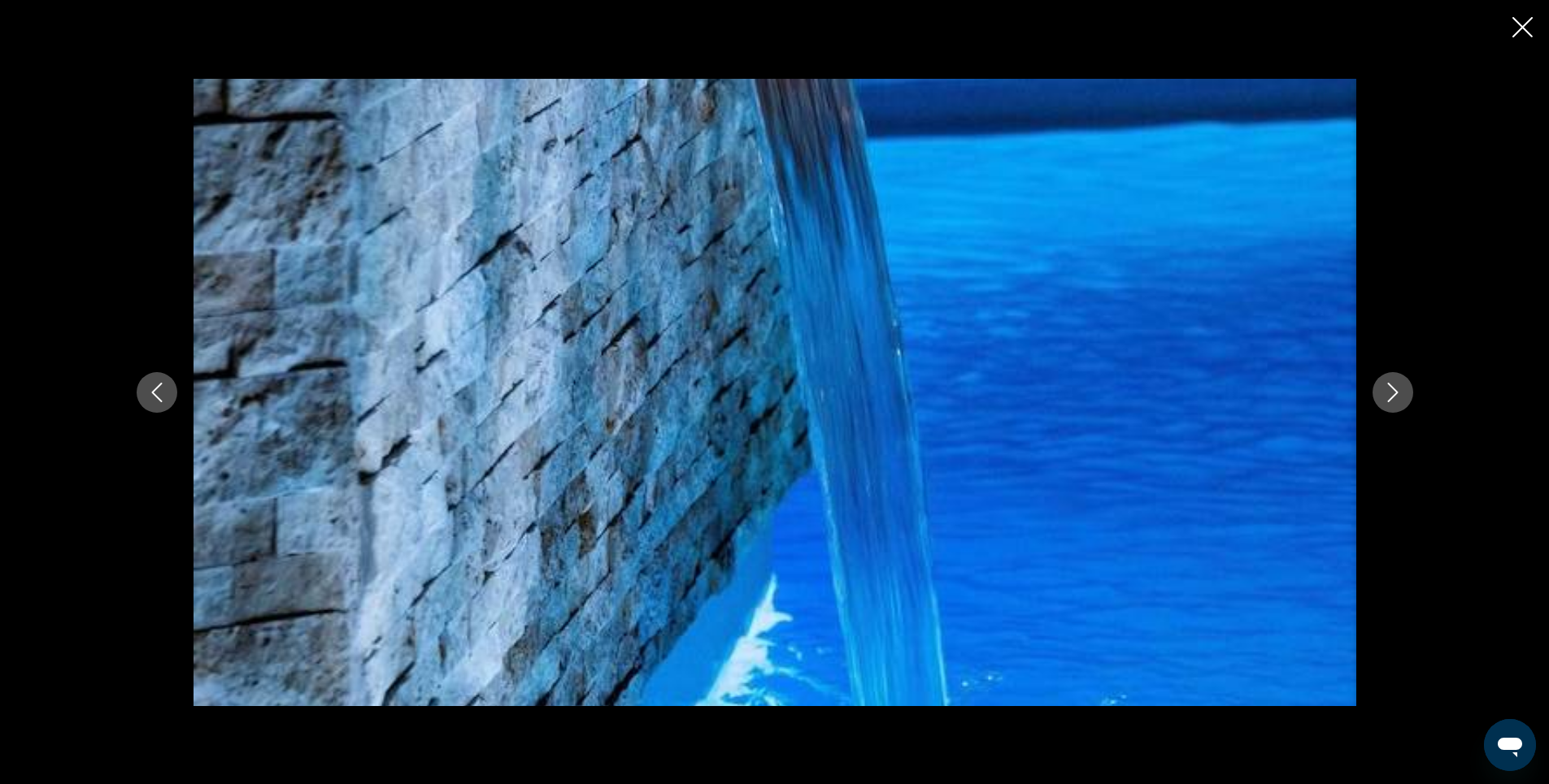
click at [1391, 392] on icon "Next image" at bounding box center [1393, 392] width 19 height 19
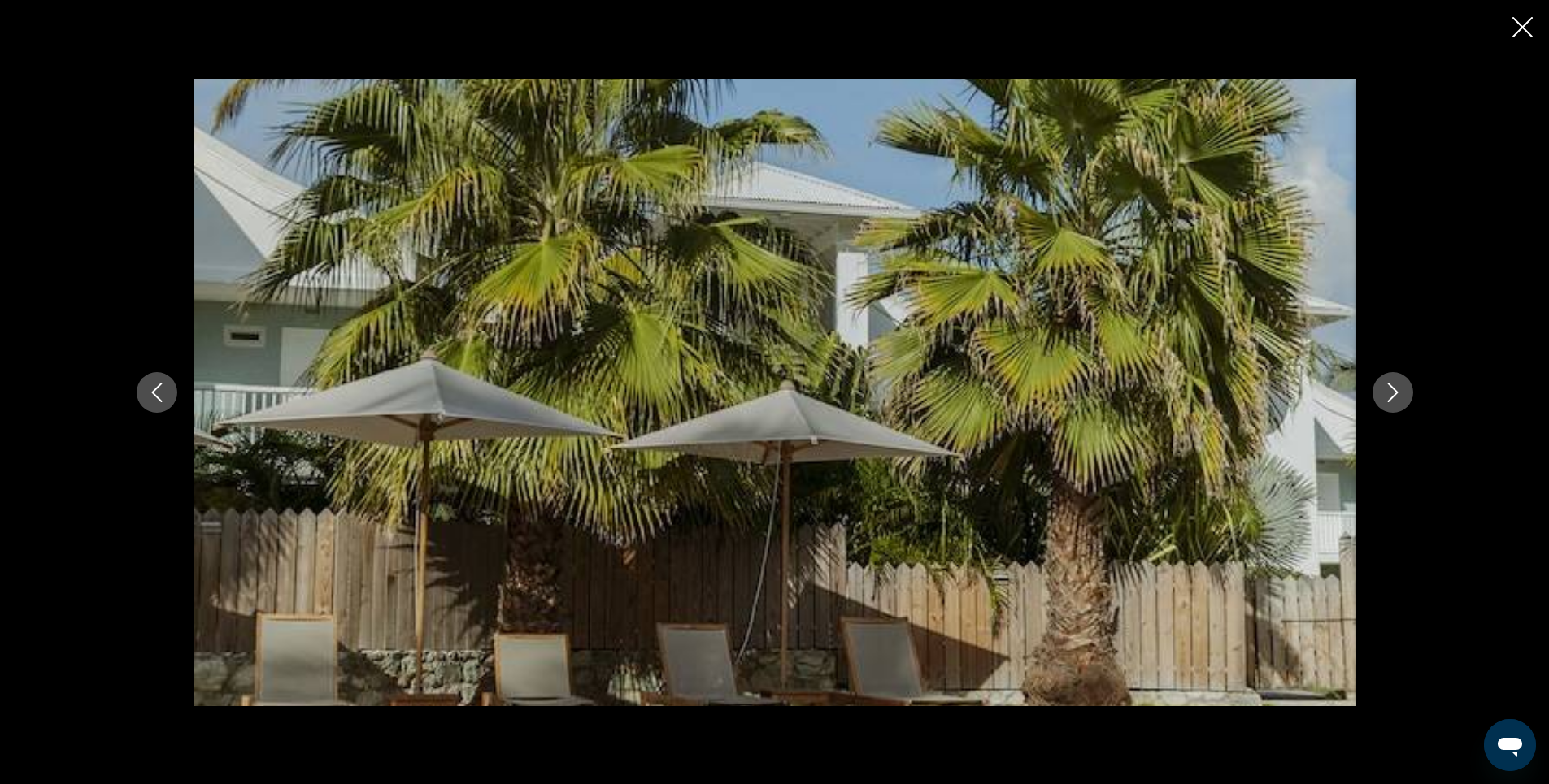
click at [1526, 23] on icon "Close slideshow" at bounding box center [1522, 27] width 20 height 20
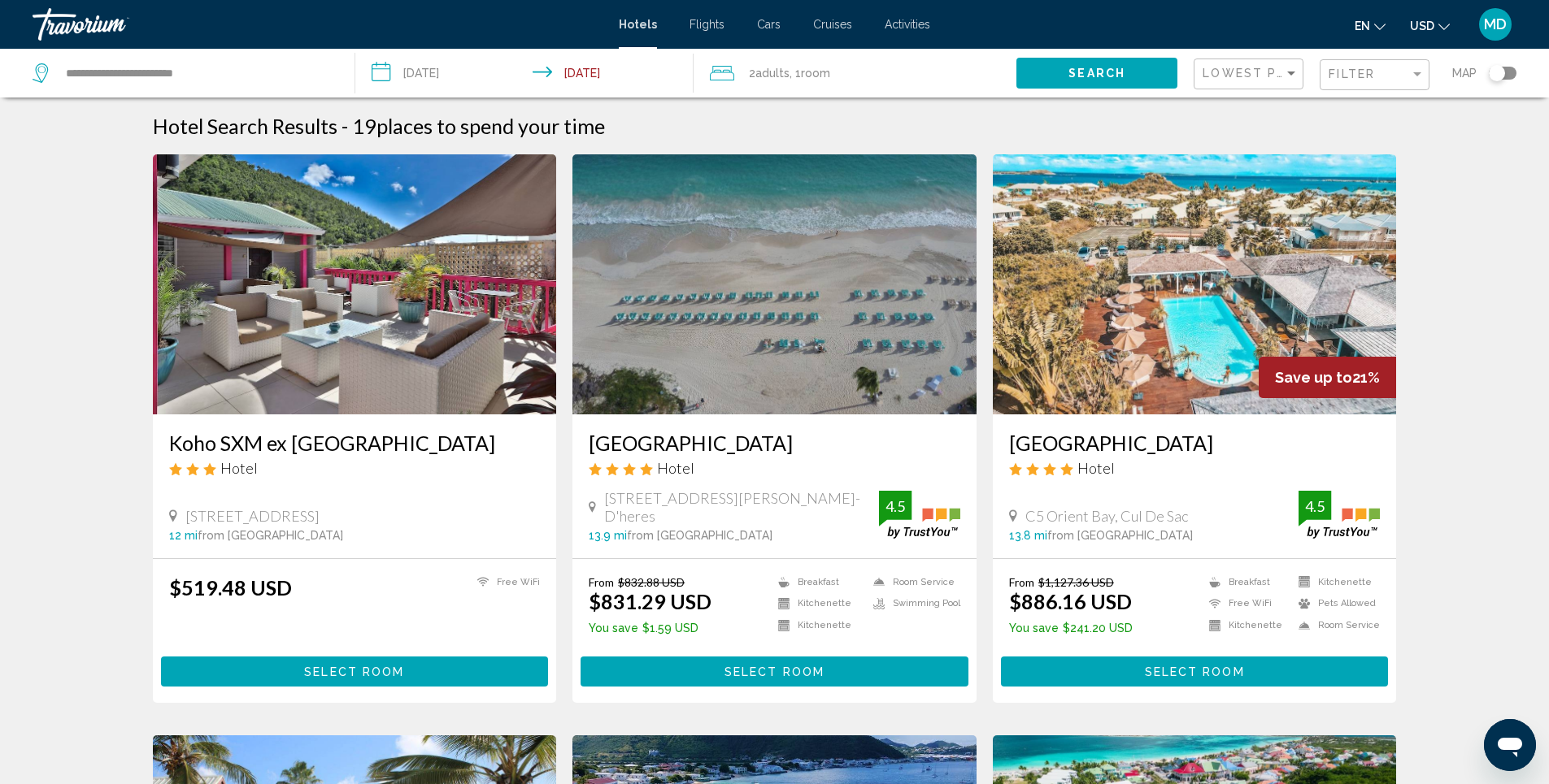
click at [748, 313] on img "Main content" at bounding box center [774, 285] width 404 height 260
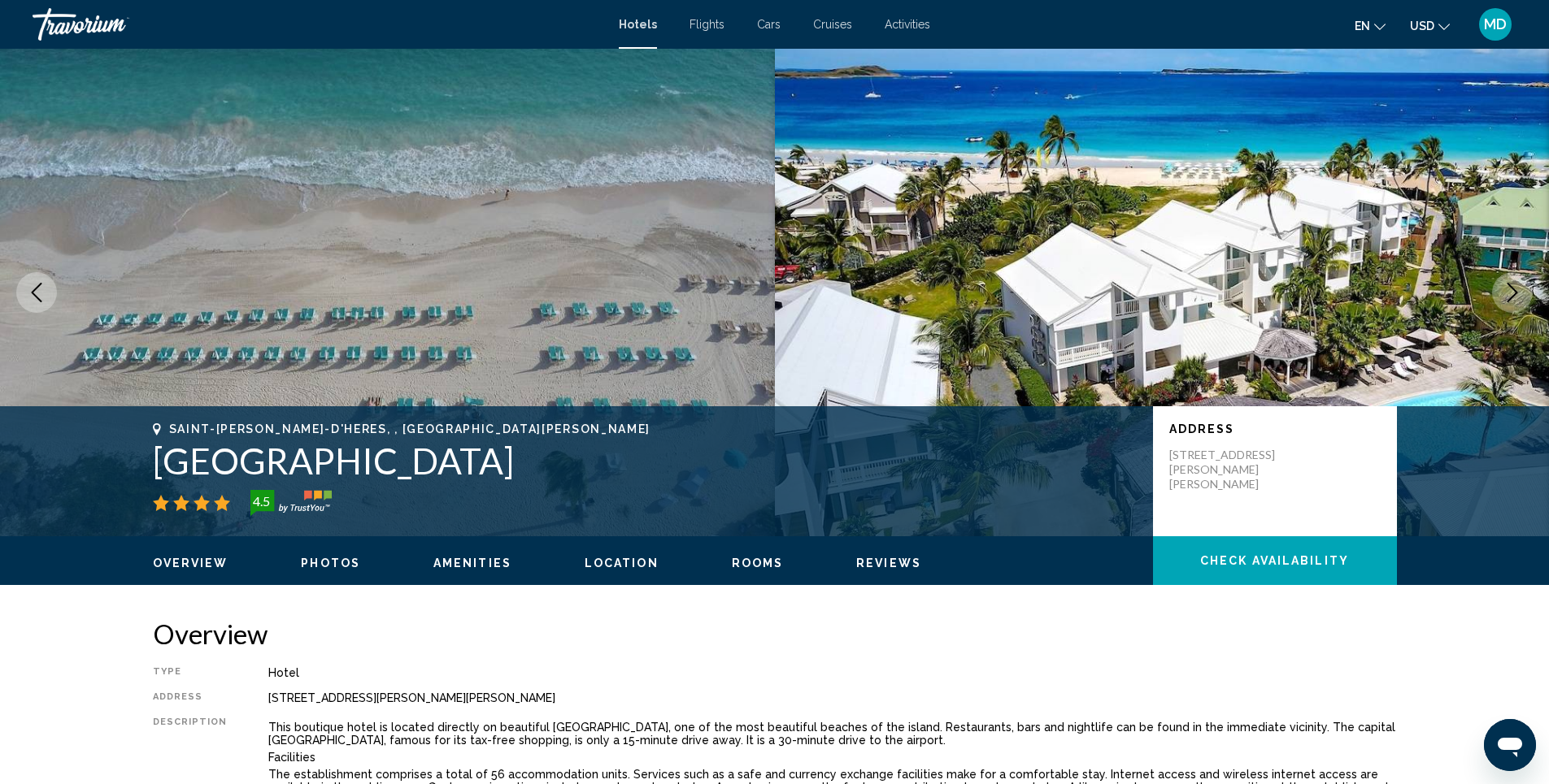
click at [326, 563] on span "Photos" at bounding box center [330, 563] width 59 height 13
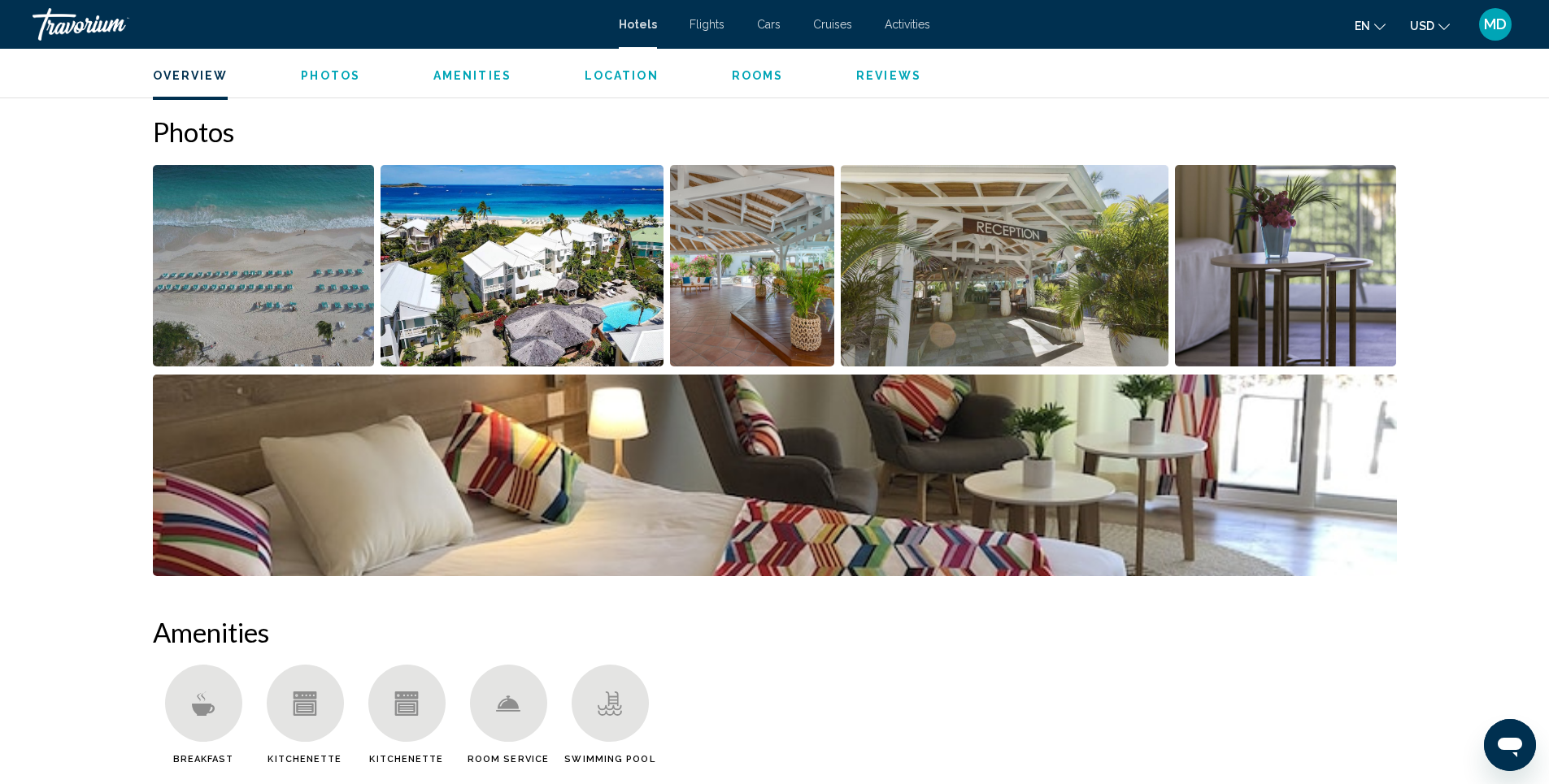
scroll to position [794, 0]
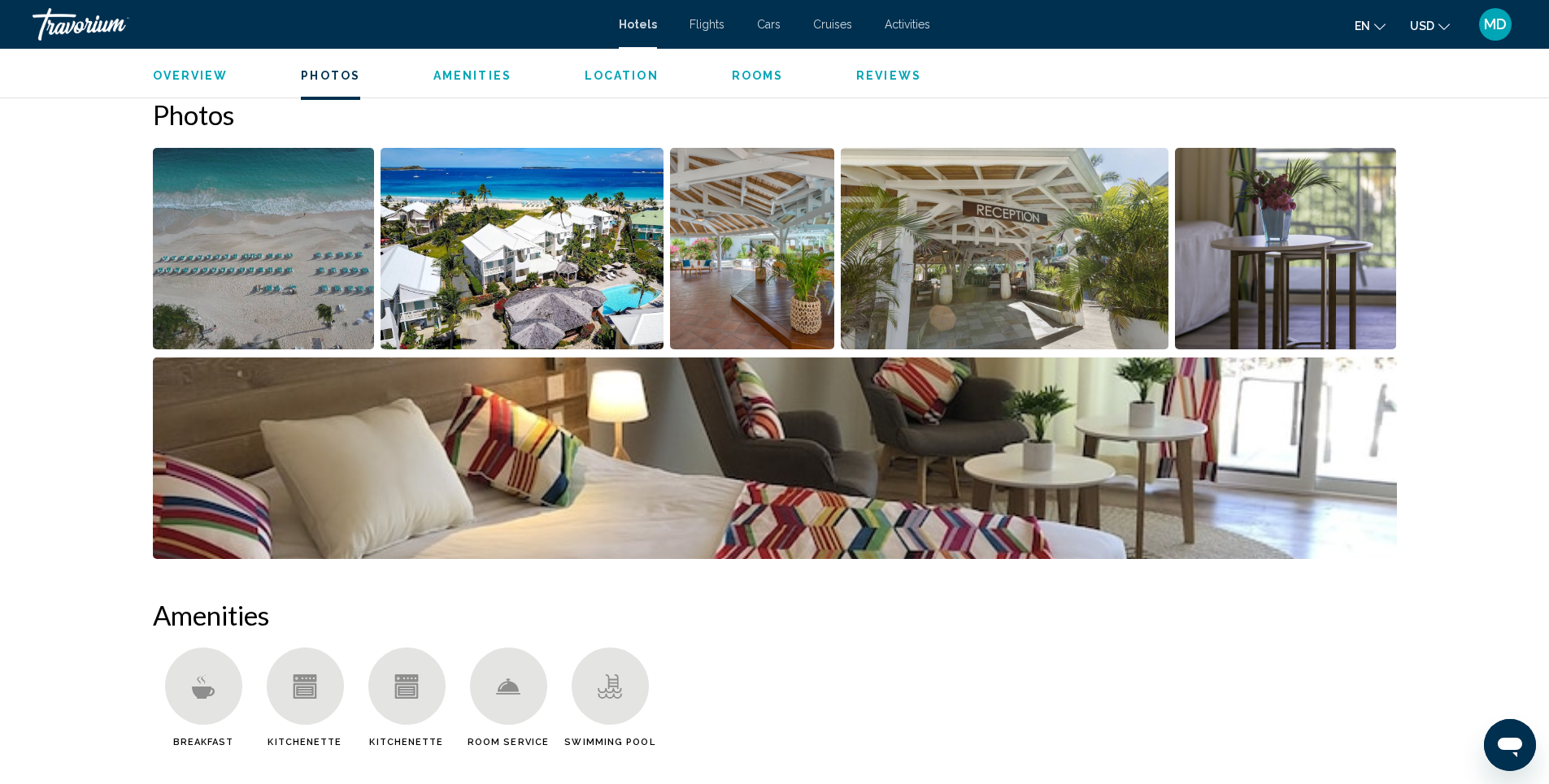
click at [489, 283] on img "Open full-screen image slider" at bounding box center [522, 248] width 283 height 201
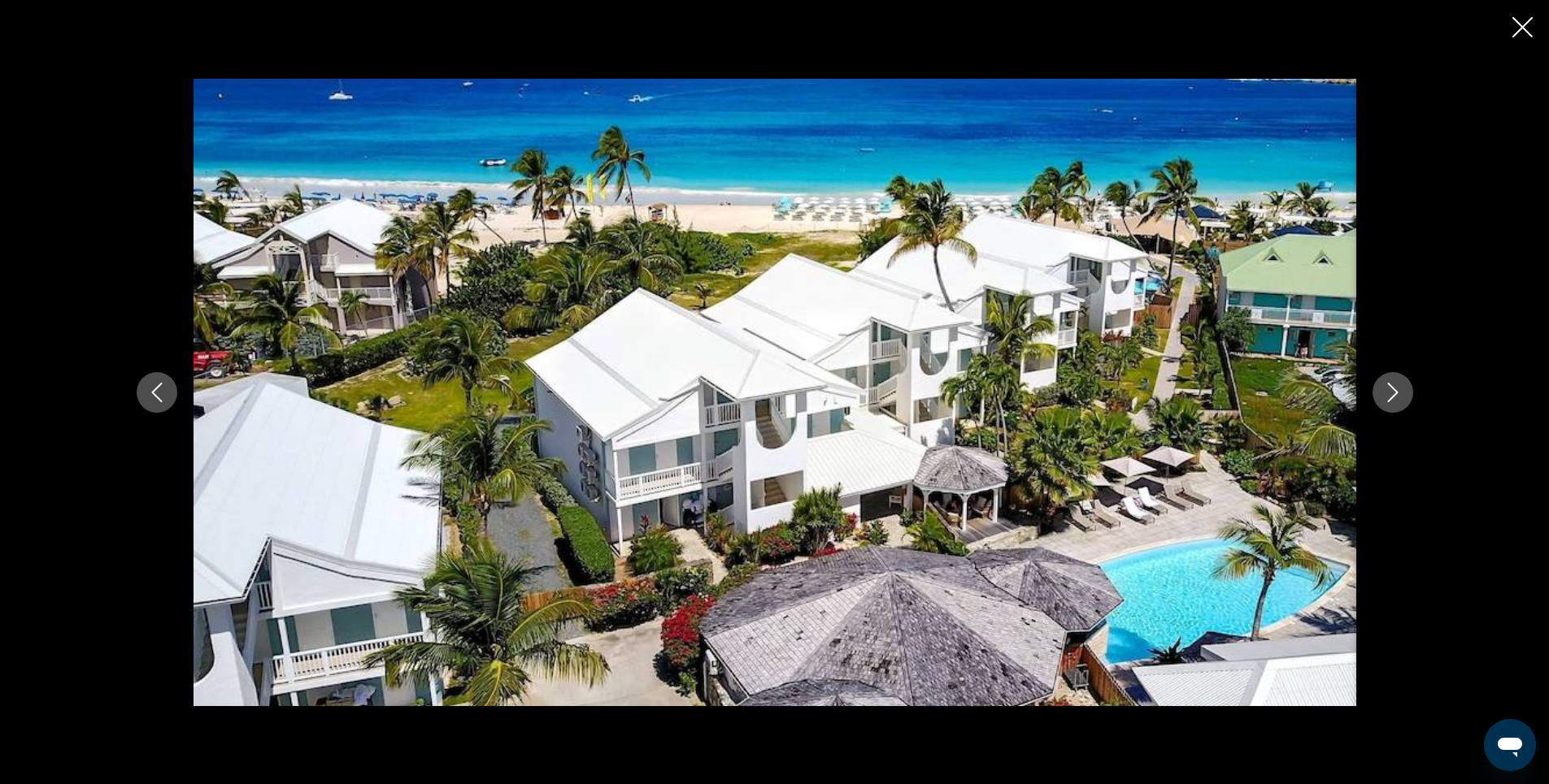
click at [1388, 390] on icon "Next image" at bounding box center [1393, 392] width 19 height 19
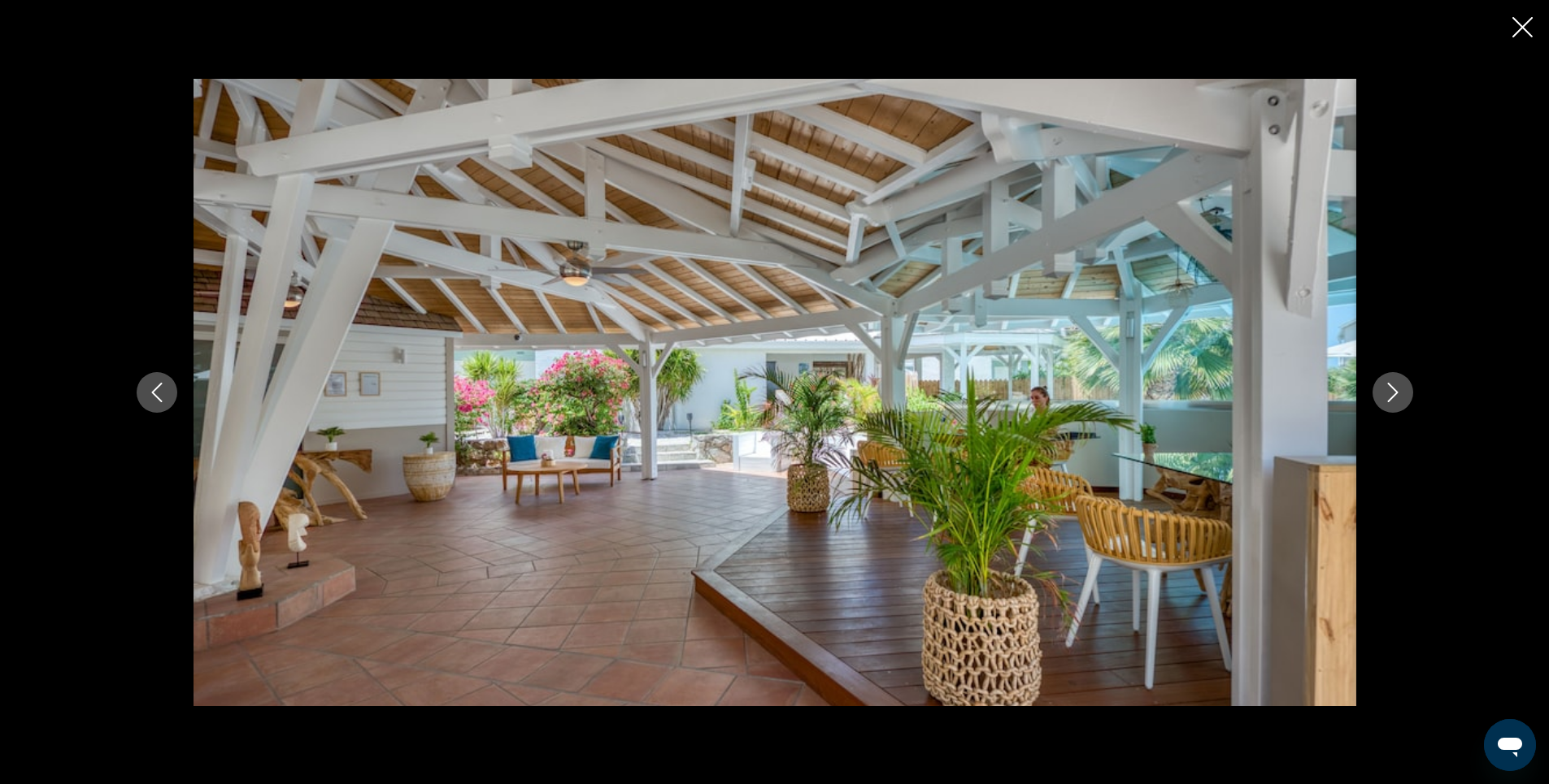
click at [1393, 394] on icon "Next image" at bounding box center [1393, 392] width 19 height 19
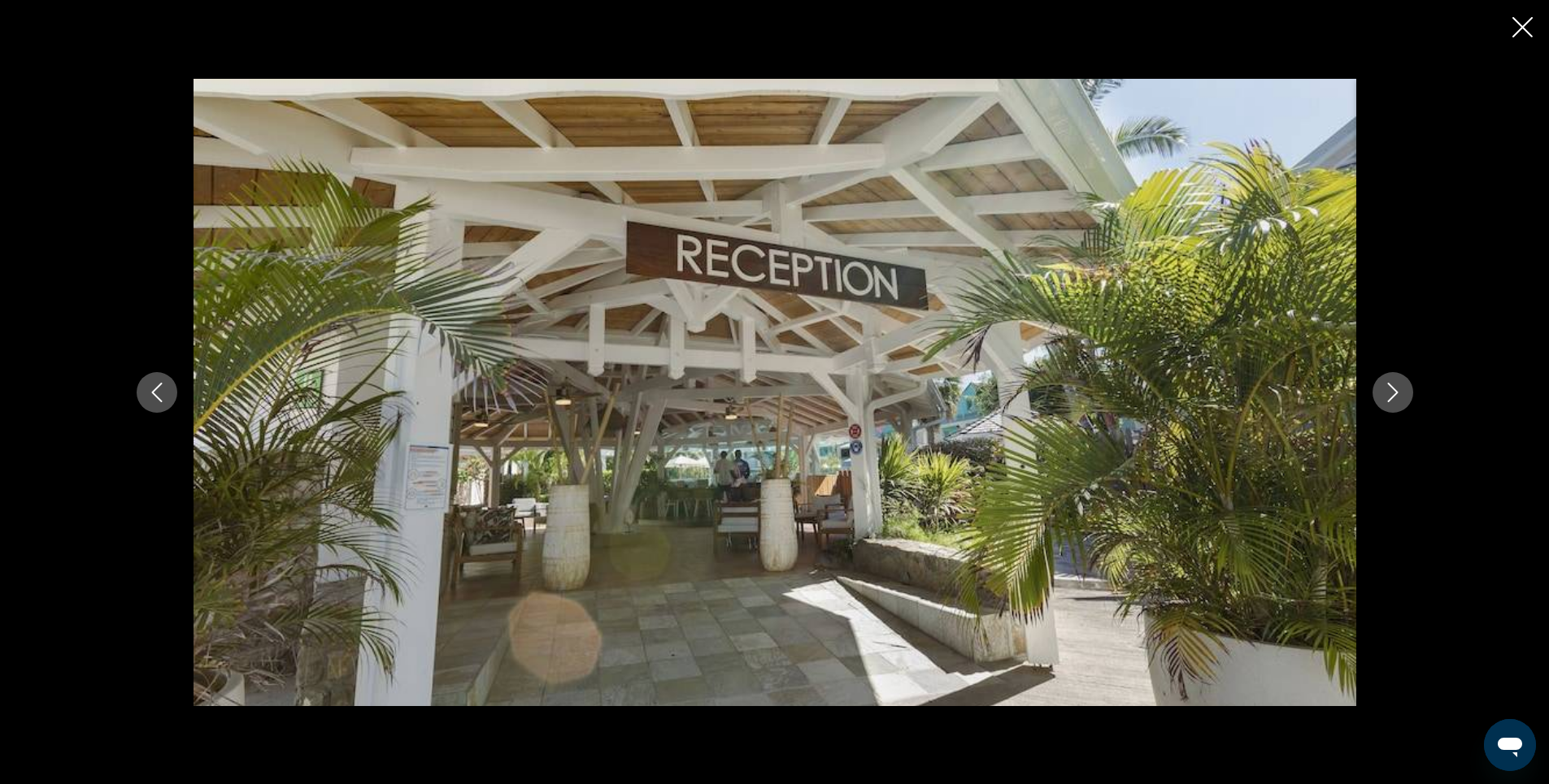
click at [1393, 394] on icon "Next image" at bounding box center [1393, 392] width 19 height 19
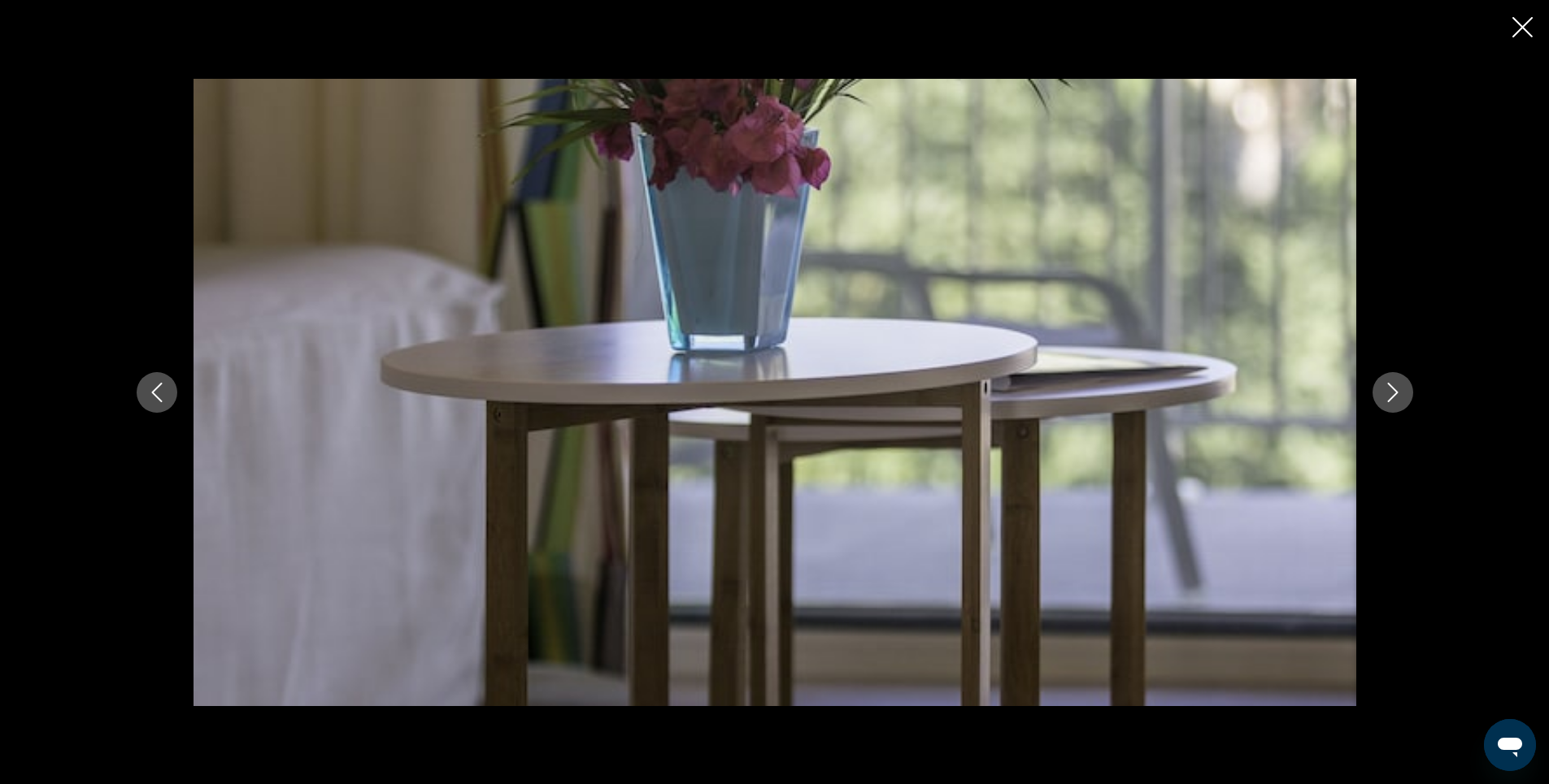
click at [1393, 394] on icon "Next image" at bounding box center [1393, 392] width 19 height 19
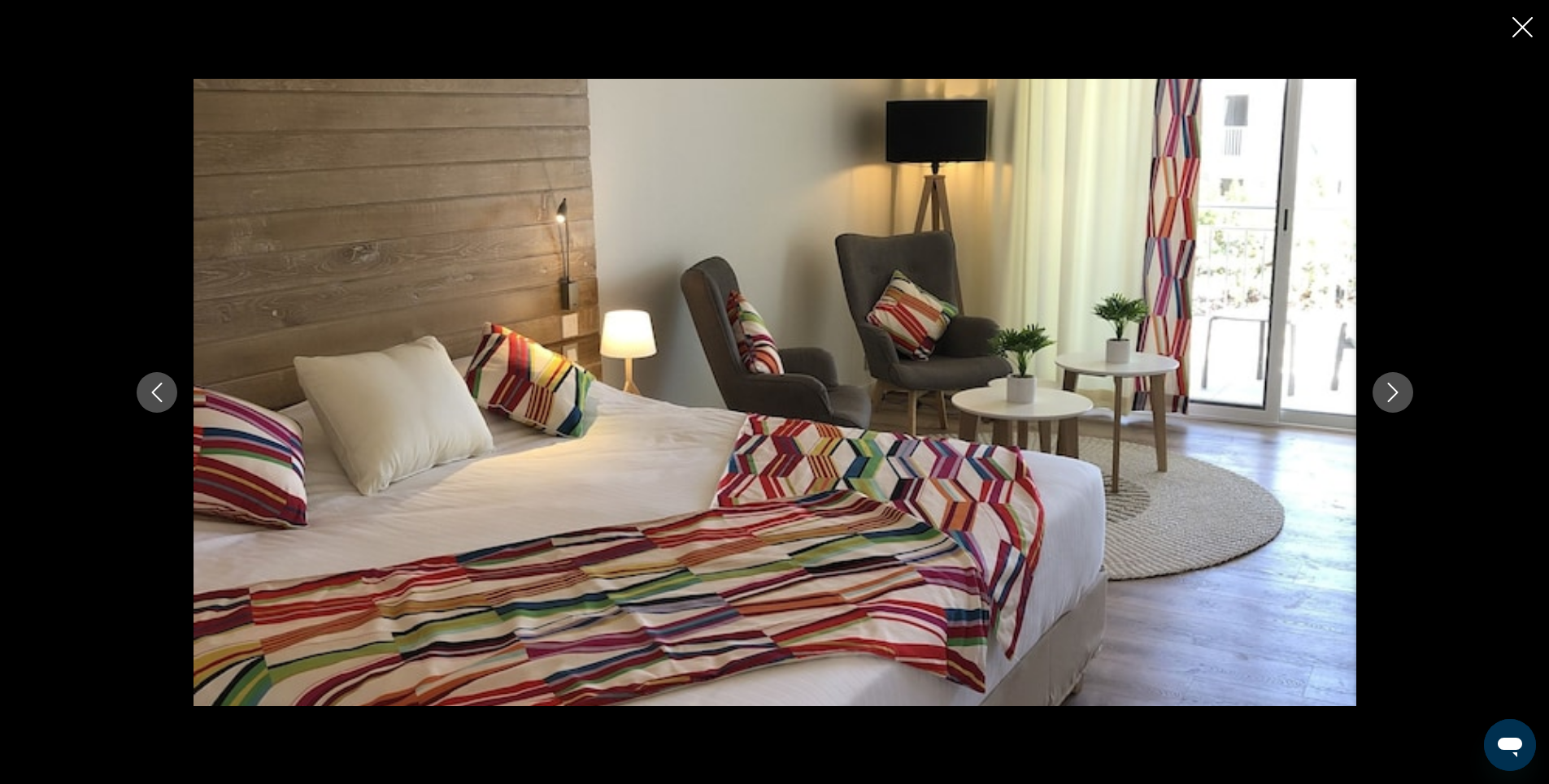
click at [1393, 394] on icon "Next image" at bounding box center [1393, 392] width 19 height 19
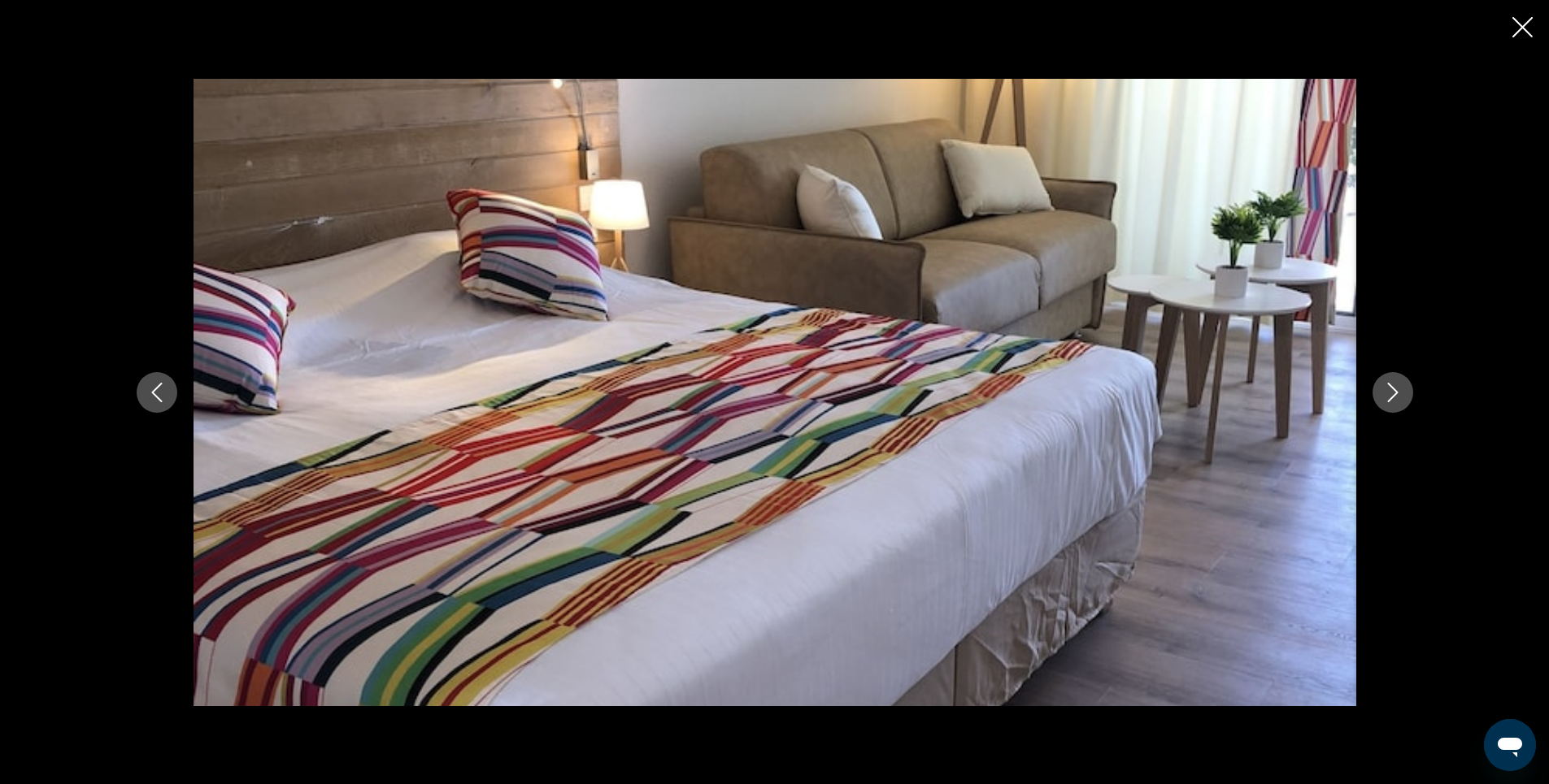
click at [1393, 394] on icon "Next image" at bounding box center [1393, 392] width 19 height 19
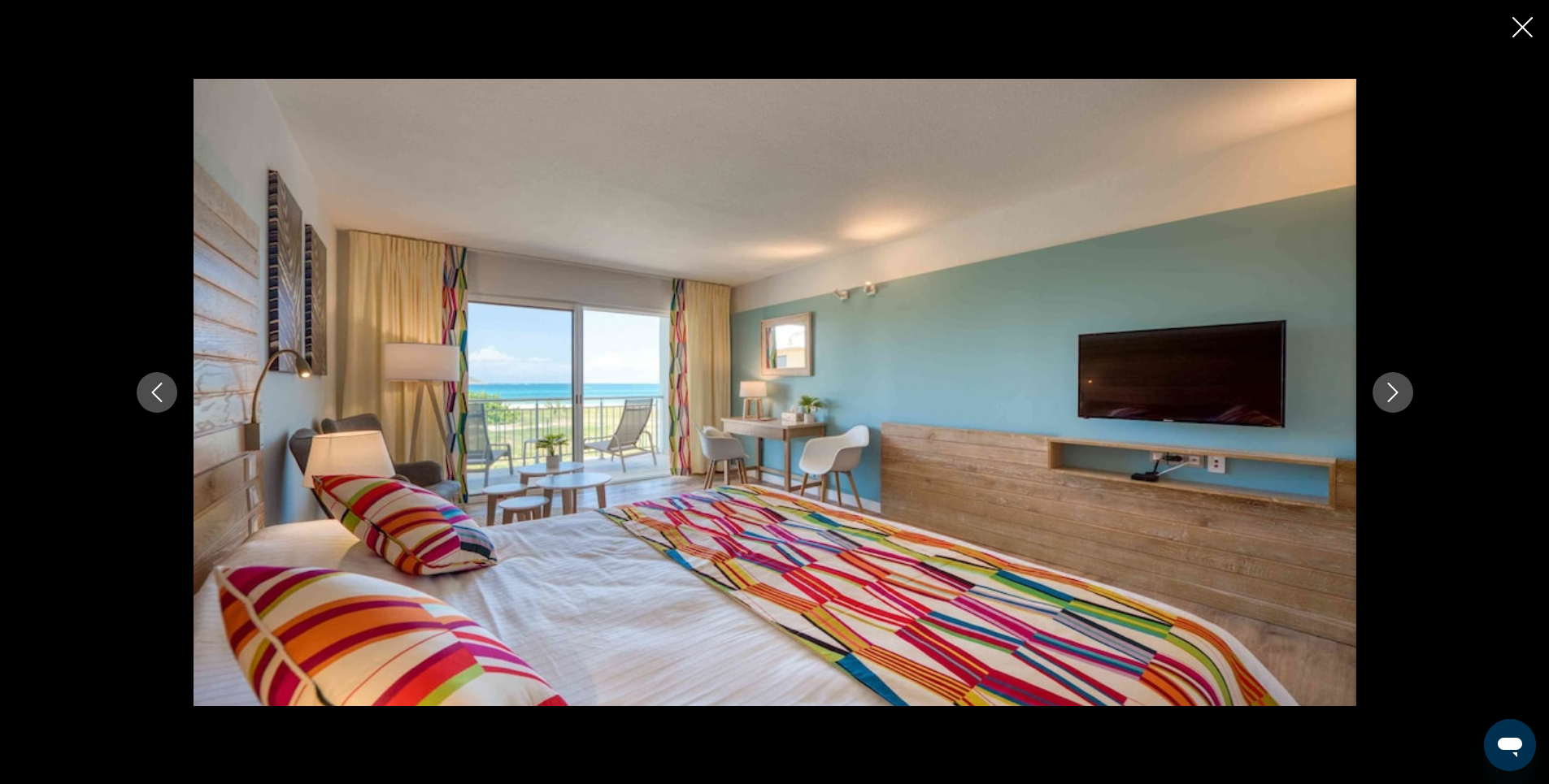
click at [1393, 394] on icon "Next image" at bounding box center [1393, 392] width 19 height 19
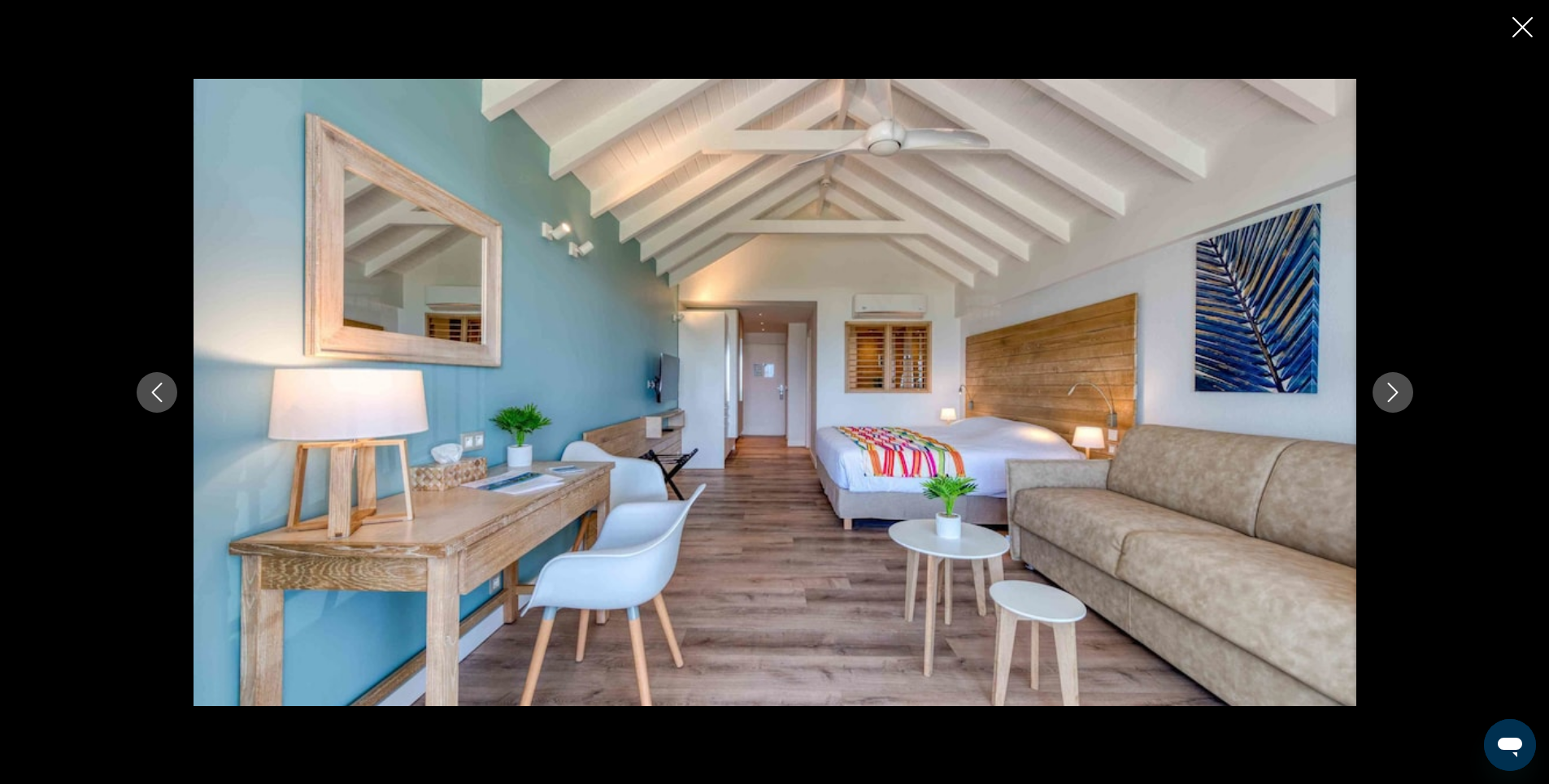
click at [1393, 394] on icon "Next image" at bounding box center [1393, 392] width 19 height 19
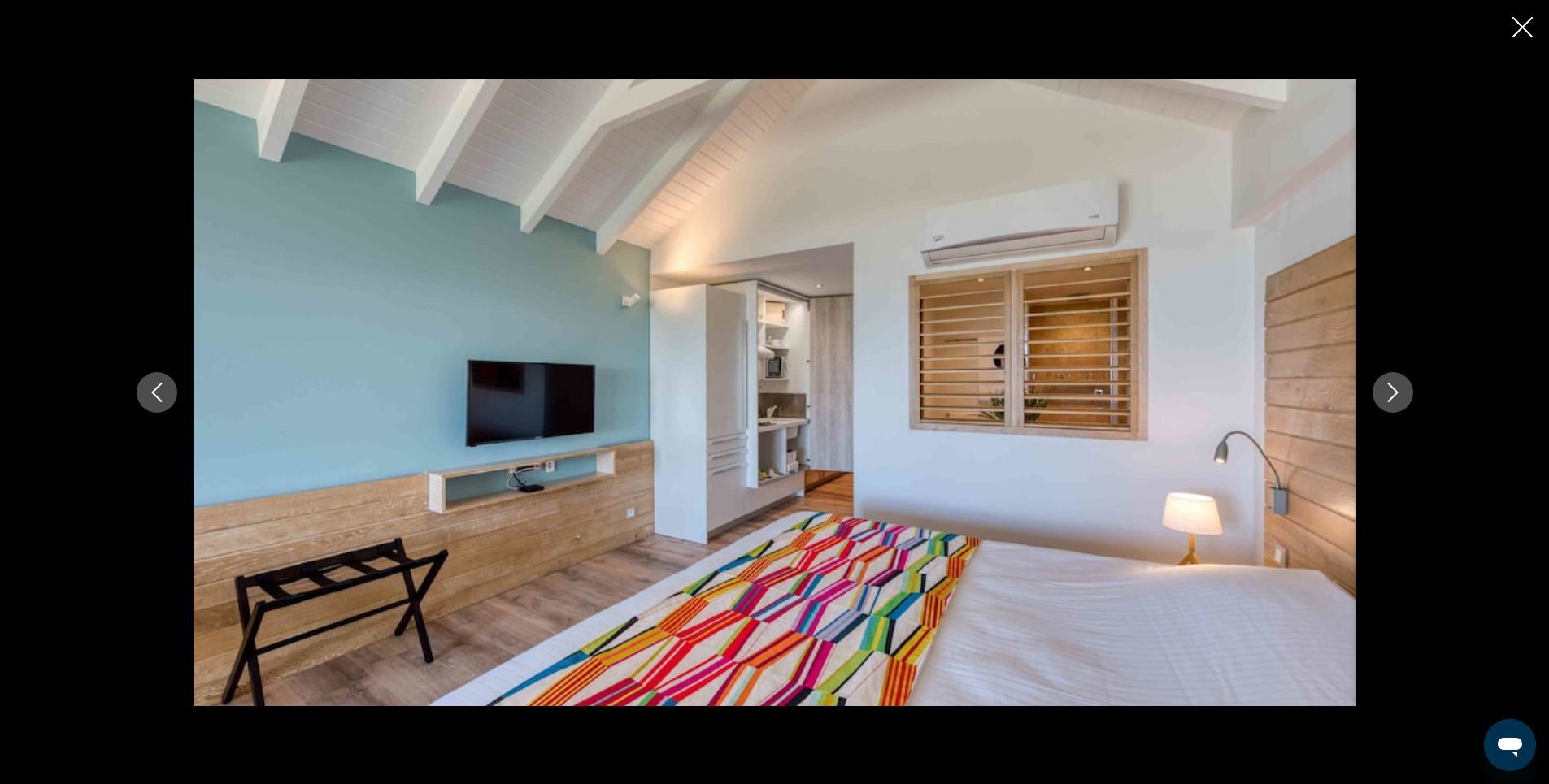
click at [1393, 394] on icon "Next image" at bounding box center [1393, 392] width 19 height 19
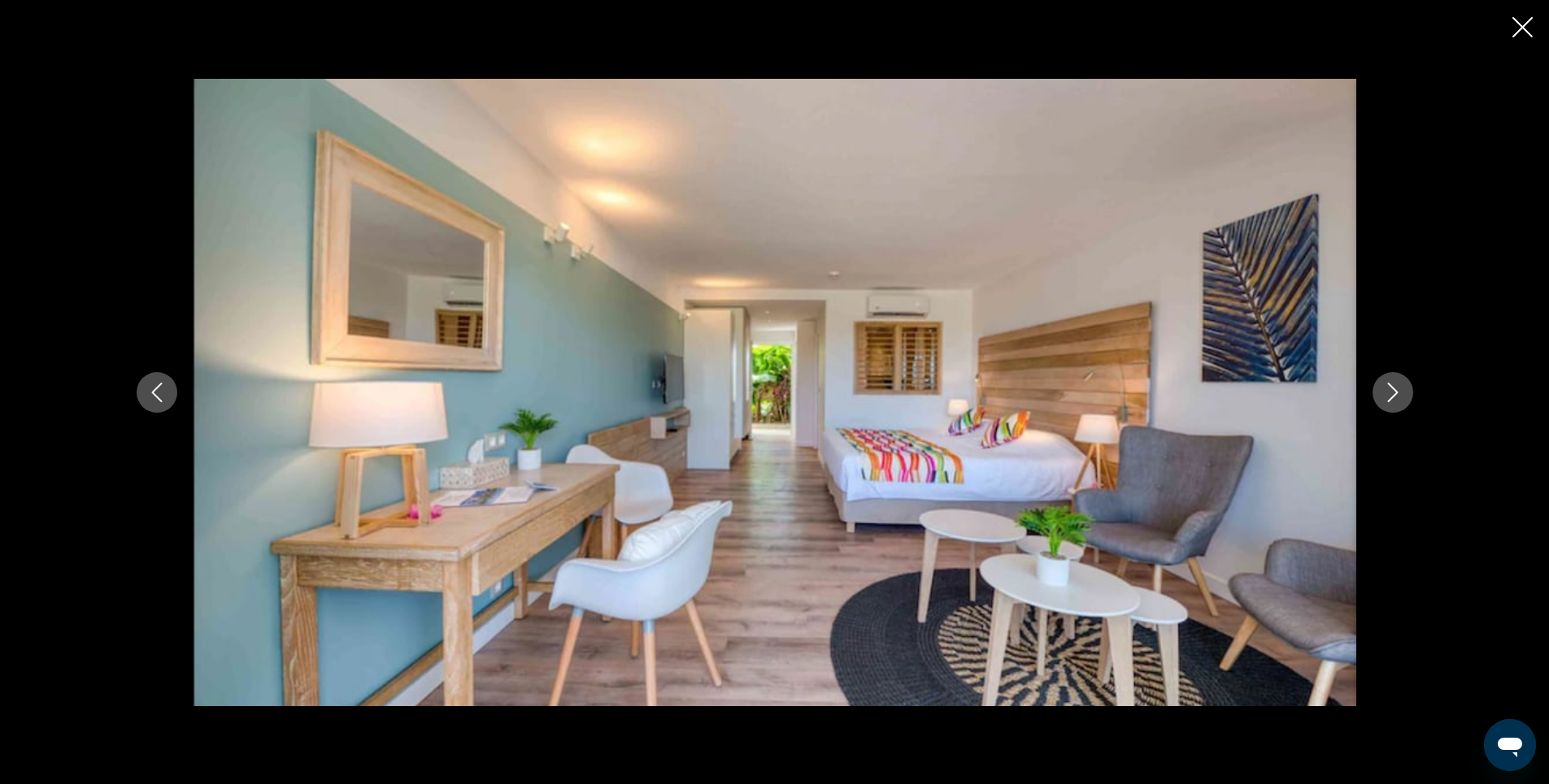
click at [1393, 394] on icon "Next image" at bounding box center [1393, 392] width 19 height 19
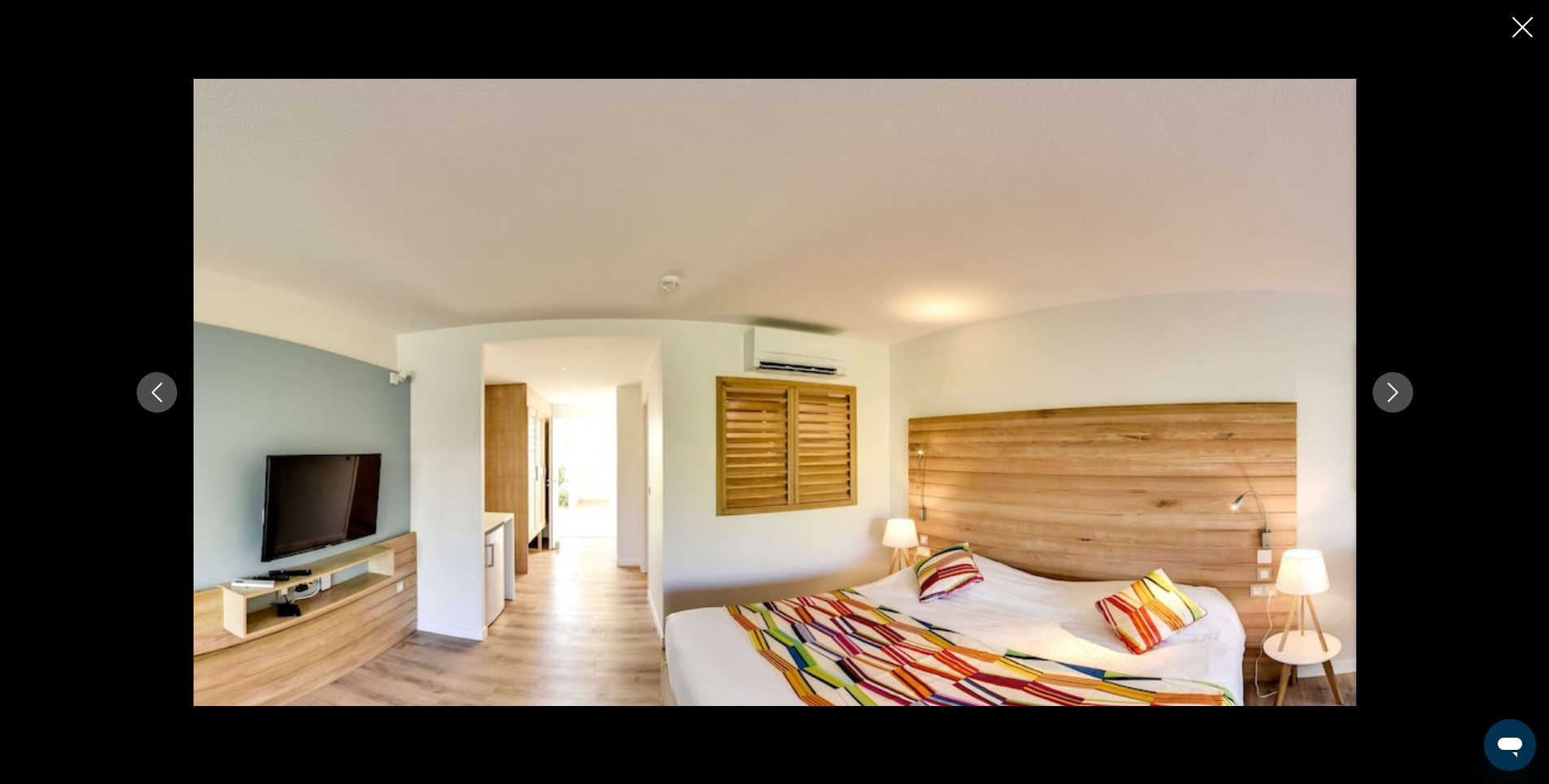
click at [1391, 389] on icon "Next image" at bounding box center [1393, 392] width 19 height 19
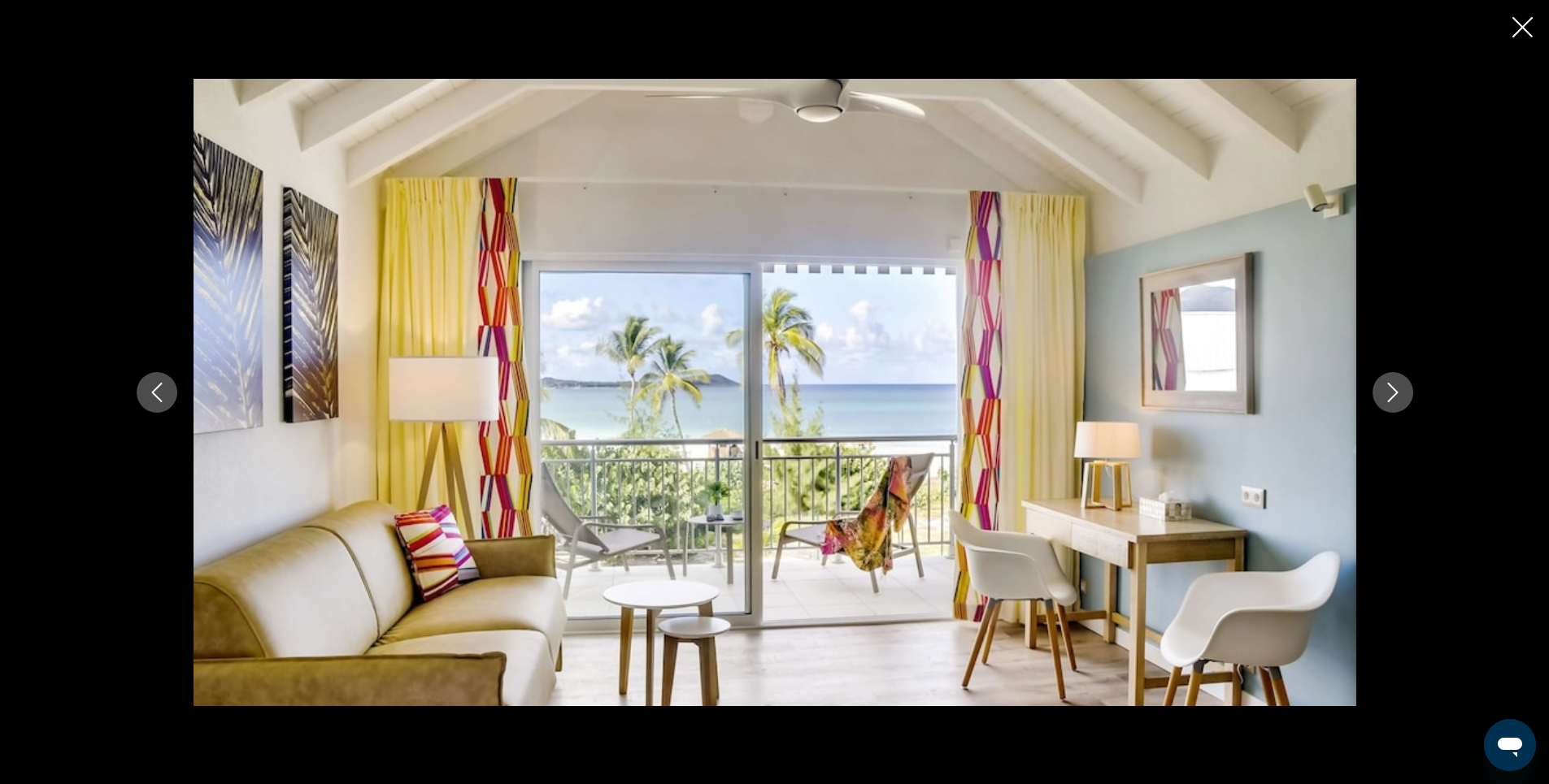
click at [1387, 394] on icon "Next image" at bounding box center [1393, 392] width 19 height 19
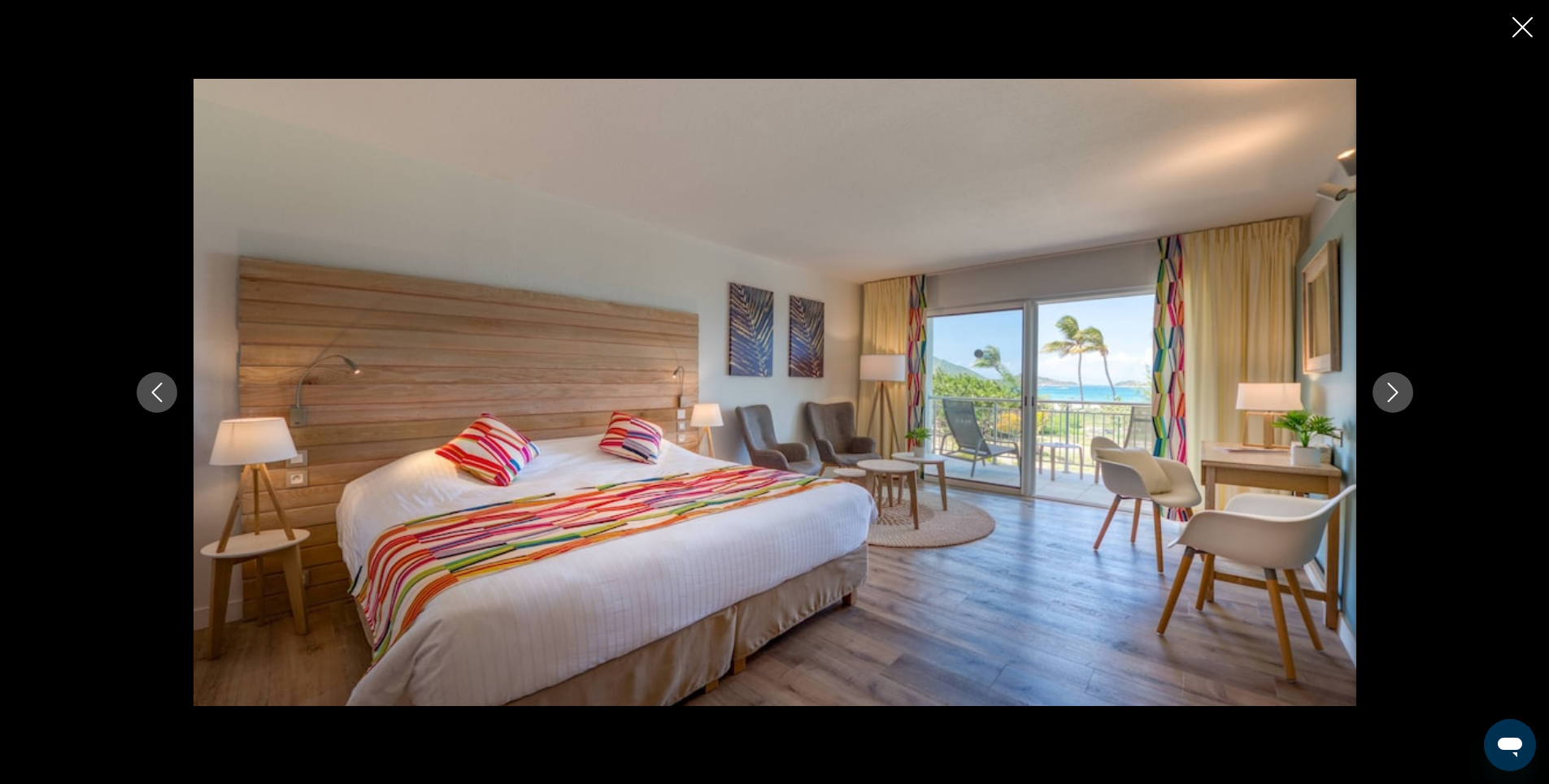
click at [1390, 394] on icon "Next image" at bounding box center [1393, 392] width 19 height 19
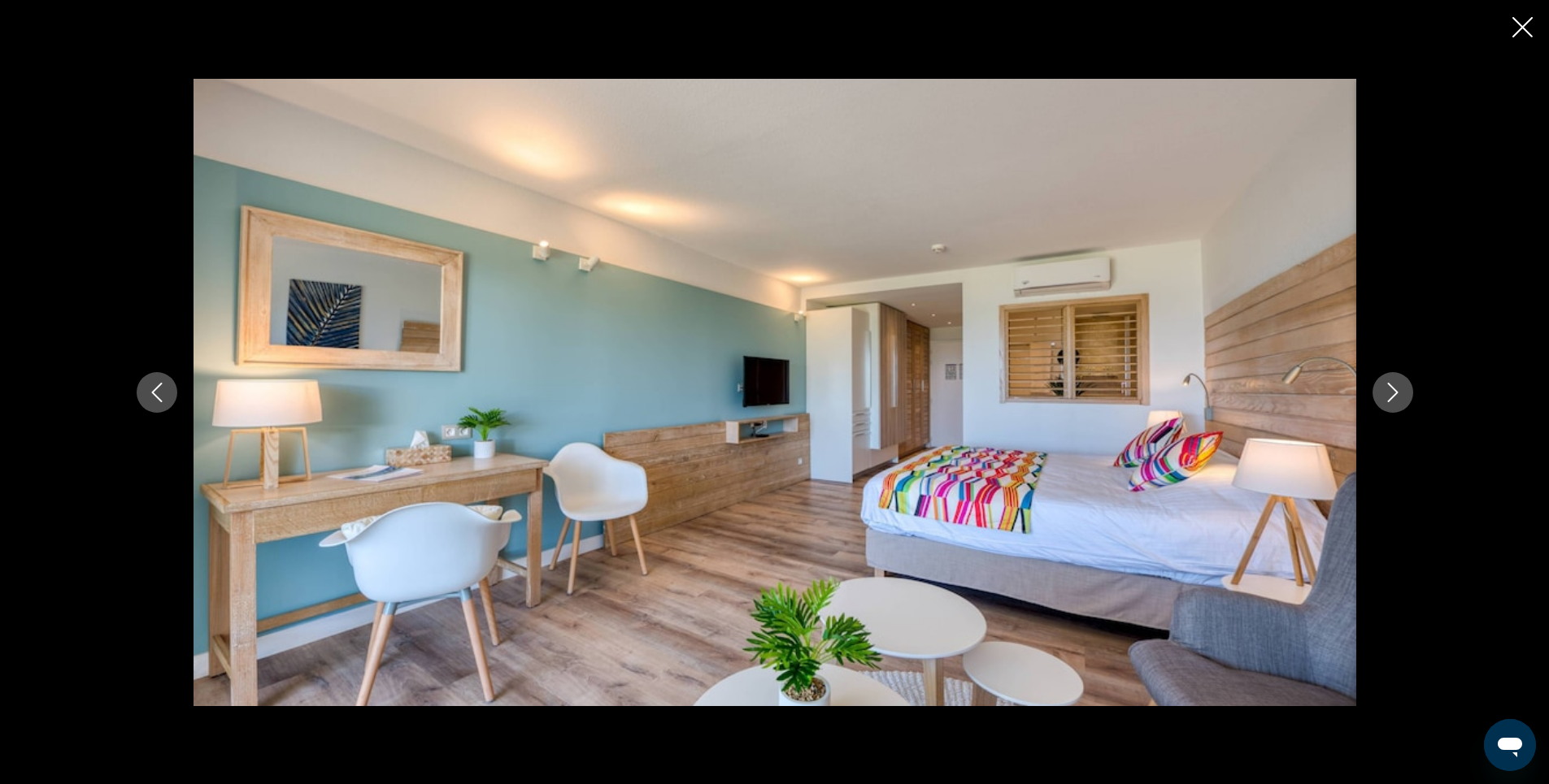
click at [1390, 394] on icon "Next image" at bounding box center [1393, 392] width 19 height 19
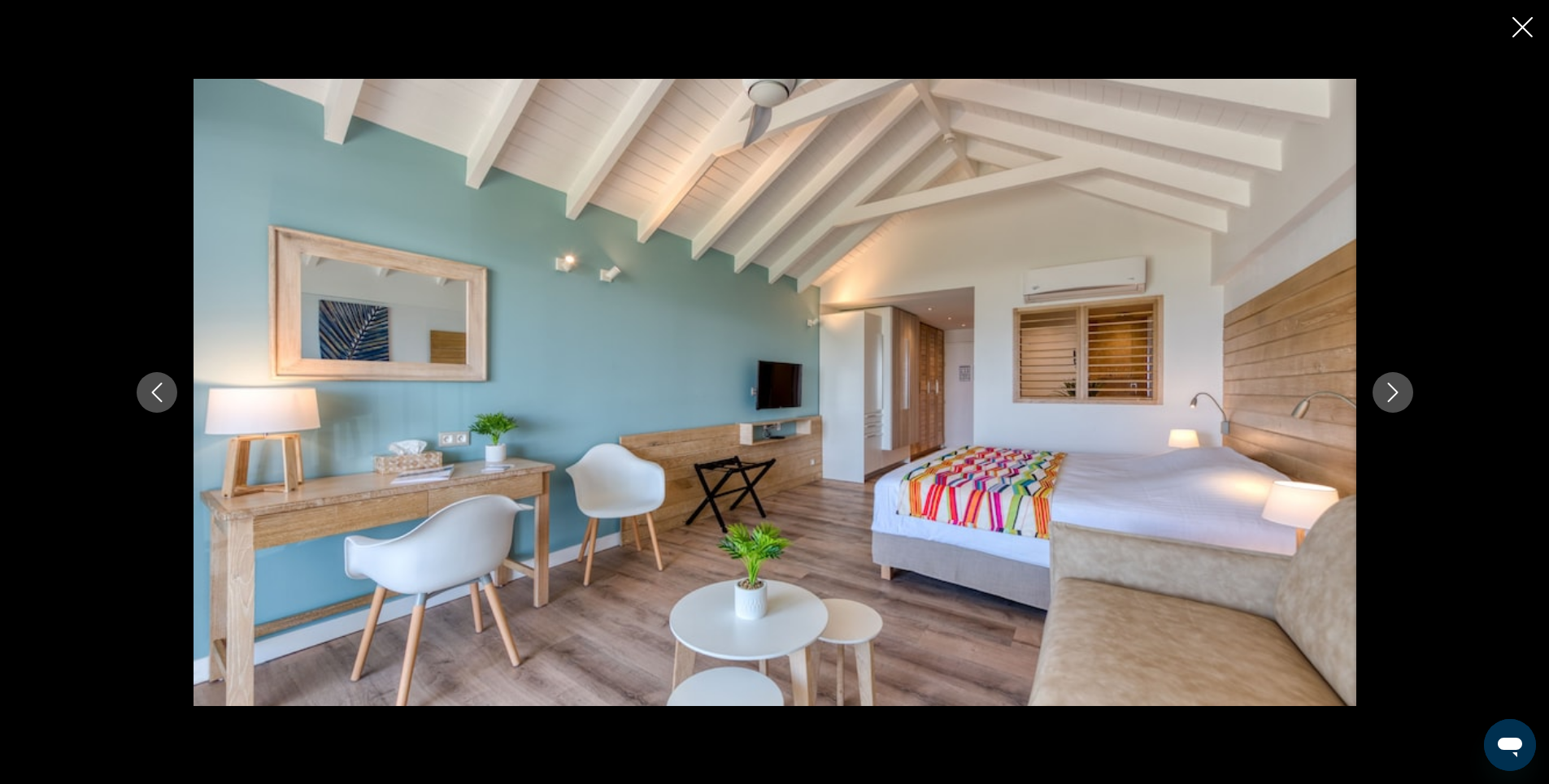
click at [1390, 394] on icon "Next image" at bounding box center [1393, 392] width 19 height 19
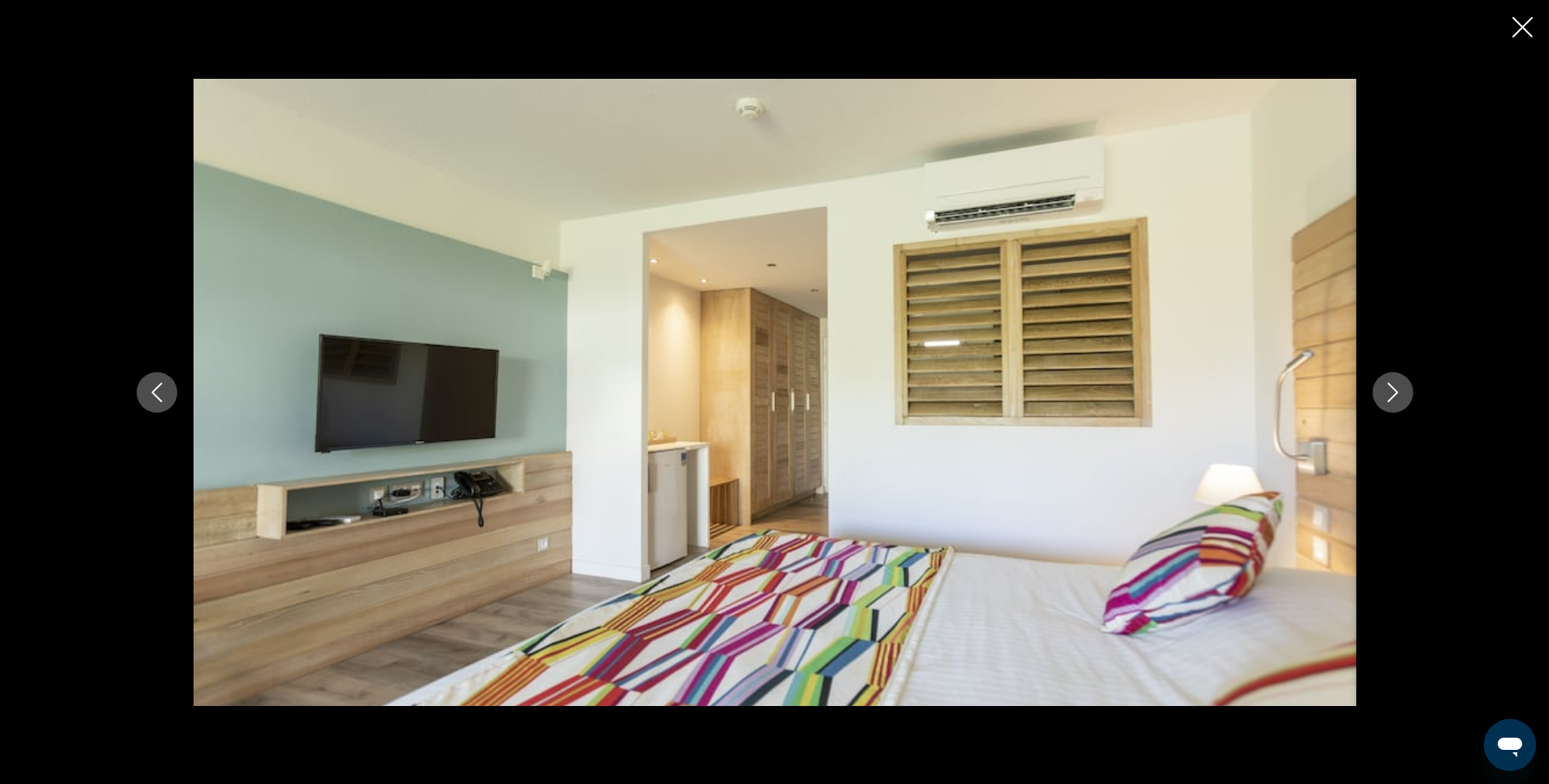
click at [1390, 394] on icon "Next image" at bounding box center [1393, 392] width 19 height 19
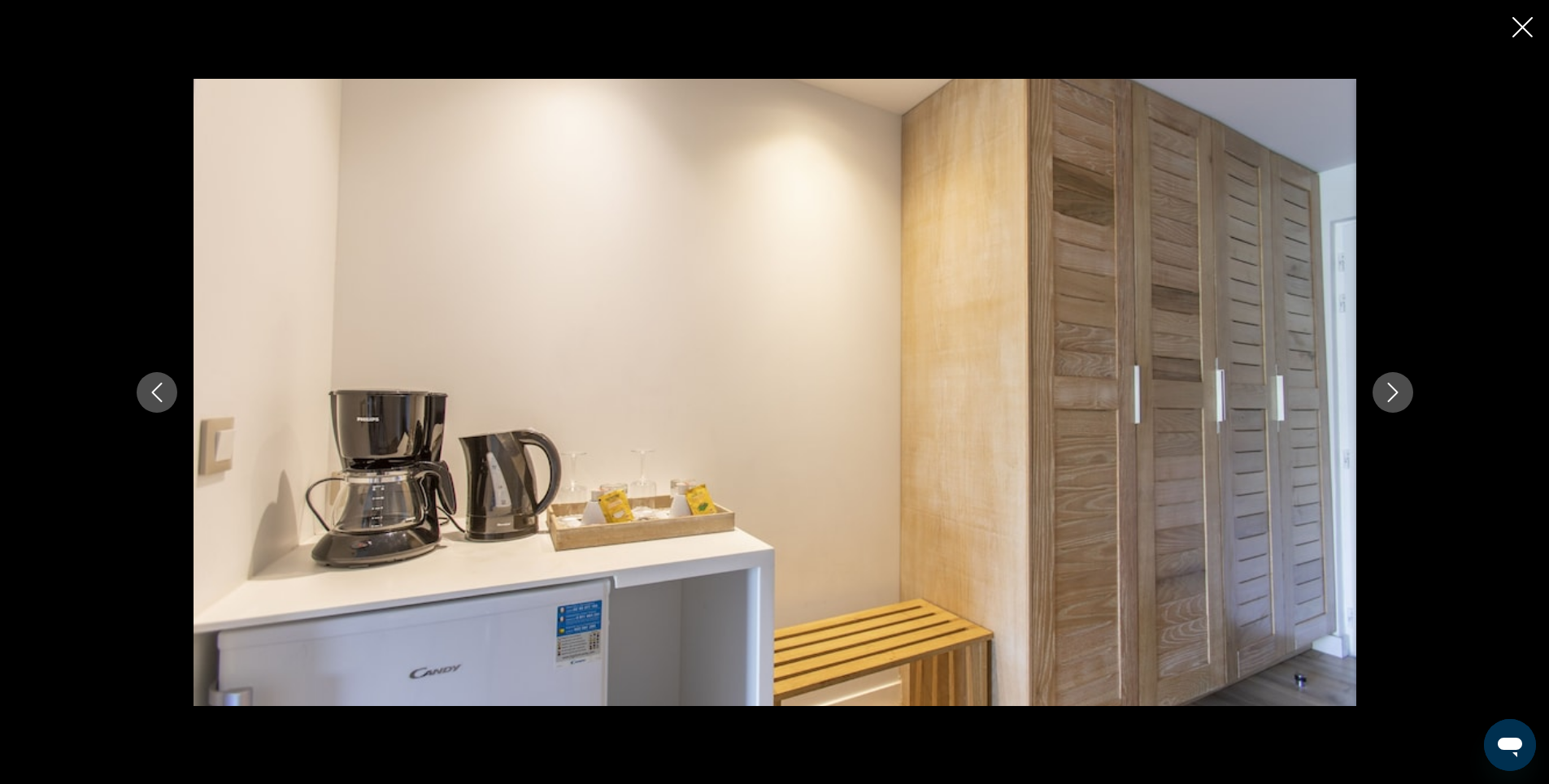
click at [1390, 394] on icon "Next image" at bounding box center [1393, 392] width 19 height 19
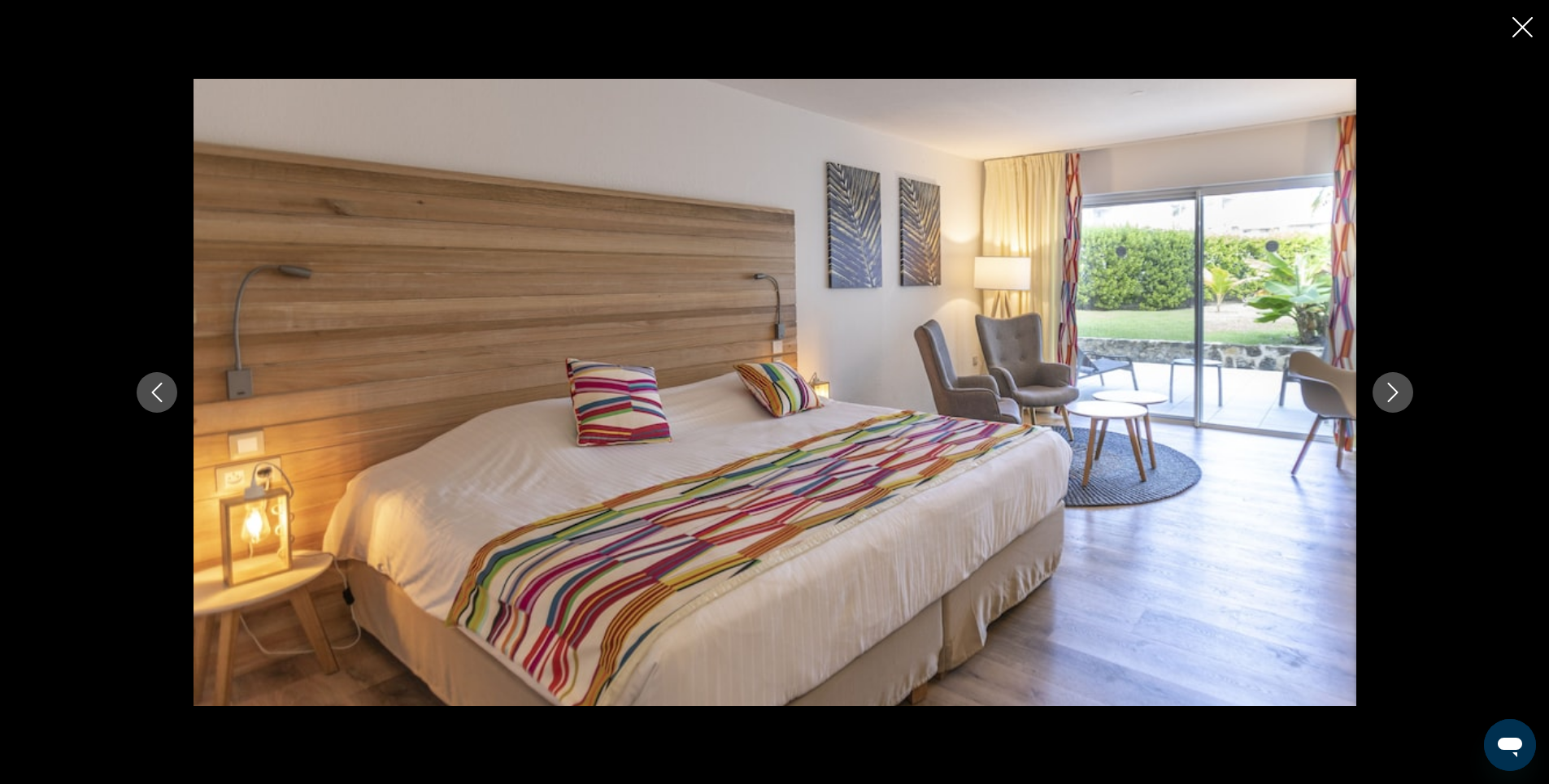
click at [1390, 394] on icon "Next image" at bounding box center [1393, 392] width 19 height 19
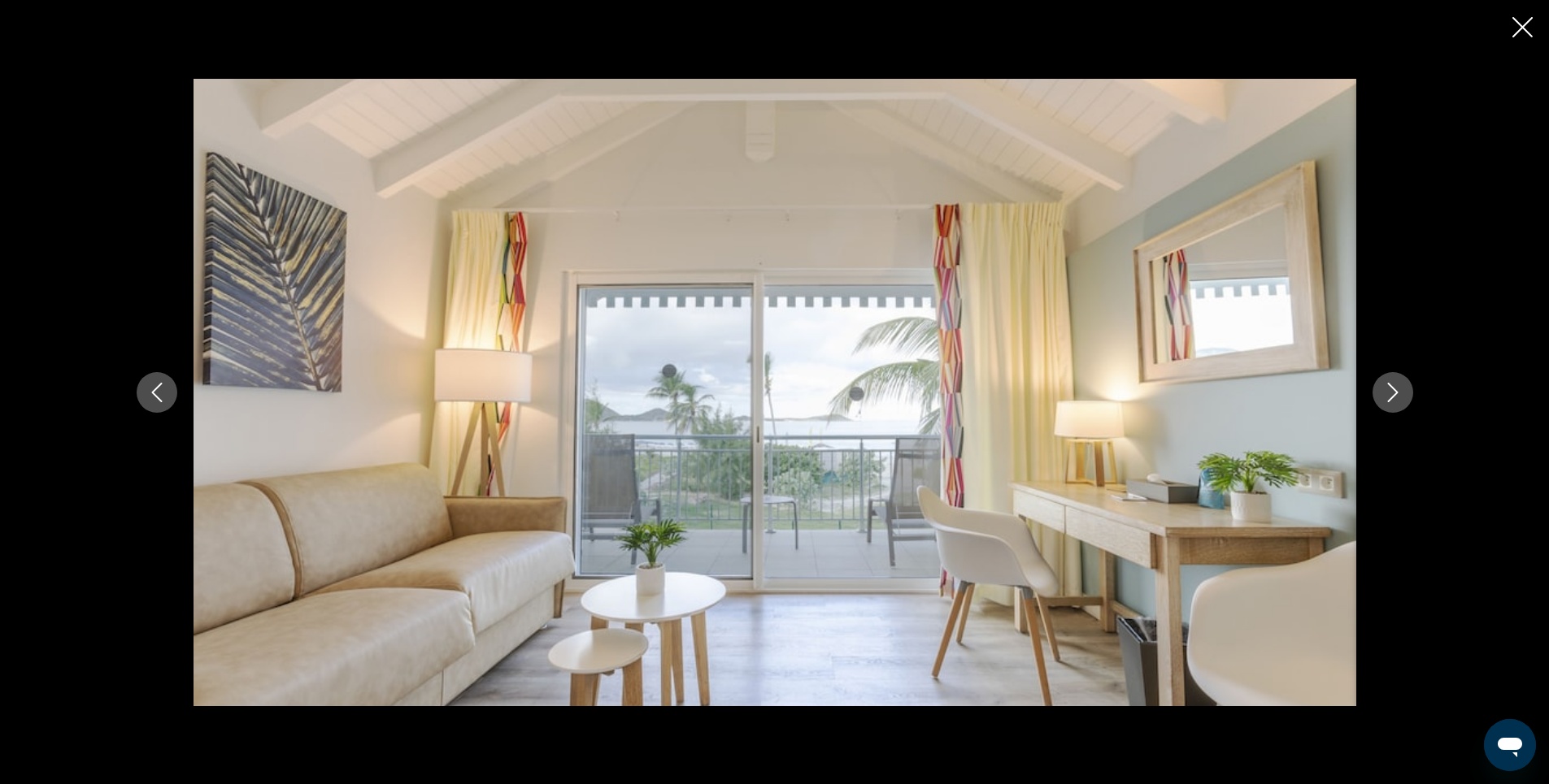
click at [1390, 394] on icon "Next image" at bounding box center [1393, 392] width 19 height 19
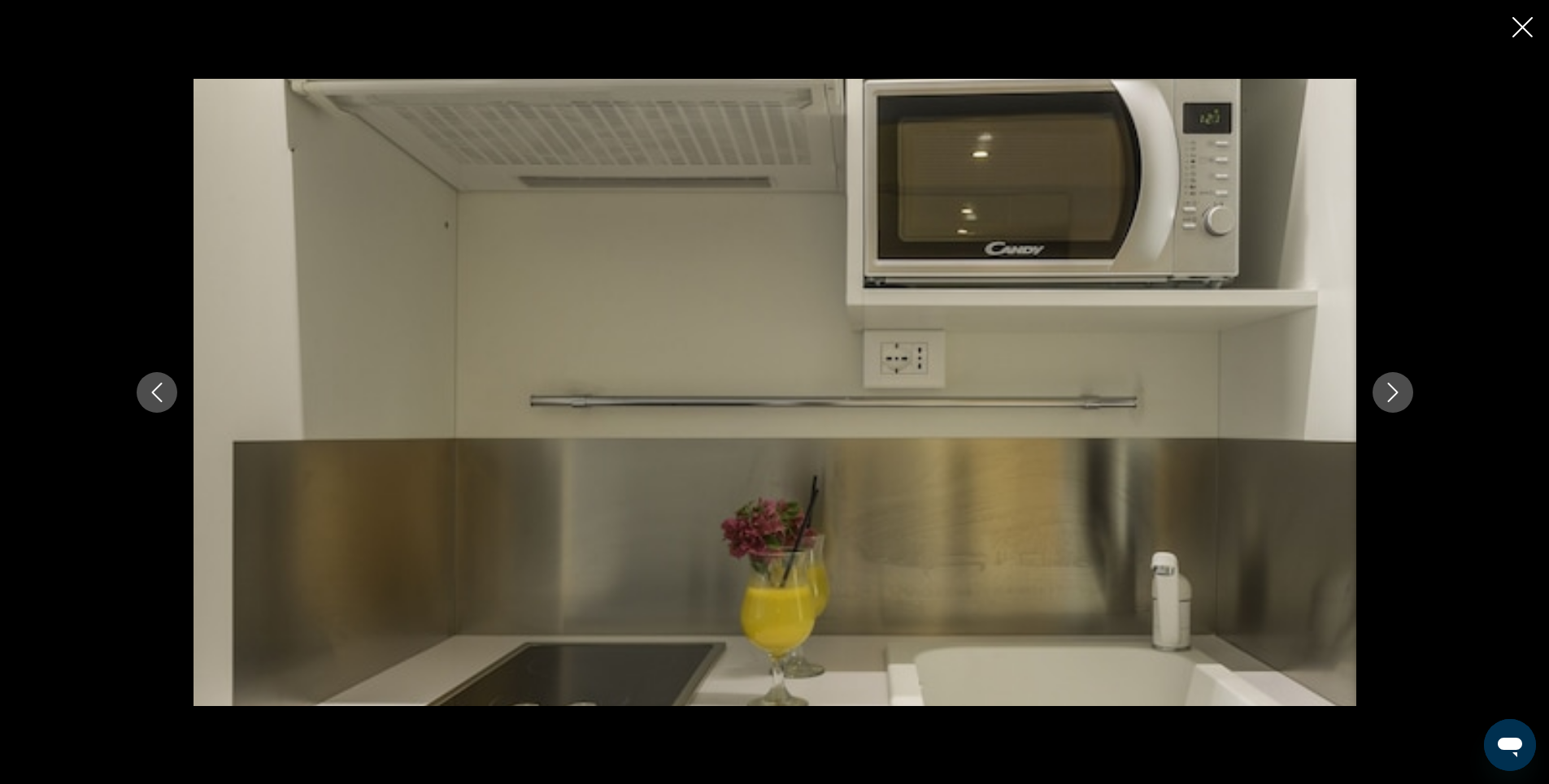
click at [1522, 24] on icon "Close slideshow" at bounding box center [1522, 27] width 20 height 20
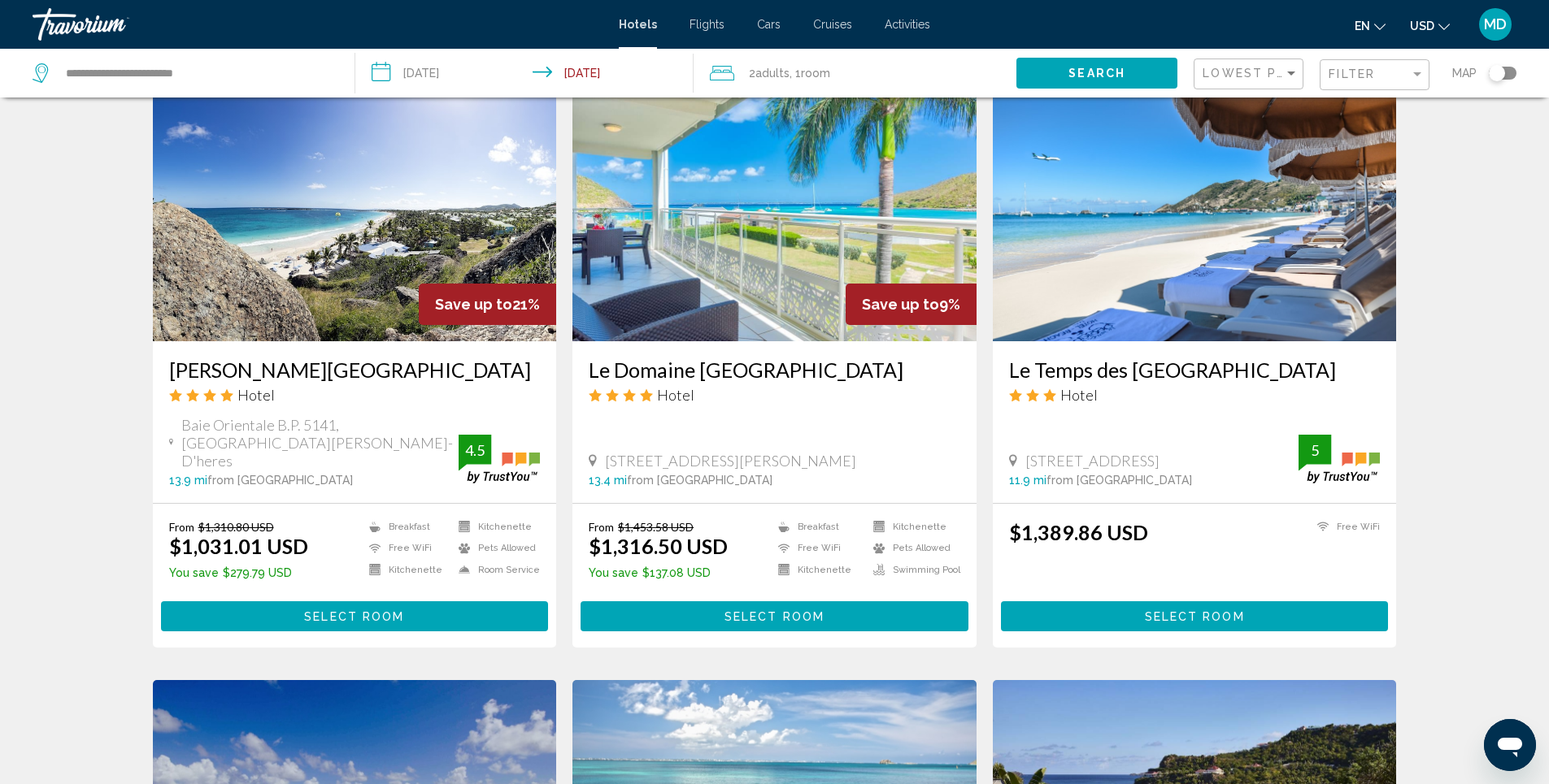
scroll to position [1138, 0]
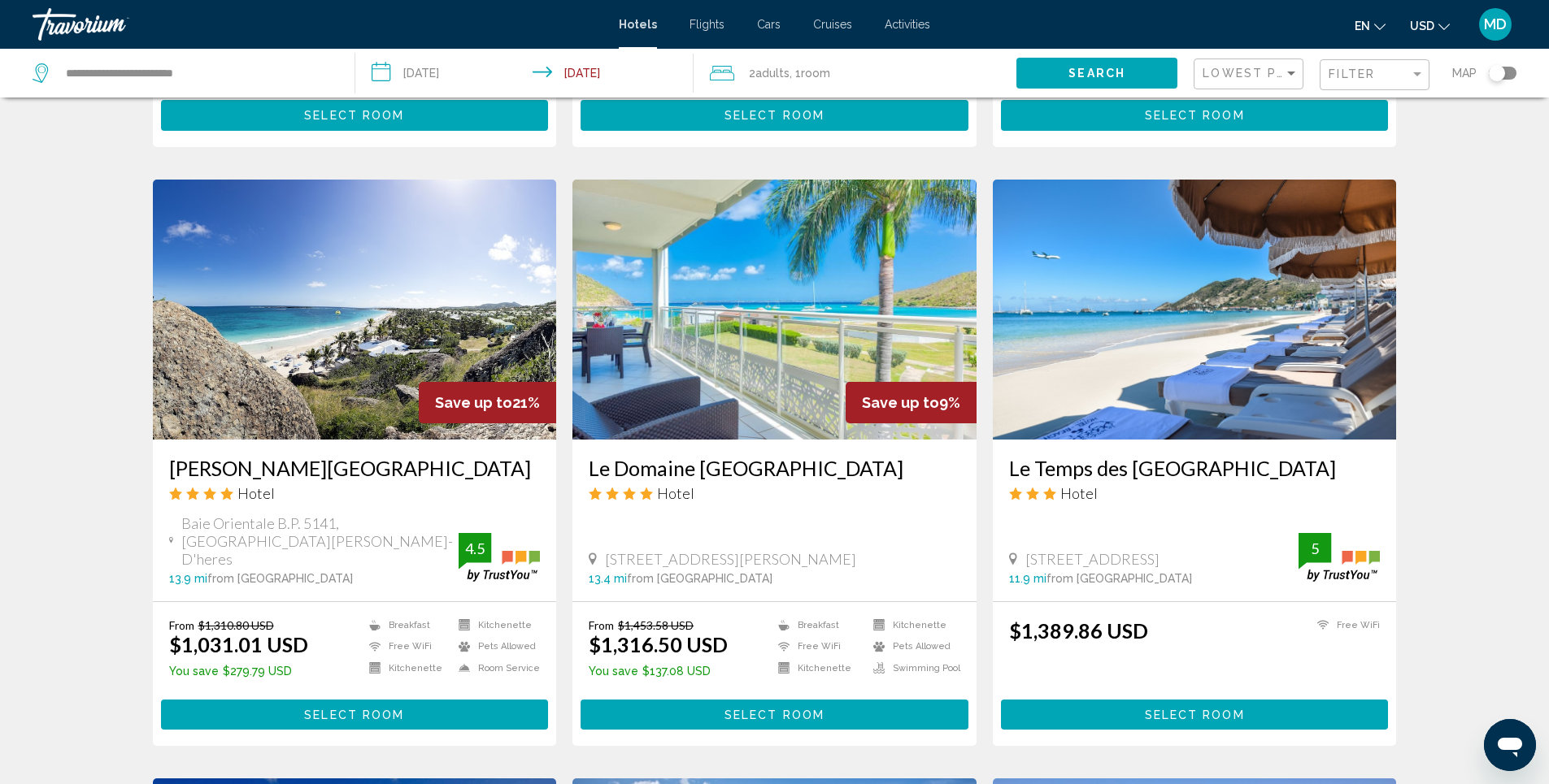
click at [1115, 320] on img "Main content" at bounding box center [1195, 310] width 404 height 260
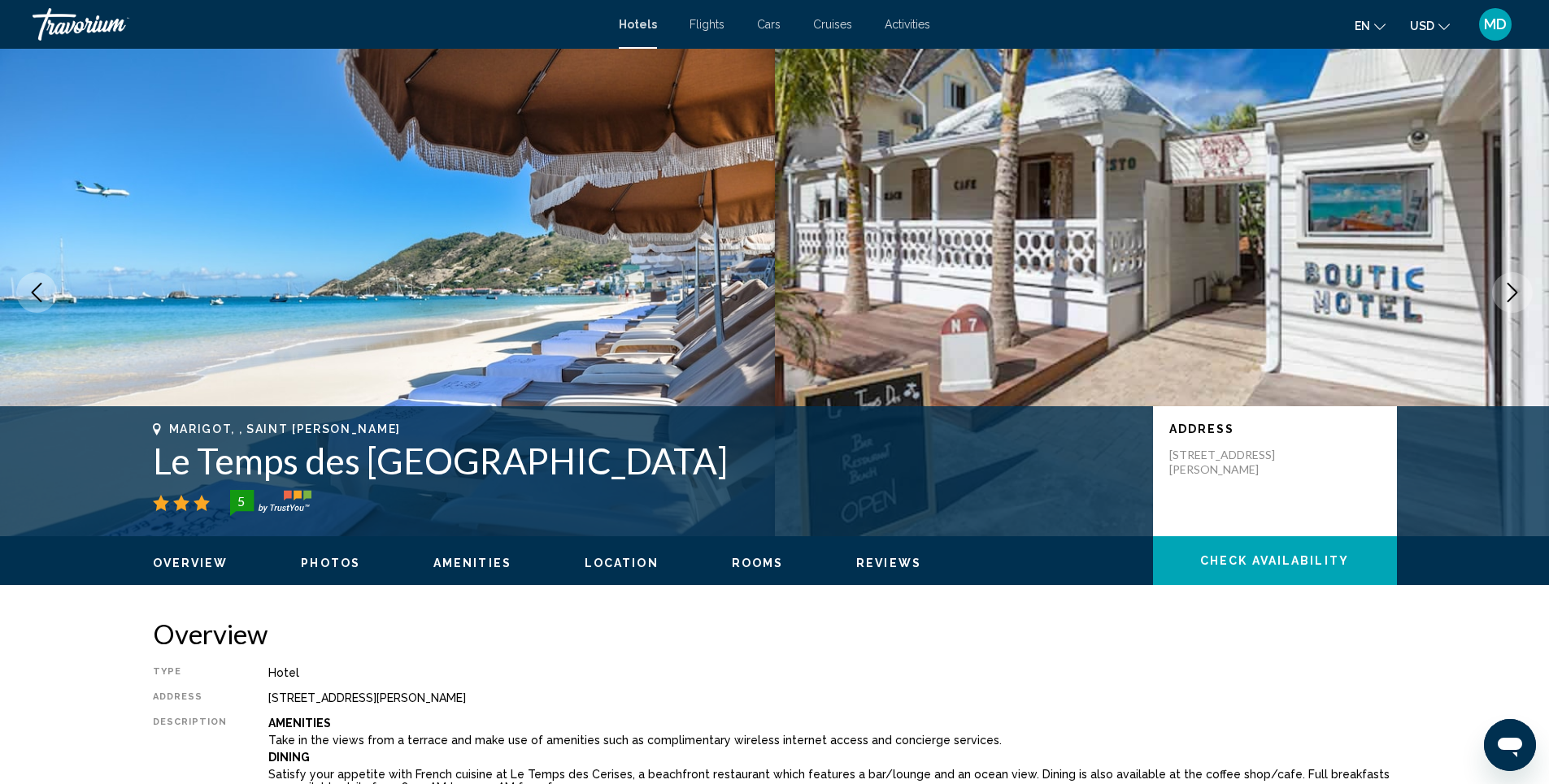
click at [328, 557] on span "Photos" at bounding box center [330, 563] width 59 height 13
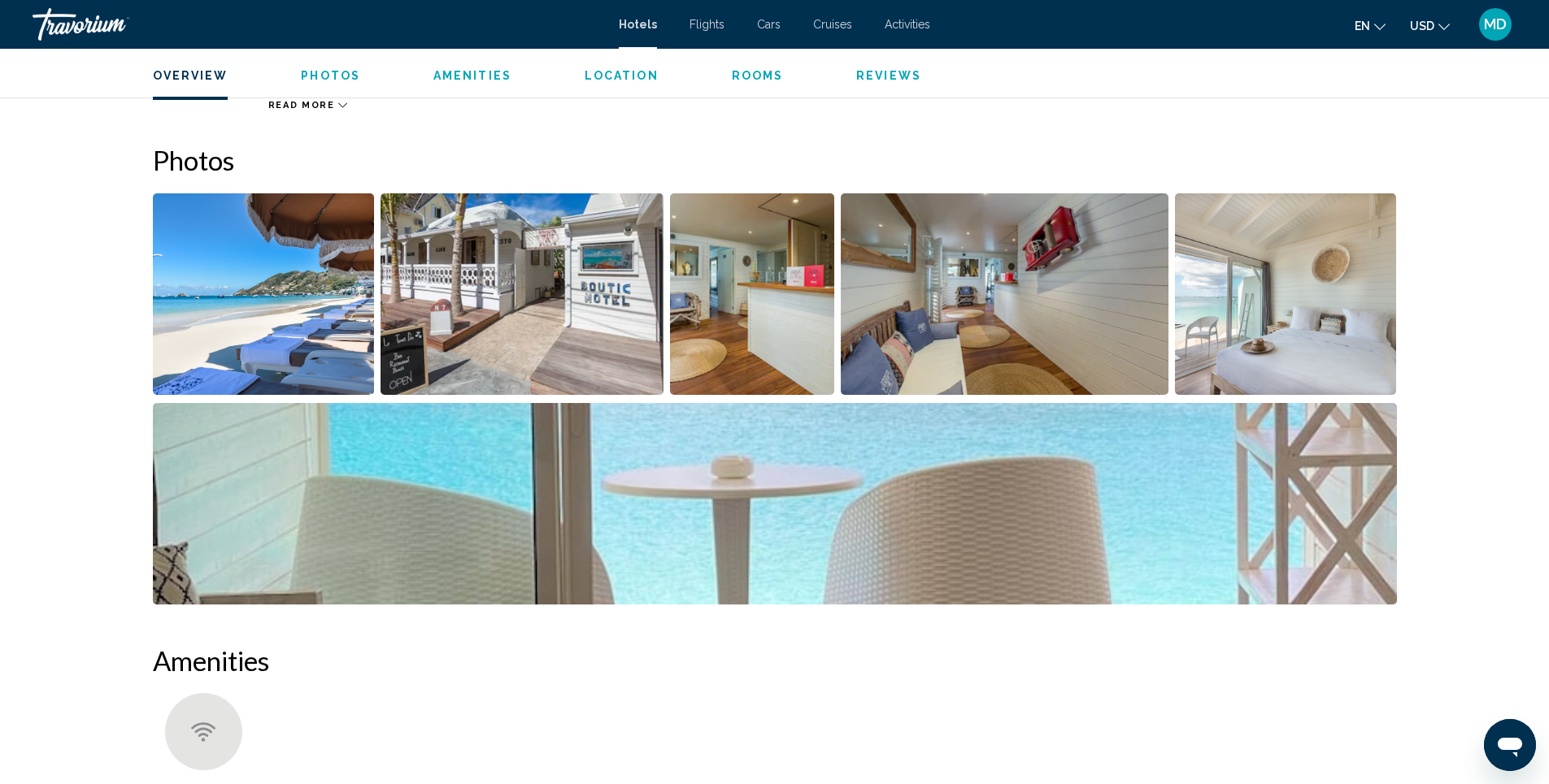
scroll to position [794, 0]
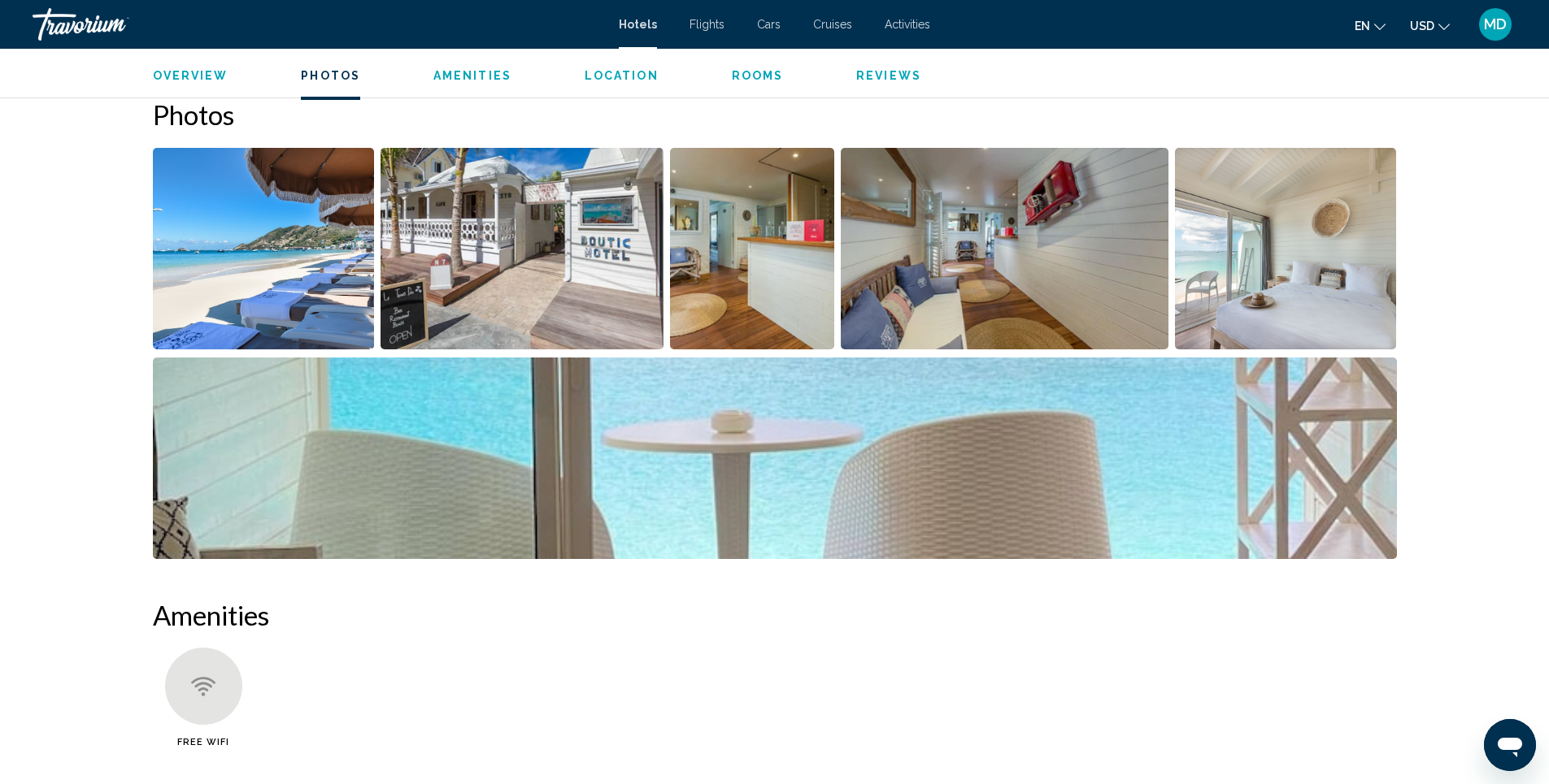
click at [565, 295] on img "Open full-screen image slider" at bounding box center [522, 248] width 283 height 201
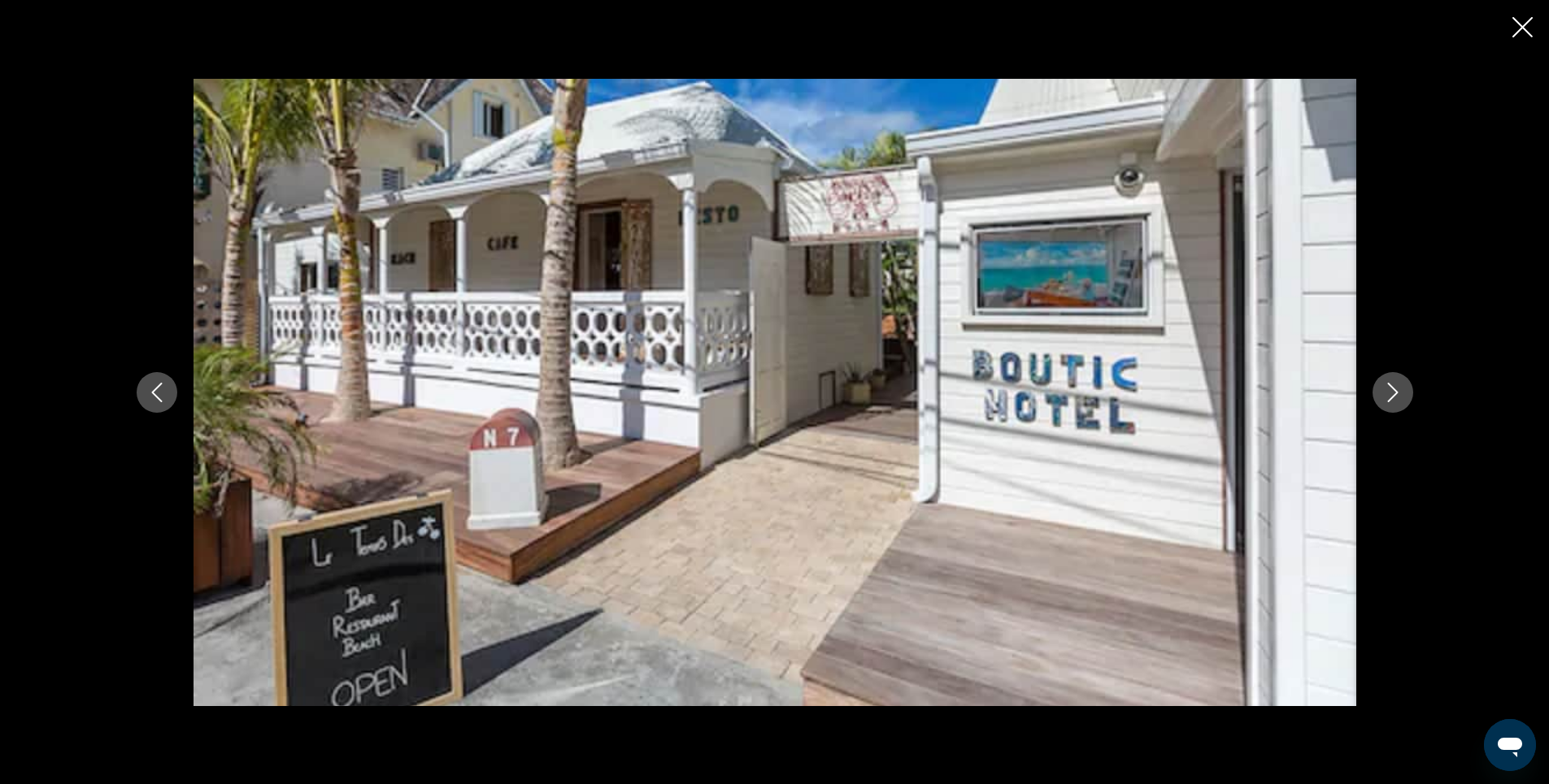
click at [1387, 383] on icon "Next image" at bounding box center [1393, 392] width 19 height 19
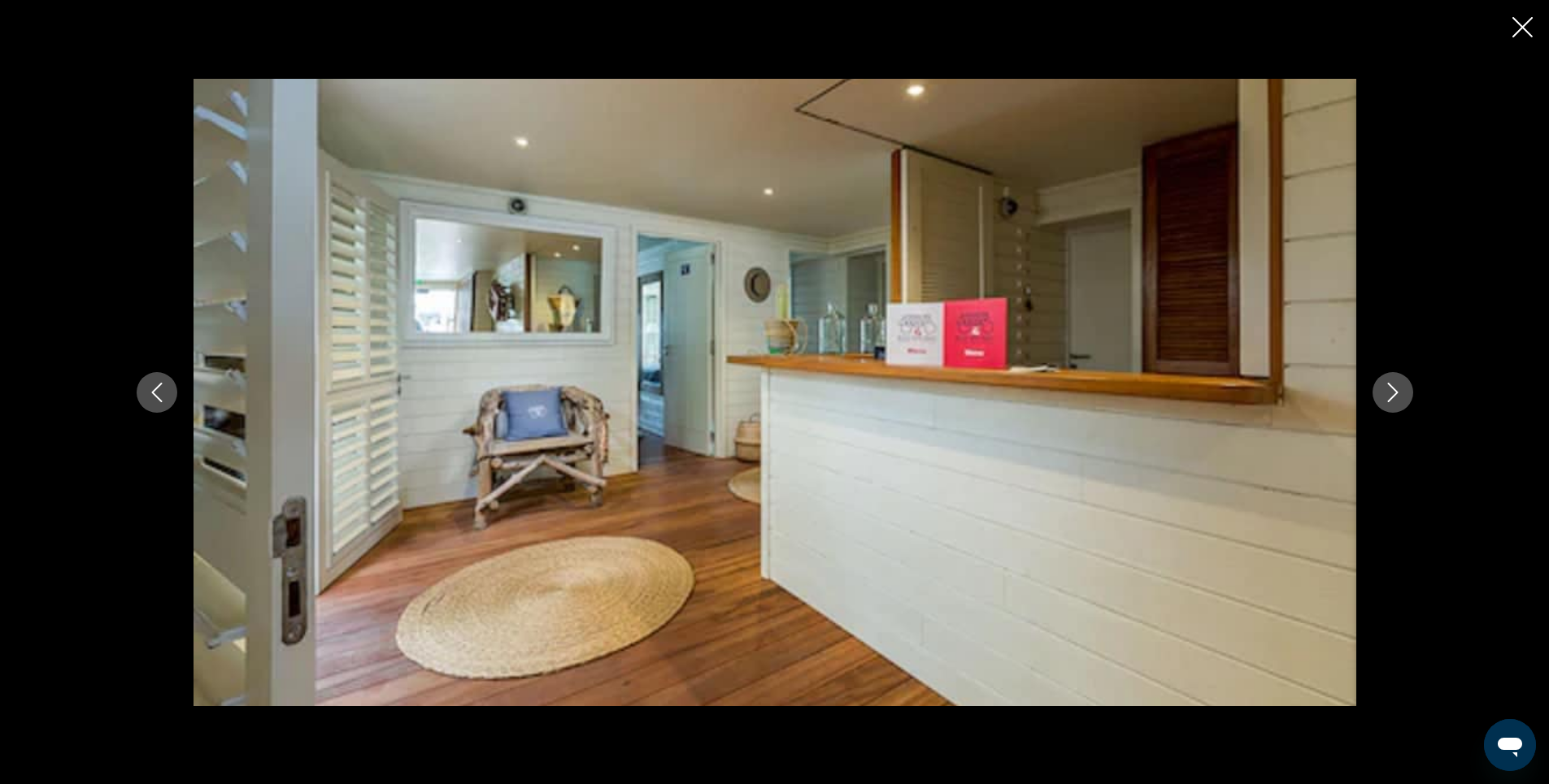
click at [1387, 383] on icon "Next image" at bounding box center [1393, 392] width 19 height 19
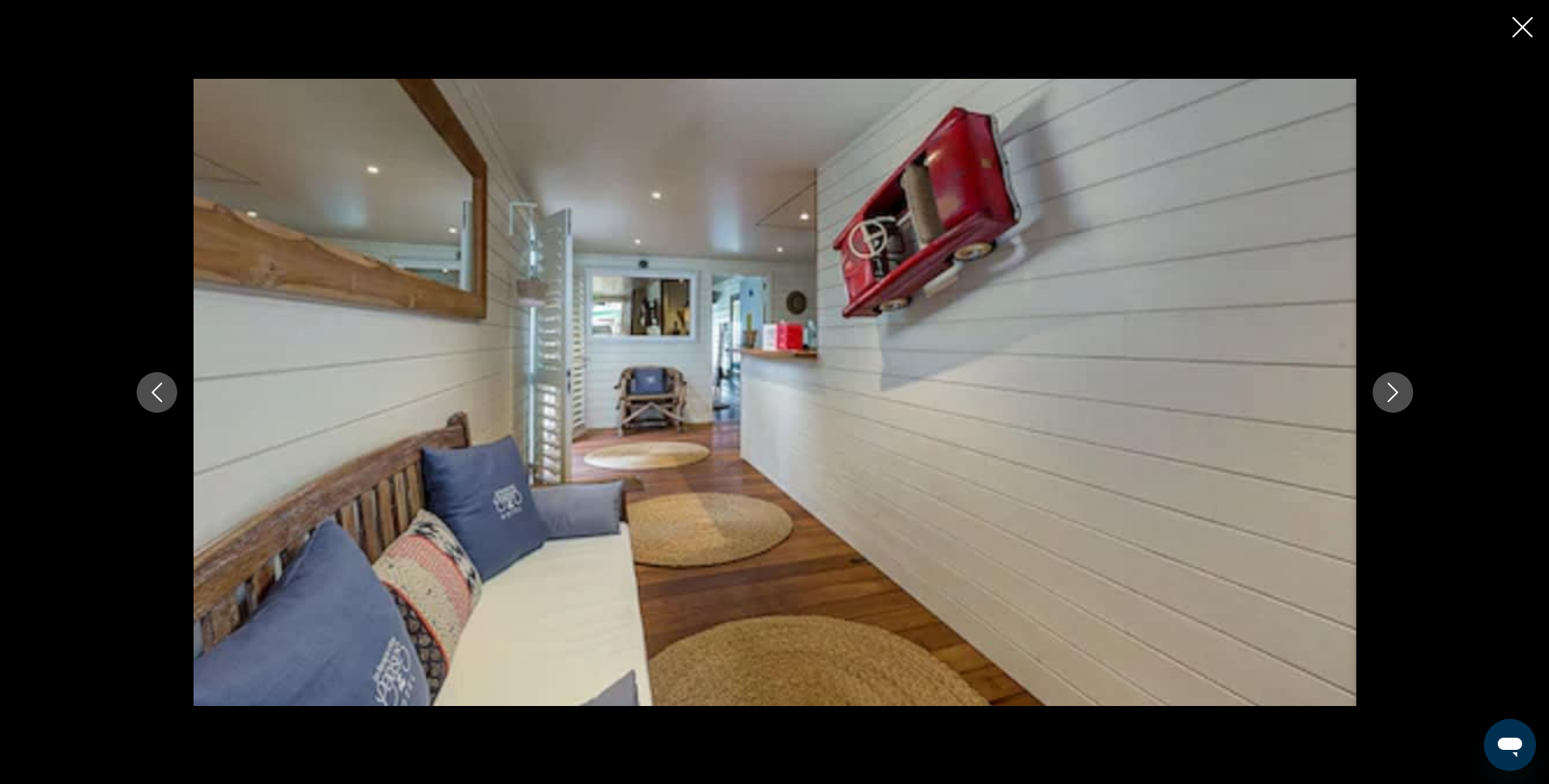
click at [1387, 383] on icon "Next image" at bounding box center [1393, 392] width 19 height 19
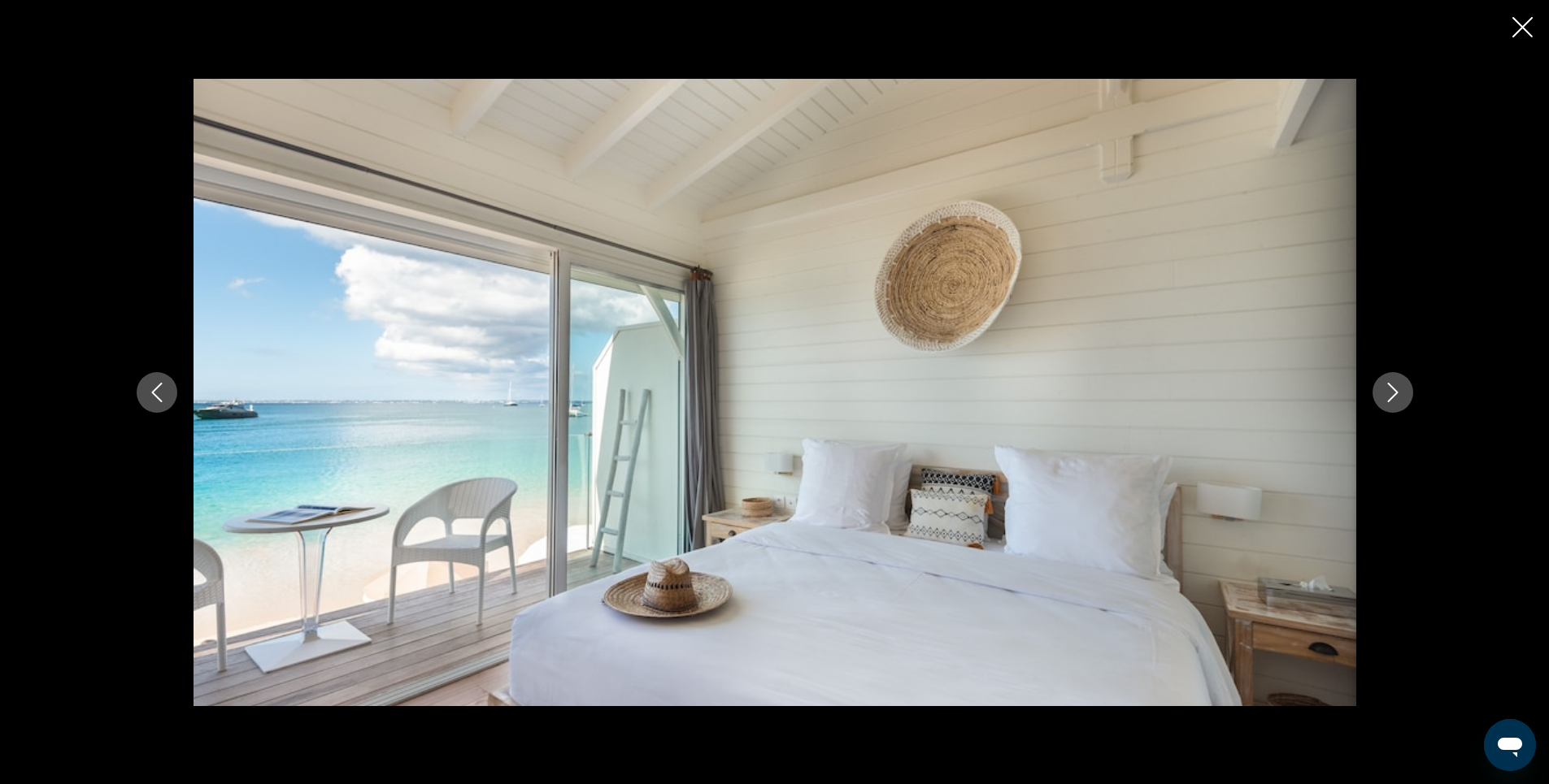
click at [1391, 387] on icon "Next image" at bounding box center [1393, 392] width 19 height 19
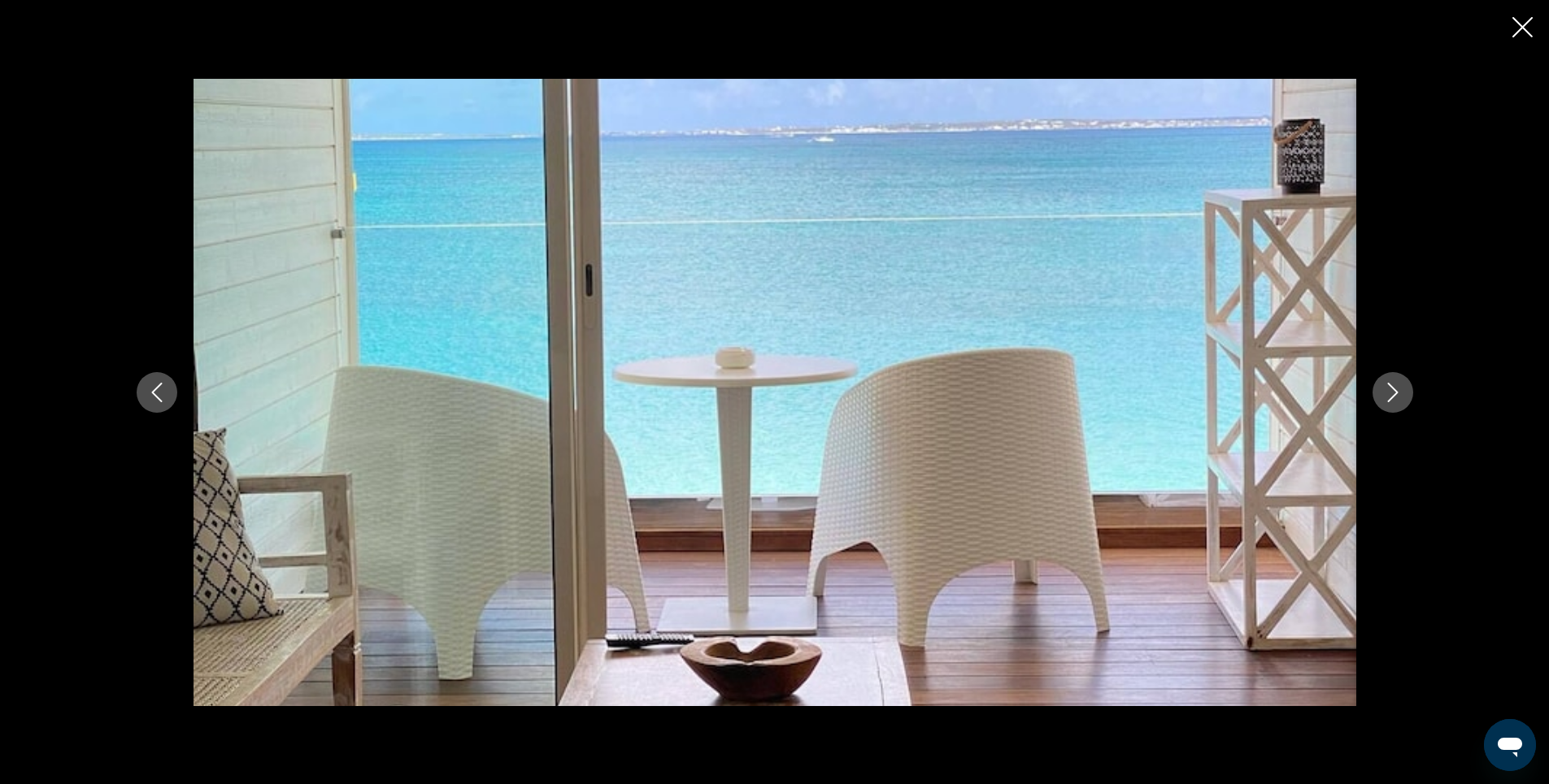
click at [1391, 387] on icon "Next image" at bounding box center [1393, 392] width 19 height 19
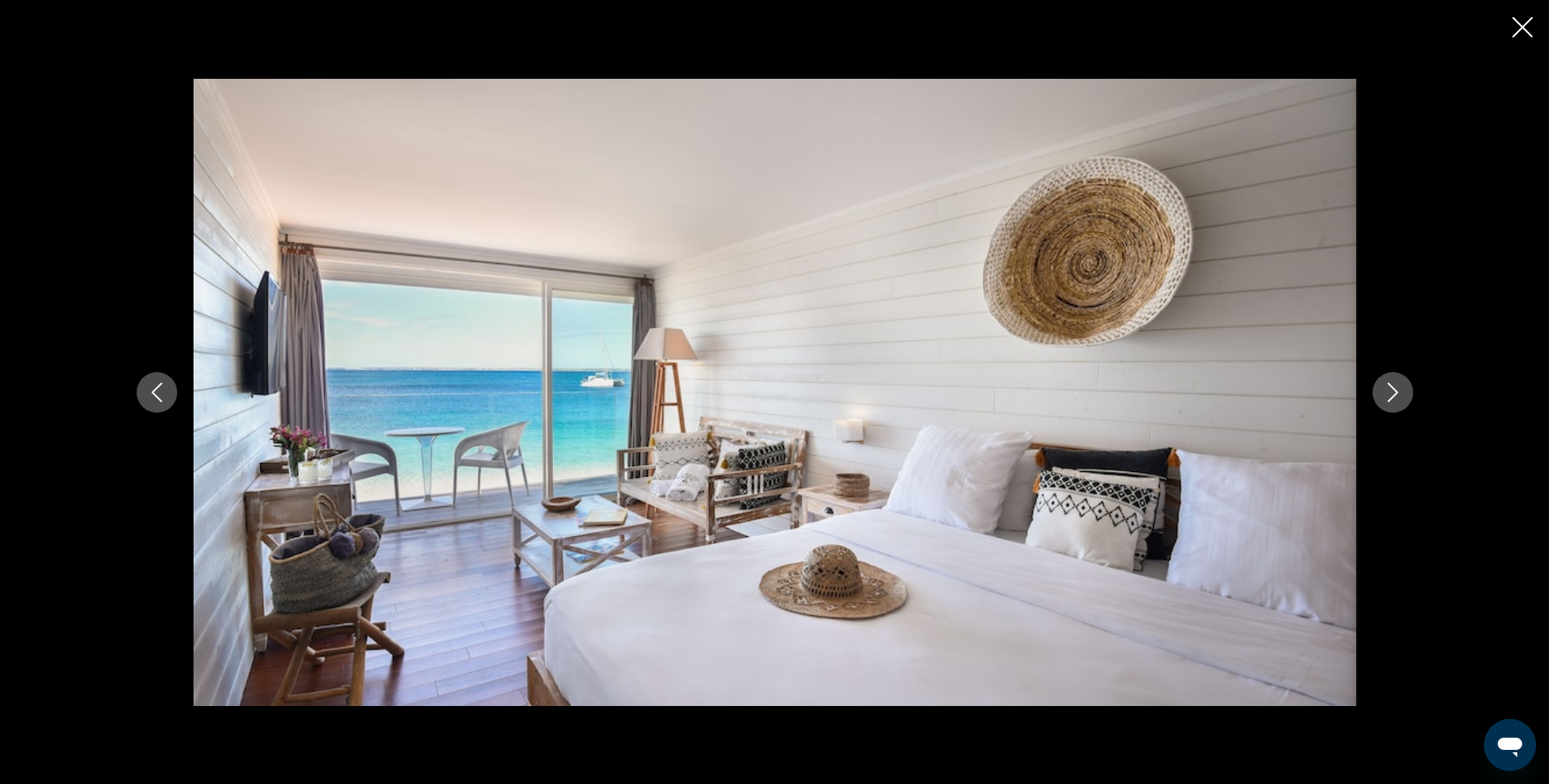
click at [1391, 387] on icon "Next image" at bounding box center [1393, 392] width 19 height 19
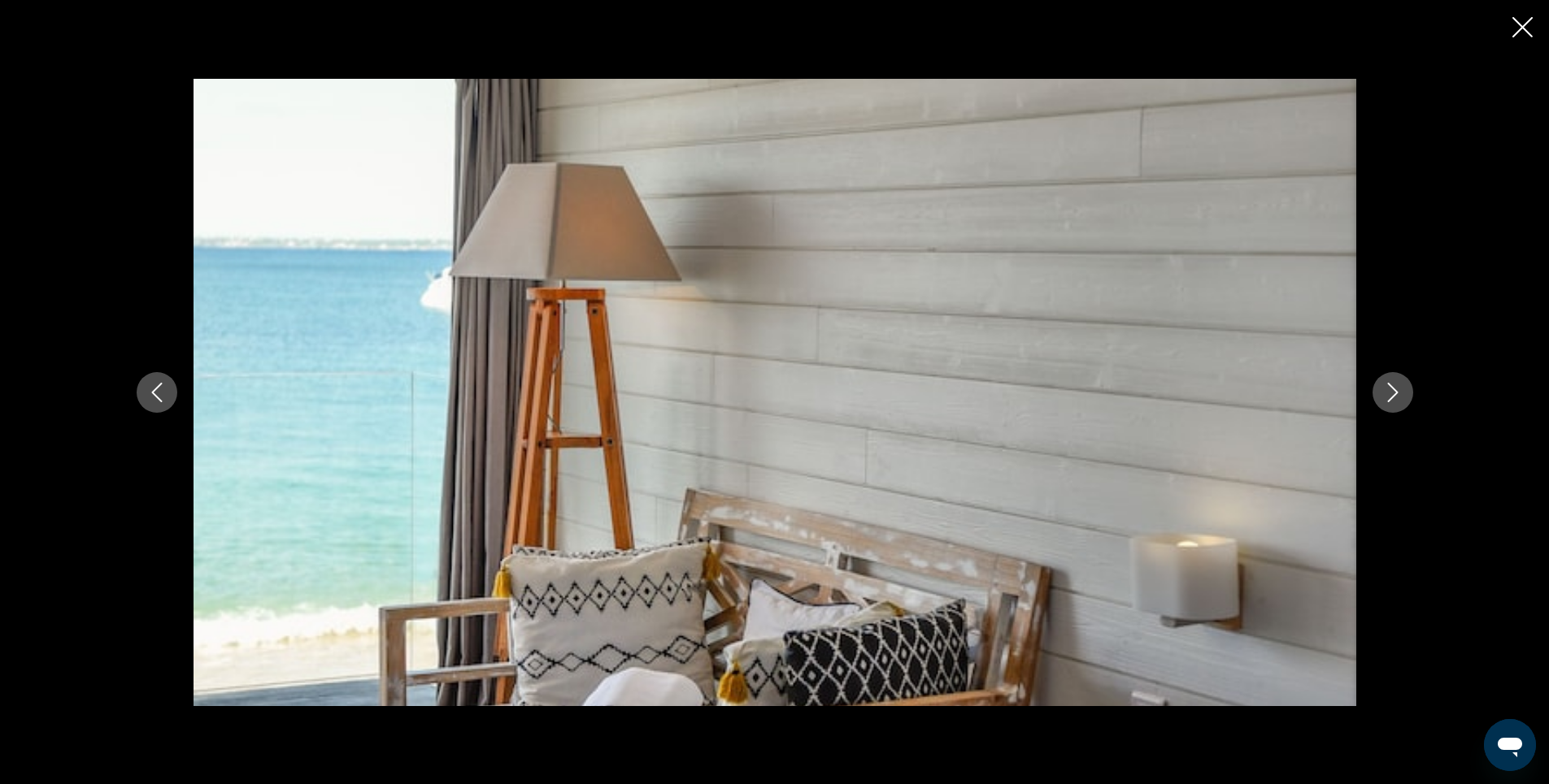
click at [1391, 387] on icon "Next image" at bounding box center [1393, 392] width 19 height 19
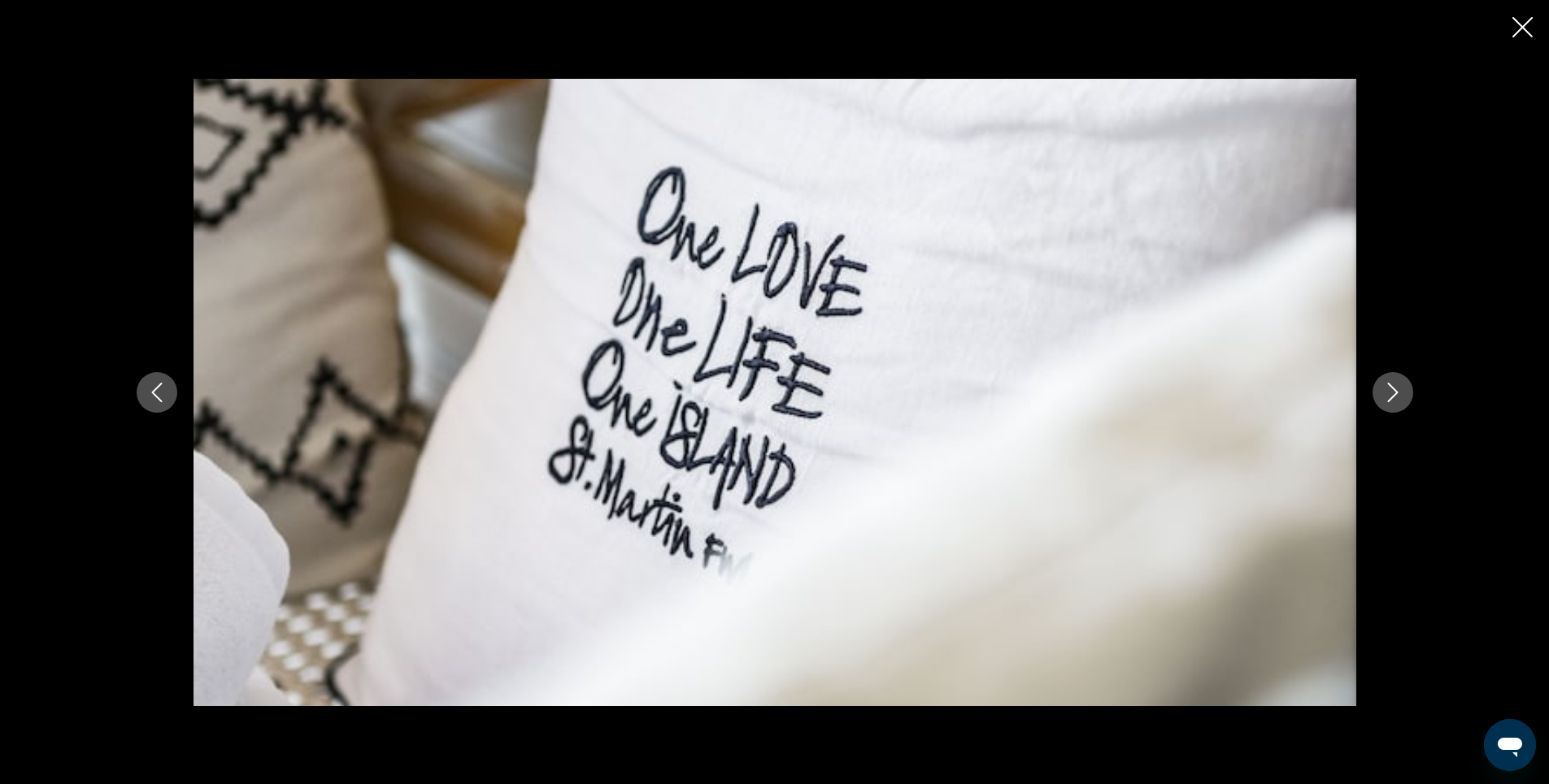
click at [1391, 387] on icon "Next image" at bounding box center [1393, 392] width 19 height 19
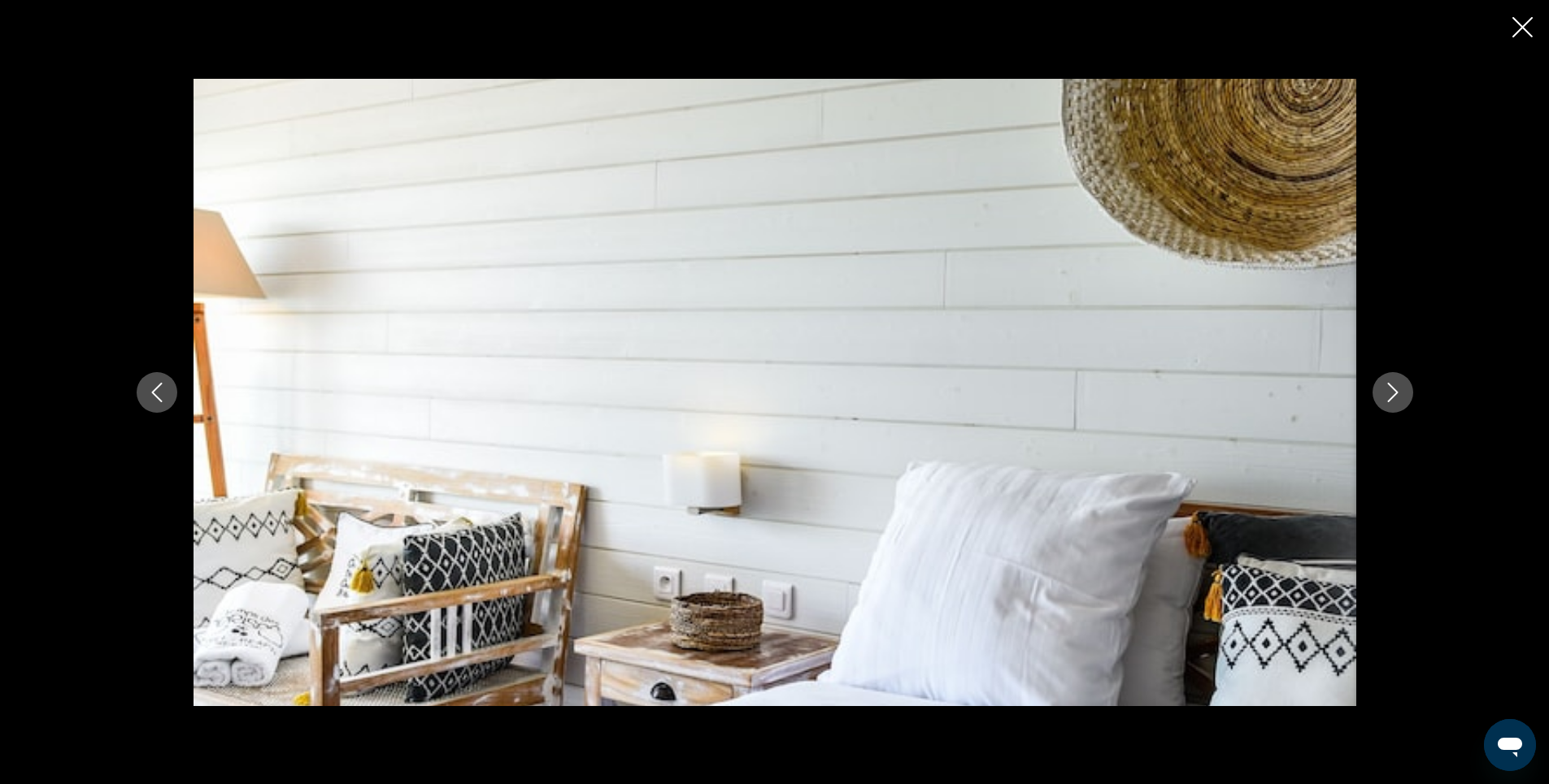
click at [163, 398] on icon "Previous image" at bounding box center [156, 392] width 19 height 19
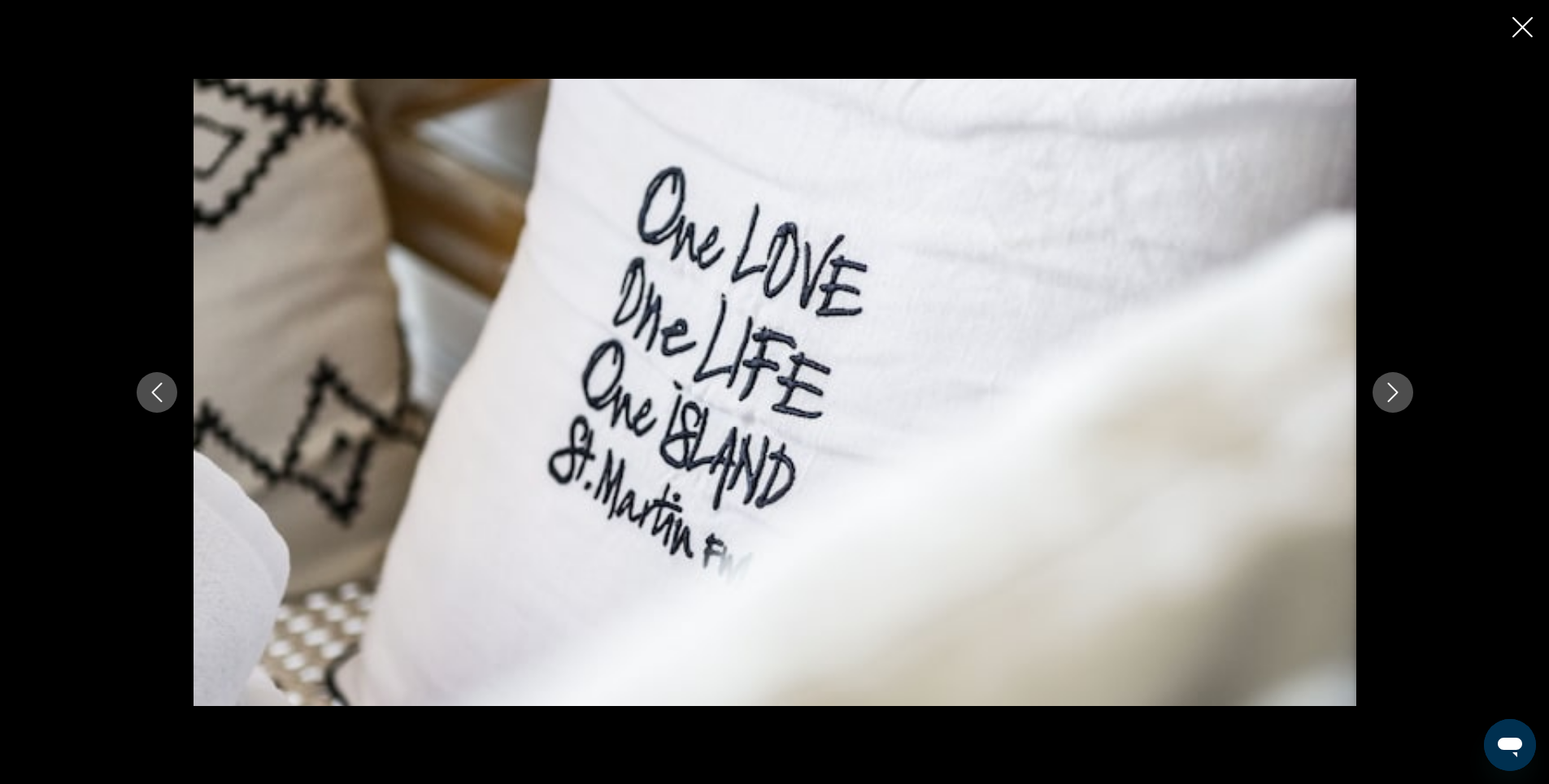
click at [1386, 390] on icon "Next image" at bounding box center [1393, 392] width 19 height 19
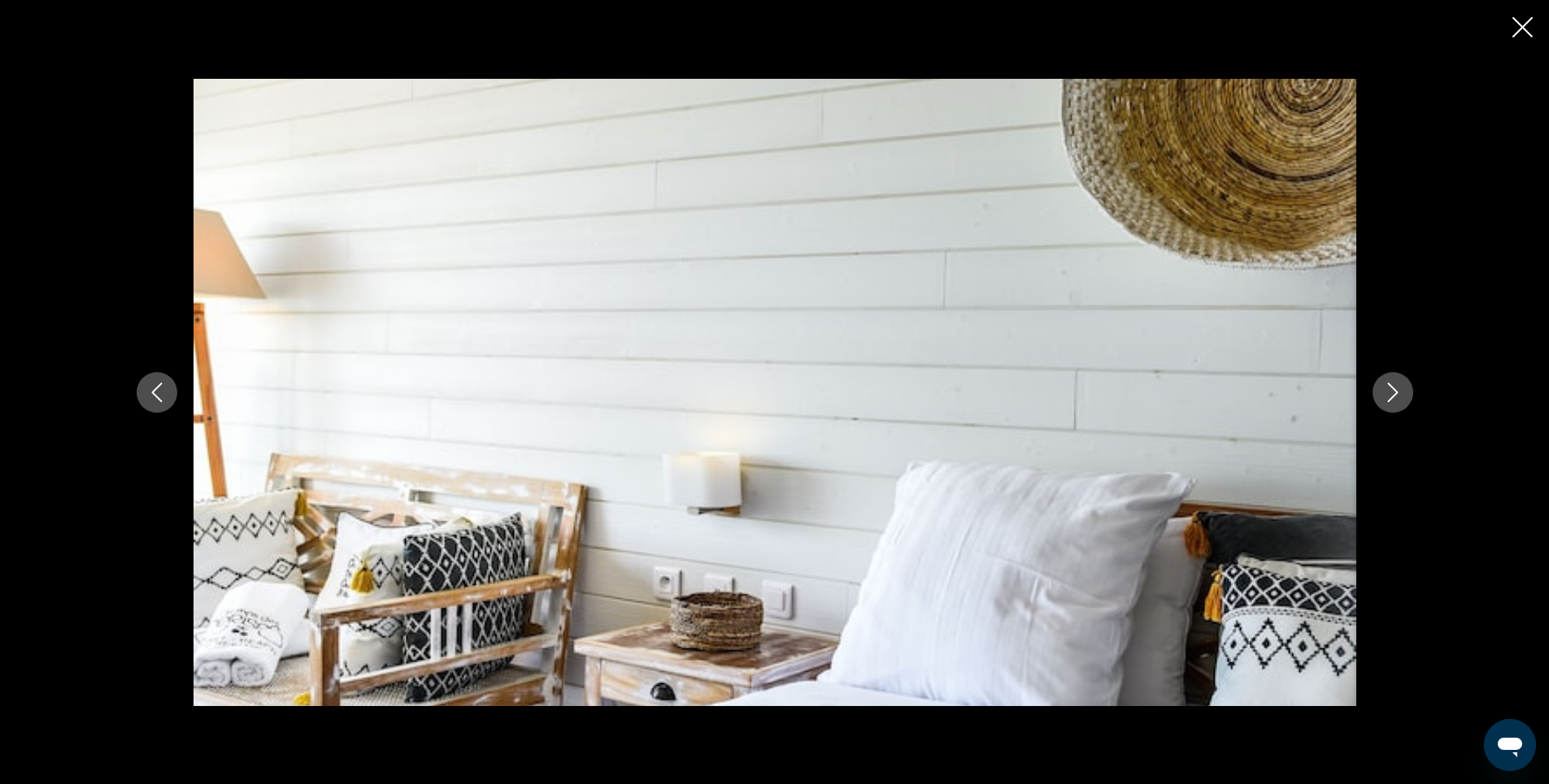
click at [1386, 390] on icon "Next image" at bounding box center [1393, 392] width 19 height 19
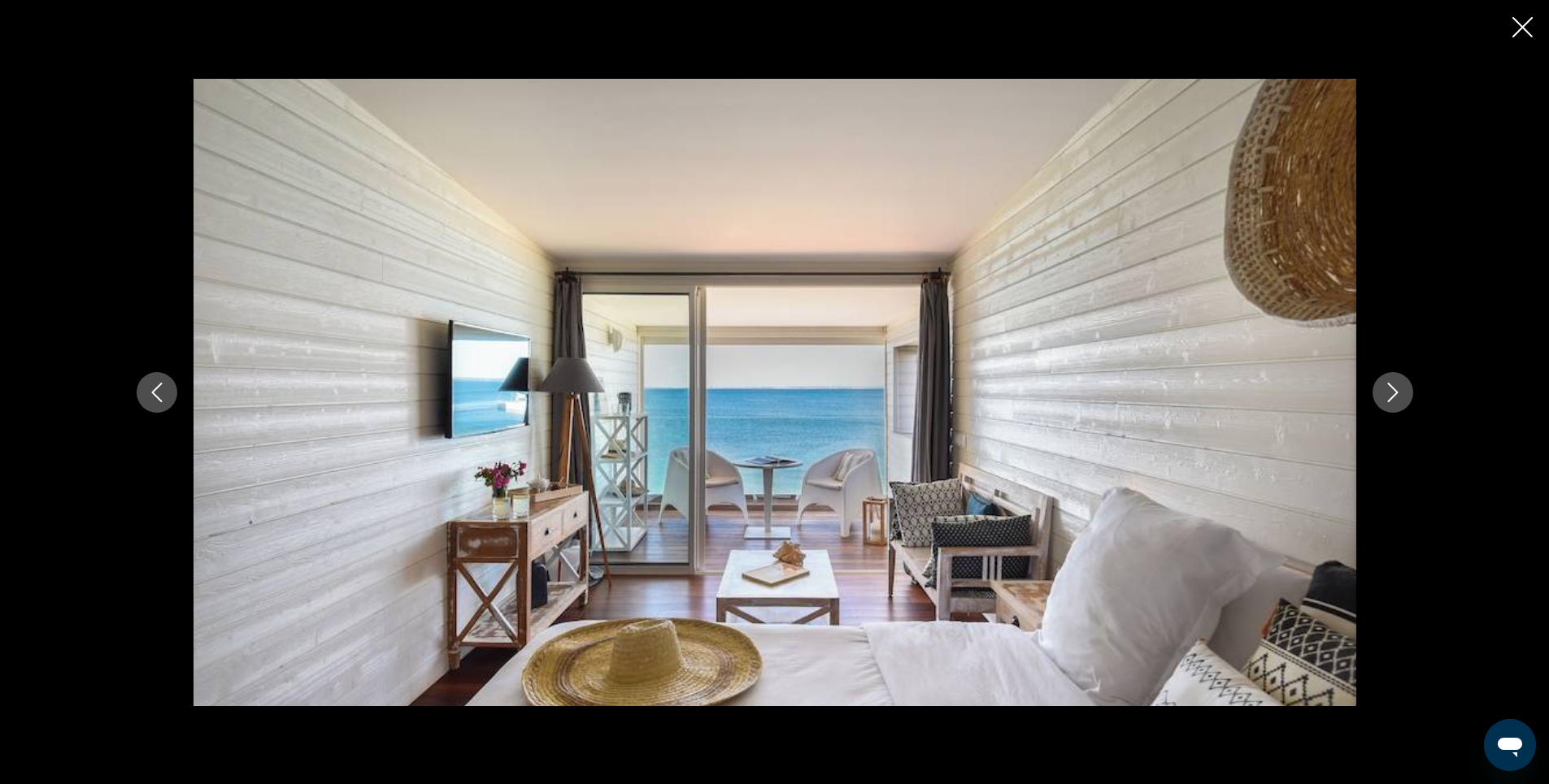
click at [1386, 390] on icon "Next image" at bounding box center [1393, 392] width 19 height 19
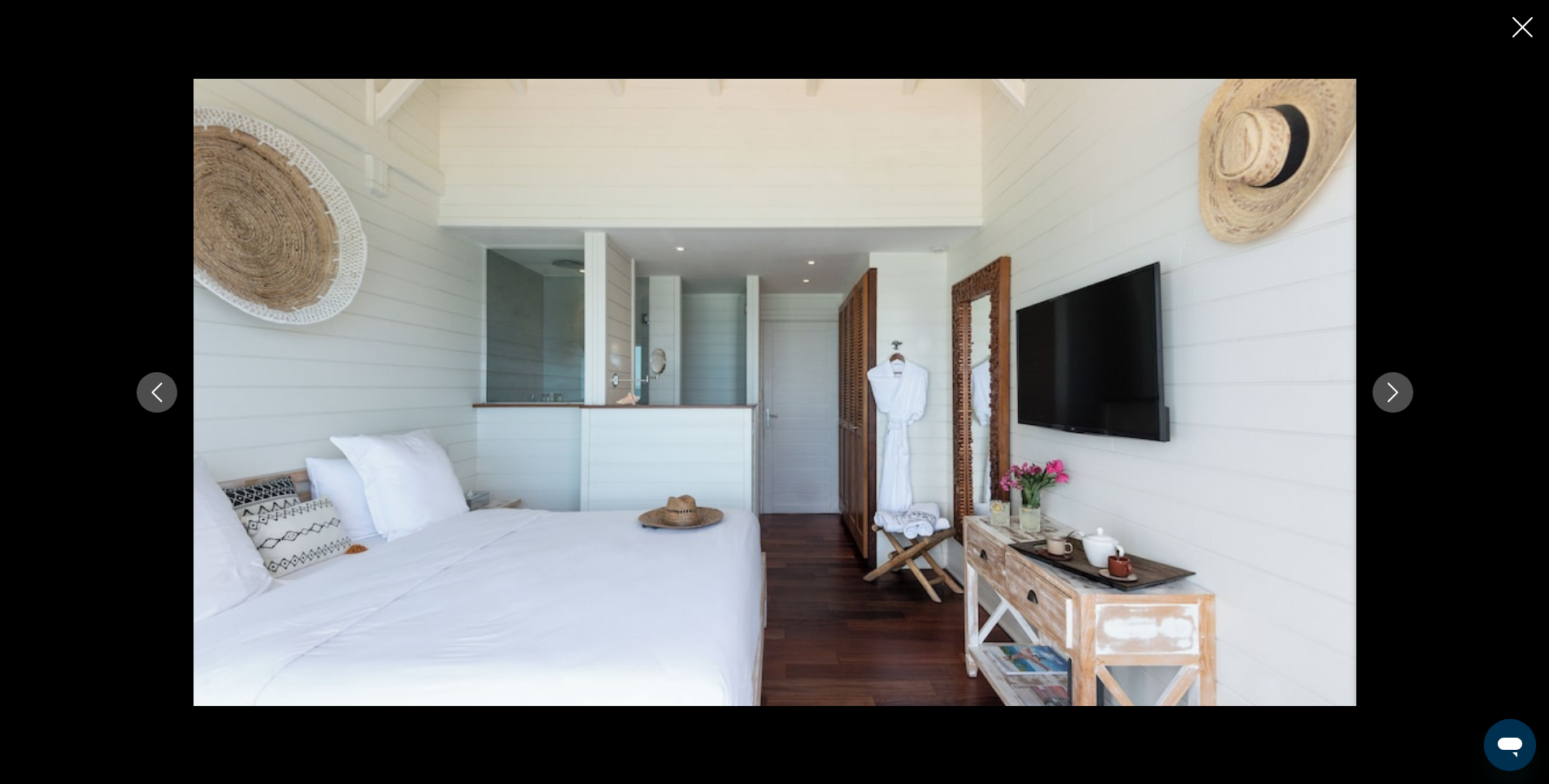
click at [1386, 390] on icon "Next image" at bounding box center [1393, 392] width 19 height 19
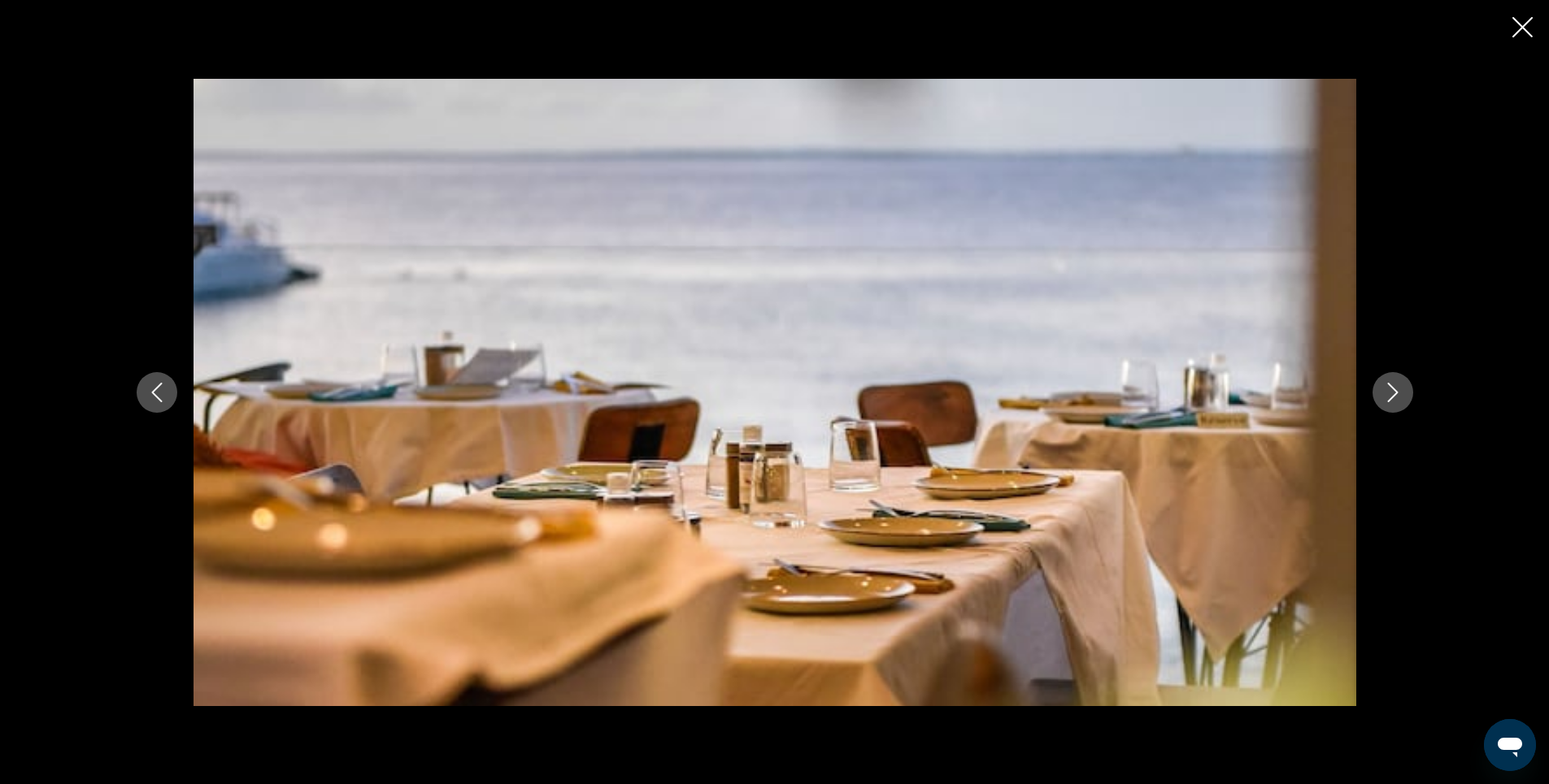
click at [1386, 390] on icon "Next image" at bounding box center [1393, 392] width 19 height 19
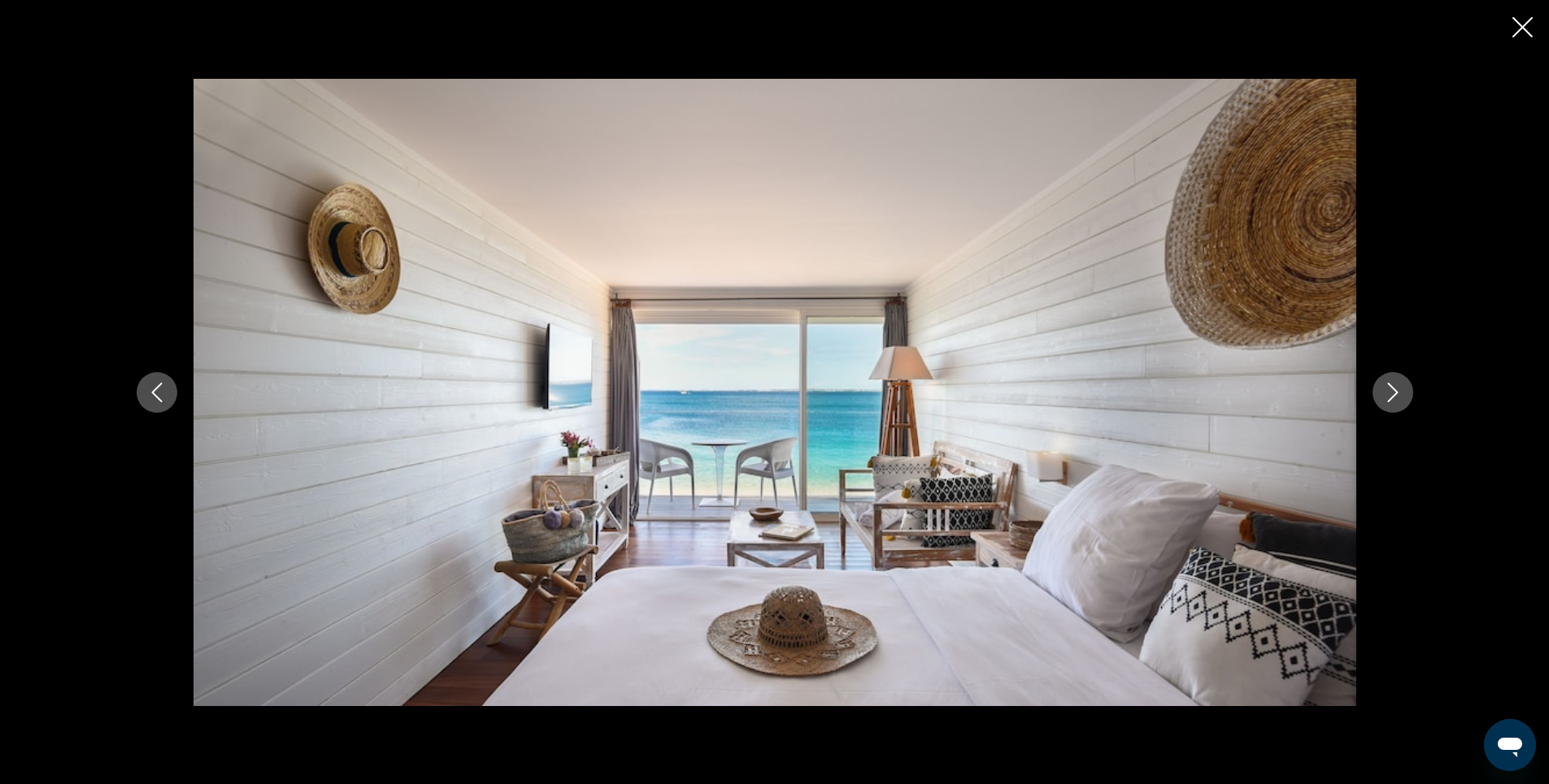
click at [1386, 390] on icon "Next image" at bounding box center [1393, 392] width 19 height 19
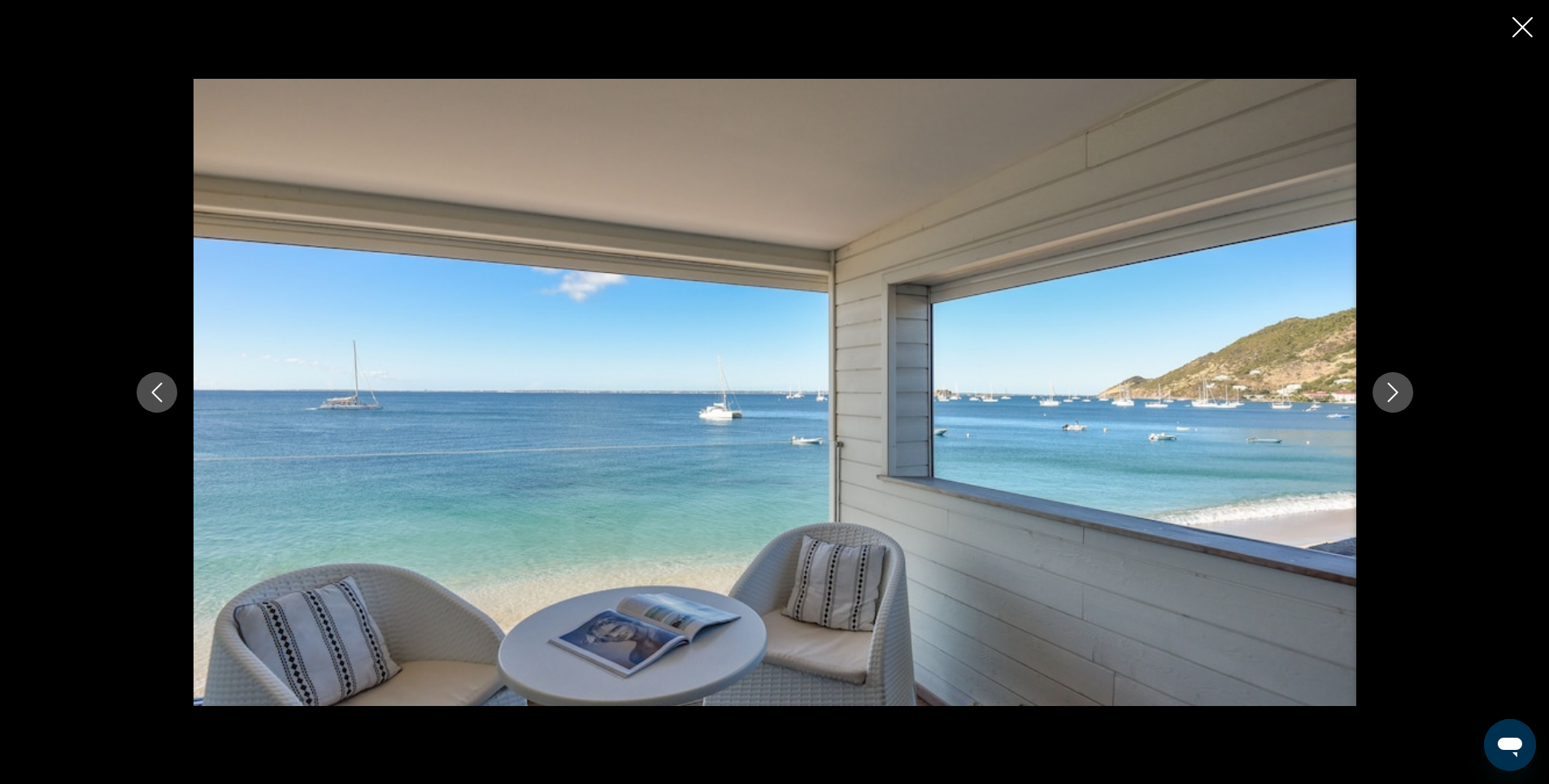
click at [1394, 397] on icon "Next image" at bounding box center [1393, 392] width 19 height 19
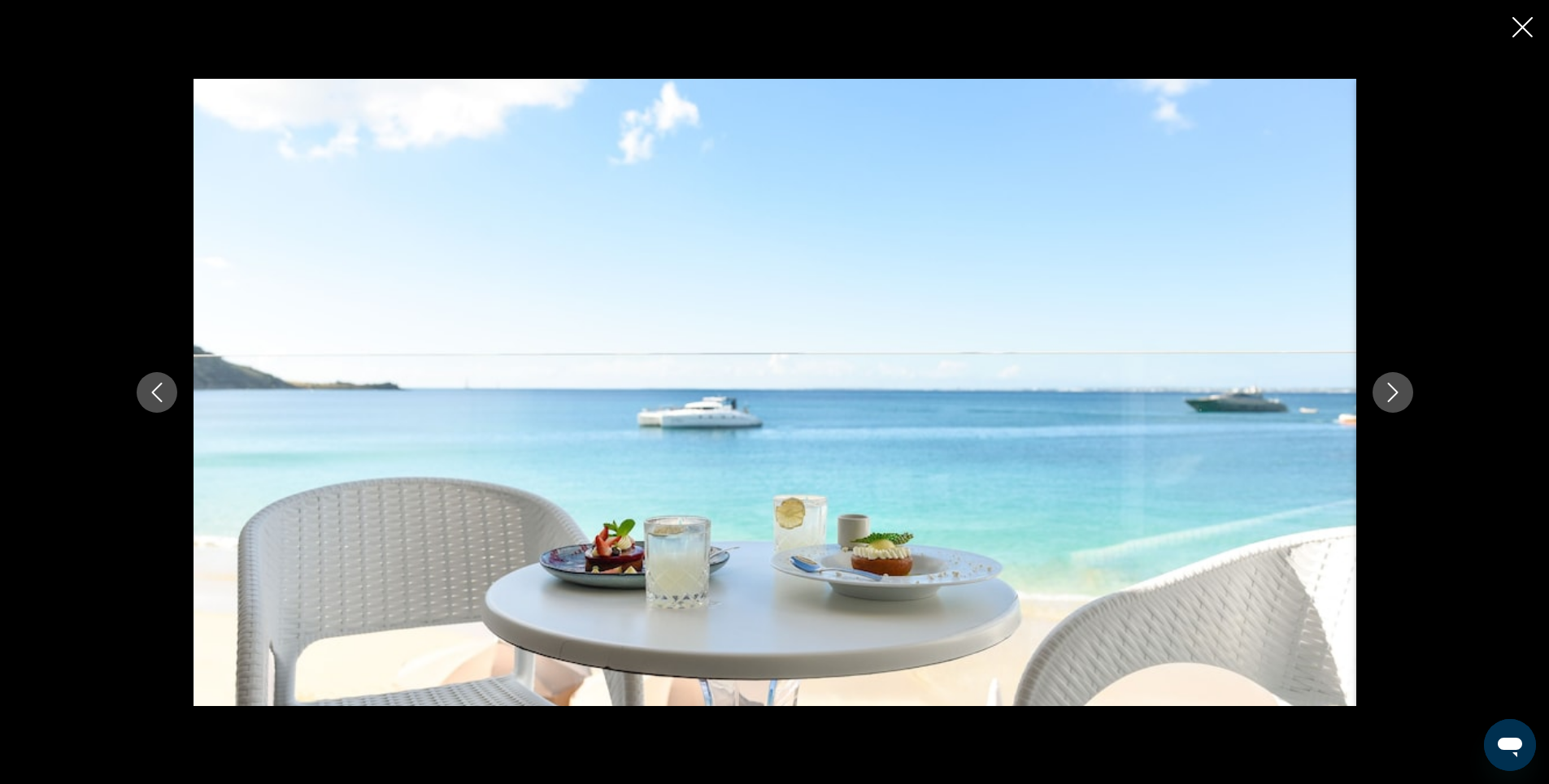
click at [1394, 397] on icon "Next image" at bounding box center [1393, 392] width 19 height 19
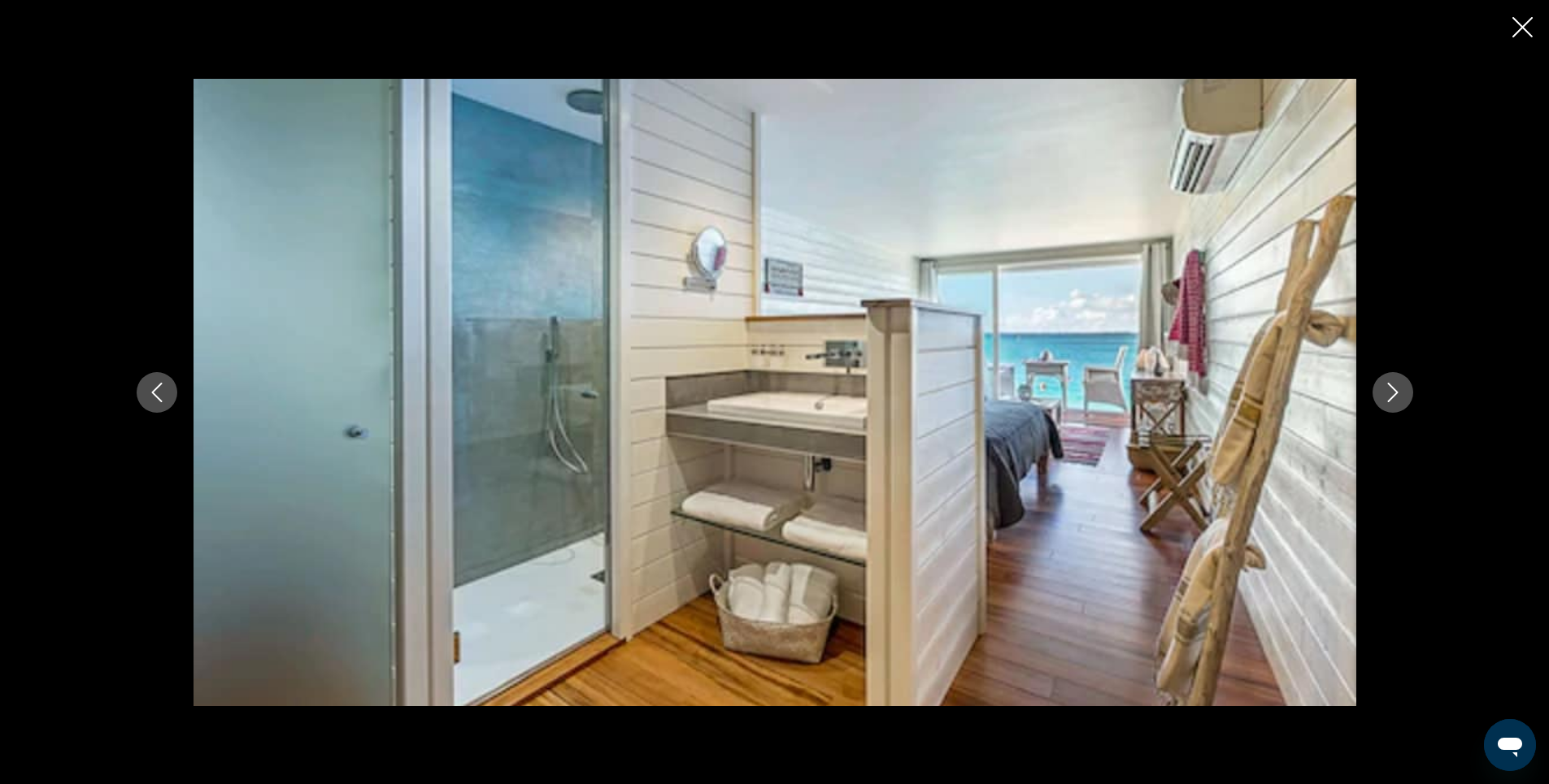
click at [1394, 397] on icon "Next image" at bounding box center [1393, 392] width 19 height 19
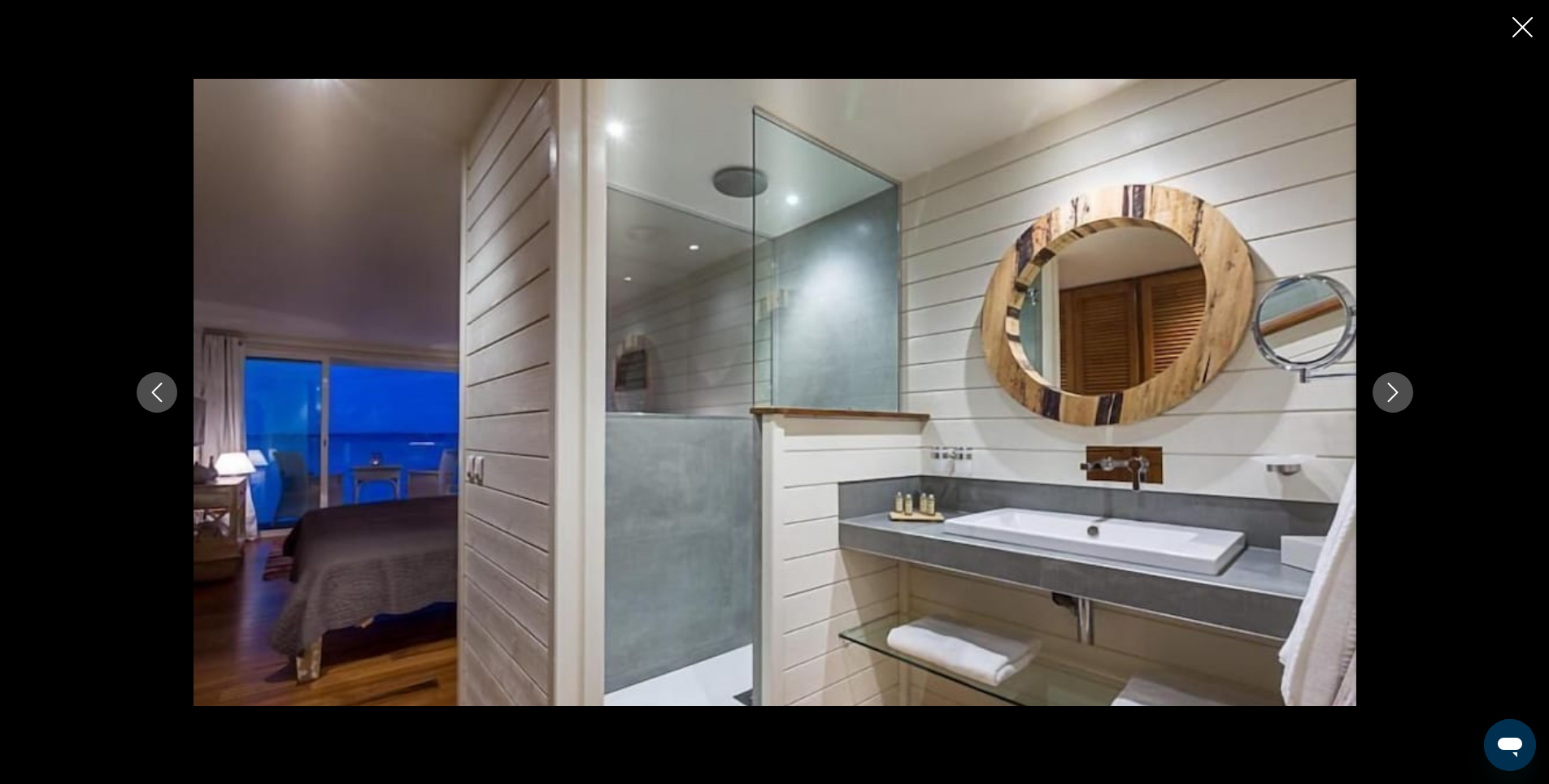
click at [1392, 397] on icon "Next image" at bounding box center [1393, 392] width 19 height 19
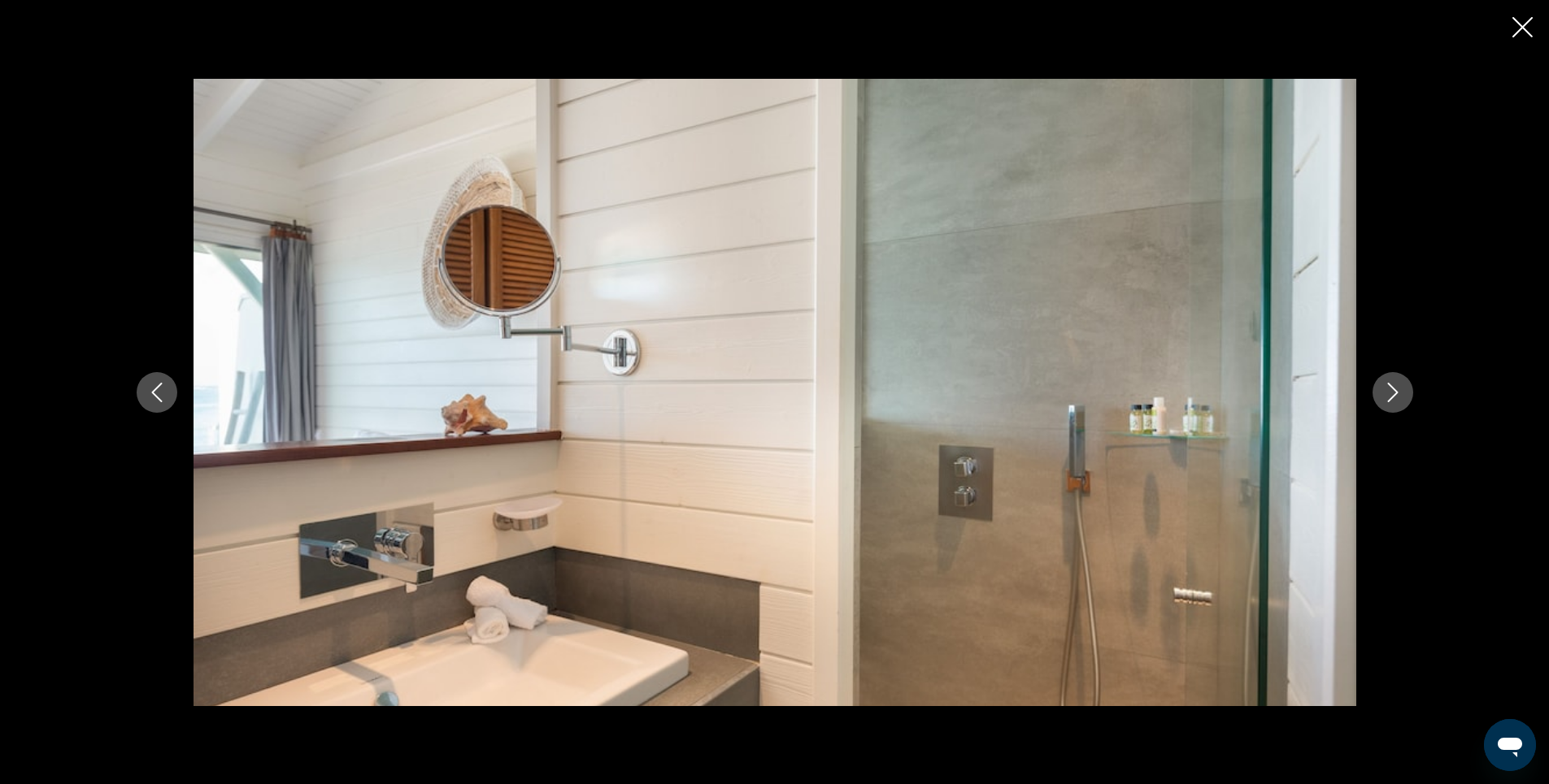
click at [1392, 397] on icon "Next image" at bounding box center [1393, 392] width 19 height 19
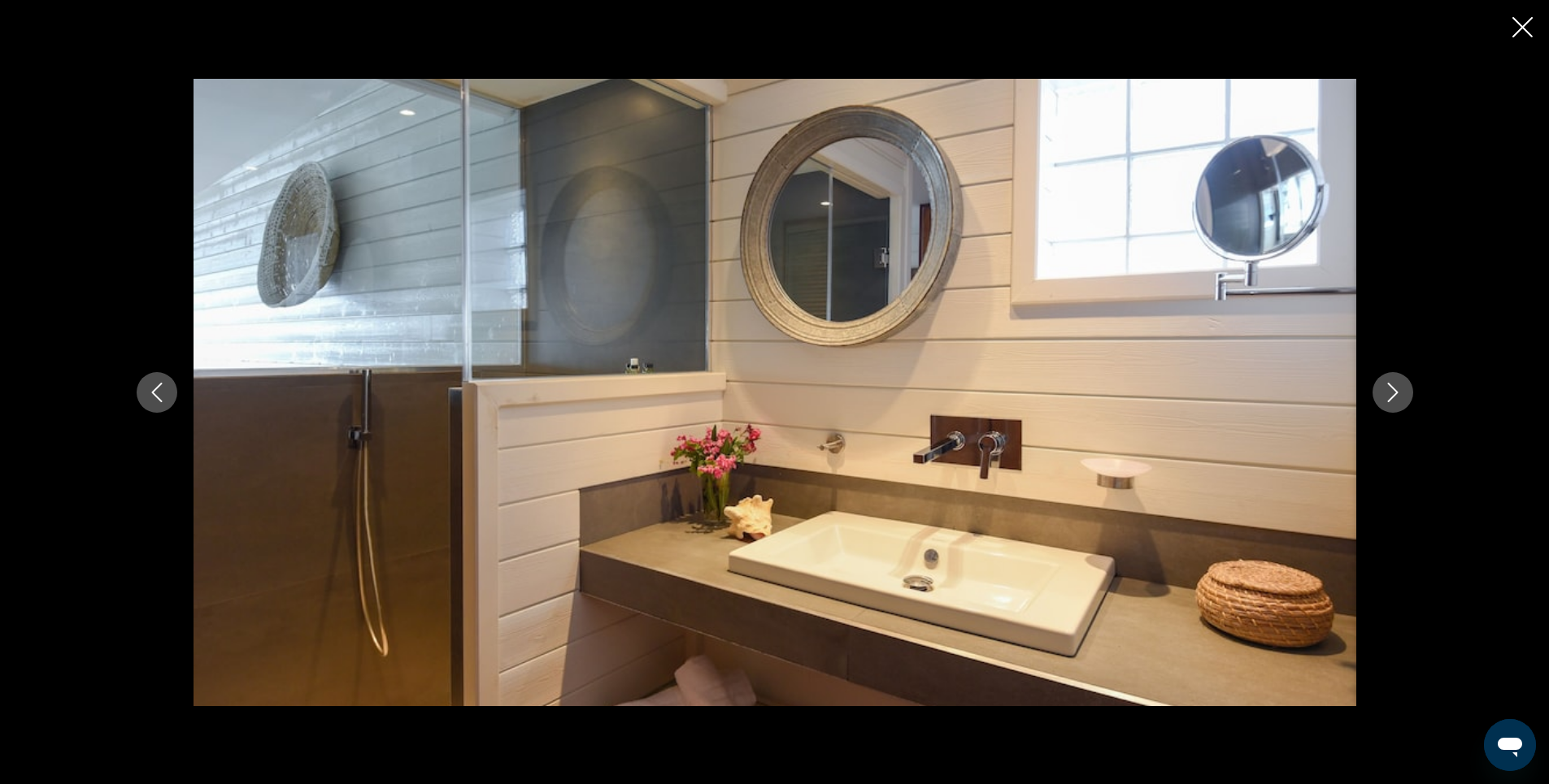
click at [1519, 30] on icon "Close slideshow" at bounding box center [1522, 27] width 20 height 20
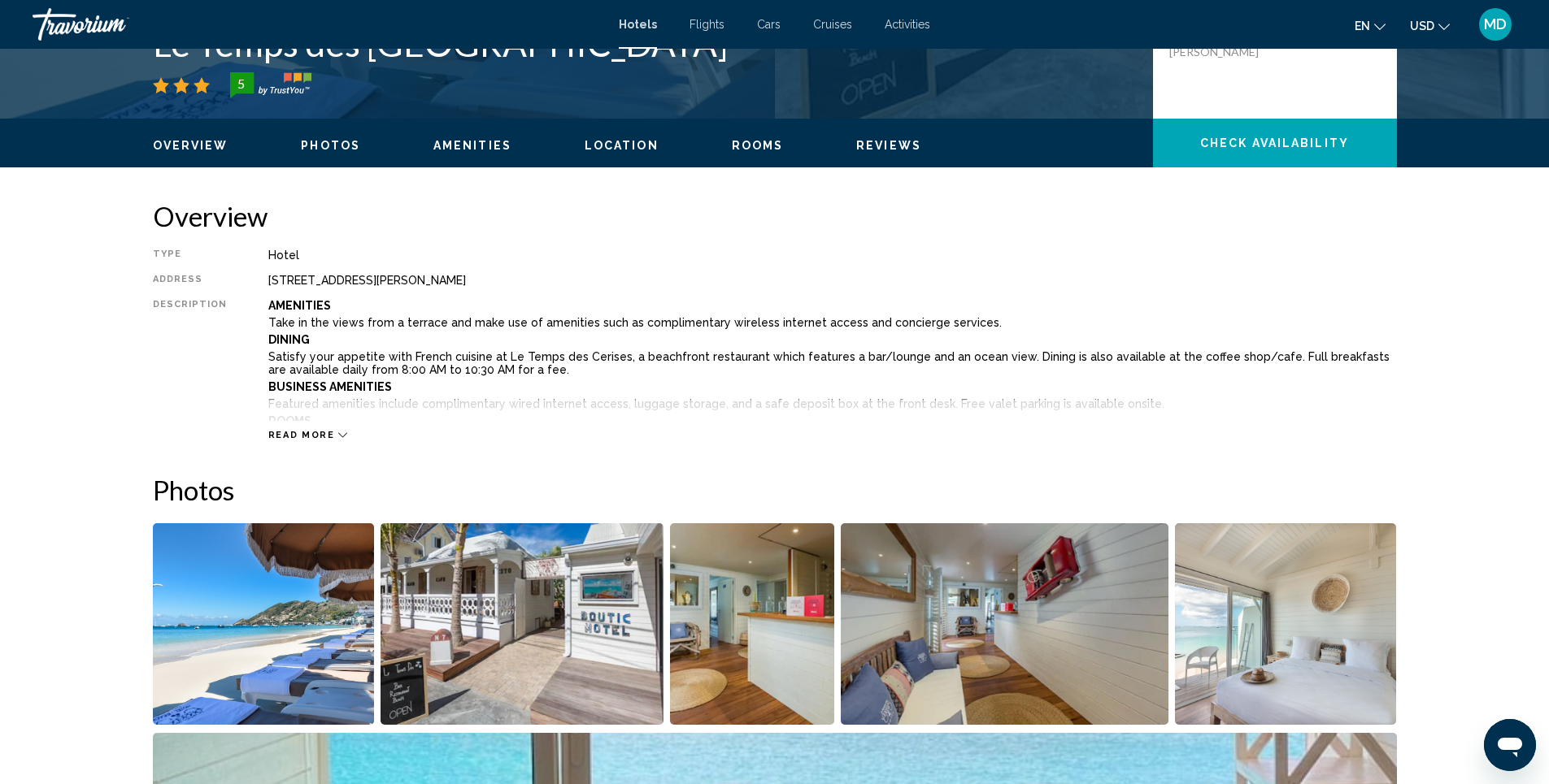
scroll to position [388, 0]
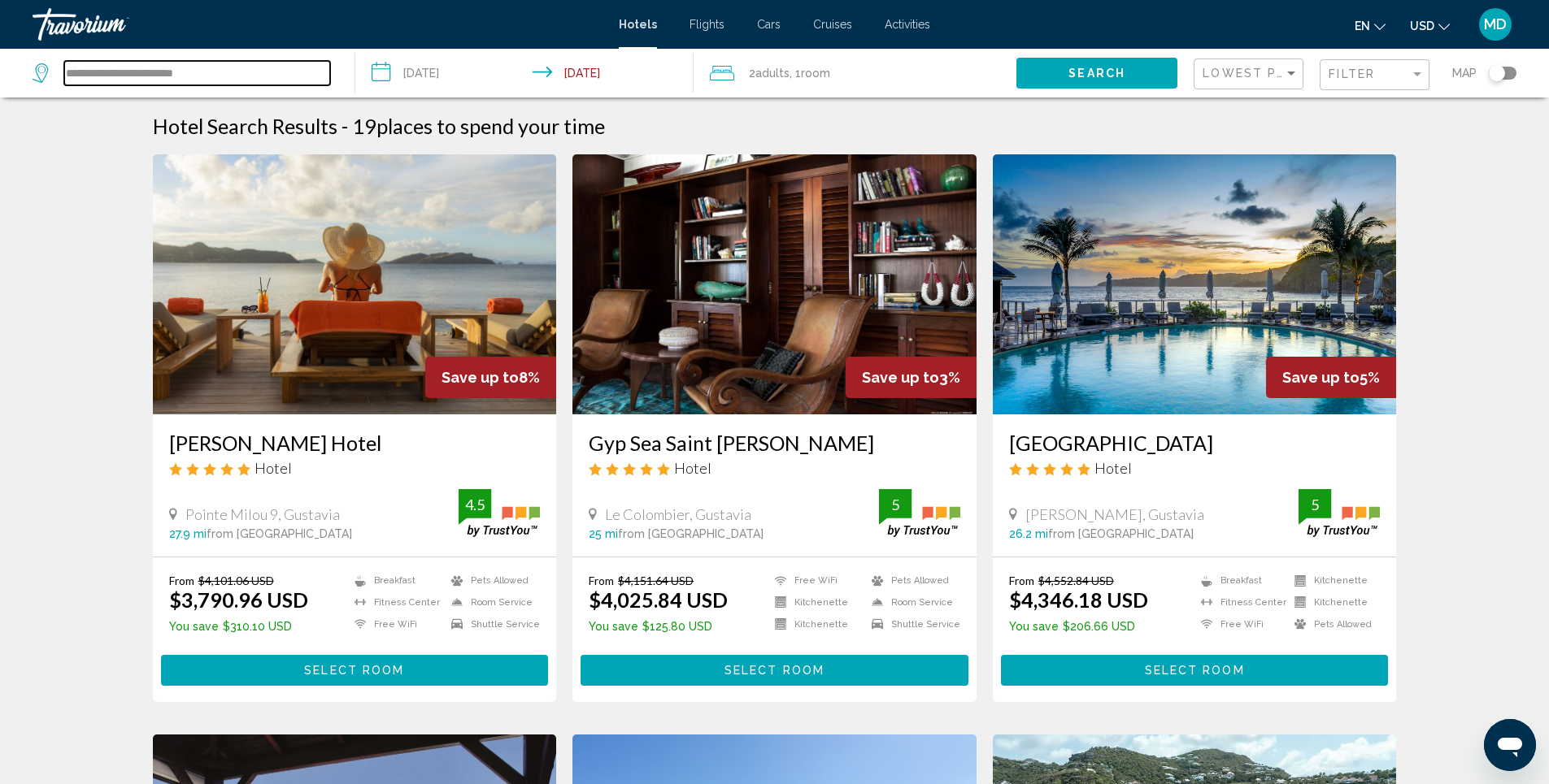
click at [221, 76] on input "**********" at bounding box center [197, 73] width 266 height 24
drag, startPoint x: 221, startPoint y: 76, endPoint x: 3, endPoint y: 74, distance: 218.0
click at [3, 74] on app-destination-search "**********" at bounding box center [177, 73] width 355 height 49
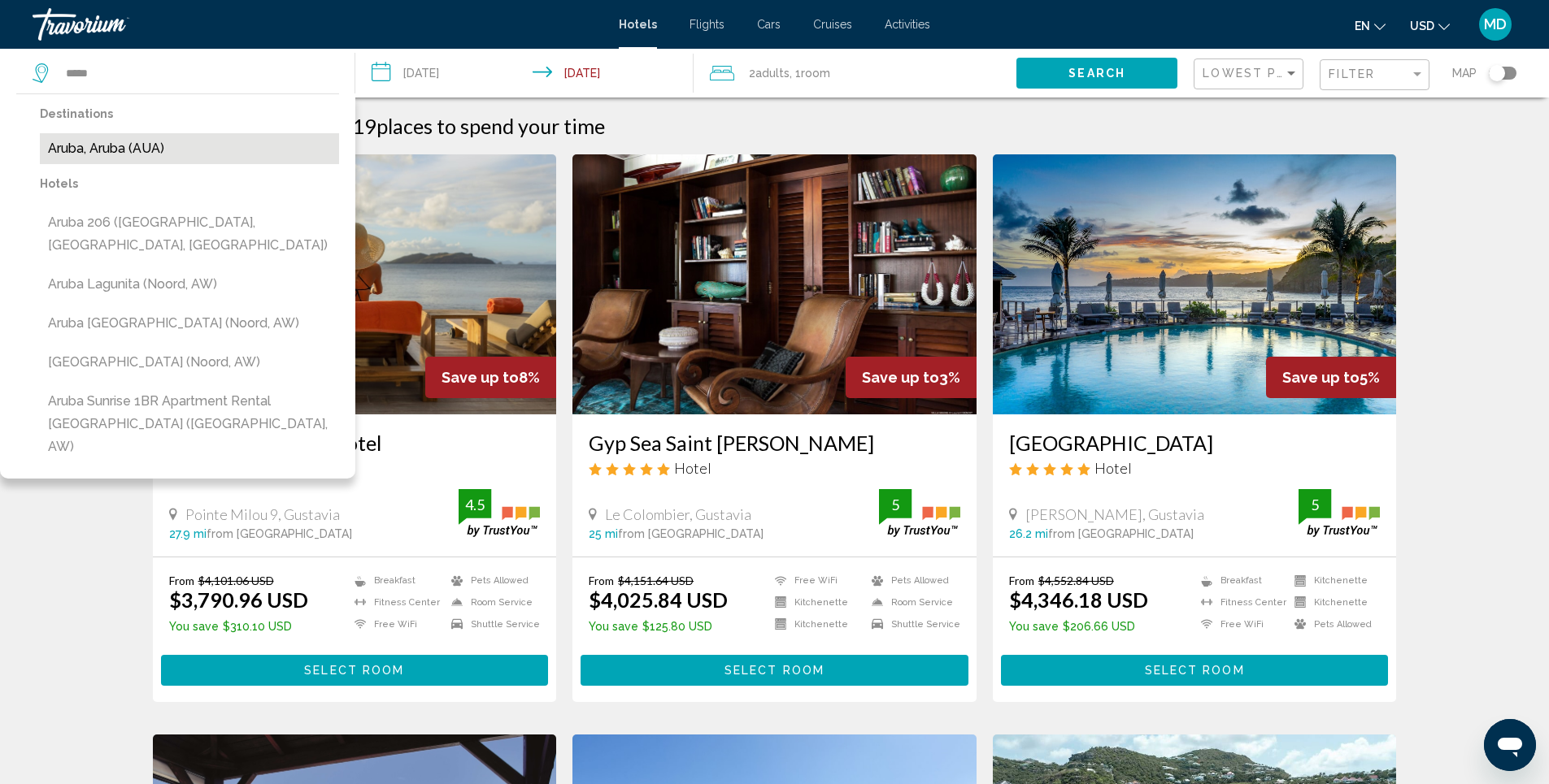
click at [149, 150] on button "Aruba, Aruba (AUA)" at bounding box center [189, 149] width 299 height 31
type input "**********"
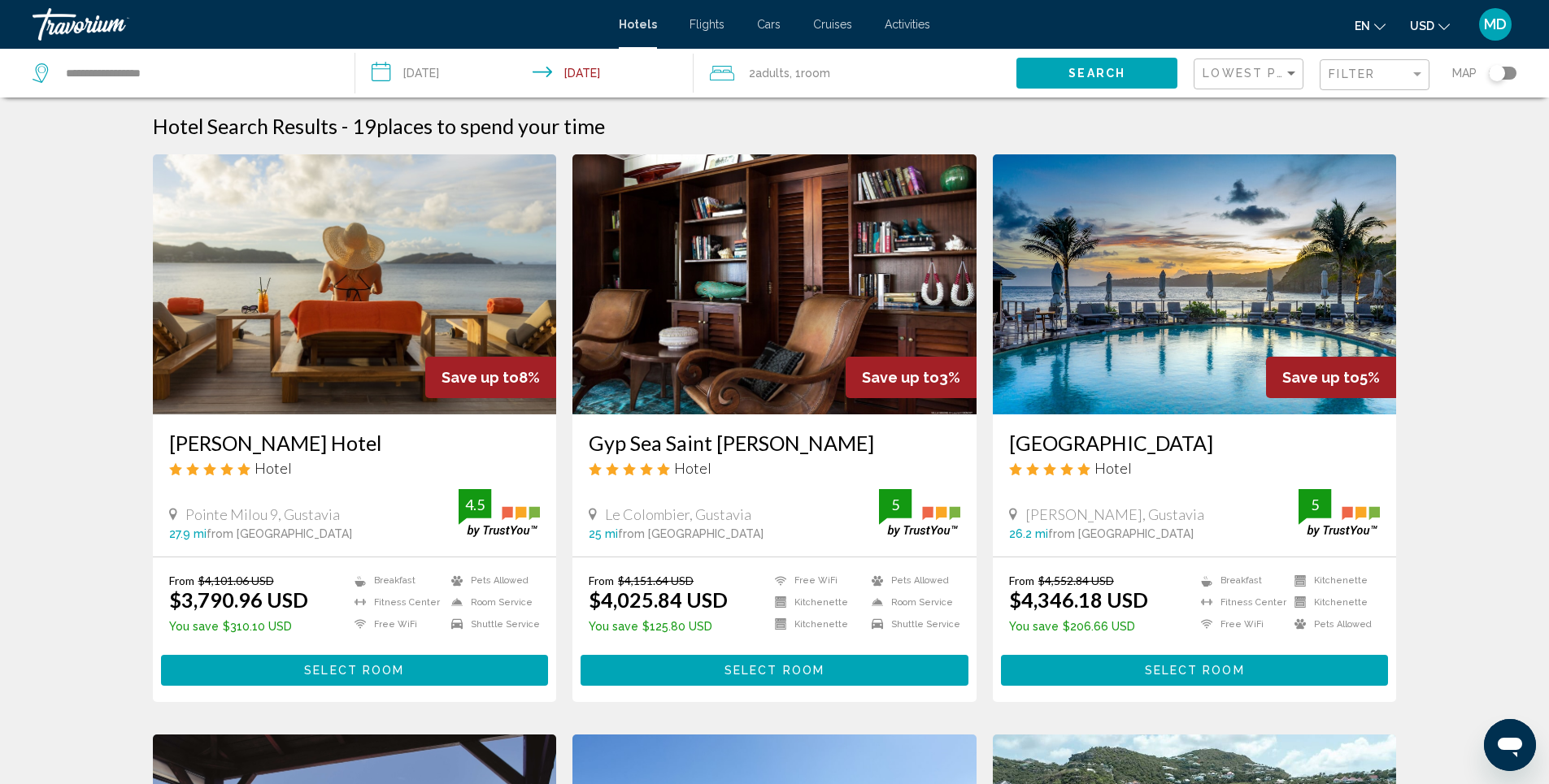
click at [1102, 71] on span "Search" at bounding box center [1097, 74] width 57 height 13
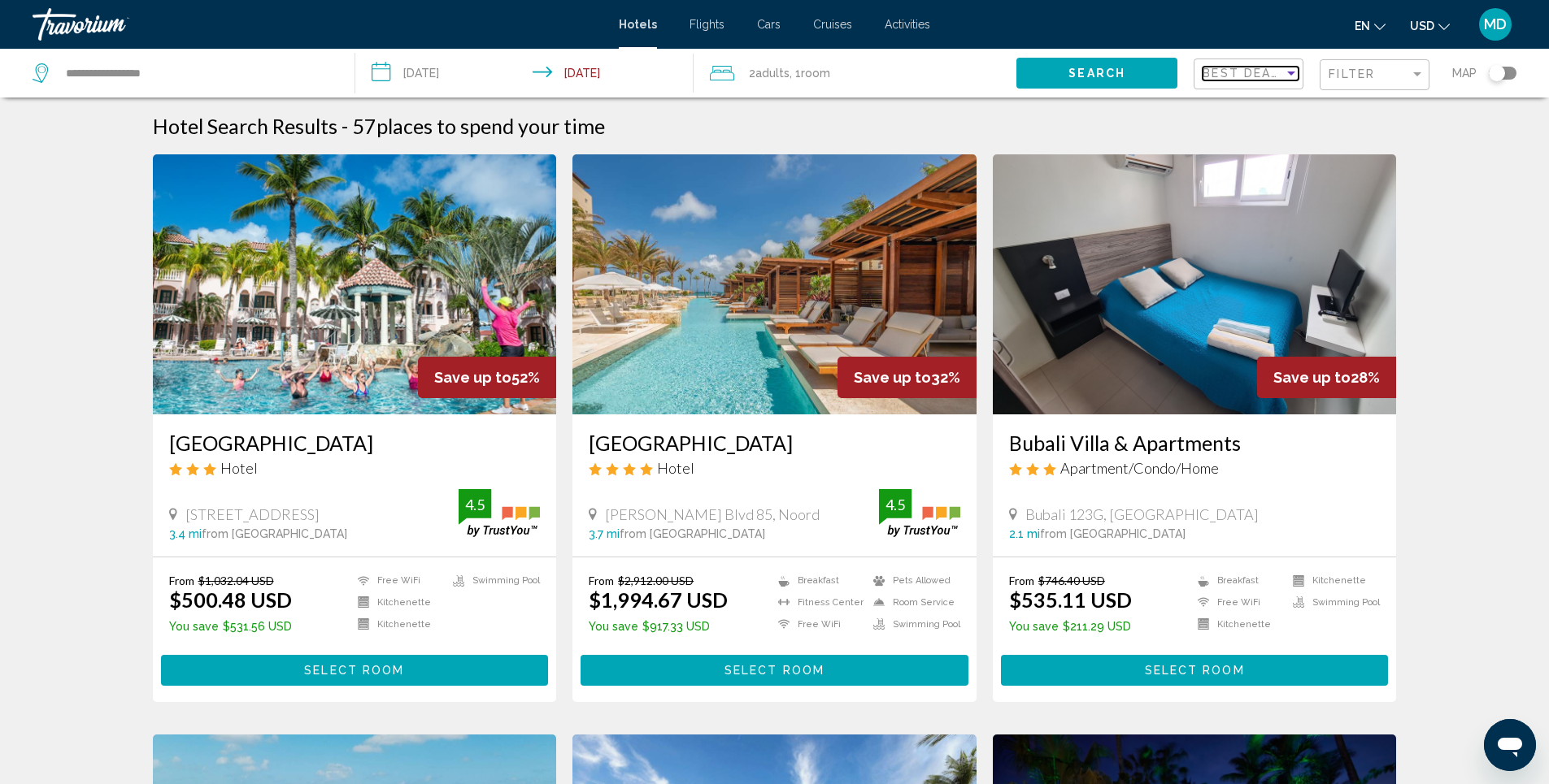
click at [1292, 73] on div "Sort by" at bounding box center [1291, 73] width 8 height 4
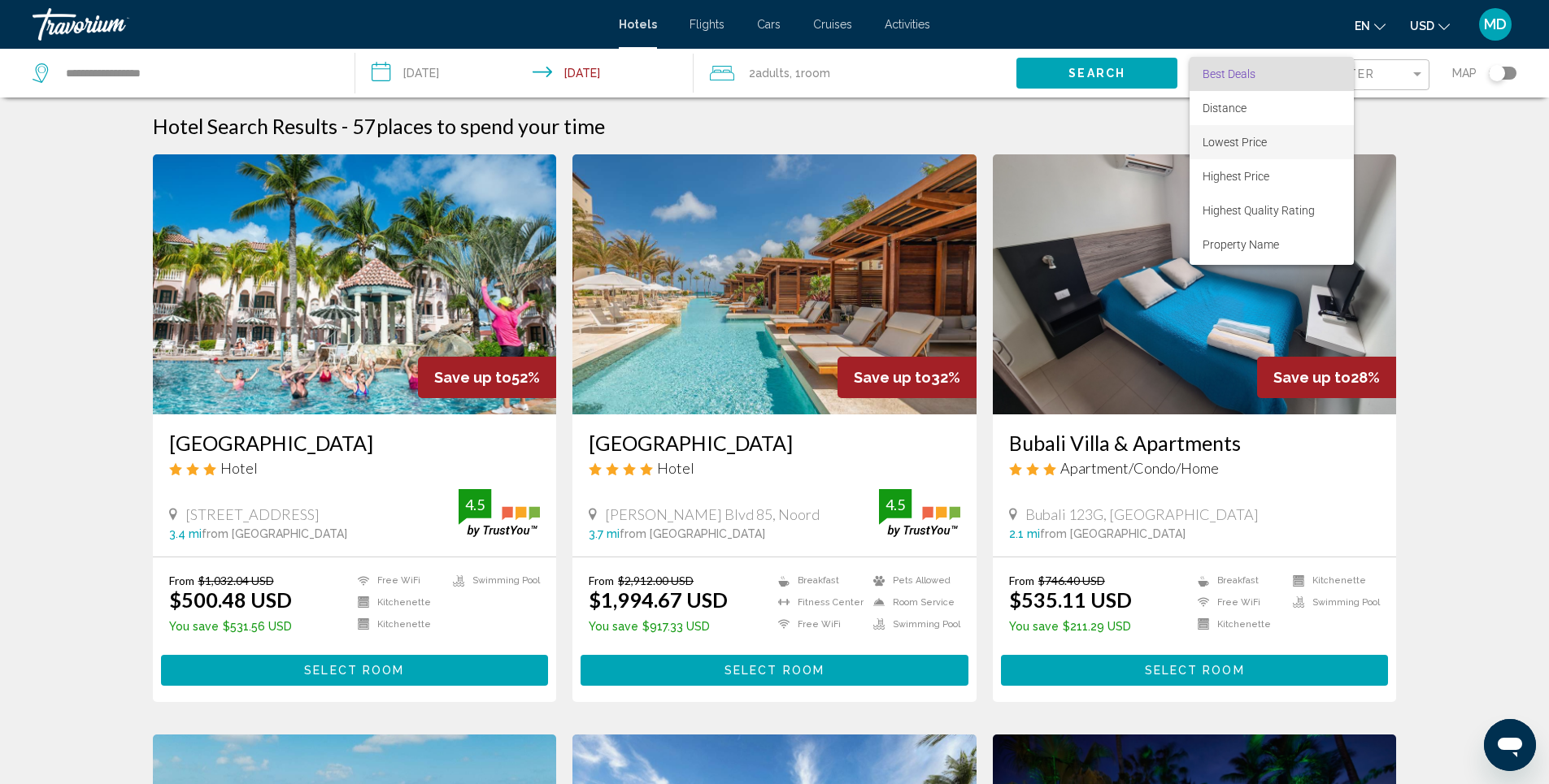
click at [1245, 142] on span "Lowest Price" at bounding box center [1235, 142] width 64 height 13
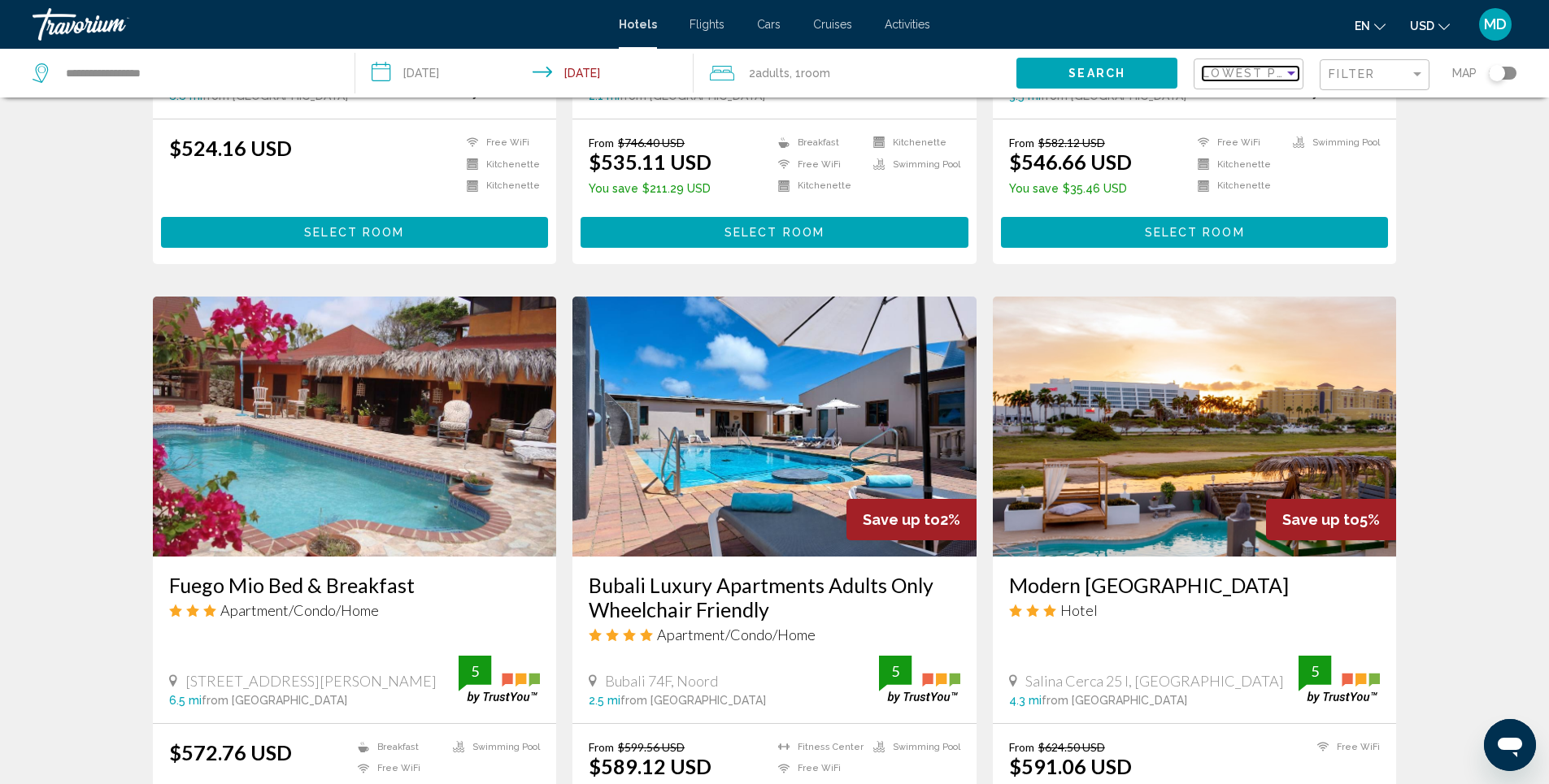
scroll to position [1979, 0]
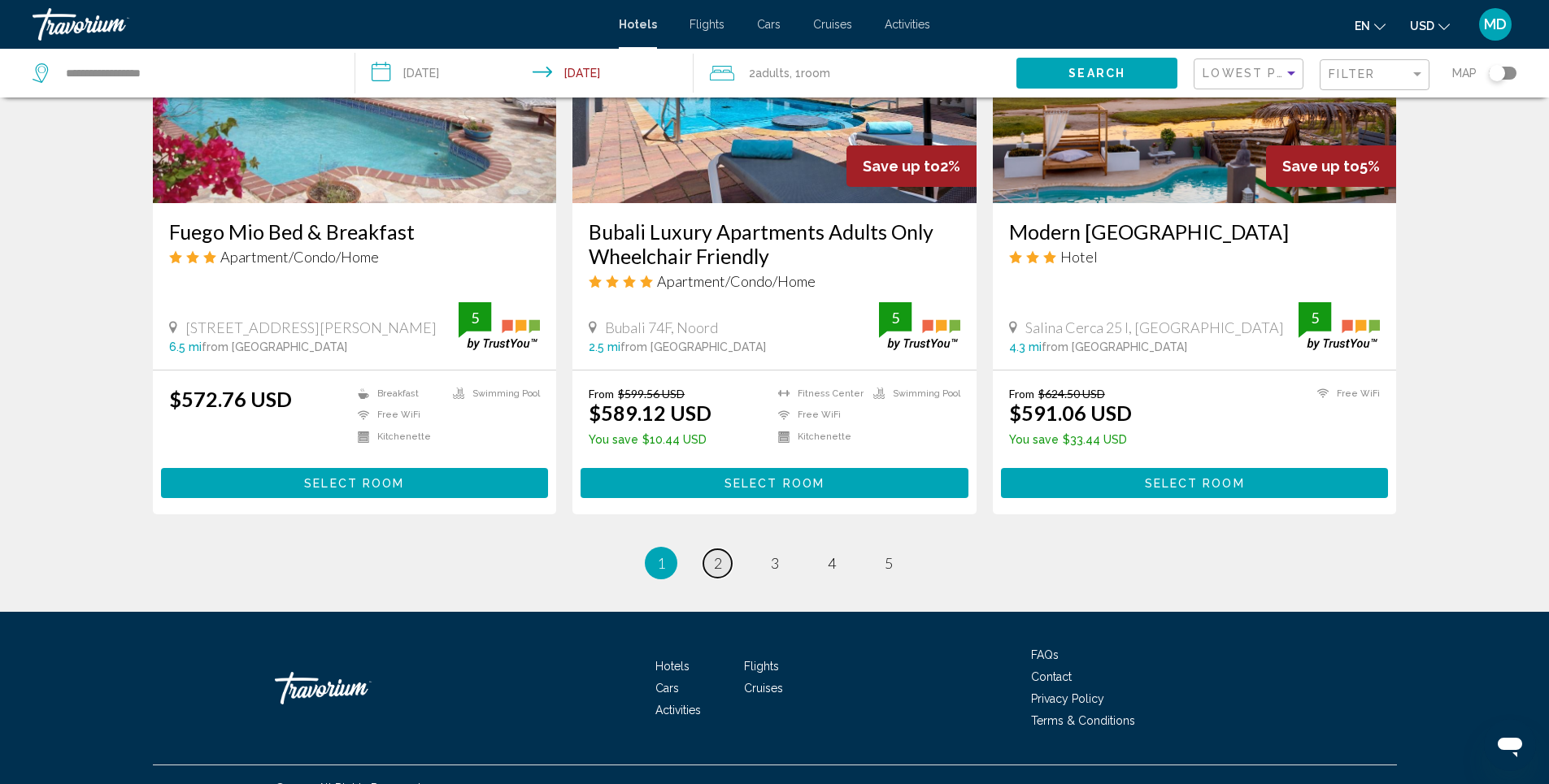
click at [718, 554] on span "2" at bounding box center [718, 563] width 8 height 18
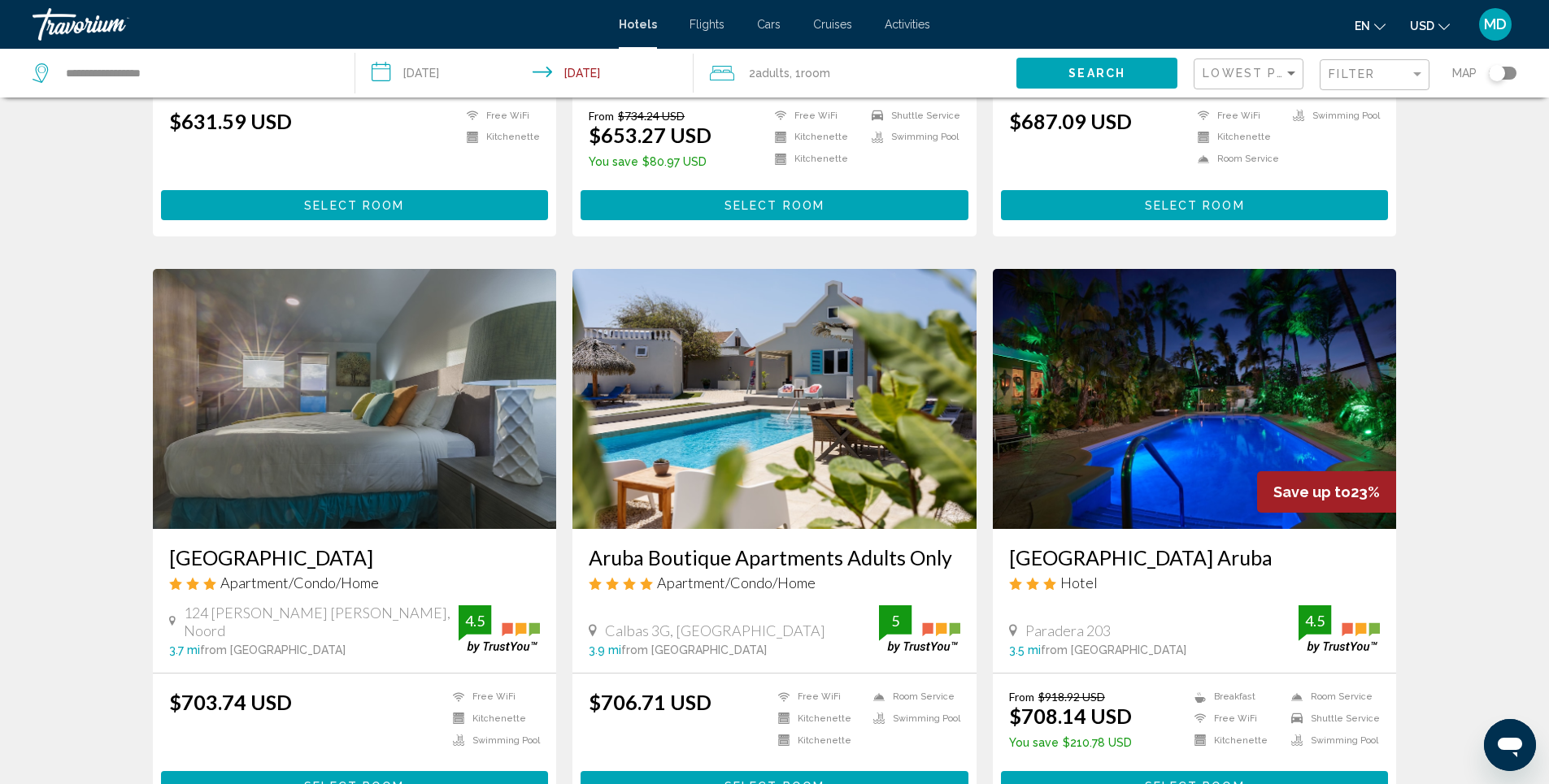
scroll to position [1951, 0]
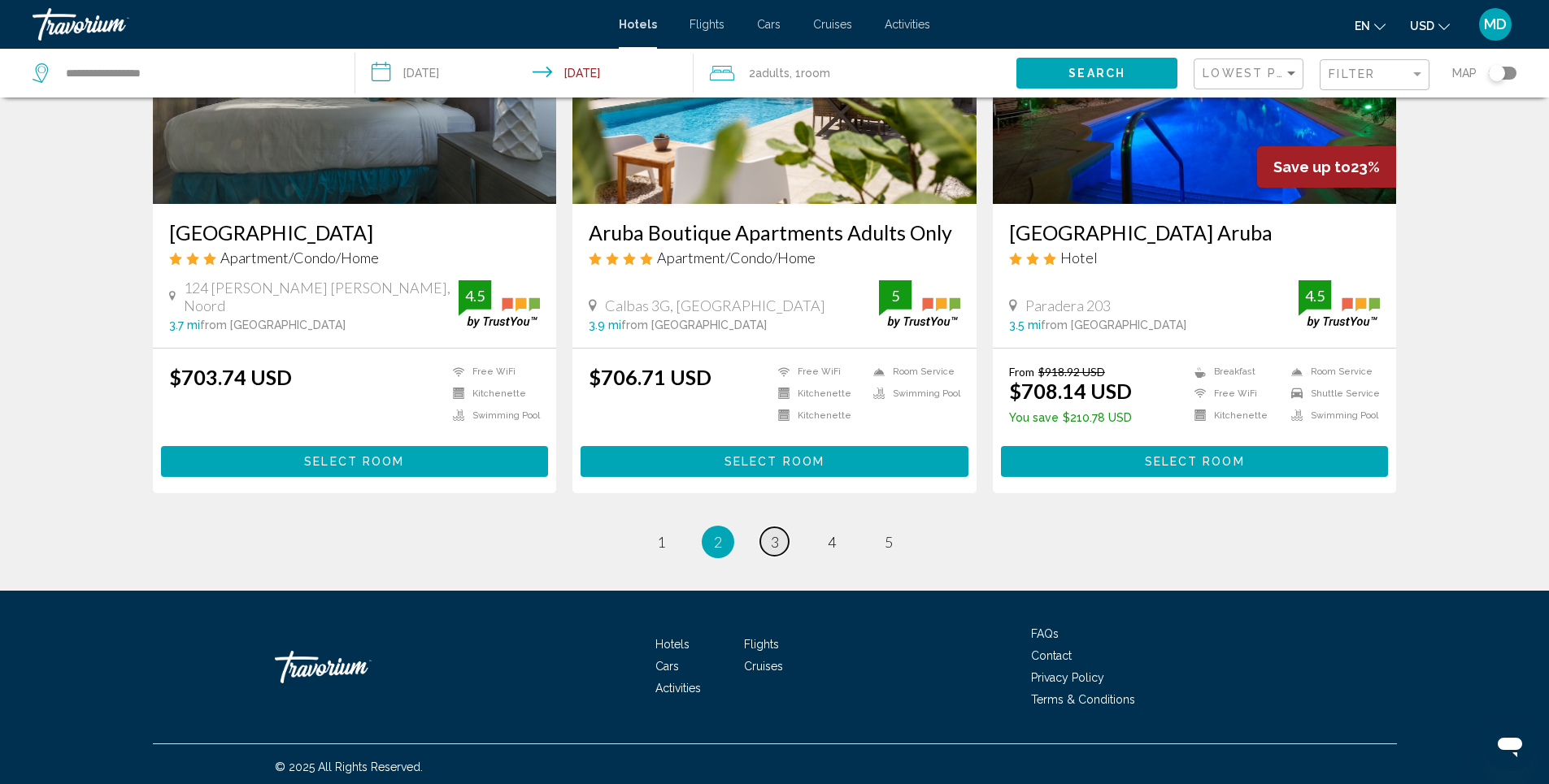
click at [776, 542] on span "3" at bounding box center [774, 542] width 8 height 18
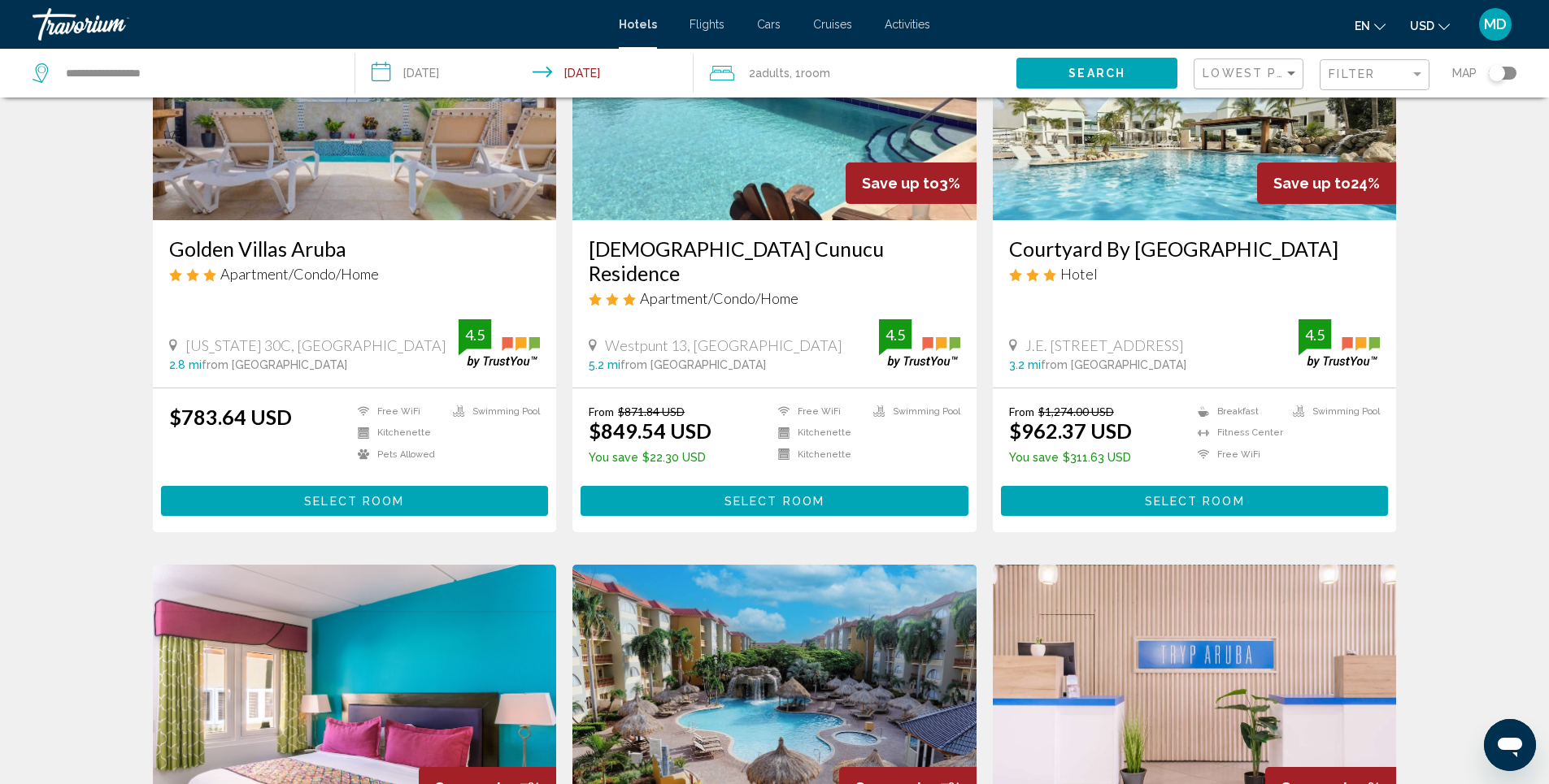
scroll to position [732, 0]
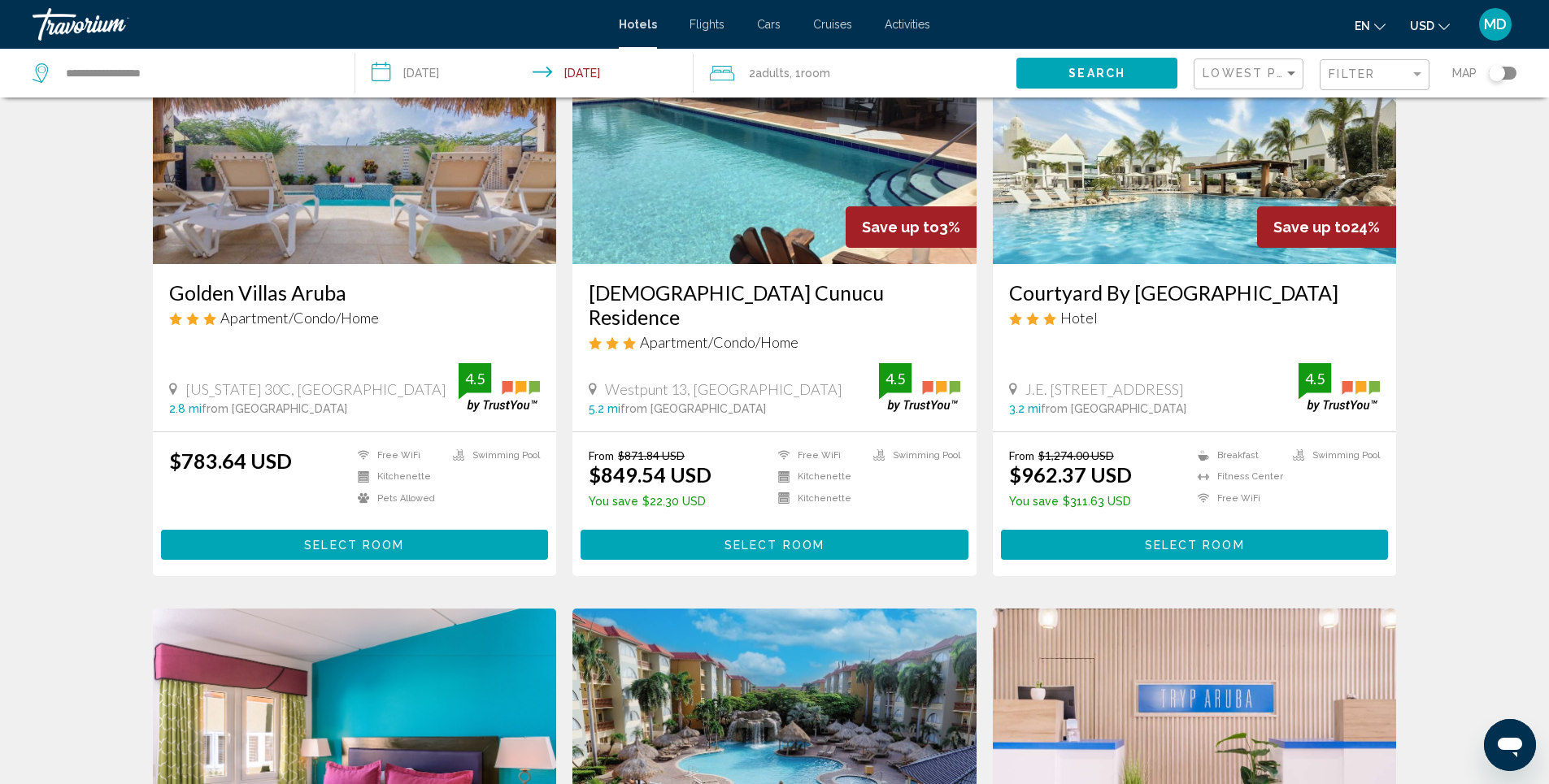
click at [1182, 203] on img "Main content" at bounding box center [1195, 135] width 404 height 260
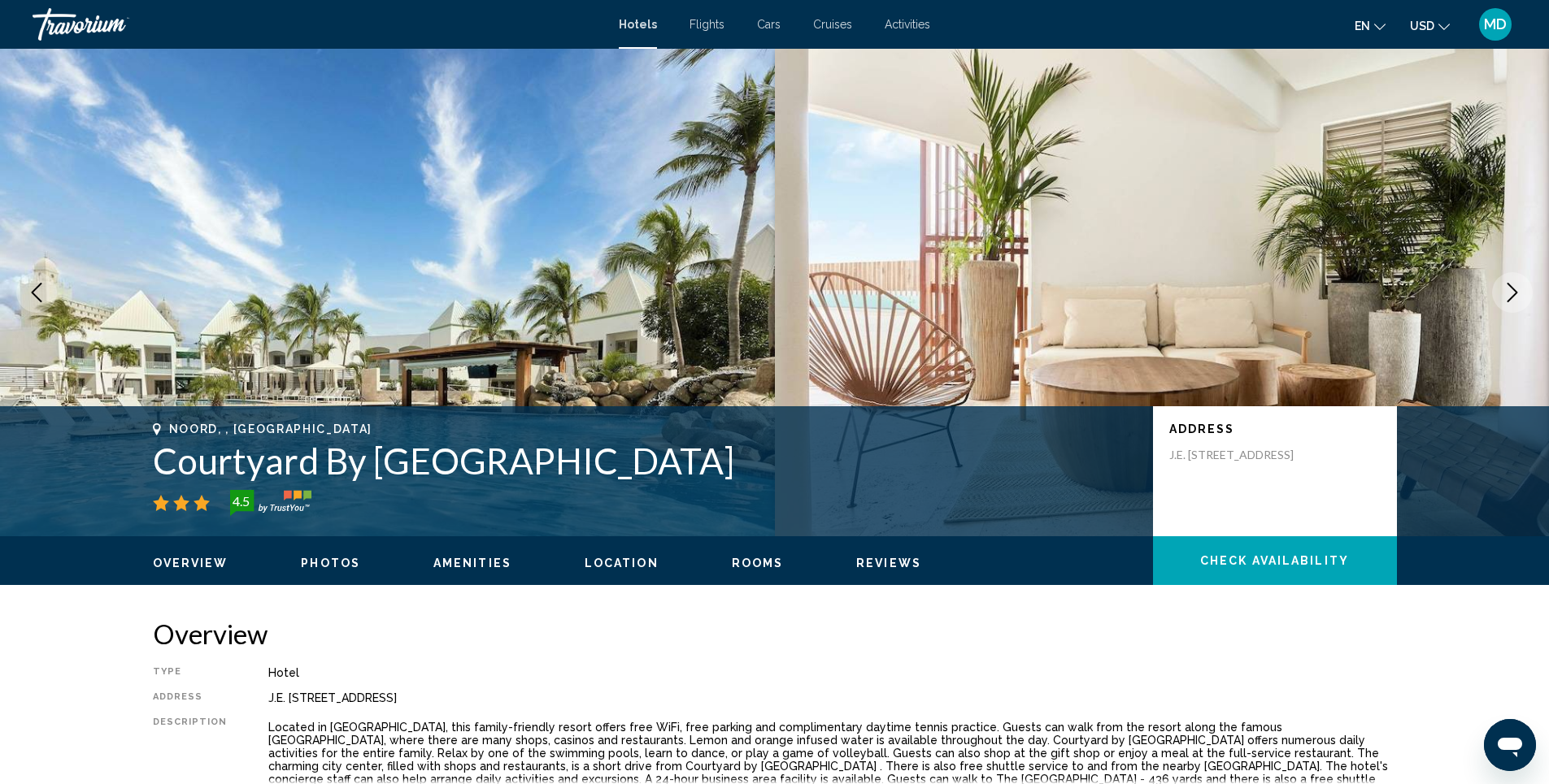
click at [322, 563] on span "Photos" at bounding box center [330, 563] width 59 height 13
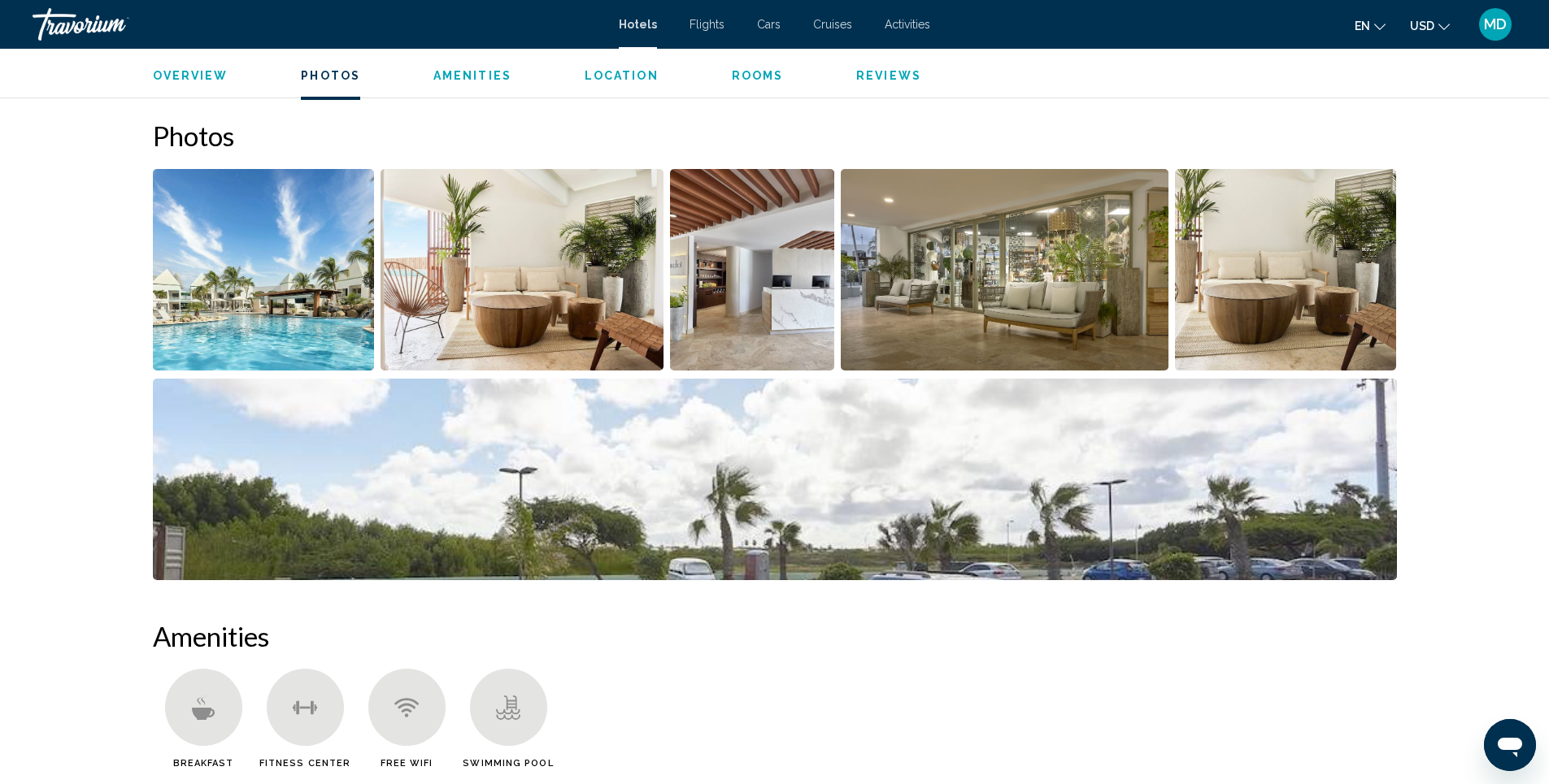
scroll to position [745, 0]
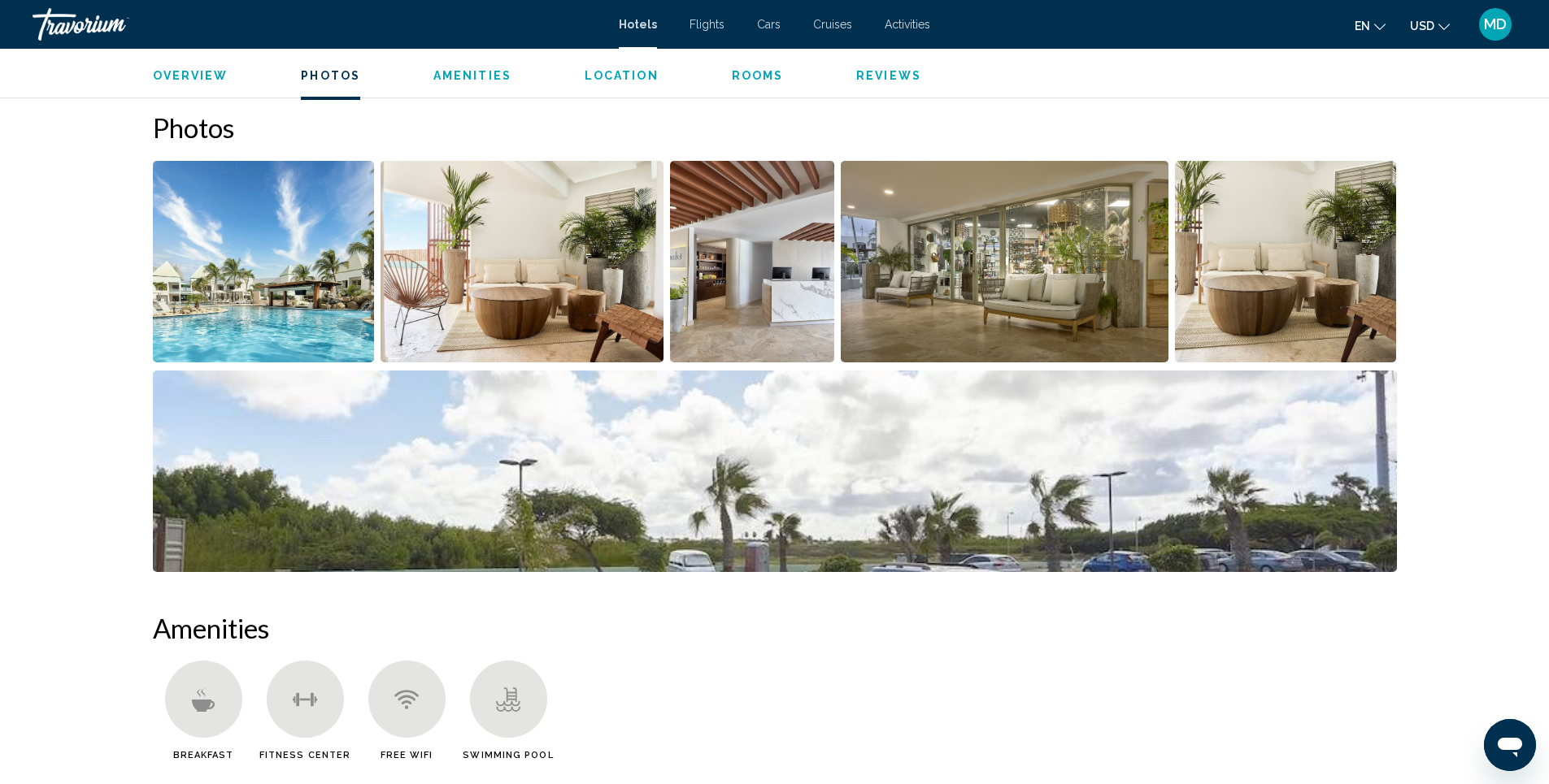
click at [279, 287] on img "Open full-screen image slider" at bounding box center [264, 261] width 222 height 201
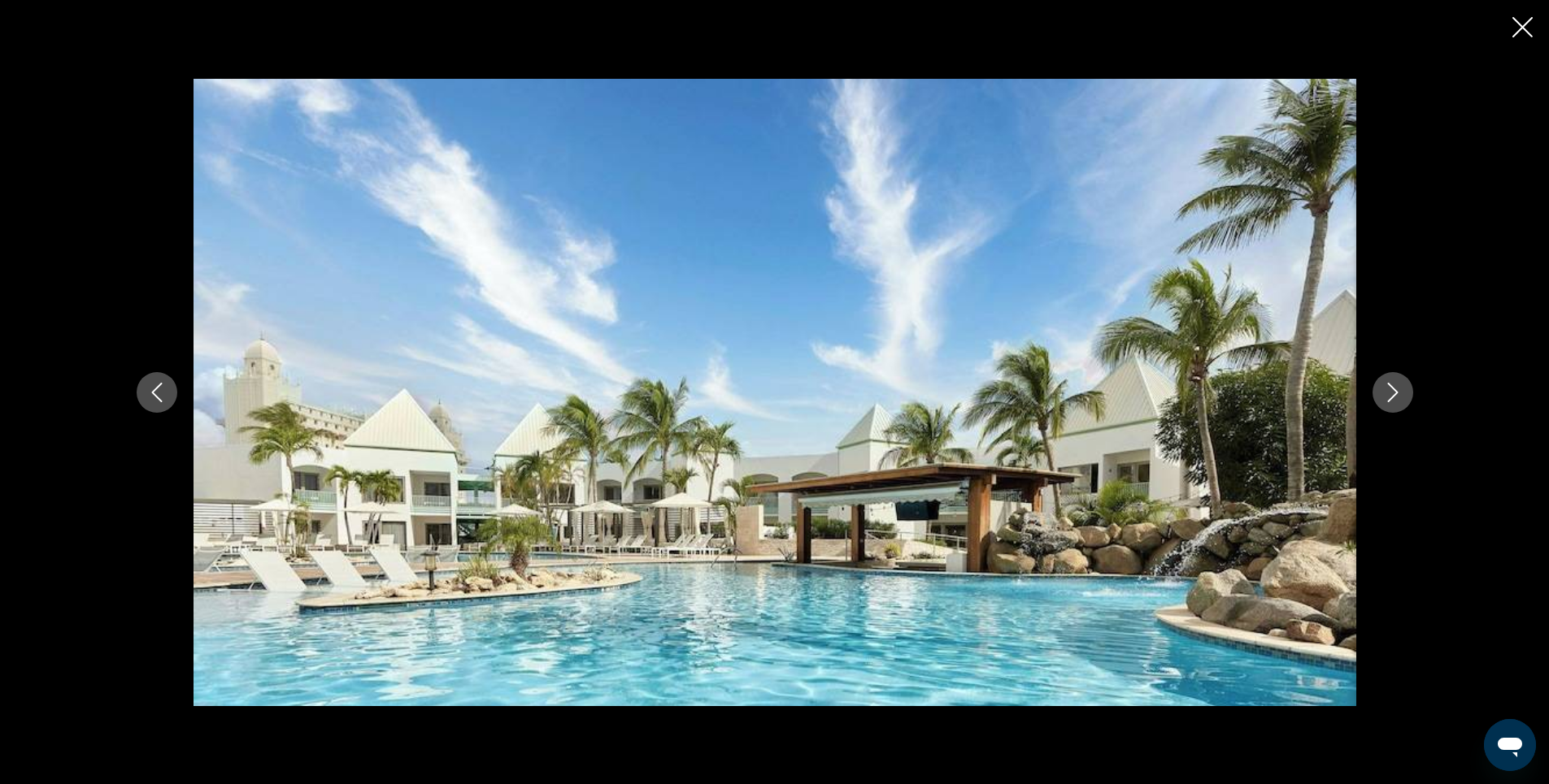
click at [1393, 391] on icon "Next image" at bounding box center [1393, 392] width 19 height 19
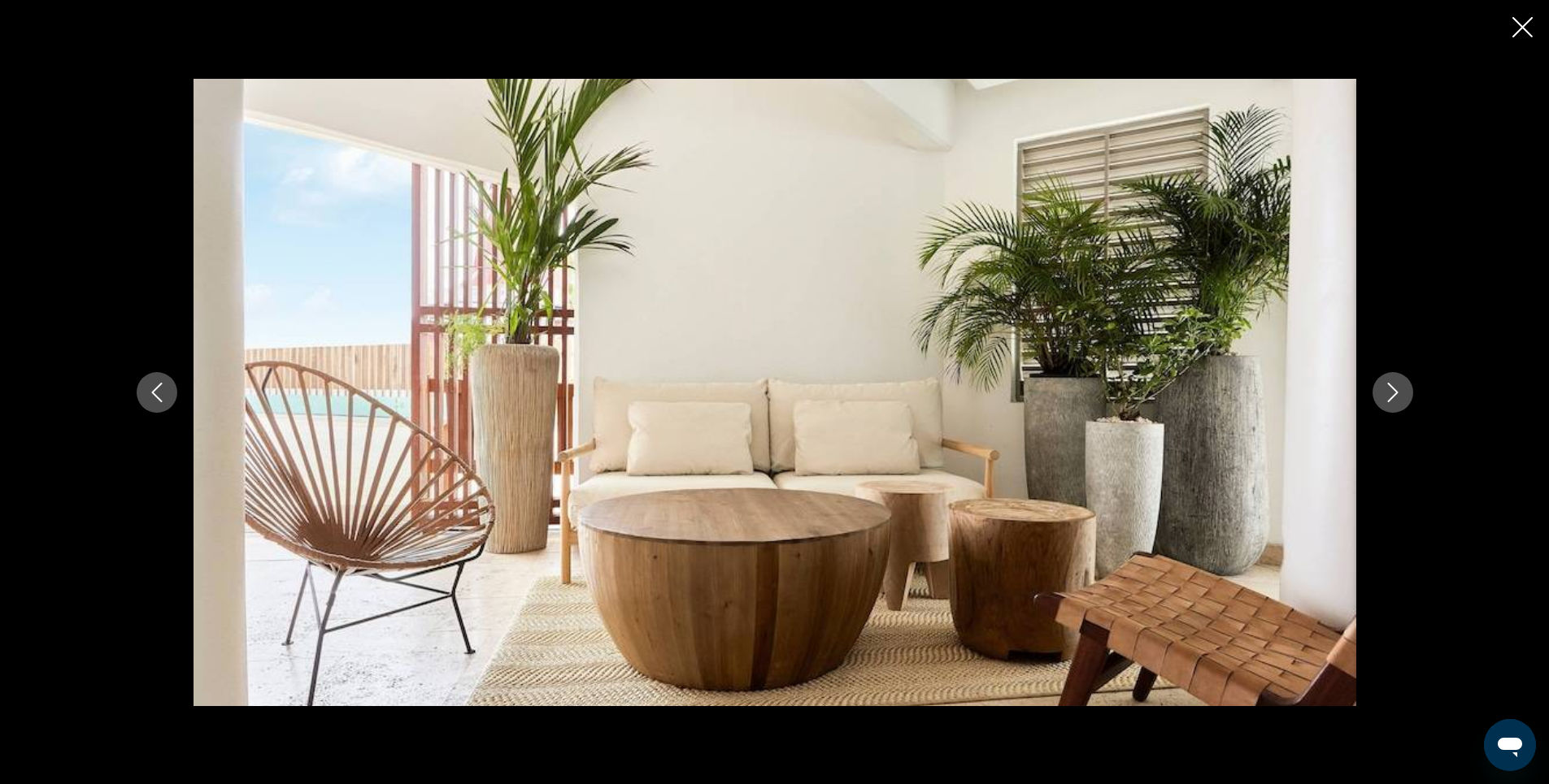
click at [1393, 391] on icon "Next image" at bounding box center [1393, 392] width 19 height 19
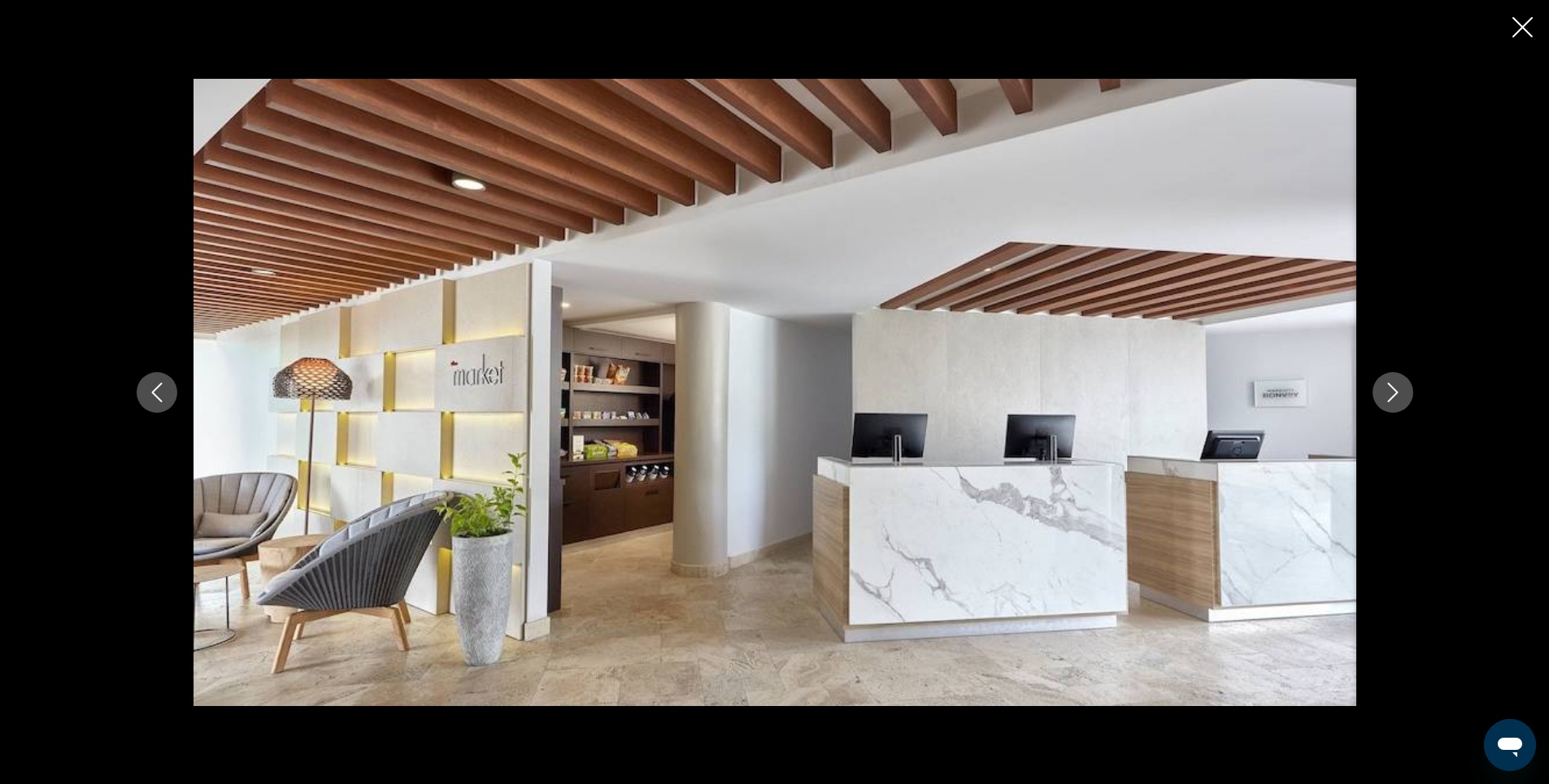
click at [1393, 391] on icon "Next image" at bounding box center [1393, 392] width 19 height 19
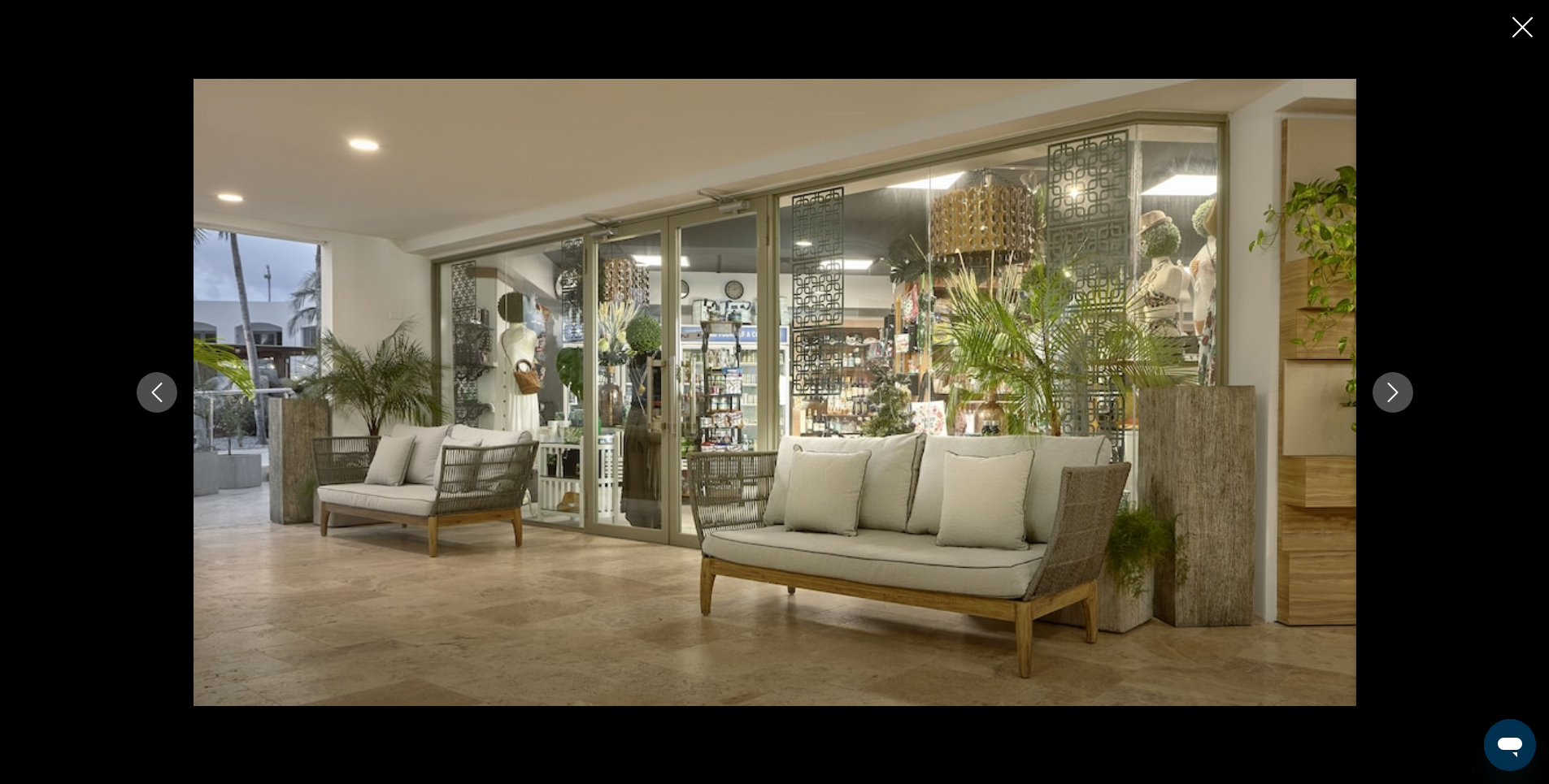
click at [1393, 391] on icon "Next image" at bounding box center [1393, 392] width 19 height 19
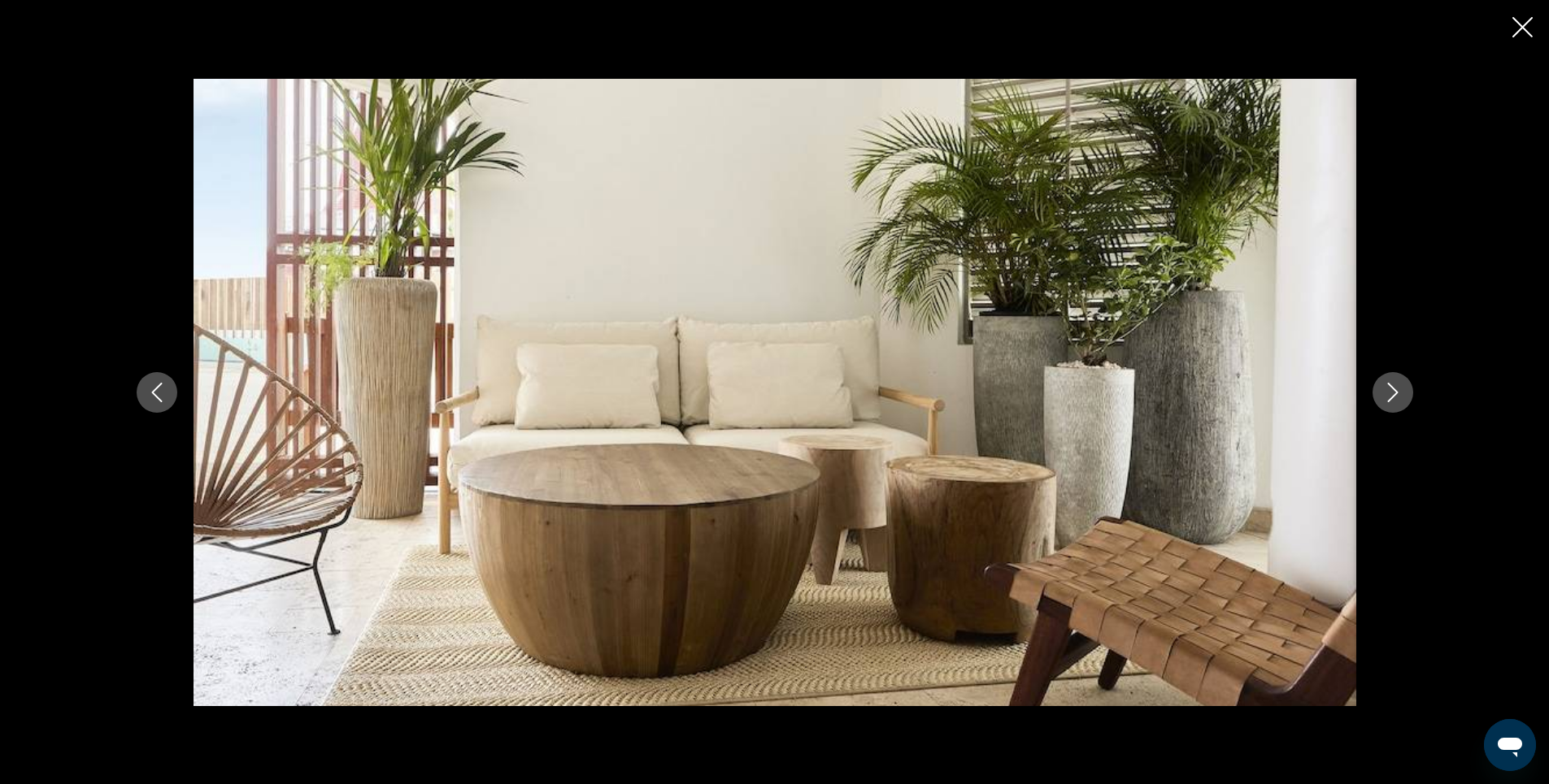
click at [1393, 391] on icon "Next image" at bounding box center [1393, 392] width 19 height 19
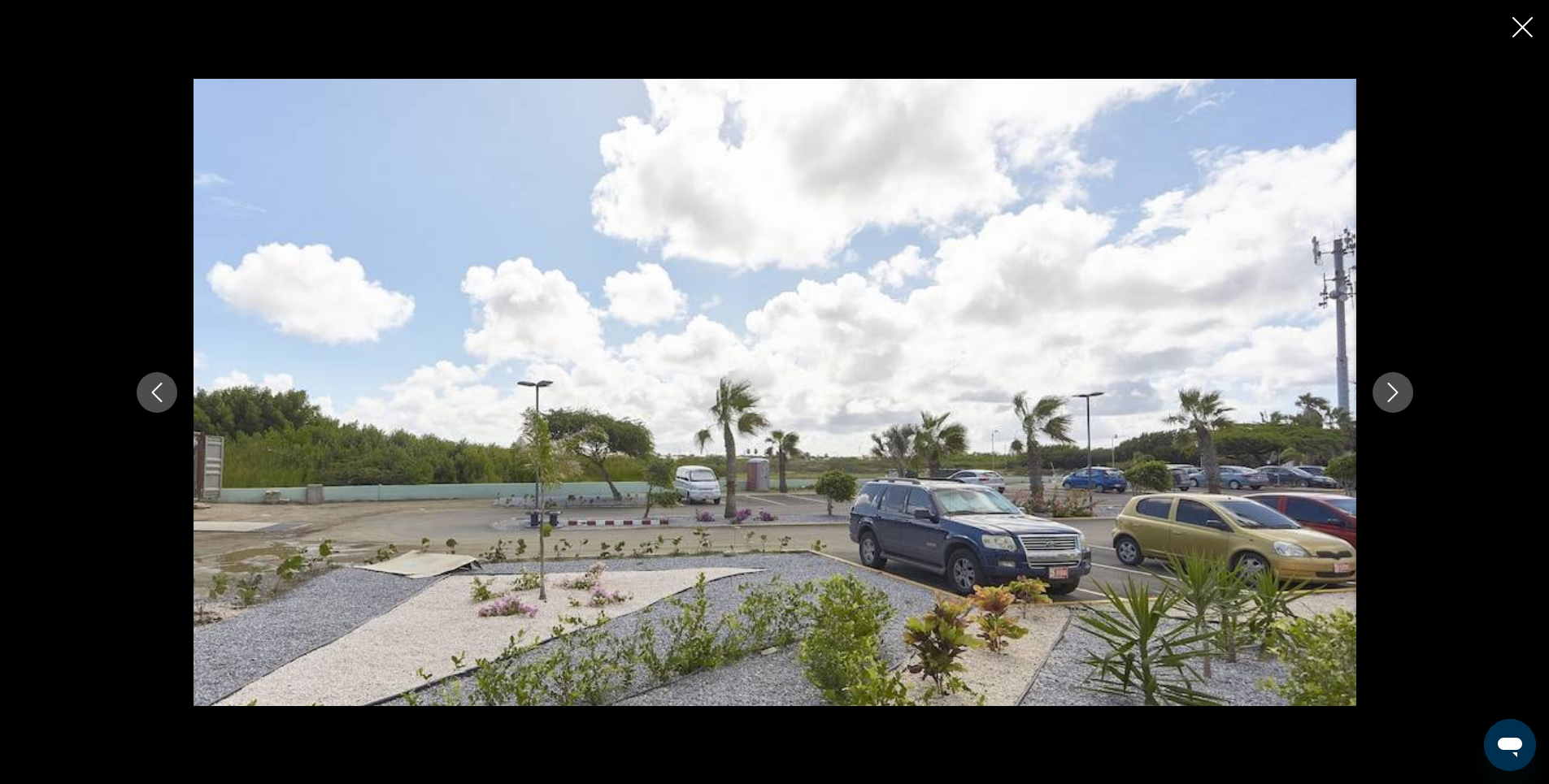
click at [1393, 391] on icon "Next image" at bounding box center [1393, 392] width 19 height 19
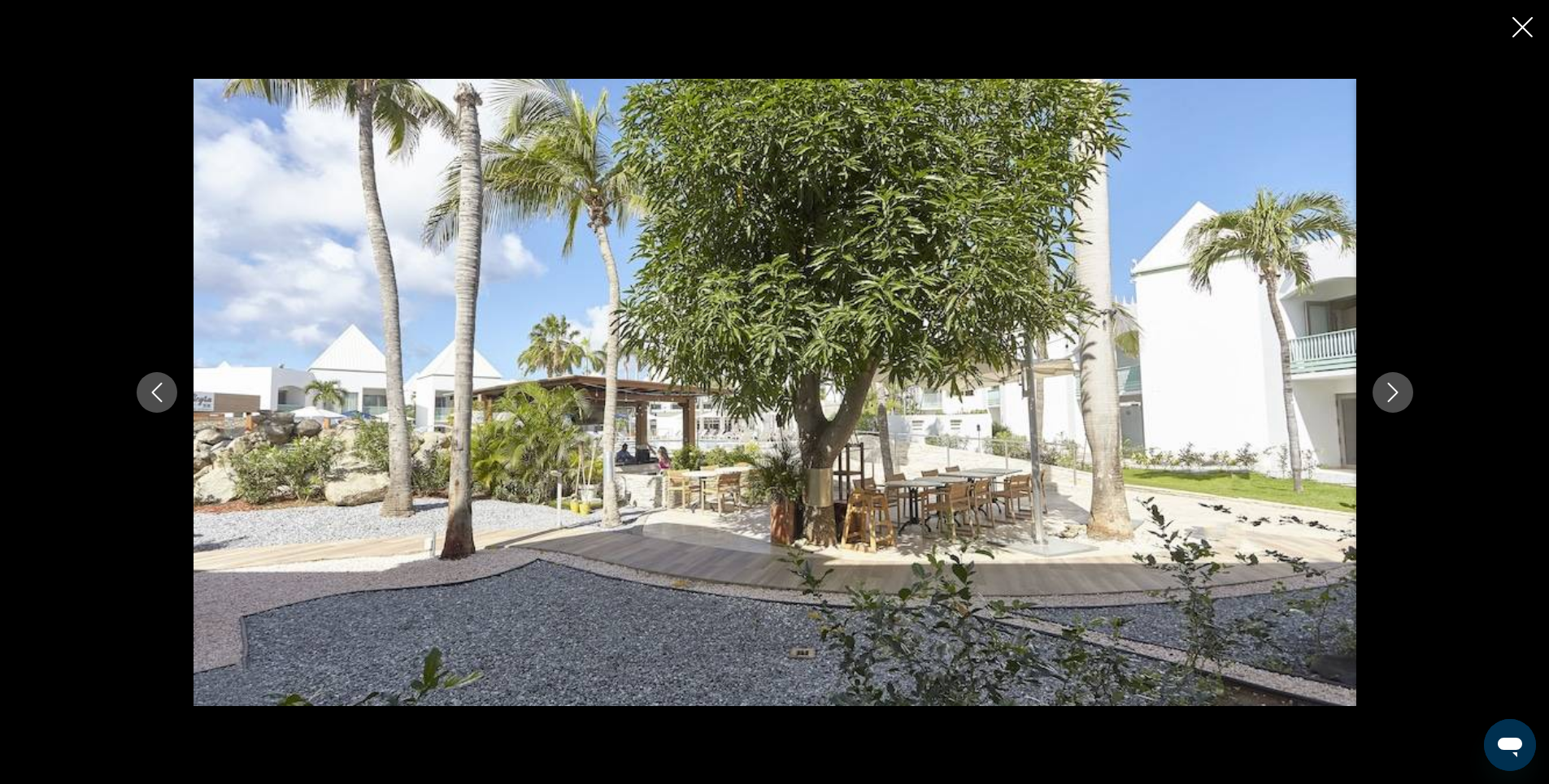
click at [1393, 391] on icon "Next image" at bounding box center [1393, 392] width 19 height 19
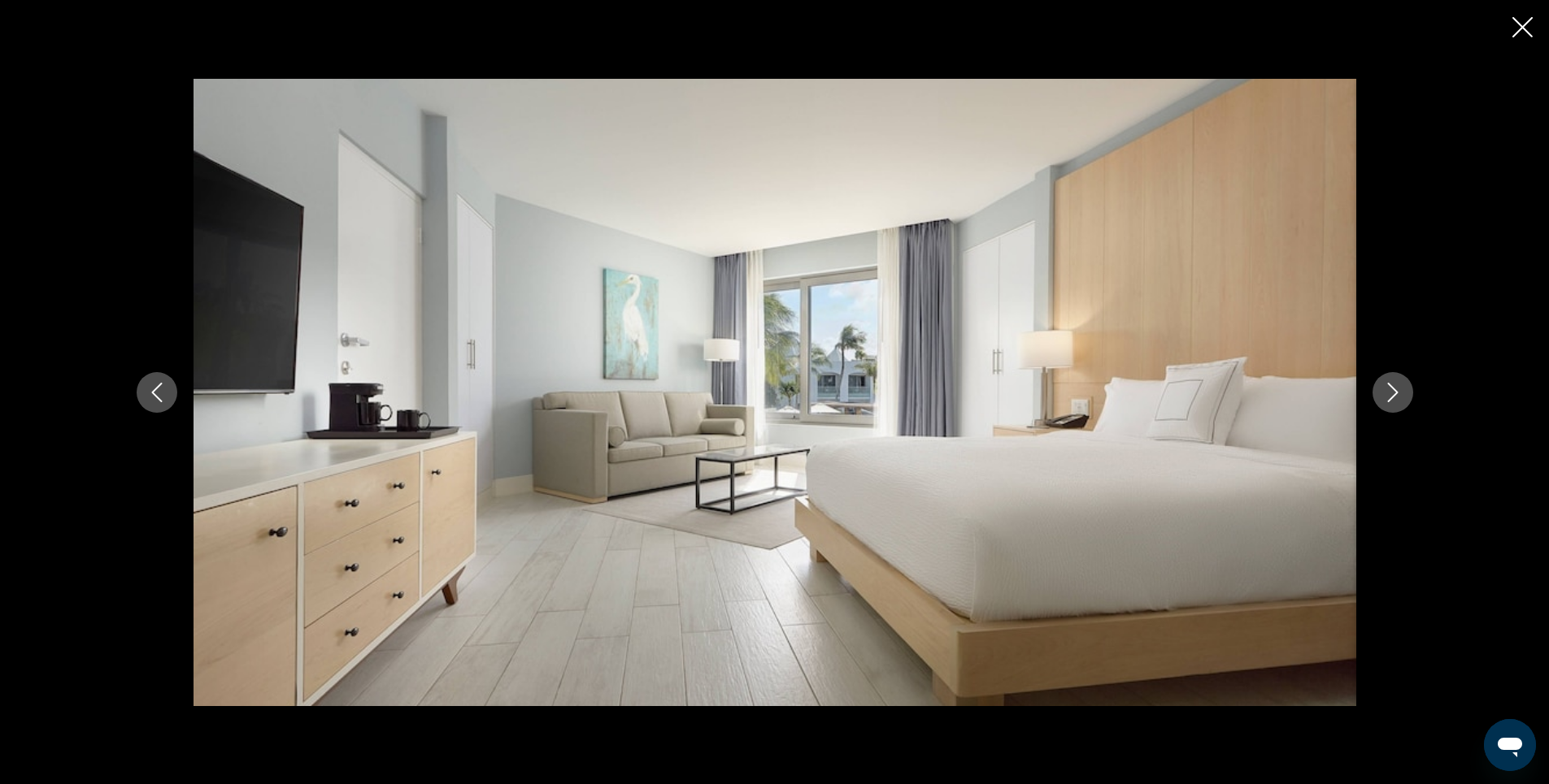
click at [1393, 391] on icon "Next image" at bounding box center [1393, 392] width 19 height 19
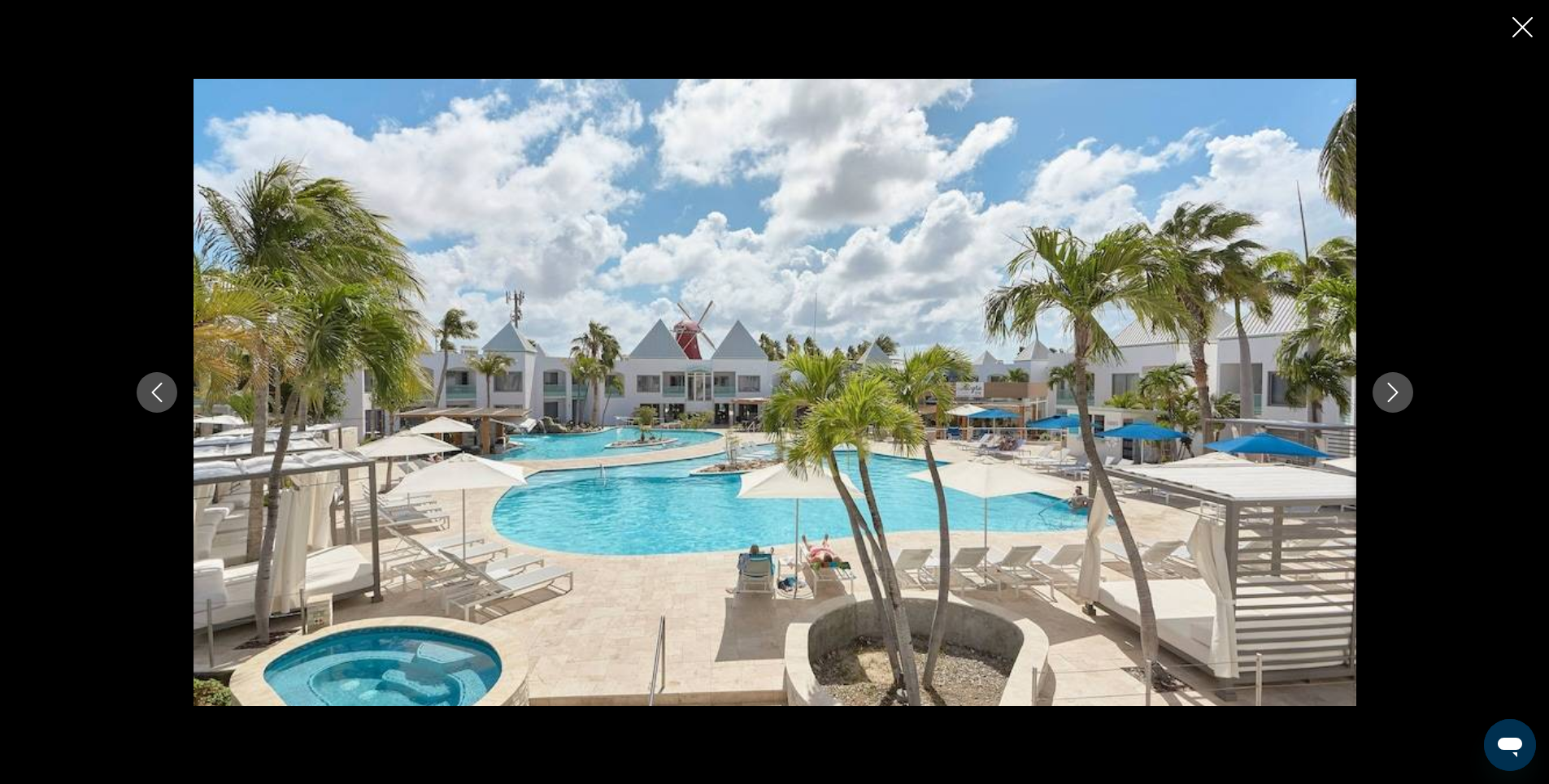
click at [1393, 391] on icon "Next image" at bounding box center [1393, 392] width 19 height 19
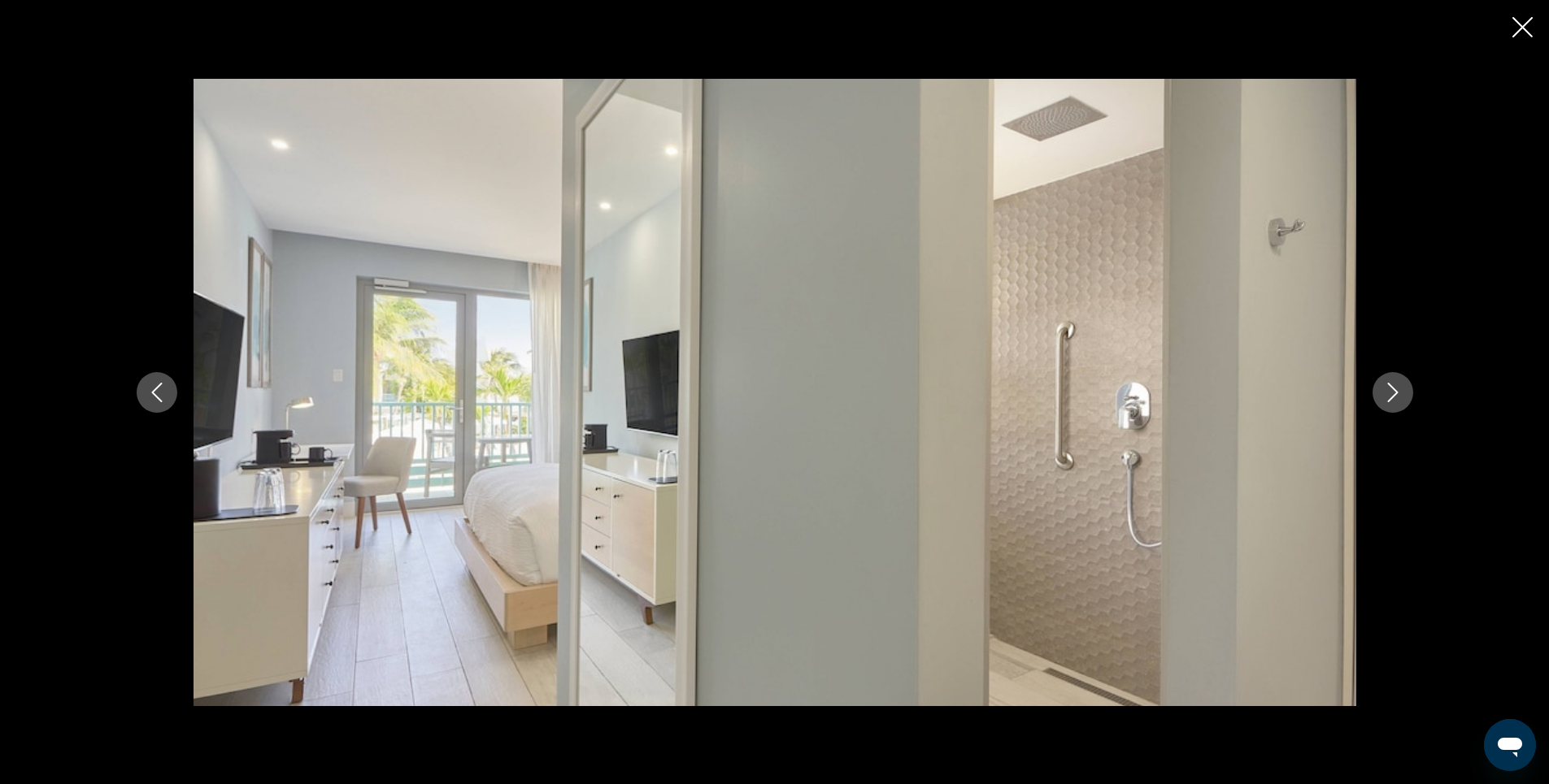
click at [1393, 391] on icon "Next image" at bounding box center [1393, 392] width 19 height 19
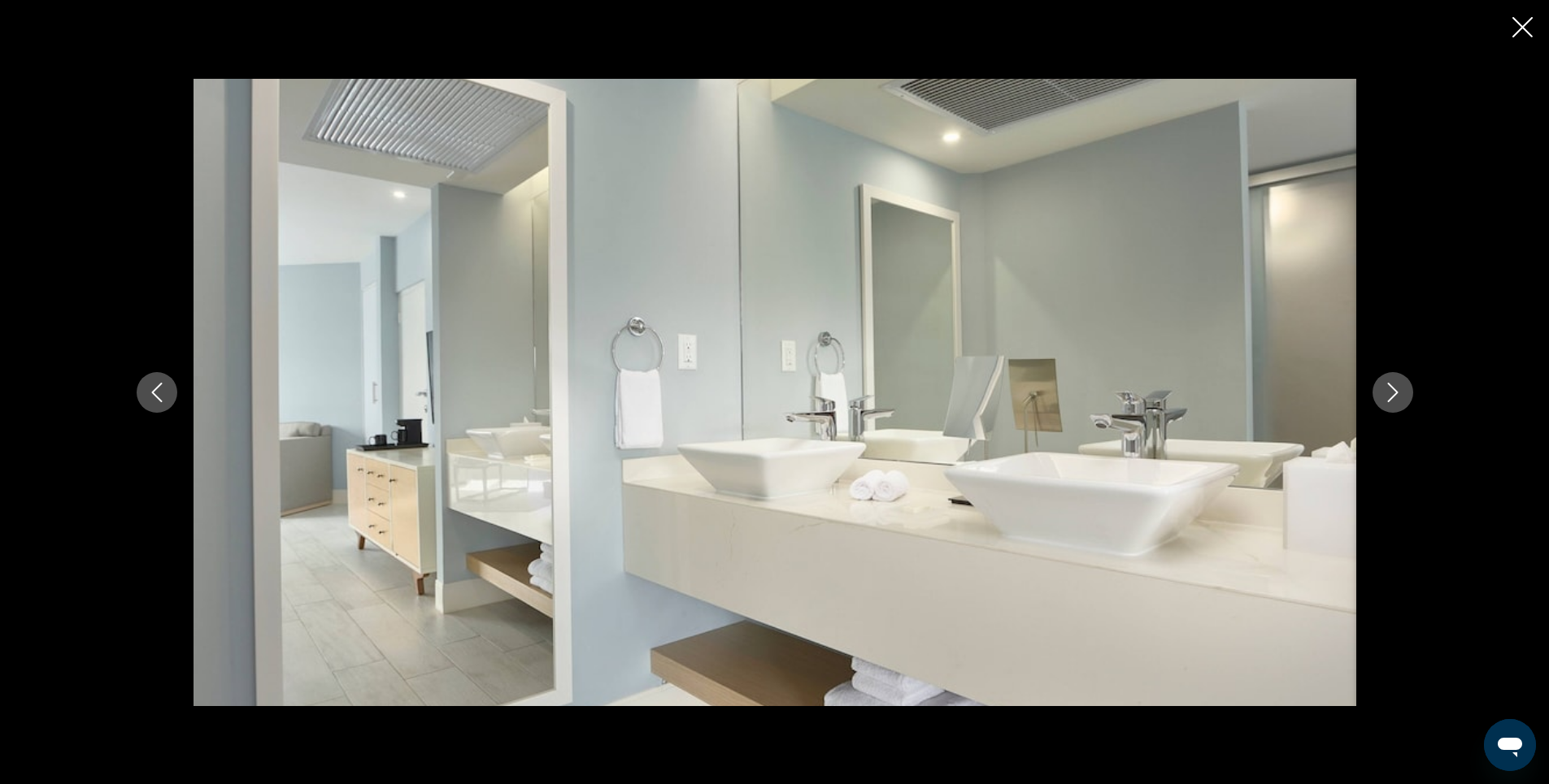
click at [1393, 391] on icon "Next image" at bounding box center [1393, 392] width 19 height 19
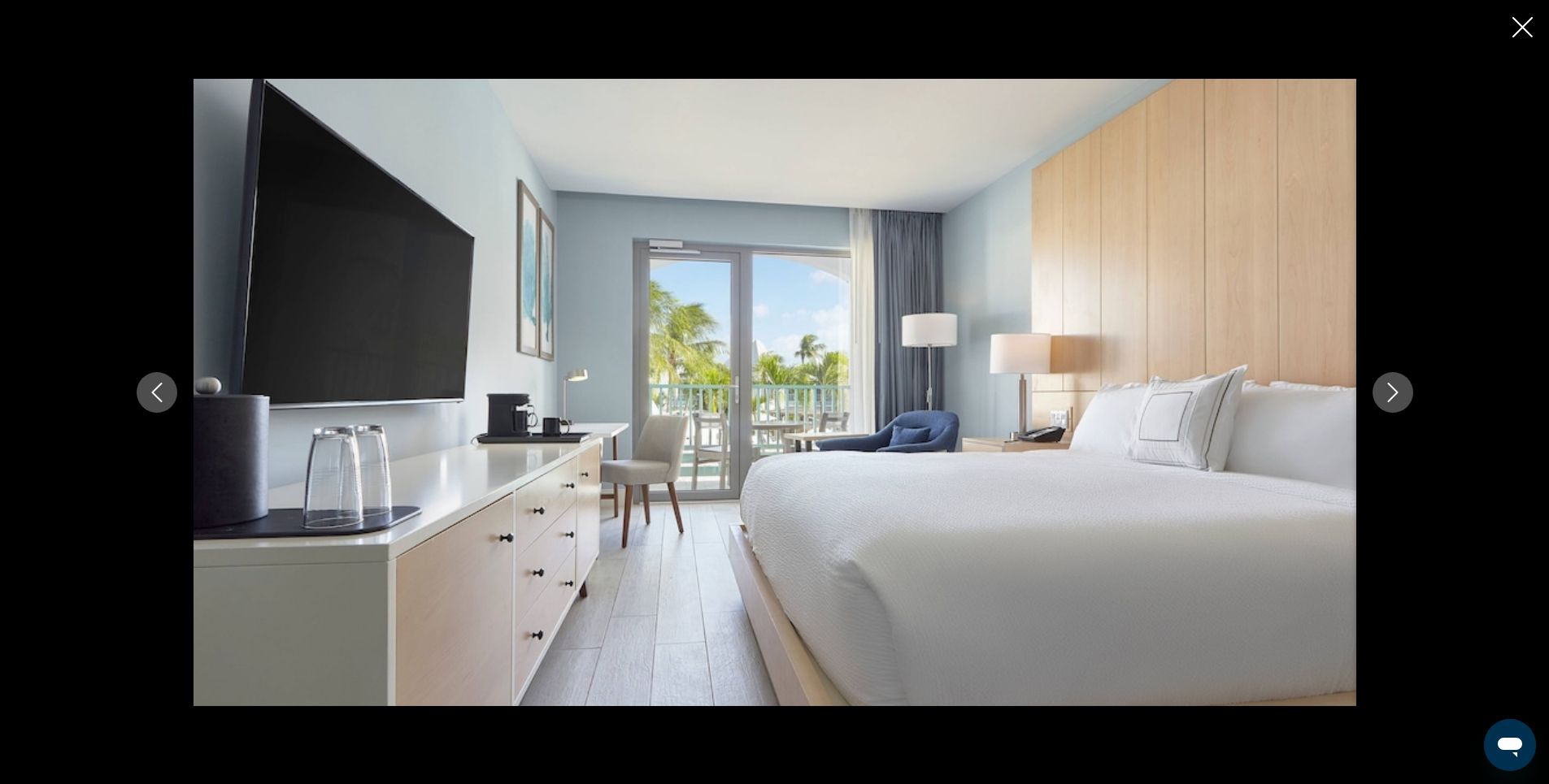
click at [1393, 391] on icon "Next image" at bounding box center [1393, 392] width 19 height 19
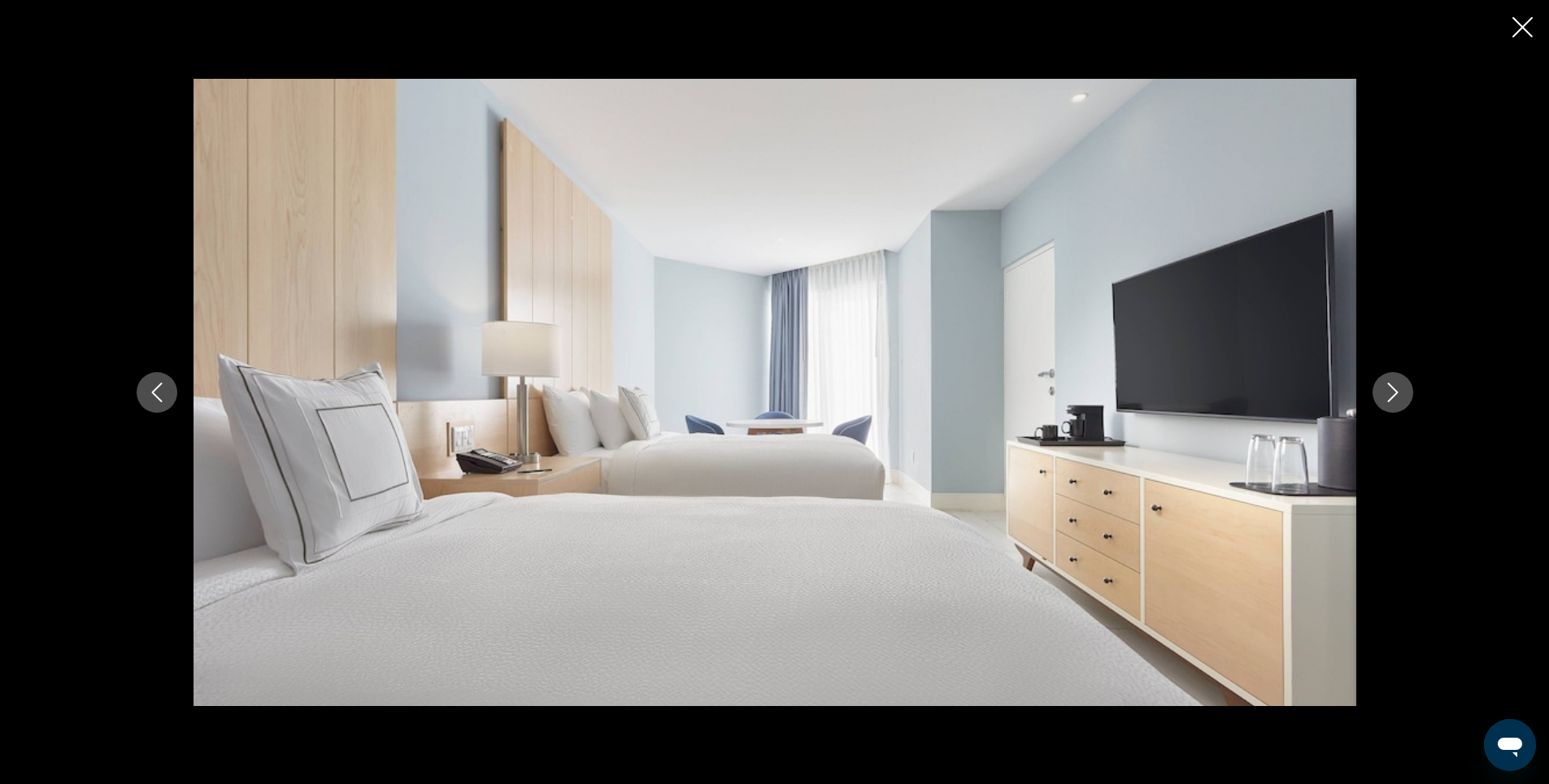
click at [1521, 29] on icon "Close slideshow" at bounding box center [1522, 27] width 20 height 20
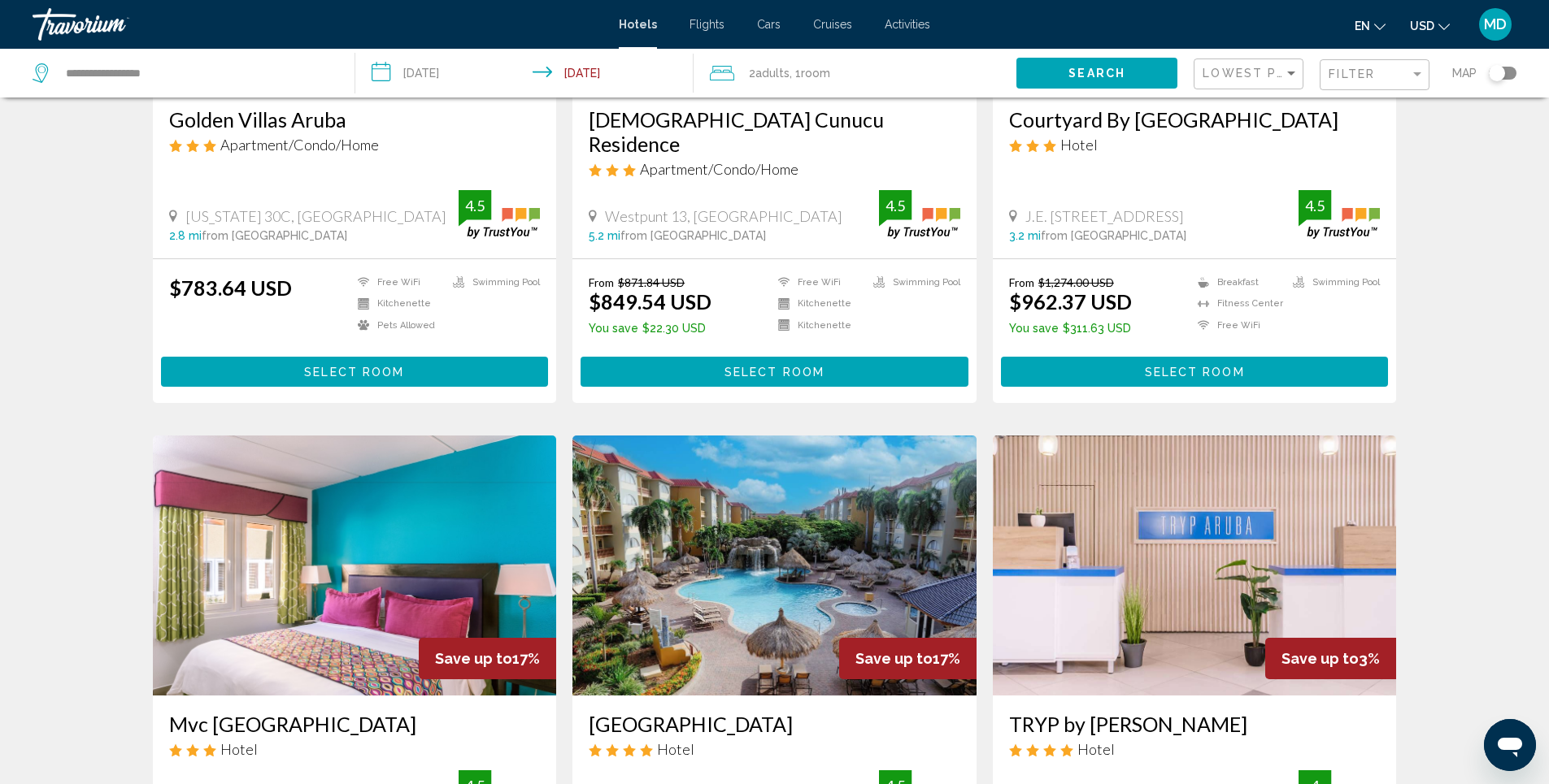
scroll to position [1138, 0]
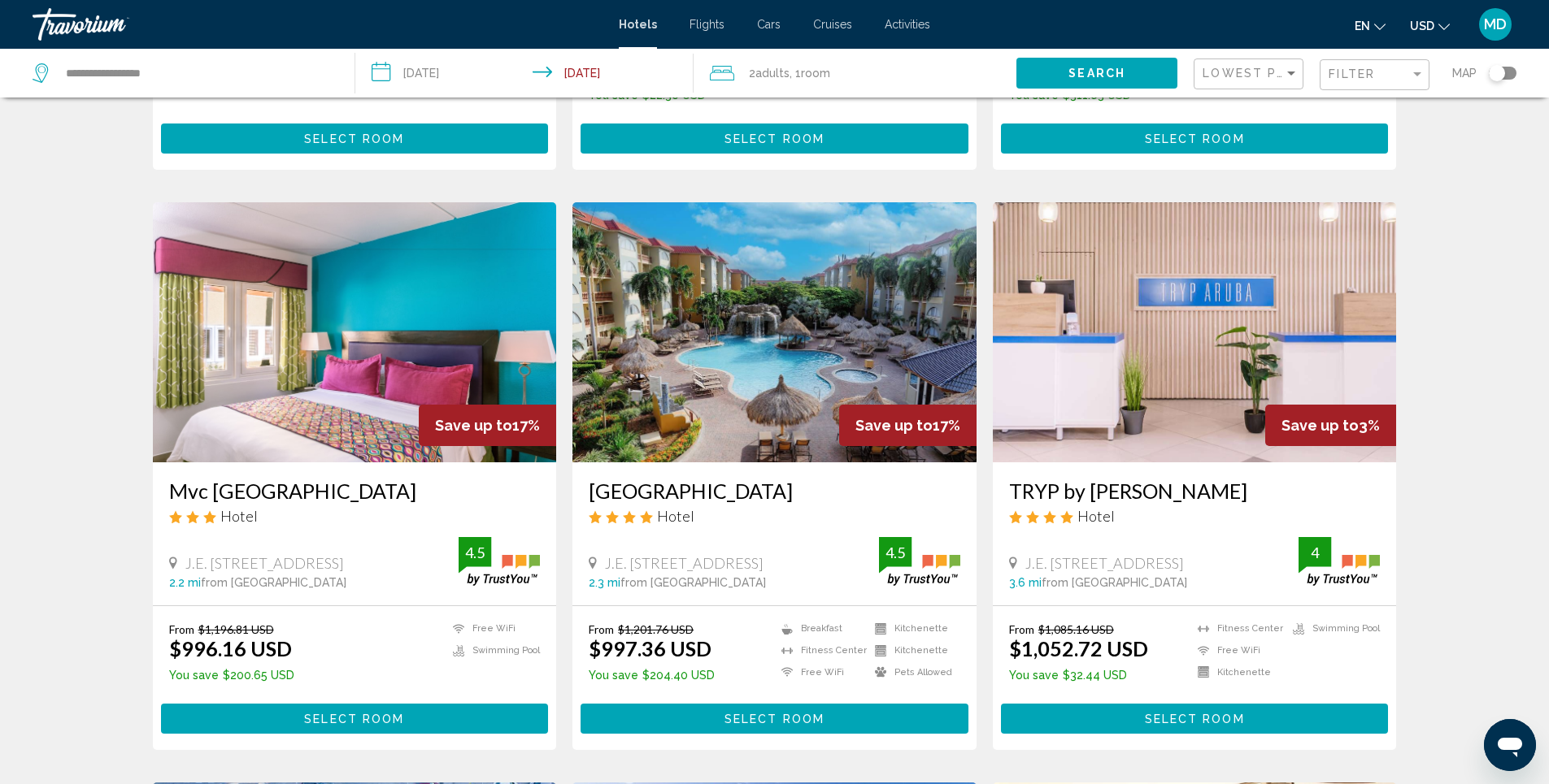
click at [750, 346] on img "Main content" at bounding box center [774, 333] width 404 height 260
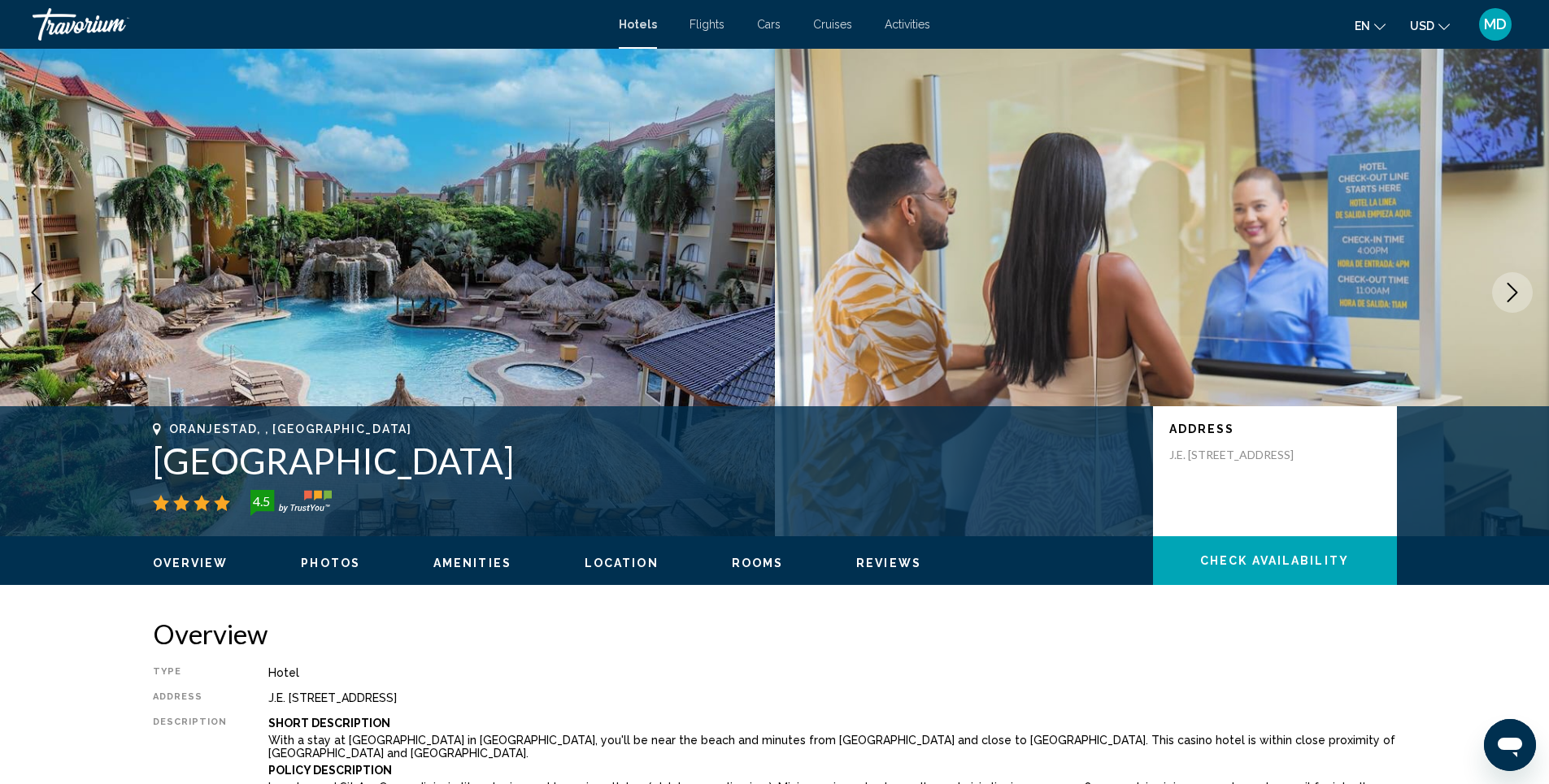
click at [321, 562] on span "Photos" at bounding box center [330, 563] width 59 height 13
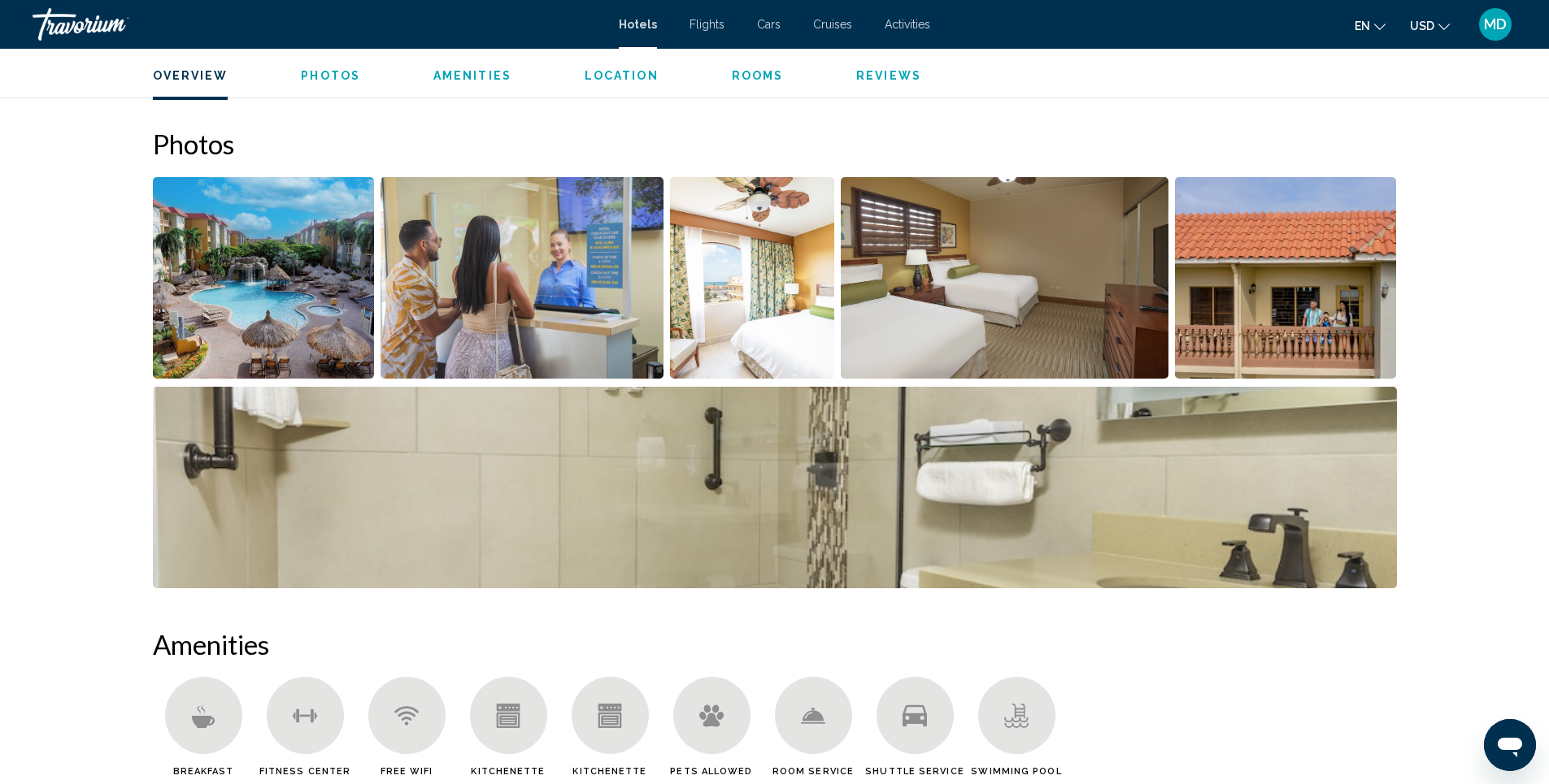
scroll to position [794, 0]
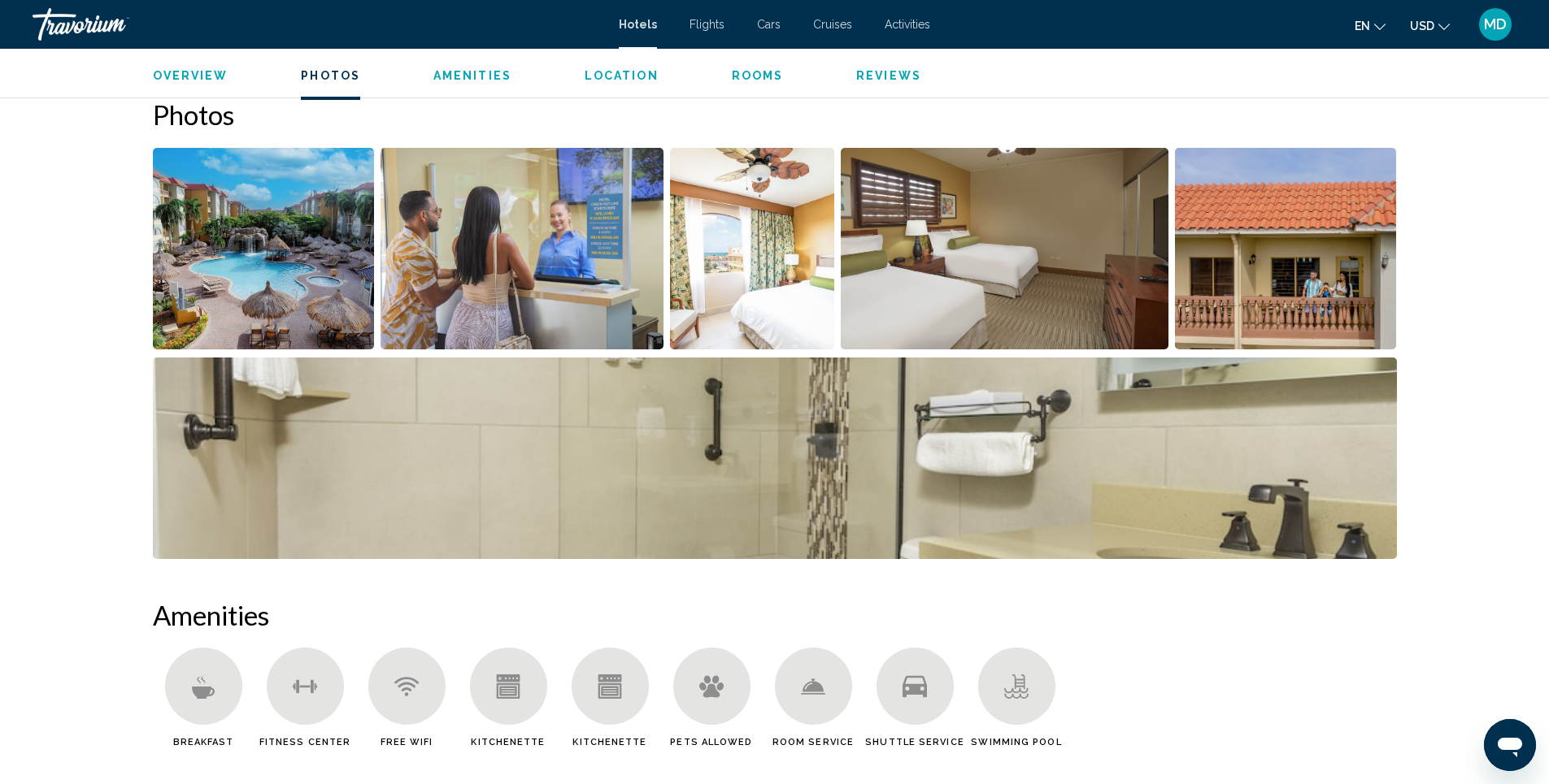
click at [516, 289] on img "Open full-screen image slider" at bounding box center [522, 248] width 283 height 201
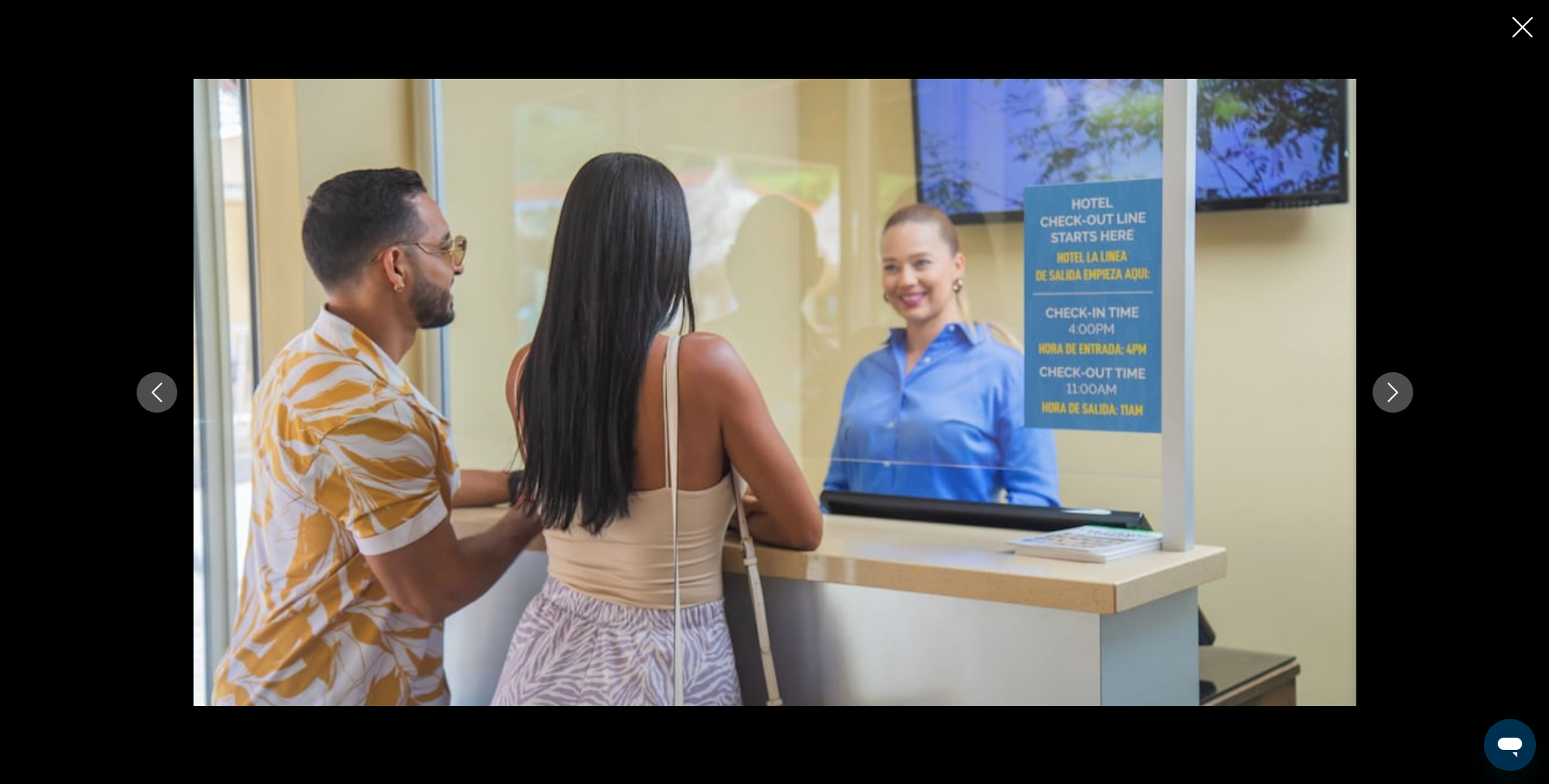
click at [1396, 402] on button "Next image" at bounding box center [1393, 392] width 41 height 41
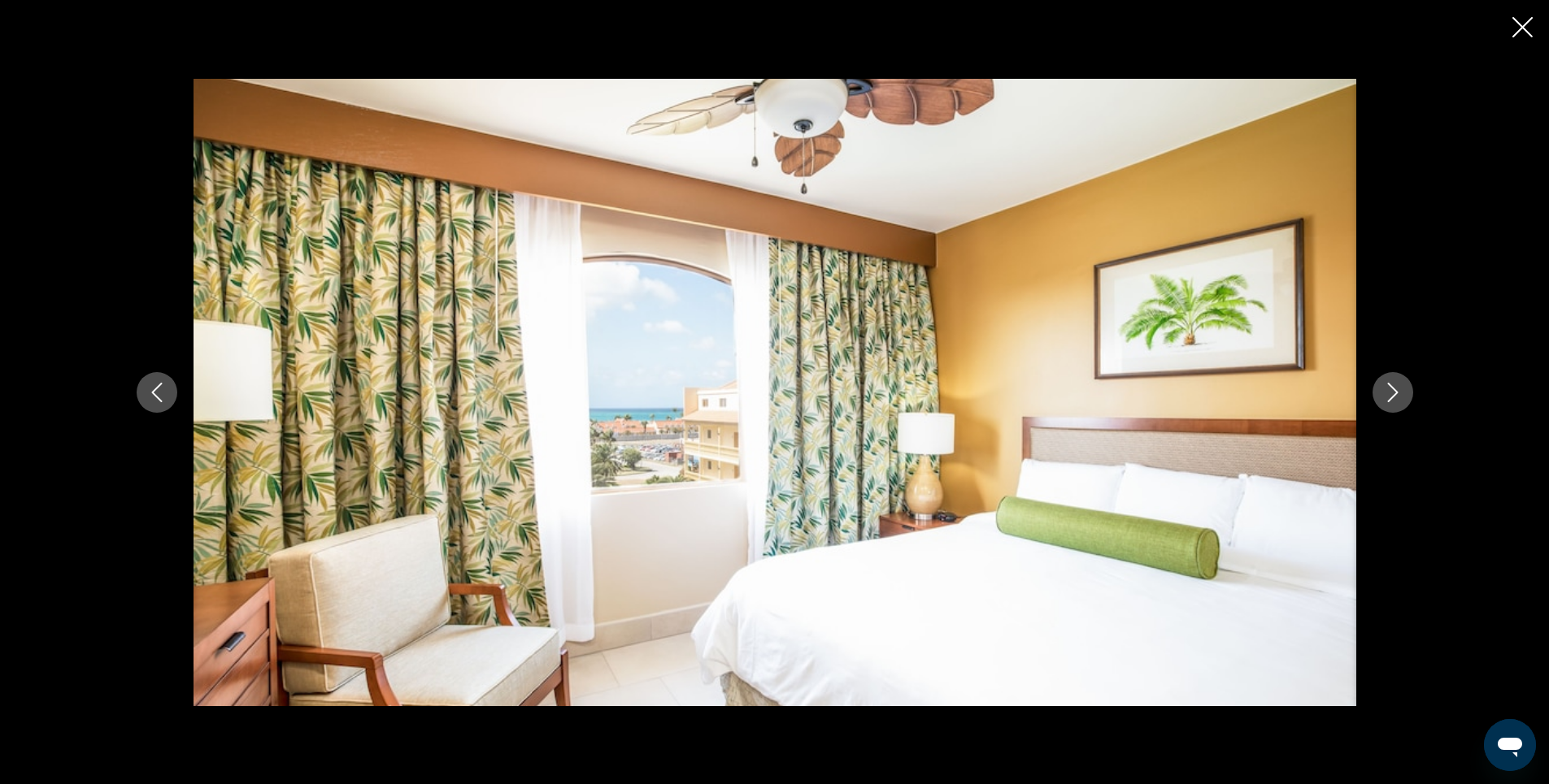
click at [1396, 402] on button "Next image" at bounding box center [1393, 392] width 41 height 41
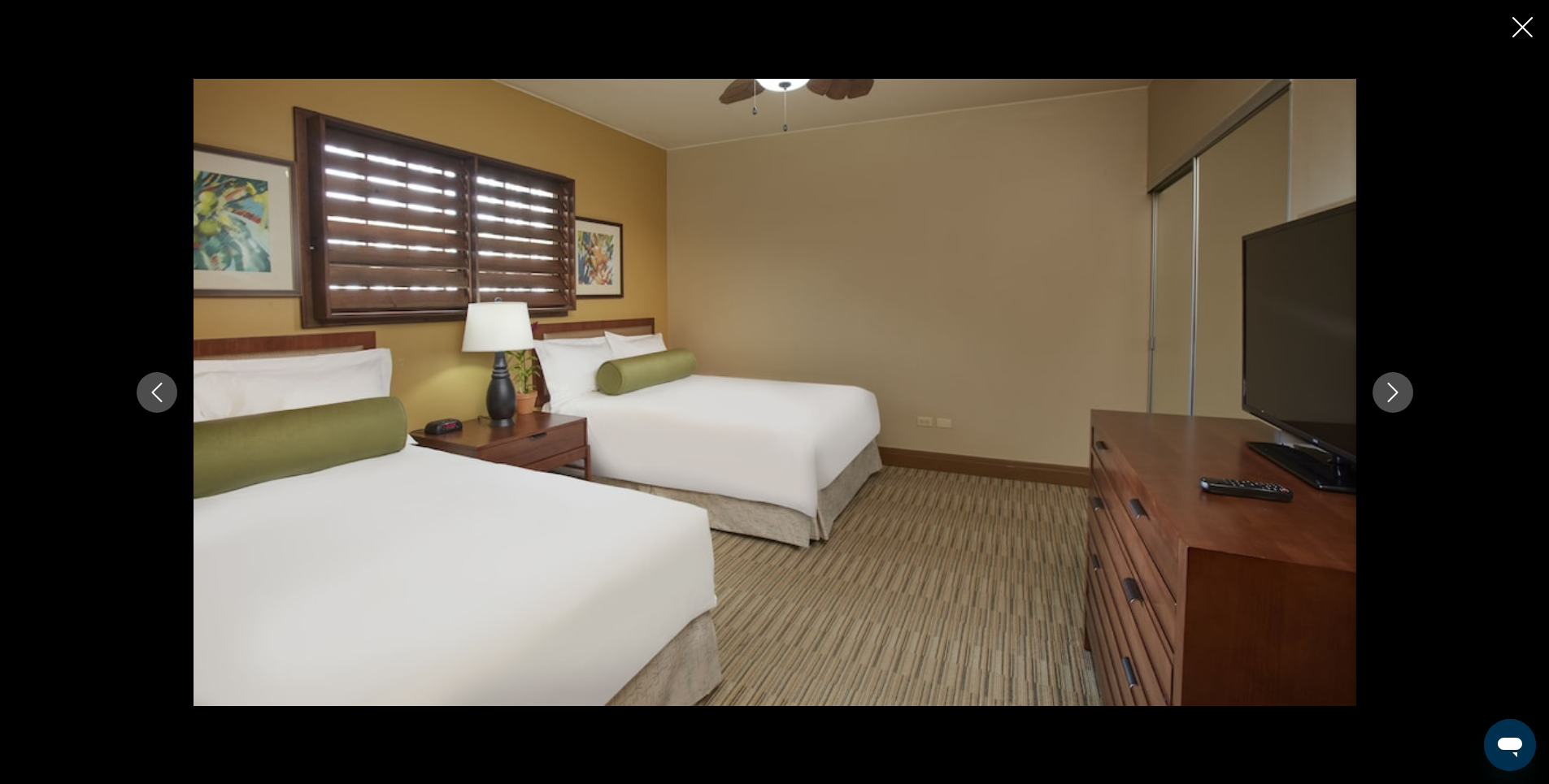
click at [1396, 402] on button "Next image" at bounding box center [1393, 392] width 41 height 41
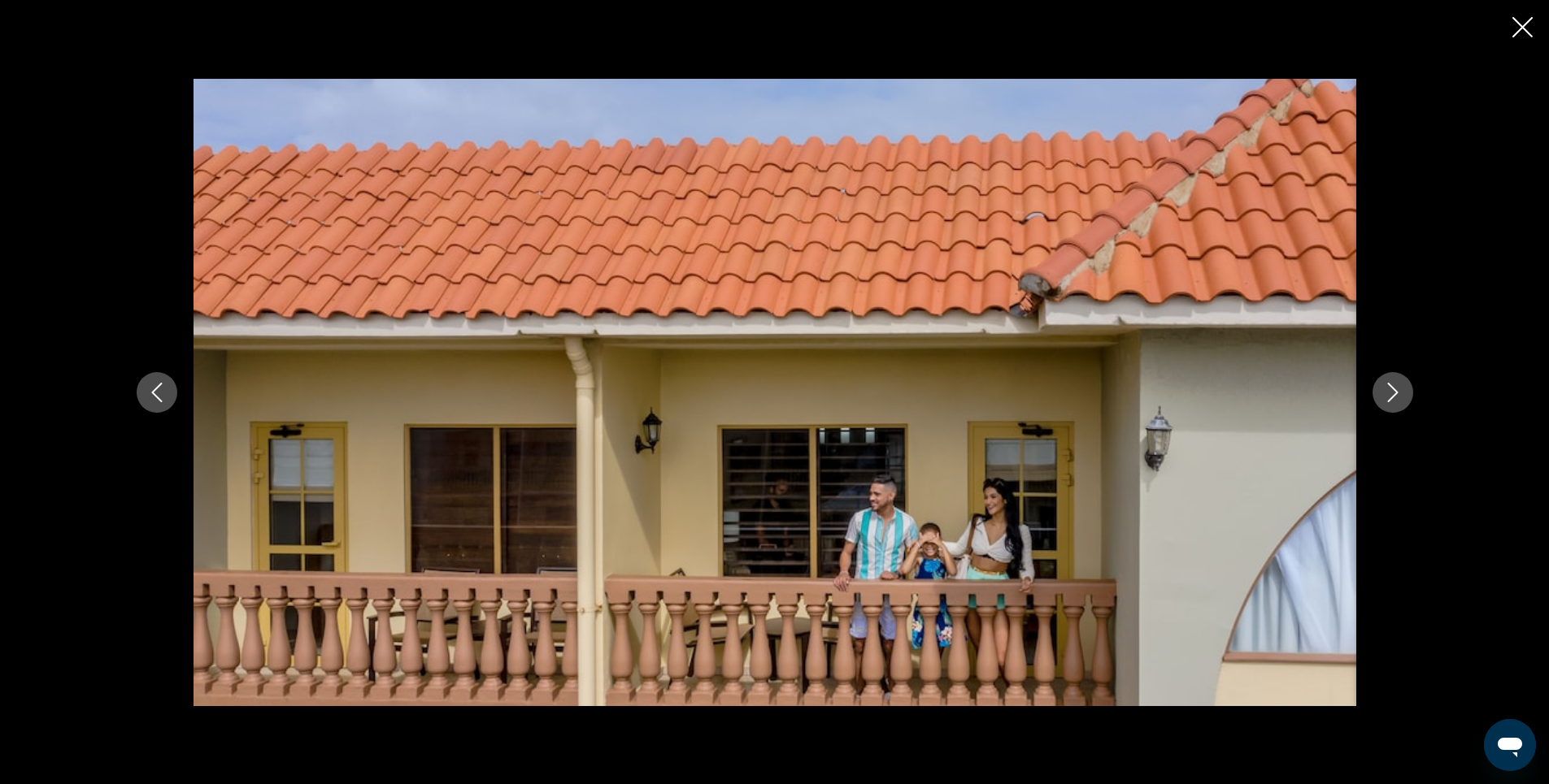
click at [1396, 402] on button "Next image" at bounding box center [1393, 392] width 41 height 41
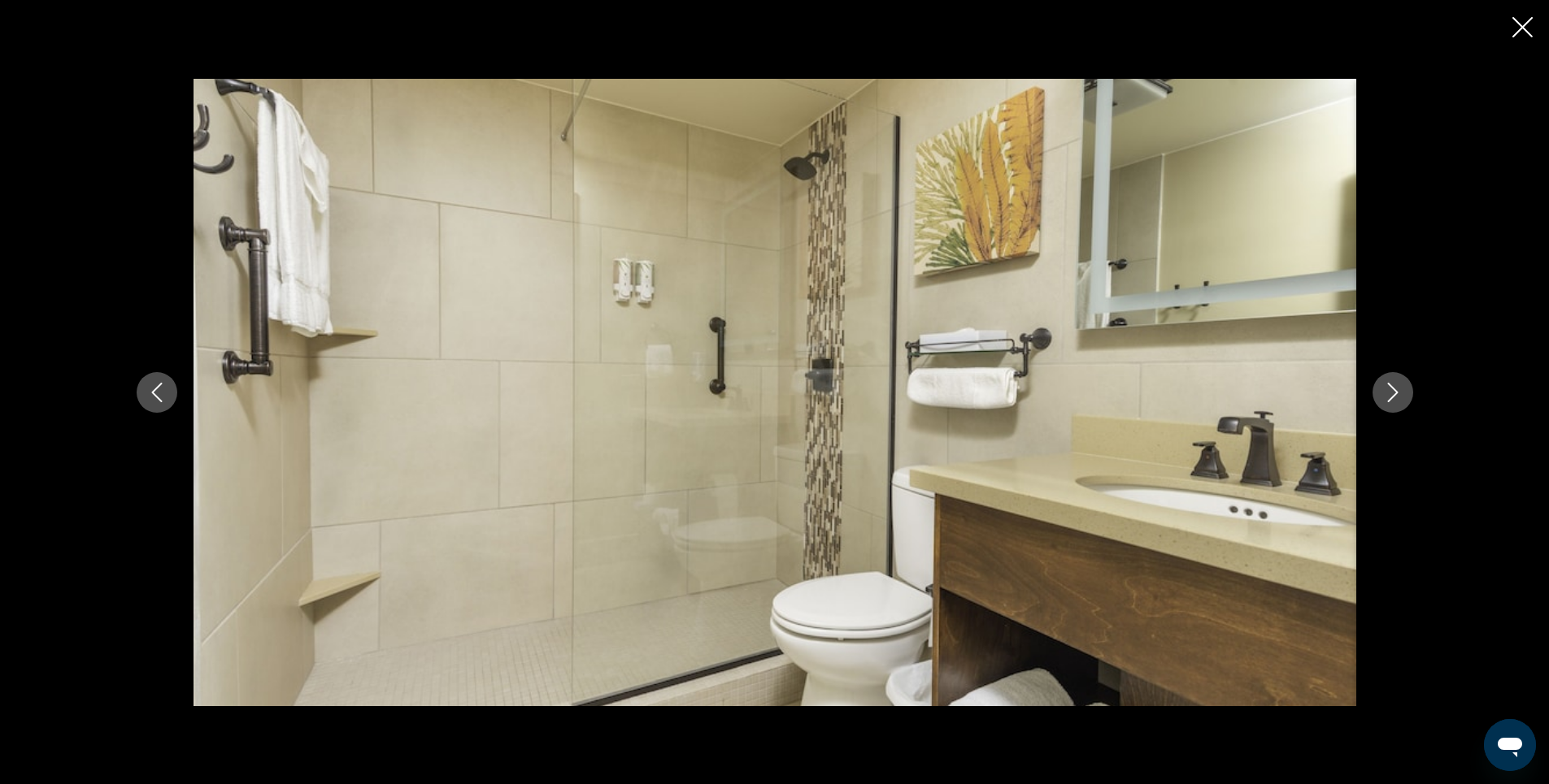
click at [1396, 402] on button "Next image" at bounding box center [1393, 392] width 41 height 41
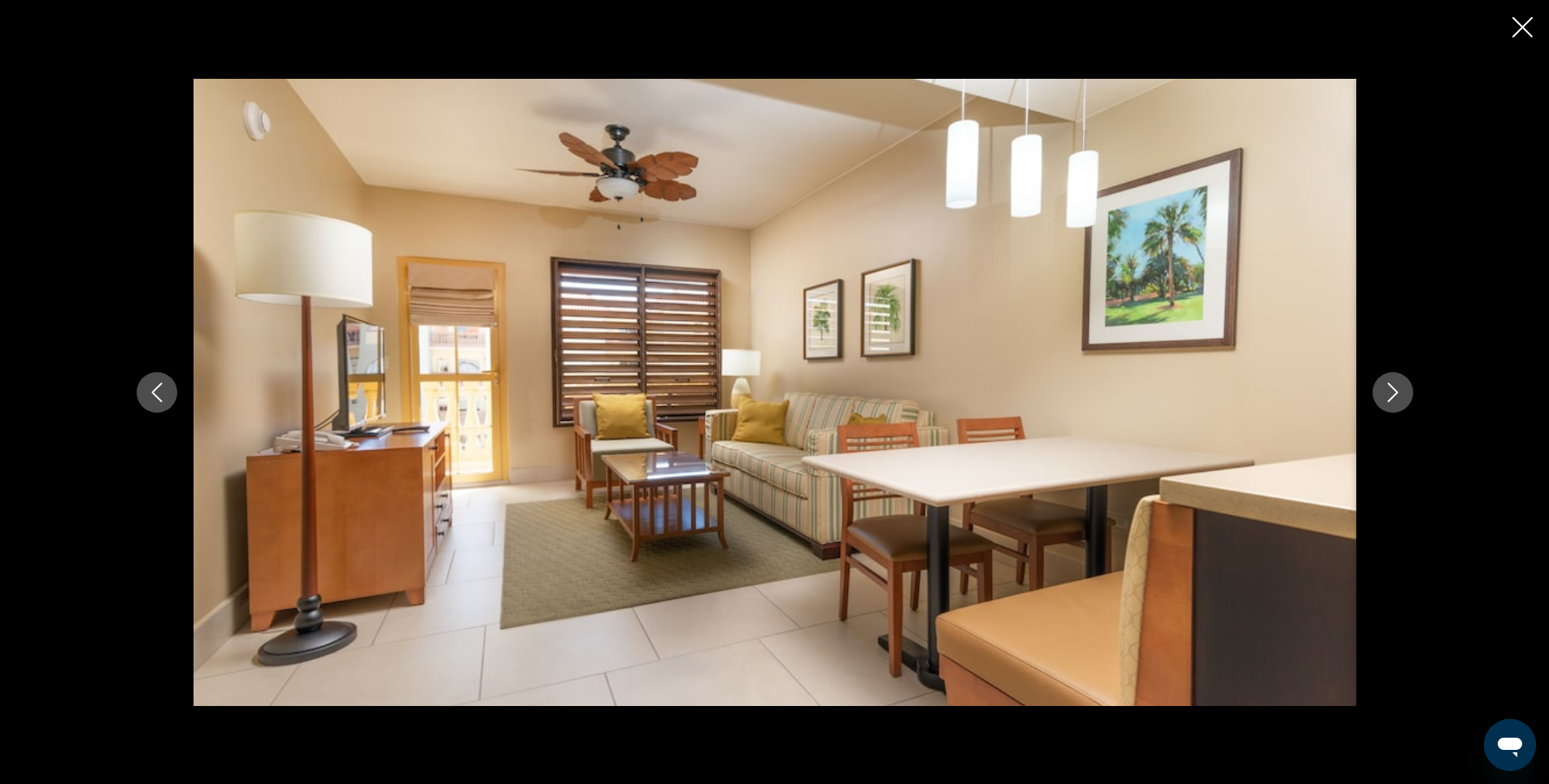
click at [1396, 402] on button "Next image" at bounding box center [1393, 392] width 41 height 41
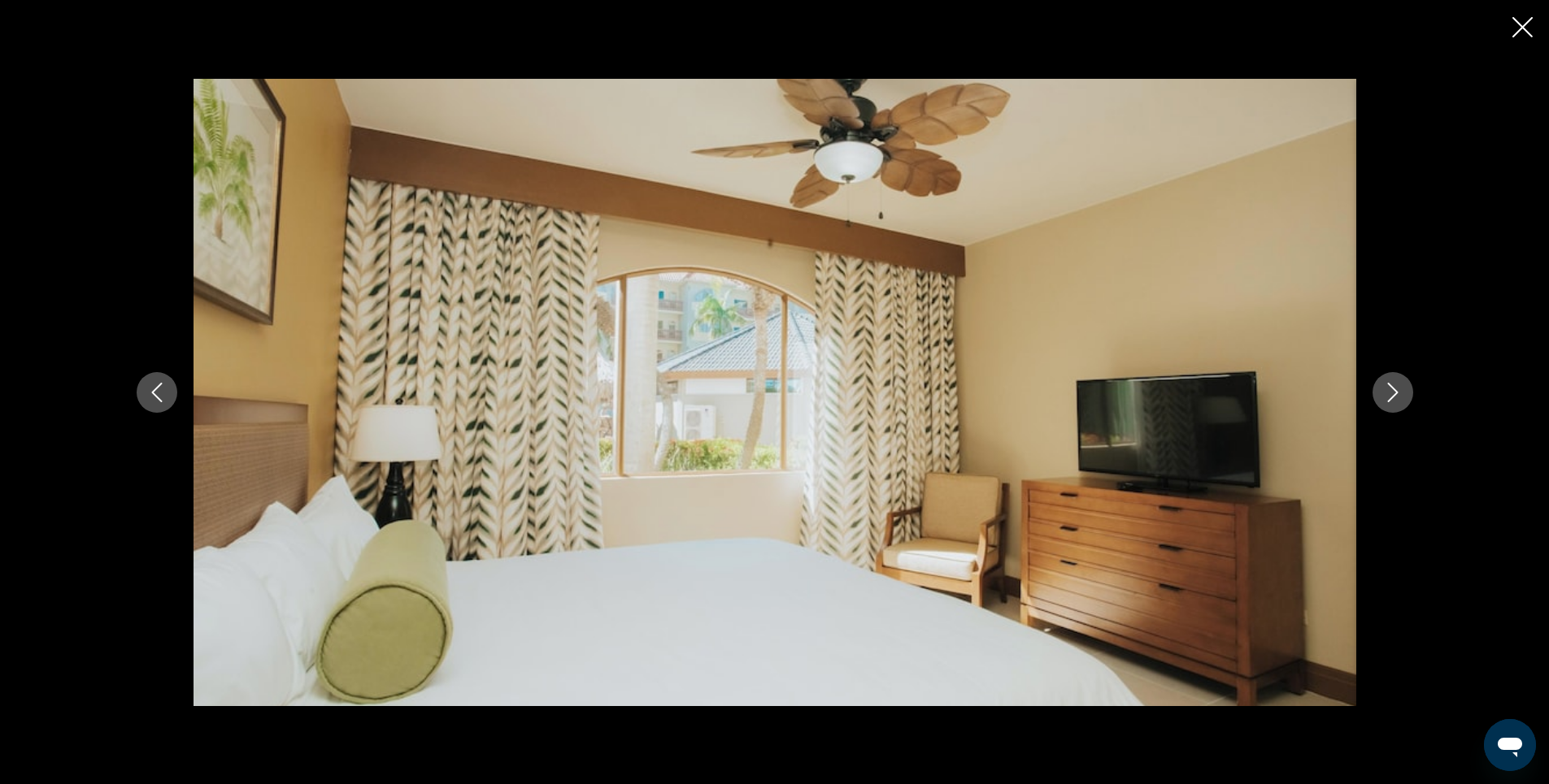
click at [1516, 30] on icon "Close slideshow" at bounding box center [1522, 27] width 20 height 20
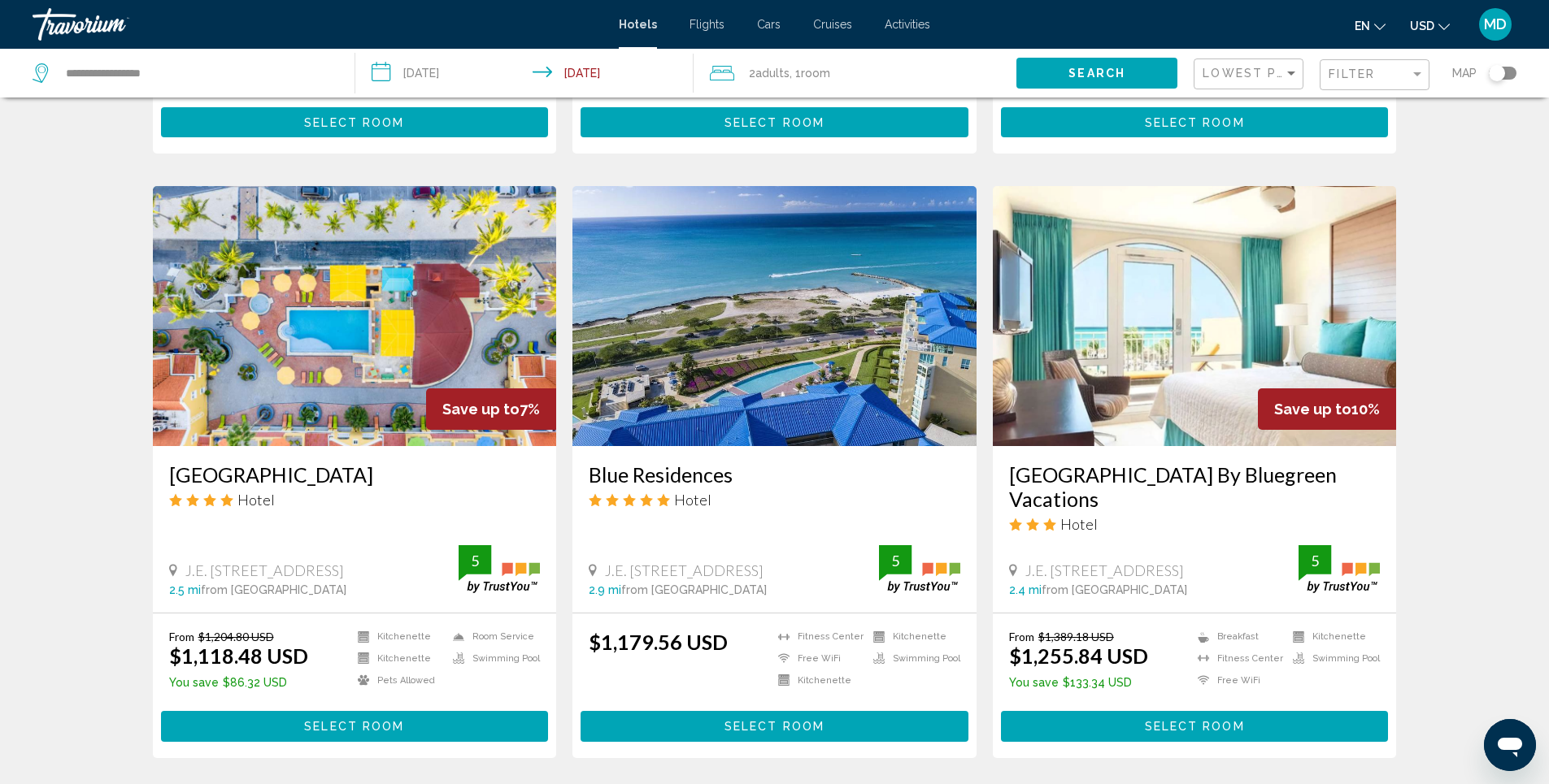
scroll to position [1951, 0]
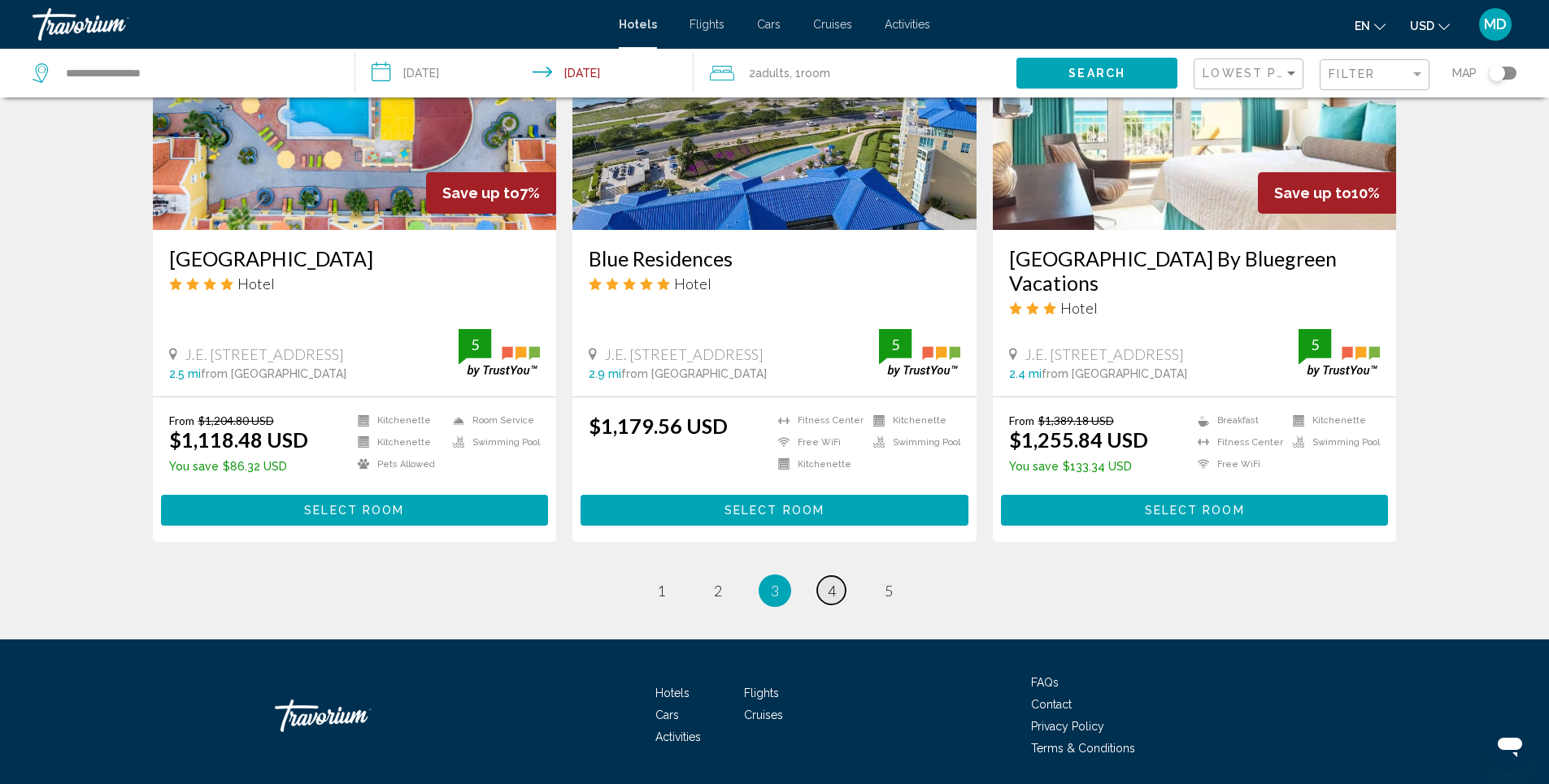
click at [826, 576] on link "page 4" at bounding box center [831, 590] width 29 height 29
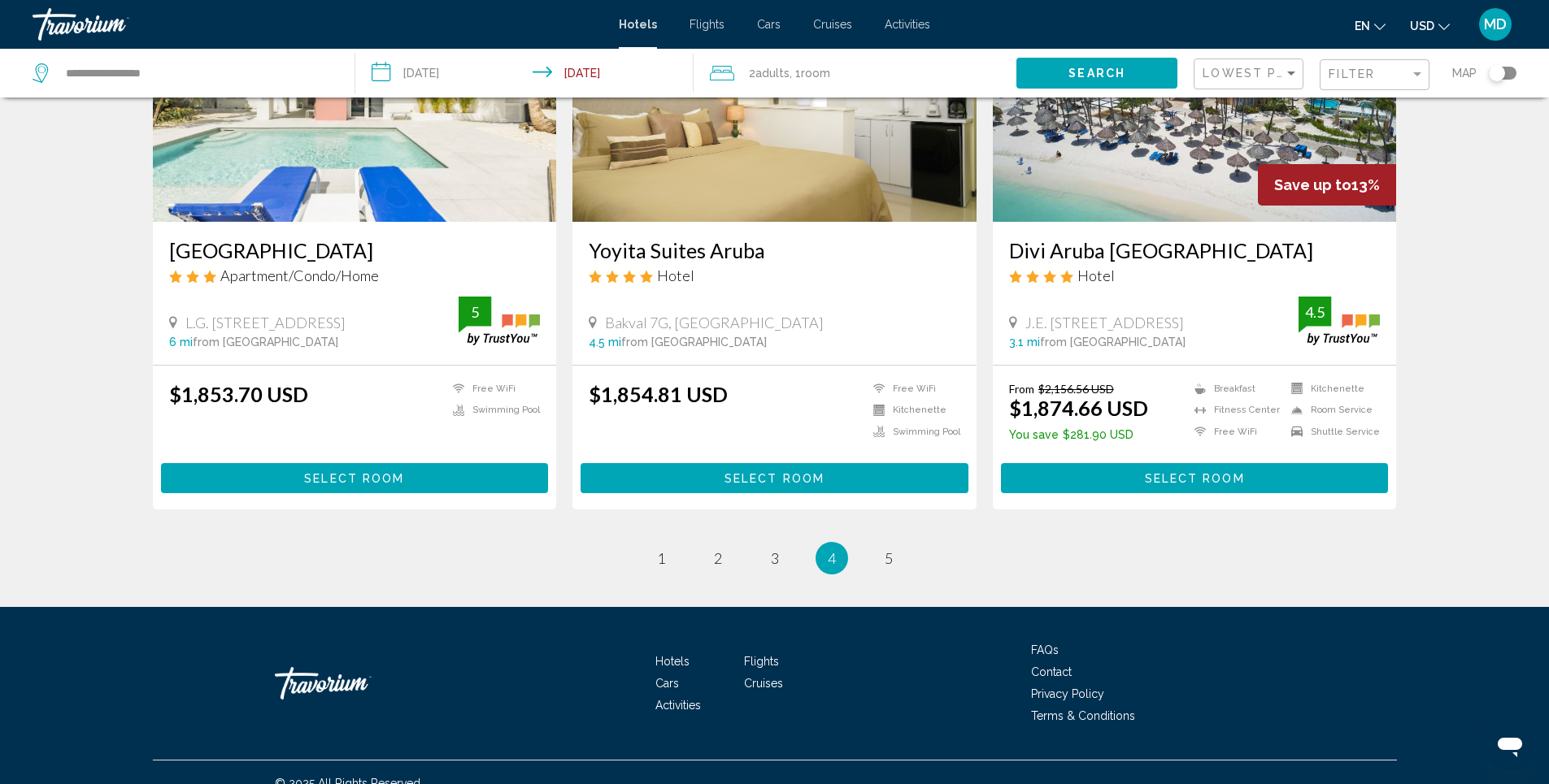
scroll to position [1979, 0]
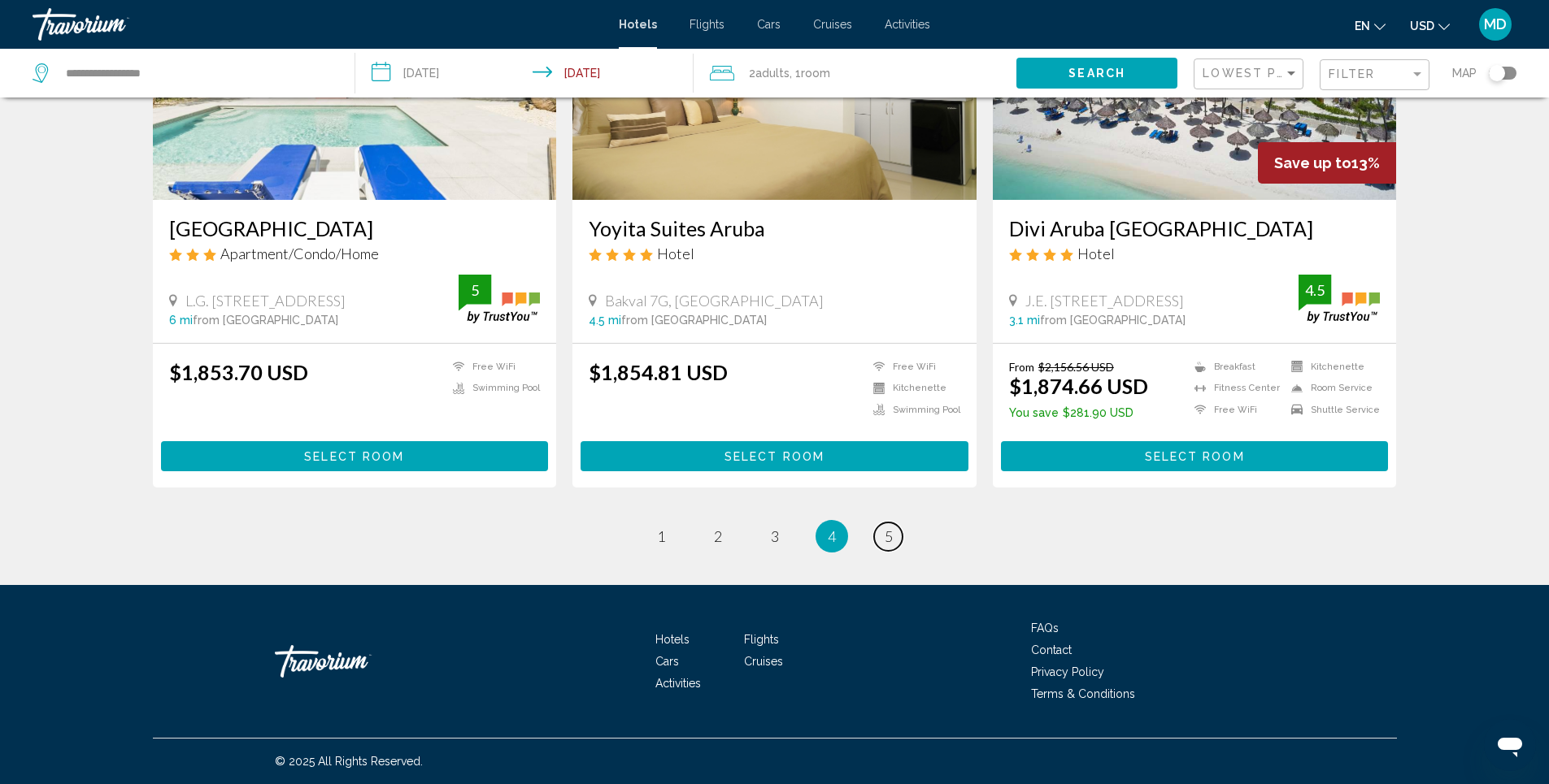
drag, startPoint x: 894, startPoint y: 535, endPoint x: 923, endPoint y: 529, distance: 29.6
click at [894, 535] on link "page 5" at bounding box center [888, 537] width 29 height 29
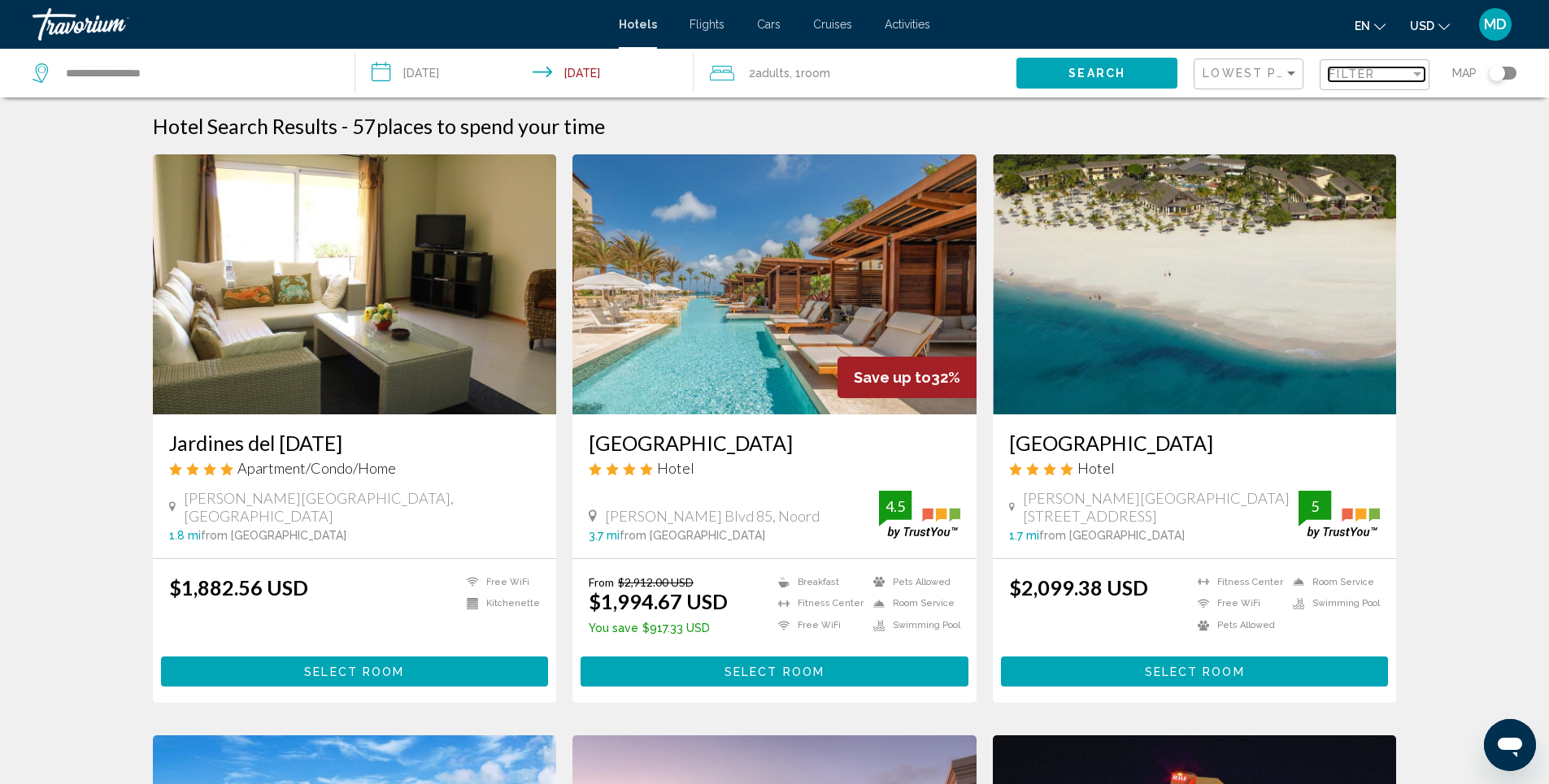
click at [1415, 76] on div "Filter" at bounding box center [1417, 74] width 15 height 13
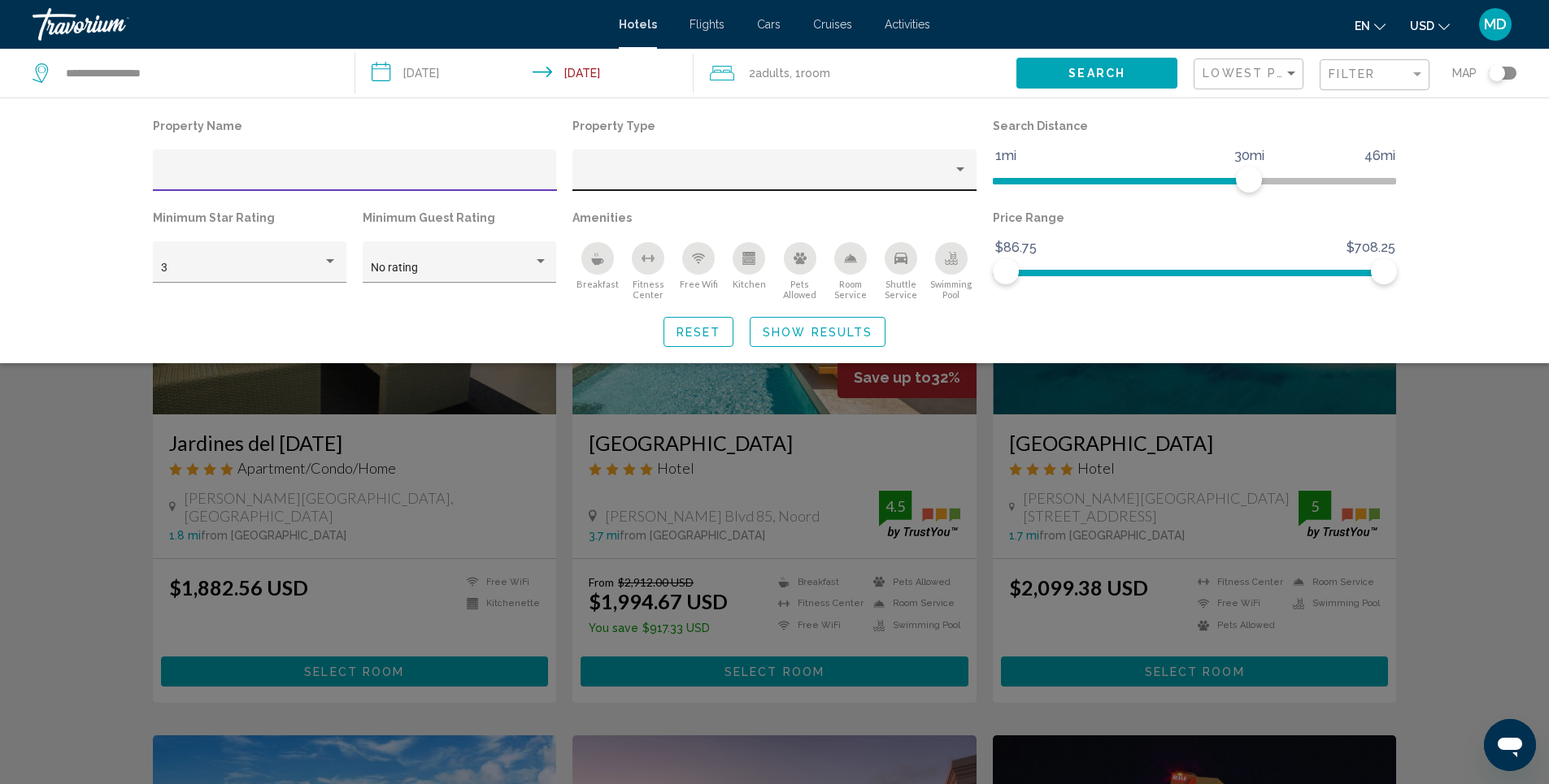
click at [960, 169] on div "Property type" at bounding box center [960, 169] width 8 height 4
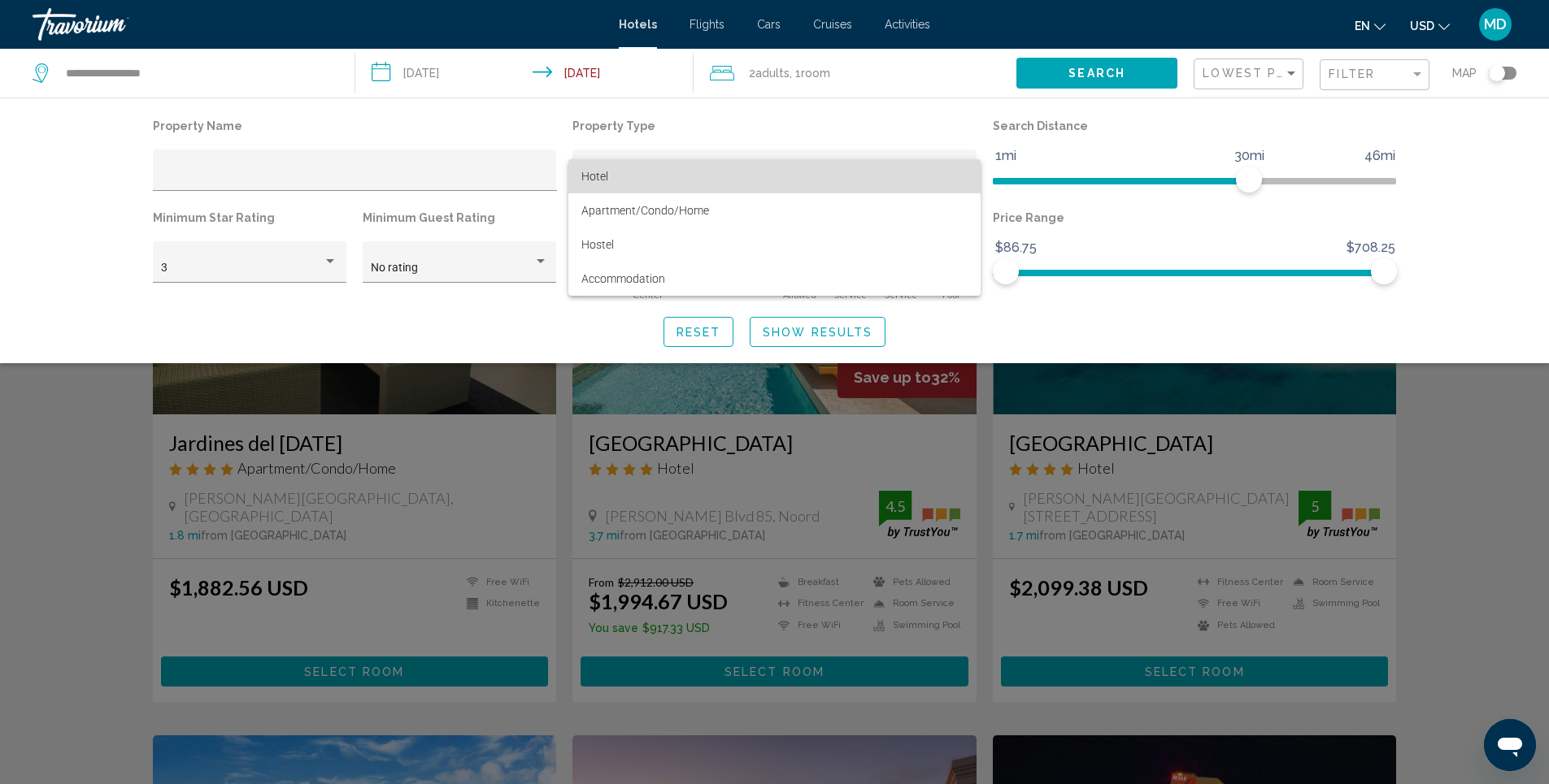
click at [960, 169] on span "Hotel" at bounding box center [775, 175] width 387 height 34
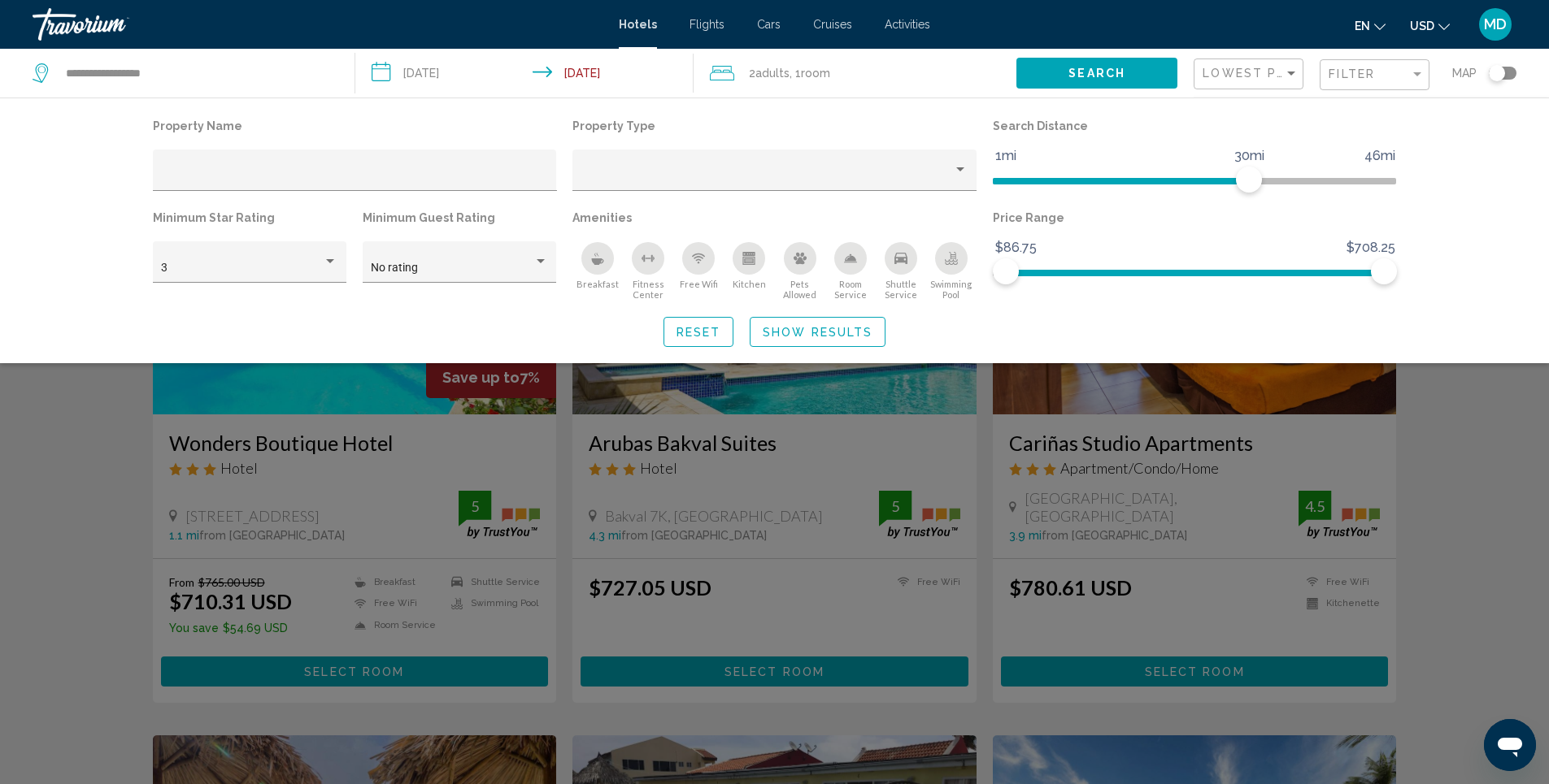
click at [876, 440] on div "Search widget" at bounding box center [774, 514] width 1549 height 541
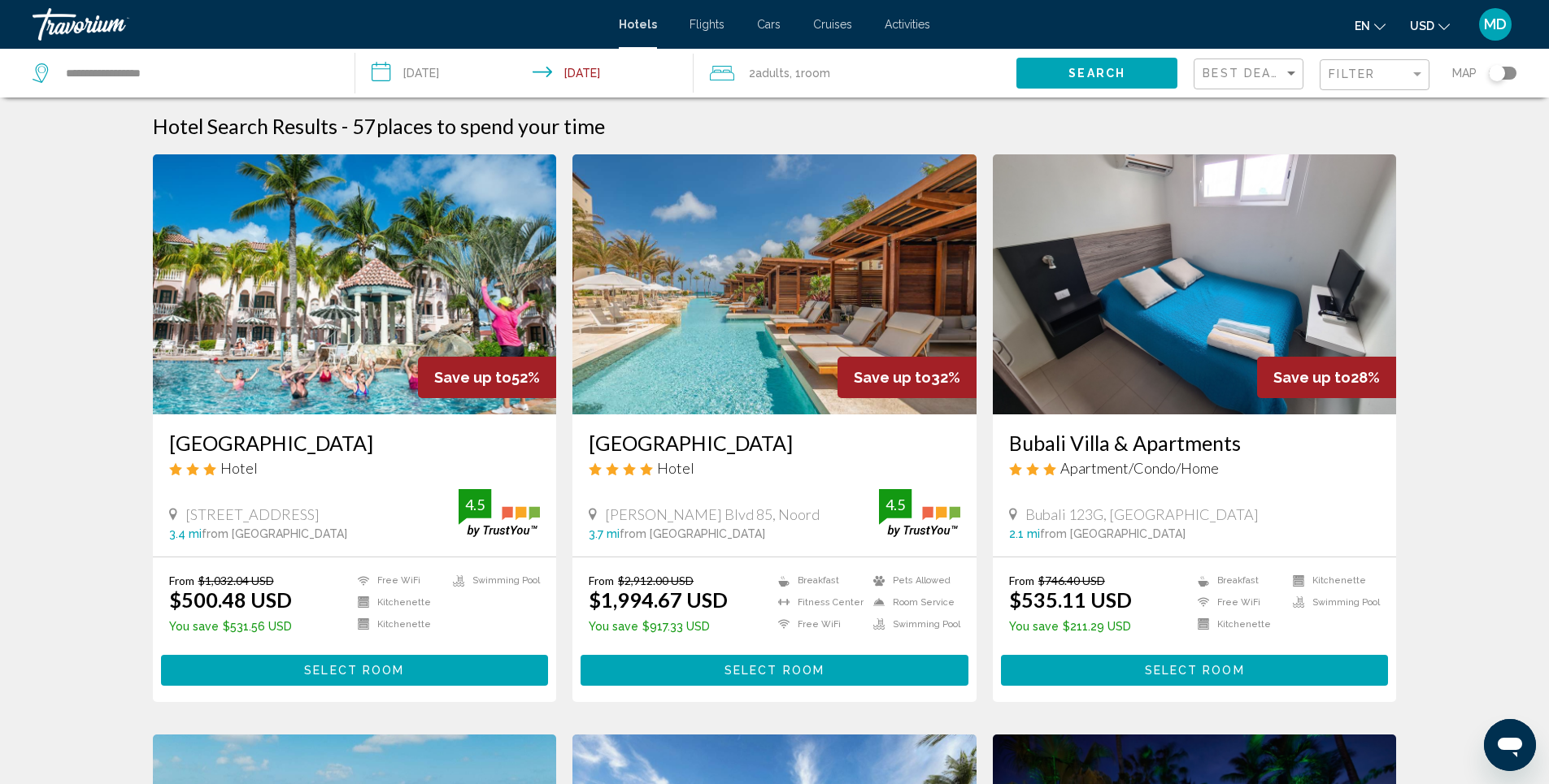
click at [305, 300] on img "Main content" at bounding box center [354, 285] width 404 height 260
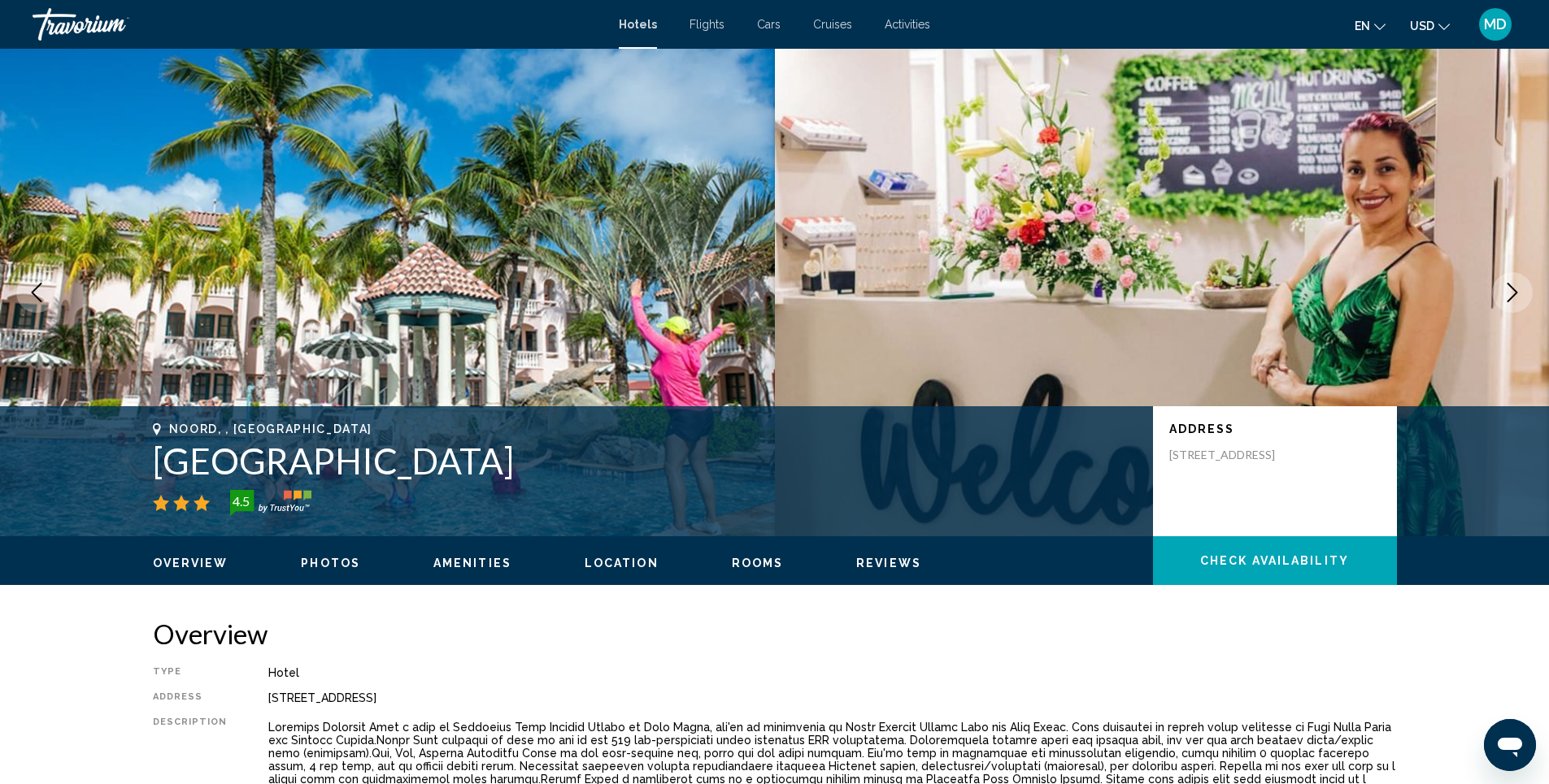
click at [324, 558] on span "Photos" at bounding box center [330, 563] width 59 height 13
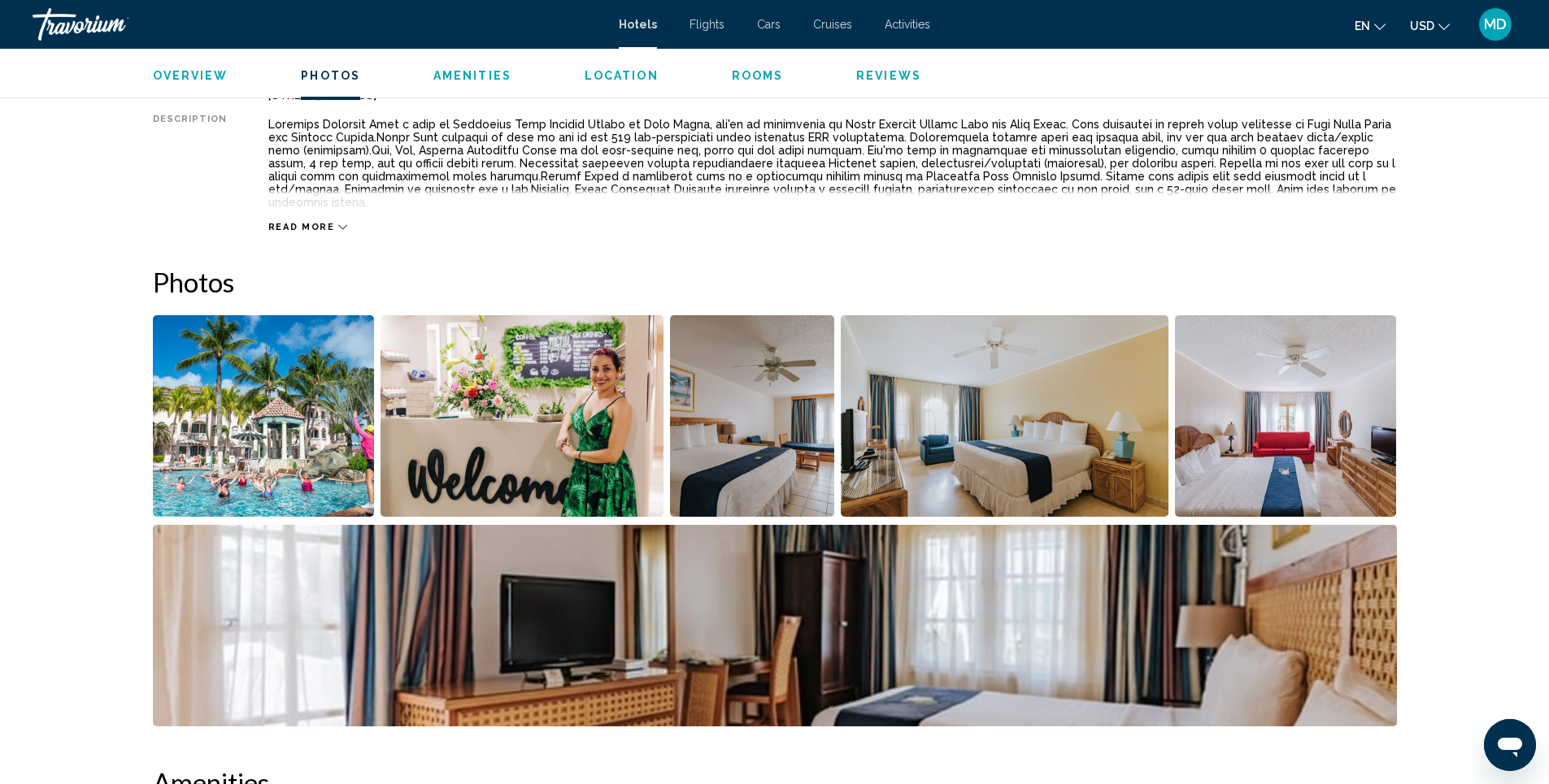
scroll to position [758, 0]
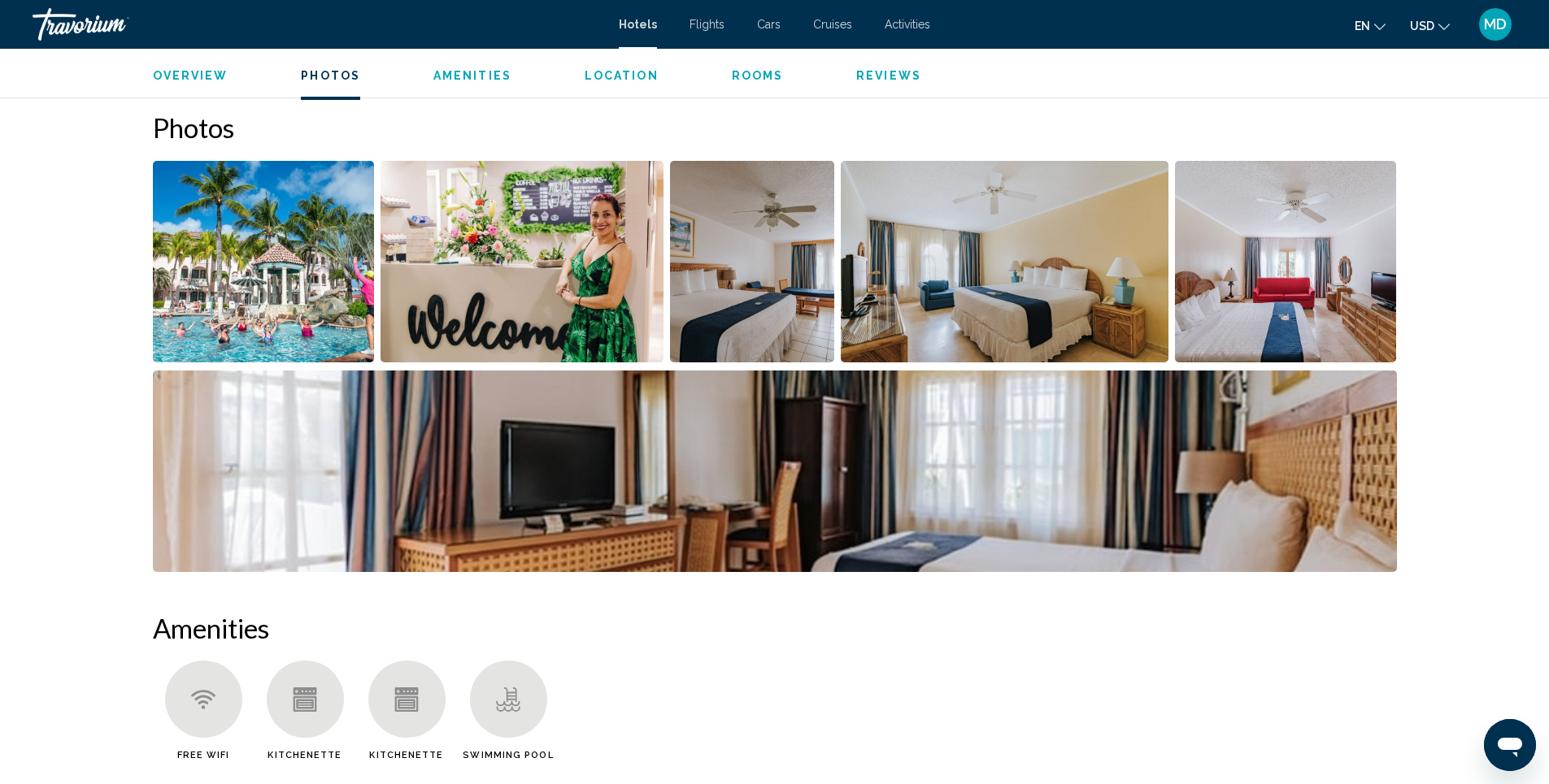
click at [710, 287] on img "Open full-screen image slider" at bounding box center [752, 261] width 165 height 201
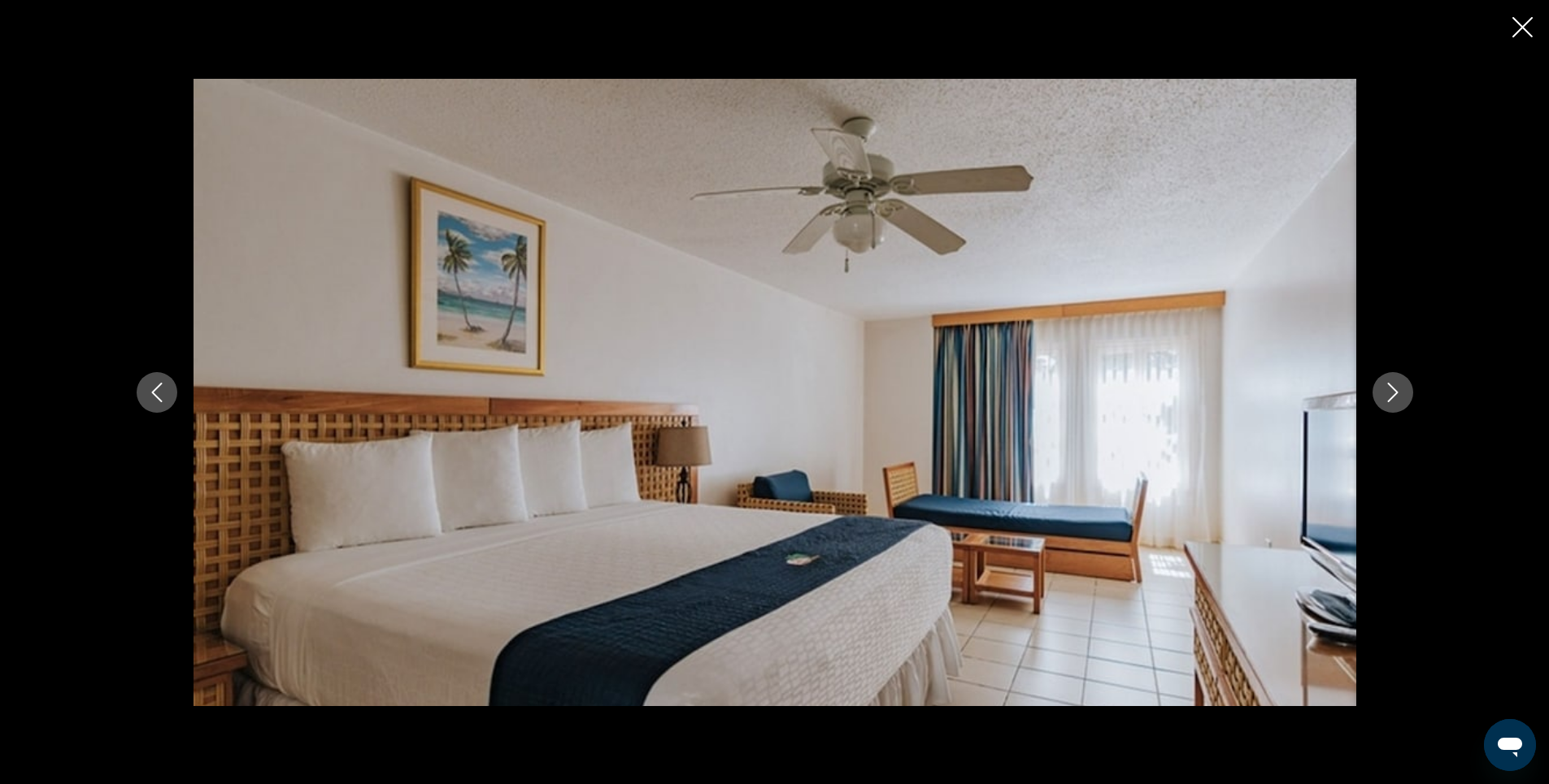
click at [1399, 385] on icon "Next image" at bounding box center [1393, 392] width 19 height 19
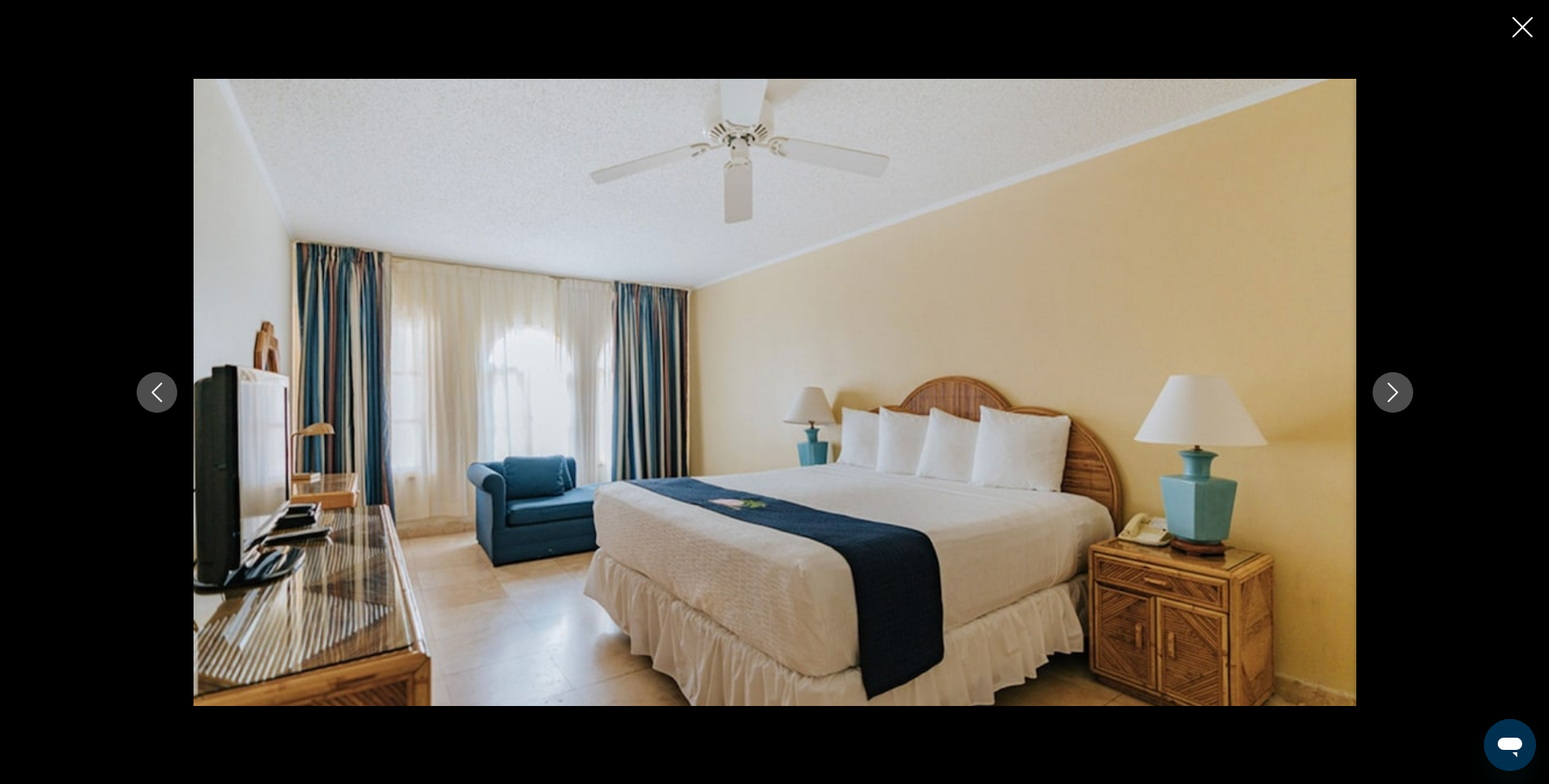
click at [1399, 385] on icon "Next image" at bounding box center [1393, 392] width 19 height 19
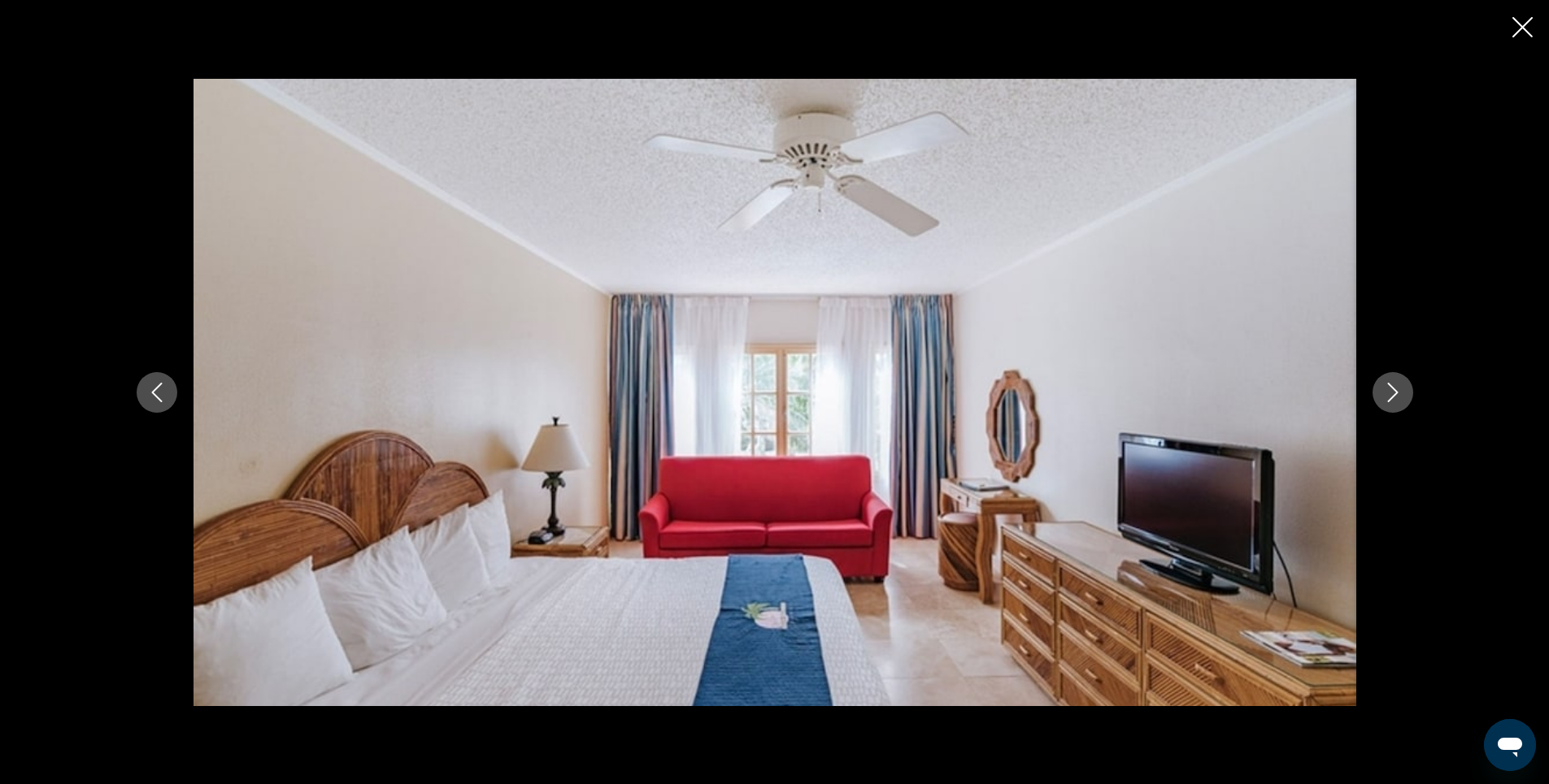
click at [1399, 385] on icon "Next image" at bounding box center [1393, 392] width 19 height 19
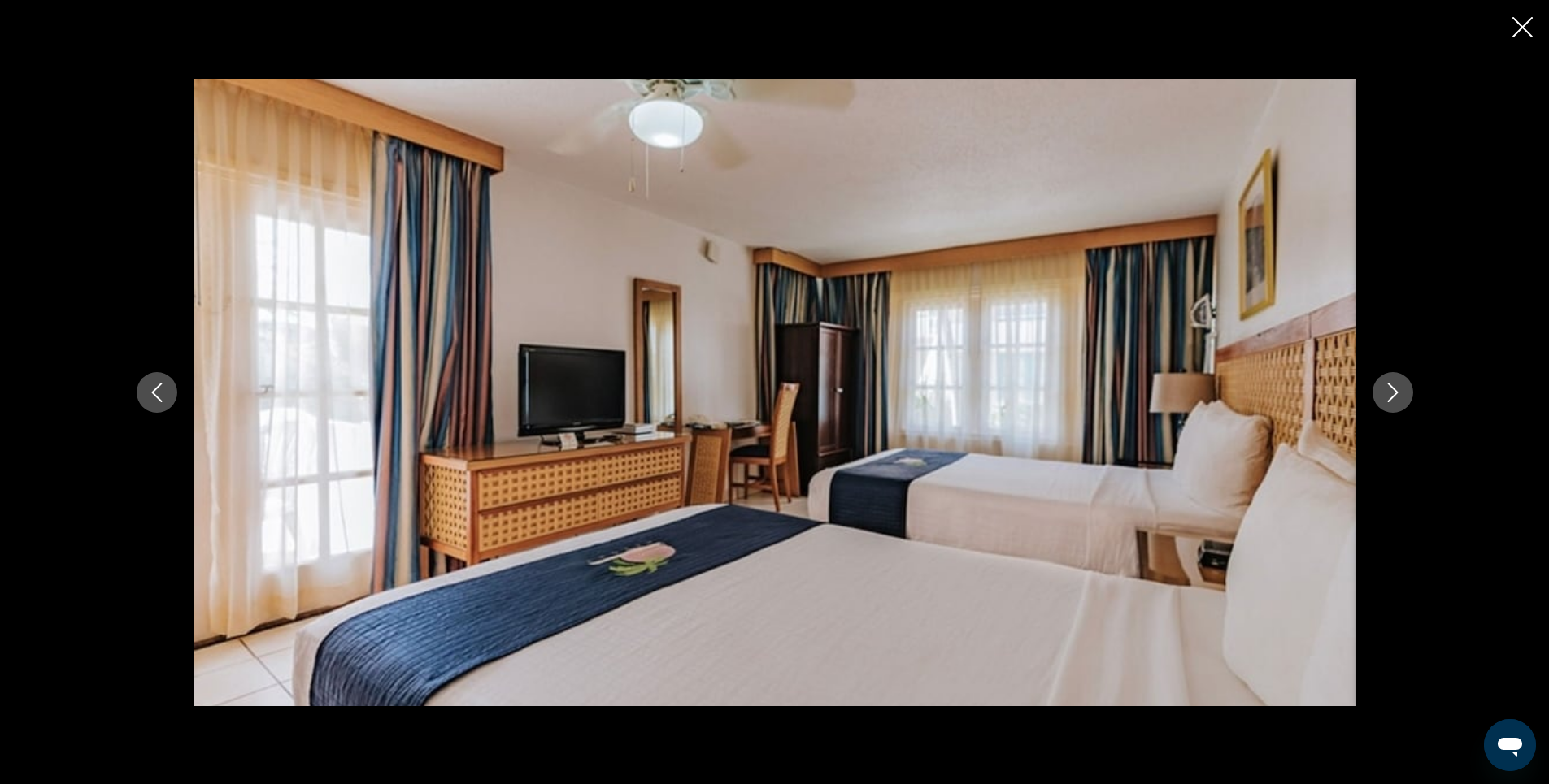
click at [1399, 385] on icon "Next image" at bounding box center [1393, 392] width 19 height 19
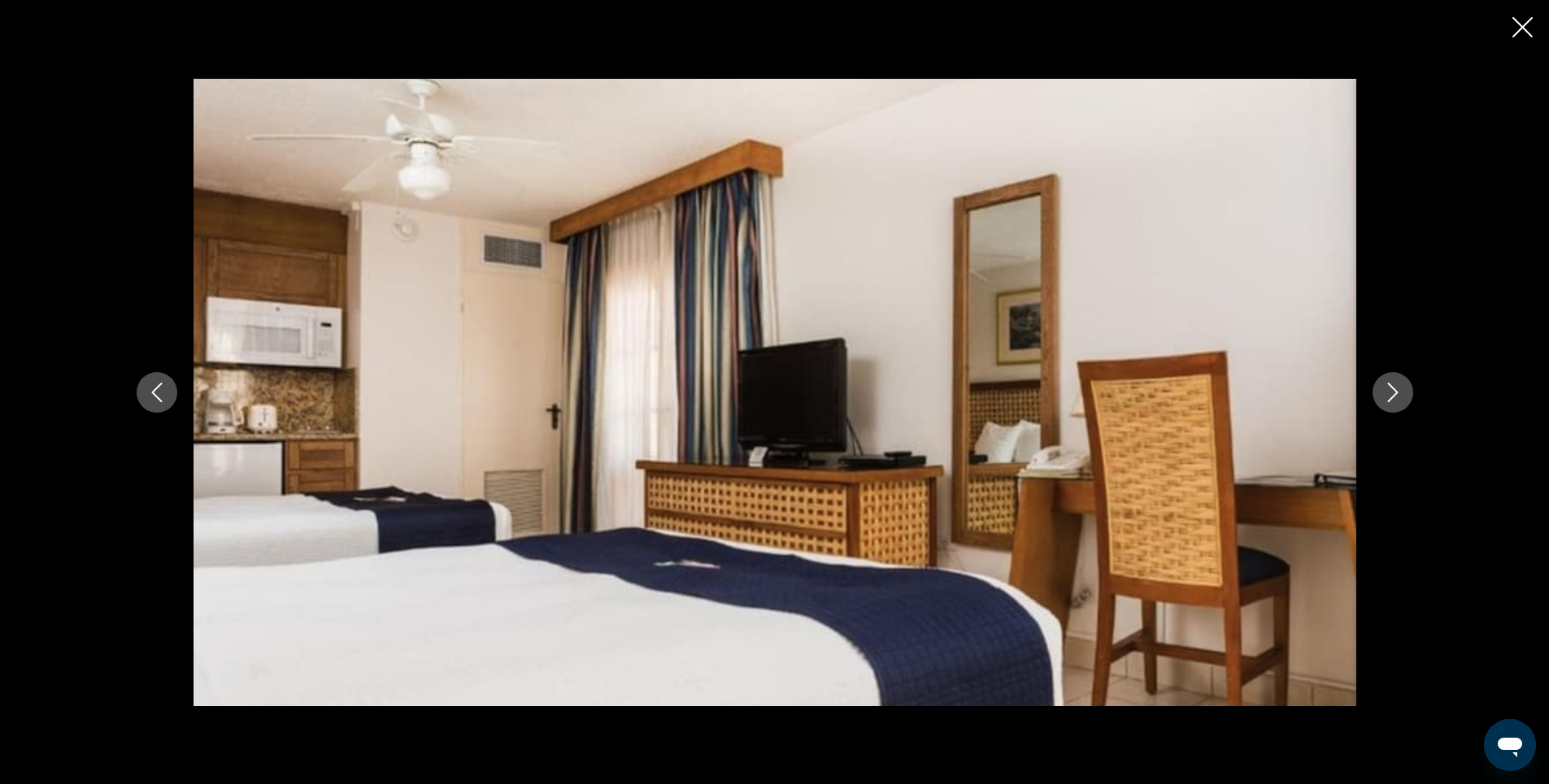
click at [1399, 385] on icon "Next image" at bounding box center [1393, 392] width 19 height 19
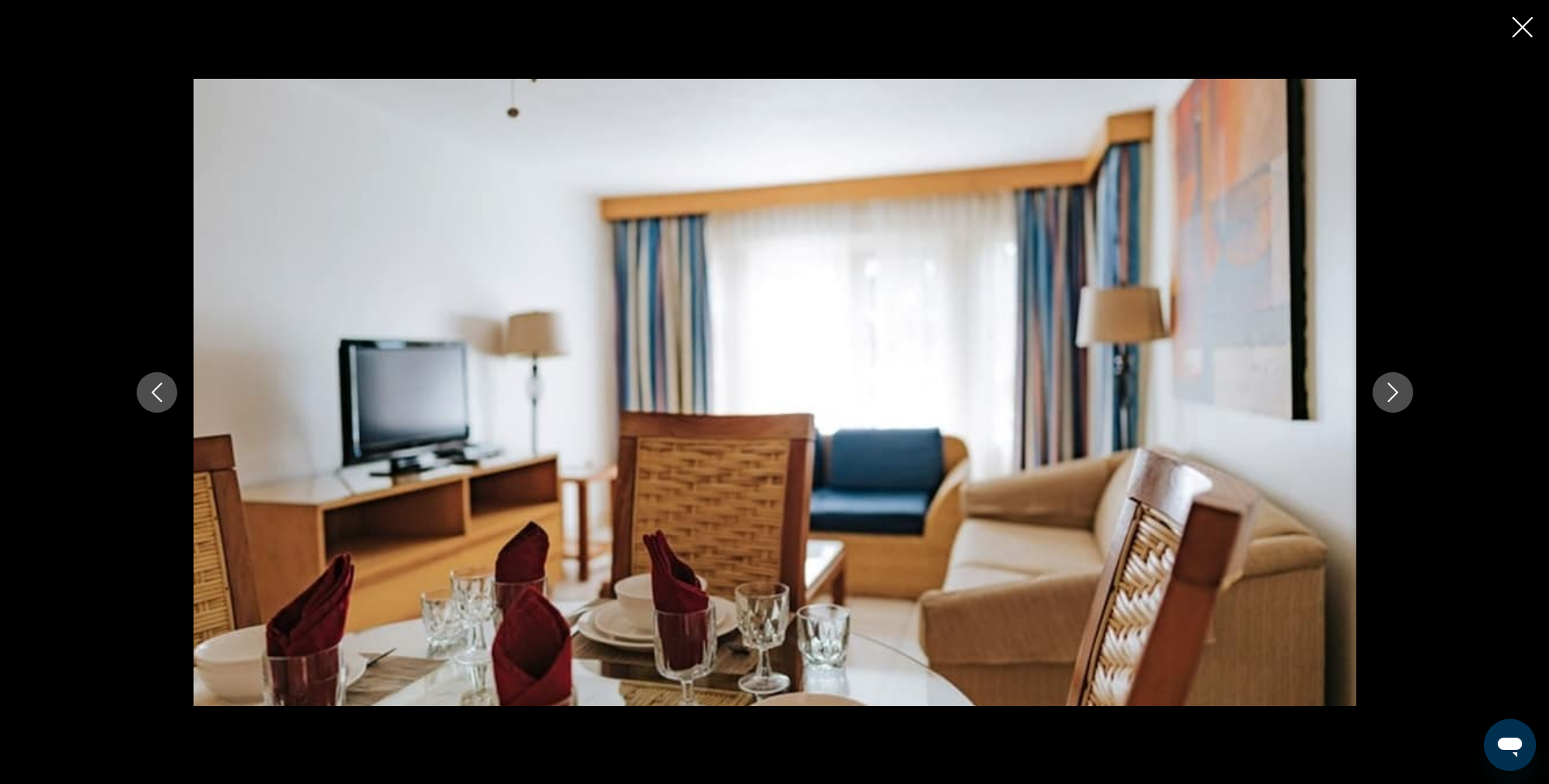
click at [1399, 385] on icon "Next image" at bounding box center [1393, 392] width 19 height 19
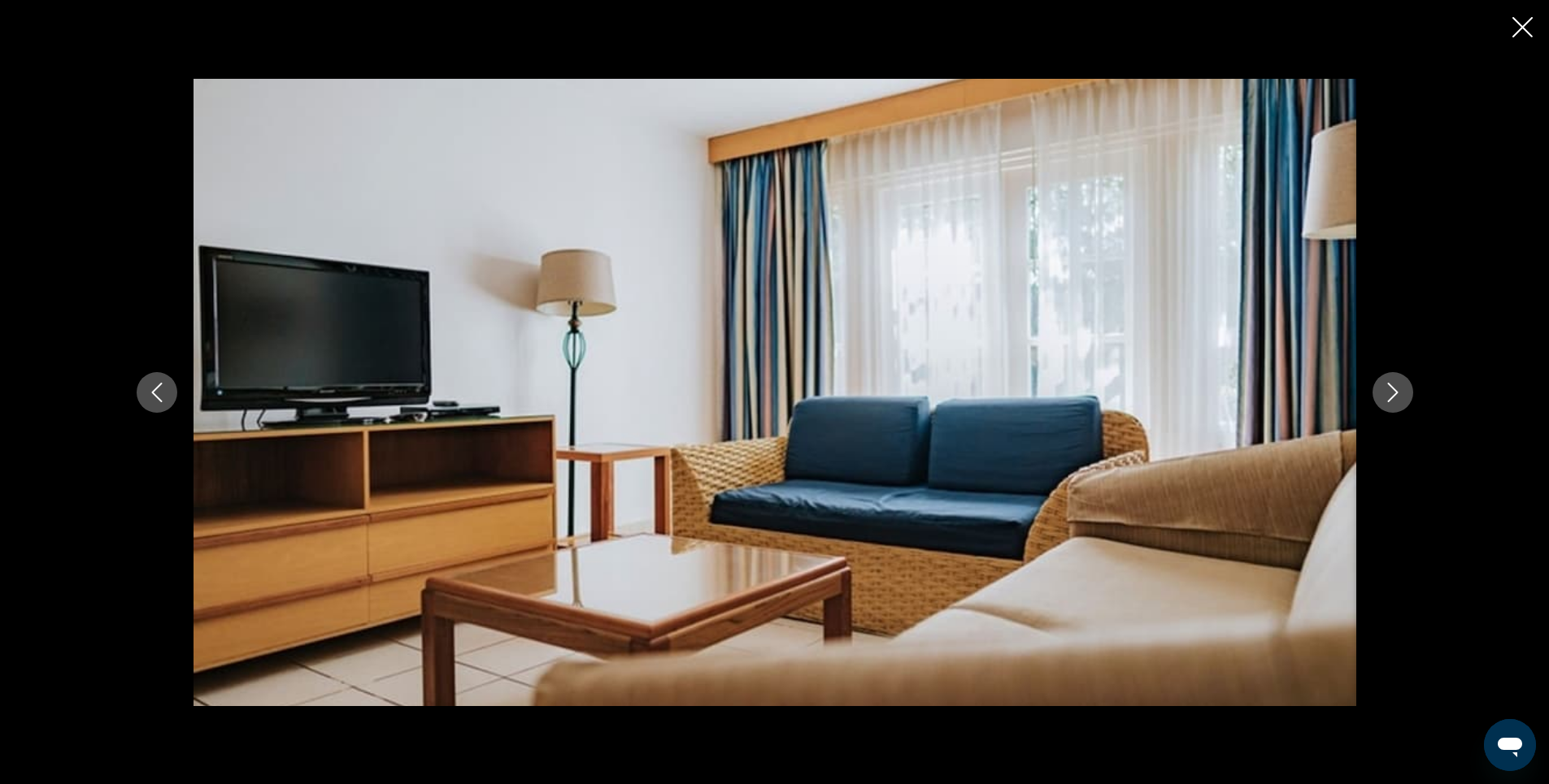
click at [1399, 385] on icon "Next image" at bounding box center [1393, 392] width 19 height 19
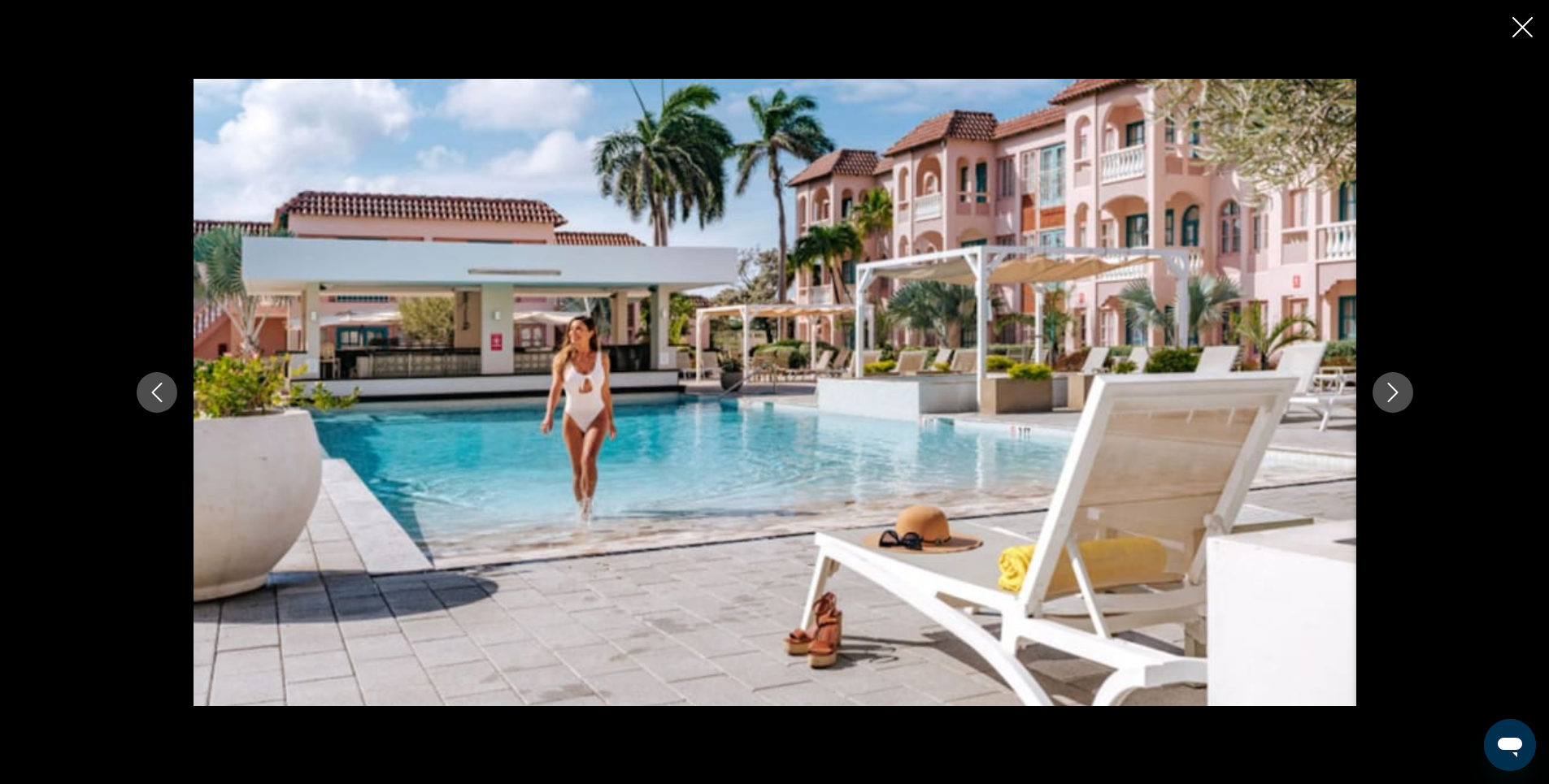
click at [1399, 385] on icon "Next image" at bounding box center [1393, 392] width 19 height 19
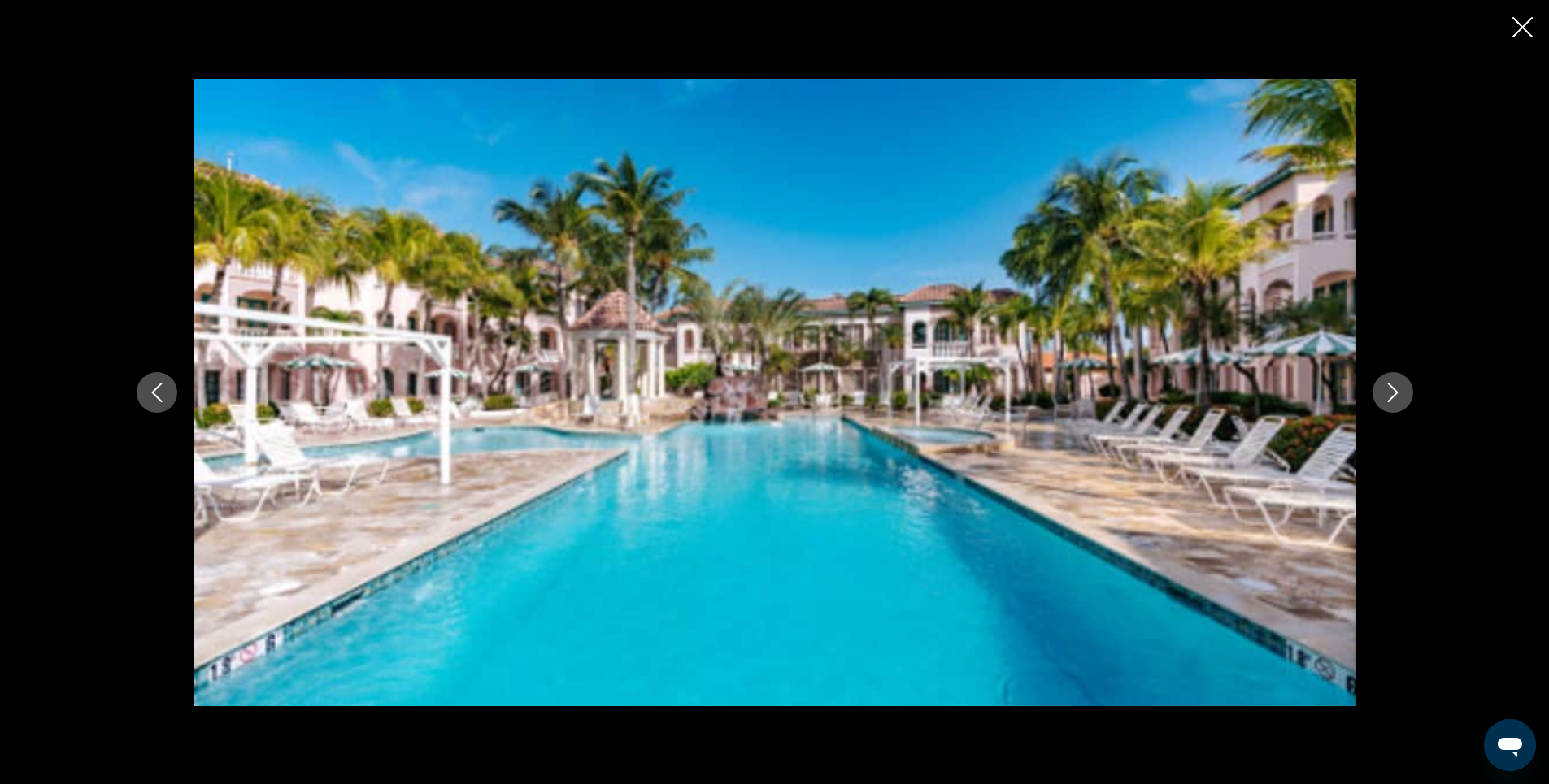
click at [1399, 385] on icon "Next image" at bounding box center [1393, 392] width 19 height 19
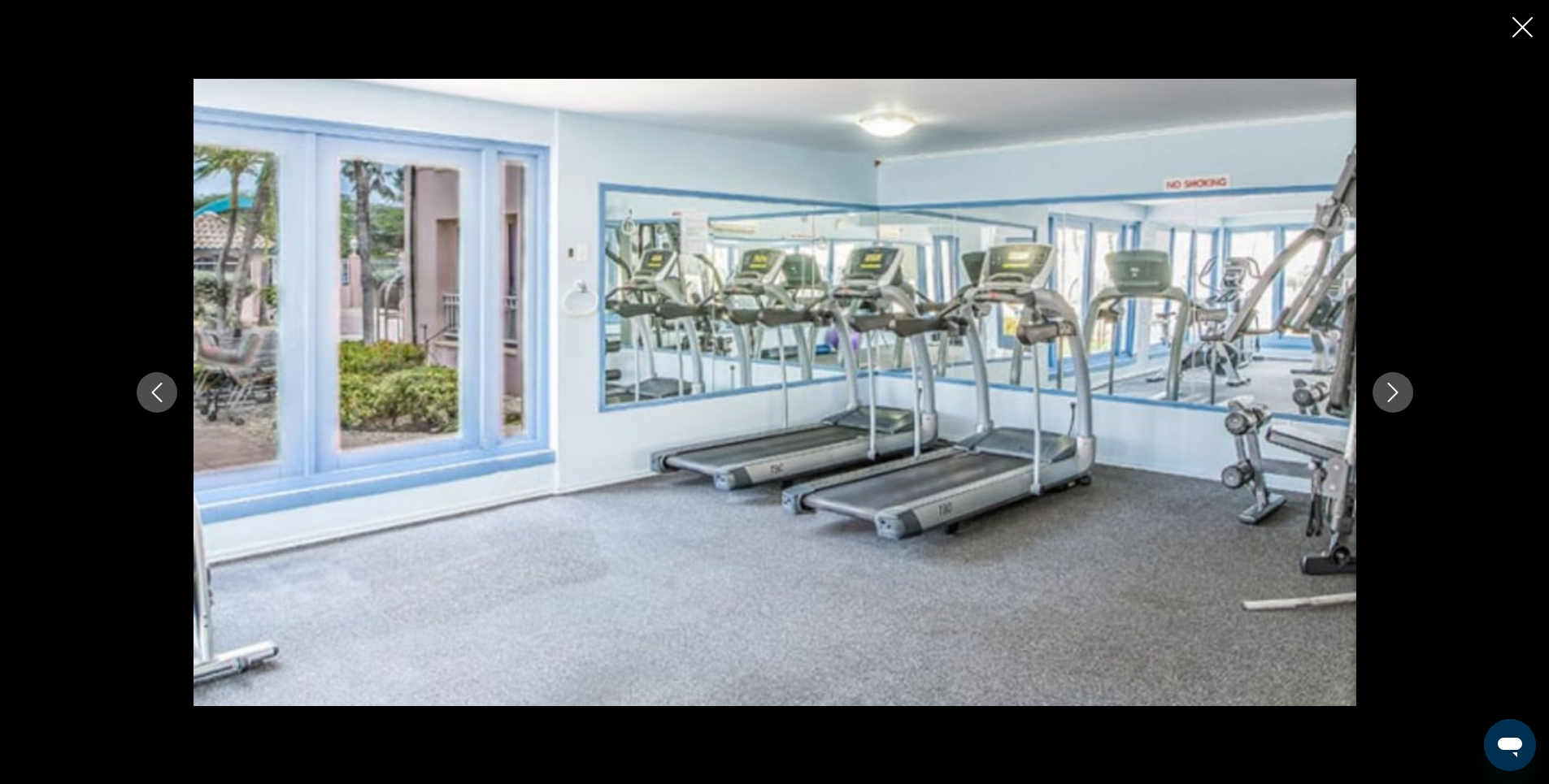
click at [1399, 385] on icon "Next image" at bounding box center [1393, 392] width 19 height 19
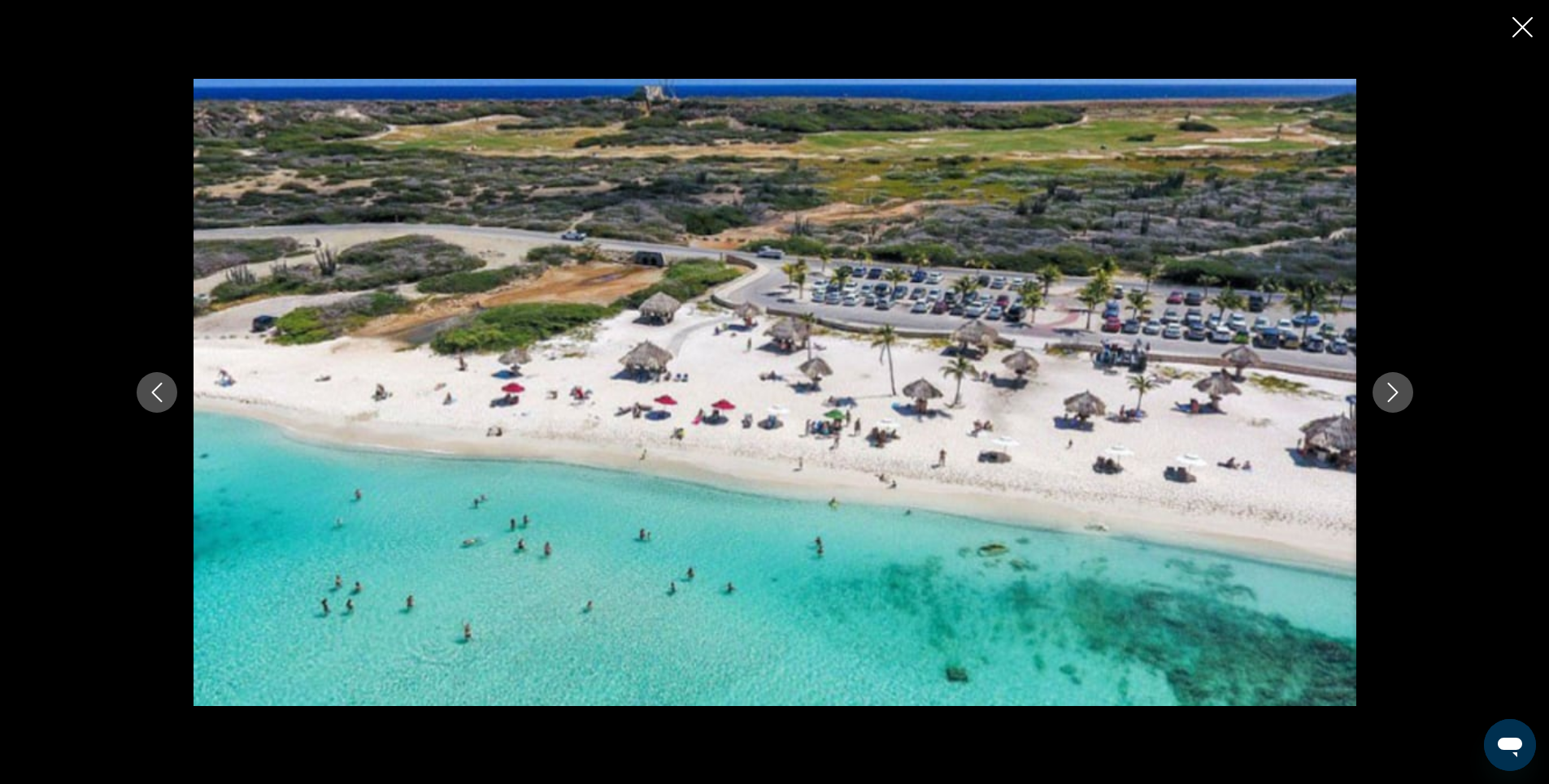
click at [1399, 385] on icon "Next image" at bounding box center [1393, 392] width 19 height 19
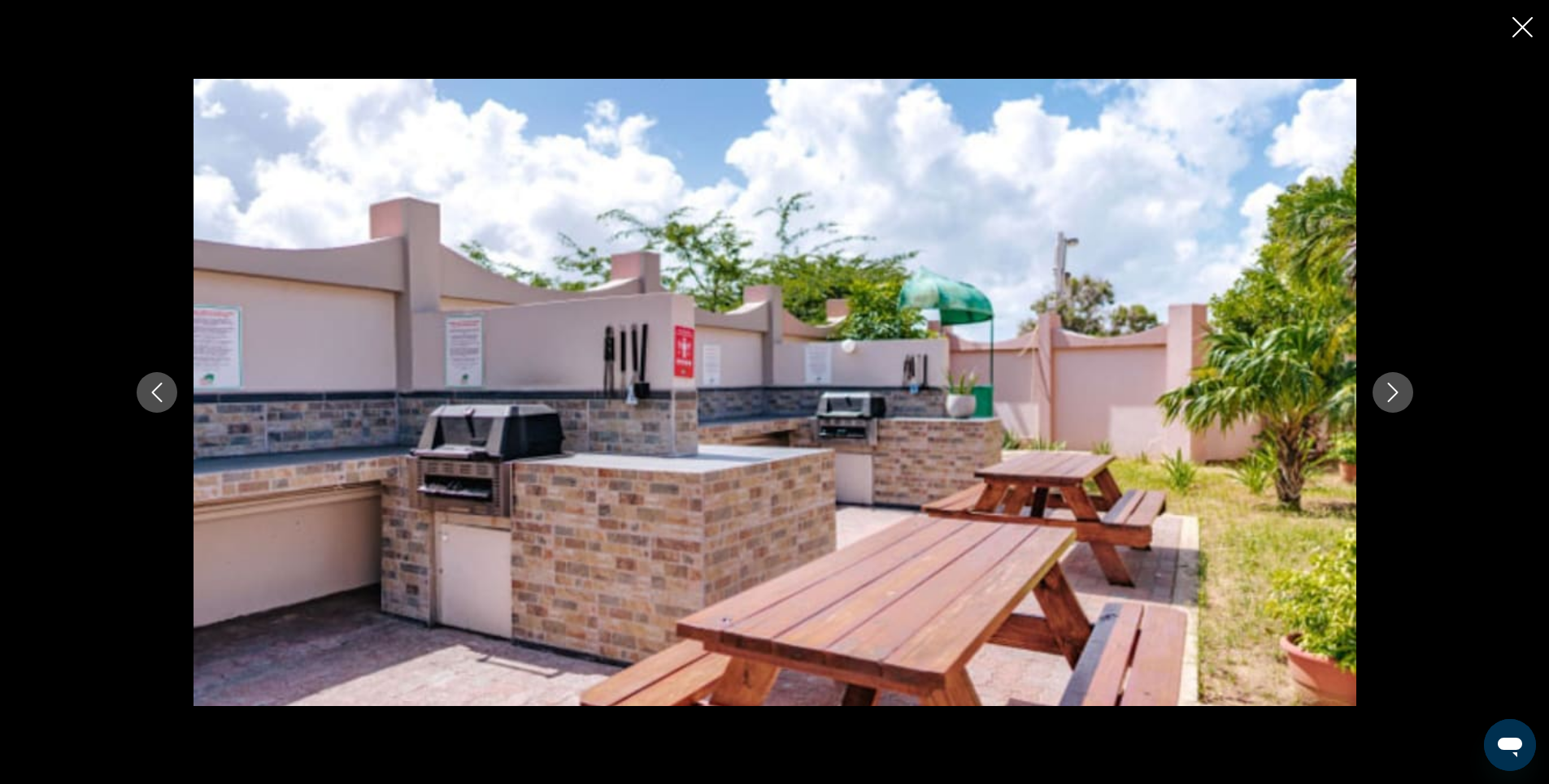
click at [162, 392] on icon "Previous image" at bounding box center [156, 392] width 19 height 19
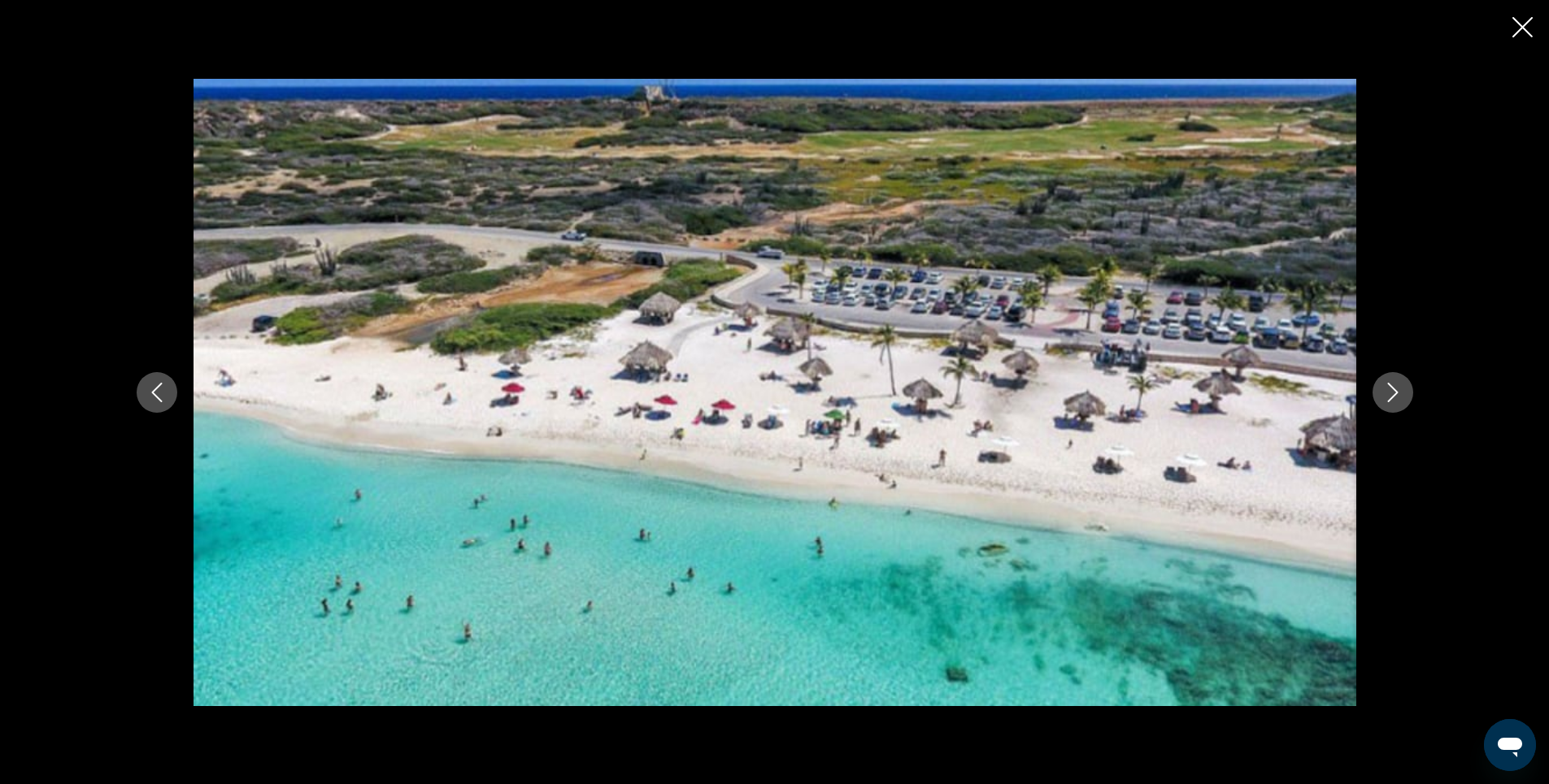
click at [1394, 395] on icon "Next image" at bounding box center [1393, 392] width 10 height 19
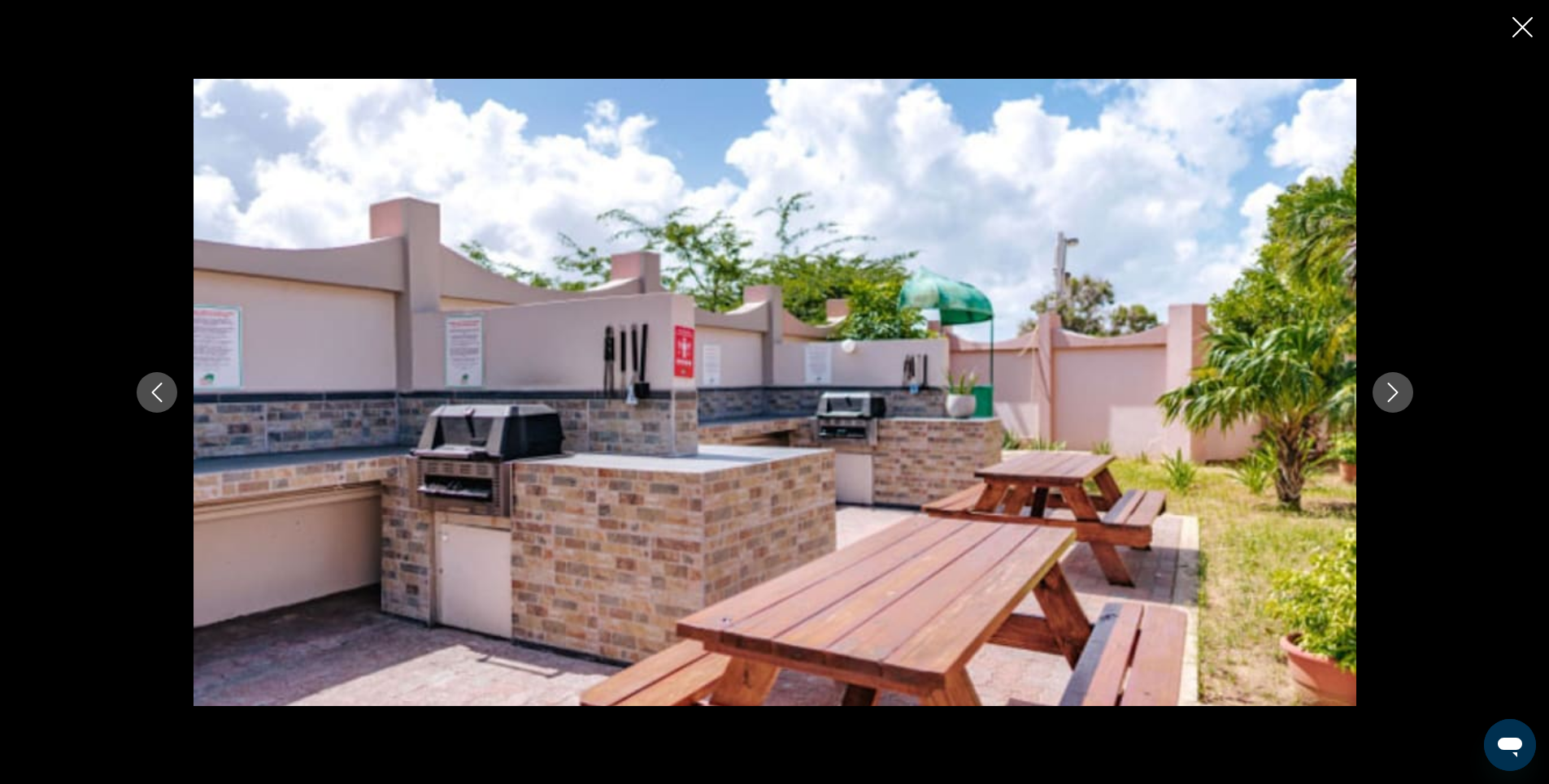
click at [1394, 395] on icon "Next image" at bounding box center [1393, 392] width 10 height 19
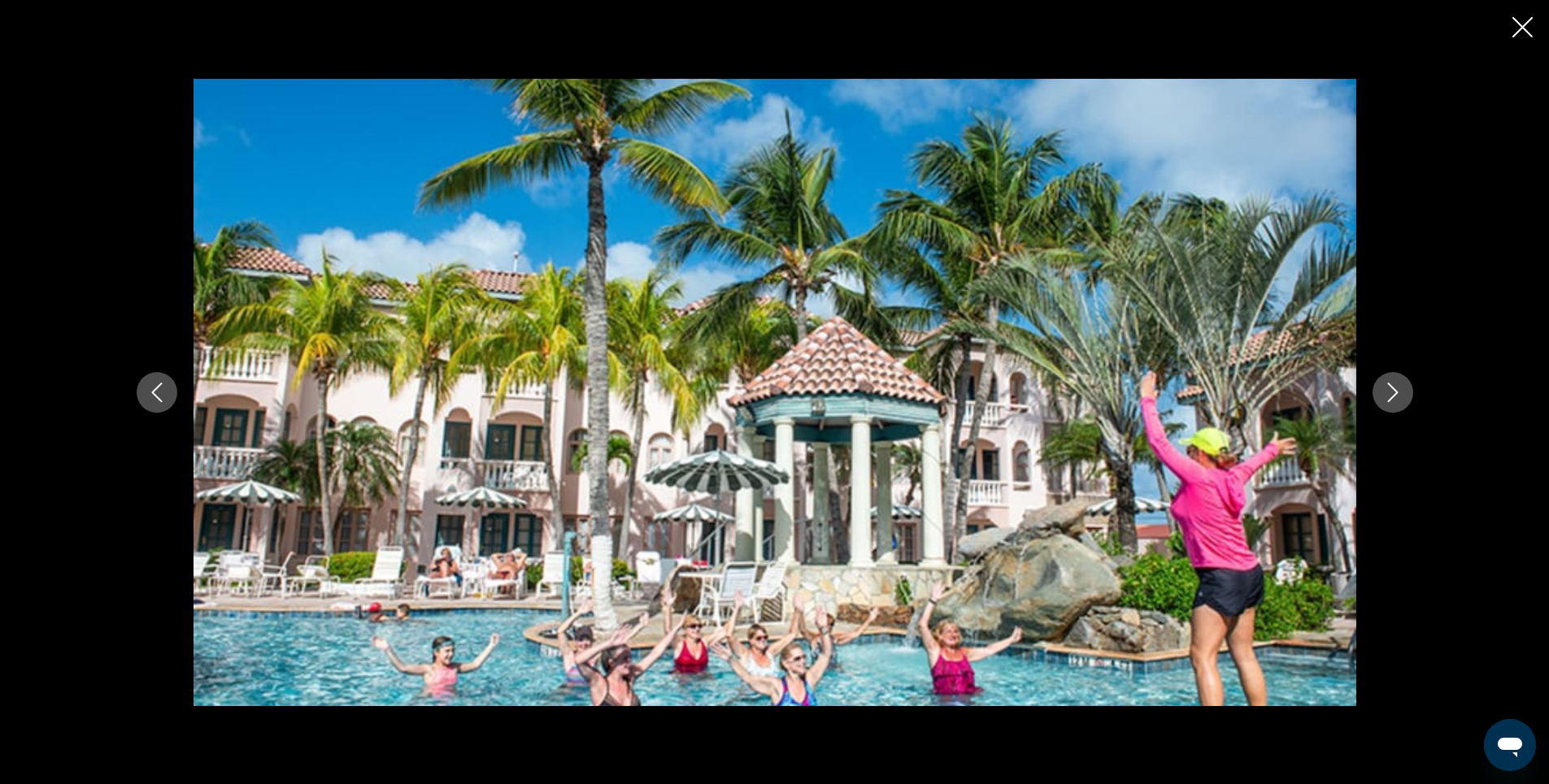
click at [1394, 395] on icon "Next image" at bounding box center [1393, 392] width 10 height 19
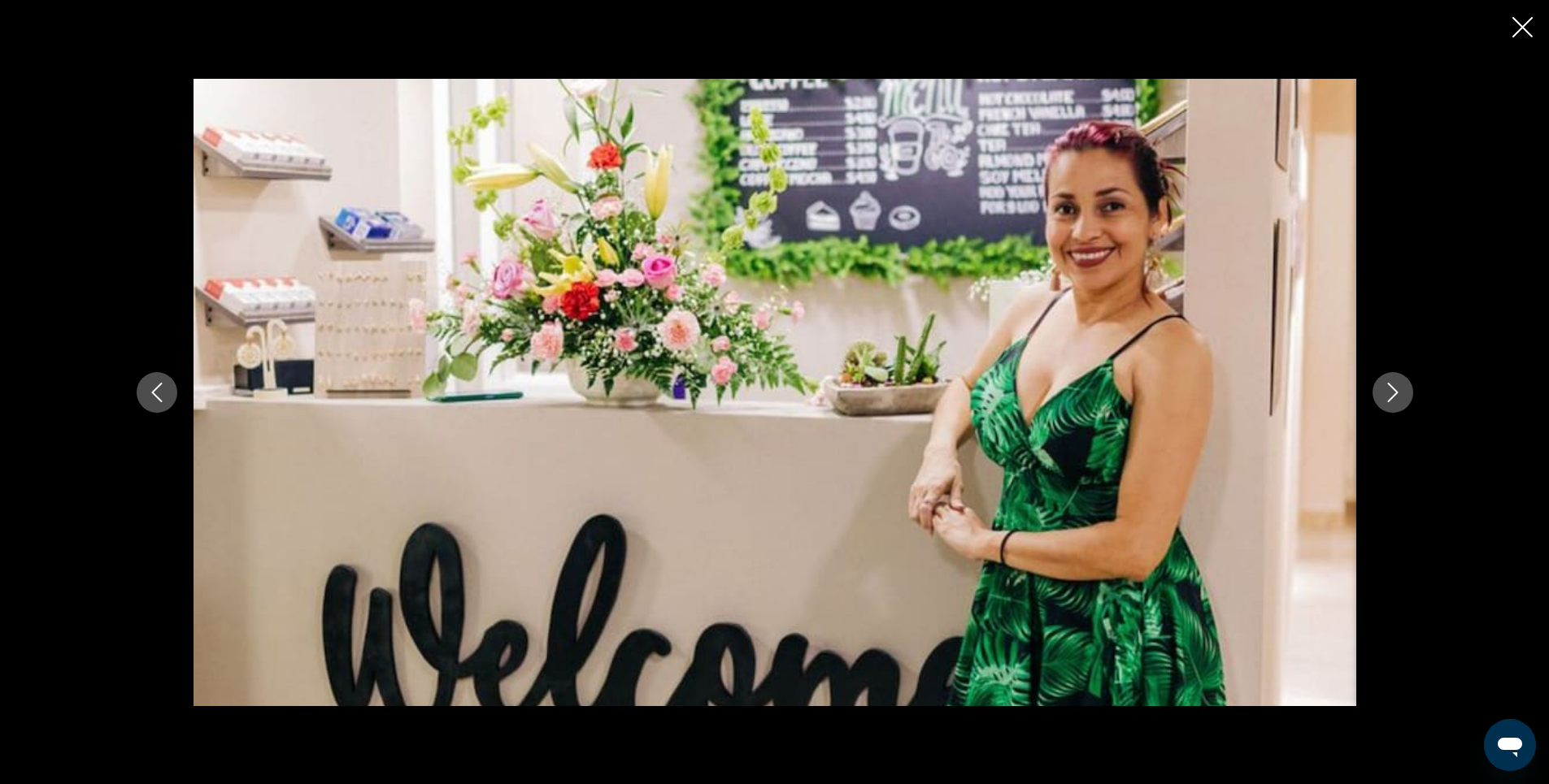
click at [1394, 395] on icon "Next image" at bounding box center [1393, 392] width 10 height 19
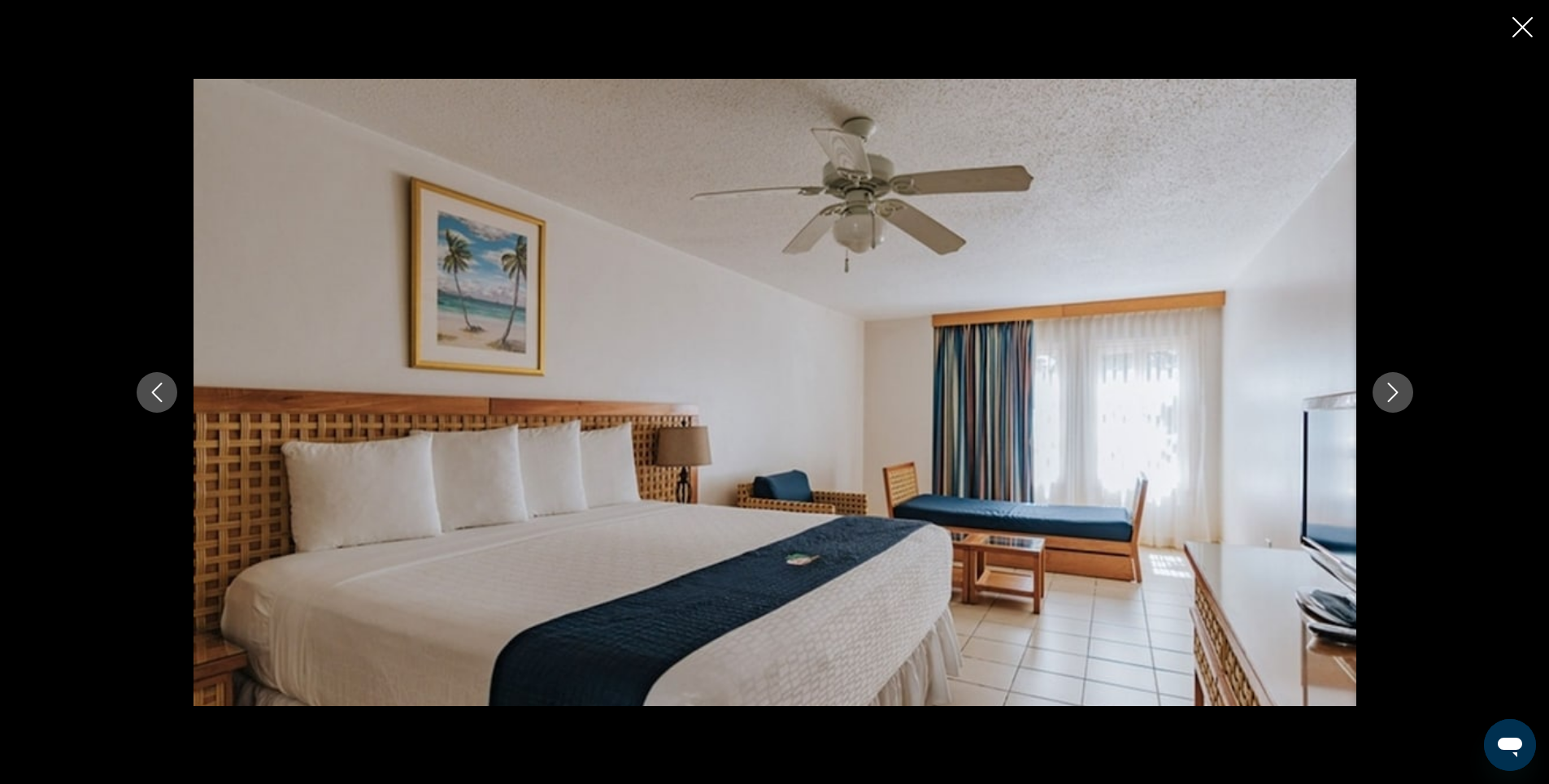
click at [1522, 32] on icon "Close slideshow" at bounding box center [1522, 27] width 20 height 20
